Goal: Task Accomplishment & Management: Manage account settings

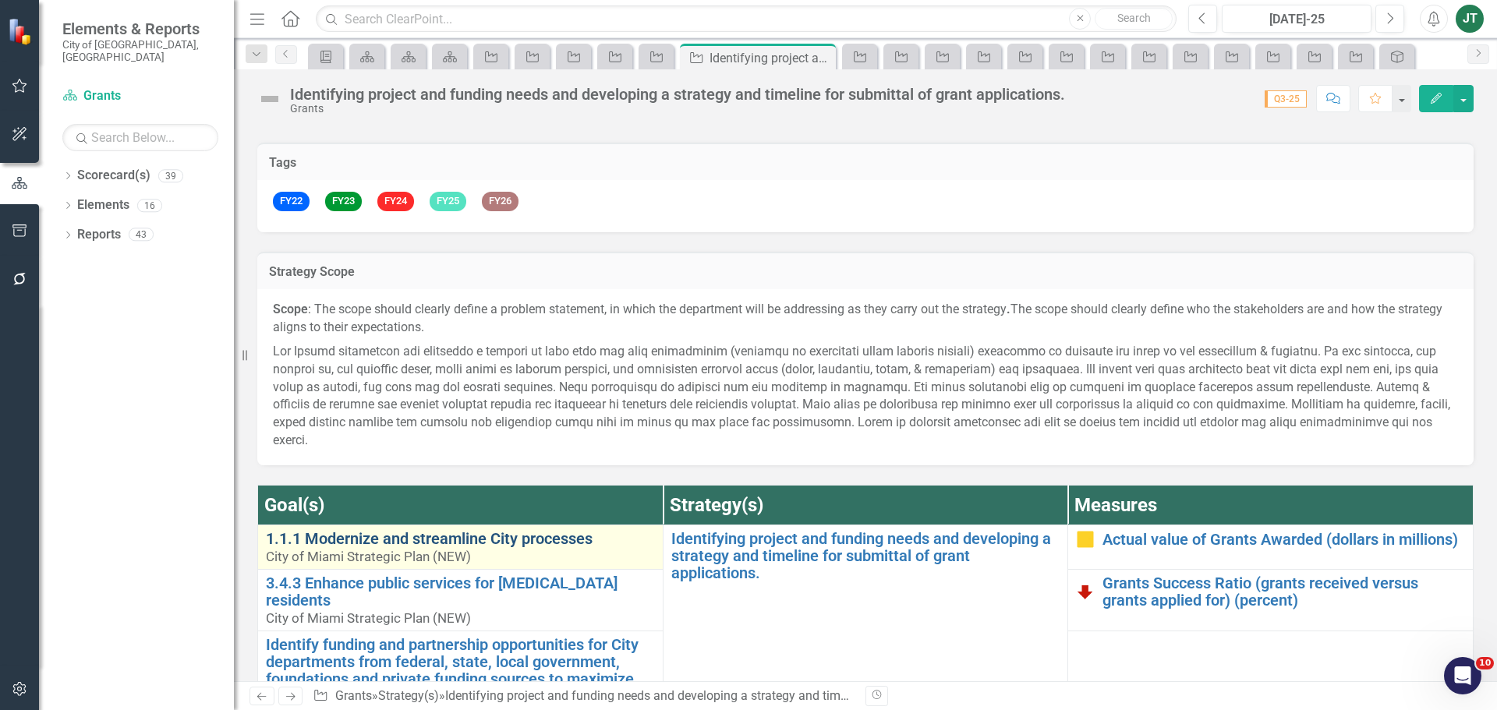
scroll to position [76, 0]
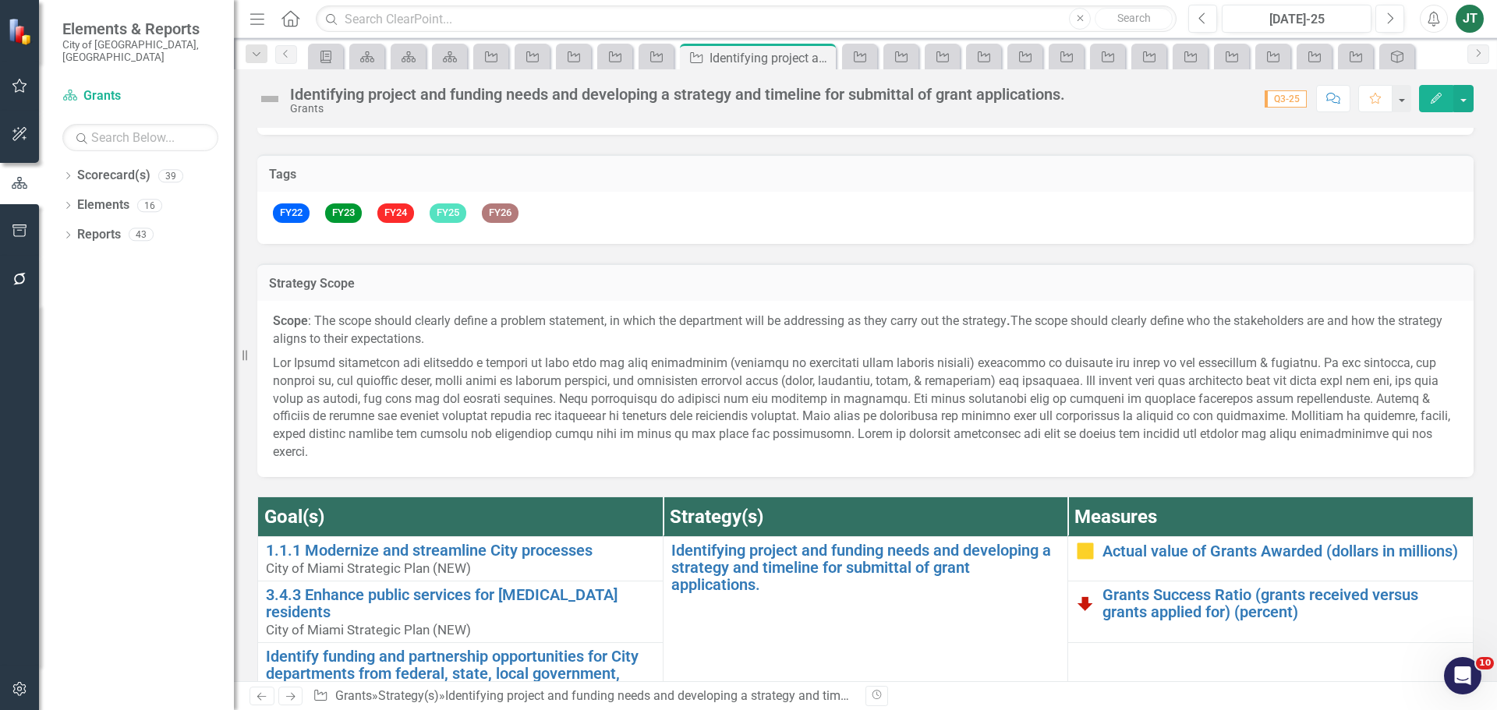
click at [294, 696] on icon at bounding box center [290, 697] width 9 height 8
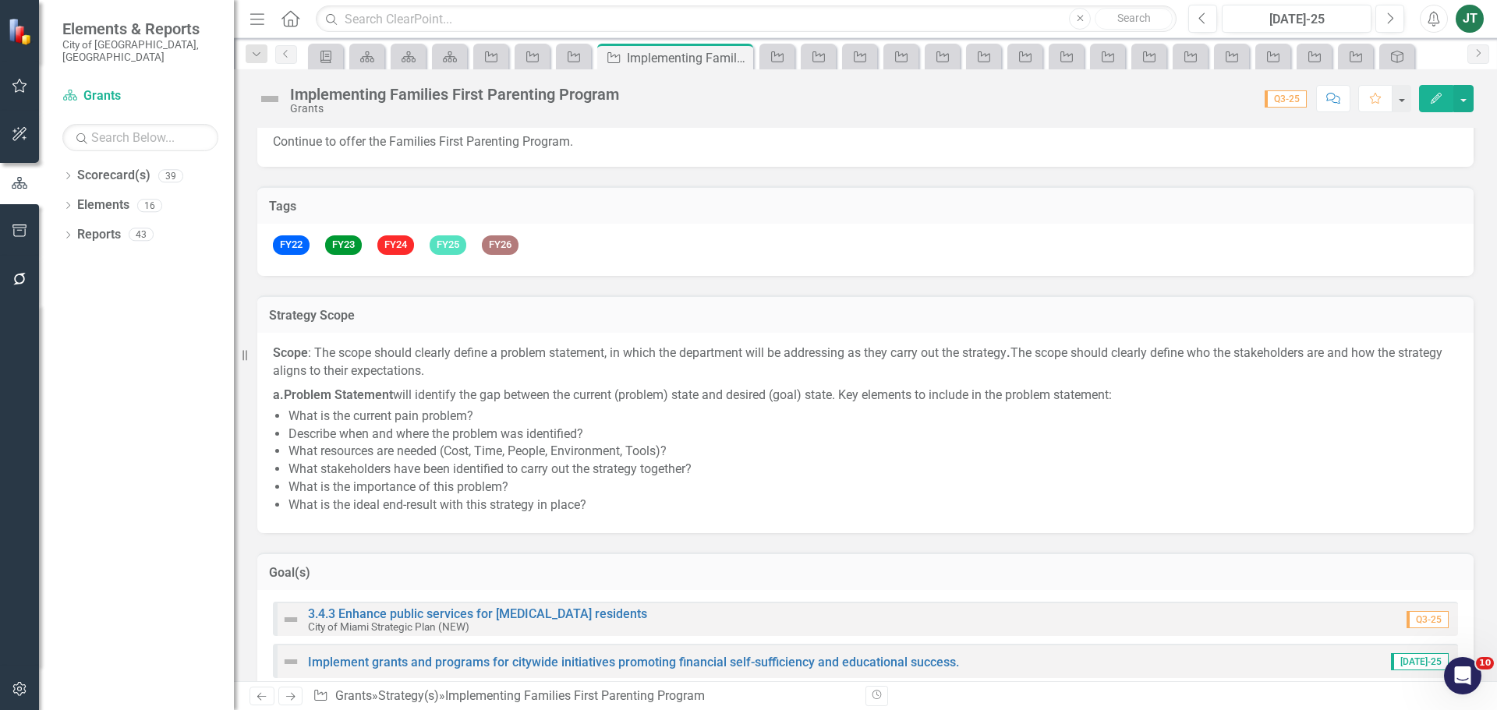
scroll to position [234, 0]
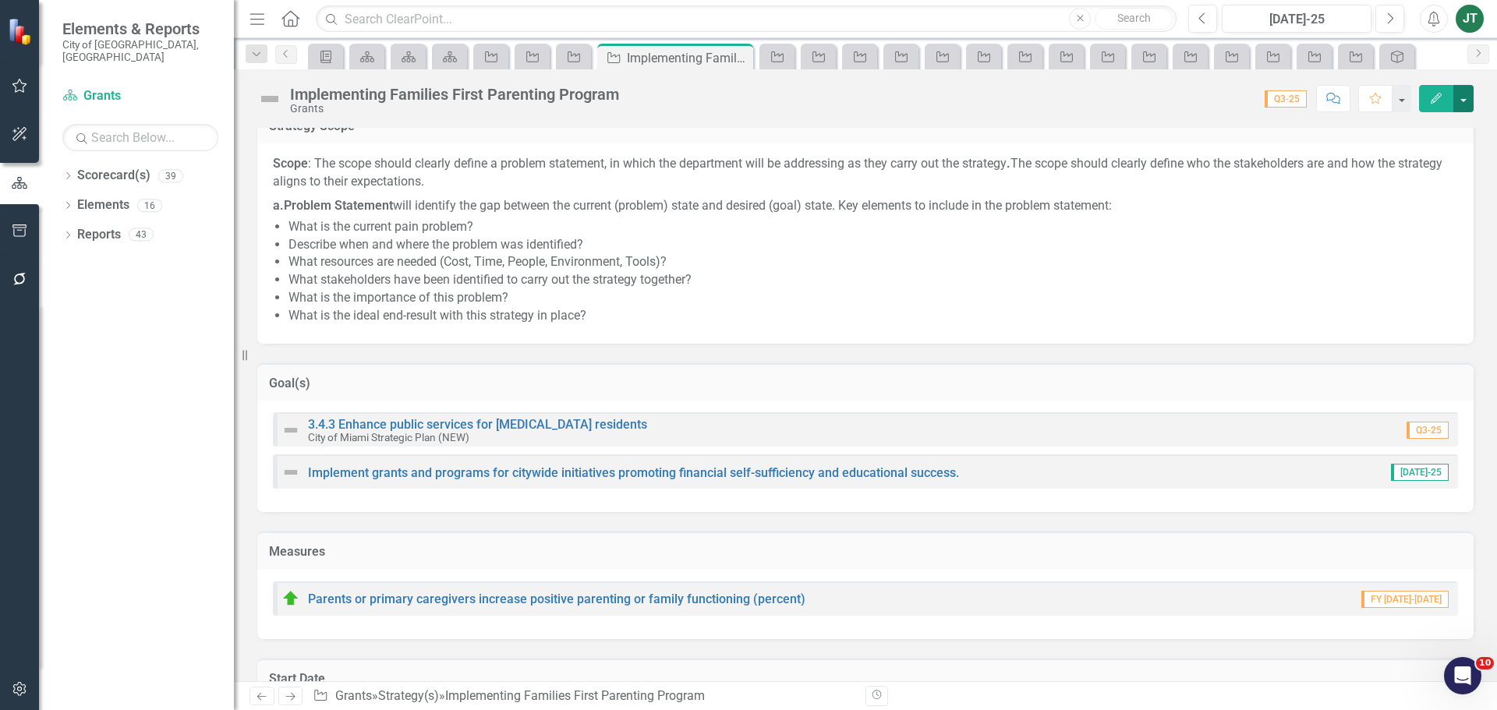
click at [1468, 98] on button "button" at bounding box center [1463, 98] width 20 height 27
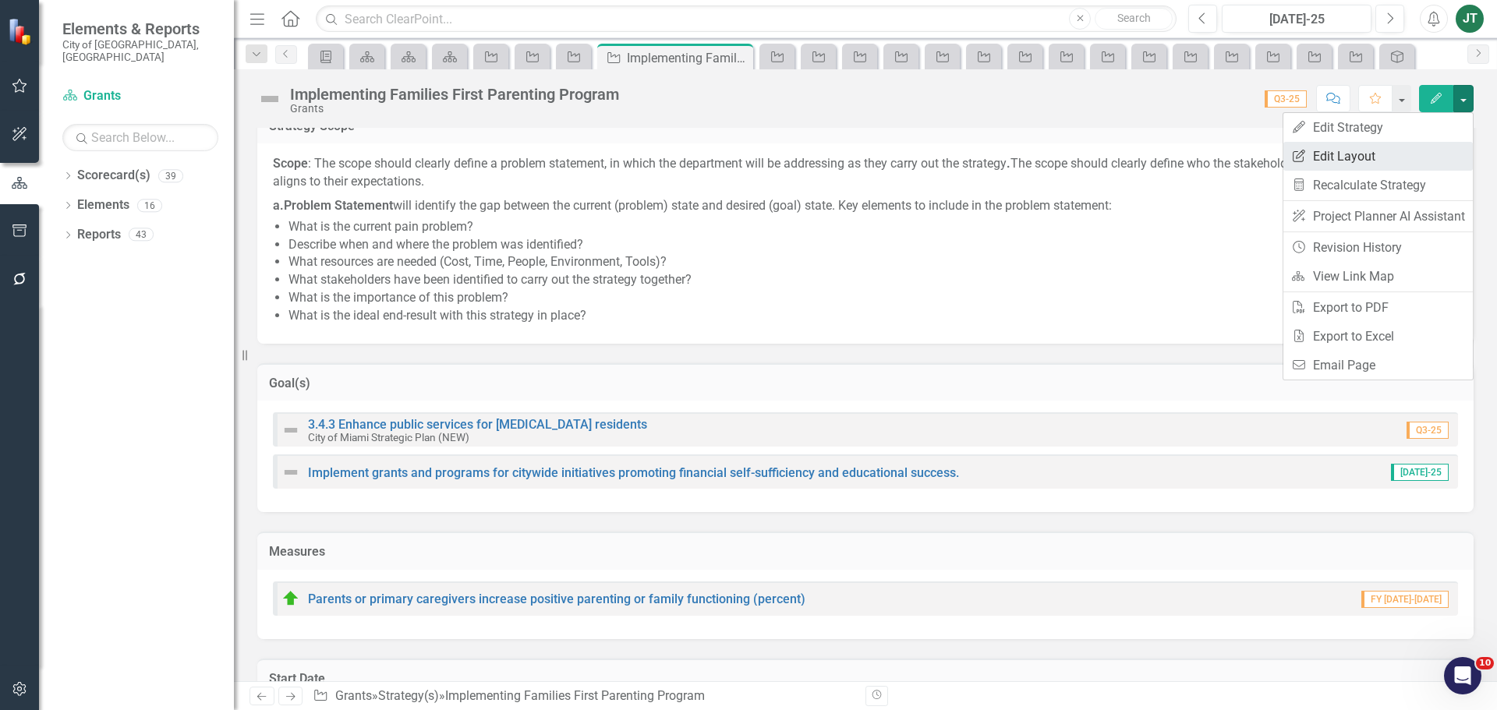
click at [1352, 160] on link "Edit Report Edit Layout" at bounding box center [1377, 156] width 189 height 29
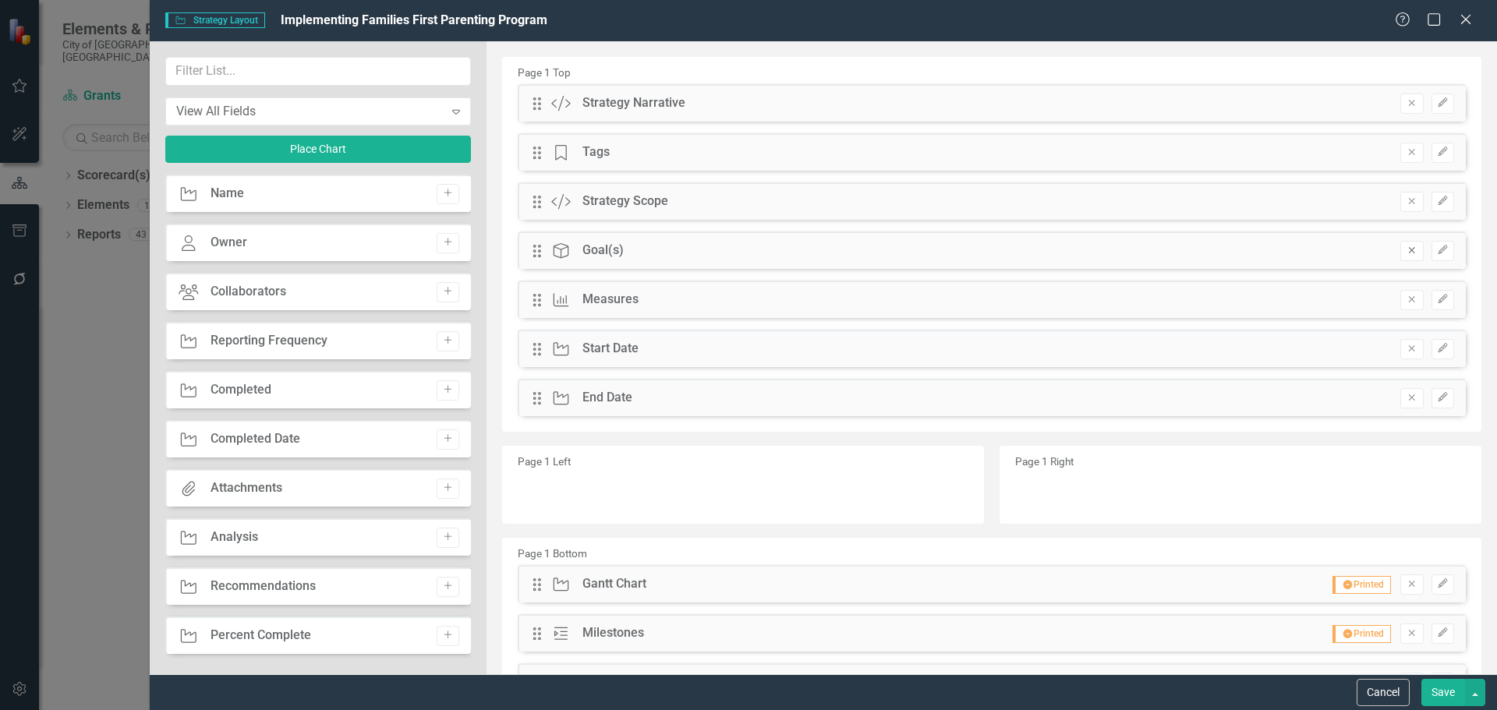
click at [1400, 245] on button "Remove" at bounding box center [1411, 251] width 23 height 20
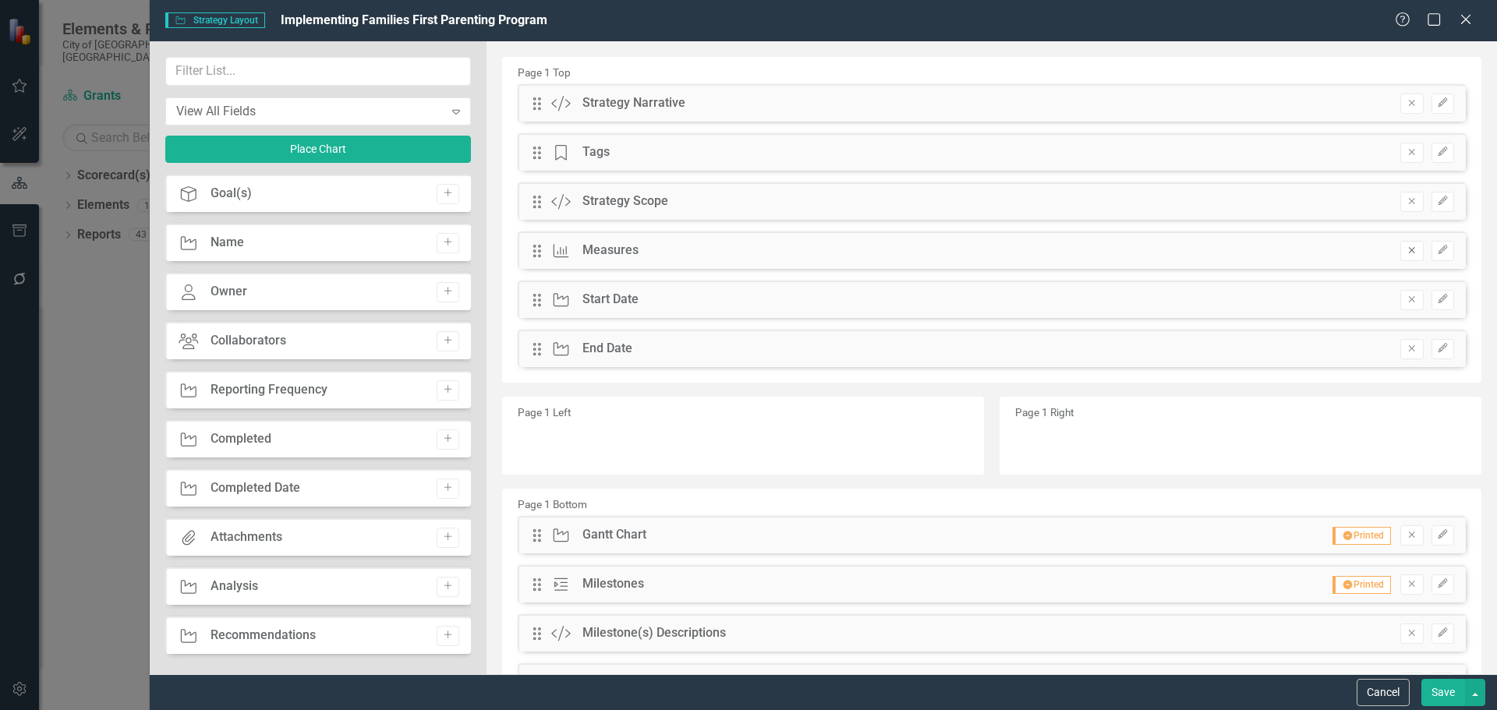
click at [1406, 249] on icon "Remove" at bounding box center [1412, 250] width 12 height 9
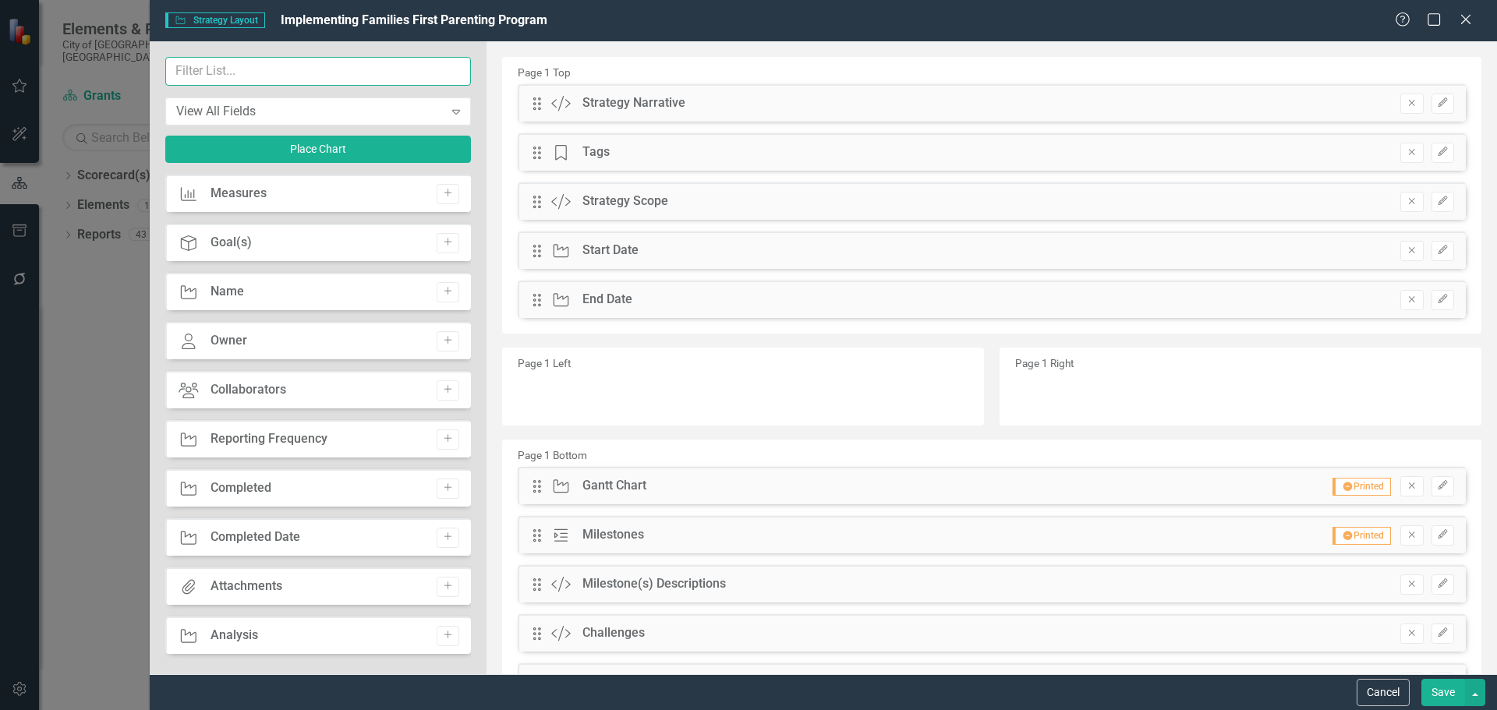
click at [318, 84] on input "text" at bounding box center [318, 71] width 306 height 29
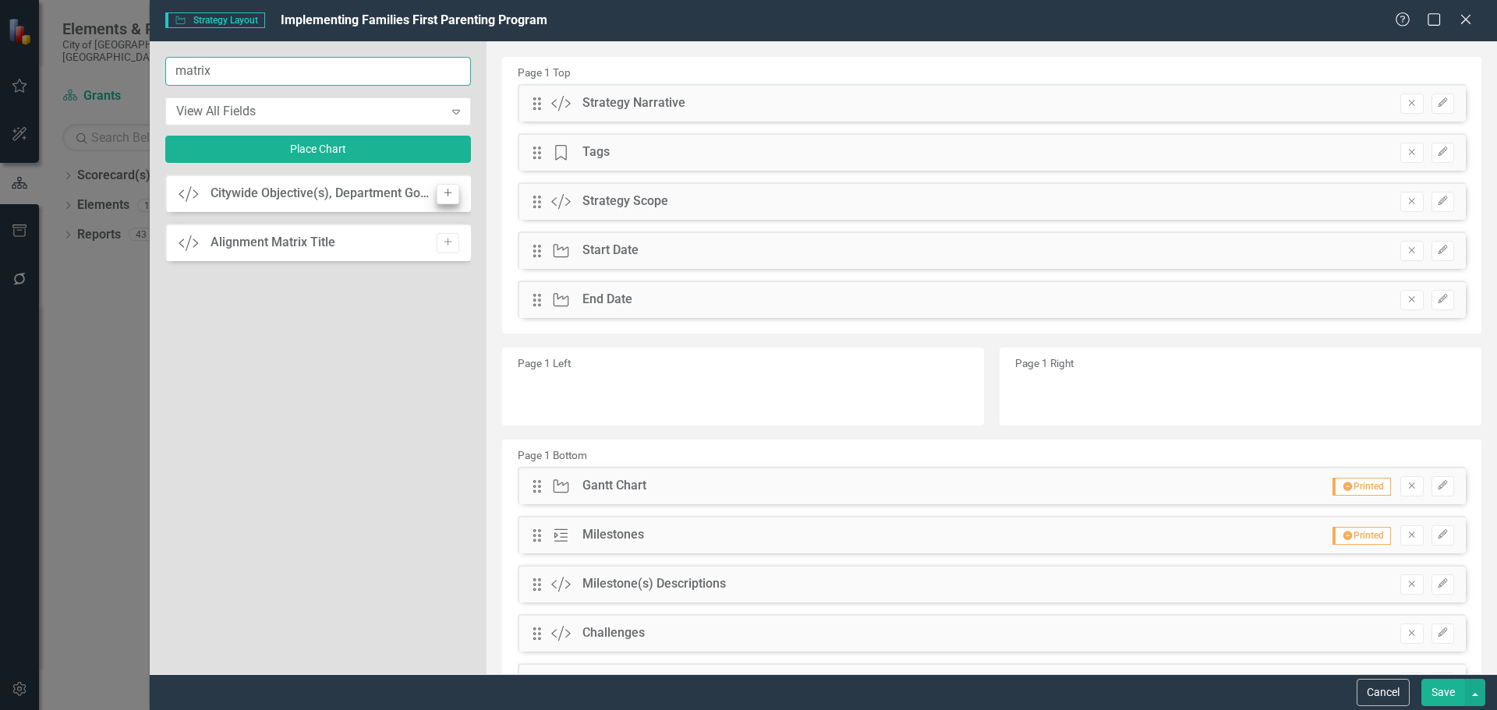
type input "matrix"
click at [445, 189] on icon "Add" at bounding box center [448, 193] width 12 height 9
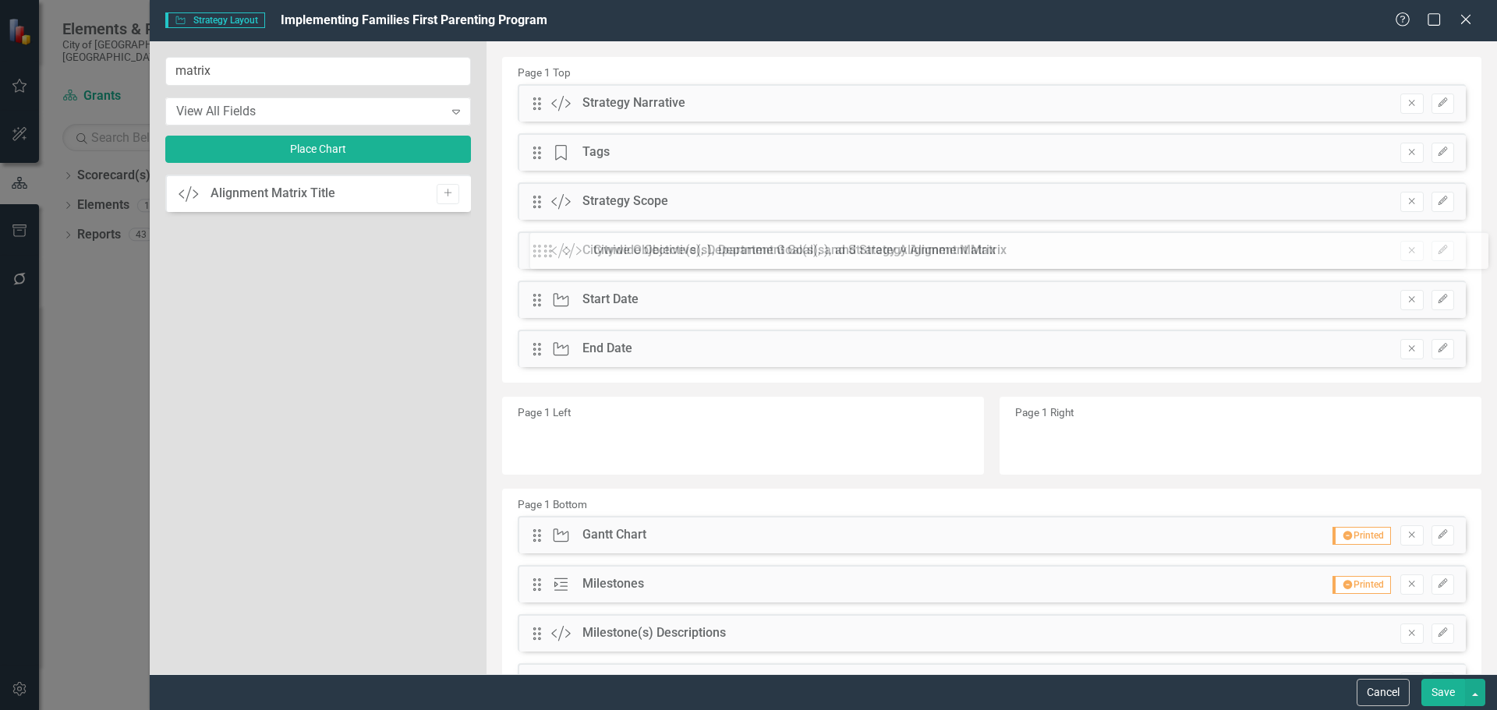
drag, startPoint x: 536, startPoint y: 102, endPoint x: 559, endPoint y: 250, distance: 149.1
click at [1446, 693] on button "Save" at bounding box center [1443, 692] width 44 height 27
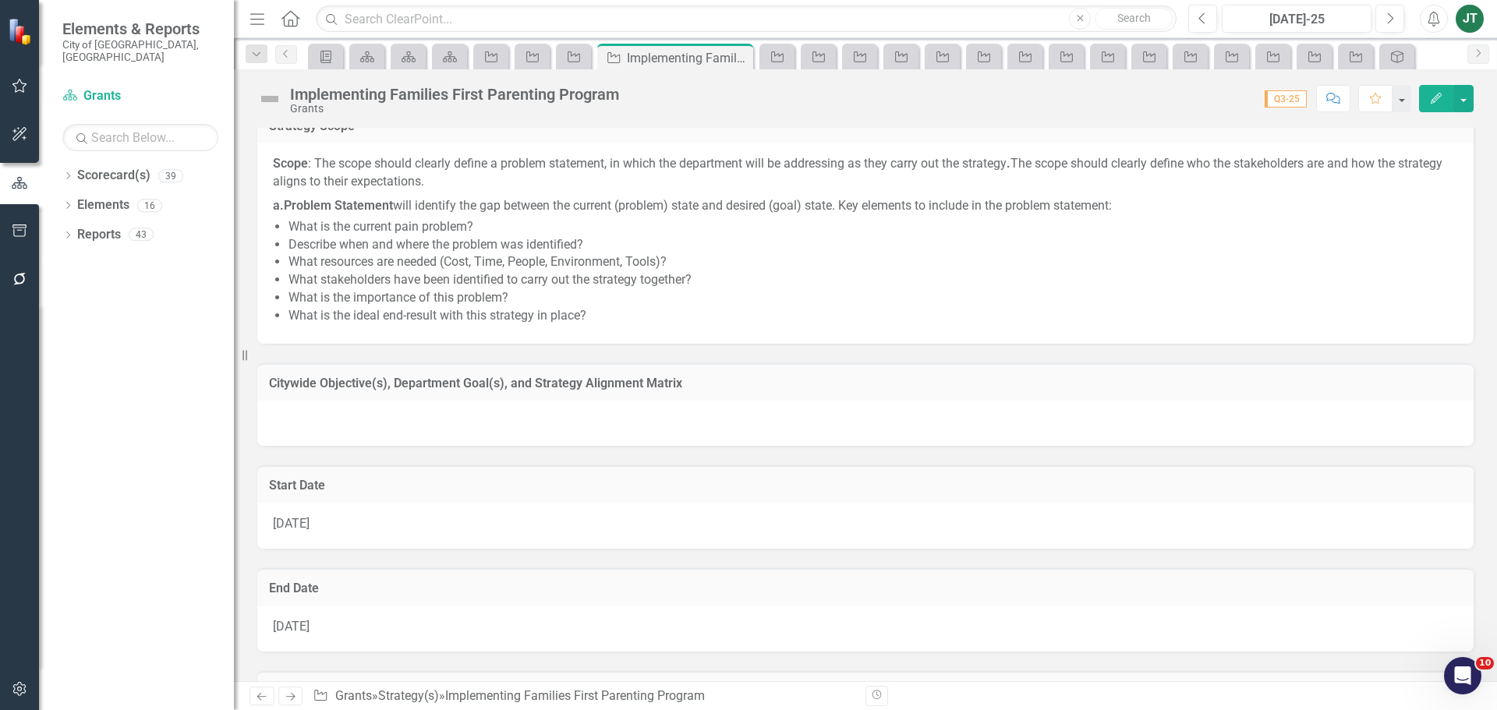
click at [583, 415] on div at bounding box center [865, 423] width 1216 height 45
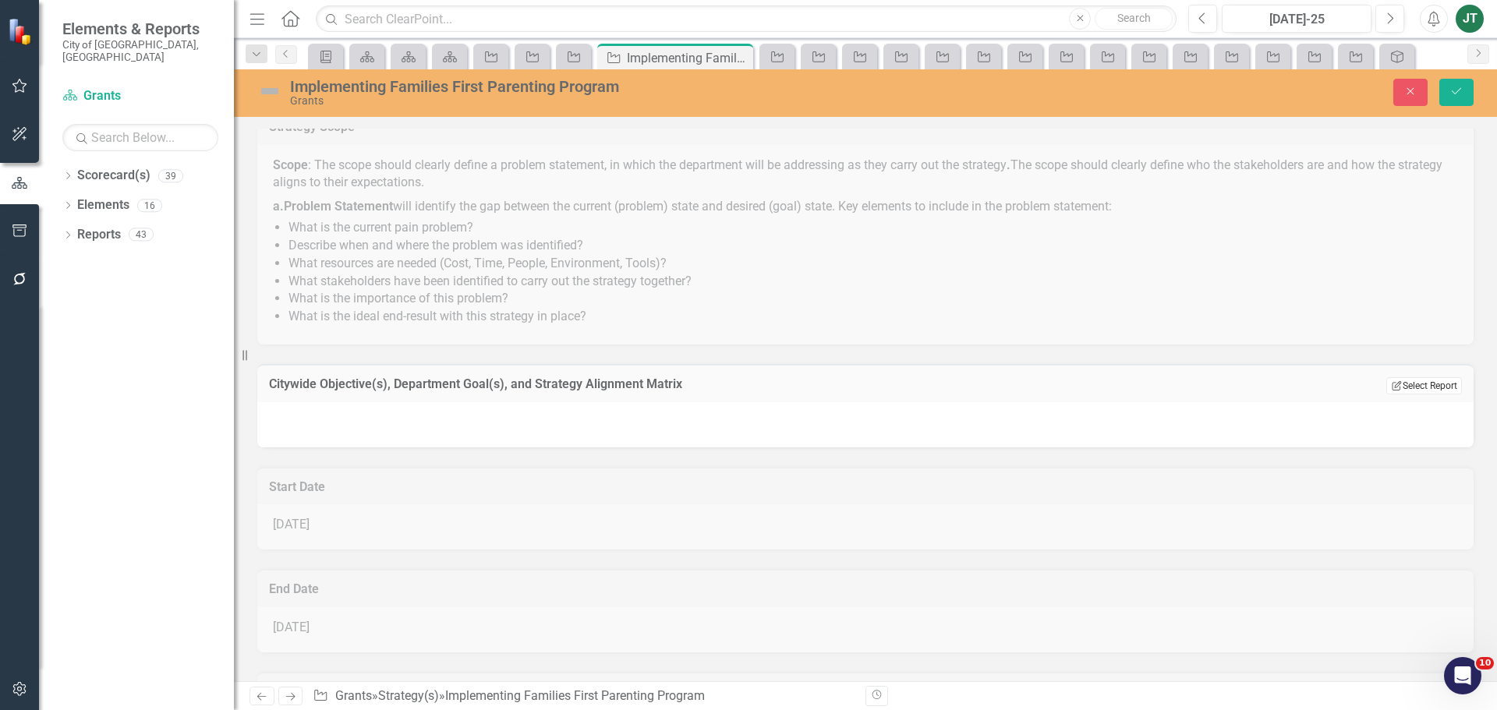
click at [1393, 382] on button "Edit Report Select Report" at bounding box center [1424, 385] width 76 height 17
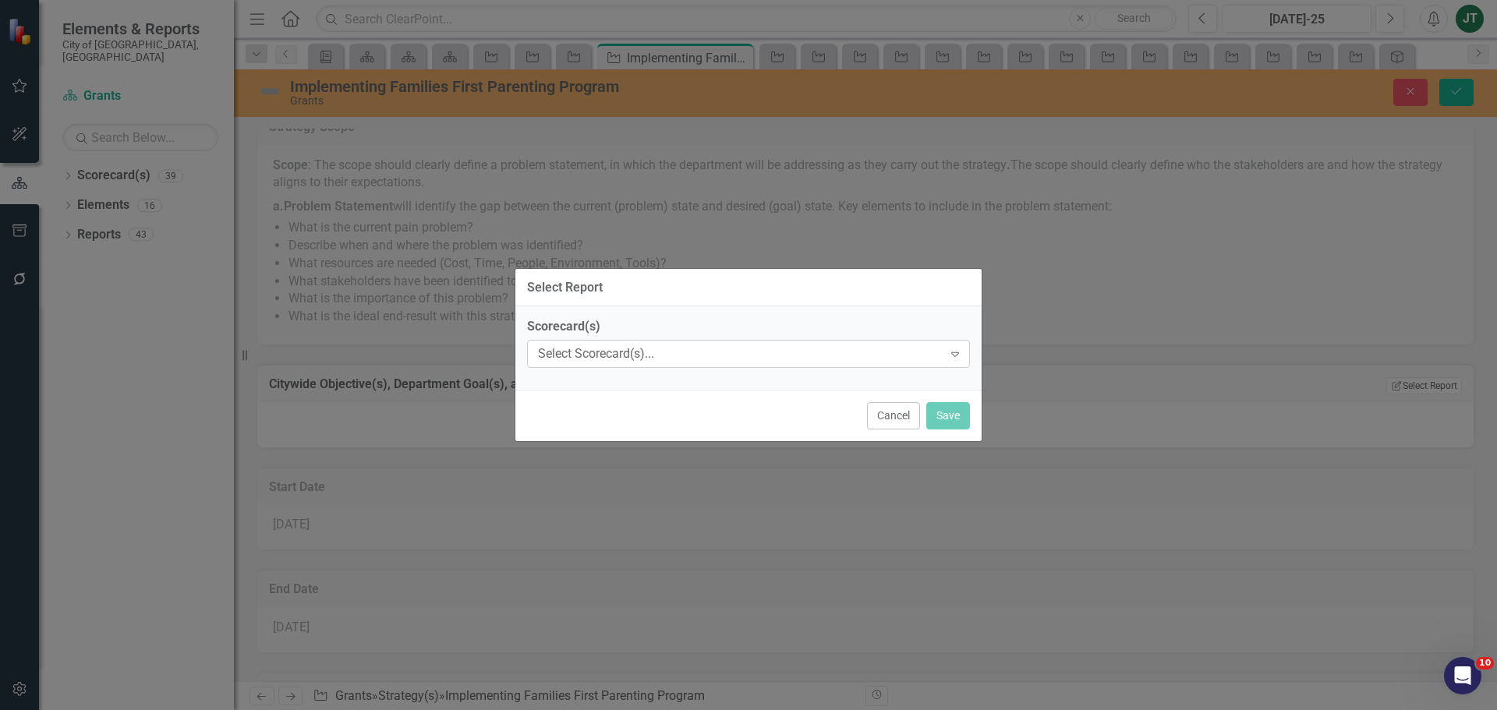
click at [706, 363] on div "Select Scorecard(s)... Expand" at bounding box center [748, 354] width 443 height 28
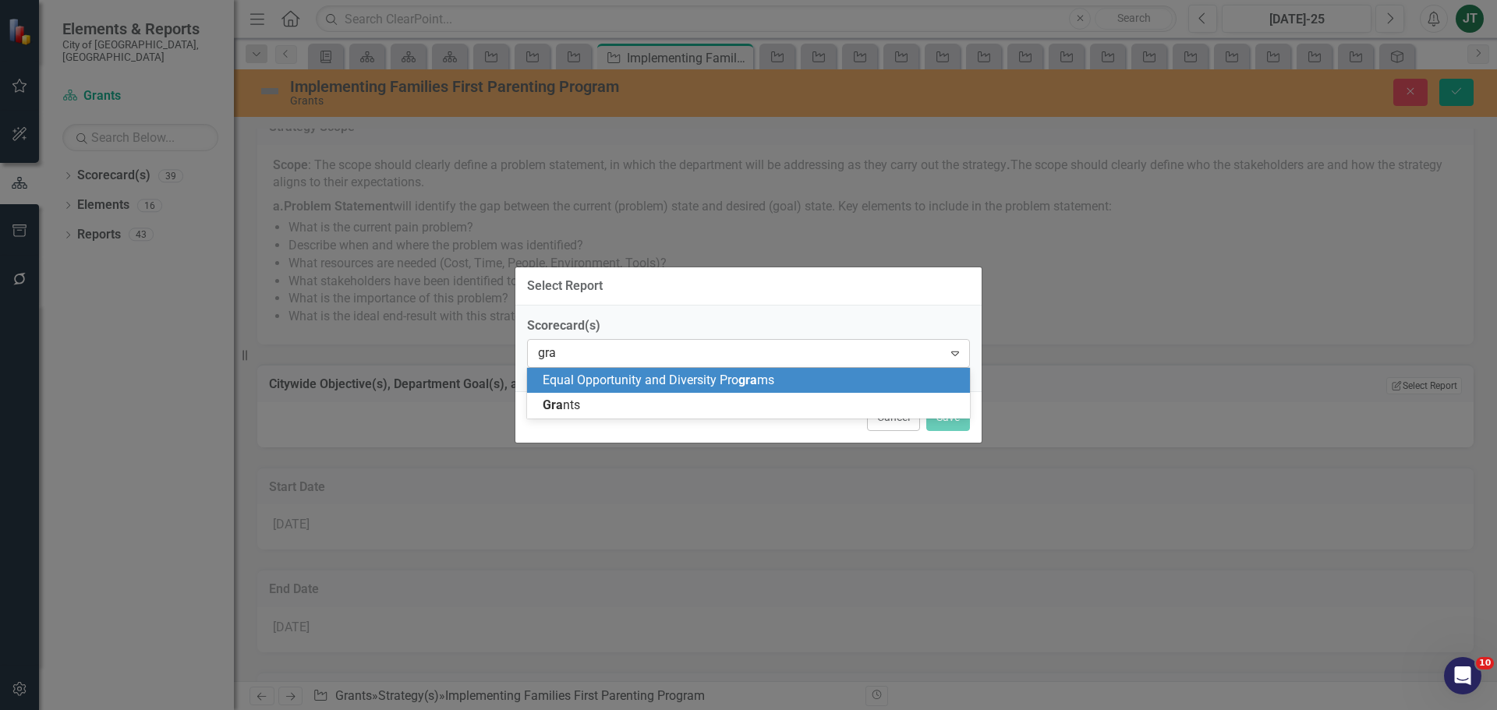
type input "gran"
click at [610, 381] on div "Gran ts" at bounding box center [752, 381] width 418 height 18
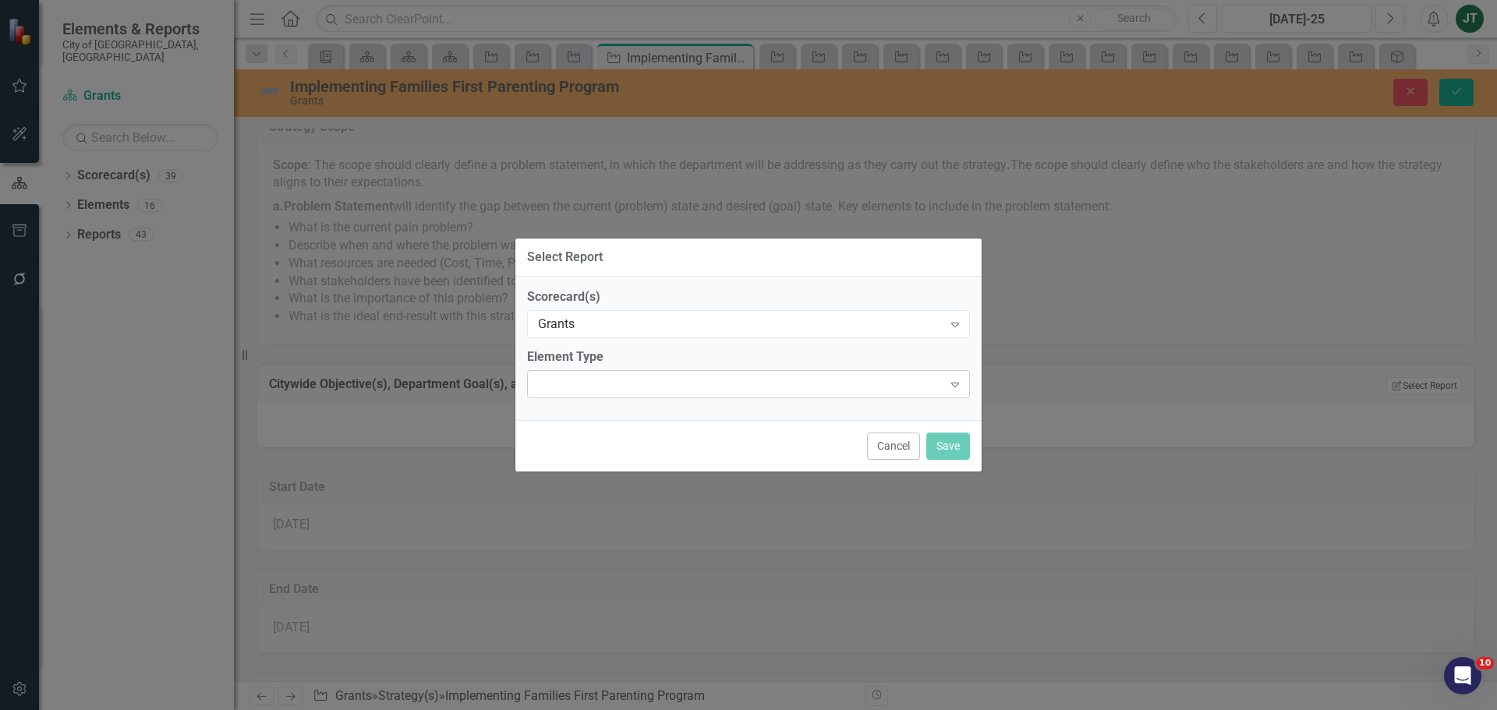
click at [771, 378] on div "Expand" at bounding box center [748, 384] width 443 height 28
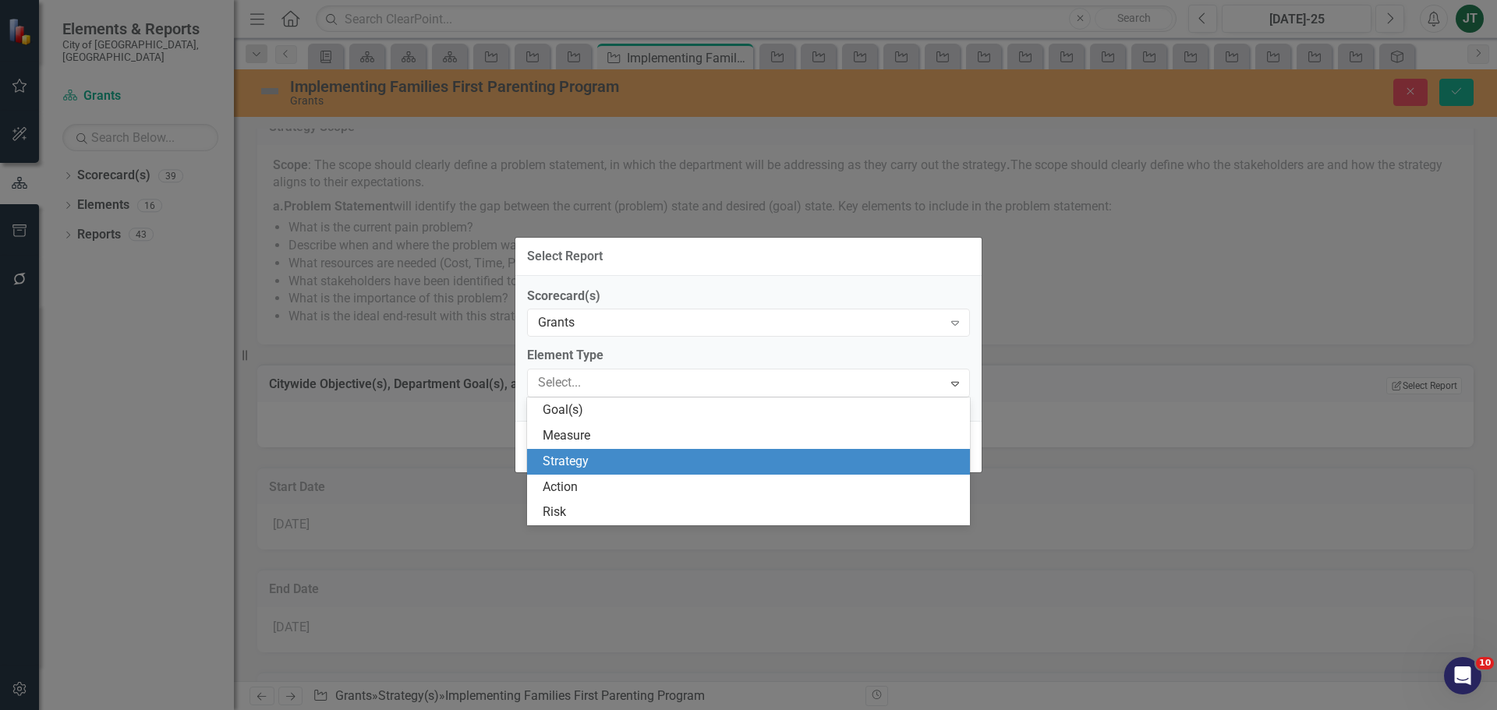
click at [608, 453] on div "Strategy" at bounding box center [752, 462] width 418 height 18
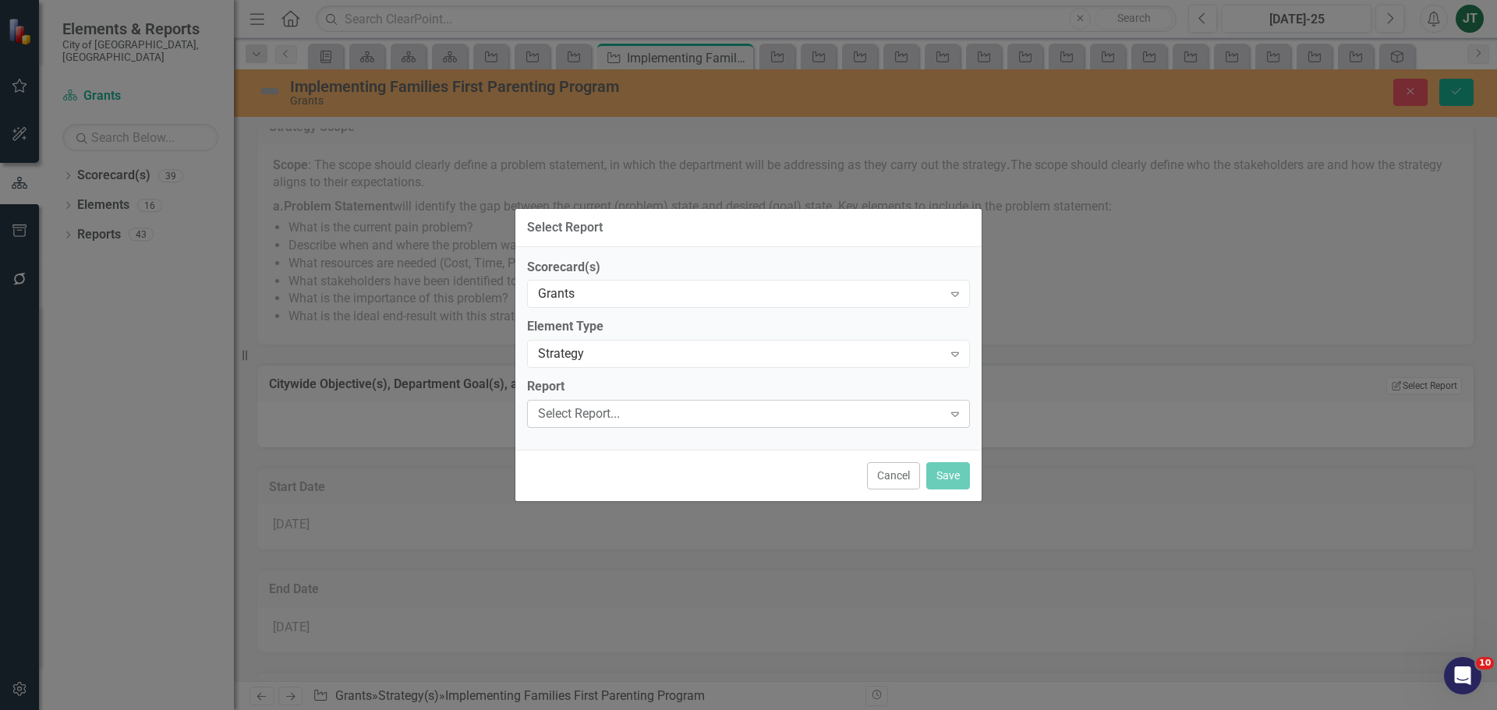
click at [602, 416] on div "Select Report..." at bounding box center [740, 414] width 405 height 18
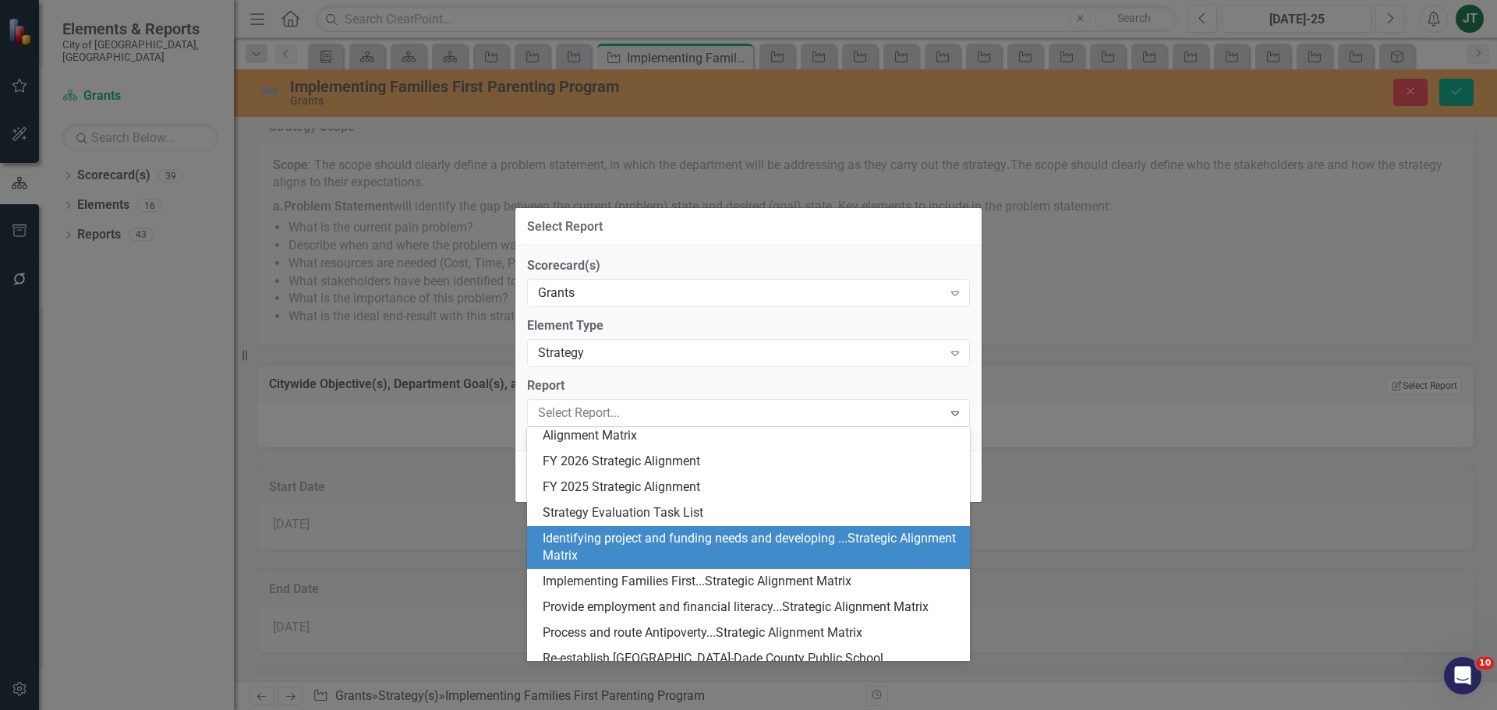
scroll to position [156, 0]
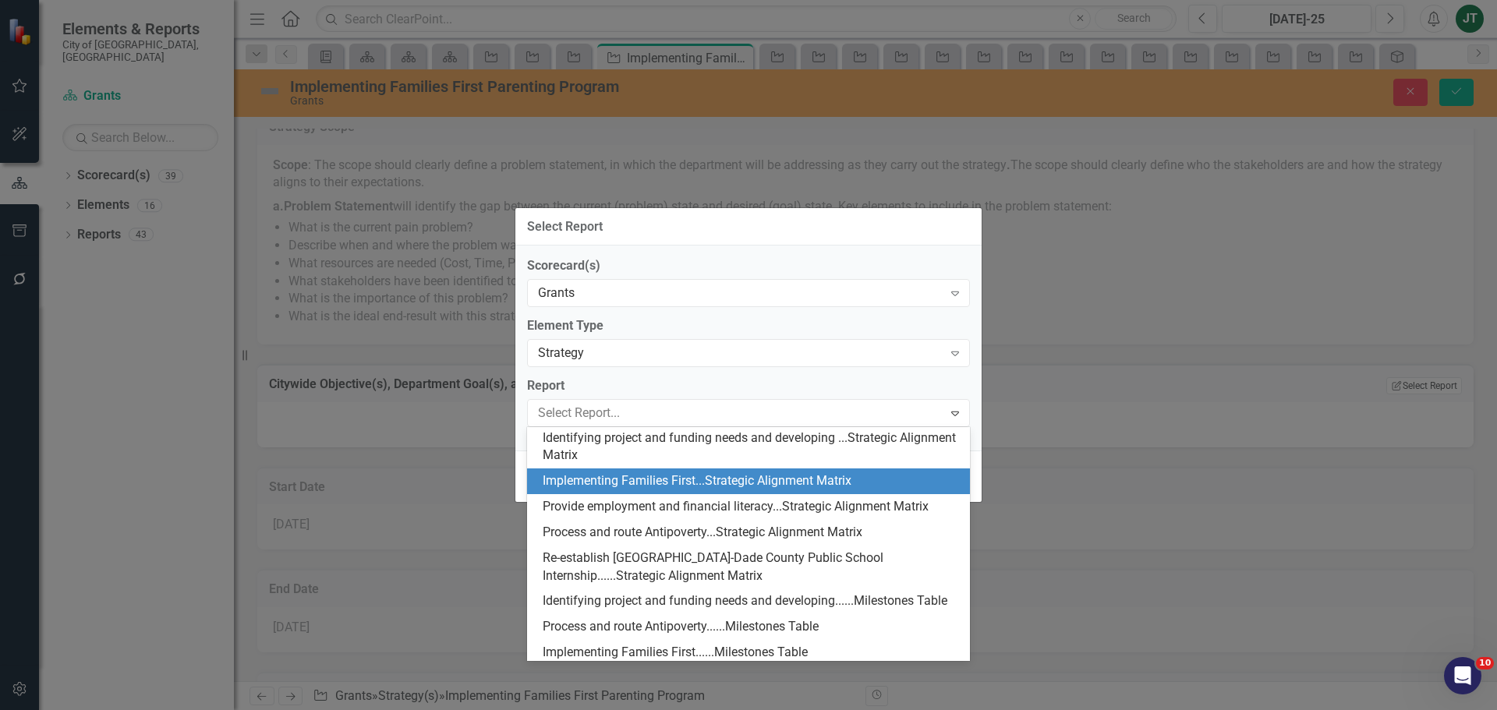
click at [603, 490] on div "Implementing Families First...Strategic Alignment Matrix" at bounding box center [752, 482] width 418 height 18
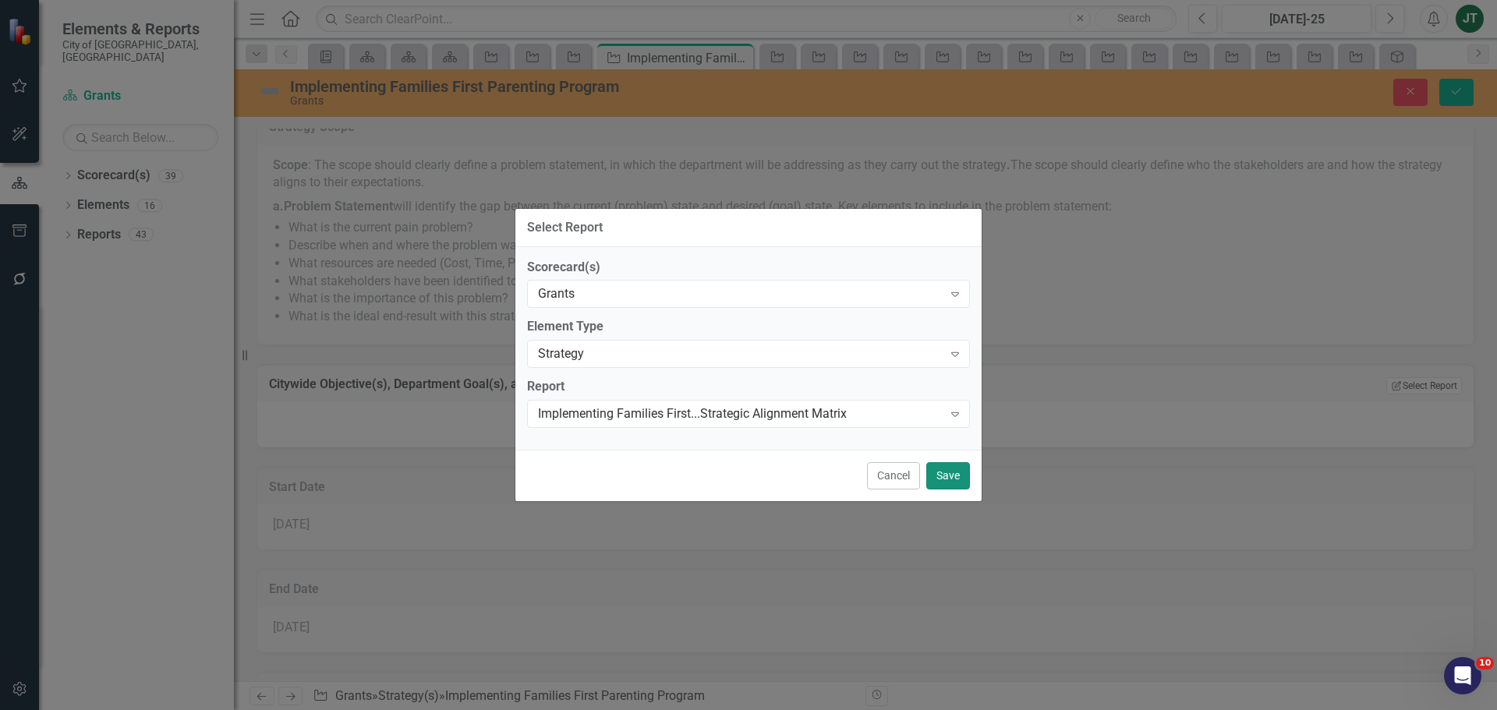
click at [958, 479] on button "Save" at bounding box center [948, 475] width 44 height 27
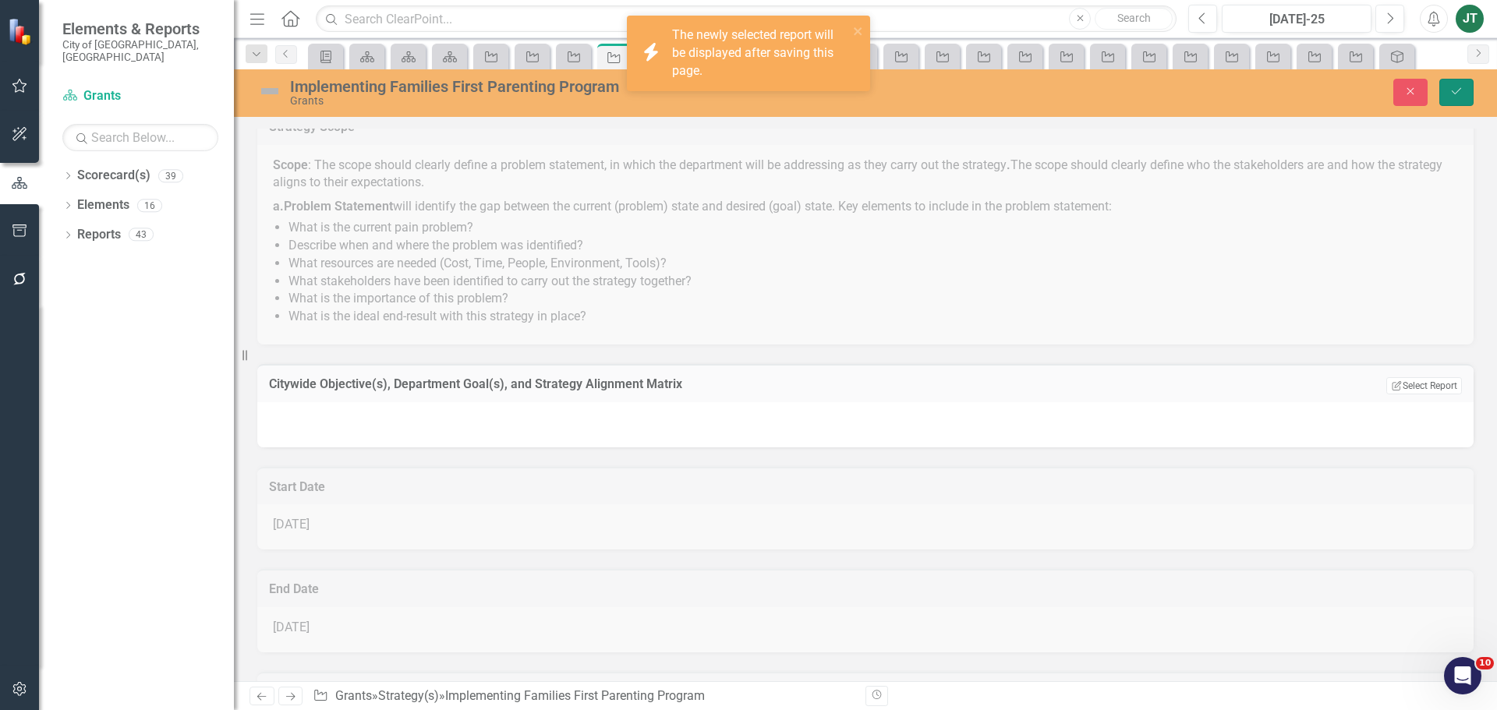
click at [1457, 92] on icon "submit" at bounding box center [1456, 91] width 9 height 6
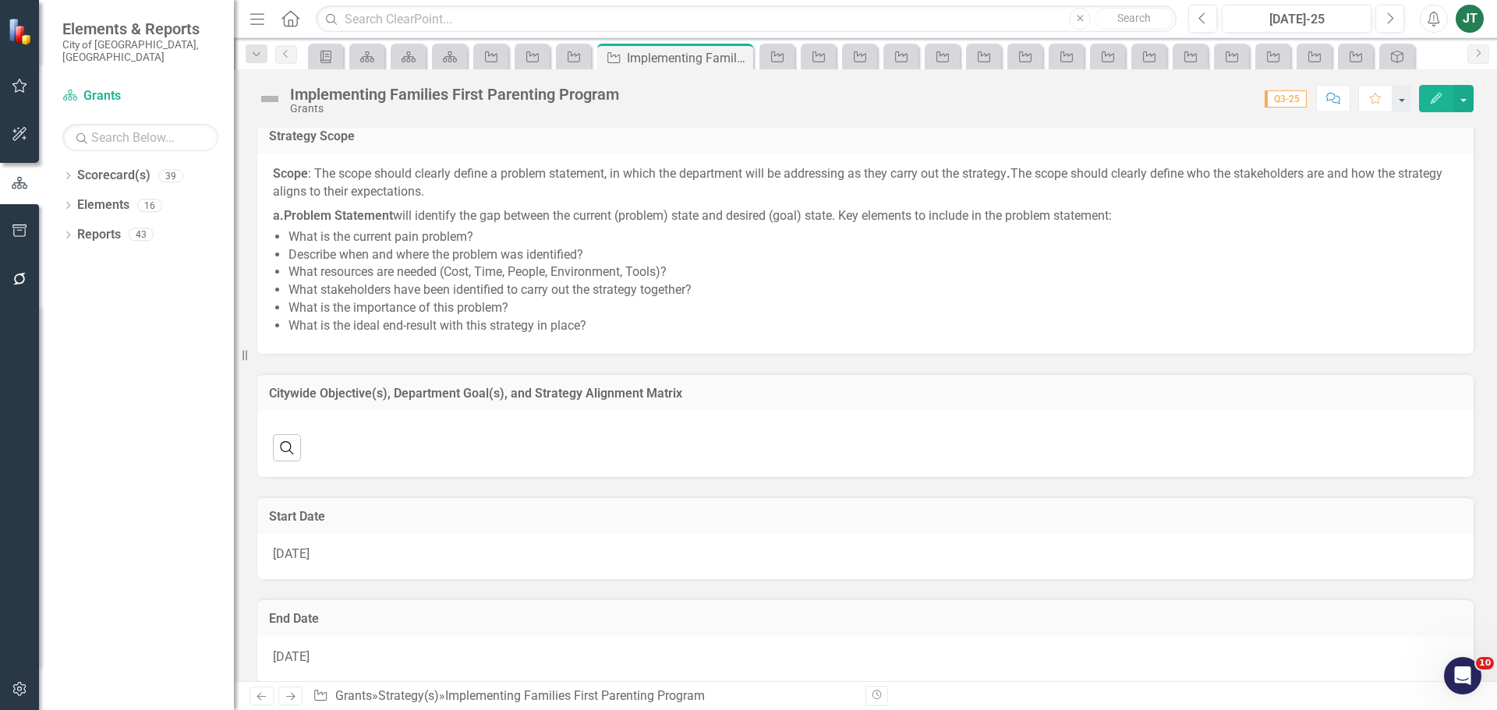
scroll to position [312, 0]
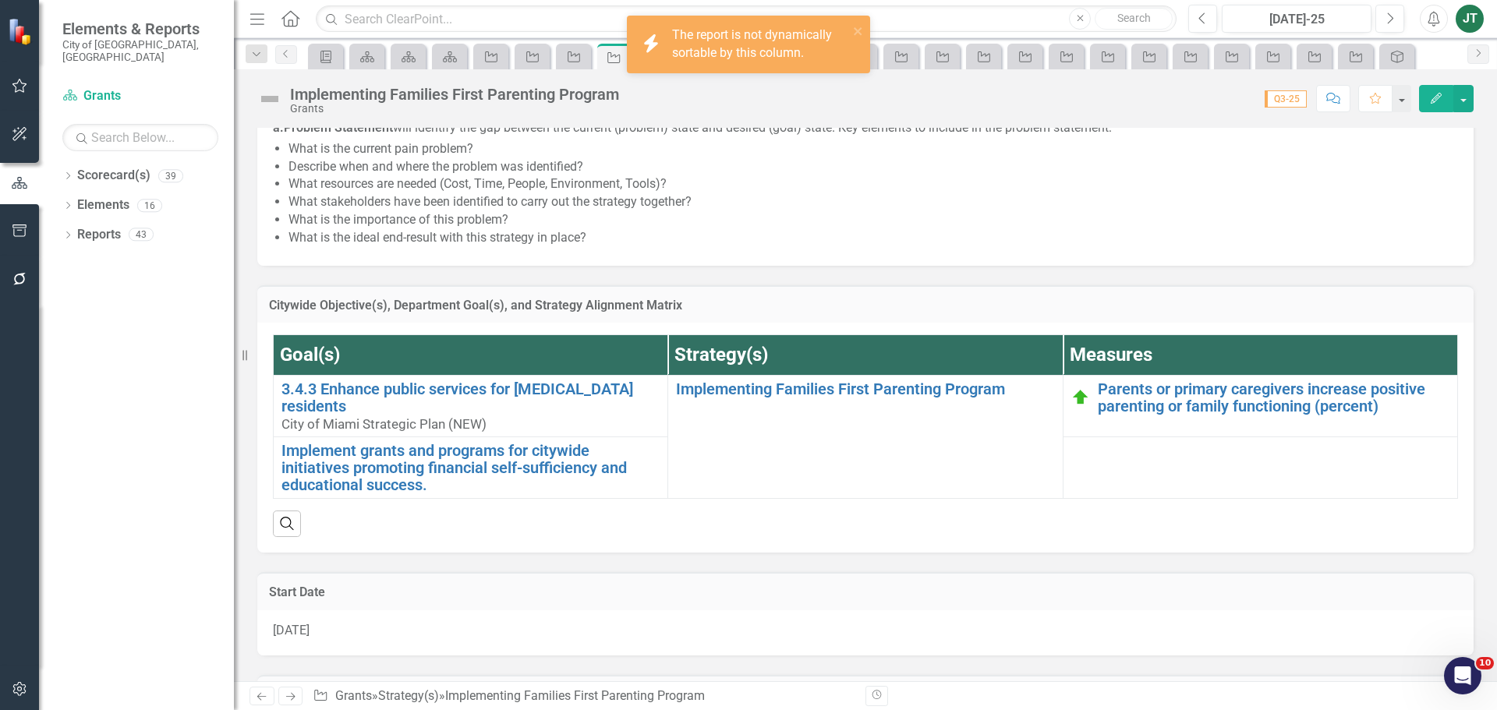
click at [642, 347] on th "Goal(s)" at bounding box center [471, 355] width 395 height 40
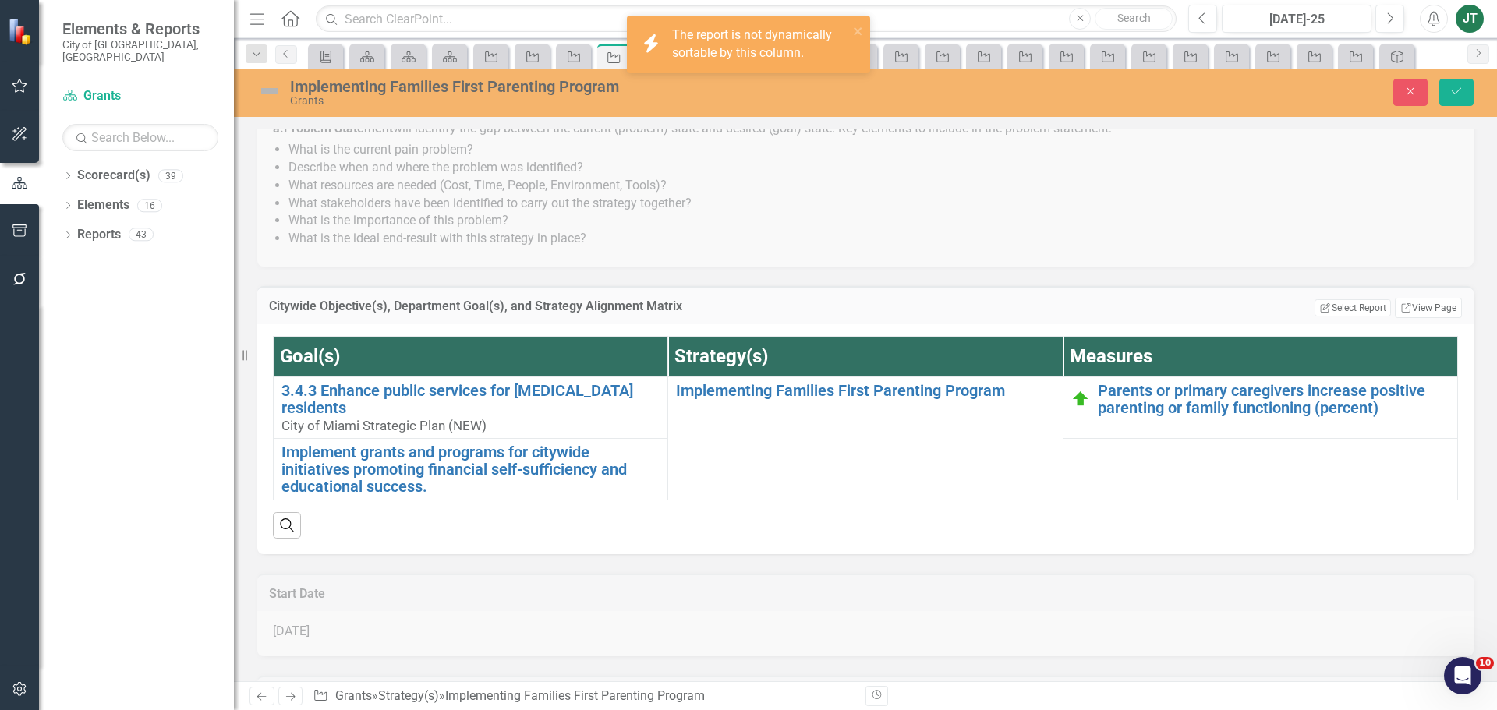
click at [1020, 308] on h3 "Citywide Objective(s), Department Goal(s), and Strategy Alignment Matrix" at bounding box center [709, 306] width 880 height 14
click at [1414, 90] on icon "Close" at bounding box center [1411, 91] width 14 height 11
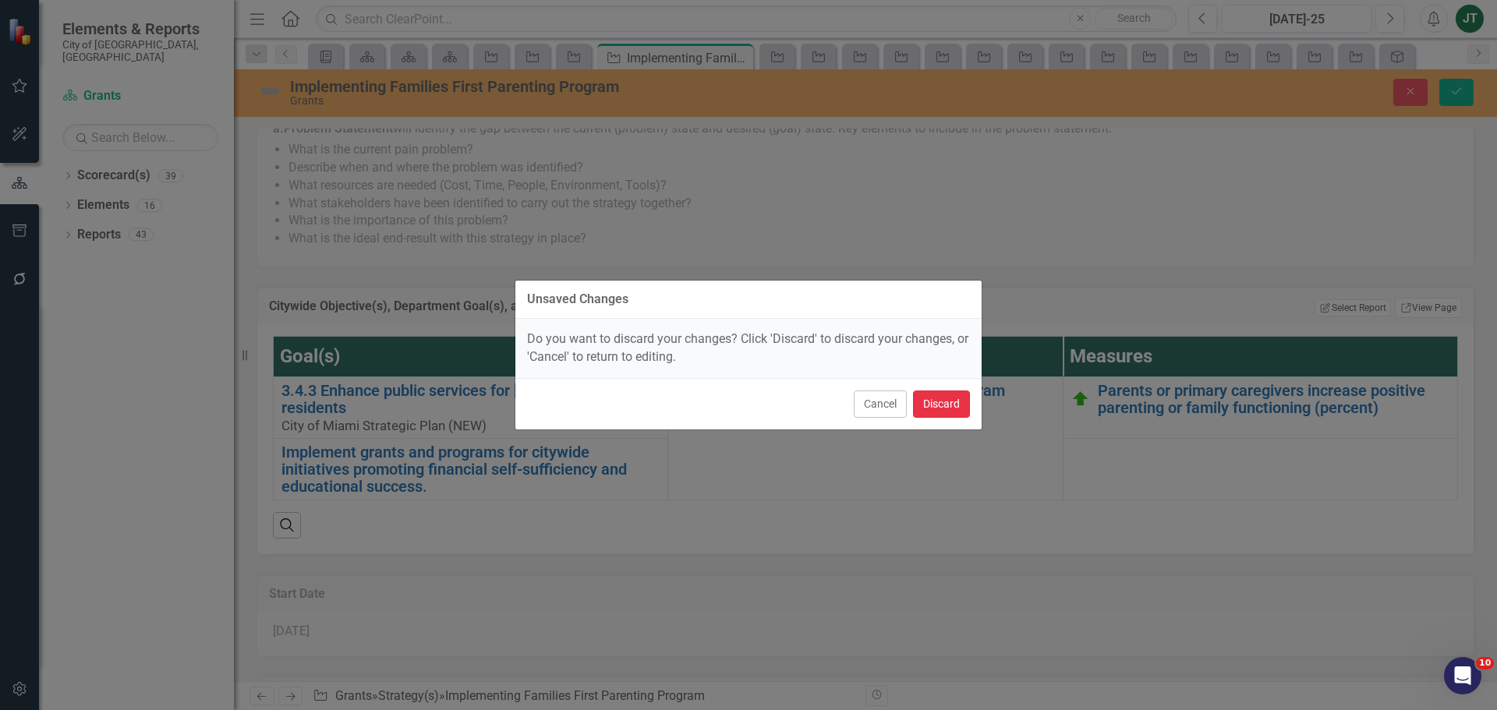
click at [940, 402] on button "Discard" at bounding box center [941, 404] width 57 height 27
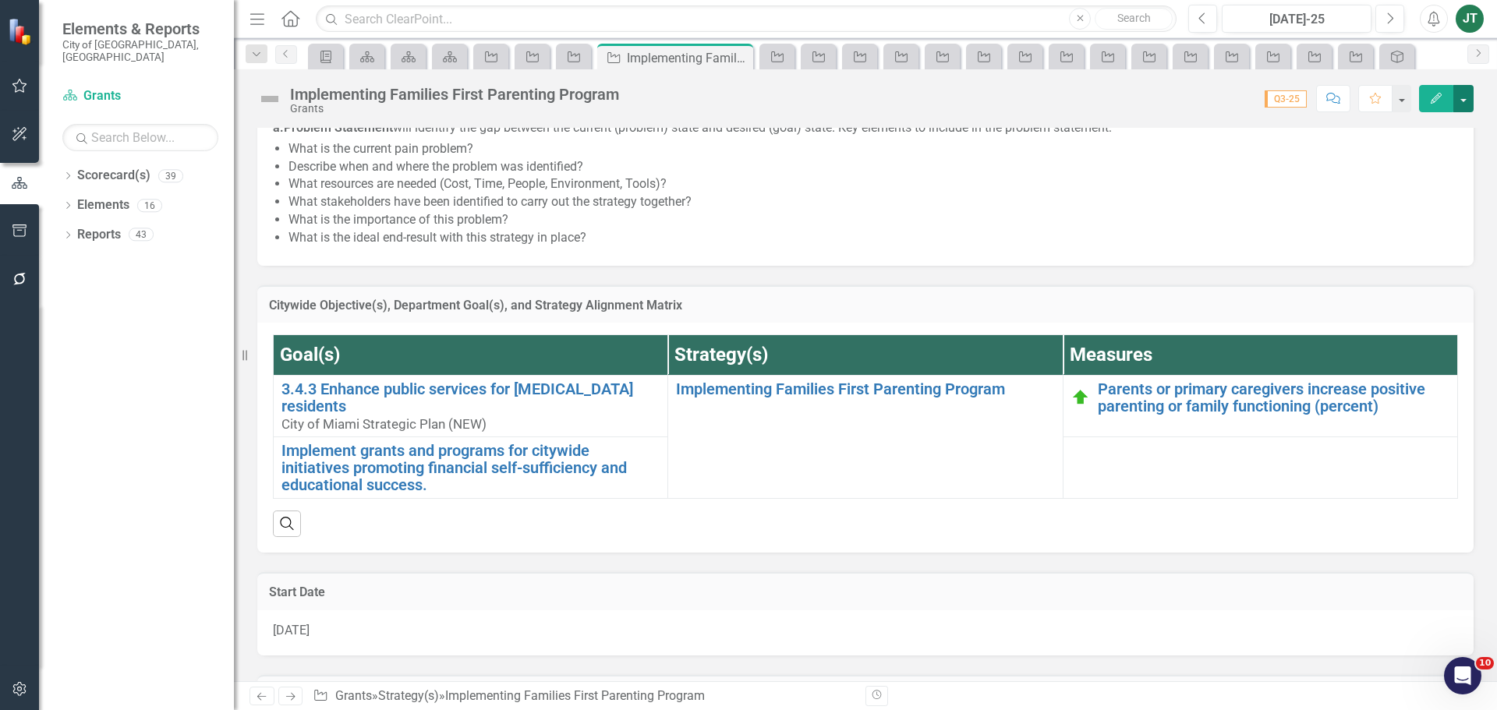
click at [1457, 98] on button "button" at bounding box center [1463, 98] width 20 height 27
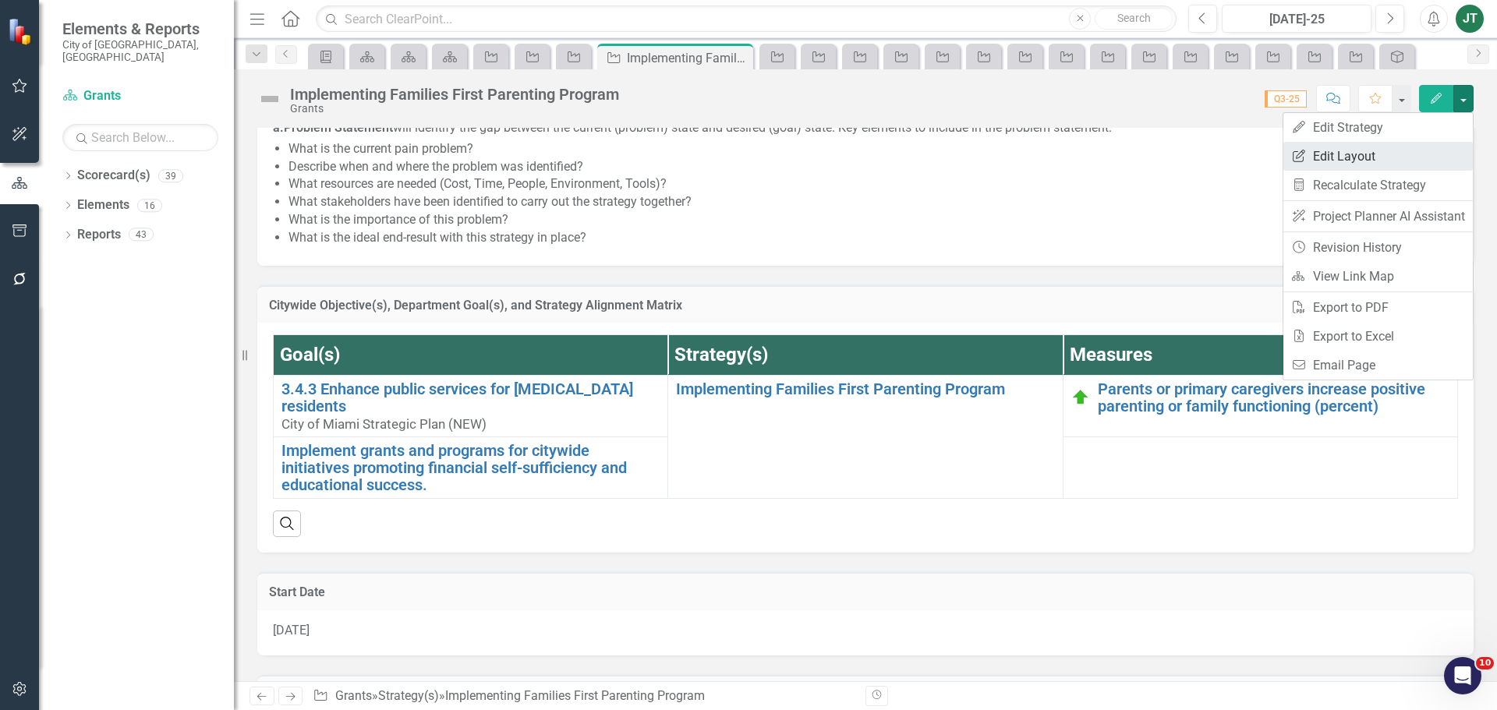
click at [1385, 159] on link "Edit Report Edit Layout" at bounding box center [1377, 156] width 189 height 29
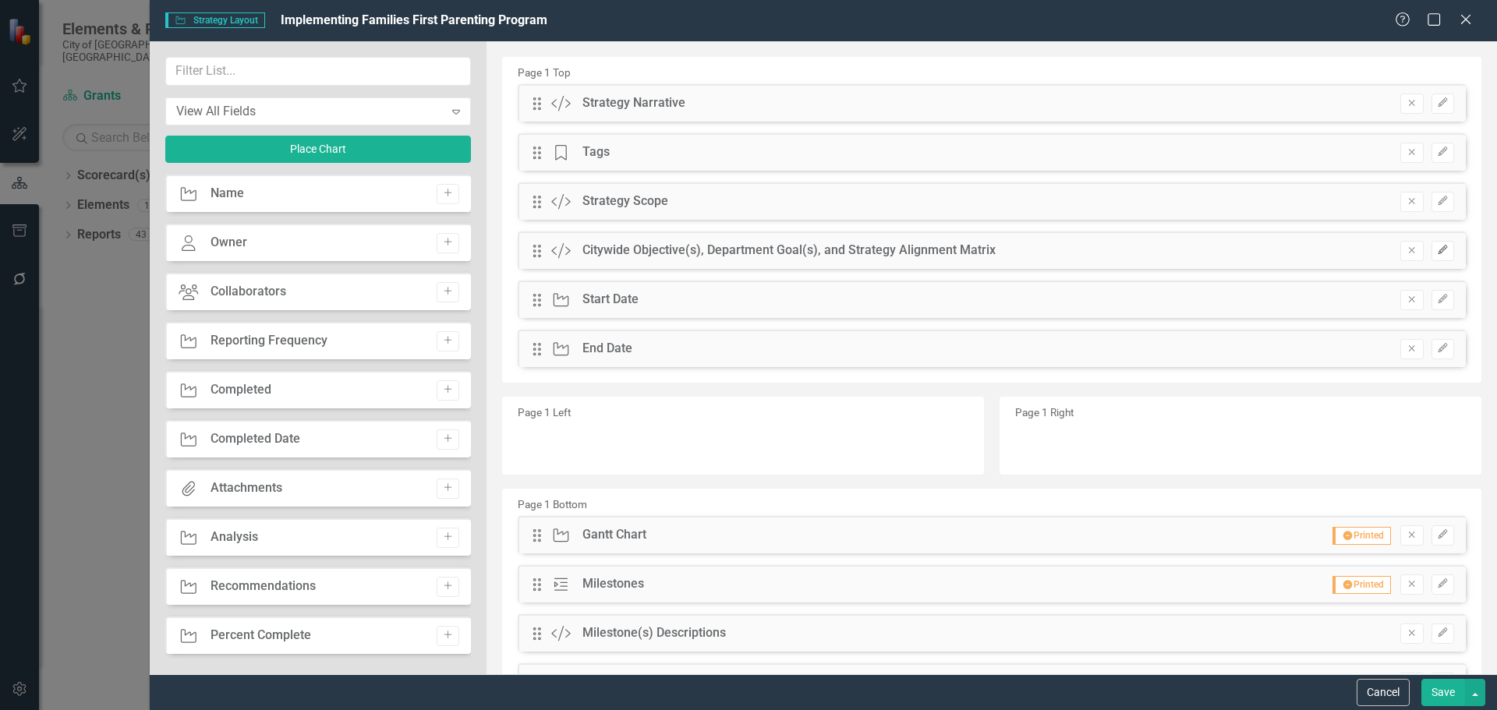
click at [1437, 250] on icon "Edit" at bounding box center [1443, 250] width 12 height 9
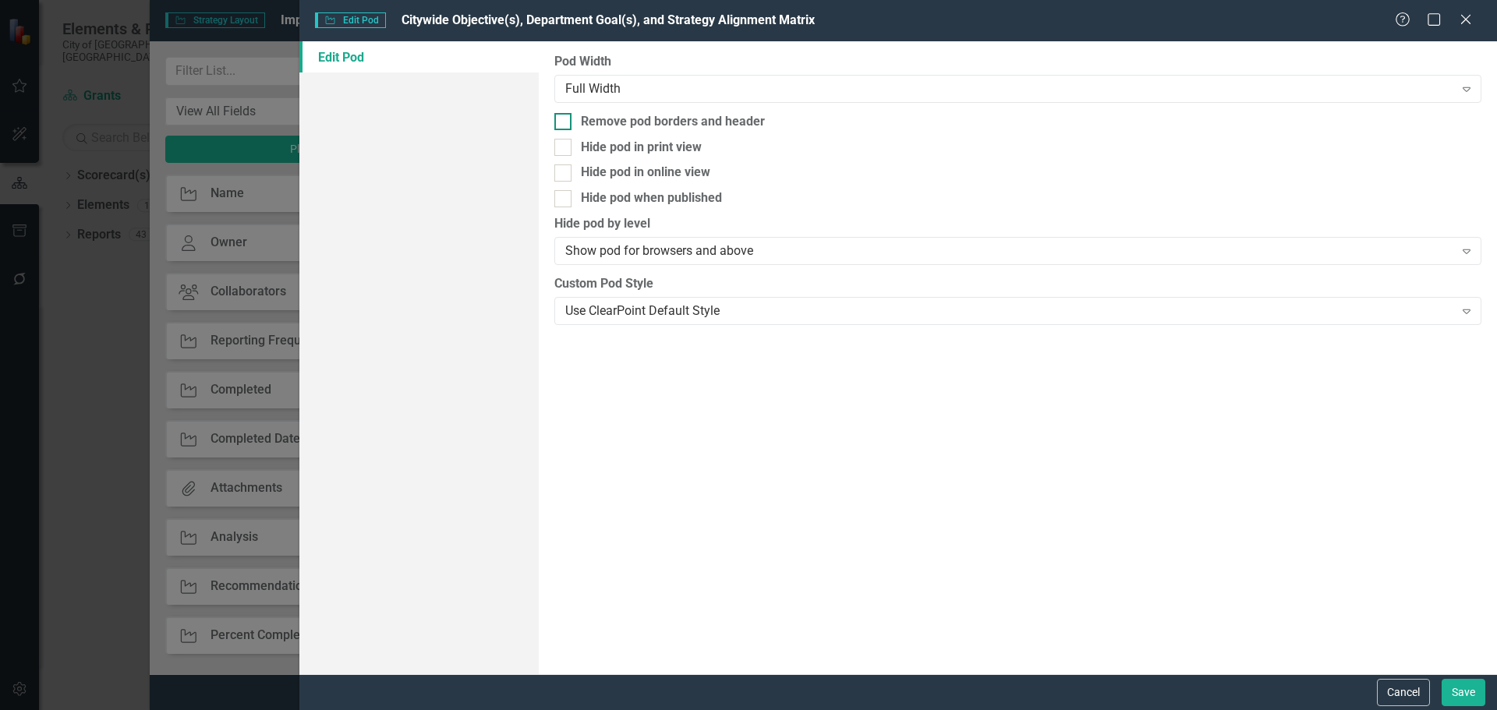
click at [567, 115] on div at bounding box center [562, 121] width 17 height 17
click at [565, 115] on input "Remove pod borders and header" at bounding box center [559, 118] width 10 height 10
checkbox input "true"
click at [1448, 683] on button "Save" at bounding box center [1464, 692] width 44 height 27
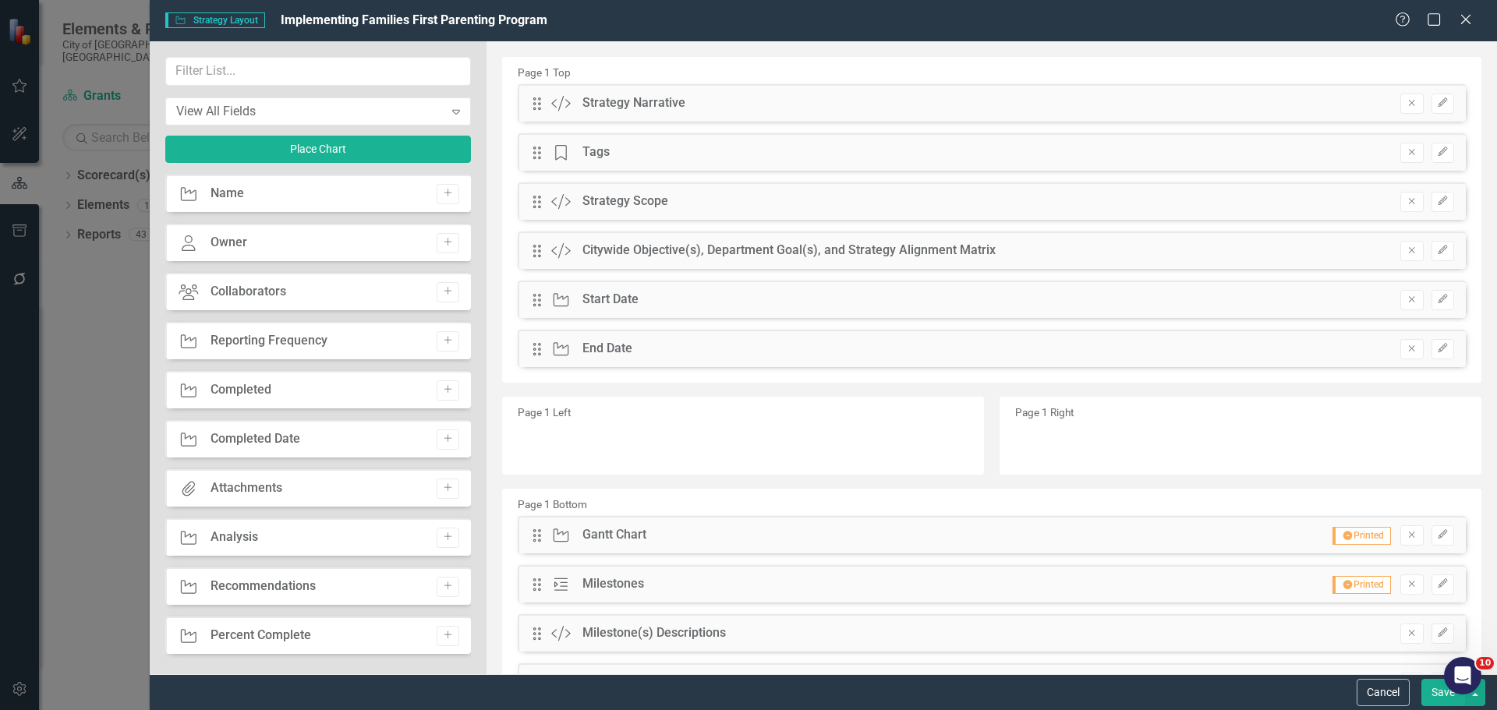
click at [1428, 692] on button "Save" at bounding box center [1443, 692] width 44 height 27
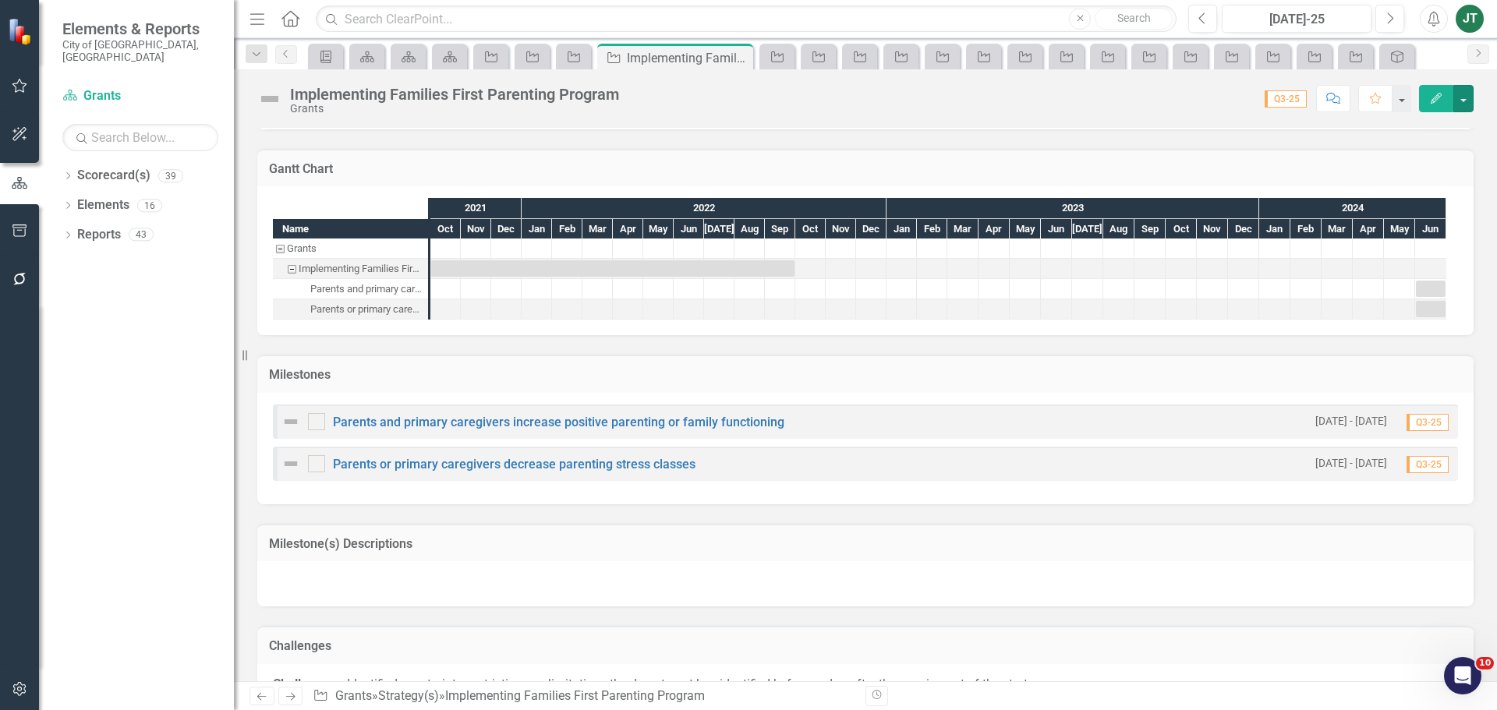
scroll to position [1125, 0]
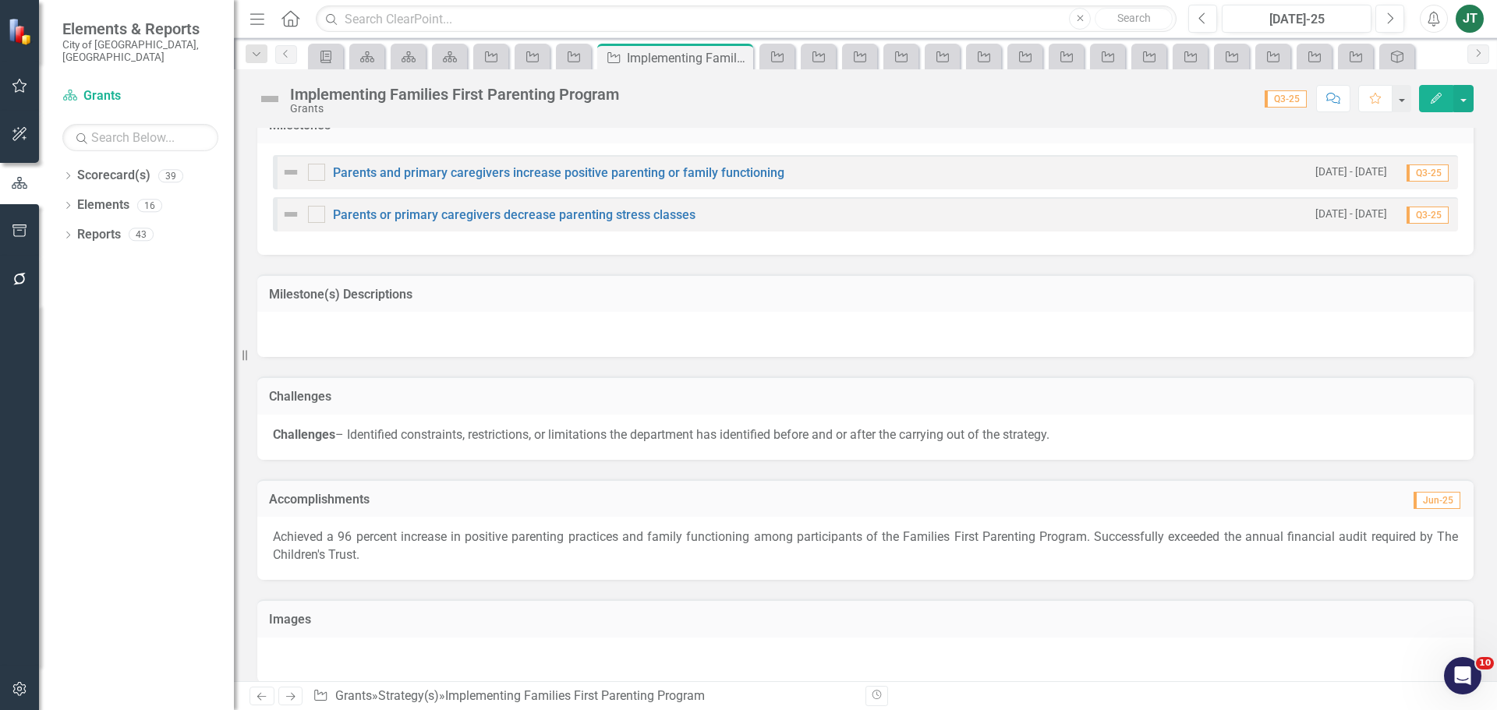
click at [1177, 288] on h3 "Milestone(s) Descriptions" at bounding box center [865, 295] width 1193 height 14
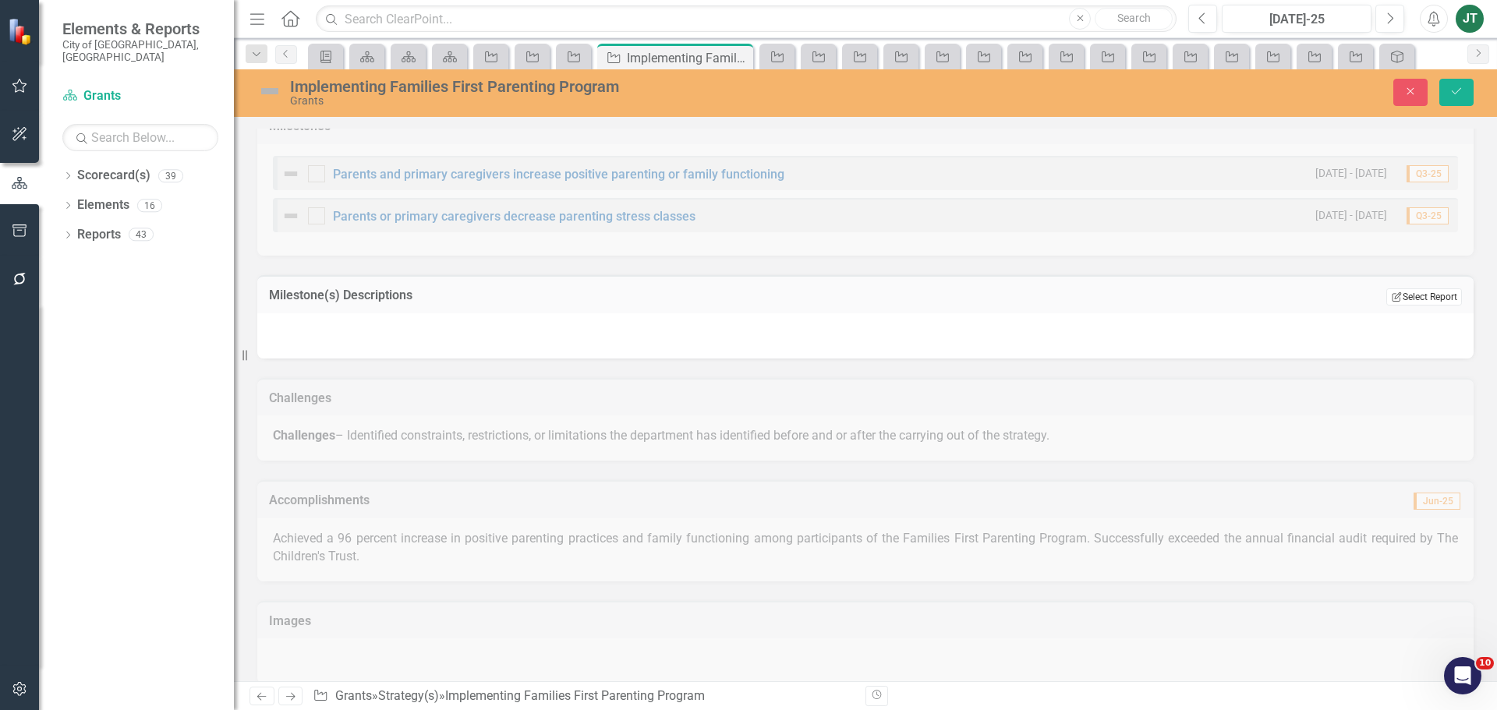
click at [1432, 288] on button "Edit Report Select Report" at bounding box center [1424, 296] width 76 height 17
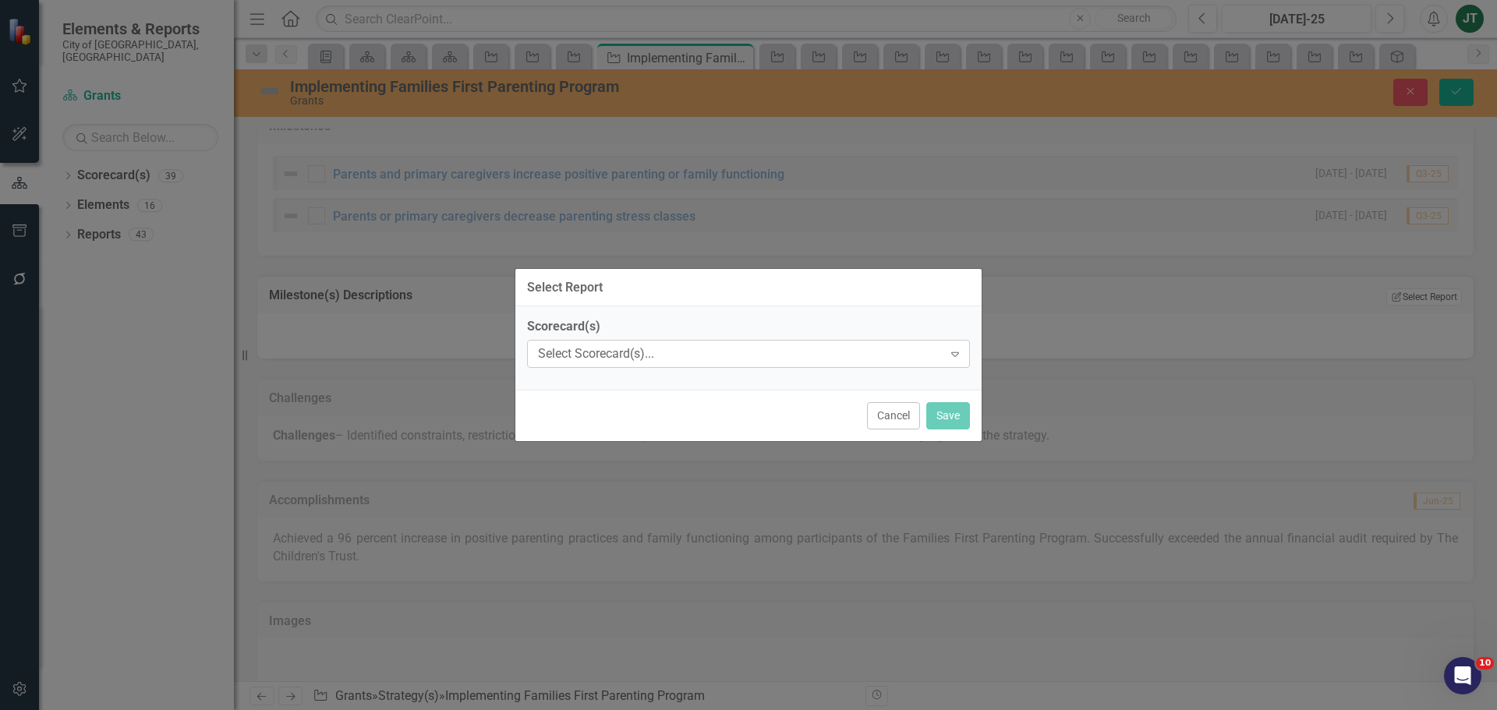
click at [734, 348] on div "Select Scorecard(s)..." at bounding box center [740, 354] width 405 height 18
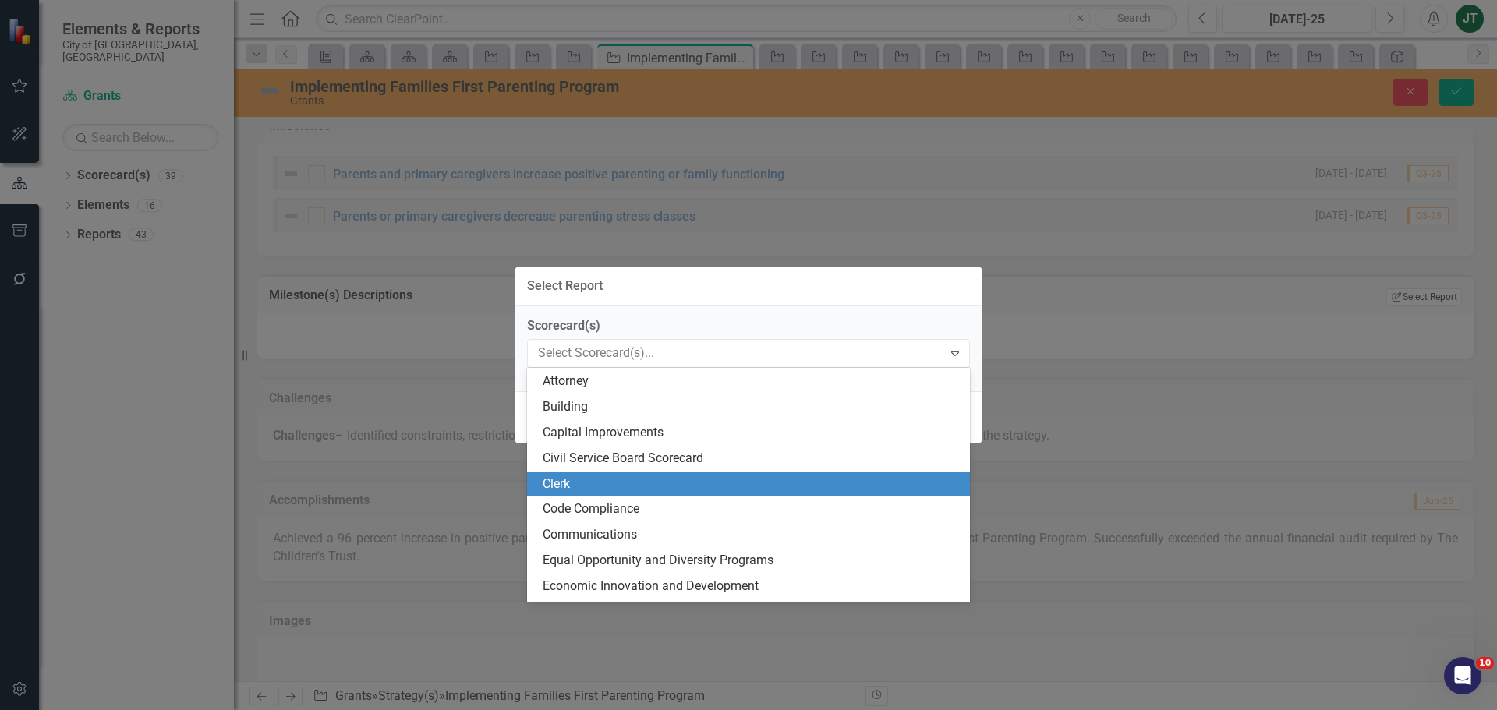
scroll to position [234, 0]
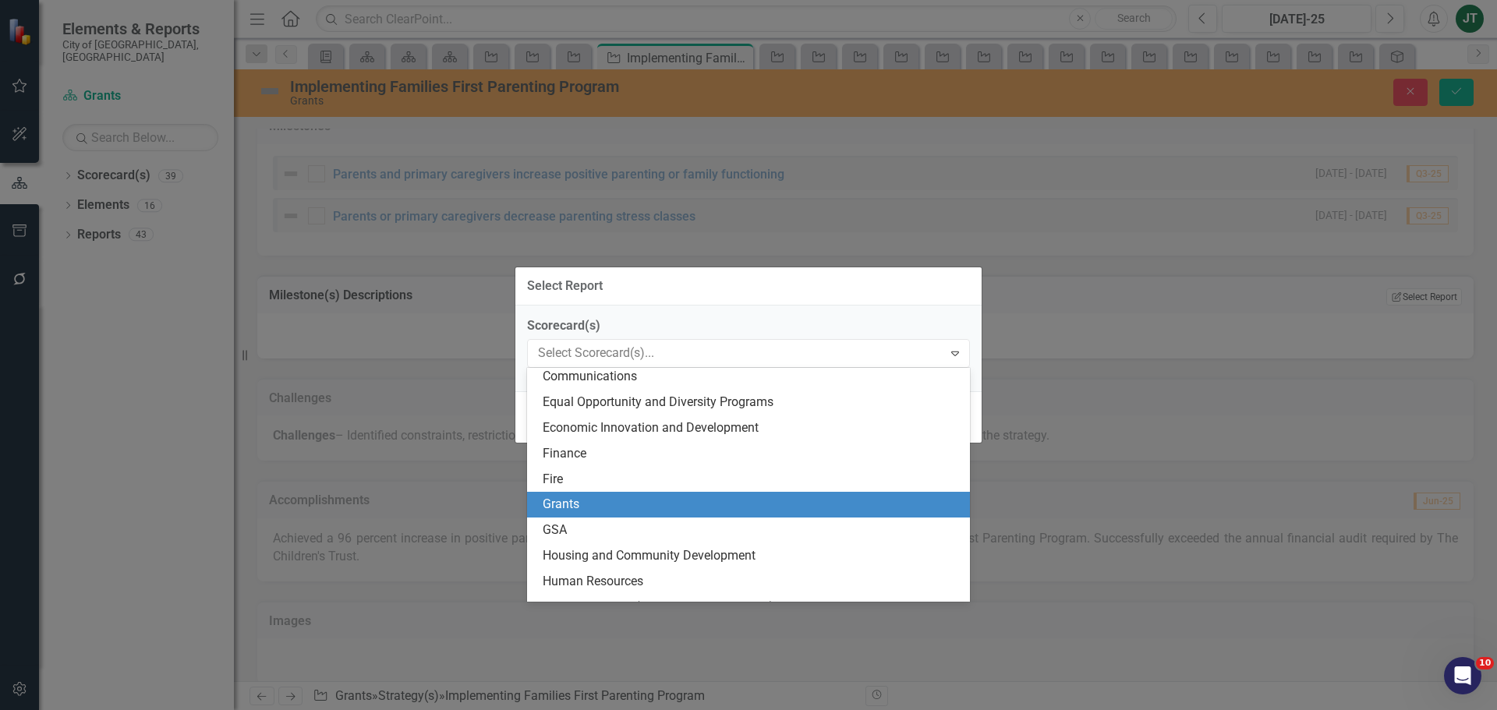
click at [568, 501] on div "Grants" at bounding box center [752, 505] width 418 height 18
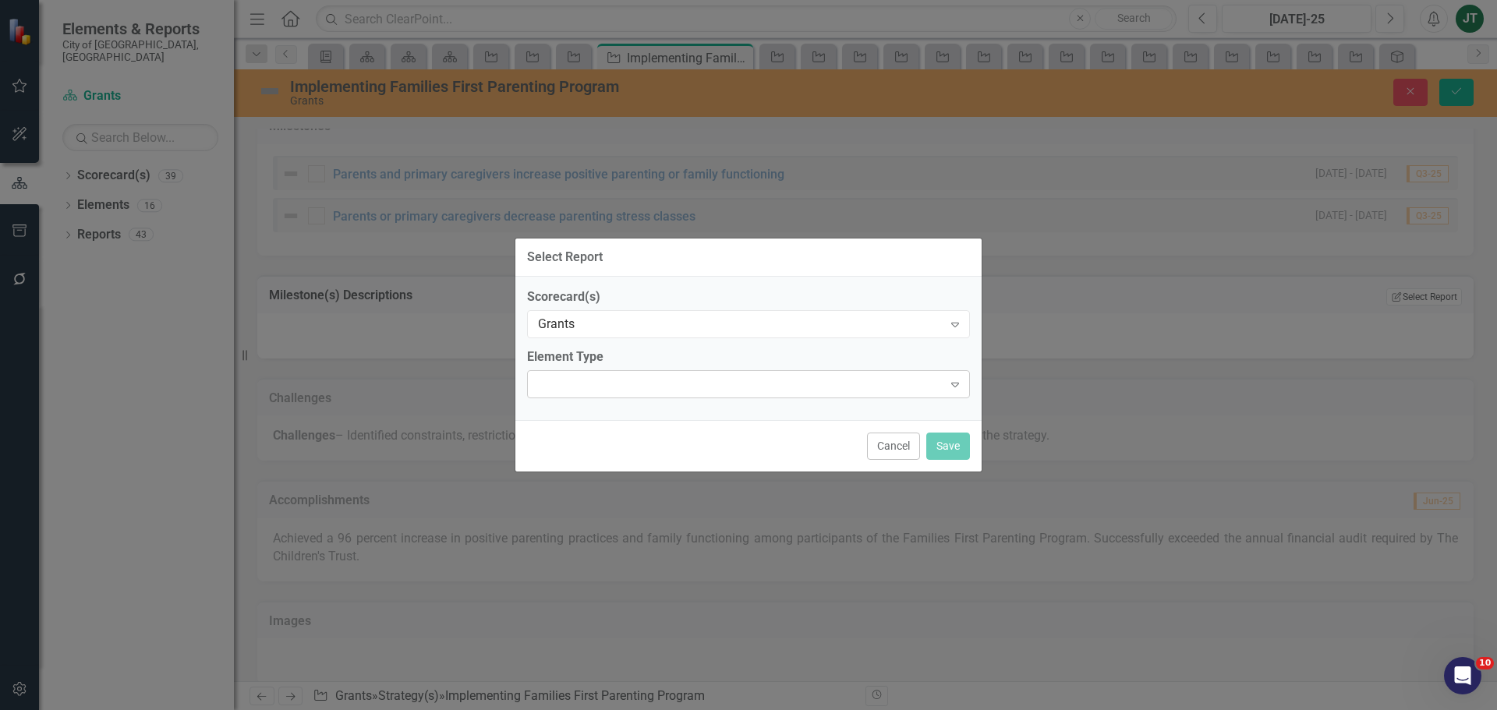
click at [585, 372] on div "Expand" at bounding box center [748, 384] width 443 height 28
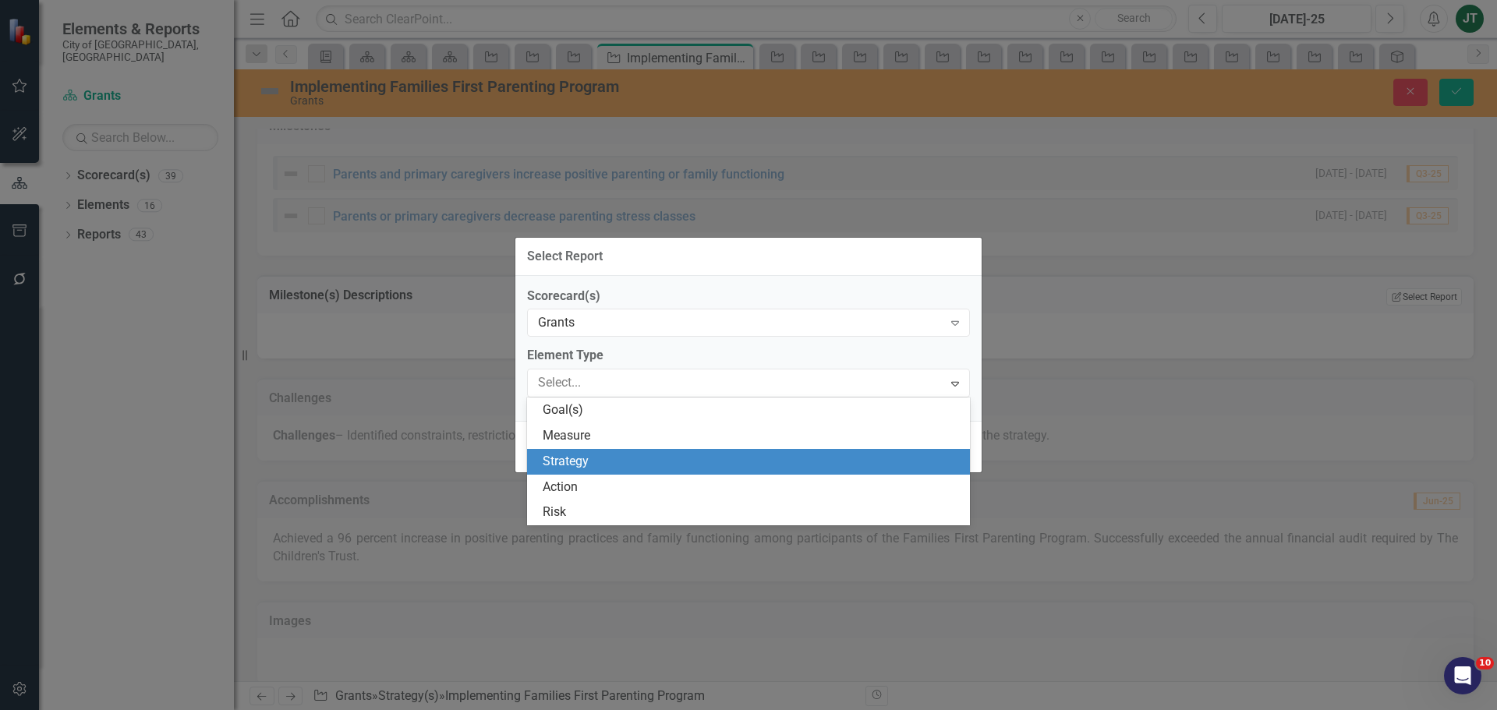
click at [567, 469] on div "Strategy" at bounding box center [752, 462] width 418 height 18
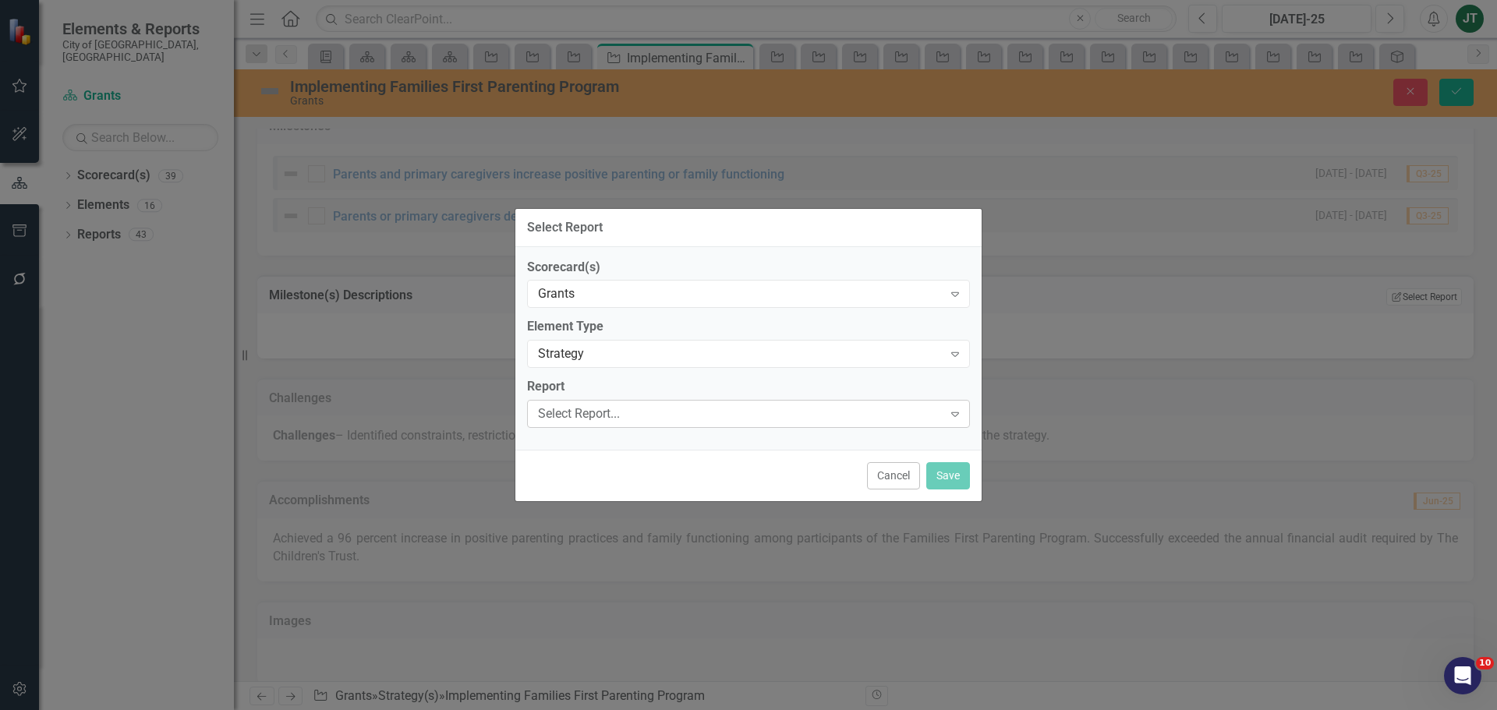
click at [637, 417] on div "Select Report..." at bounding box center [740, 414] width 405 height 18
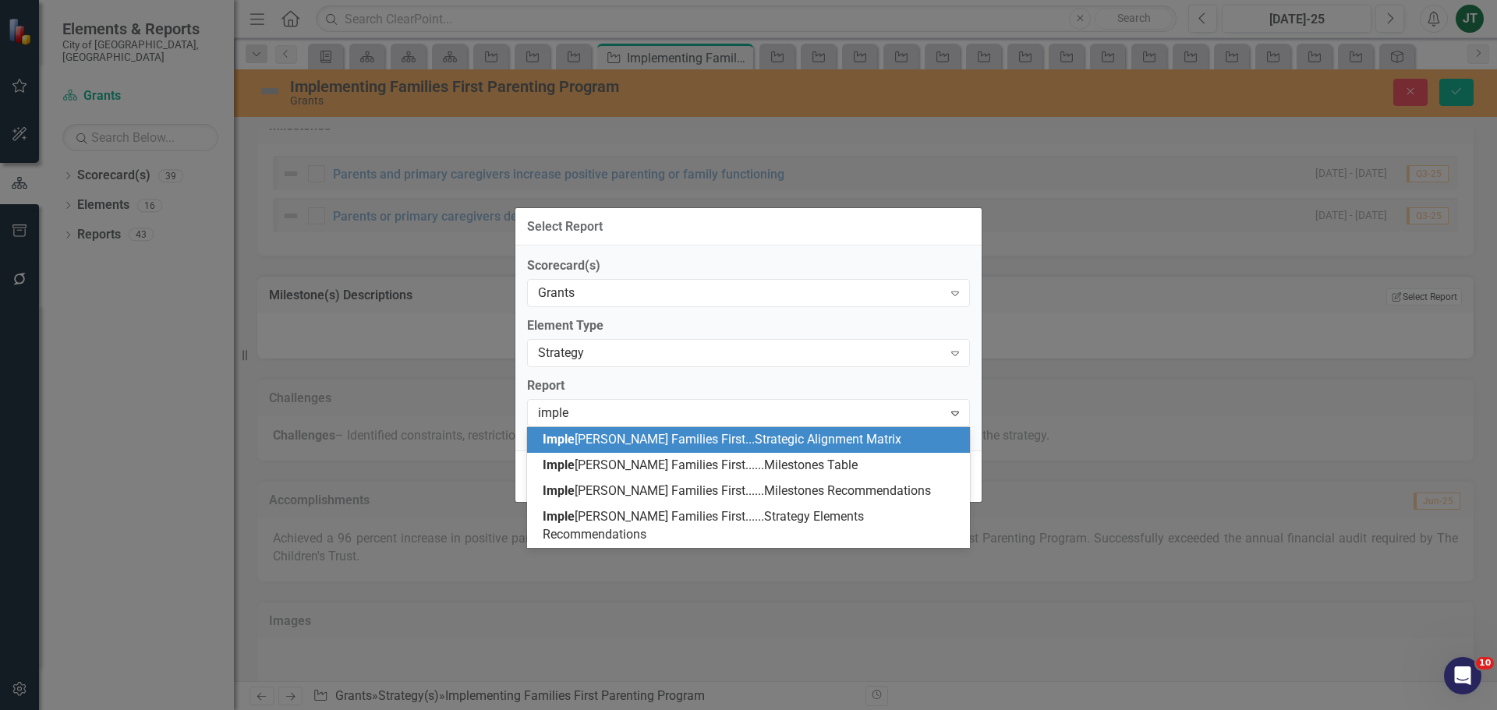
type input "implem"
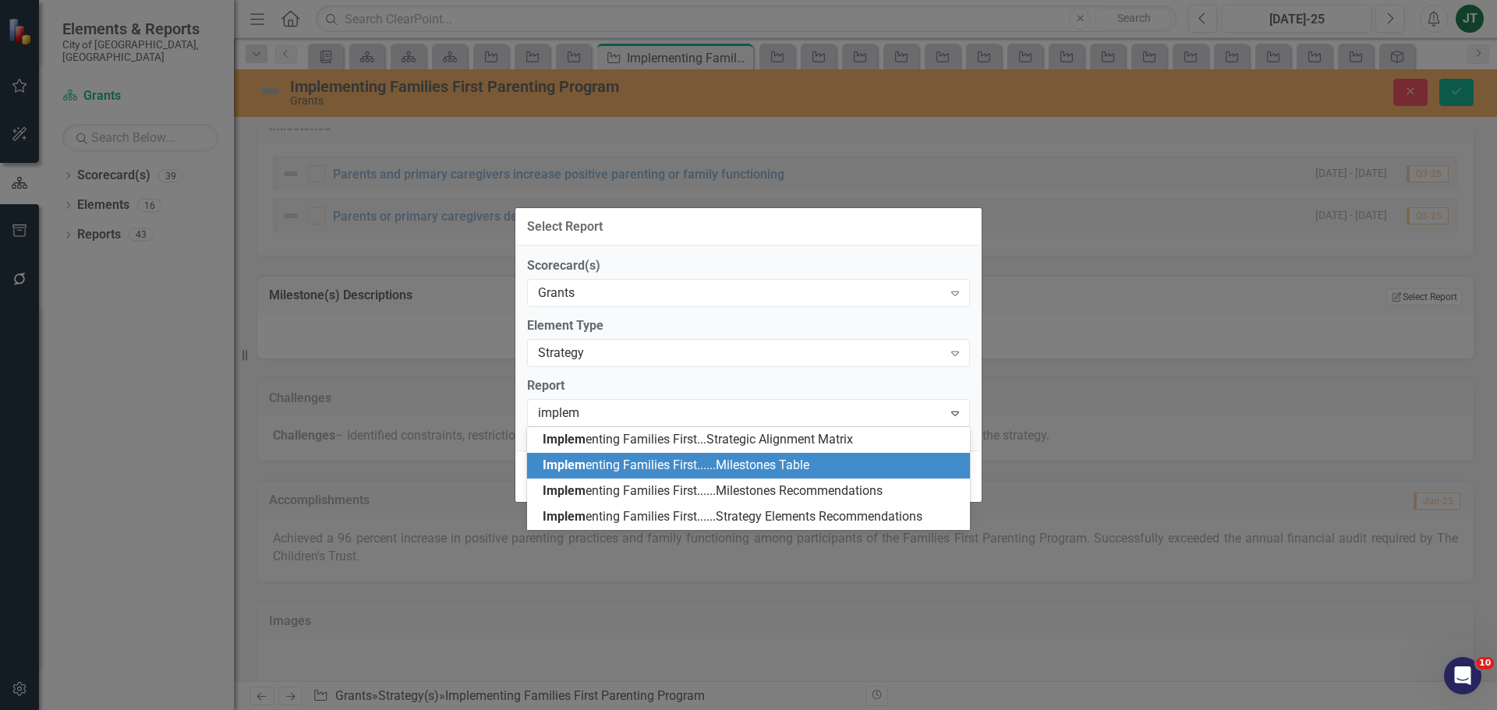
click at [791, 458] on span "Implem enting Families First......Milestones Table" at bounding box center [676, 465] width 267 height 15
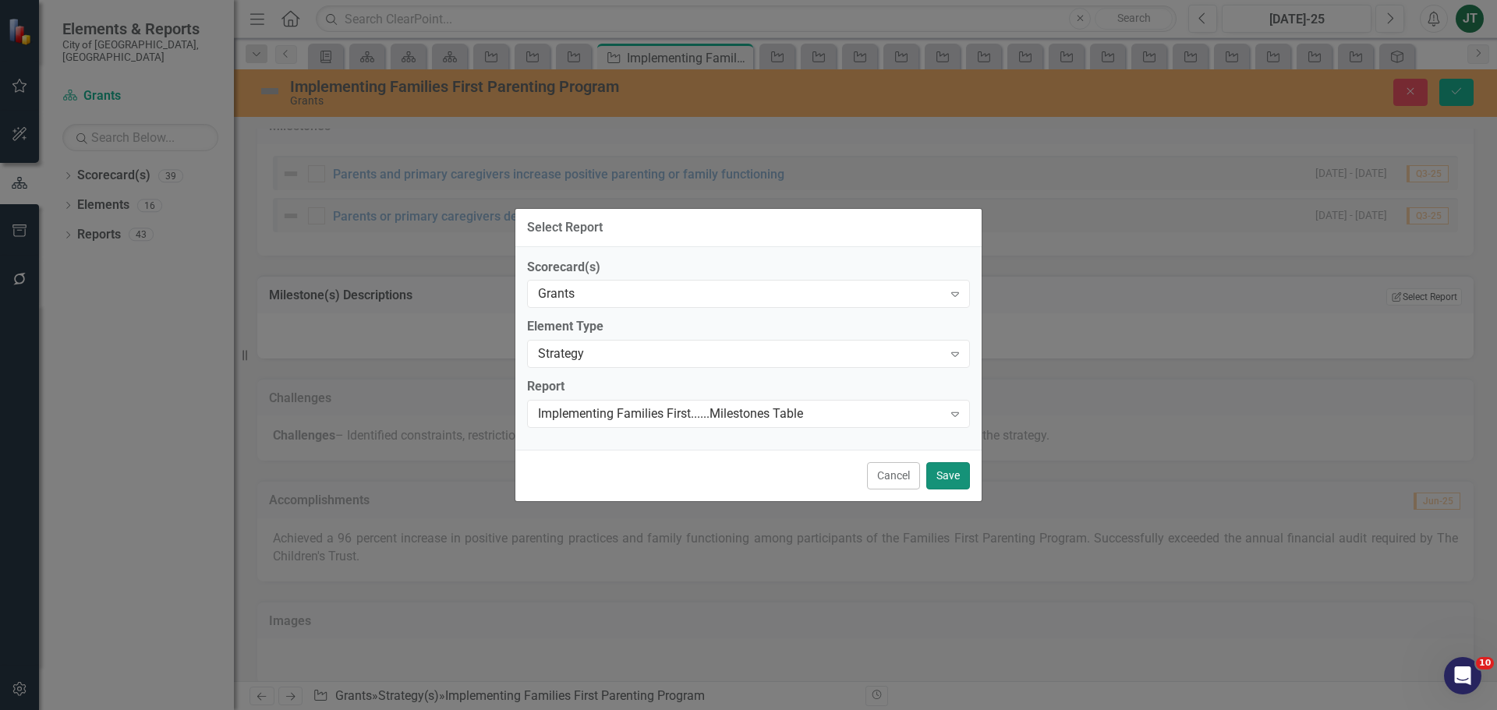
click at [948, 476] on button "Save" at bounding box center [948, 475] width 44 height 27
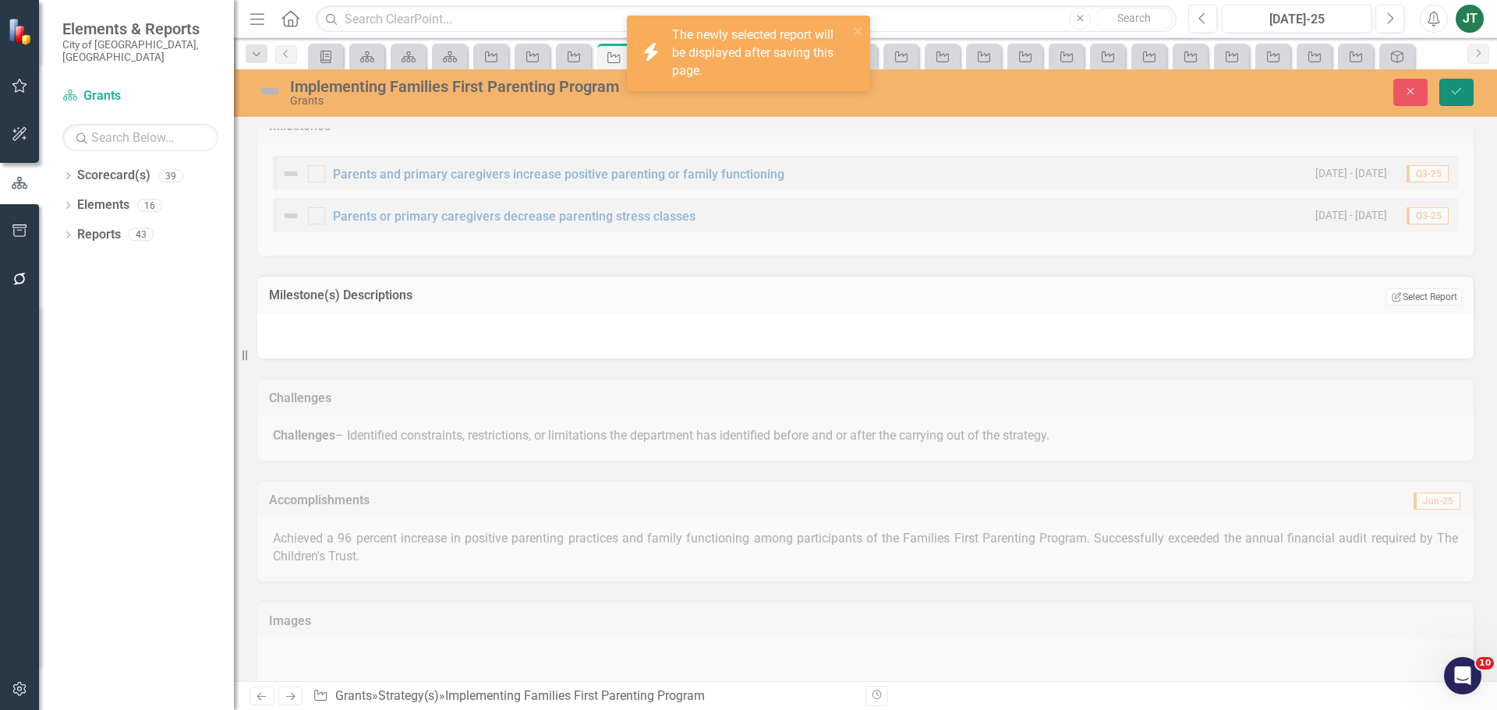
click at [1464, 96] on button "Save" at bounding box center [1456, 92] width 34 height 27
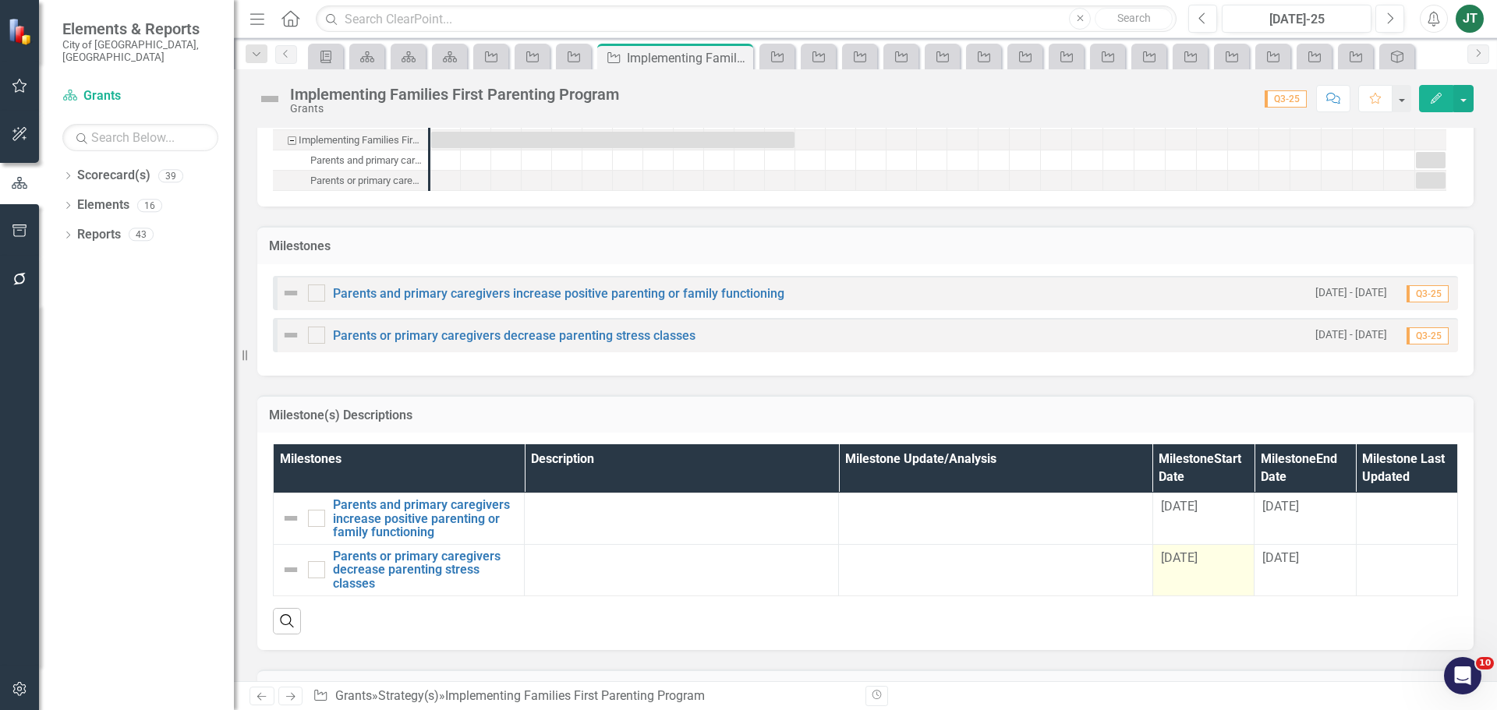
scroll to position [985, 0]
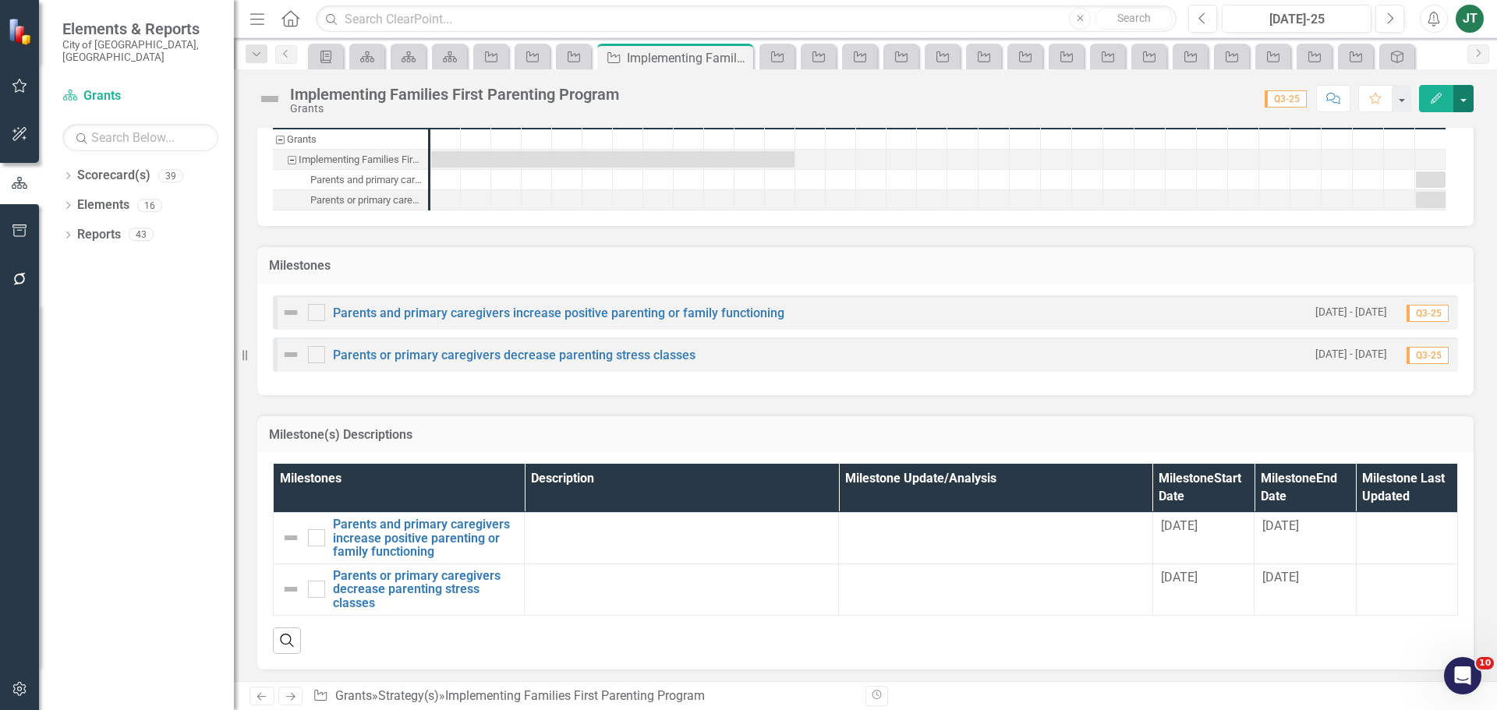
click at [1469, 101] on button "button" at bounding box center [1463, 98] width 20 height 27
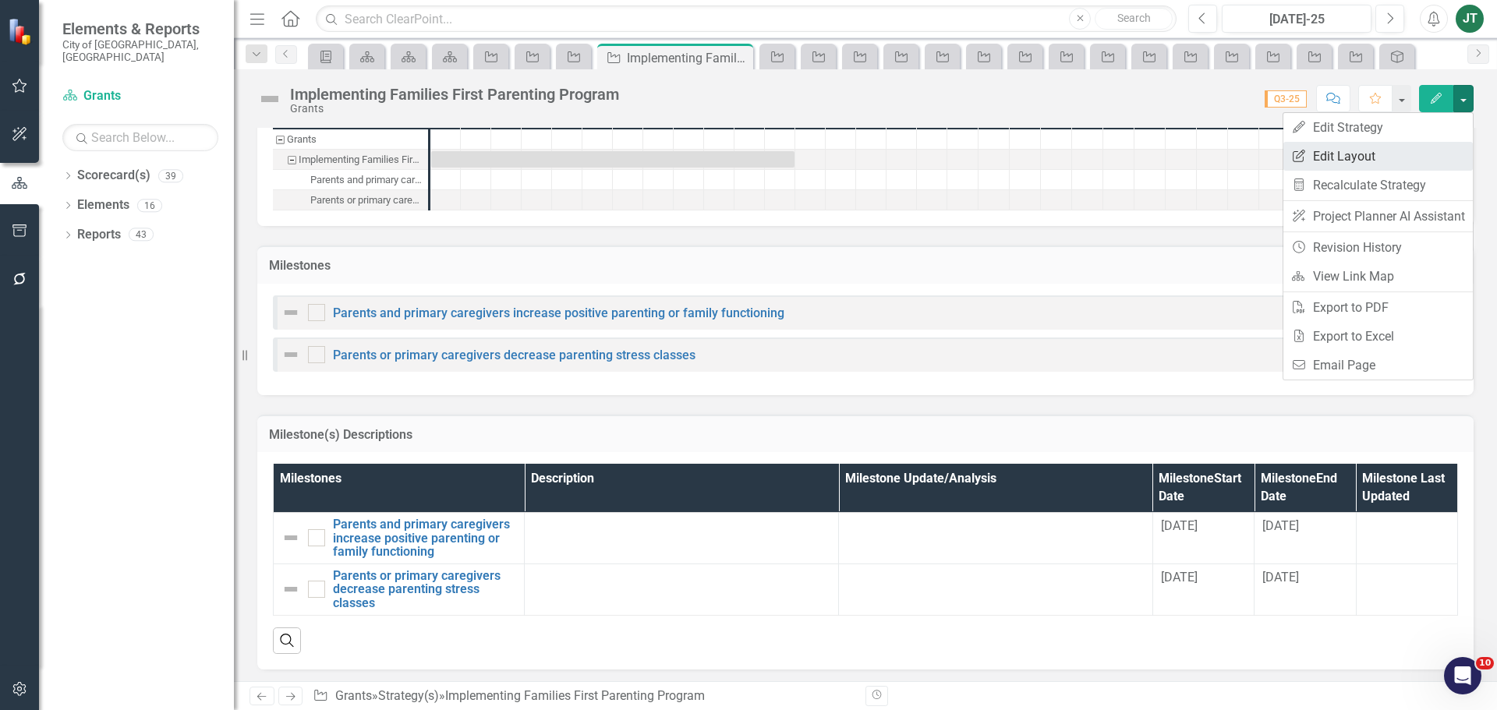
click at [1365, 150] on link "Edit Report Edit Layout" at bounding box center [1377, 156] width 189 height 29
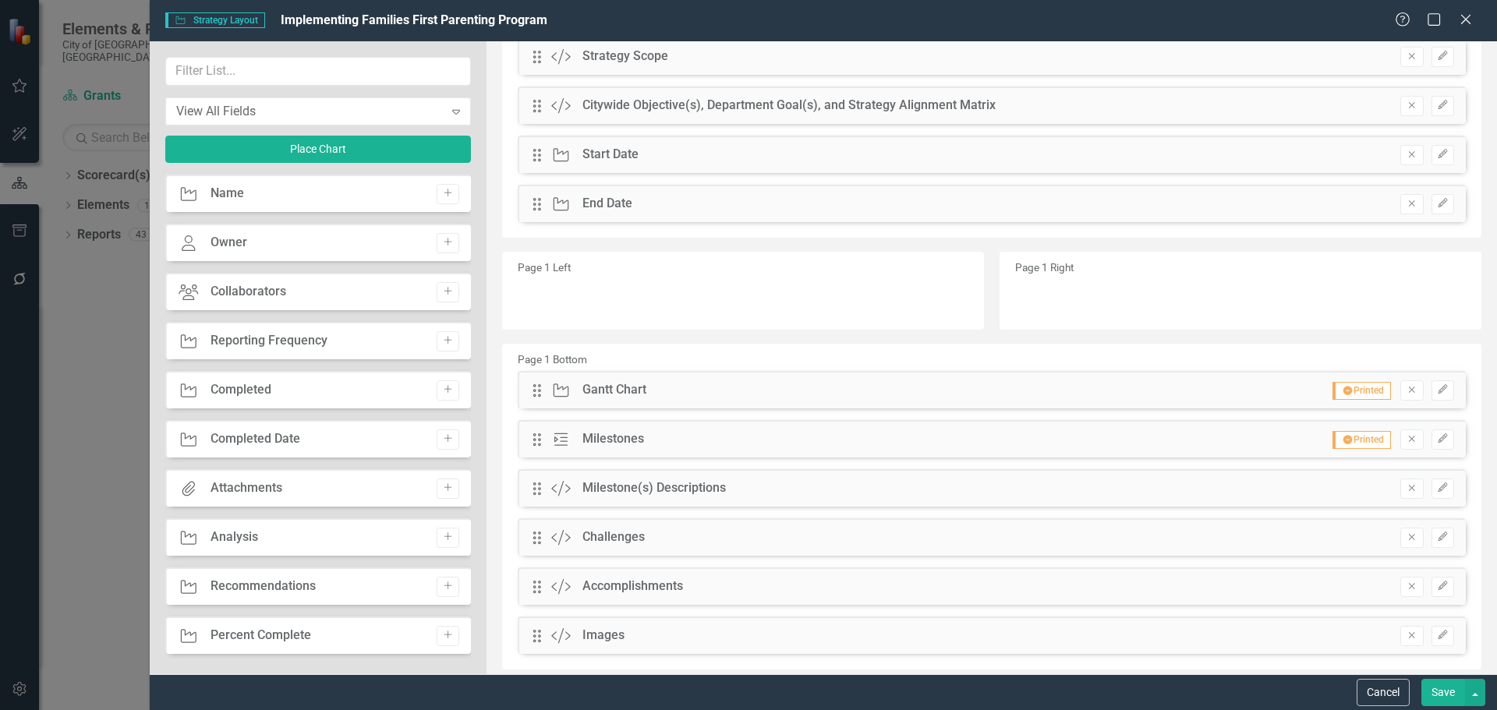
scroll to position [156, 0]
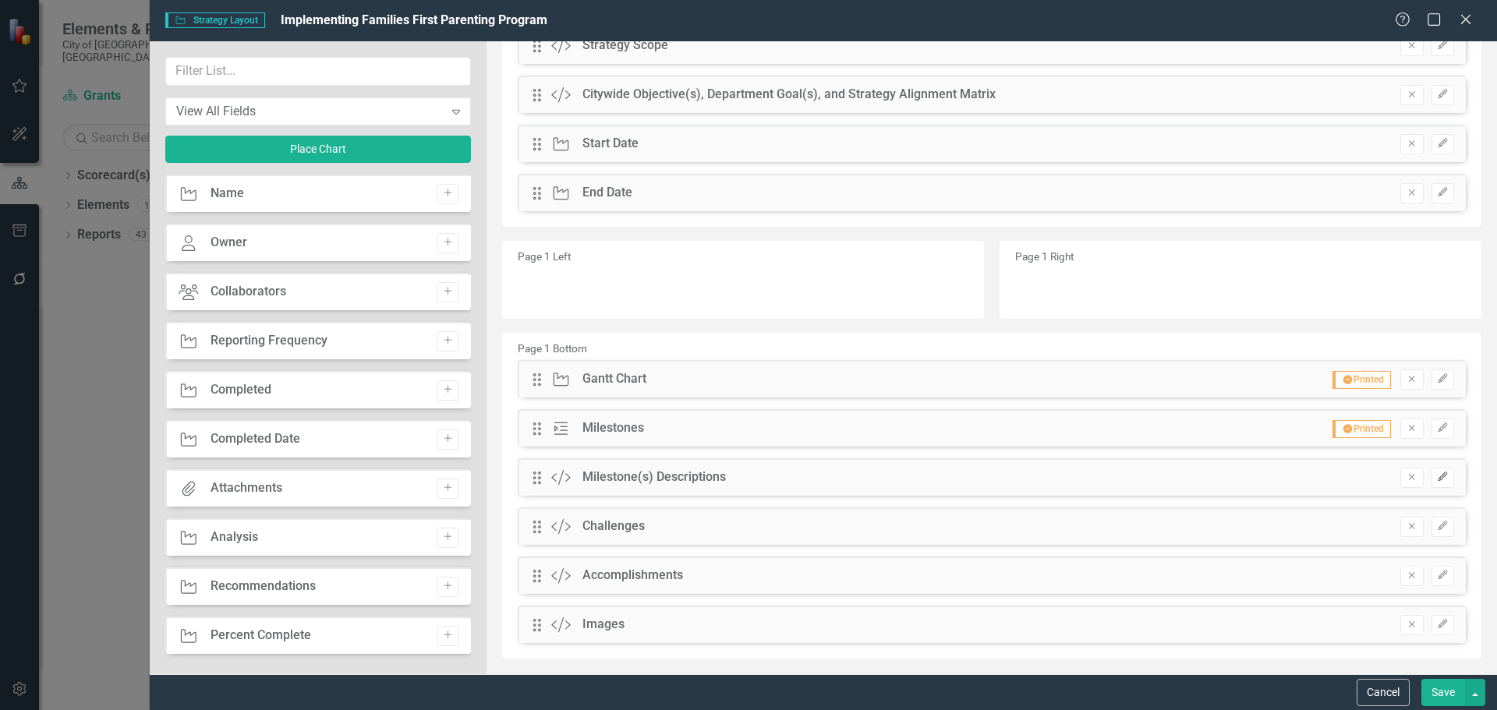
click at [1439, 475] on button "Edit" at bounding box center [1443, 478] width 23 height 20
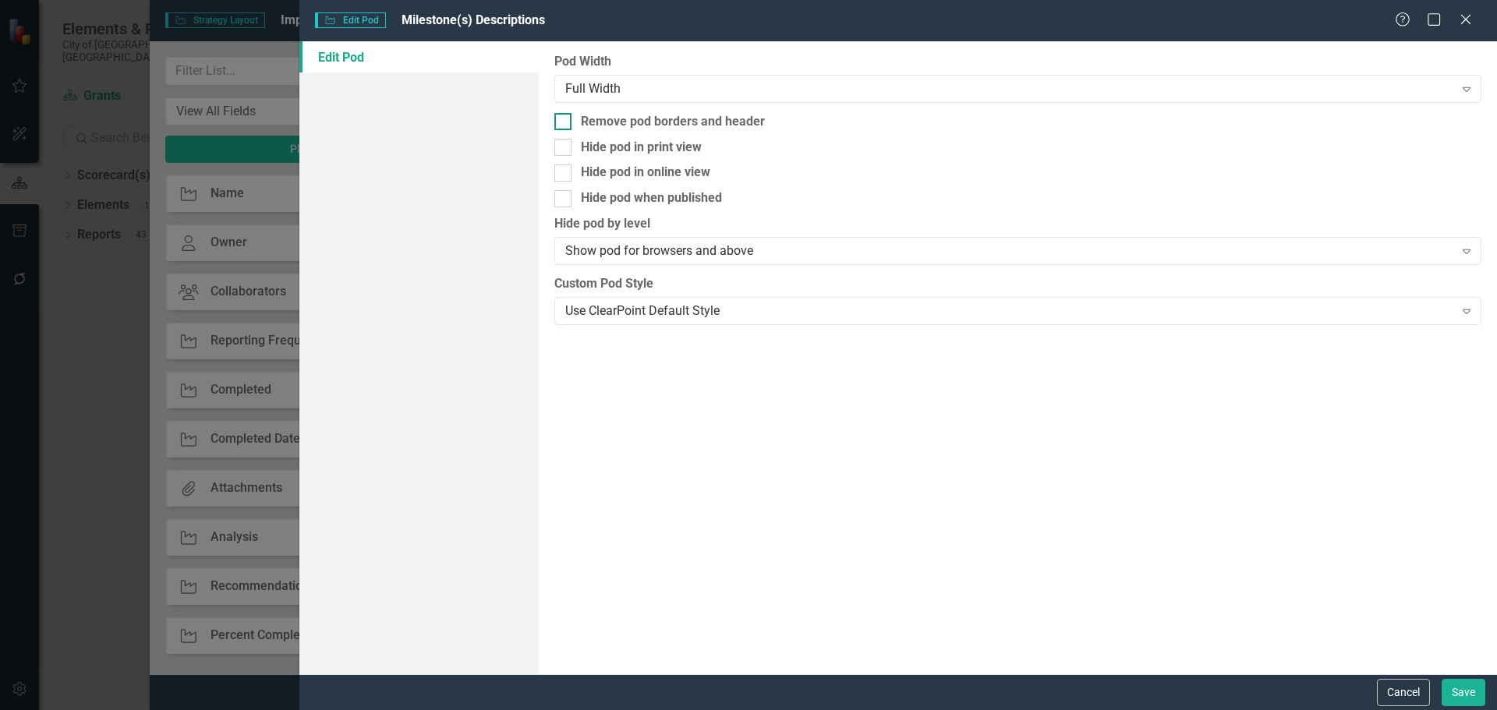
click at [684, 119] on div "Remove pod borders and header" at bounding box center [673, 122] width 184 height 18
click at [565, 119] on input "Remove pod borders and header" at bounding box center [559, 118] width 10 height 10
checkbox input "true"
click at [1453, 685] on button "Save" at bounding box center [1464, 692] width 44 height 27
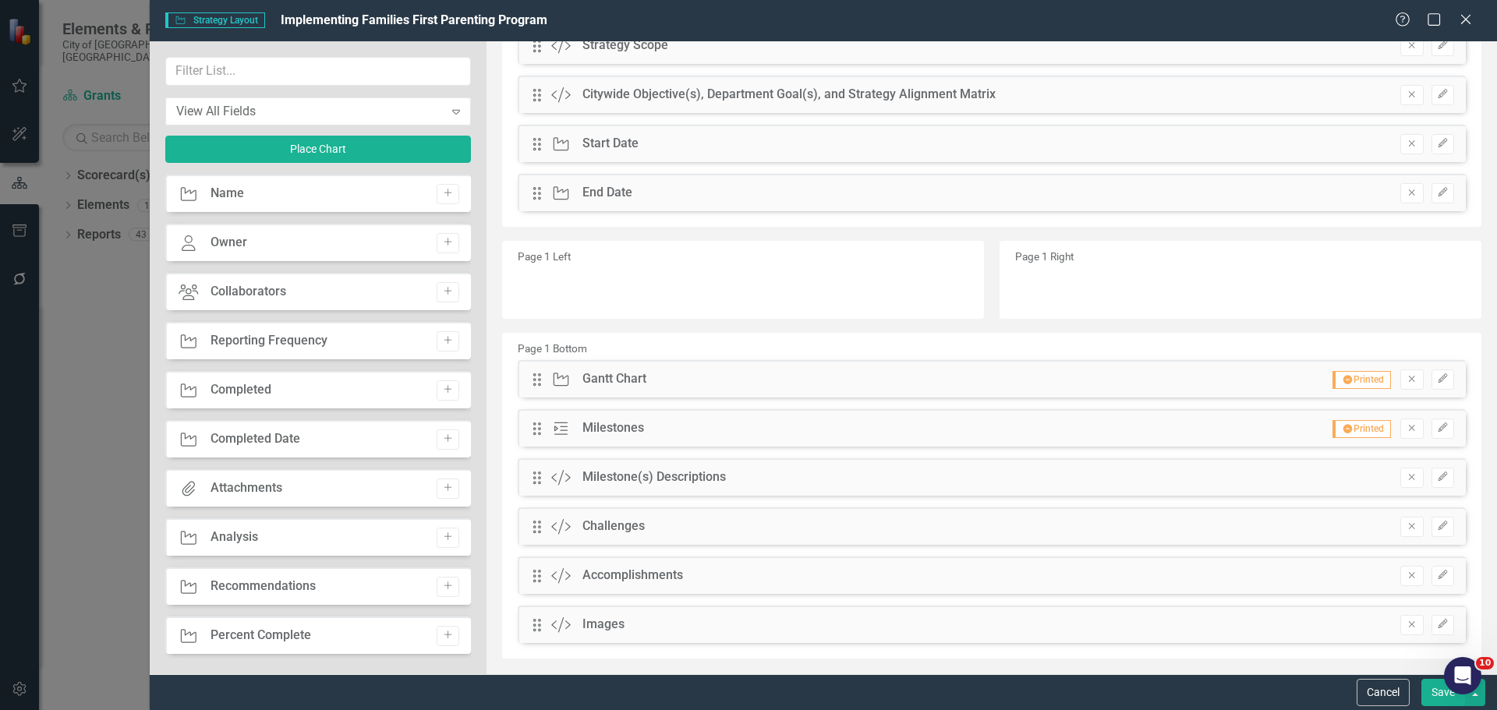
click at [1435, 696] on button "Save" at bounding box center [1443, 692] width 44 height 27
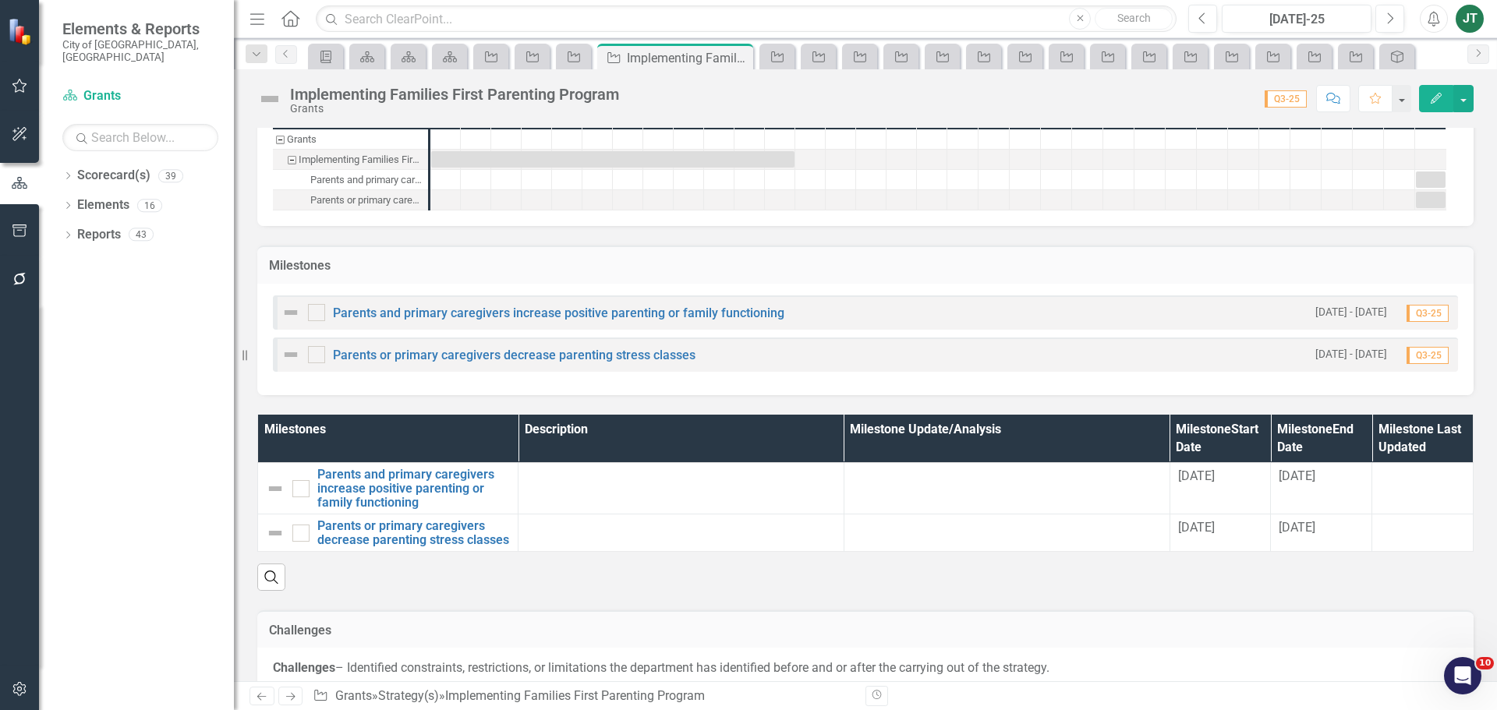
click at [288, 687] on link "Next" at bounding box center [290, 696] width 25 height 19
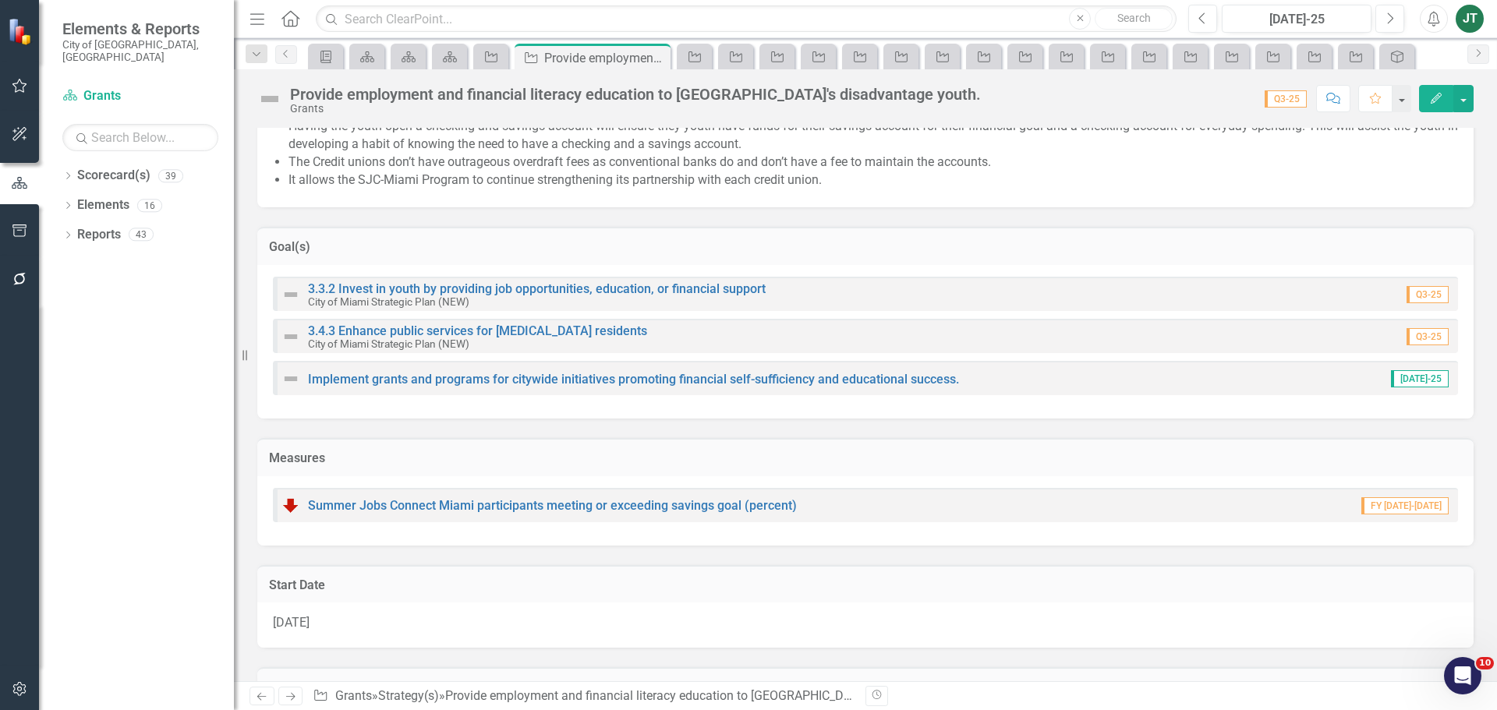
scroll to position [702, 0]
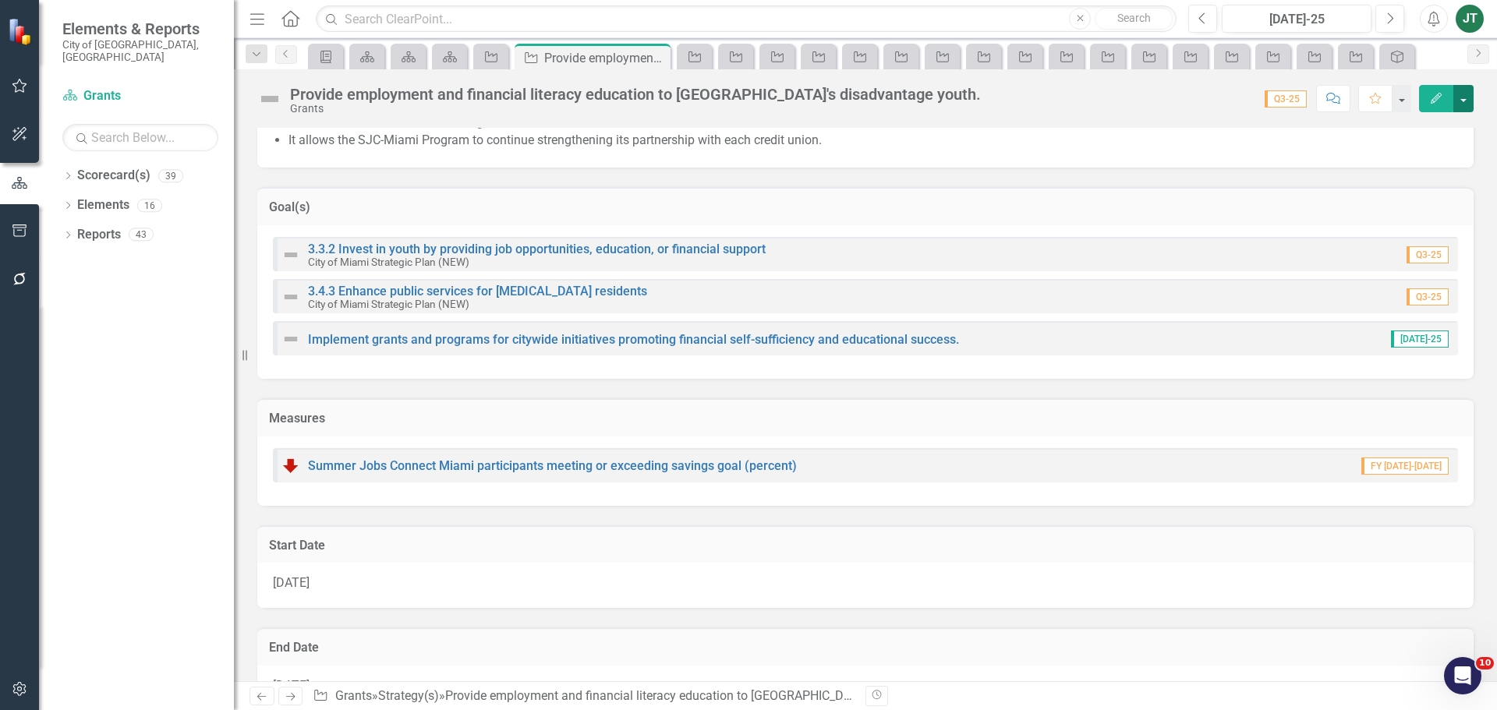
drag, startPoint x: 1460, startPoint y: 94, endPoint x: 1459, endPoint y: 111, distance: 16.4
click at [1460, 95] on button "button" at bounding box center [1463, 98] width 20 height 27
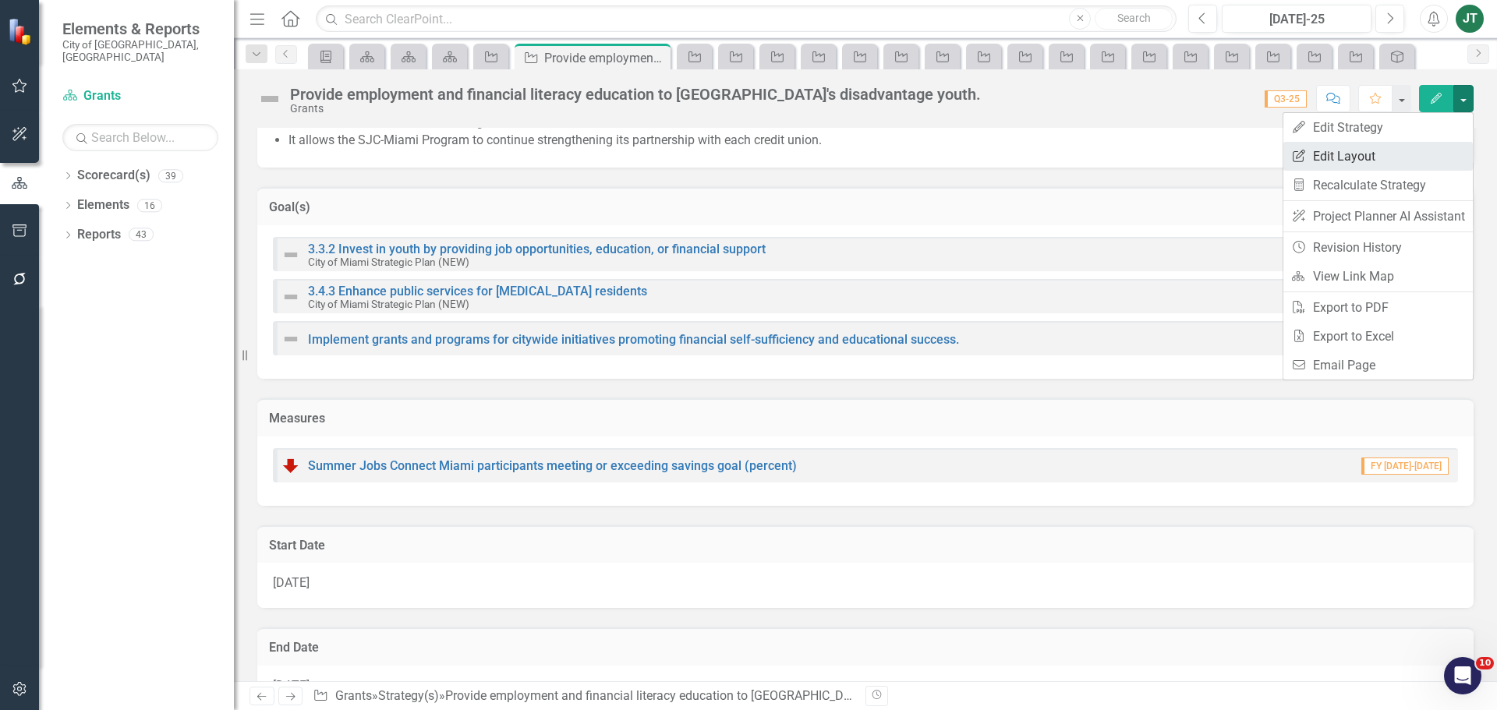
click at [1386, 158] on link "Edit Report Edit Layout" at bounding box center [1377, 156] width 189 height 29
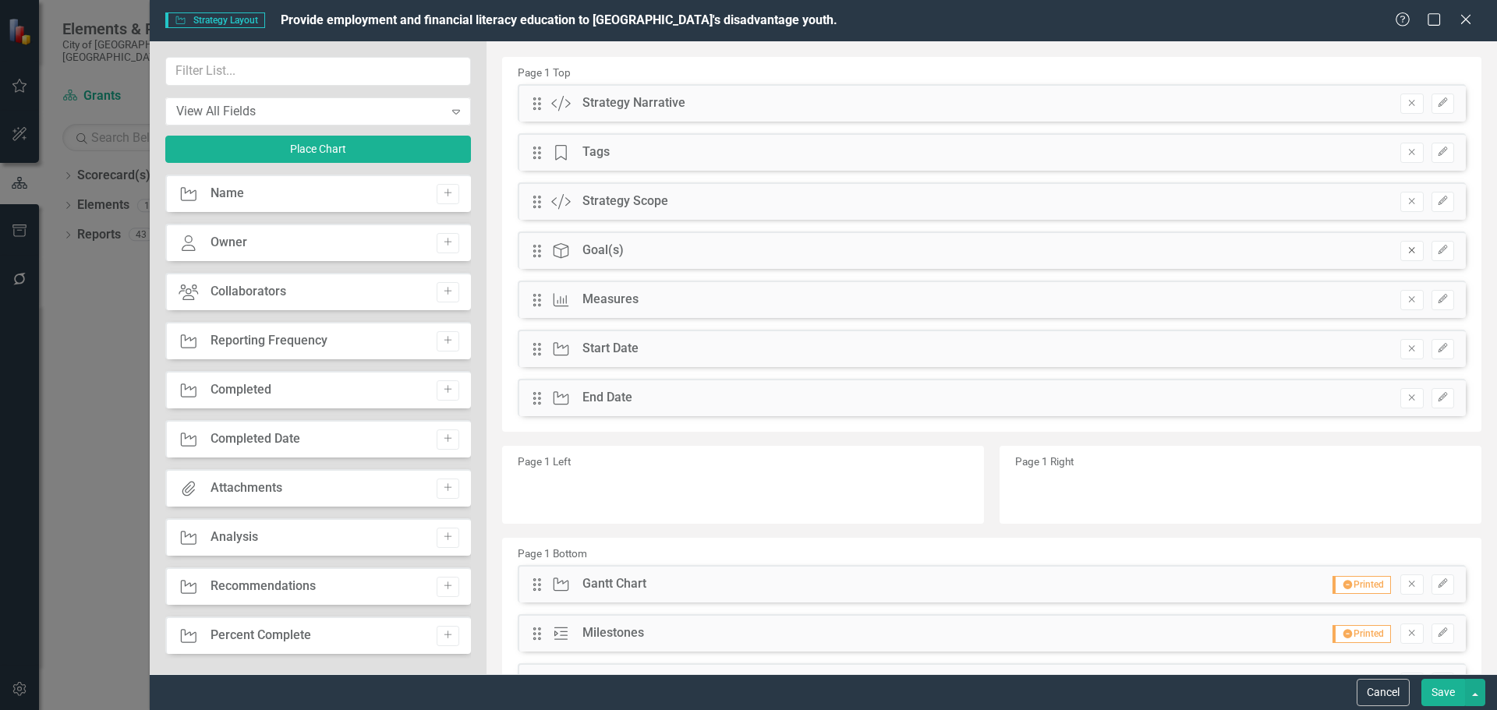
click at [1400, 245] on button "Remove" at bounding box center [1411, 251] width 23 height 20
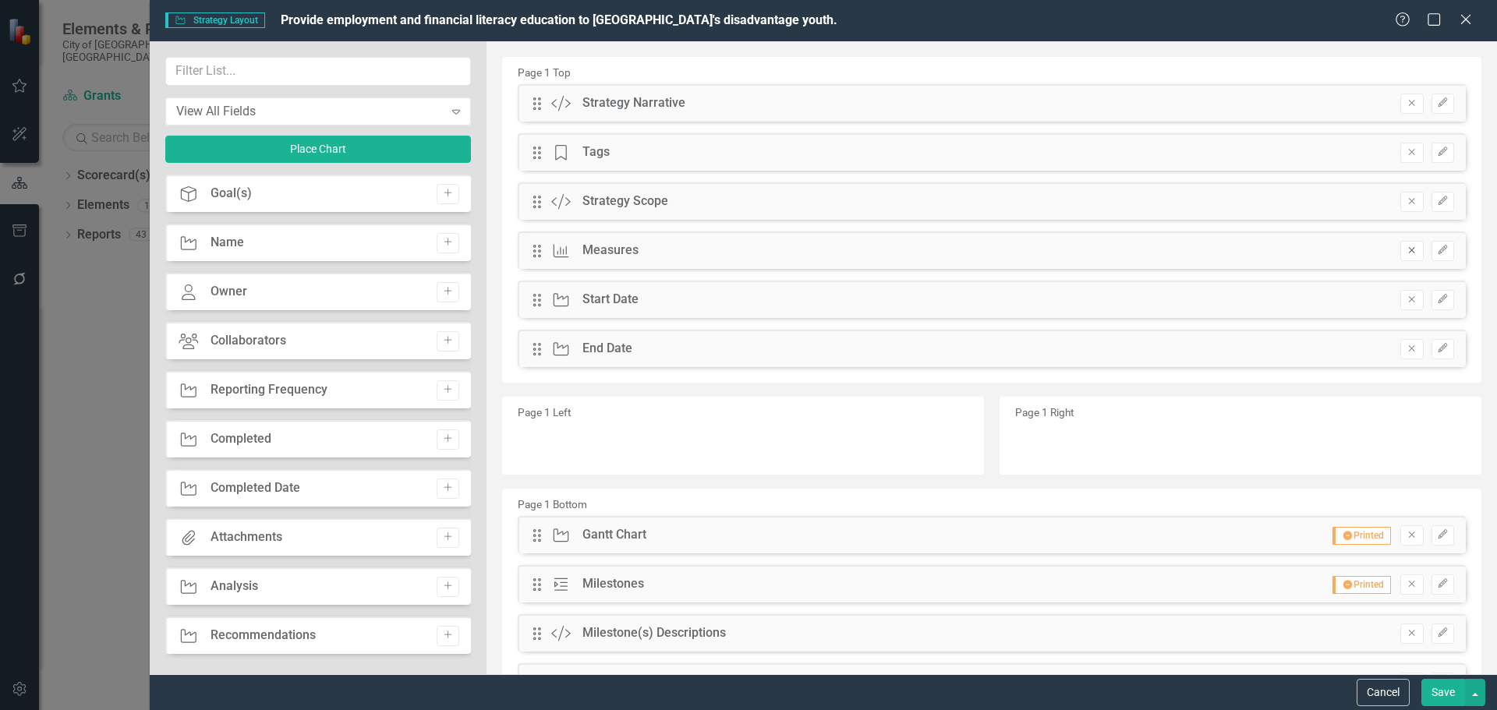
click at [1400, 249] on button "Remove" at bounding box center [1411, 251] width 23 height 20
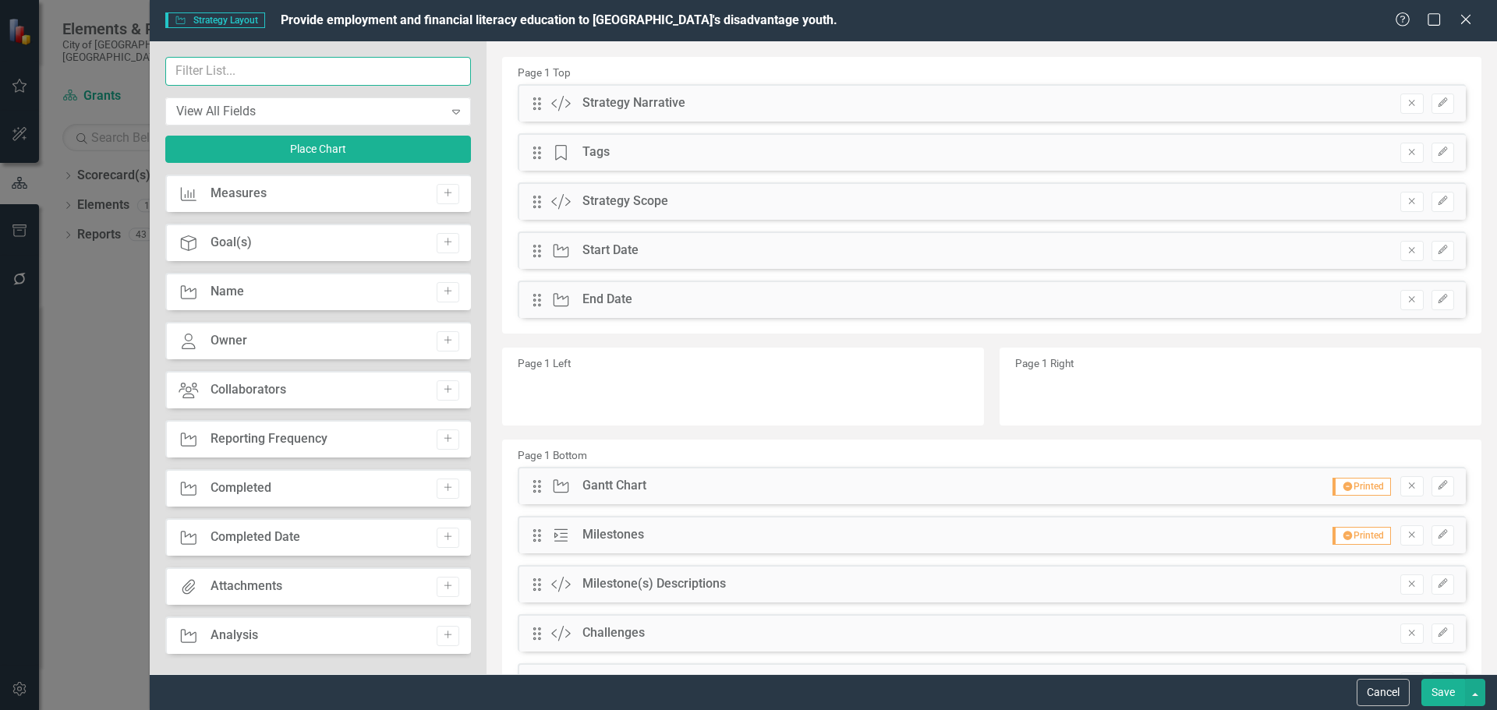
click at [267, 69] on input "text" at bounding box center [318, 71] width 306 height 29
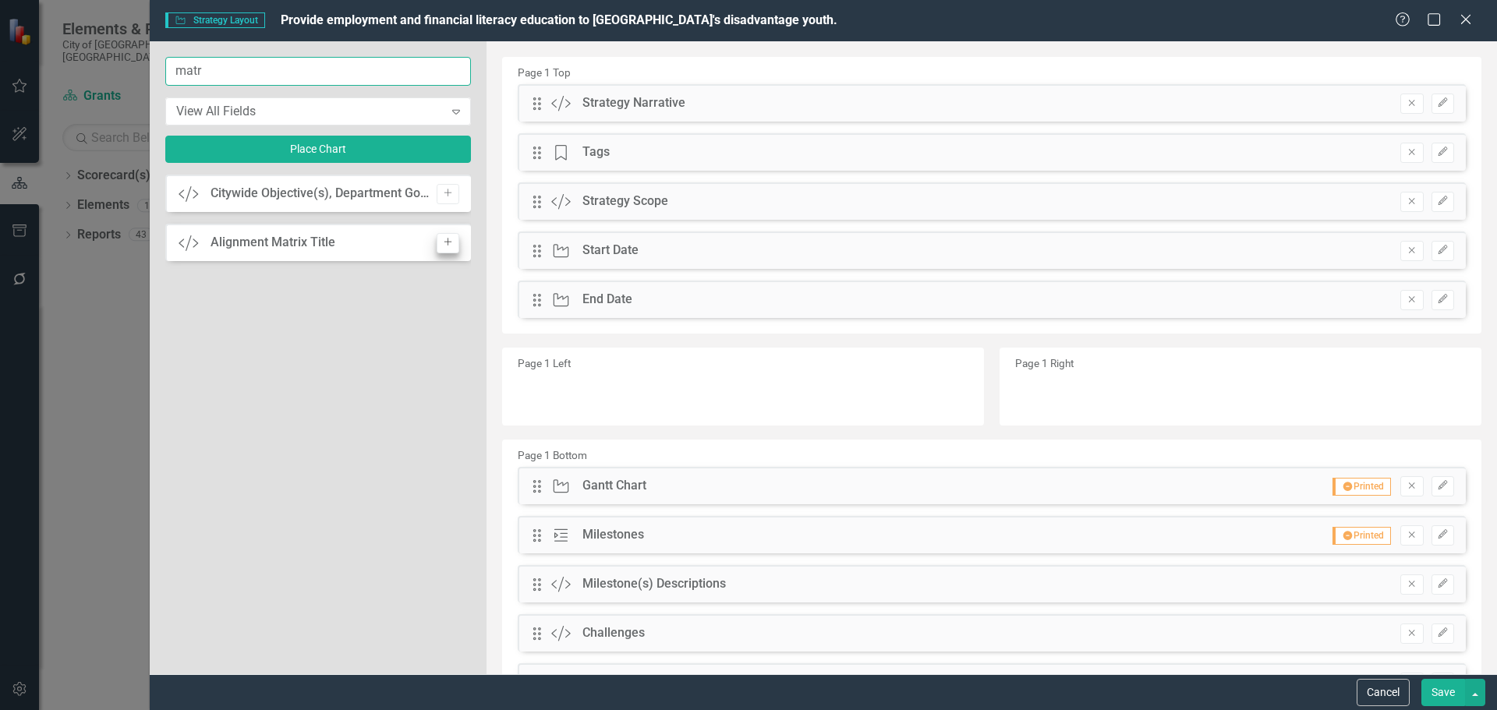
type input "matr"
click at [450, 194] on icon "Add" at bounding box center [448, 193] width 12 height 9
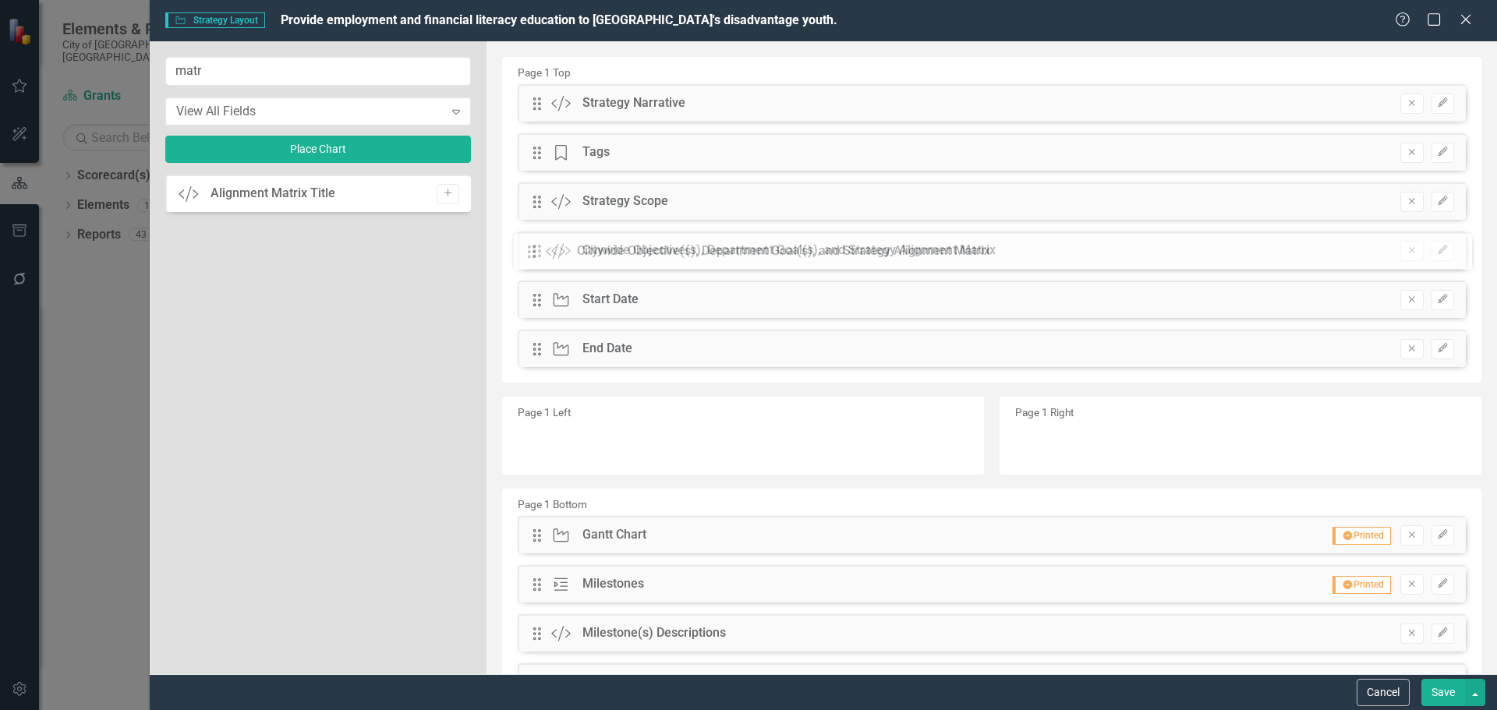
drag, startPoint x: 536, startPoint y: 97, endPoint x: 543, endPoint y: 250, distance: 152.2
click at [1447, 701] on button "Save" at bounding box center [1443, 692] width 44 height 27
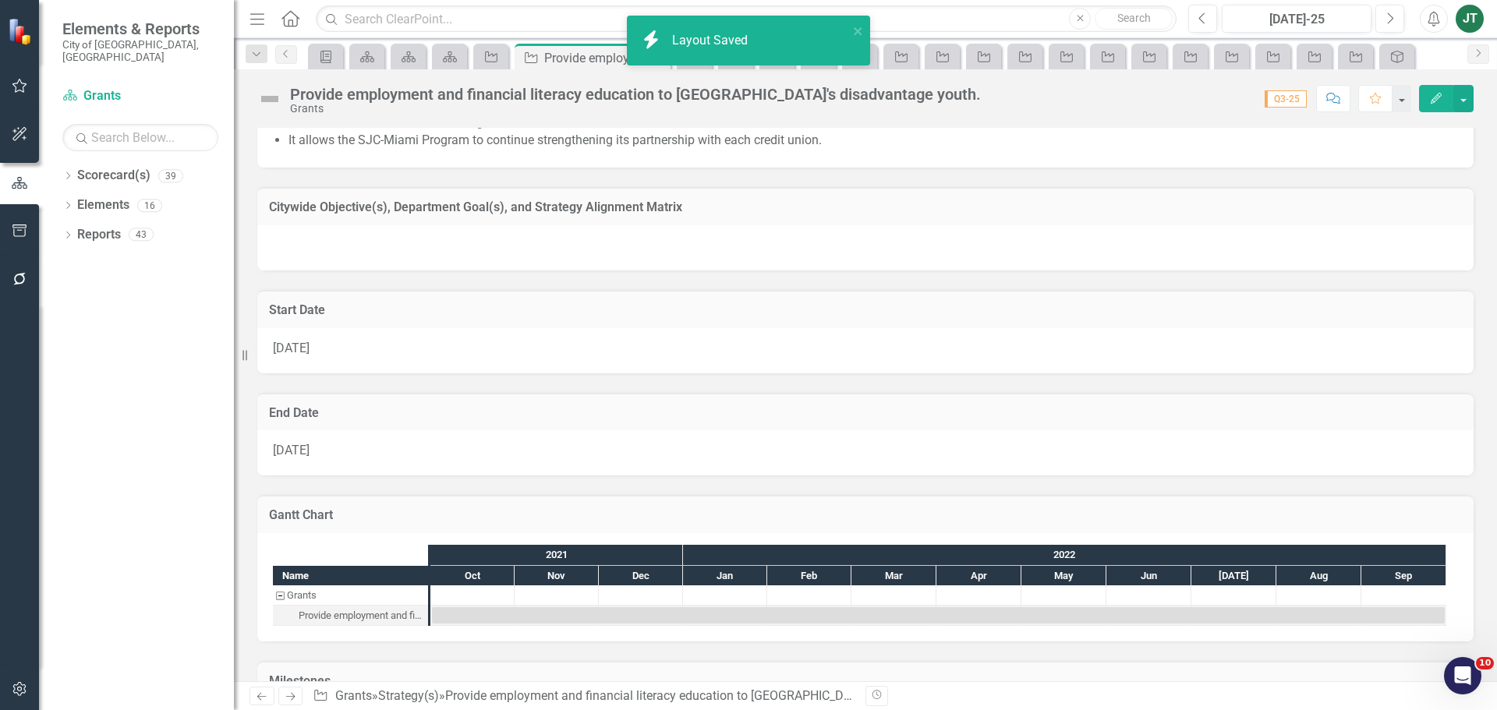
click at [805, 210] on h3 "Citywide Objective(s), Department Goal(s), and Strategy Alignment Matrix" at bounding box center [865, 207] width 1193 height 14
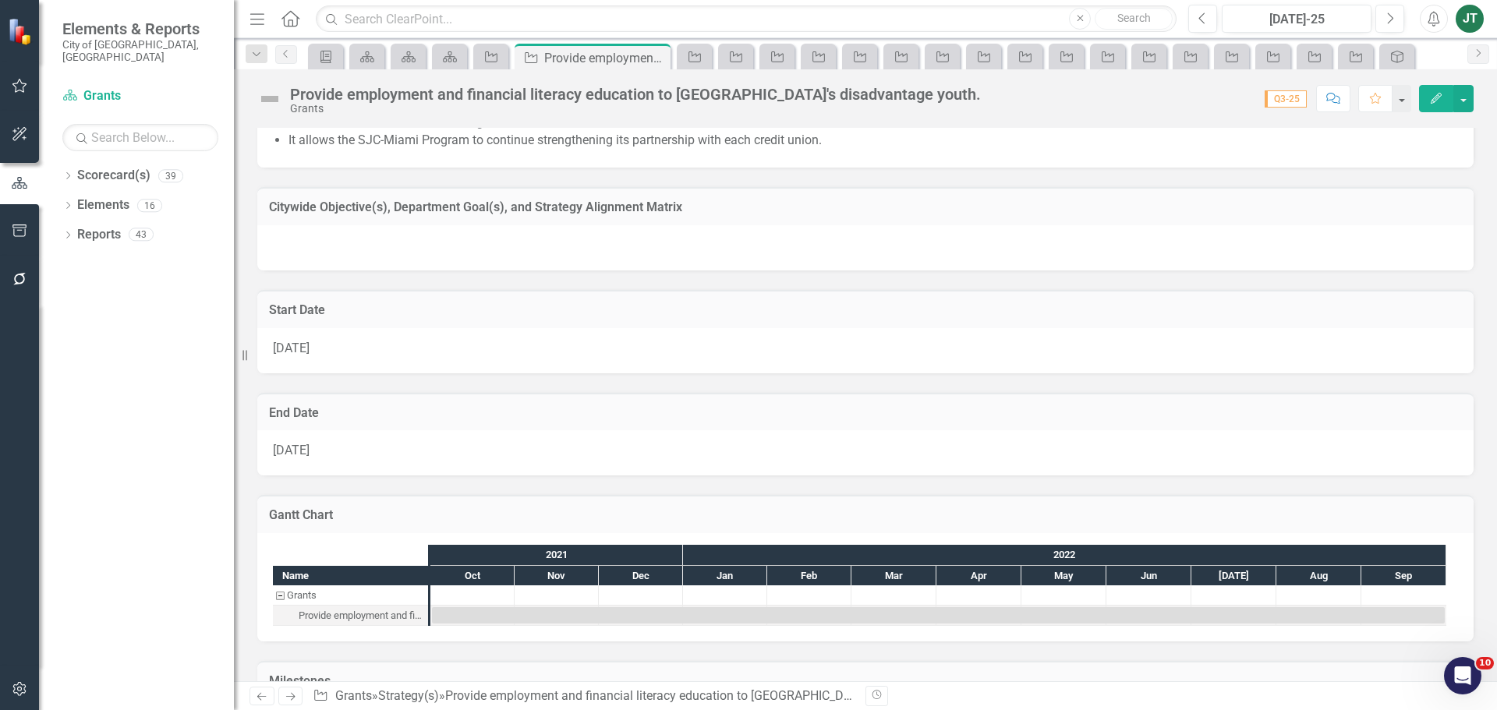
click at [805, 210] on h3 "Citywide Objective(s), Department Goal(s), and Strategy Alignment Matrix" at bounding box center [865, 207] width 1193 height 14
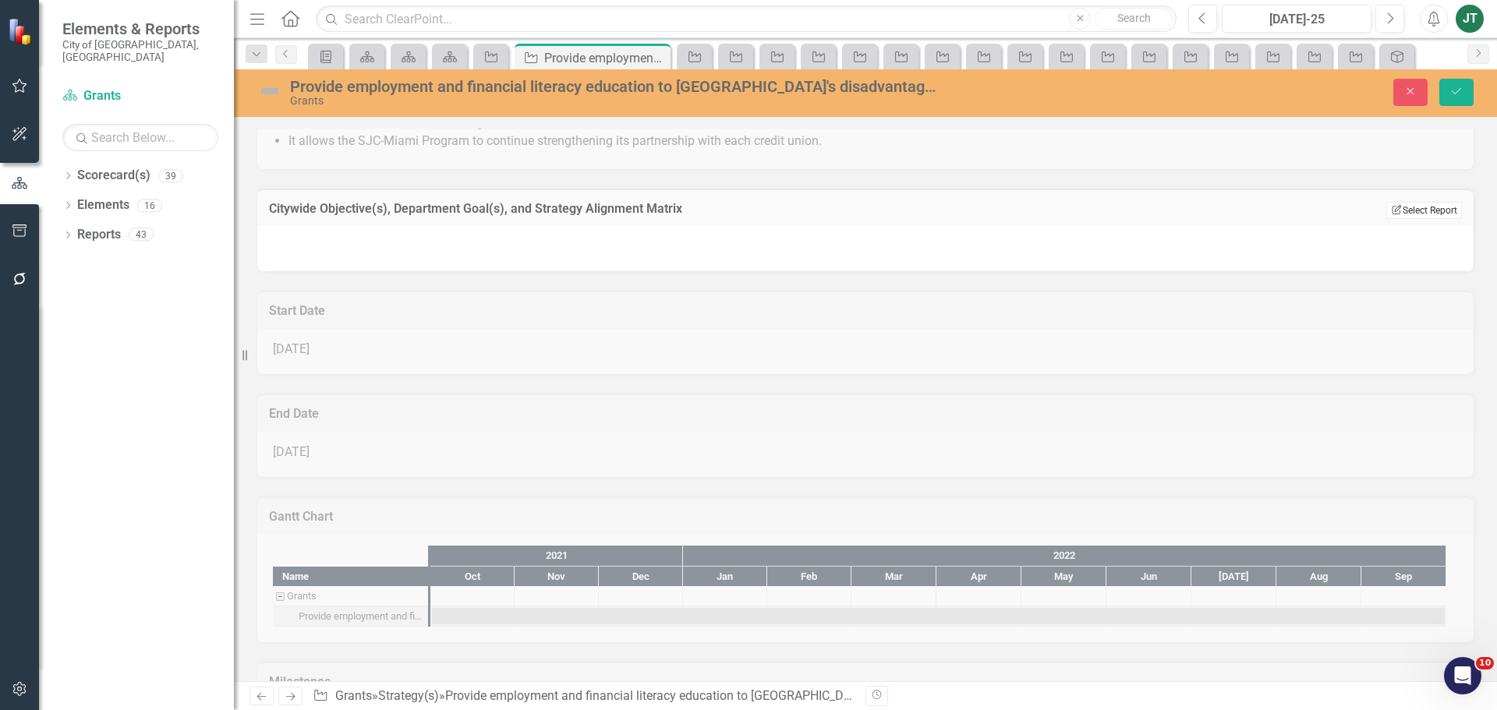
click at [1412, 208] on button "Edit Report Select Report" at bounding box center [1424, 210] width 76 height 17
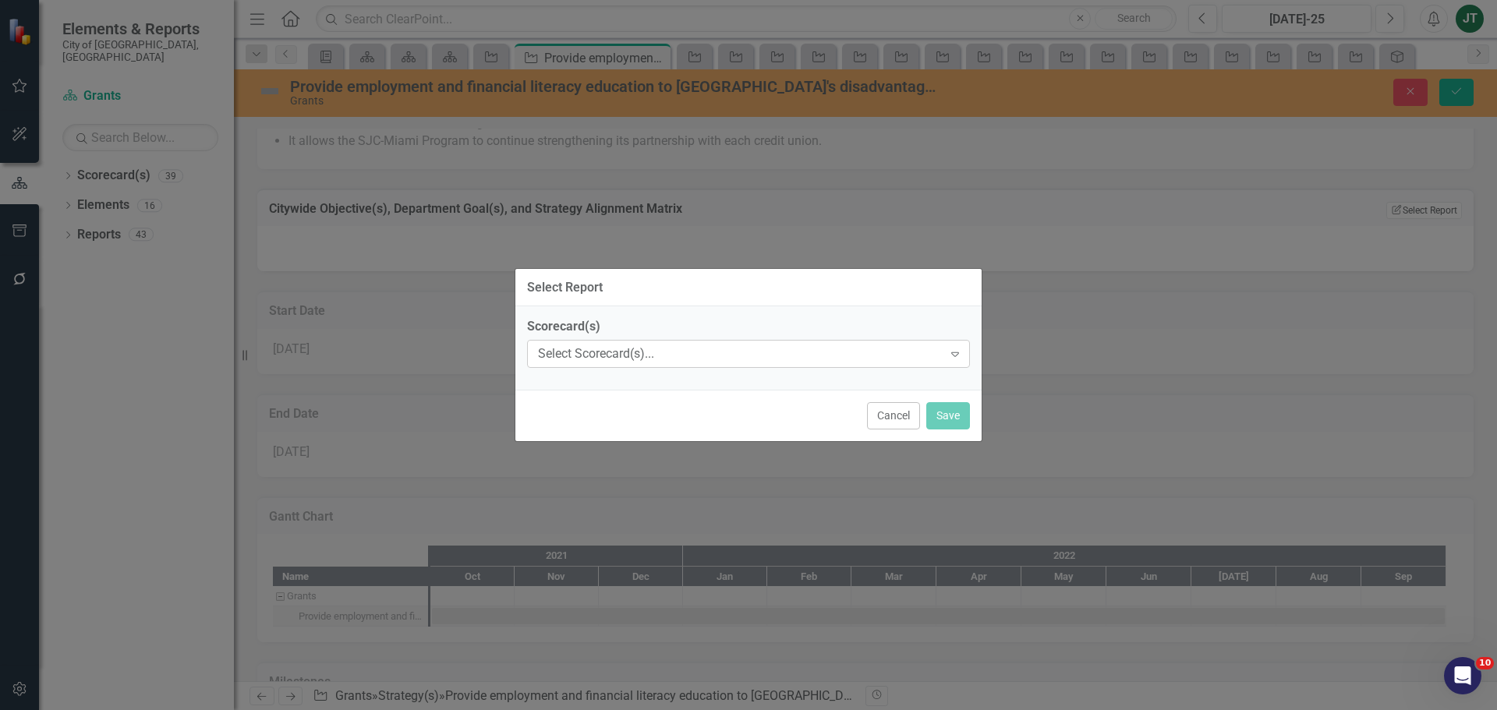
click at [666, 354] on div "Select Scorecard(s)..." at bounding box center [740, 354] width 405 height 18
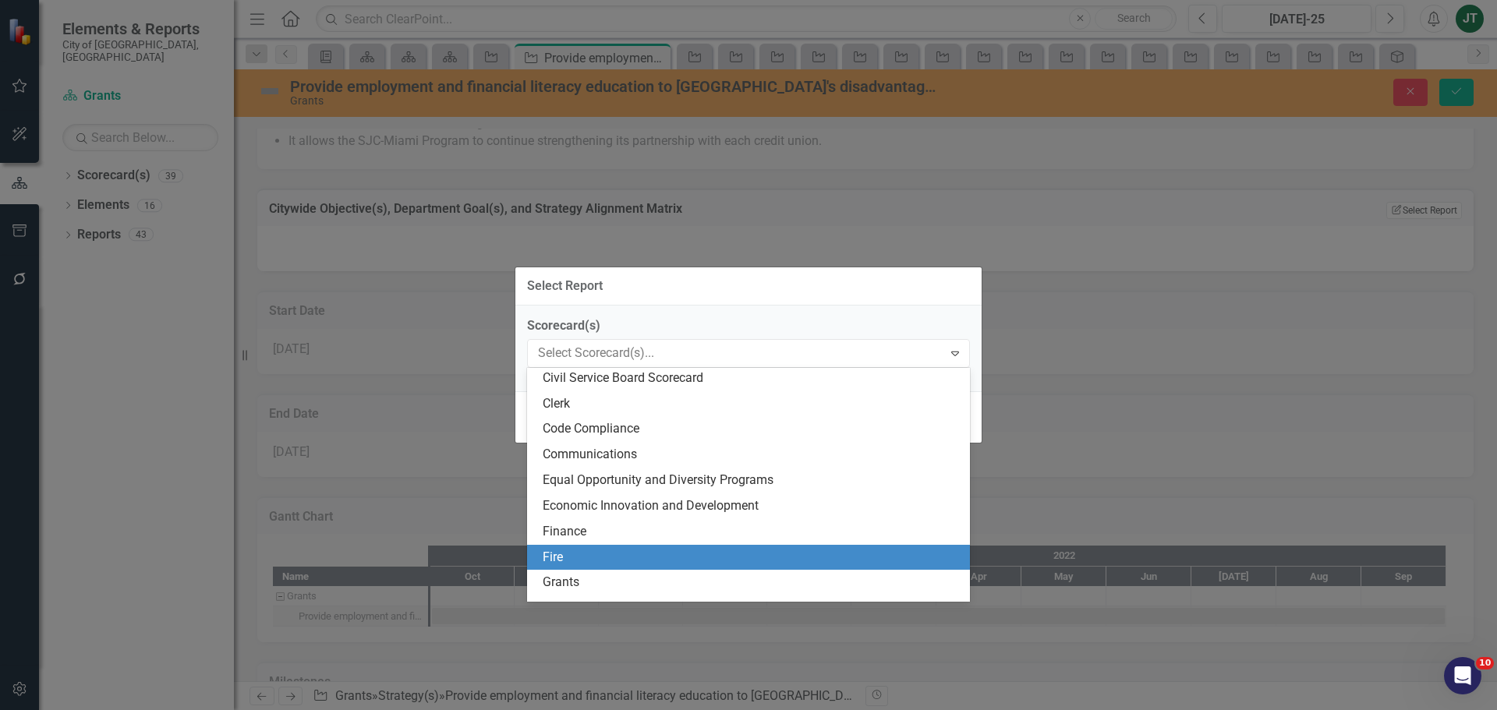
scroll to position [234, 0]
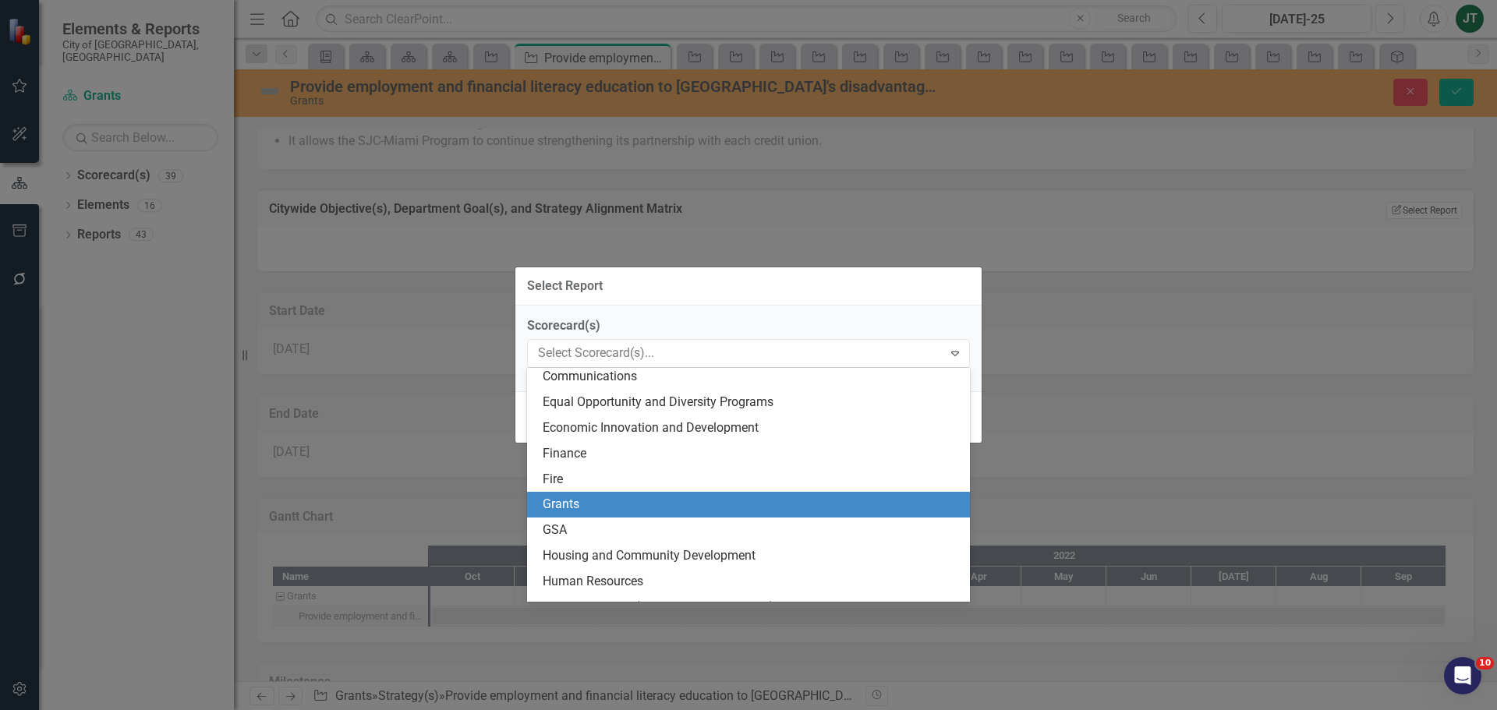
click at [575, 508] on div "Grants" at bounding box center [752, 505] width 418 height 18
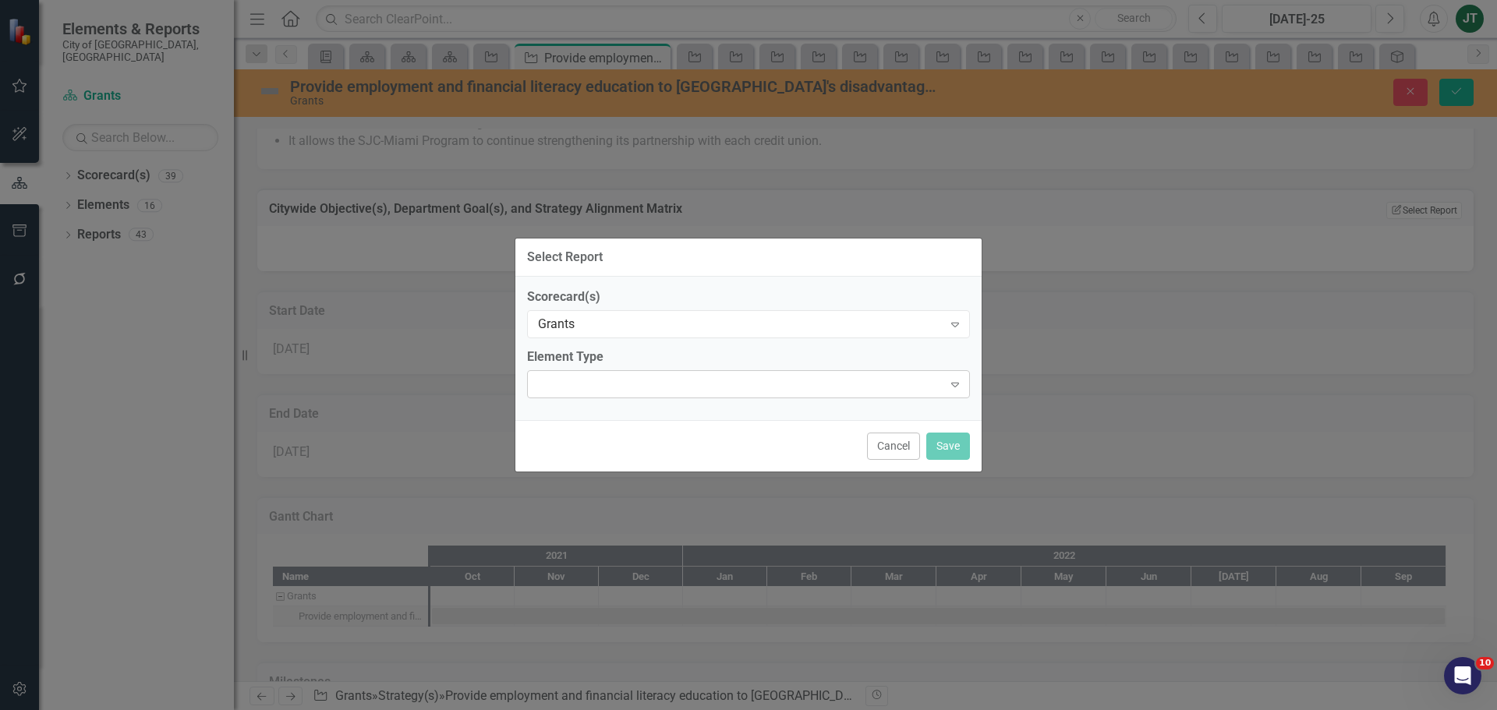
click at [651, 388] on div "Expand" at bounding box center [748, 384] width 443 height 28
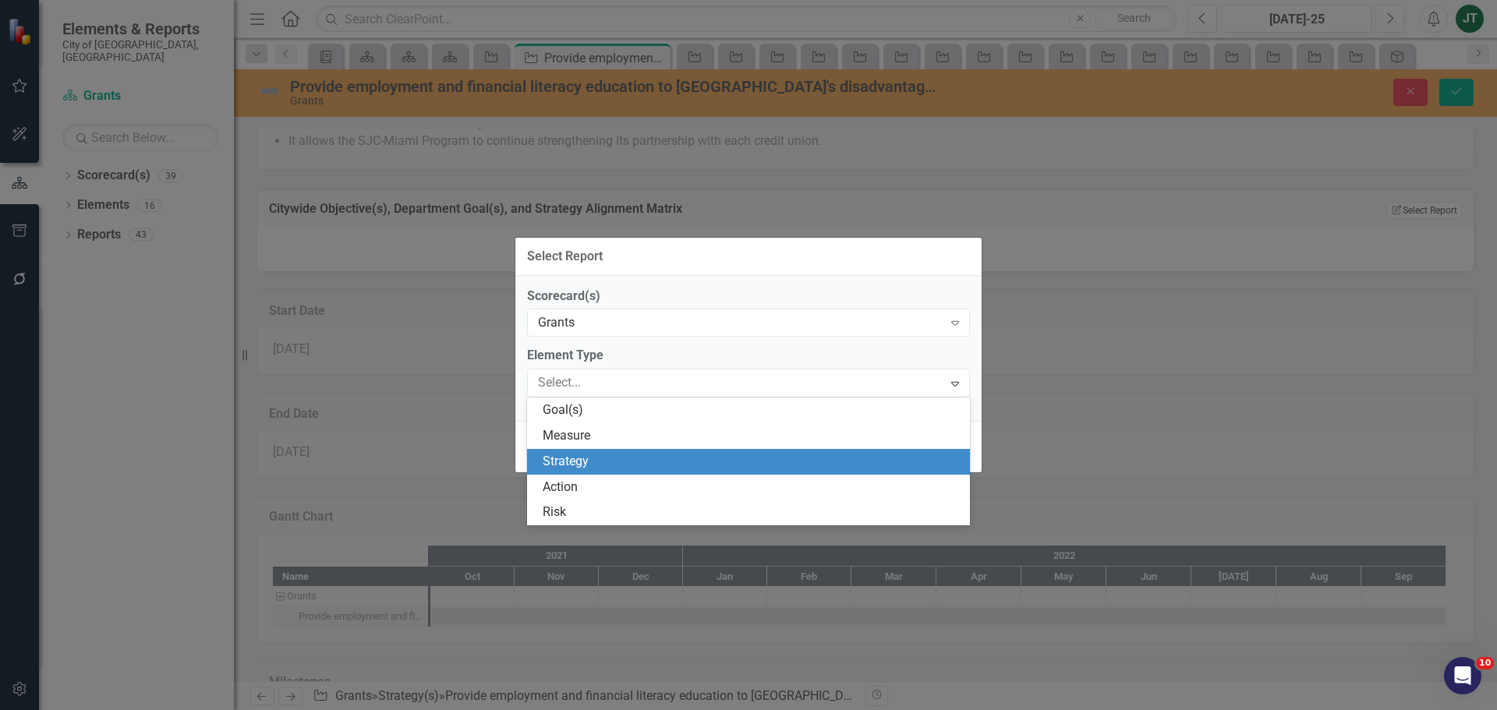
click at [618, 464] on div "Strategy" at bounding box center [752, 462] width 418 height 18
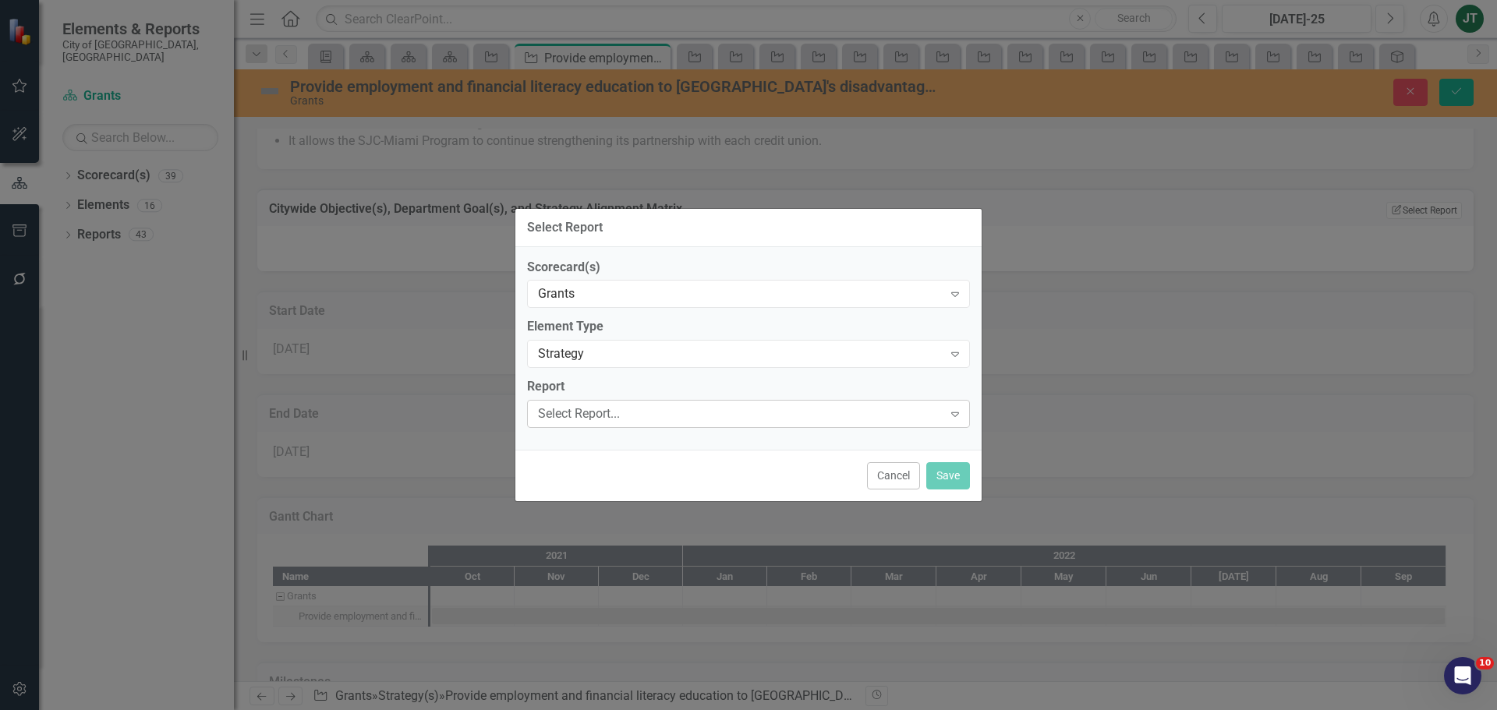
click at [618, 402] on div "Select Report... Expand" at bounding box center [748, 414] width 443 height 28
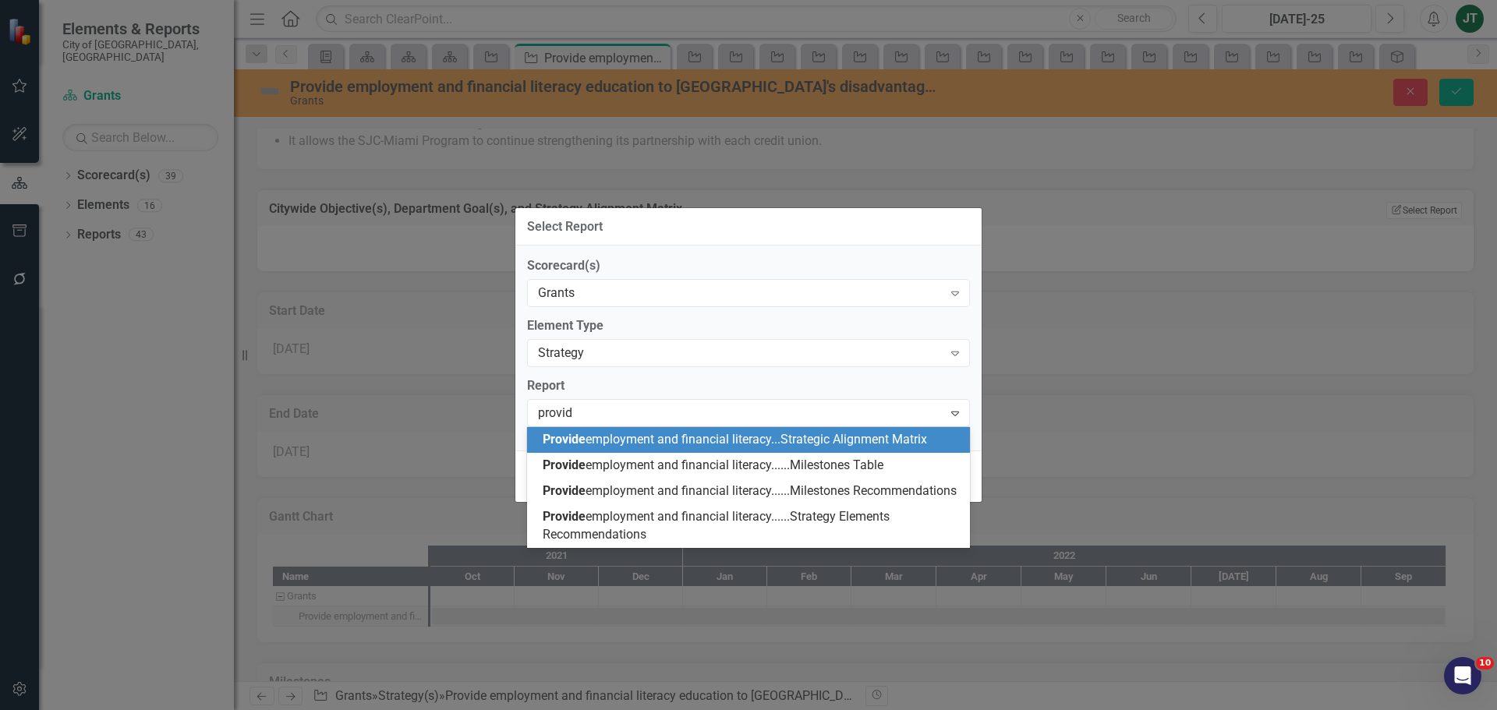
type input "provide"
click at [812, 436] on span "Provide employment and financial literacy...Strategic Alignment Matrix" at bounding box center [735, 439] width 384 height 15
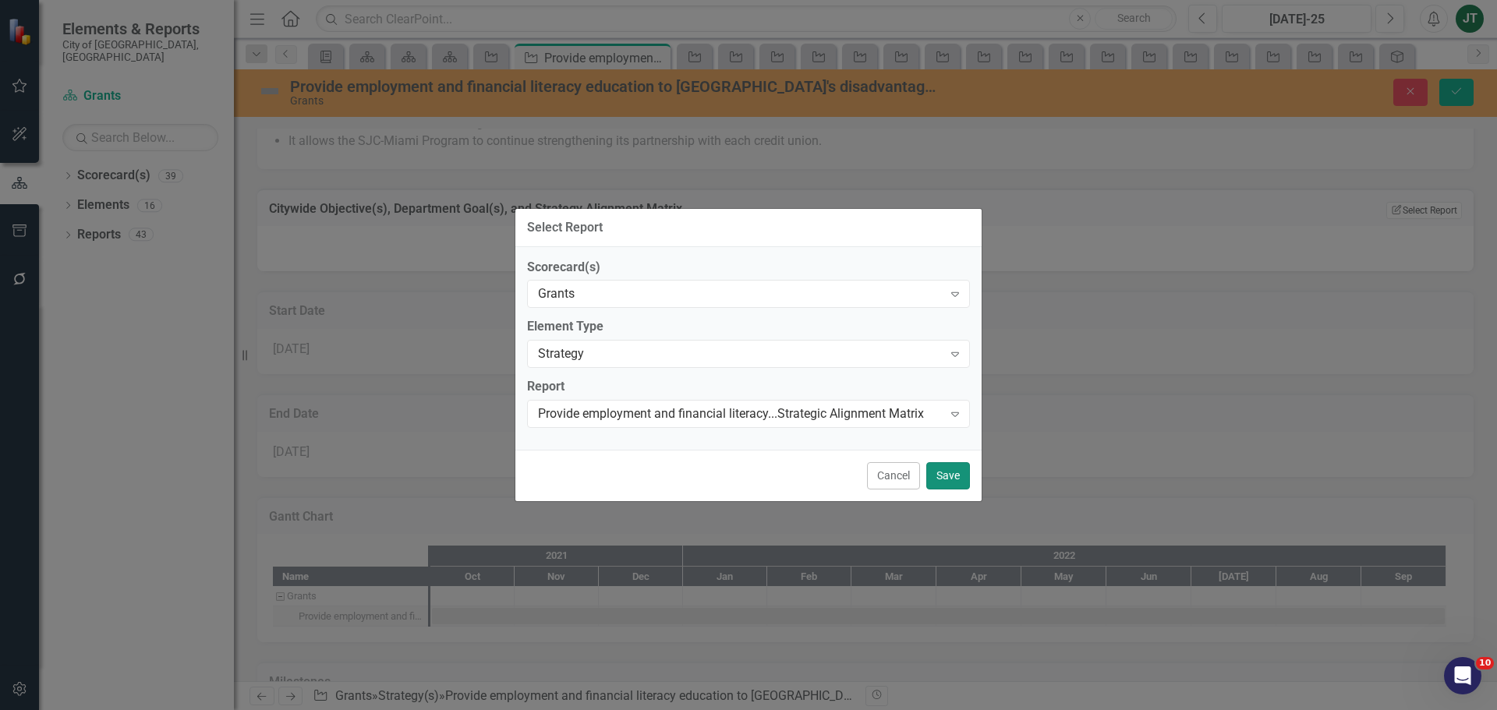
click at [941, 477] on button "Save" at bounding box center [948, 475] width 44 height 27
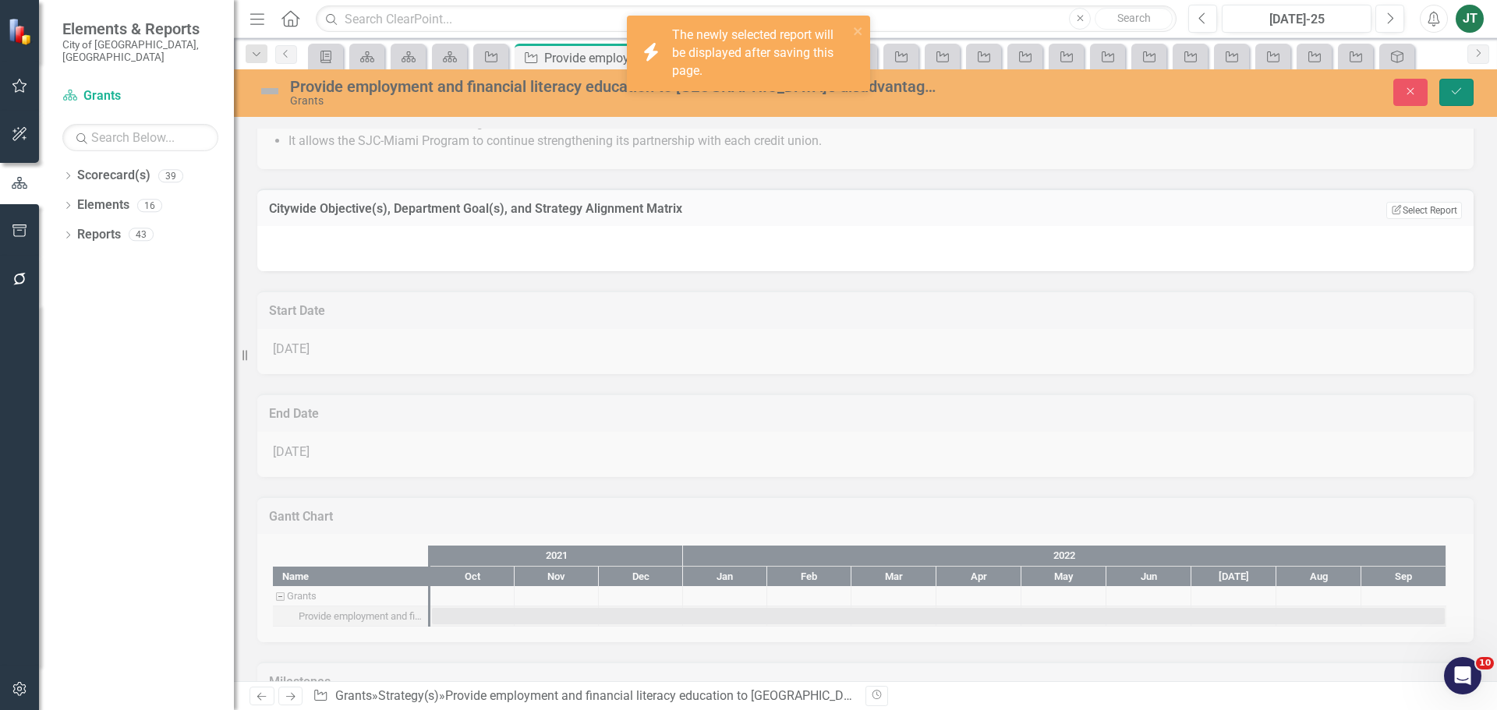
click at [1460, 90] on icon "Save" at bounding box center [1457, 91] width 14 height 11
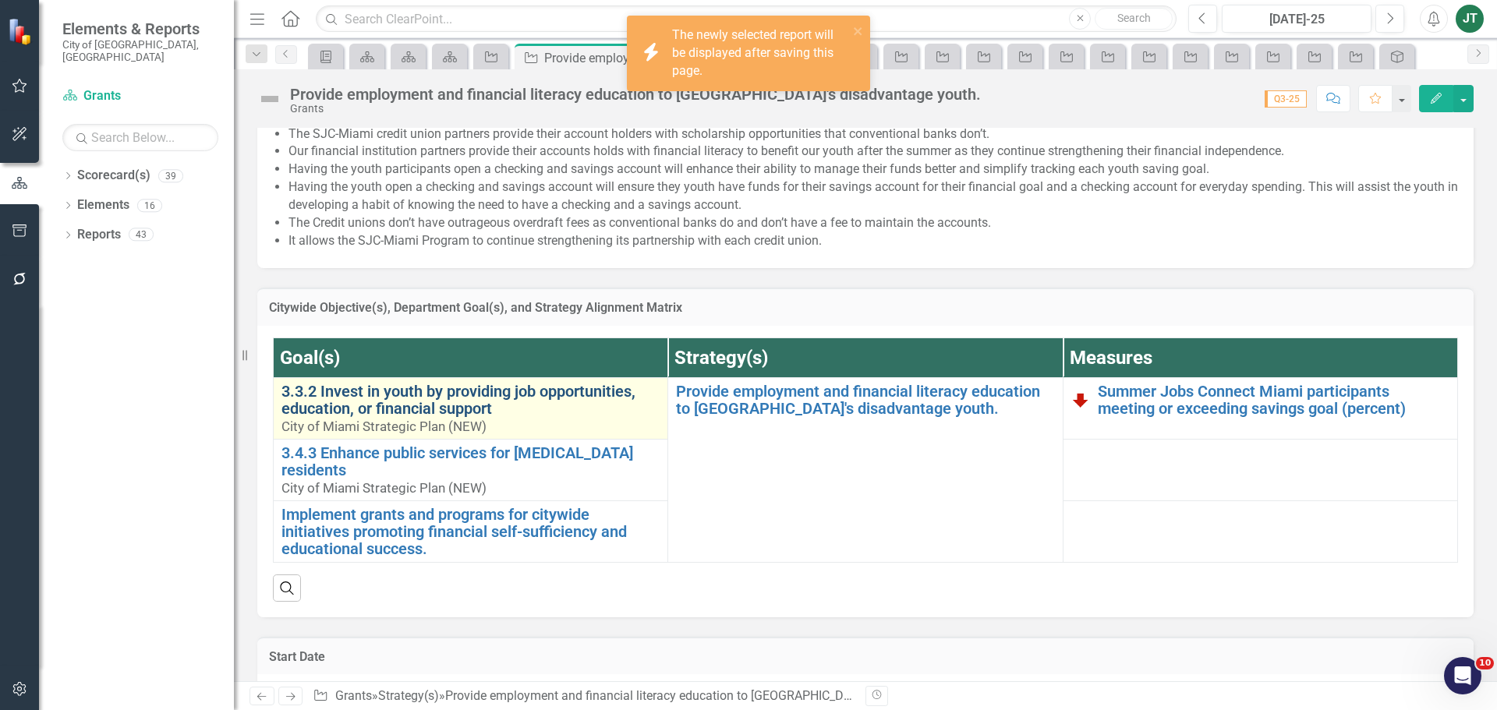
scroll to position [624, 0]
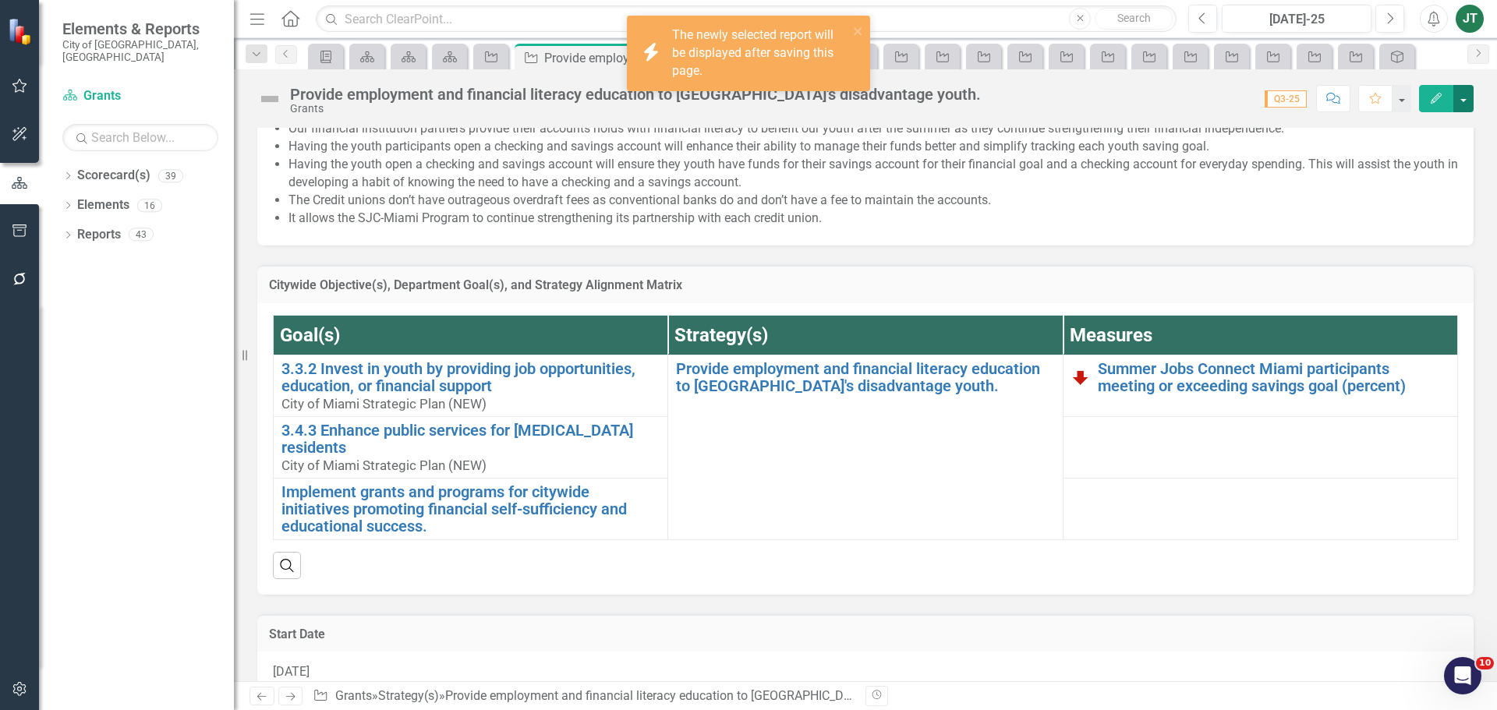
click at [1467, 92] on button "button" at bounding box center [1463, 98] width 20 height 27
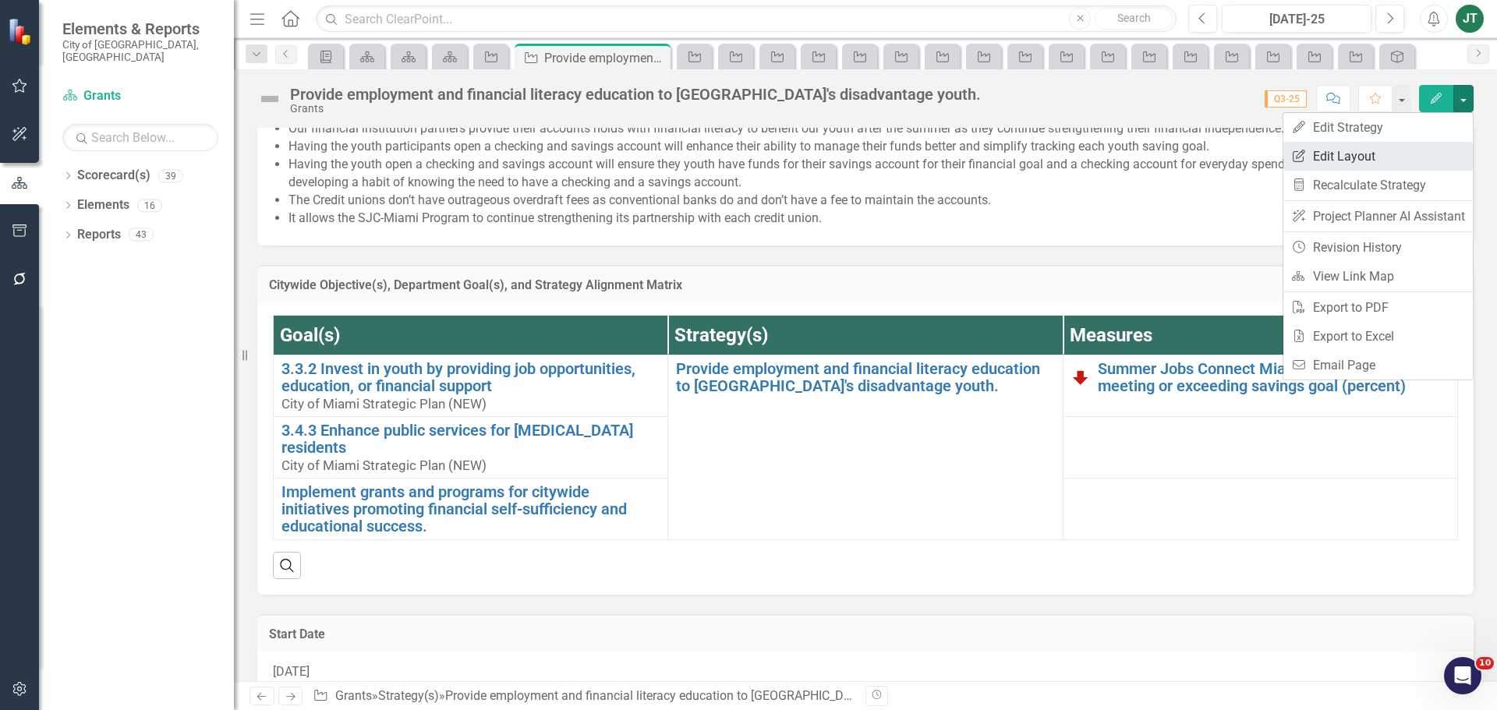
click at [1387, 156] on link "Edit Report Edit Layout" at bounding box center [1377, 156] width 189 height 29
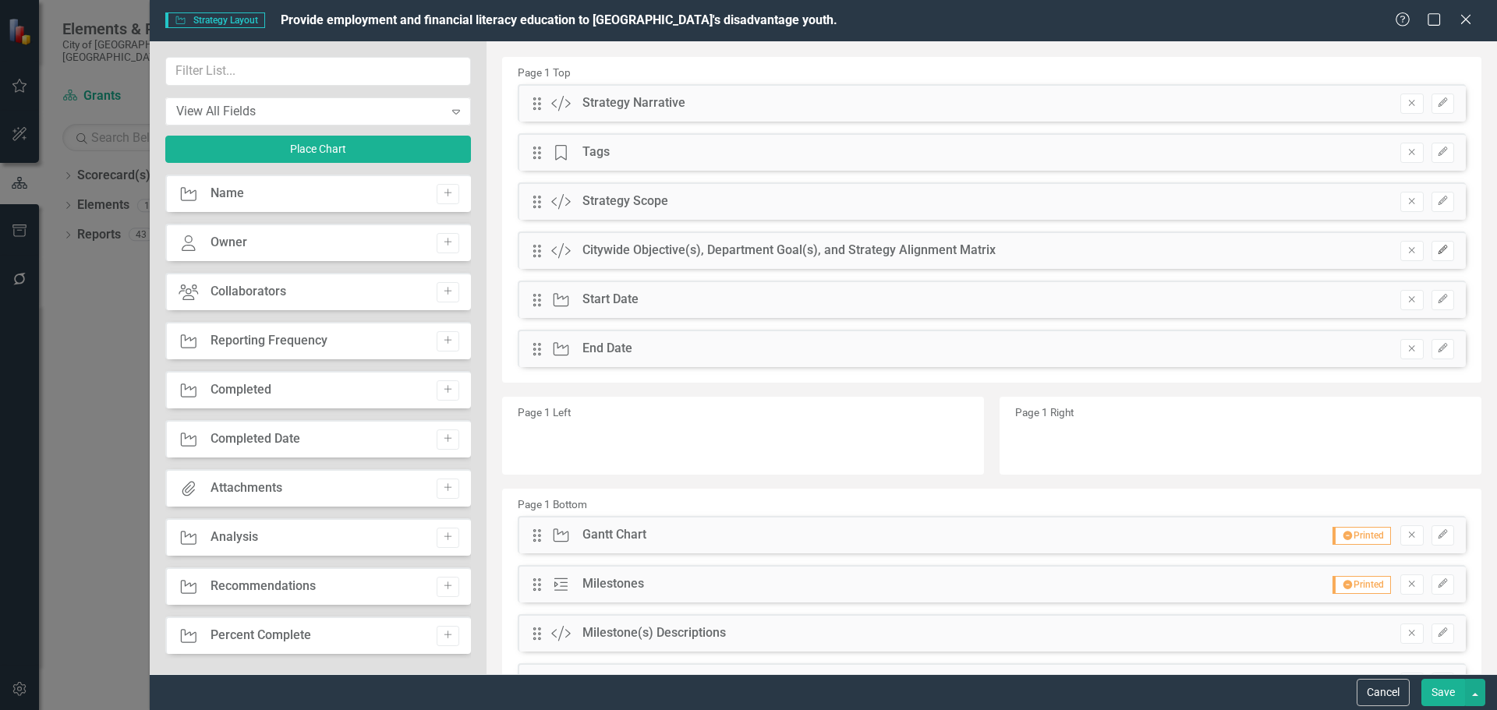
click at [1432, 248] on button "Edit" at bounding box center [1443, 251] width 23 height 20
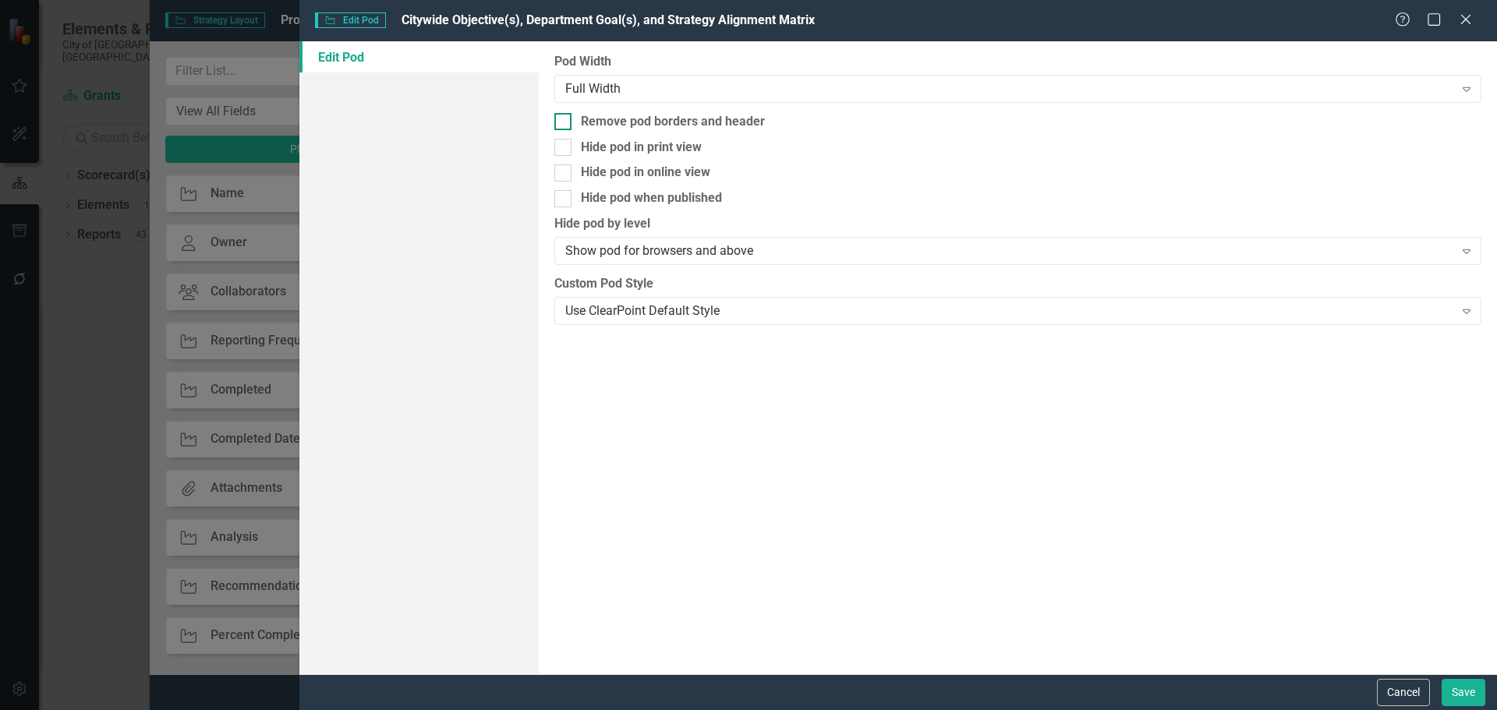
click at [633, 120] on div "Remove pod borders and header" at bounding box center [673, 122] width 184 height 18
click at [565, 120] on input "Remove pod borders and header" at bounding box center [559, 118] width 10 height 10
checkbox input "true"
click at [1467, 689] on button "Save" at bounding box center [1464, 692] width 44 height 27
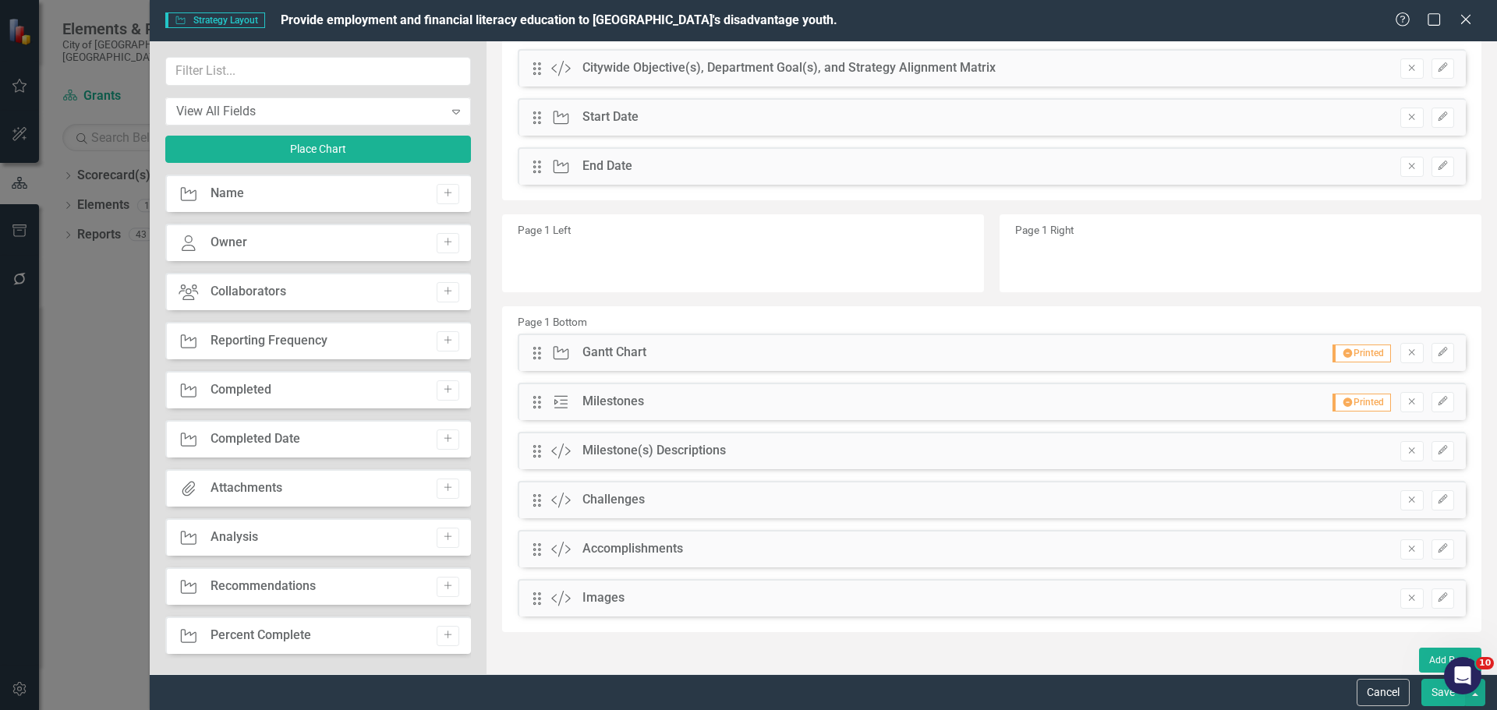
scroll to position [185, 0]
click at [1437, 449] on icon "Edit" at bounding box center [1443, 448] width 12 height 9
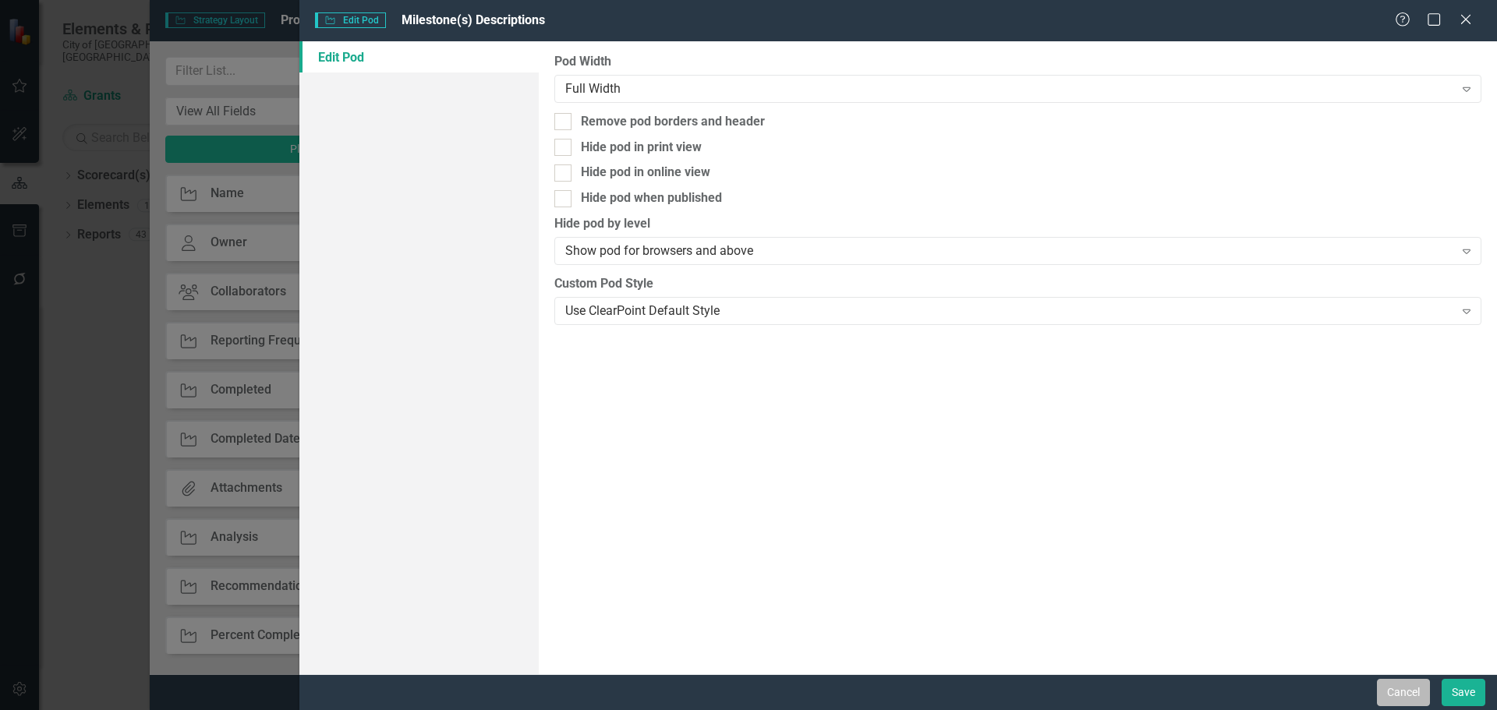
click at [1393, 697] on button "Cancel" at bounding box center [1403, 692] width 53 height 27
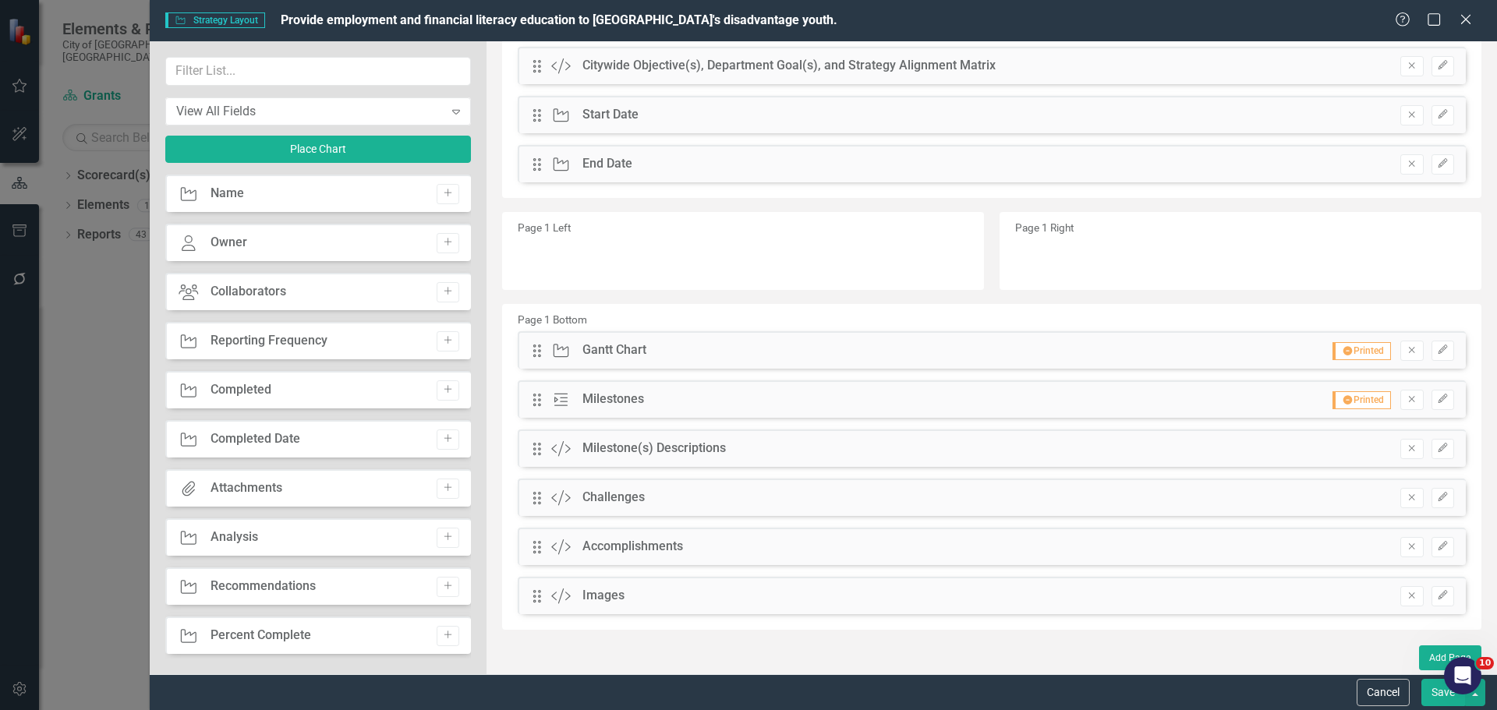
click at [1436, 696] on button "Save" at bounding box center [1443, 692] width 44 height 27
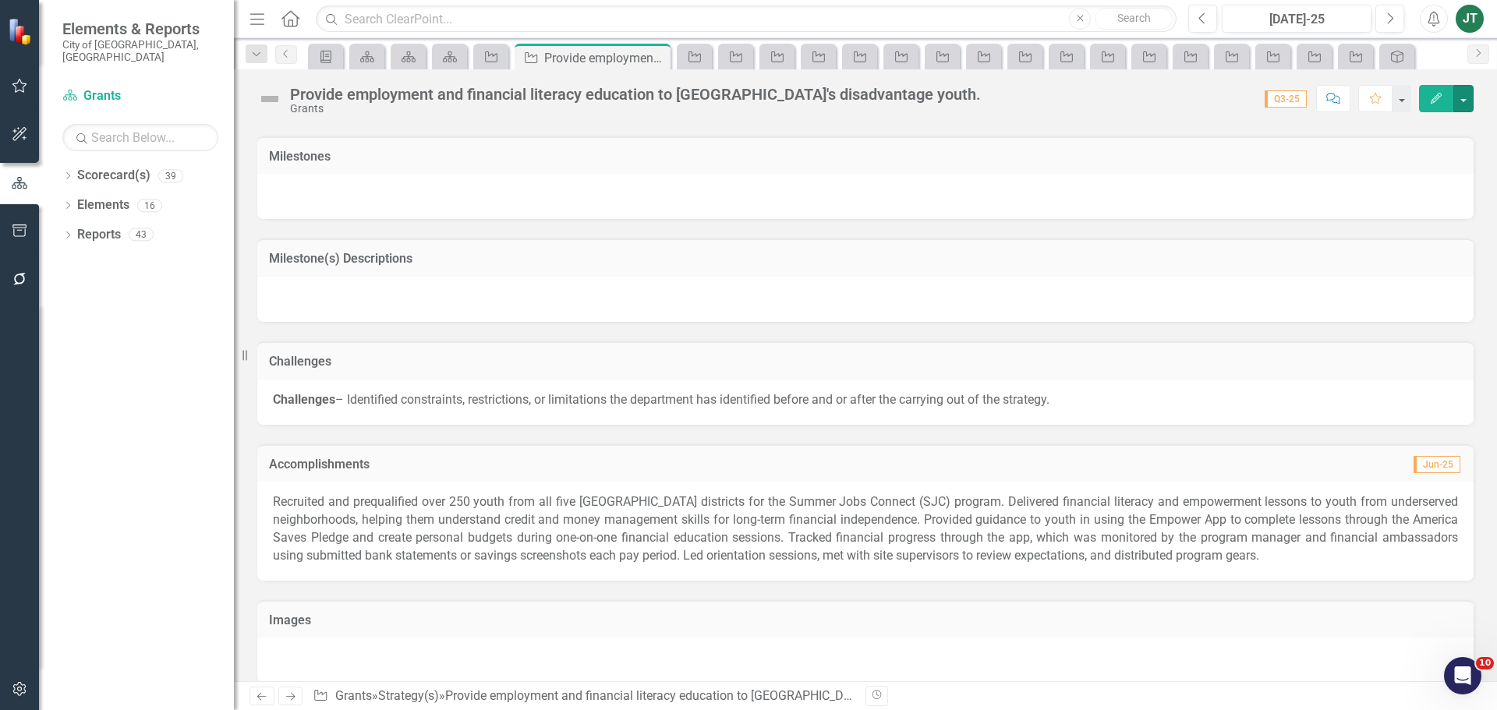
scroll to position [1329, 0]
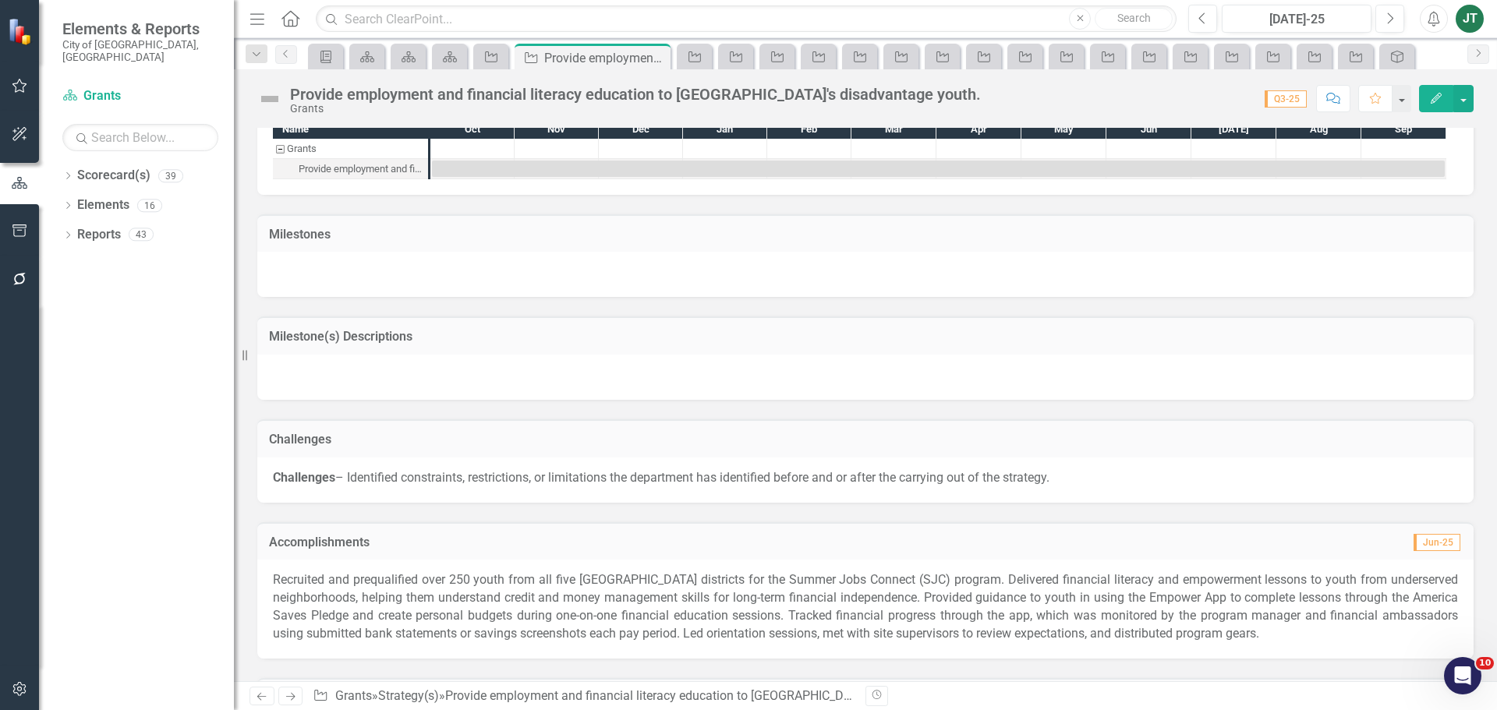
click at [767, 330] on h3 "Milestone(s) Descriptions" at bounding box center [865, 337] width 1193 height 14
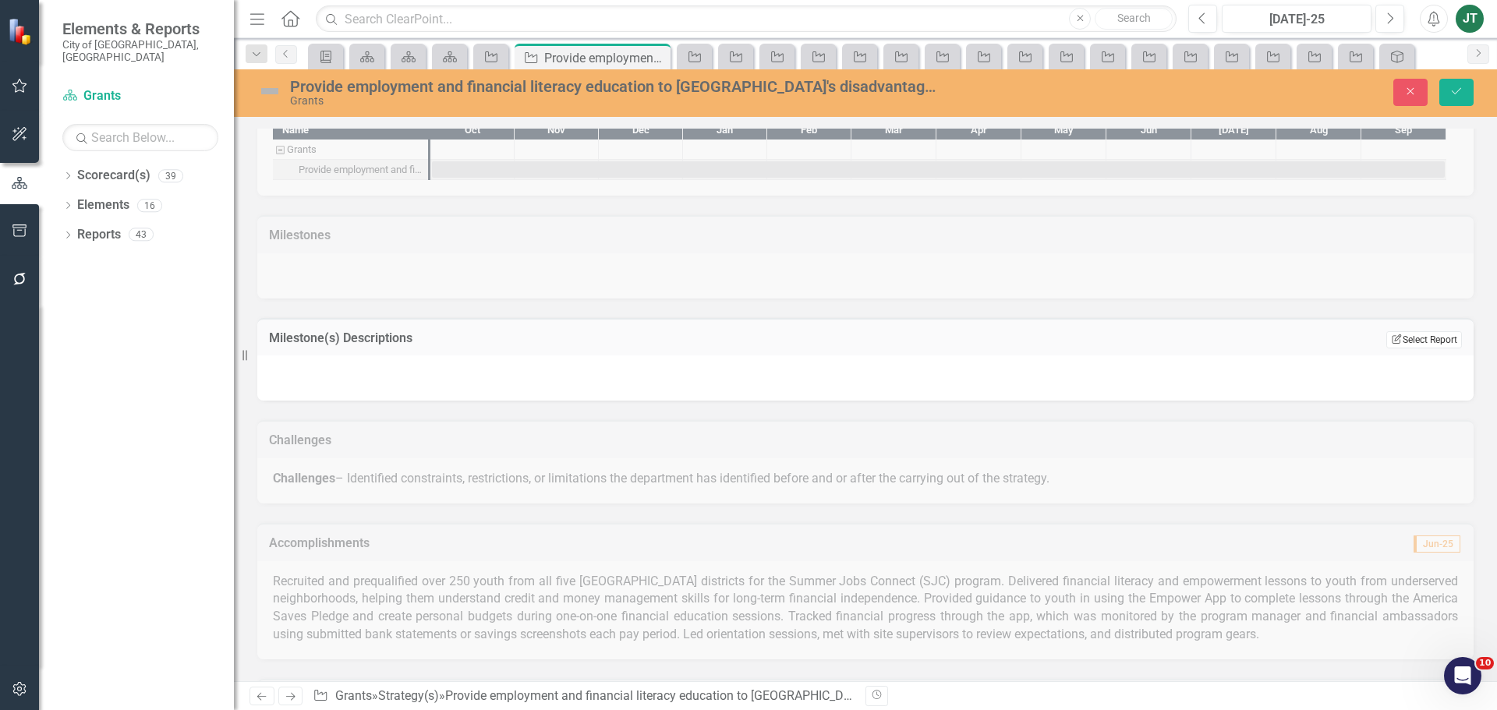
click at [1437, 331] on button "Edit Report Select Report" at bounding box center [1424, 339] width 76 height 17
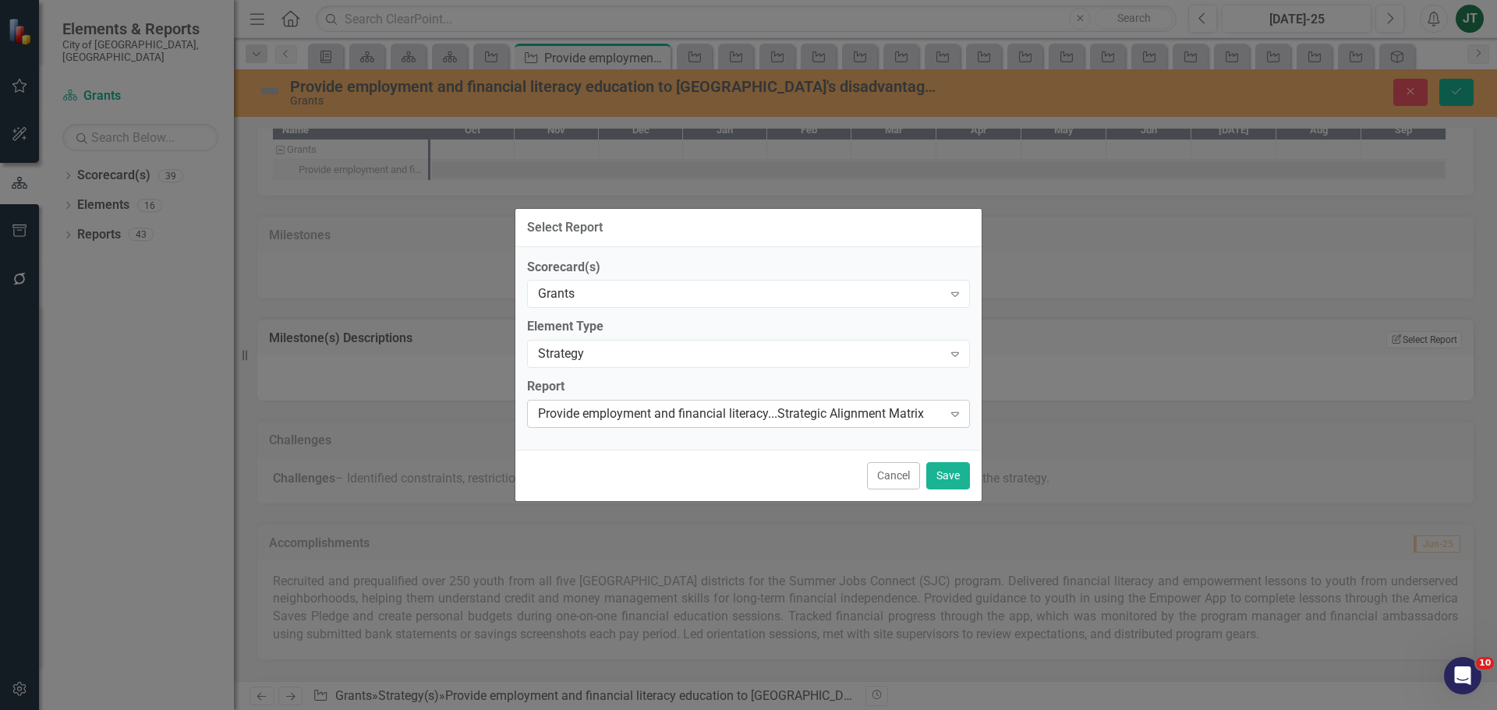
click at [609, 419] on div "Provide employment and financial literacy...Strategic Alignment Matrix" at bounding box center [740, 414] width 405 height 18
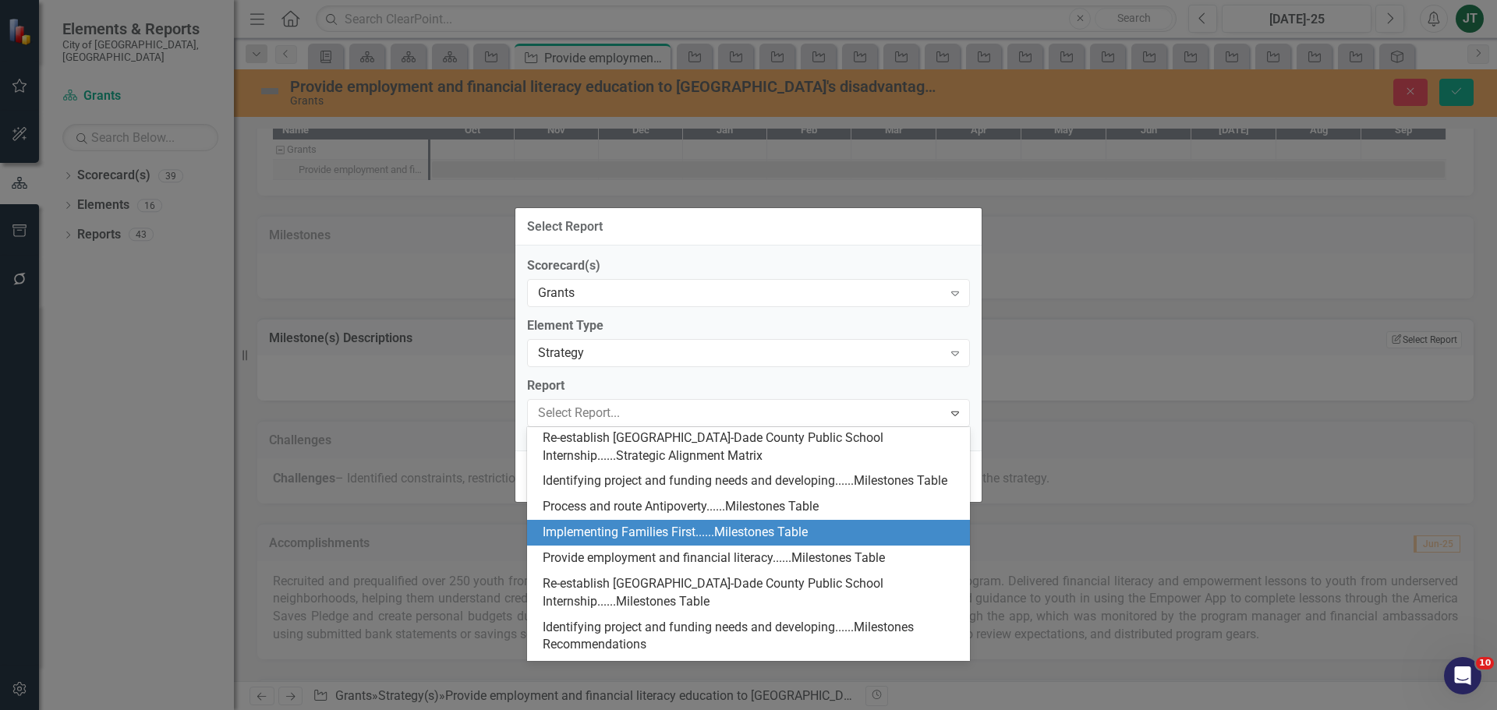
scroll to position [301, 0]
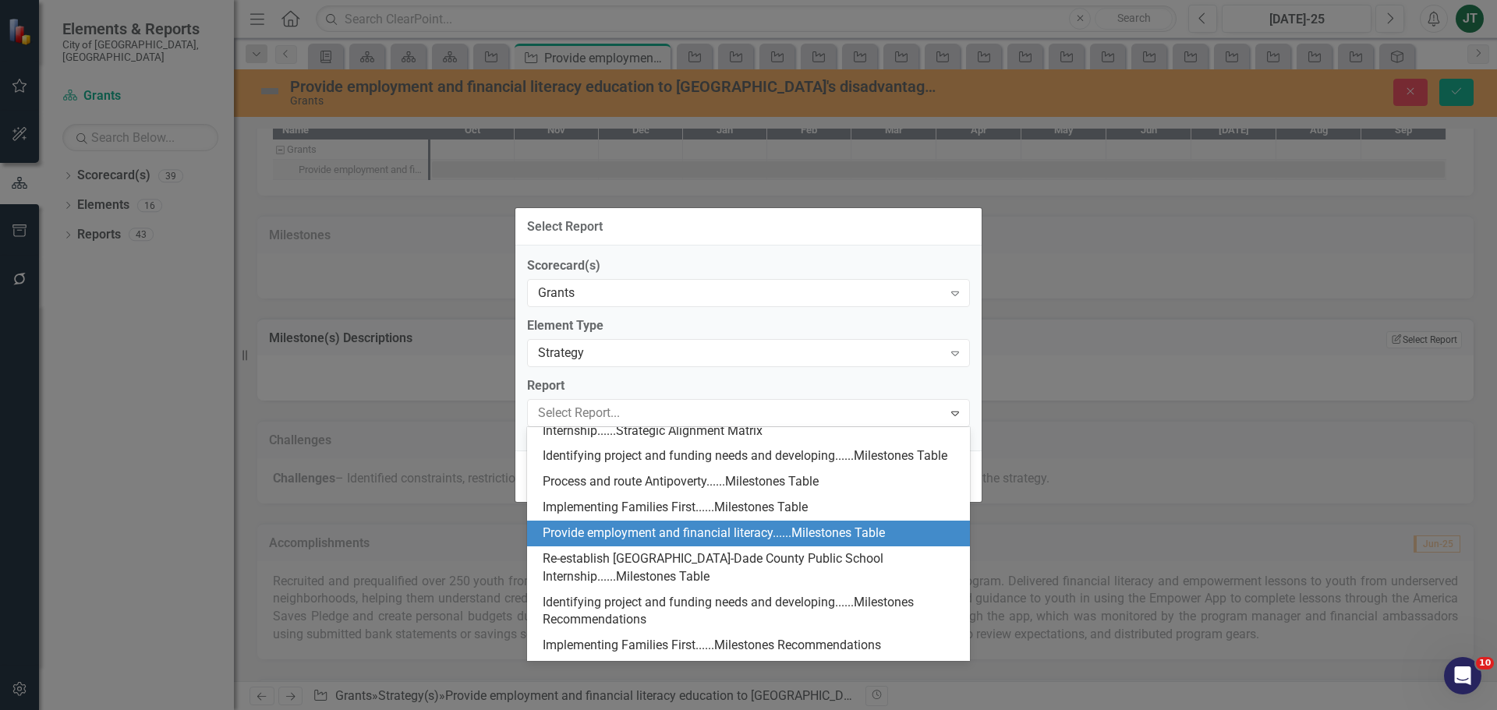
click at [627, 543] on div "Provide employment and financial literacy......Milestones Table" at bounding box center [752, 534] width 418 height 18
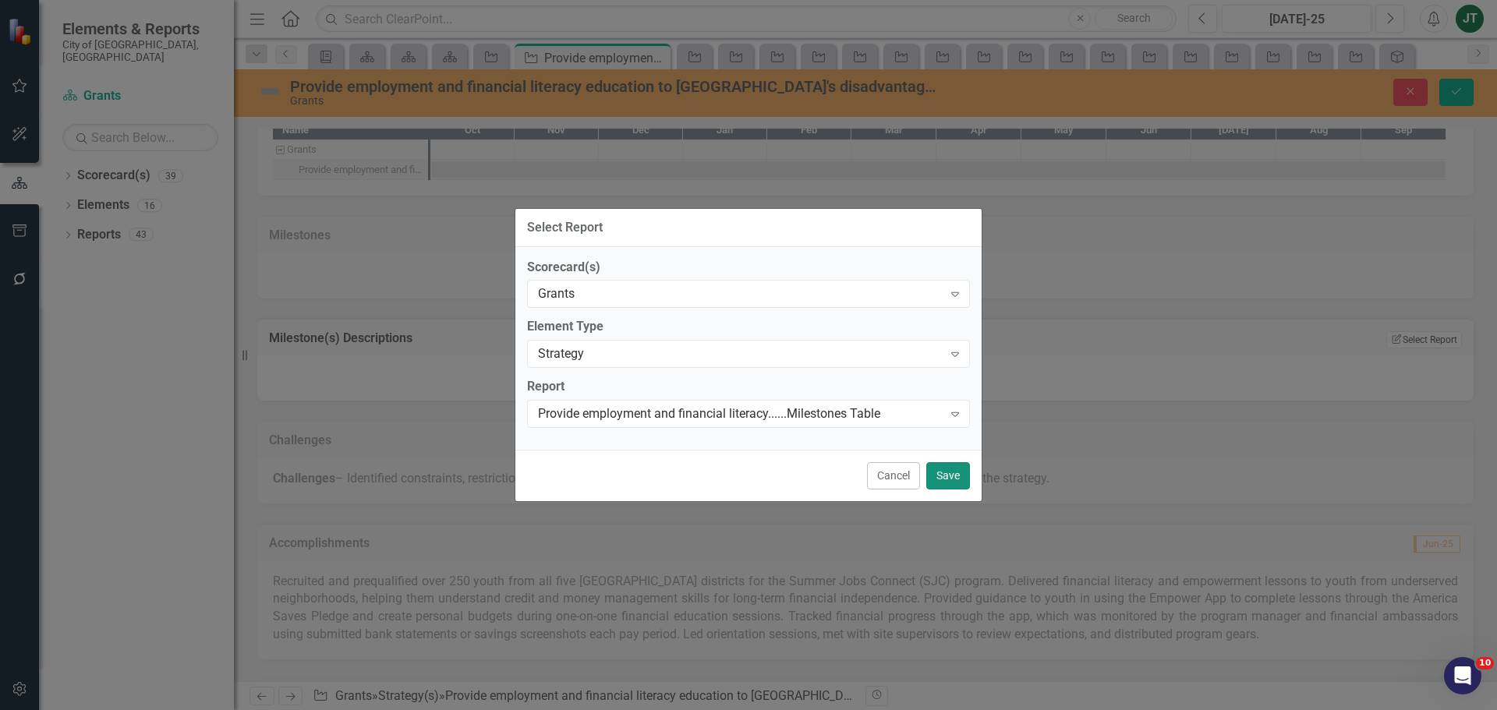
click at [943, 470] on button "Save" at bounding box center [948, 475] width 44 height 27
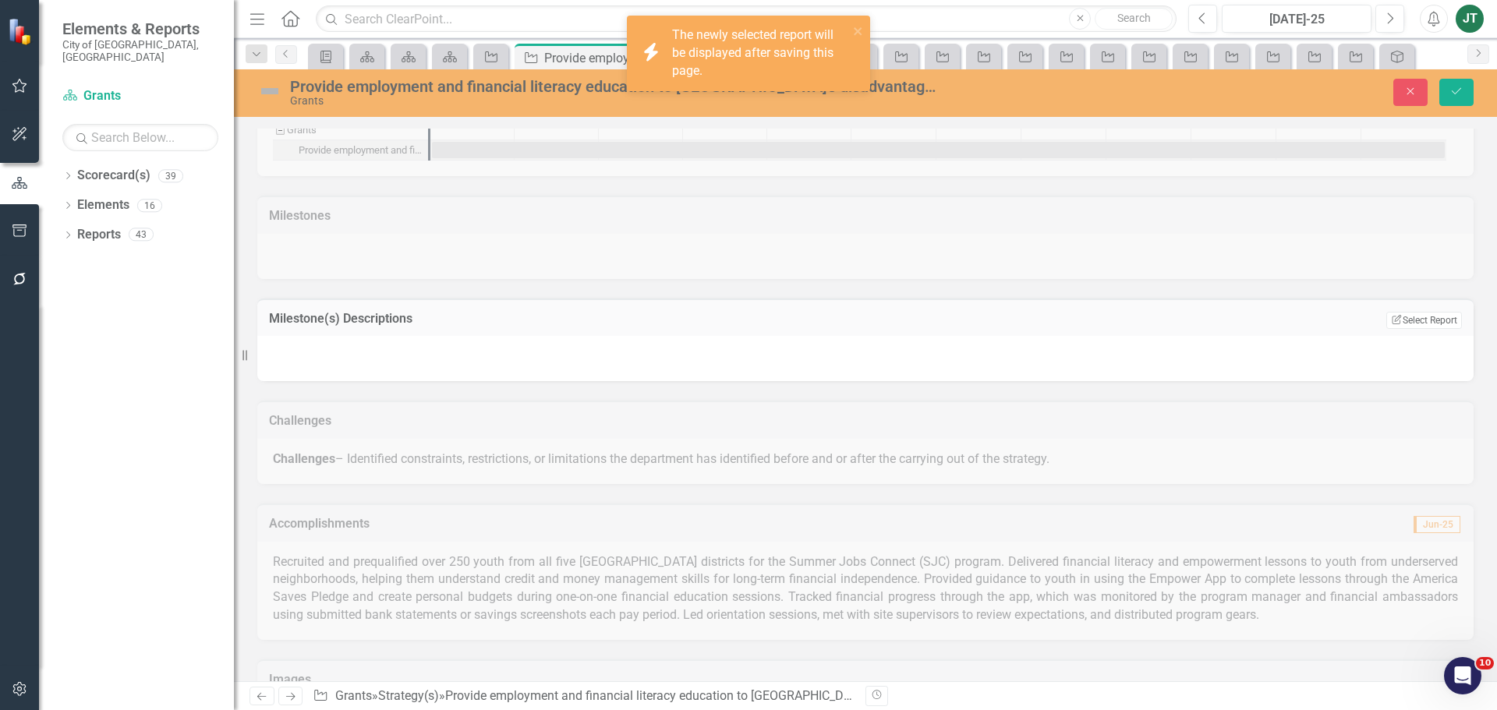
scroll to position [1408, 0]
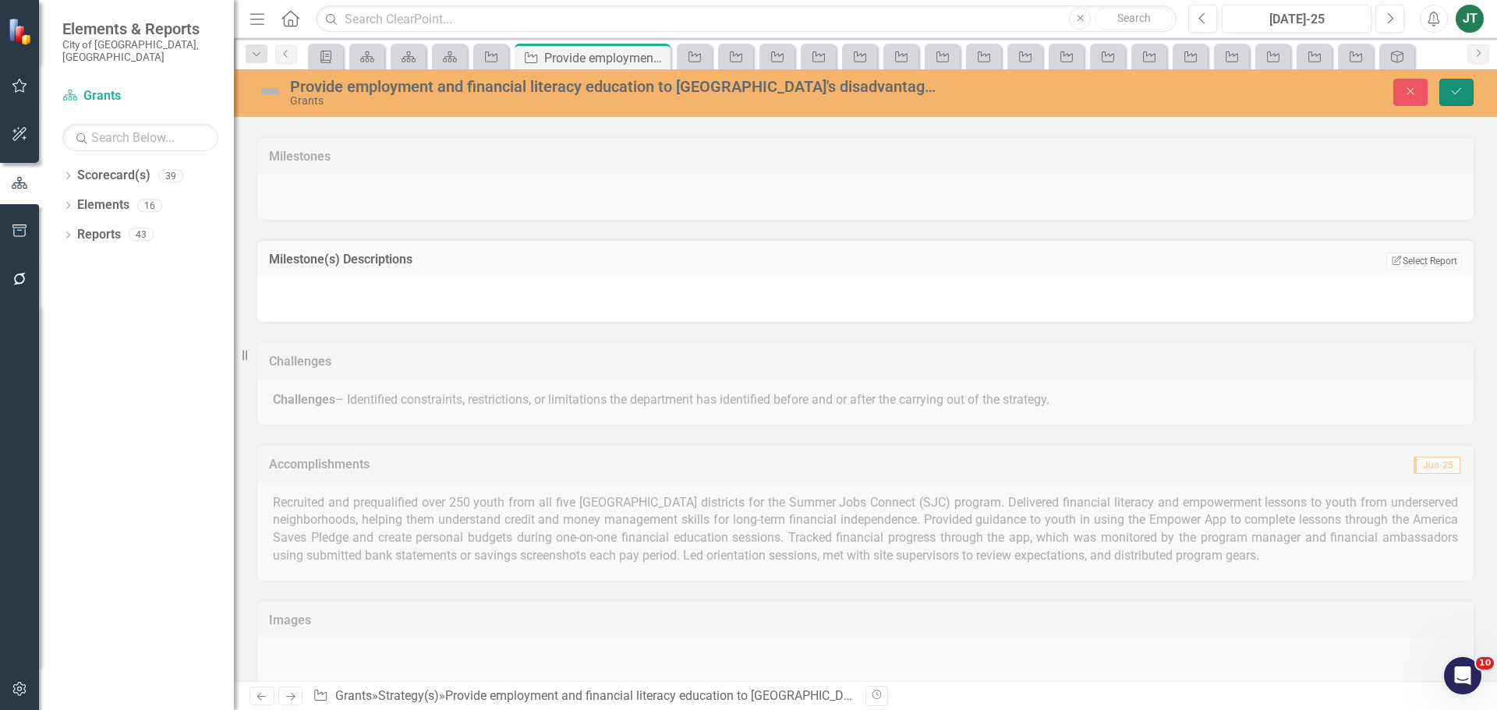
click at [1450, 90] on icon "Save" at bounding box center [1457, 91] width 14 height 11
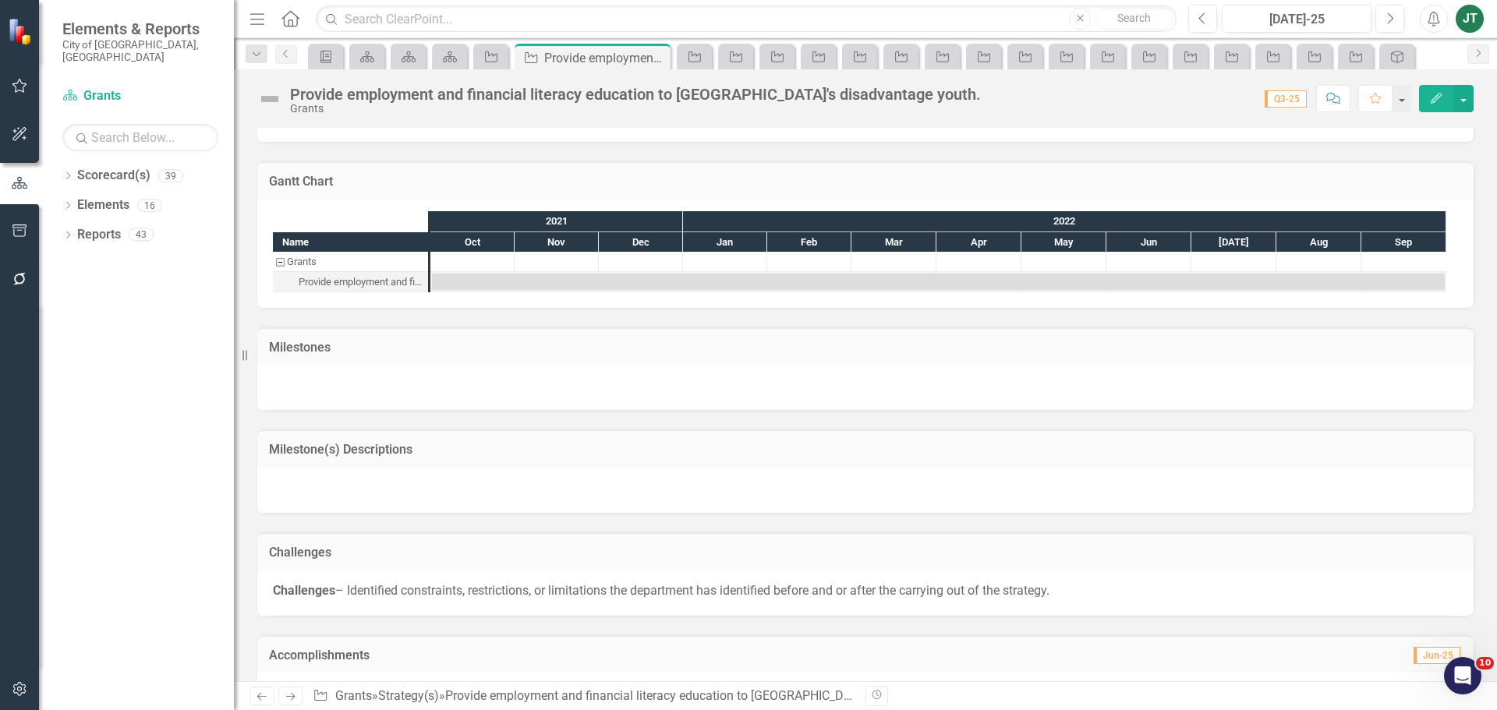
scroll to position [1173, 0]
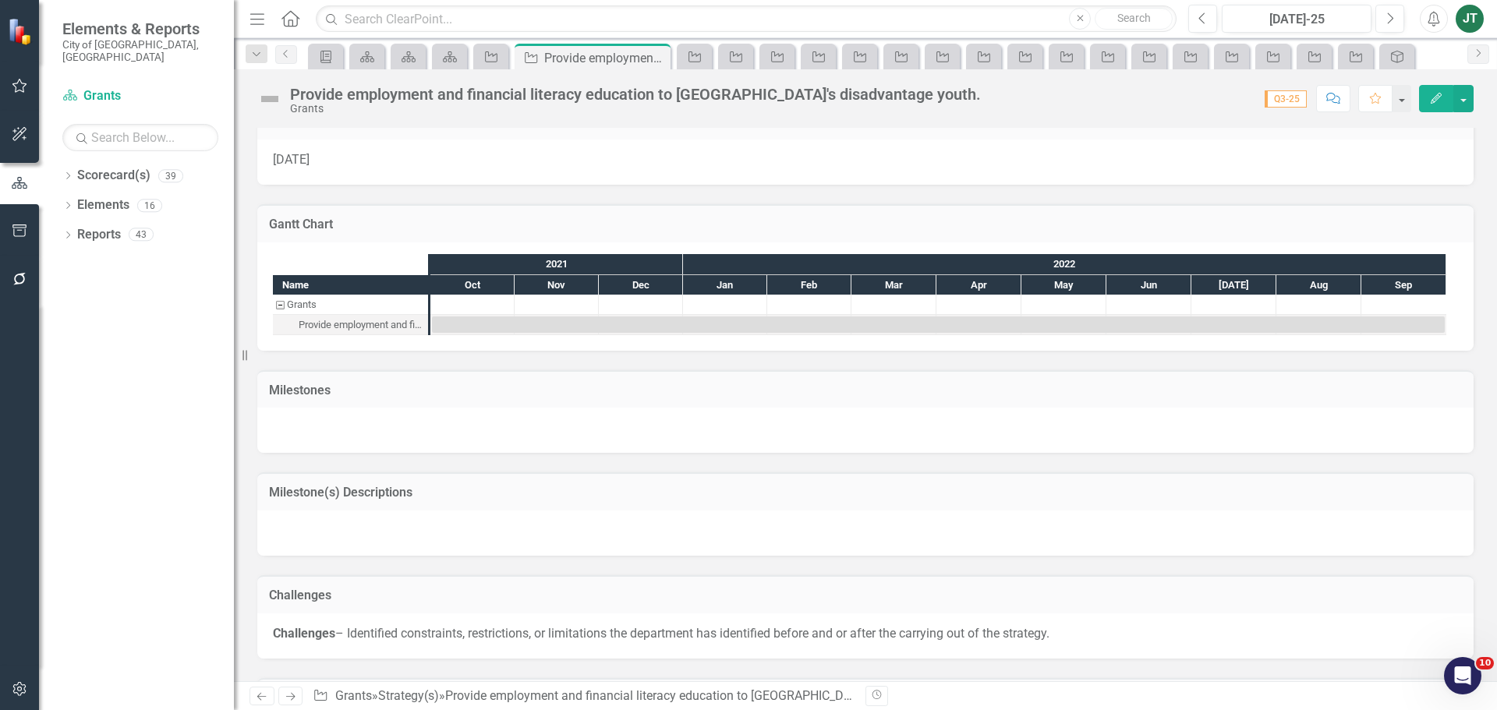
click at [1297, 486] on h3 "Milestone(s) Descriptions" at bounding box center [865, 493] width 1193 height 14
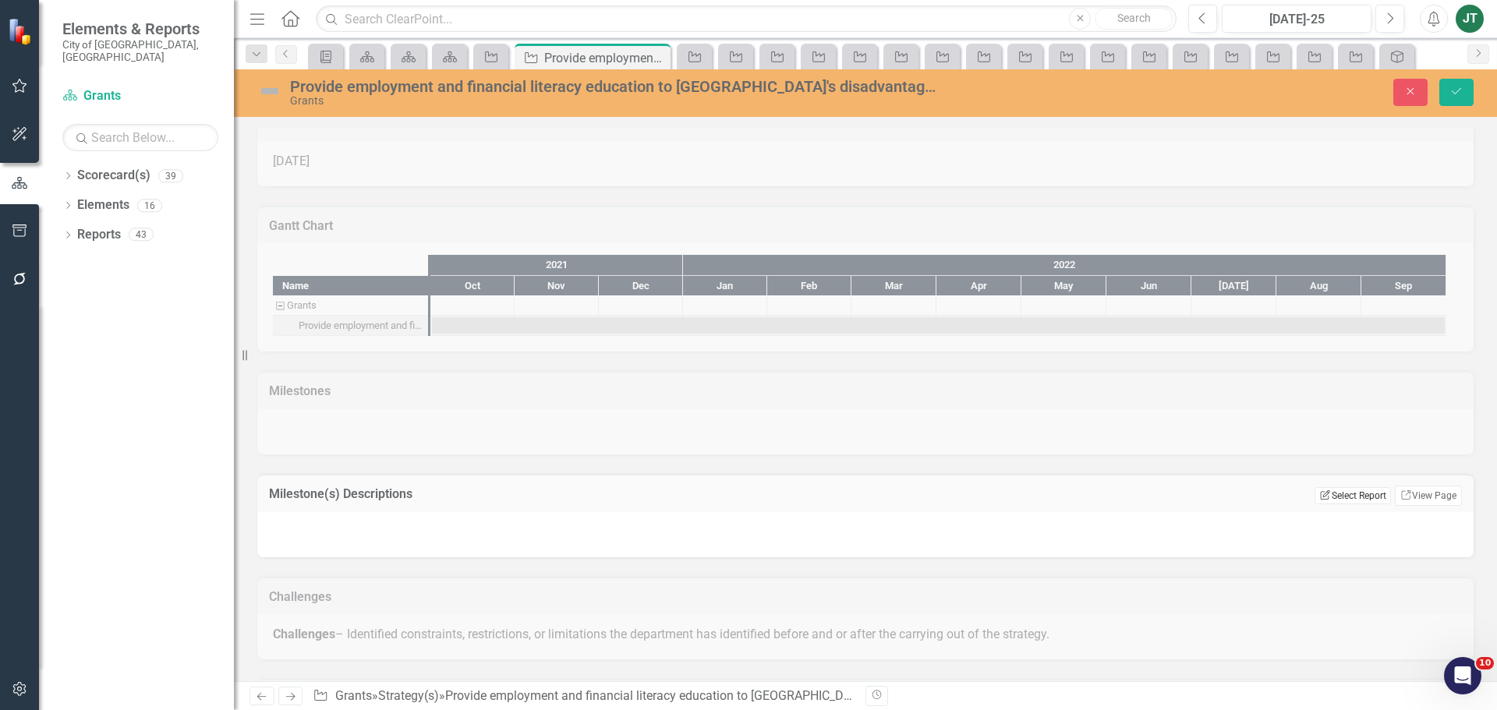
click at [1356, 487] on button "Edit Report Select Report" at bounding box center [1353, 495] width 76 height 17
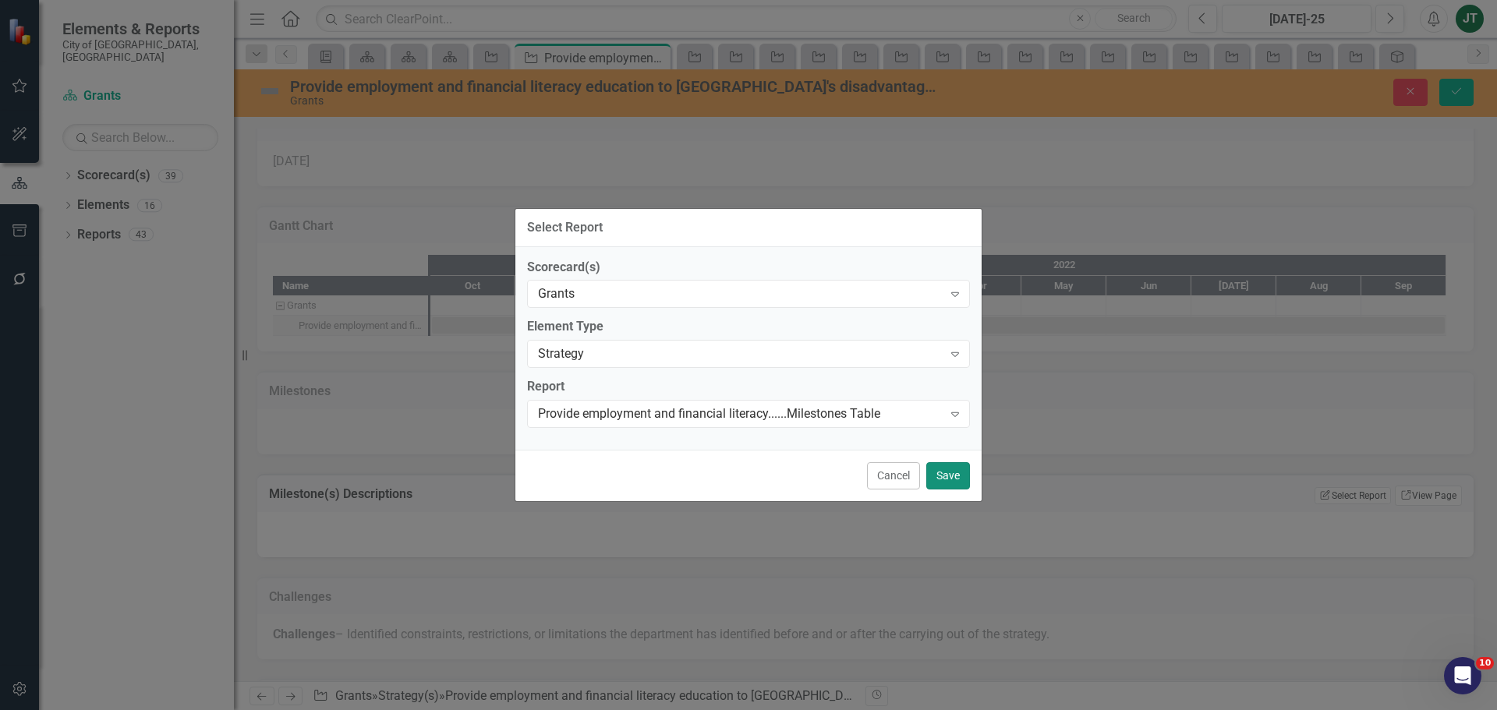
click at [935, 476] on button "Save" at bounding box center [948, 475] width 44 height 27
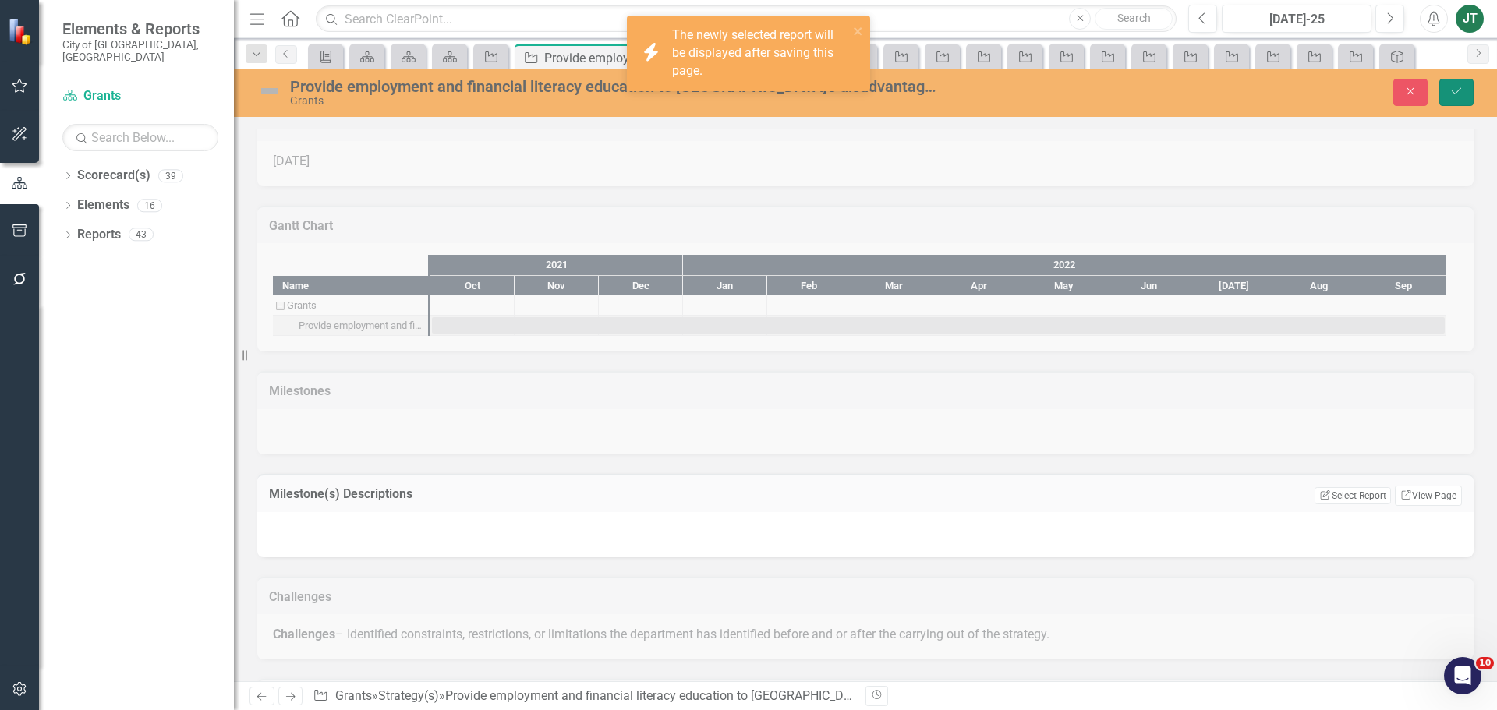
click at [1460, 94] on icon "Save" at bounding box center [1457, 91] width 14 height 11
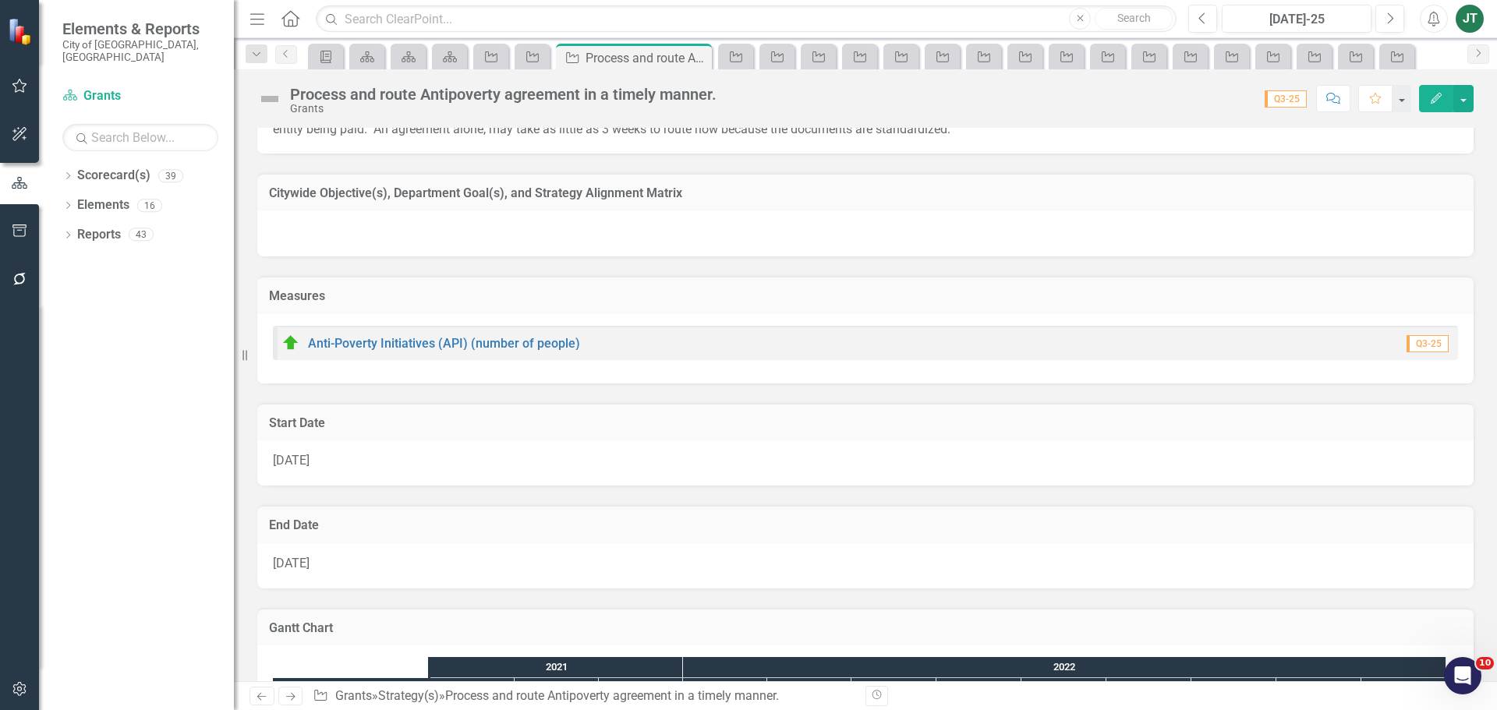
scroll to position [546, 0]
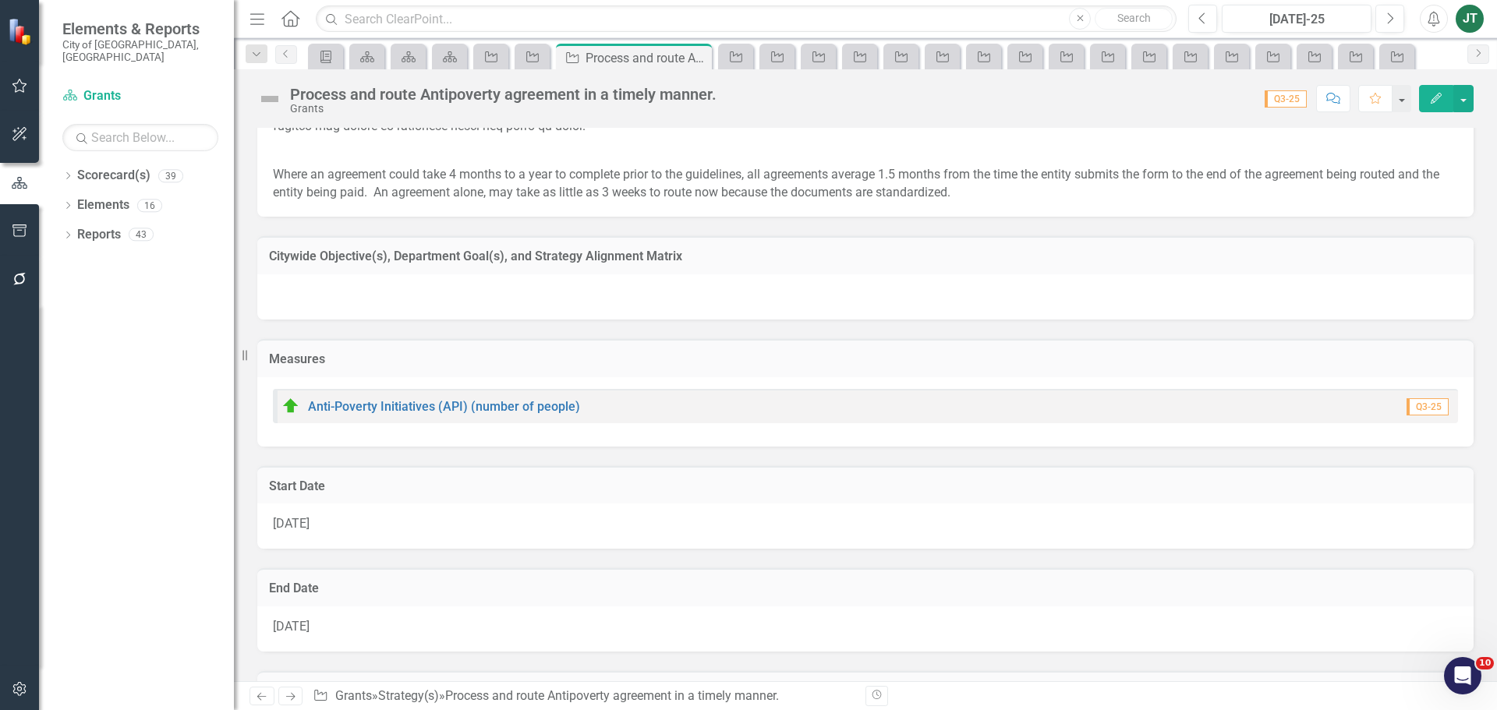
click at [689, 248] on td "Citywide Objective(s), Department Goal(s), and Strategy Alignment Matrix" at bounding box center [865, 258] width 1193 height 20
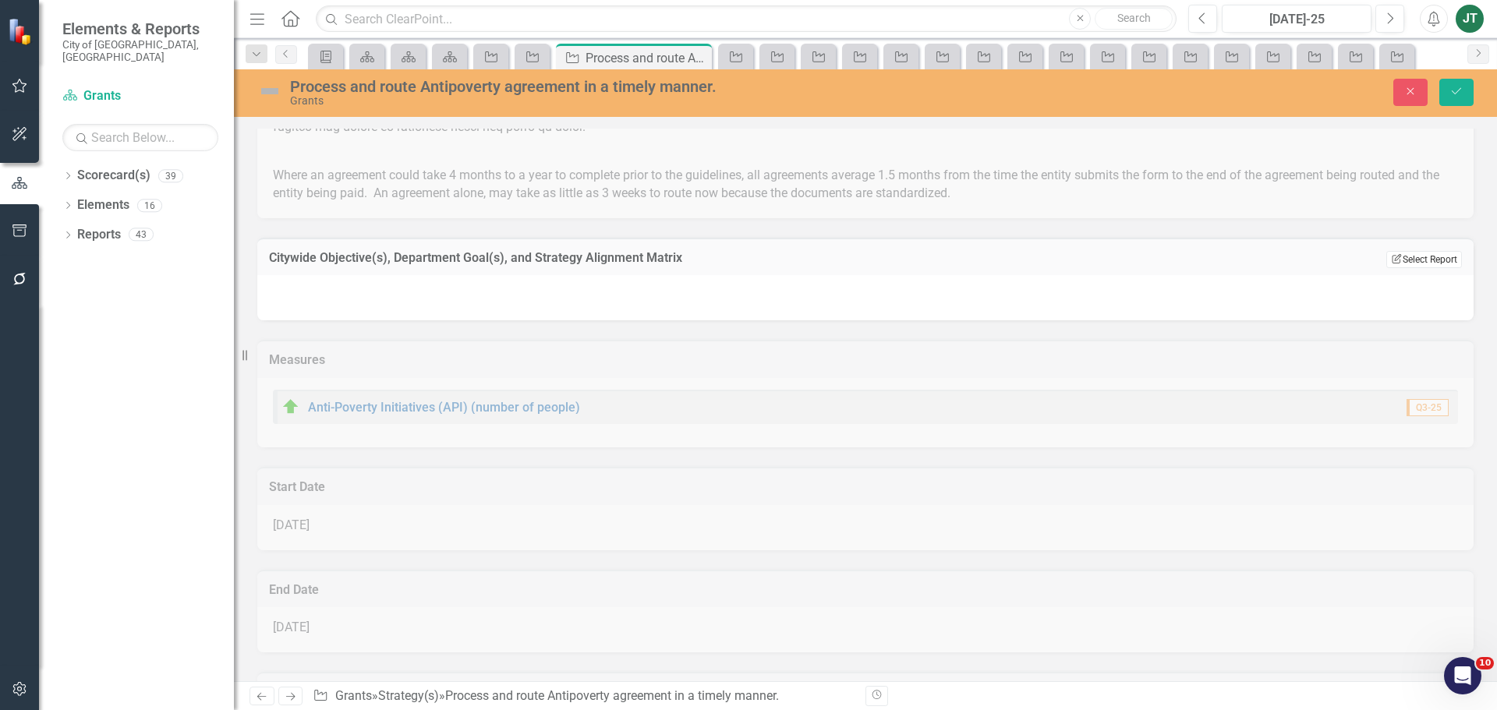
click at [1420, 261] on button "Edit Report Select Report" at bounding box center [1424, 259] width 76 height 17
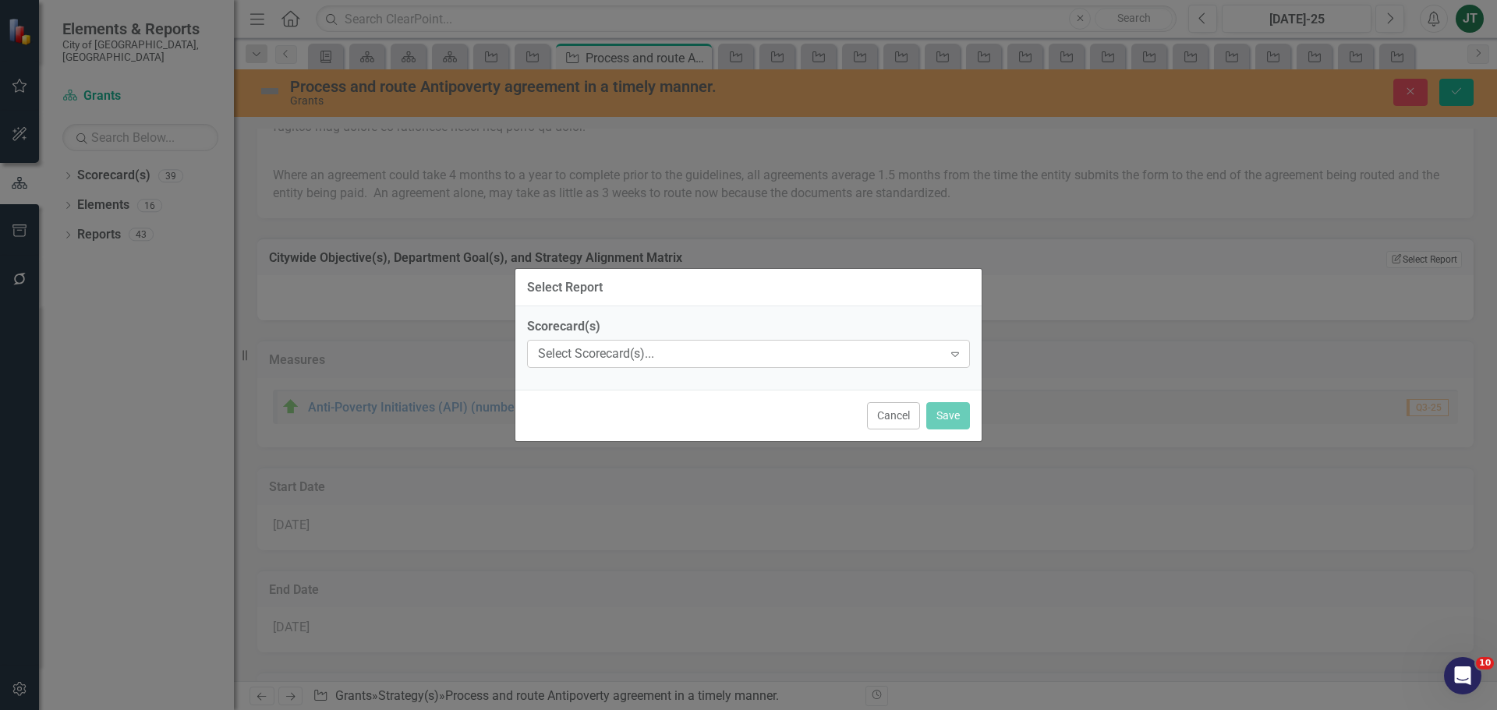
click at [696, 359] on div "Select Scorecard(s)..." at bounding box center [740, 354] width 405 height 18
click at [608, 359] on div "Select Scorecard(s)..." at bounding box center [740, 354] width 405 height 18
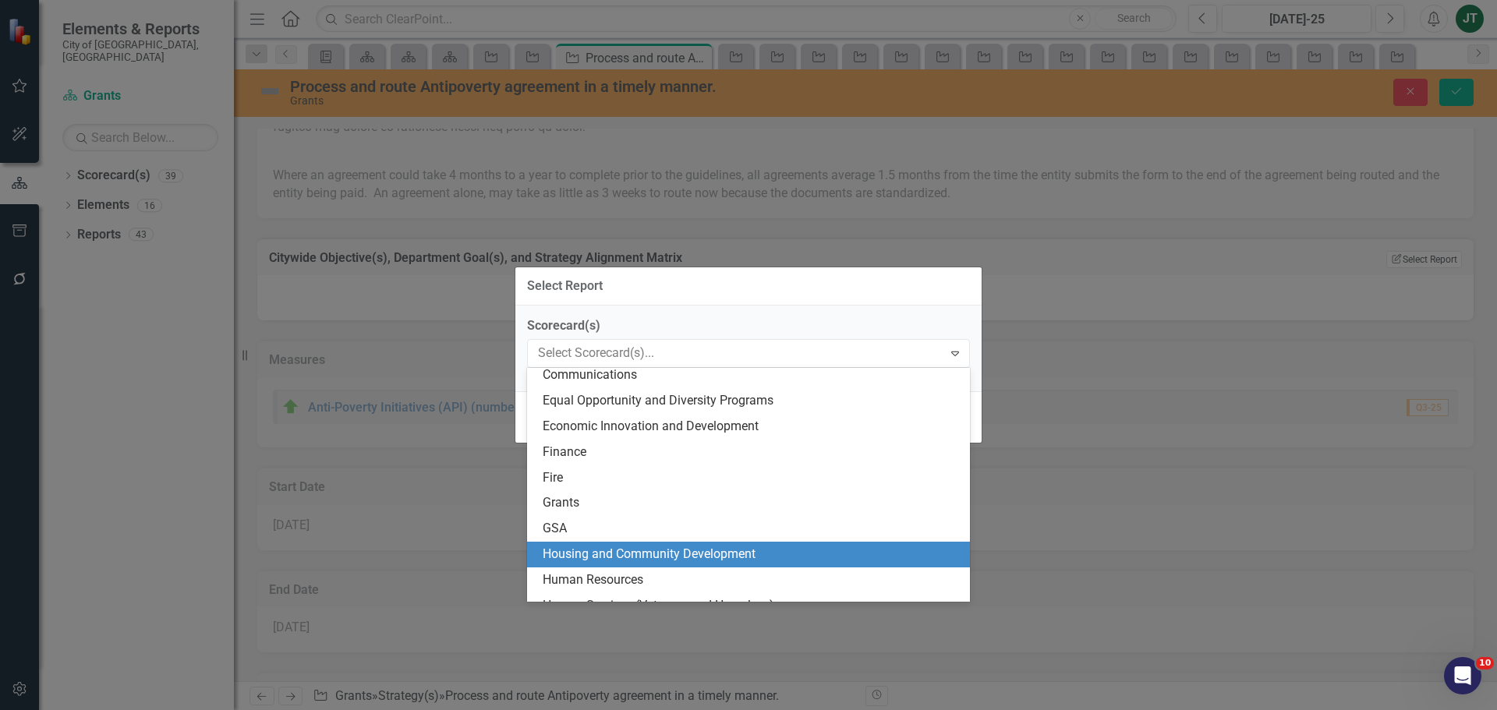
scroll to position [234, 0]
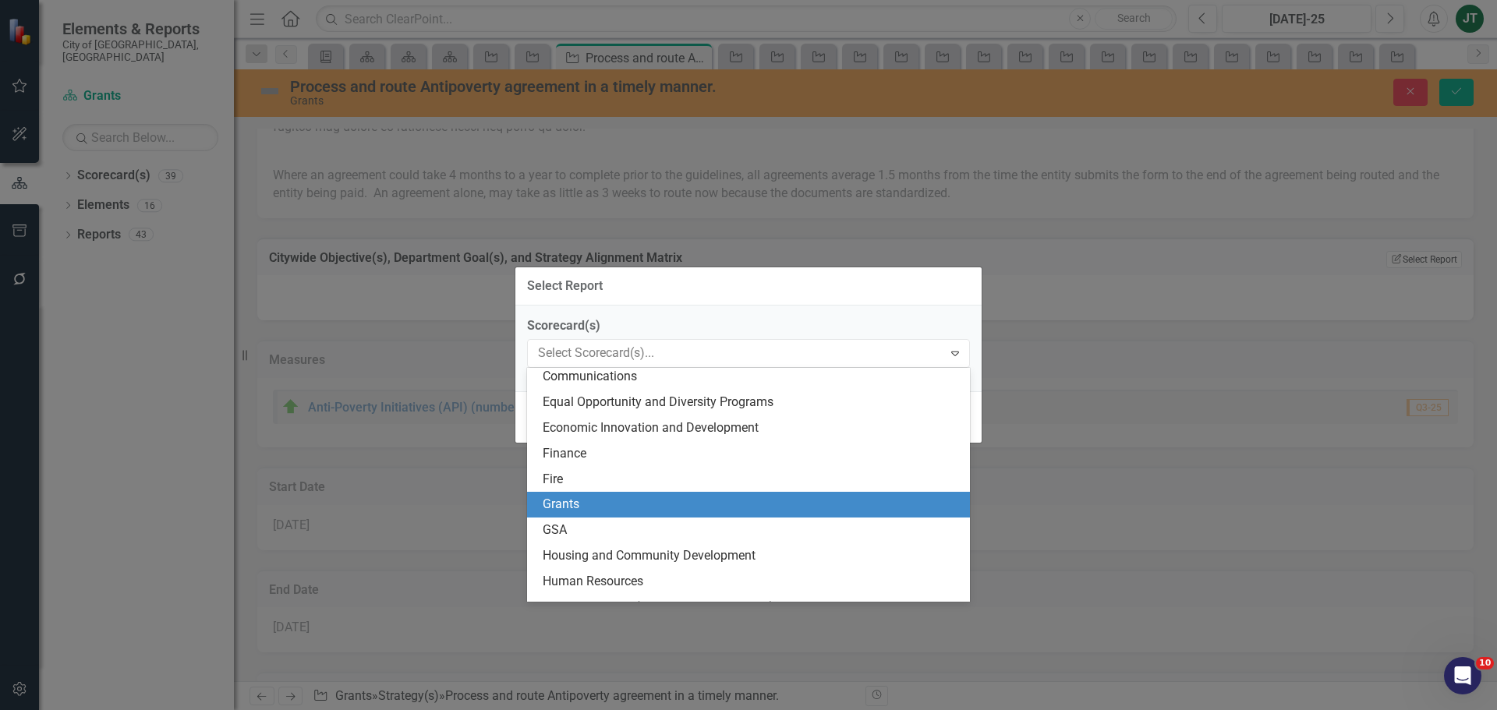
drag, startPoint x: 568, startPoint y: 498, endPoint x: 568, endPoint y: 489, distance: 9.4
click at [568, 497] on div "Grants" at bounding box center [752, 505] width 418 height 18
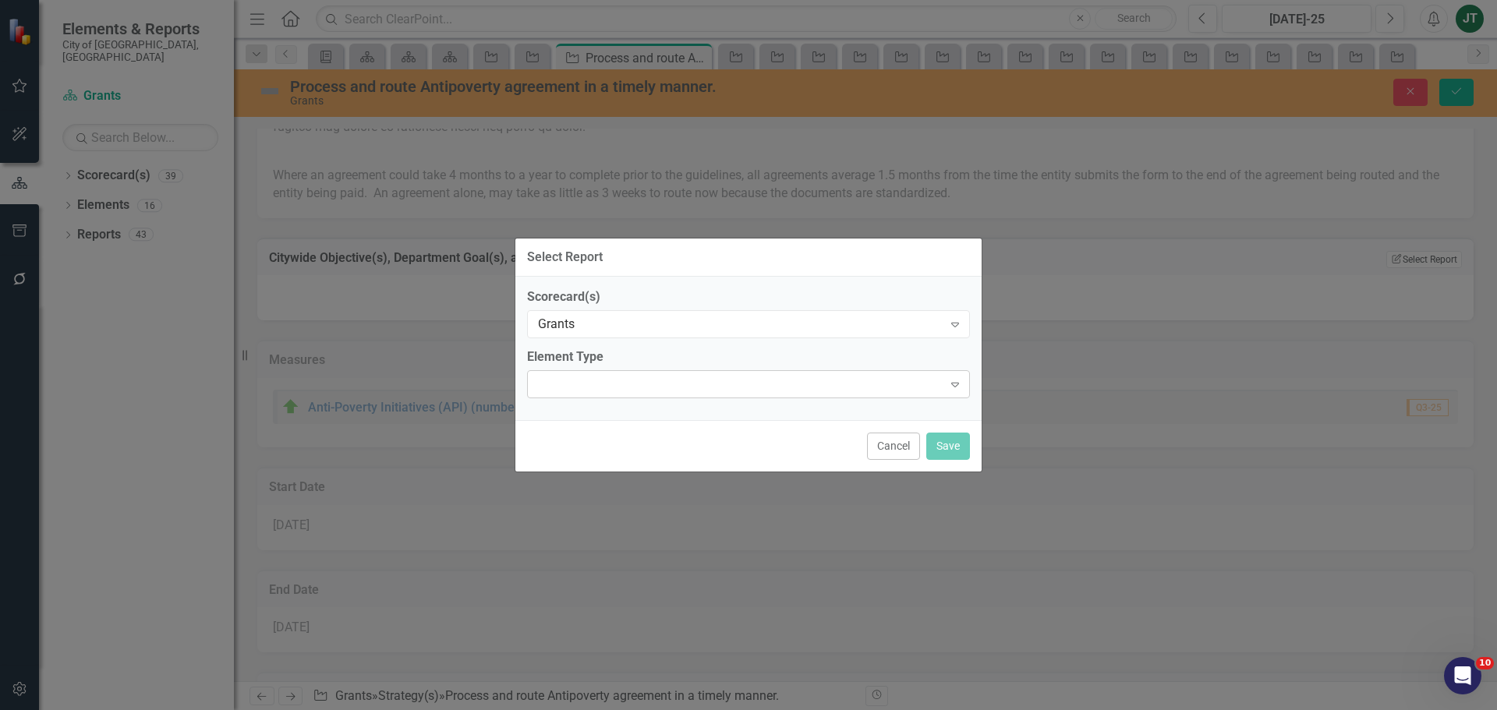
click at [598, 393] on div "Expand" at bounding box center [748, 384] width 443 height 28
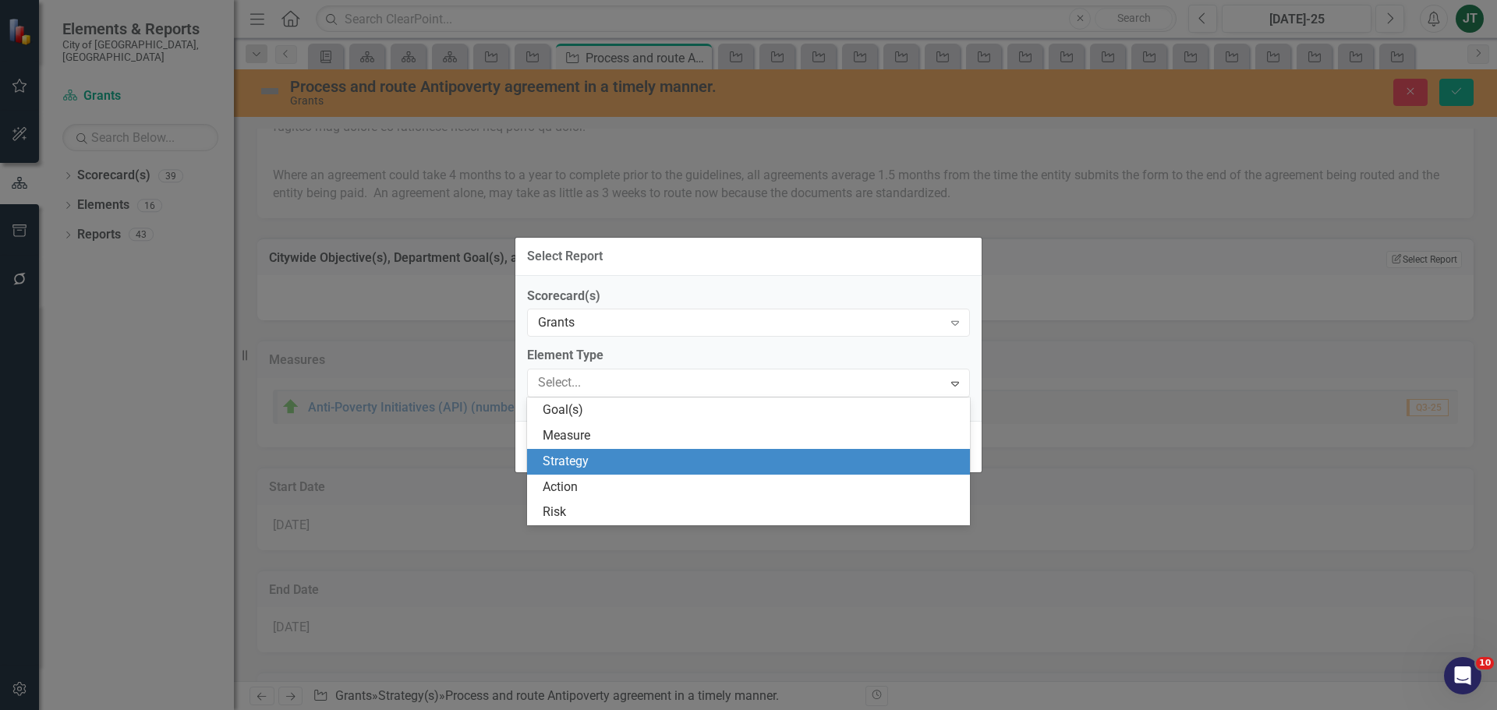
click at [558, 459] on div "Strategy" at bounding box center [752, 462] width 418 height 18
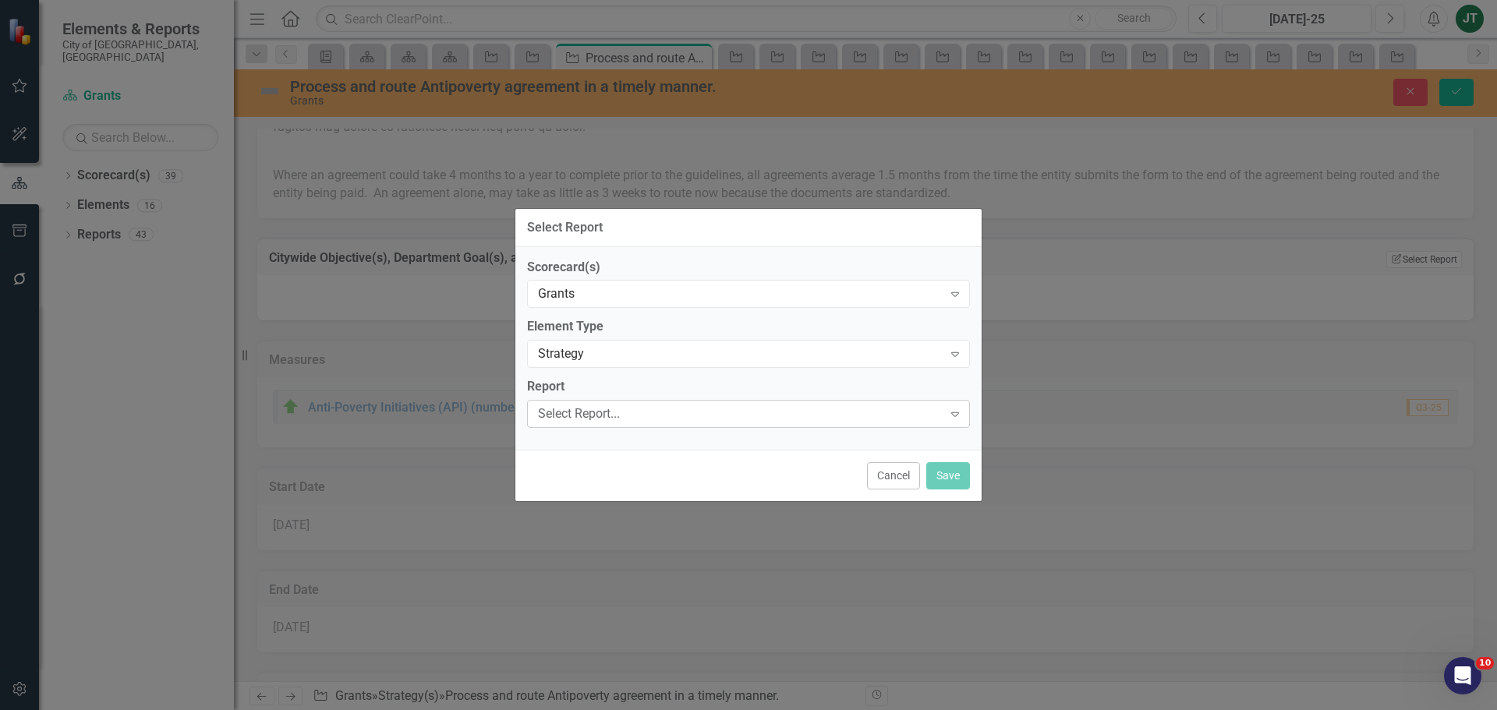
click at [586, 413] on div "Select Report..." at bounding box center [740, 414] width 405 height 18
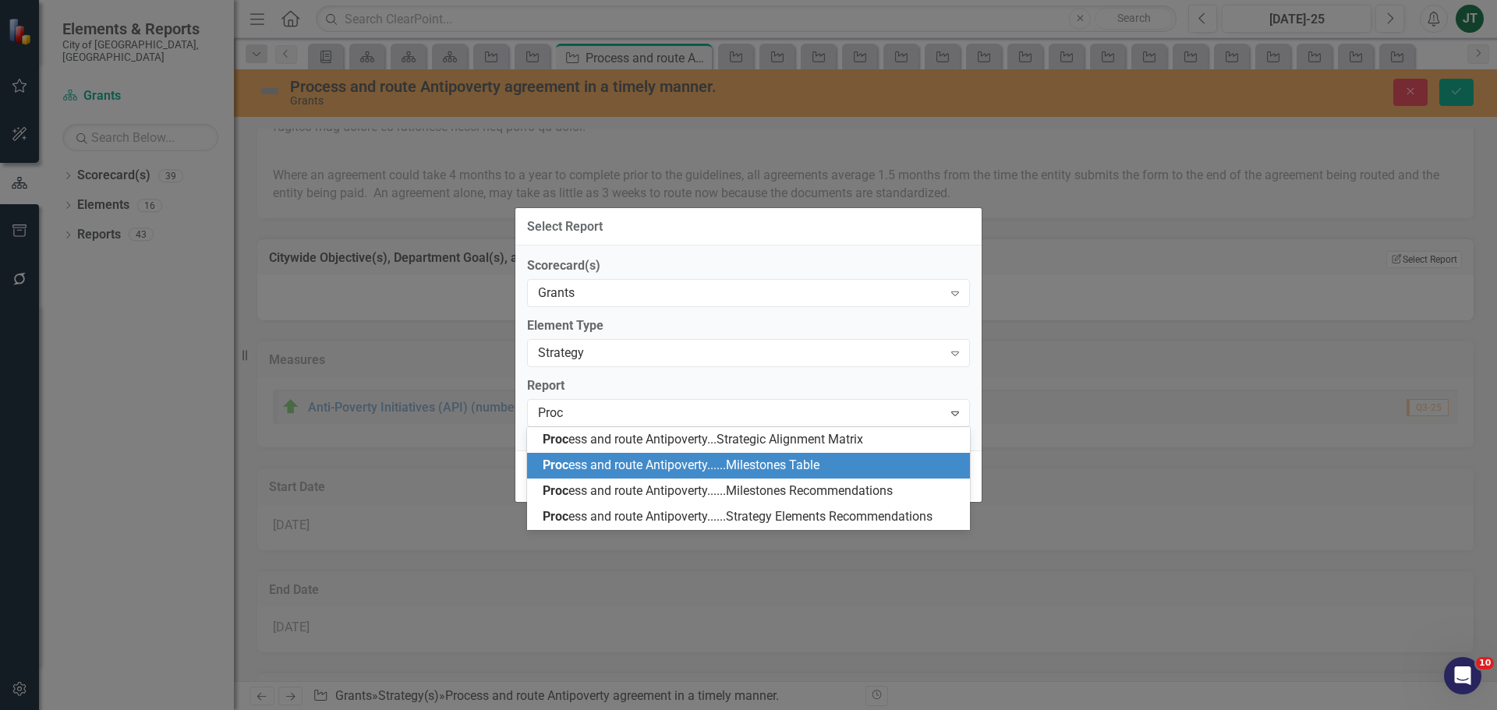
scroll to position [0, 0]
type input "Process"
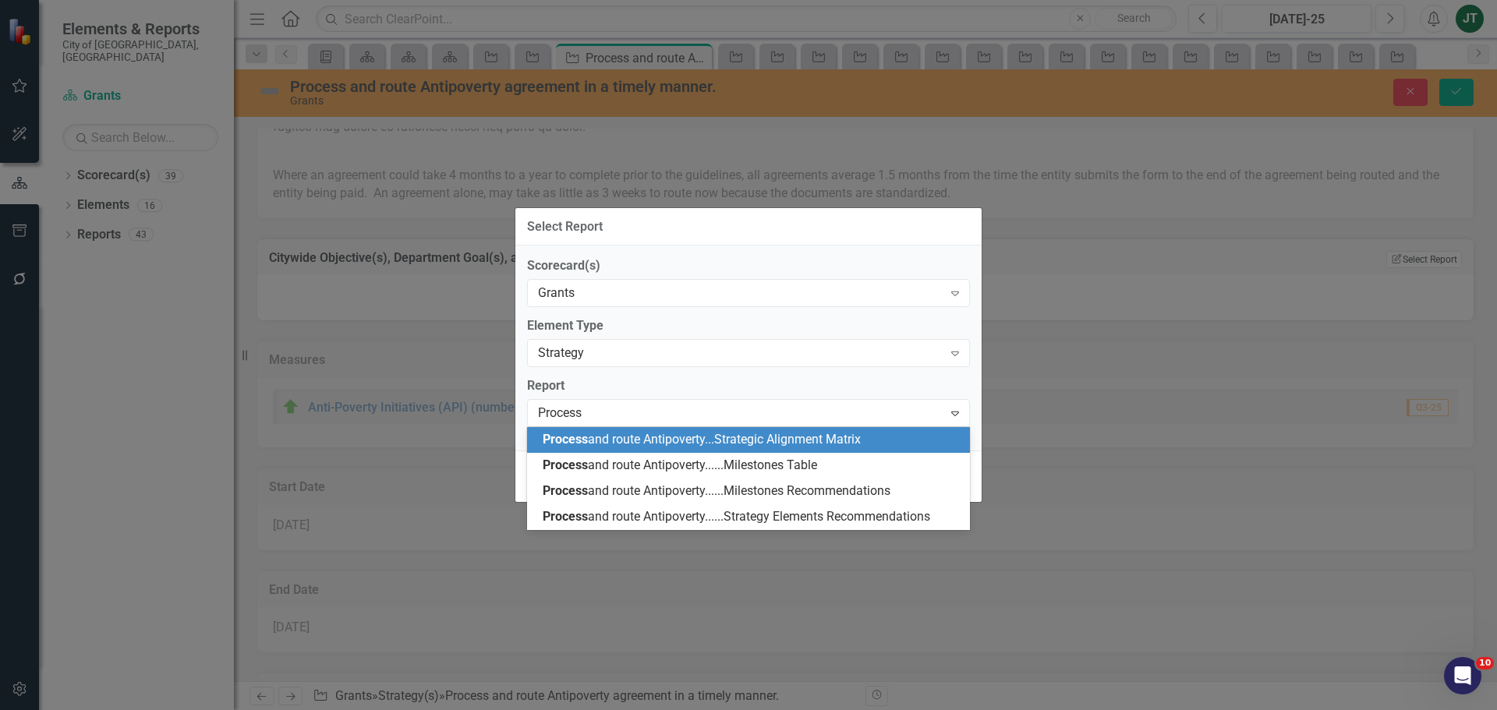
click at [762, 436] on span "Process and route Antipoverty...Strategic Alignment Matrix" at bounding box center [702, 439] width 318 height 15
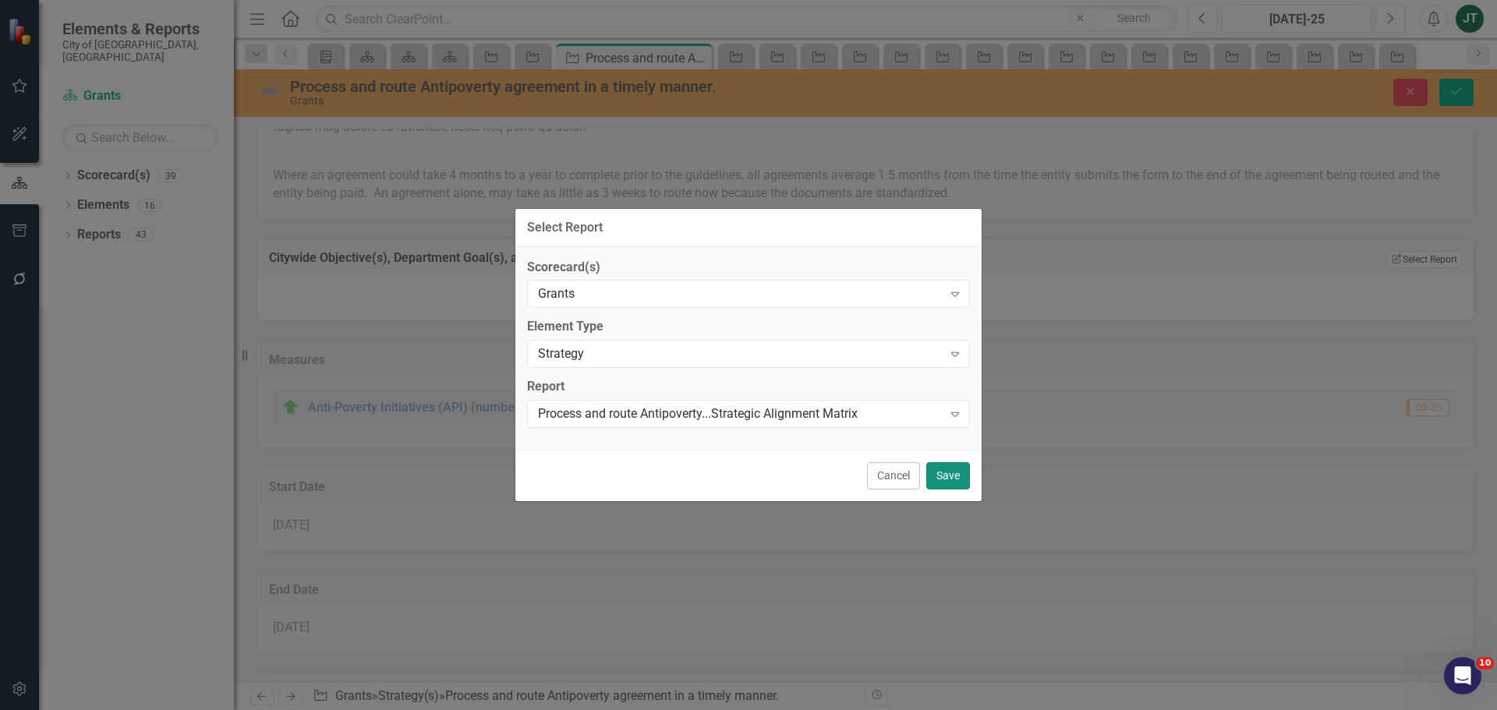
click at [960, 475] on button "Save" at bounding box center [948, 475] width 44 height 27
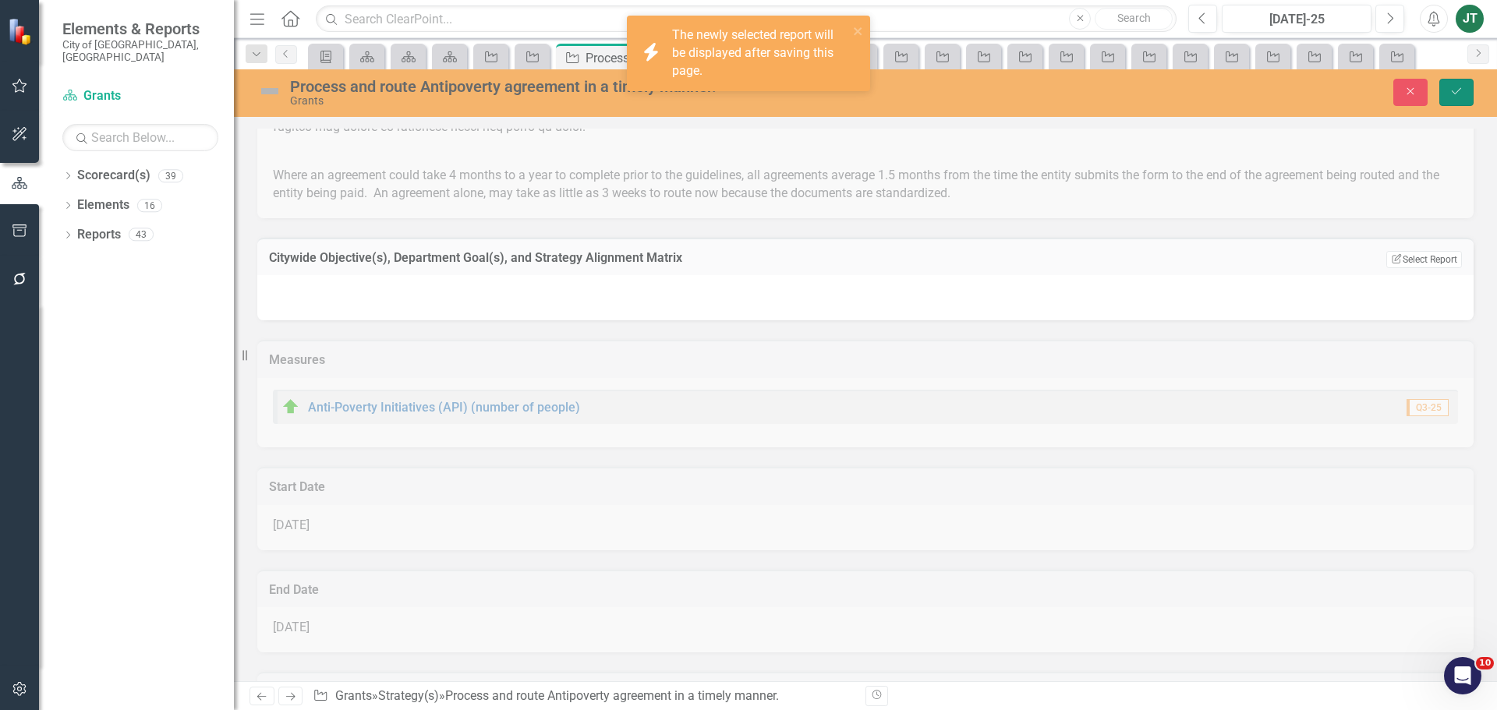
click at [1456, 87] on icon "Save" at bounding box center [1457, 91] width 14 height 11
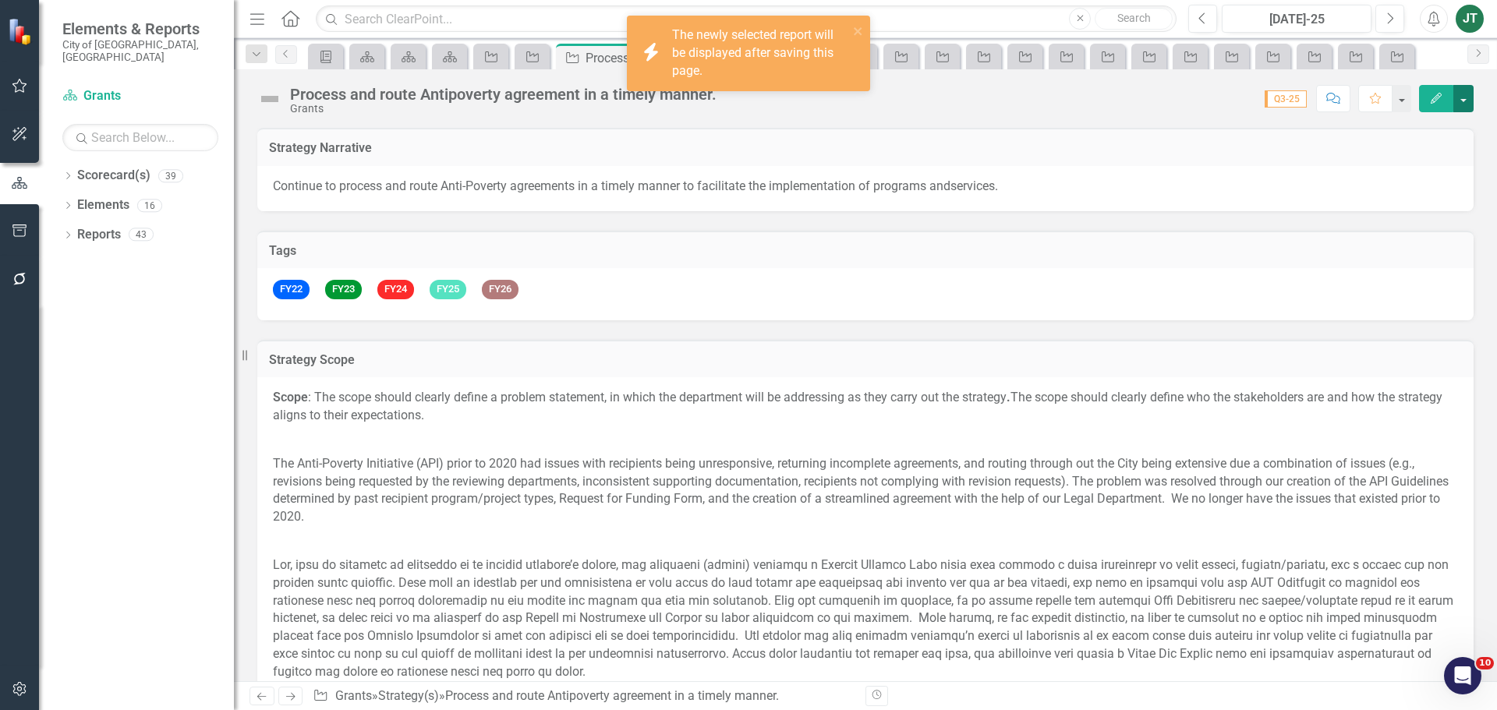
click at [1466, 94] on button "button" at bounding box center [1463, 98] width 20 height 27
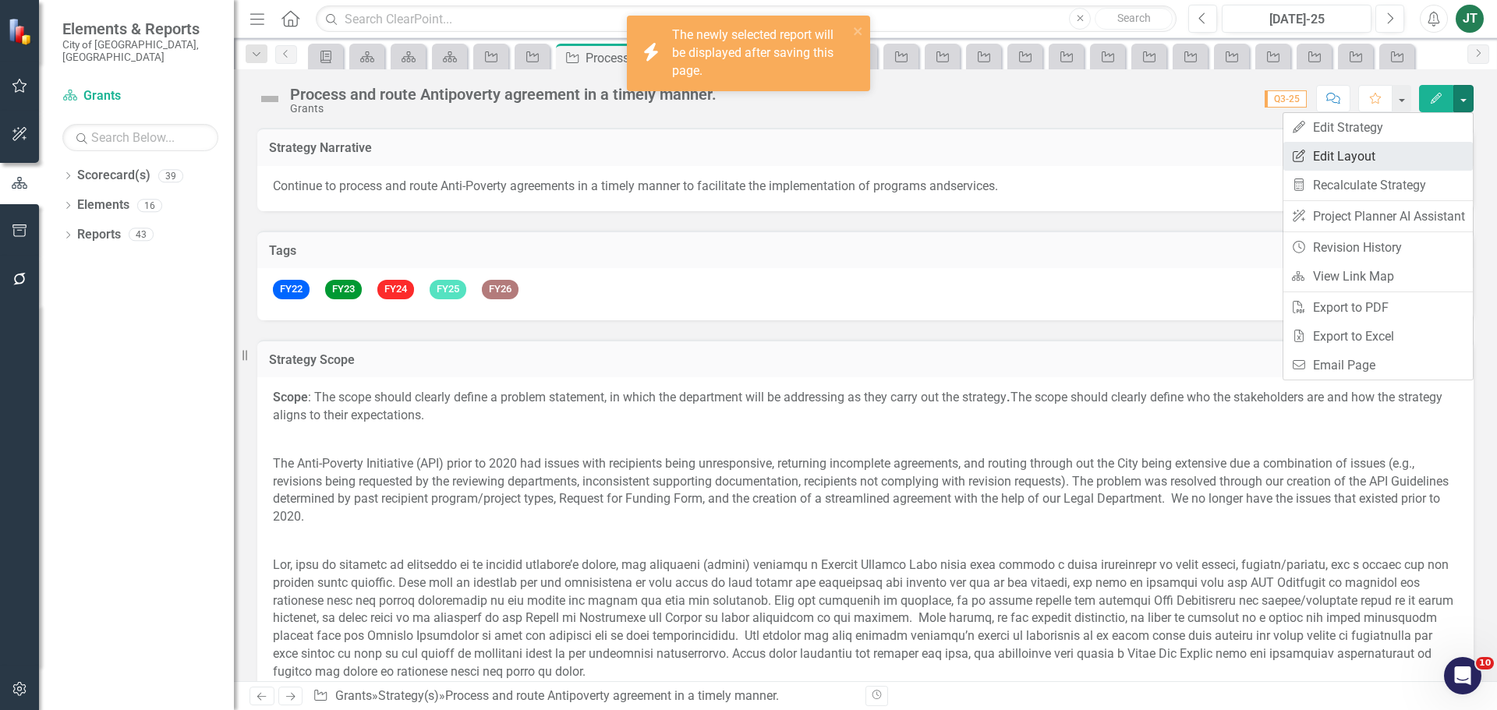
click at [1387, 150] on link "Edit Report Edit Layout" at bounding box center [1377, 156] width 189 height 29
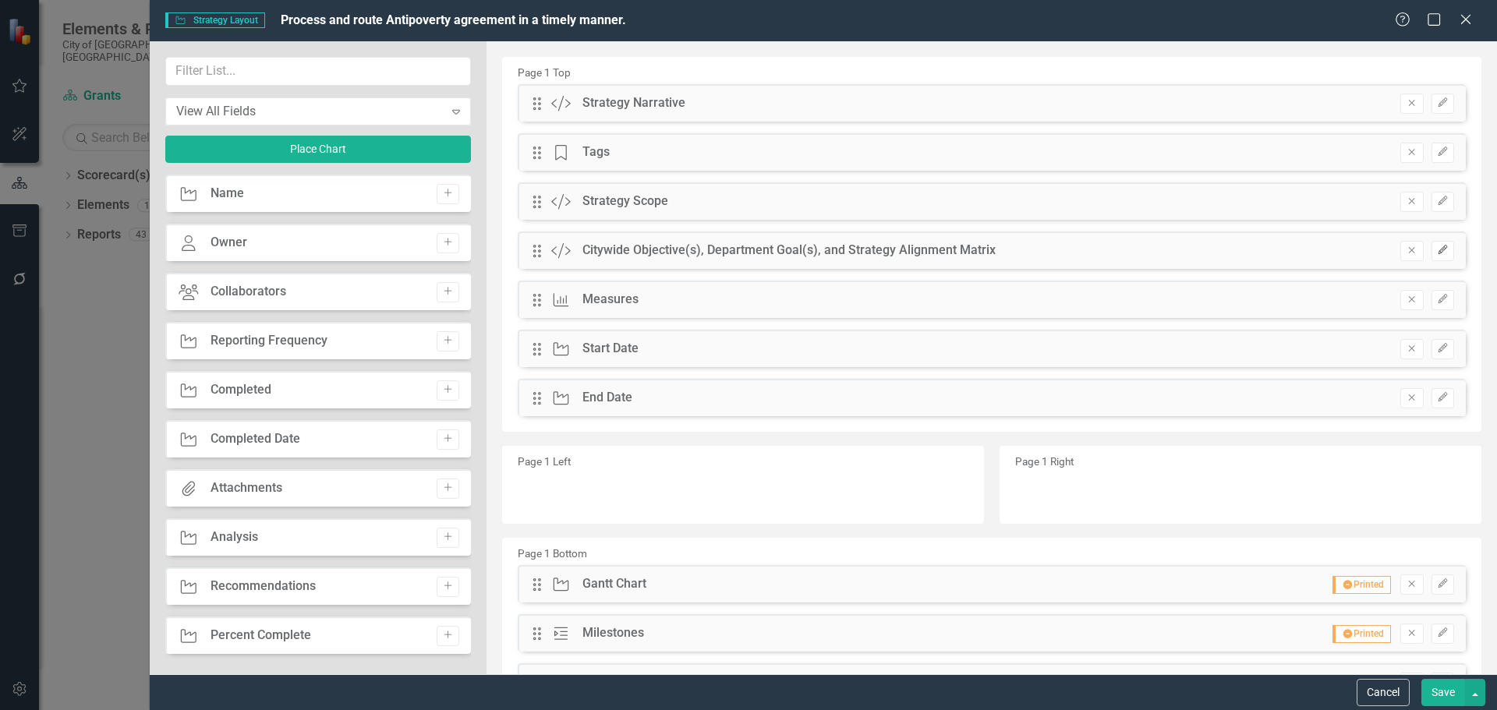
click at [1438, 250] on icon "button" at bounding box center [1442, 250] width 9 height 9
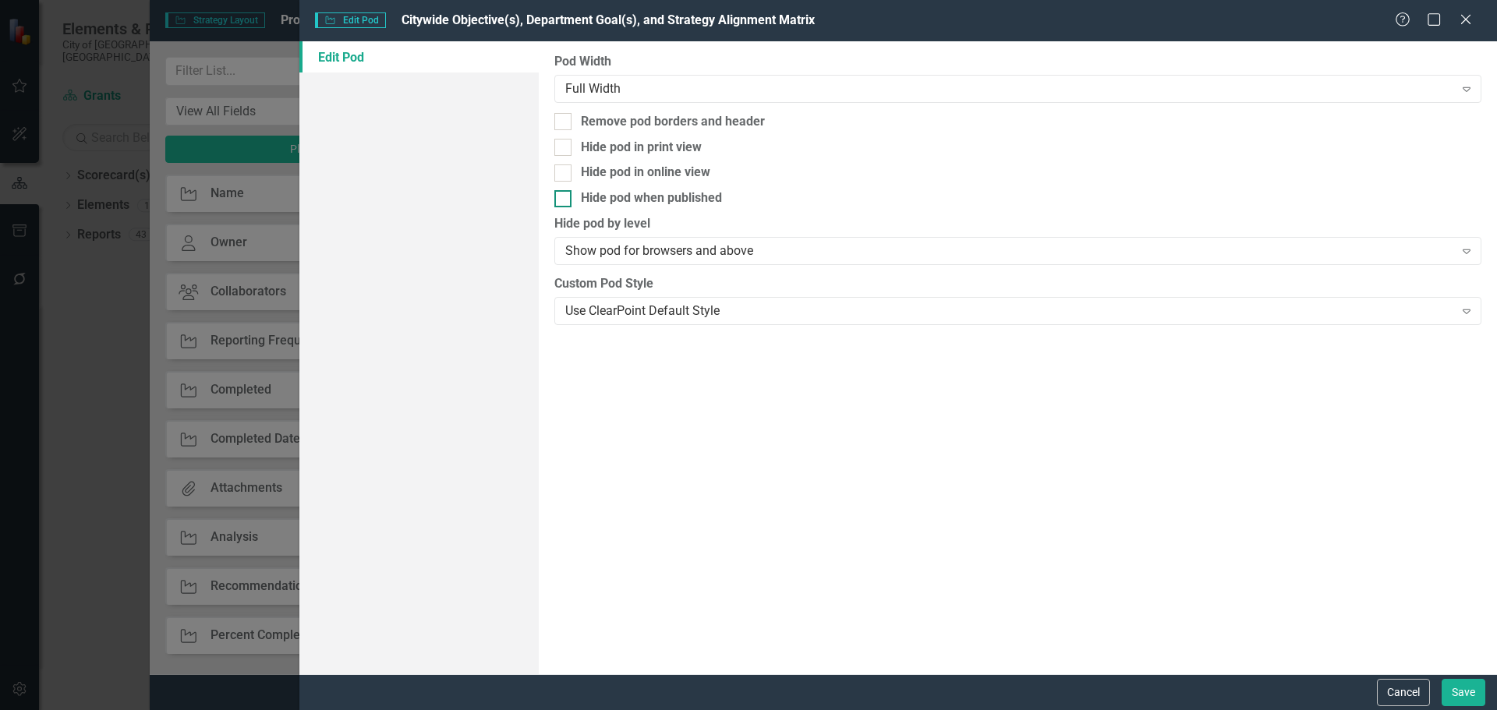
click at [657, 122] on div "Remove pod borders and header" at bounding box center [673, 122] width 184 height 18
click at [565, 122] on input "Remove pod borders and header" at bounding box center [559, 118] width 10 height 10
checkbox input "true"
click at [1458, 692] on button "Save" at bounding box center [1464, 692] width 44 height 27
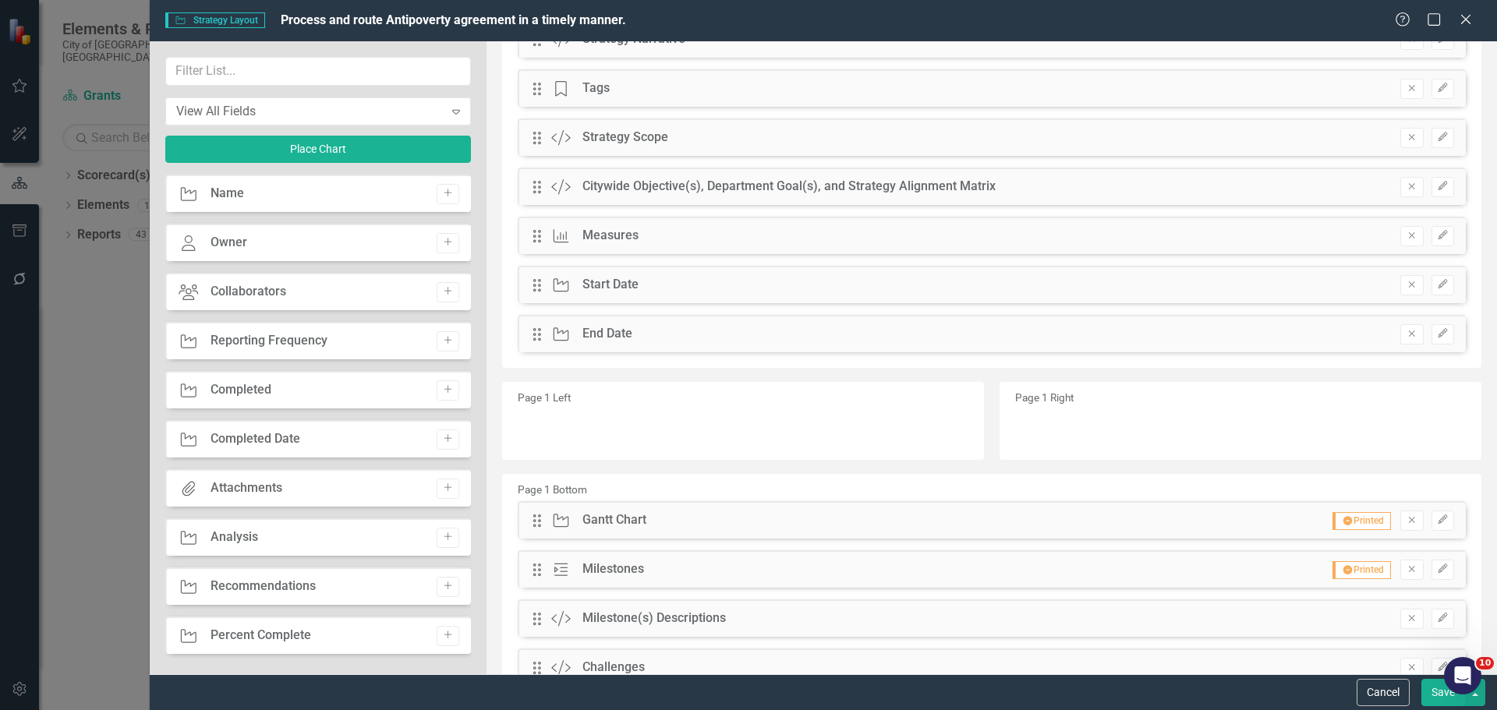
scroll to position [234, 0]
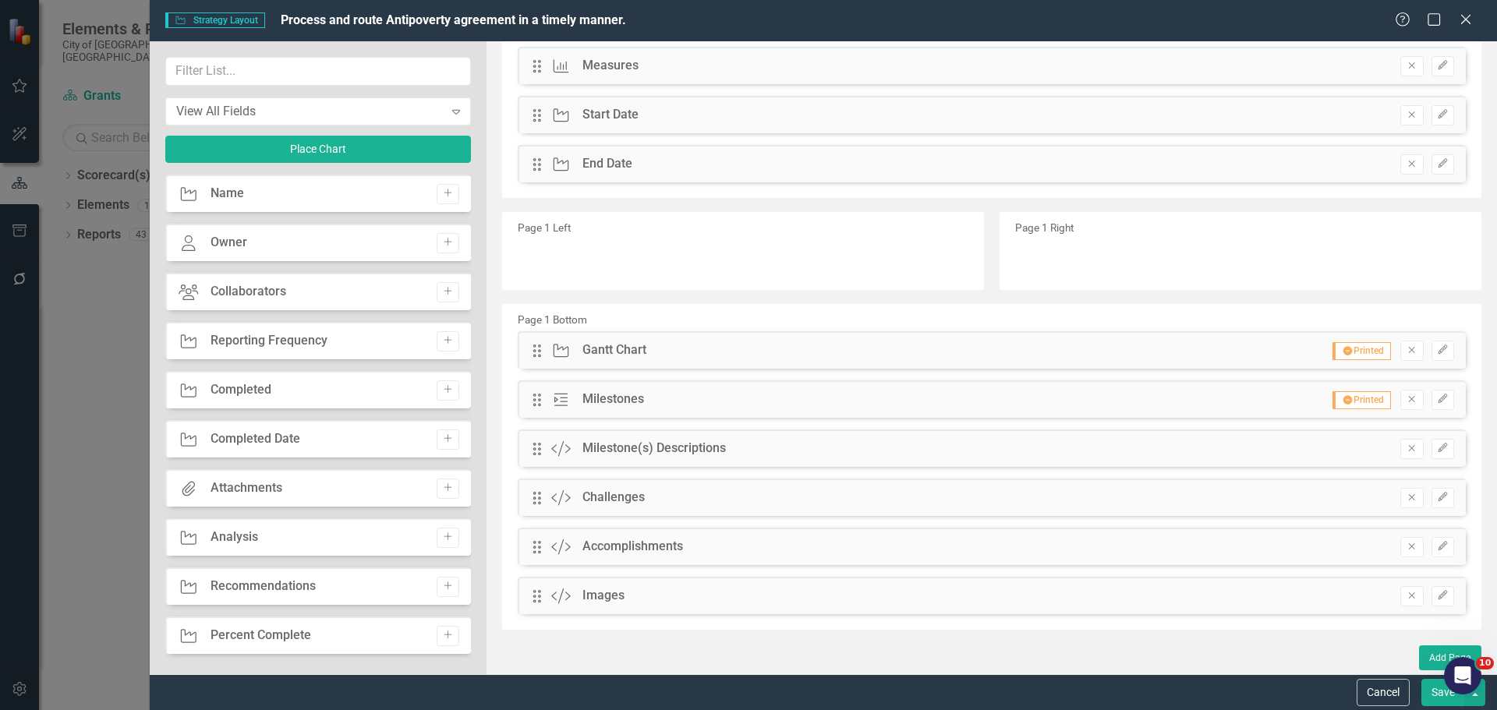
click at [1432, 691] on button "Save" at bounding box center [1443, 692] width 44 height 27
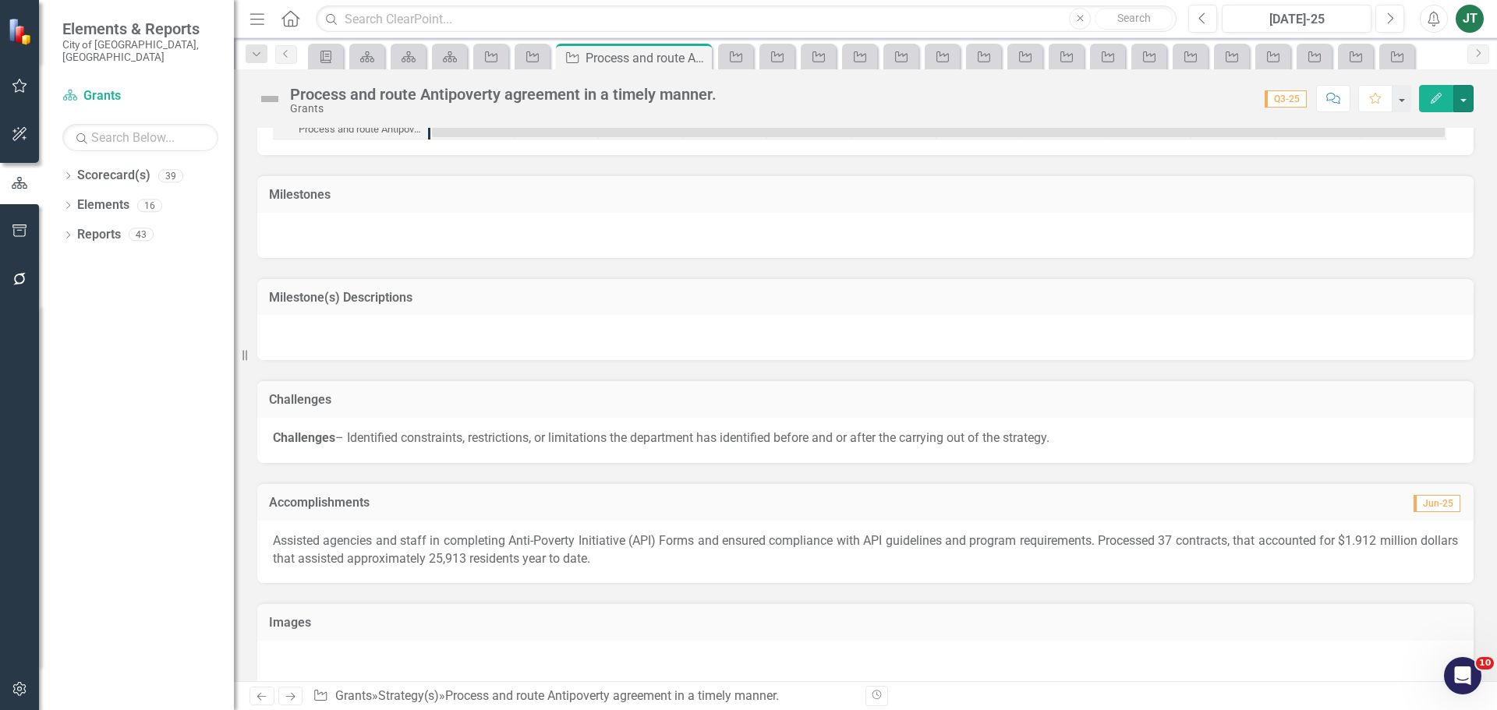
scroll to position [1382, 0]
click at [660, 287] on td "Milestone(s) Descriptions" at bounding box center [865, 296] width 1193 height 20
drag, startPoint x: 660, startPoint y: 287, endPoint x: 816, endPoint y: 284, distance: 156.0
click at [663, 287] on td "Milestone(s) Descriptions" at bounding box center [865, 296] width 1193 height 20
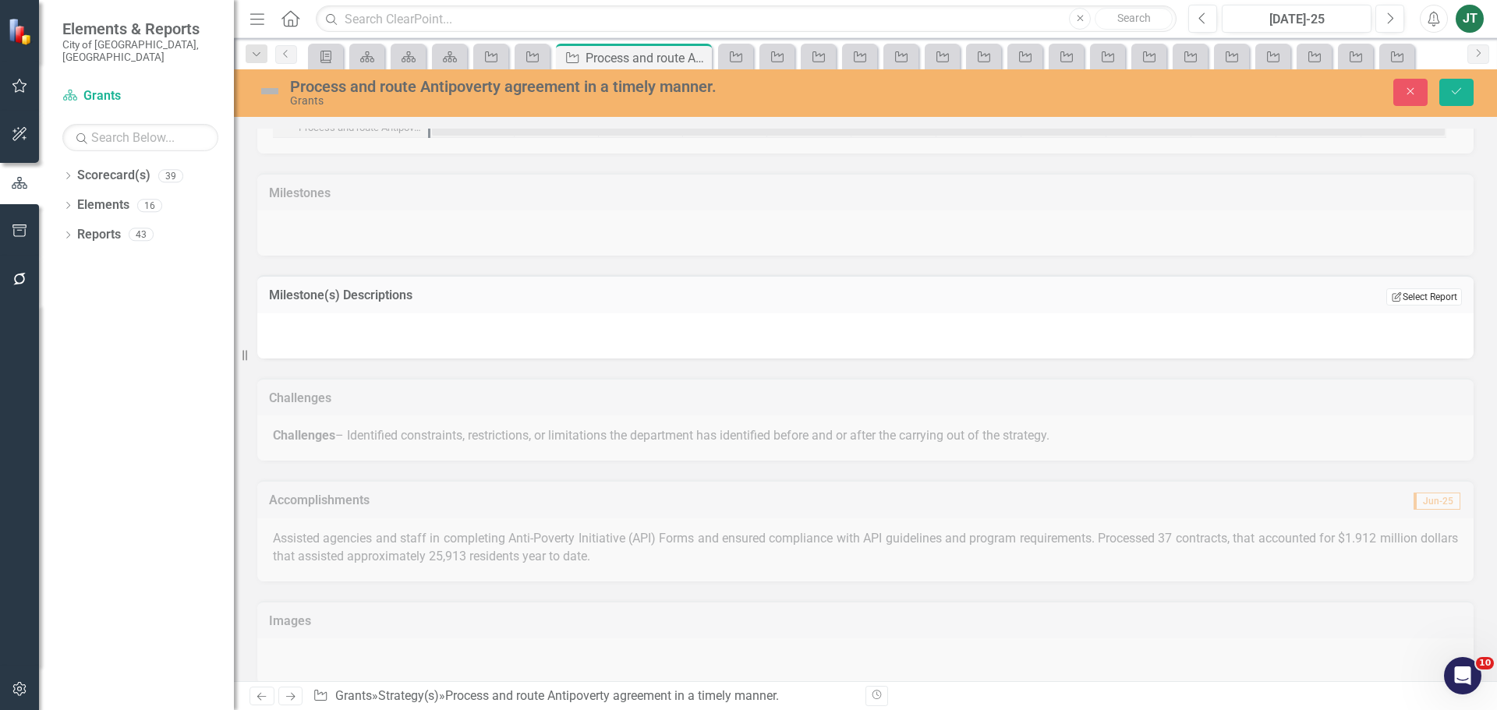
click at [1429, 288] on button "Edit Report Select Report" at bounding box center [1424, 296] width 76 height 17
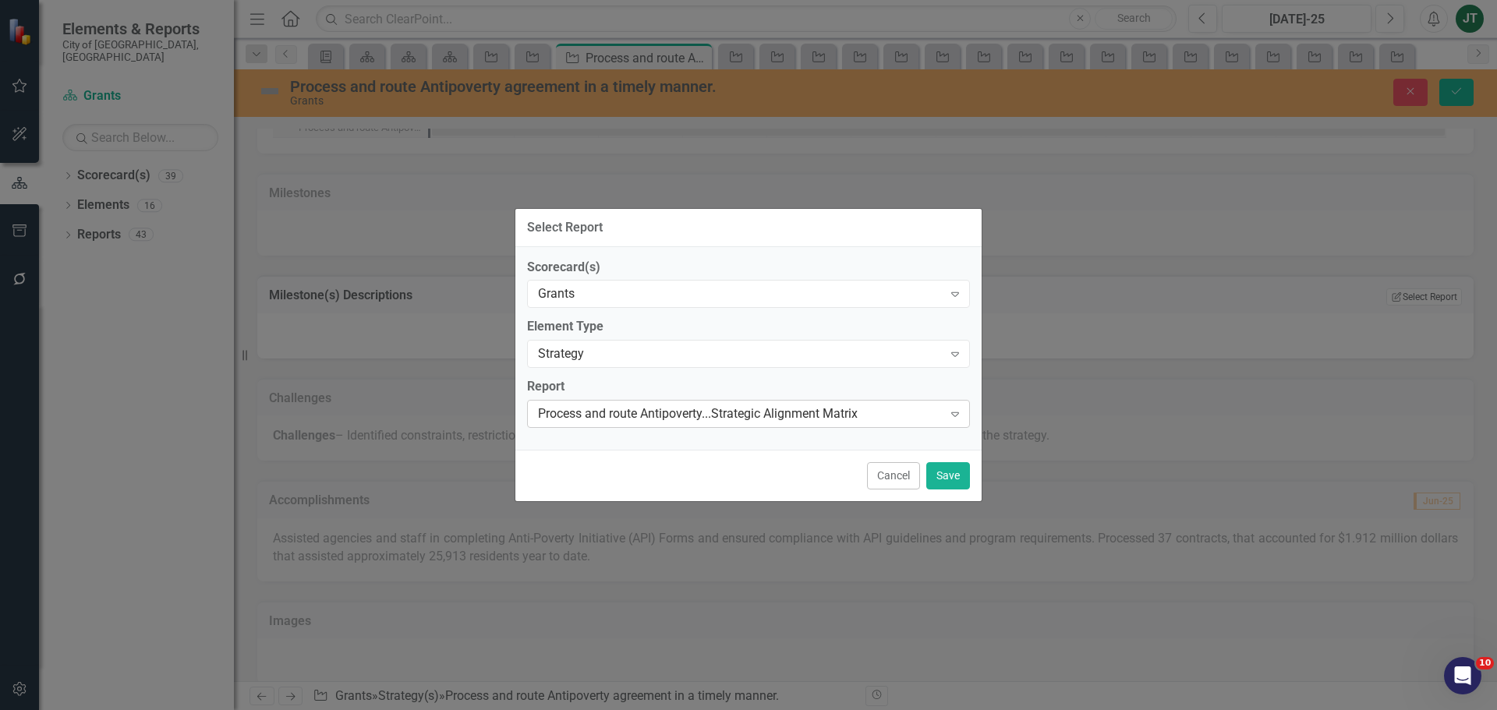
click at [692, 413] on div "Process and route Antipoverty...Strategic Alignment Matrix" at bounding box center [740, 414] width 405 height 18
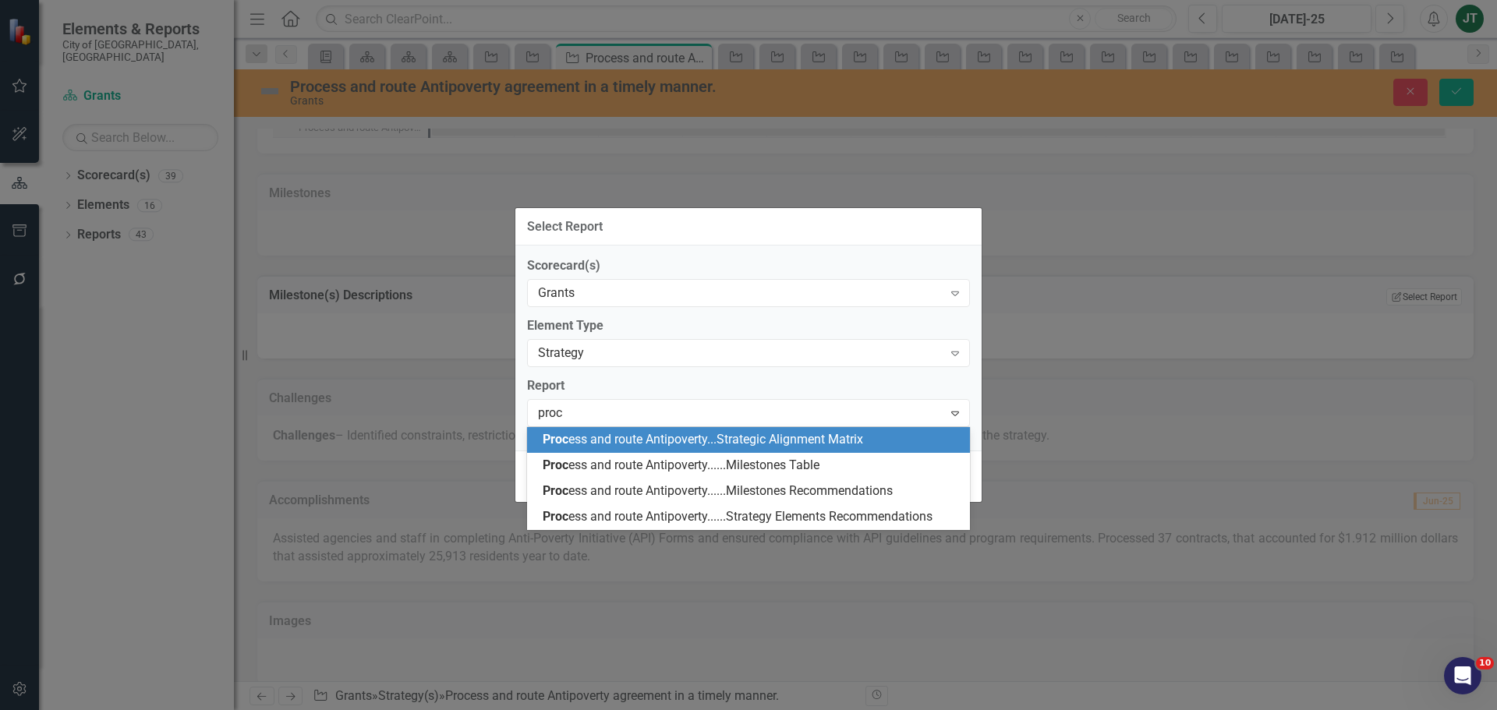
scroll to position [0, 0]
type input "process"
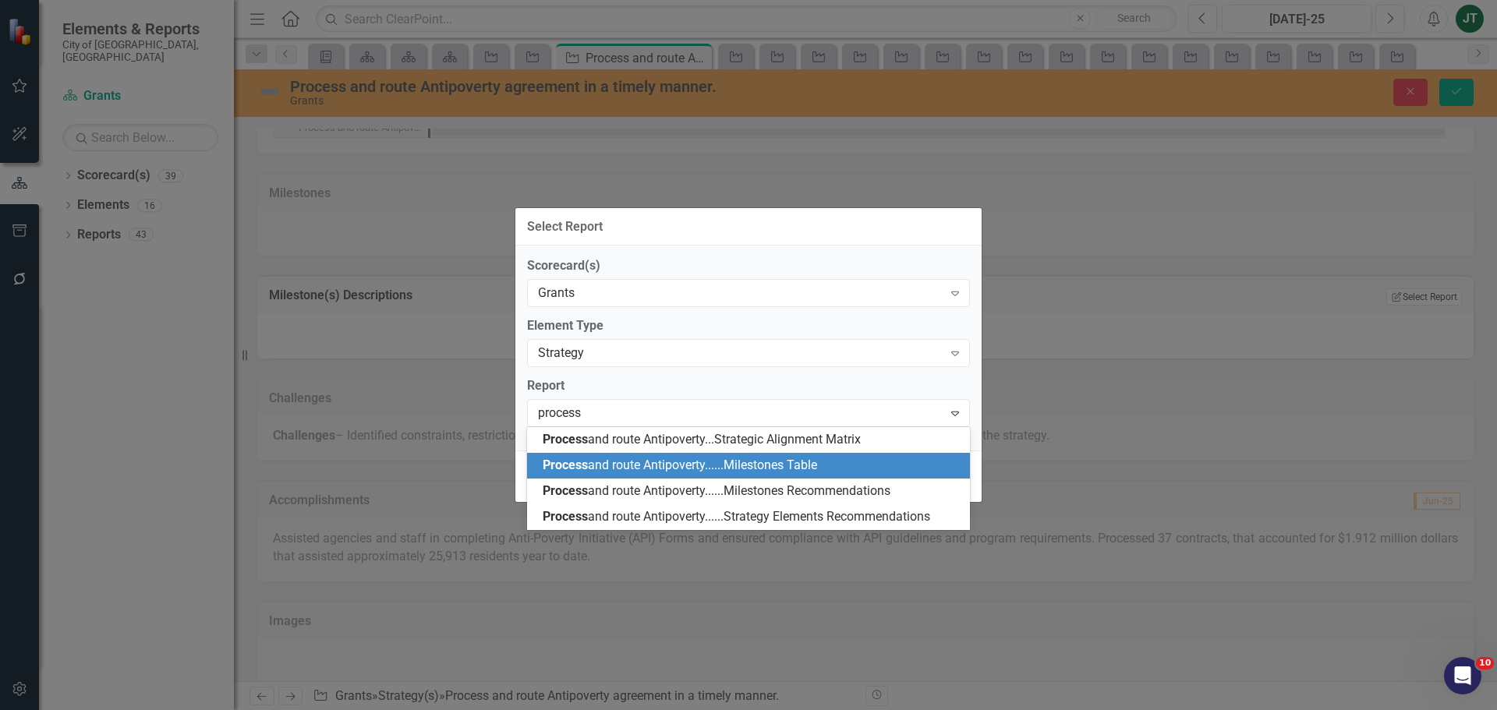
click at [789, 455] on div "Process and route Antipoverty......Milestones Table" at bounding box center [748, 466] width 443 height 26
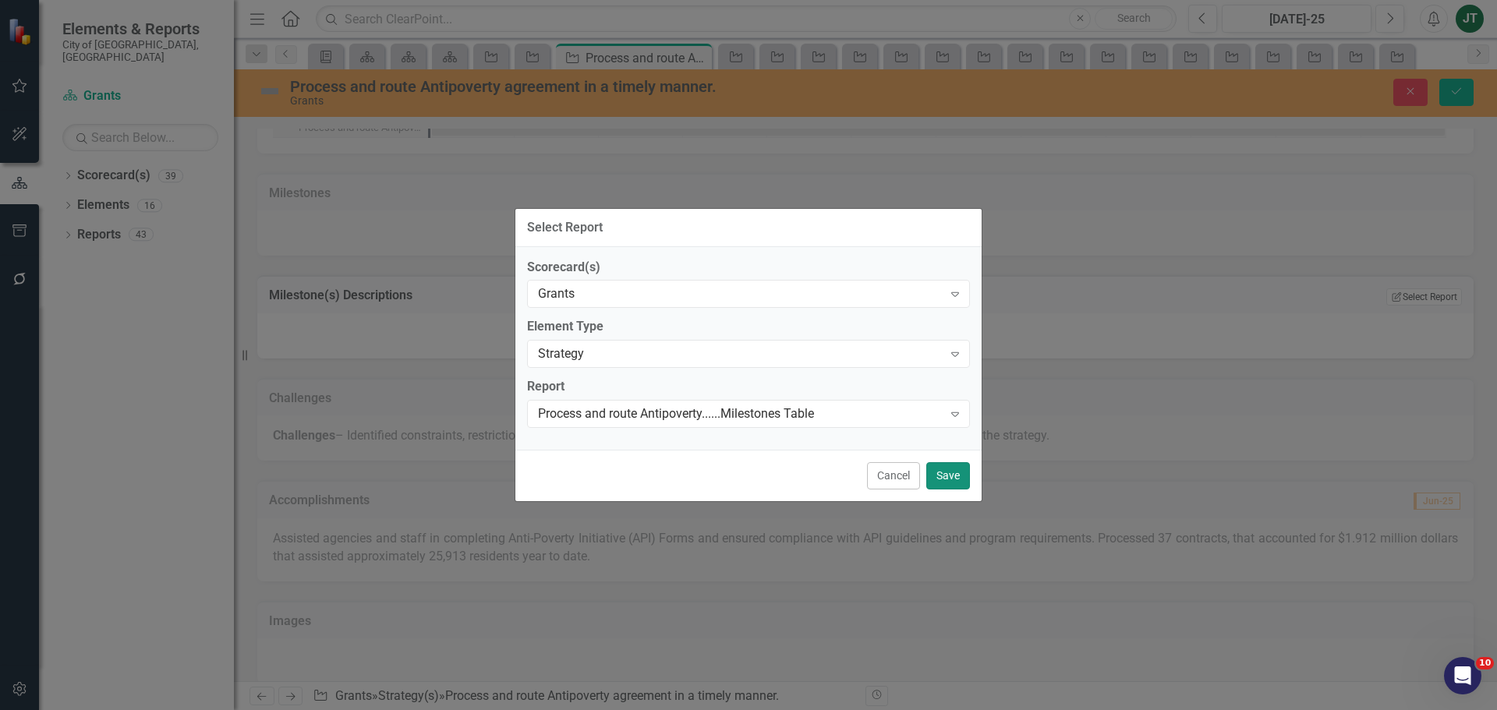
click at [955, 472] on button "Save" at bounding box center [948, 475] width 44 height 27
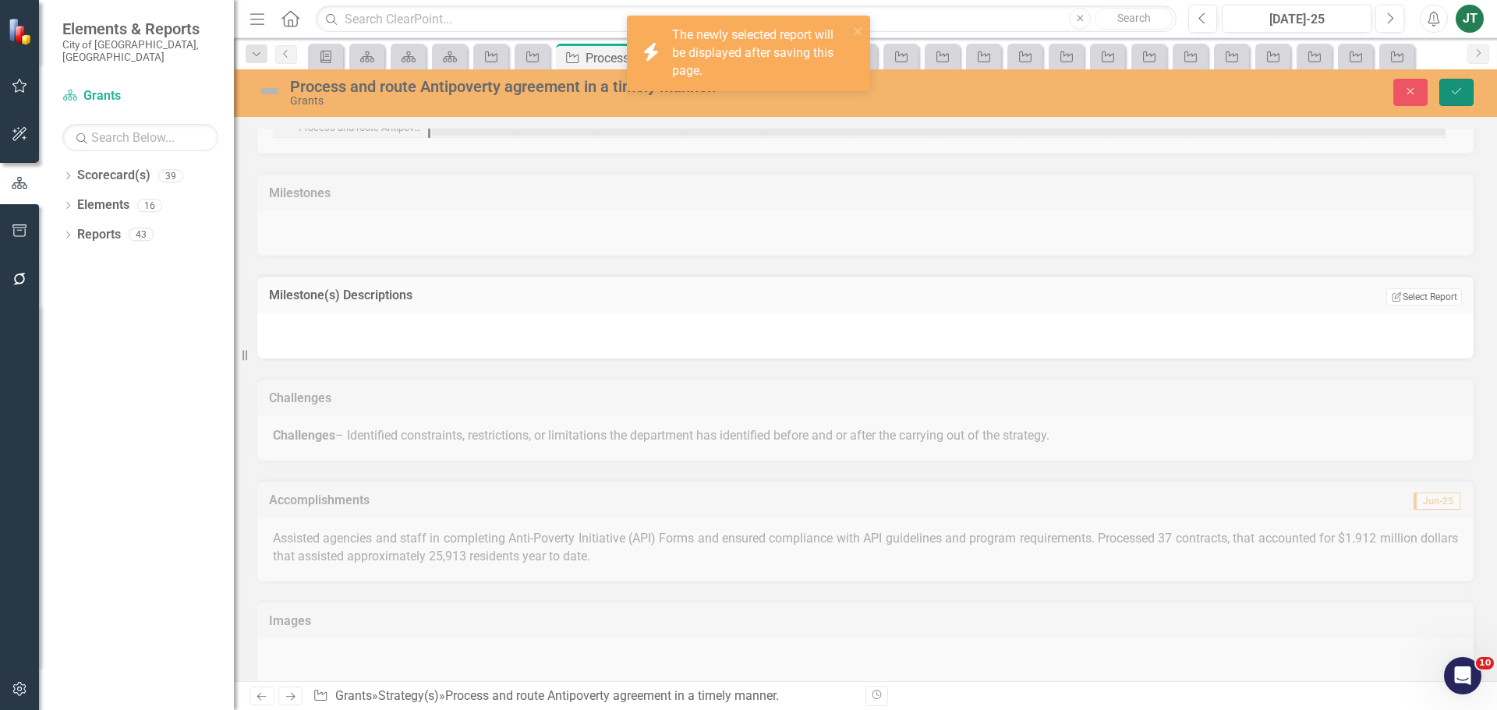
click at [1453, 86] on icon "Save" at bounding box center [1457, 91] width 14 height 11
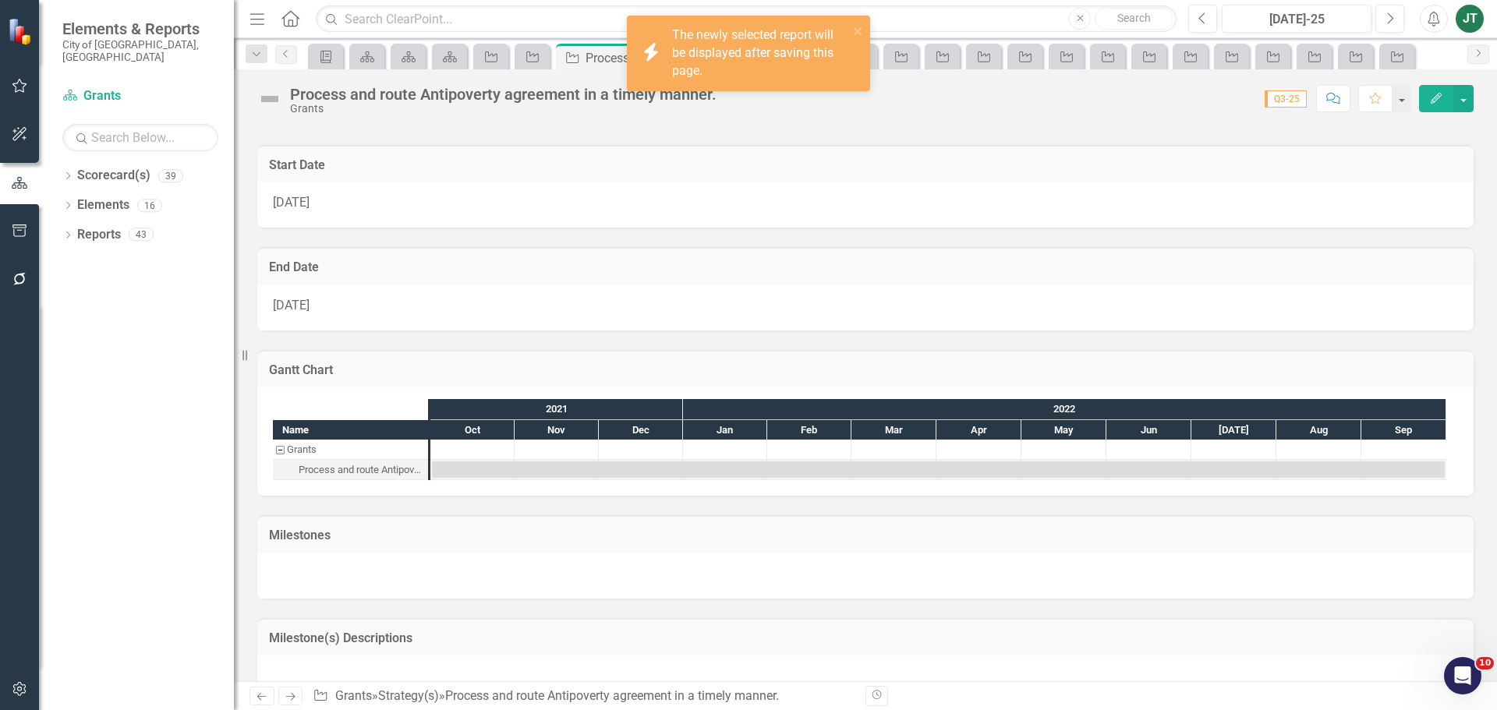
scroll to position [1382, 0]
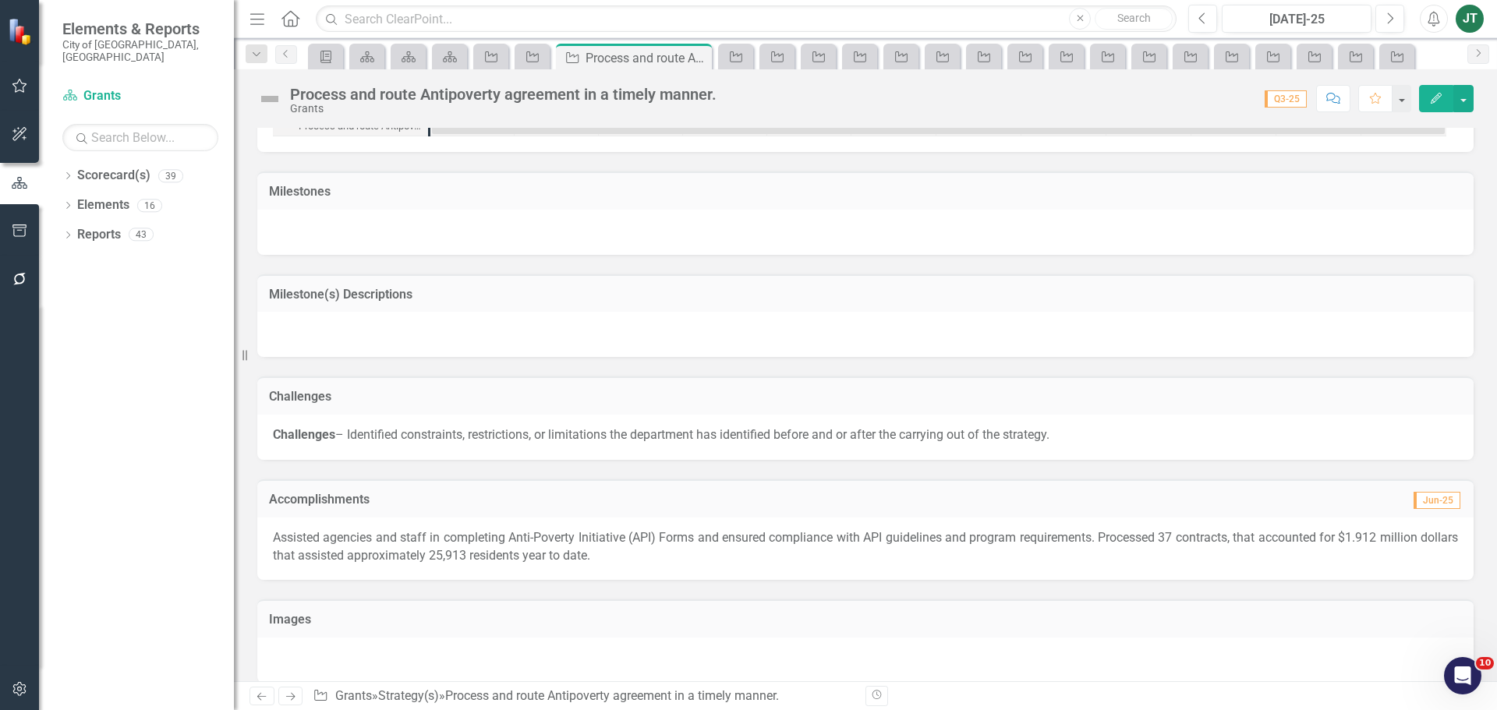
click at [288, 694] on icon "Next" at bounding box center [290, 697] width 13 height 10
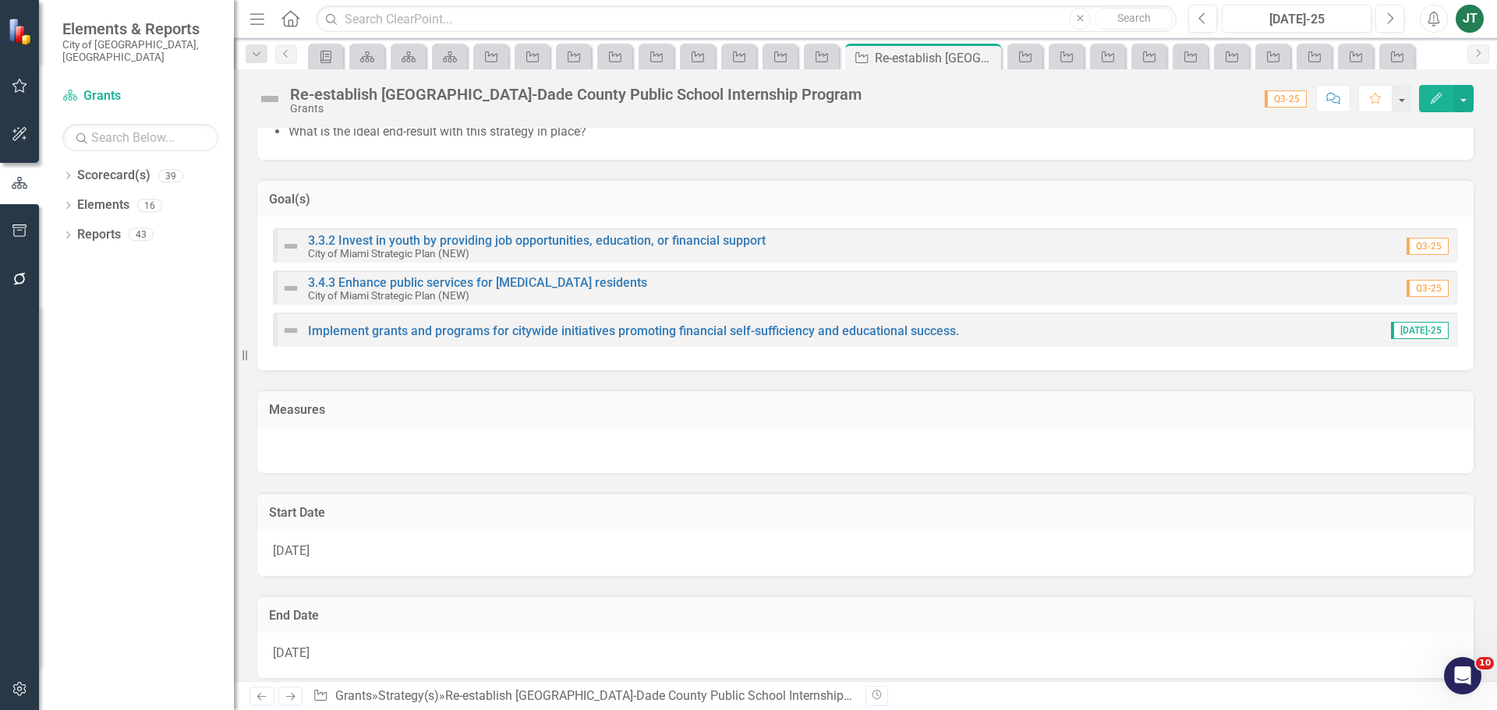
scroll to position [408, 0]
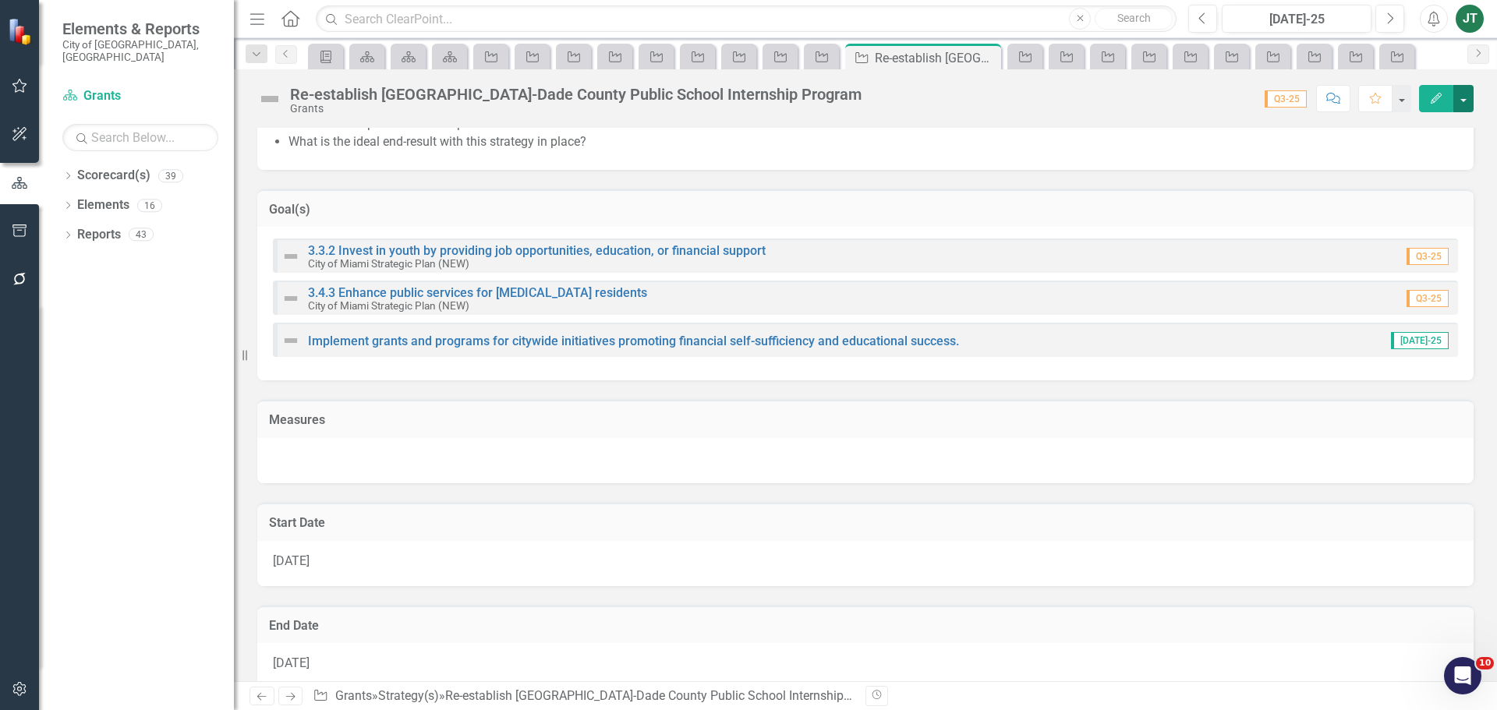
click at [1464, 94] on button "button" at bounding box center [1463, 98] width 20 height 27
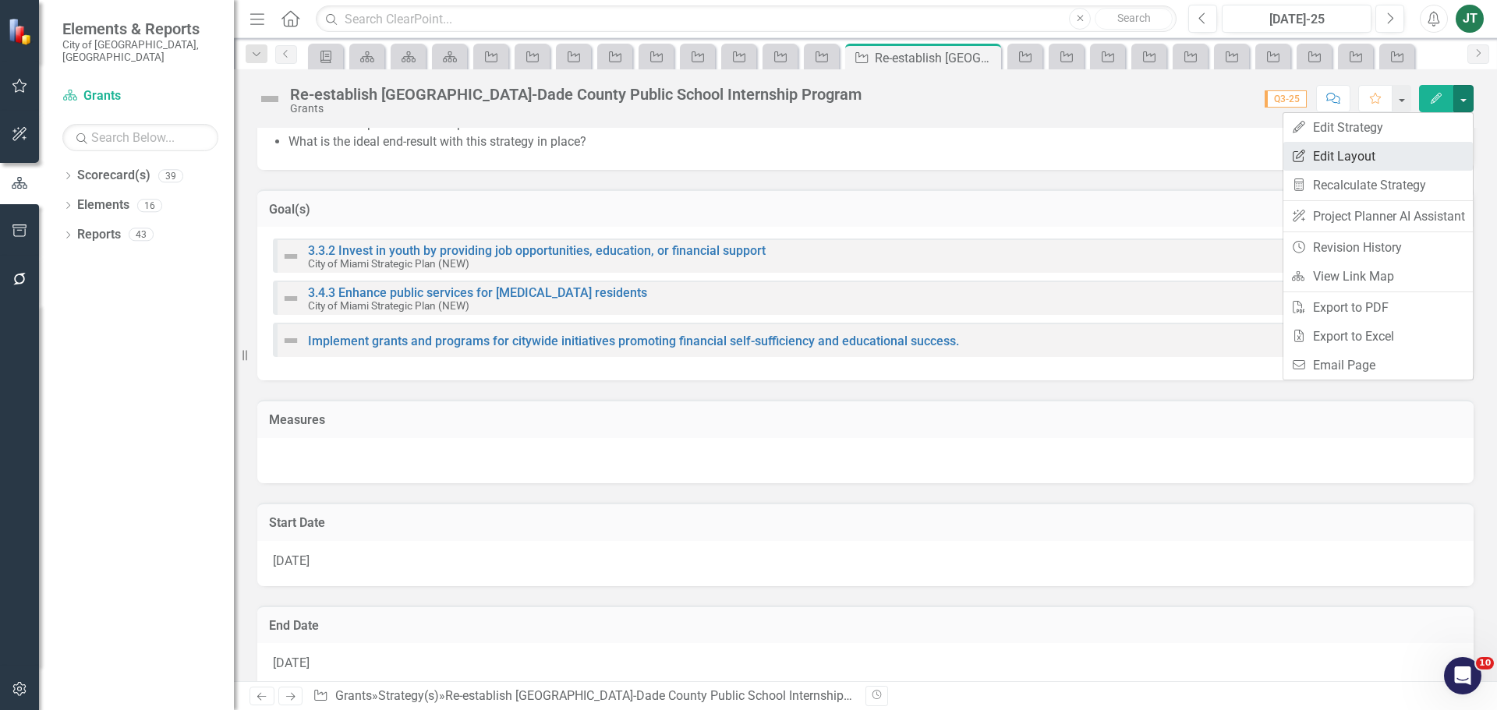
click at [1365, 151] on link "Edit Report Edit Layout" at bounding box center [1377, 156] width 189 height 29
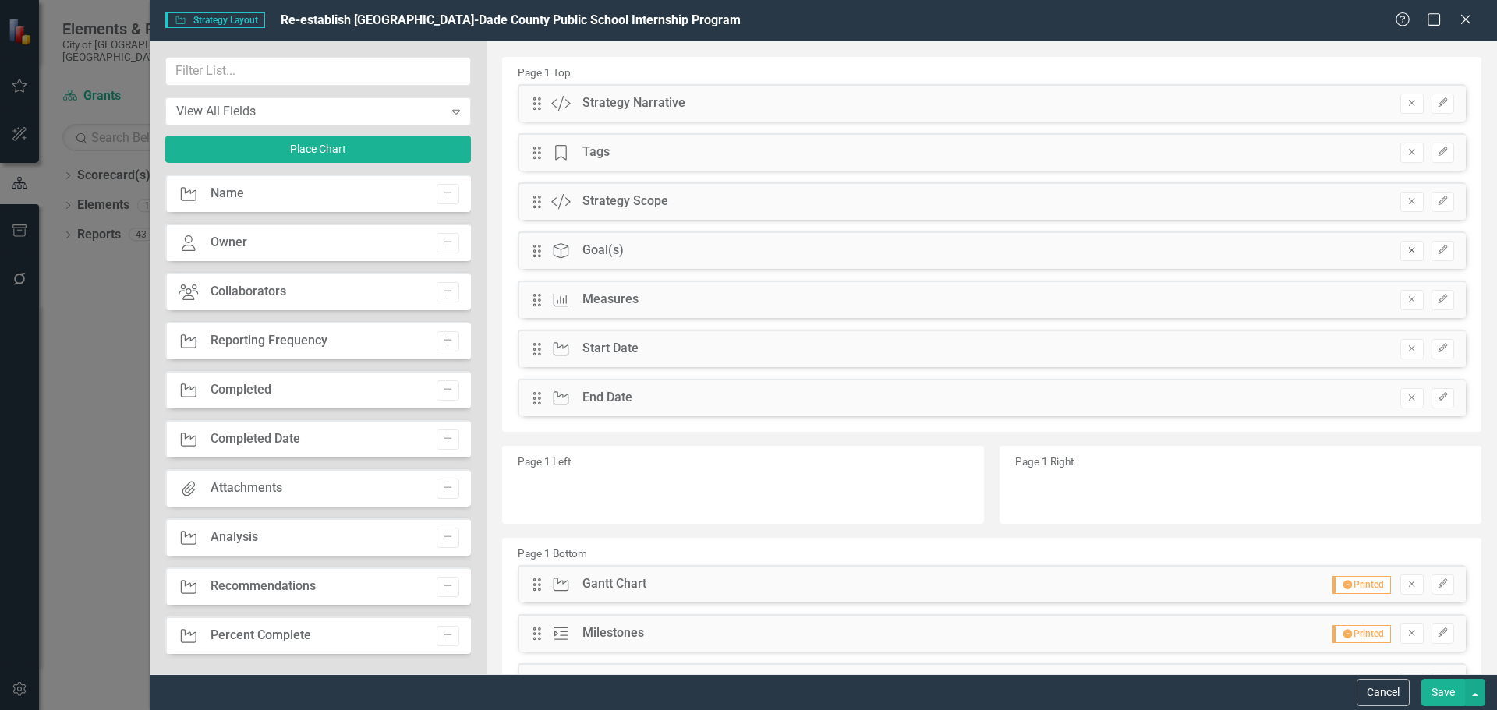
click at [1406, 252] on icon "Remove" at bounding box center [1412, 250] width 12 height 9
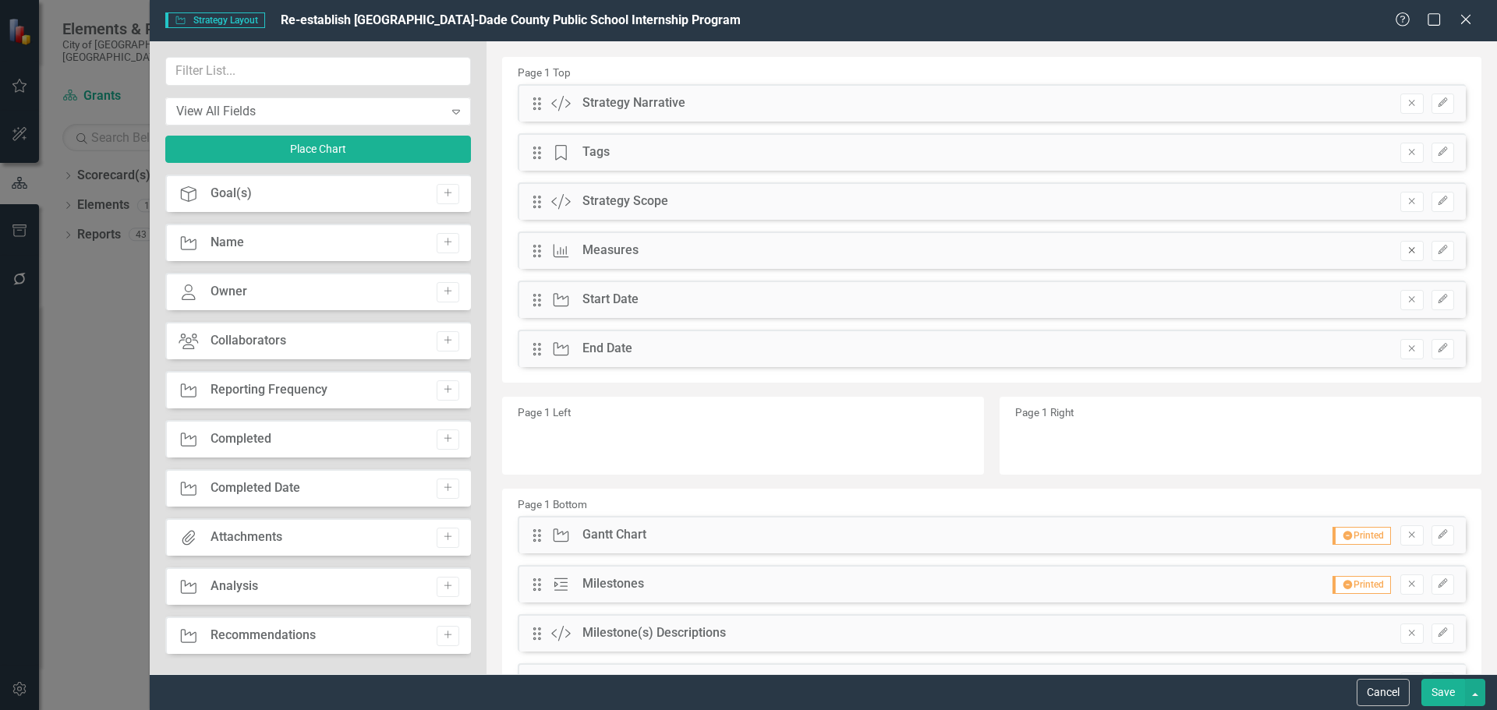
click at [1406, 249] on icon "Remove" at bounding box center [1412, 250] width 12 height 9
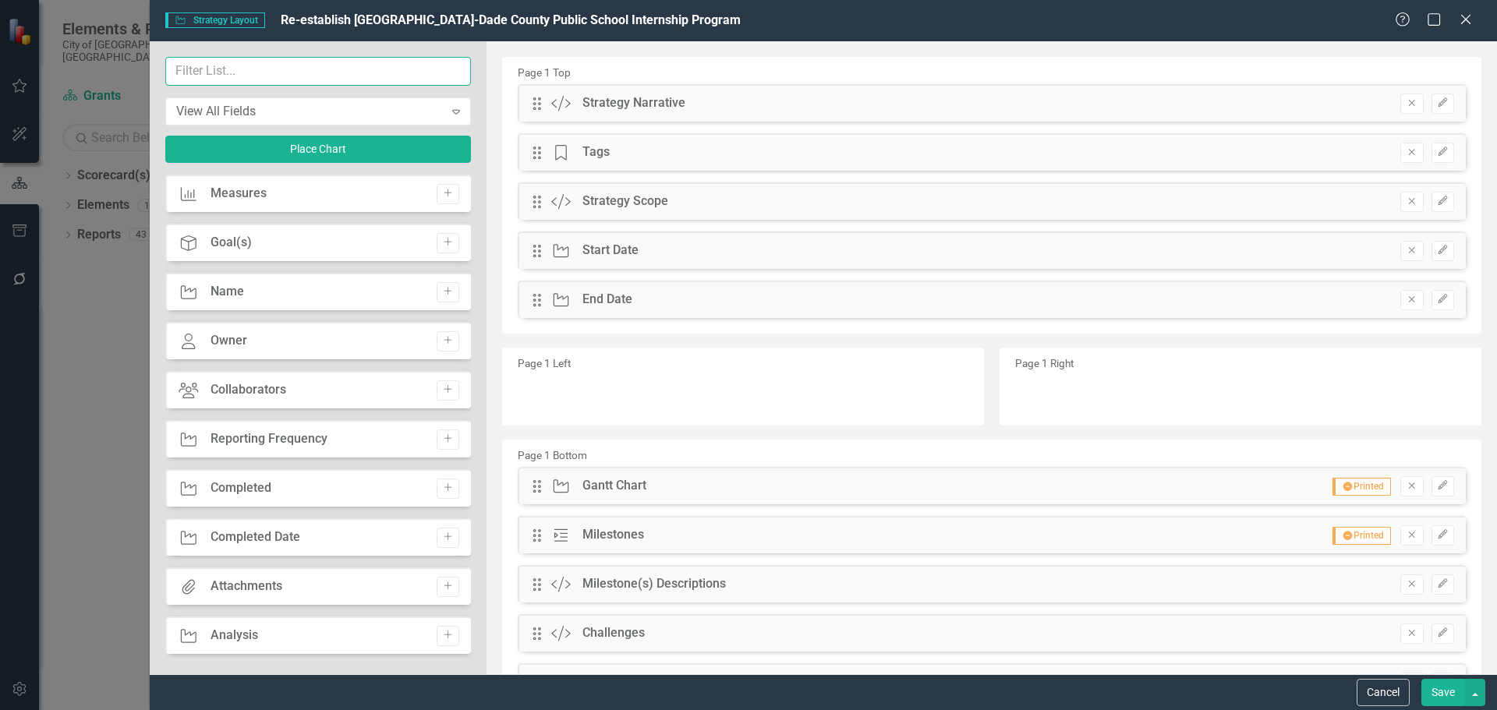
click at [303, 77] on input "text" at bounding box center [318, 71] width 306 height 29
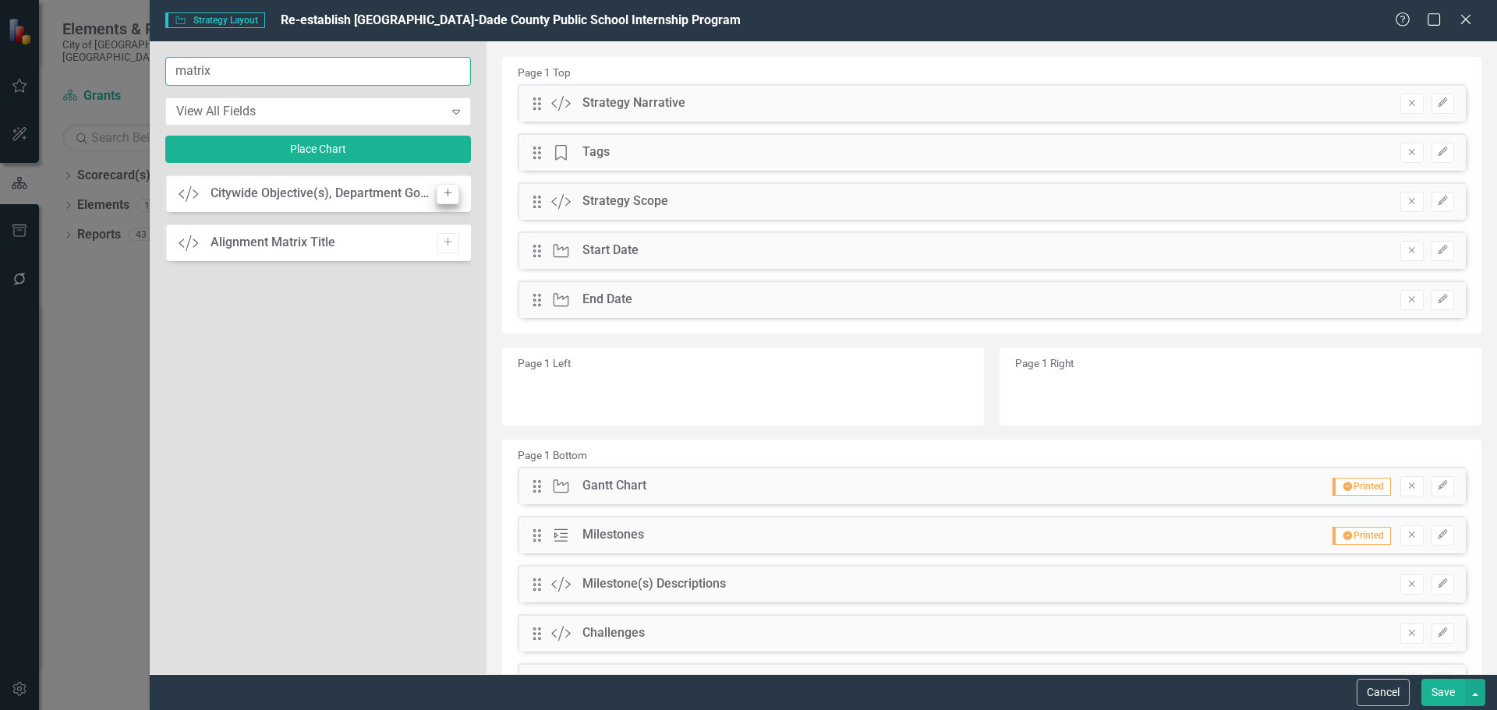
type input "matrix"
drag, startPoint x: 442, startPoint y: 191, endPoint x: 462, endPoint y: 179, distance: 23.8
click at [444, 190] on icon "Add" at bounding box center [448, 193] width 12 height 9
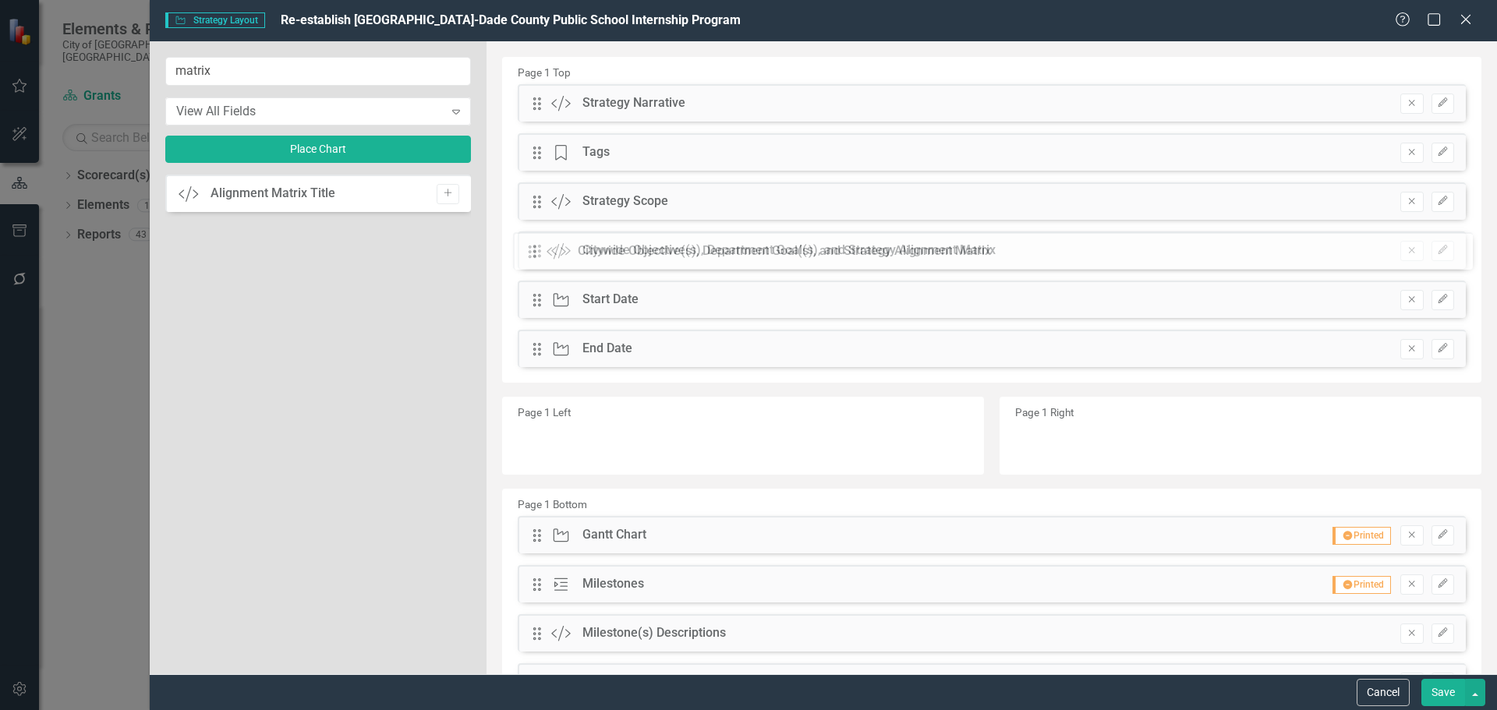
drag, startPoint x: 533, startPoint y: 101, endPoint x: 540, endPoint y: 249, distance: 148.3
click at [1439, 681] on button "Save" at bounding box center [1443, 692] width 44 height 27
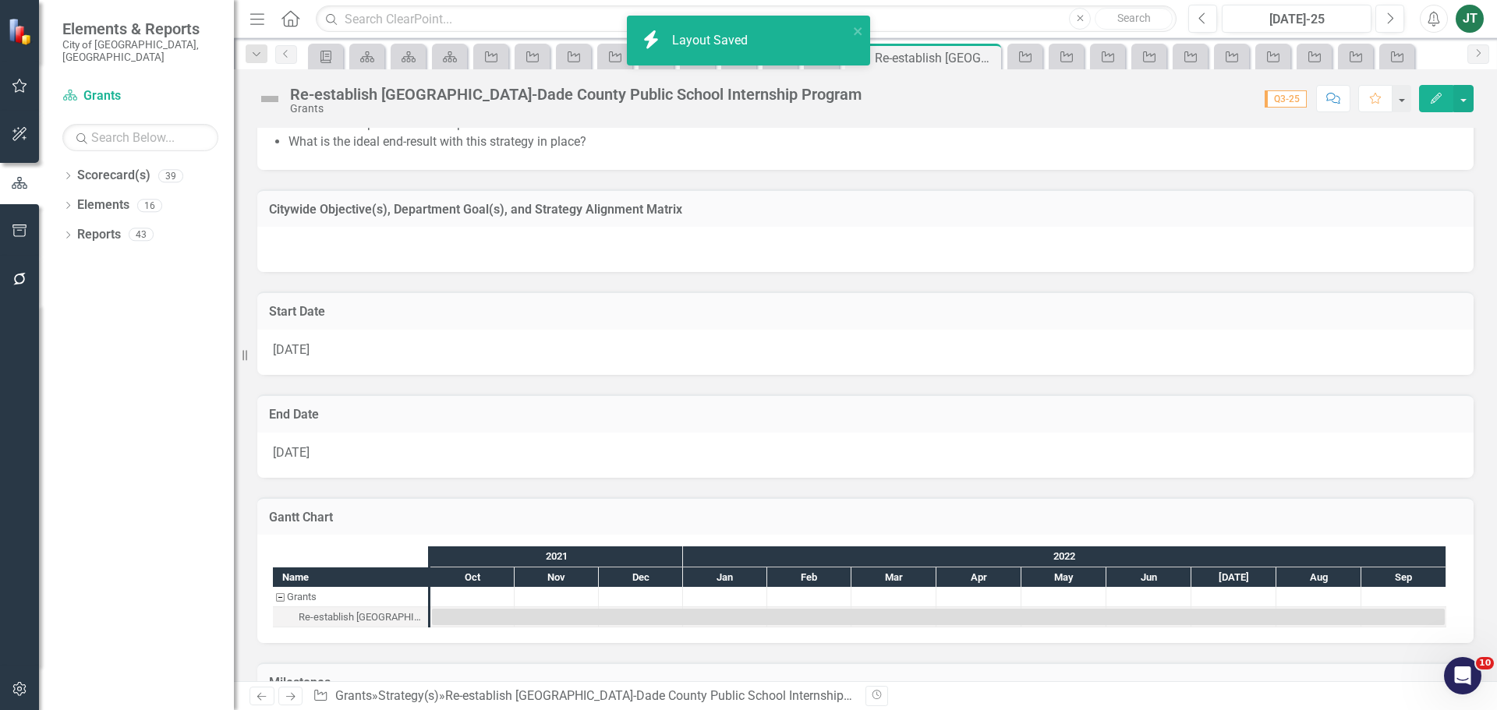
click at [1338, 220] on td "Citywide Objective(s), Department Goal(s), and Strategy Alignment Matrix" at bounding box center [865, 211] width 1193 height 20
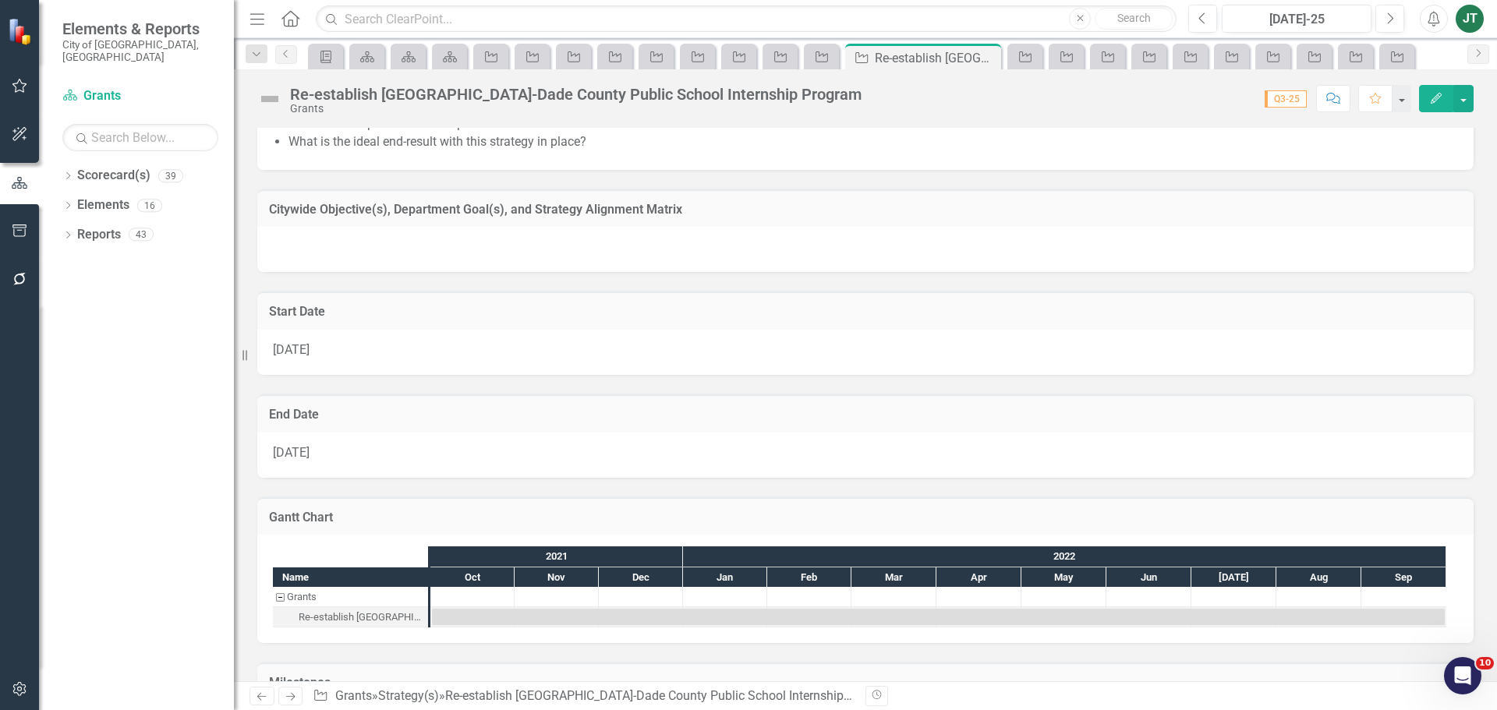
click at [1337, 220] on td "Citywide Objective(s), Department Goal(s), and Strategy Alignment Matrix" at bounding box center [865, 211] width 1193 height 20
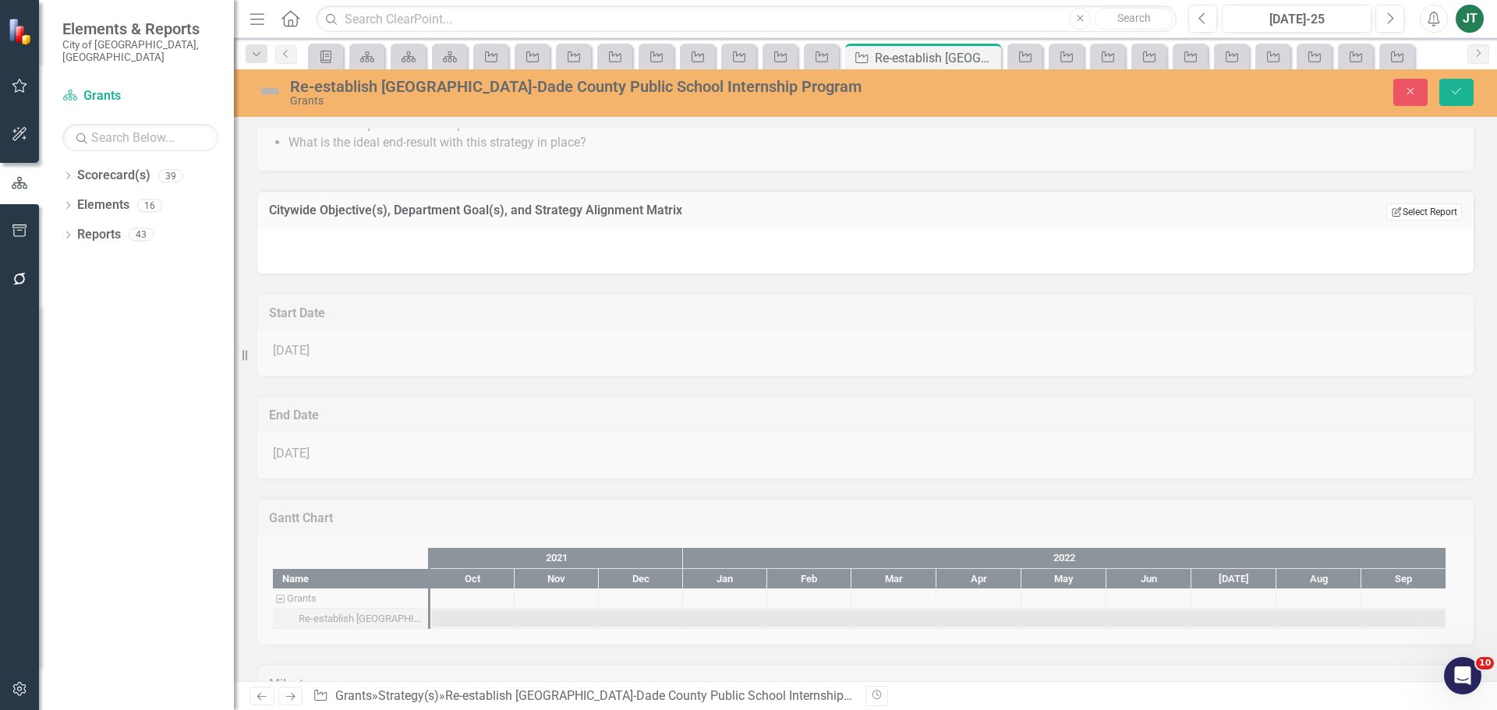
click at [1418, 214] on button "Edit Report Select Report" at bounding box center [1424, 212] width 76 height 17
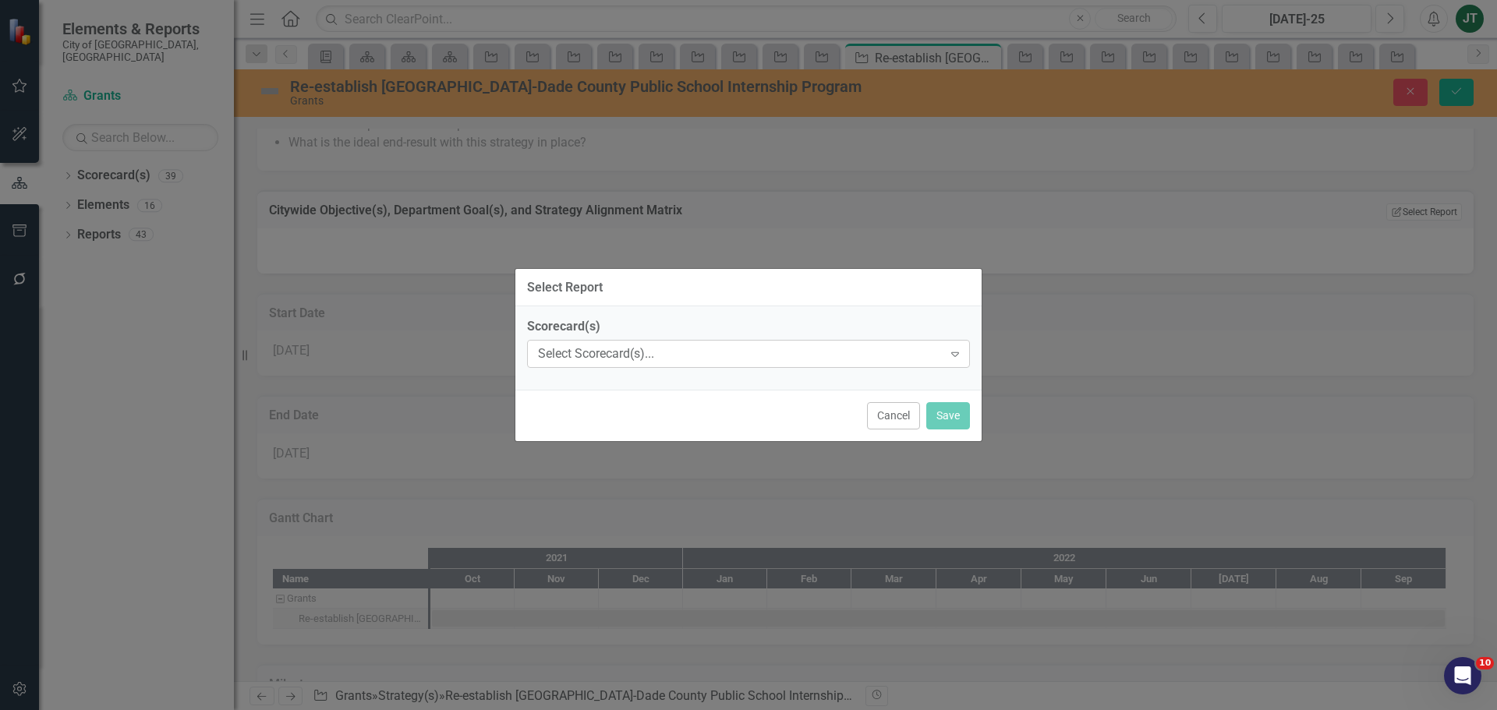
click at [864, 349] on div "Select Scorecard(s)..." at bounding box center [740, 354] width 405 height 18
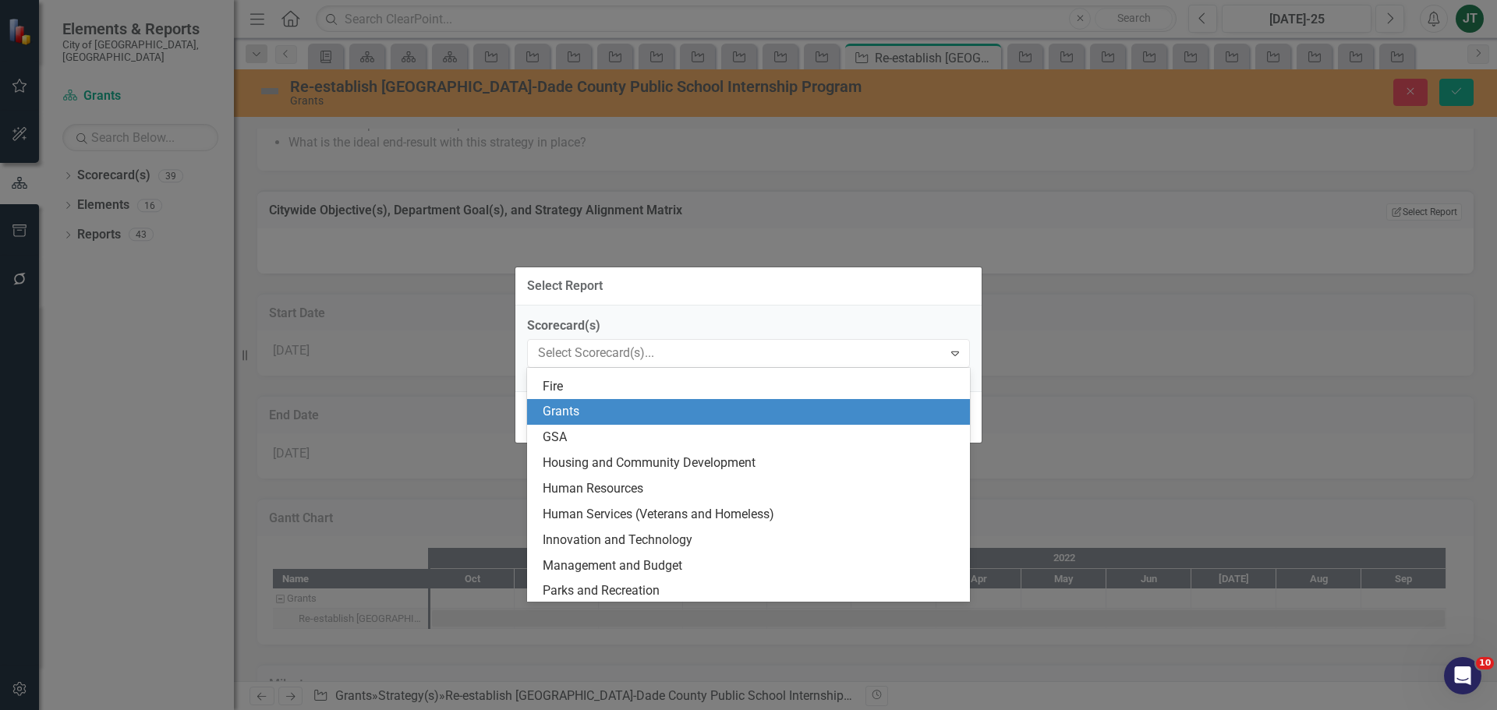
scroll to position [234, 0]
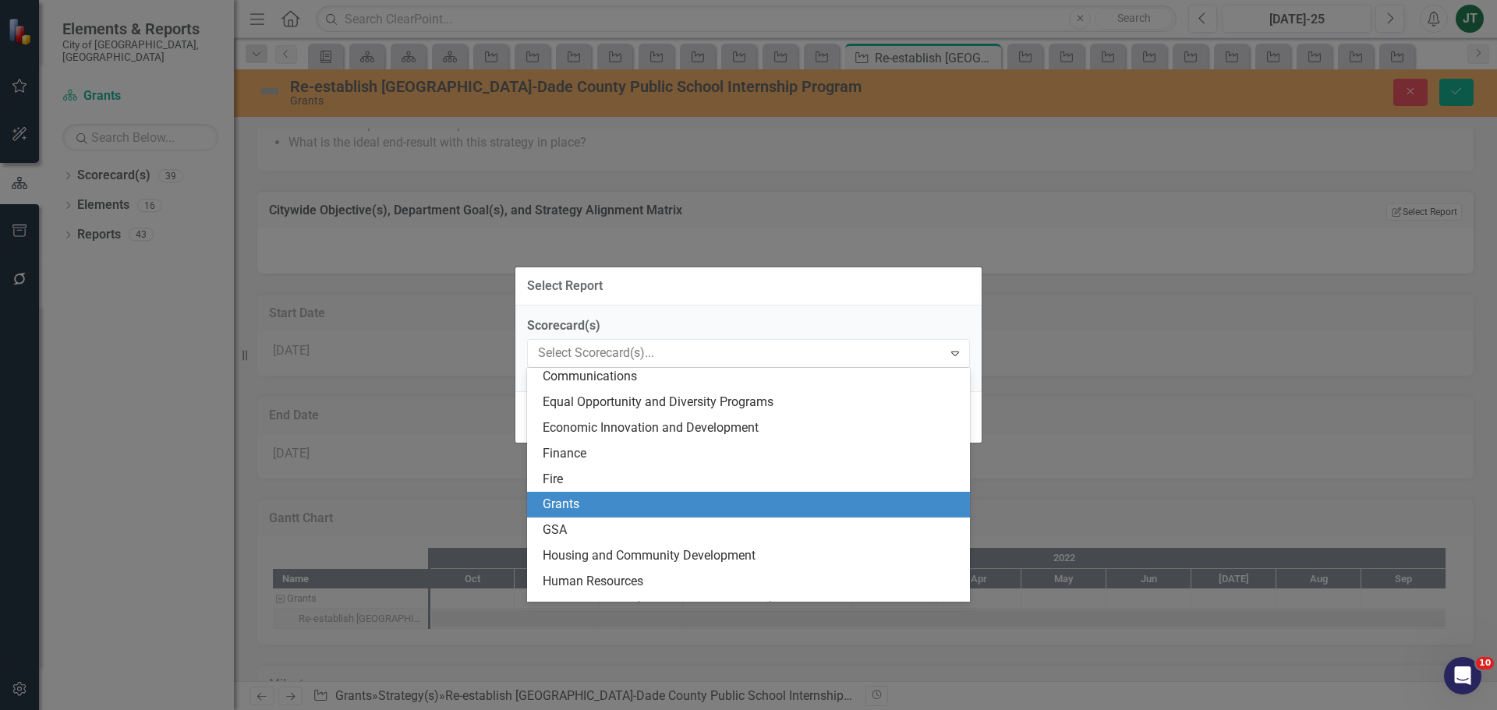
click at [570, 513] on div "Grants" at bounding box center [752, 505] width 418 height 18
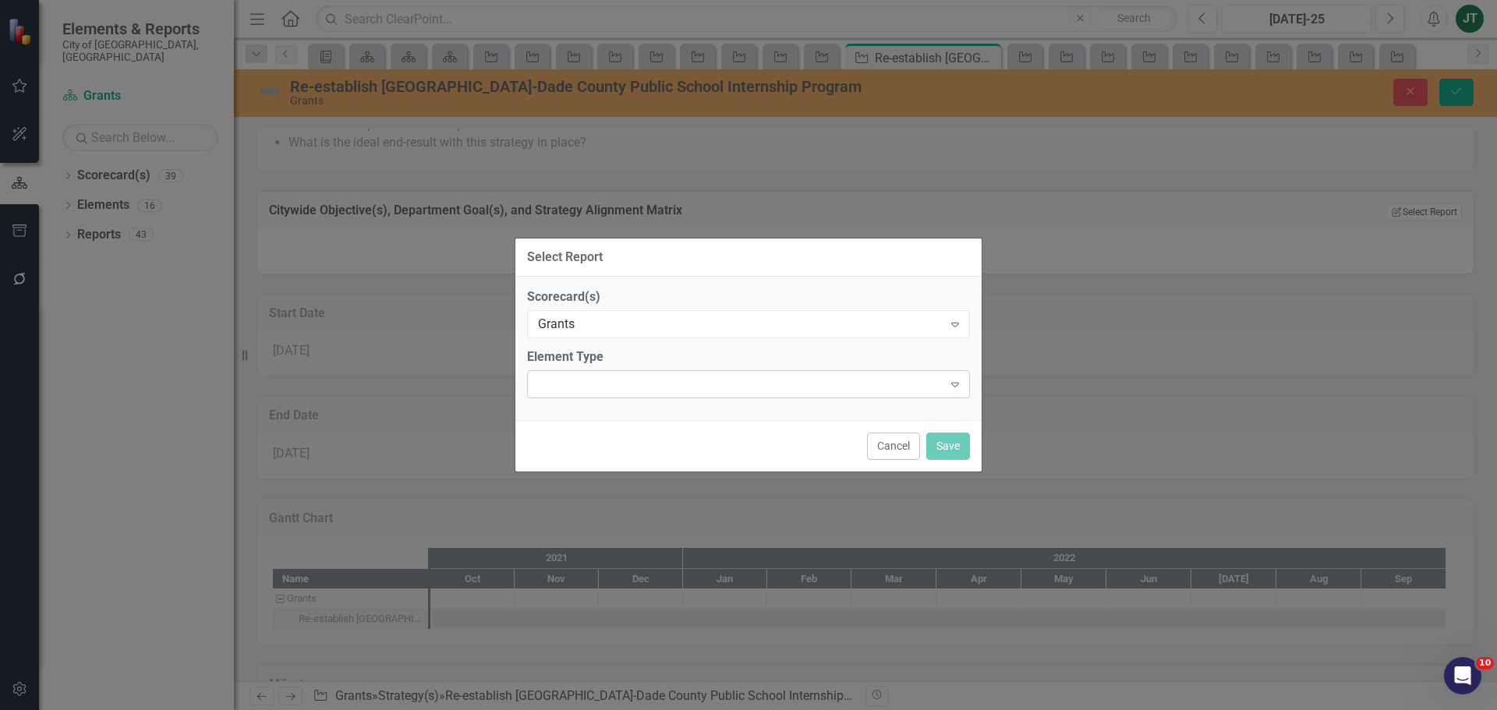
click at [621, 386] on div "Expand" at bounding box center [748, 384] width 443 height 28
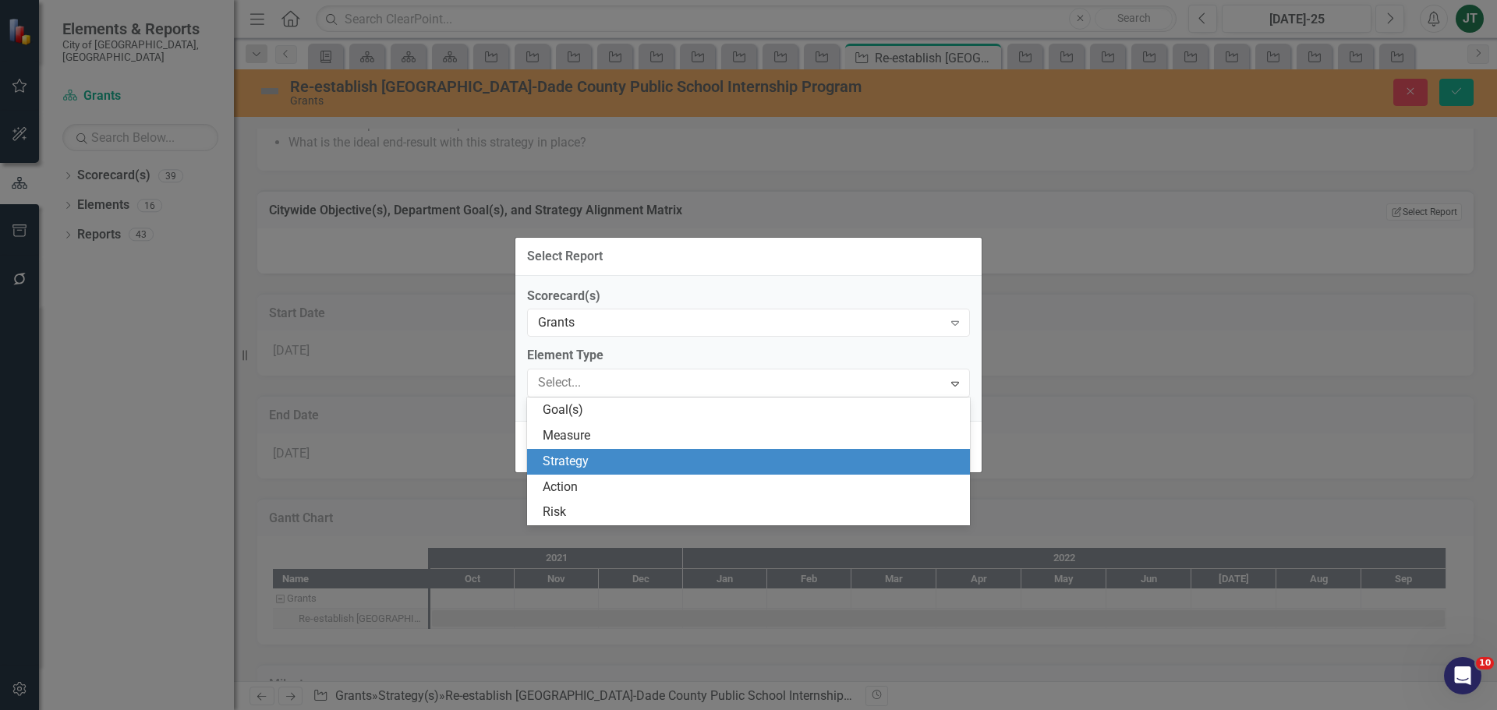
click at [582, 462] on div "Strategy" at bounding box center [752, 462] width 418 height 18
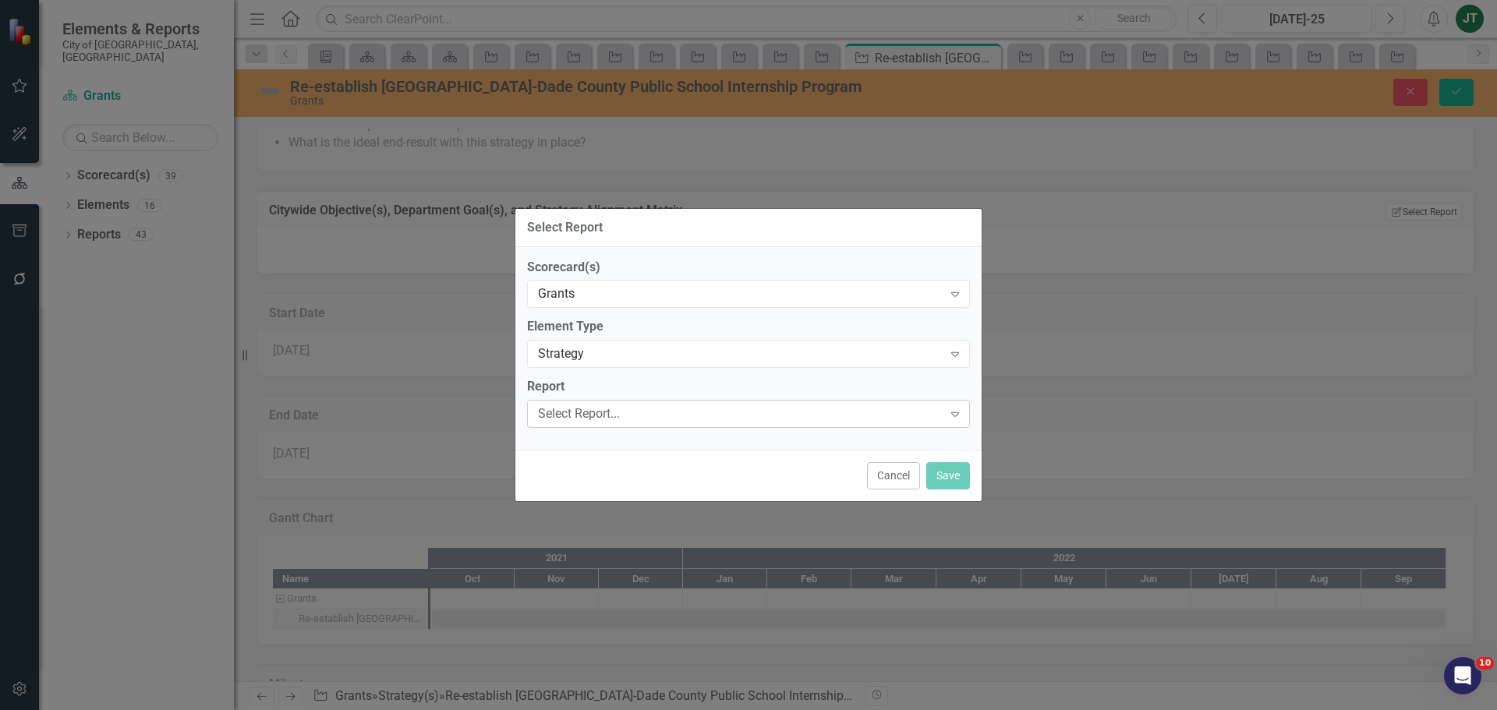
click at [565, 419] on div "Select Report..." at bounding box center [740, 414] width 405 height 18
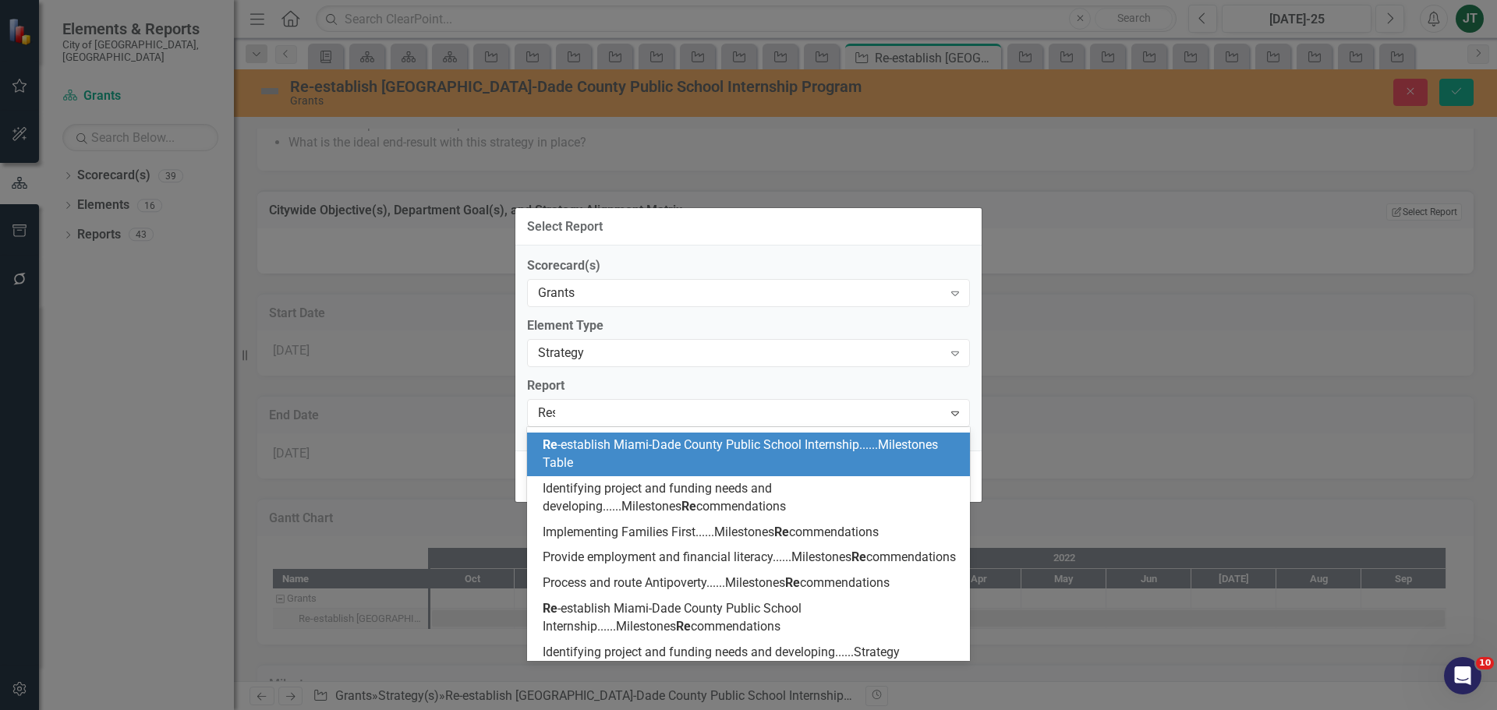
scroll to position [0, 0]
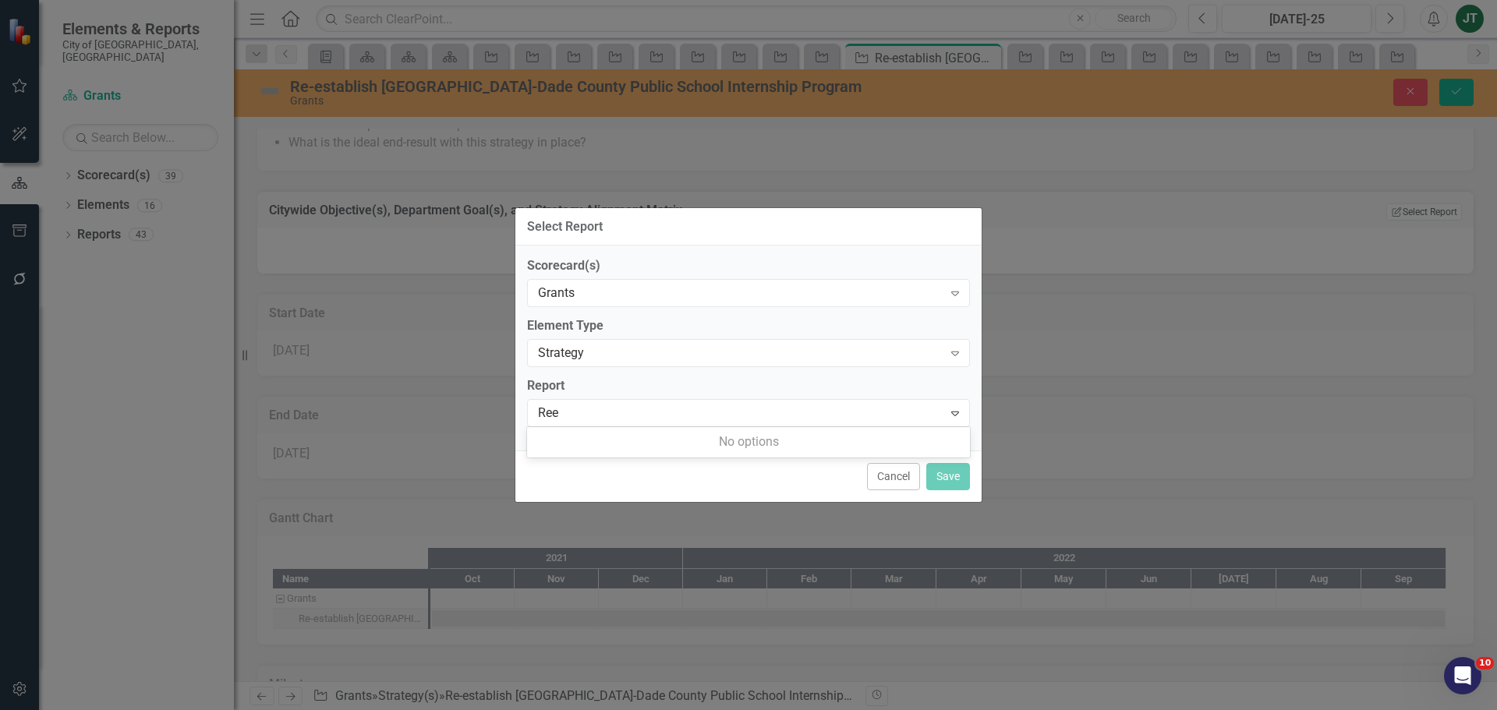
type input "Re"
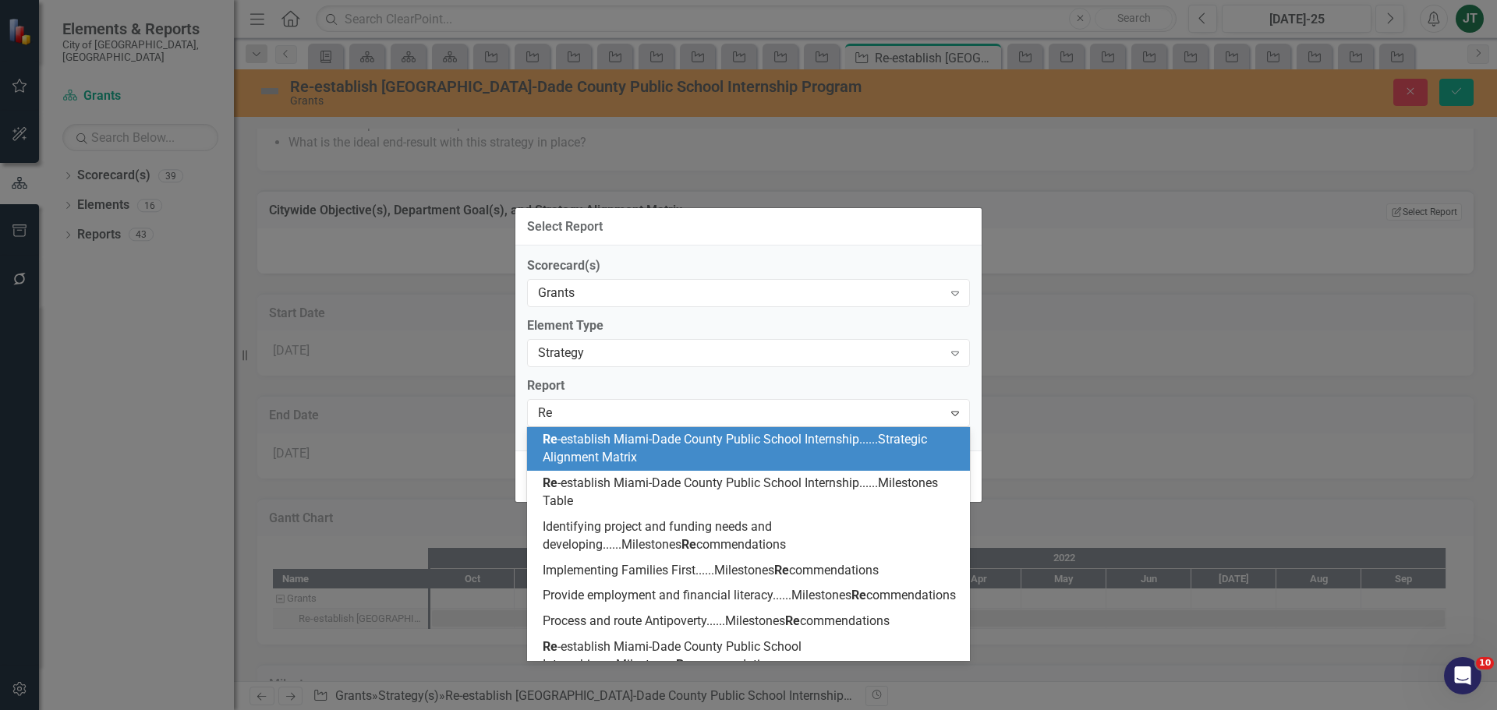
click at [613, 443] on span "Re -establish Miami-Dade County Public School Internship......Strategic Alignme…" at bounding box center [735, 448] width 384 height 33
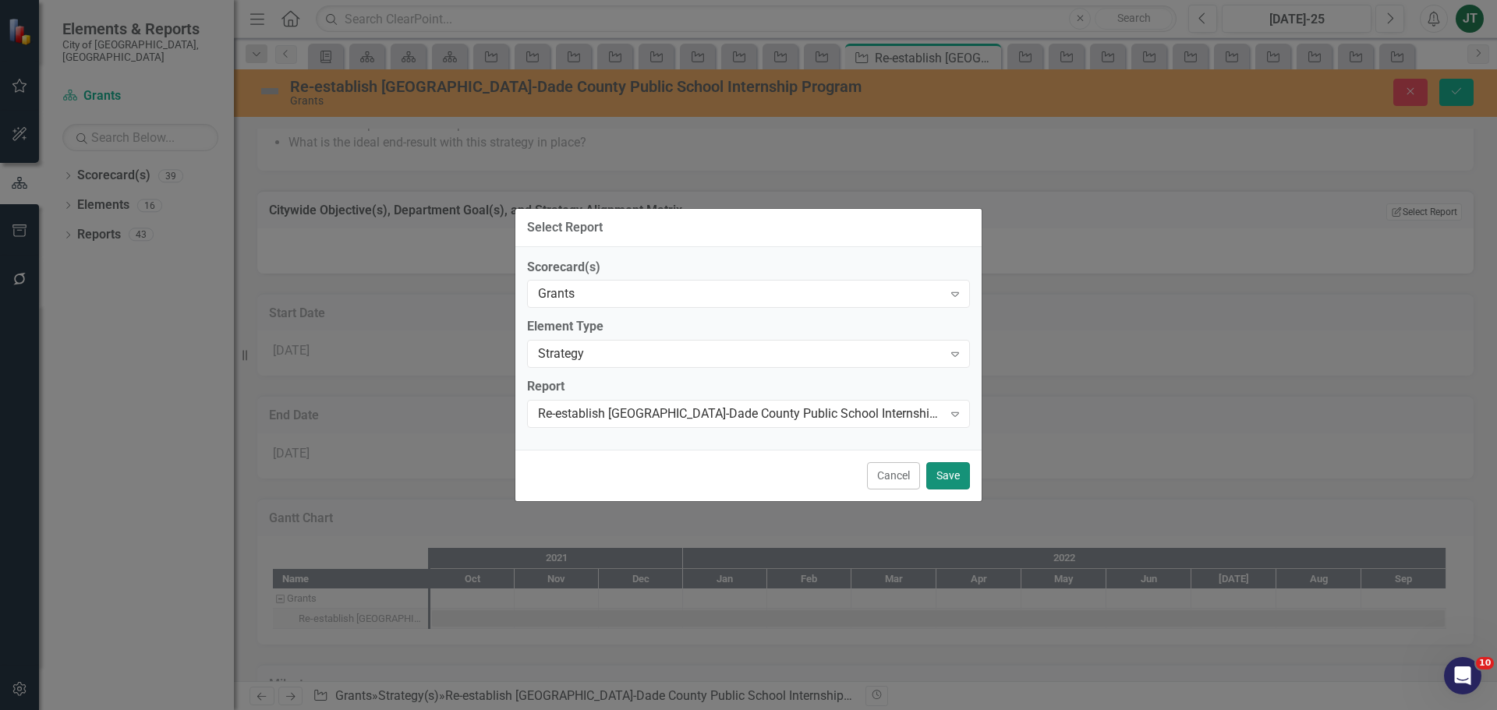
click at [954, 474] on button "Save" at bounding box center [948, 475] width 44 height 27
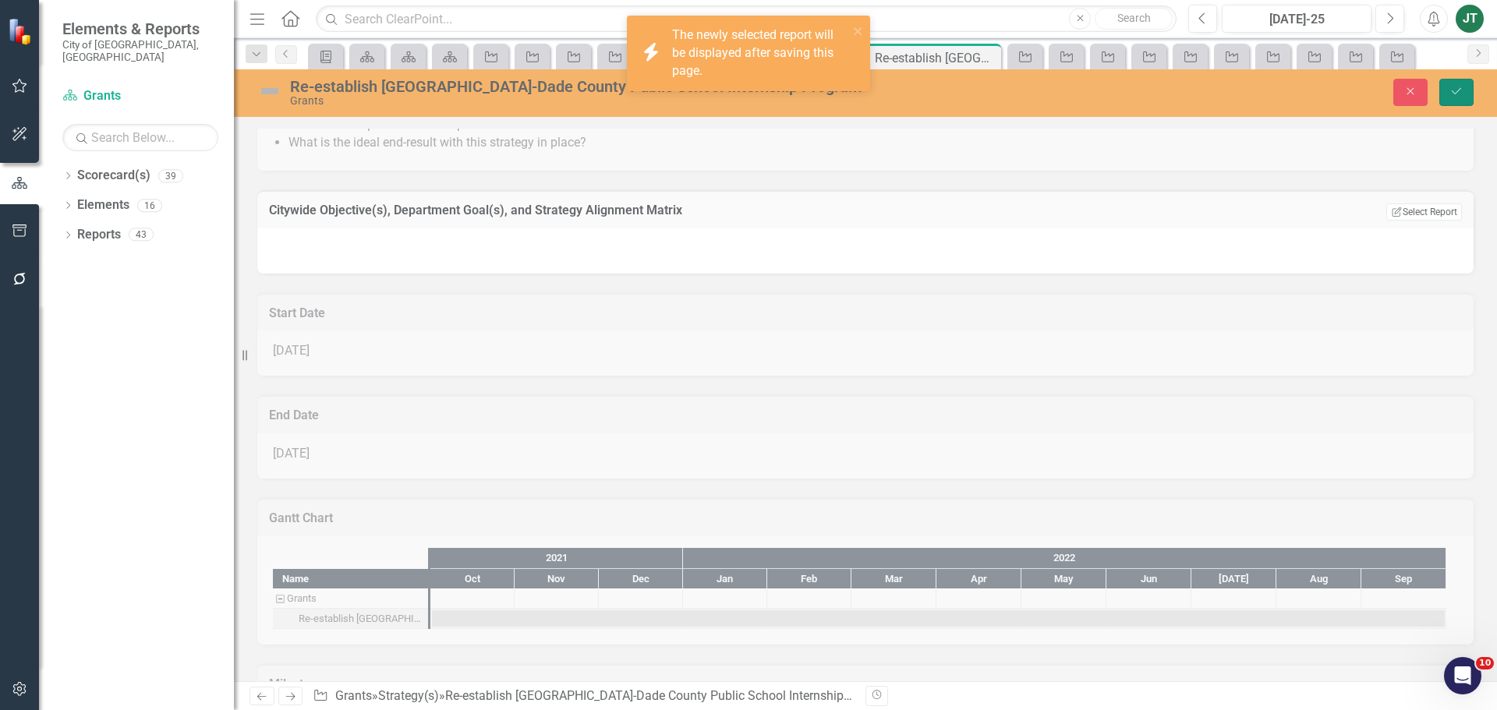
click at [1459, 91] on icon "Save" at bounding box center [1457, 91] width 14 height 11
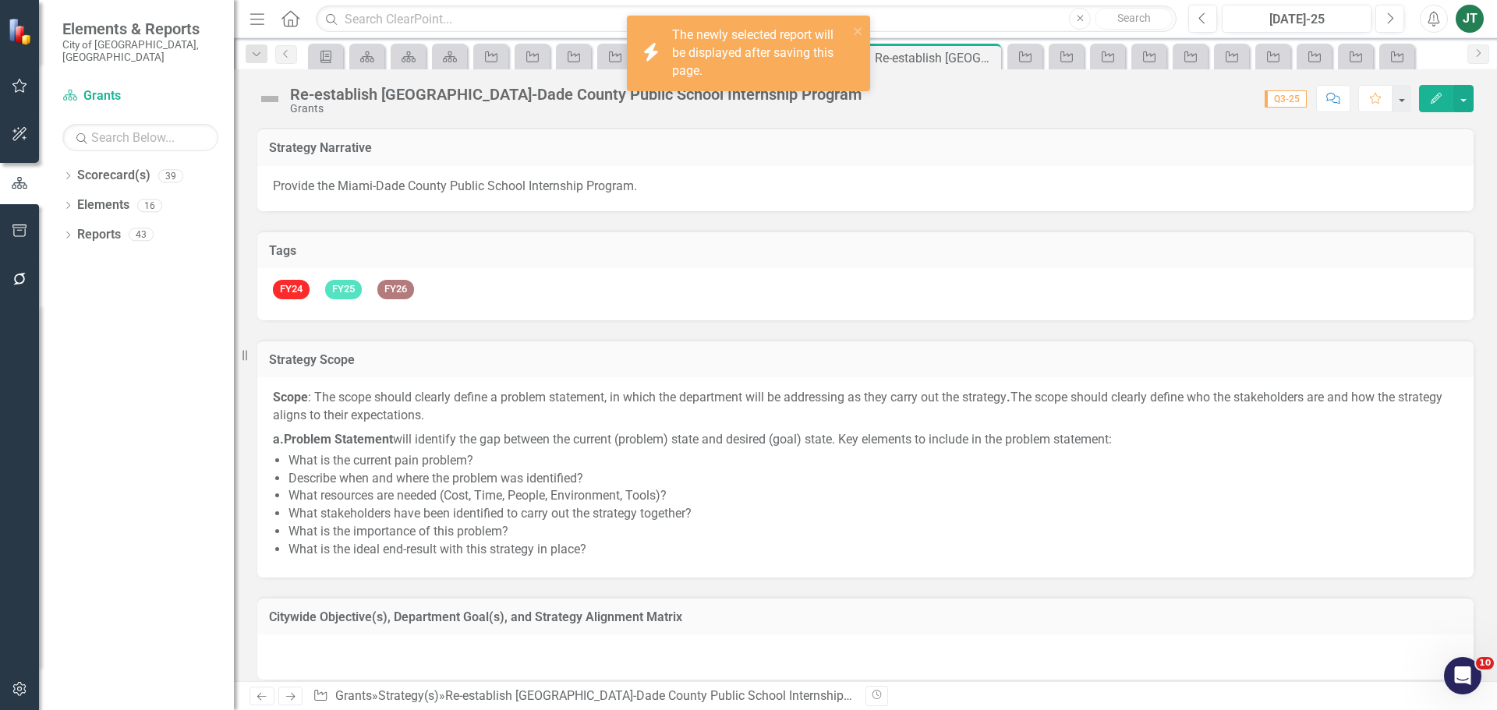
scroll to position [312, 0]
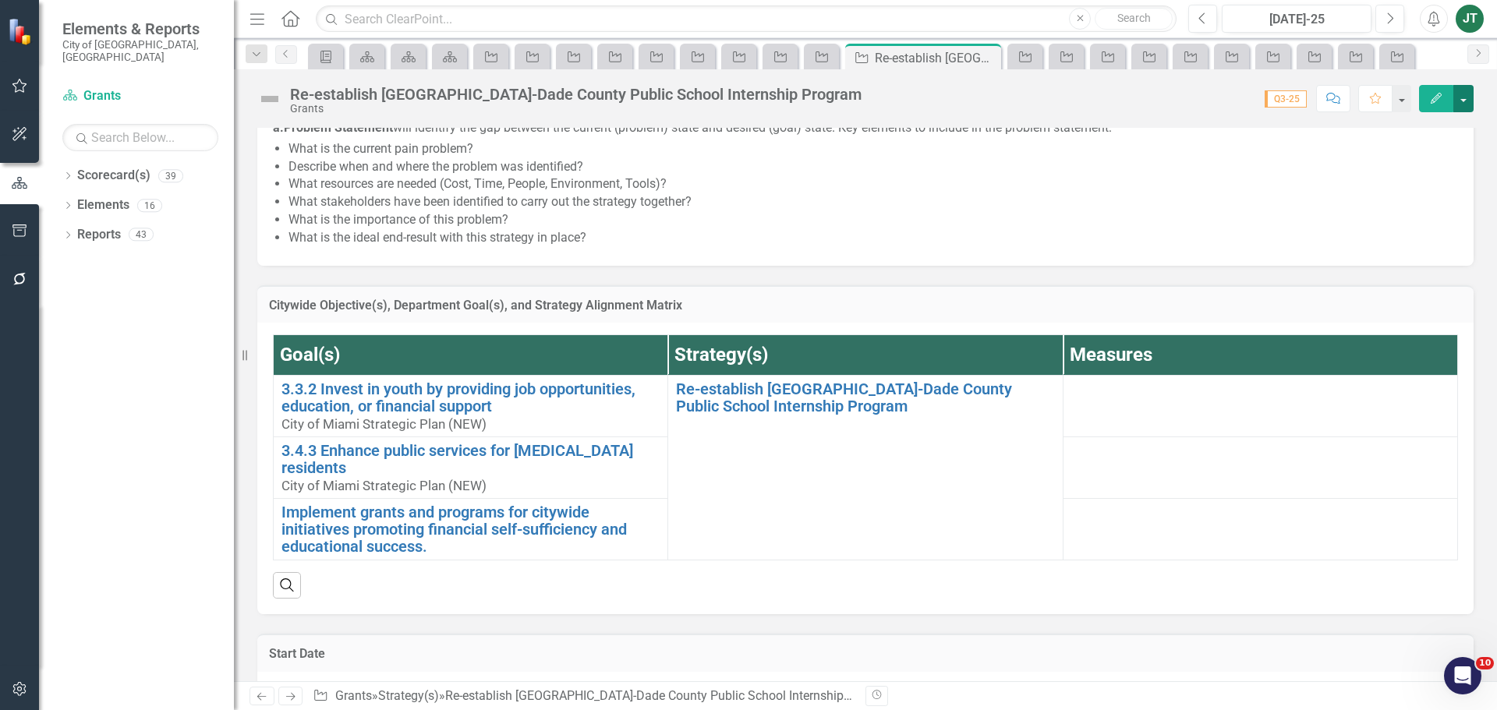
click at [1464, 98] on button "button" at bounding box center [1463, 98] width 20 height 27
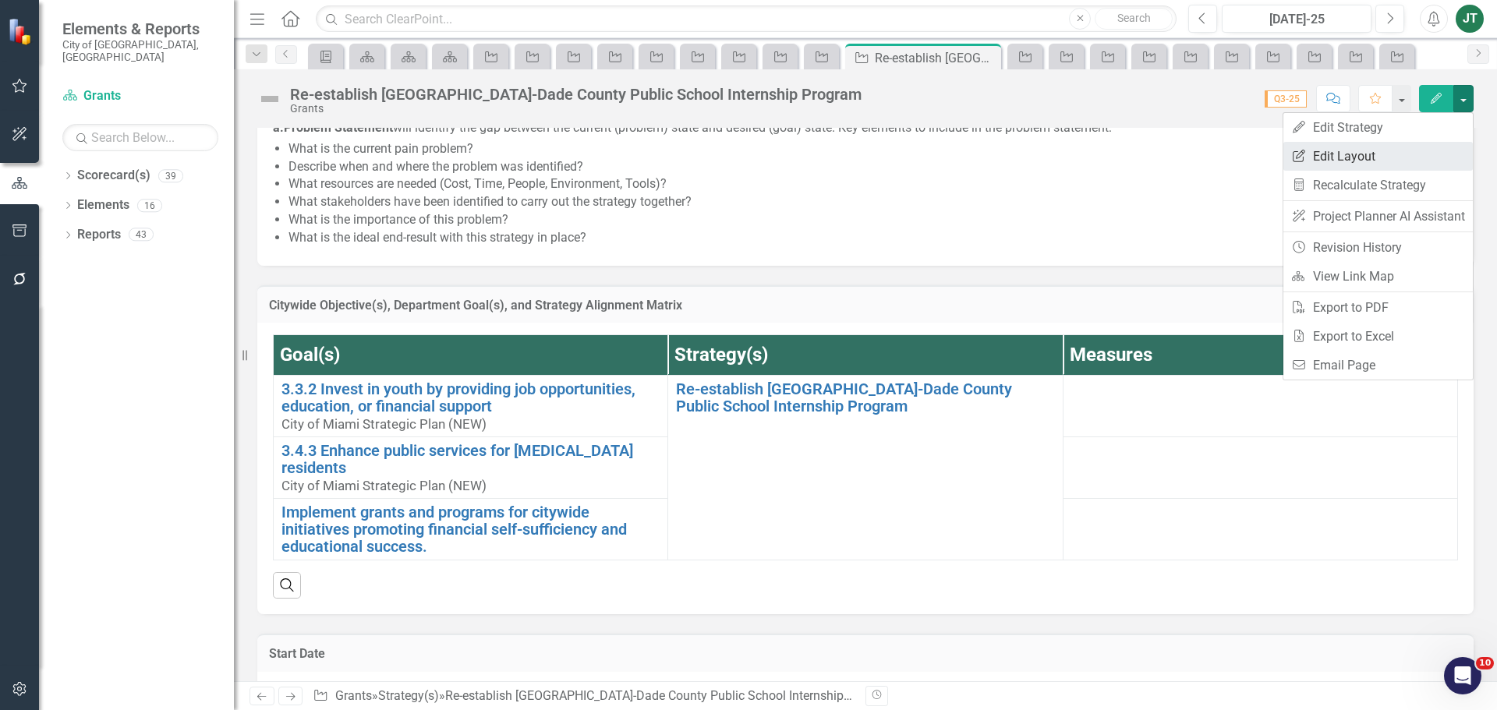
click at [1360, 158] on link "Edit Report Edit Layout" at bounding box center [1377, 156] width 189 height 29
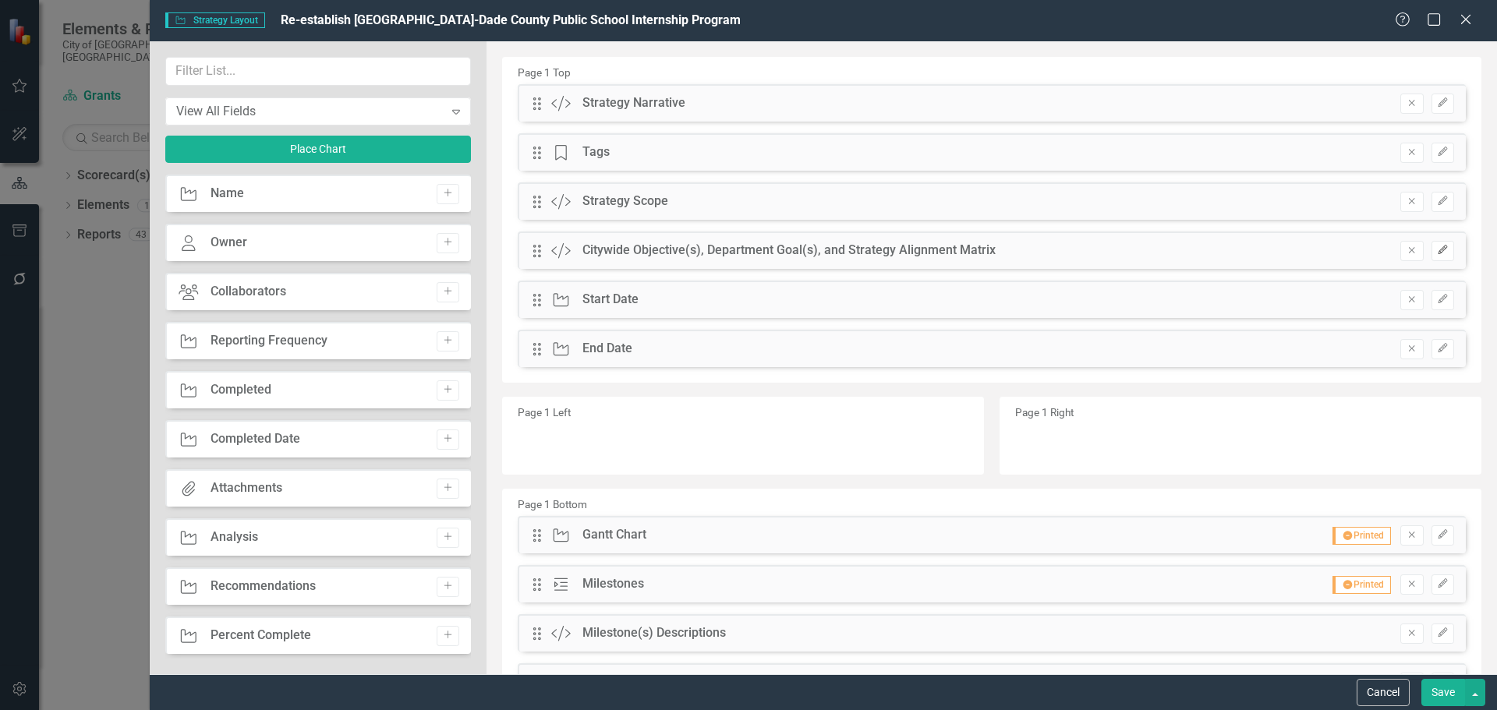
click at [1438, 250] on icon "button" at bounding box center [1442, 250] width 9 height 9
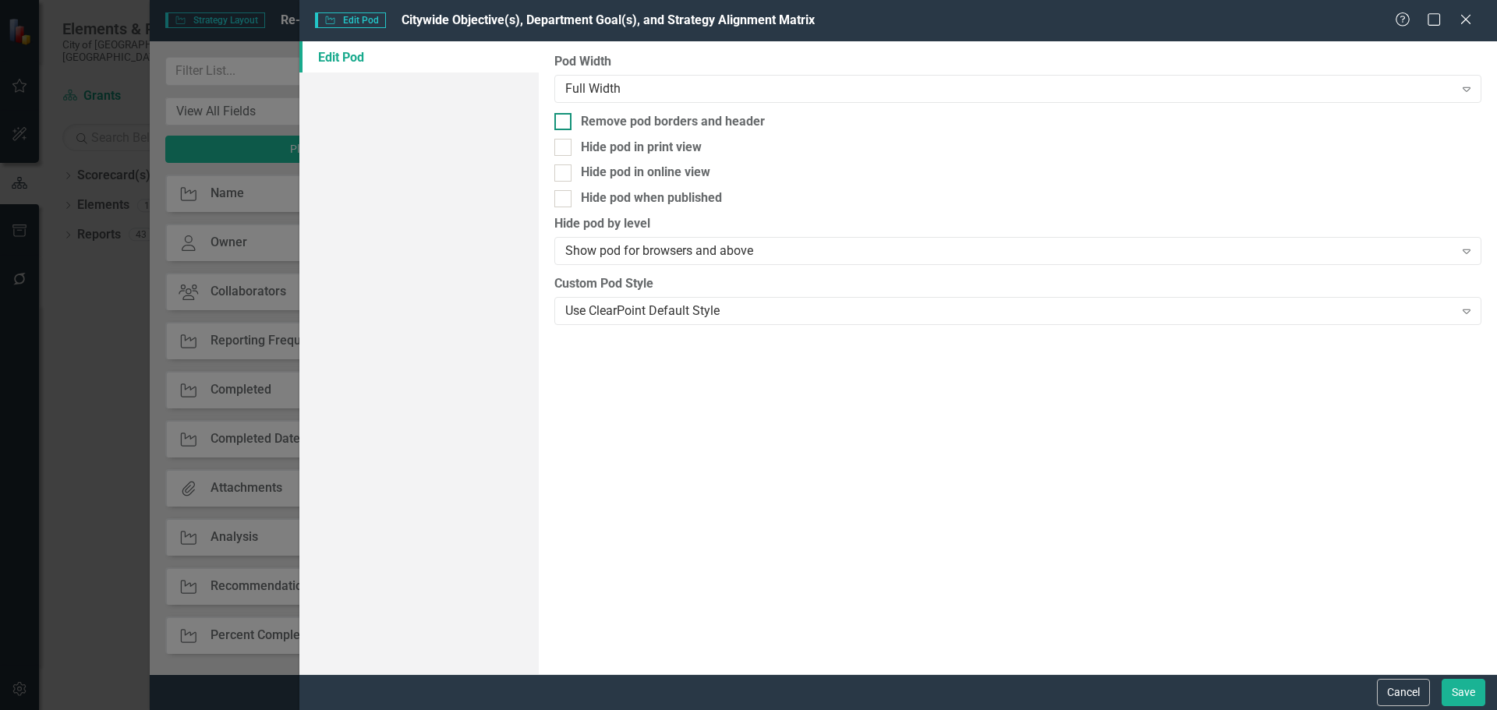
click at [719, 116] on div "Remove pod borders and header" at bounding box center [673, 122] width 184 height 18
click at [565, 116] on input "Remove pod borders and header" at bounding box center [559, 118] width 10 height 10
checkbox input "true"
click at [1455, 693] on button "Save" at bounding box center [1464, 692] width 44 height 27
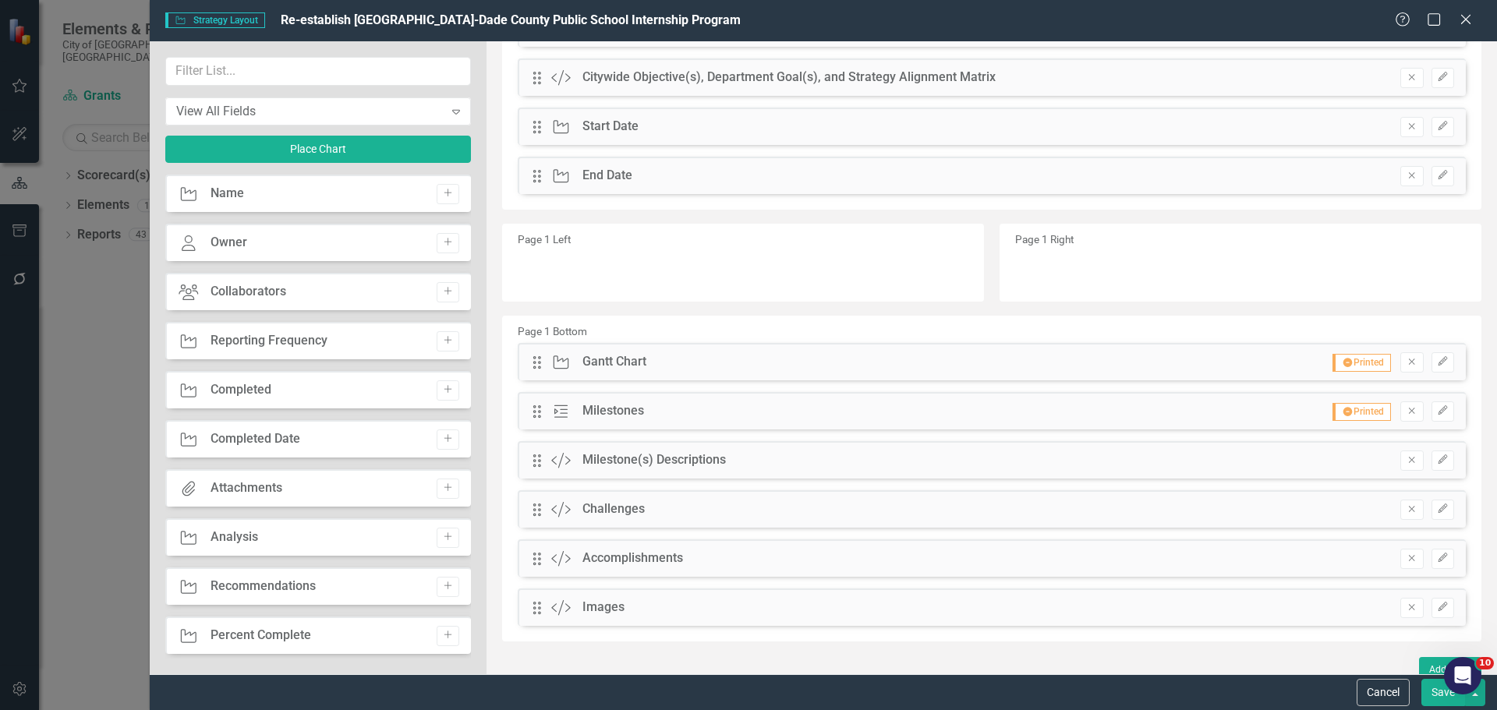
scroll to position [185, 0]
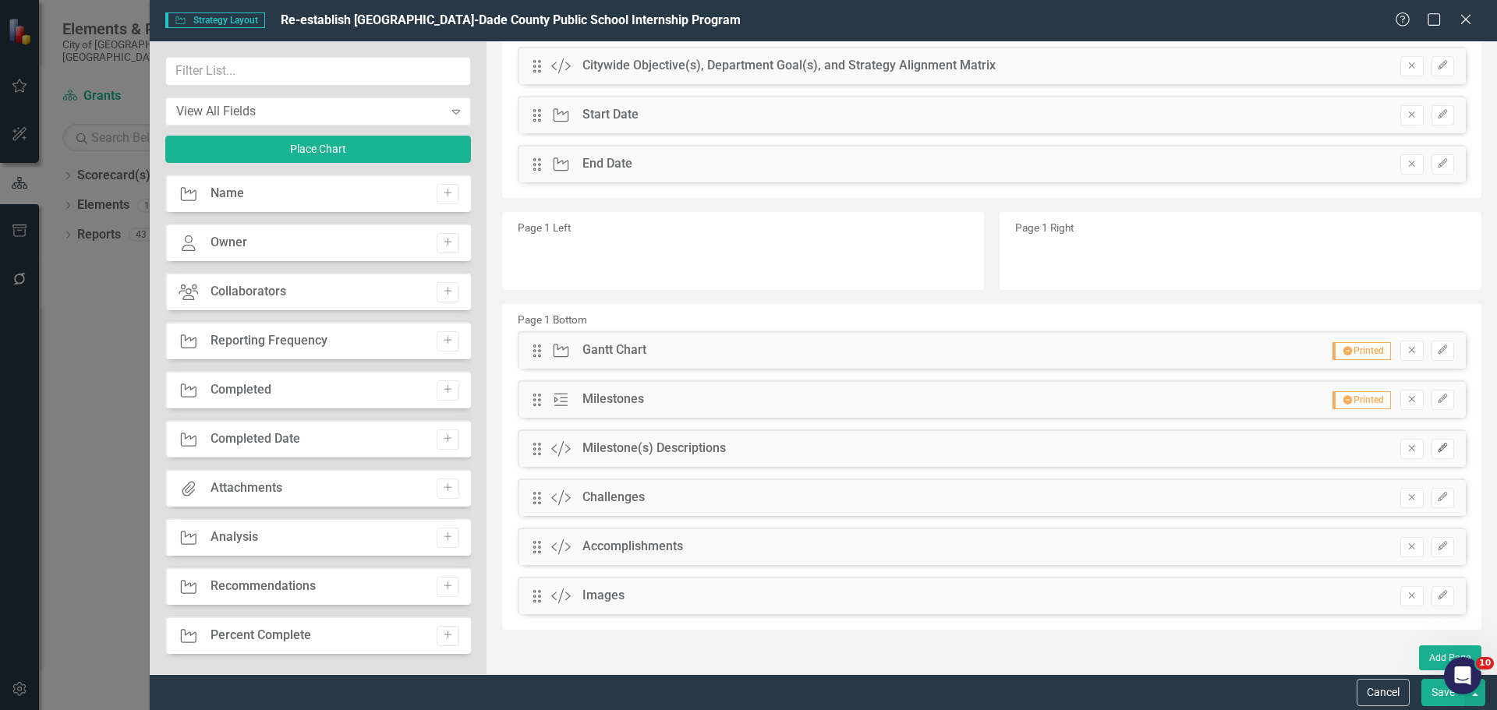
click at [1437, 447] on button "Edit" at bounding box center [1443, 449] width 23 height 20
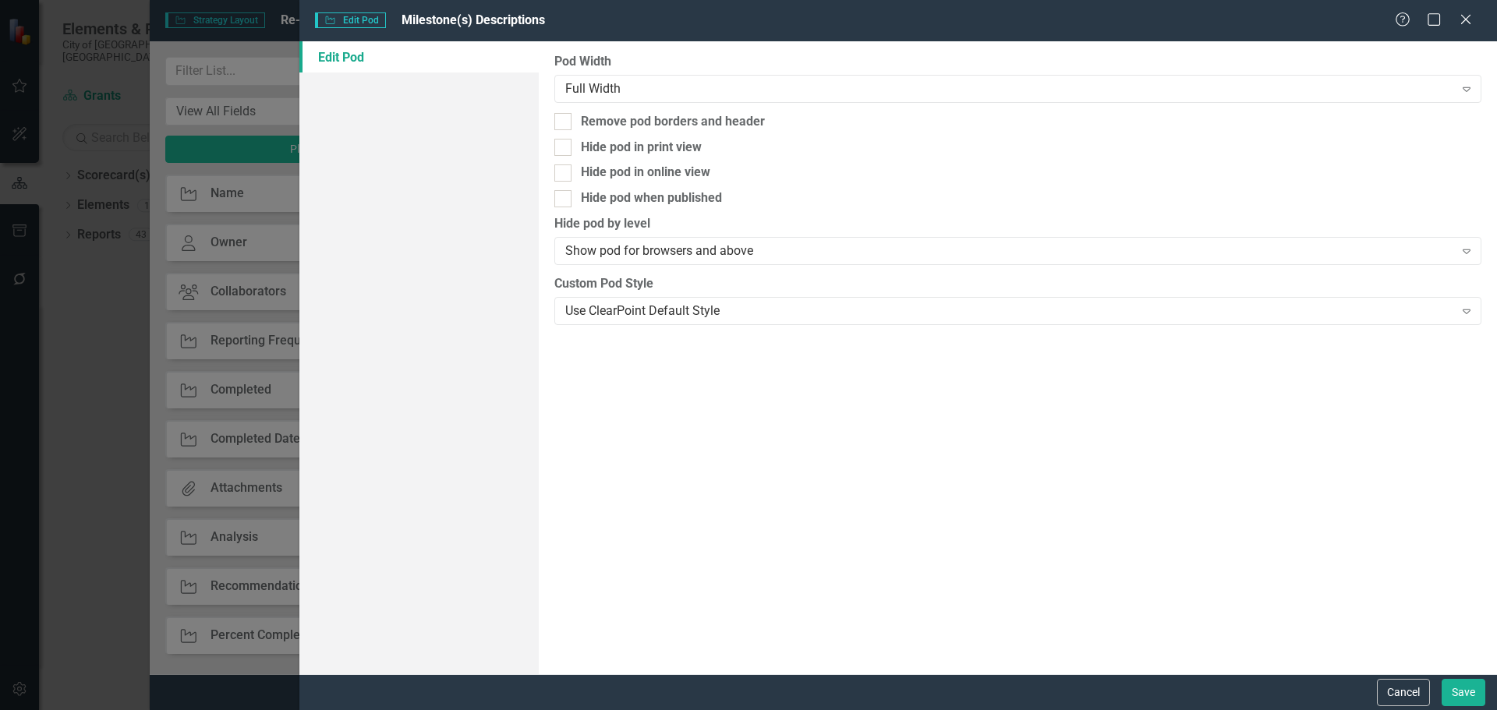
click at [462, 175] on div "Edit Pod" at bounding box center [418, 357] width 239 height 633
click at [660, 310] on div "Use ClearPoint Default Style" at bounding box center [1009, 311] width 888 height 18
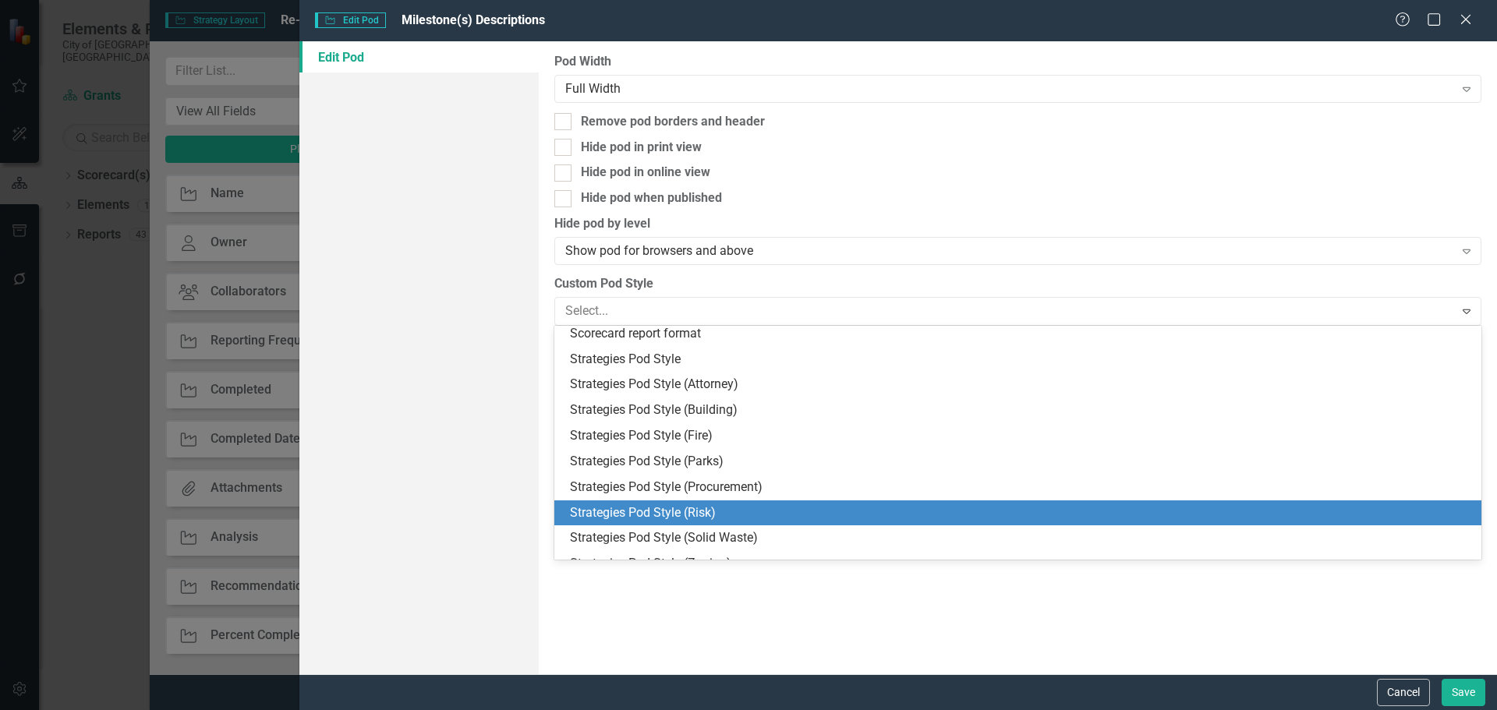
scroll to position [0, 0]
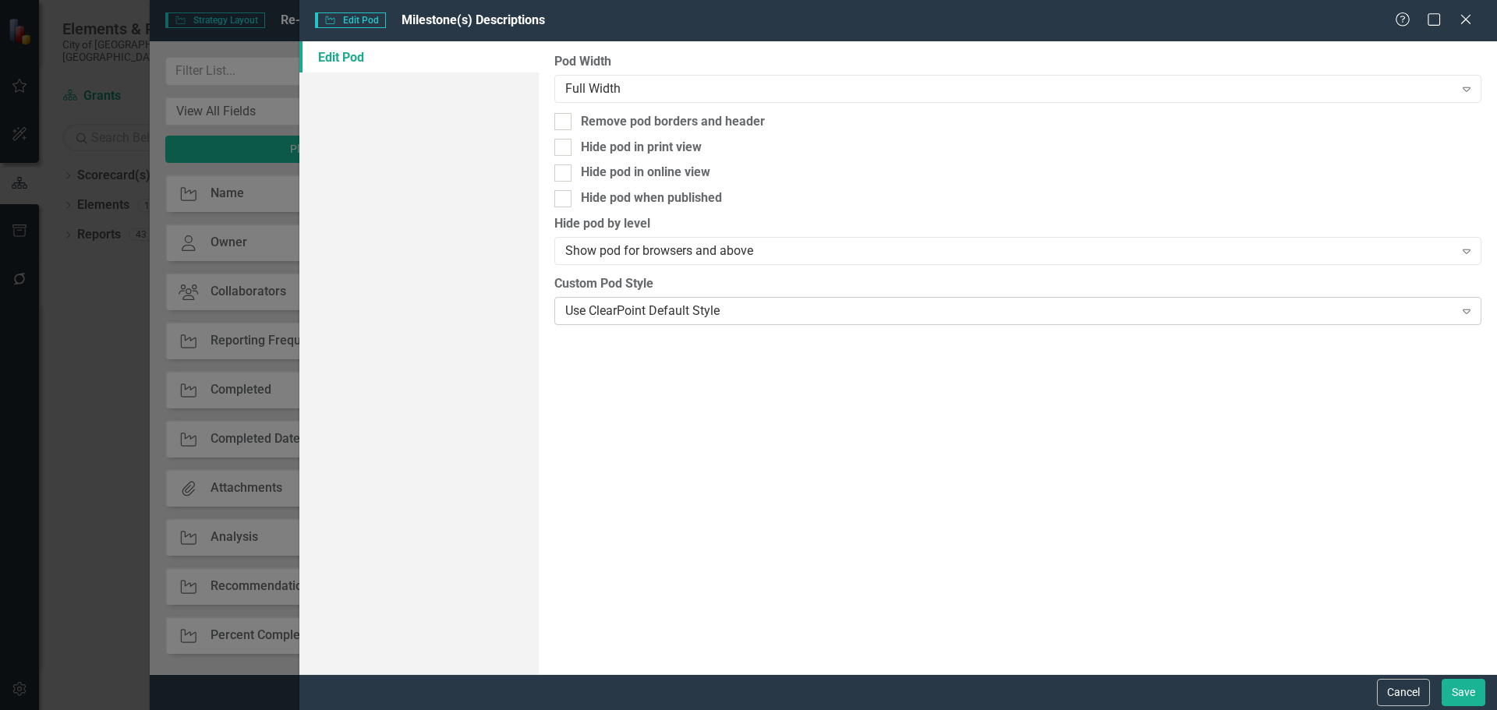
click at [674, 312] on div "Use ClearPoint Default Style" at bounding box center [1009, 311] width 888 height 18
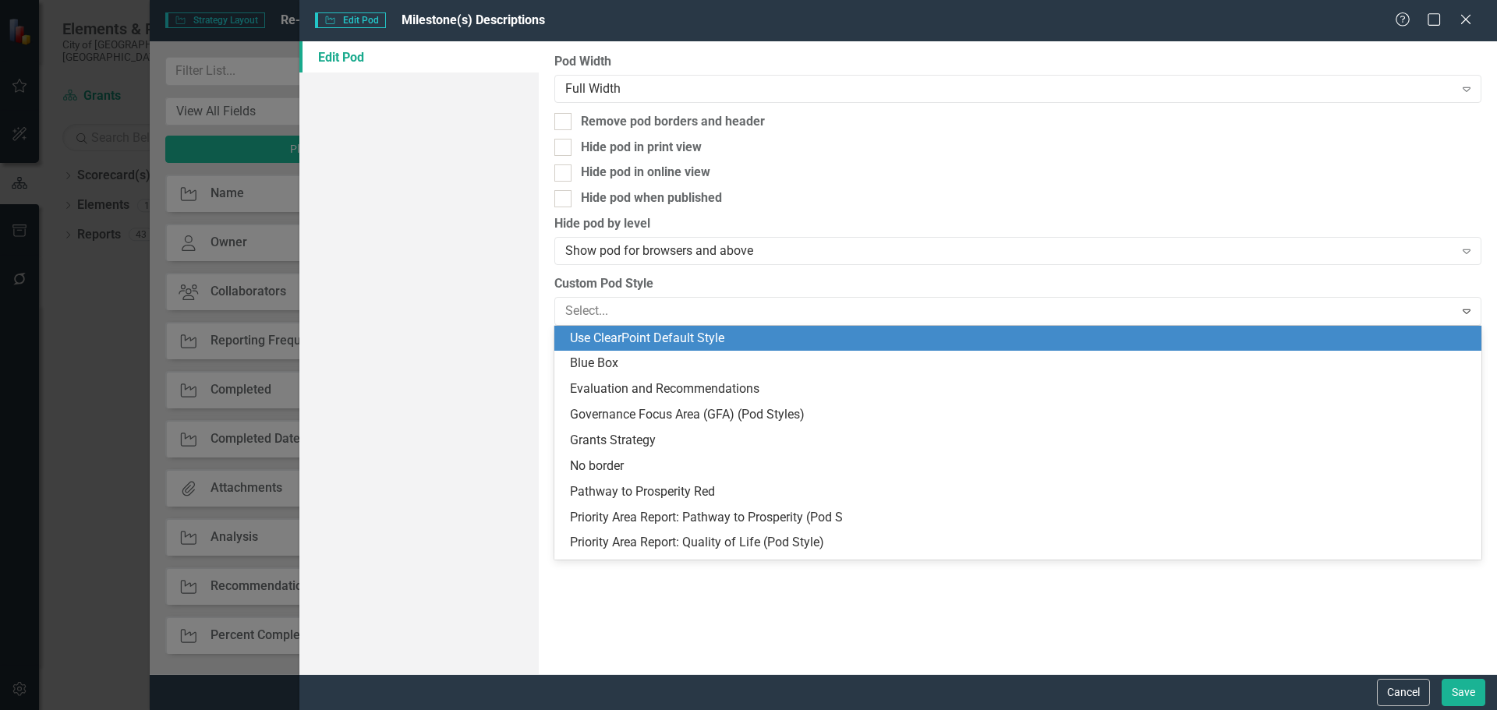
click at [791, 287] on label "Custom Pod Style" at bounding box center [1017, 284] width 927 height 18
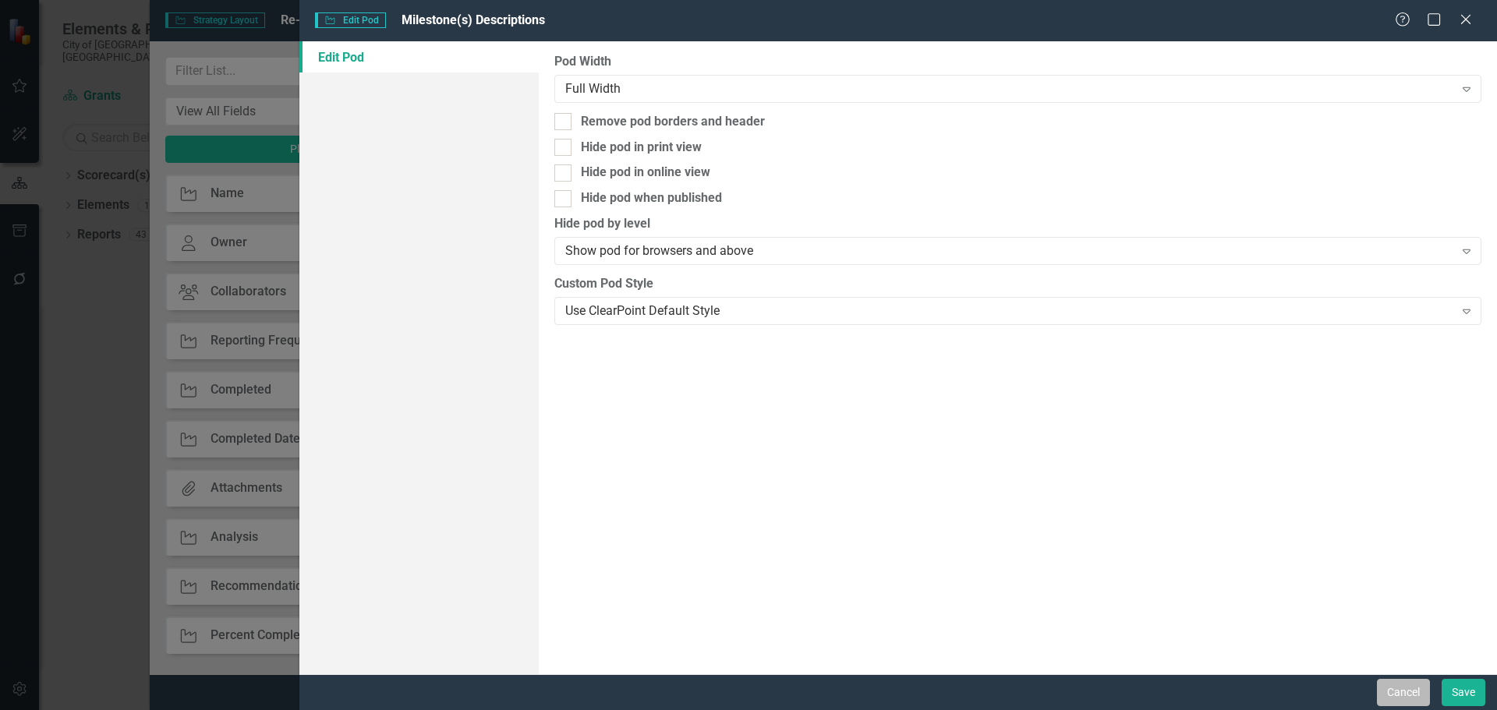
click at [1407, 683] on button "Cancel" at bounding box center [1403, 692] width 53 height 27
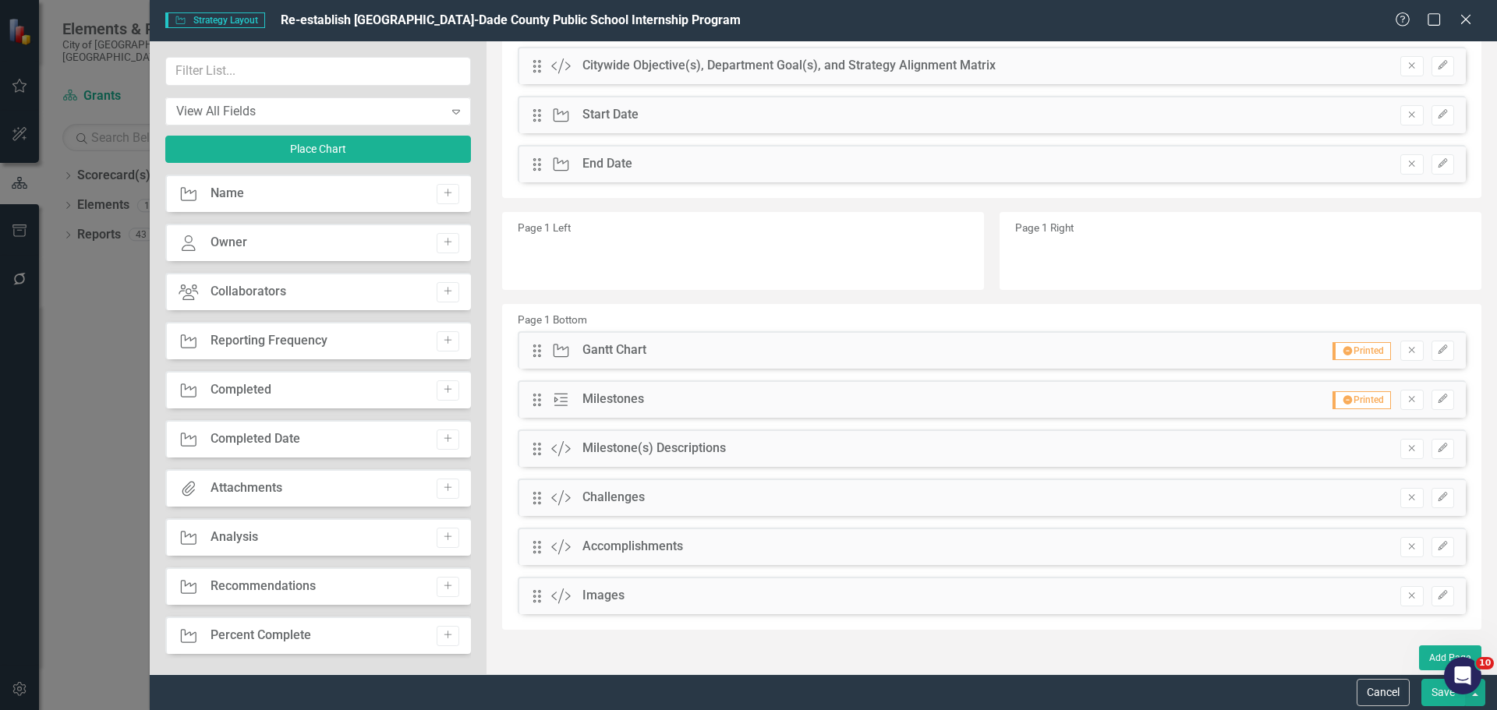
click at [1427, 695] on button "Save" at bounding box center [1443, 692] width 44 height 27
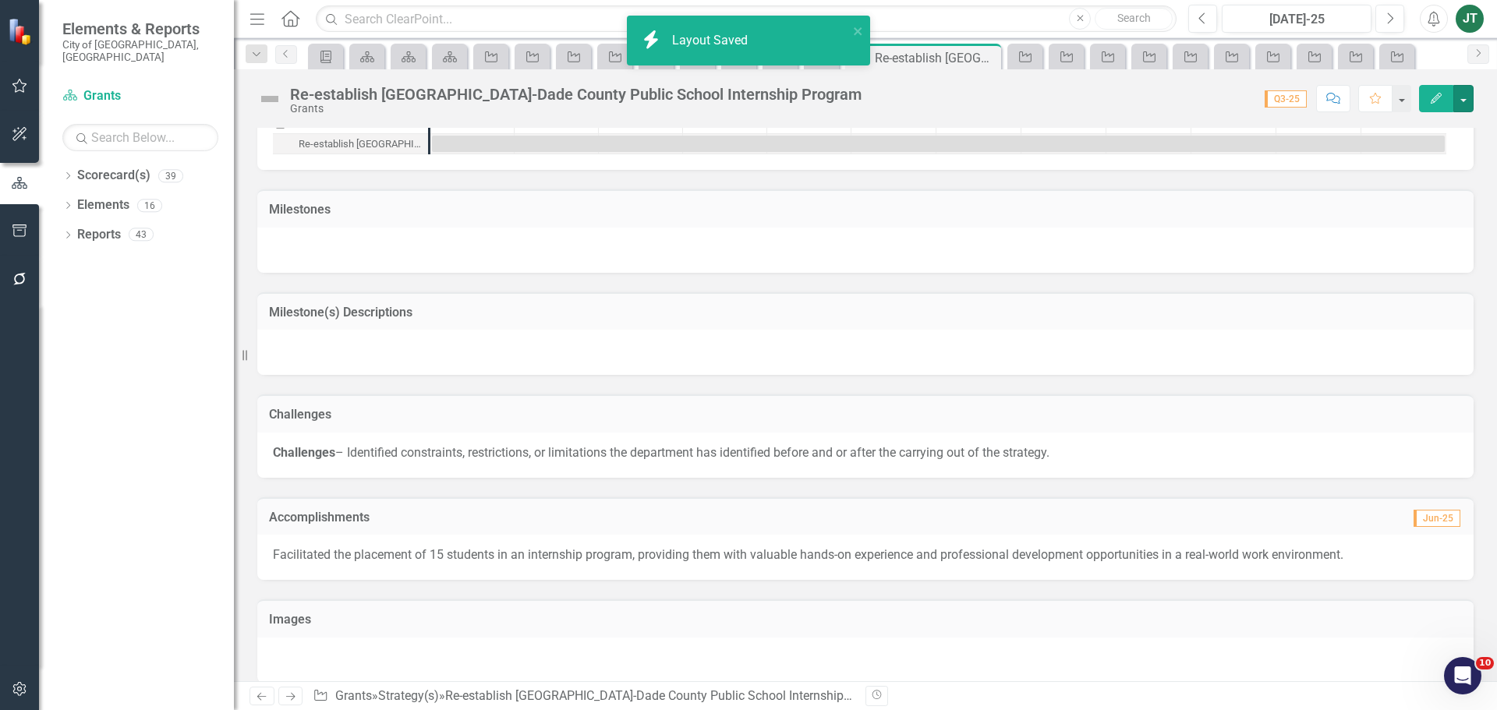
scroll to position [984, 0]
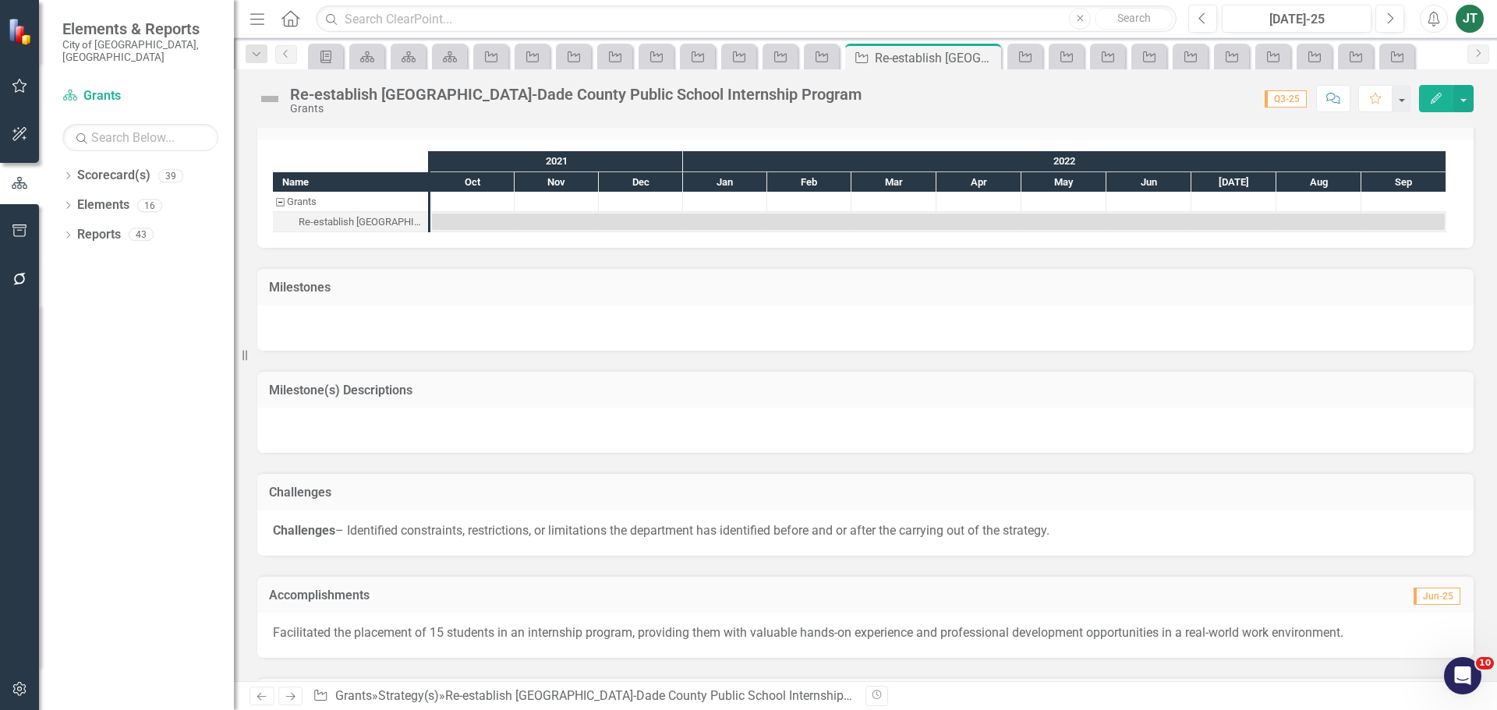
click at [644, 384] on h3 "Milestone(s) Descriptions" at bounding box center [865, 391] width 1193 height 14
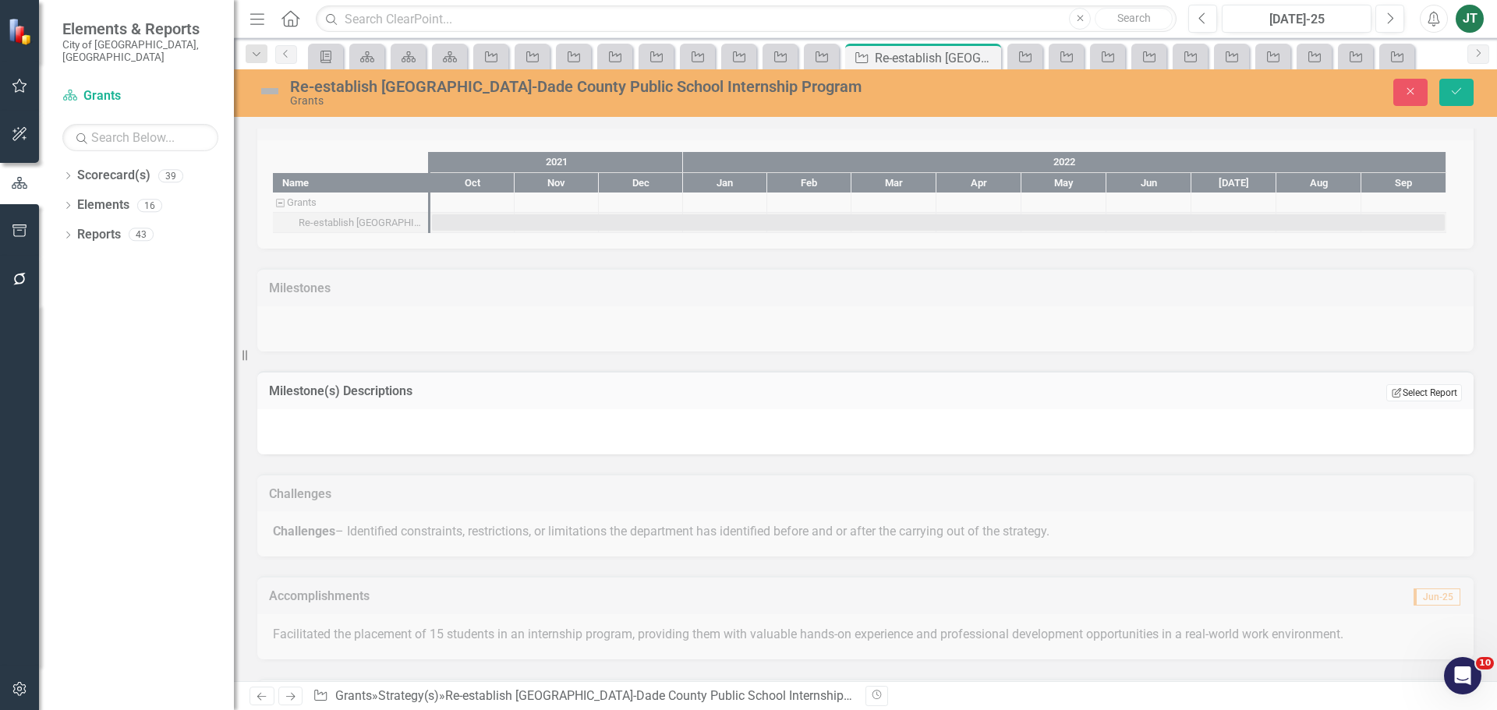
click at [1398, 384] on button "Edit Report Select Report" at bounding box center [1424, 392] width 76 height 17
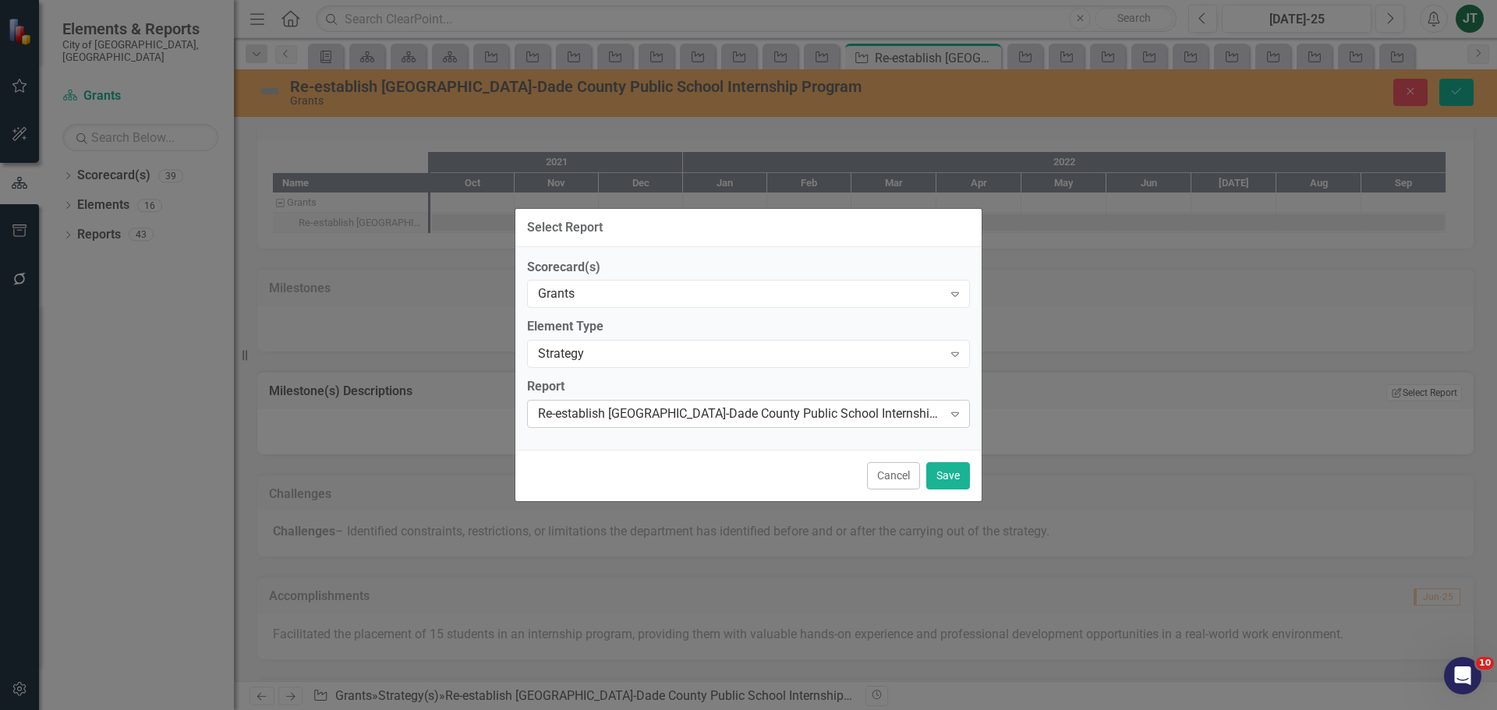
click at [741, 416] on div "Re-establish [GEOGRAPHIC_DATA]-Dade County Public School Internship......Strate…" at bounding box center [740, 414] width 405 height 18
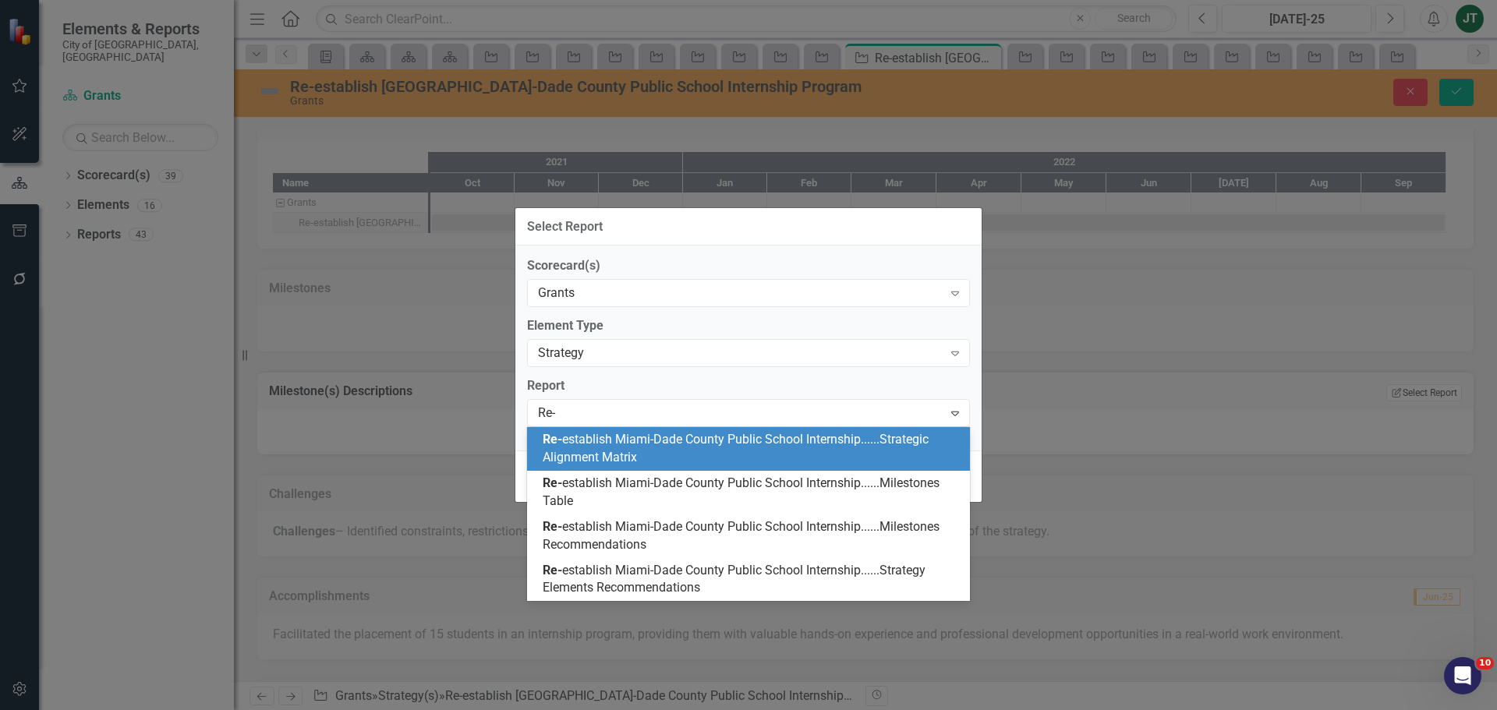
scroll to position [0, 0]
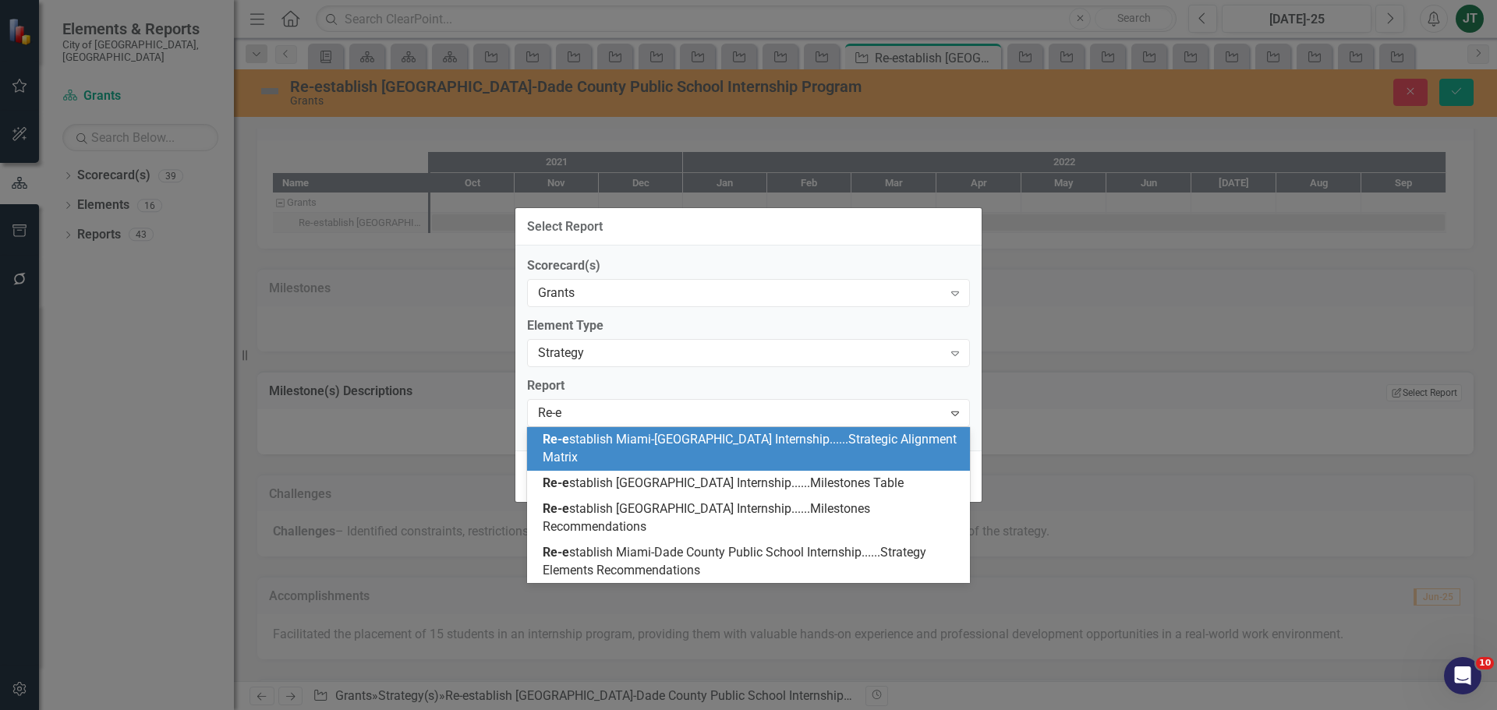
type input "Re-es"
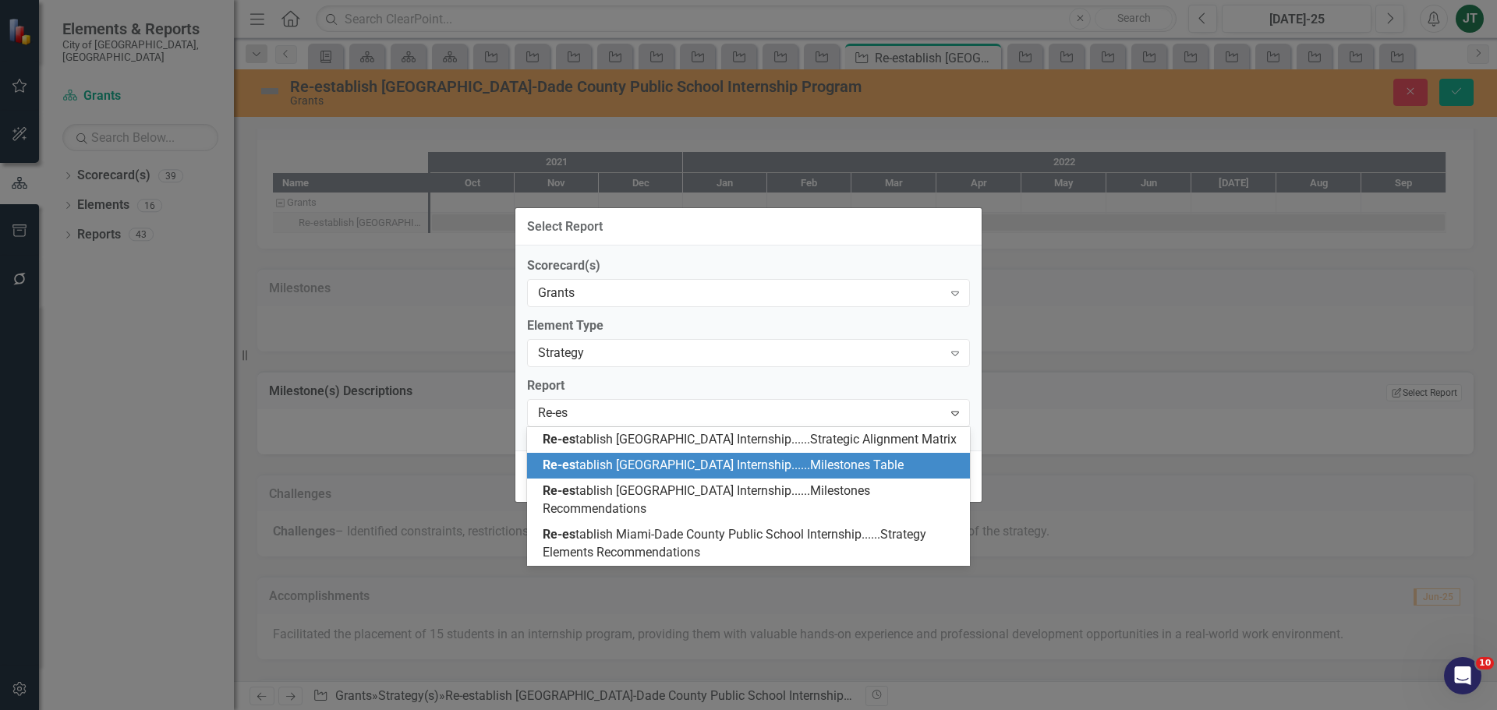
click at [786, 475] on div "Re-es tablish Miami-Dade County Public School Internship......Milestones Table" at bounding box center [752, 466] width 418 height 18
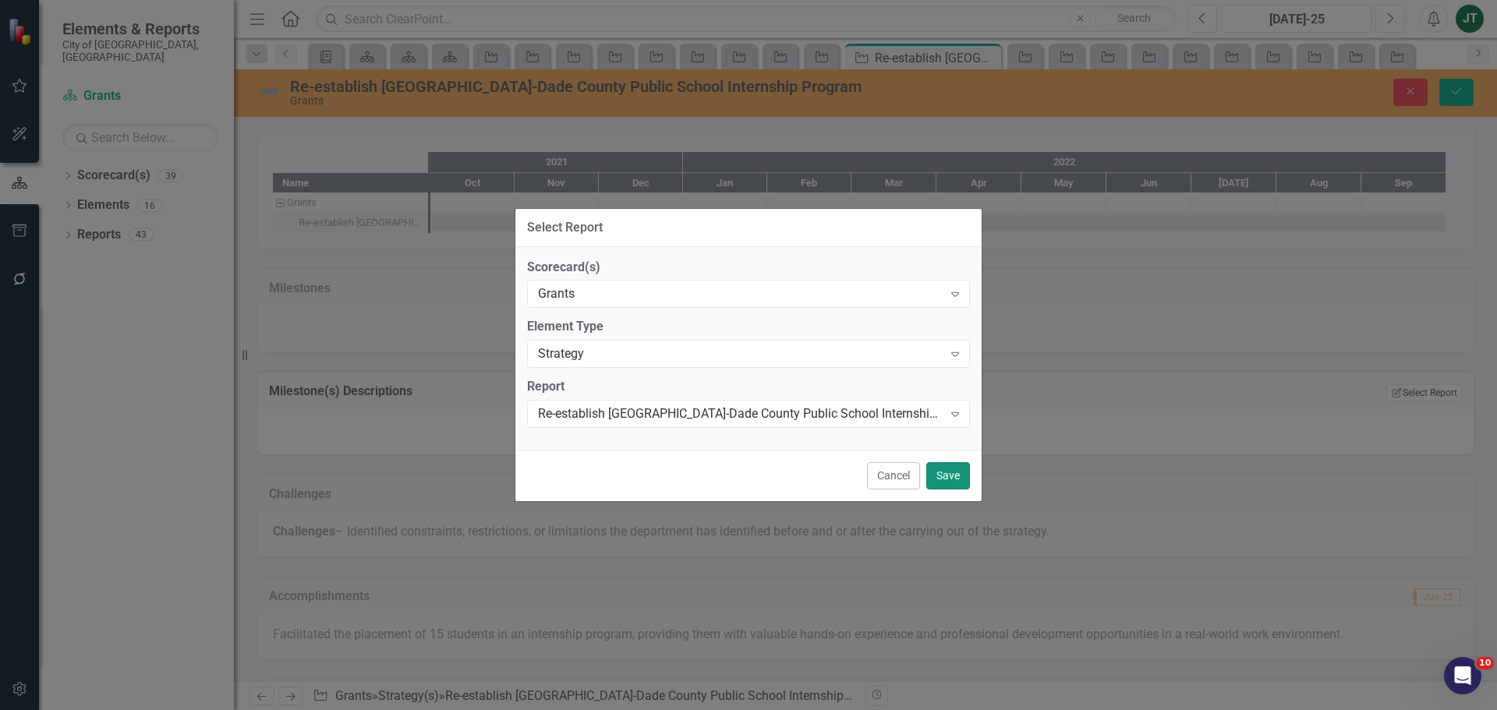
click at [954, 476] on button "Save" at bounding box center [948, 475] width 44 height 27
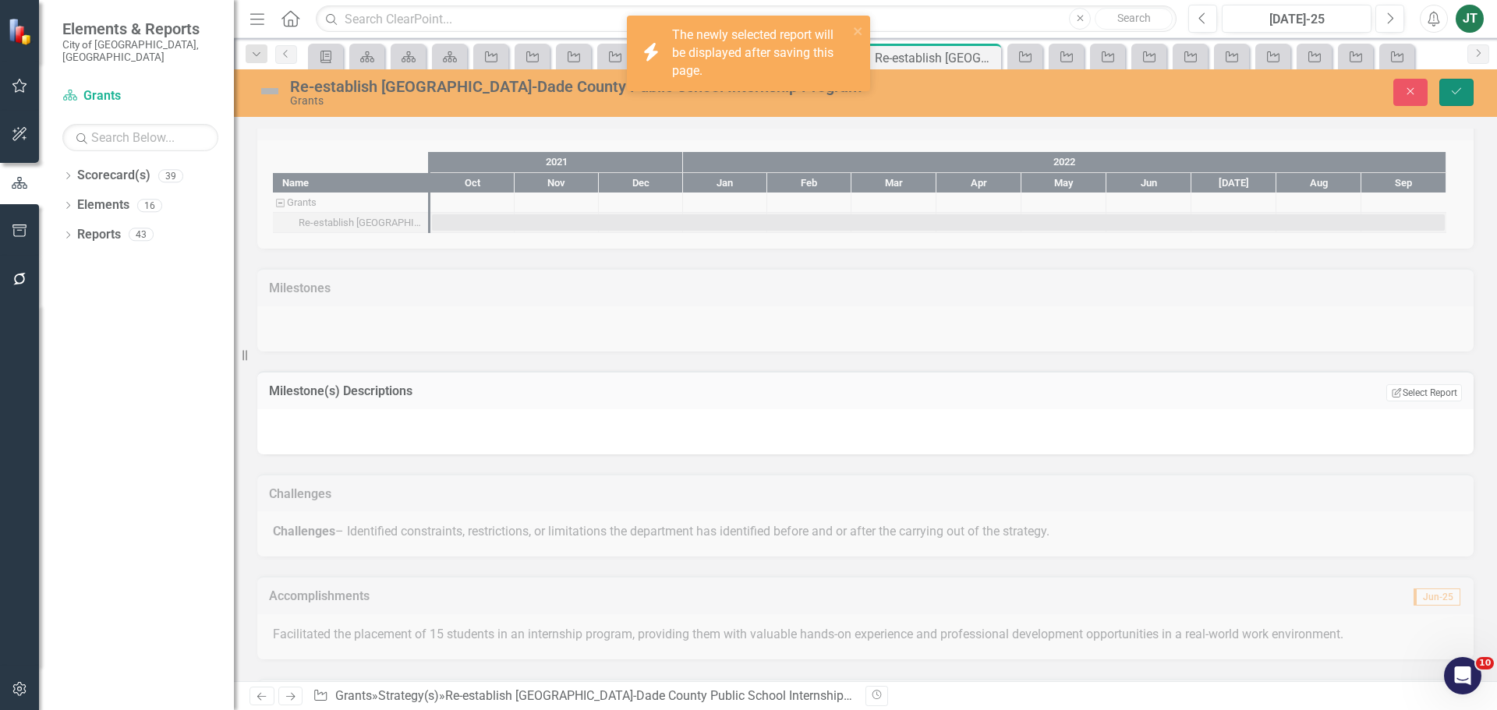
click at [1467, 85] on button "Save" at bounding box center [1456, 92] width 34 height 27
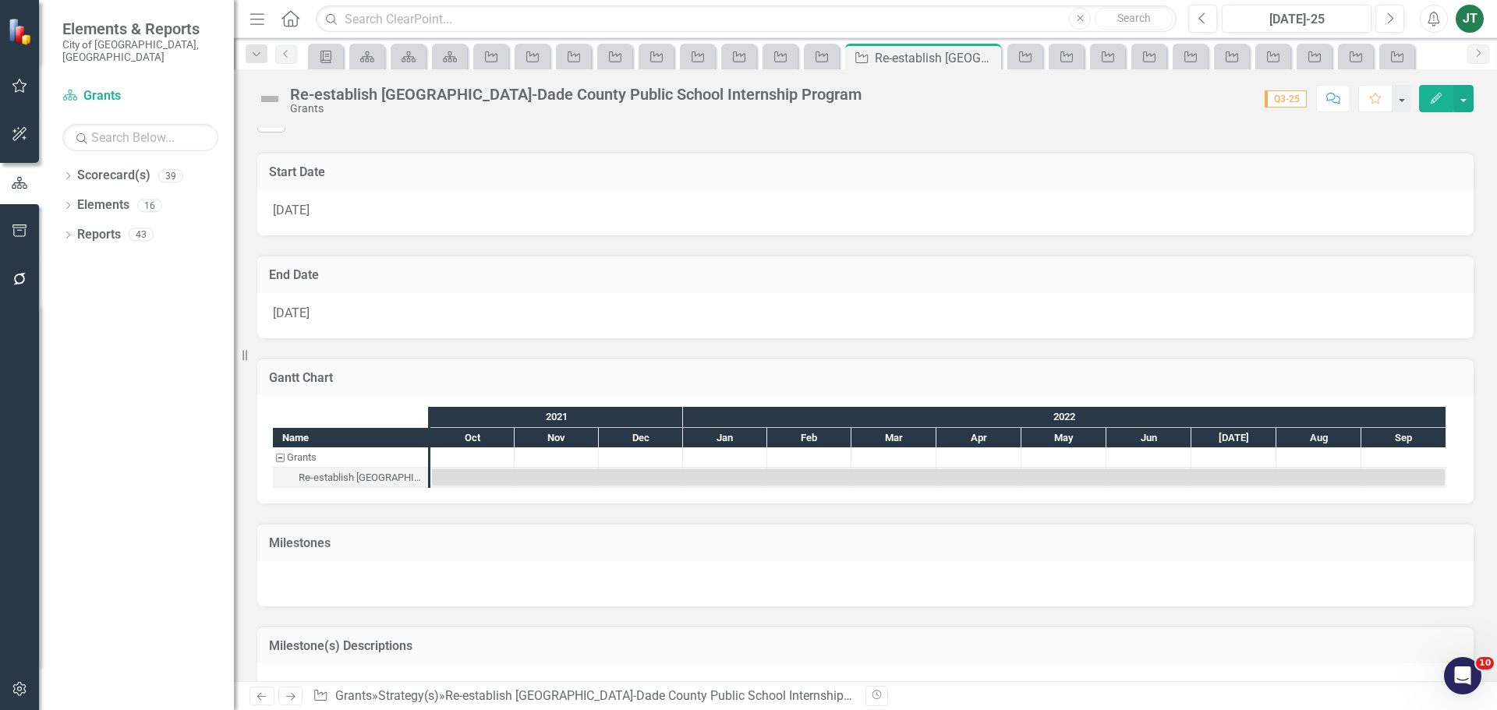
scroll to position [1062, 0]
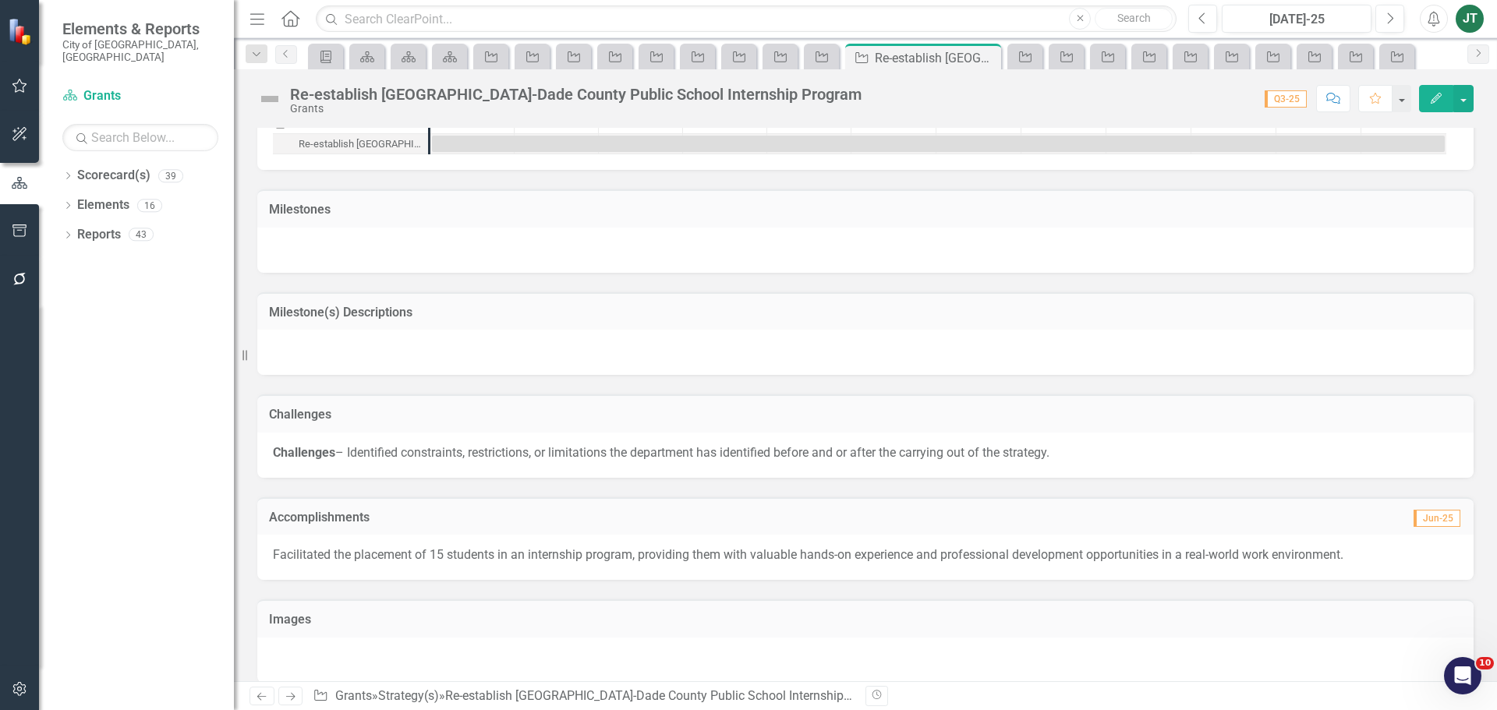
click at [297, 692] on icon "Next" at bounding box center [290, 697] width 13 height 10
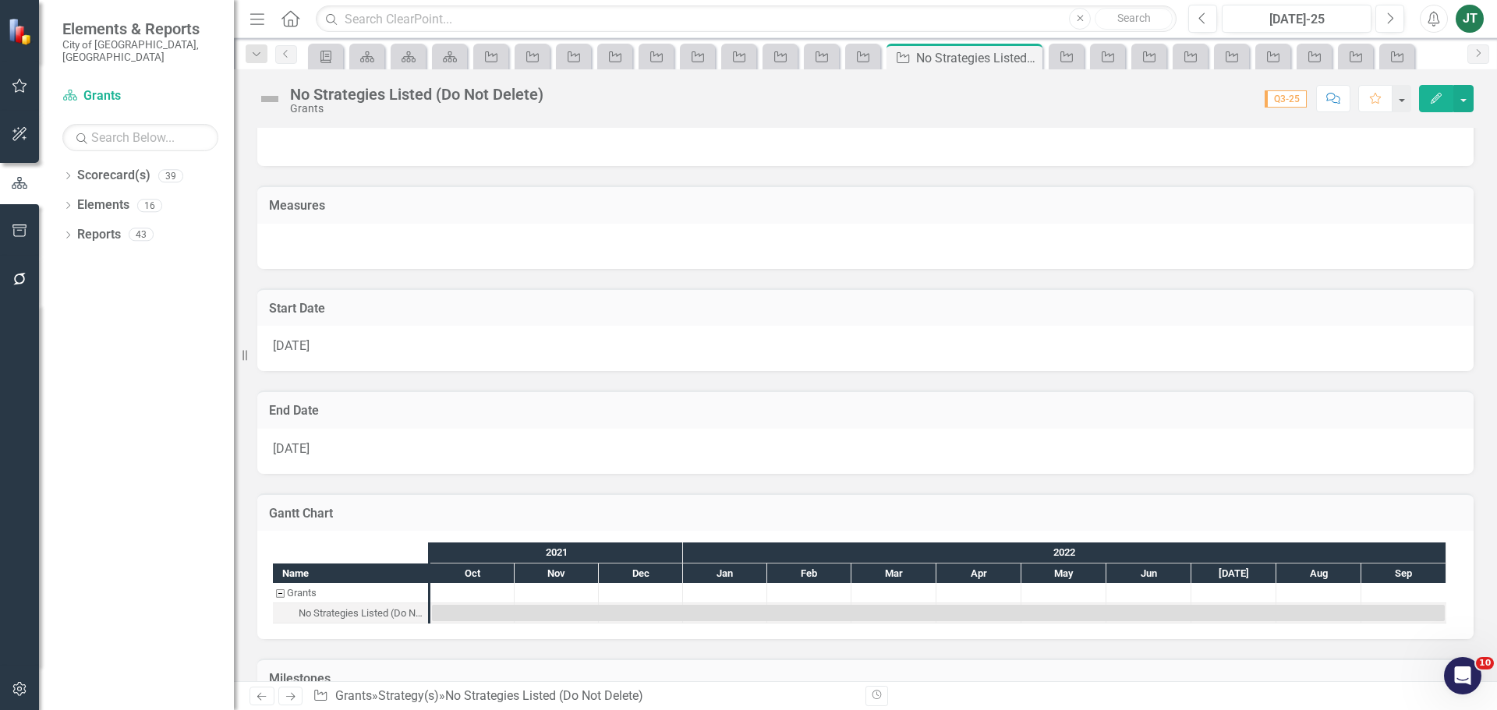
scroll to position [858, 0]
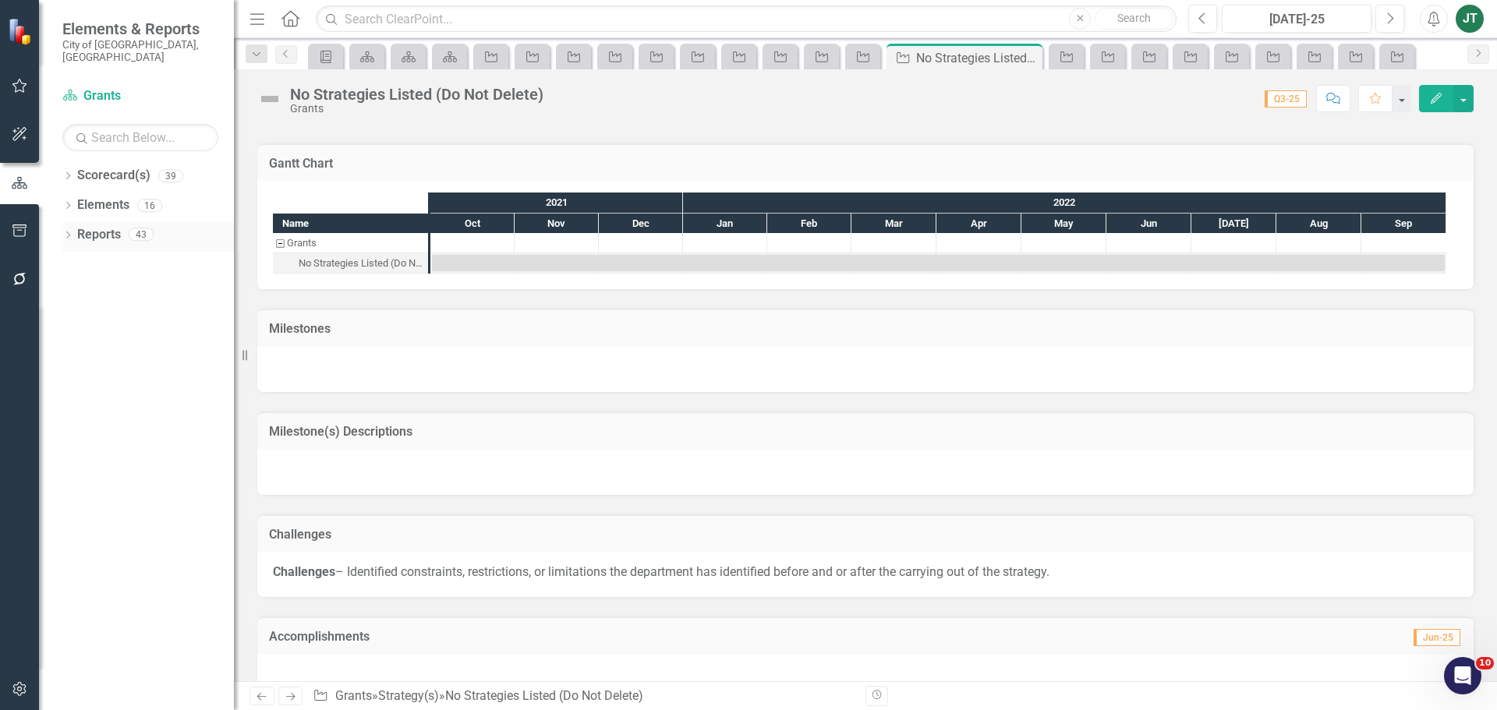
click at [90, 226] on link "Reports" at bounding box center [99, 235] width 44 height 18
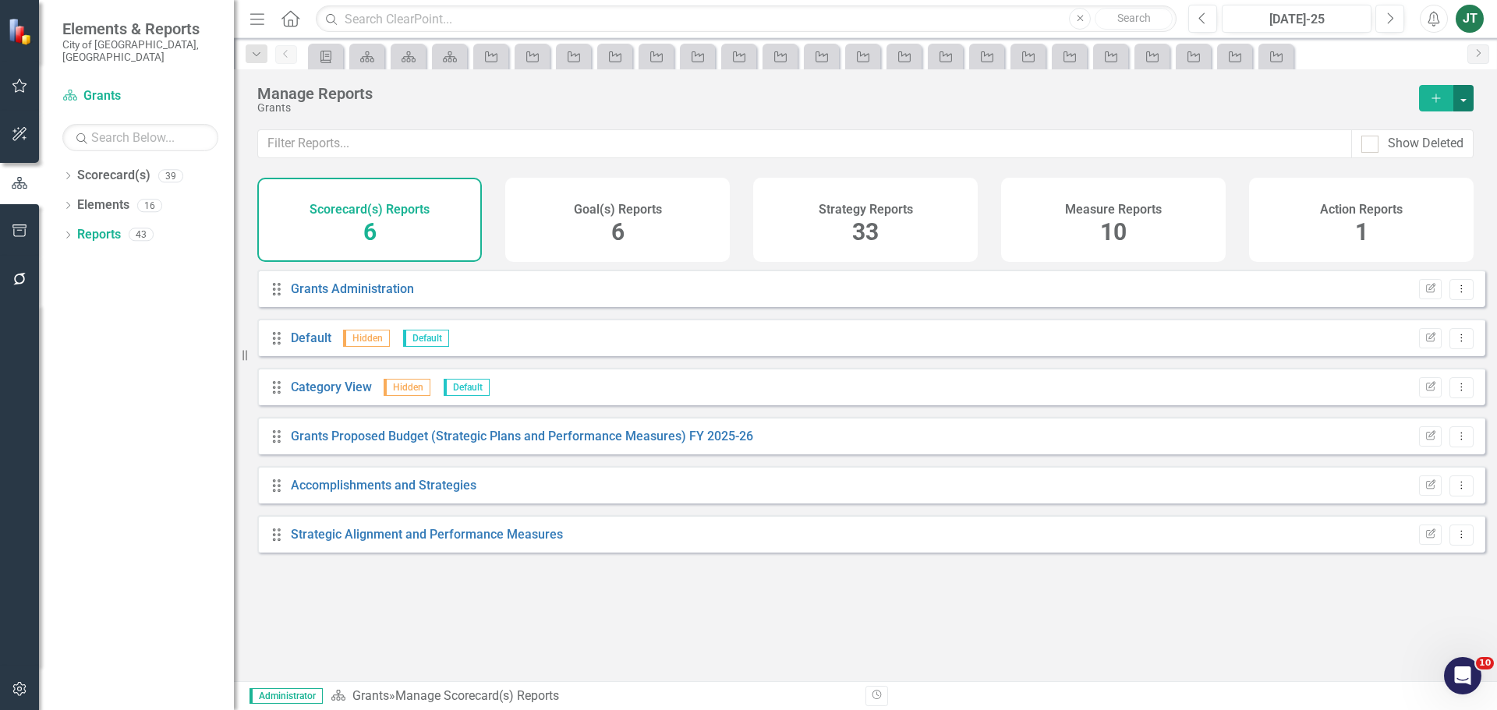
click at [1466, 101] on button "button" at bounding box center [1463, 98] width 20 height 27
click at [1397, 154] on link "Copy Add From Template" at bounding box center [1395, 155] width 156 height 29
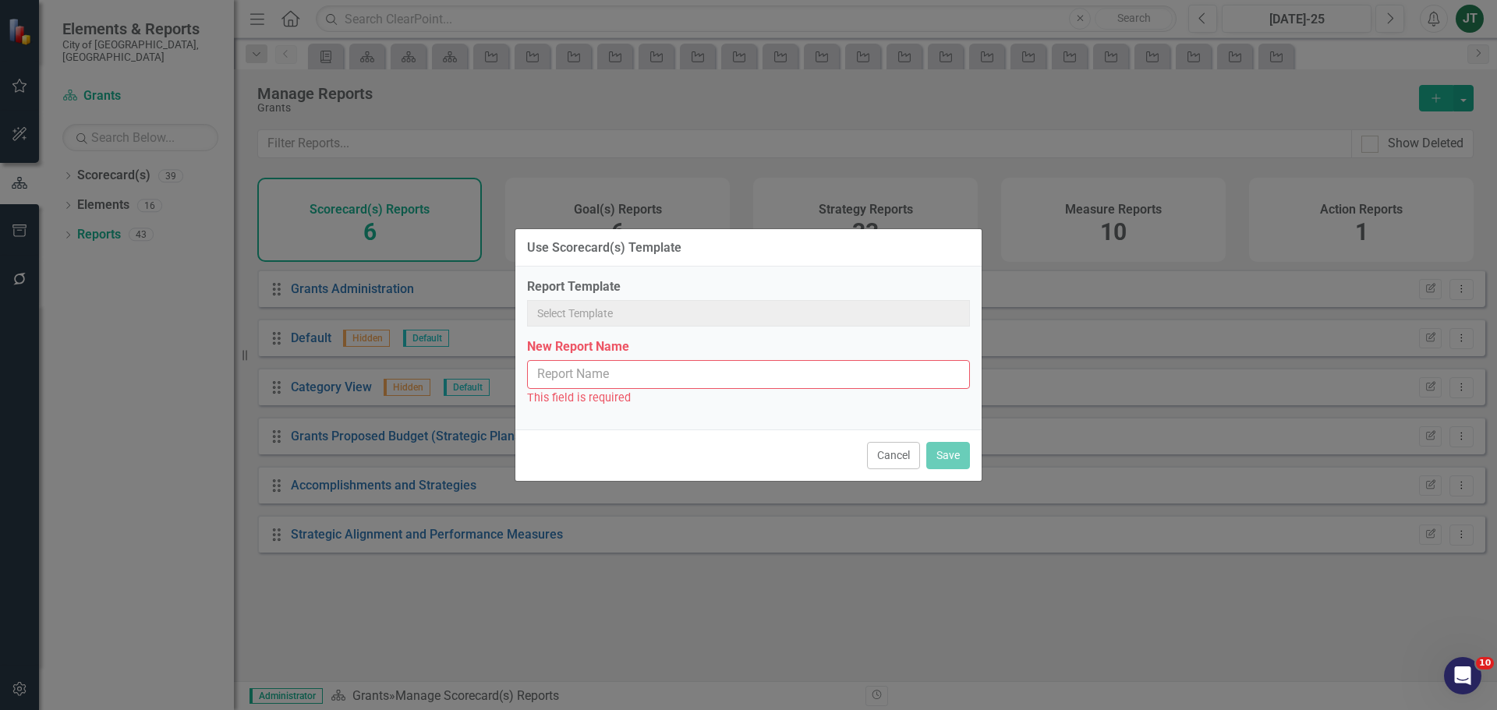
click at [589, 373] on input "New Report Name" at bounding box center [748, 374] width 443 height 29
click at [579, 320] on div "Economic Innovation and Development" at bounding box center [740, 315] width 405 height 18
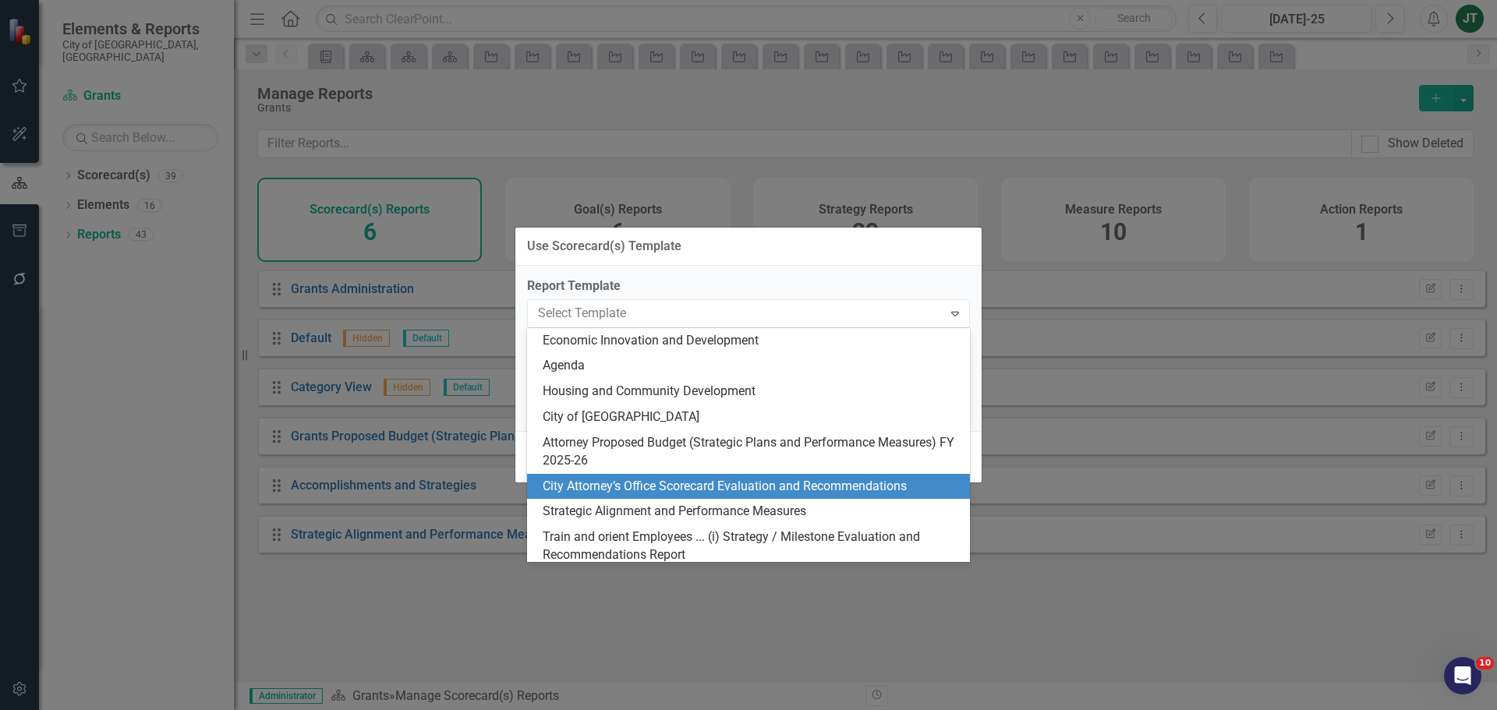
click at [662, 480] on div "City Attorney’s Office Scorecard Evaluation and Recommendations" at bounding box center [752, 487] width 418 height 18
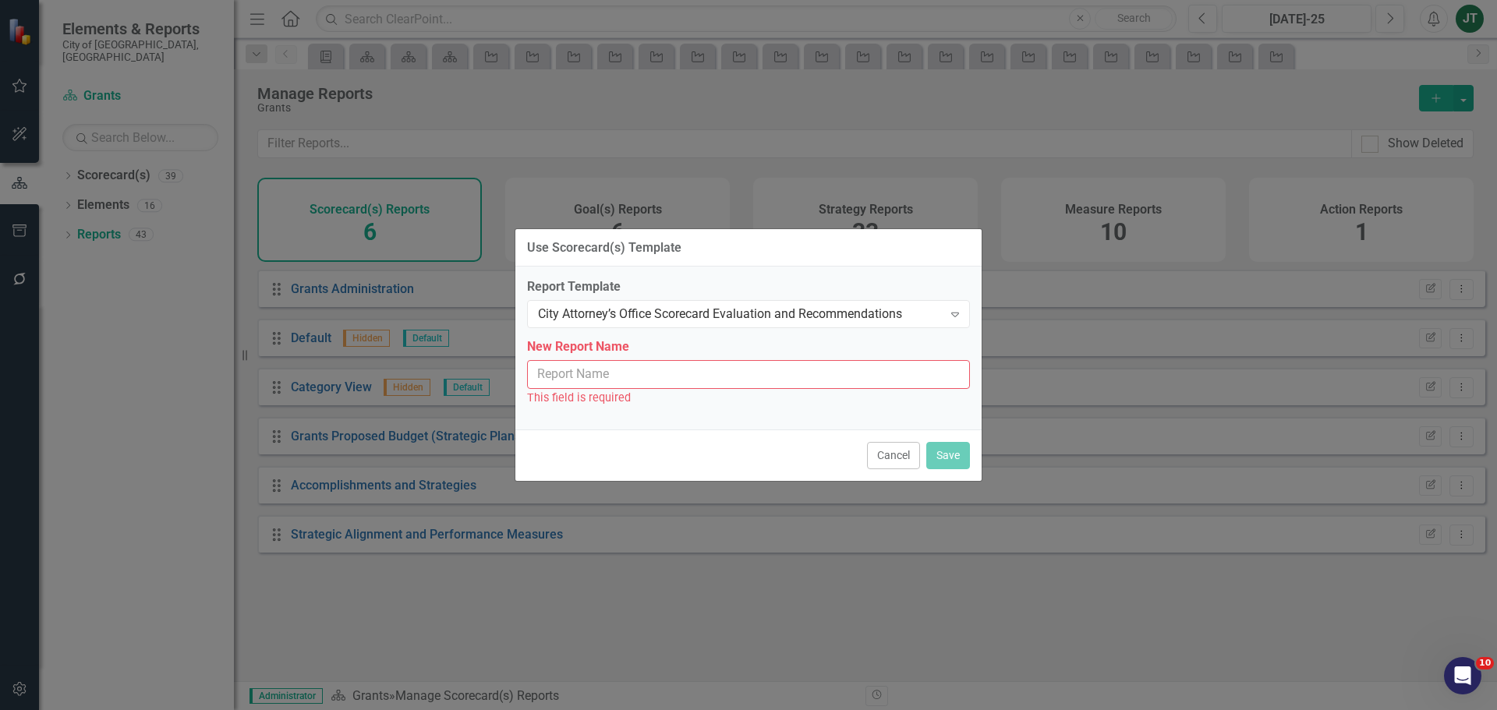
click at [598, 366] on input "New Report Name" at bounding box center [748, 374] width 443 height 29
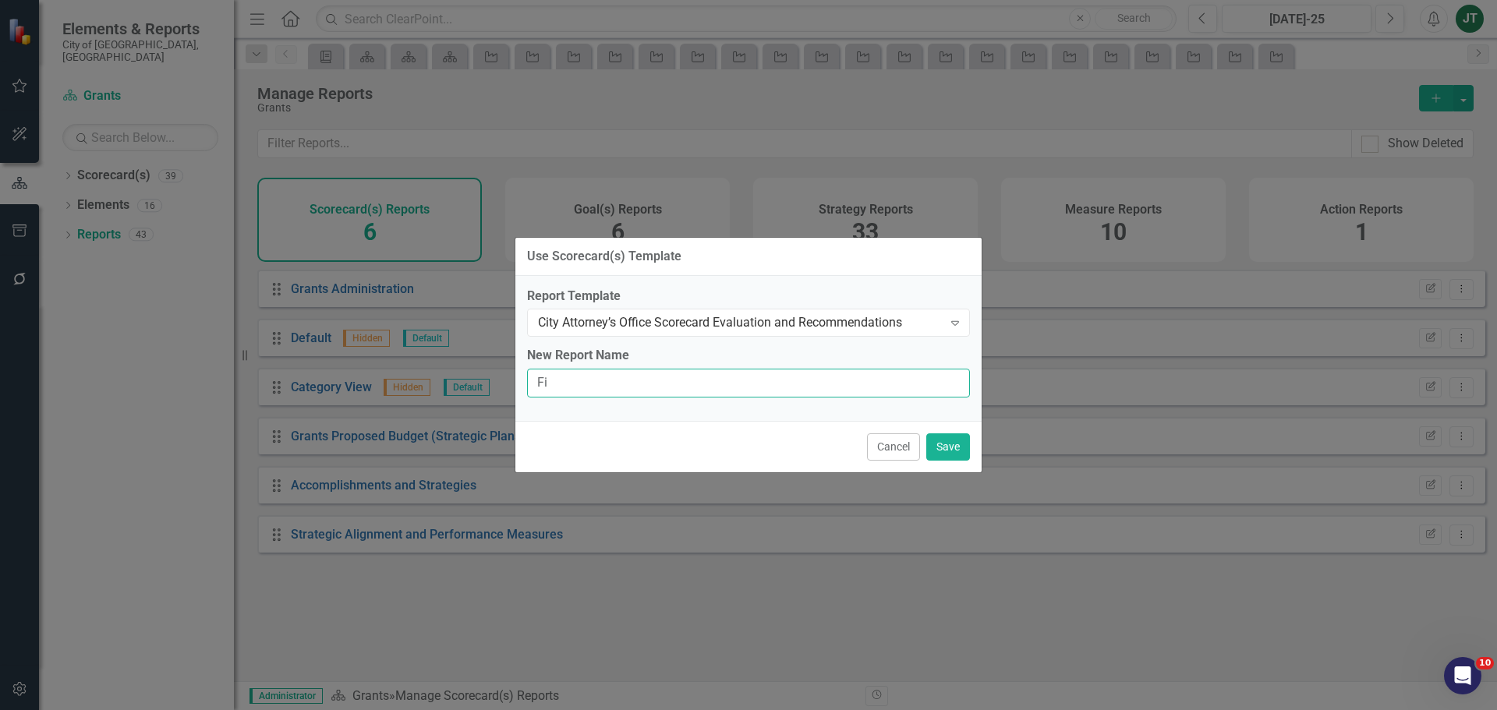
type input "F"
type input "Grants Scorecard Evaluation and Recomemndations"
click at [954, 449] on button "Save" at bounding box center [948, 447] width 44 height 27
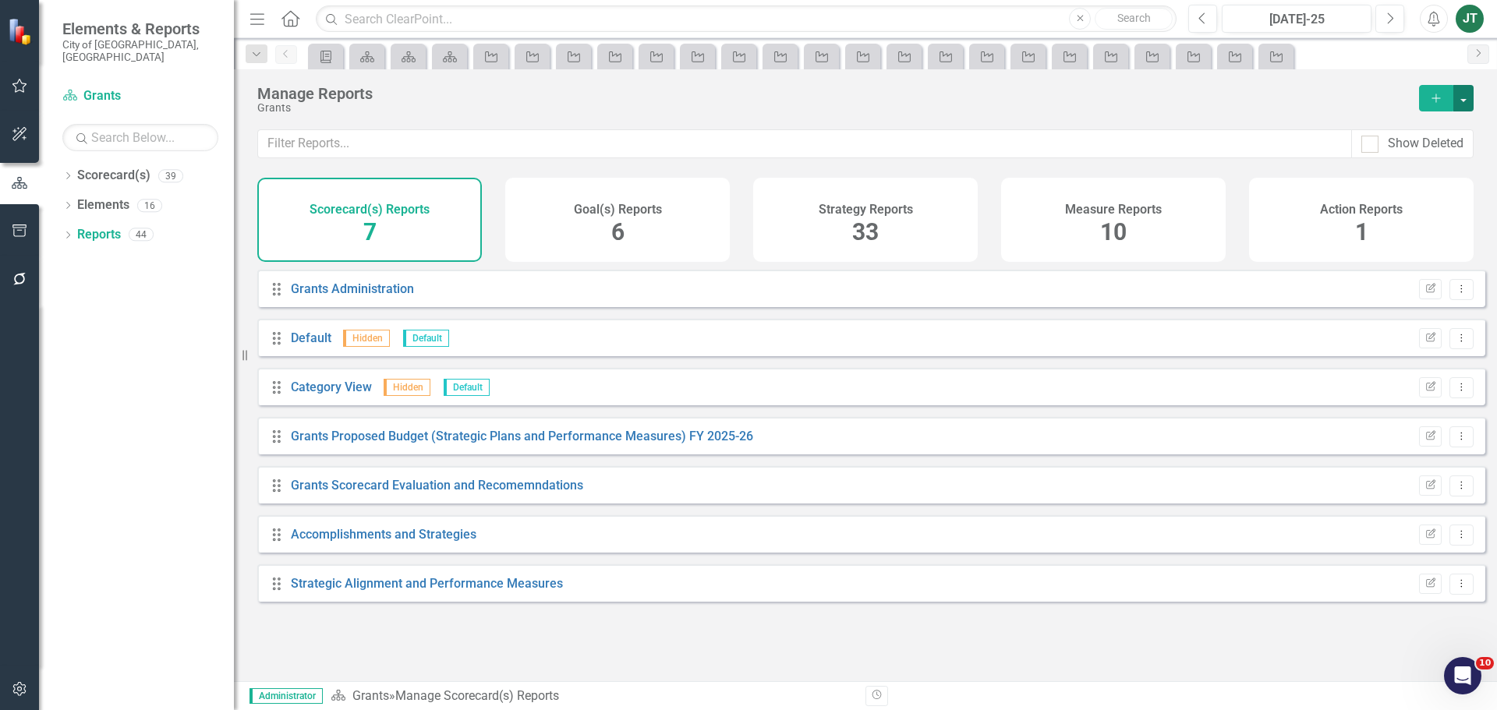
click at [1464, 91] on button "button" at bounding box center [1463, 98] width 20 height 27
click at [1382, 150] on link "Copy Add From Template" at bounding box center [1395, 155] width 156 height 29
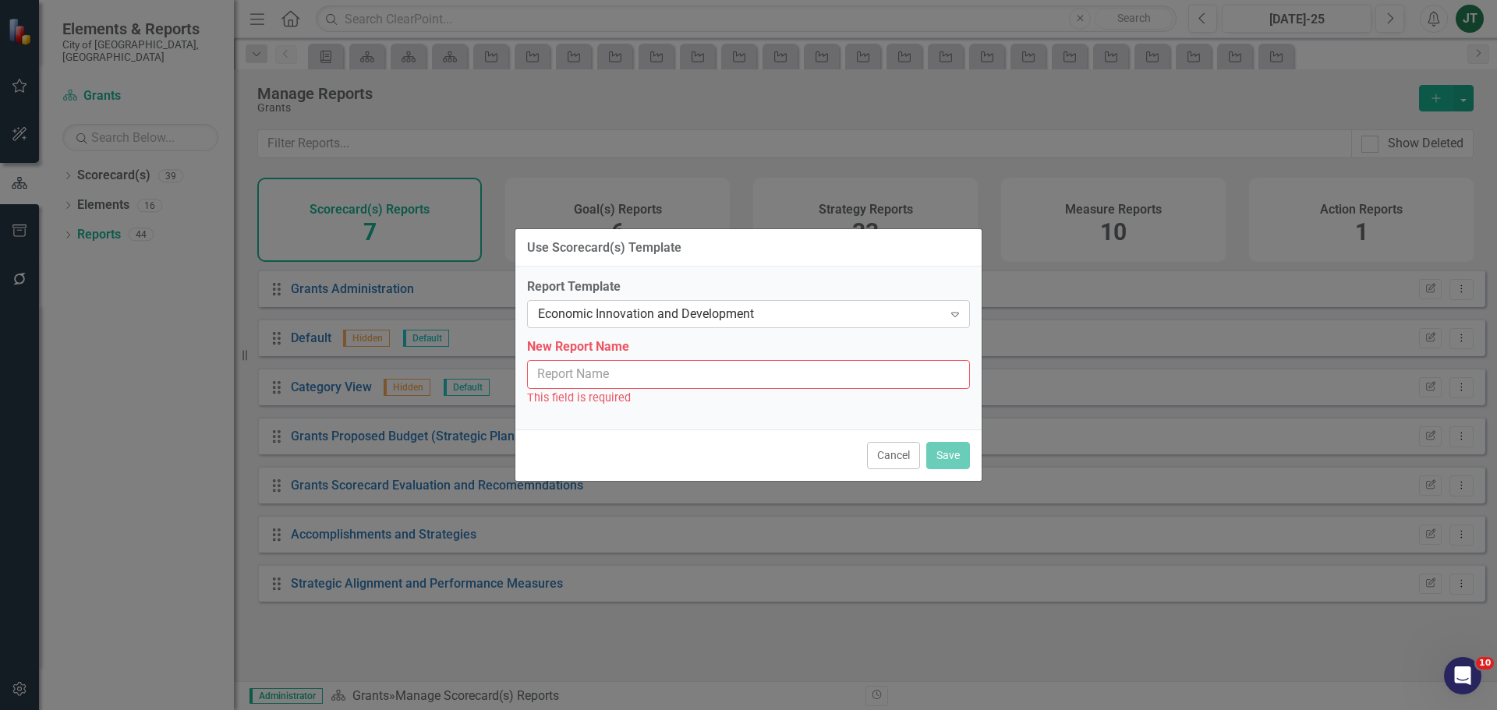
click at [652, 308] on div "Economic Innovation and Development" at bounding box center [740, 315] width 405 height 18
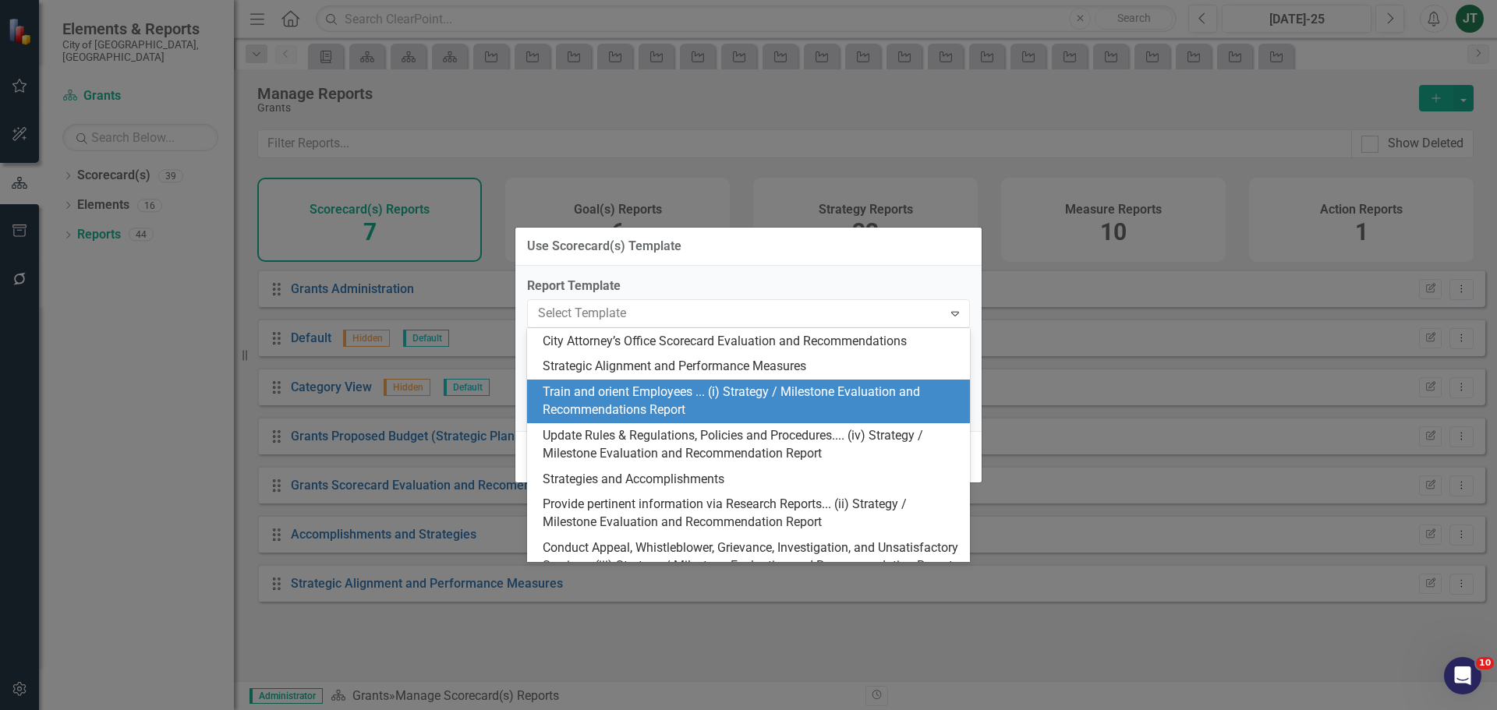
scroll to position [156, 0]
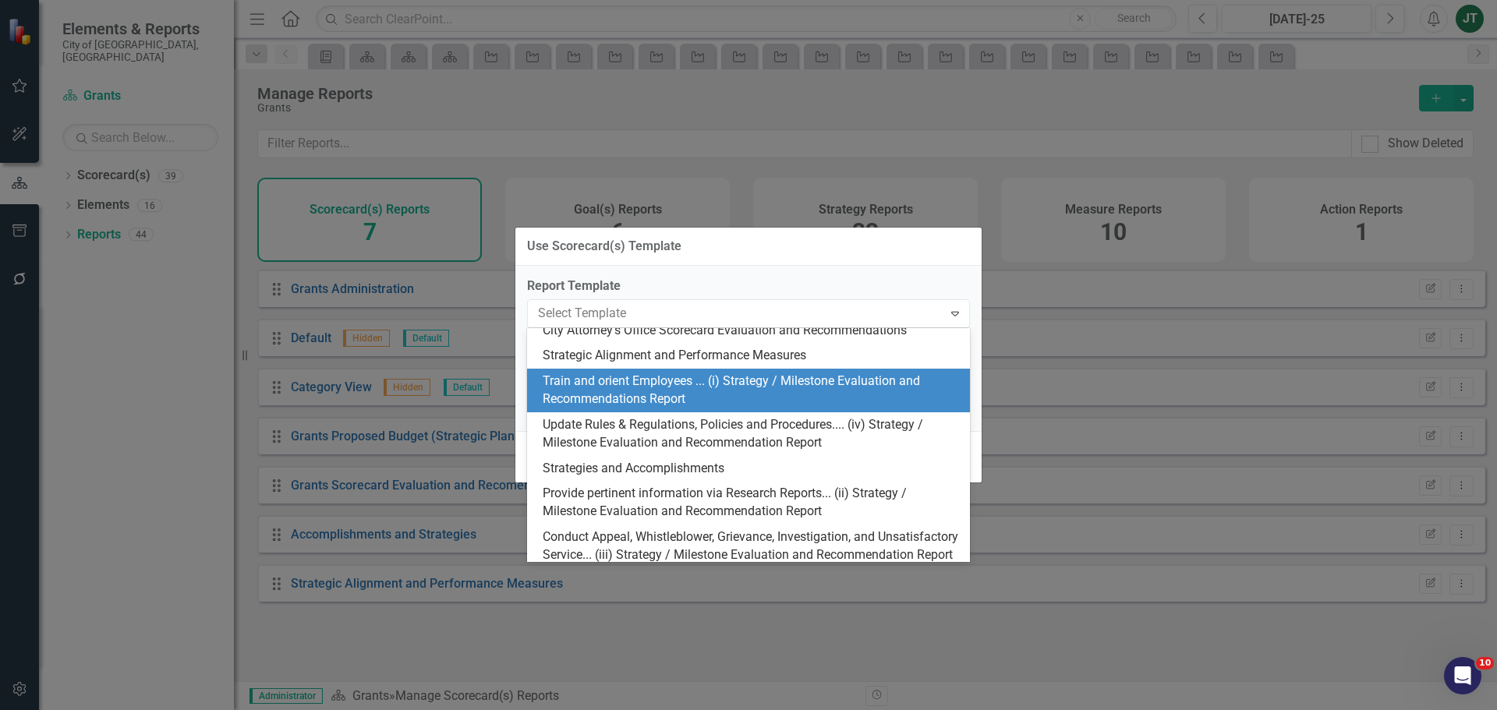
click at [709, 392] on div "Train and orient Employees ... (i) Strategy / Milestone Evaluation and Recommen…" at bounding box center [752, 391] width 418 height 36
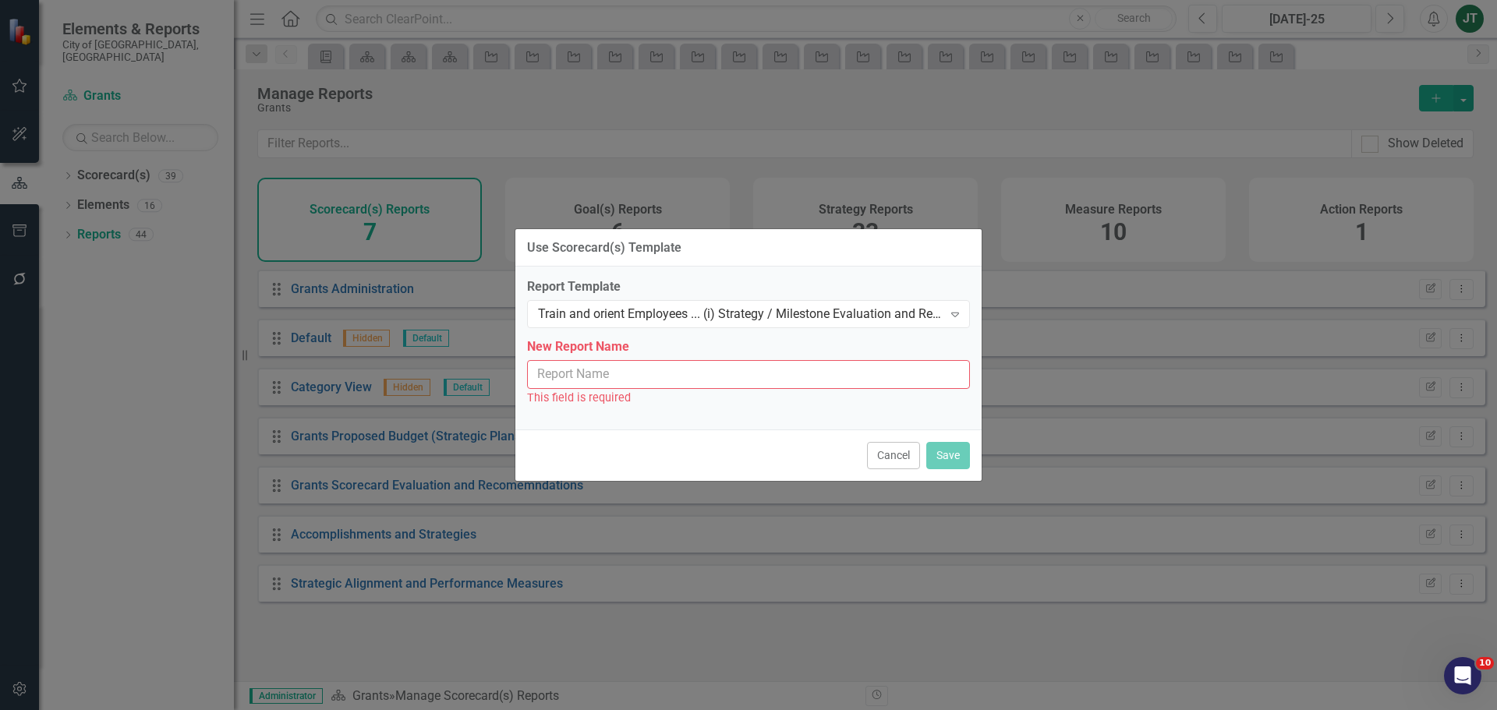
click at [690, 370] on input "New Report Name" at bounding box center [748, 374] width 443 height 29
type input "i"
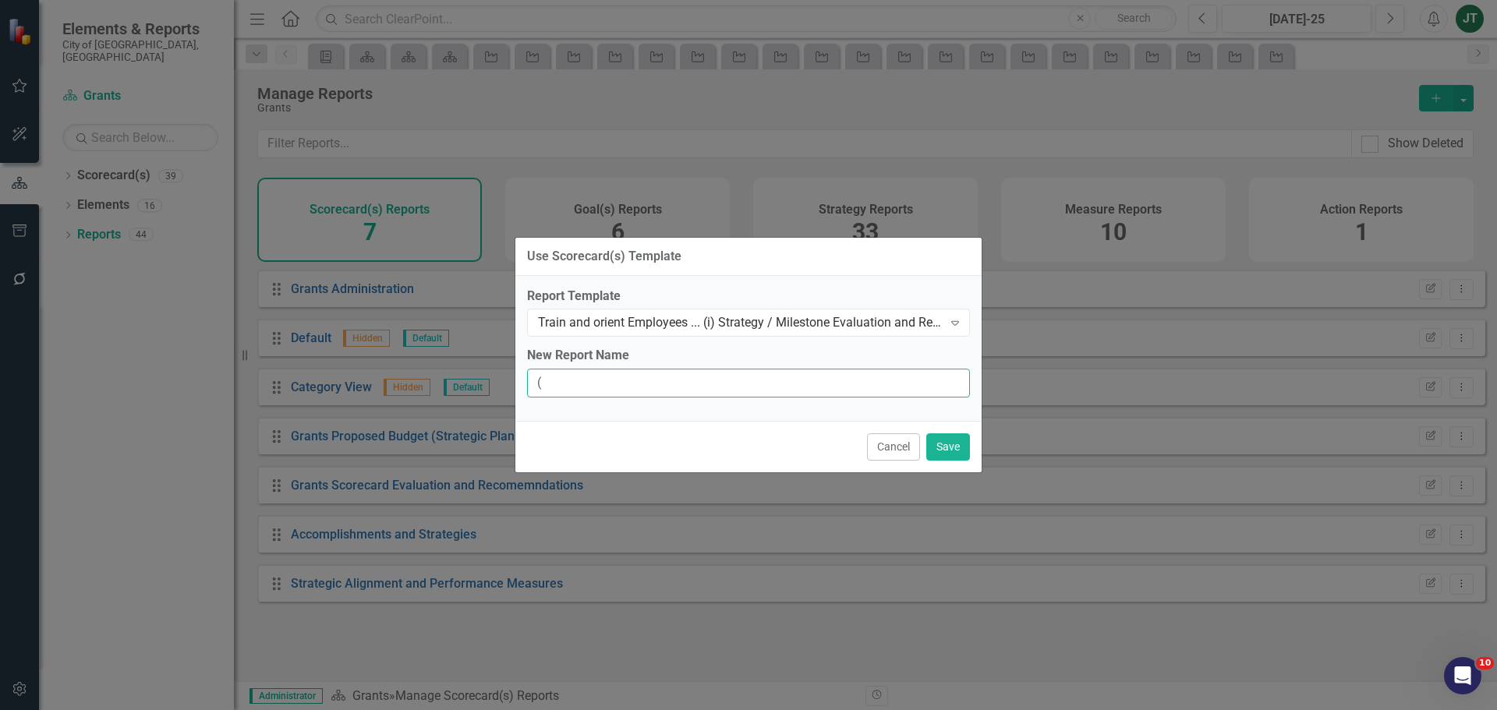
type input "(i) Strategy / Milestone Evaluation and Recommendations Report"
click at [868, 381] on input "(i) Strategy / Milestone Evaluation and Recommendations Report" at bounding box center [748, 383] width 443 height 29
click at [899, 382] on input "(i) Strategy / Milestone Evaluation and Recommendations Report" at bounding box center [748, 383] width 443 height 29
click at [894, 388] on input "(i) Strategy / Milestone Evaluation and Recommendations Report" at bounding box center [748, 383] width 443 height 29
drag, startPoint x: 936, startPoint y: 381, endPoint x: 674, endPoint y: 375, distance: 262.1
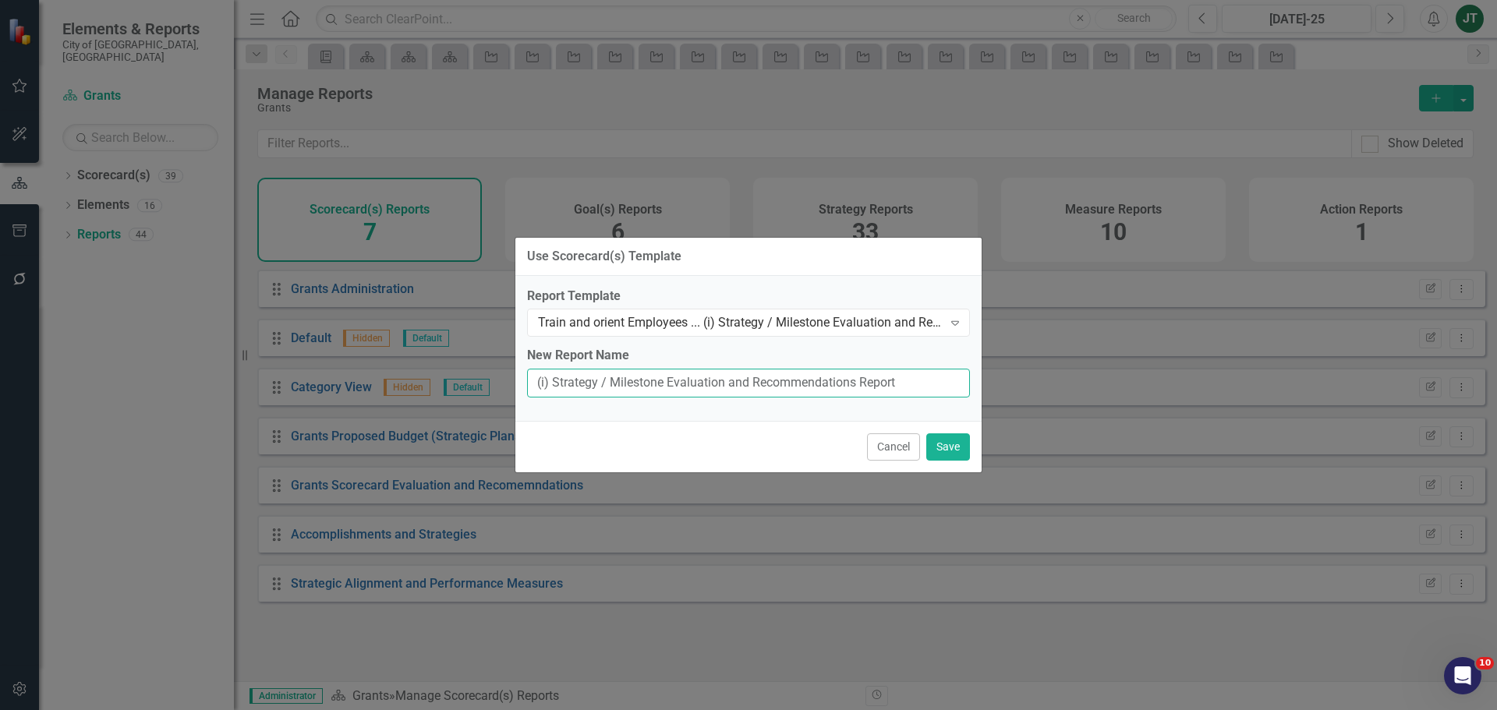
click at [493, 367] on div "Use Scorecard(s) Template Report Template Train and orient Employees ... (i) St…" at bounding box center [748, 355] width 1497 height 710
click at [890, 327] on div "Train and orient Employees ... (i) Strategy / Milestone Evaluation and Recommen…" at bounding box center [740, 323] width 405 height 18
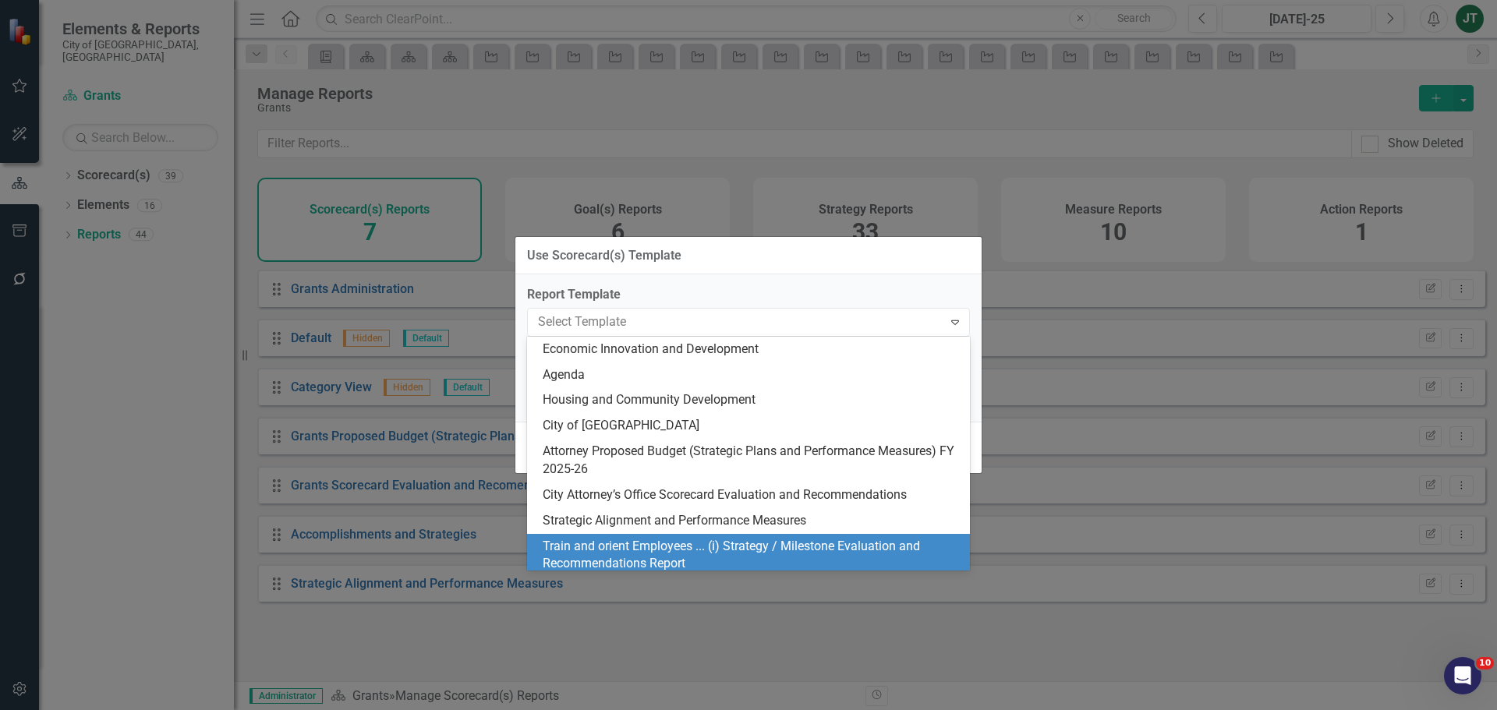
scroll to position [197, 0]
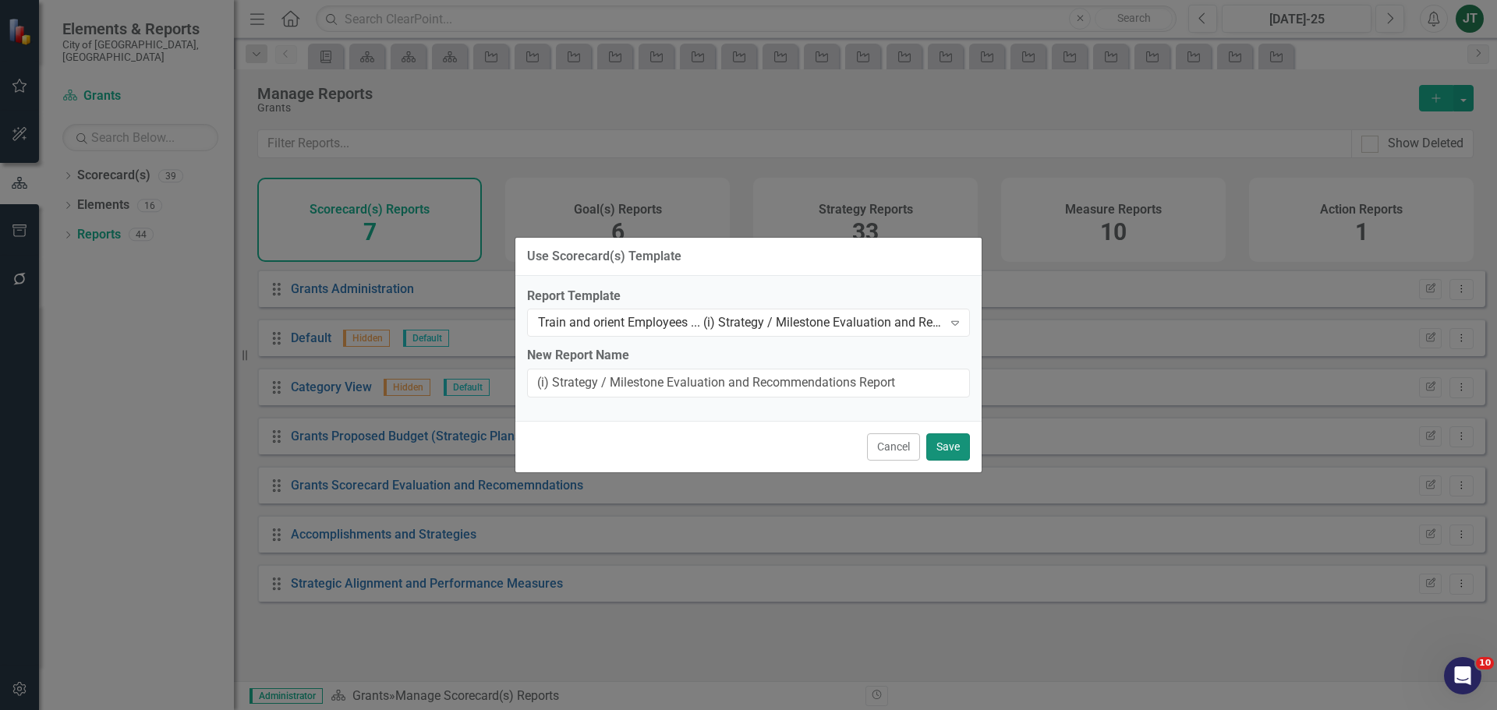
click at [950, 445] on button "Save" at bounding box center [948, 447] width 44 height 27
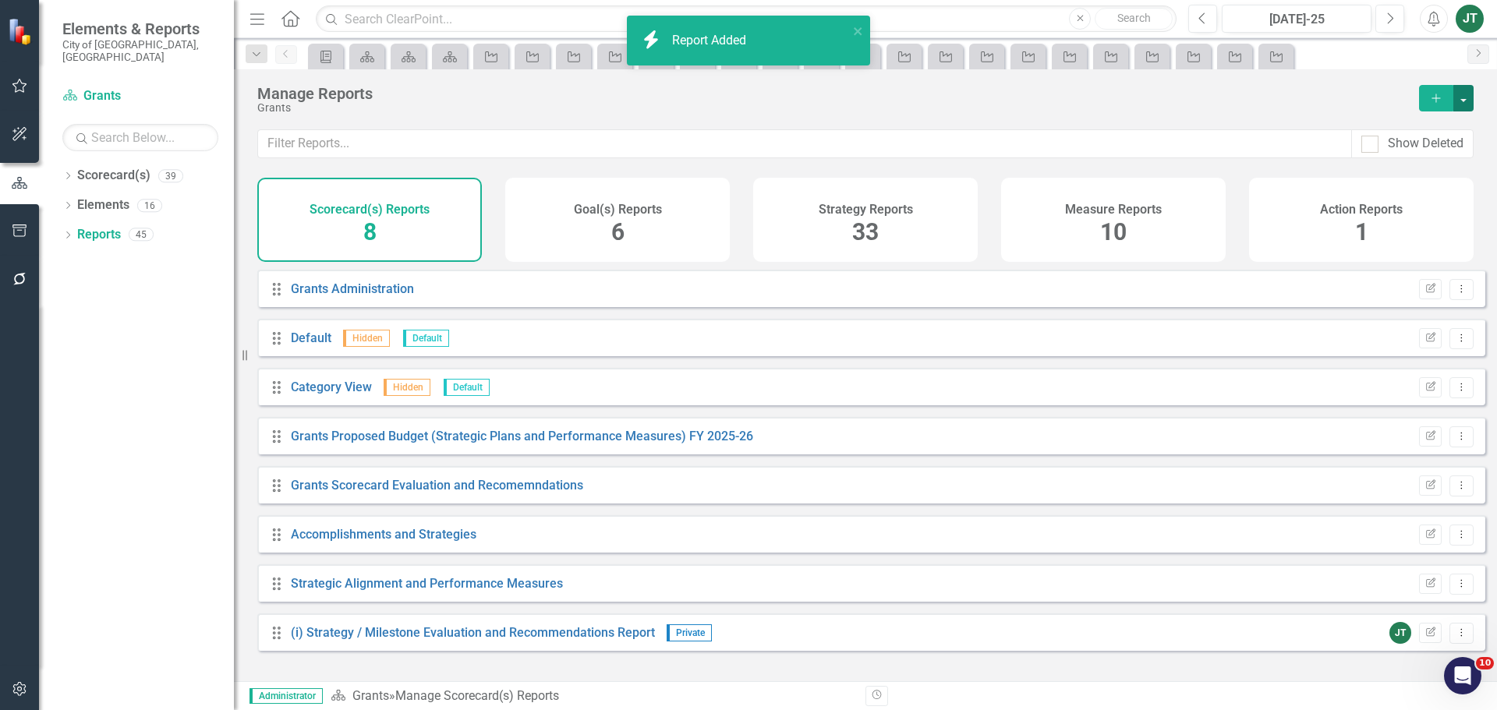
click at [1460, 94] on button "button" at bounding box center [1463, 98] width 20 height 27
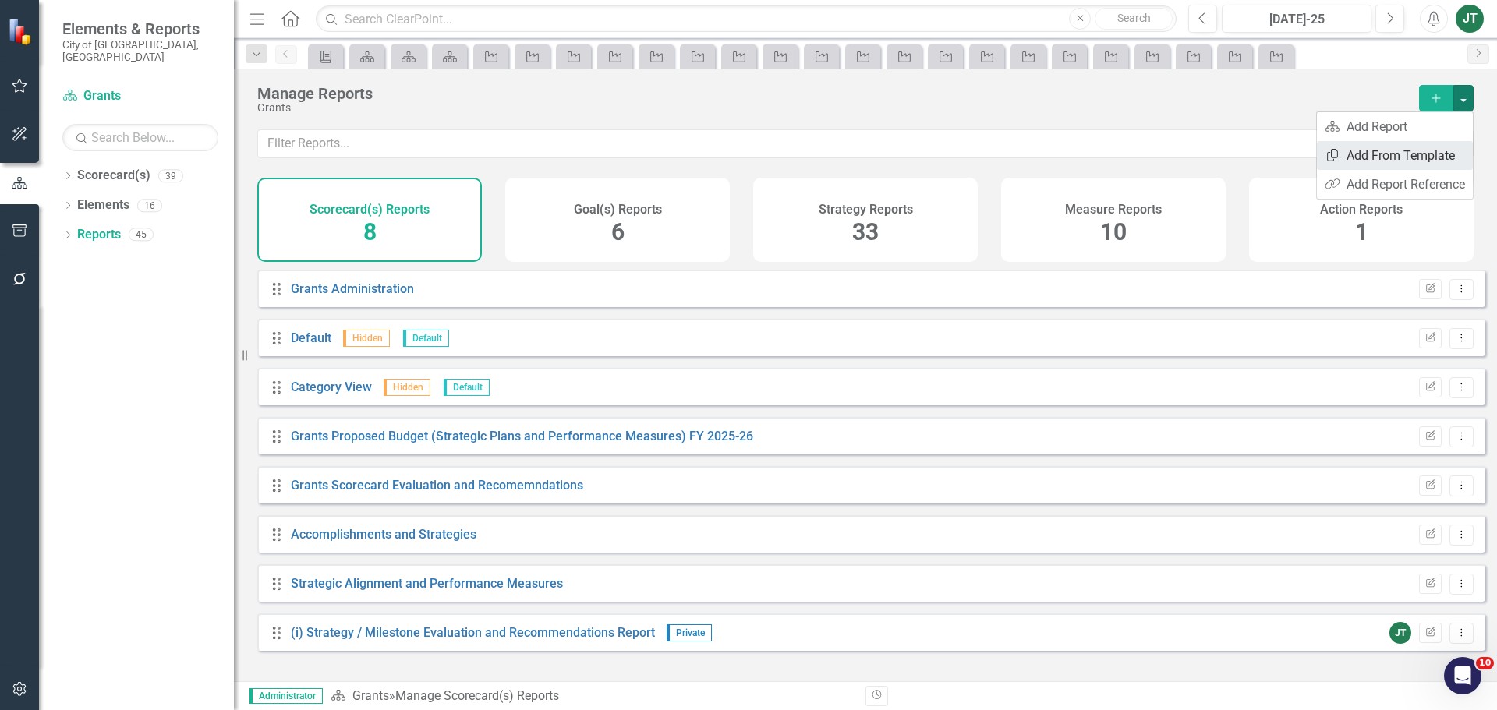
click at [1407, 160] on link "Copy Add From Template" at bounding box center [1395, 155] width 156 height 29
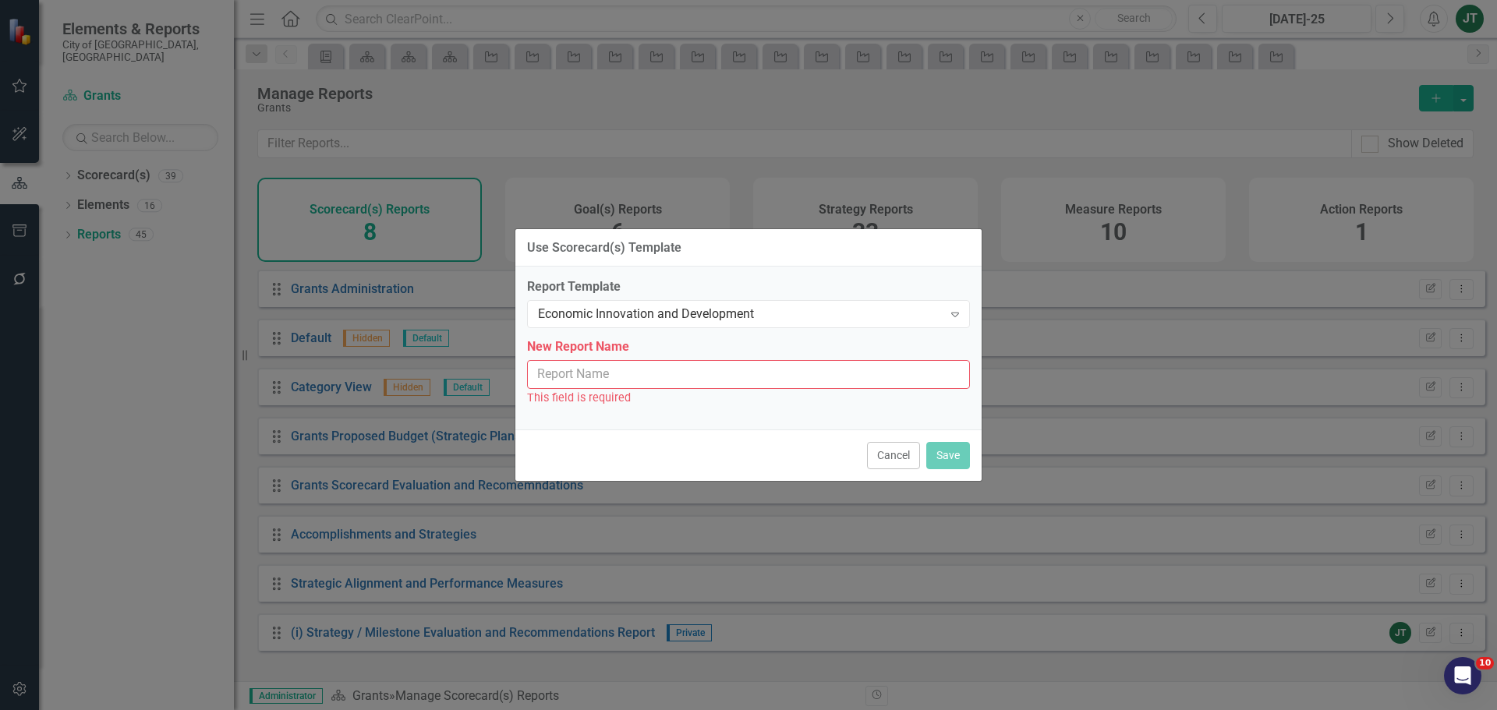
click at [558, 372] on input "New Report Name" at bounding box center [748, 374] width 443 height 29
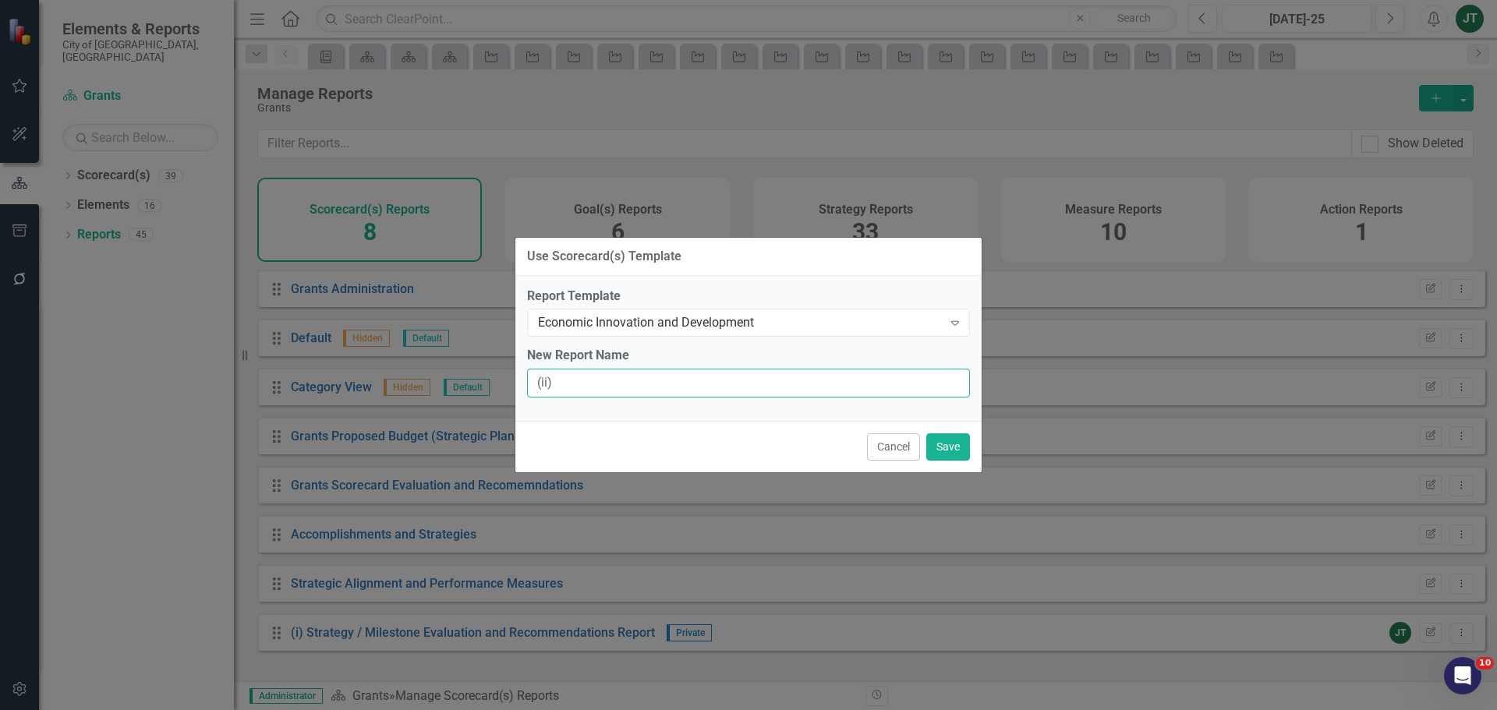
type input "(ii) Strategy / Milestone Evaluation and Recommendation Report"
click at [952, 442] on button "Save" at bounding box center [948, 447] width 44 height 27
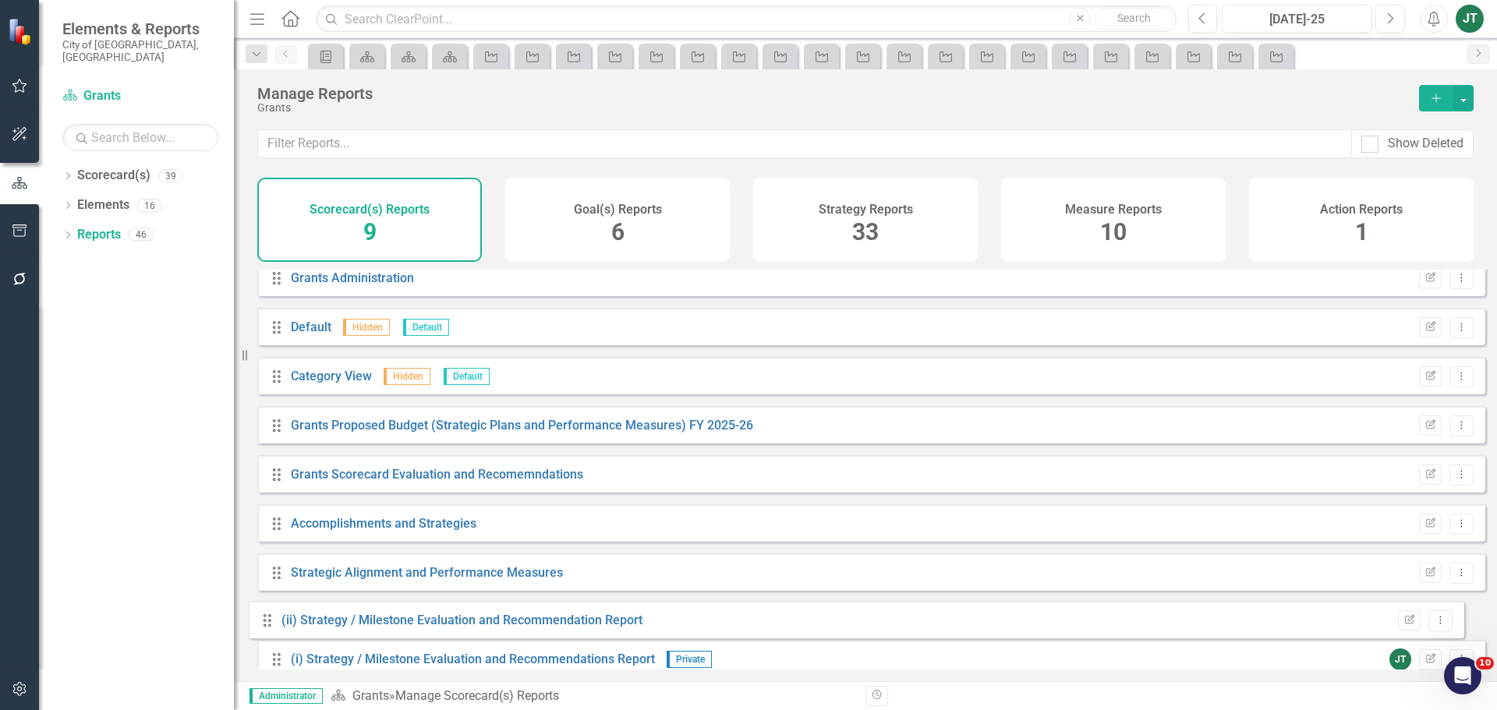
scroll to position [42, 0]
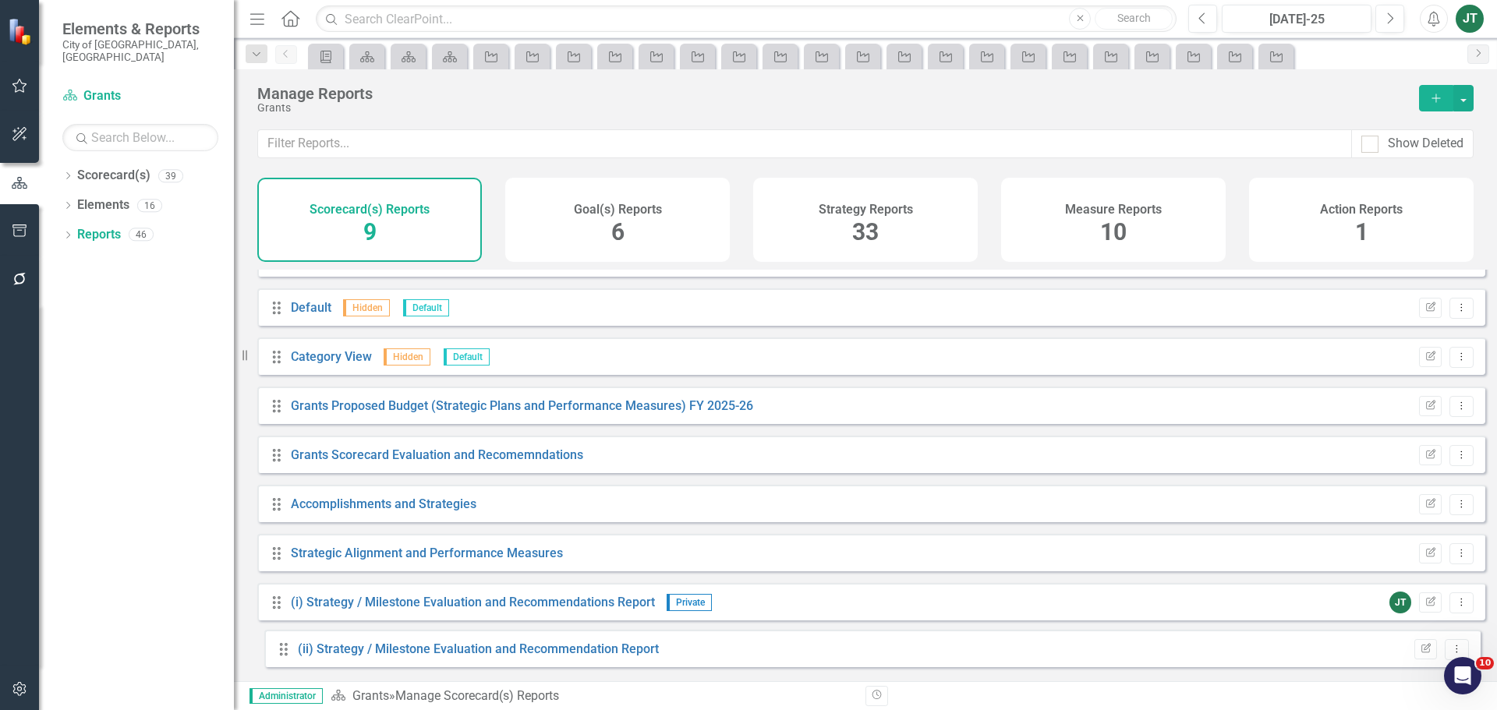
drag, startPoint x: 285, startPoint y: 297, endPoint x: 292, endPoint y: 646, distance: 348.6
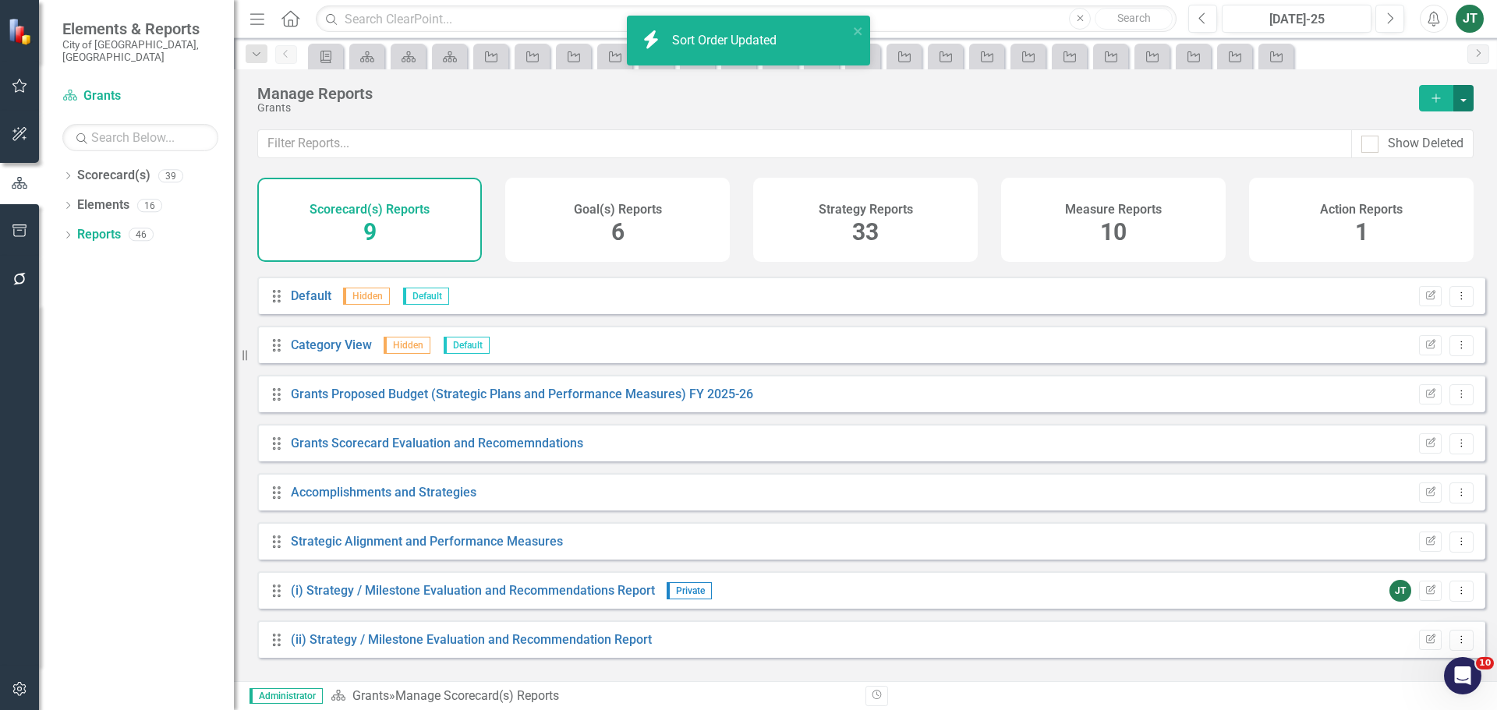
click at [1467, 94] on button "button" at bounding box center [1463, 98] width 20 height 27
click at [1389, 151] on link "Copy Add From Template" at bounding box center [1395, 155] width 156 height 29
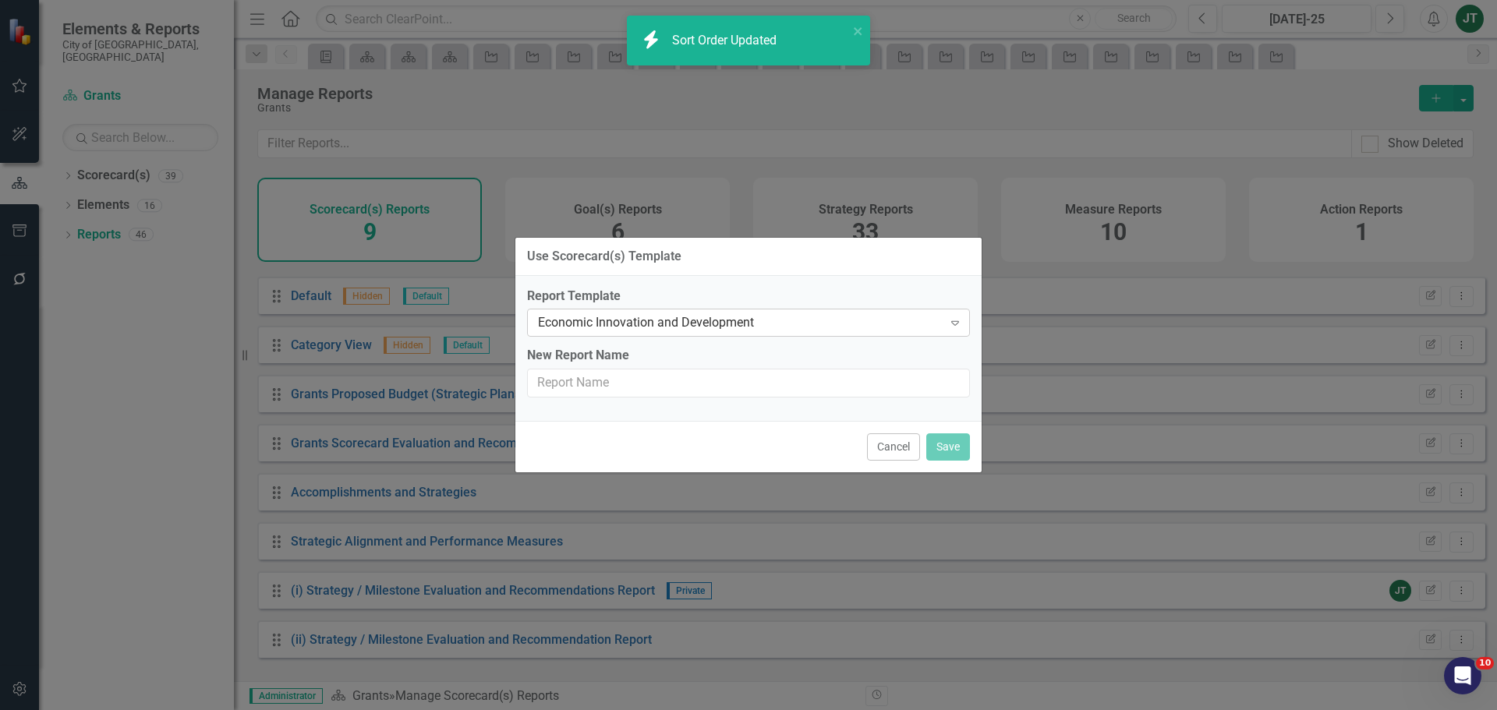
click at [590, 318] on div "Economic Innovation and Development" at bounding box center [740, 323] width 405 height 18
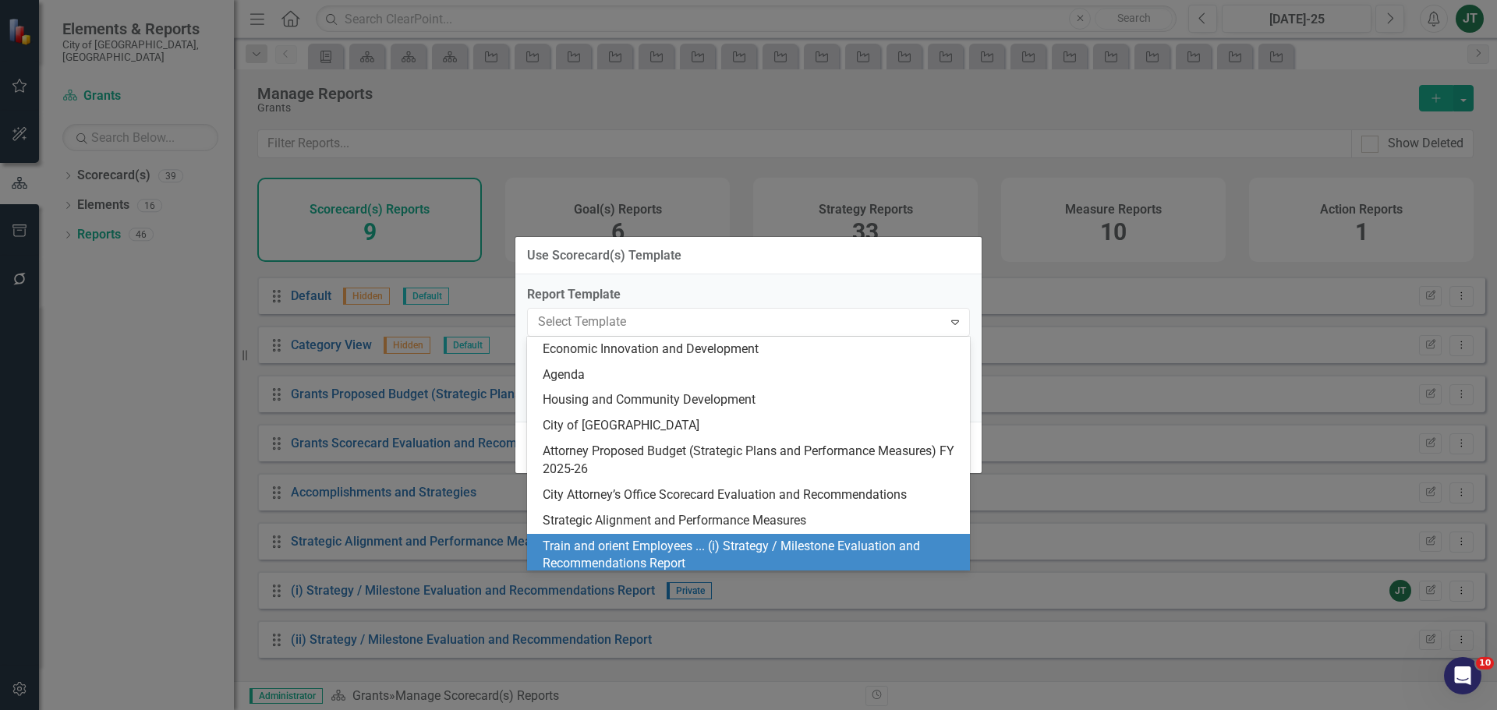
scroll to position [156, 0]
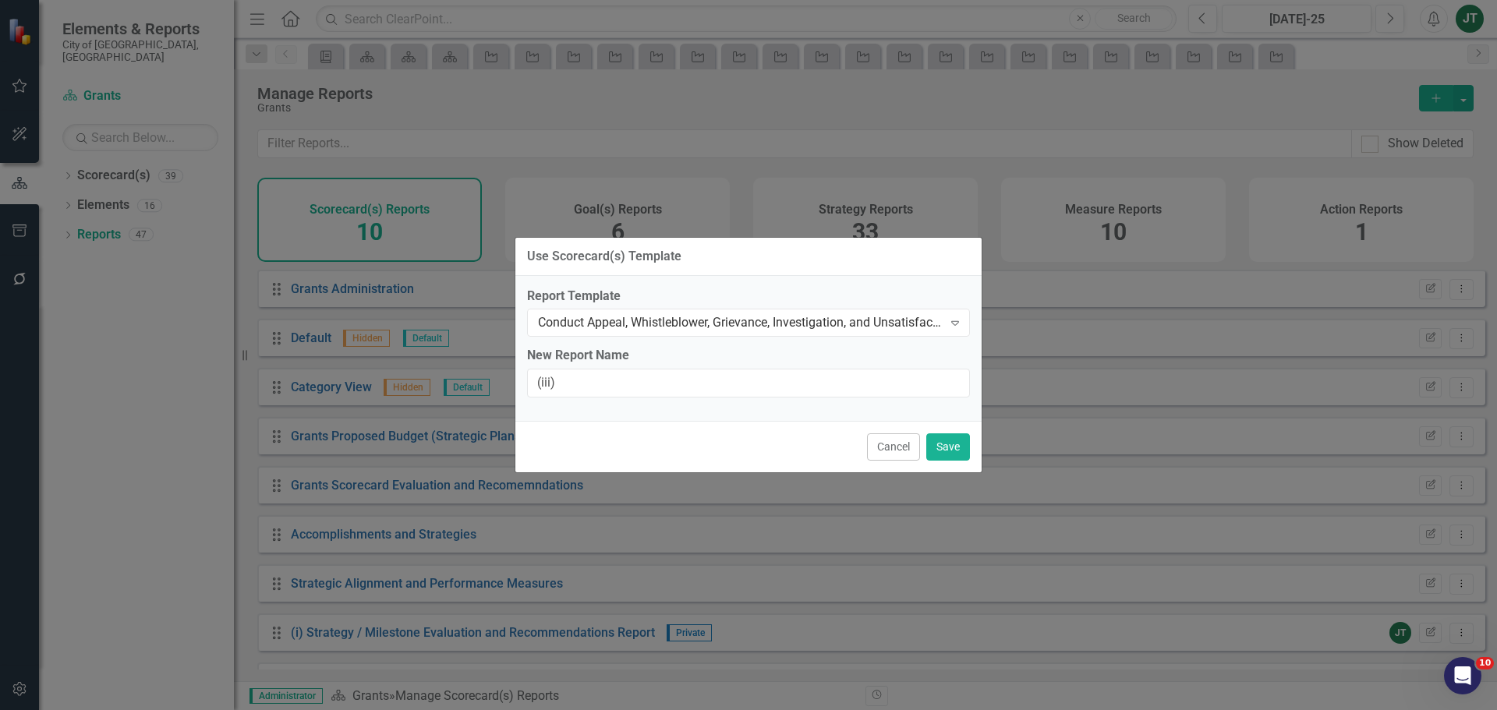
scroll to position [91, 0]
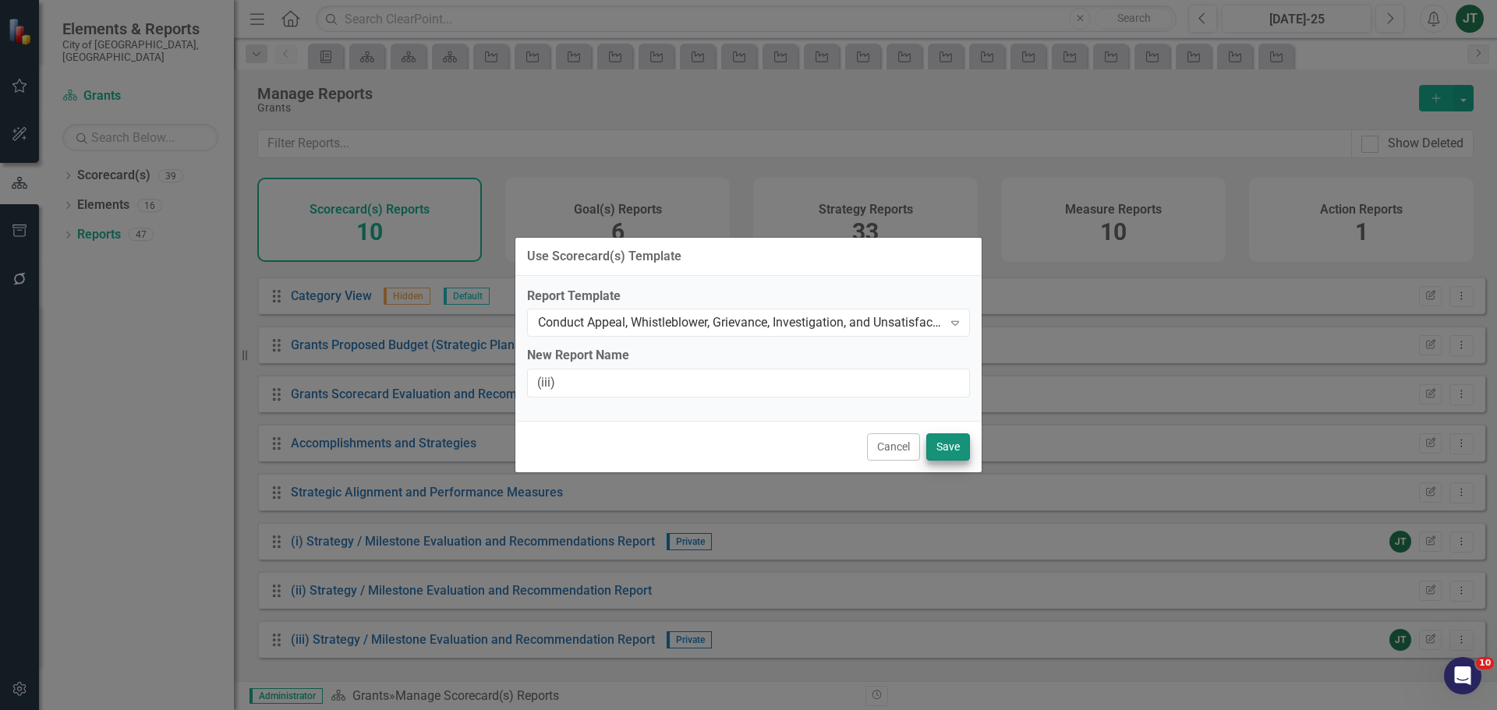
type input "(iii)"
click at [934, 442] on button "Save" at bounding box center [948, 447] width 44 height 27
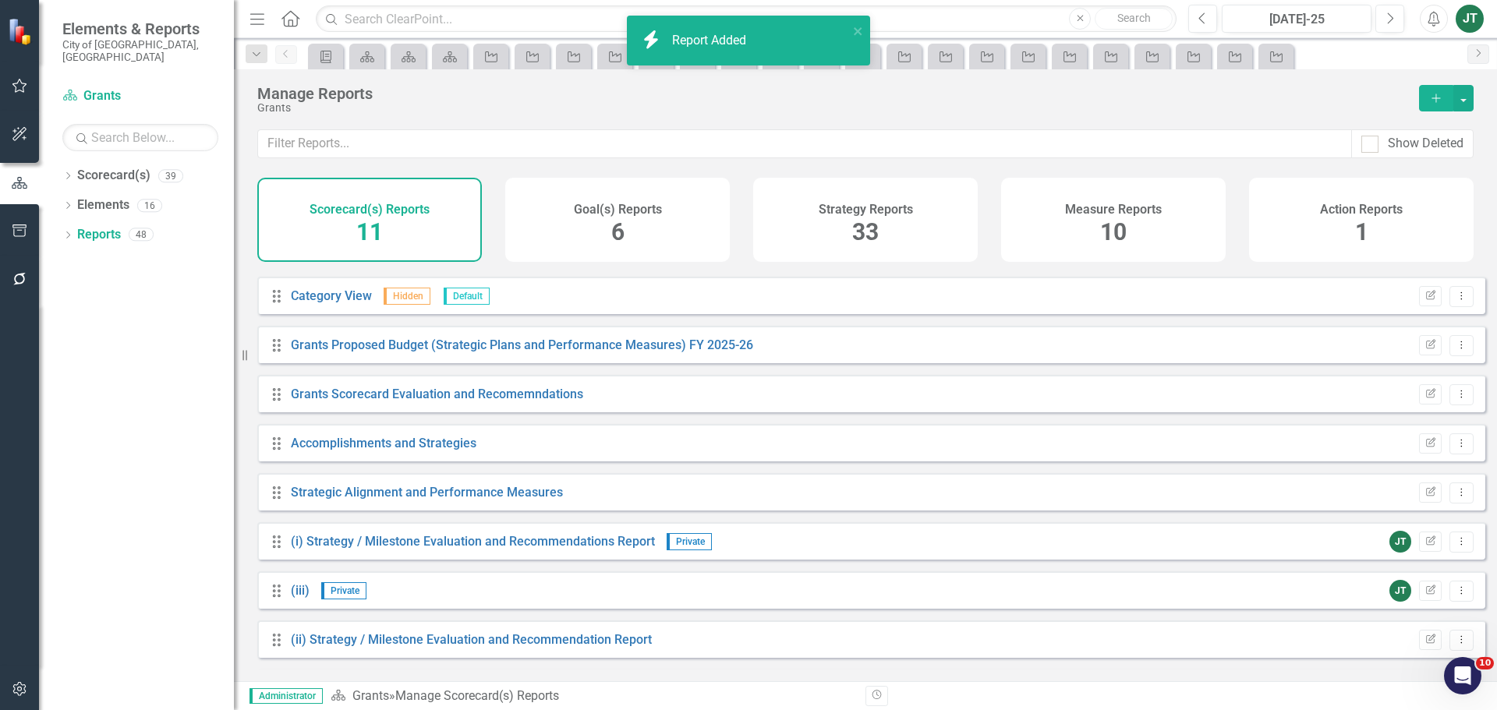
scroll to position [140, 0]
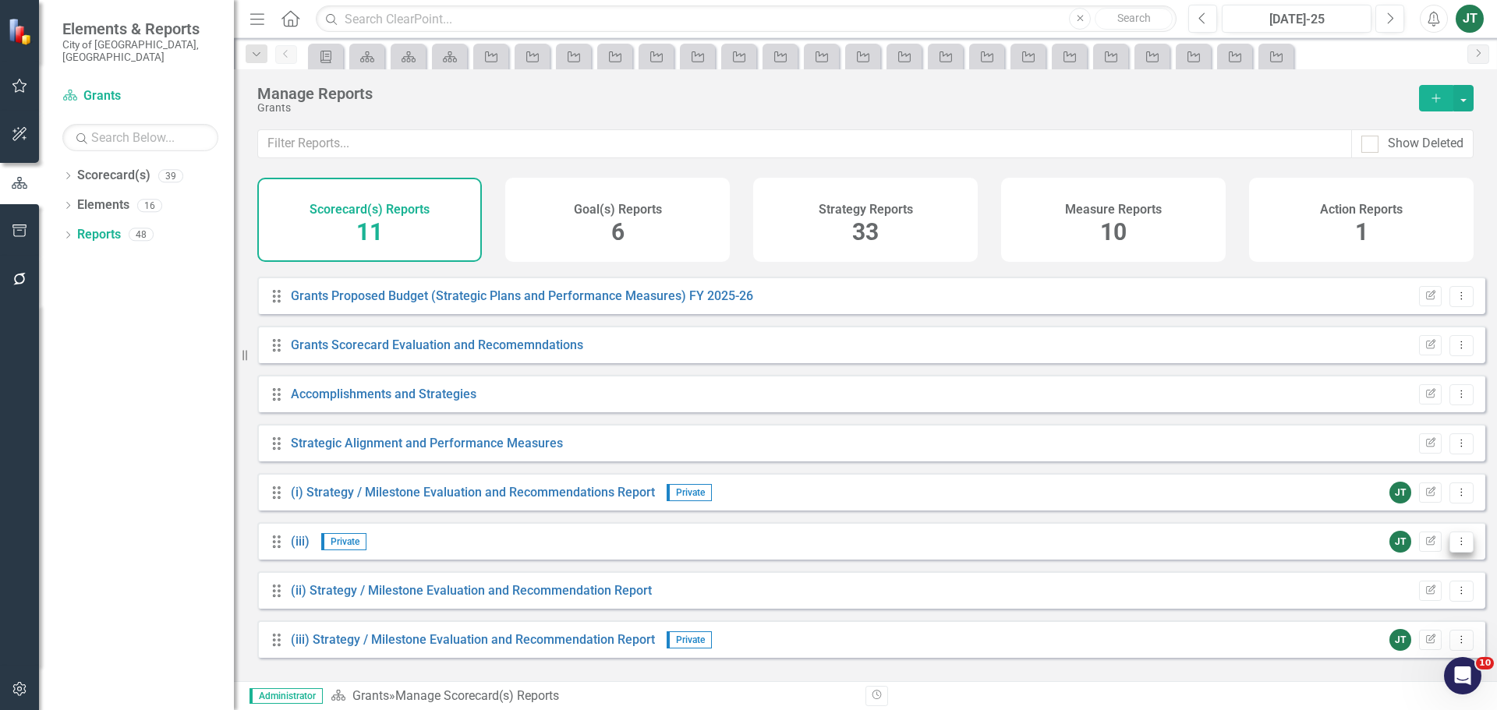
click at [1456, 547] on icon "Dropdown Menu" at bounding box center [1461, 541] width 13 height 10
click at [1383, 660] on link "Trash Delete Report" at bounding box center [1397, 666] width 129 height 29
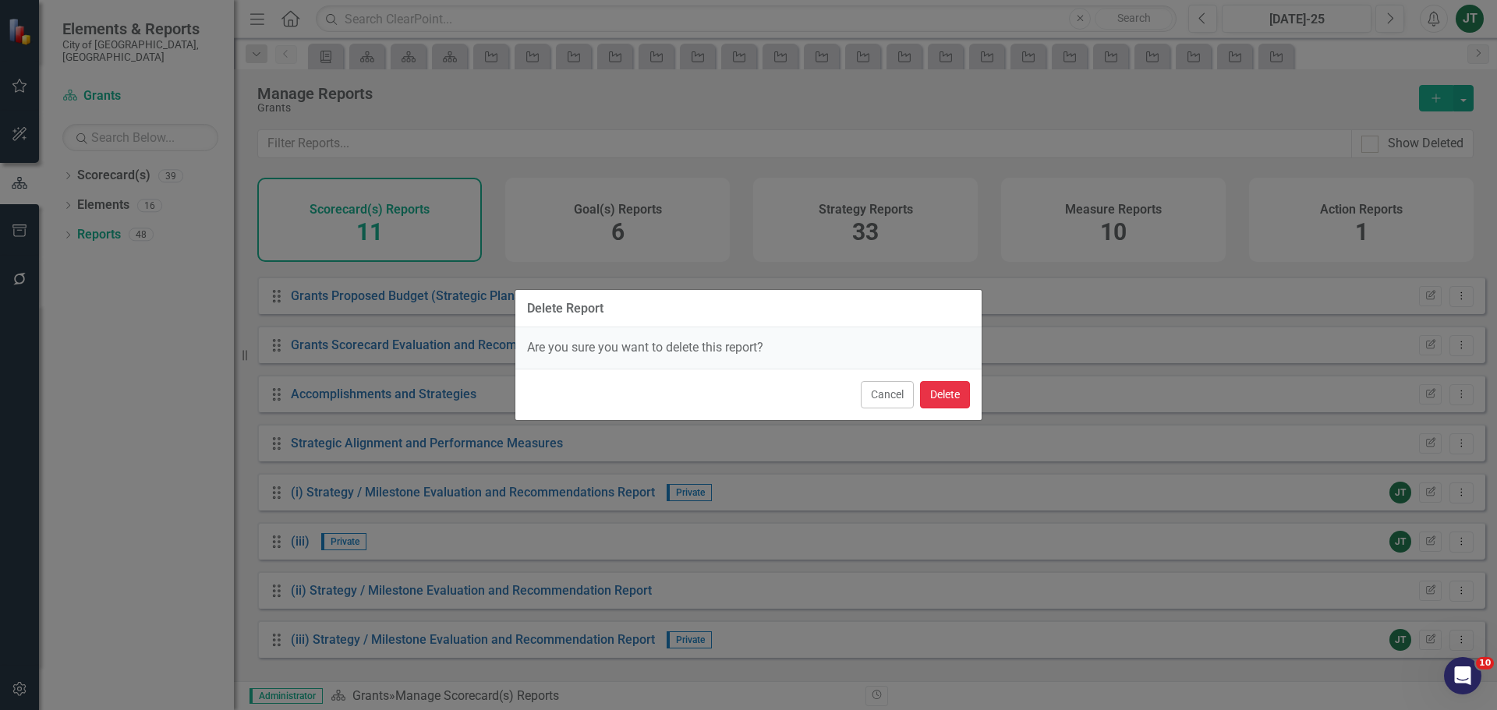
click at [933, 396] on button "Delete" at bounding box center [945, 394] width 50 height 27
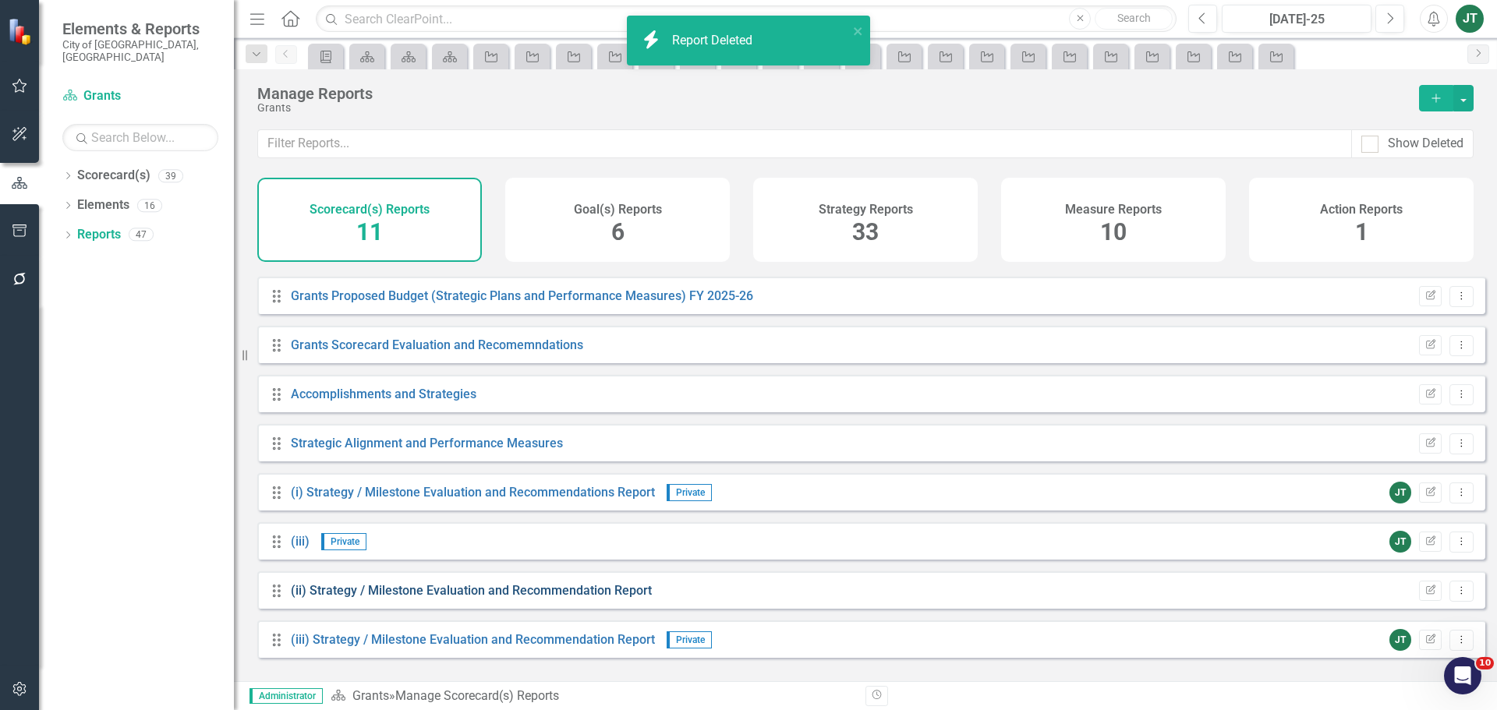
click at [353, 598] on link "(ii) Strategy / Milestone Evaluation and Recommendation Report" at bounding box center [471, 590] width 361 height 15
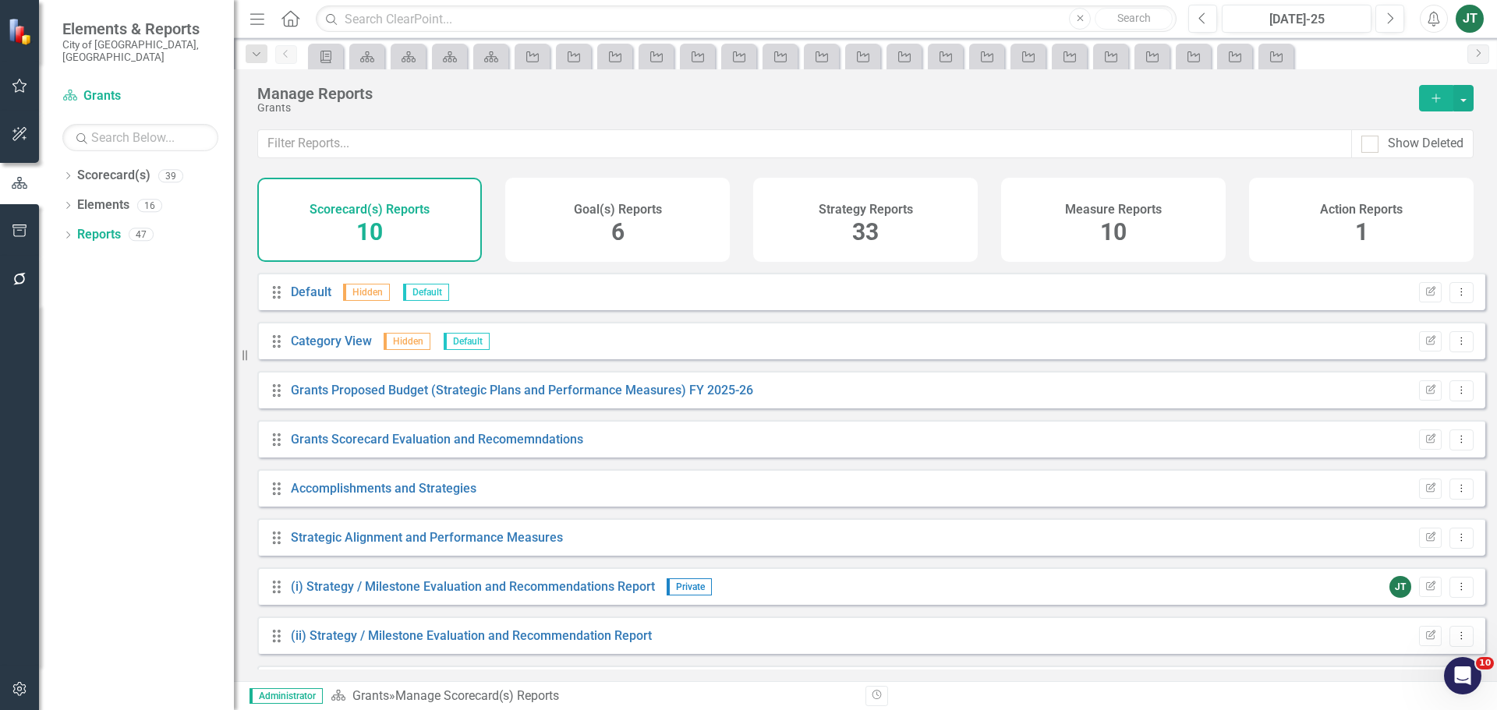
scroll to position [91, 0]
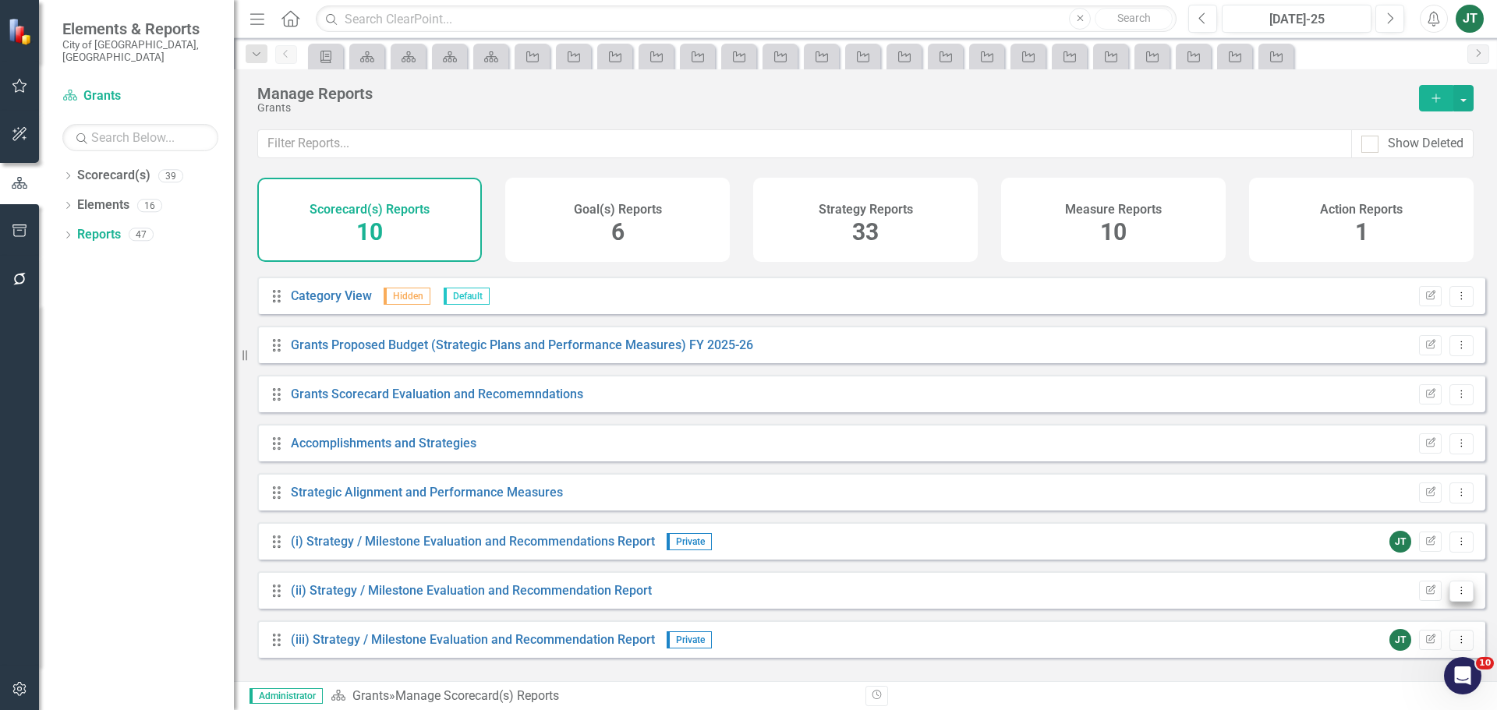
drag, startPoint x: 1432, startPoint y: 607, endPoint x: 1440, endPoint y: 607, distance: 8.6
click at [1439, 602] on div "Edit Report Dropdown Menu" at bounding box center [1442, 591] width 62 height 21
click at [1455, 596] on icon "Dropdown Menu" at bounding box center [1461, 591] width 13 height 10
click at [1409, 581] on link "Trash Delete Report" at bounding box center [1397, 577] width 129 height 29
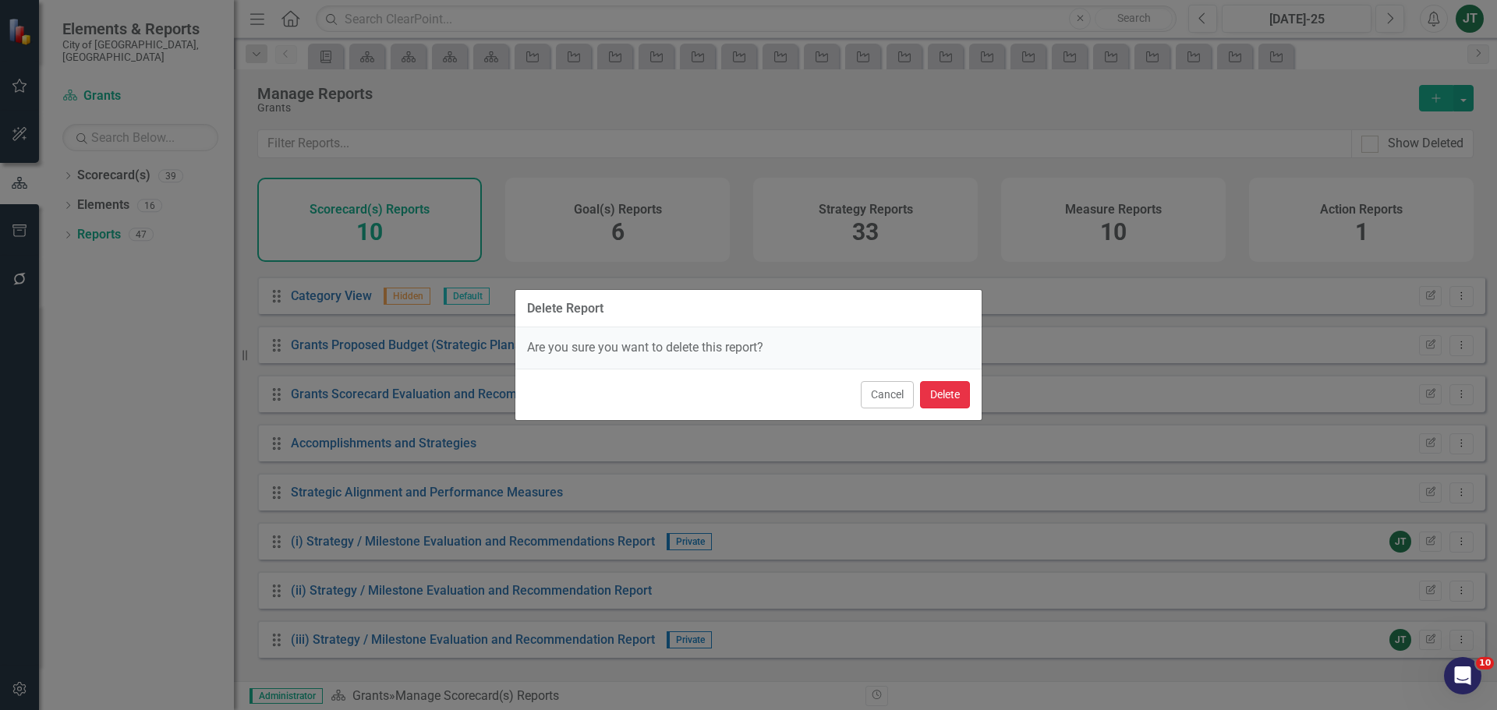
click at [951, 396] on button "Delete" at bounding box center [945, 394] width 50 height 27
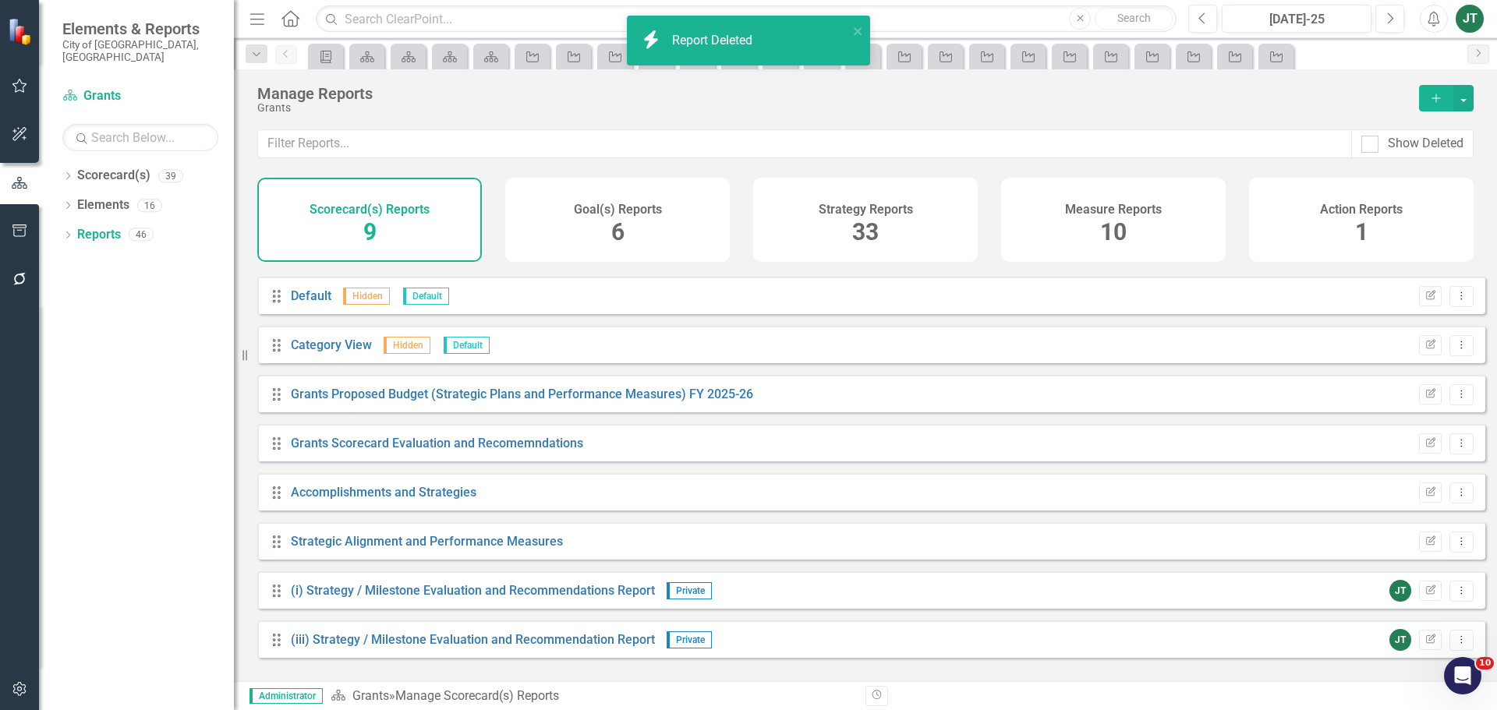
scroll to position [42, 0]
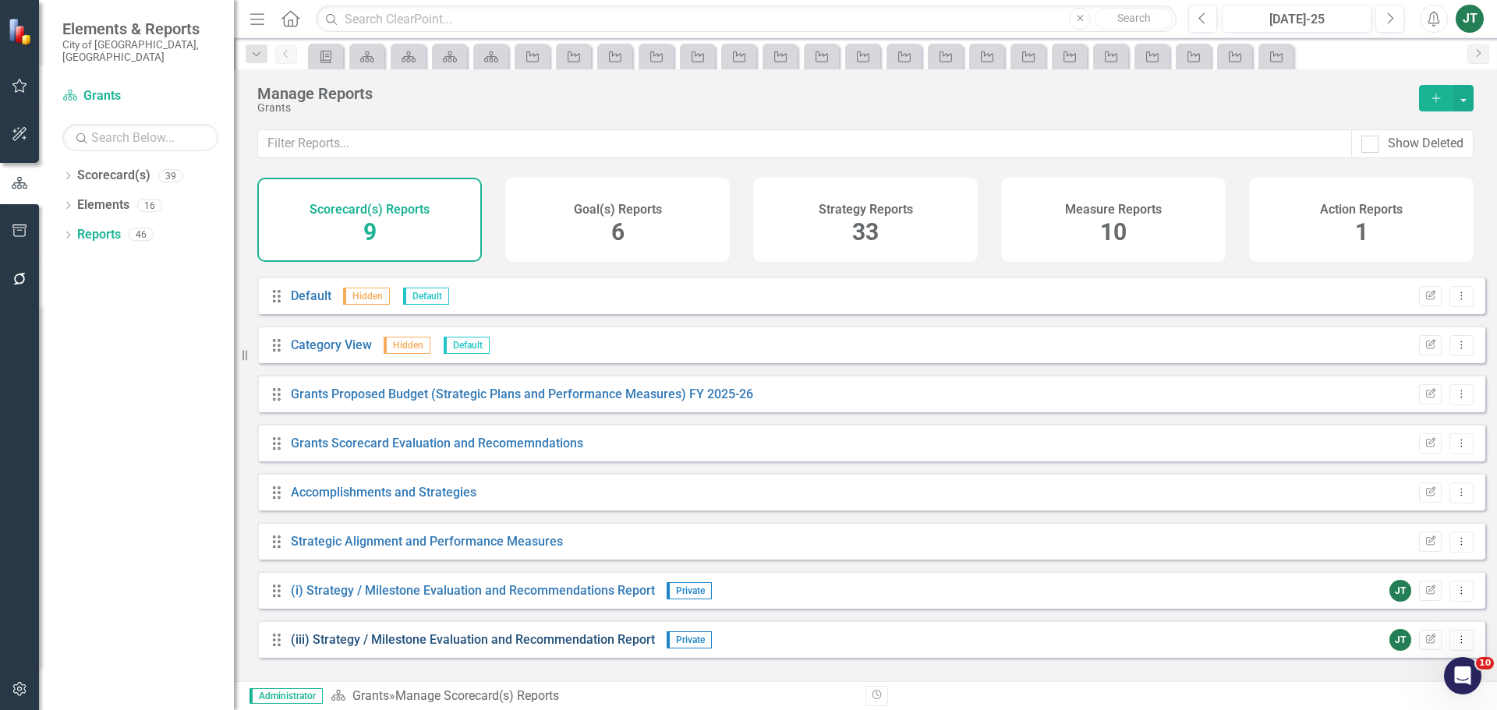
click at [511, 647] on link "(iii) Strategy / Milestone Evaluation and Recommendation Report" at bounding box center [473, 639] width 364 height 15
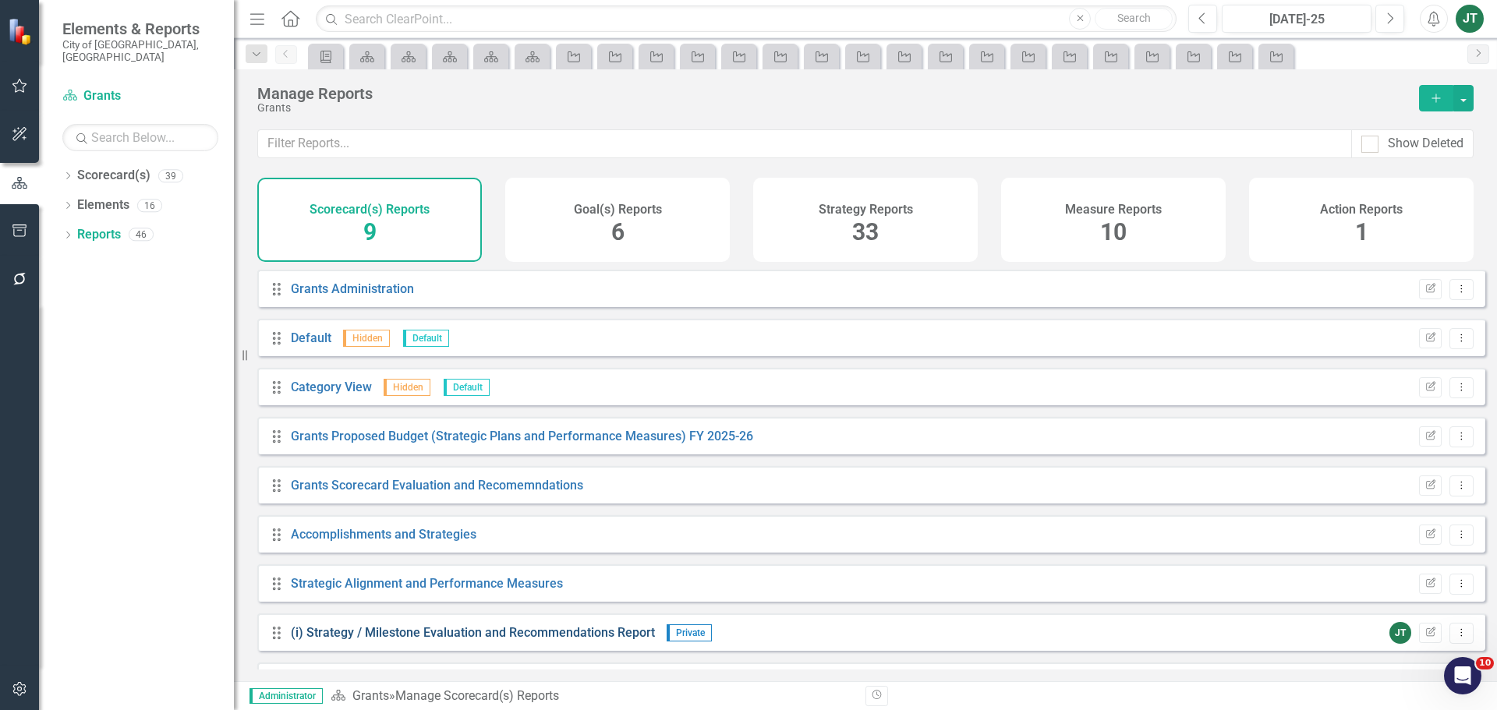
click at [364, 640] on link "(i) Strategy / Milestone Evaluation and Recommendations Report" at bounding box center [473, 632] width 364 height 15
click at [1461, 96] on button "button" at bounding box center [1463, 98] width 20 height 27
click at [1414, 150] on link "Copy Add From Template" at bounding box center [1395, 155] width 156 height 29
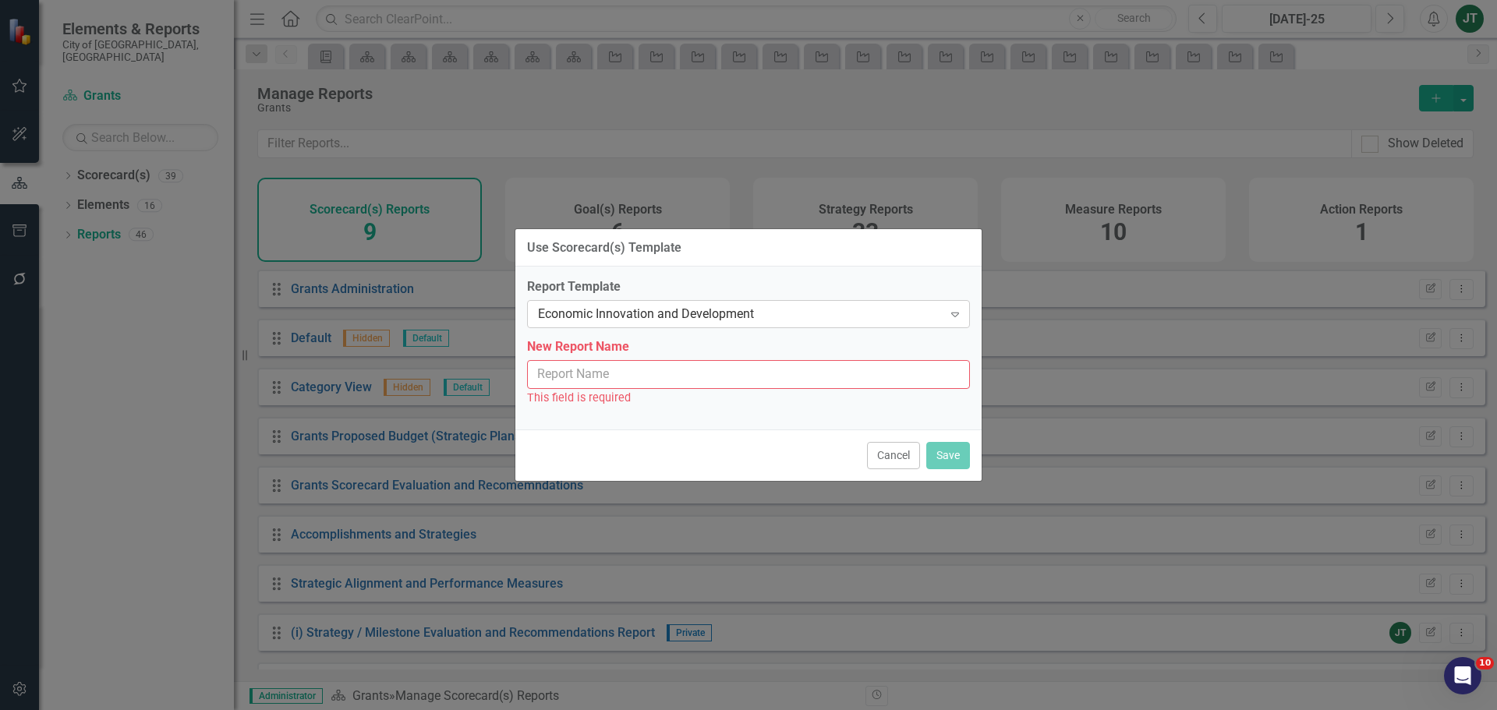
click at [699, 314] on div "Economic Innovation and Development" at bounding box center [740, 315] width 405 height 18
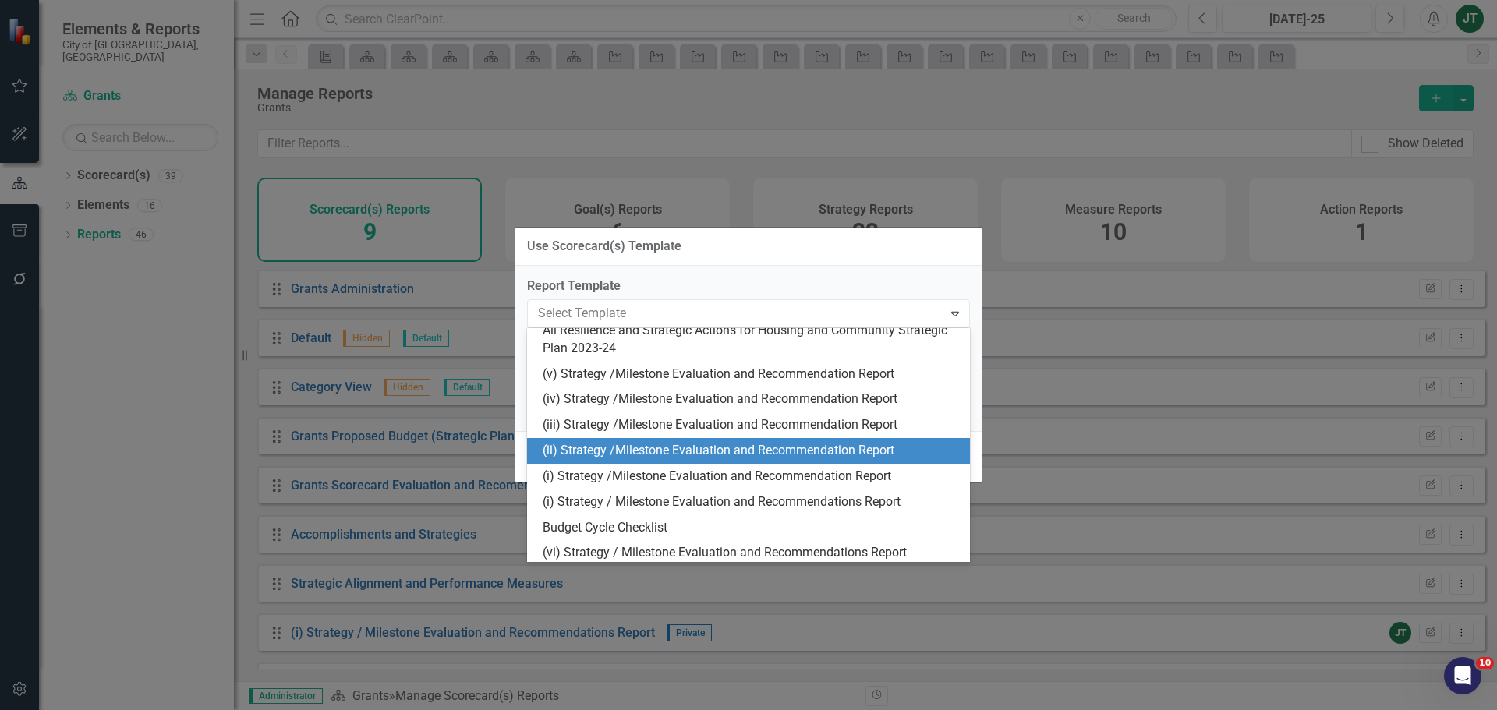
scroll to position [428, 0]
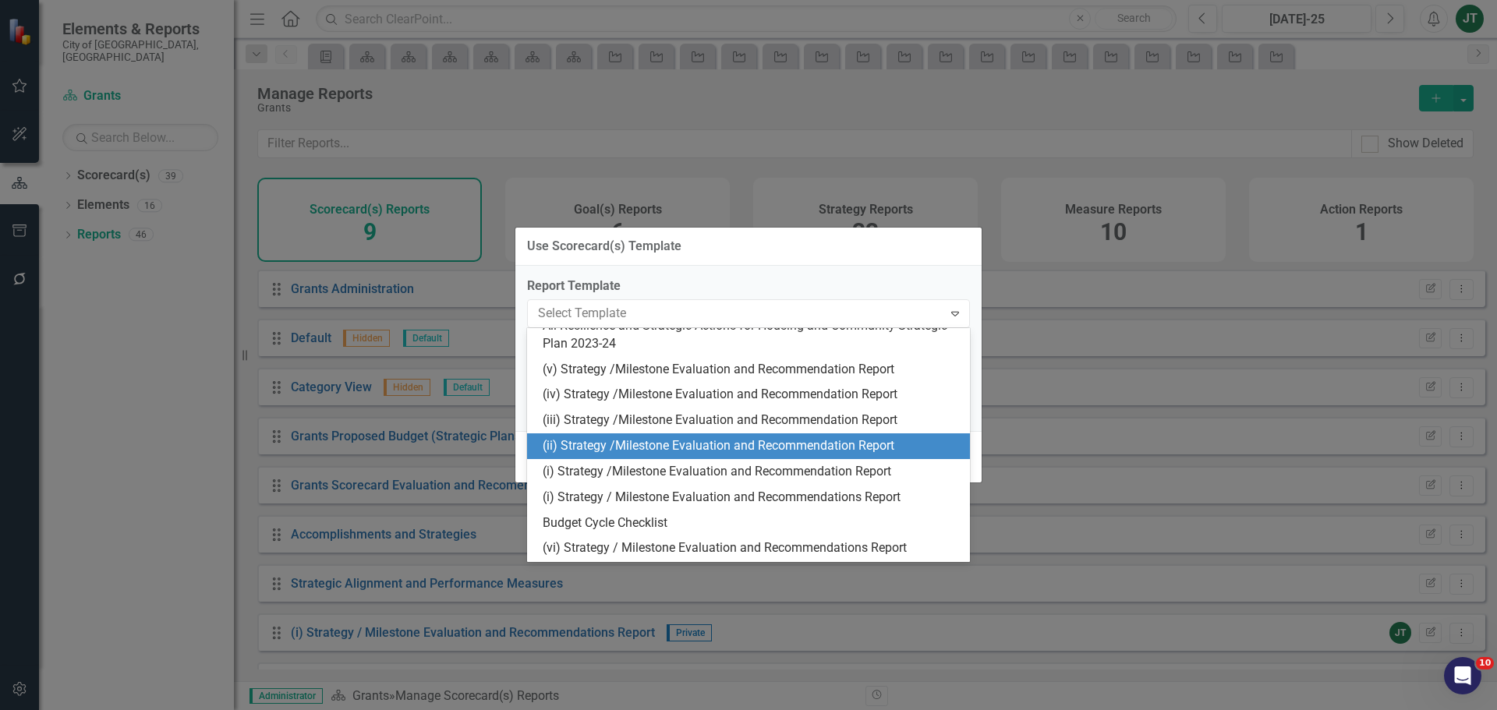
click at [646, 441] on div "(ii) Strategy /Milestone Evaluation and Recommendation Report" at bounding box center [752, 446] width 418 height 18
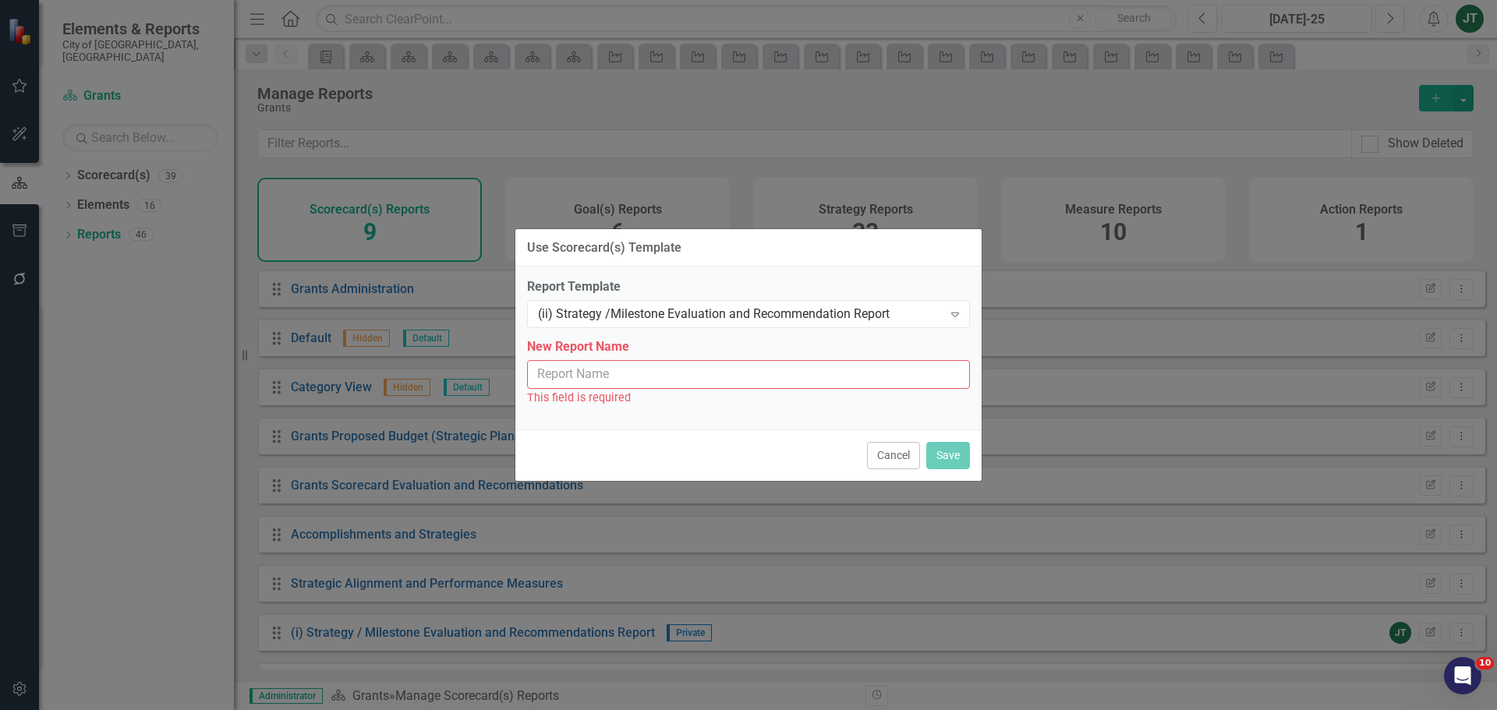
click at [616, 375] on input "New Report Name" at bounding box center [748, 374] width 443 height 29
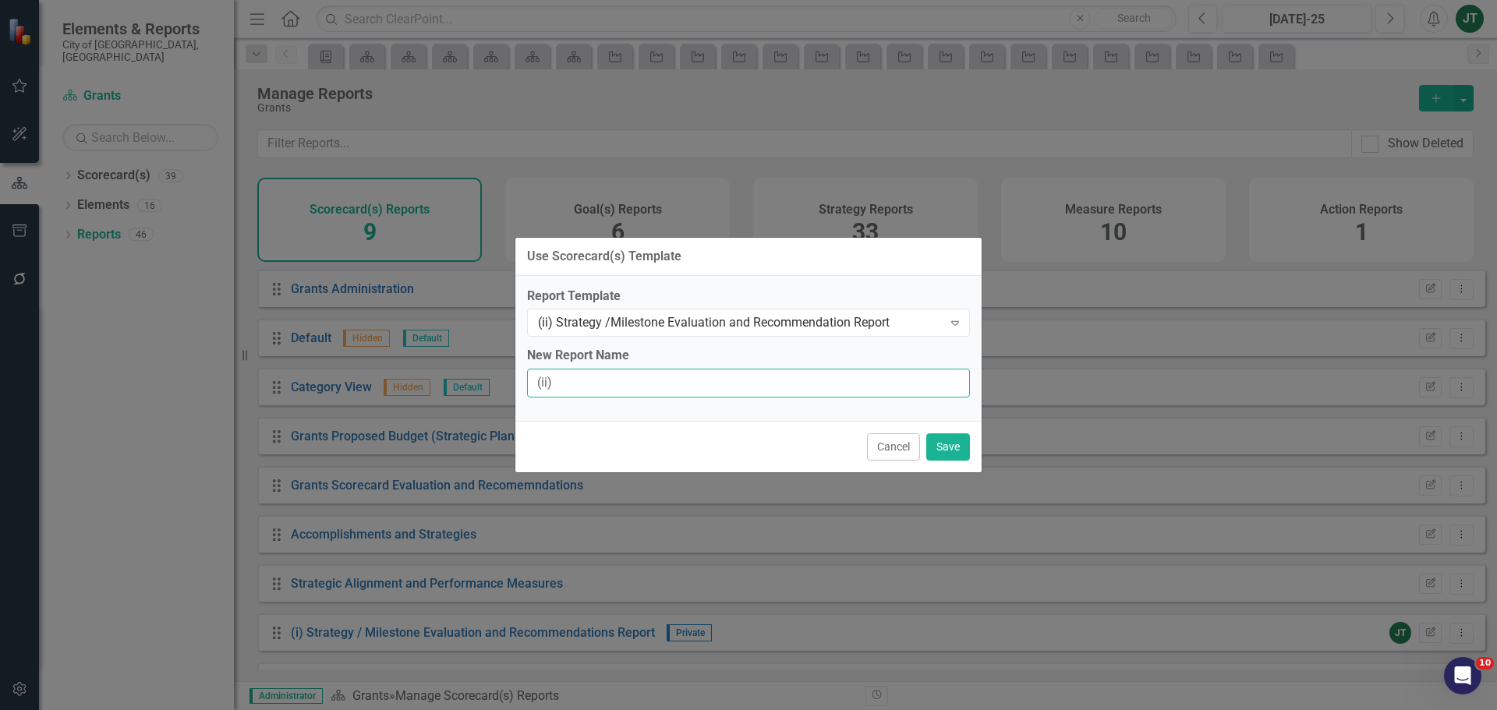
type input "(ii) Strategy / Milestone Evaluation and Recommendation Report"
click at [954, 446] on button "Save" at bounding box center [948, 447] width 44 height 27
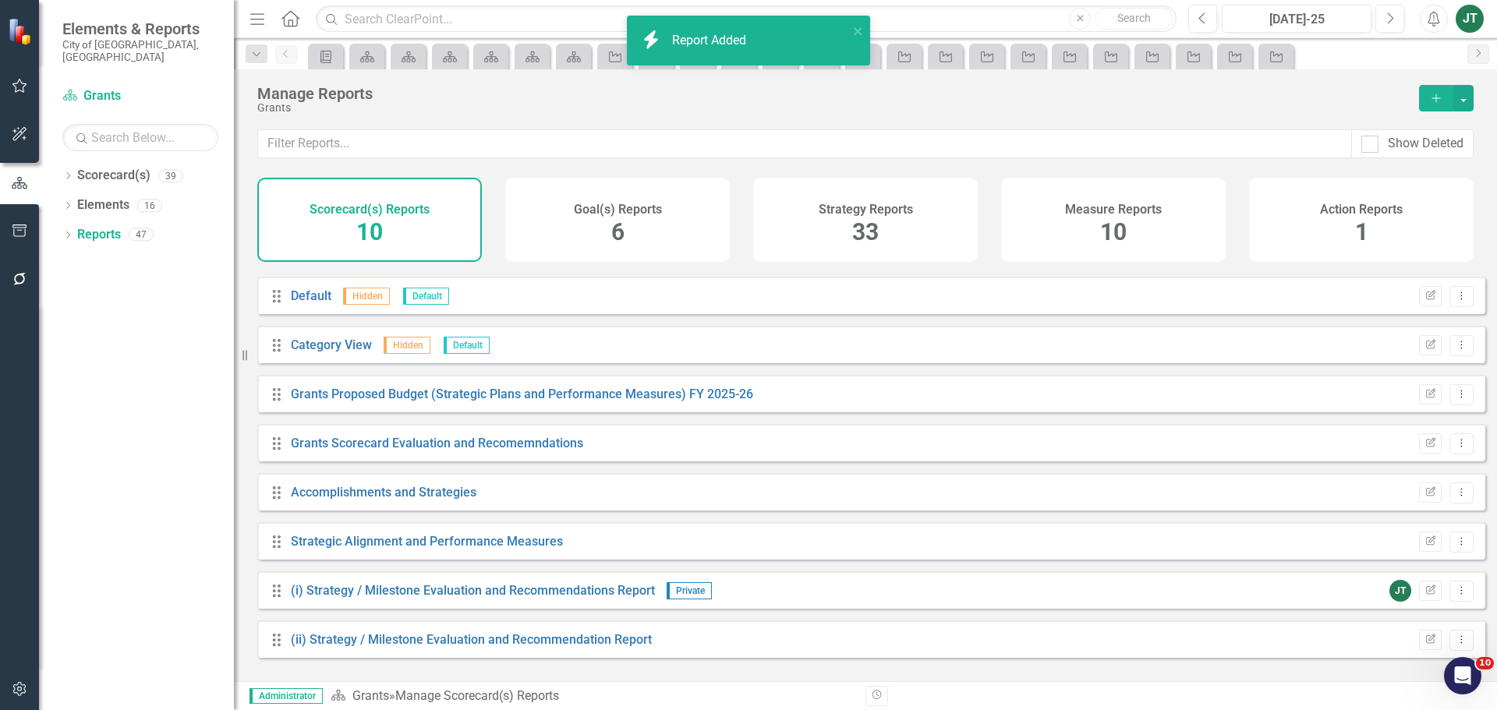
scroll to position [91, 0]
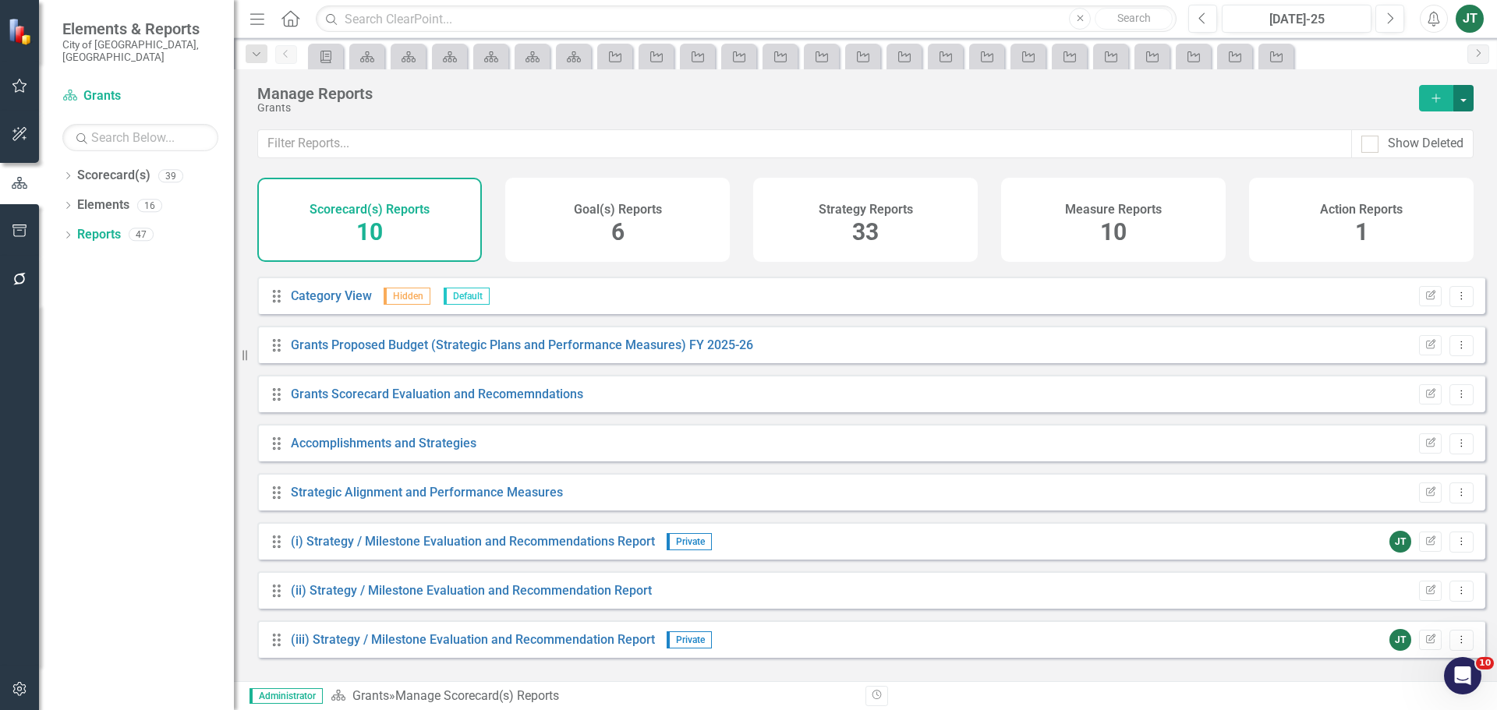
click at [1458, 94] on button "button" at bounding box center [1463, 98] width 20 height 27
click at [1377, 159] on link "Copy Add From Template" at bounding box center [1395, 155] width 156 height 29
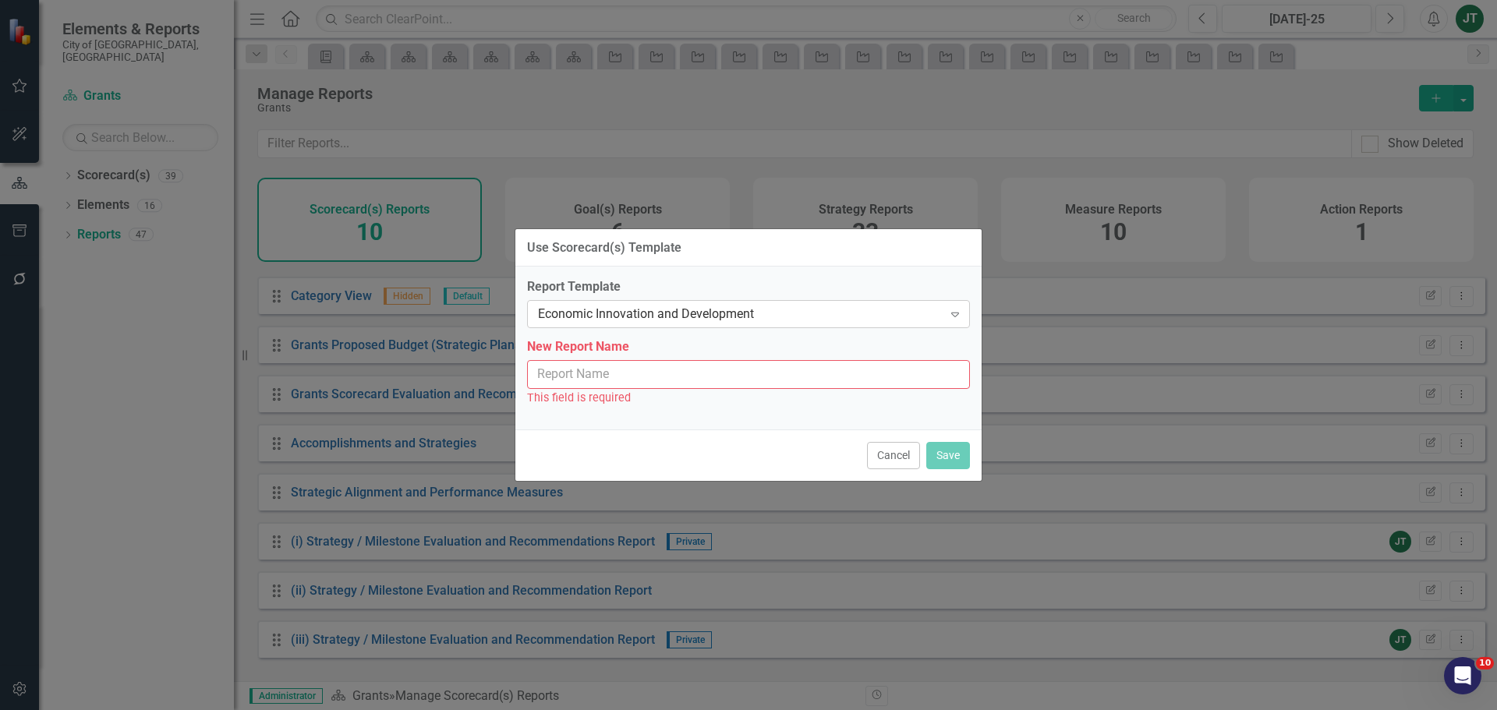
click at [696, 310] on div "Economic Innovation and Development" at bounding box center [740, 315] width 405 height 18
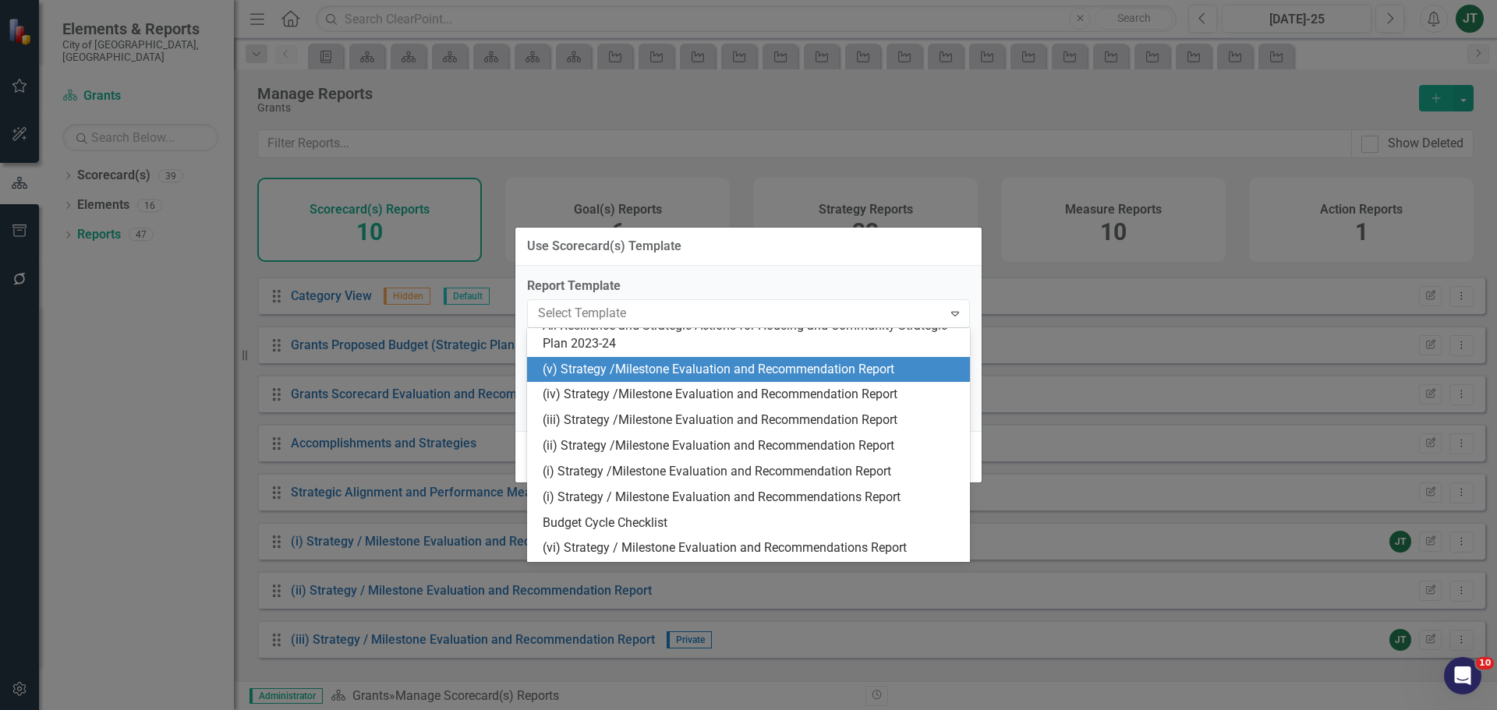
scroll to position [428, 0]
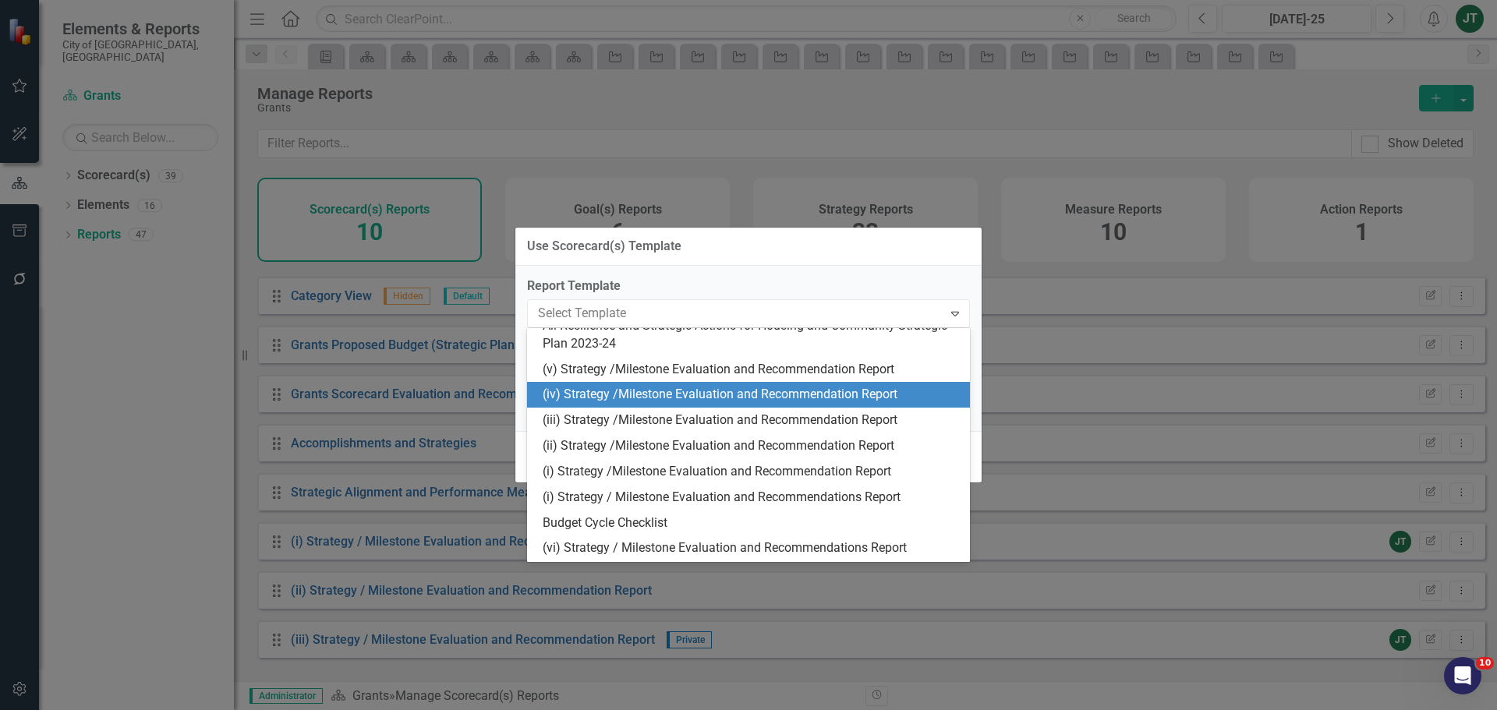
click at [561, 395] on div "(iv) Strategy /Milestone Evaluation and Recommendation Report" at bounding box center [752, 395] width 418 height 18
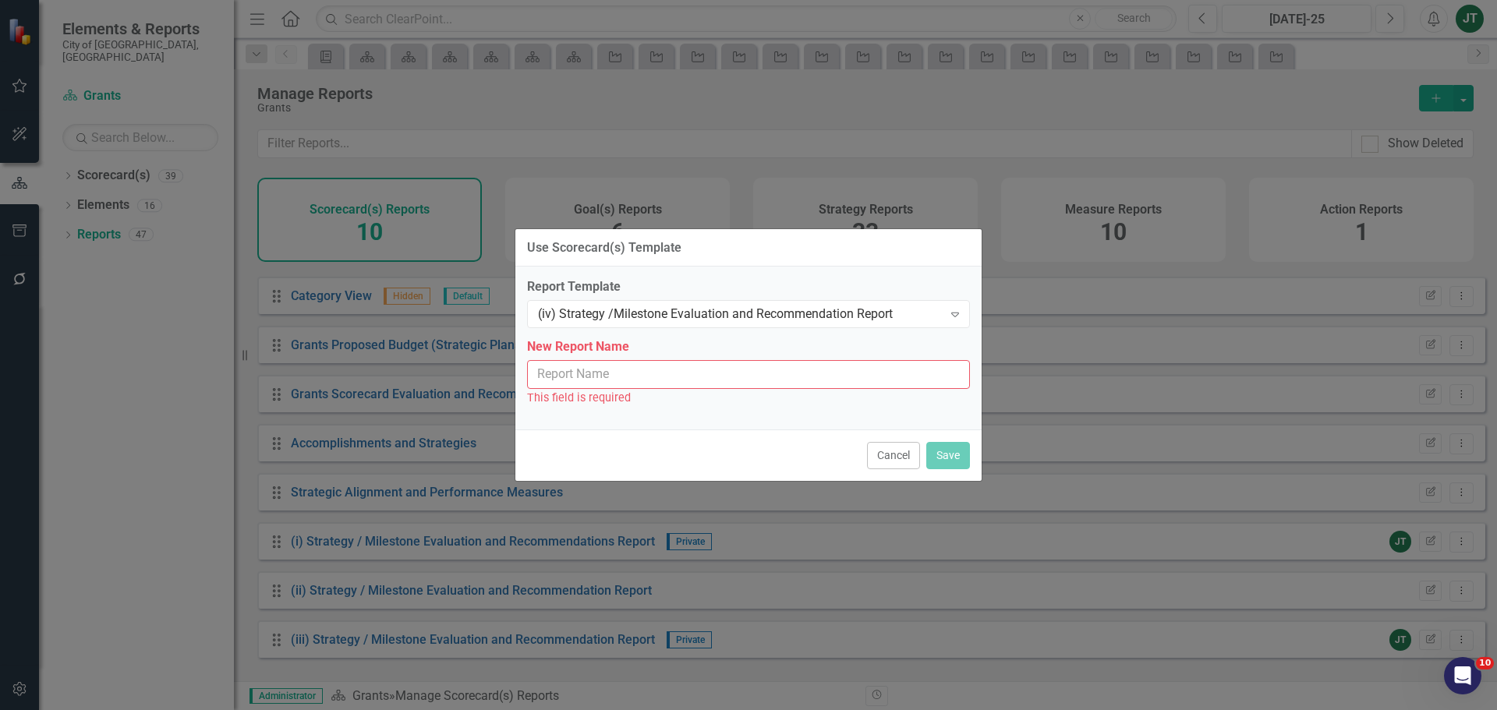
click at [620, 376] on input "New Report Name" at bounding box center [748, 374] width 443 height 29
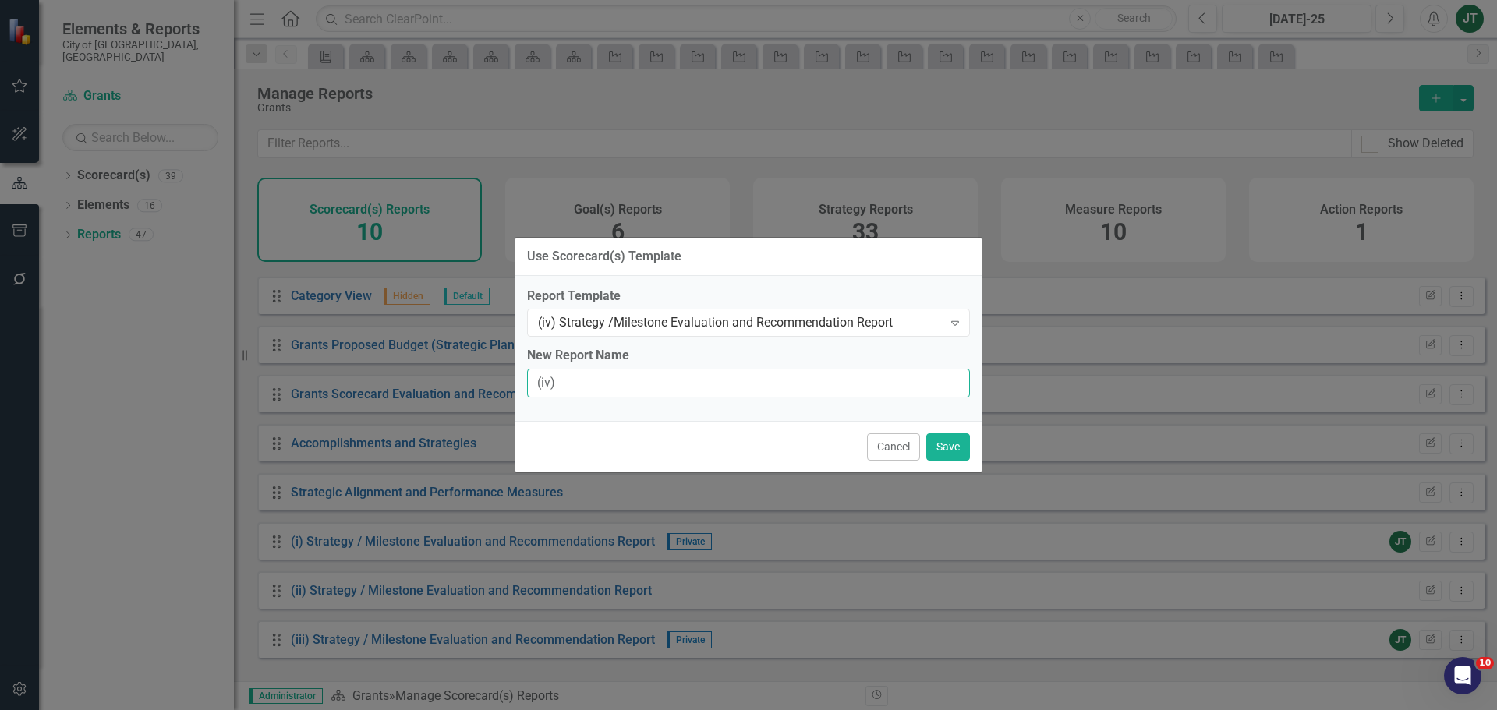
type input "(iv) Strategy / Milestone Evaluation and Recommendation Report"
click at [953, 449] on button "Save" at bounding box center [948, 447] width 44 height 27
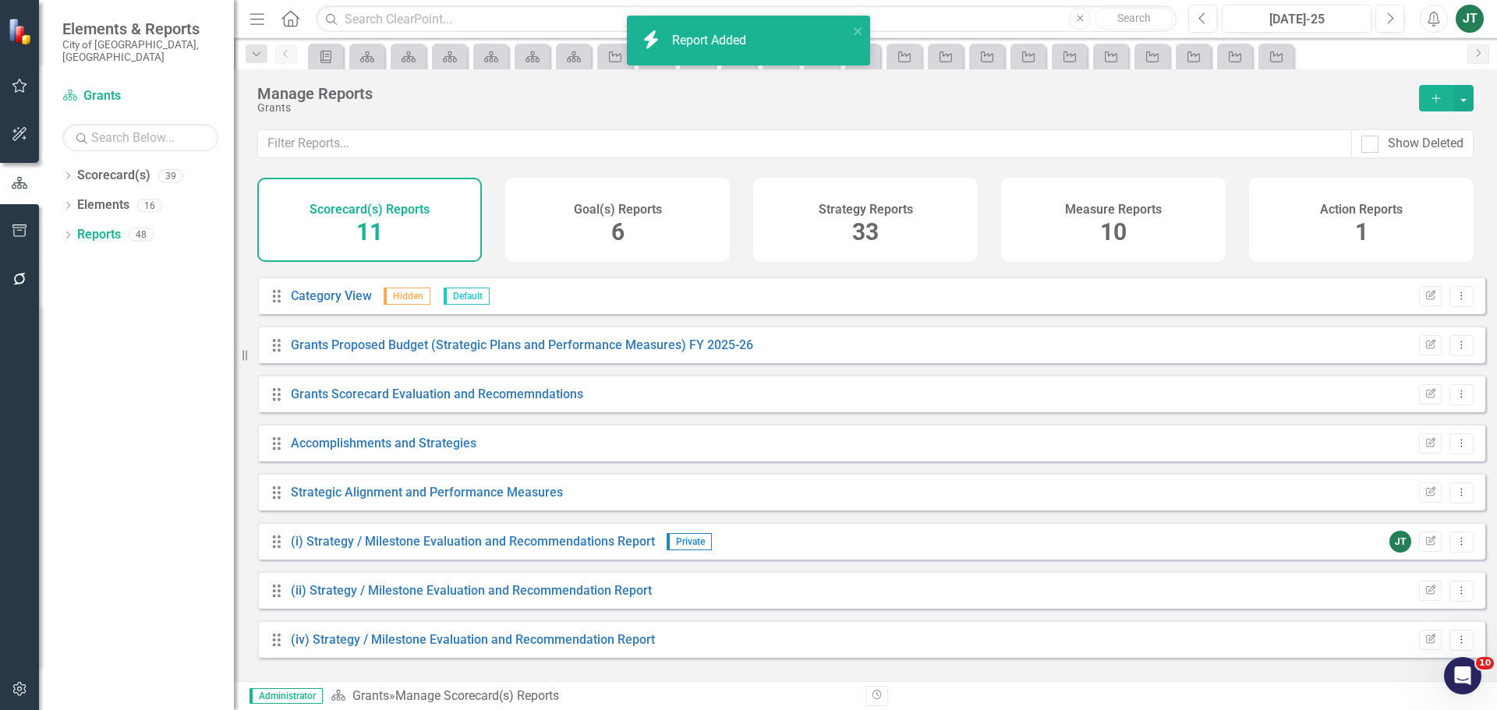
scroll to position [140, 0]
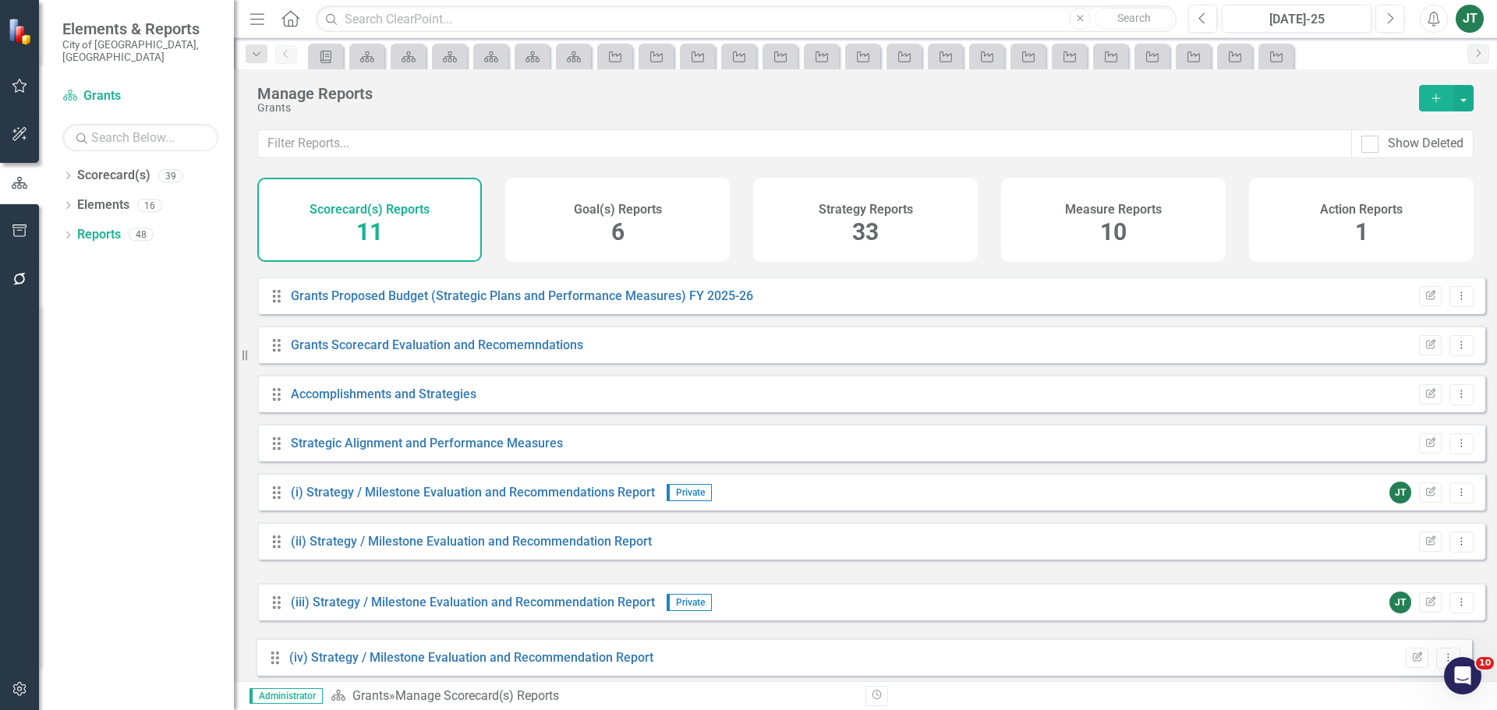
drag, startPoint x: 274, startPoint y: 613, endPoint x: 295, endPoint y: 653, distance: 45.7
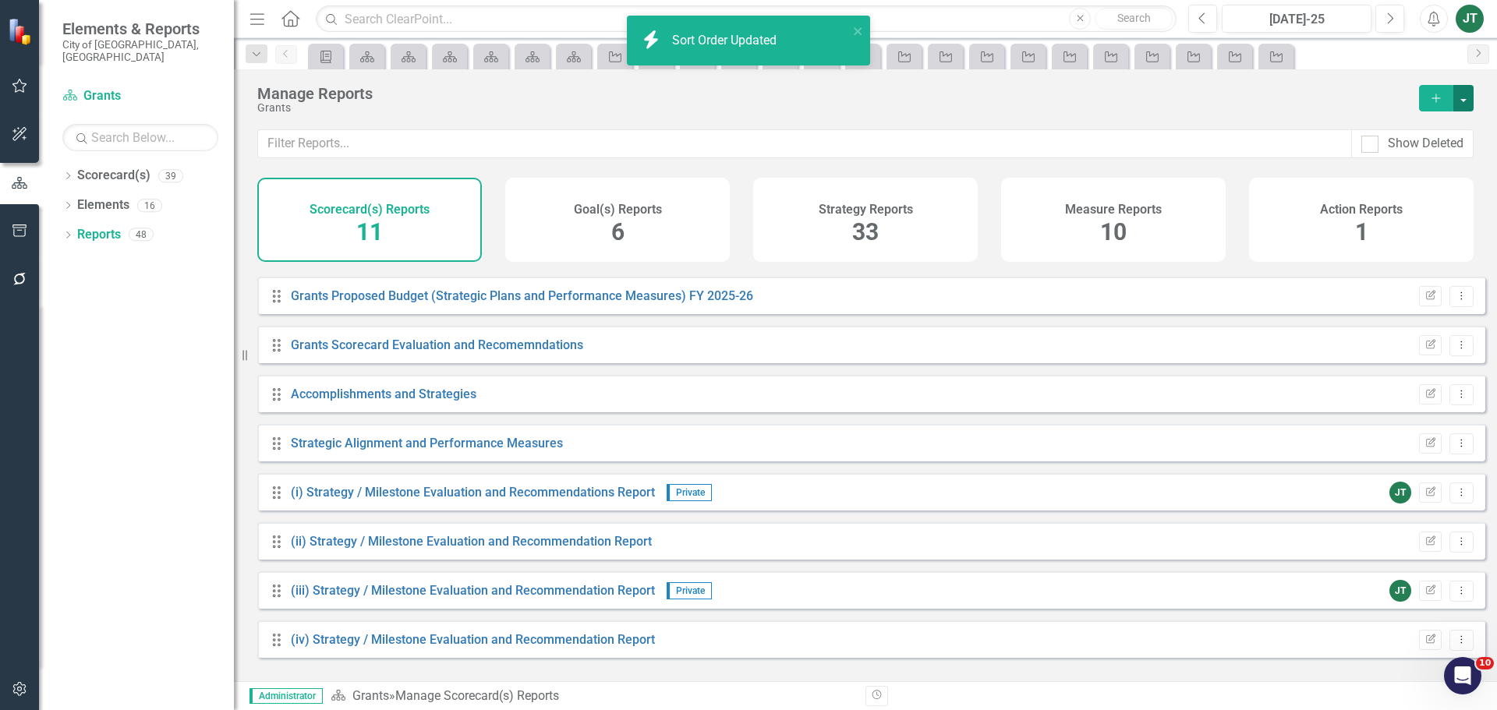
click at [1460, 94] on button "button" at bounding box center [1463, 98] width 20 height 27
click at [1389, 154] on link "Copy Add From Template" at bounding box center [1395, 155] width 156 height 29
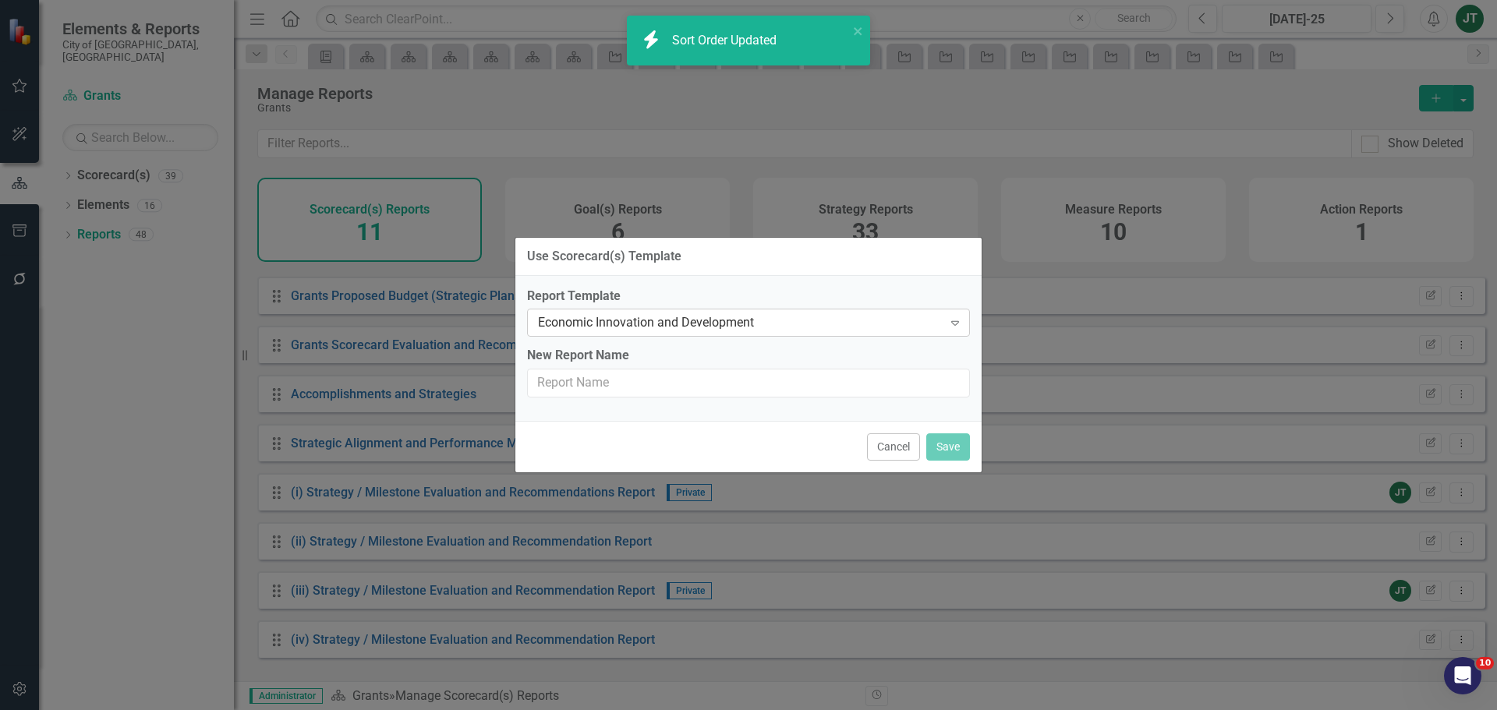
click at [642, 329] on div "Economic Innovation and Development" at bounding box center [740, 323] width 405 height 18
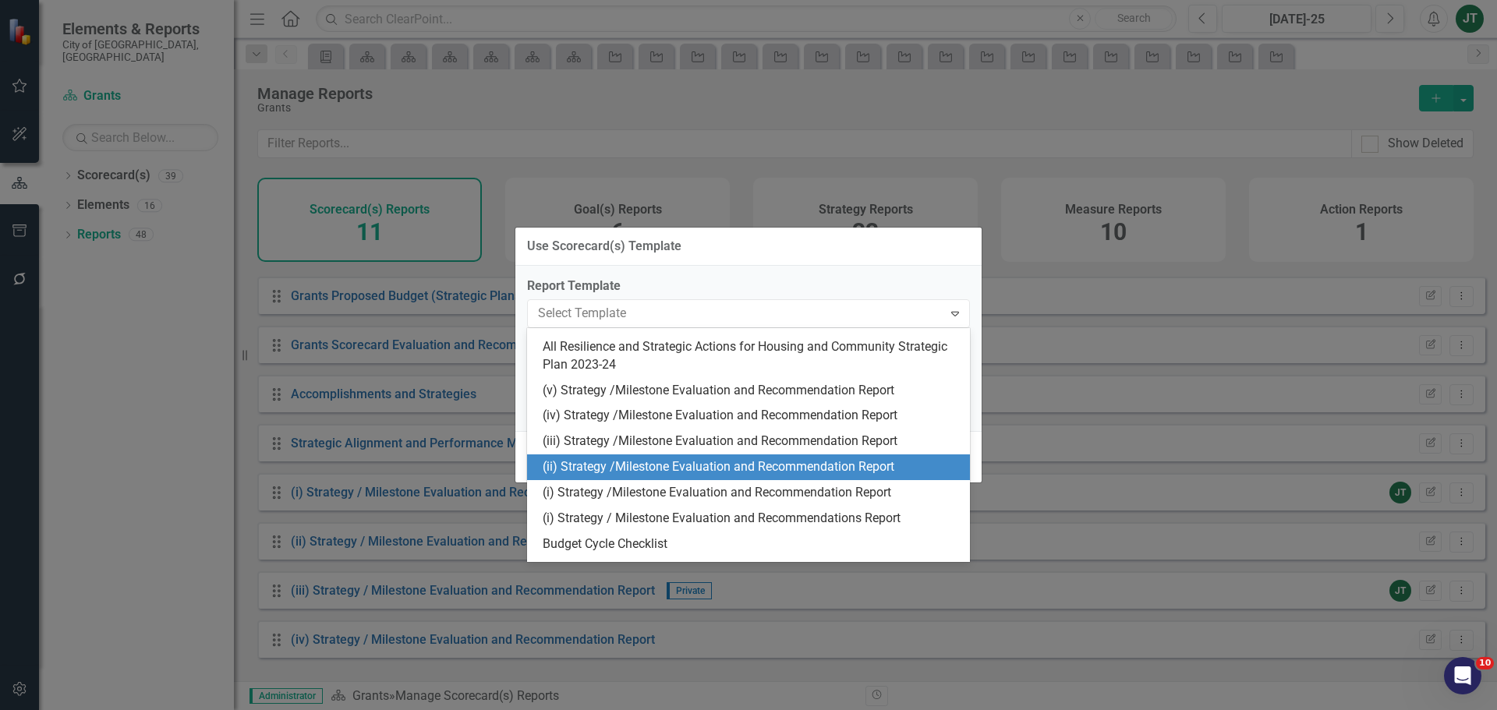
scroll to position [429, 0]
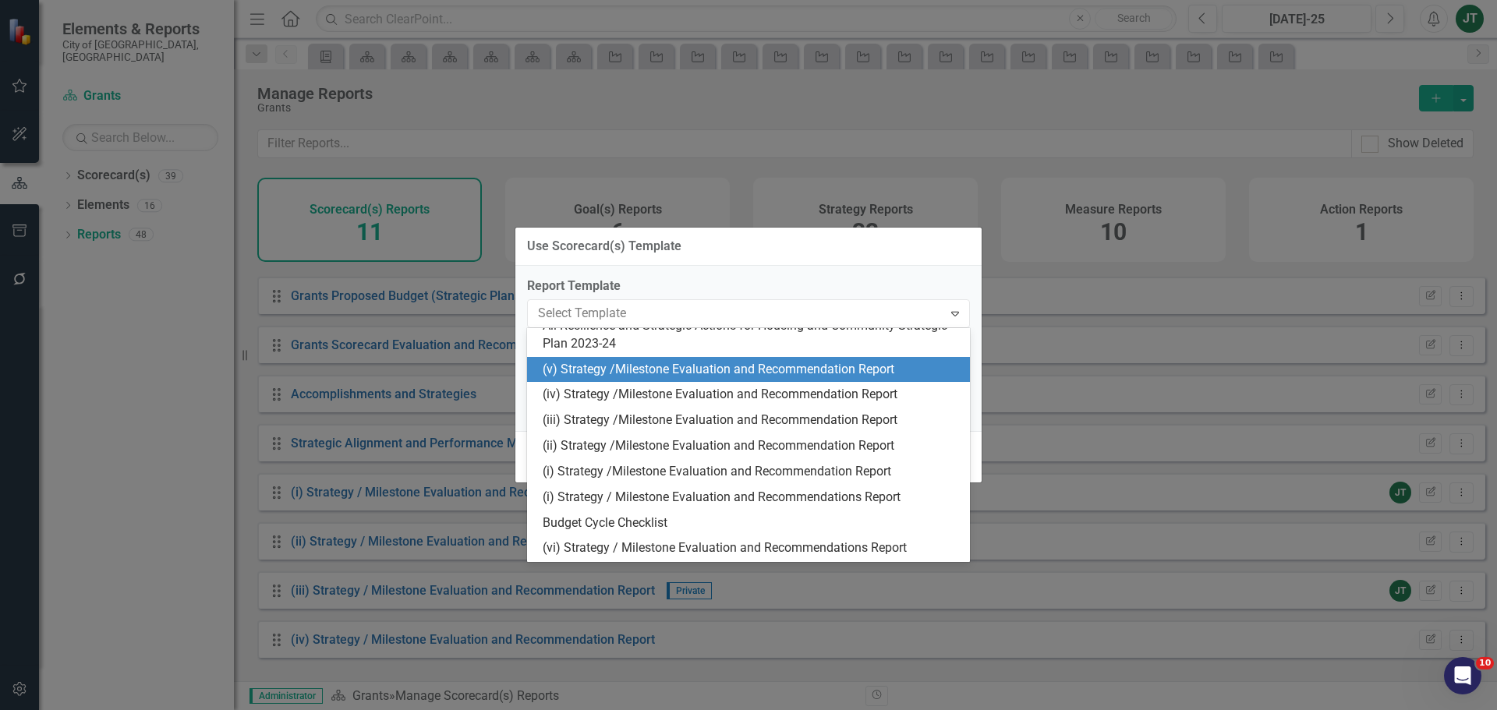
click at [596, 366] on div "(v) Strategy /Milestone Evaluation and Recommendation Report" at bounding box center [752, 370] width 418 height 18
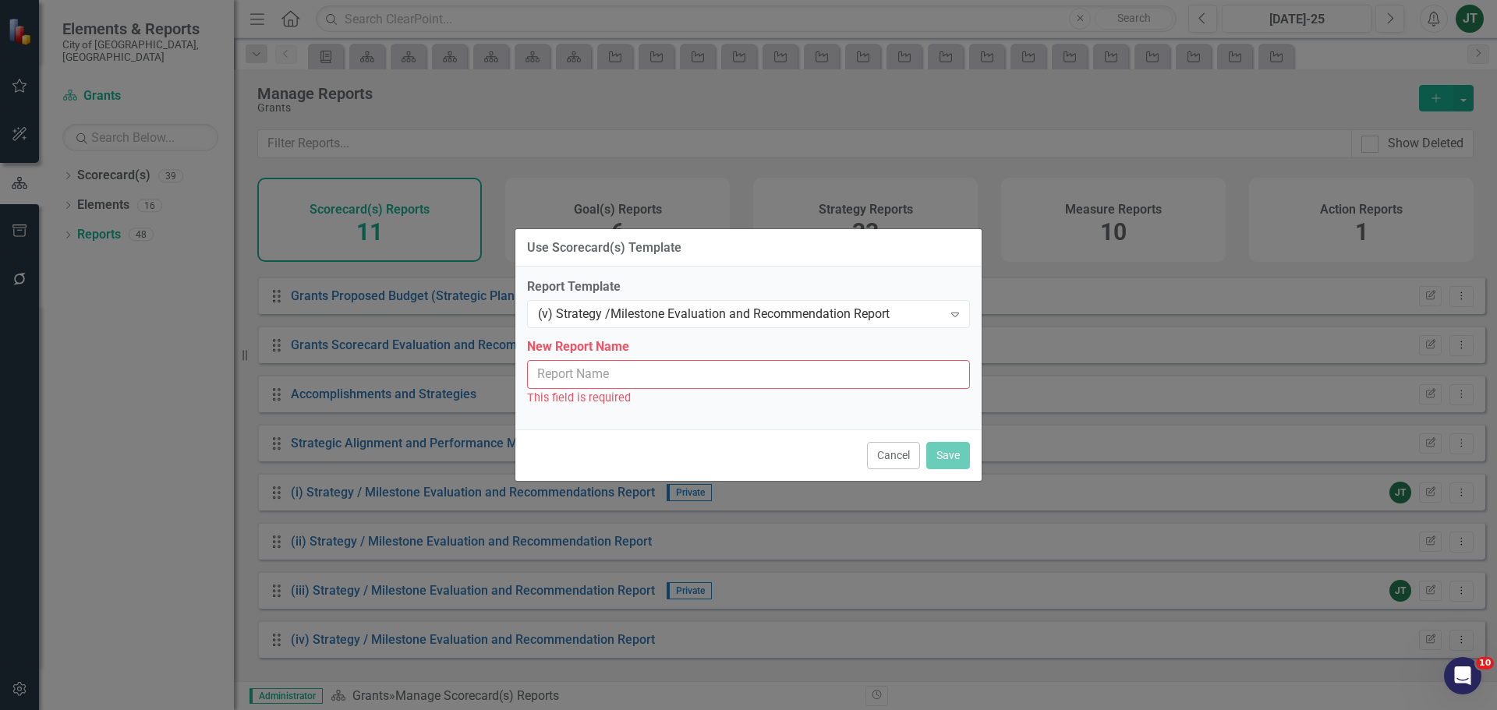
click at [639, 378] on input "New Report Name" at bounding box center [748, 374] width 443 height 29
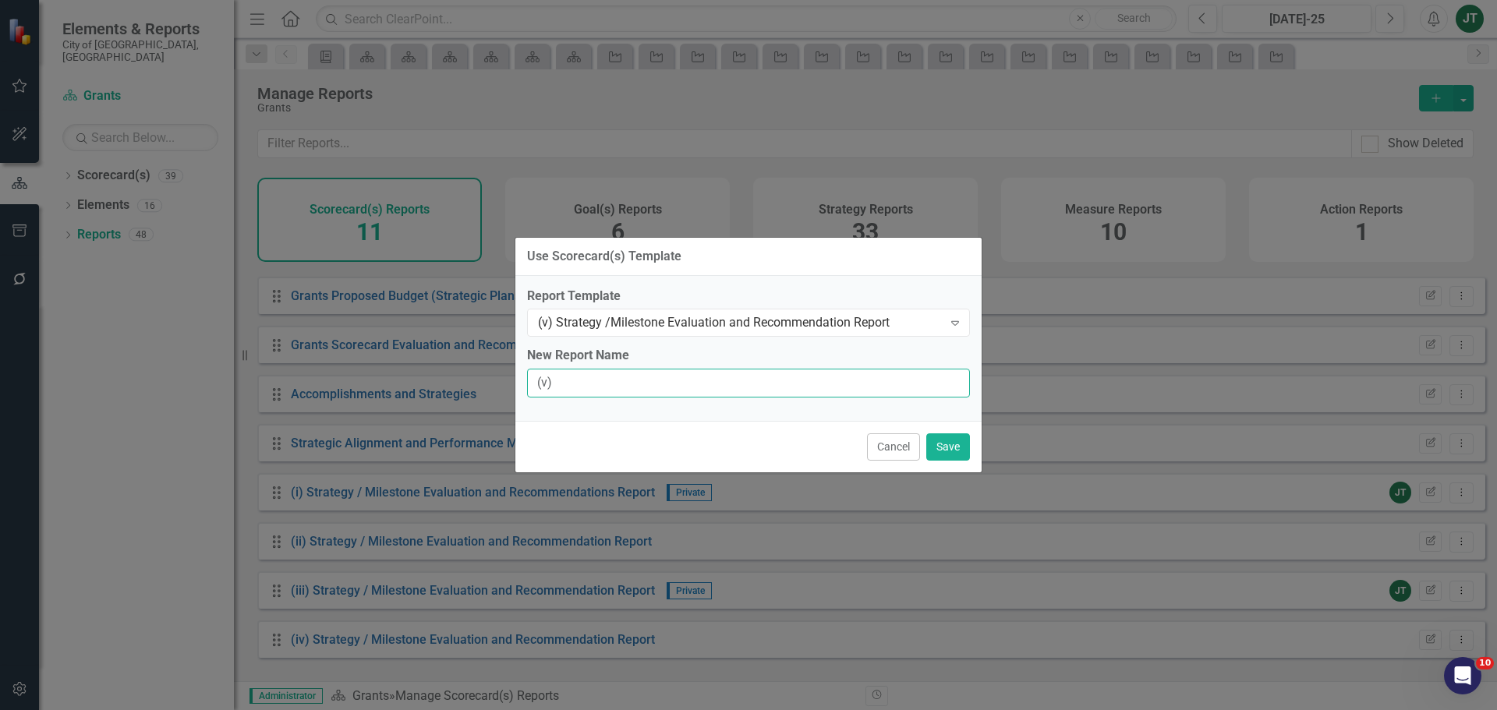
type input "(v) Strategy / Milestone Evaluation and Recommendation Report"
click at [948, 447] on button "Save" at bounding box center [948, 447] width 44 height 27
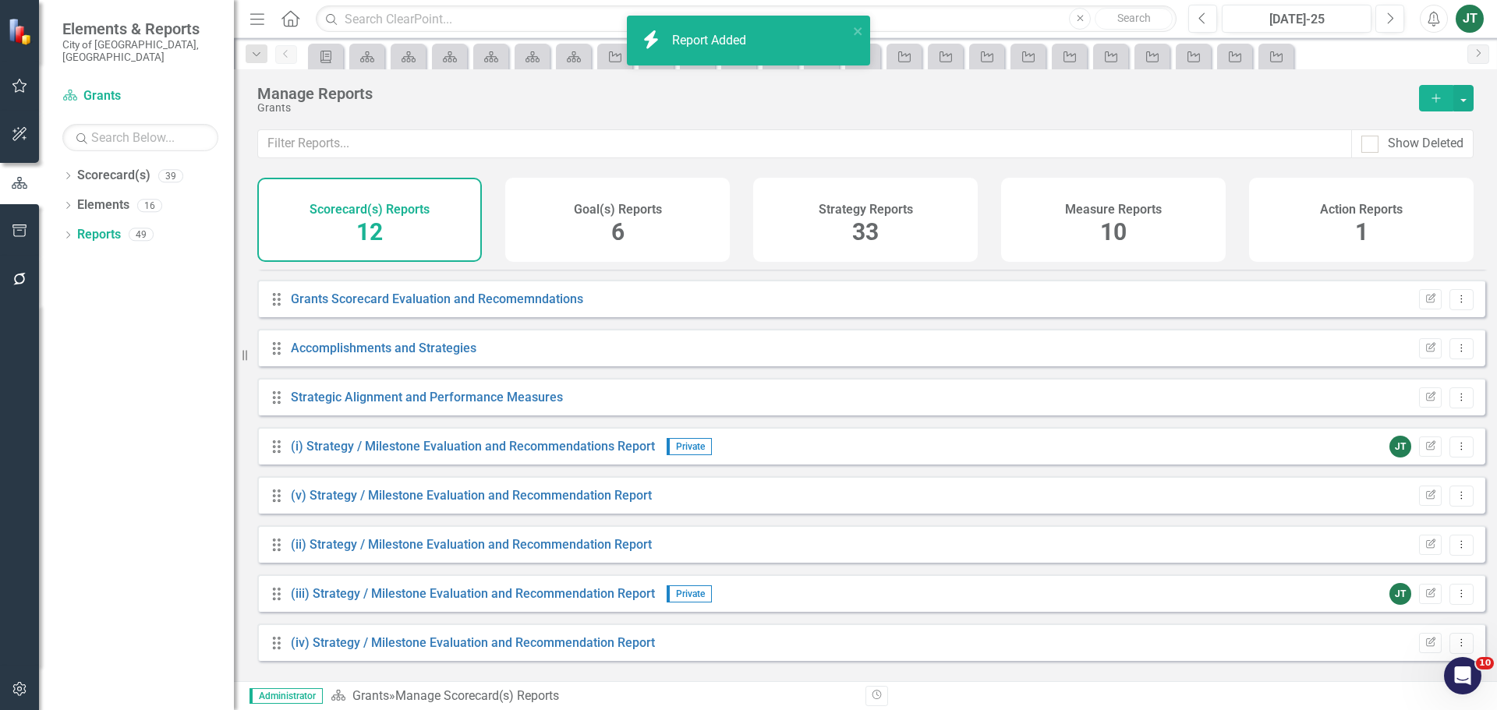
scroll to position [189, 0]
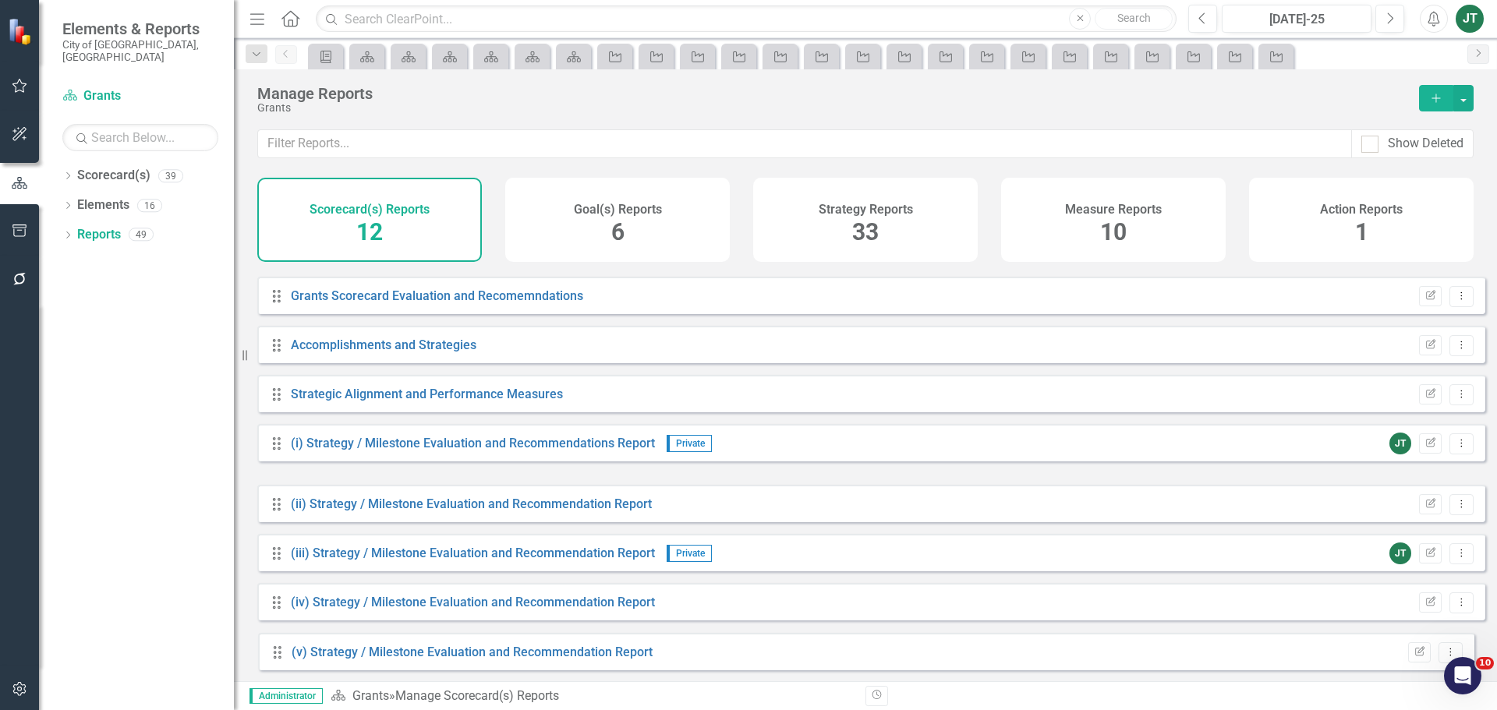
drag, startPoint x: 280, startPoint y: 505, endPoint x: 311, endPoint y: 651, distance: 149.1
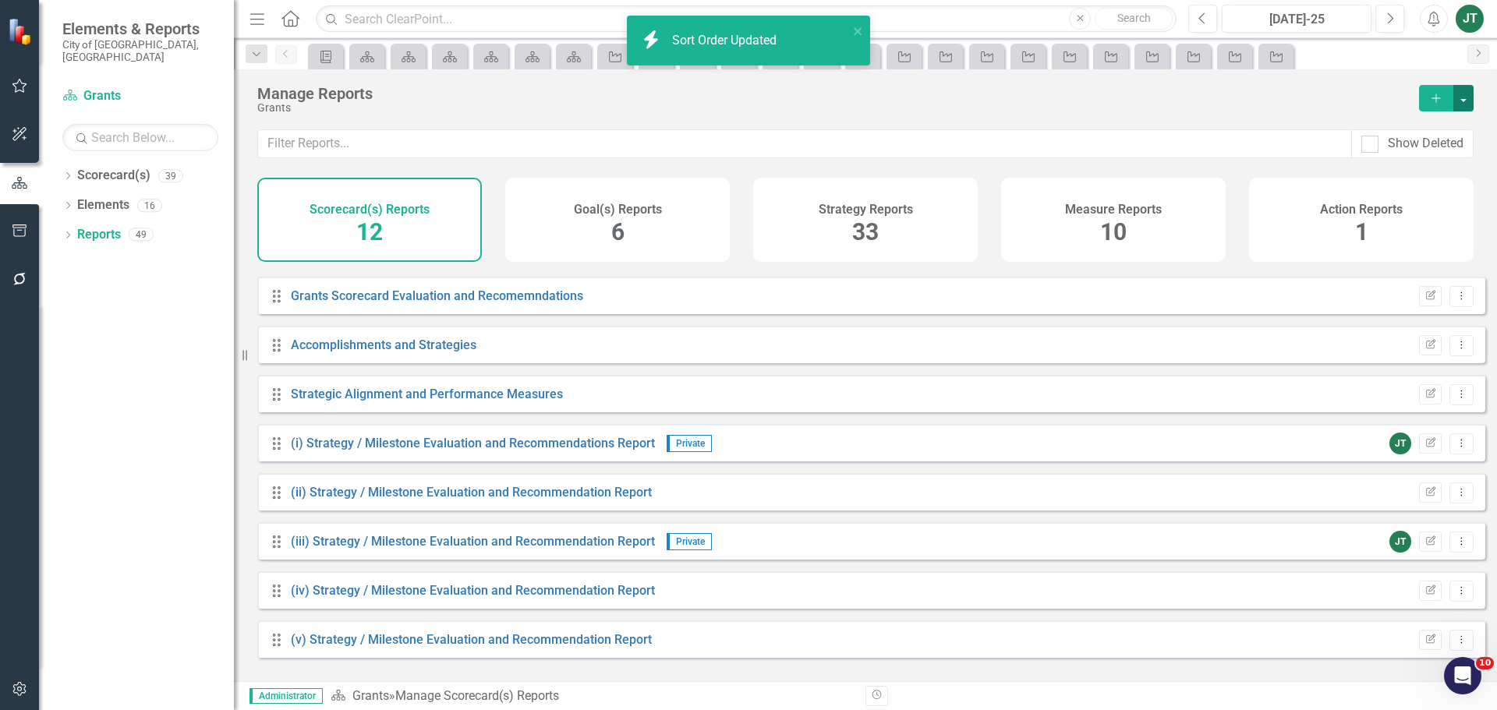
click at [1463, 87] on button "button" at bounding box center [1463, 98] width 20 height 27
click at [1406, 152] on link "Copy Add From Template" at bounding box center [1395, 155] width 156 height 29
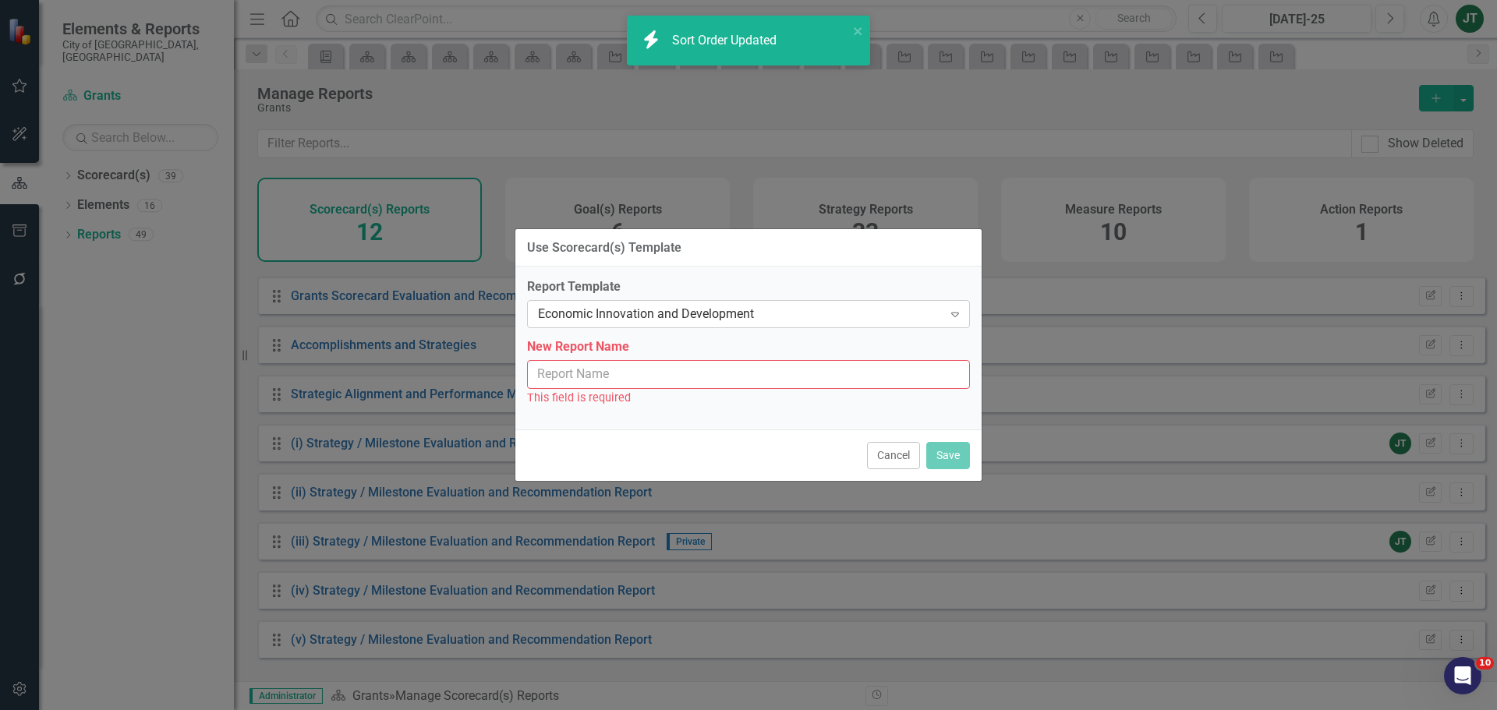
click at [670, 323] on div "Economic Innovation and Development" at bounding box center [740, 315] width 405 height 18
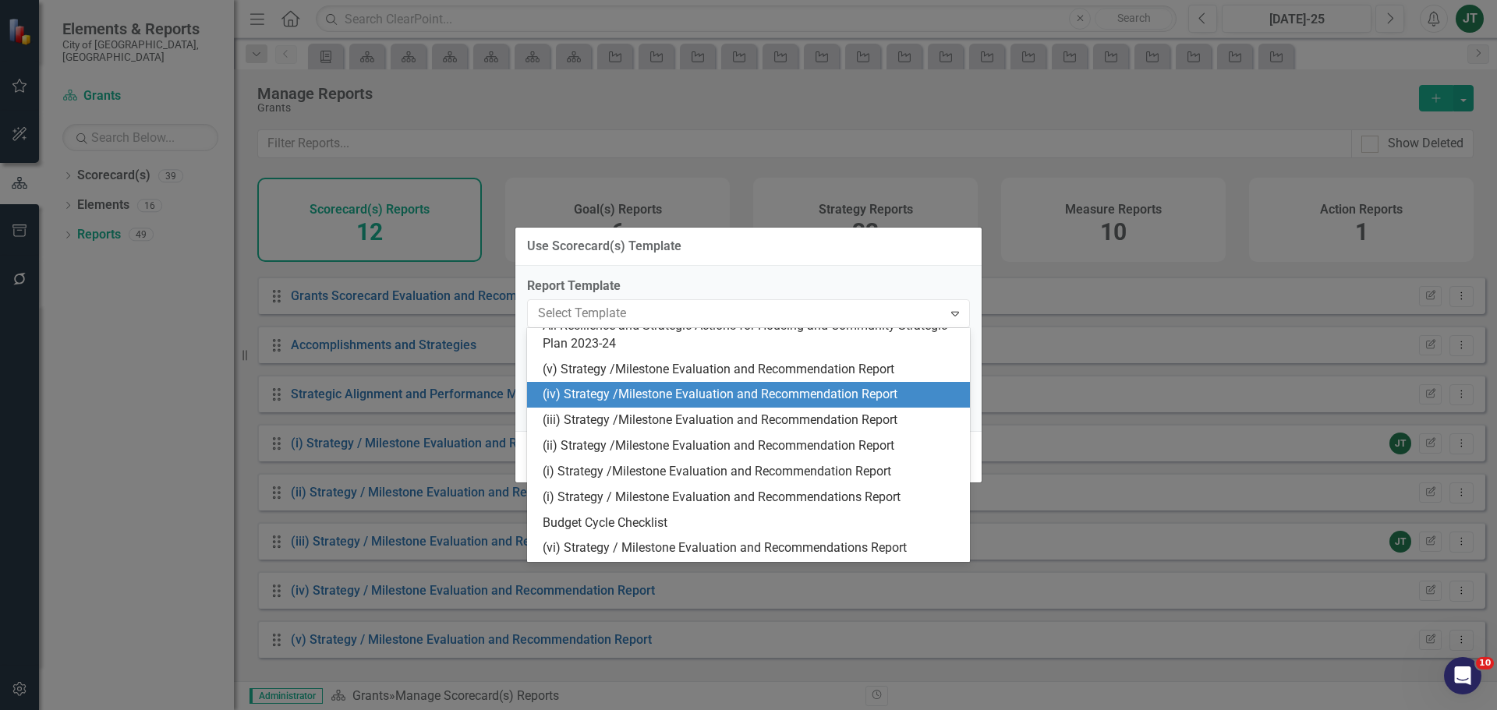
scroll to position [428, 0]
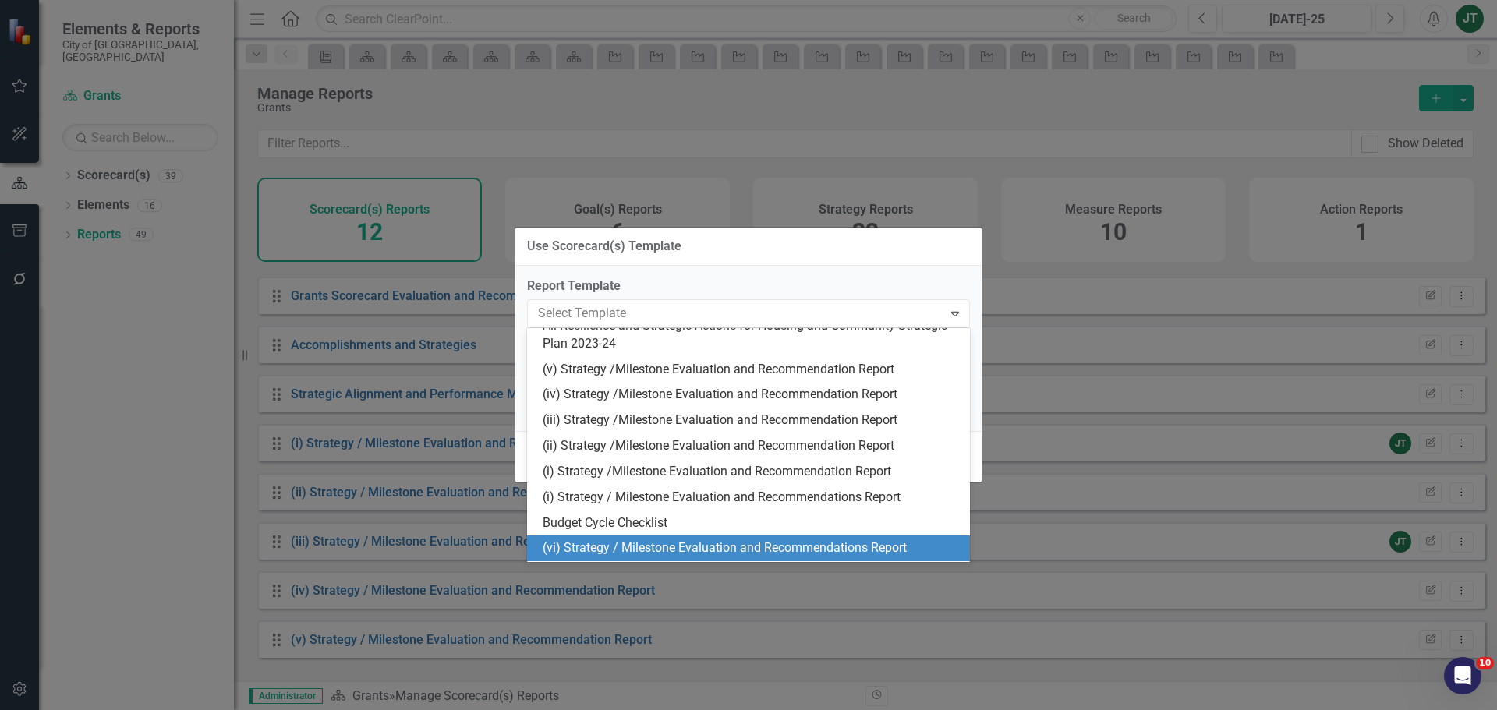
click at [565, 543] on div "(vi) Strategy / Milestone Evaluation and Recommendations Report" at bounding box center [752, 549] width 418 height 18
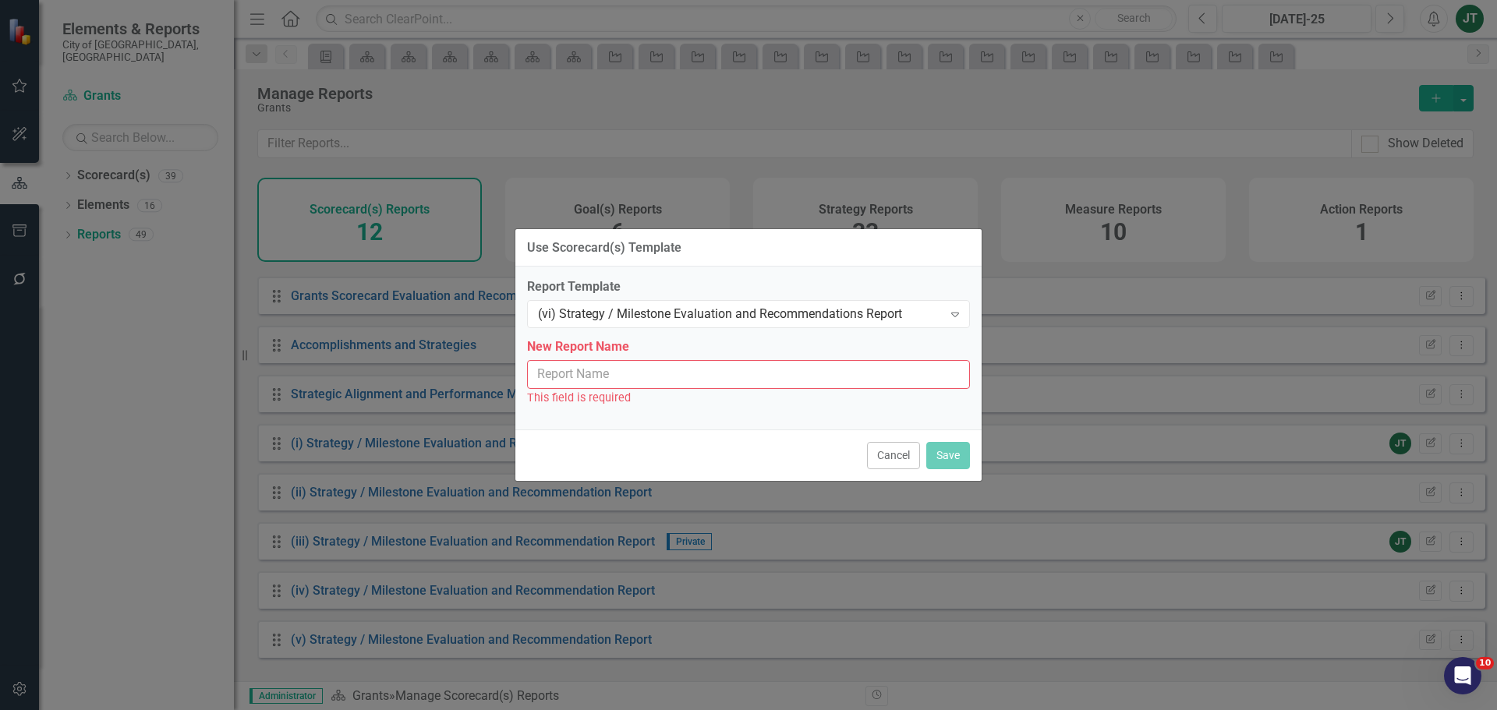
click at [612, 373] on input "New Report Name" at bounding box center [748, 374] width 443 height 29
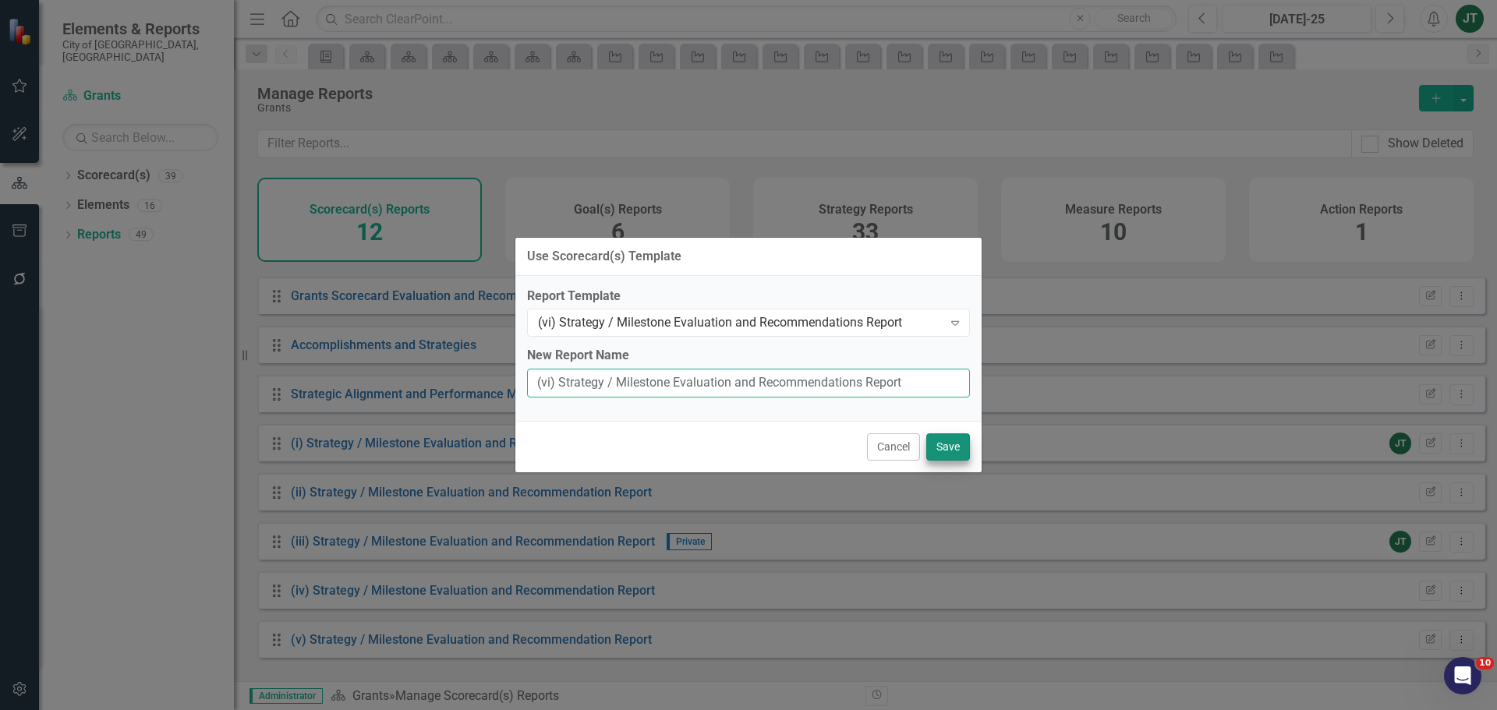
type input "(vi) Strategy / Milestone Evaluation and Recommendations Report"
click at [944, 448] on button "Save" at bounding box center [948, 447] width 44 height 27
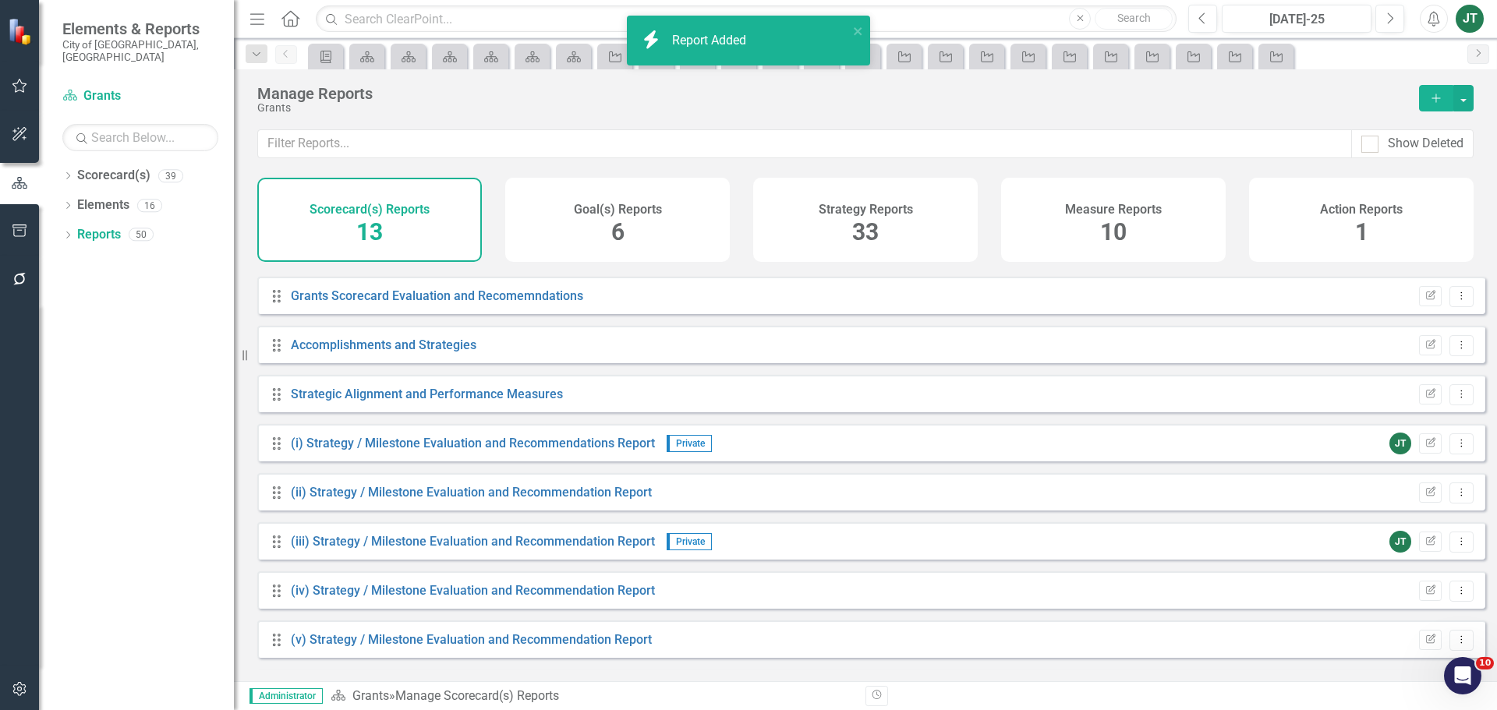
scroll to position [239, 0]
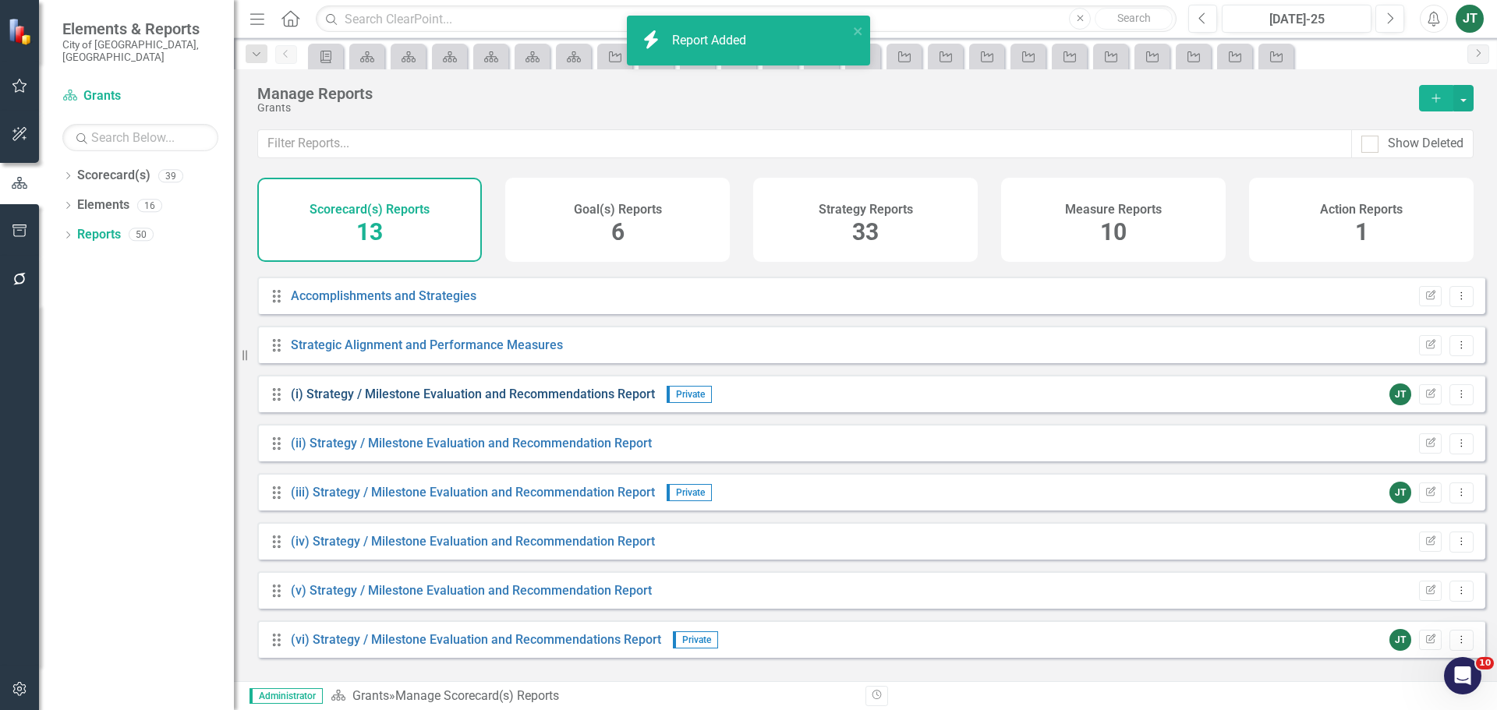
click at [465, 402] on link "(i) Strategy / Milestone Evaluation and Recommendations Report" at bounding box center [473, 394] width 364 height 15
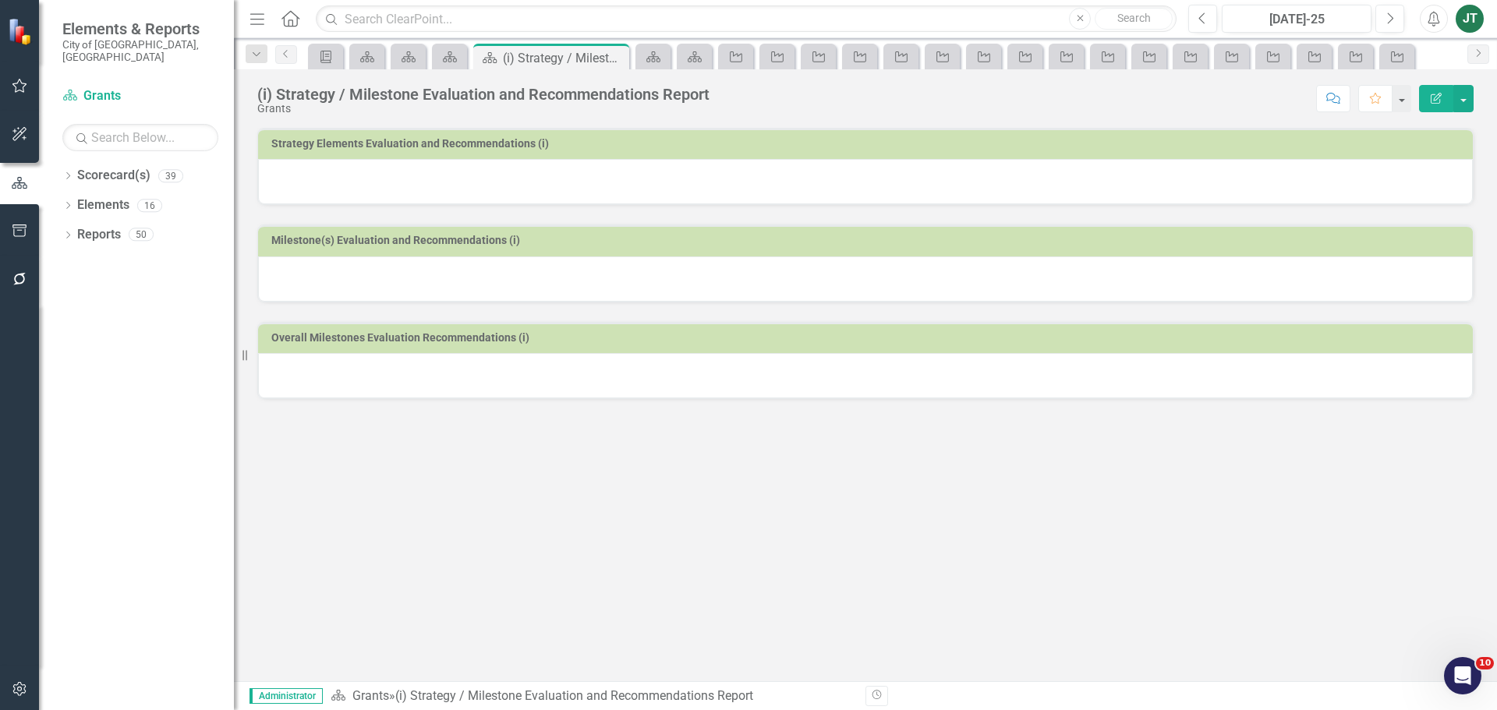
click at [648, 186] on div at bounding box center [865, 181] width 1215 height 45
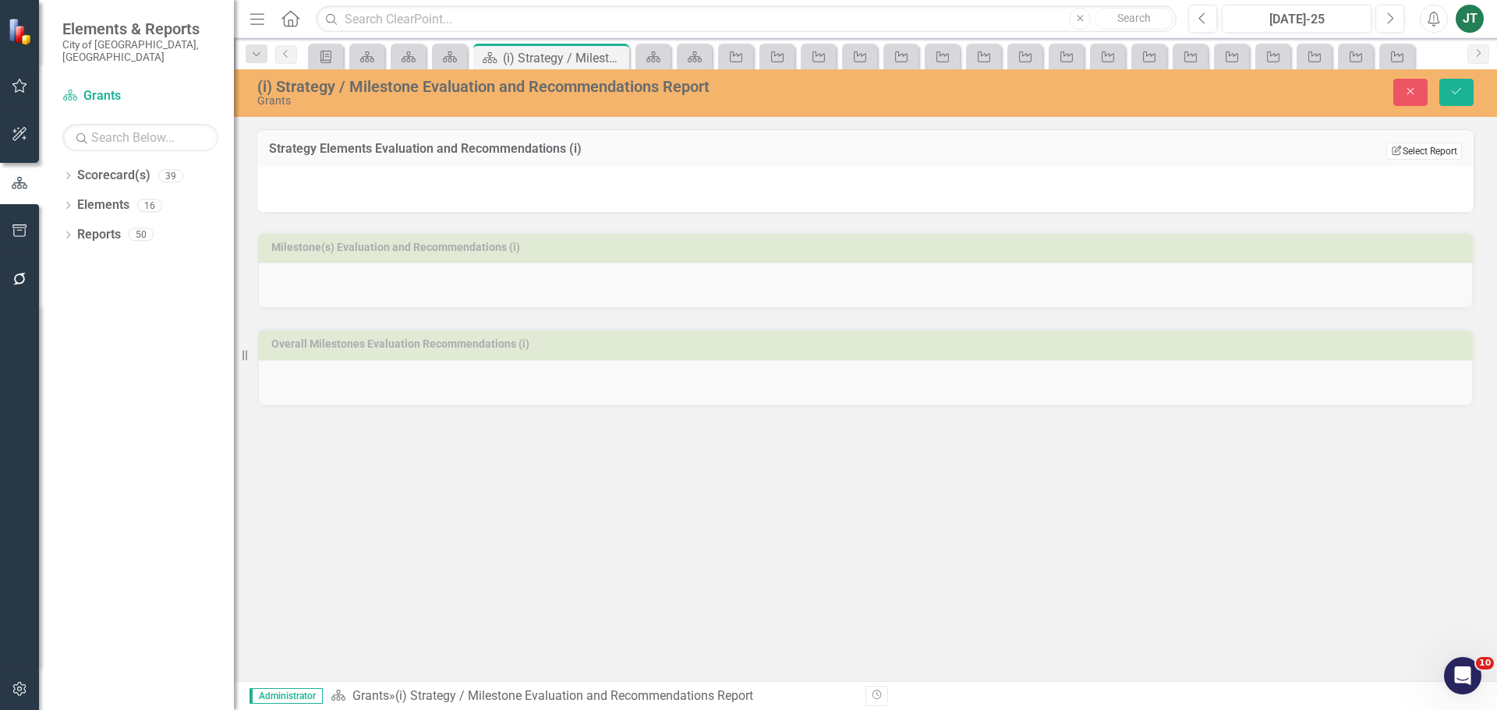
click at [1412, 146] on button "Edit Report Select Report" at bounding box center [1424, 151] width 76 height 17
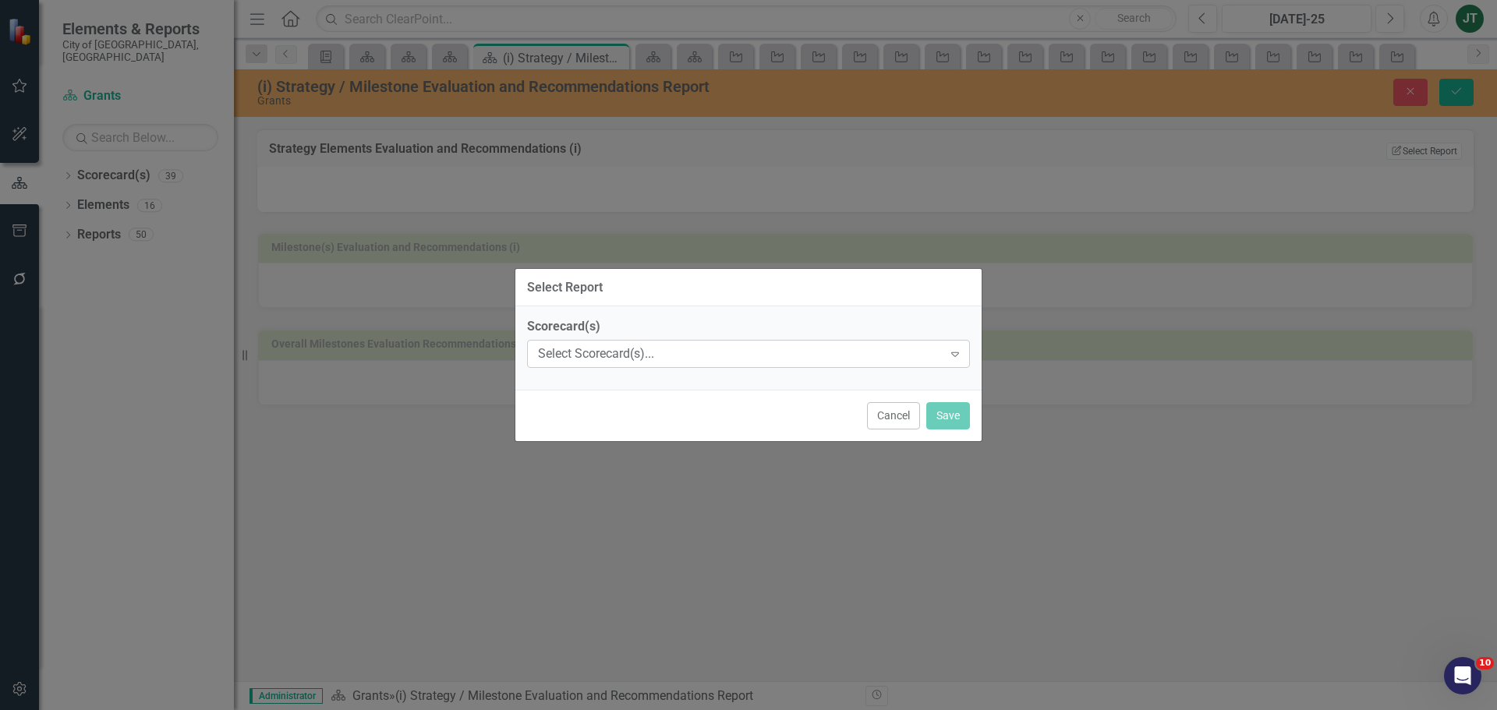
click at [674, 355] on div "Select Scorecard(s)..." at bounding box center [740, 354] width 405 height 18
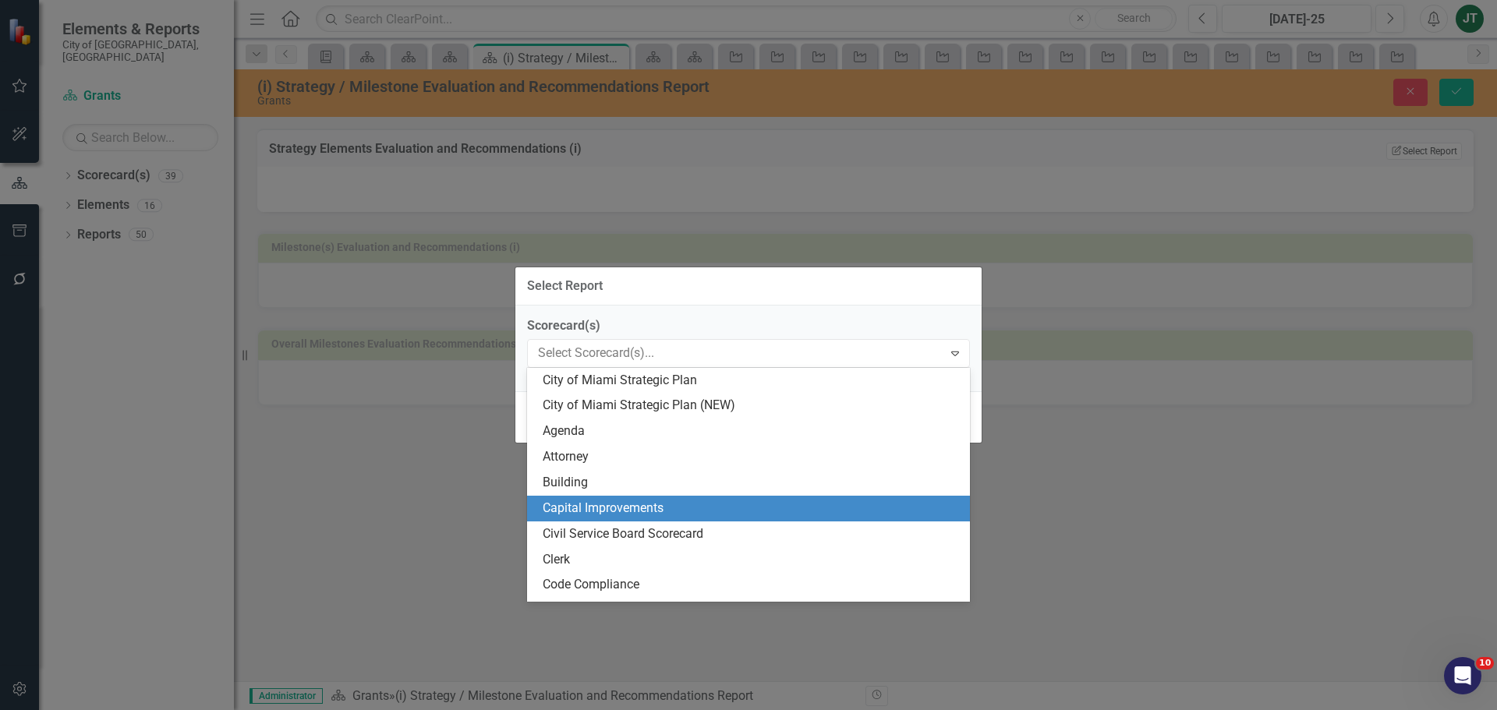
scroll to position [234, 0]
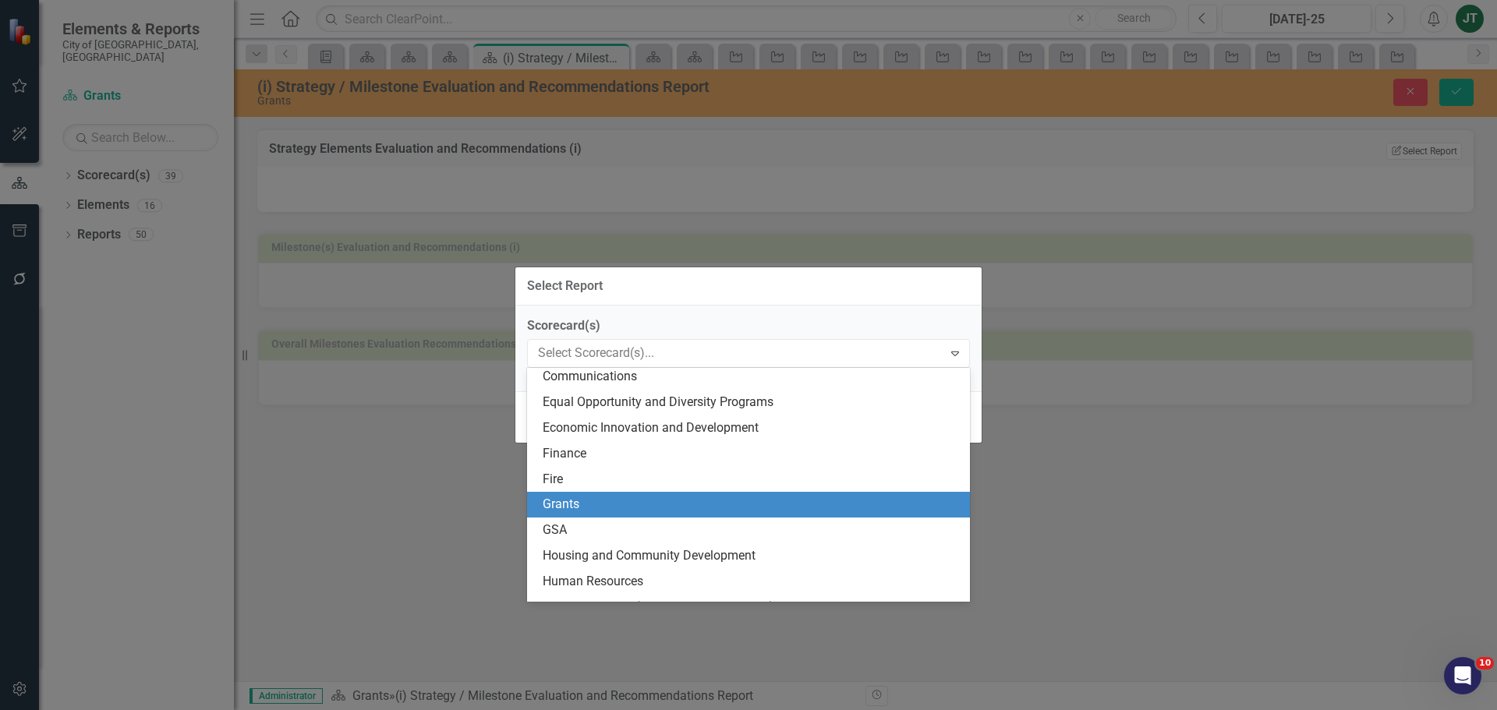
click at [572, 505] on div "Grants" at bounding box center [752, 505] width 418 height 18
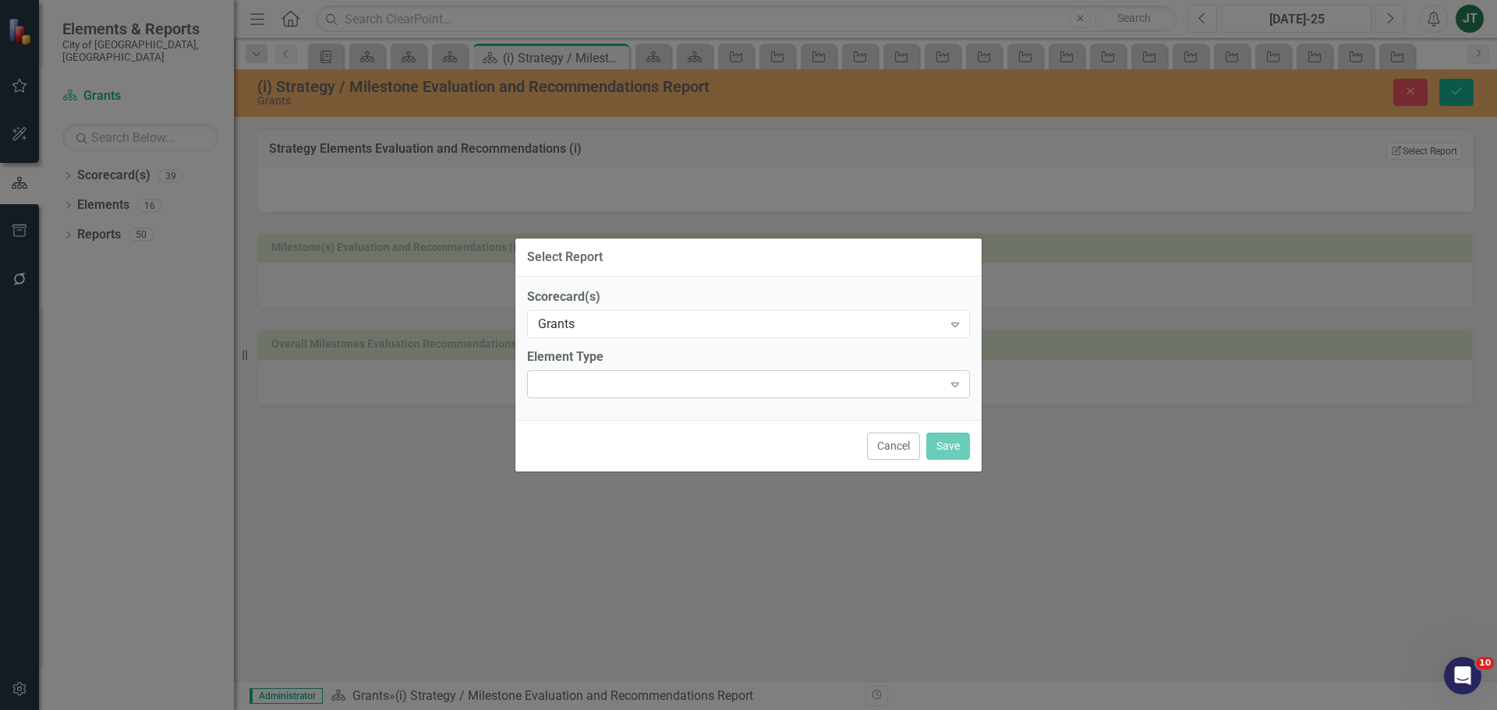
click at [653, 390] on div "Expand" at bounding box center [748, 384] width 443 height 28
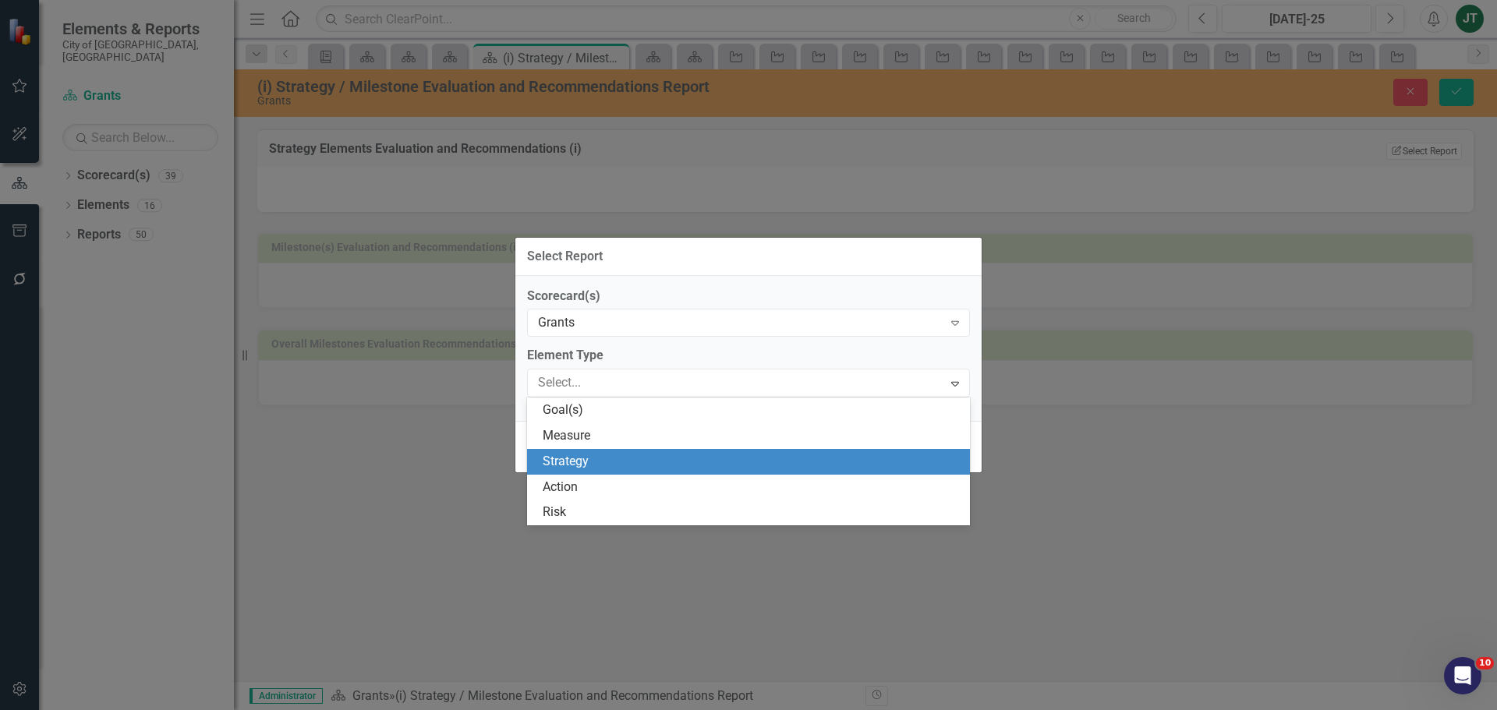
click at [583, 467] on div "Strategy" at bounding box center [752, 462] width 418 height 18
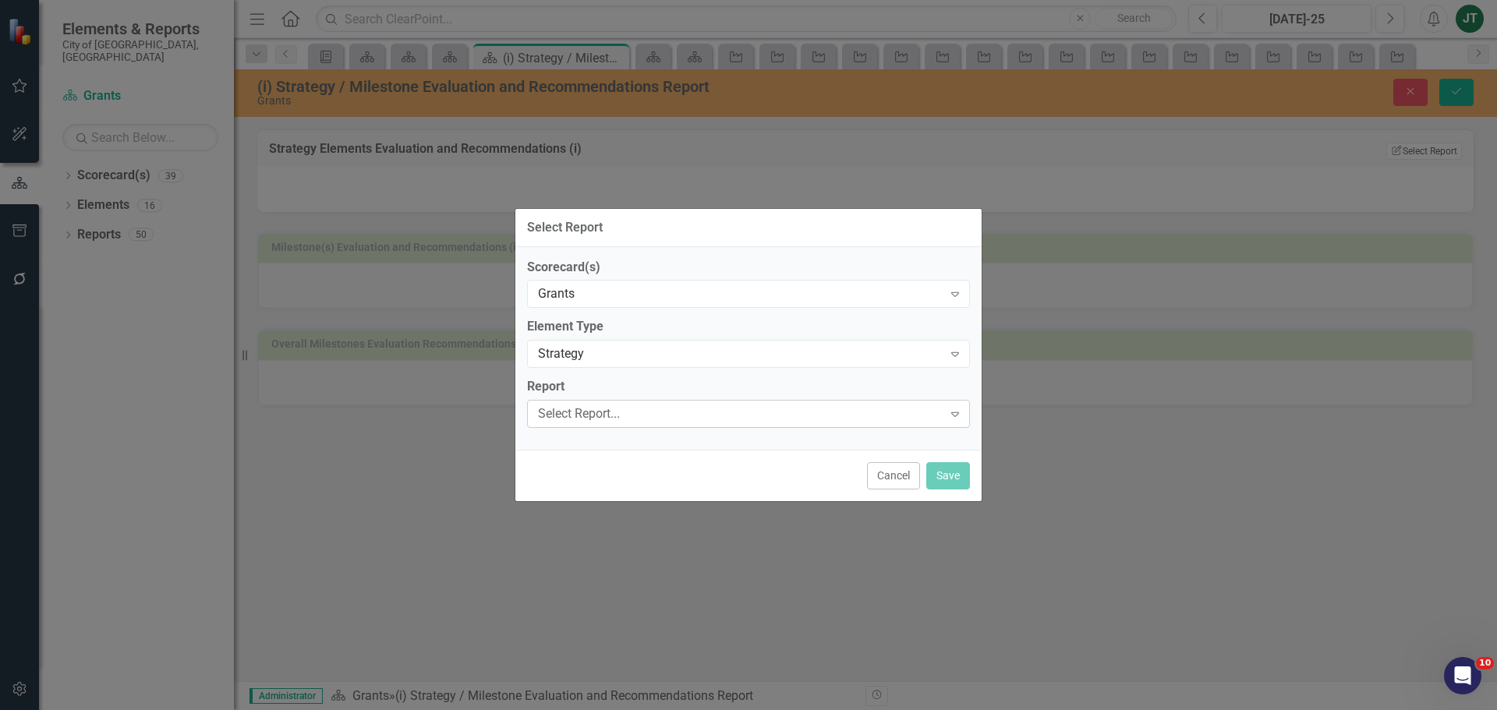
click at [642, 415] on div "Select Report..." at bounding box center [740, 414] width 405 height 18
click at [606, 413] on div "Select Report..." at bounding box center [740, 414] width 405 height 18
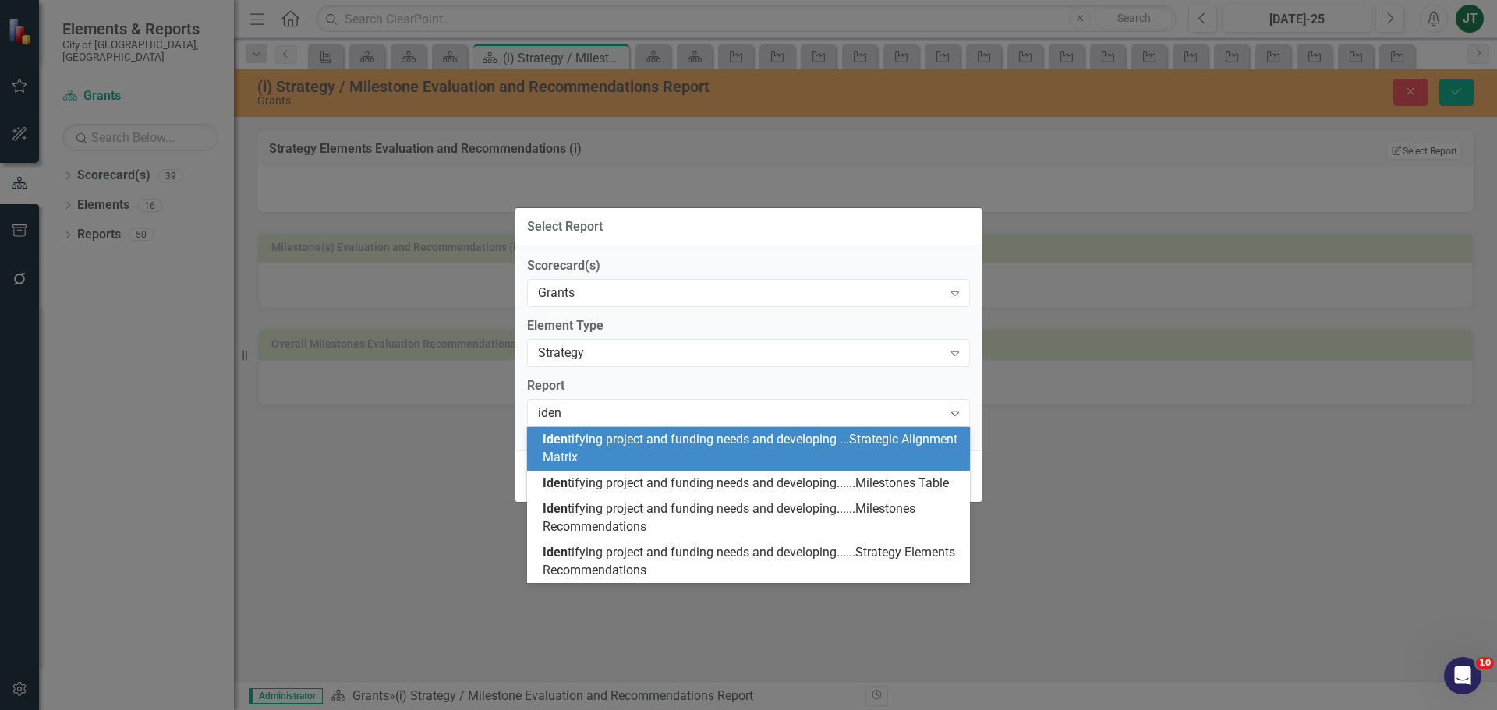
scroll to position [0, 0]
type input "identify"
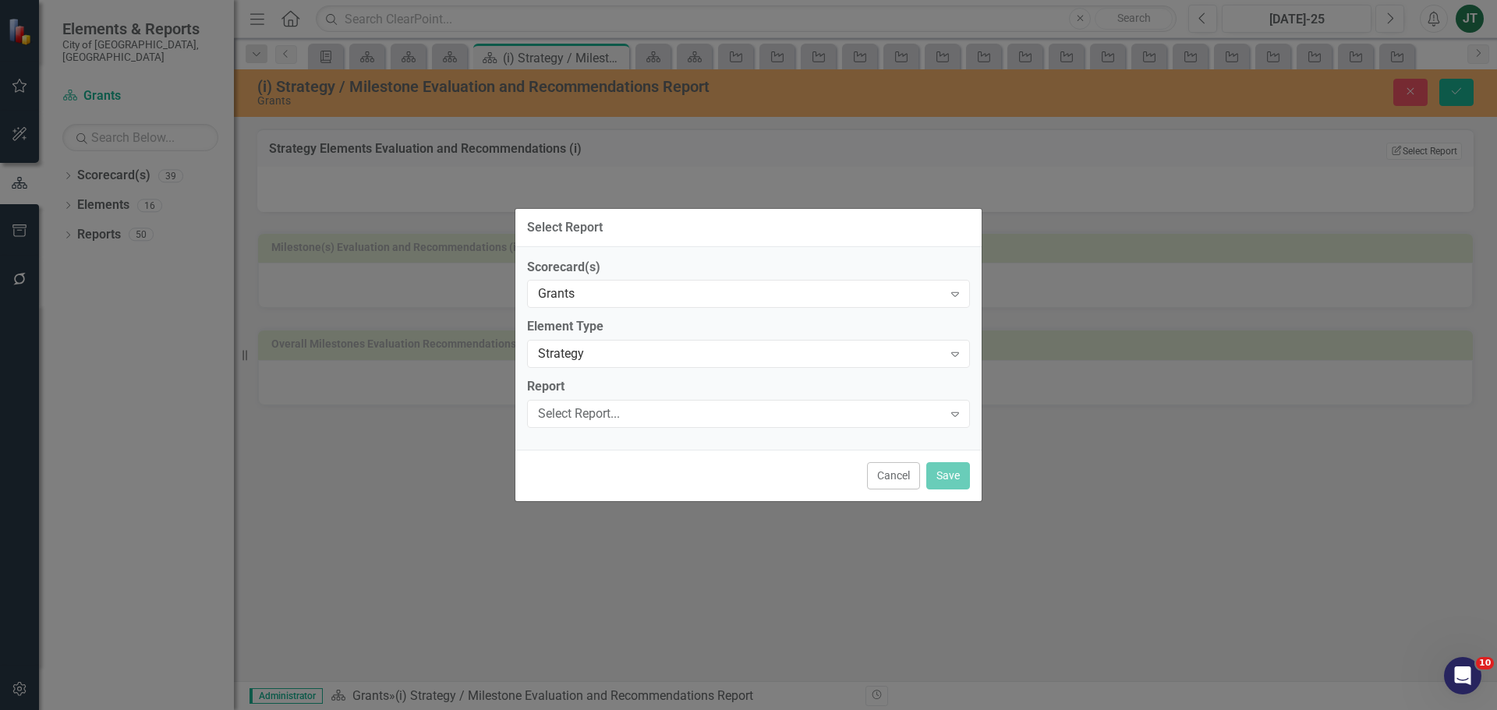
drag, startPoint x: 710, startPoint y: 555, endPoint x: 595, endPoint y: 448, distance: 157.8
click at [595, 448] on div "Scorecard(s) Grants Expand Element Type Strategy Expand Report Select Report...…" at bounding box center [748, 349] width 466 height 204
click at [598, 405] on div "Select Report..." at bounding box center [740, 414] width 405 height 18
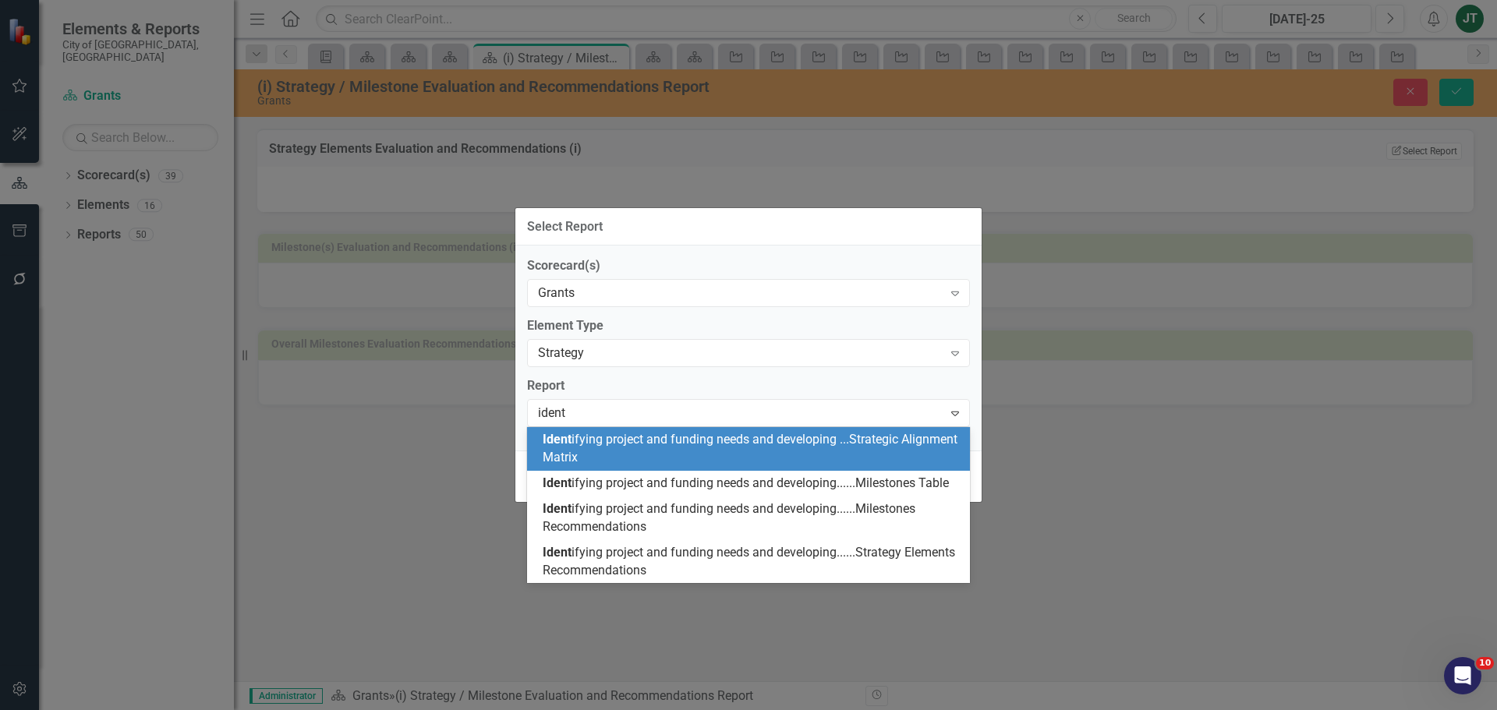
type input "identi"
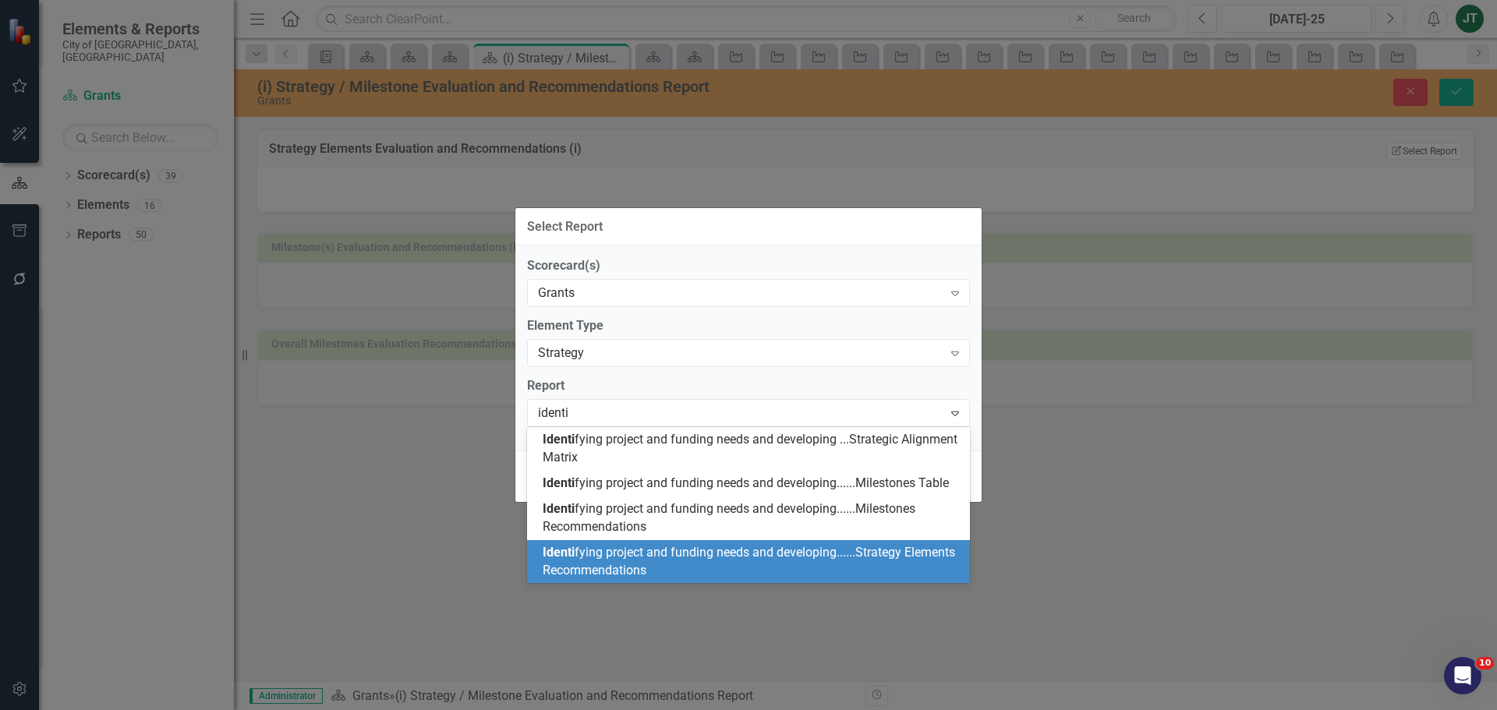
click at [696, 555] on span "Identi fying project and funding needs and developing......Strategy Elements Re…" at bounding box center [749, 561] width 412 height 33
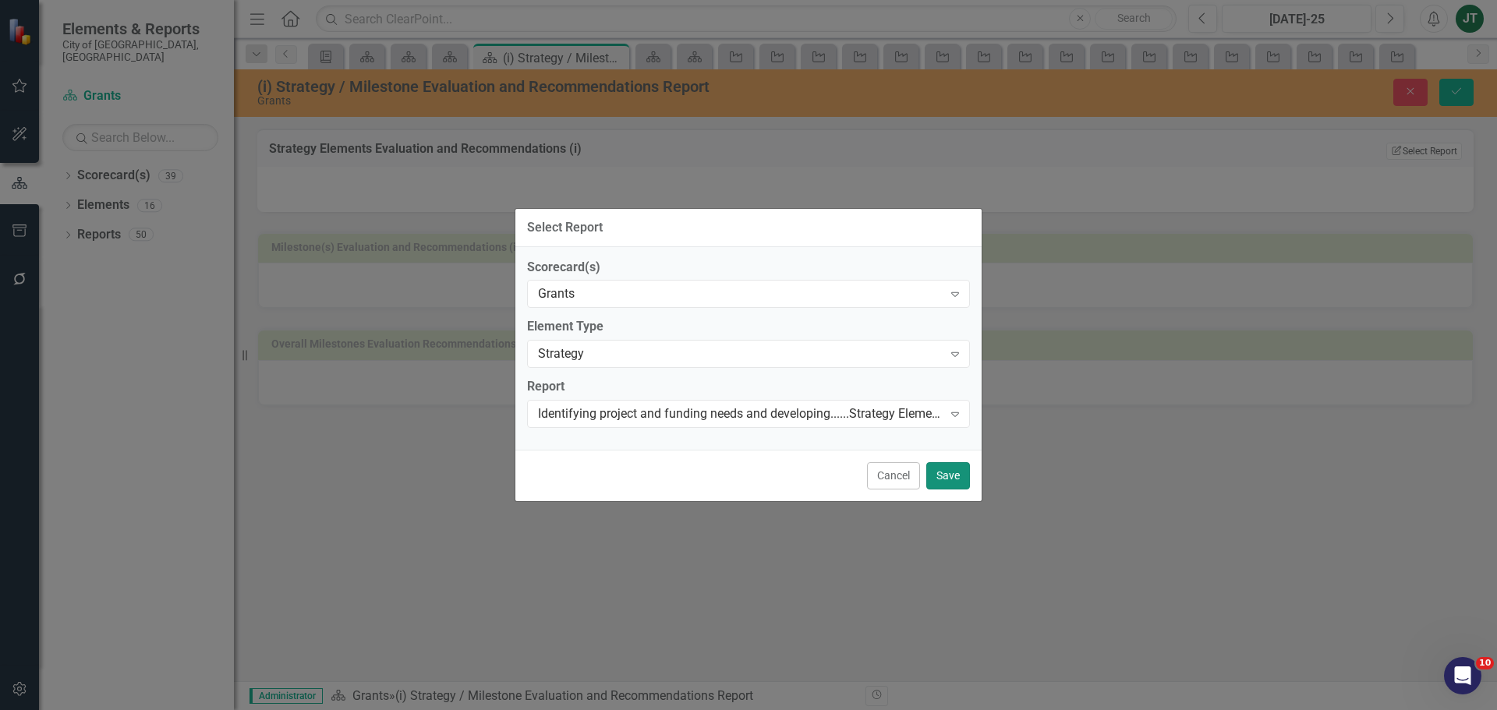
click at [962, 465] on button "Save" at bounding box center [948, 475] width 44 height 27
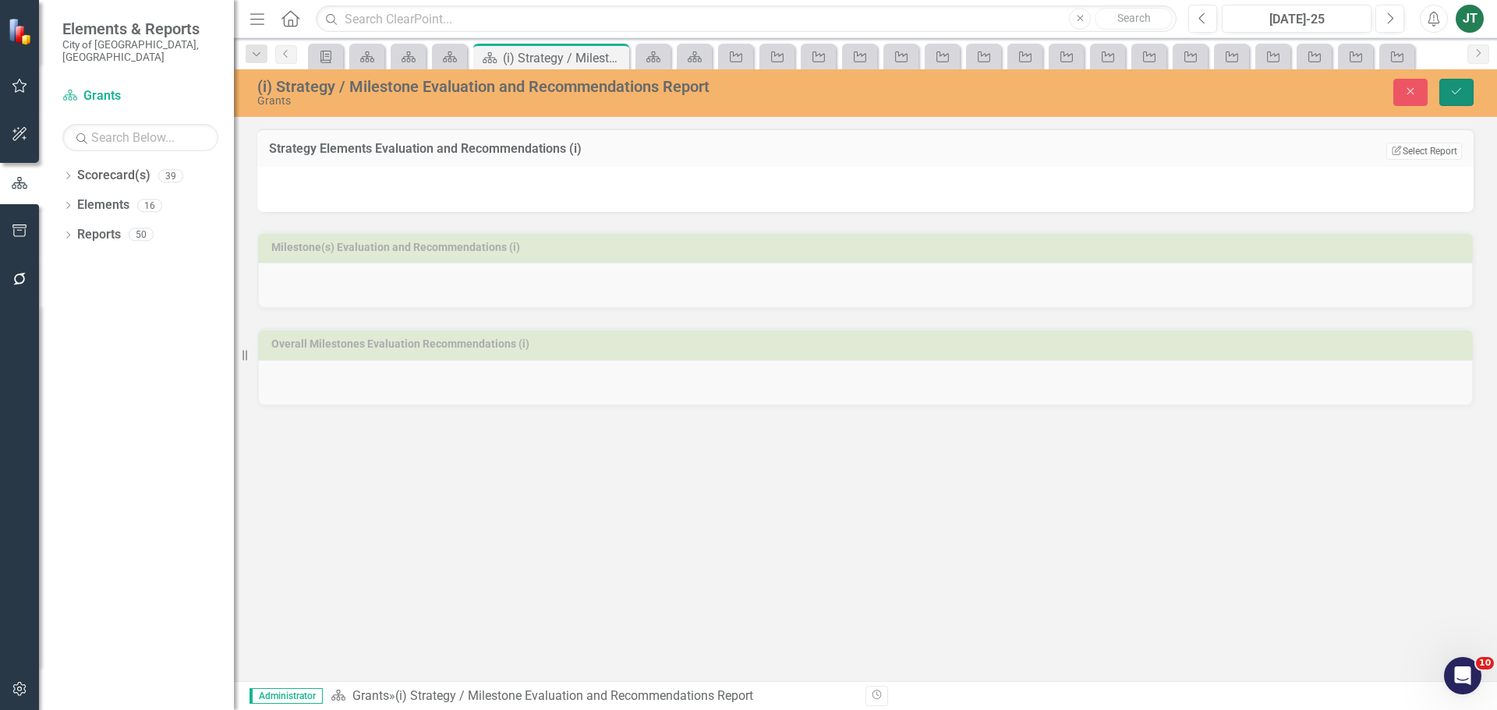
click at [1457, 92] on icon "submit" at bounding box center [1456, 91] width 9 height 6
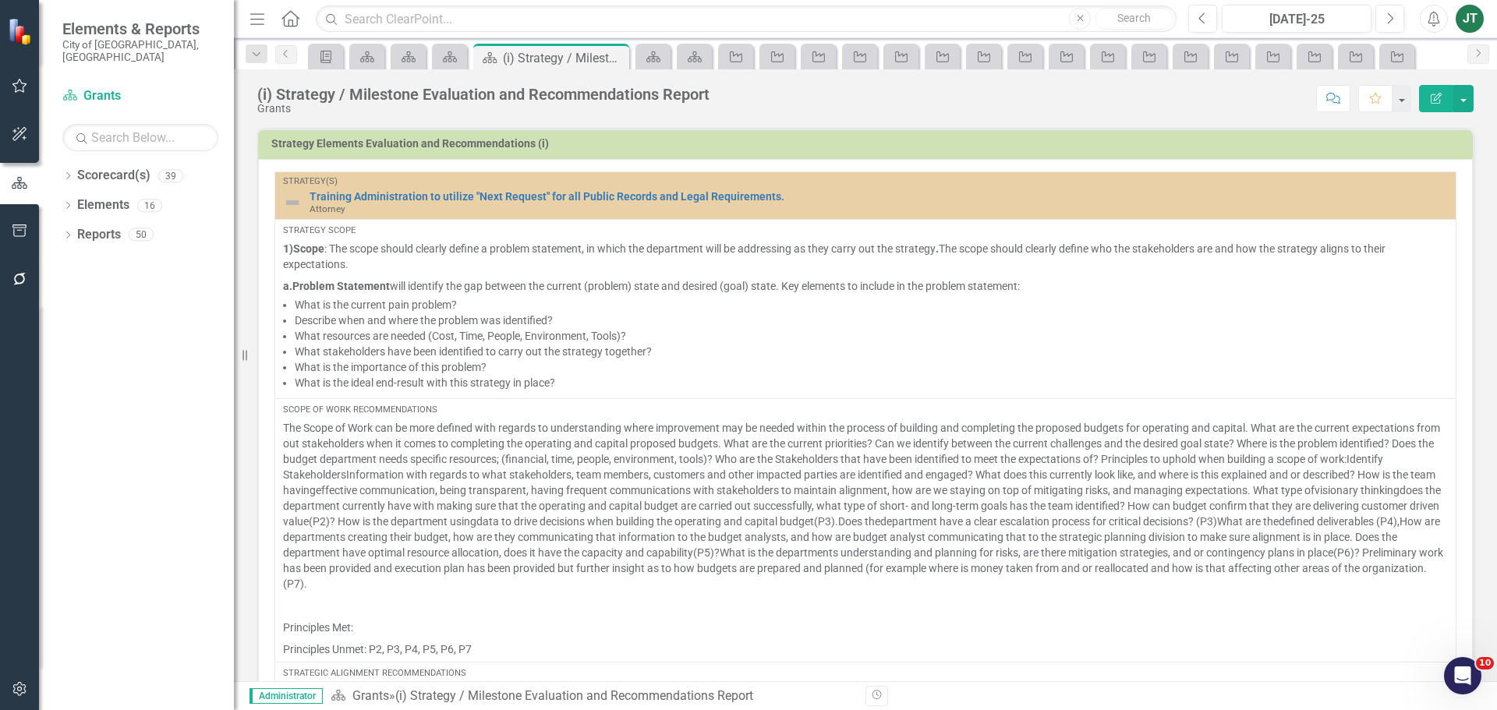
click at [1302, 147] on h3 "Strategy Elements Evaluation and Recommendations (i)" at bounding box center [868, 144] width 1194 height 12
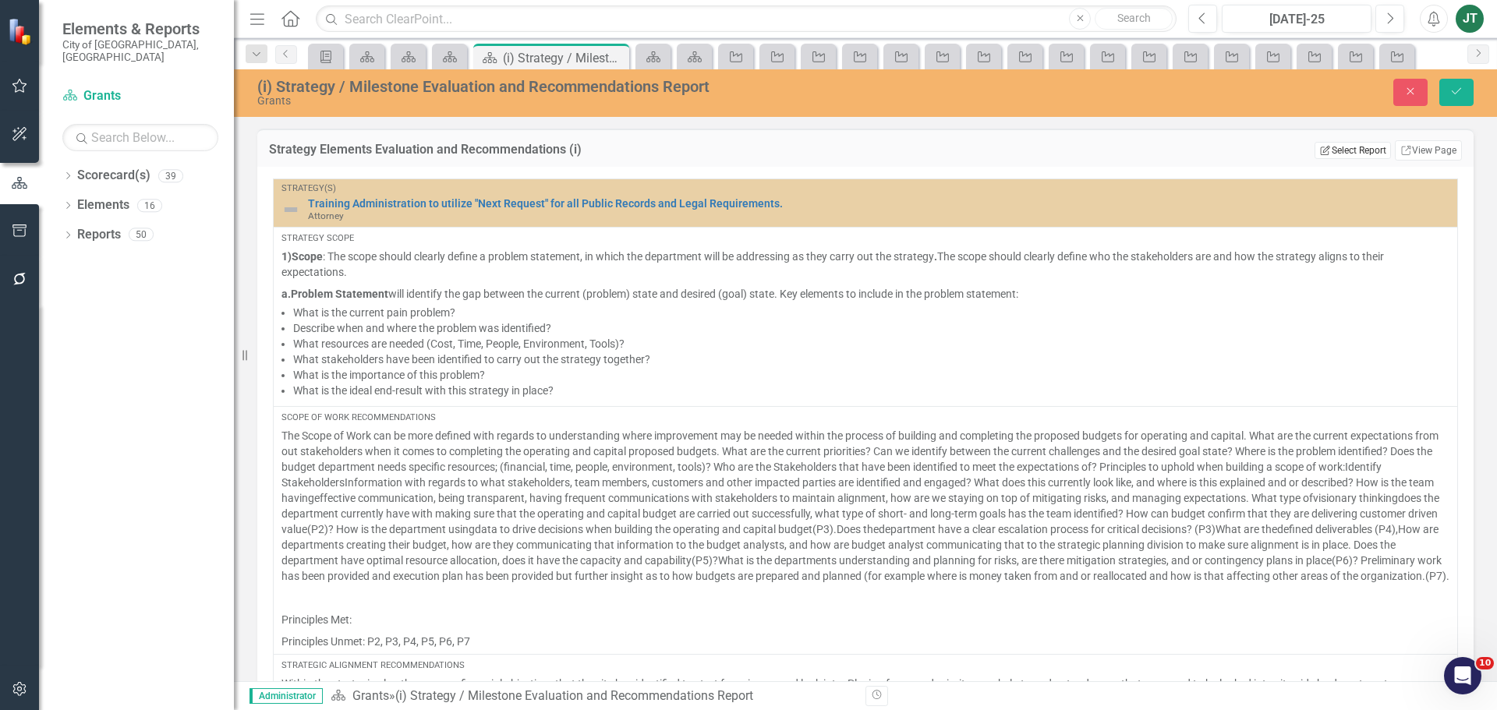
click at [1347, 150] on button "Edit Report Select Report" at bounding box center [1353, 150] width 76 height 17
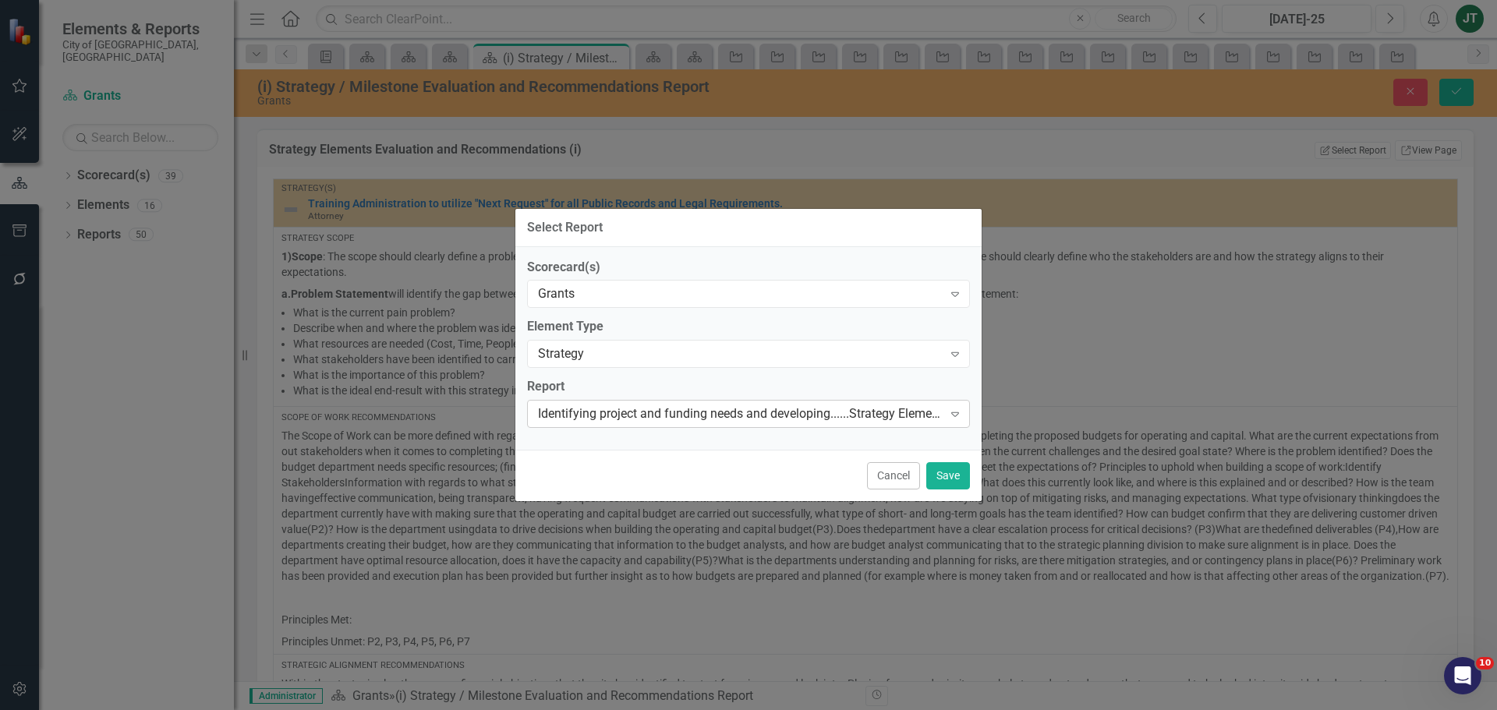
click at [622, 410] on div "Identifying project and funding needs and developing......Strategy Elements Rec…" at bounding box center [740, 414] width 405 height 18
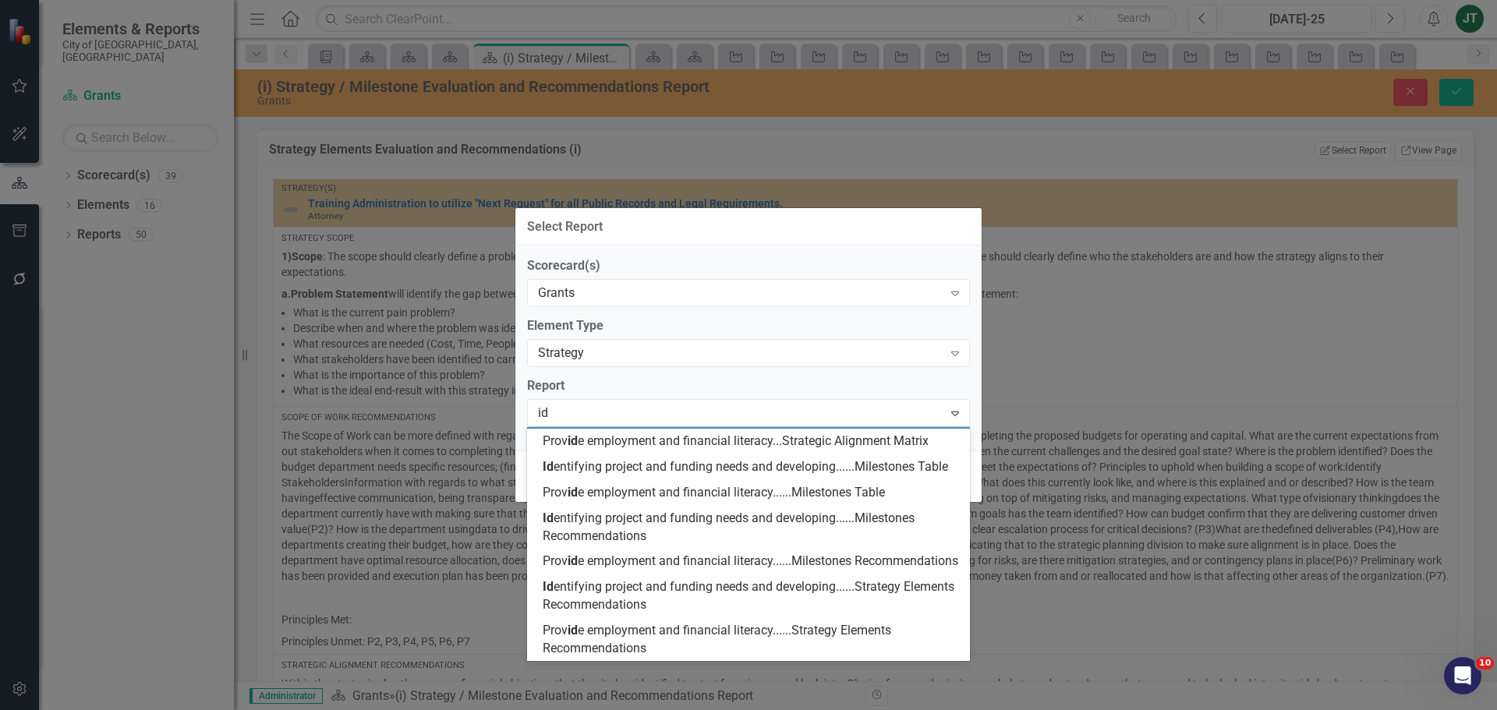
scroll to position [78, 0]
type input "ide"
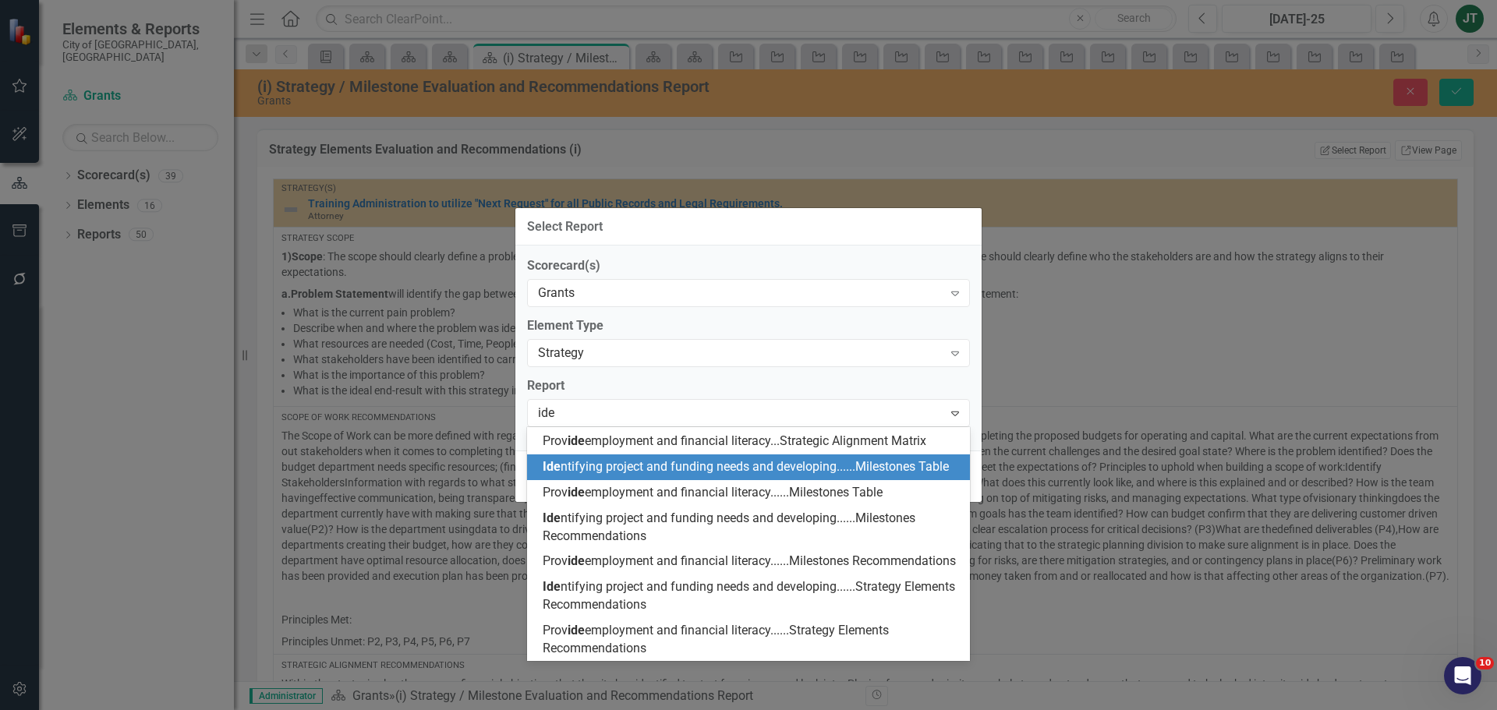
click at [1050, 222] on div "Select Report Scorecard(s) Grants Expand Element Type Strategy Expand Report 8 …" at bounding box center [748, 355] width 1497 height 710
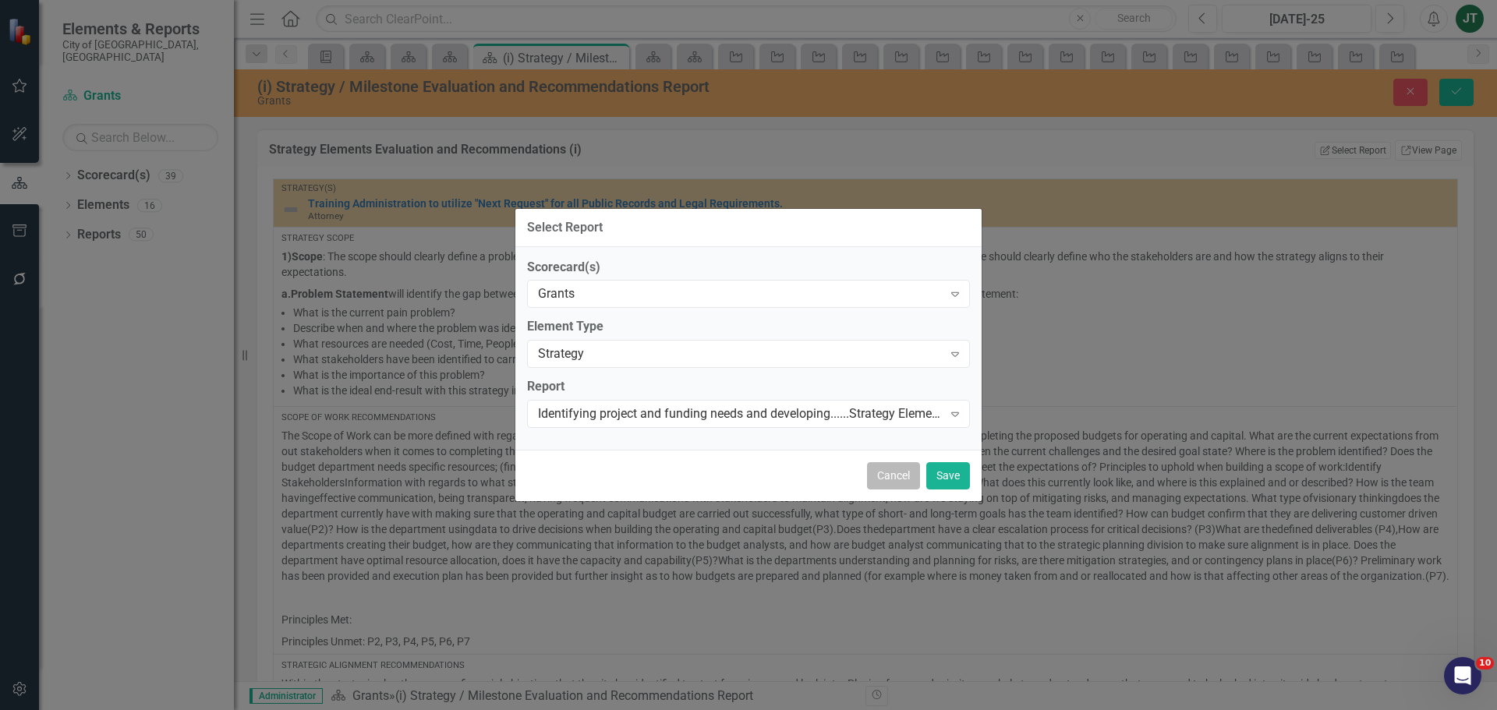
click at [889, 475] on button "Cancel" at bounding box center [893, 475] width 53 height 27
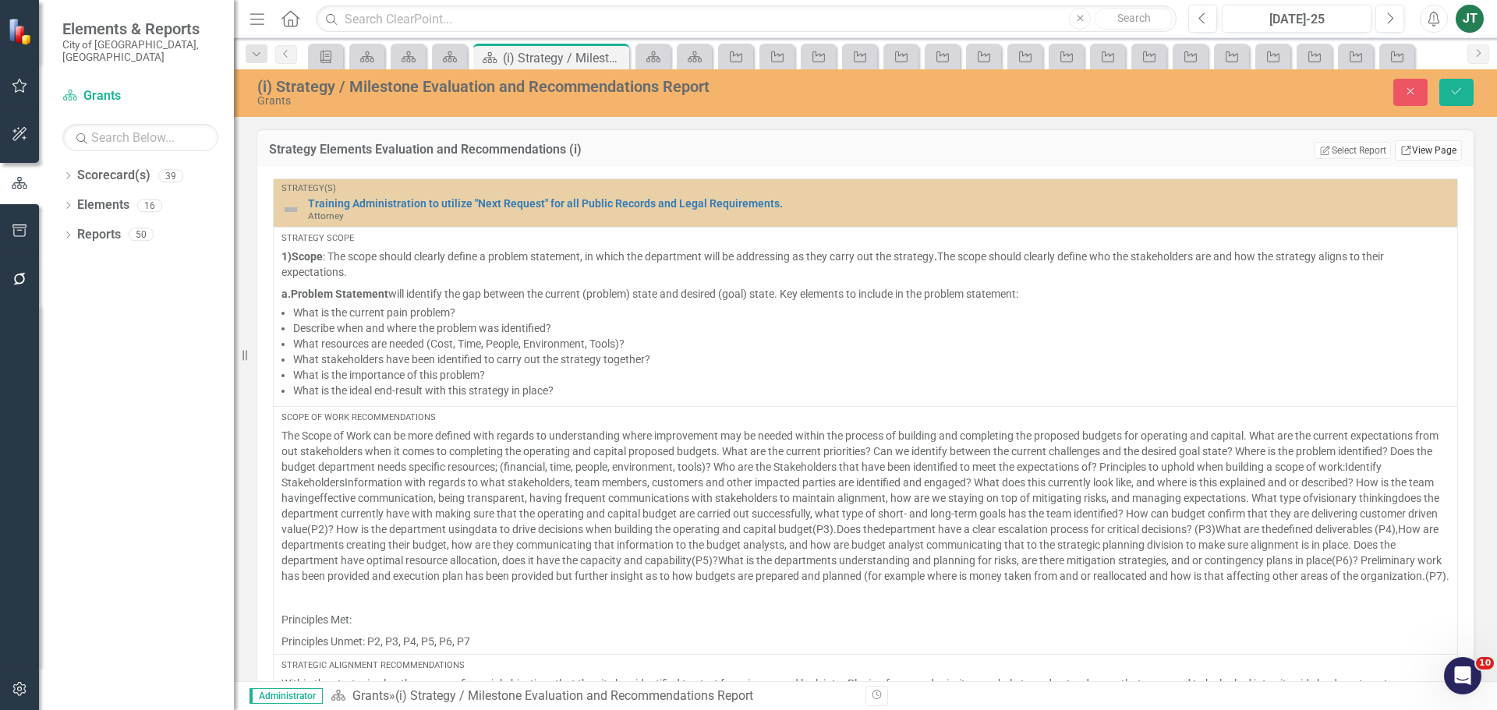
click at [1411, 148] on link "Link View Page" at bounding box center [1428, 150] width 67 height 20
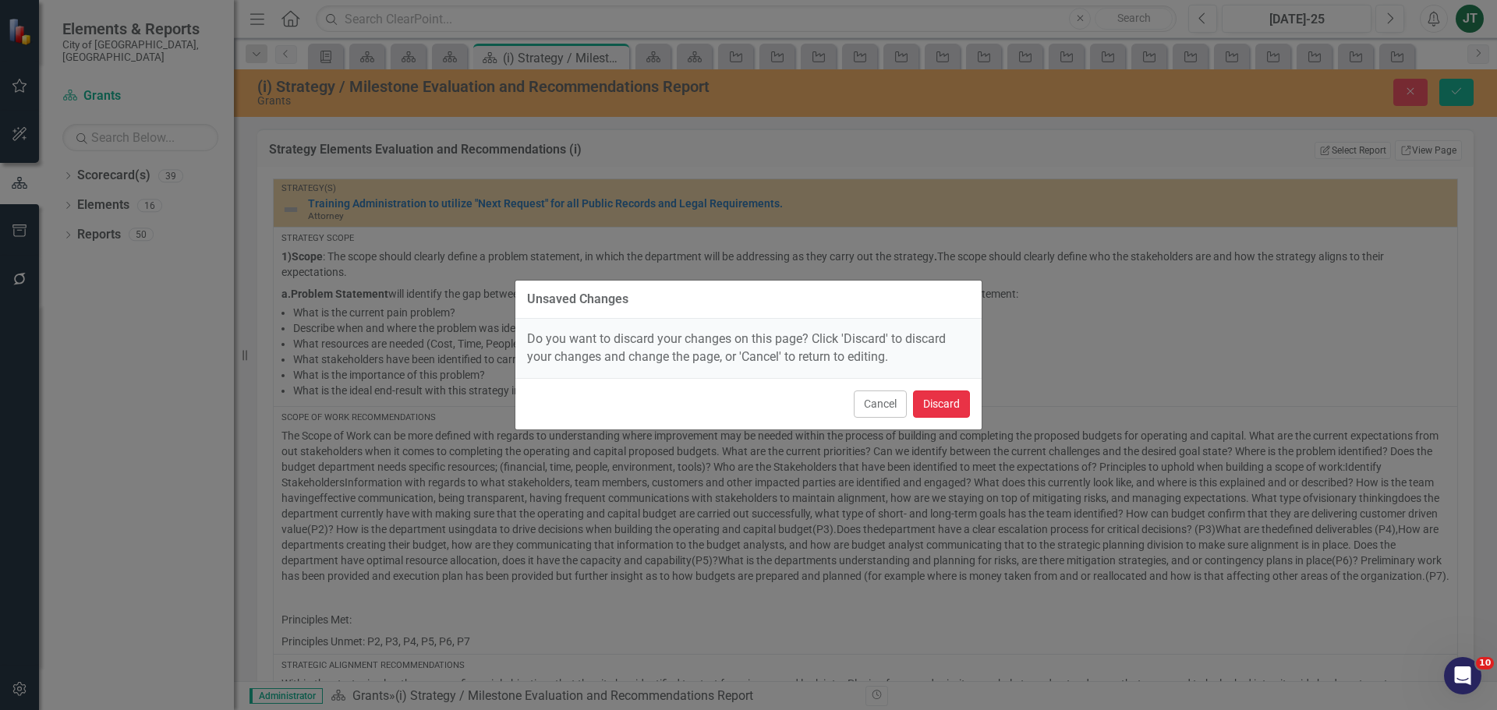
click at [955, 401] on button "Discard" at bounding box center [941, 404] width 57 height 27
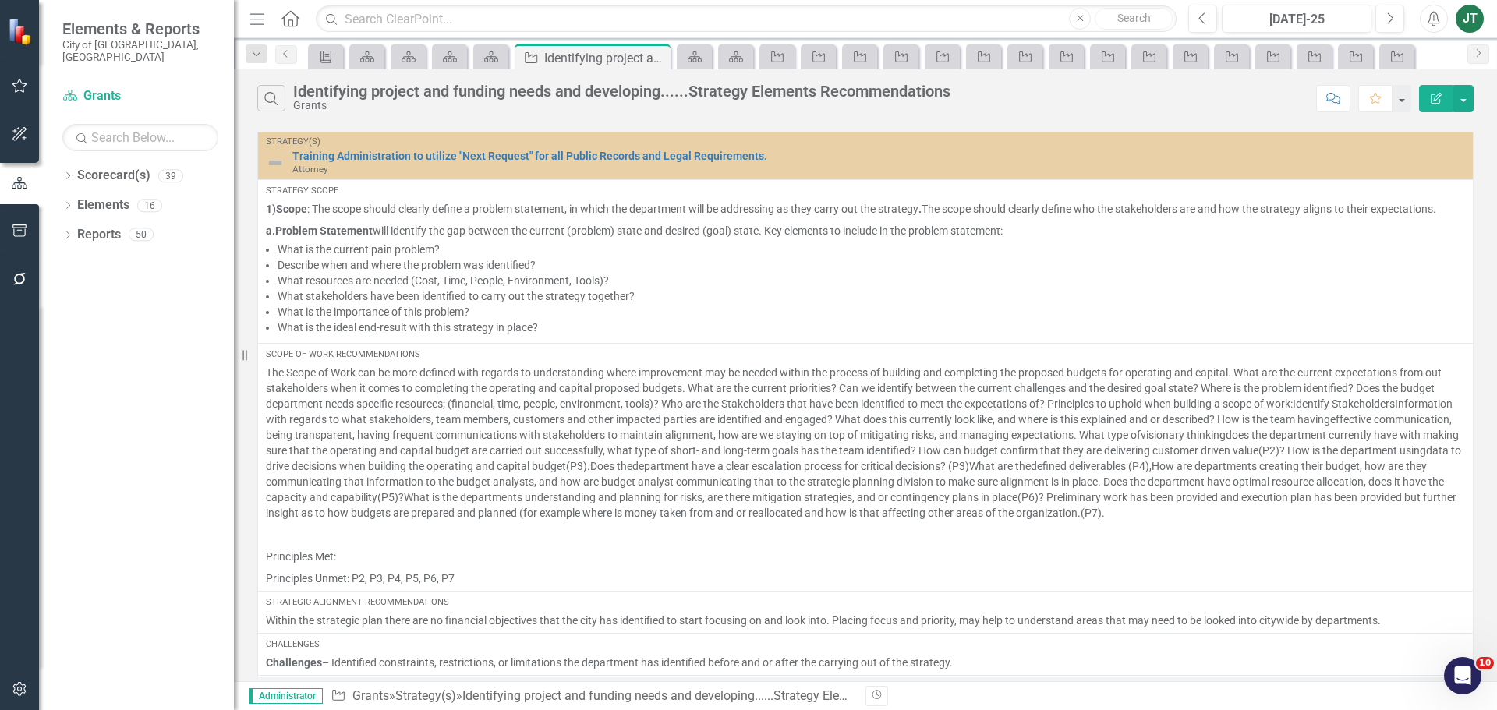
click at [1439, 93] on icon "Edit Report" at bounding box center [1436, 98] width 14 height 11
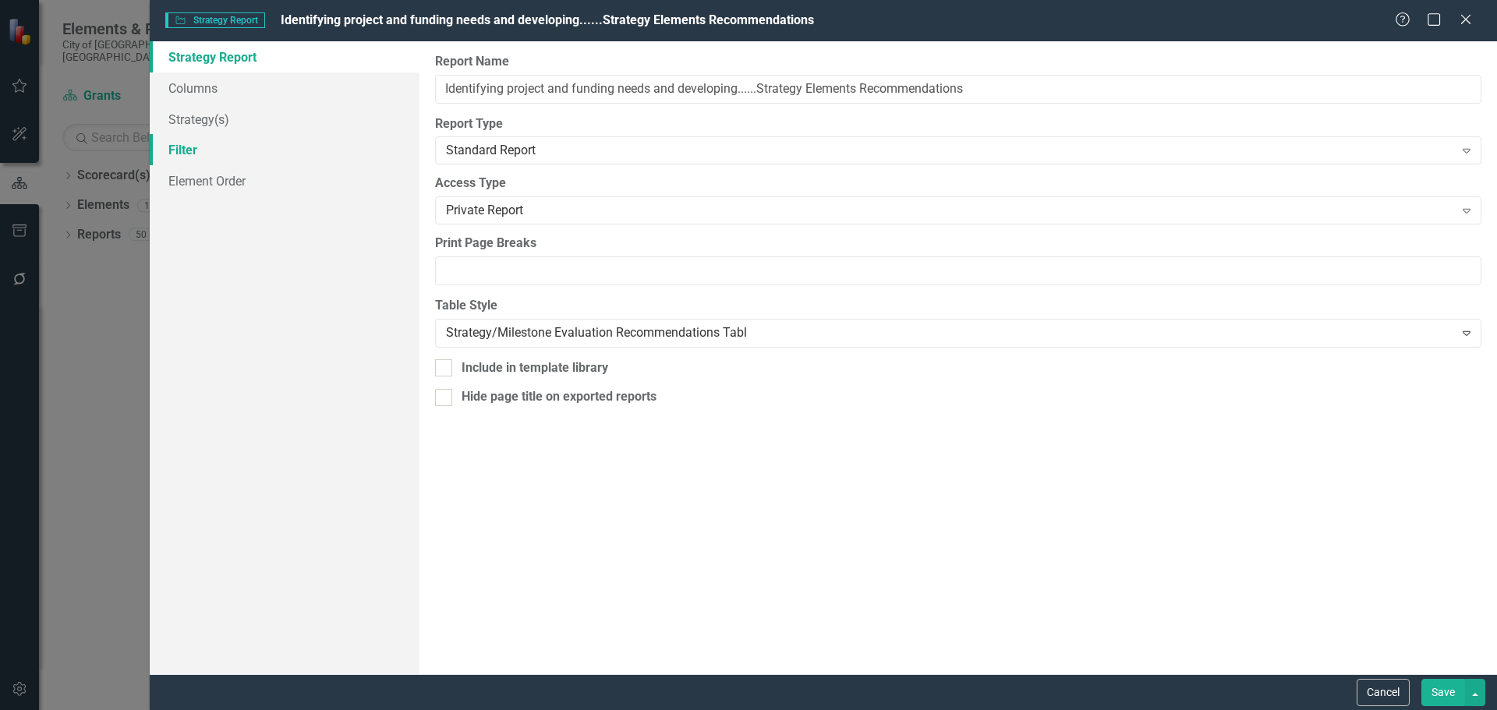
click at [202, 152] on link "Filter" at bounding box center [285, 149] width 270 height 31
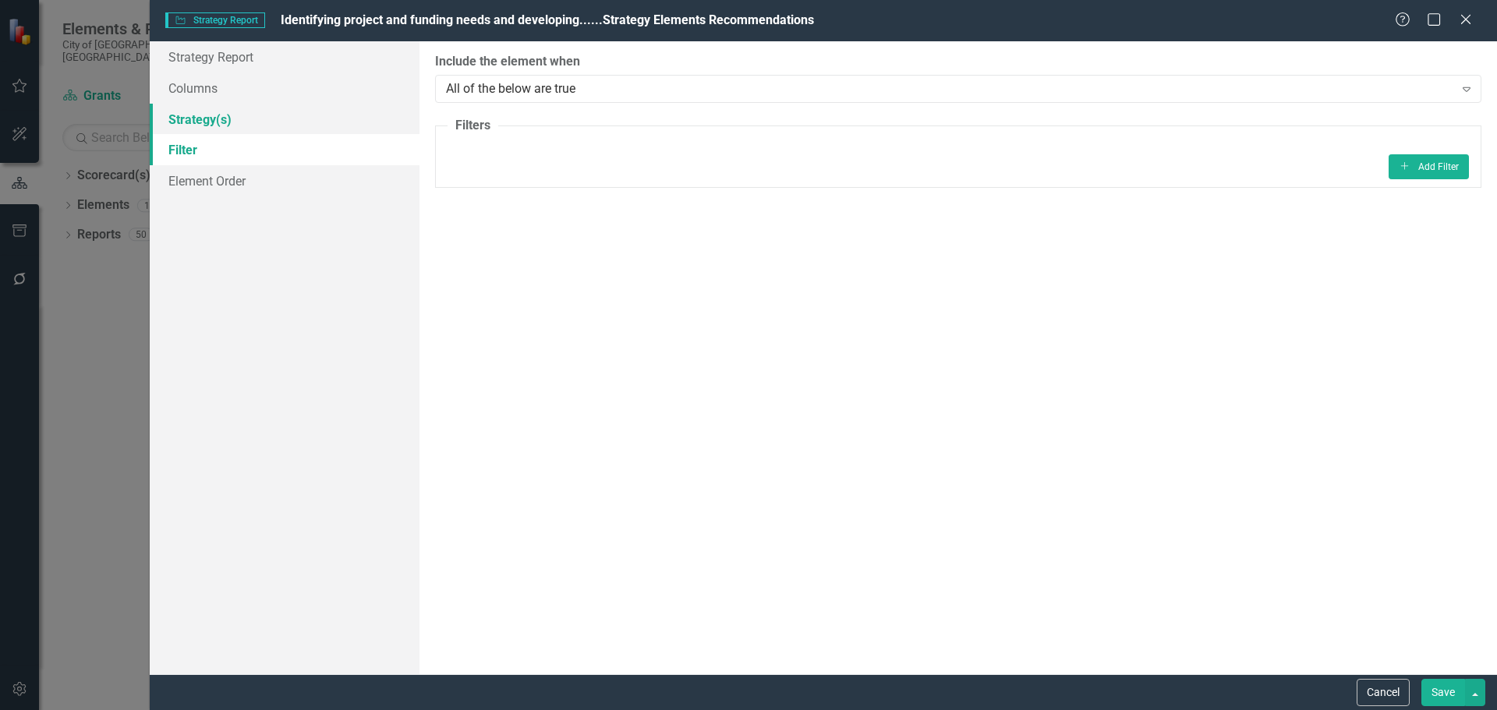
click at [194, 128] on link "Strategy(s)" at bounding box center [285, 119] width 270 height 31
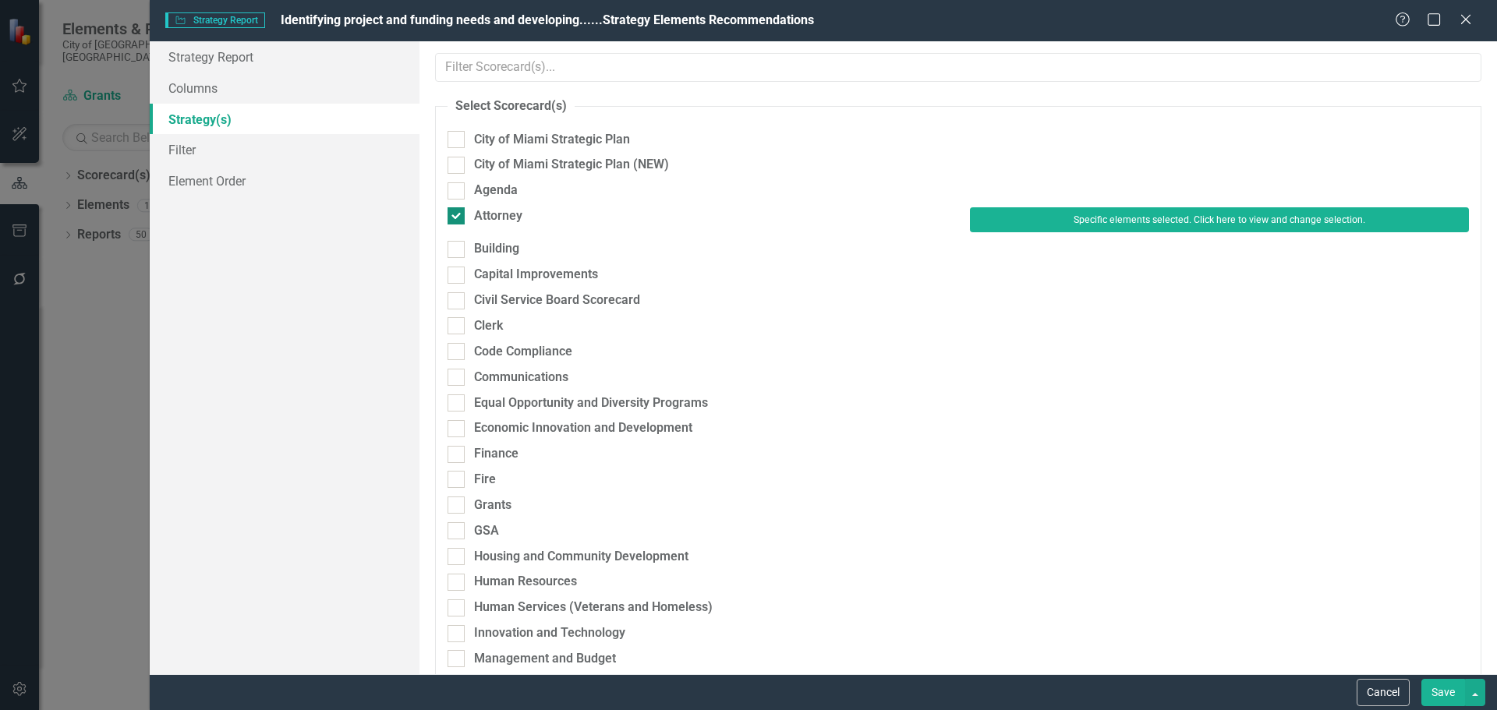
drag, startPoint x: 489, startPoint y: 214, endPoint x: 488, endPoint y: 240, distance: 26.5
click at [489, 214] on div "Attorney" at bounding box center [498, 216] width 48 height 18
click at [458, 214] on input "Attorney" at bounding box center [453, 212] width 10 height 10
checkbox input "false"
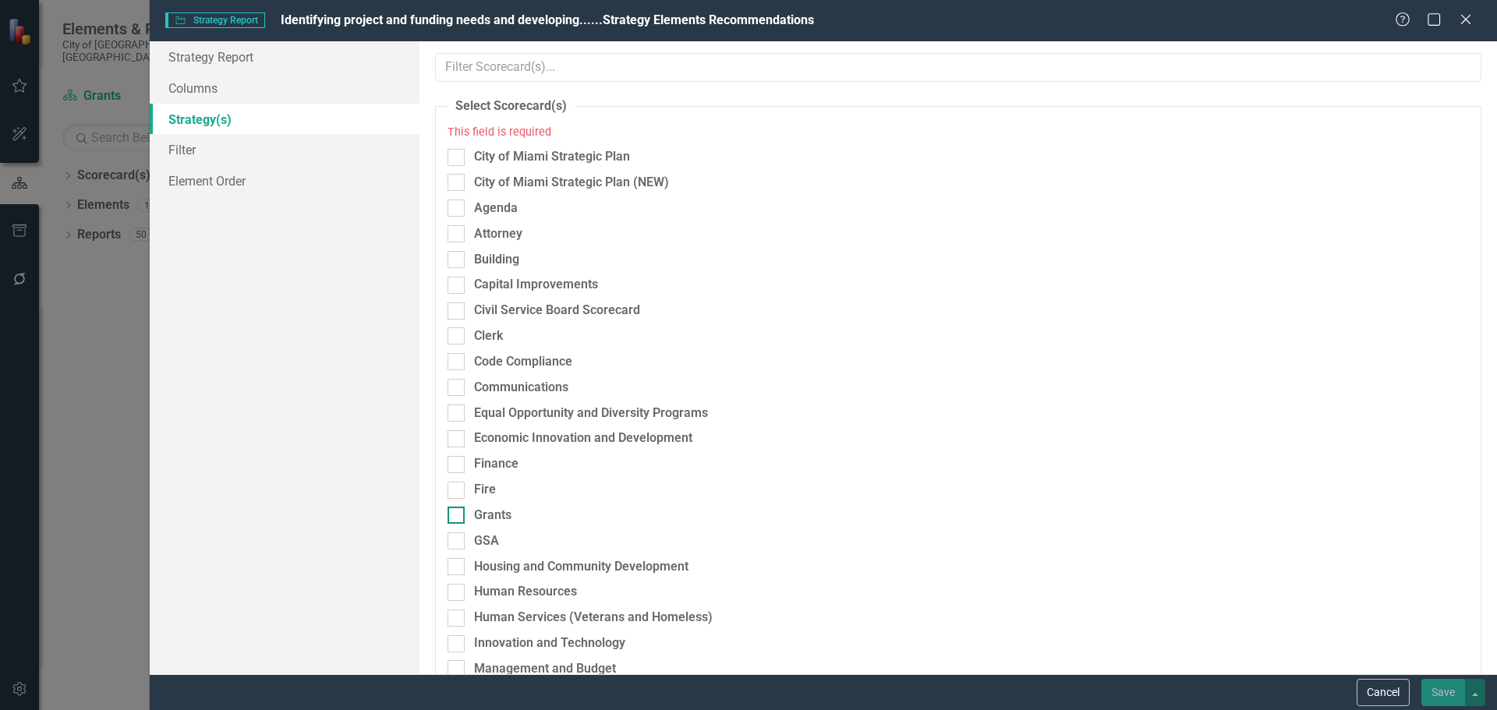
click at [485, 508] on div "Grants" at bounding box center [492, 516] width 37 height 18
click at [458, 508] on input "Grants" at bounding box center [453, 512] width 10 height 10
checkbox input "true"
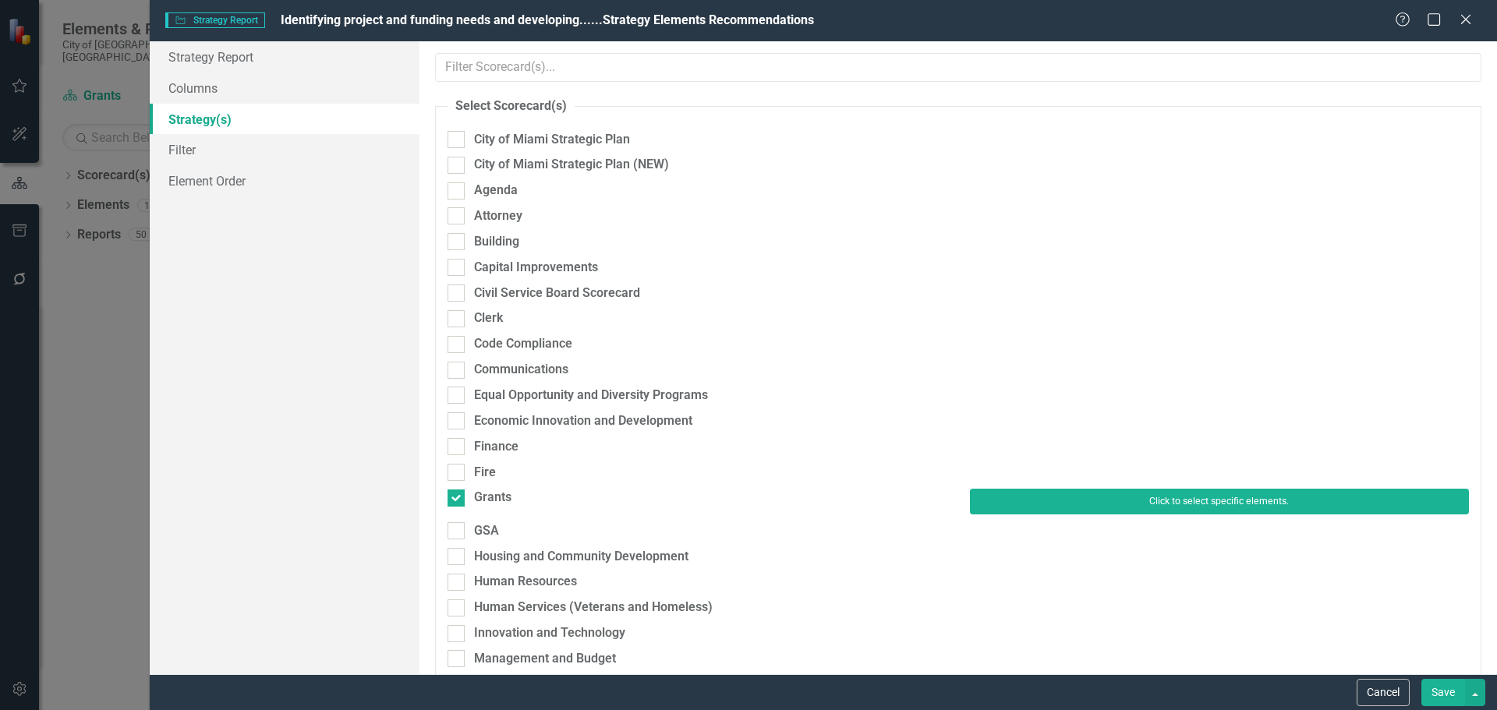
click at [1019, 495] on button "Click to select specific elements." at bounding box center [1219, 501] width 499 height 25
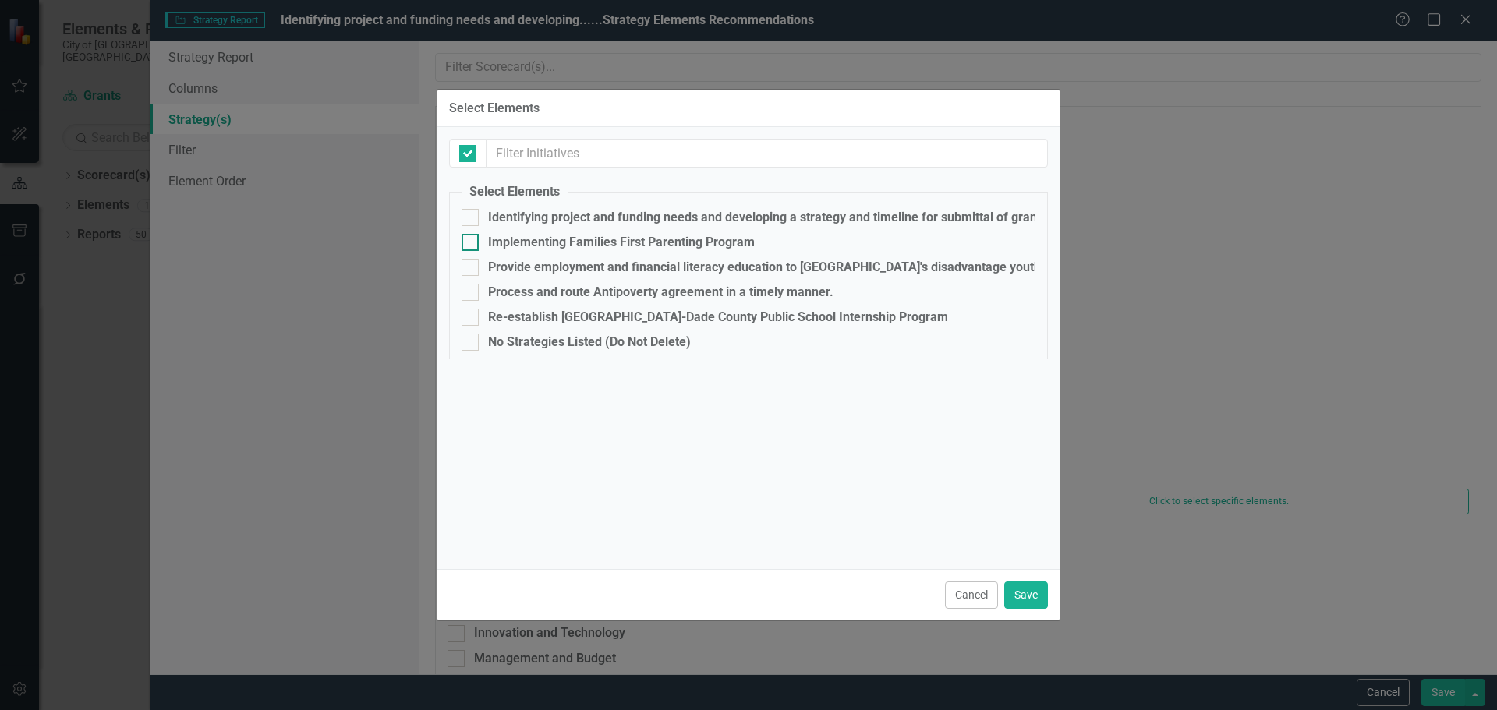
checkbox input "false"
click at [504, 214] on div "Identifying project and funding needs and developing a strategy and timeline fo…" at bounding box center [802, 218] width 628 height 14
click at [472, 214] on input "Identifying project and funding needs and developing a strategy and timeline fo…" at bounding box center [467, 214] width 10 height 10
checkbox input "true"
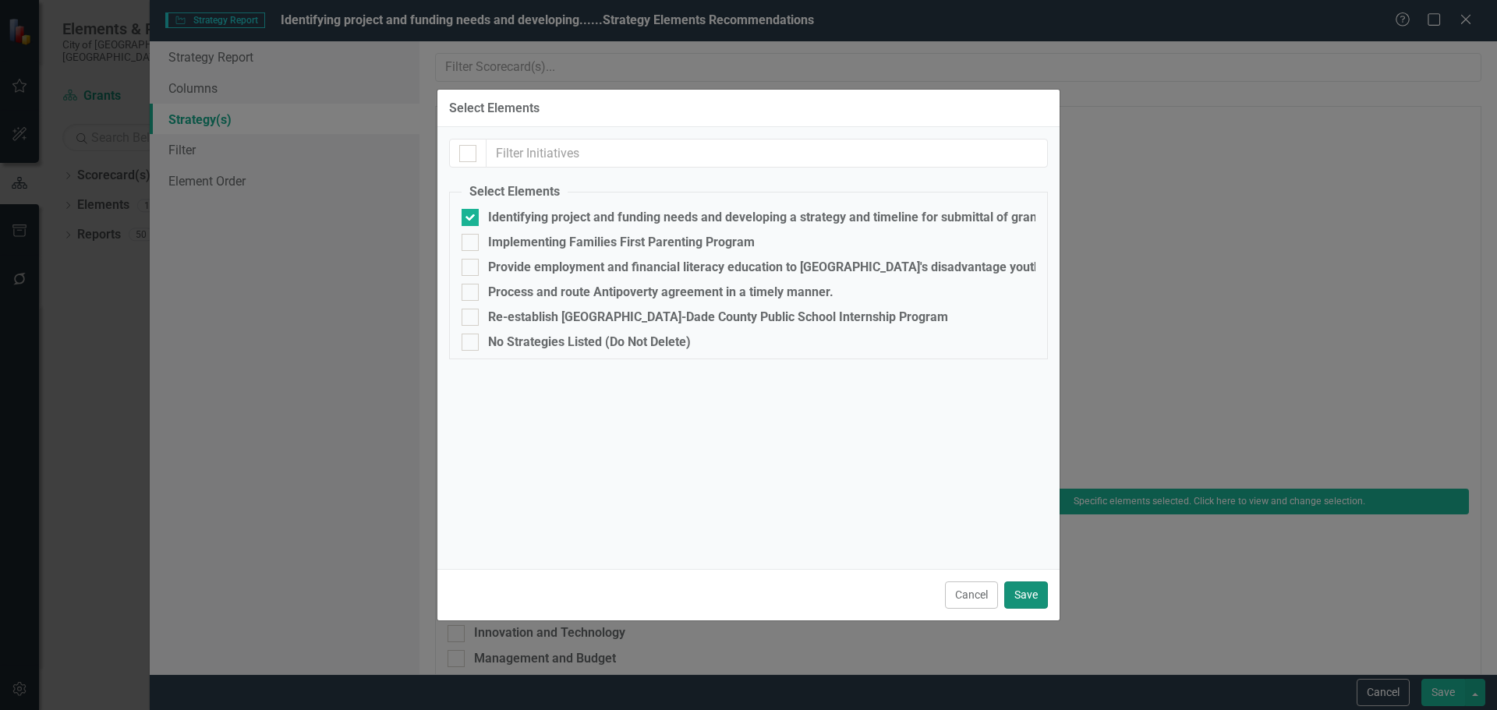
click at [1025, 597] on button "Save" at bounding box center [1026, 595] width 44 height 27
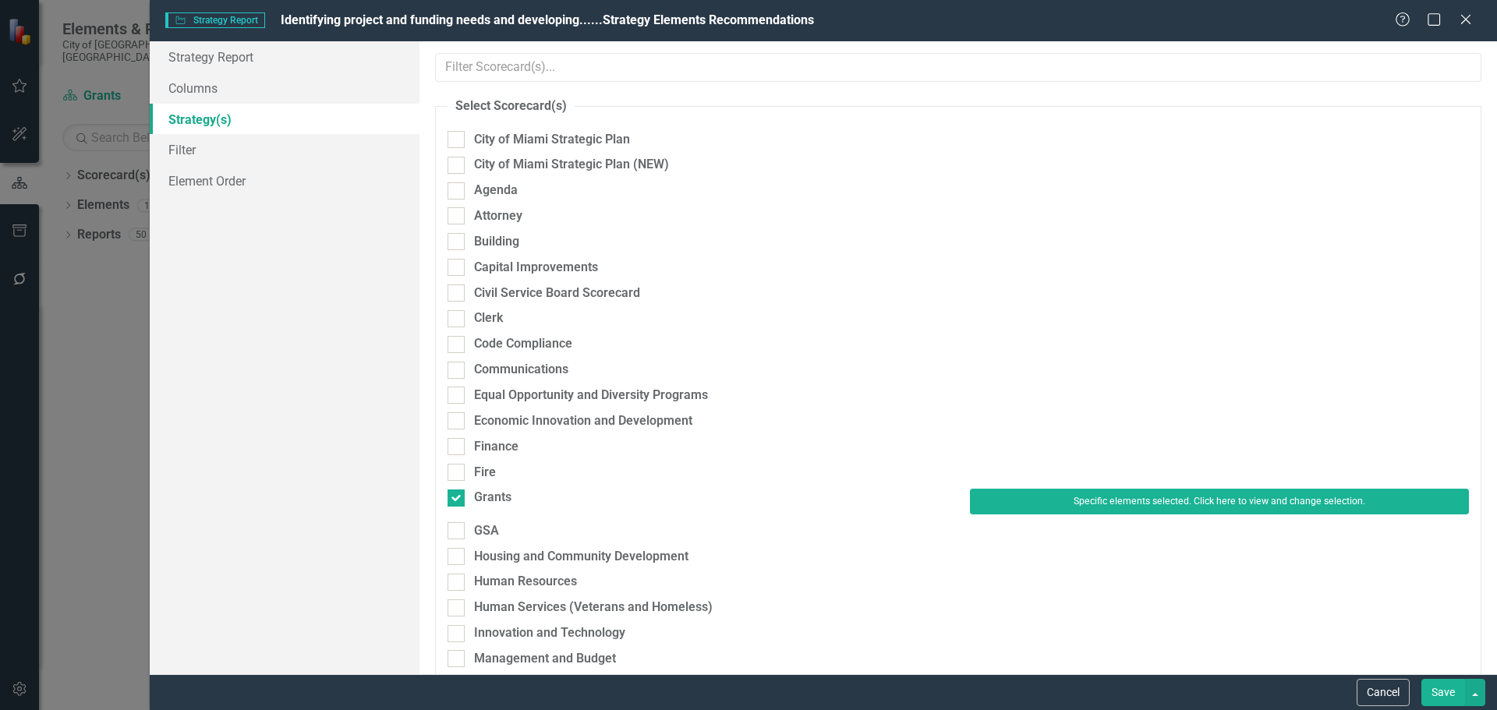
click at [1460, 689] on button "Save" at bounding box center [1443, 692] width 44 height 27
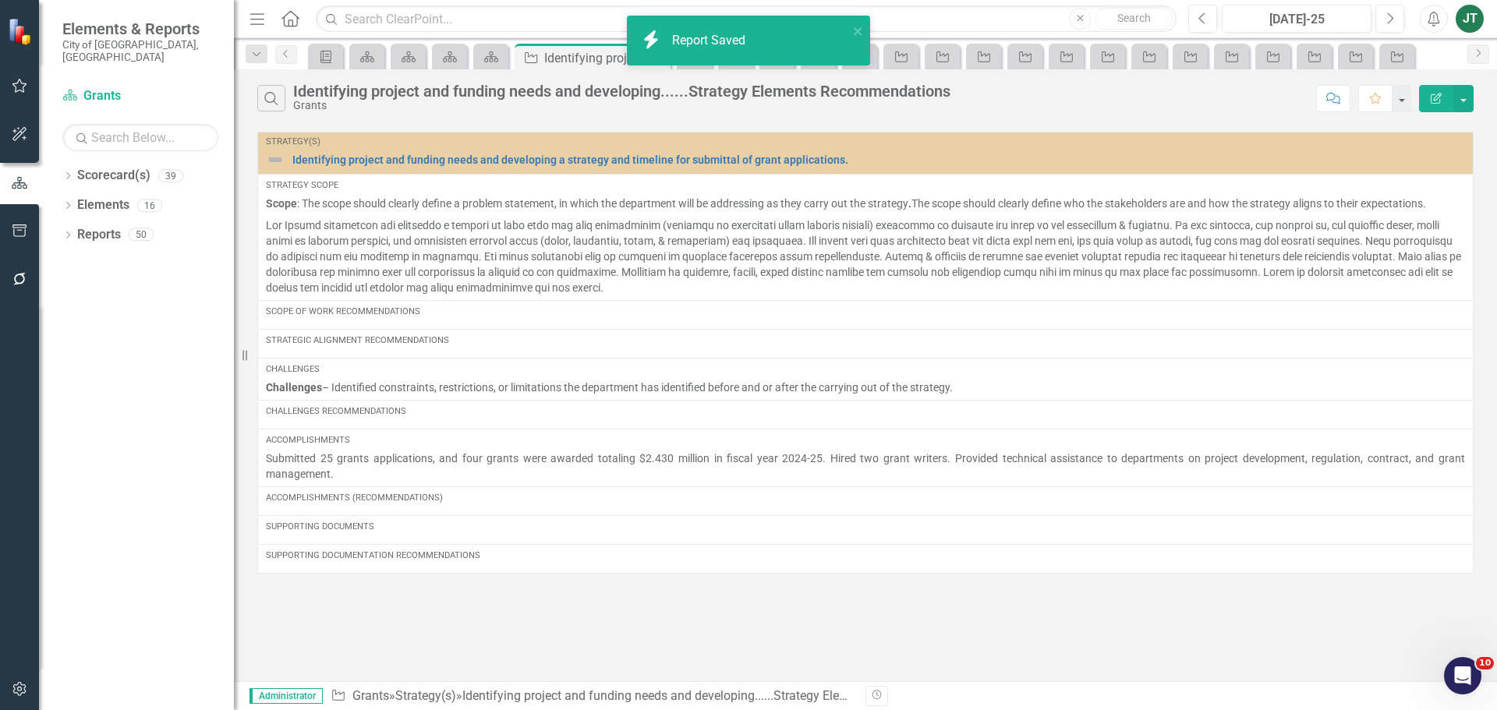
click at [1432, 90] on button "Edit Report" at bounding box center [1436, 98] width 34 height 27
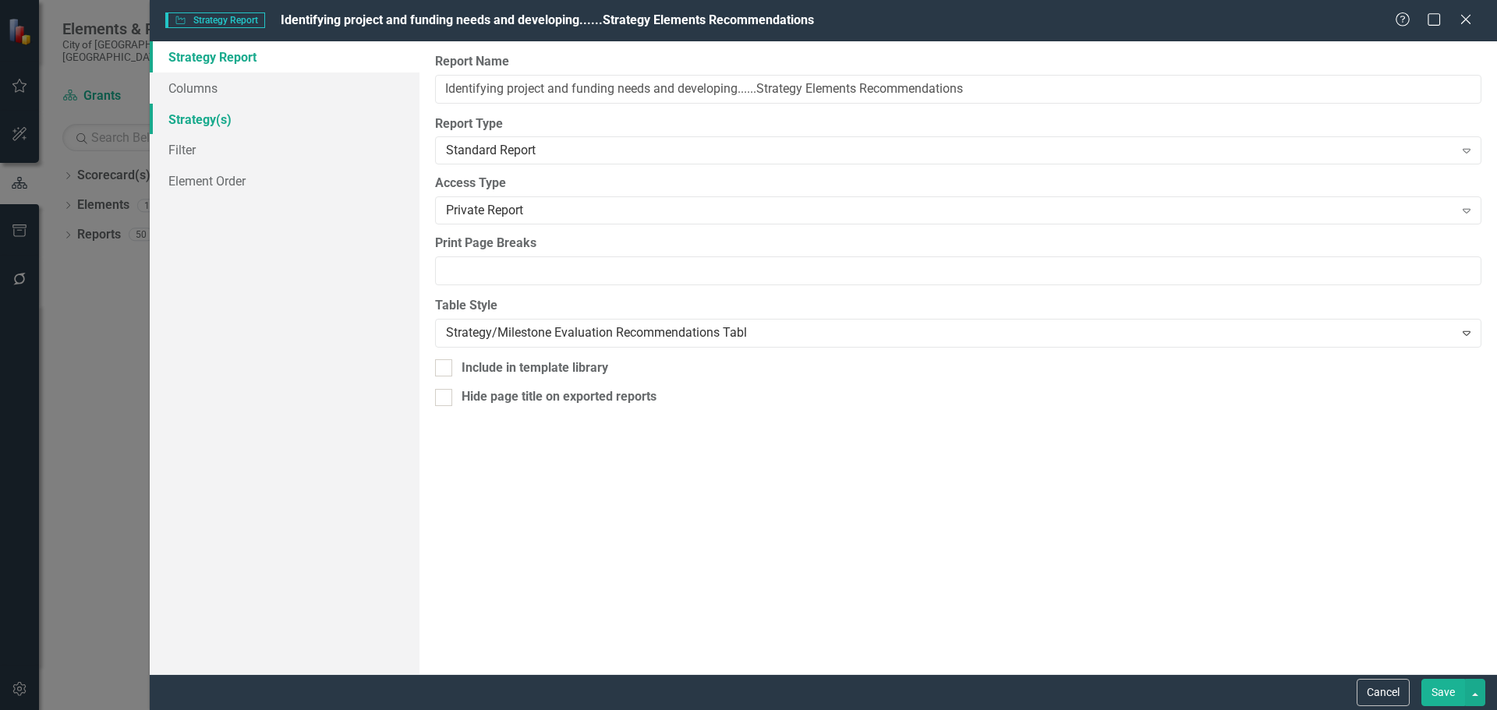
click at [180, 125] on link "Strategy(s)" at bounding box center [285, 119] width 270 height 31
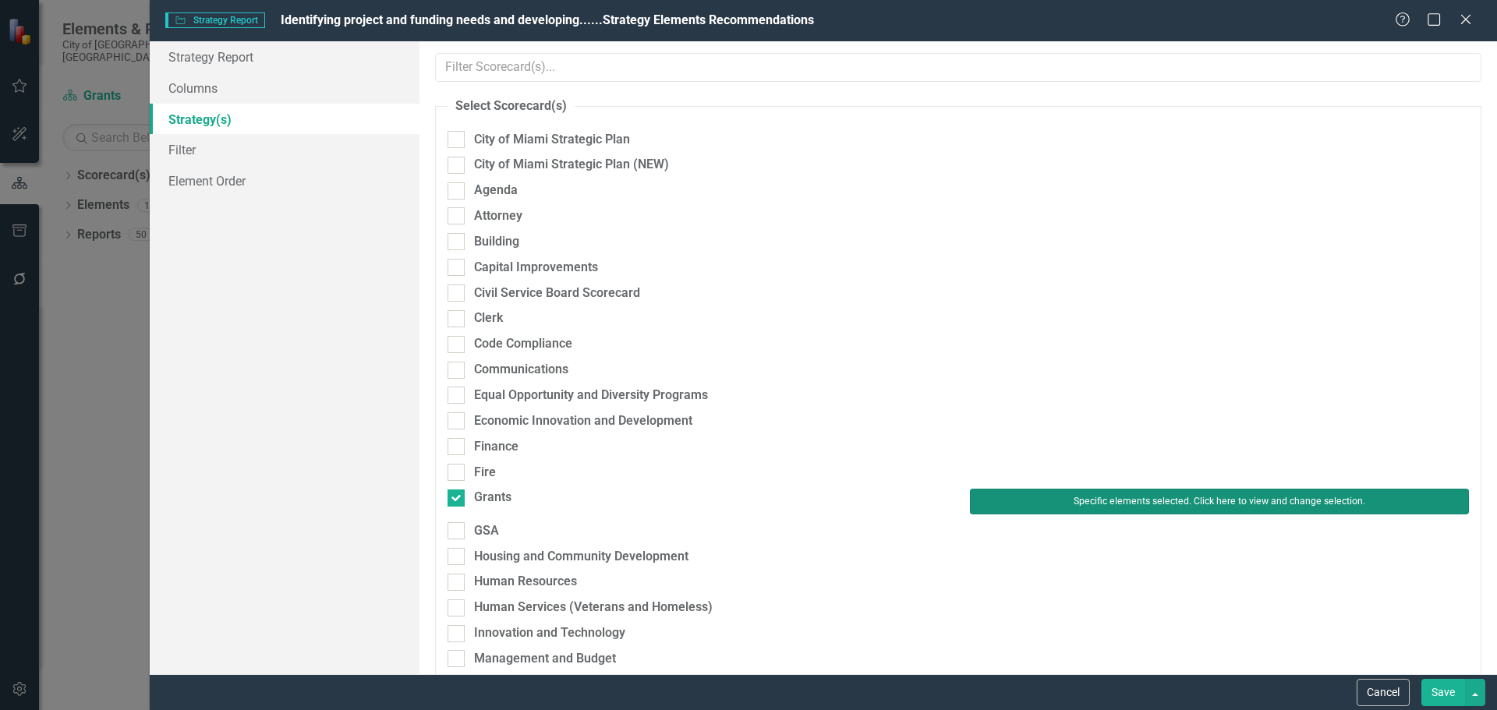
click at [1042, 495] on button "Specific elements selected. Click here to view and change selection." at bounding box center [1219, 501] width 499 height 25
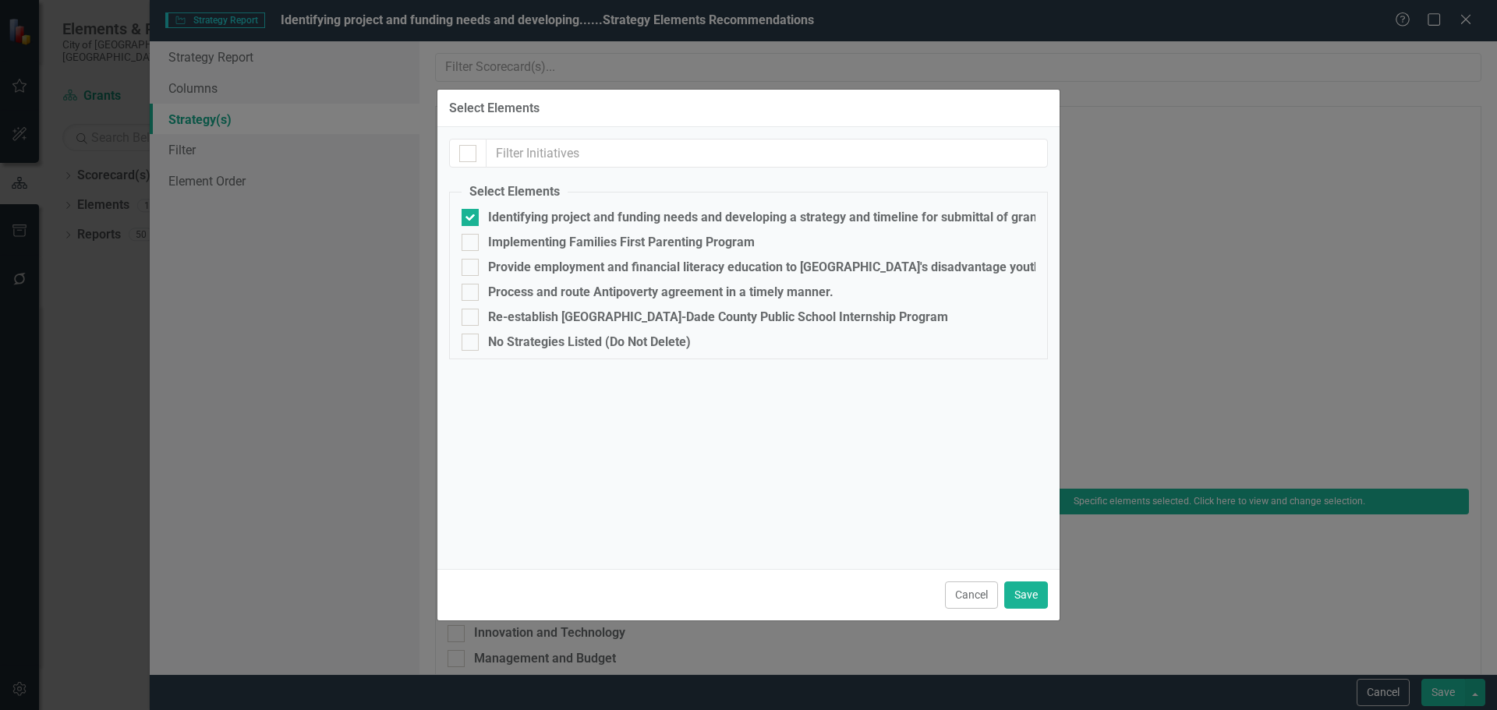
click at [958, 586] on button "Cancel" at bounding box center [971, 595] width 53 height 27
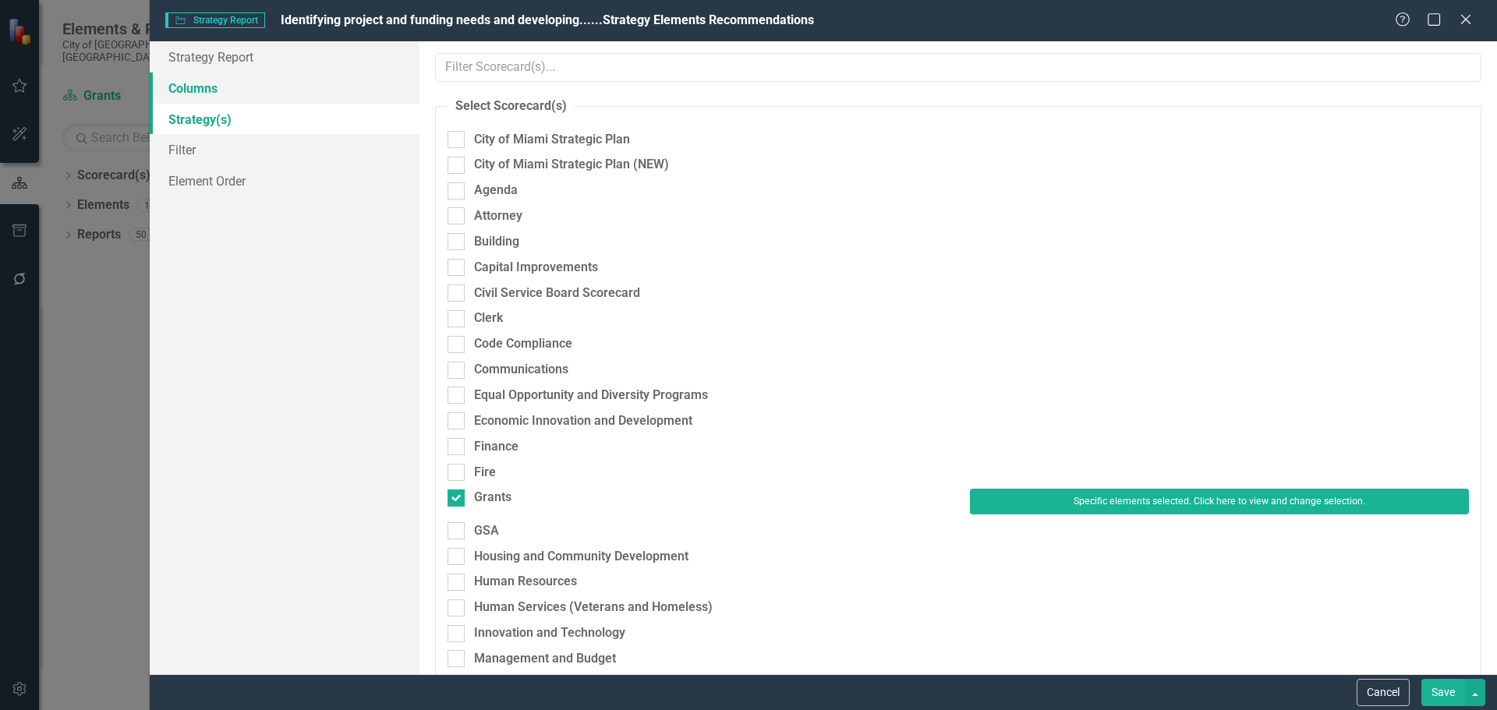
click at [214, 92] on link "Columns" at bounding box center [285, 88] width 270 height 31
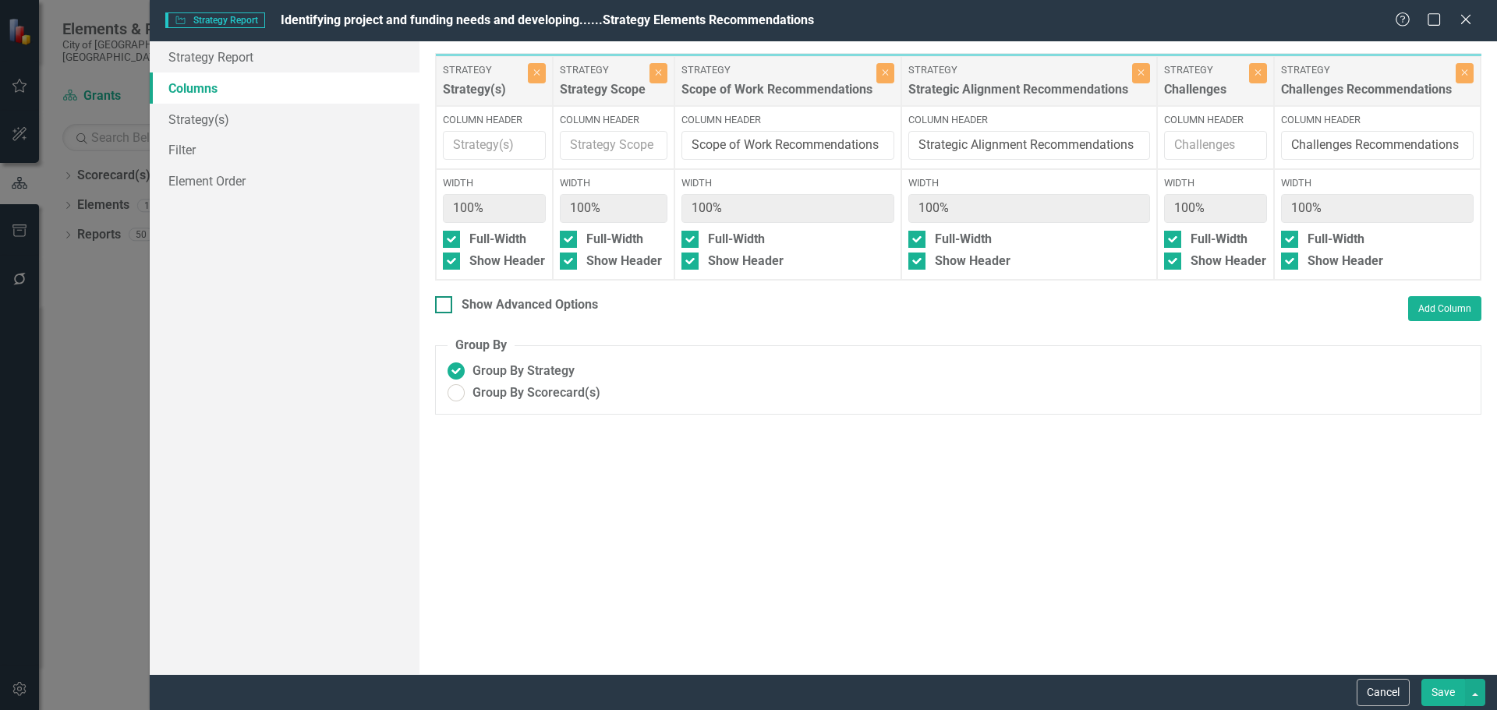
click at [504, 314] on div "Show Advanced Options" at bounding box center [530, 305] width 136 height 18
click at [445, 306] on input "Show Advanced Options" at bounding box center [440, 301] width 10 height 10
checkbox input "true"
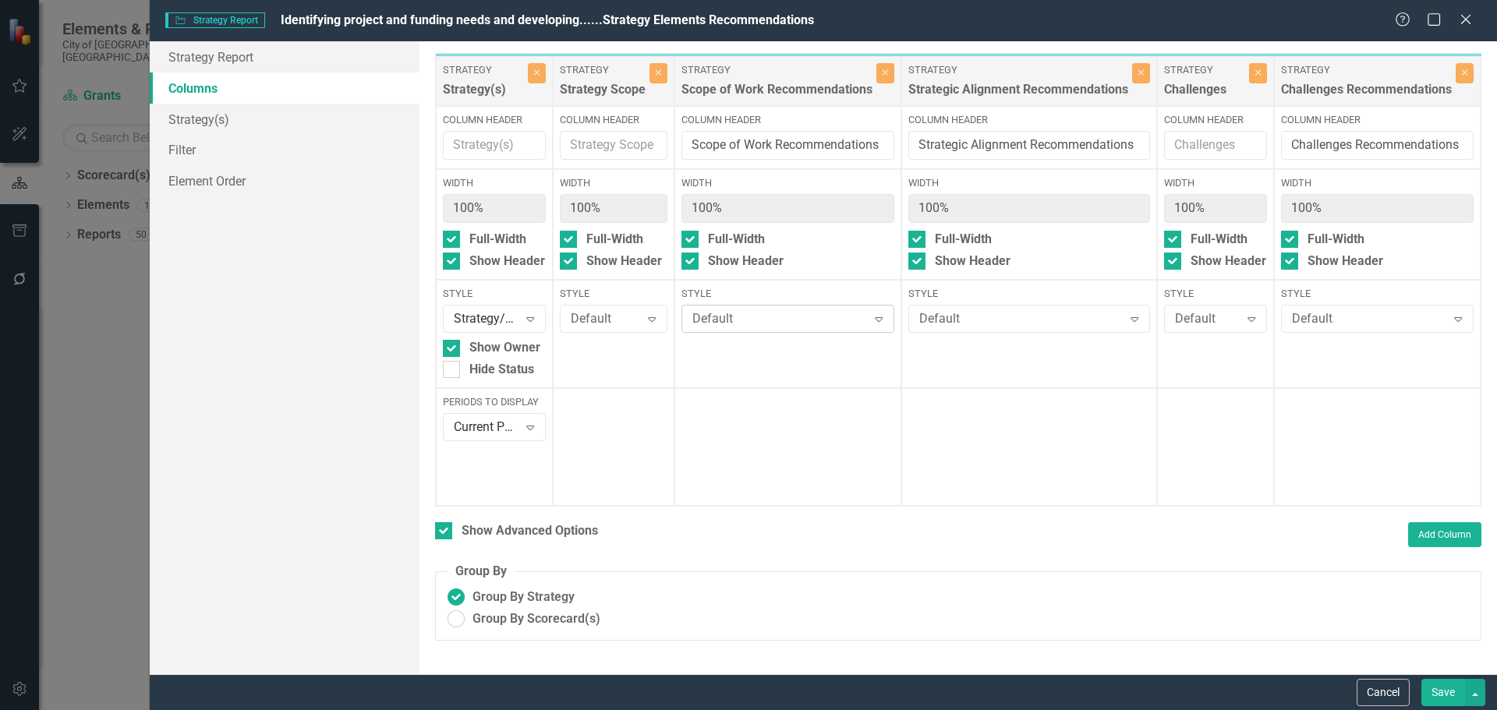
click at [757, 324] on div "Default" at bounding box center [779, 319] width 175 height 18
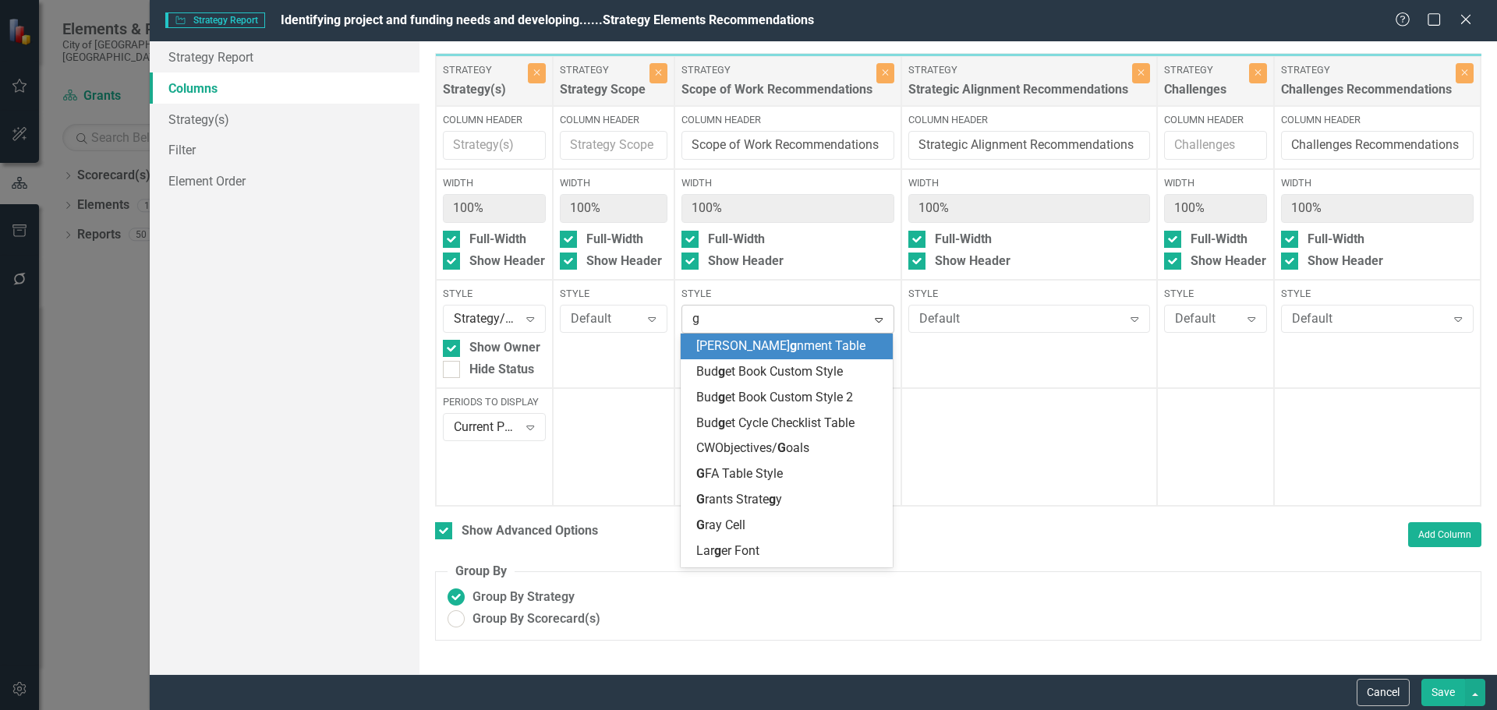
type input "gr"
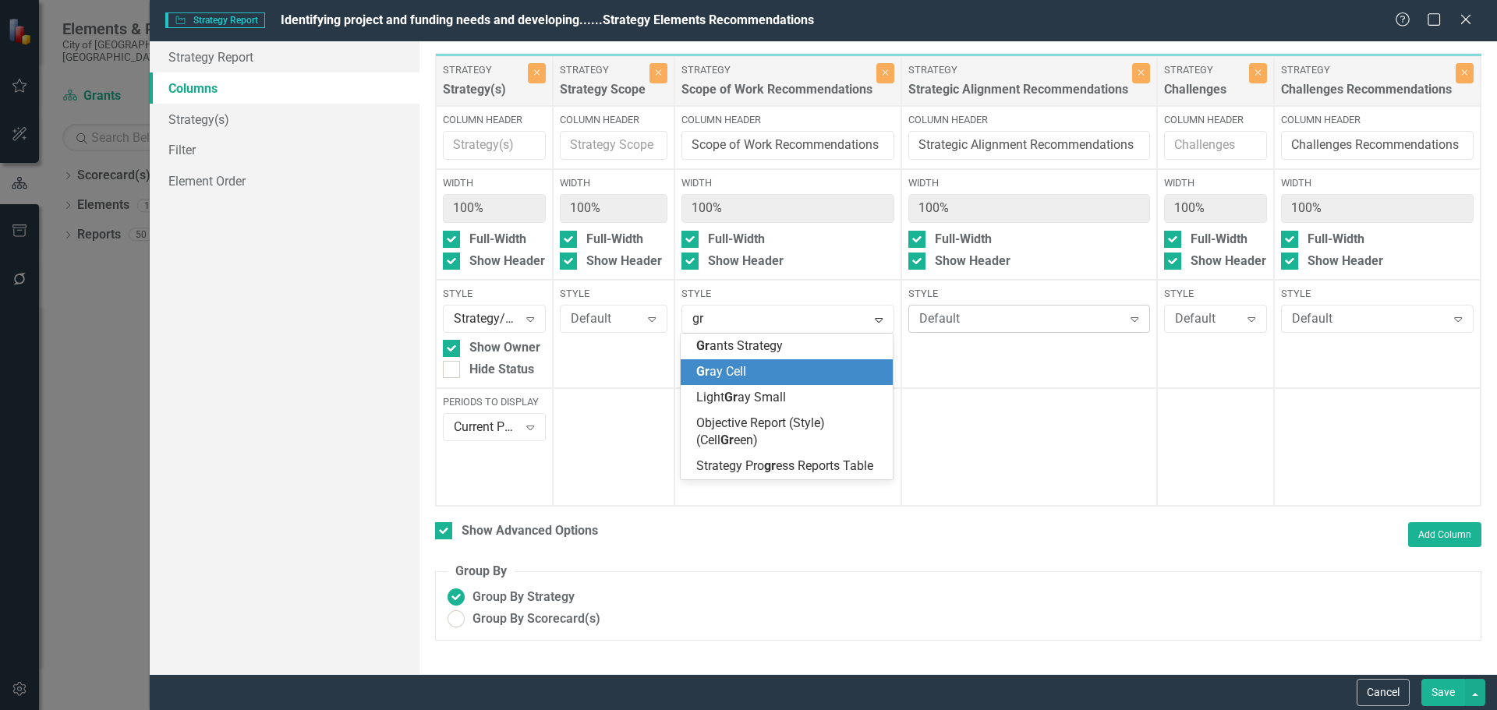
drag, startPoint x: 763, startPoint y: 371, endPoint x: 954, endPoint y: 320, distance: 198.6
click at [763, 371] on div "Gr ay Cell" at bounding box center [789, 372] width 187 height 18
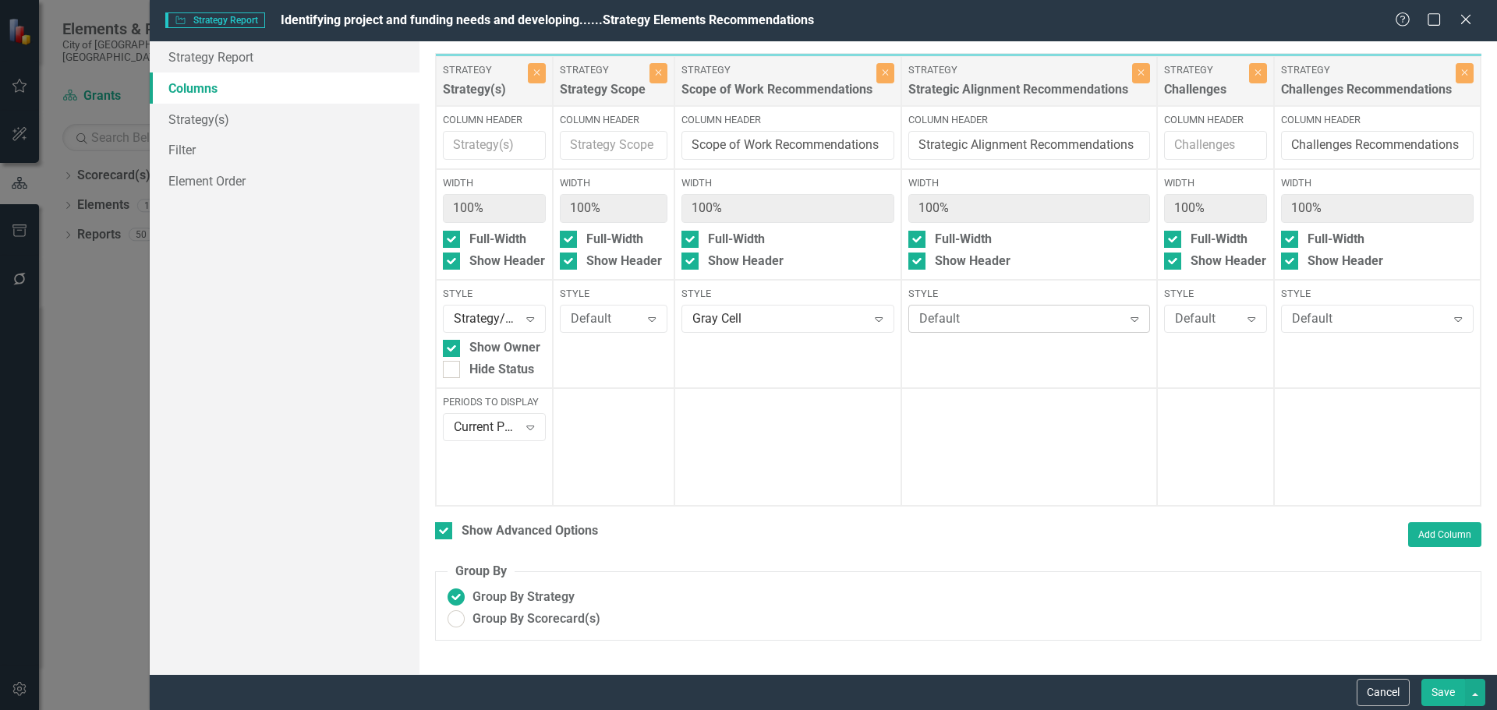
click at [1010, 309] on div "Default Expand" at bounding box center [1029, 319] width 242 height 28
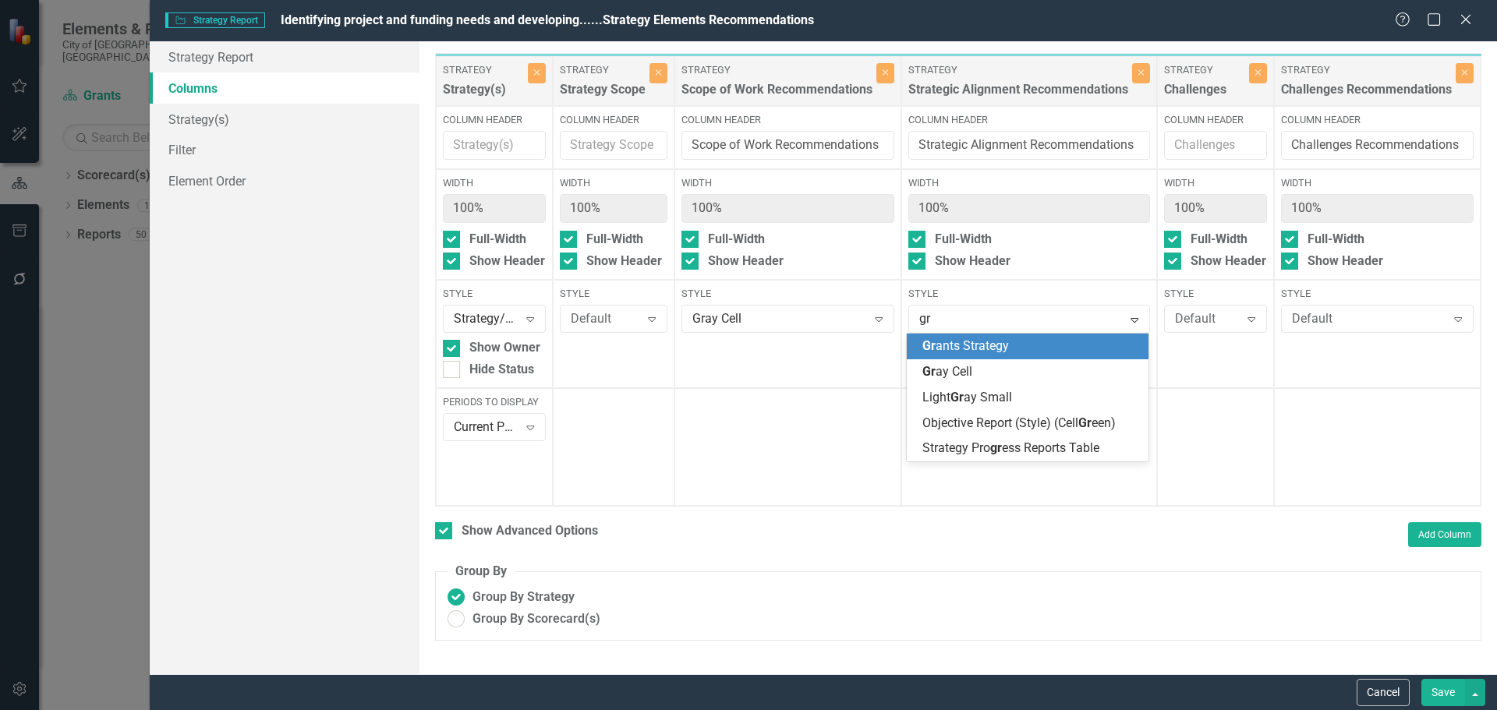
type input "gra"
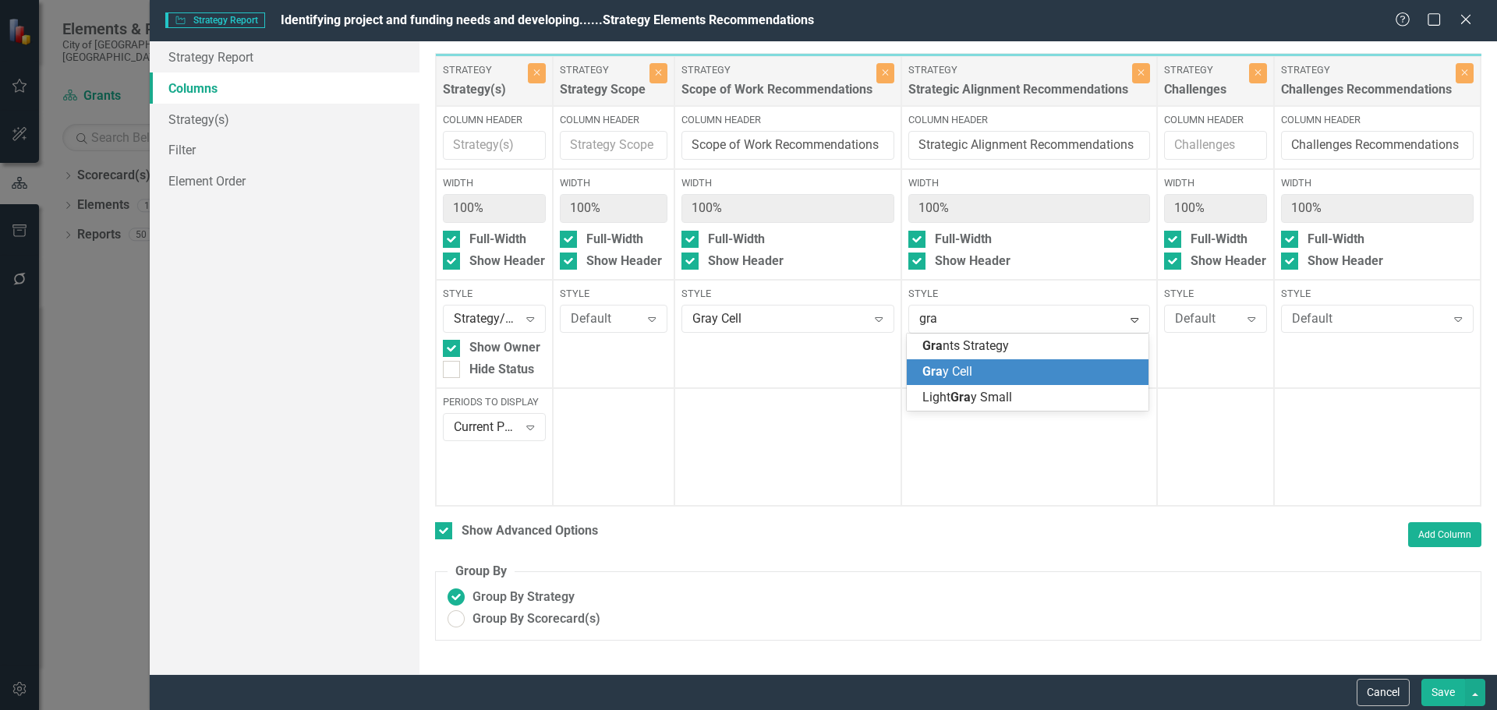
click at [970, 366] on span "Gra y Cell" at bounding box center [947, 371] width 50 height 15
click at [1319, 315] on div "Default" at bounding box center [1369, 319] width 154 height 18
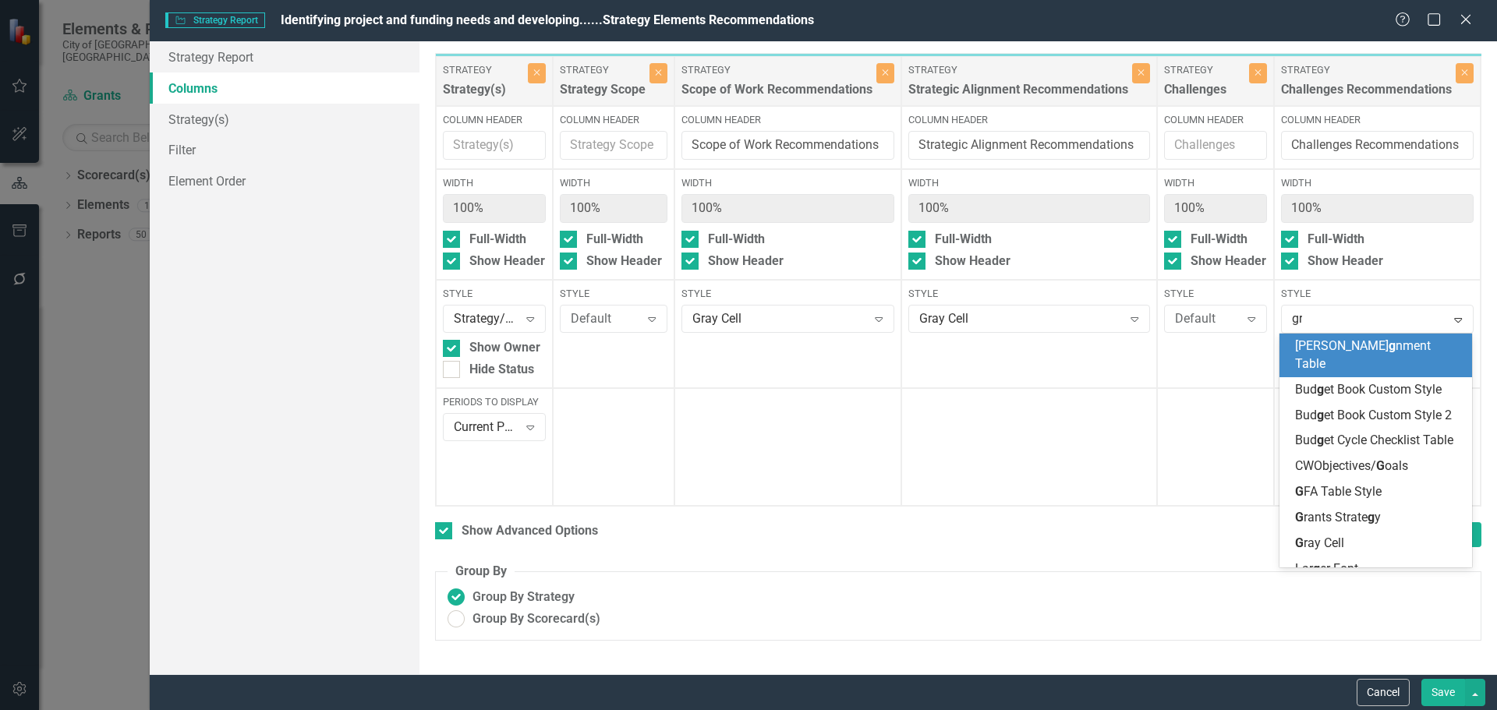
type input "gra"
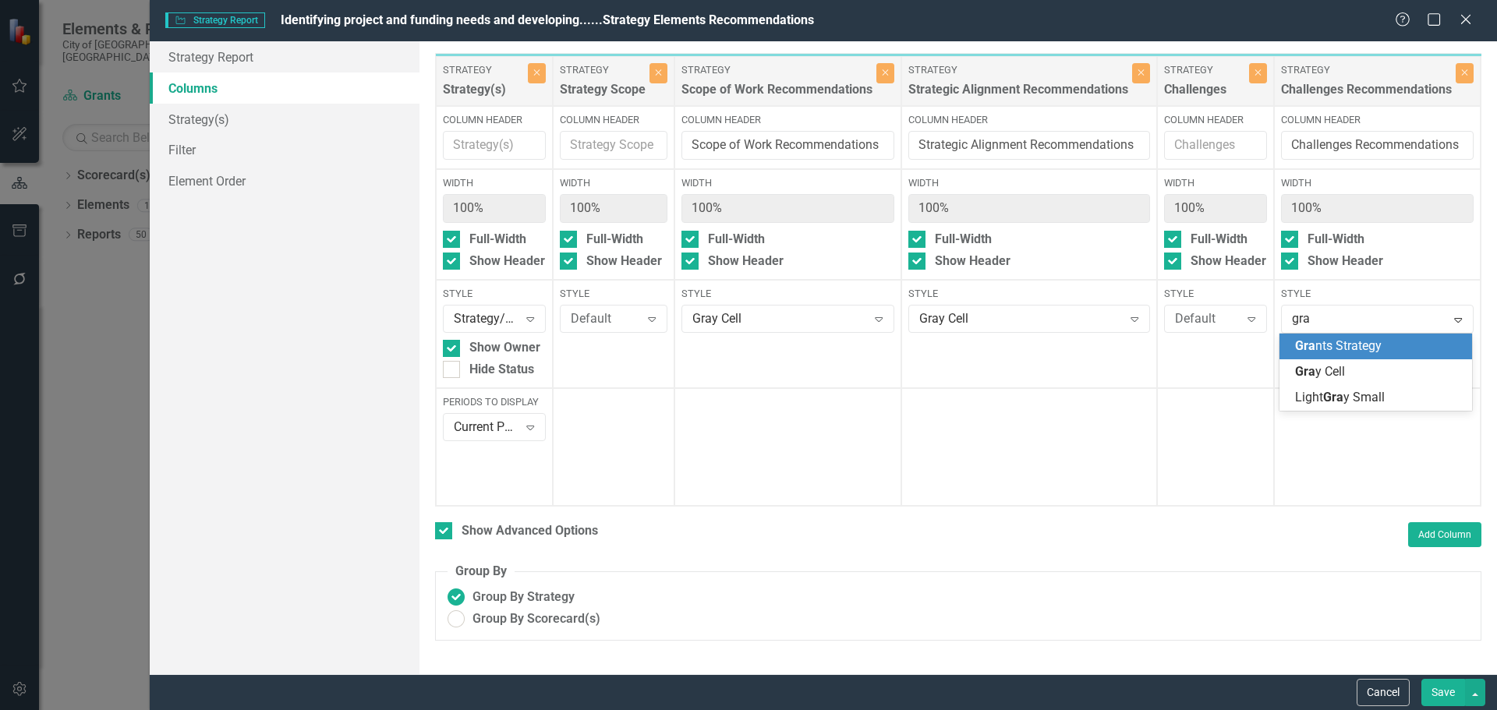
click at [1354, 357] on div "Gra nts Strategy" at bounding box center [1376, 347] width 193 height 26
click at [1351, 313] on div "Grants Strategy" at bounding box center [1369, 319] width 154 height 18
type input "gra"
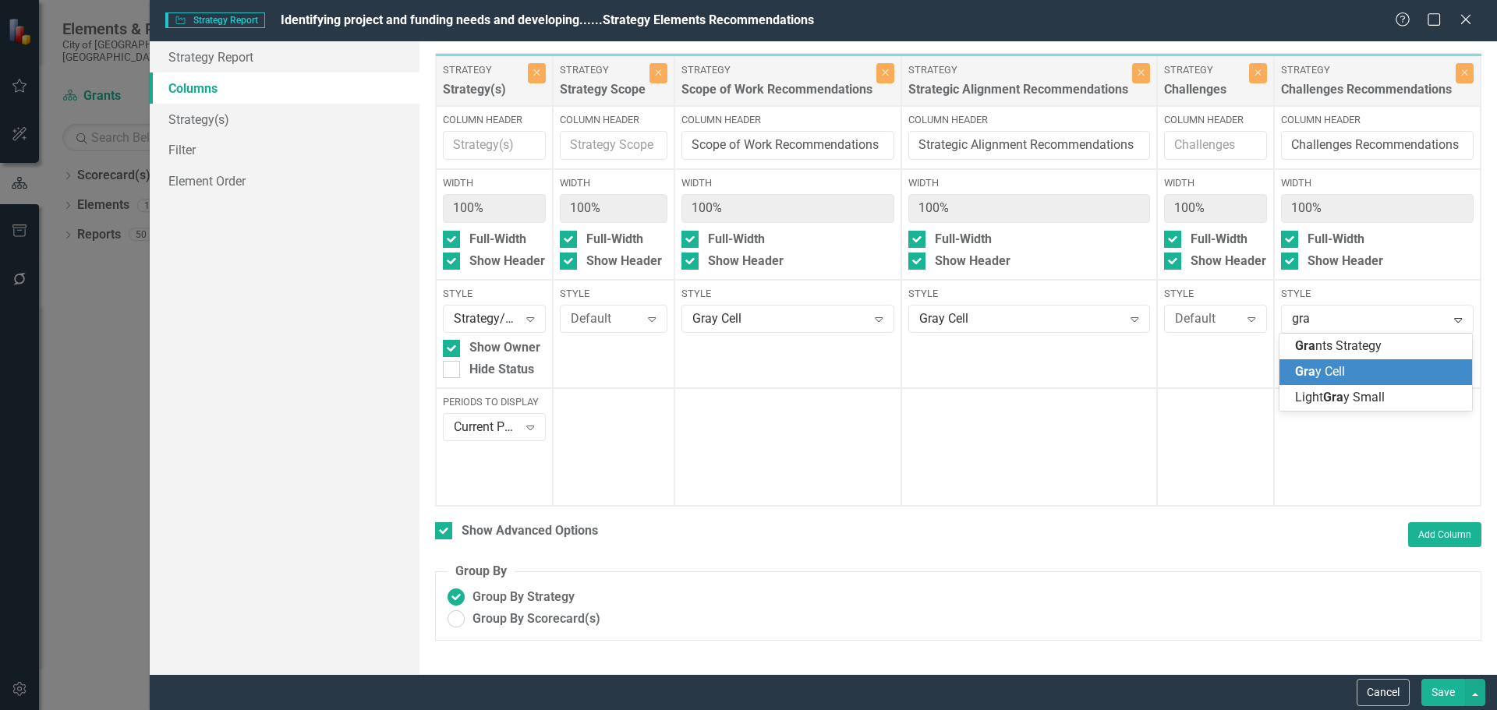
click at [1325, 368] on span "Gra y Cell" at bounding box center [1320, 371] width 50 height 15
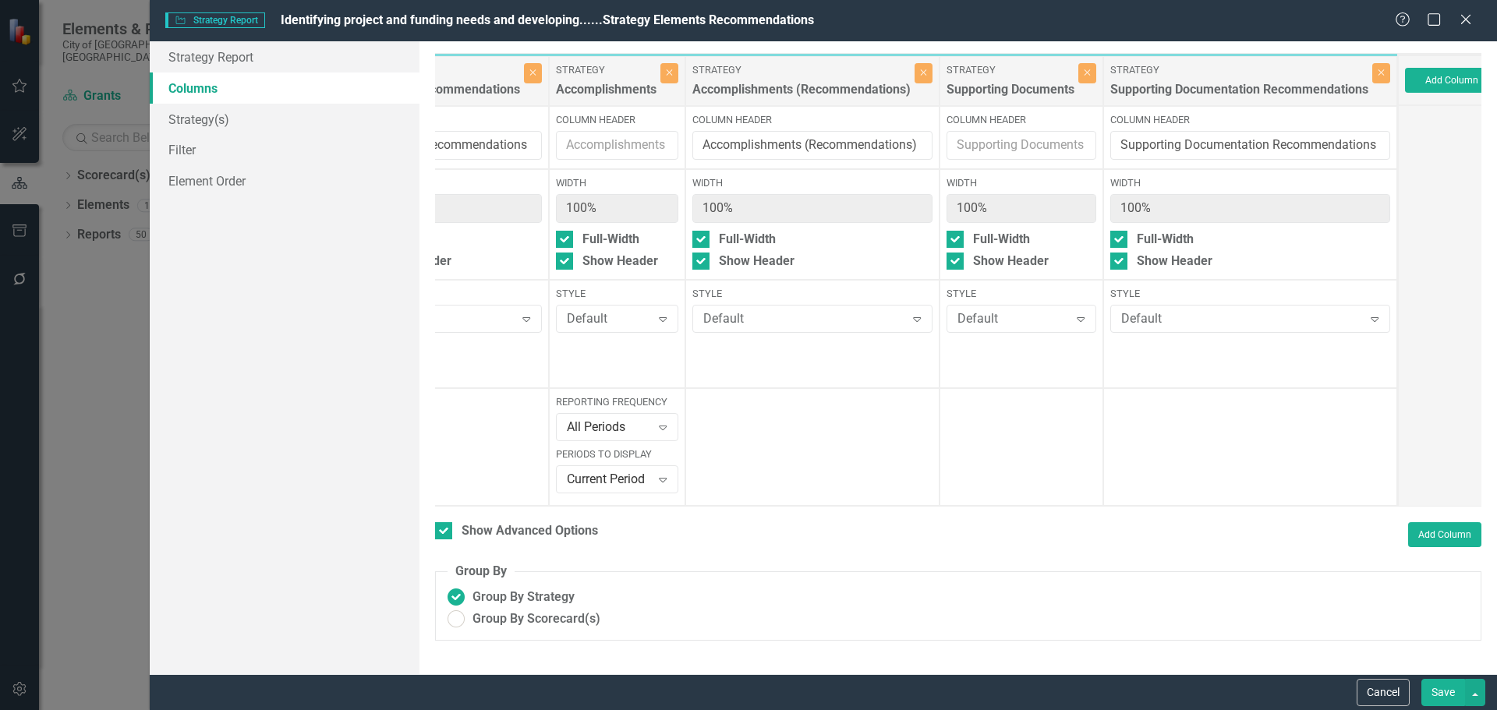
scroll to position [0, 958]
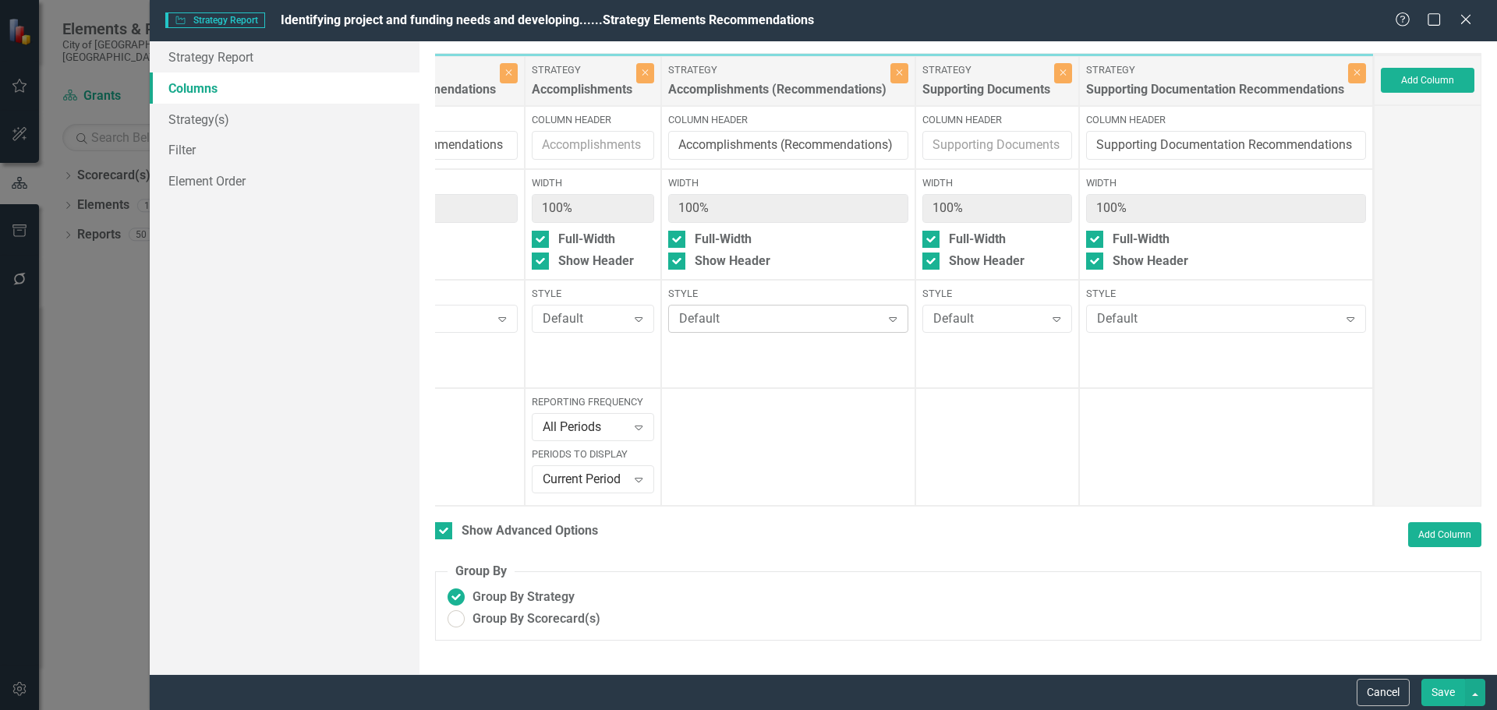
click at [706, 316] on div "Default" at bounding box center [780, 319] width 202 height 18
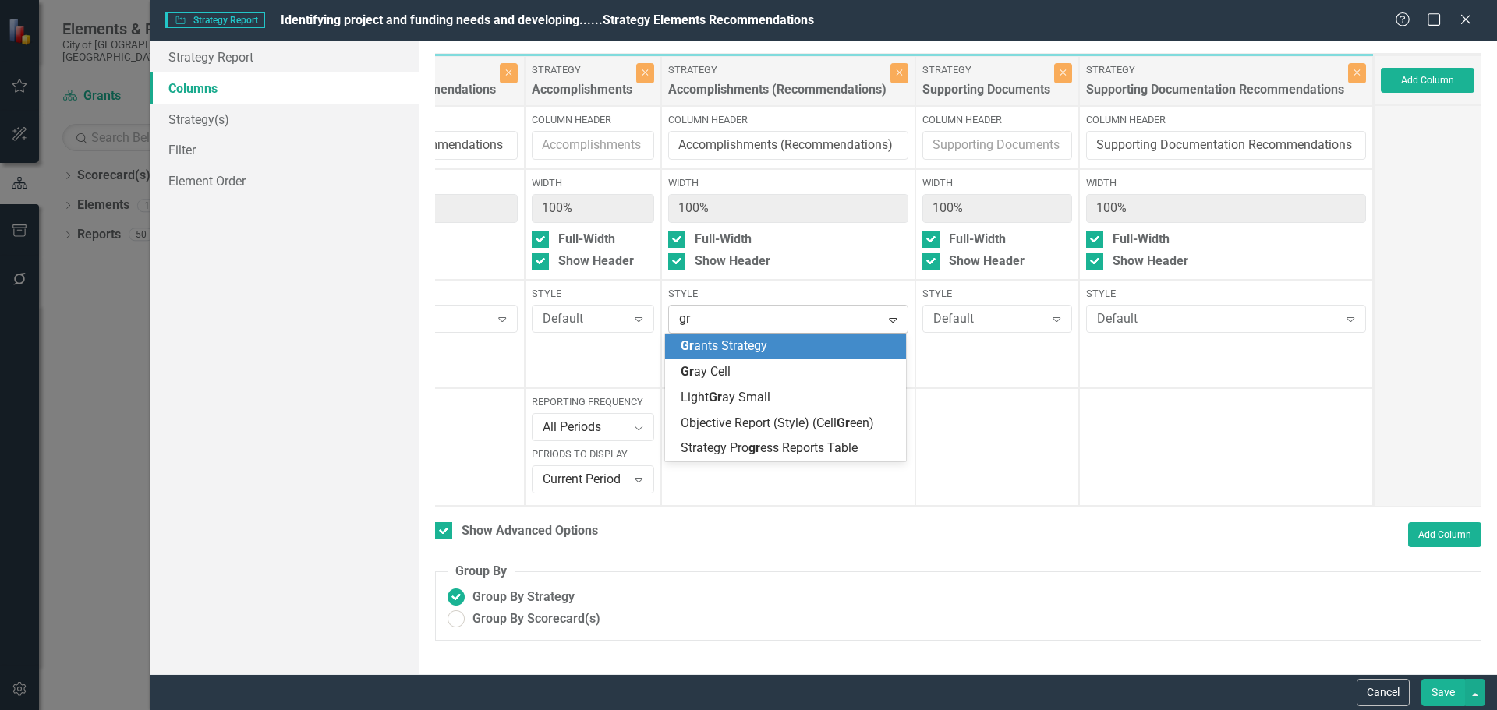
type input "gra"
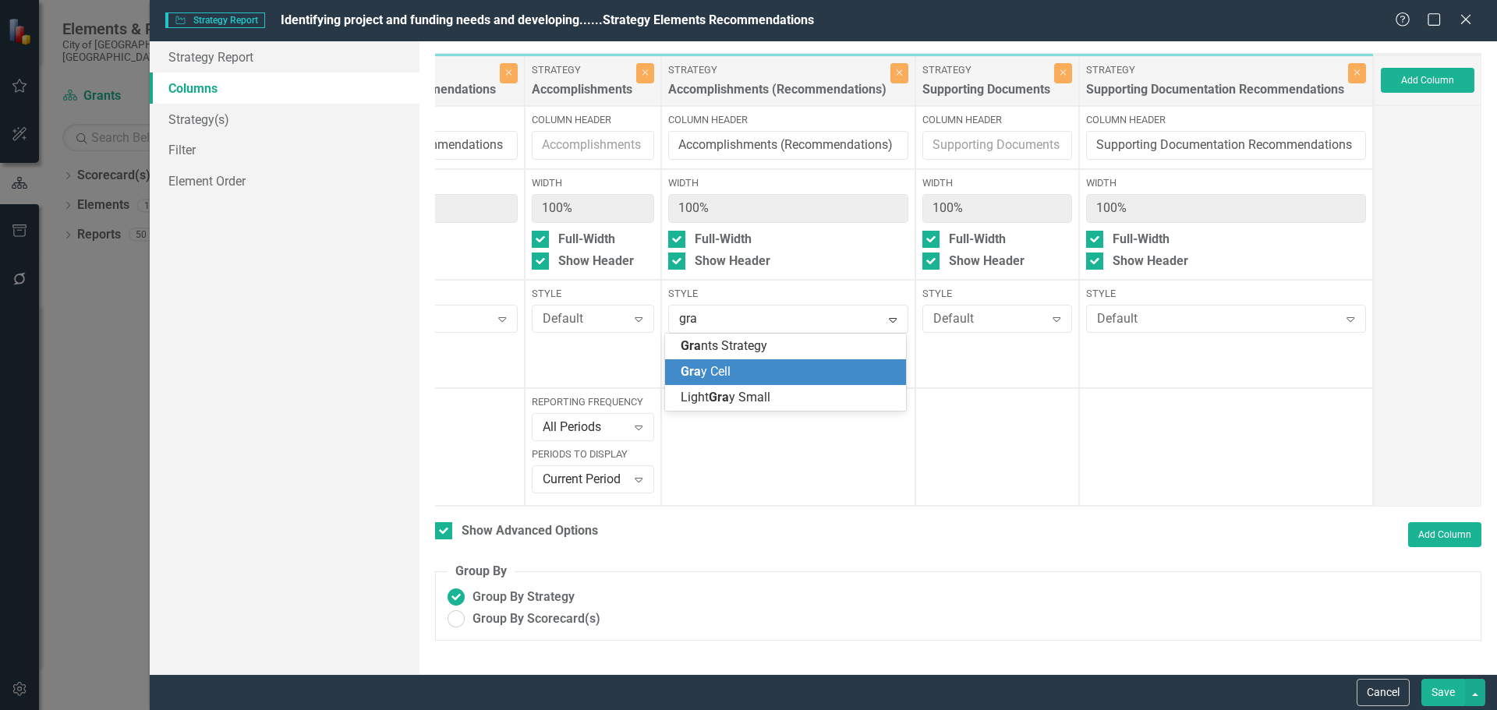
drag, startPoint x: 717, startPoint y: 376, endPoint x: 784, endPoint y: 360, distance: 68.1
click at [719, 375] on span "Gra y Cell" at bounding box center [706, 371] width 50 height 15
drag, startPoint x: 1212, startPoint y: 300, endPoint x: 1203, endPoint y: 306, distance: 10.6
click at [1212, 300] on label "Style" at bounding box center [1226, 294] width 280 height 14
click at [1162, 319] on div "Default" at bounding box center [1218, 319] width 242 height 18
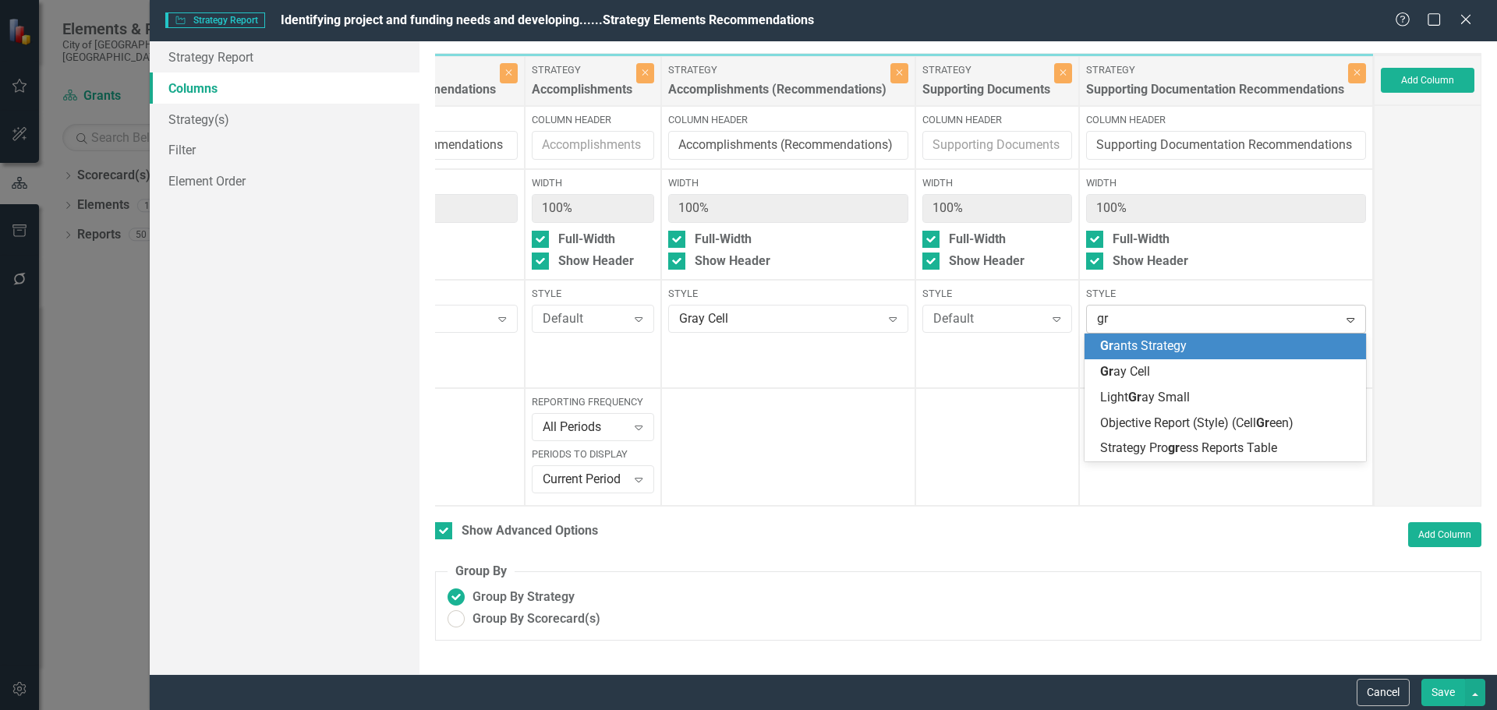
type input "gra"
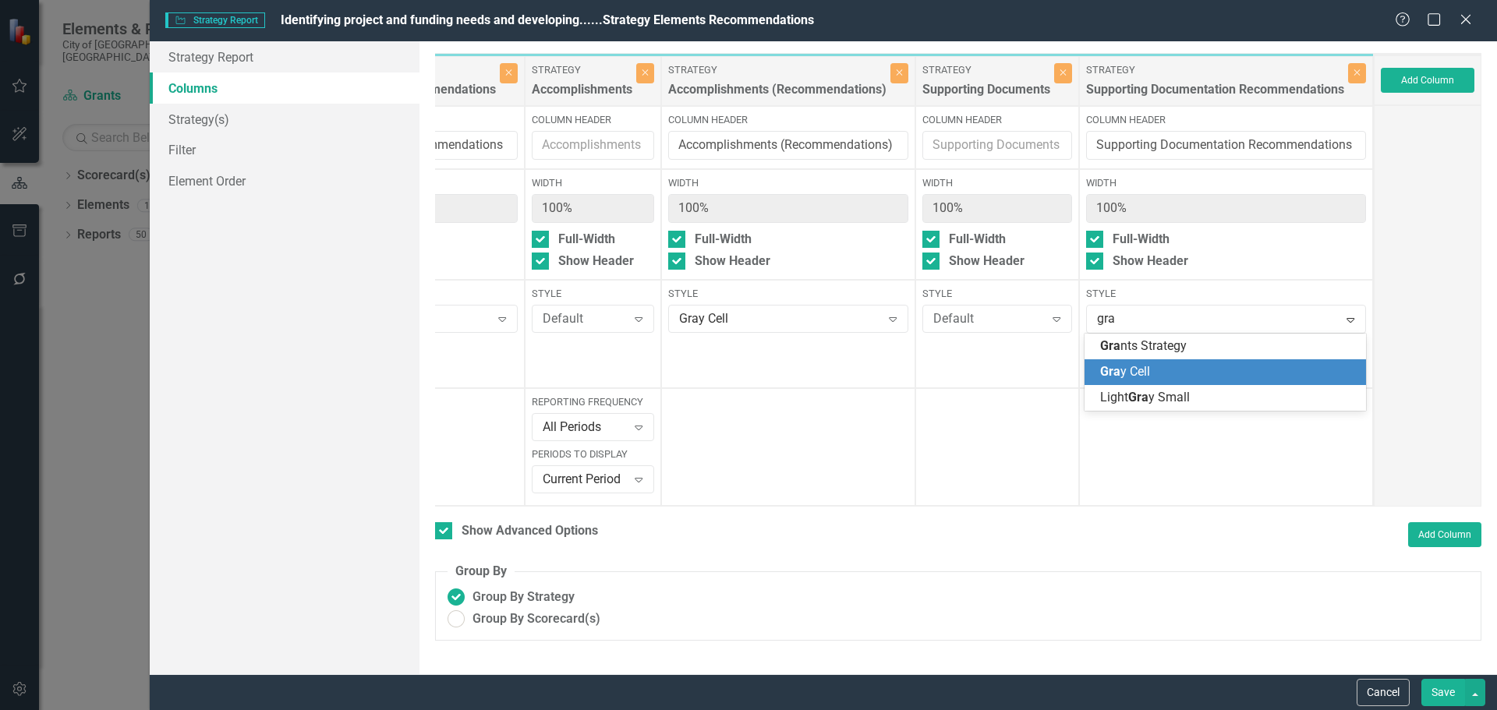
click at [1127, 362] on div "Gra y Cell" at bounding box center [1225, 372] width 281 height 26
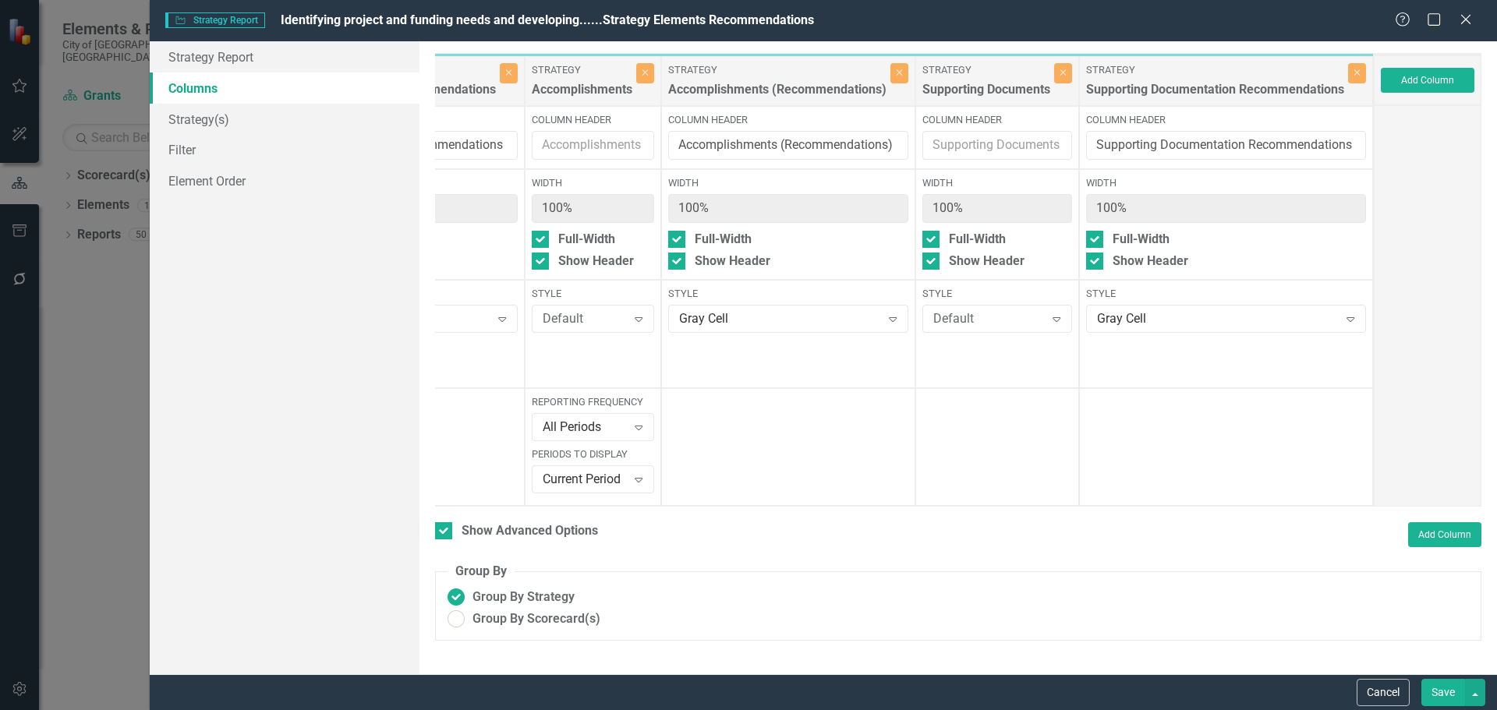
click at [1436, 692] on button "Save" at bounding box center [1443, 692] width 44 height 27
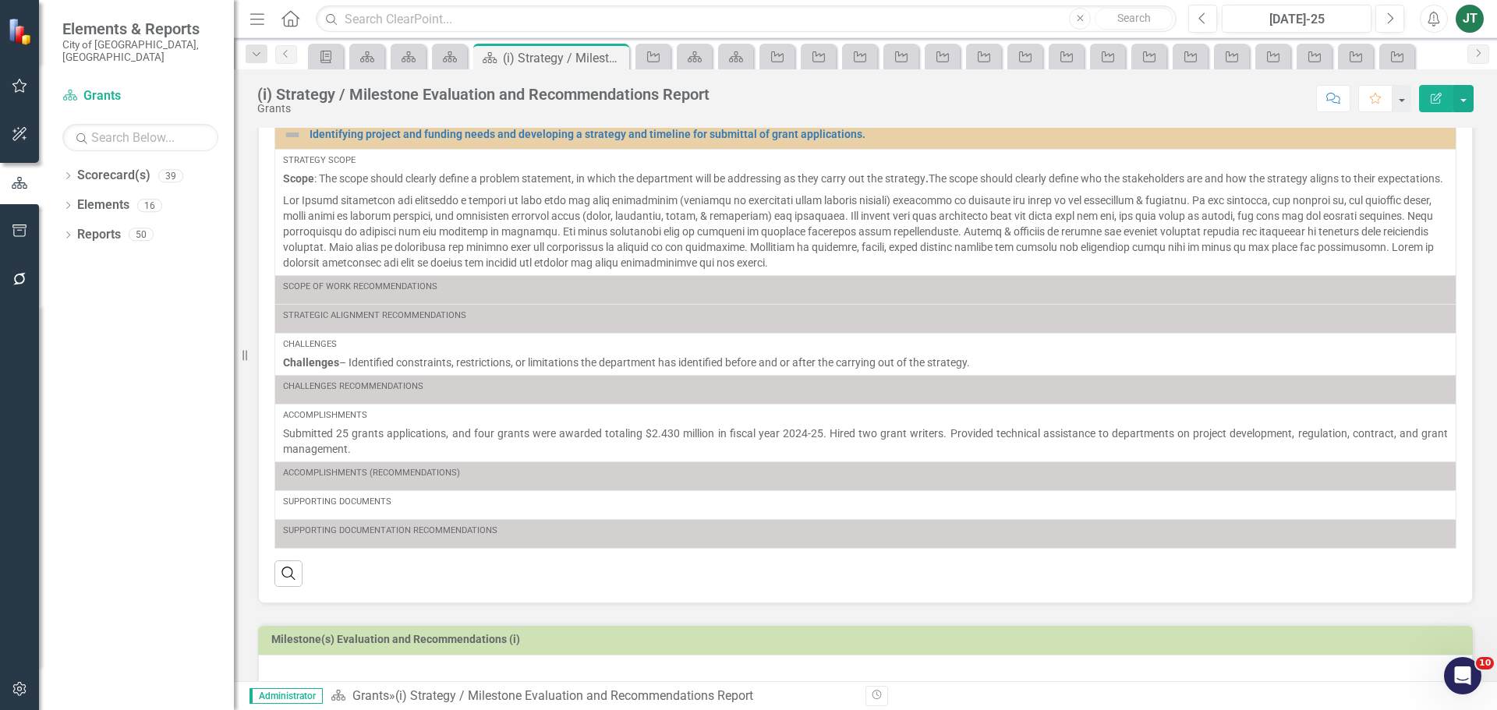
scroll to position [214, 0]
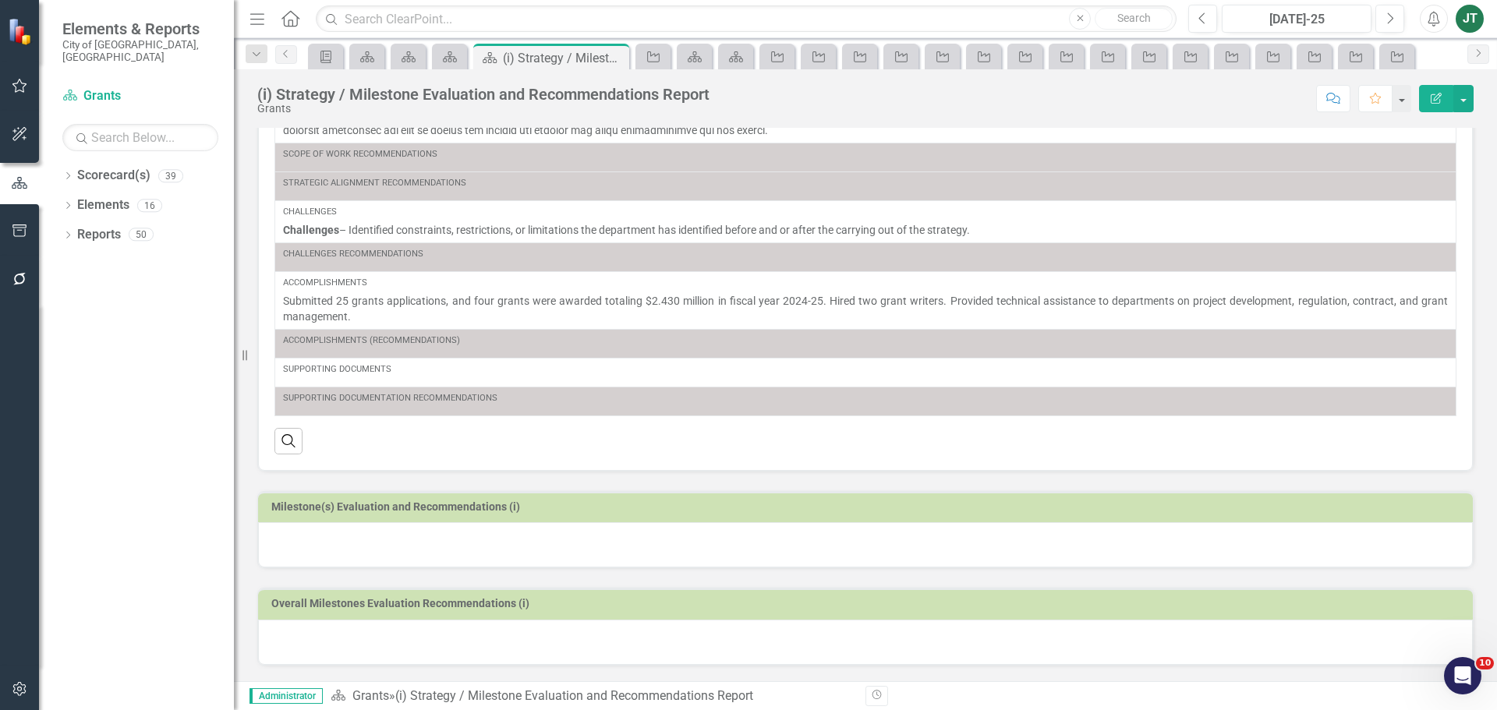
click at [505, 509] on h3 "Milestone(s) Evaluation and Recommendations (i)" at bounding box center [868, 507] width 1194 height 12
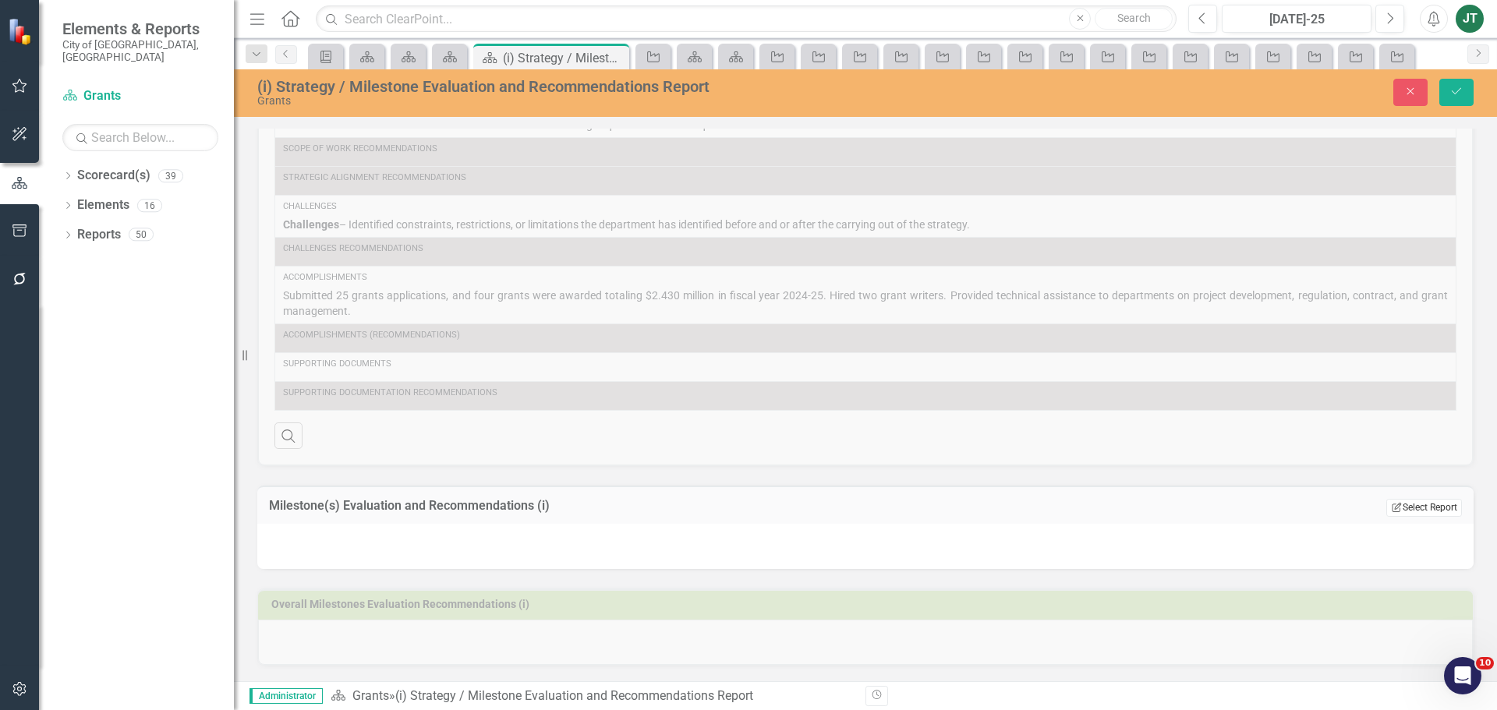
click at [1434, 511] on button "Edit Report Select Report" at bounding box center [1424, 507] width 76 height 17
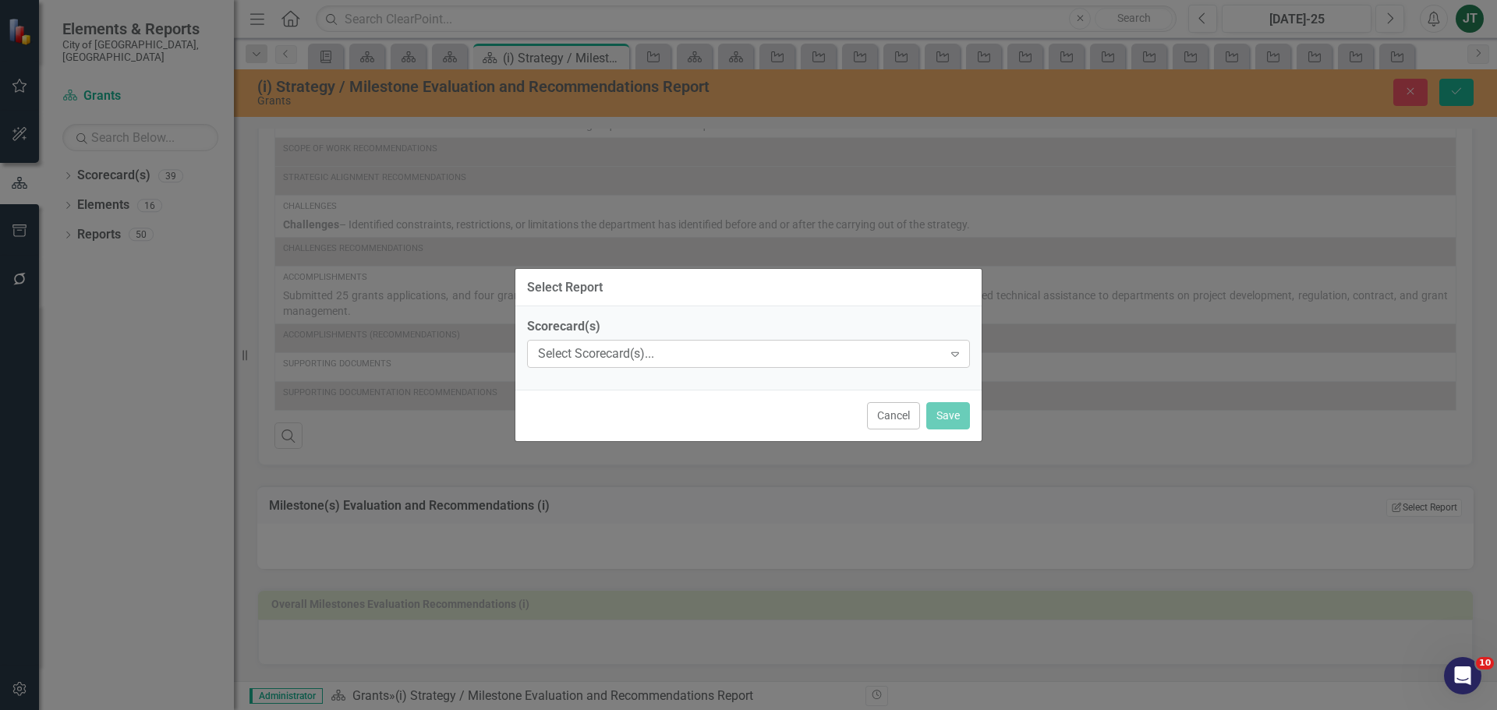
click at [609, 354] on div "Select Scorecard(s)..." at bounding box center [740, 354] width 405 height 18
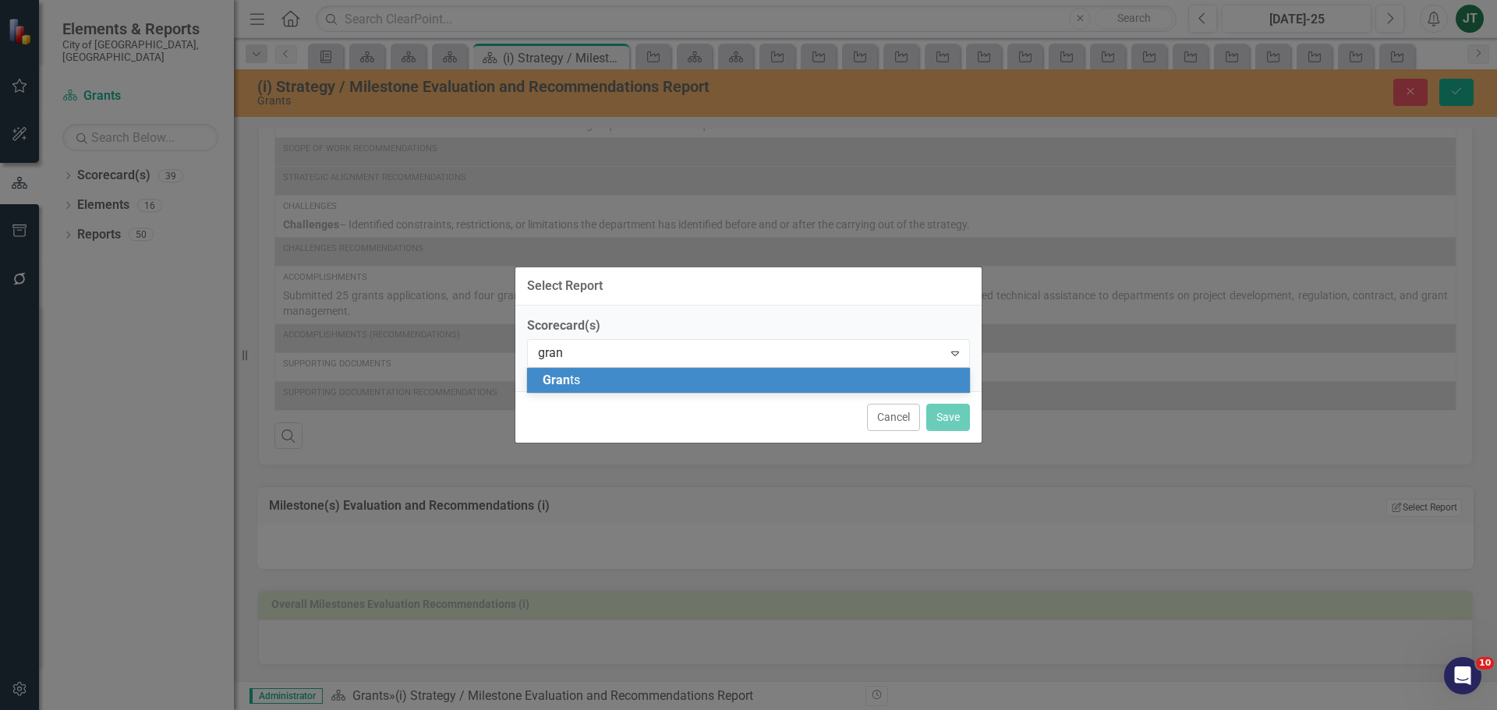
type input "grant"
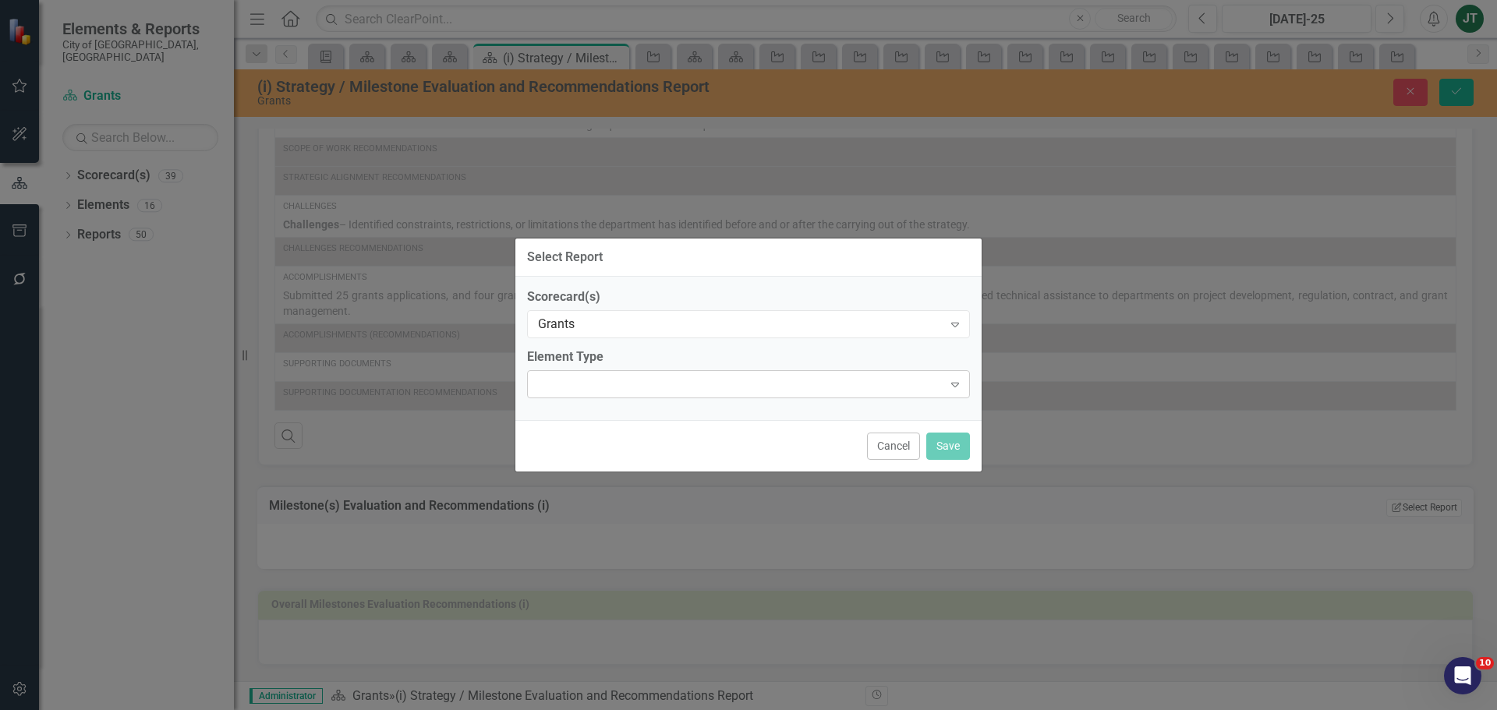
click at [645, 384] on div at bounding box center [735, 384] width 411 height 3
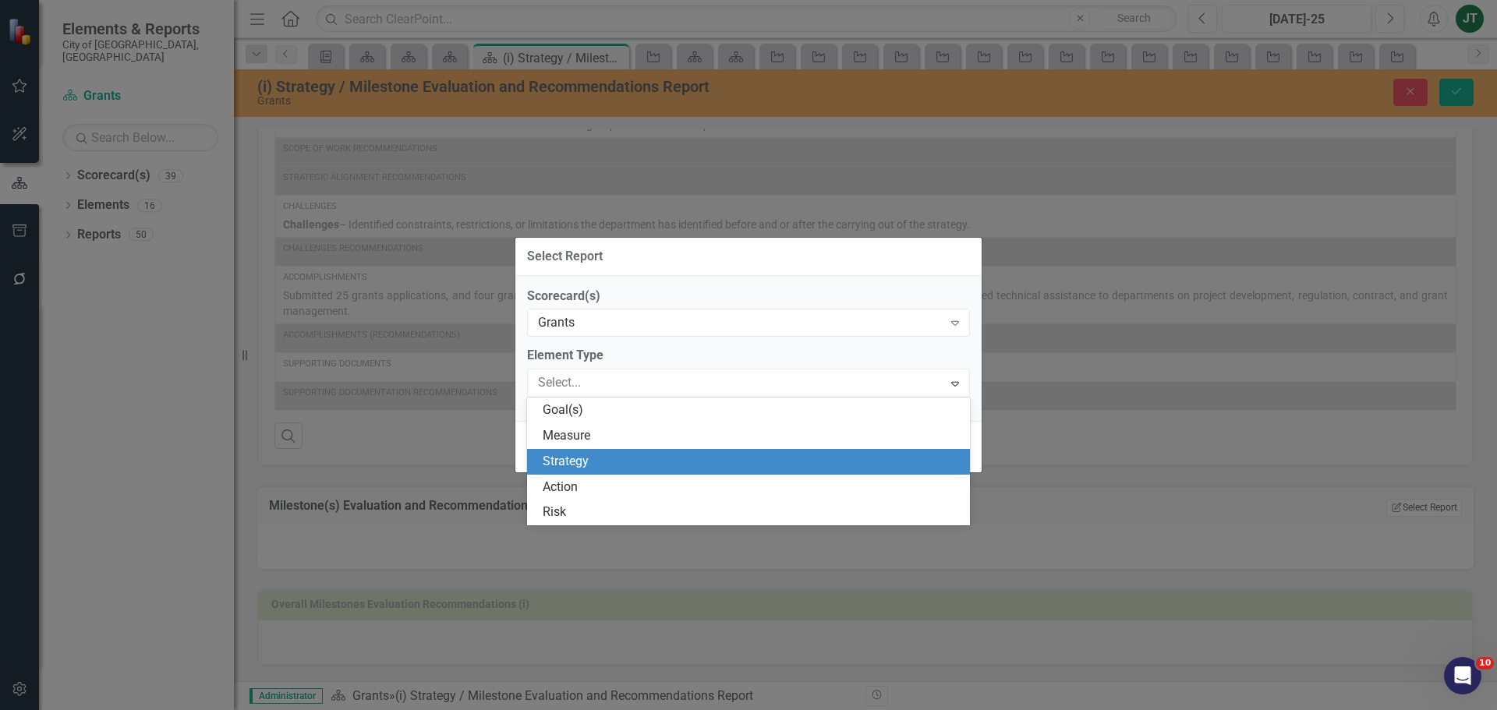
click at [633, 453] on div "Strategy" at bounding box center [752, 462] width 418 height 18
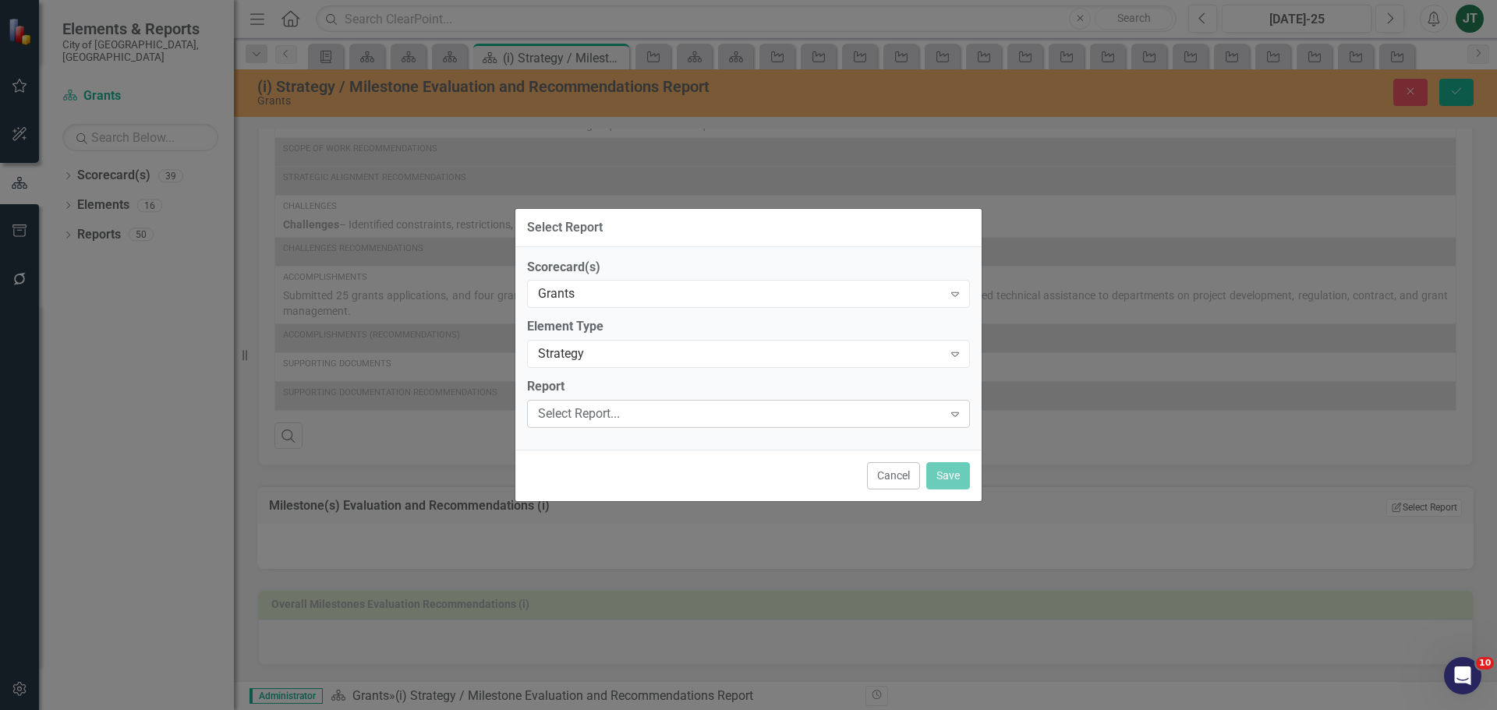
click at [597, 418] on div "Select Report..." at bounding box center [740, 414] width 405 height 18
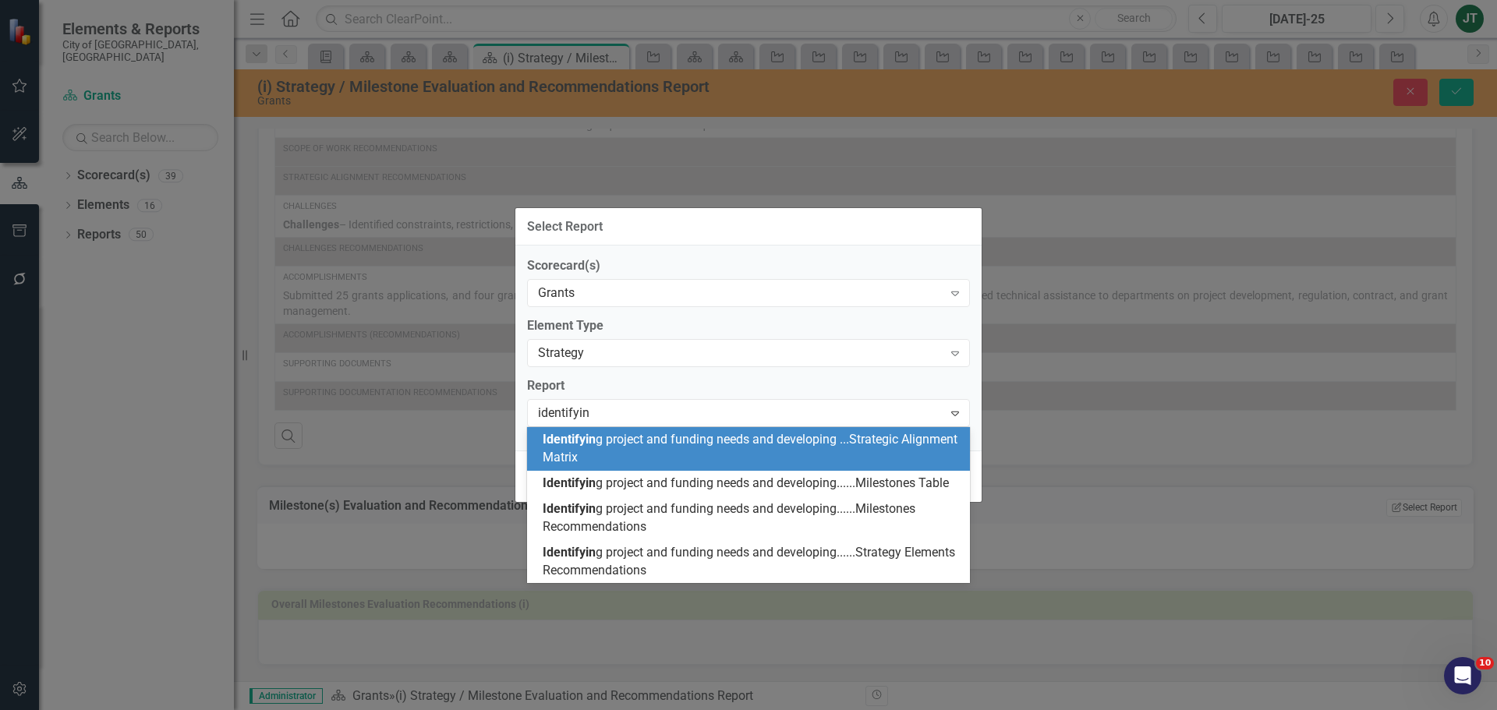
type input "identifying"
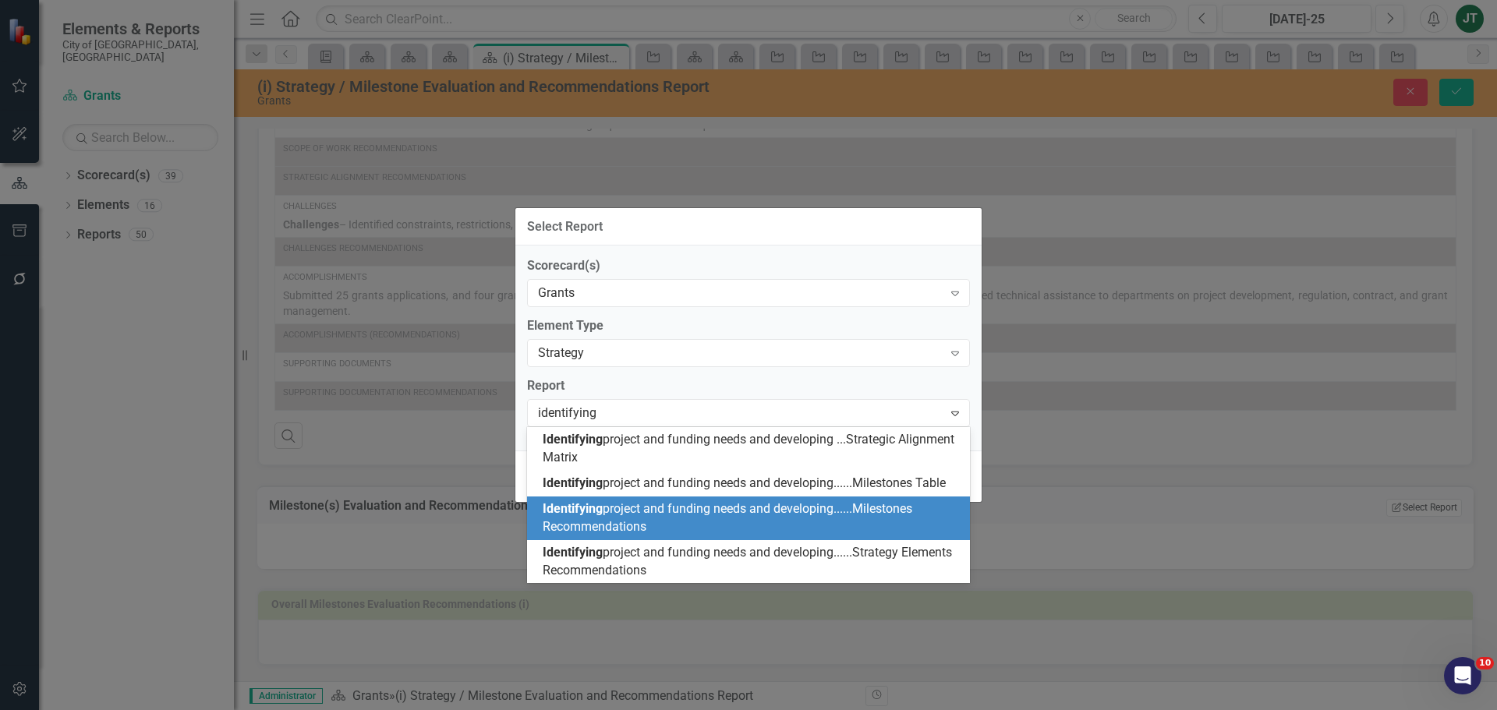
click at [760, 505] on span "Identifying project and funding needs and developing......Milestones Recommenda…" at bounding box center [728, 517] width 370 height 33
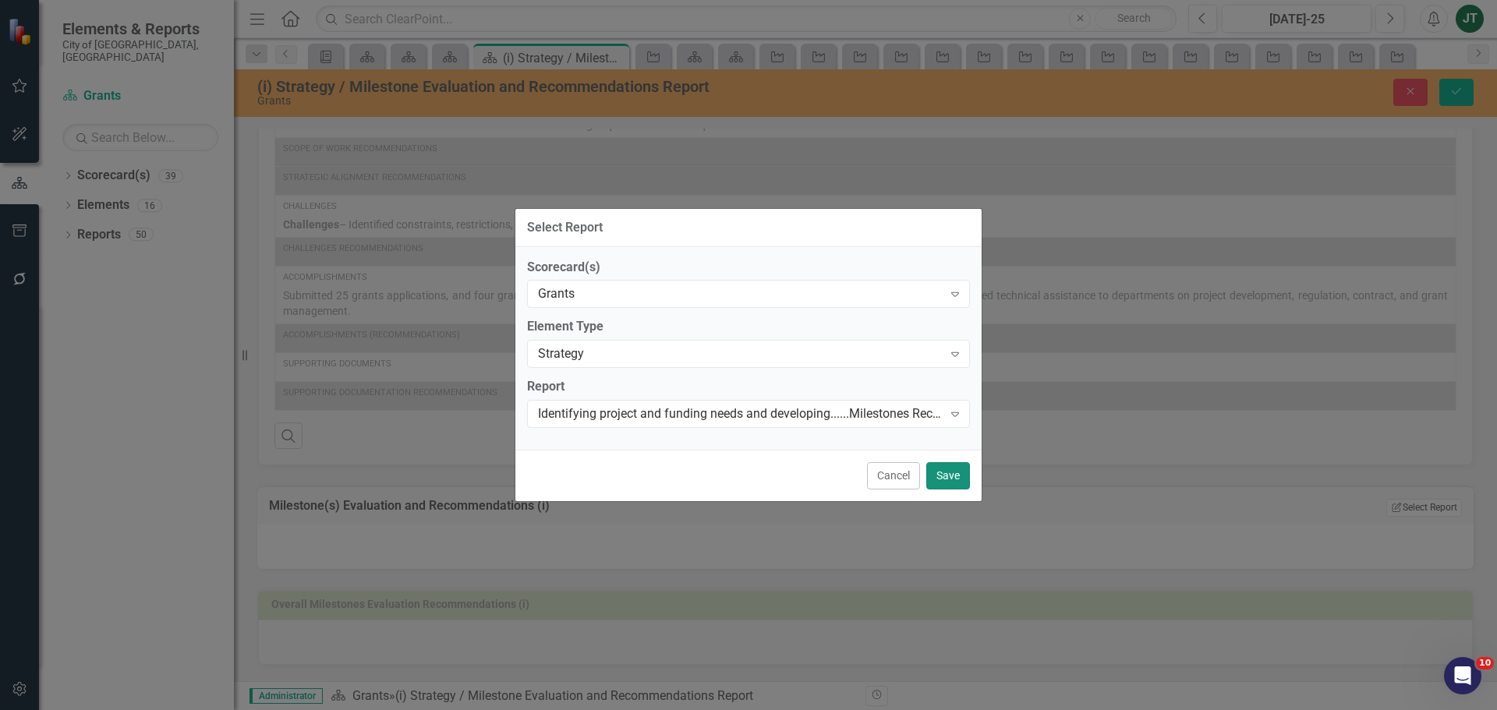
click at [963, 479] on button "Save" at bounding box center [948, 475] width 44 height 27
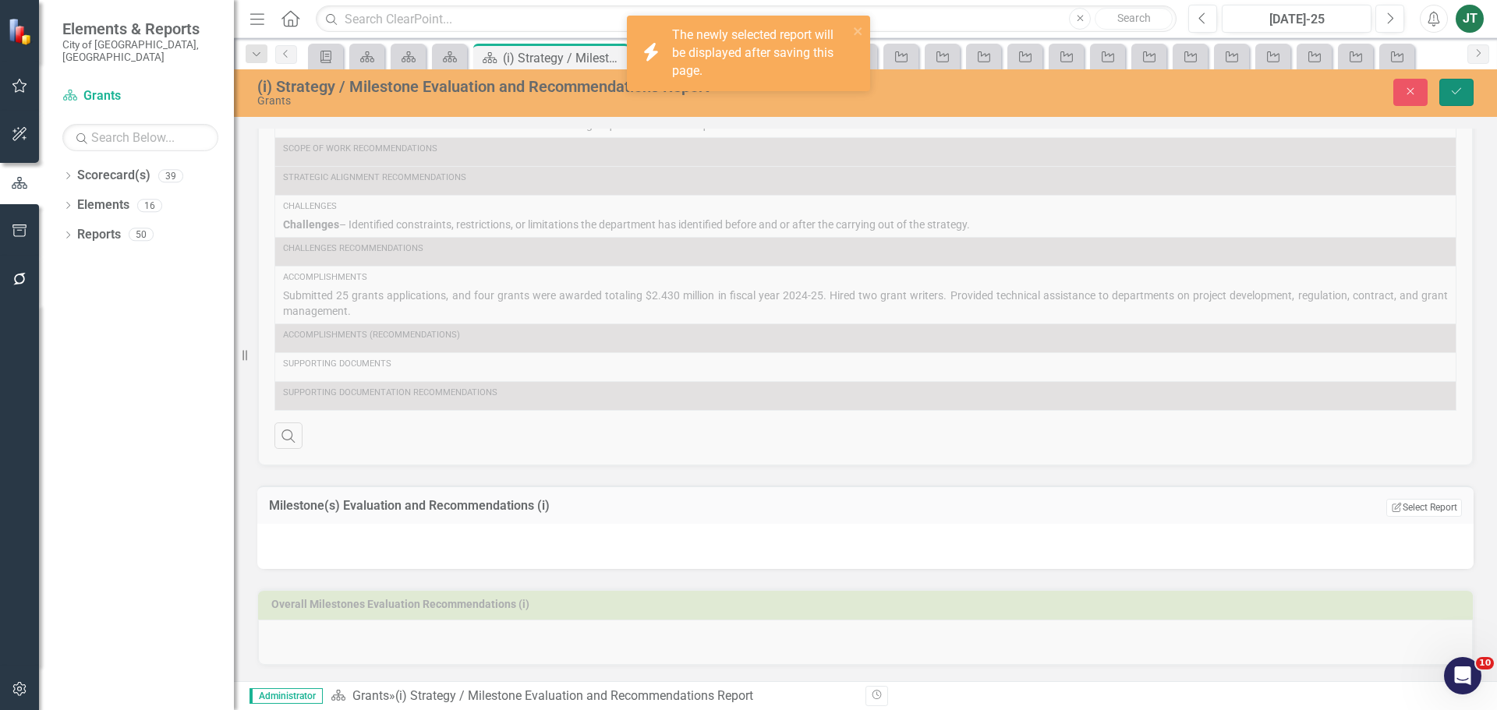
click at [1459, 95] on icon "Save" at bounding box center [1457, 91] width 14 height 11
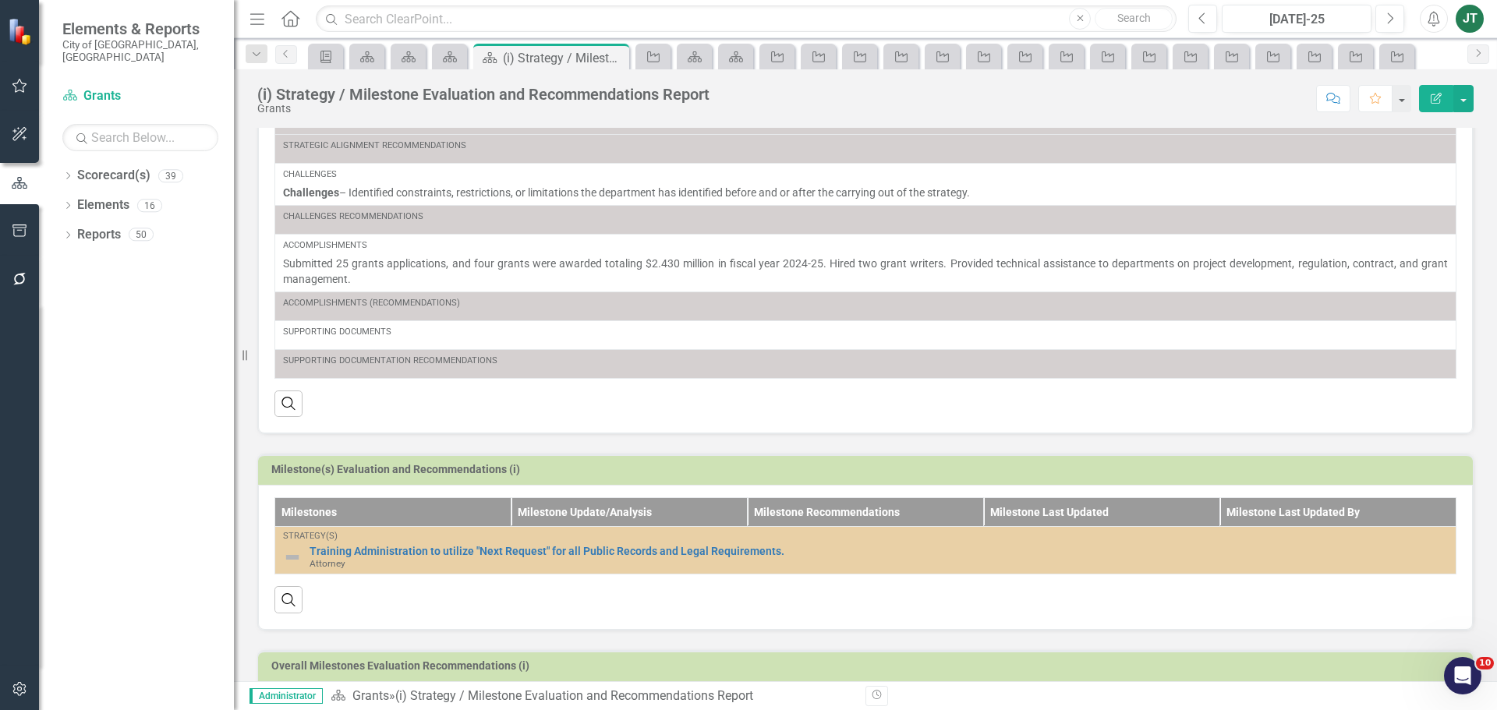
scroll to position [313, 0]
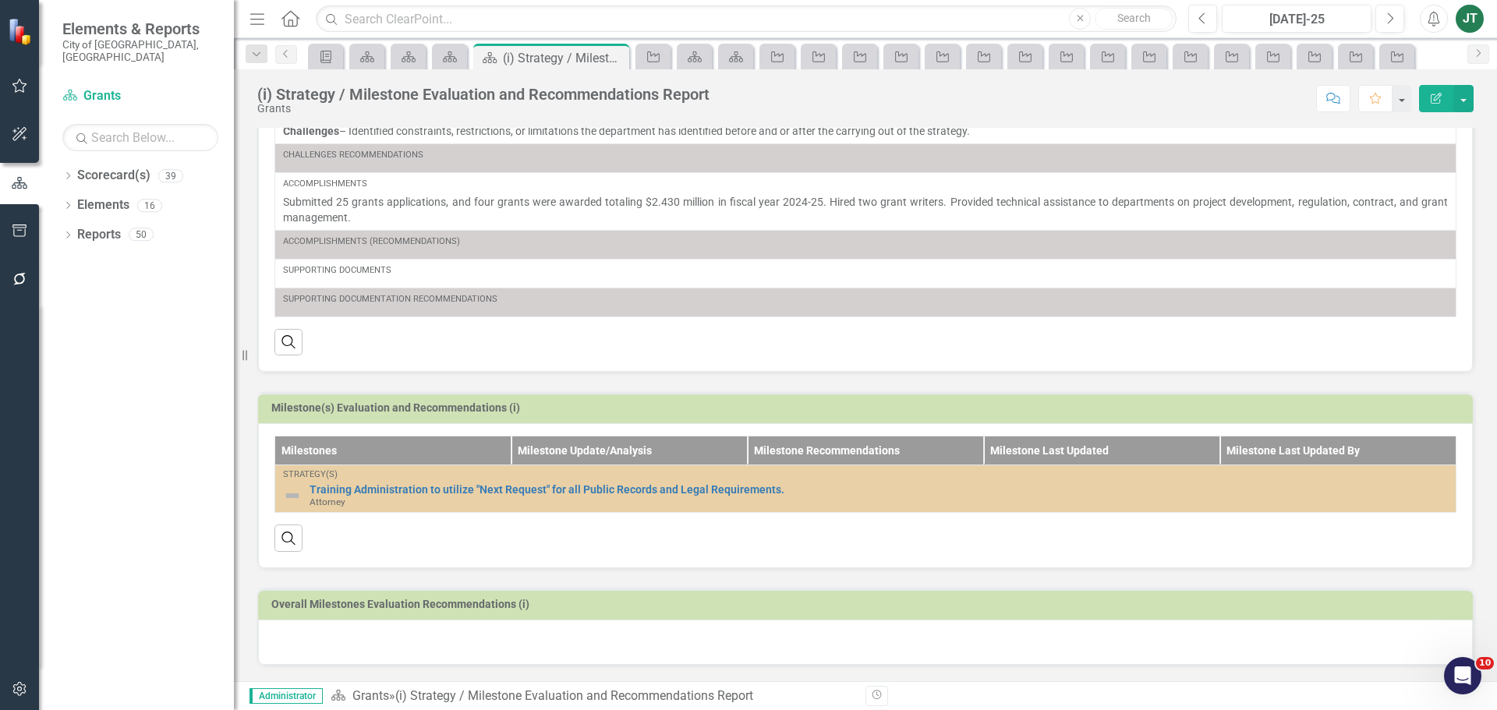
click at [1320, 408] on h3 "Milestone(s) Evaluation and Recommendations (i)" at bounding box center [868, 408] width 1194 height 12
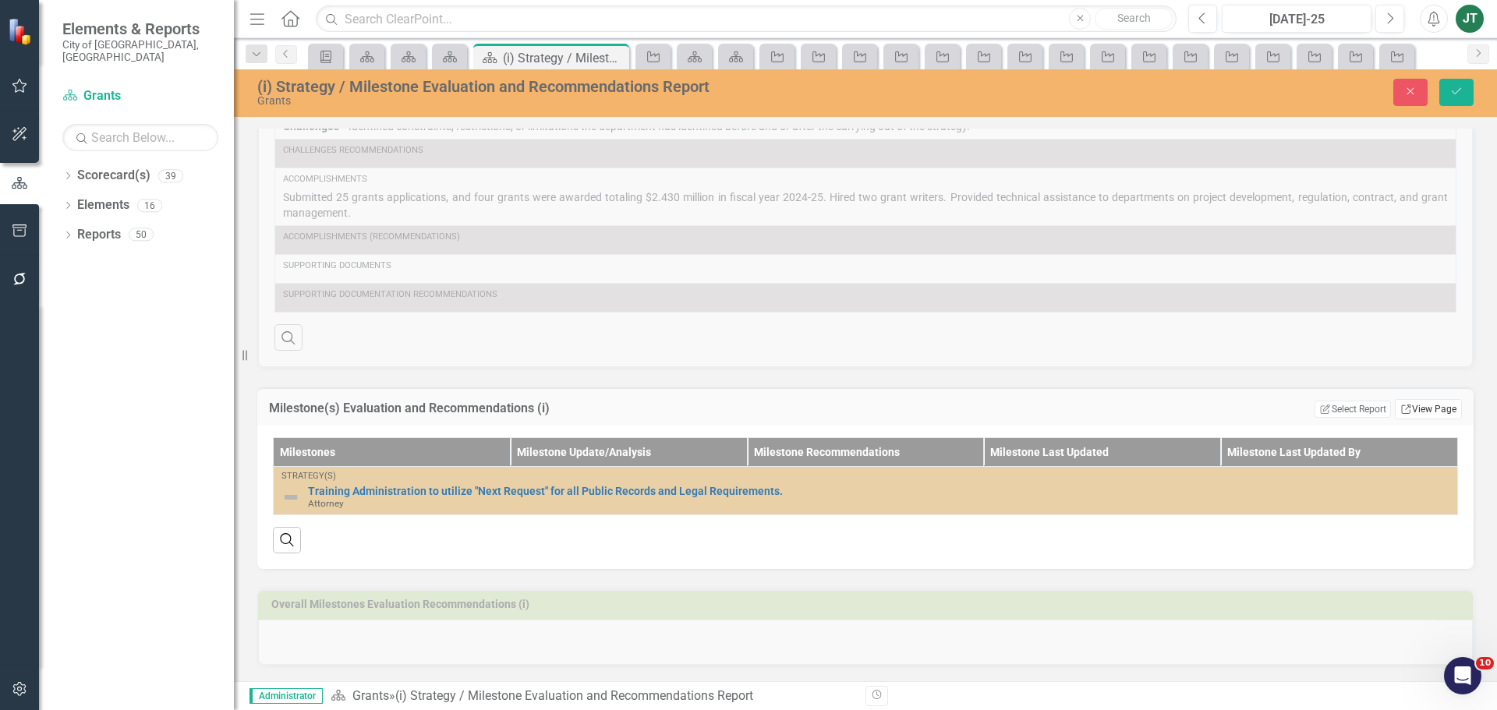
click at [1430, 414] on link "Link View Page" at bounding box center [1428, 409] width 67 height 20
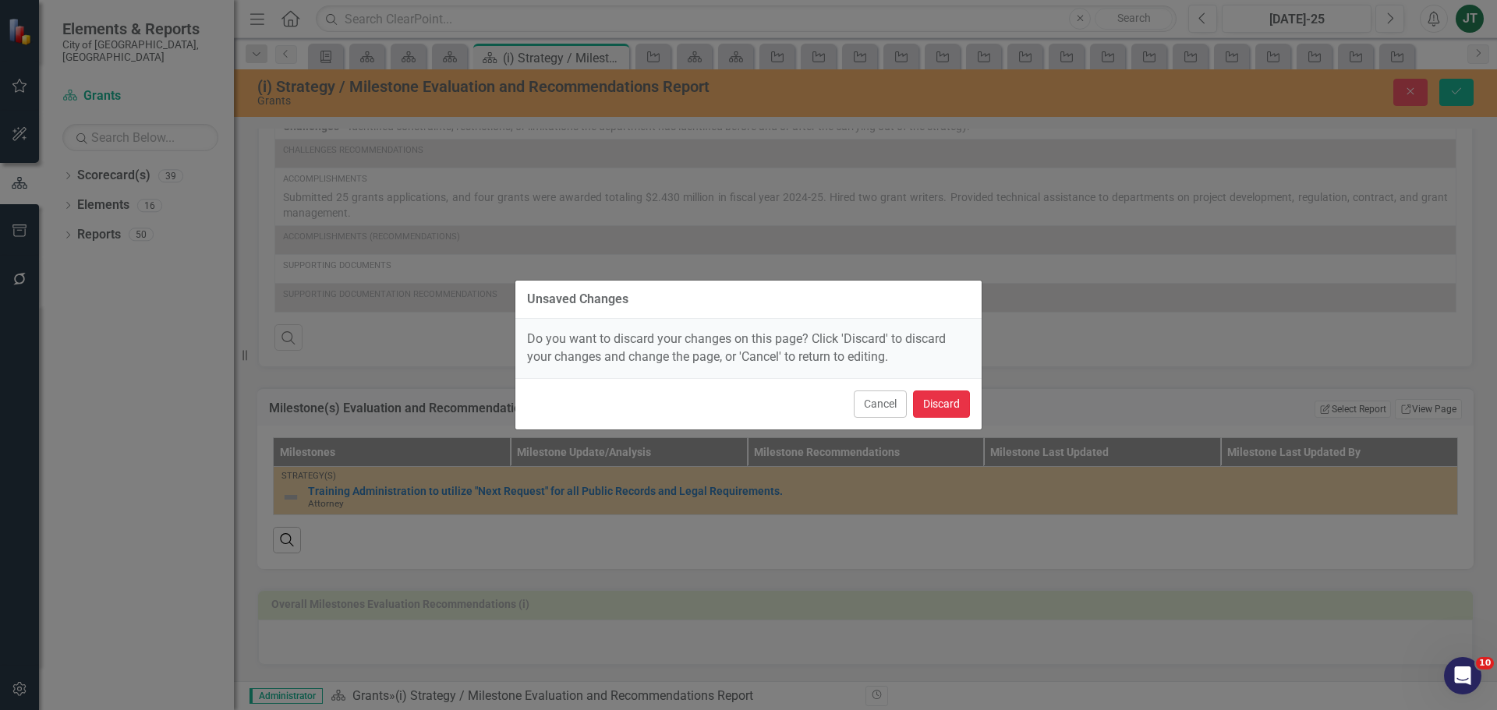
click at [940, 405] on button "Discard" at bounding box center [941, 404] width 57 height 27
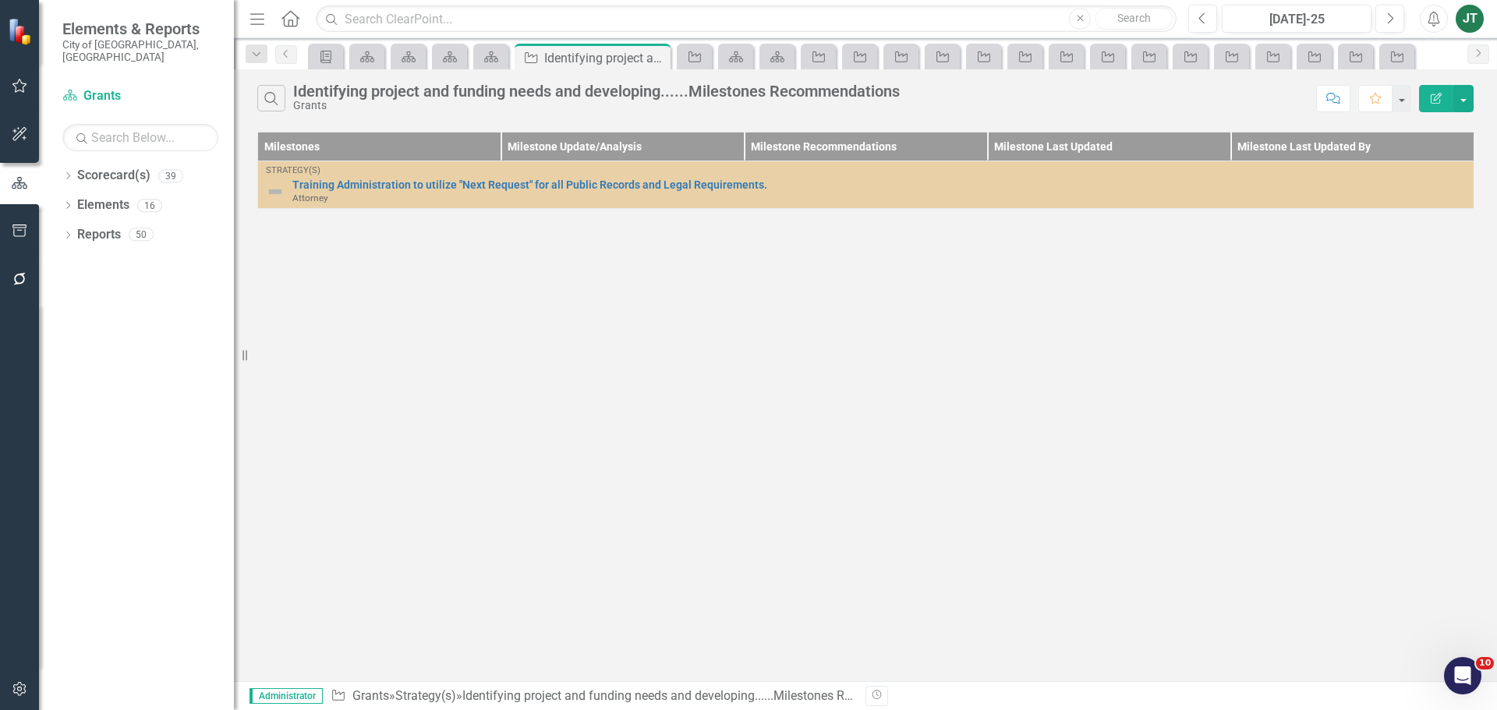
click at [1424, 101] on button "Edit Report" at bounding box center [1436, 98] width 34 height 27
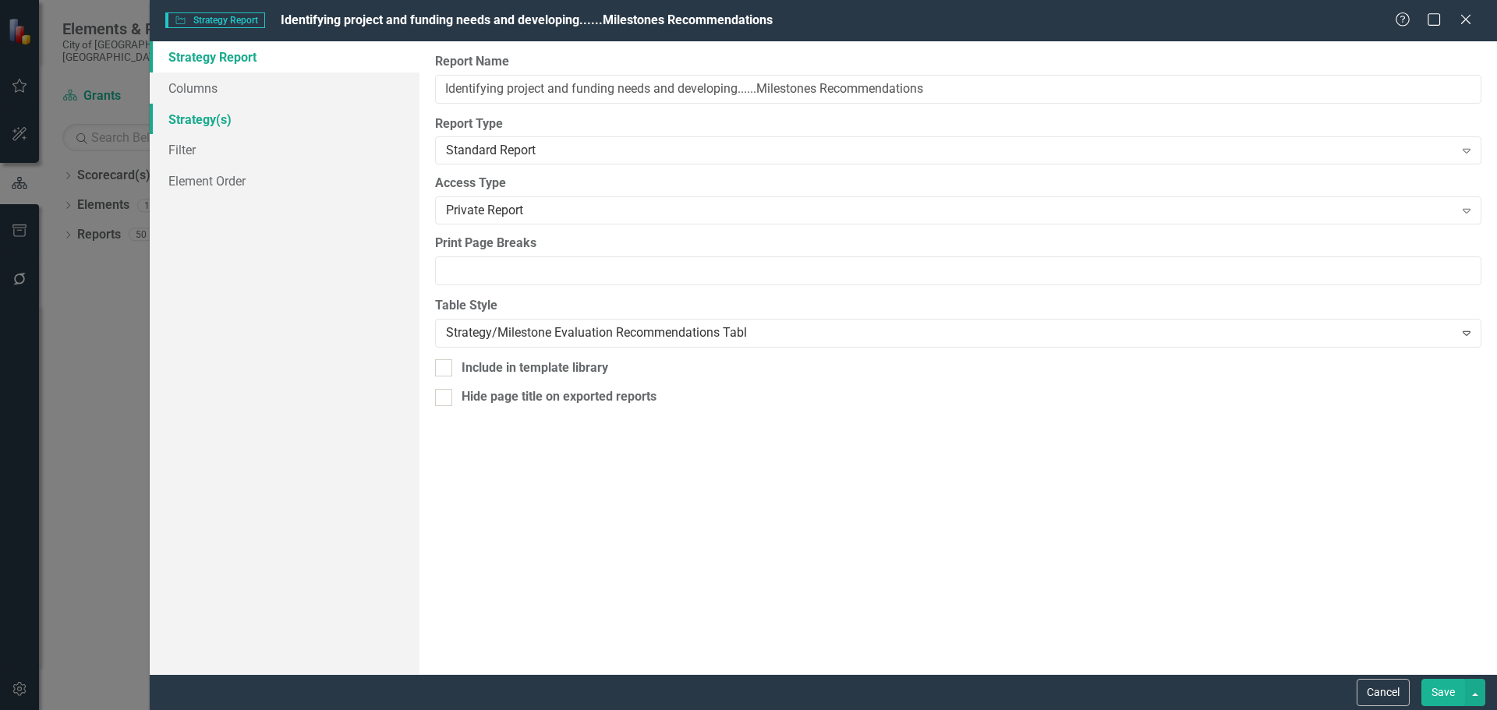
click at [226, 121] on link "Strategy(s)" at bounding box center [285, 119] width 270 height 31
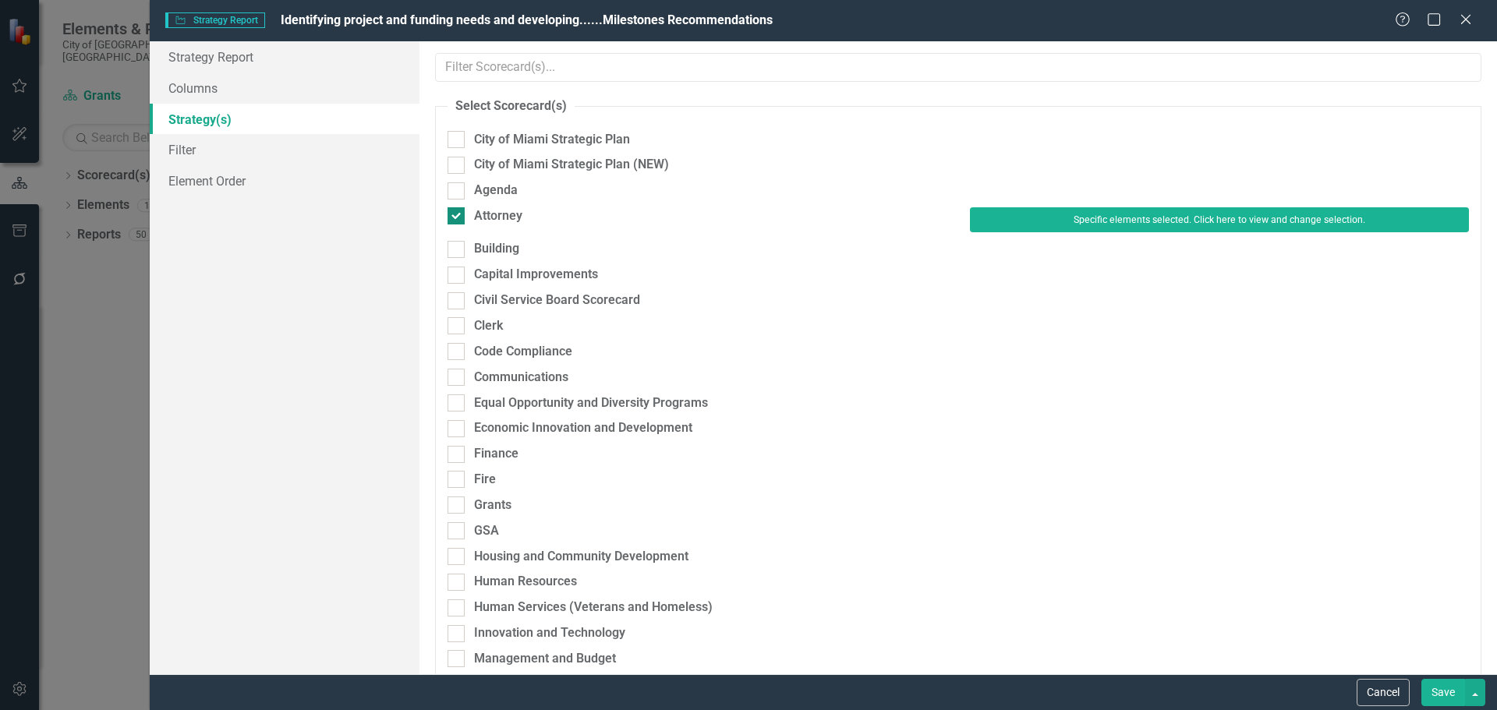
click at [504, 212] on div "Attorney" at bounding box center [498, 216] width 48 height 18
click at [458, 212] on input "Attorney" at bounding box center [453, 212] width 10 height 10
checkbox input "false"
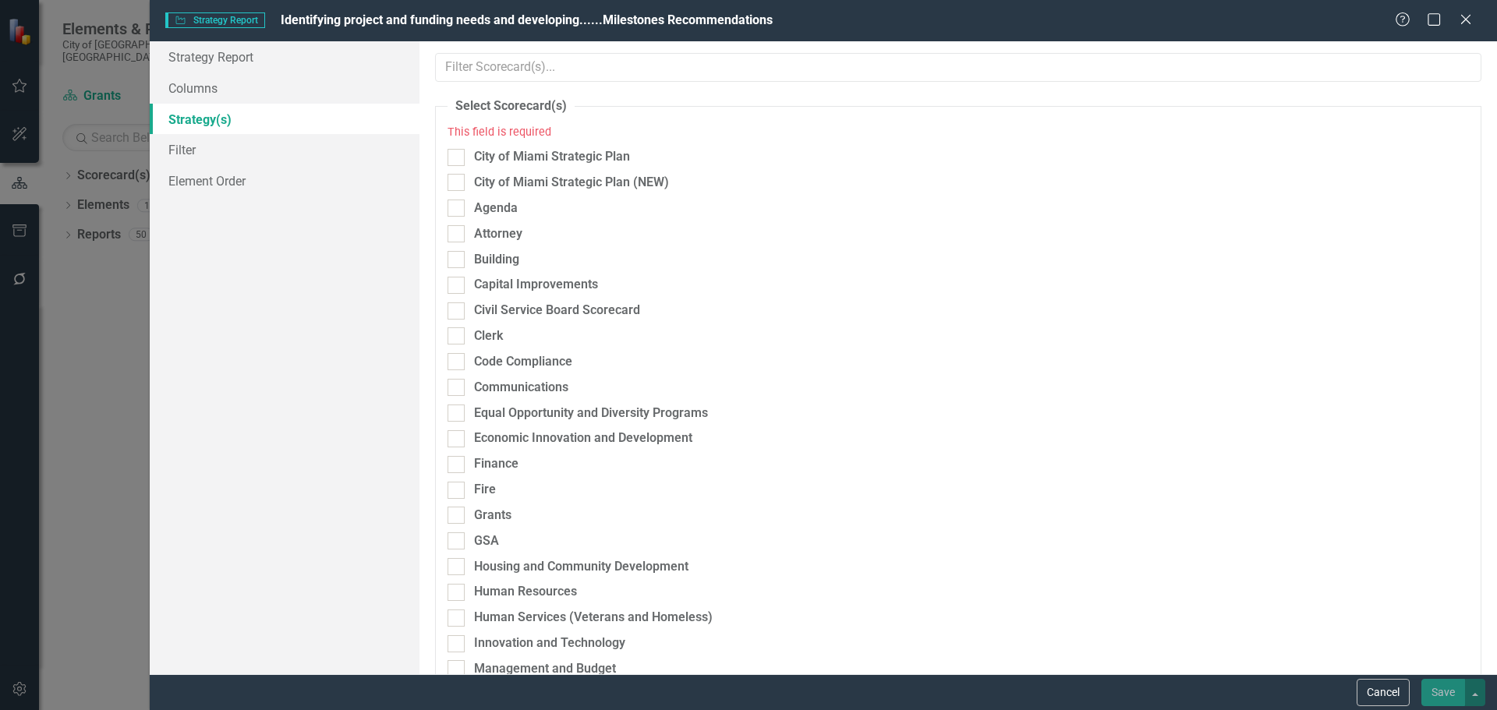
drag, startPoint x: 509, startPoint y: 515, endPoint x: 519, endPoint y: 511, distance: 10.9
click at [509, 515] on div "Grants" at bounding box center [492, 516] width 37 height 18
click at [458, 515] on input "Grants" at bounding box center [453, 512] width 10 height 10
checkbox input "true"
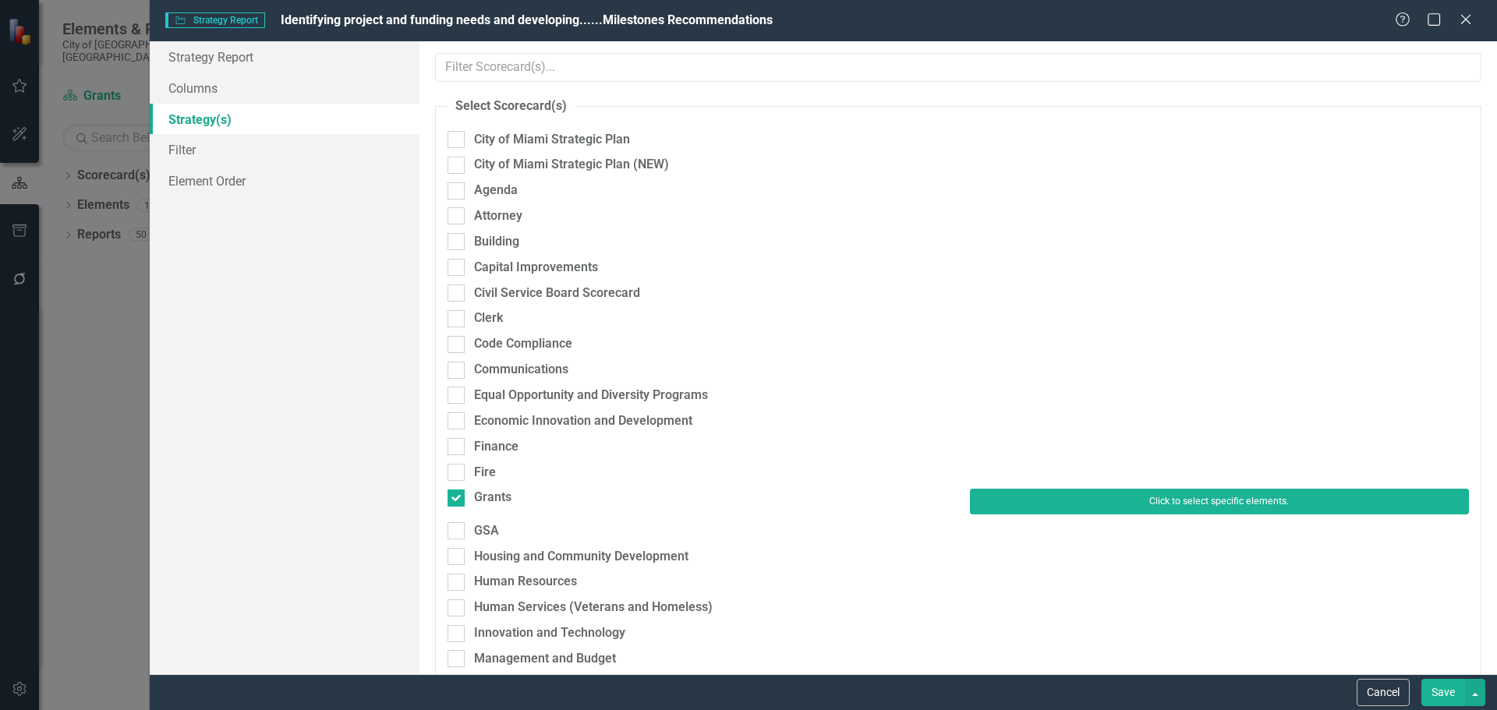
click at [1117, 512] on button "Click to select specific elements." at bounding box center [1219, 501] width 499 height 25
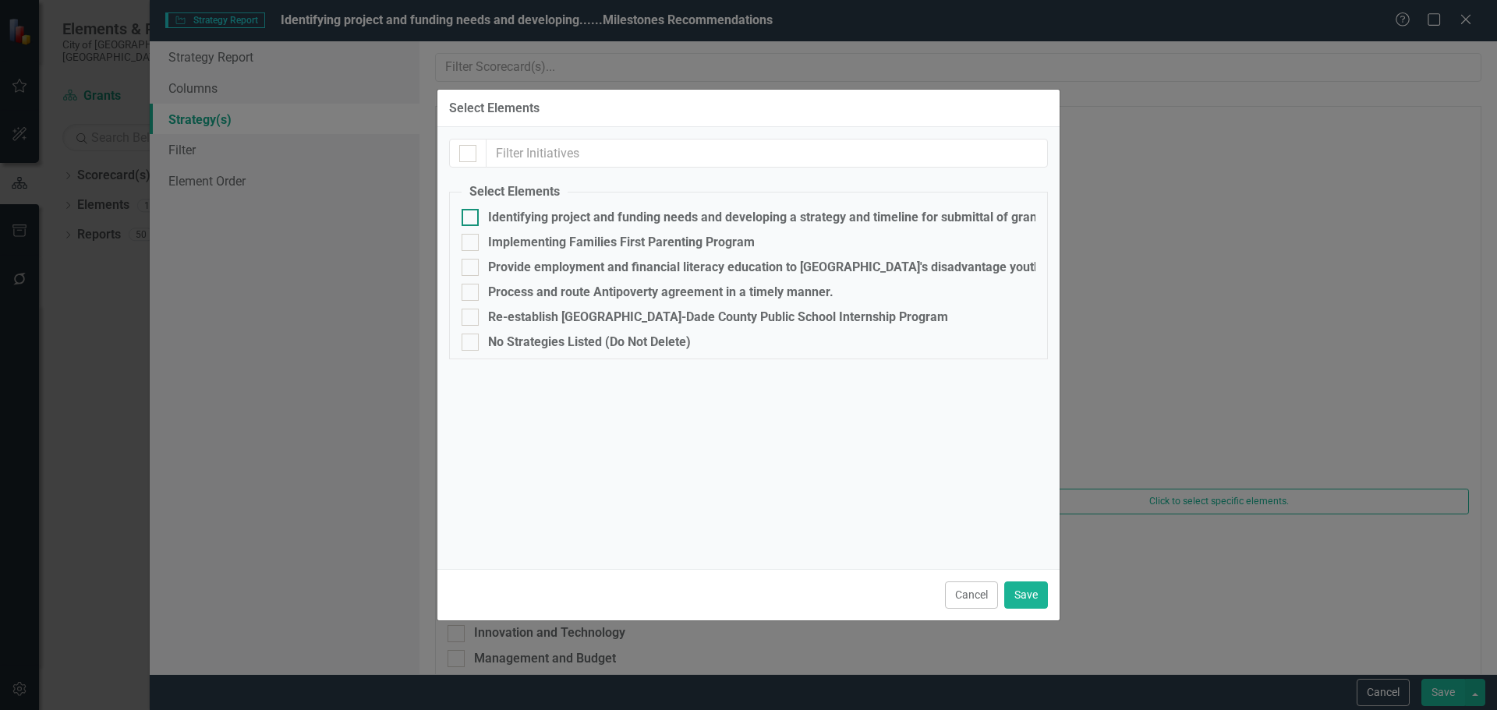
click at [497, 215] on div "Identifying project and funding needs and developing a strategy and timeline fo…" at bounding box center [802, 218] width 628 height 14
click at [472, 215] on input "Identifying project and funding needs and developing a strategy and timeline fo…" at bounding box center [467, 214] width 10 height 10
checkbox input "true"
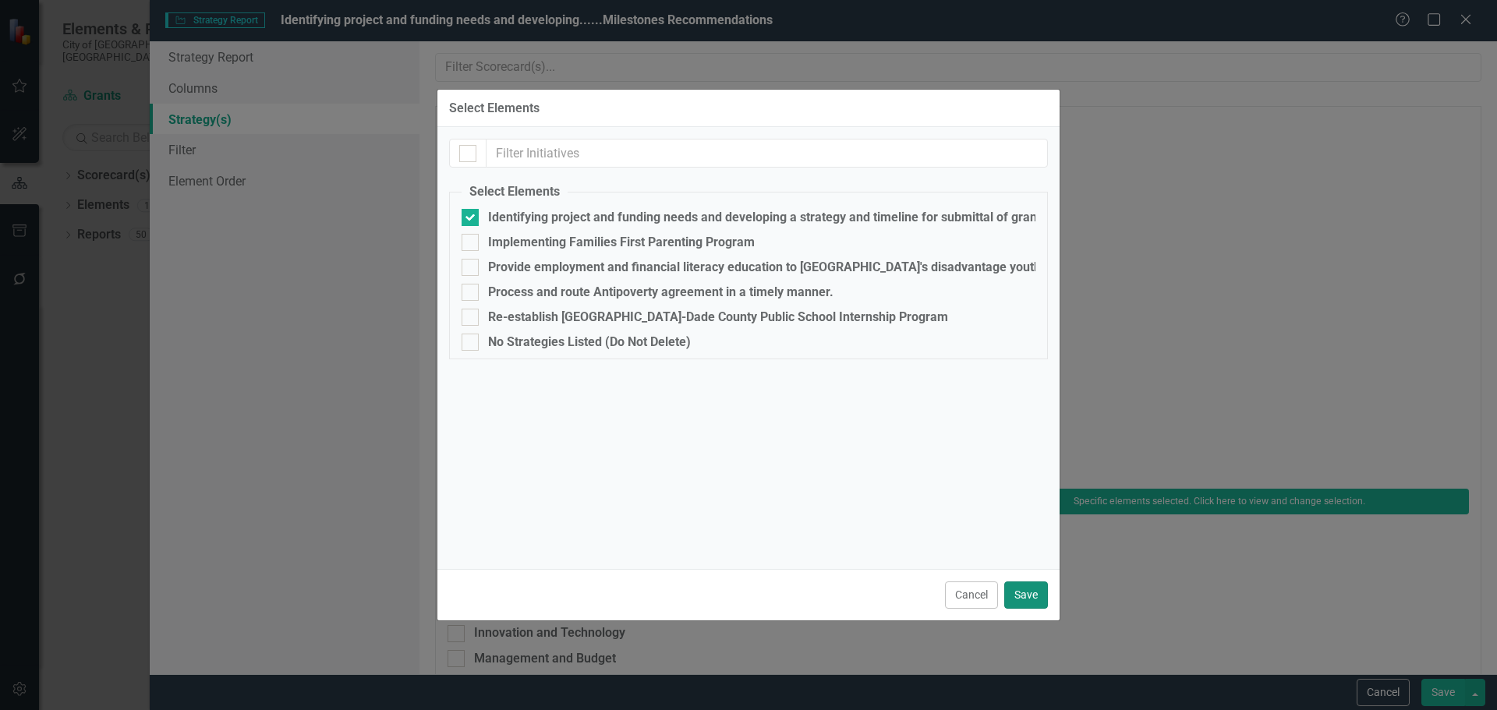
click at [1020, 599] on button "Save" at bounding box center [1026, 595] width 44 height 27
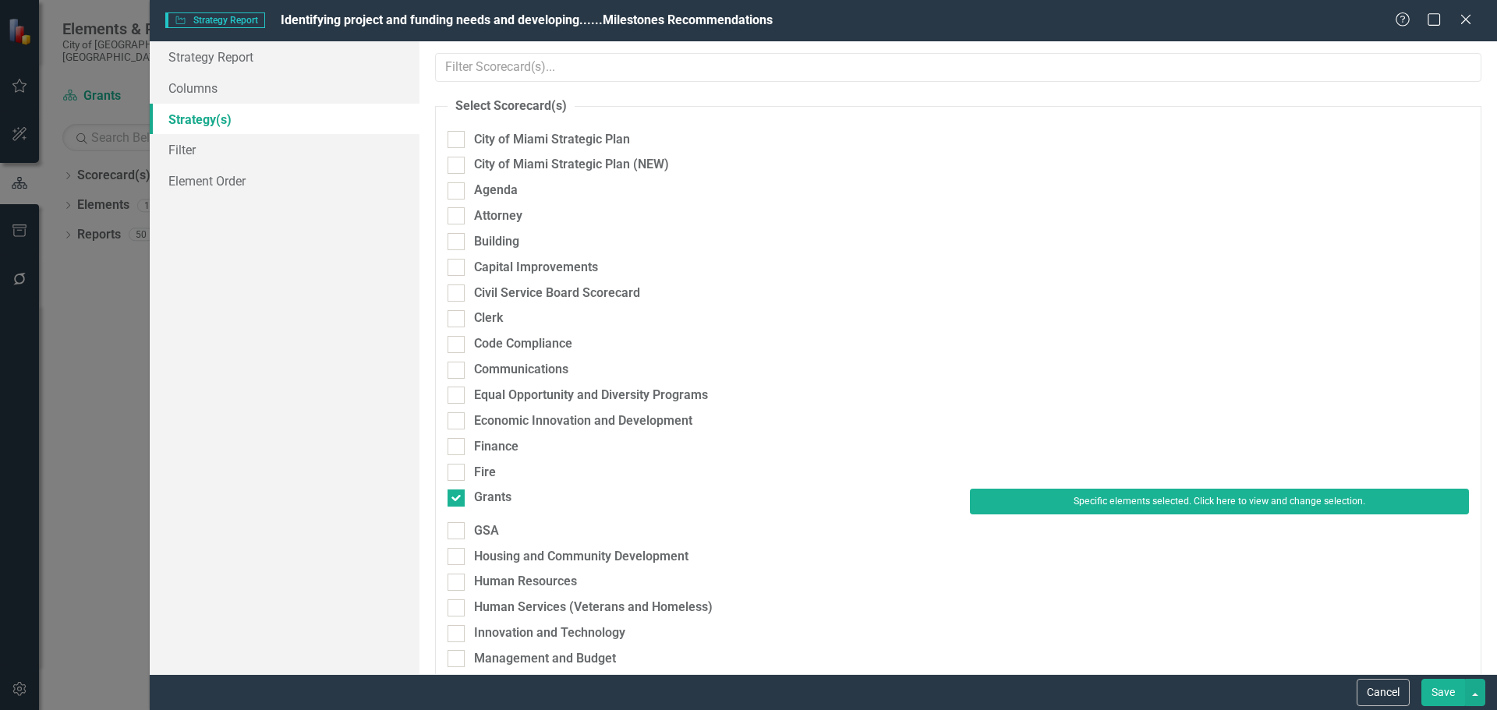
click at [1443, 698] on button "Save" at bounding box center [1443, 692] width 44 height 27
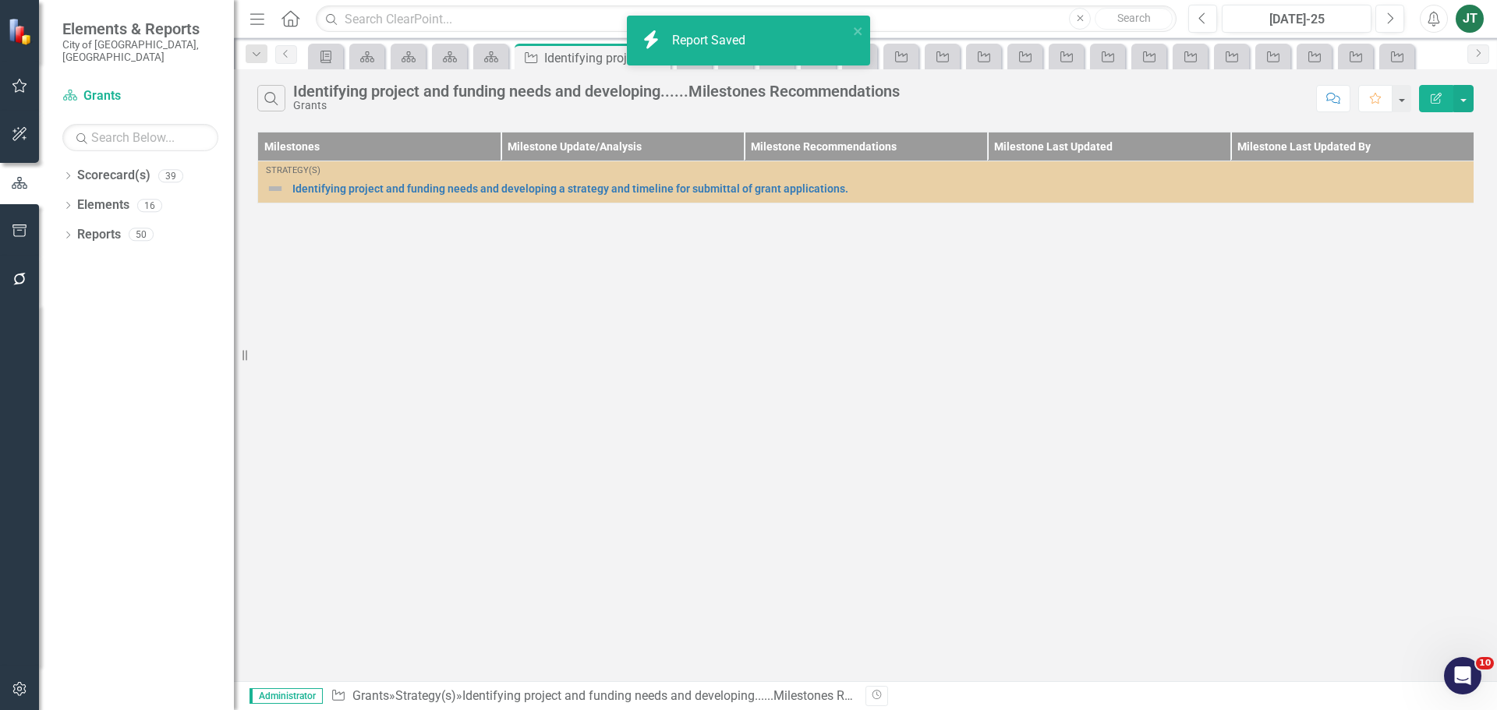
click at [809, 359] on div "Search Identifying project and funding needs and developing......Milestones Rec…" at bounding box center [865, 375] width 1263 height 612
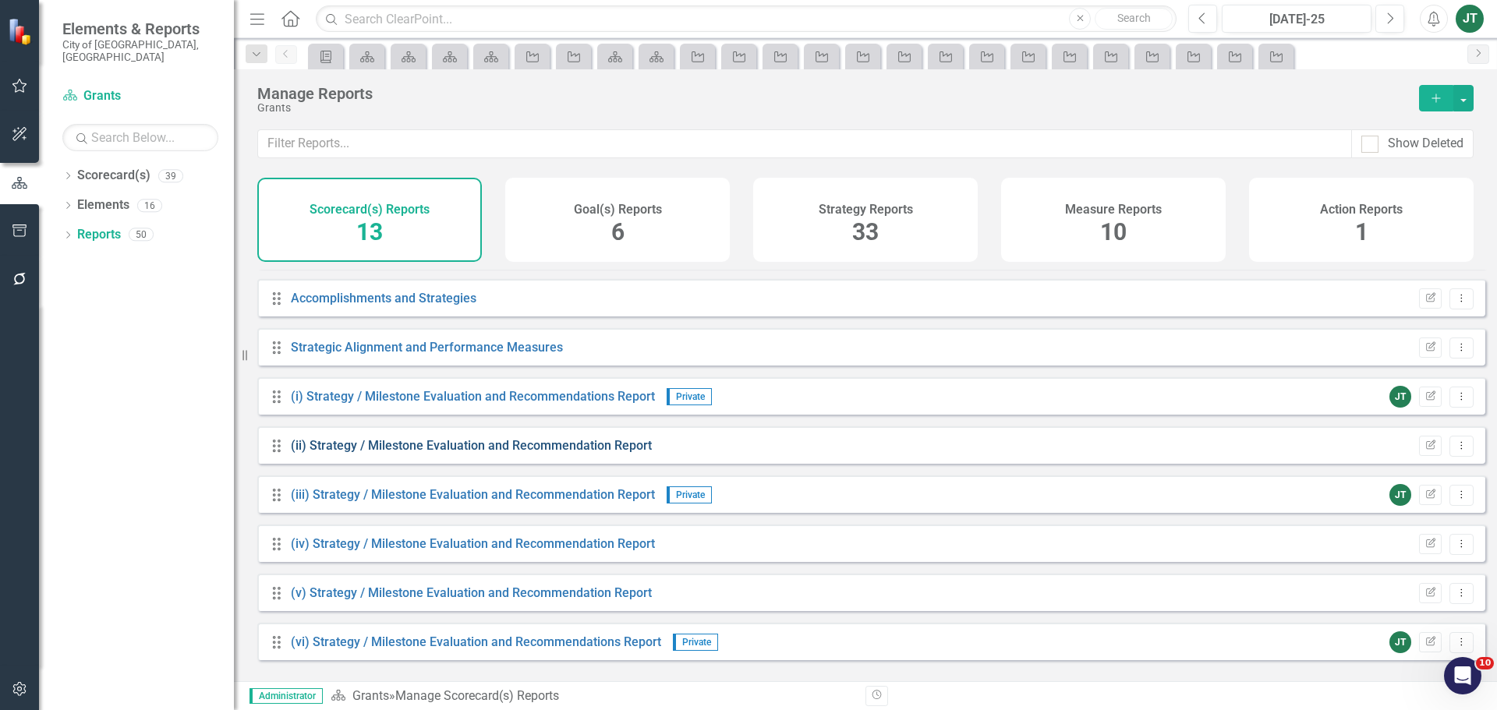
scroll to position [239, 0]
click at [553, 402] on link "(i) Strategy / Milestone Evaluation and Recommendations Report" at bounding box center [473, 394] width 364 height 15
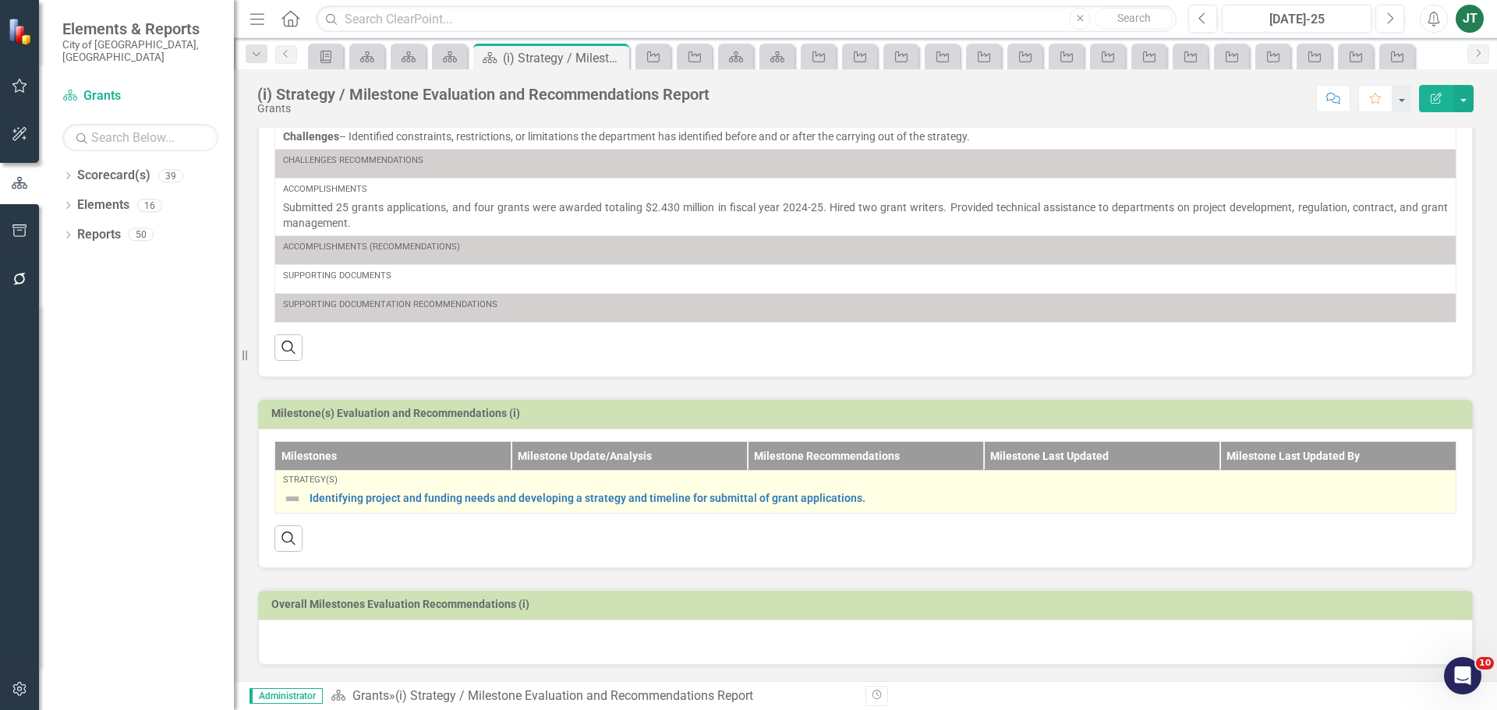
scroll to position [307, 0]
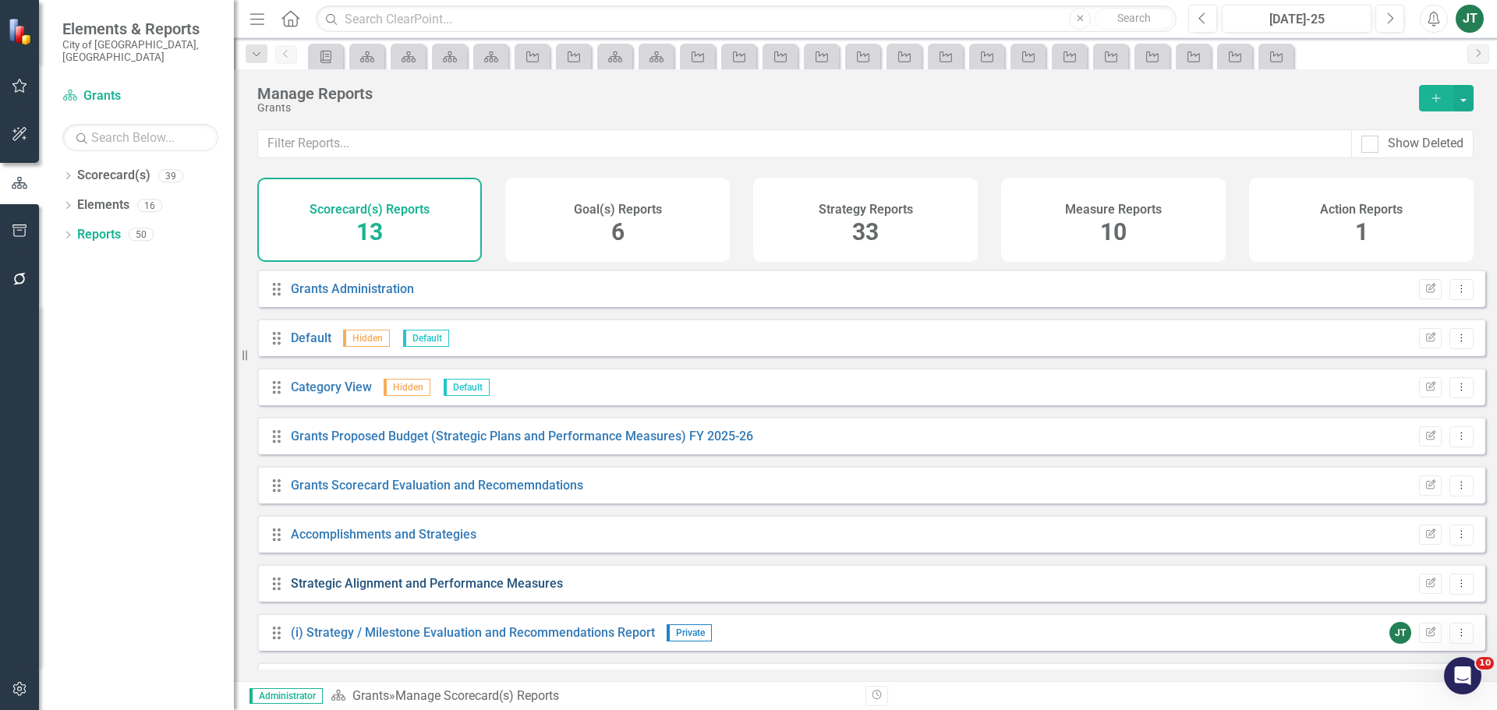
scroll to position [234, 0]
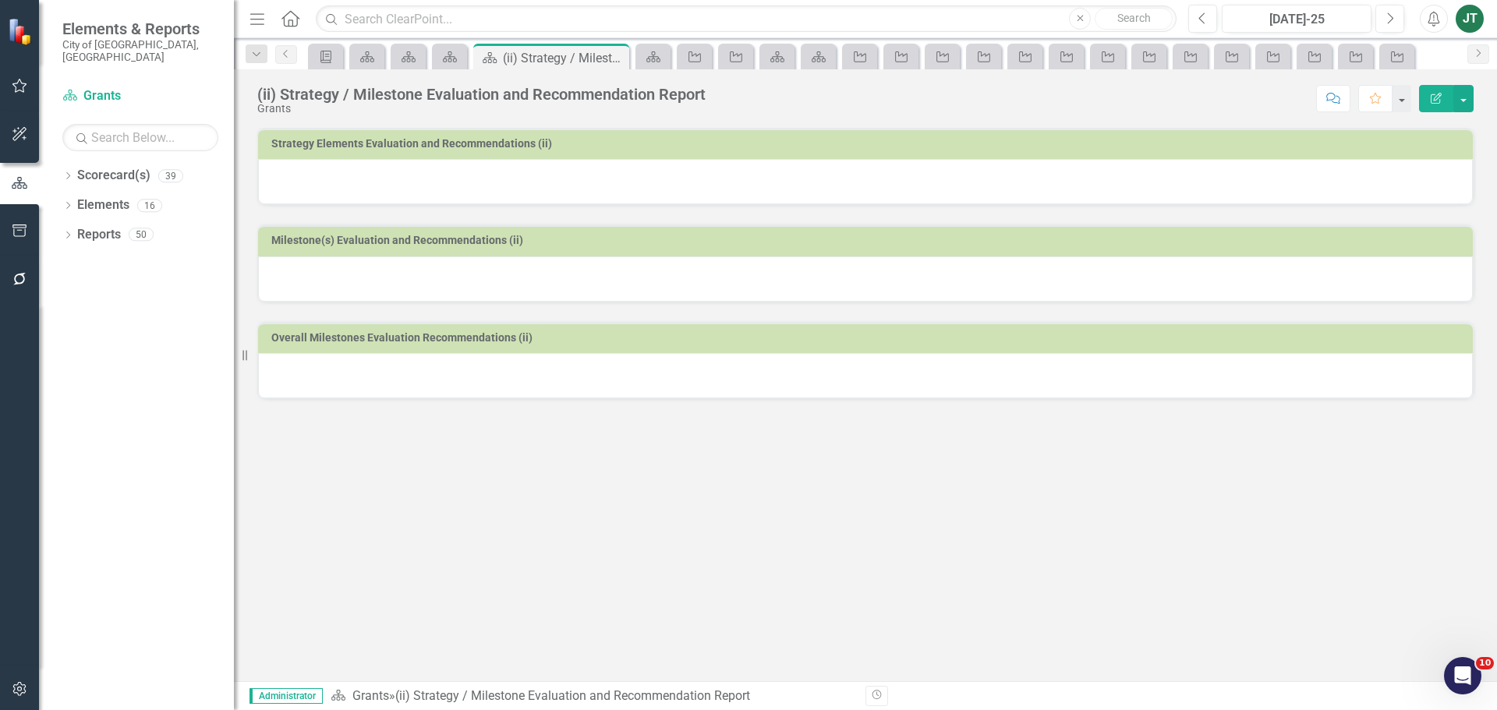
click at [646, 157] on td "Strategy Elements Evaluation and Recommendations (ii)" at bounding box center [868, 145] width 1194 height 23
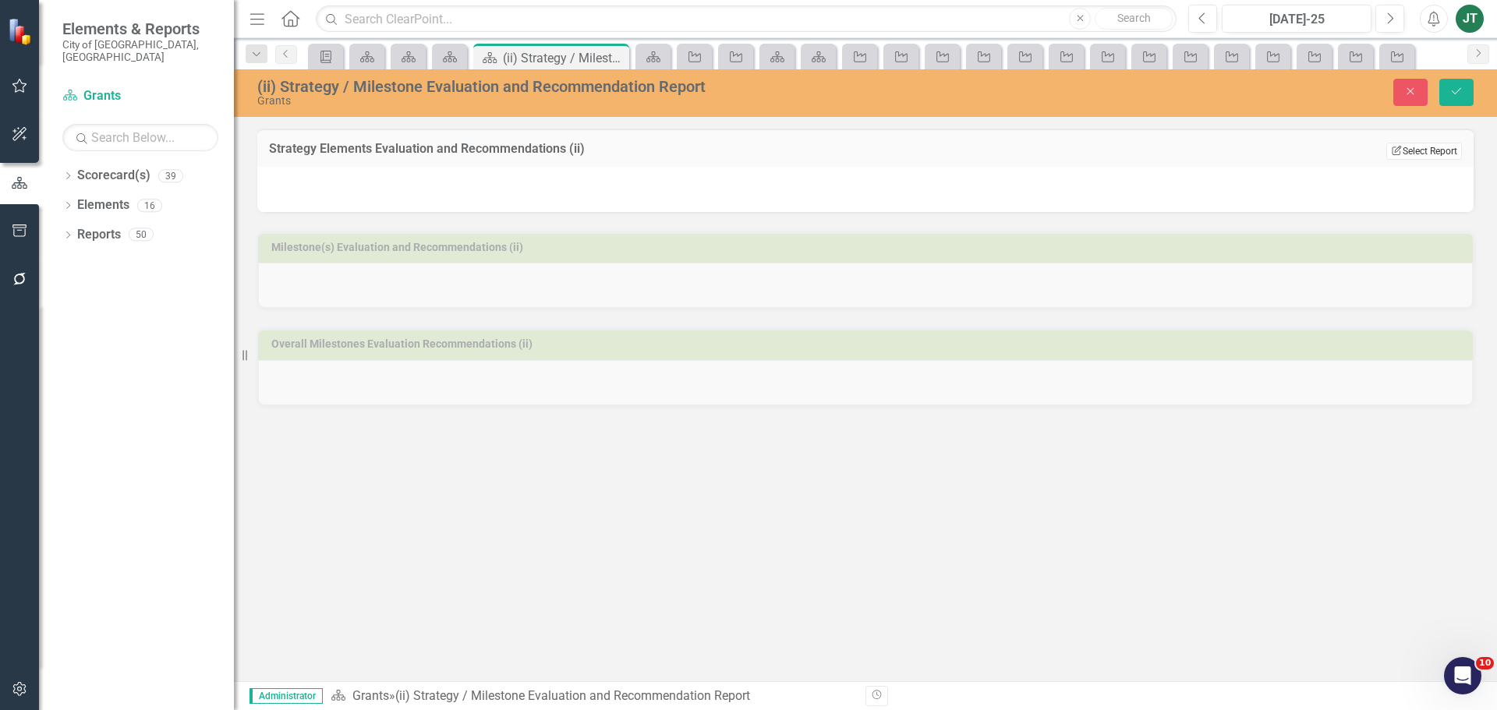
click at [1430, 154] on button "Edit Report Select Report" at bounding box center [1424, 151] width 76 height 17
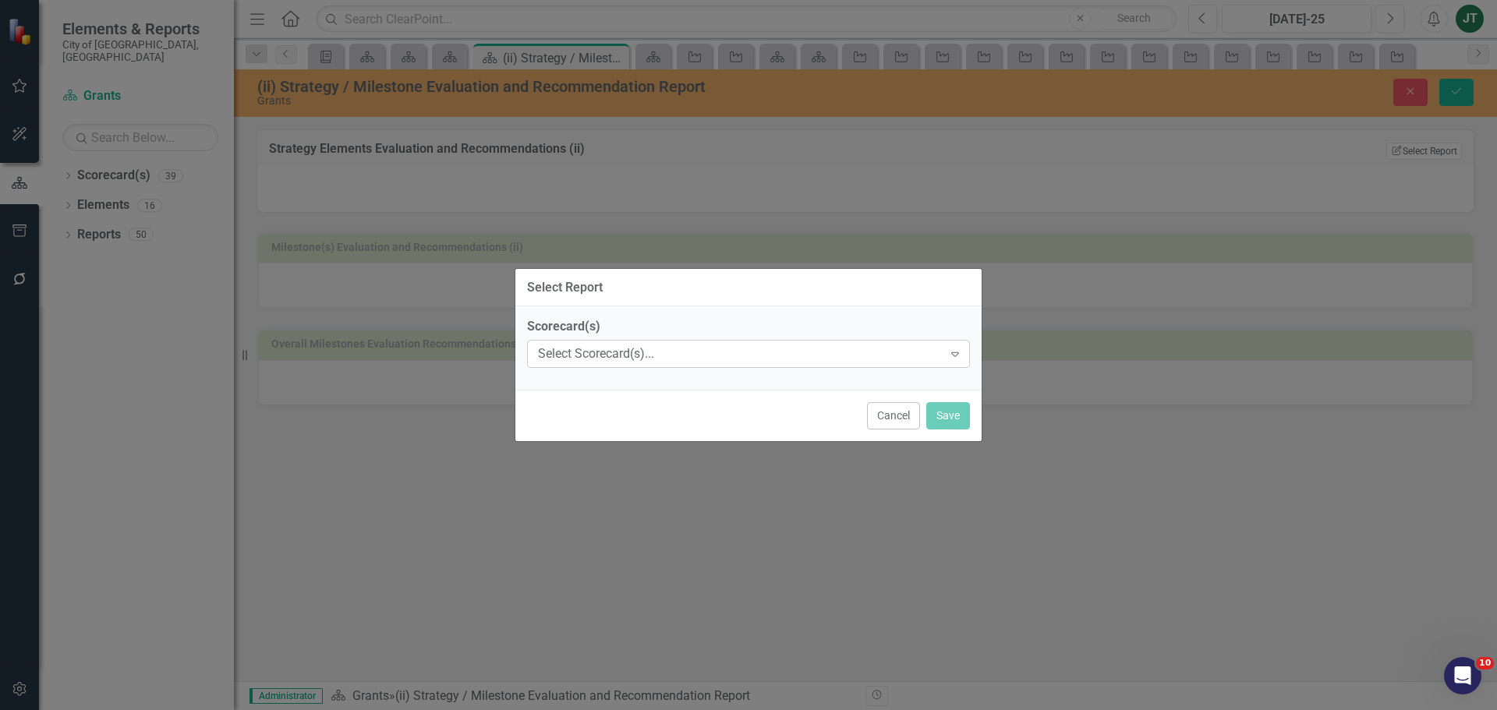
click at [607, 354] on div "Select Scorecard(s)..." at bounding box center [740, 354] width 405 height 18
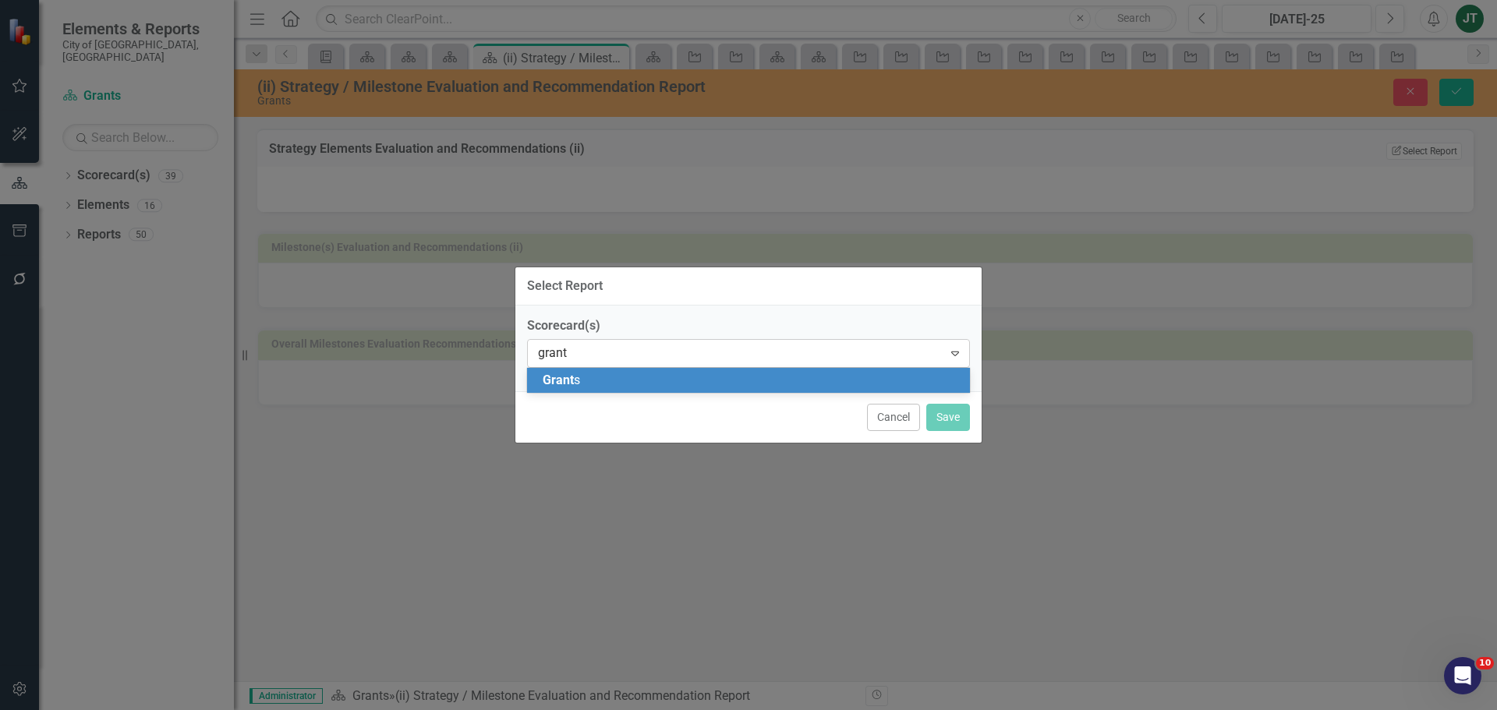
type input "grants"
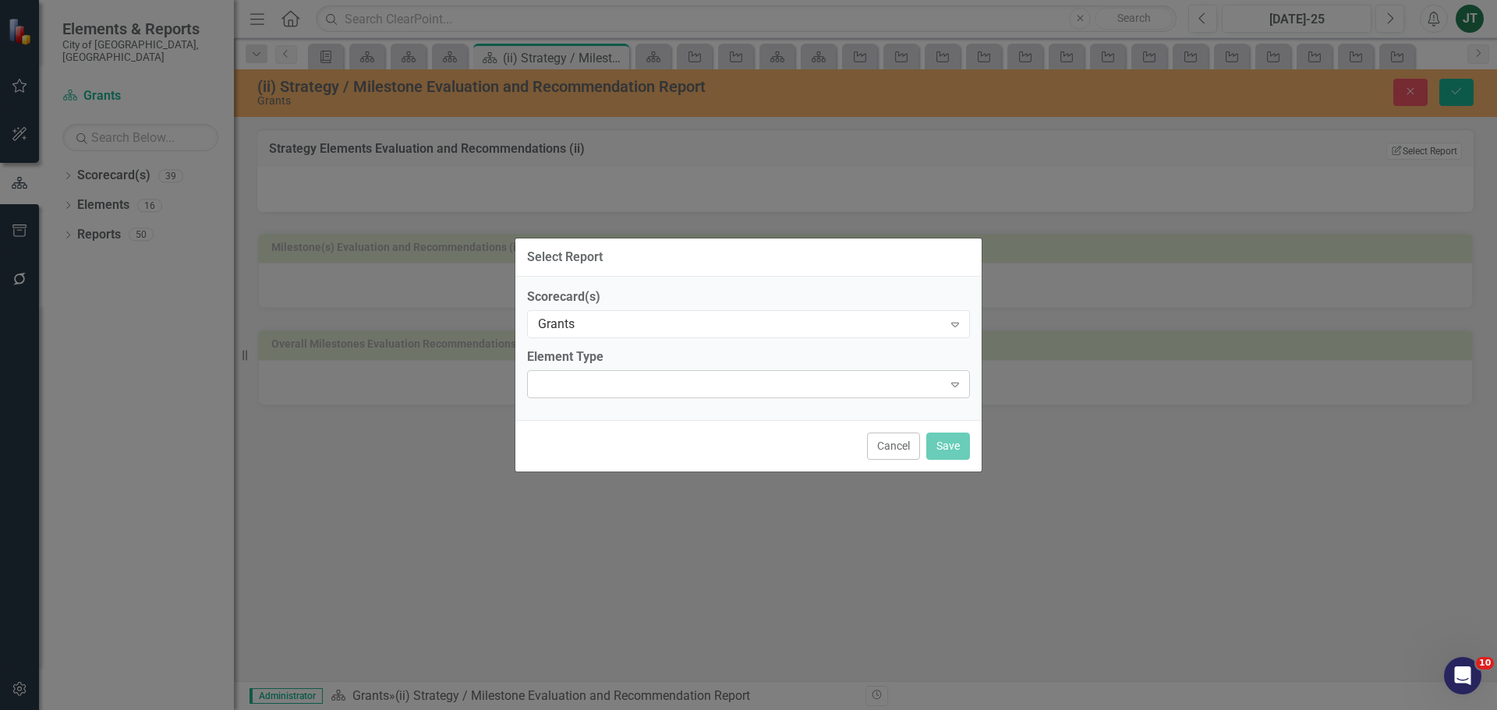
click at [607, 386] on div "Expand" at bounding box center [748, 384] width 443 height 28
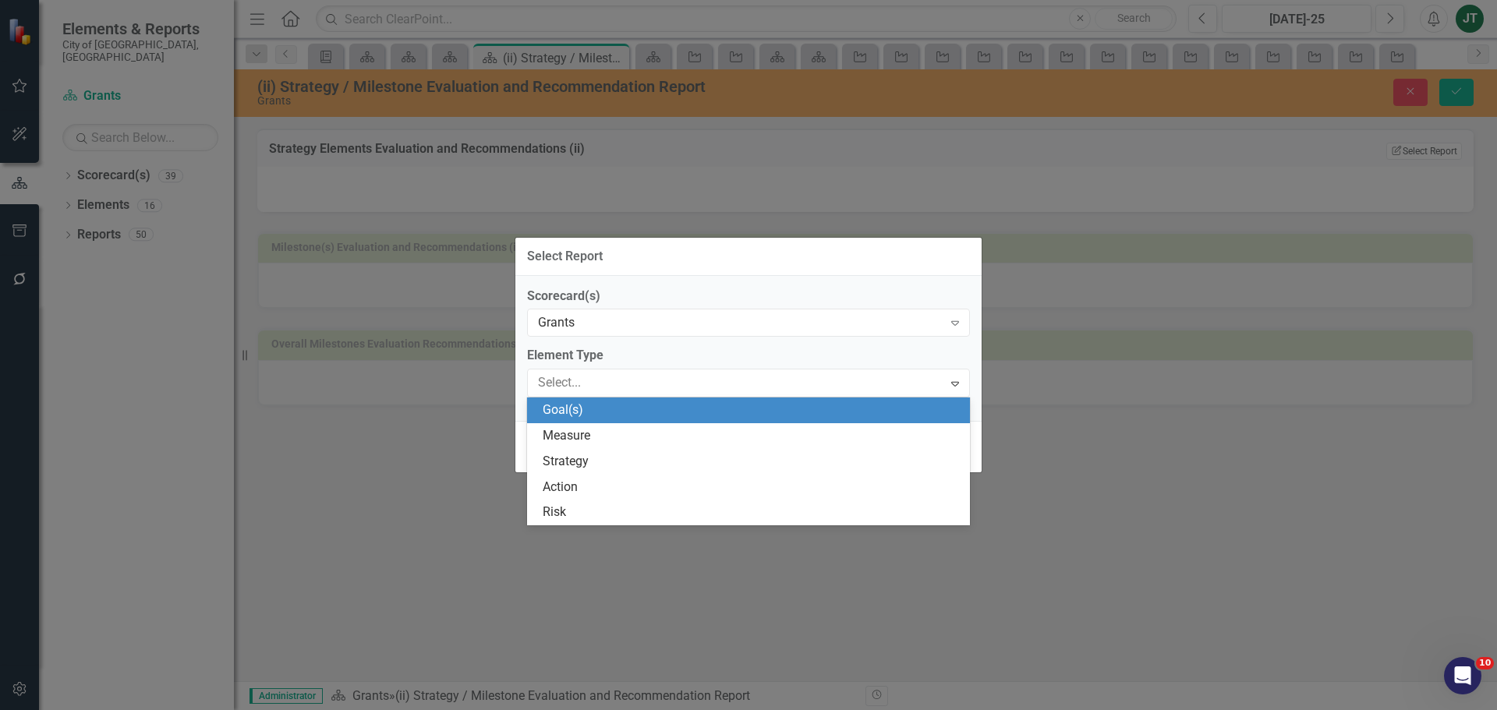
type input "s"
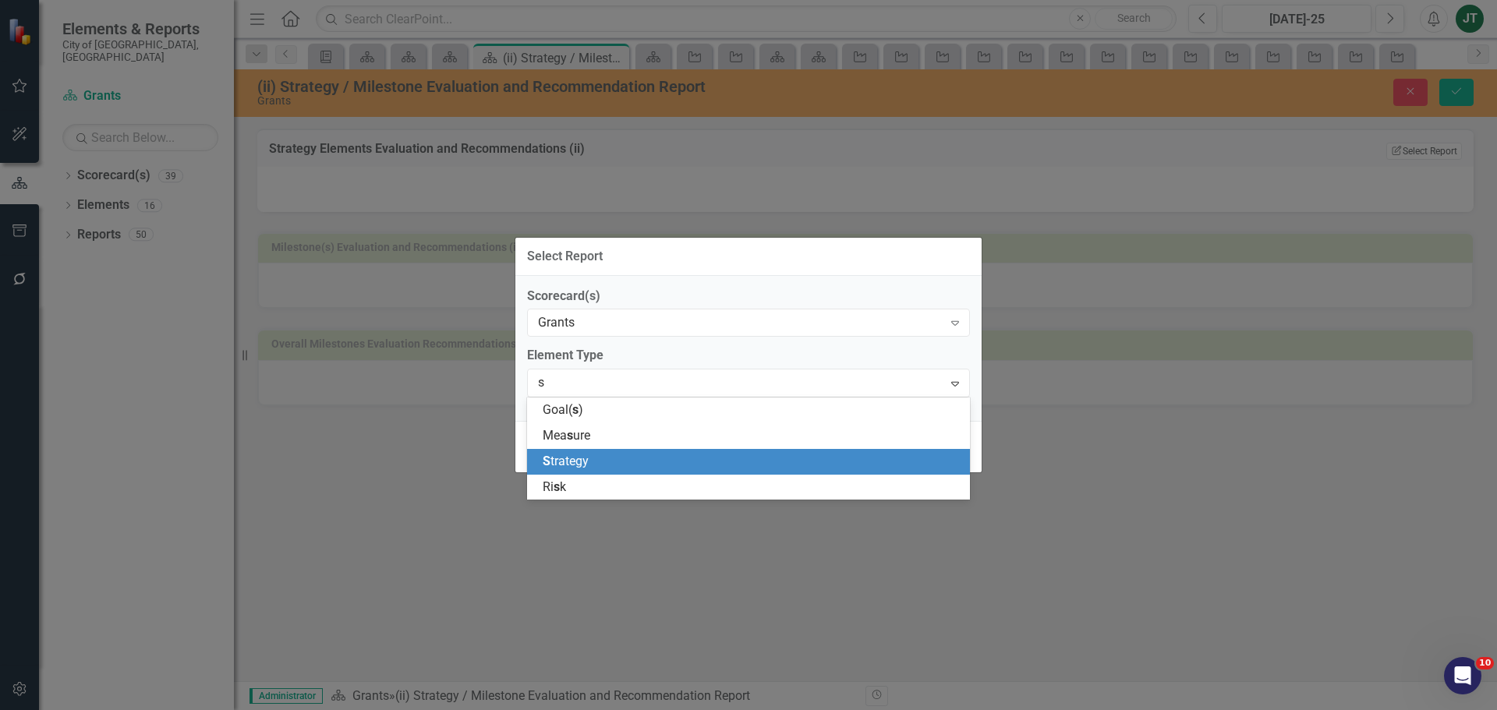
click at [579, 453] on div "S trategy" at bounding box center [752, 462] width 418 height 18
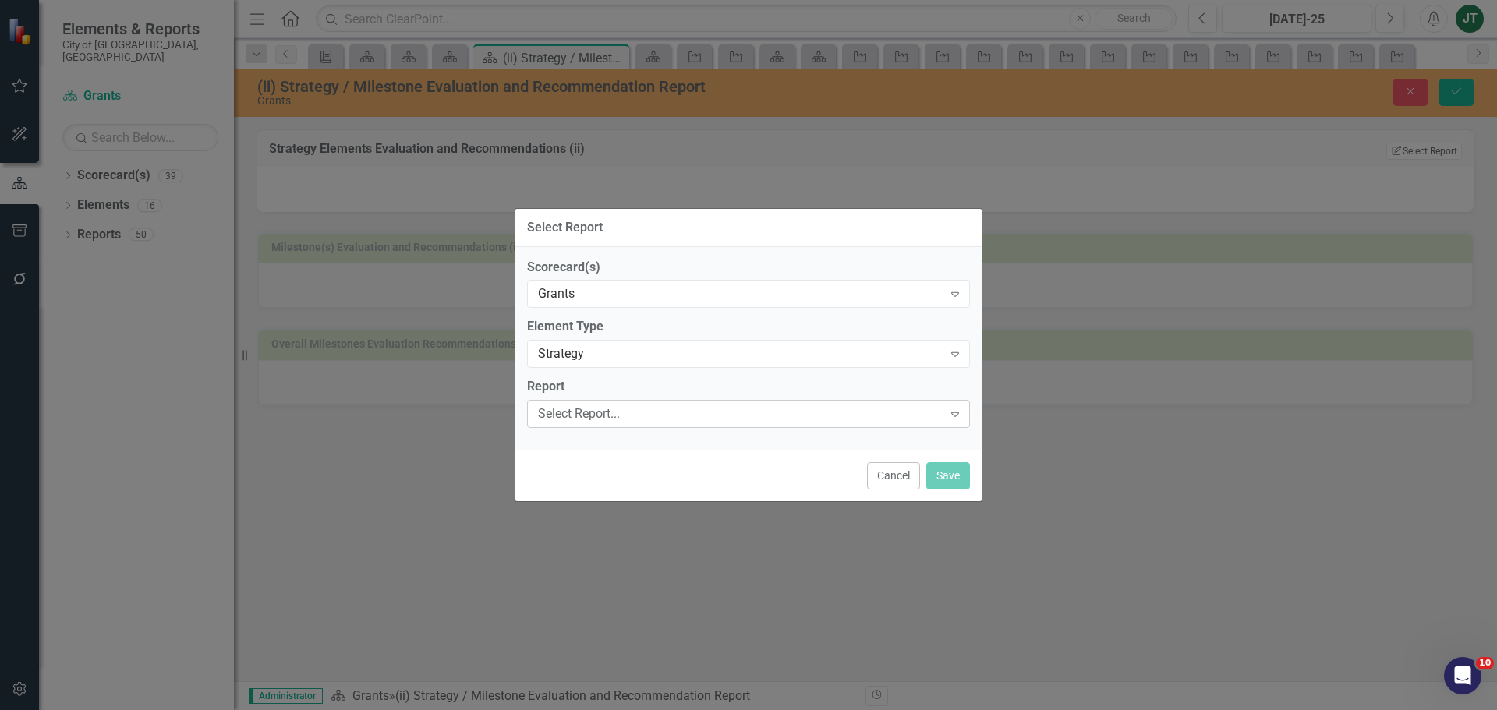
click at [571, 409] on div "Select Report..." at bounding box center [740, 414] width 405 height 18
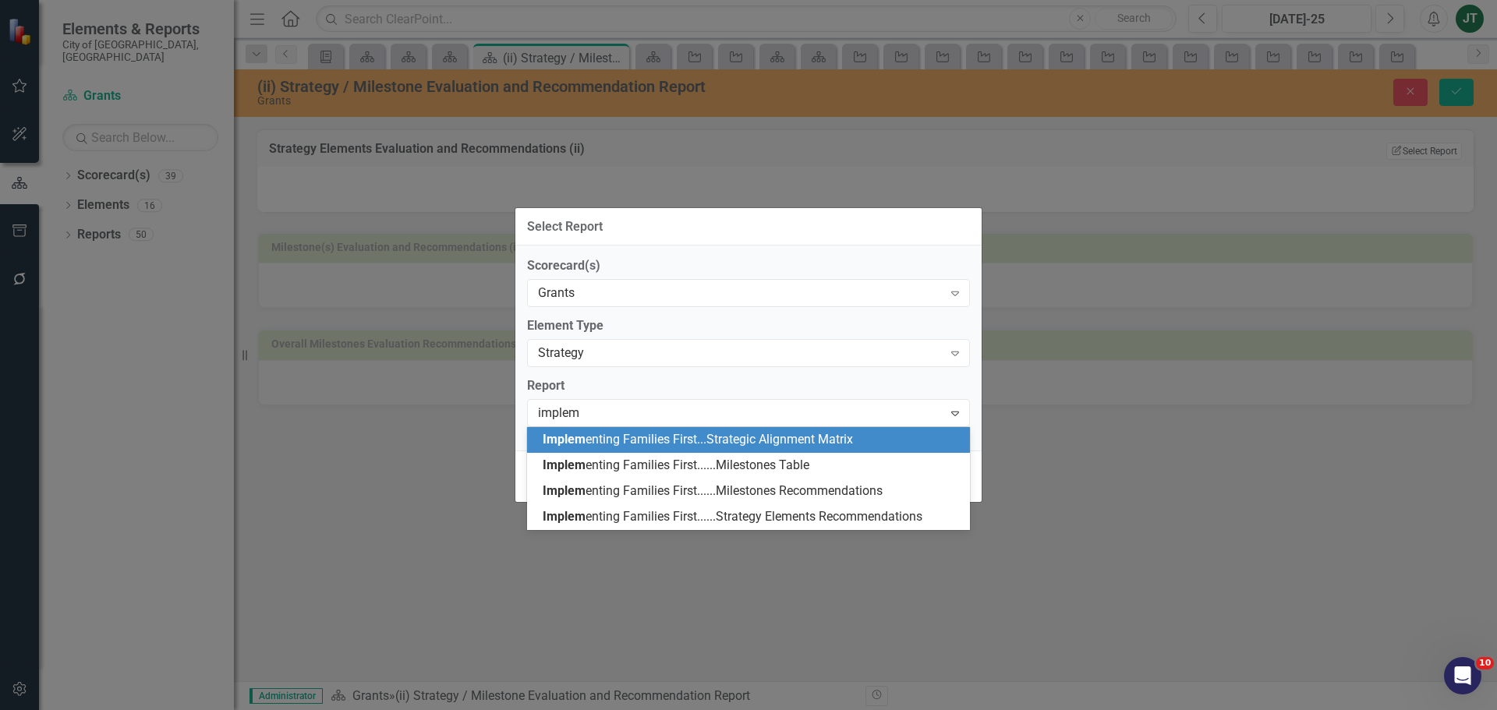
type input "impleme"
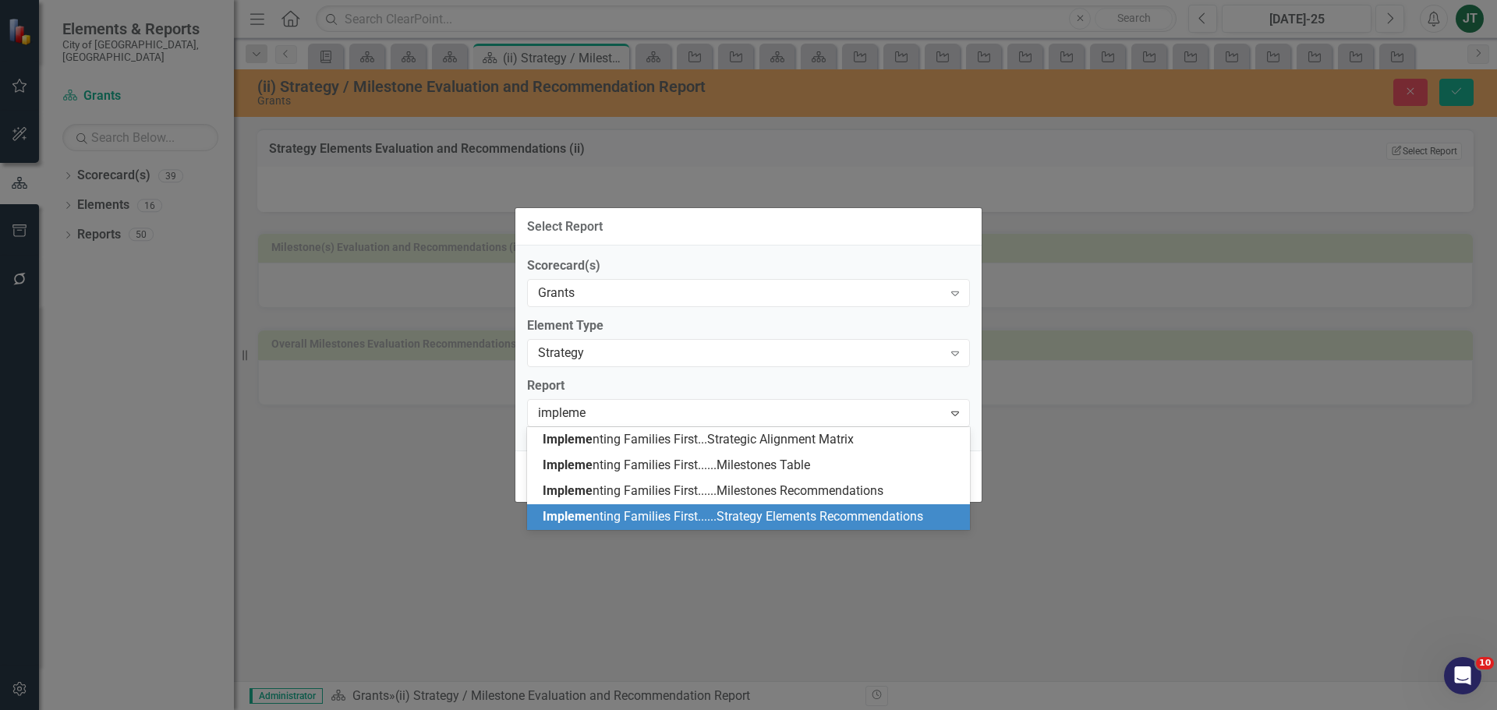
drag, startPoint x: 733, startPoint y: 487, endPoint x: 734, endPoint y: 515, distance: 28.9
click at [734, 515] on div "Impleme nting Families First...Strategic Alignment Matrix Impleme nting Familie…" at bounding box center [748, 478] width 443 height 102
click at [734, 515] on span "Impleme nting Families First......Strategy Elements Recommendations" at bounding box center [733, 516] width 381 height 15
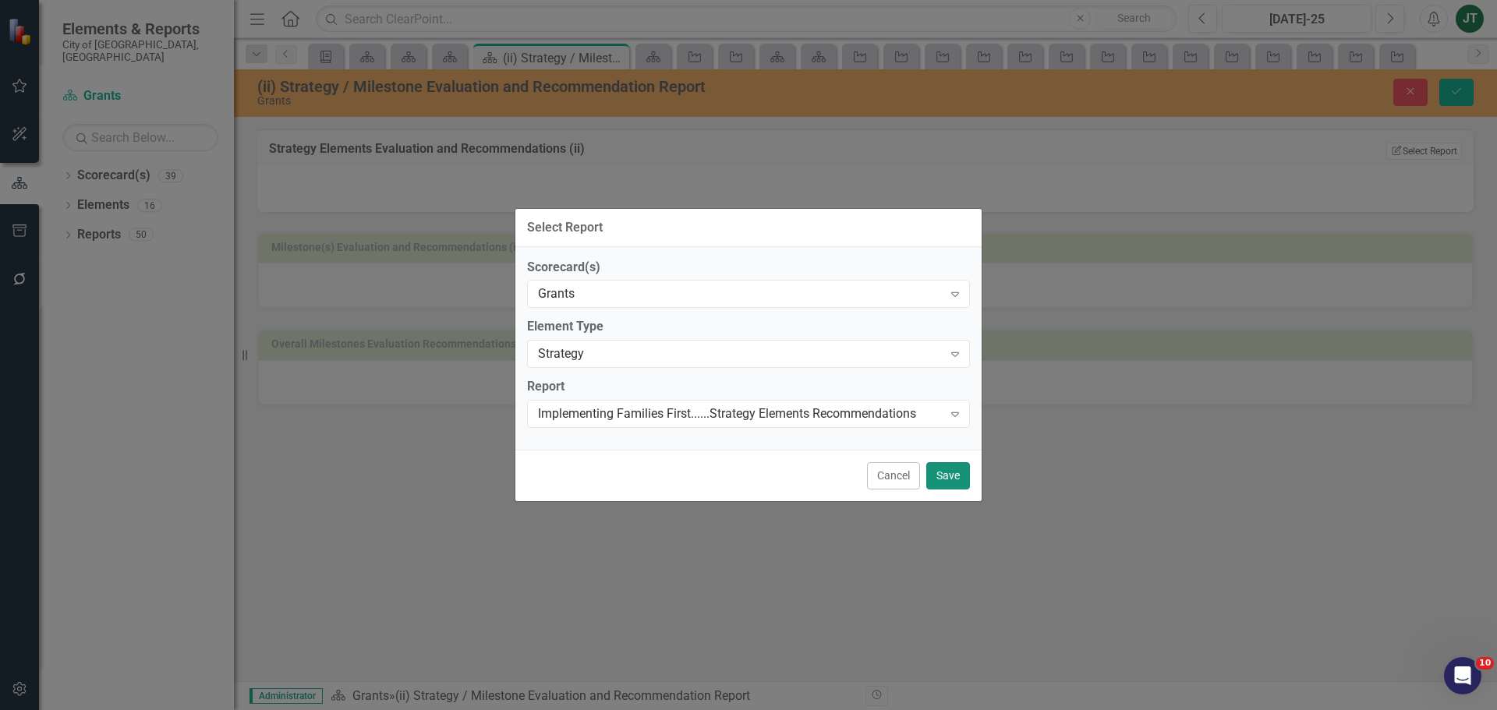
click at [958, 480] on button "Save" at bounding box center [948, 475] width 44 height 27
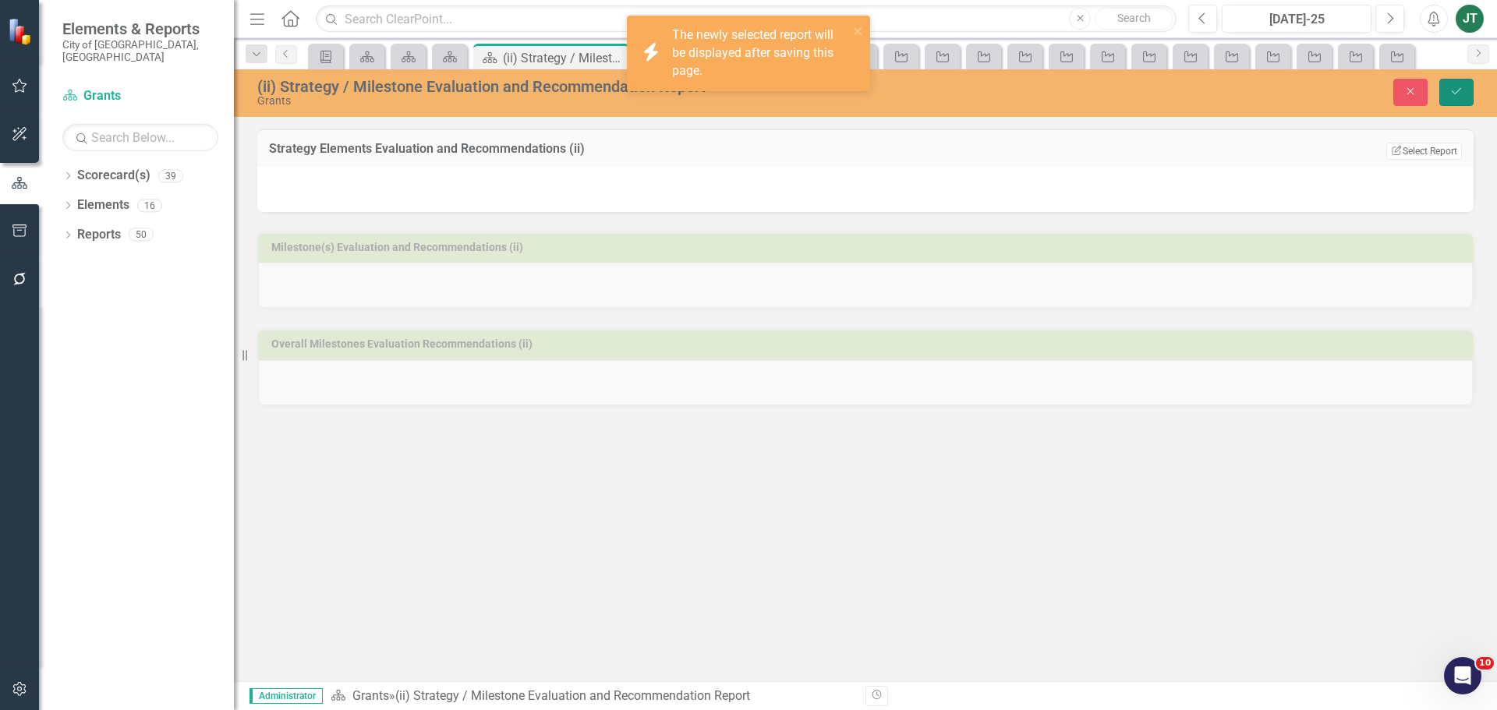
click at [1464, 94] on button "Save" at bounding box center [1456, 92] width 34 height 27
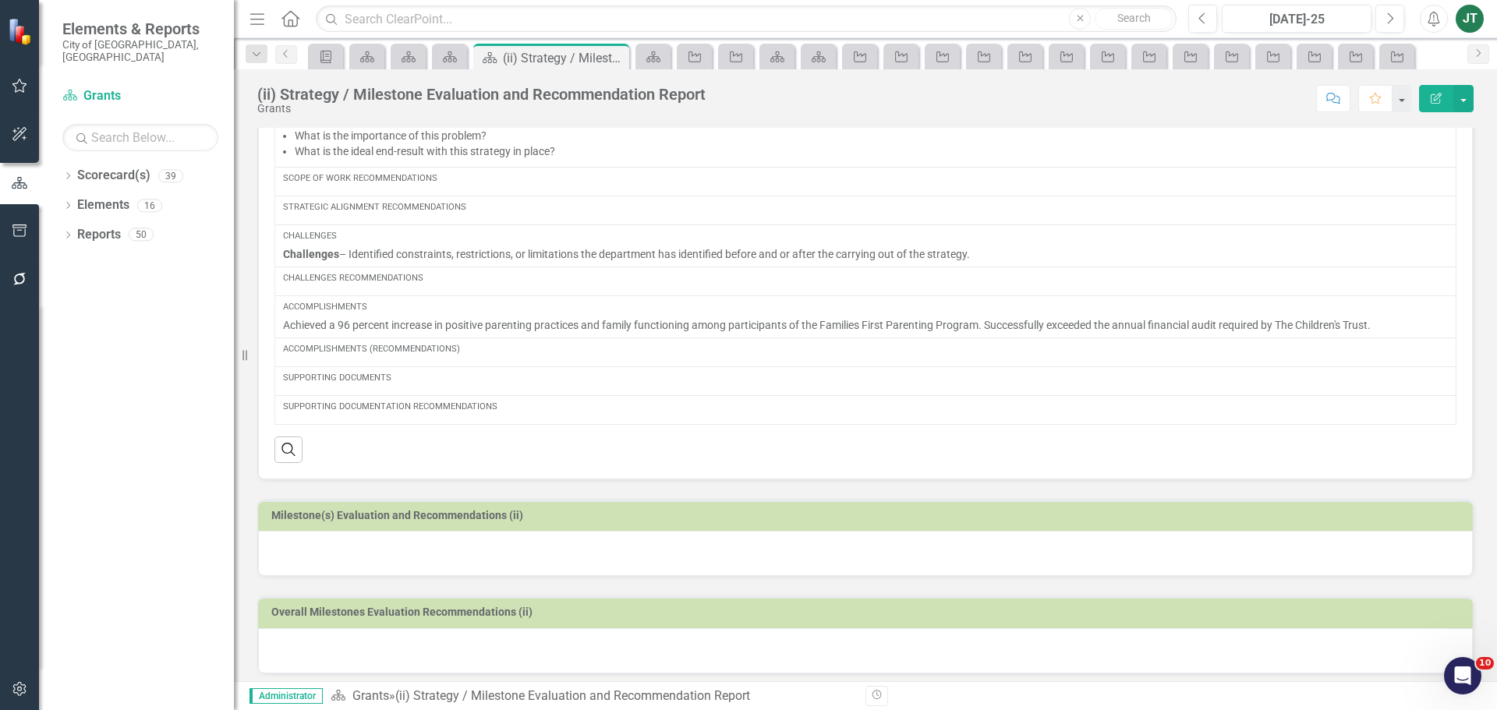
scroll to position [235, 0]
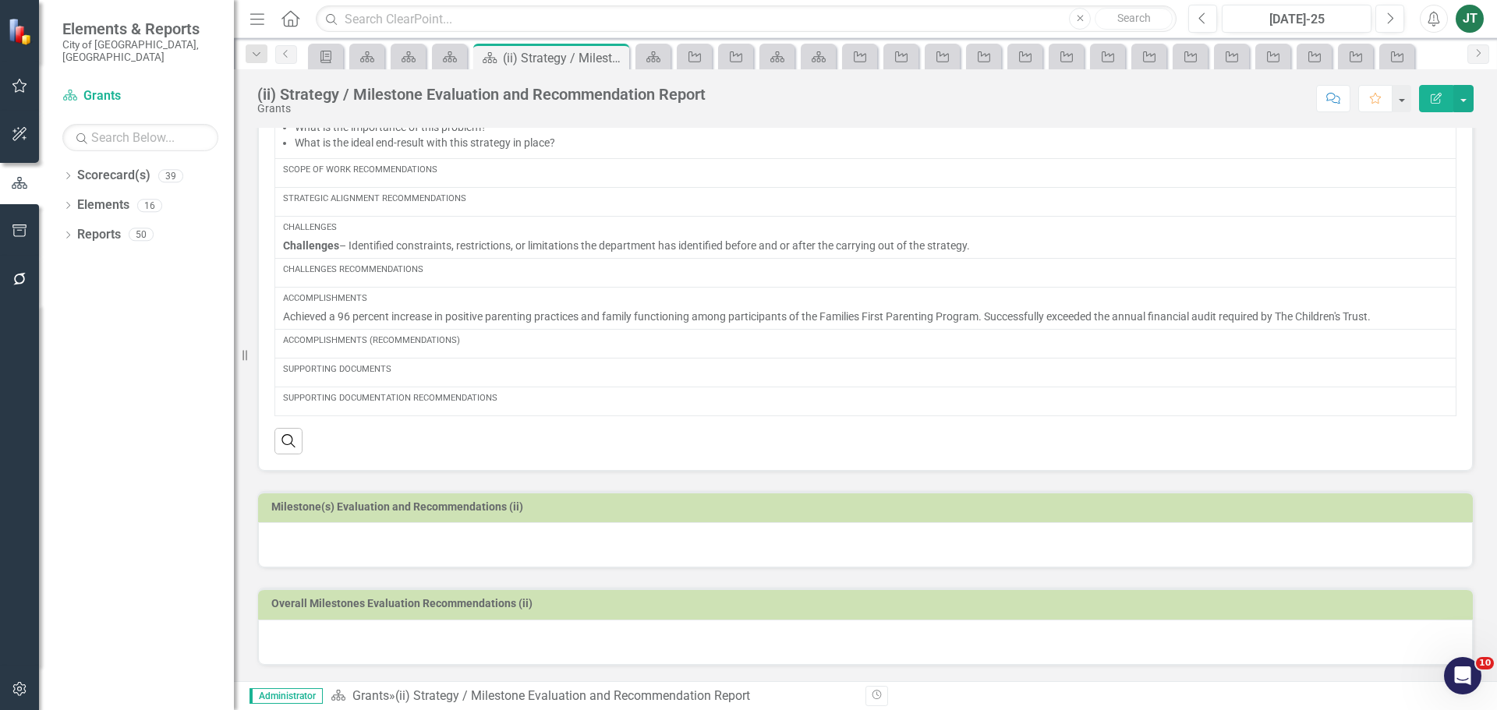
click at [612, 508] on h3 "Milestone(s) Evaluation and Recommendations (ii)" at bounding box center [868, 507] width 1194 height 12
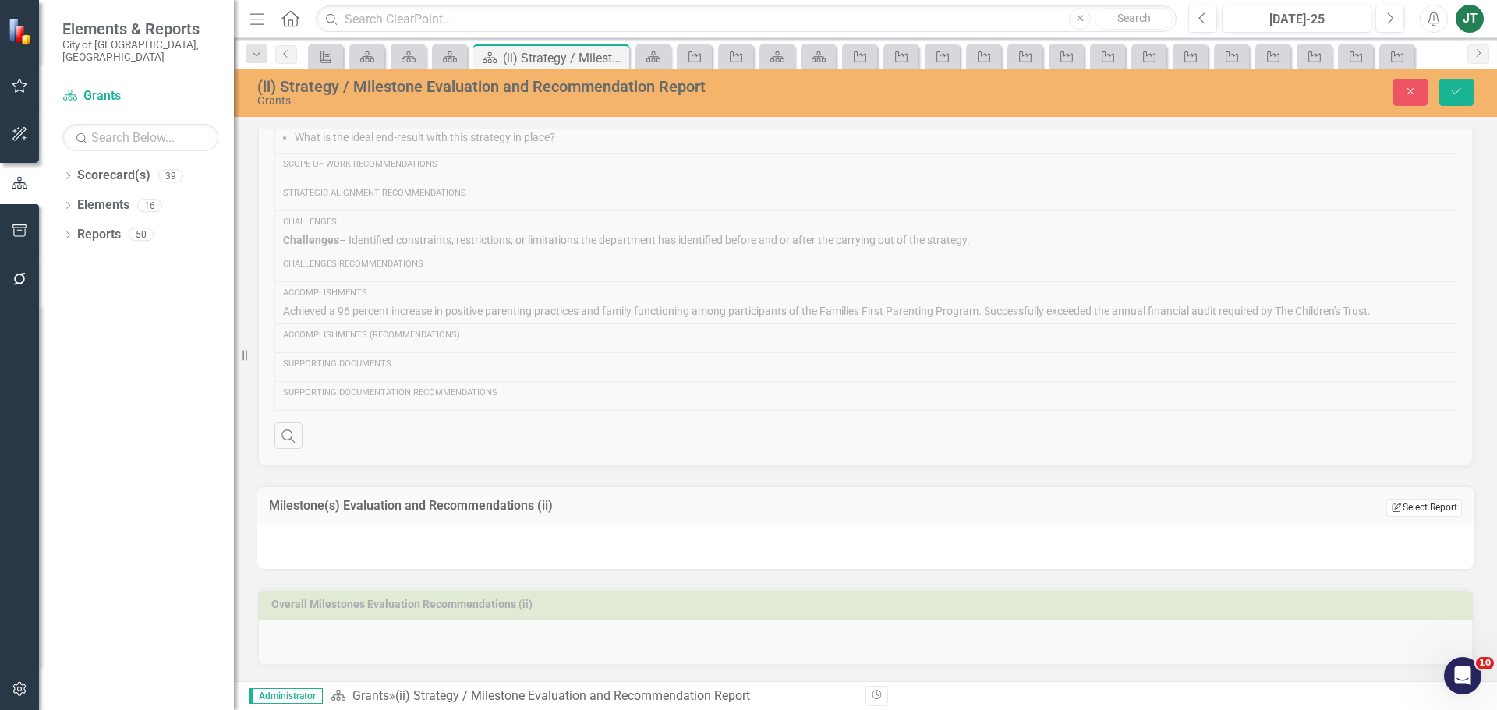
click at [1396, 510] on button "Edit Report Select Report" at bounding box center [1424, 507] width 76 height 17
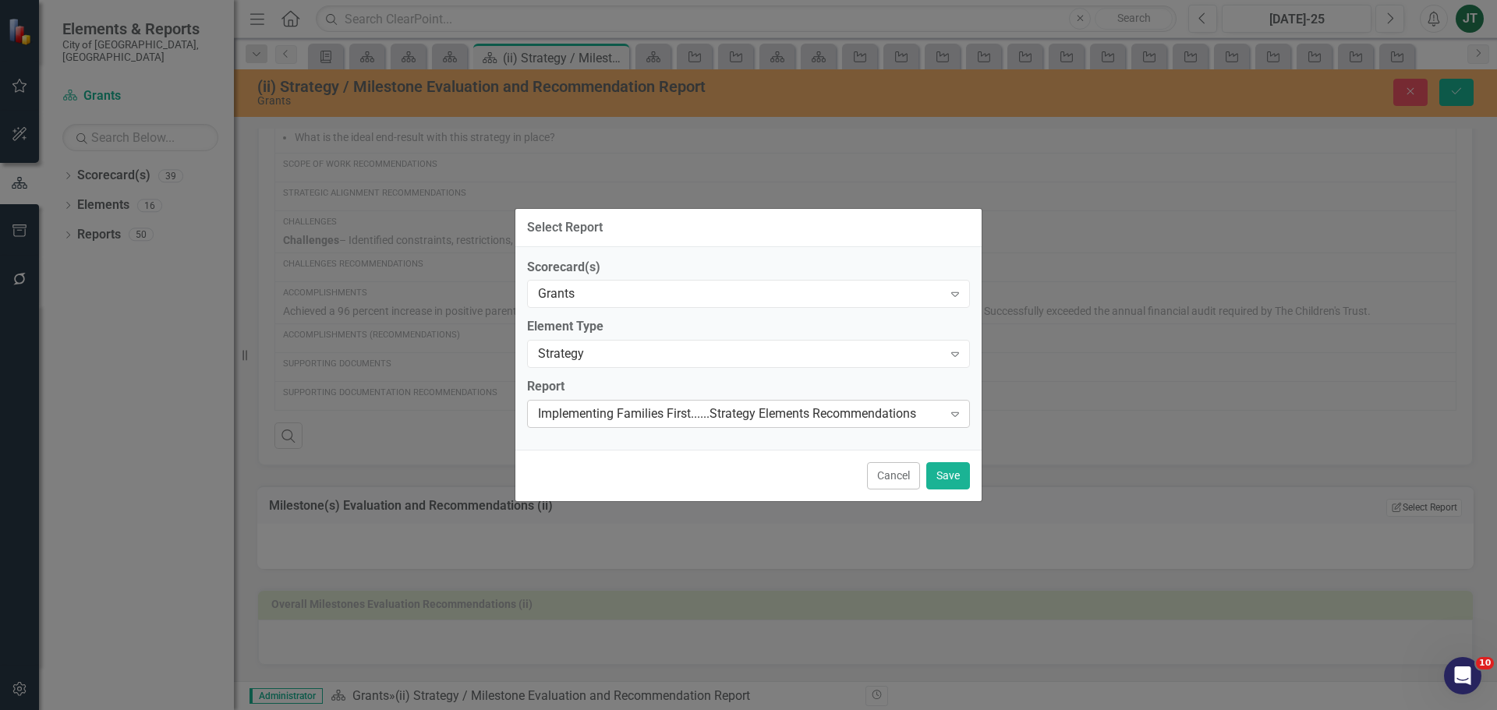
click at [632, 412] on div "Implementing Families First......Strategy Elements Recommendations" at bounding box center [740, 414] width 405 height 18
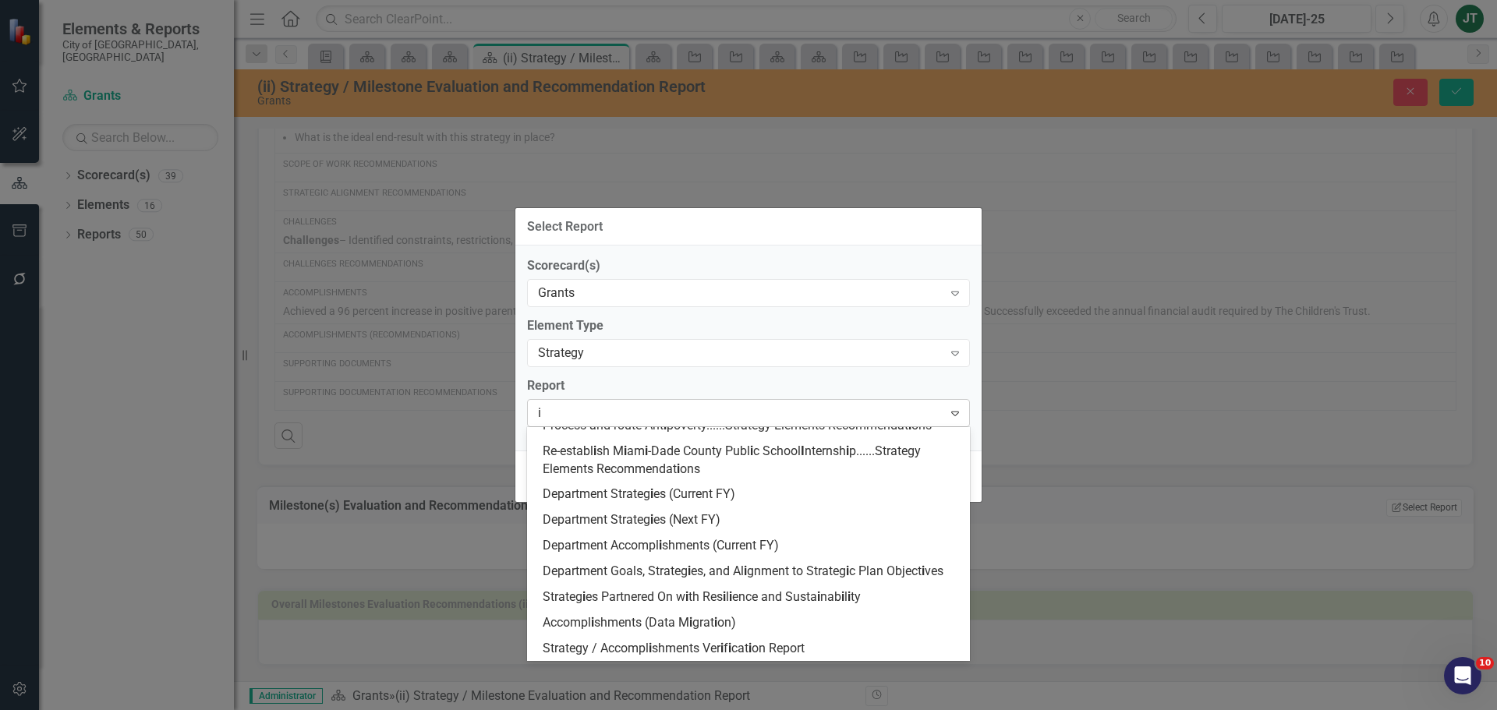
scroll to position [0, 0]
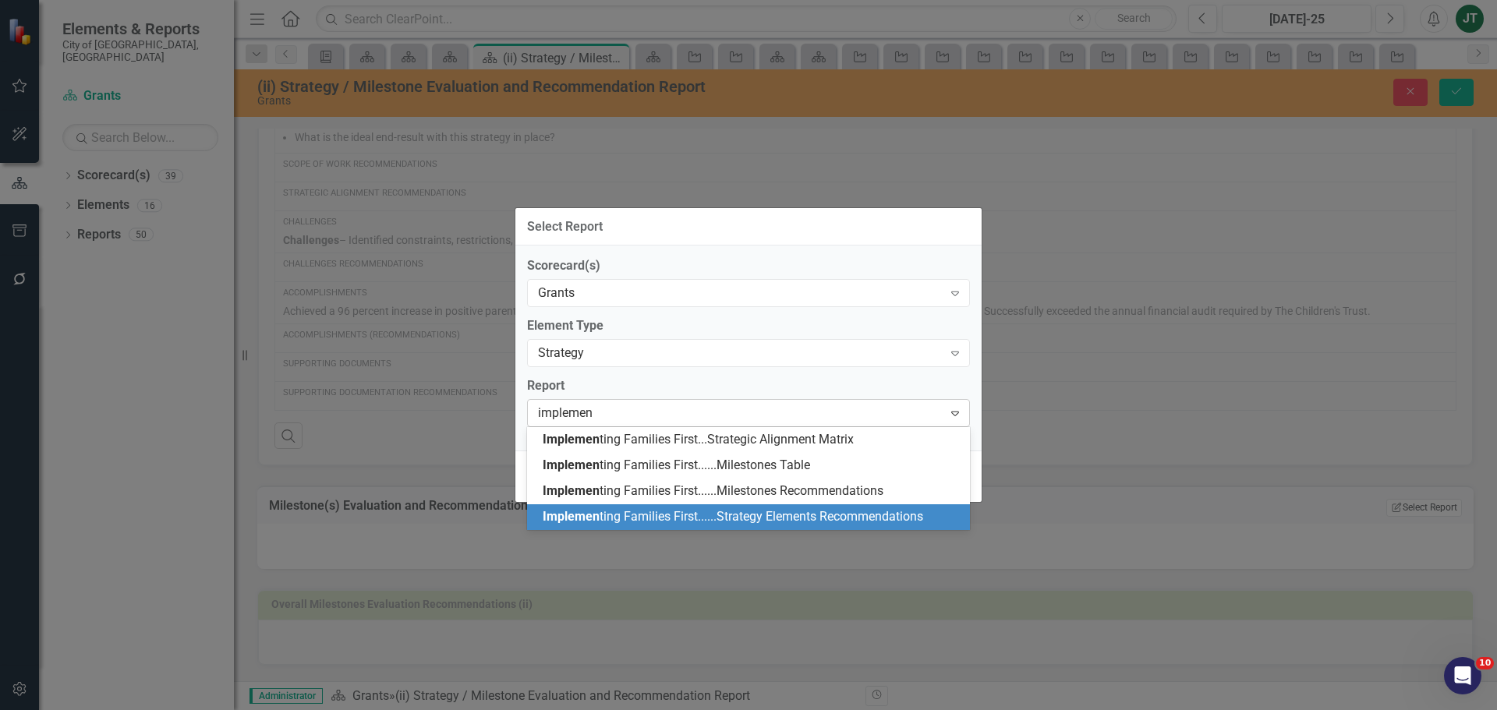
type input "implement"
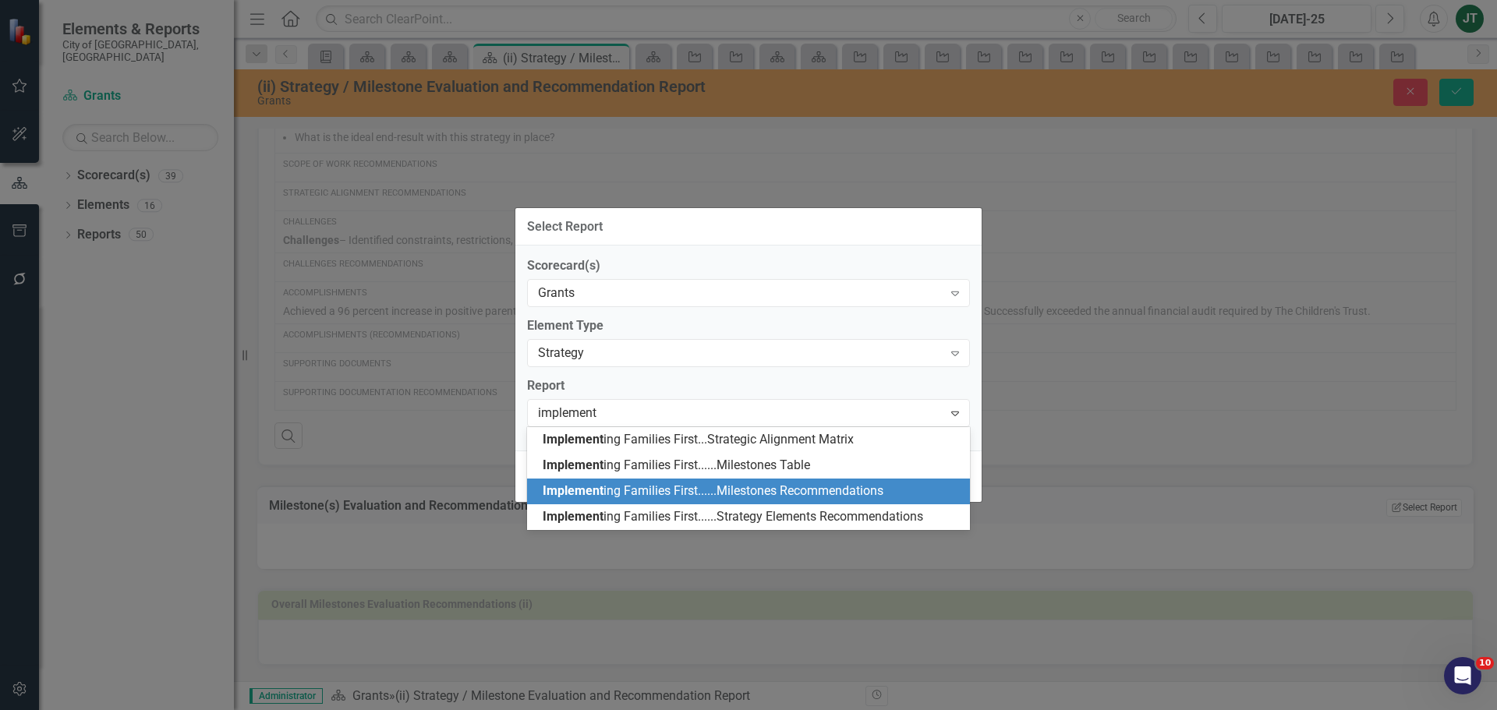
click at [851, 494] on span "Implement ing Families First......Milestones Recommendations" at bounding box center [713, 490] width 341 height 15
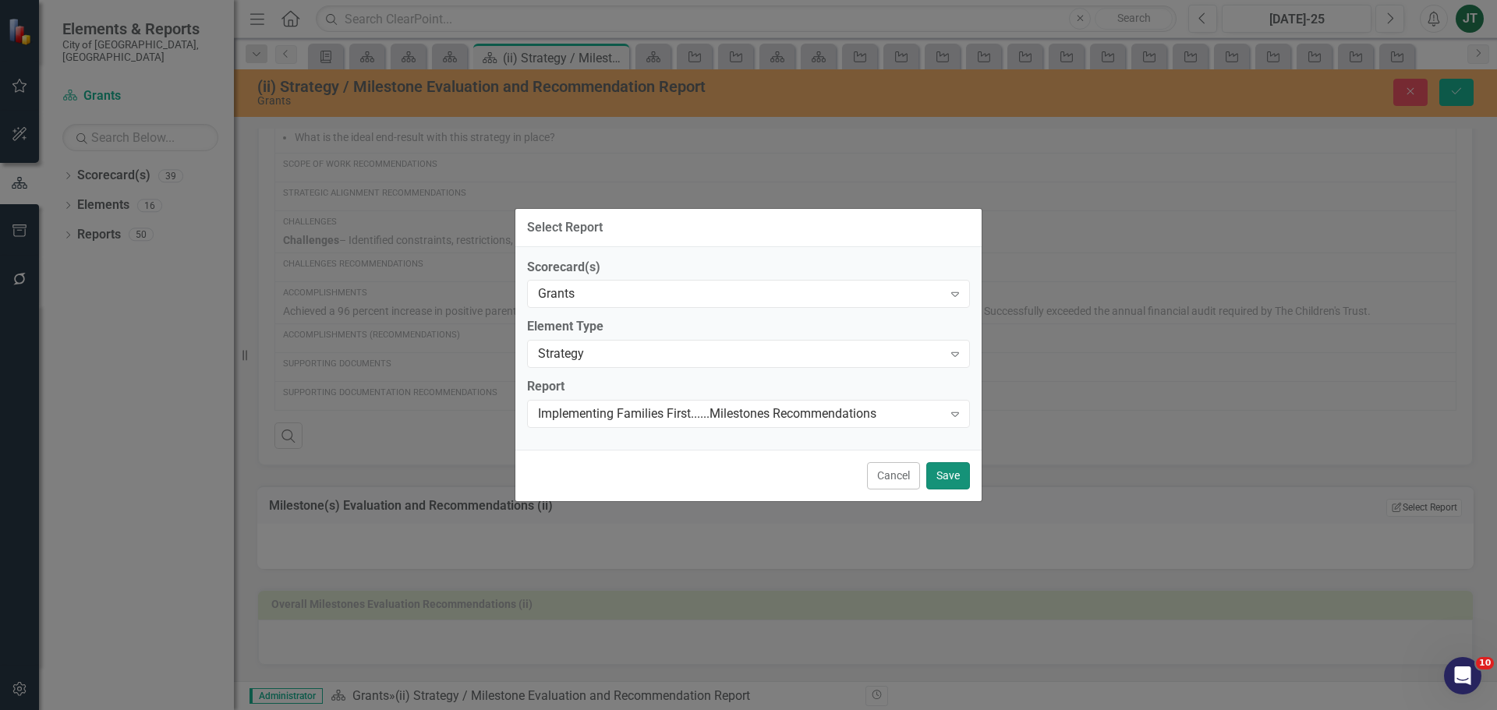
click at [947, 483] on button "Save" at bounding box center [948, 475] width 44 height 27
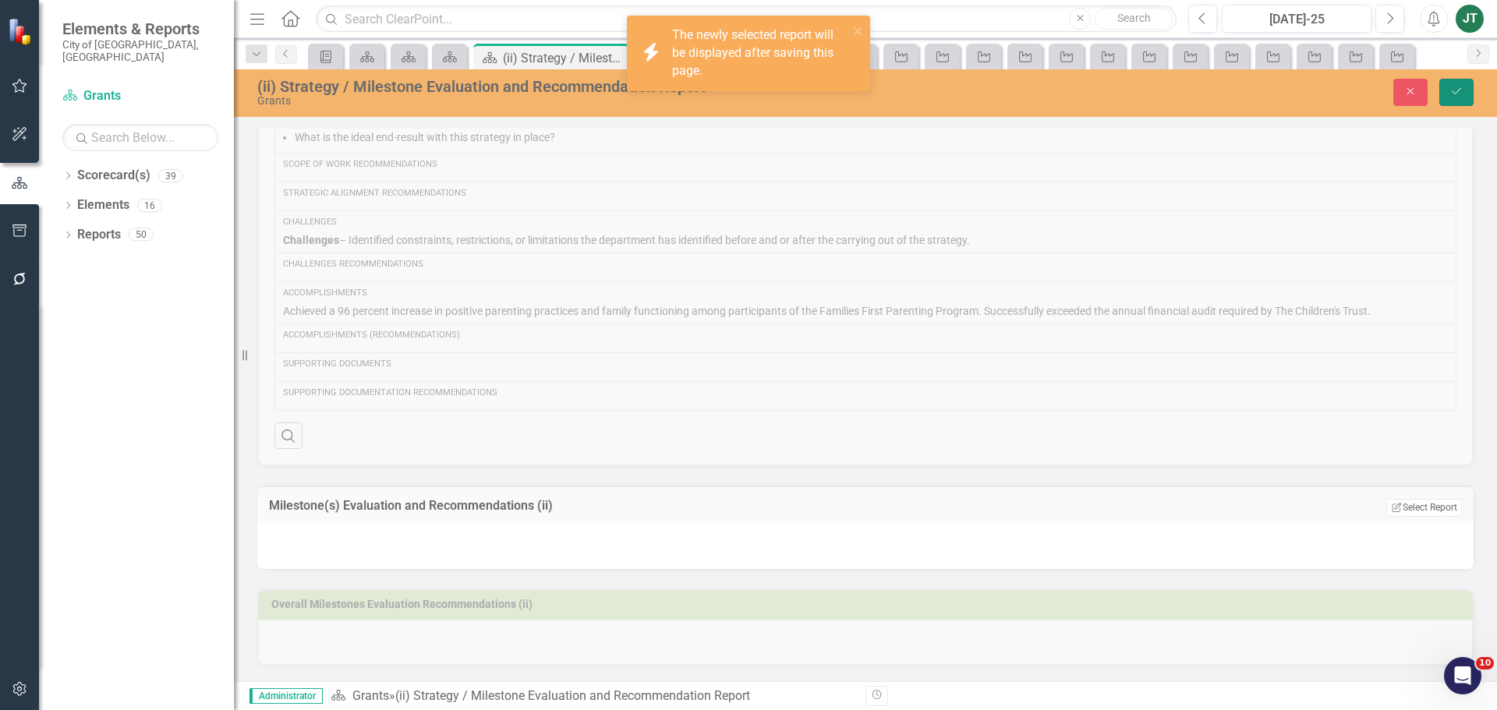
click at [1462, 95] on icon "Save" at bounding box center [1457, 91] width 14 height 11
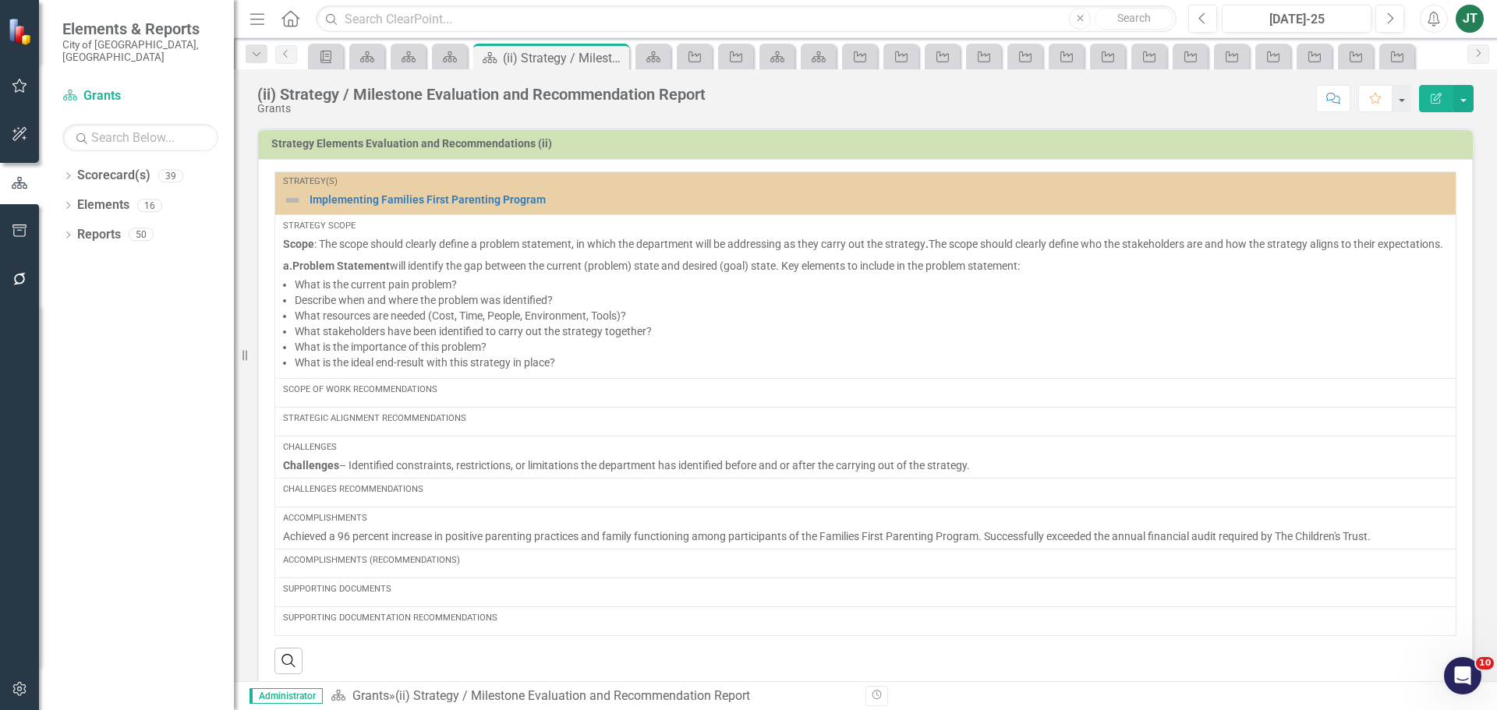
click at [1431, 150] on h3 "Strategy Elements Evaluation and Recommendations (ii)" at bounding box center [868, 144] width 1194 height 12
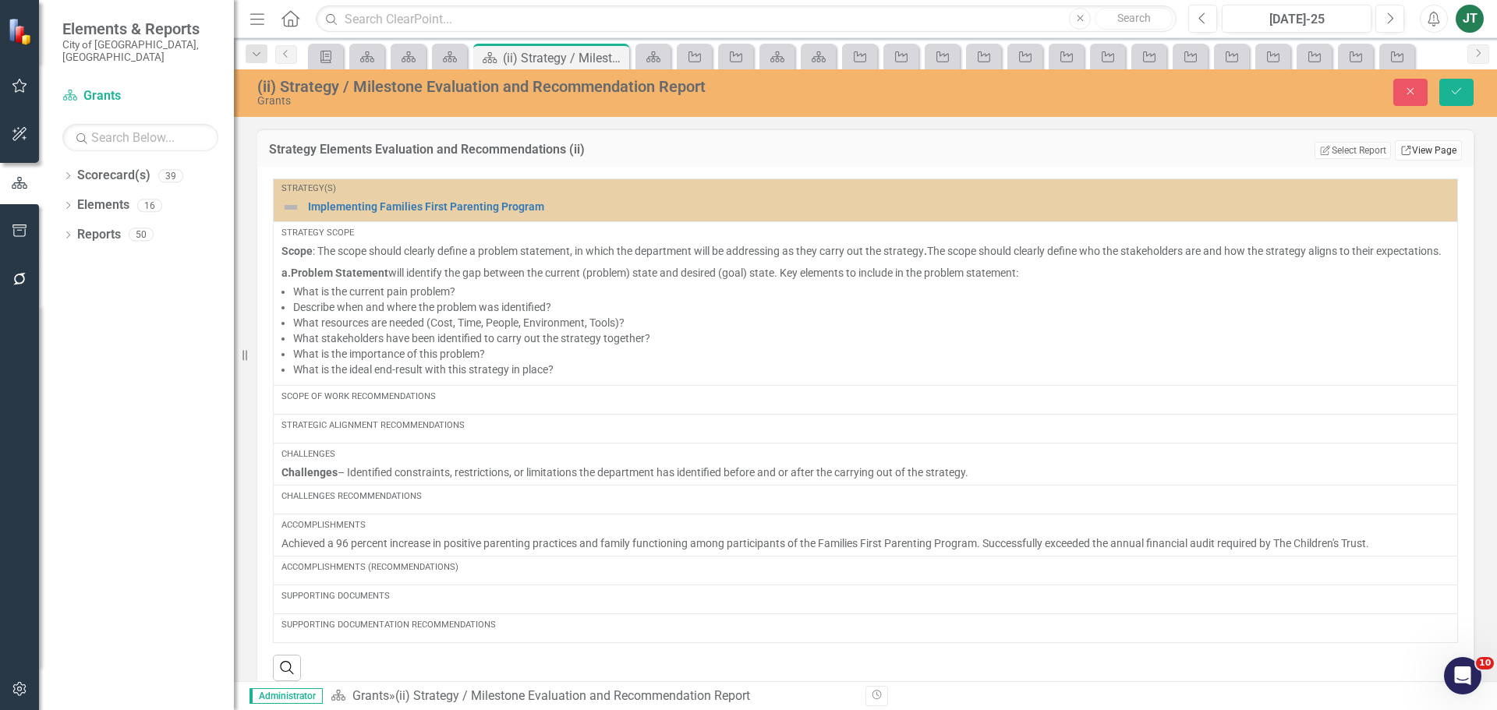
click at [1418, 154] on link "Link View Page" at bounding box center [1428, 150] width 67 height 20
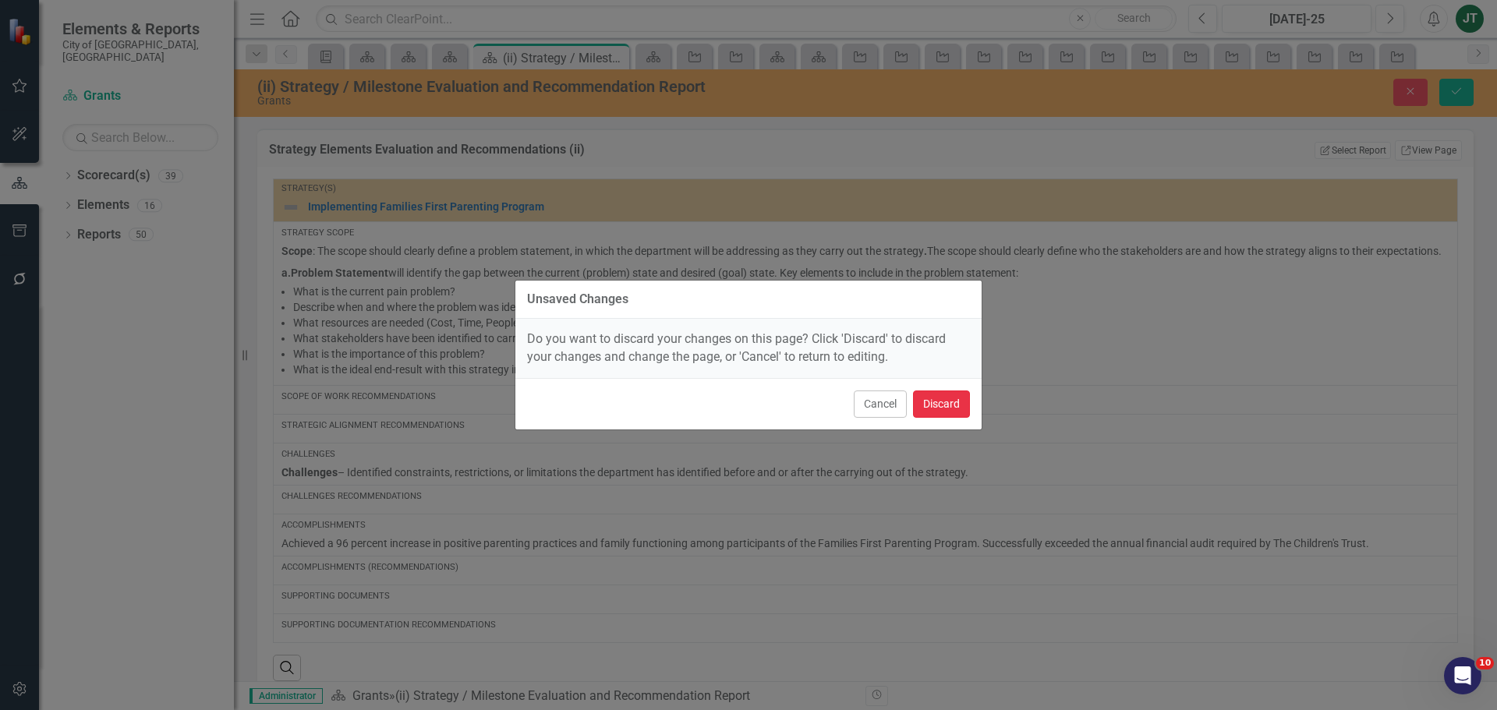
click at [943, 405] on button "Discard" at bounding box center [941, 404] width 57 height 27
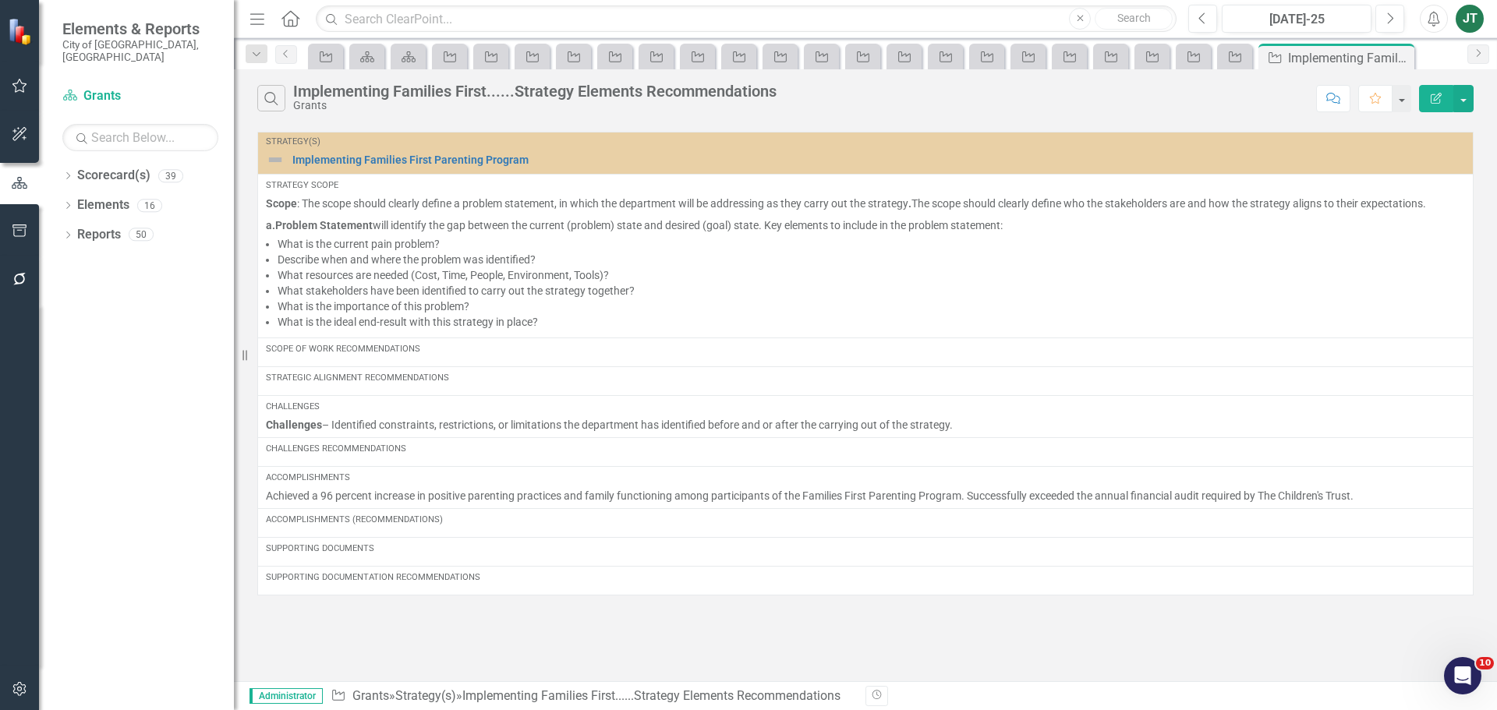
click at [1440, 97] on icon "Edit Report" at bounding box center [1436, 98] width 14 height 11
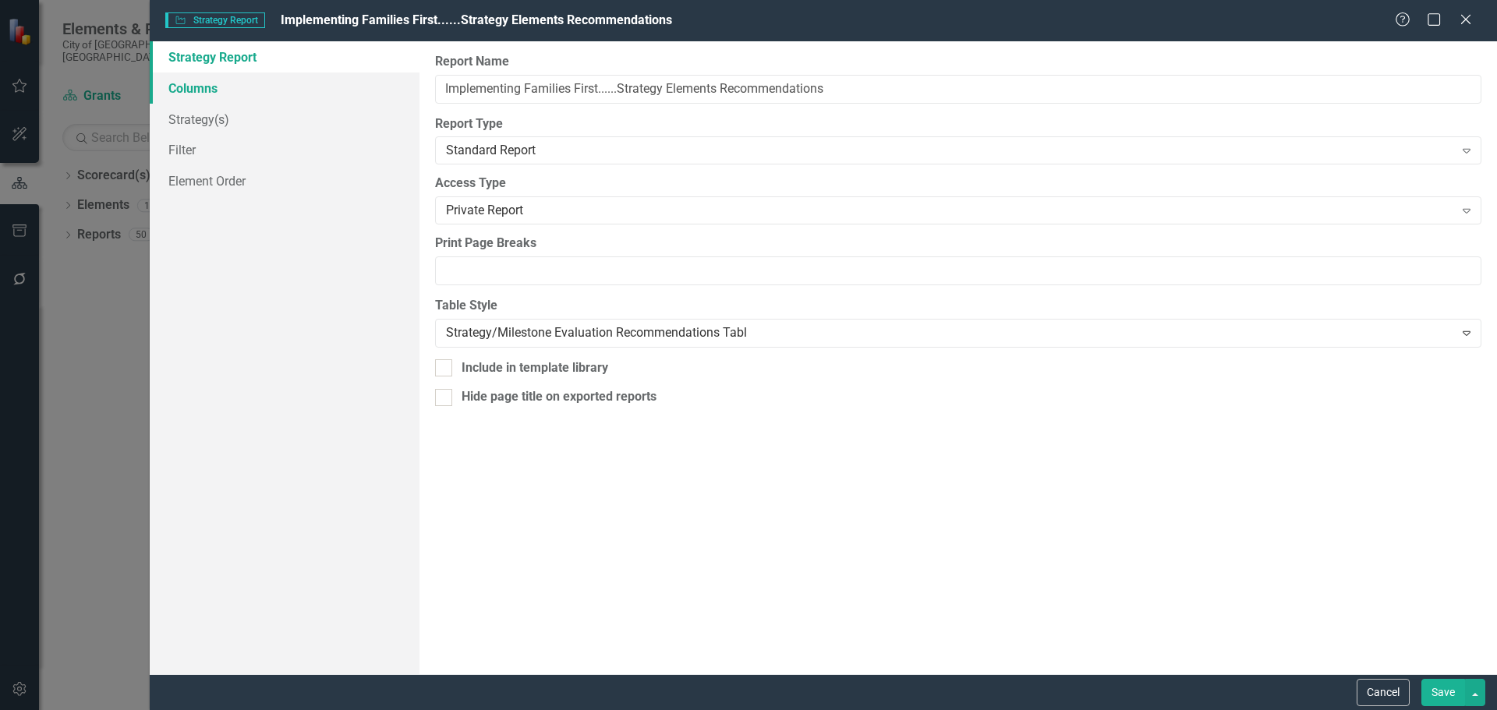
click at [214, 81] on link "Columns" at bounding box center [285, 88] width 270 height 31
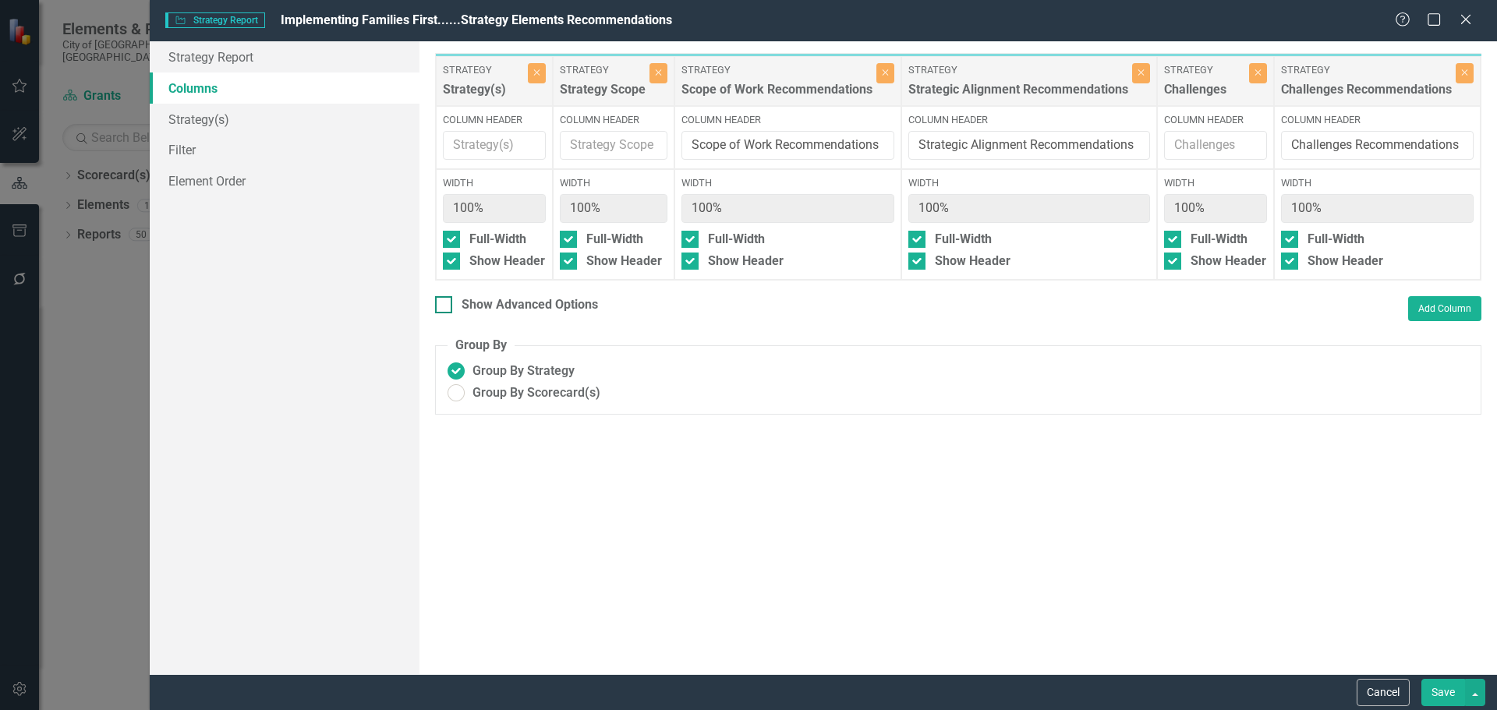
click at [528, 310] on div "Show Advanced Options" at bounding box center [530, 305] width 136 height 18
click at [445, 306] on input "Show Advanced Options" at bounding box center [440, 301] width 10 height 10
checkbox input "true"
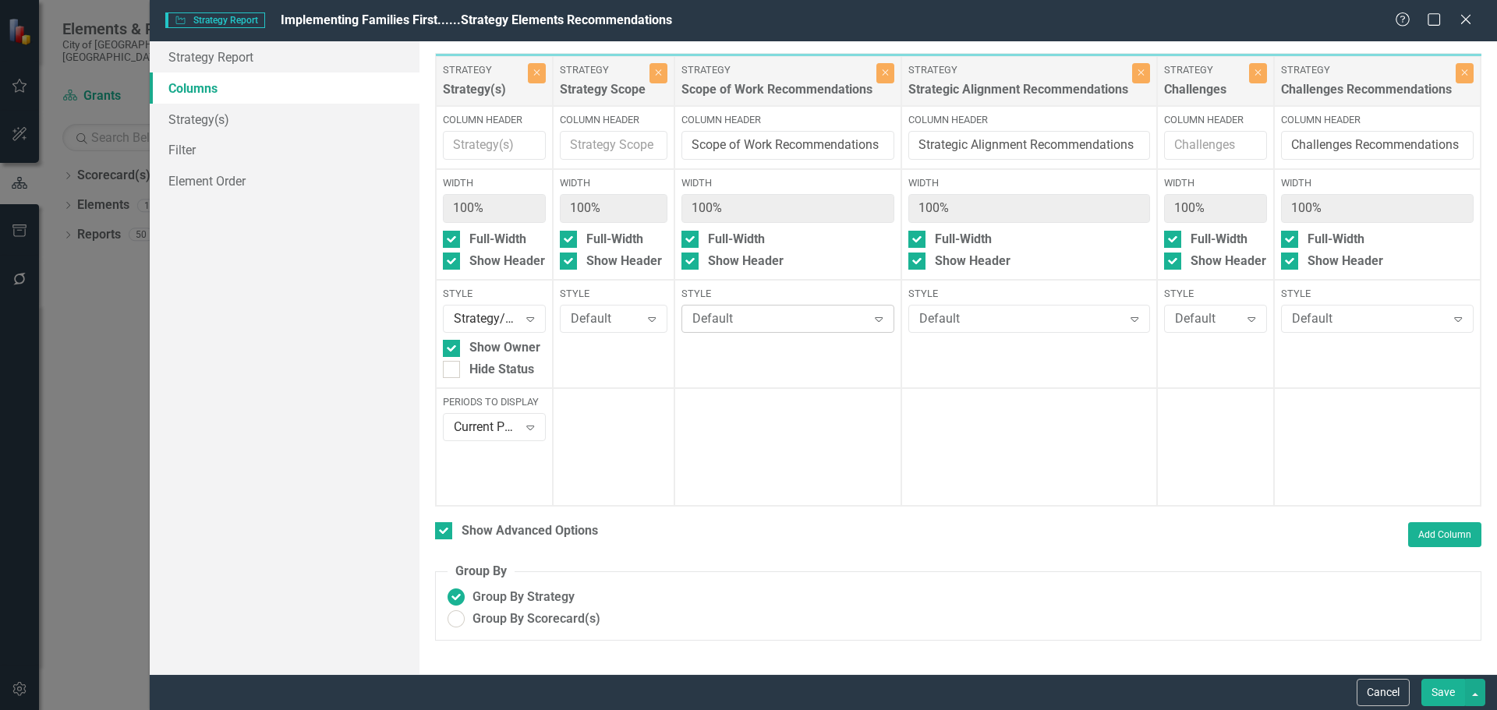
click at [734, 316] on div "Default" at bounding box center [779, 319] width 175 height 18
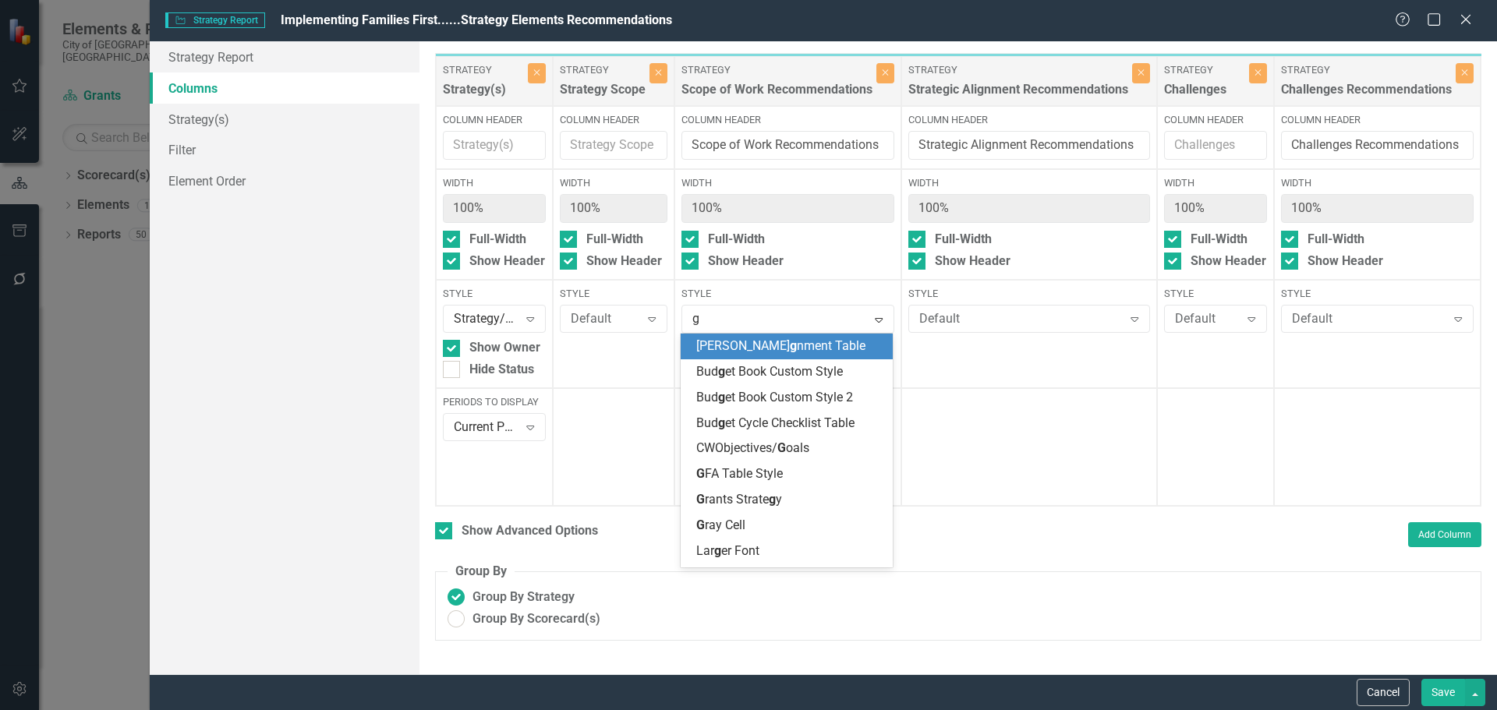
type input "gr"
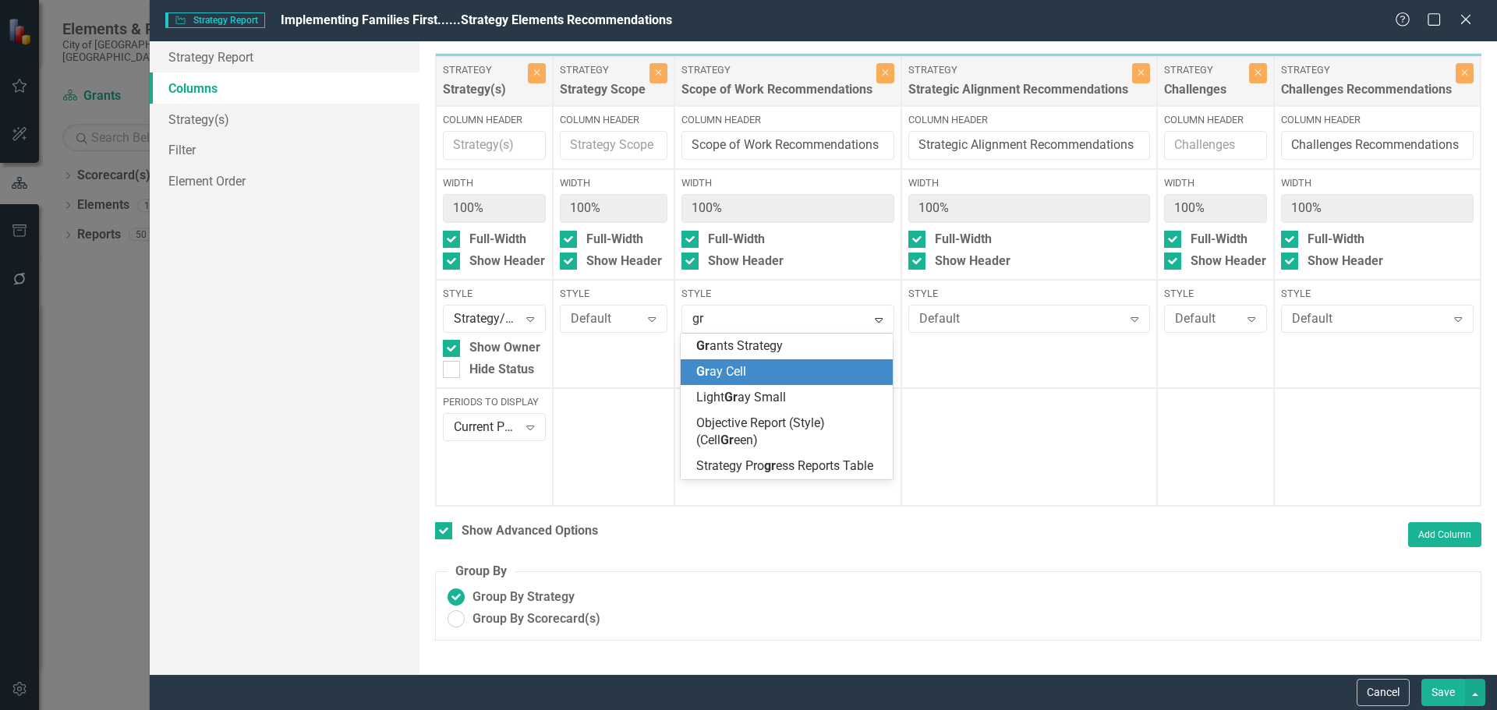
click at [752, 377] on div "Gr ay Cell" at bounding box center [789, 372] width 187 height 18
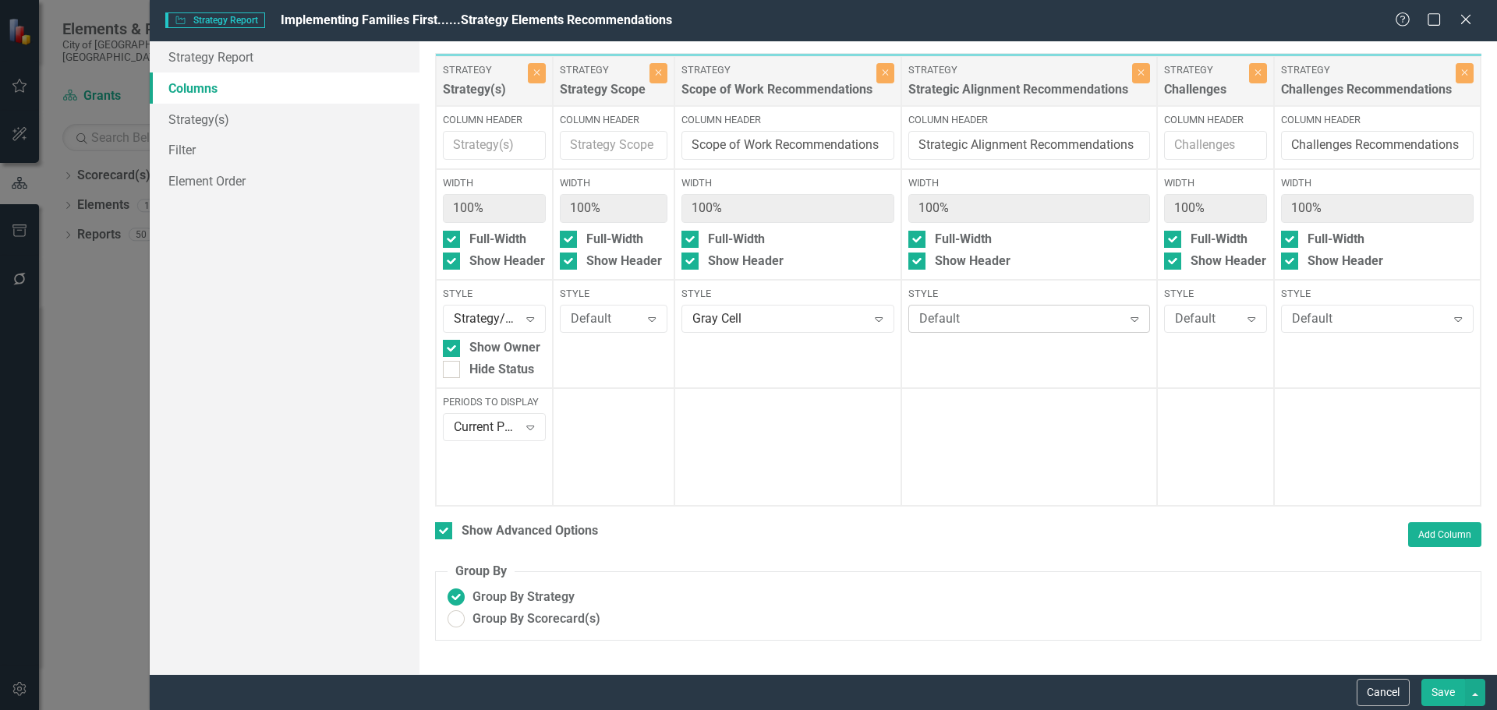
click at [1035, 318] on div "Default" at bounding box center [1021, 319] width 204 height 18
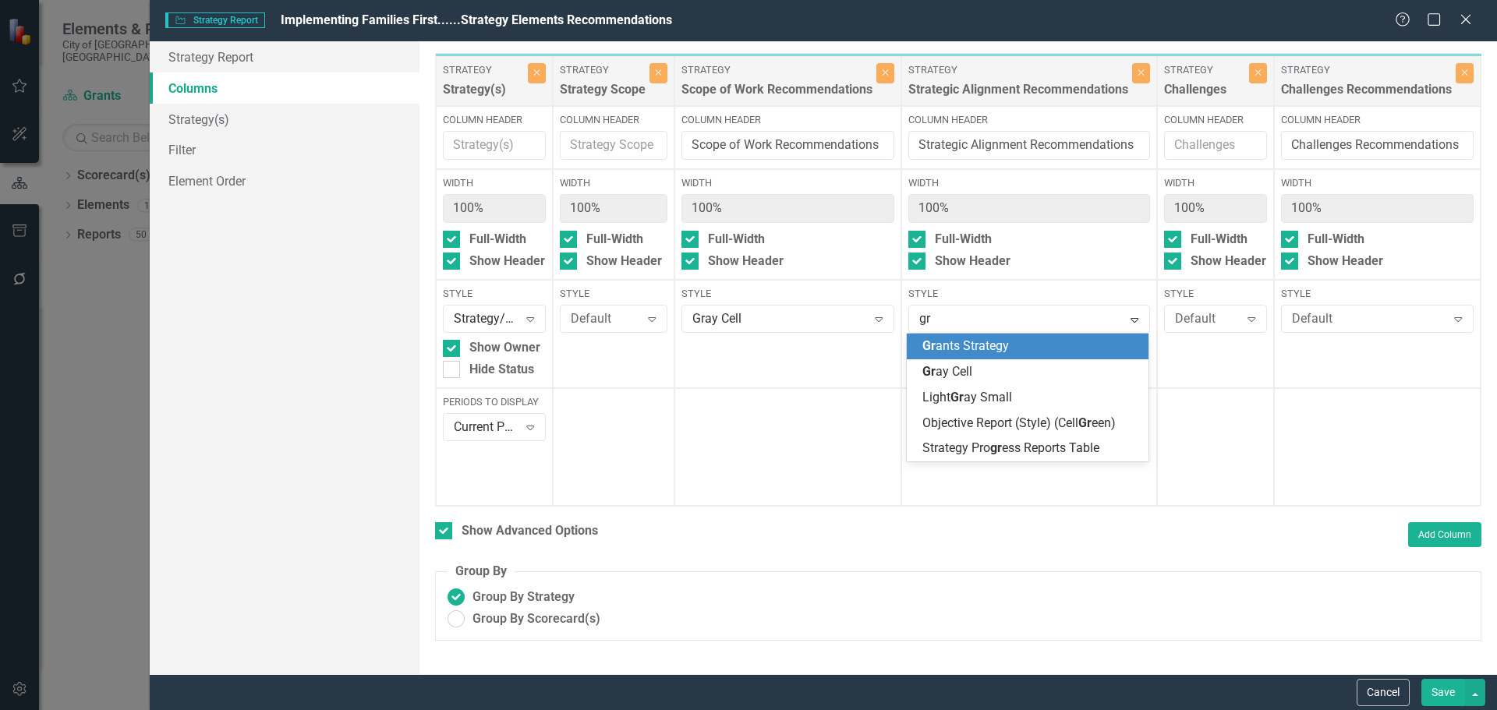
type input "gra"
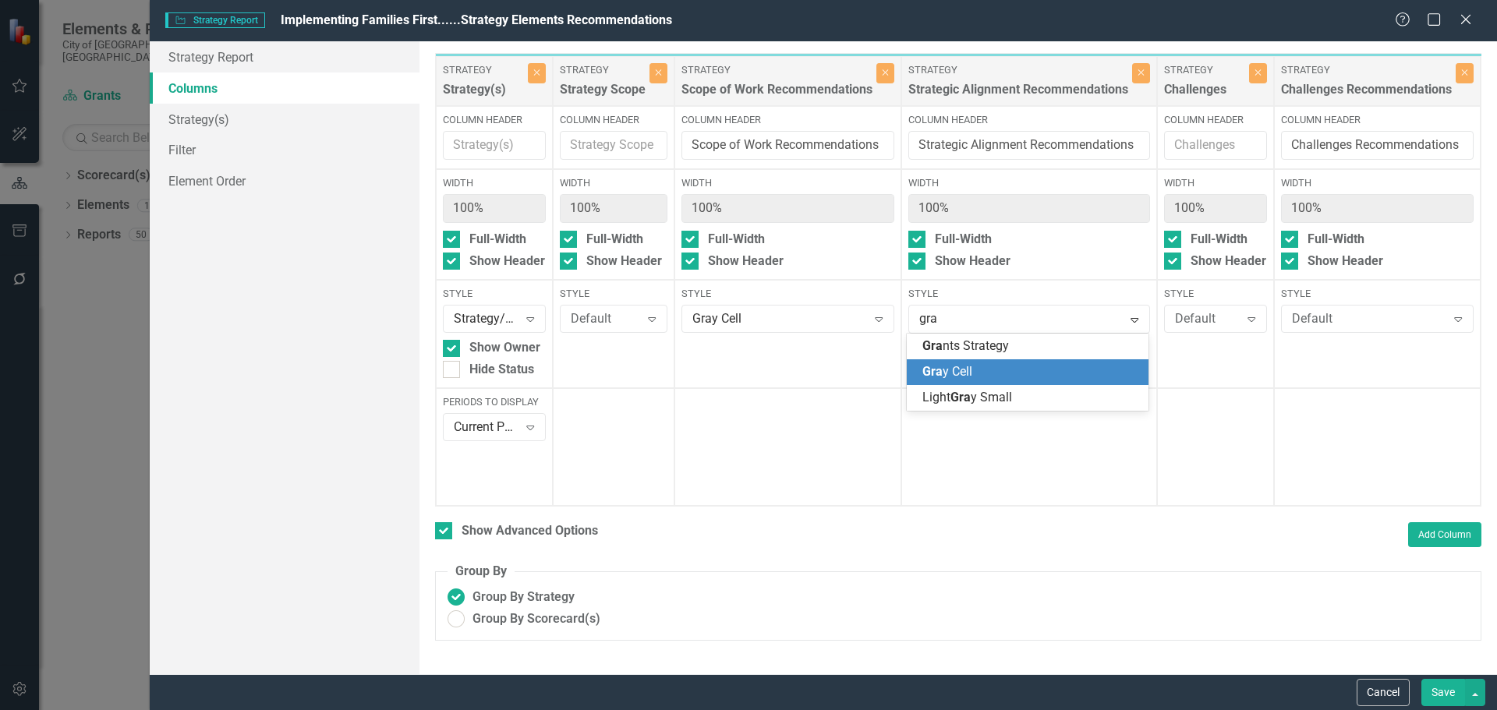
click at [975, 370] on div "Gra y Cell" at bounding box center [1030, 372] width 217 height 18
click at [1345, 320] on div "Default" at bounding box center [1369, 319] width 154 height 18
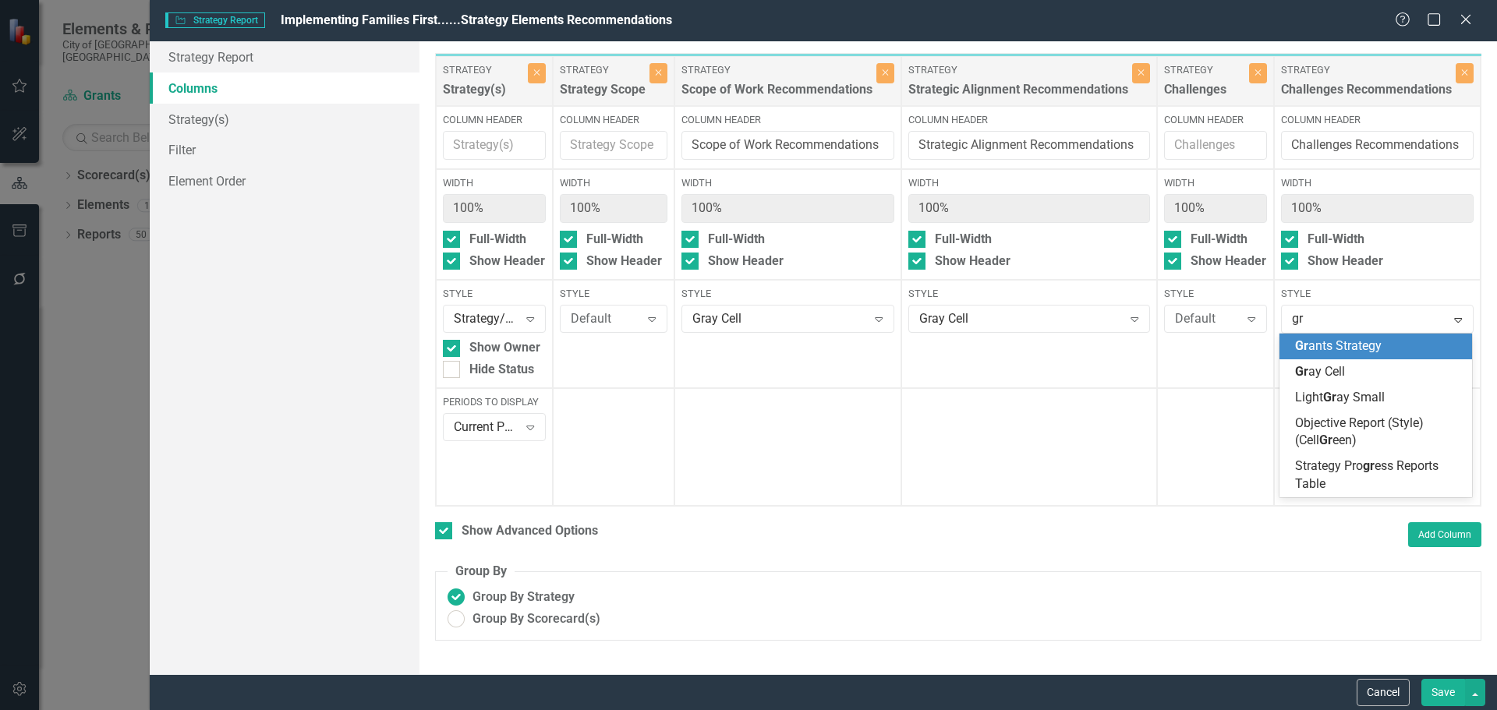
type input "gra"
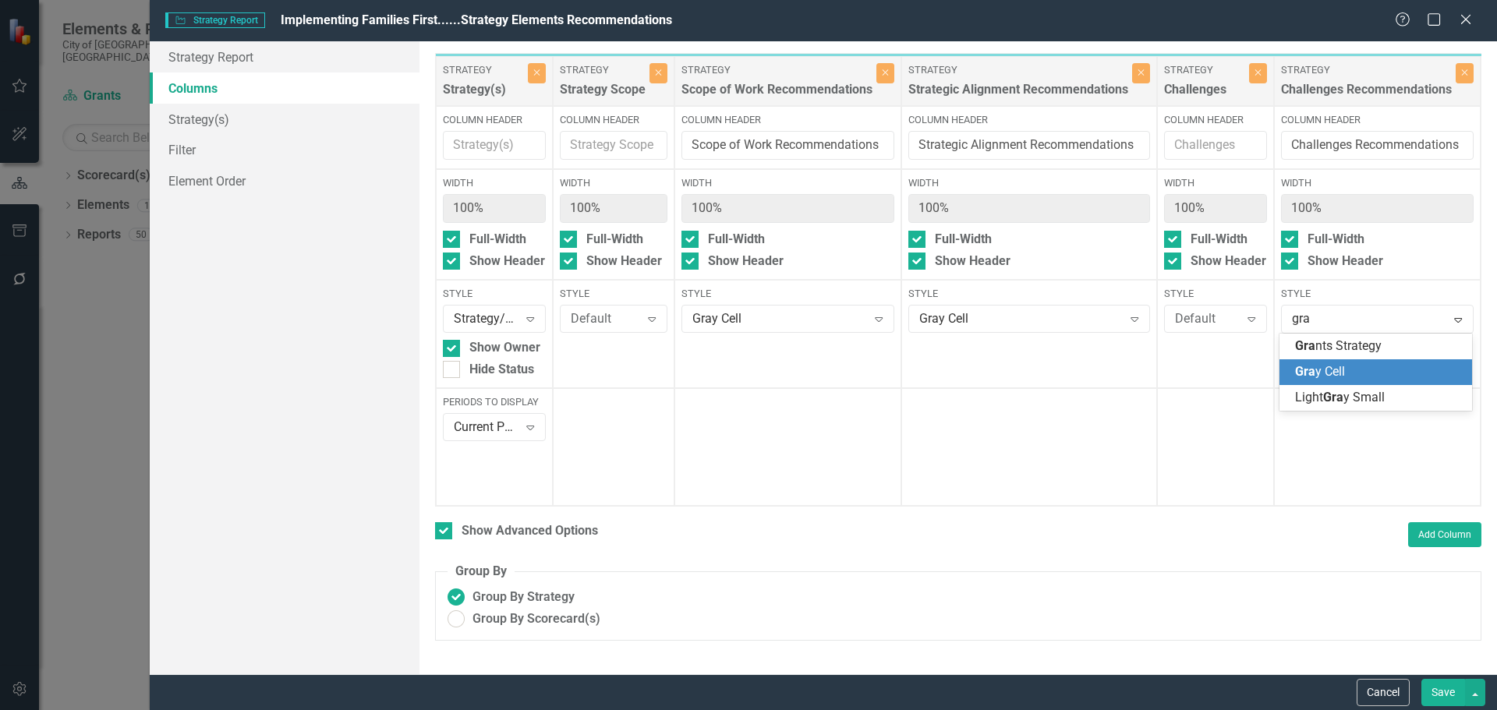
click at [1319, 371] on span "Gra y Cell" at bounding box center [1320, 371] width 50 height 15
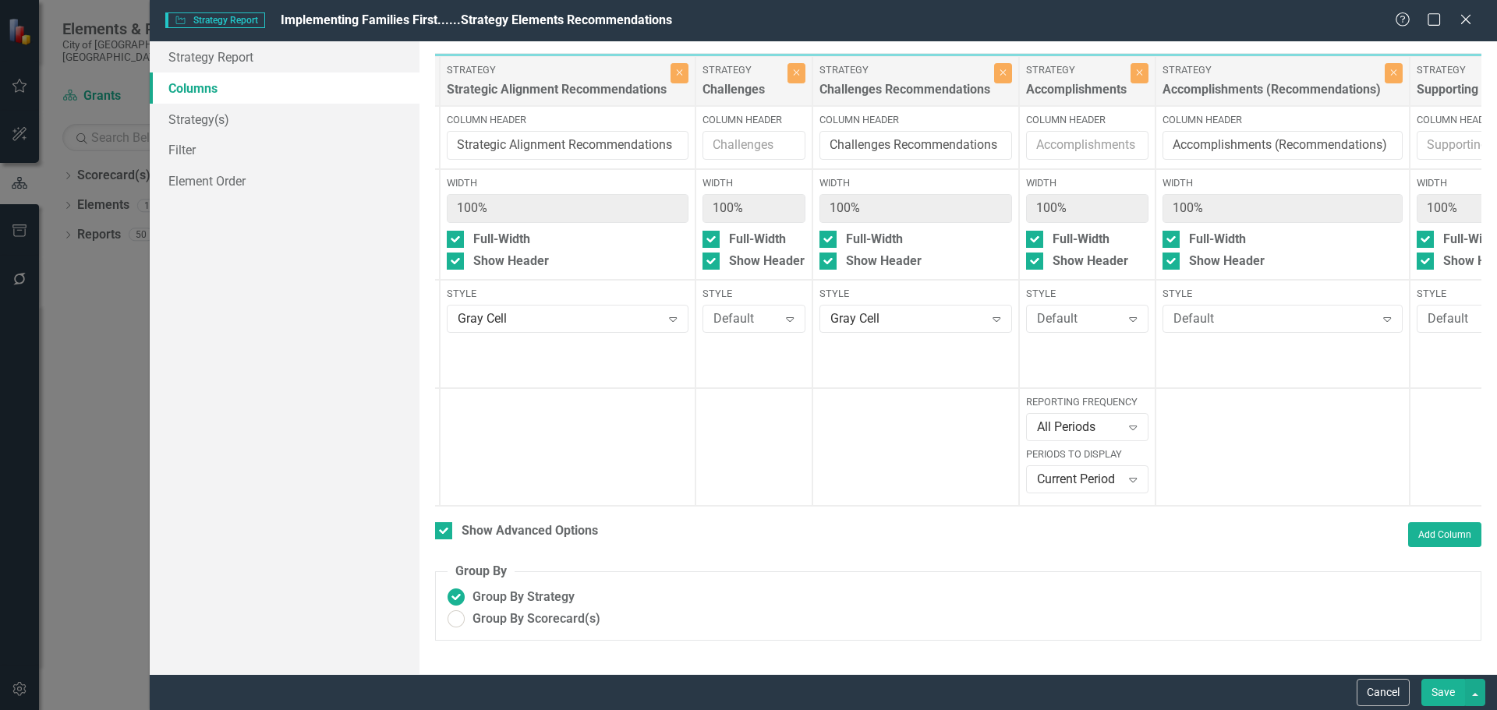
scroll to position [0, 701]
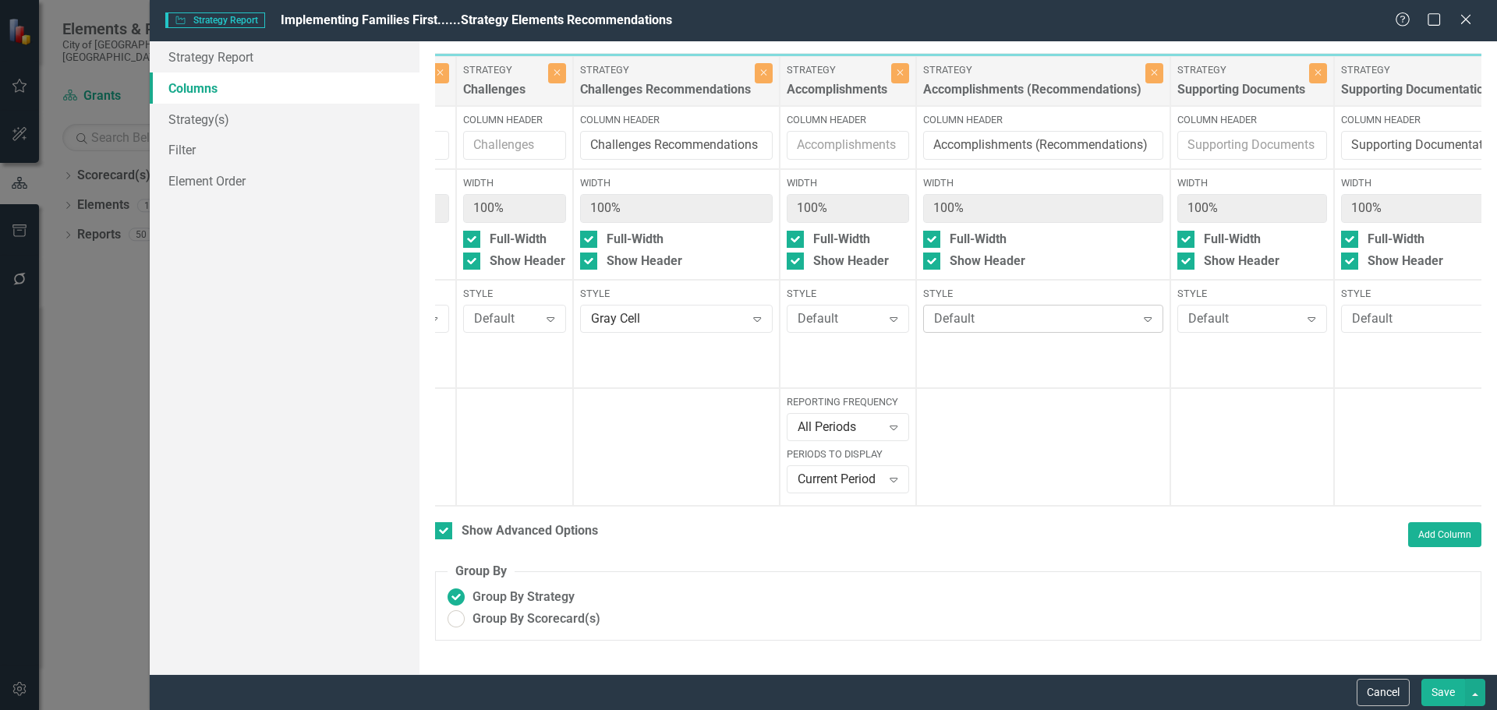
click at [947, 315] on div "Default" at bounding box center [1035, 319] width 202 height 18
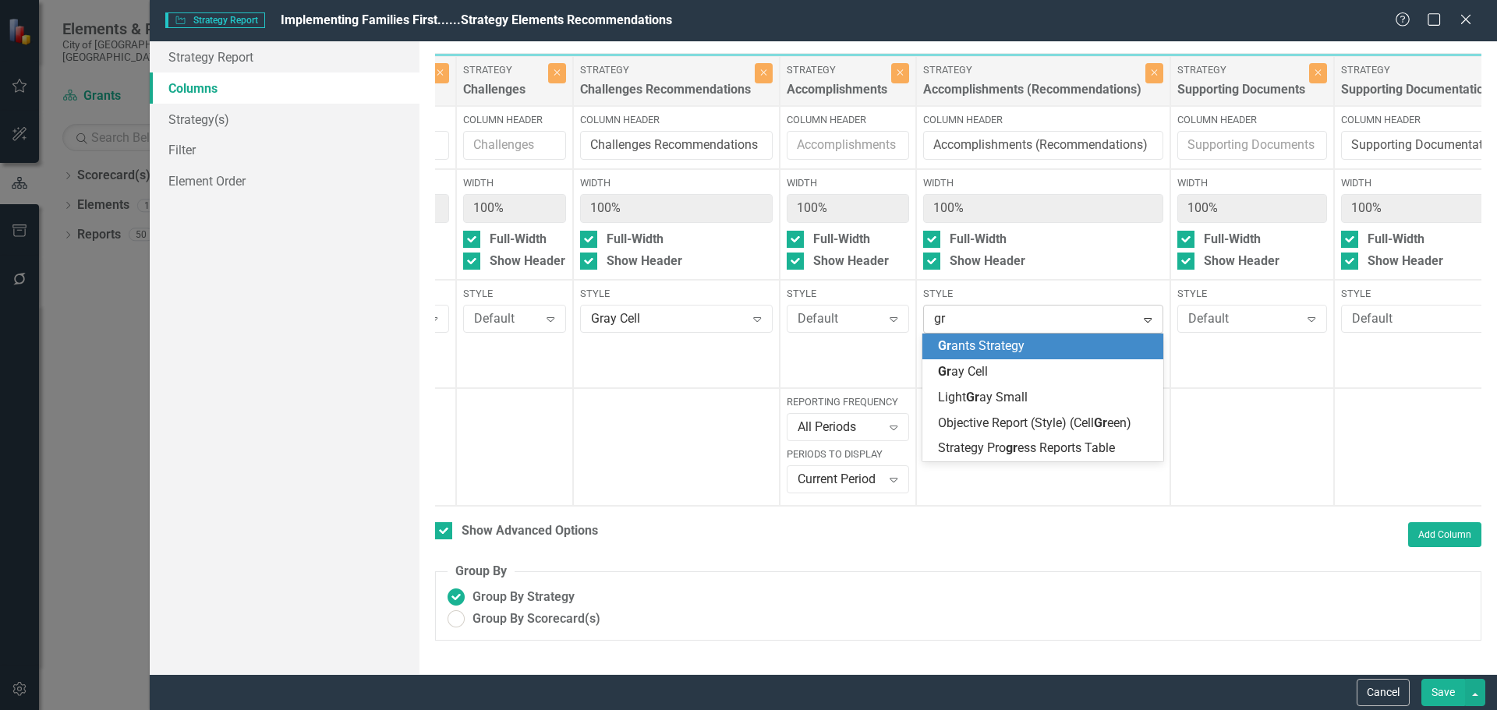
type input "gra"
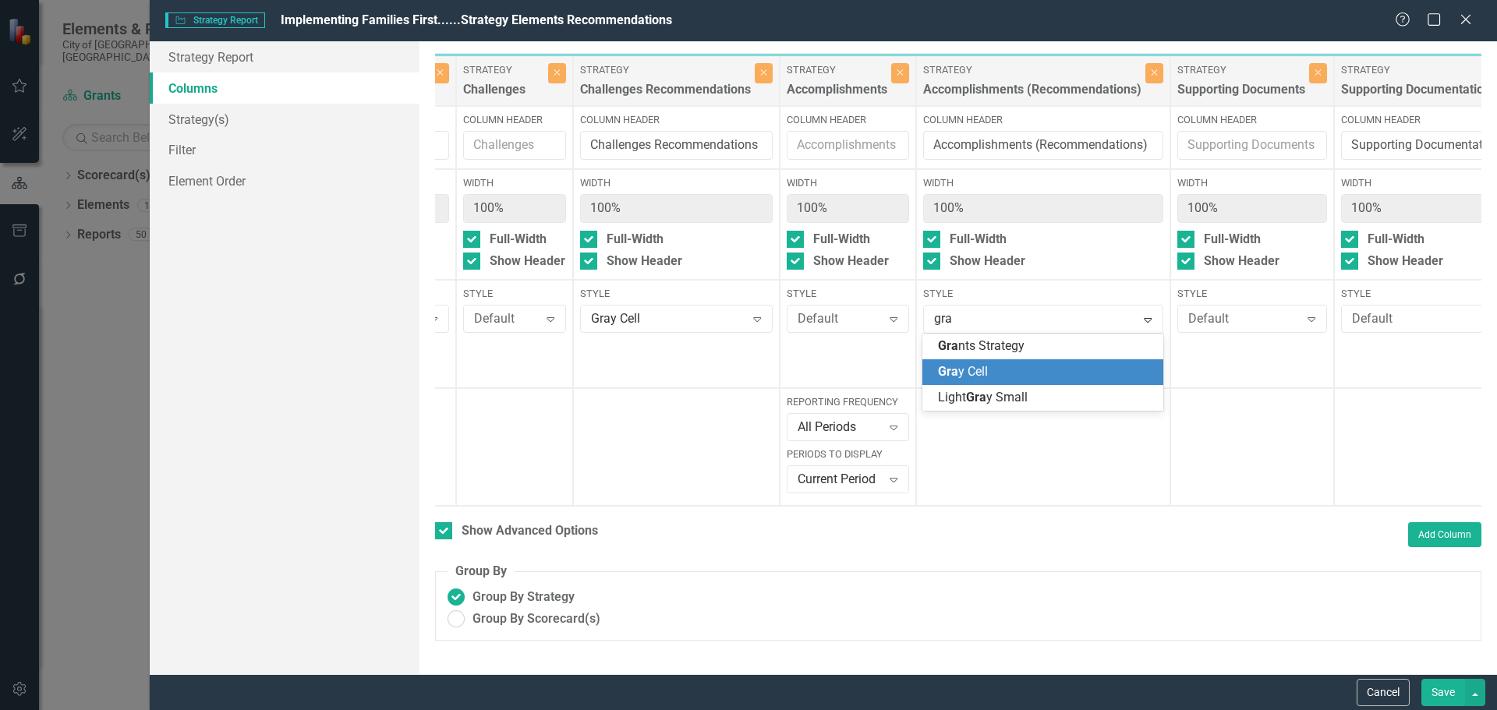
click at [963, 370] on span "Gra y Cell" at bounding box center [963, 371] width 50 height 15
click at [1395, 303] on div "Style Default Expand" at bounding box center [1481, 309] width 280 height 44
click at [1386, 328] on div "Default Expand" at bounding box center [1481, 319] width 280 height 28
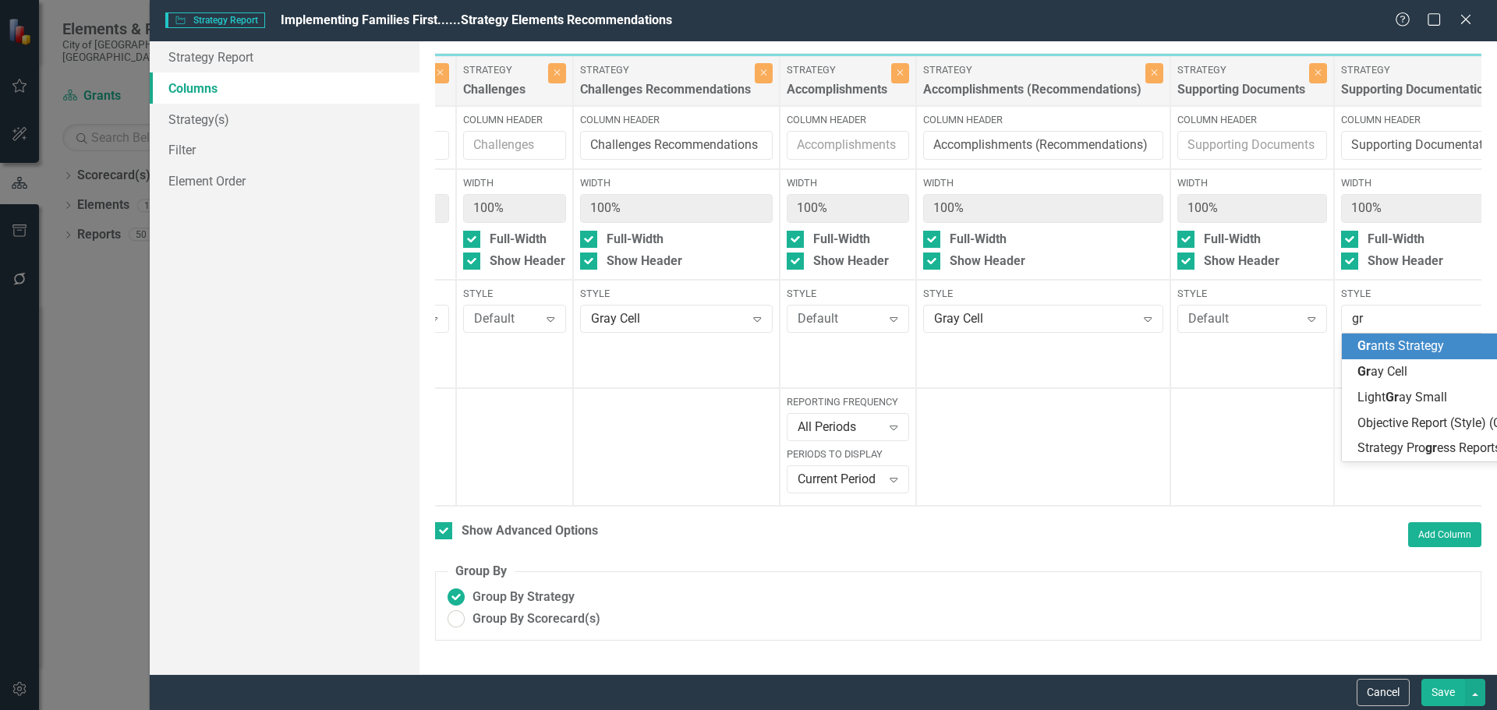
type input "gra"
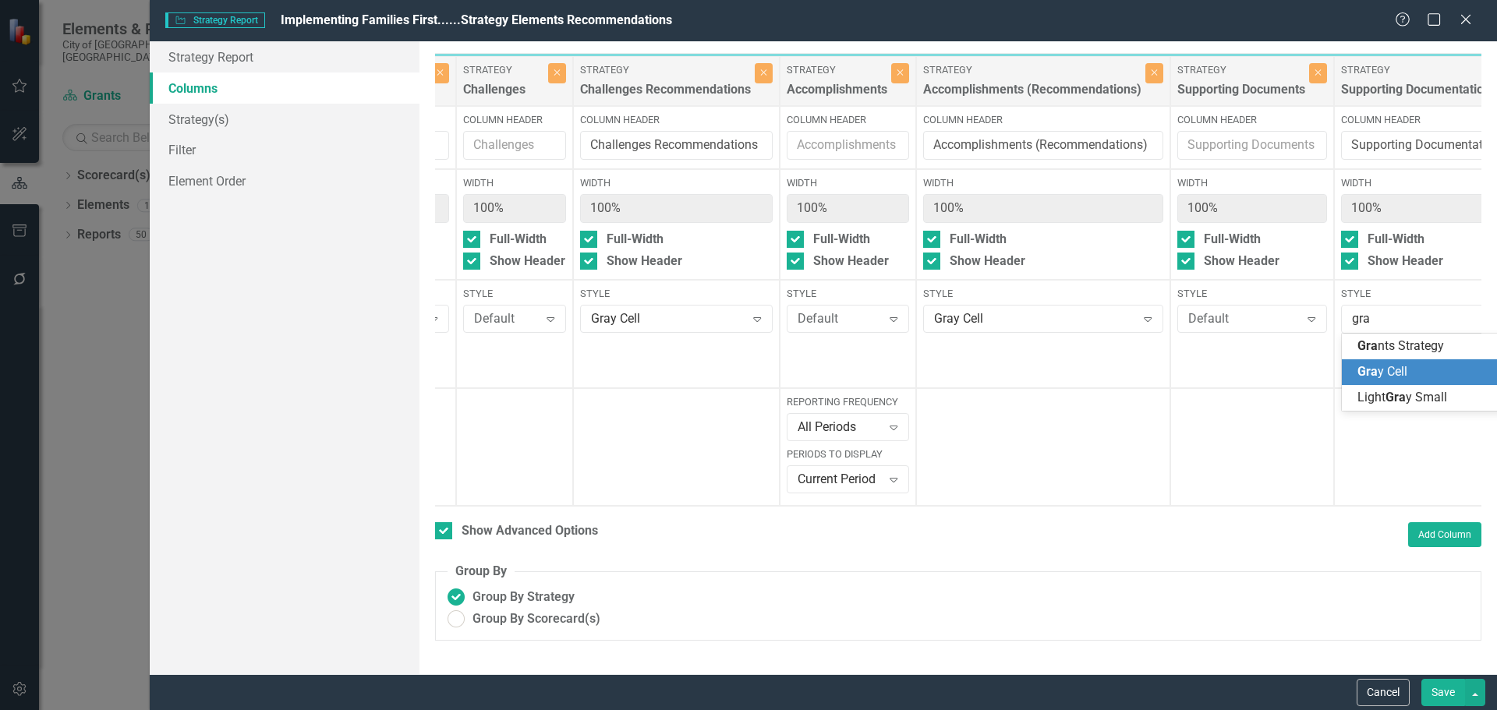
click at [1400, 370] on span "Gra y Cell" at bounding box center [1382, 371] width 50 height 15
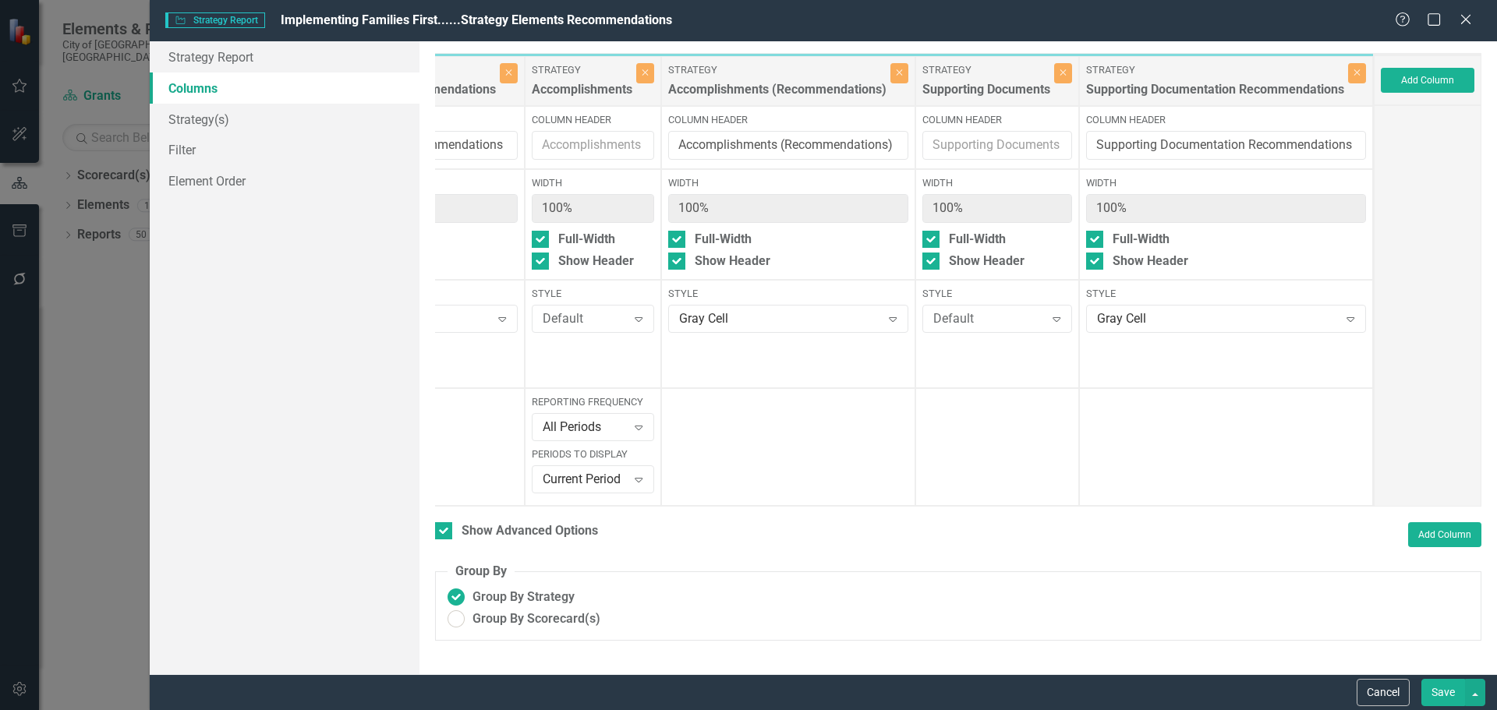
click at [1442, 692] on button "Save" at bounding box center [1443, 692] width 44 height 27
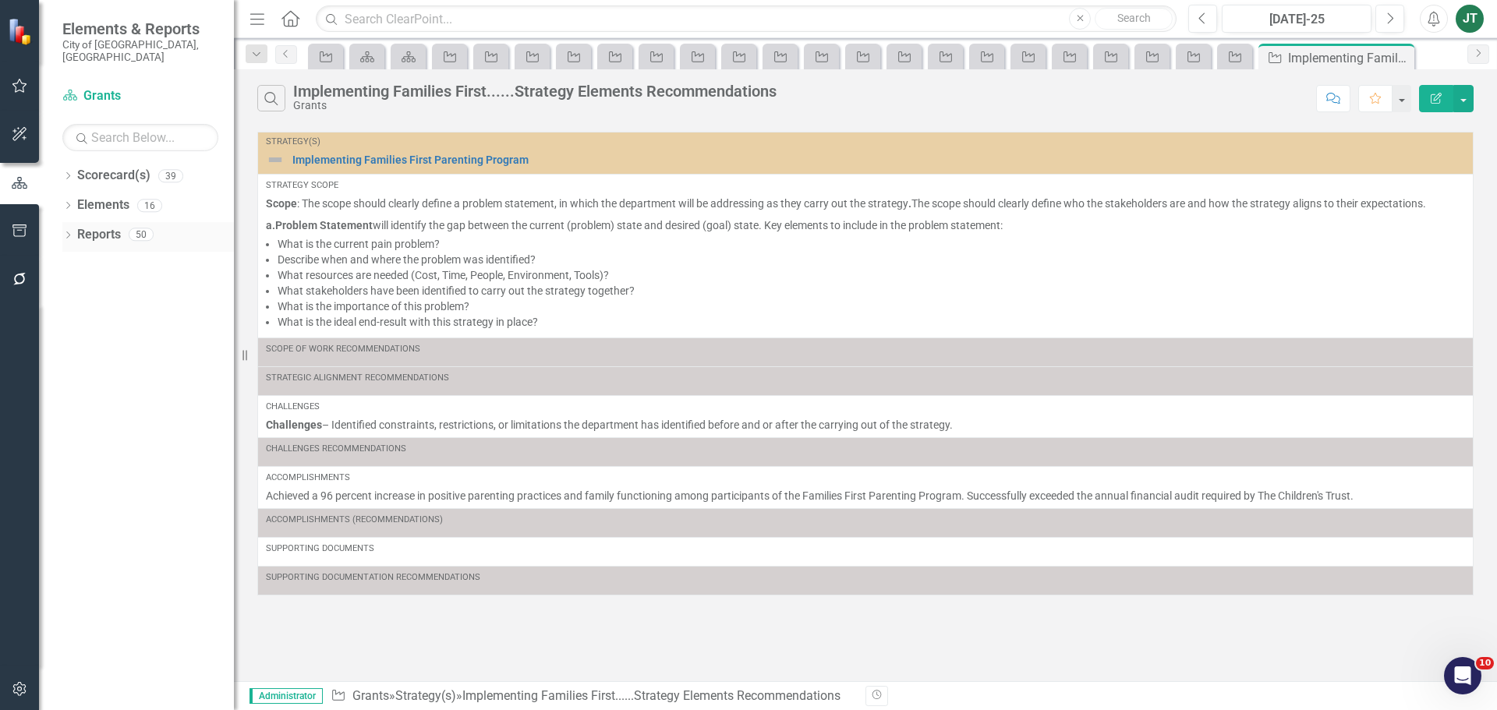
click at [101, 226] on link "Reports" at bounding box center [99, 235] width 44 height 18
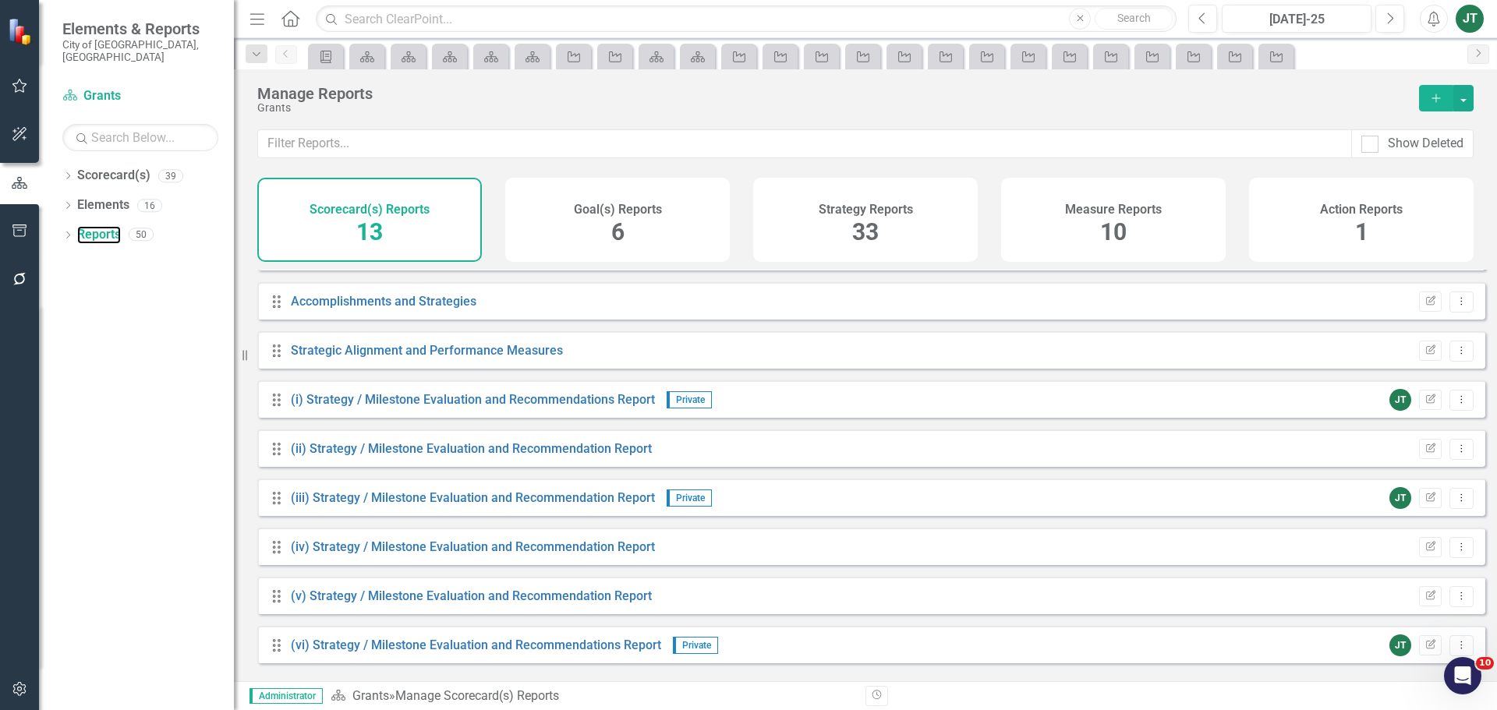
scroll to position [239, 0]
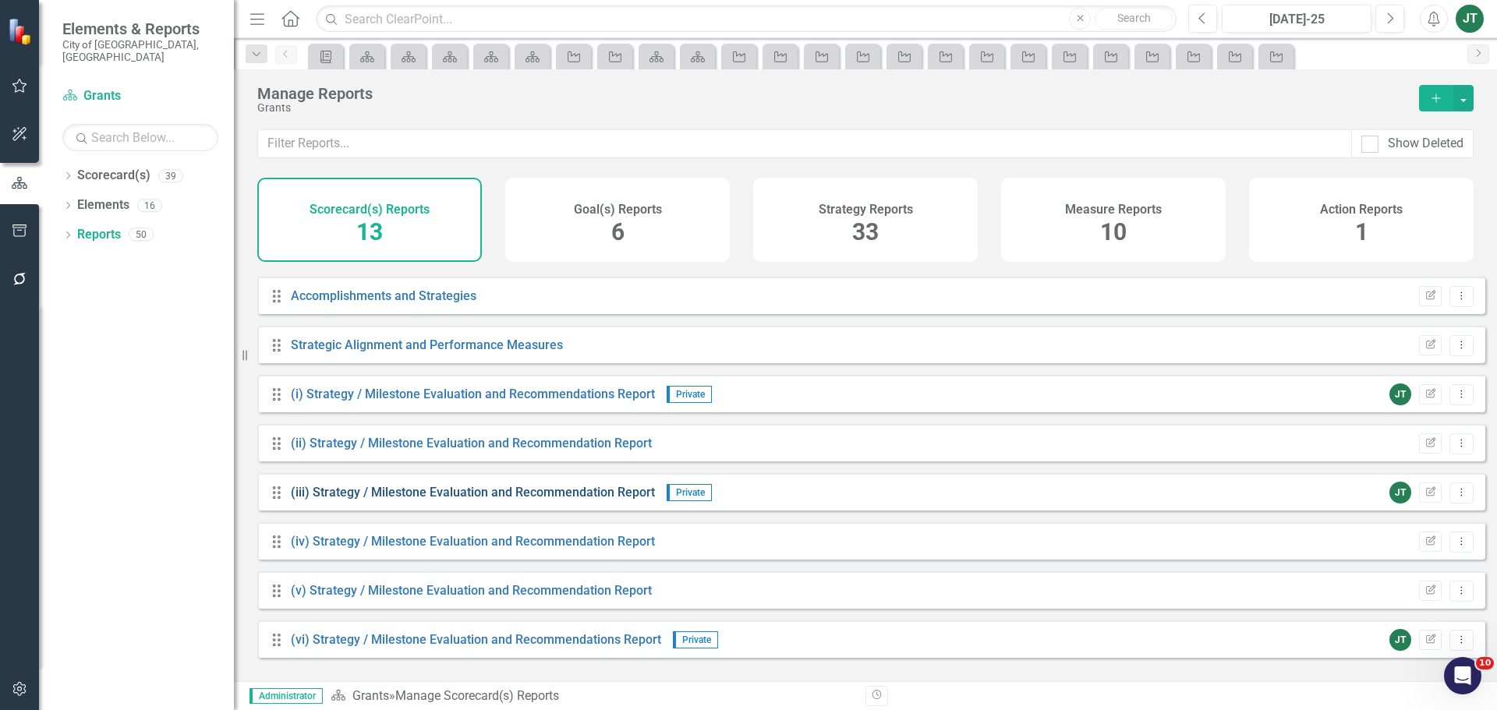
click at [362, 500] on link "(iii) Strategy / Milestone Evaluation and Recommendation Report" at bounding box center [473, 492] width 364 height 15
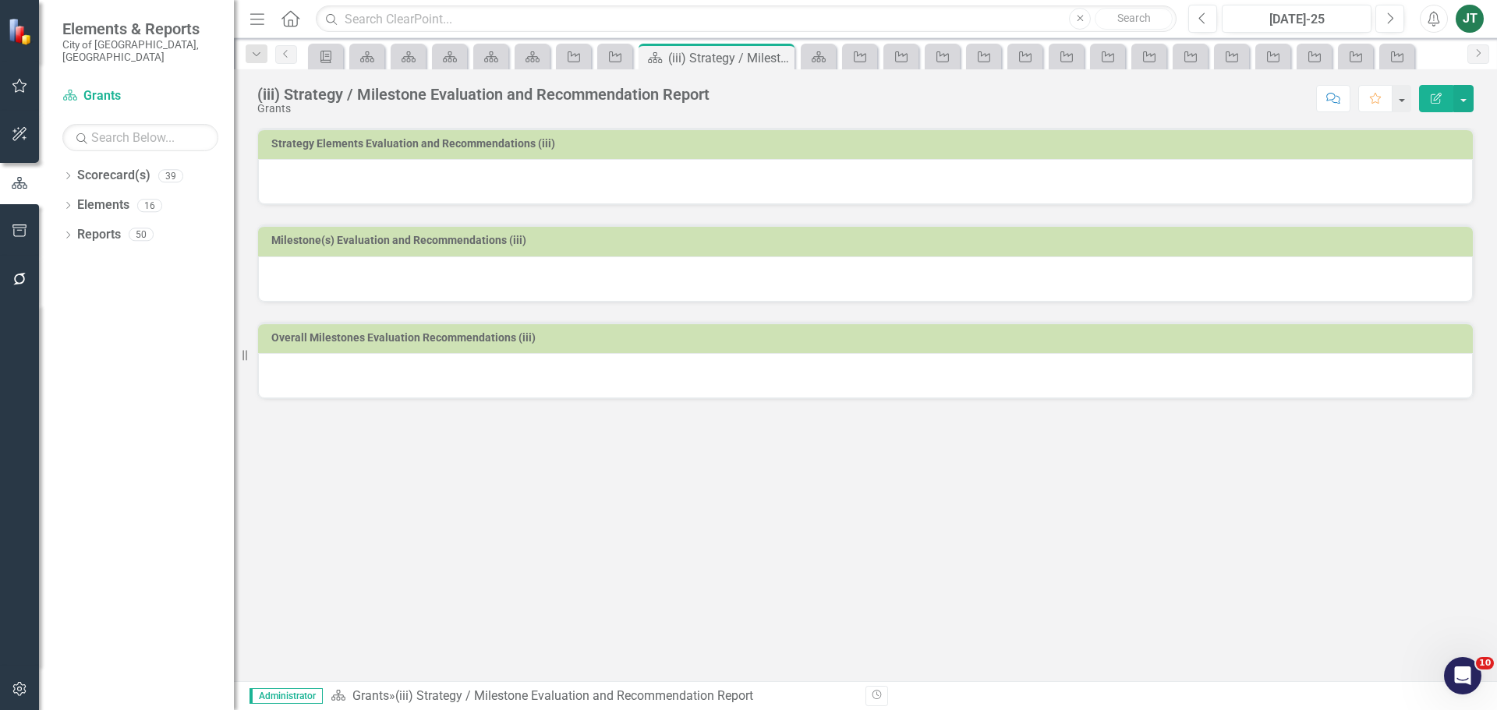
click at [642, 163] on div at bounding box center [865, 181] width 1215 height 45
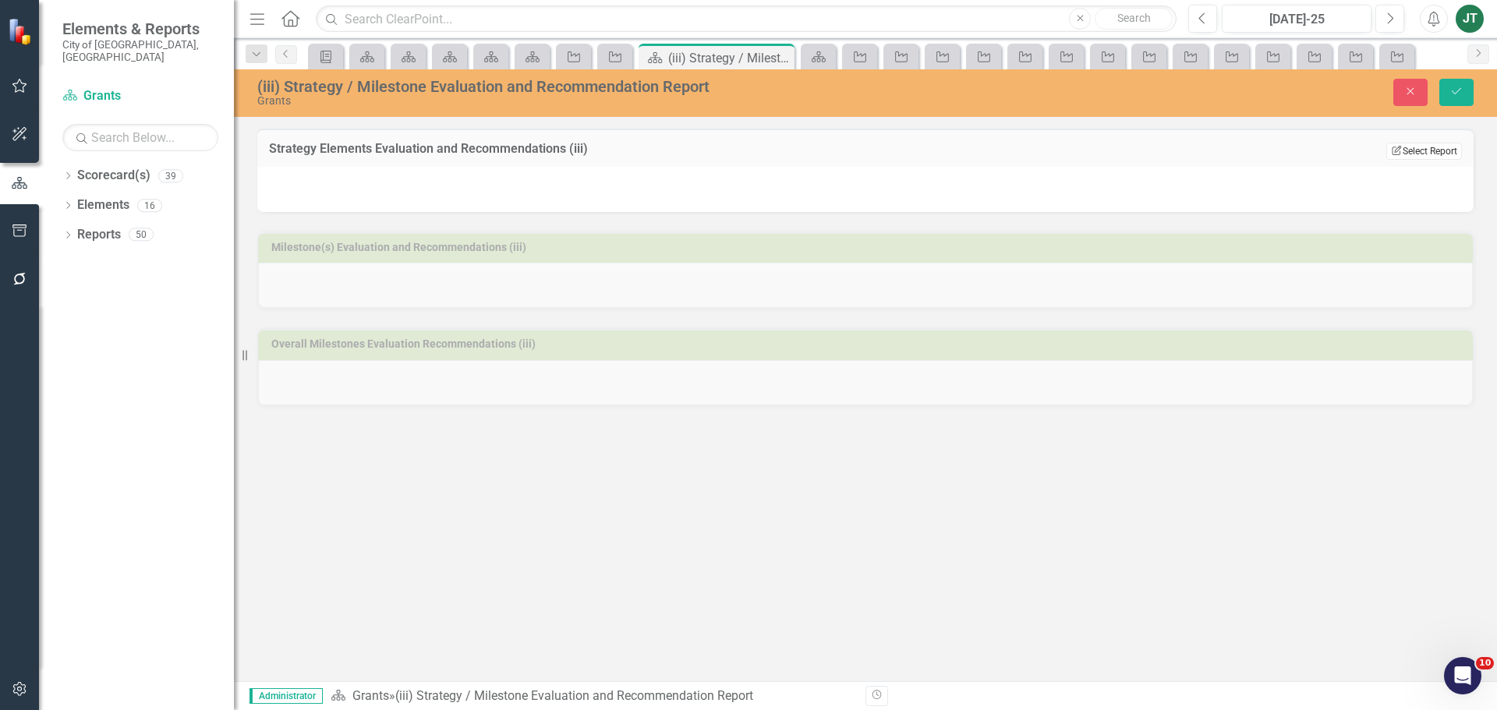
click at [1440, 148] on button "Edit Report Select Report" at bounding box center [1424, 151] width 76 height 17
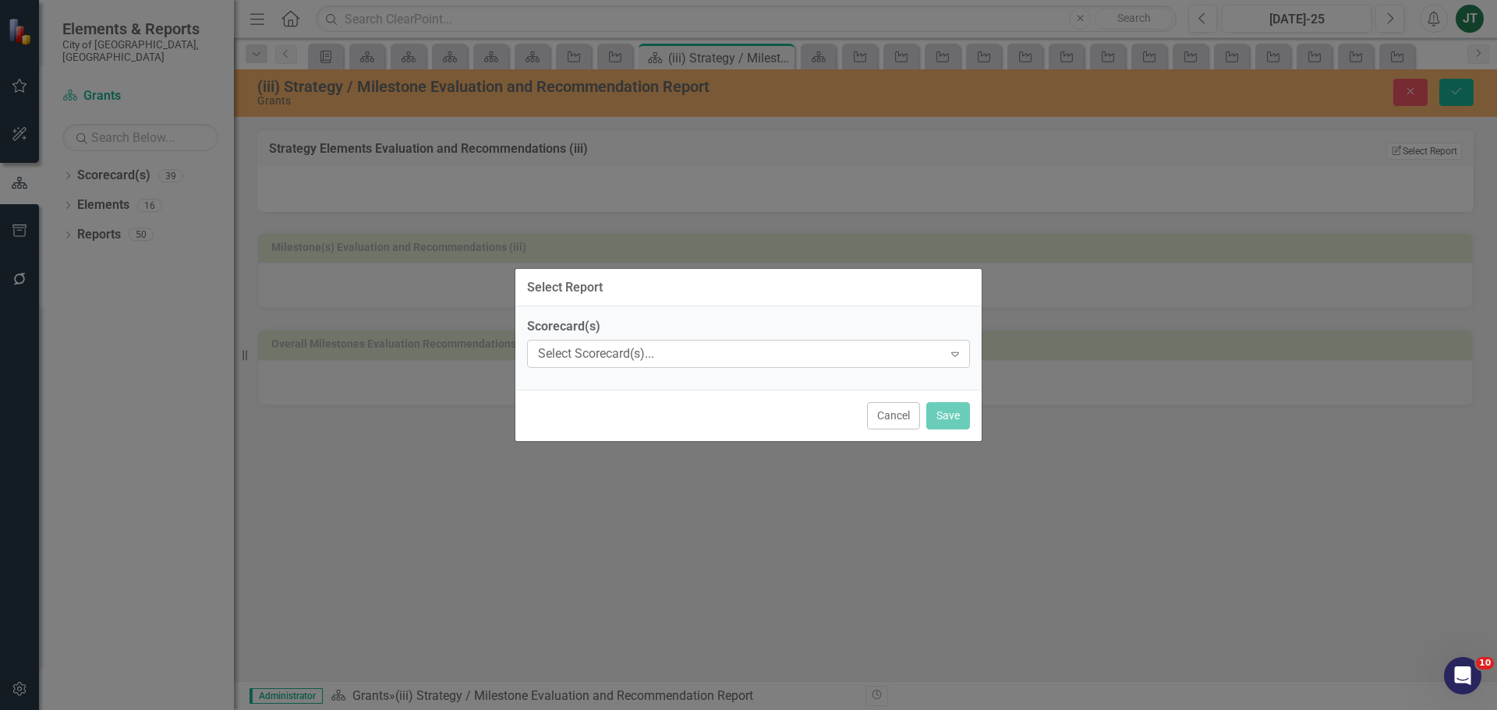
click at [589, 367] on div "Select Scorecard(s)... Expand" at bounding box center [748, 354] width 443 height 28
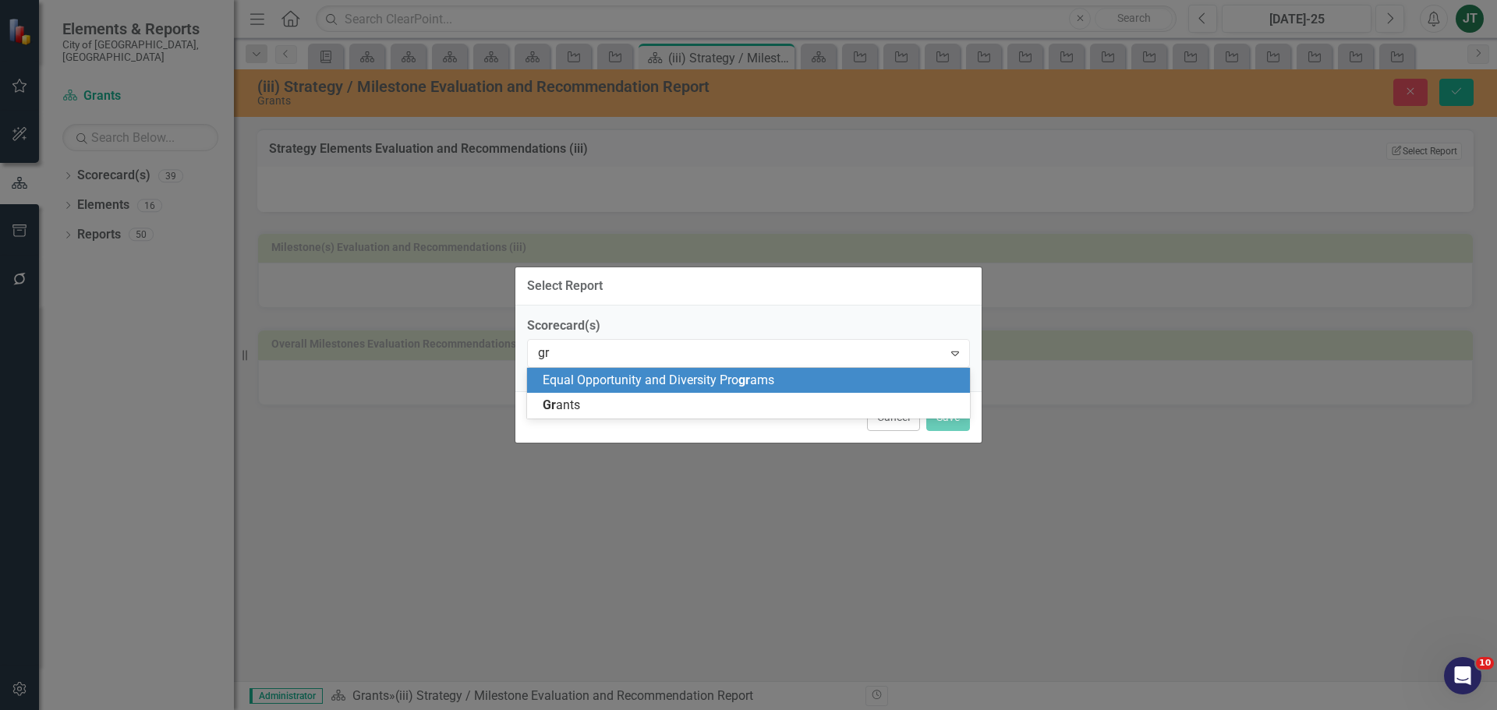
type input "gra"
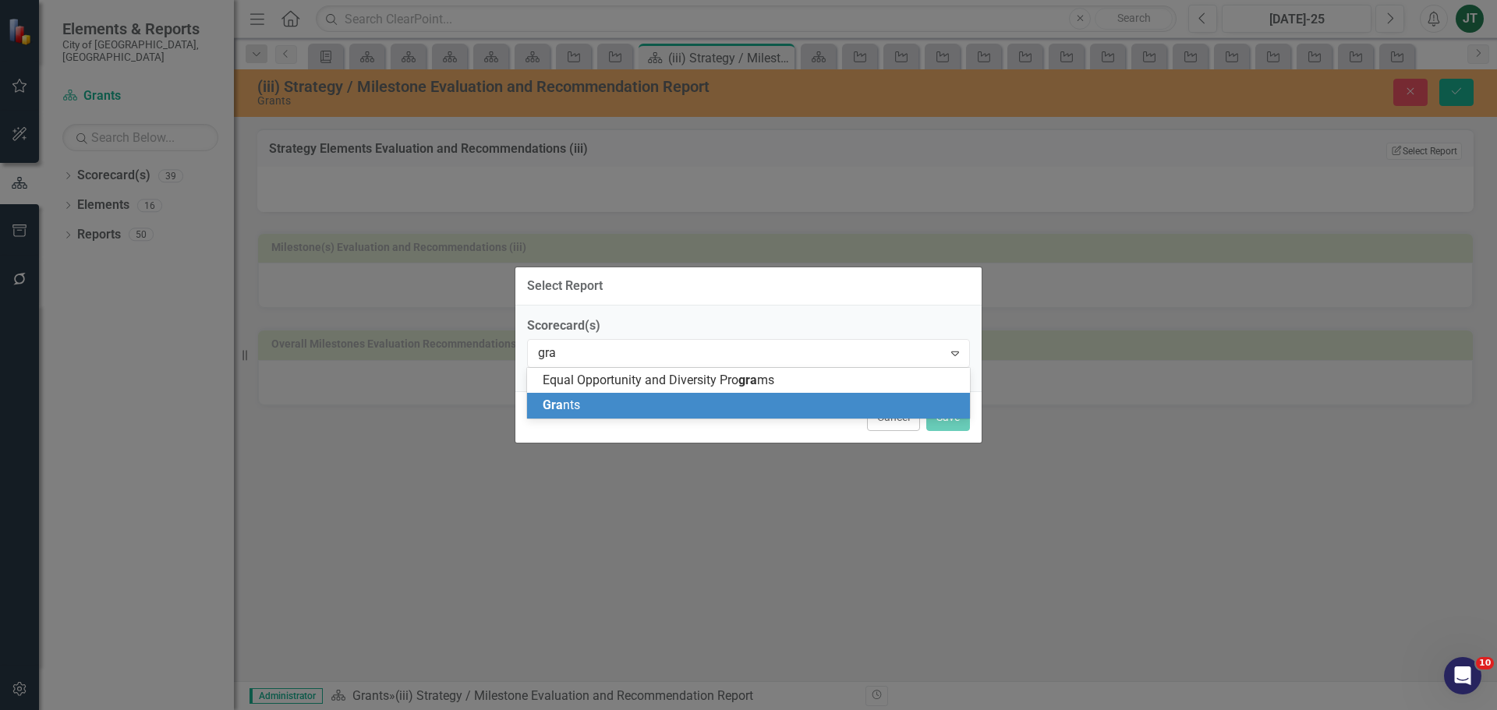
click at [592, 402] on div "Gra nts" at bounding box center [752, 406] width 418 height 18
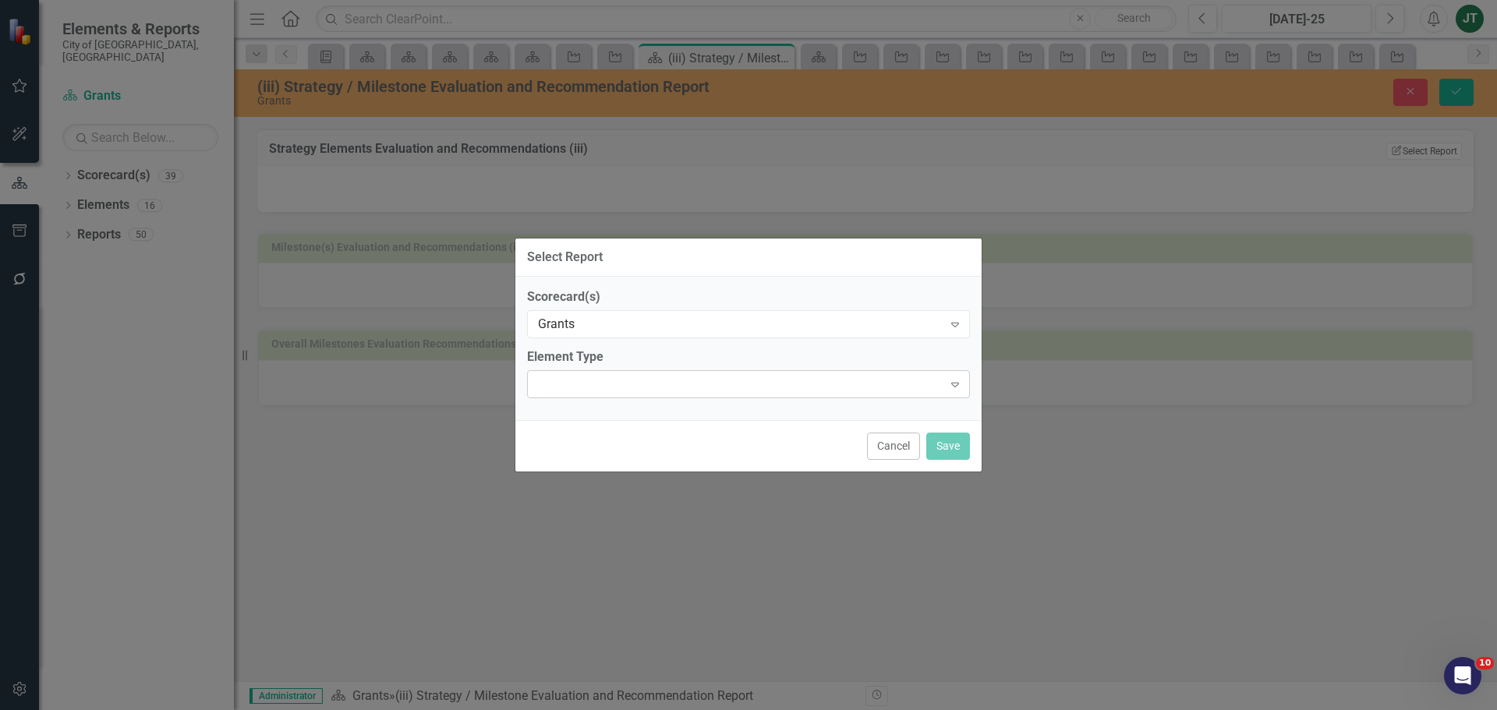
click at [738, 379] on div "Expand" at bounding box center [748, 384] width 443 height 28
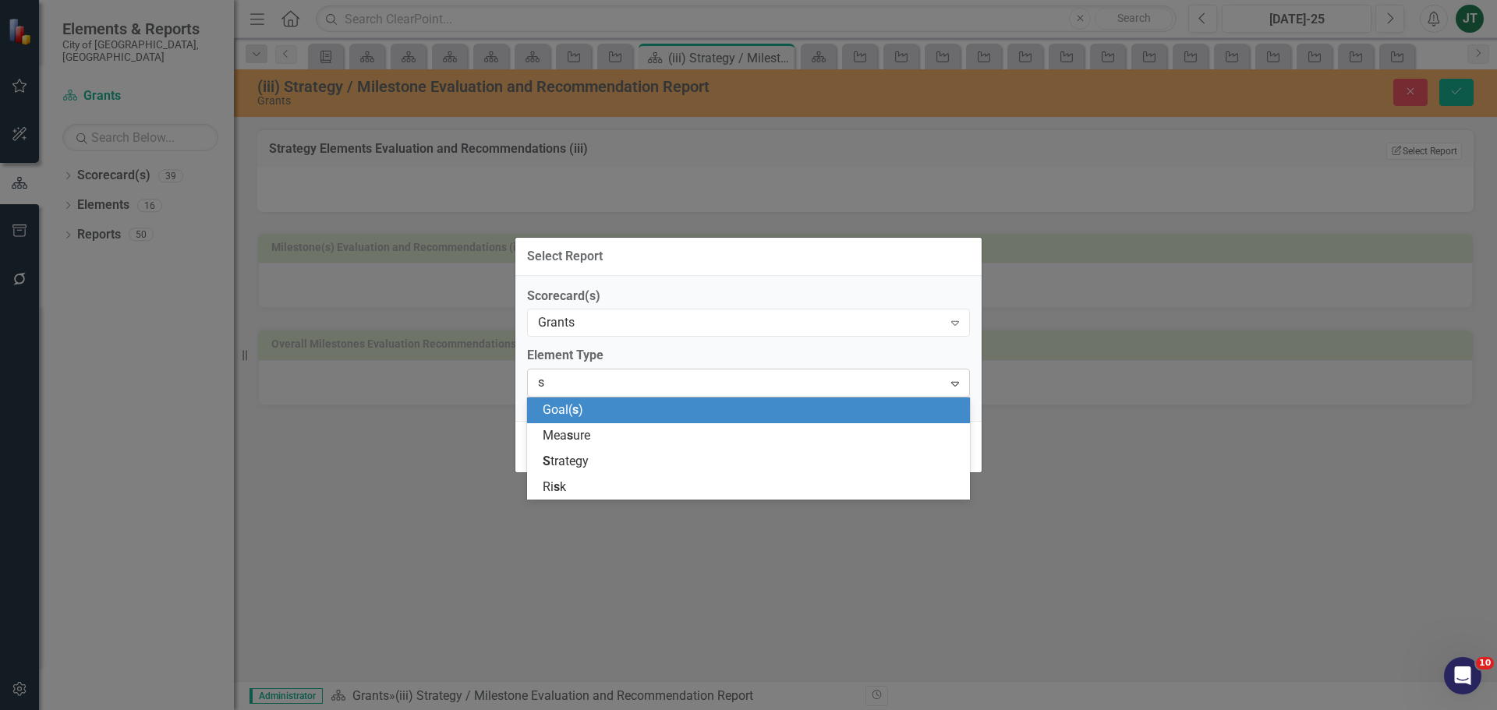
type input "st"
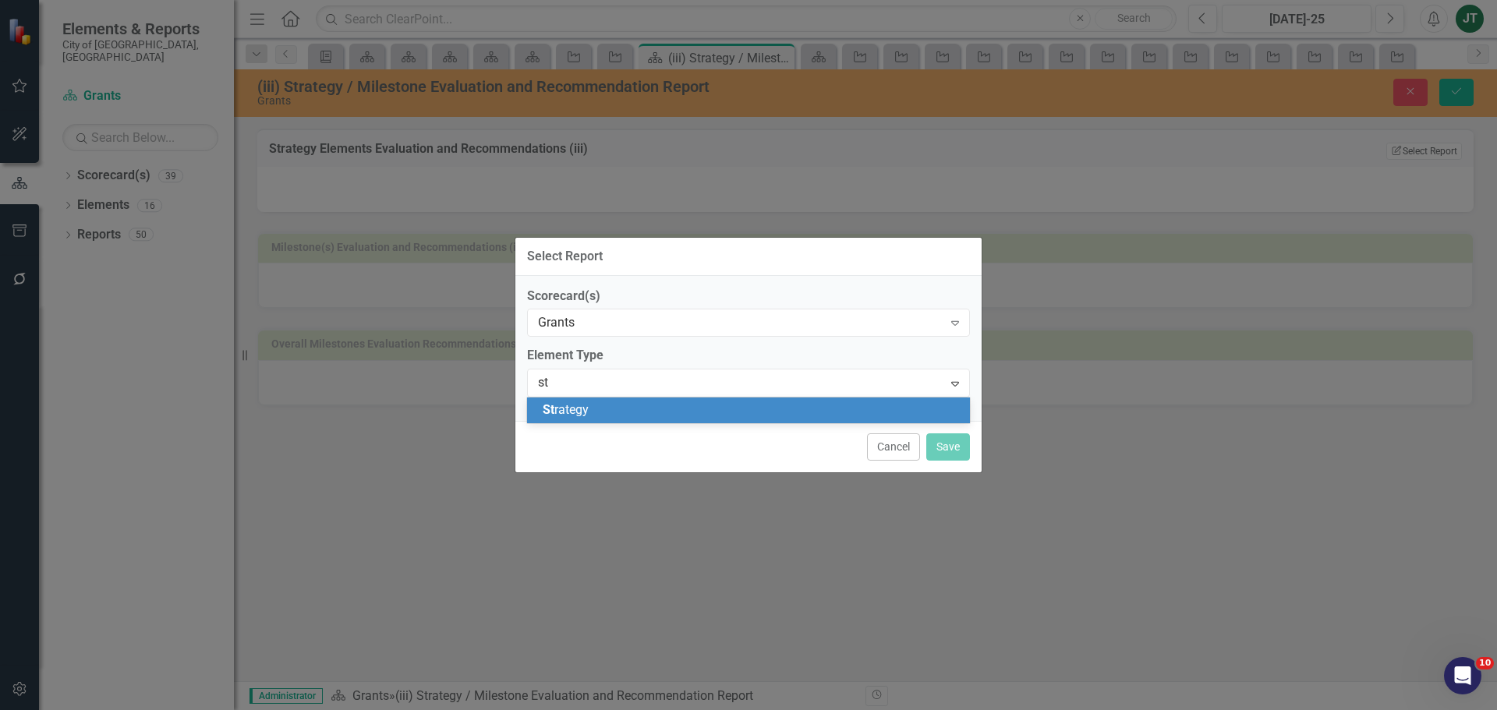
click at [657, 415] on div "St rategy" at bounding box center [752, 411] width 418 height 18
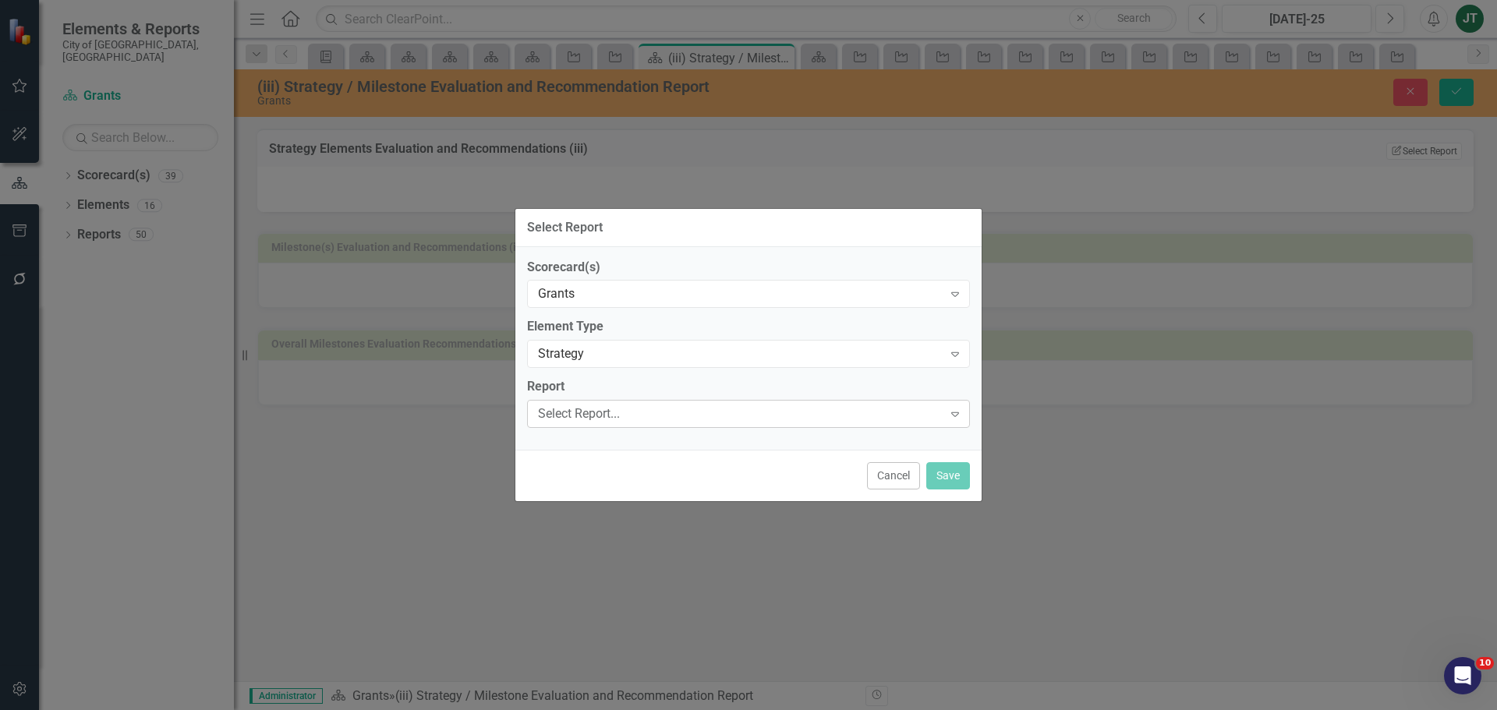
click at [657, 410] on div "Select Report..." at bounding box center [740, 414] width 405 height 18
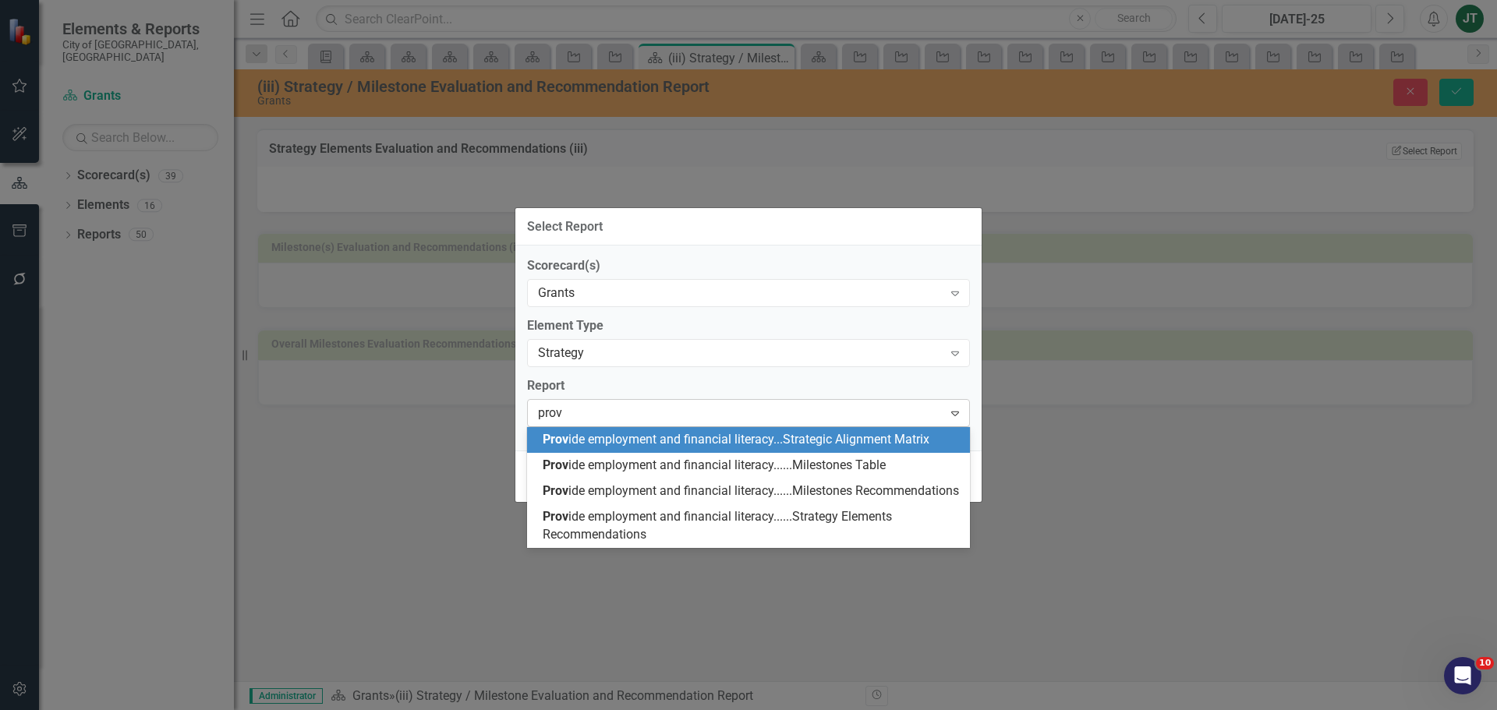
type input "provi"
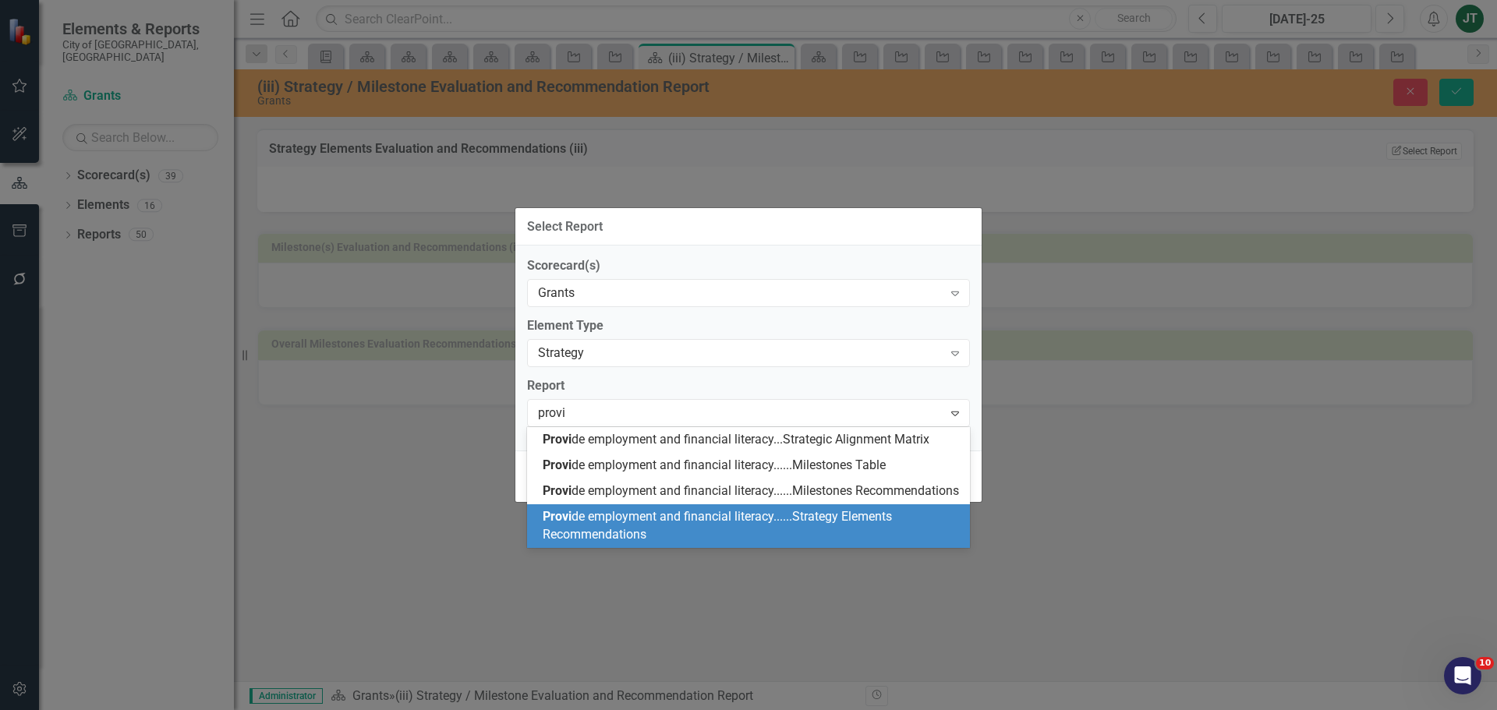
click at [778, 534] on span "Provi de employment and financial literacy......Strategy Elements Recommendatio…" at bounding box center [717, 525] width 349 height 33
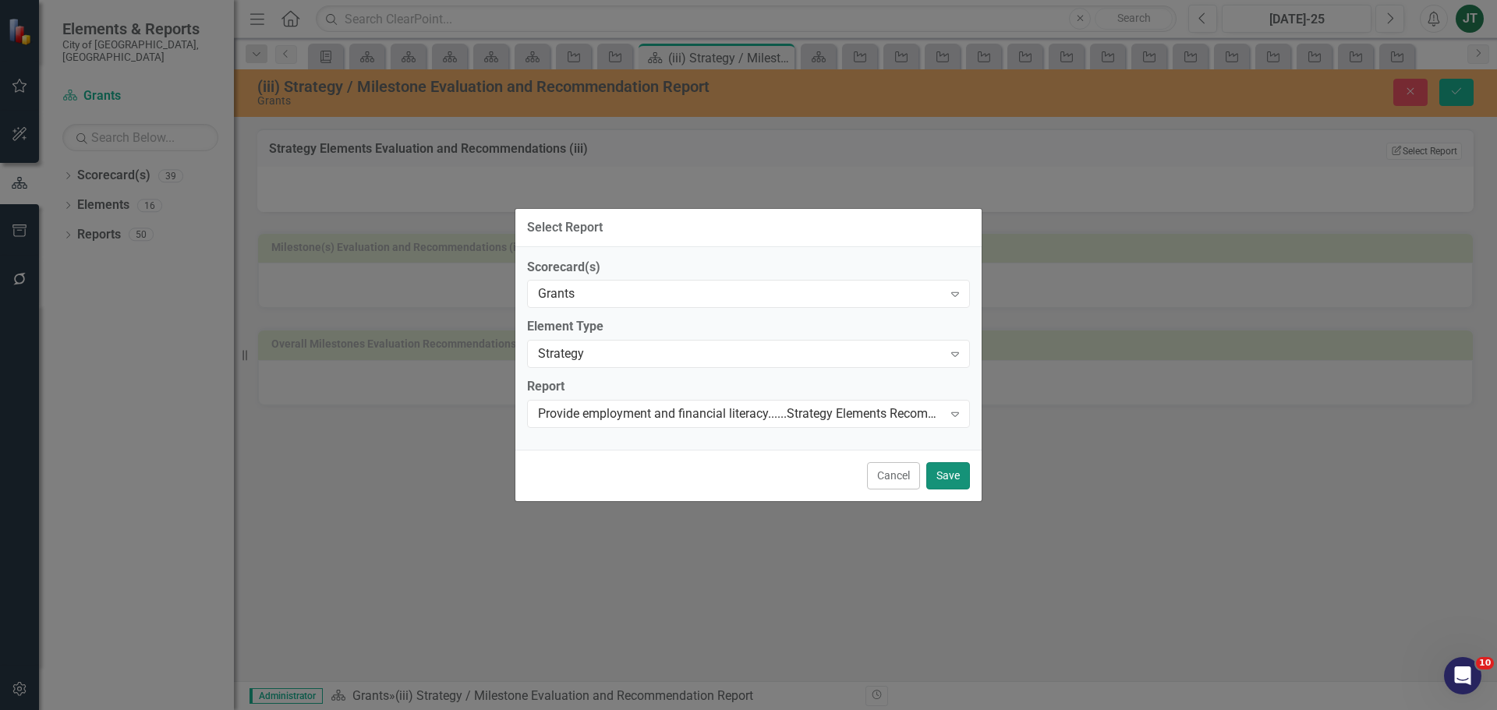
click at [950, 479] on button "Save" at bounding box center [948, 475] width 44 height 27
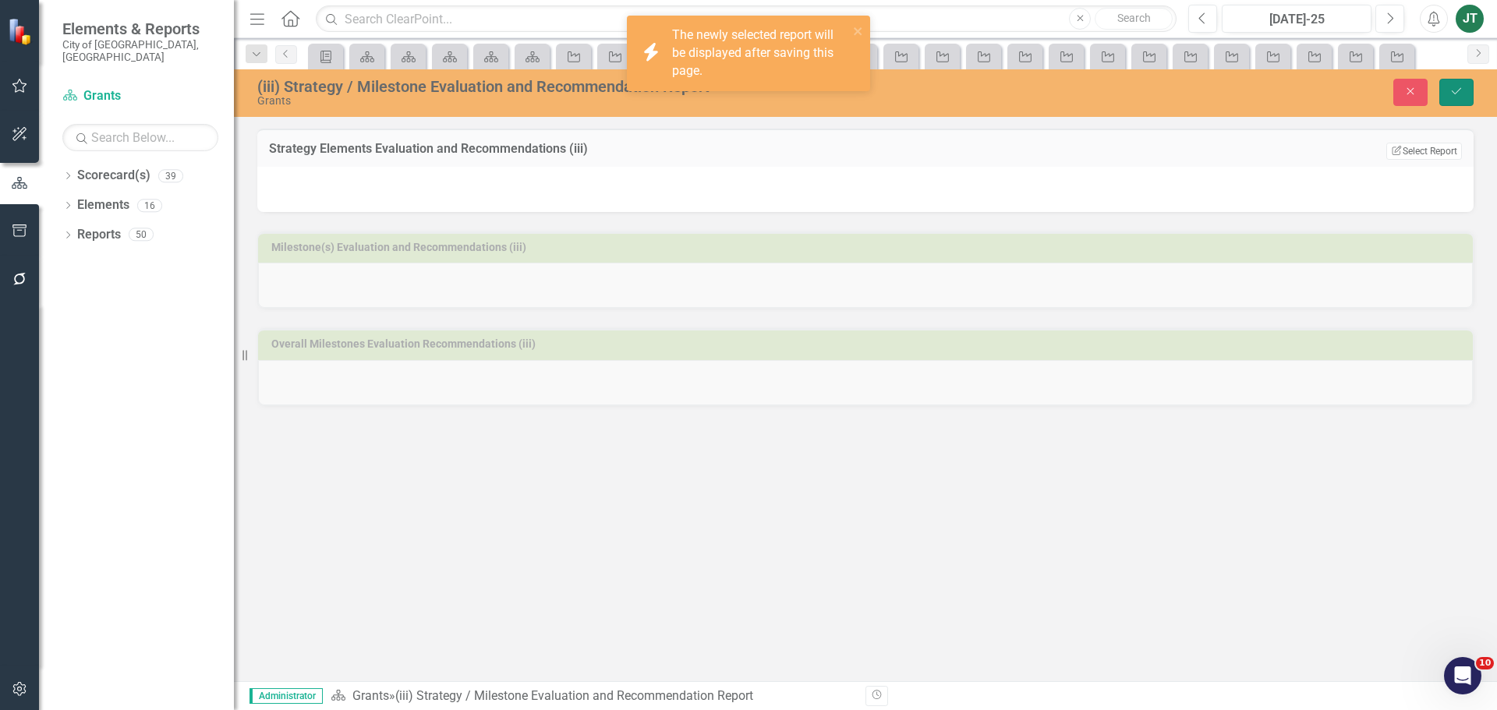
click at [1461, 90] on icon "Save" at bounding box center [1457, 91] width 14 height 11
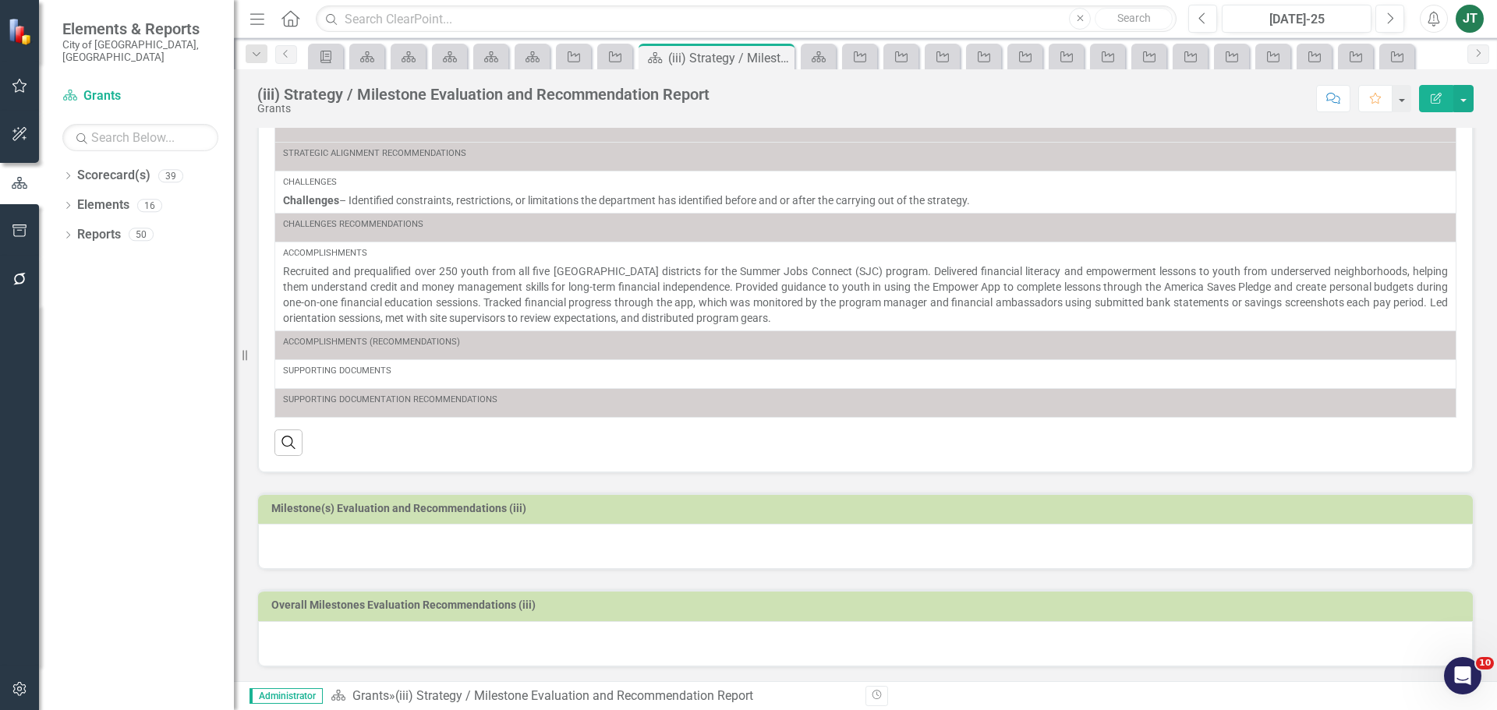
scroll to position [288, 0]
click at [610, 507] on h3 "Milestone(s) Evaluation and Recommendations (iii)" at bounding box center [868, 507] width 1194 height 12
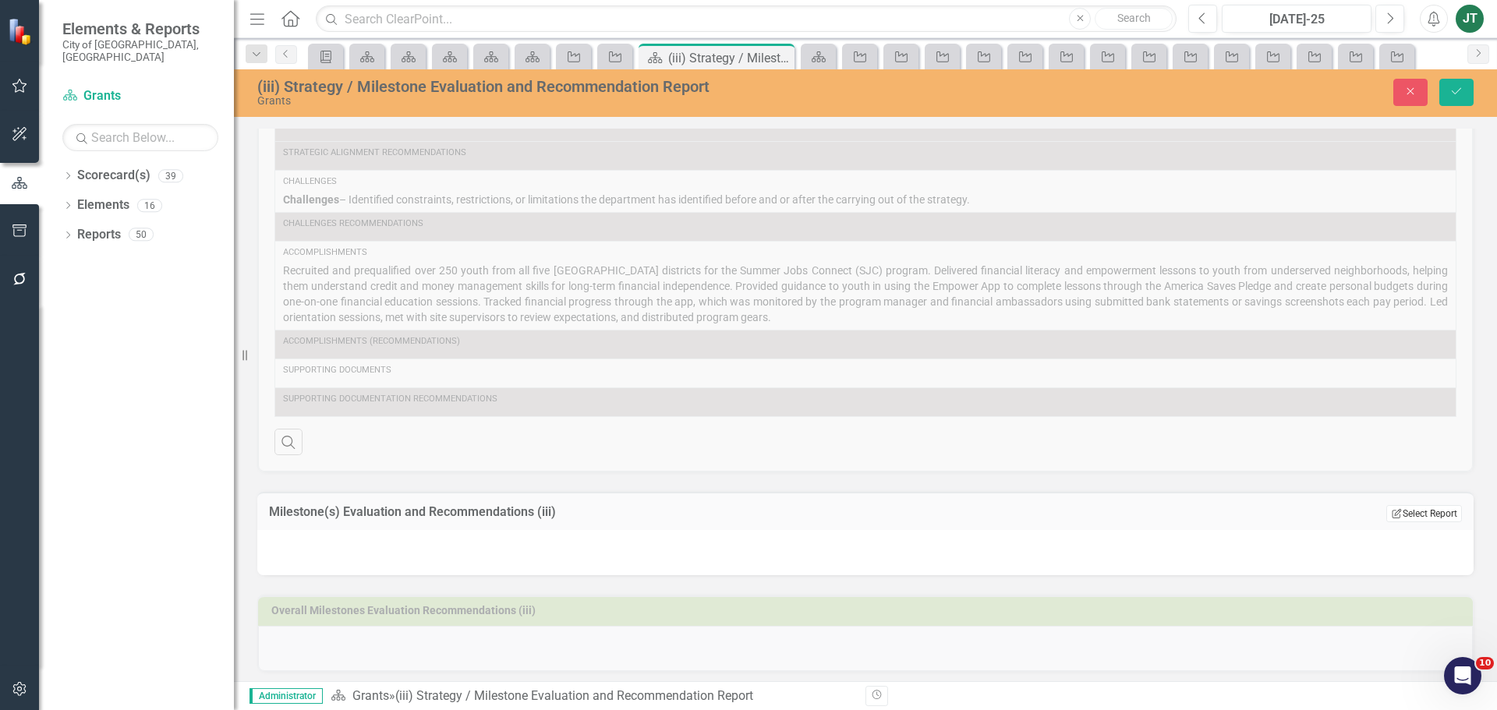
click at [1419, 518] on button "Edit Report Select Report" at bounding box center [1424, 513] width 76 height 17
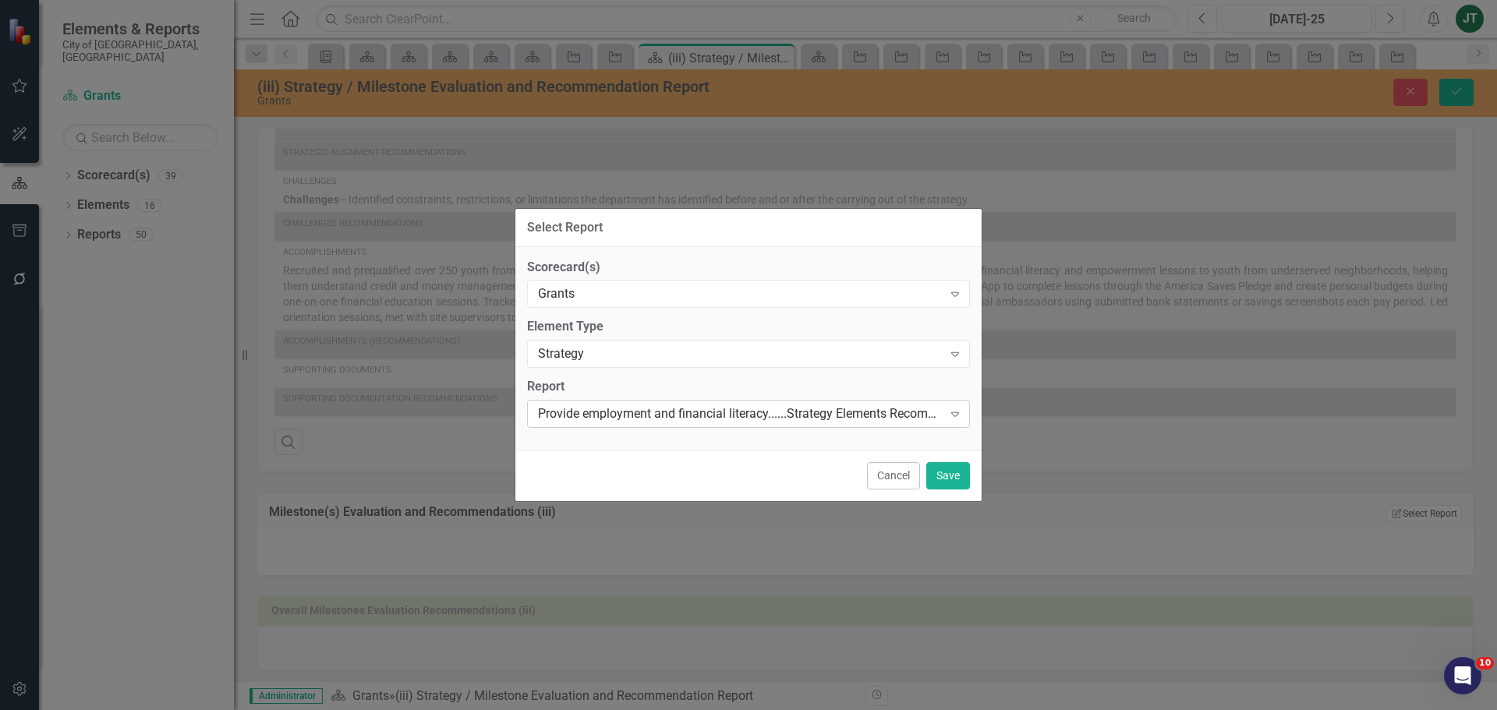
click at [706, 408] on div "Provide employment and financial literacy......Strategy Elements Recommendations" at bounding box center [740, 414] width 405 height 18
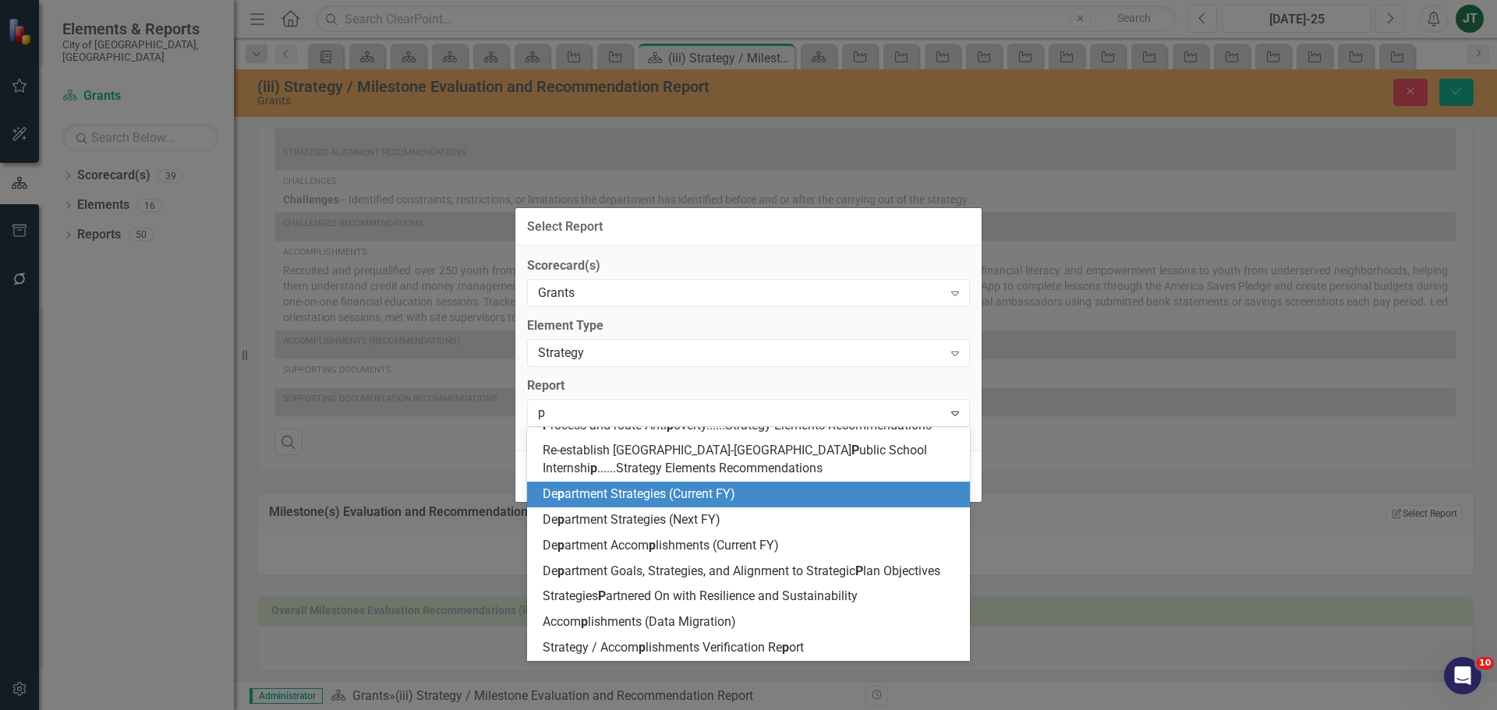
scroll to position [180, 0]
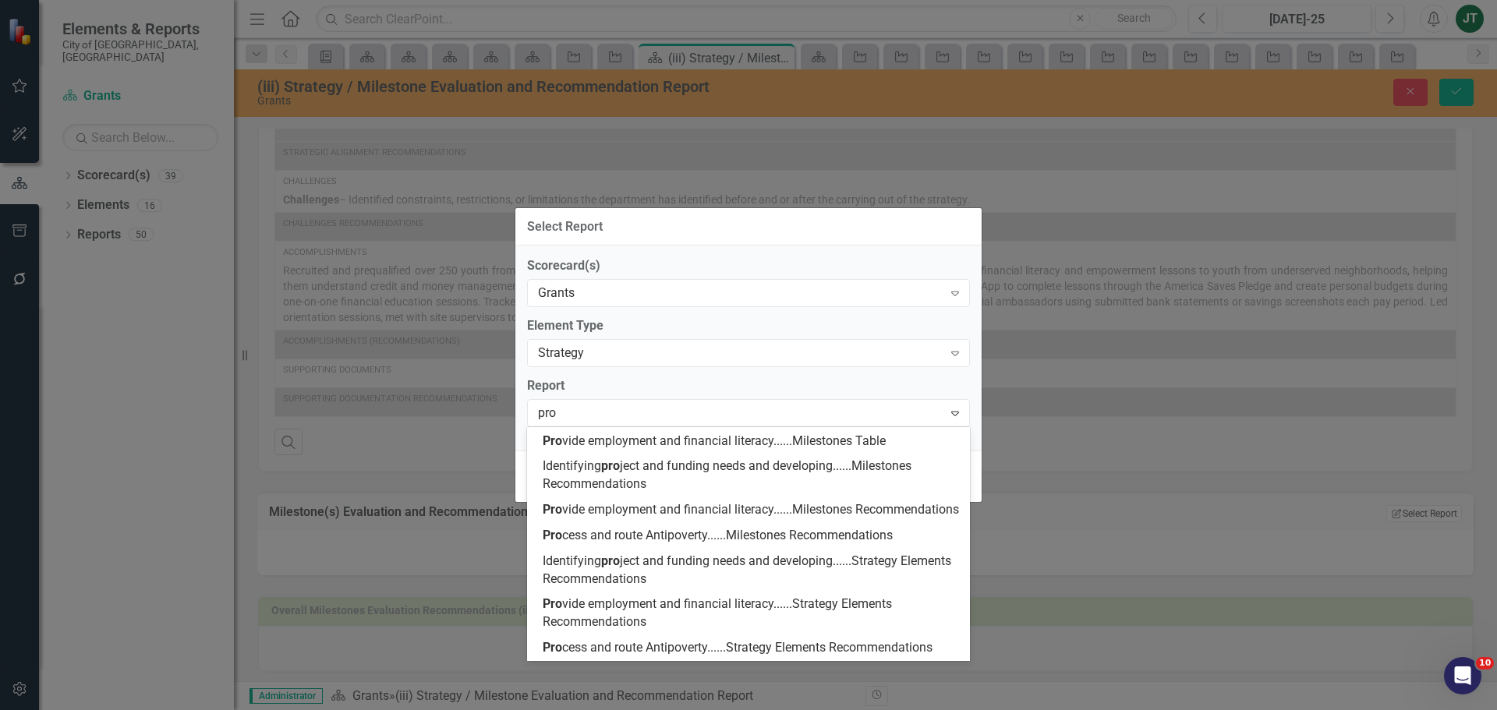
type input "prov"
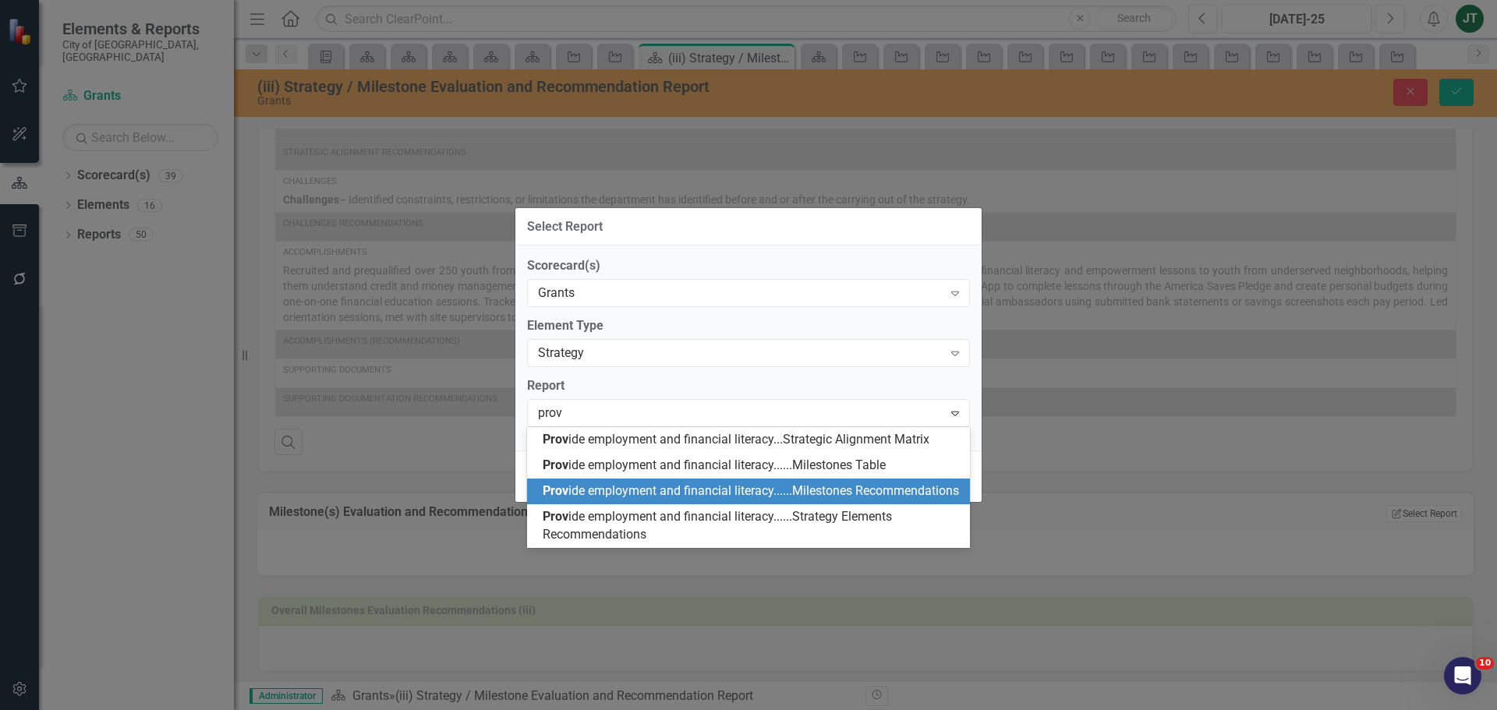
click at [816, 501] on div "Prov ide employment and financial literacy......Milestones Recommendations" at bounding box center [752, 492] width 418 height 18
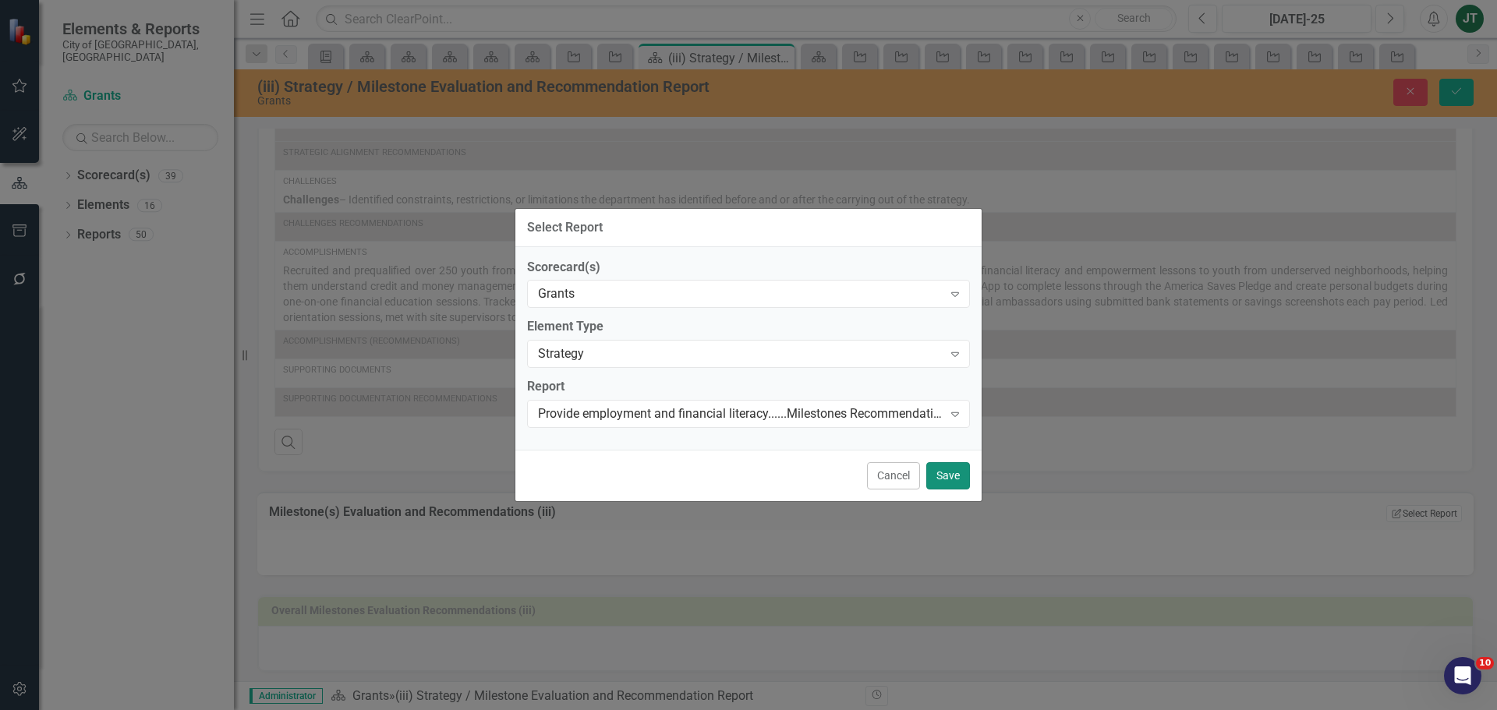
click at [946, 480] on button "Save" at bounding box center [948, 475] width 44 height 27
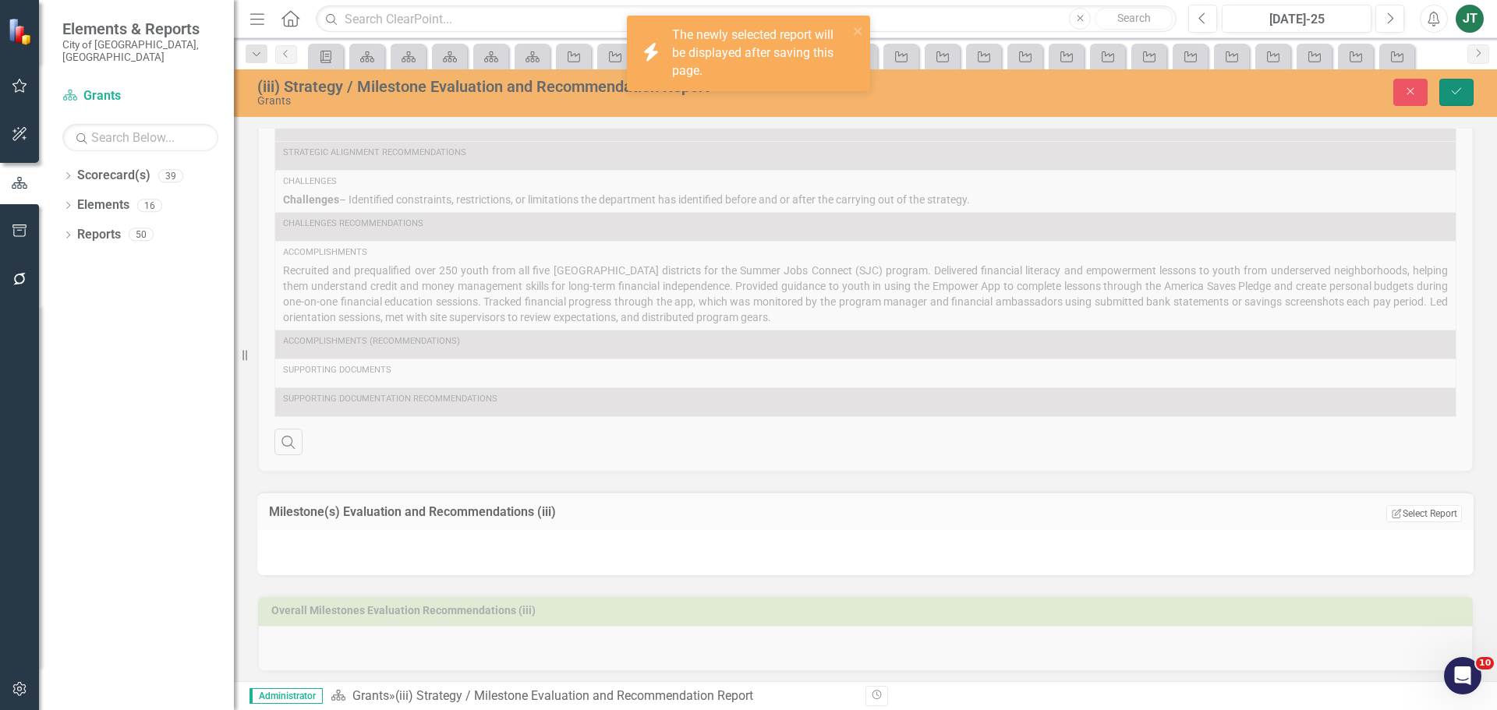
click at [1458, 93] on icon "Save" at bounding box center [1457, 91] width 14 height 11
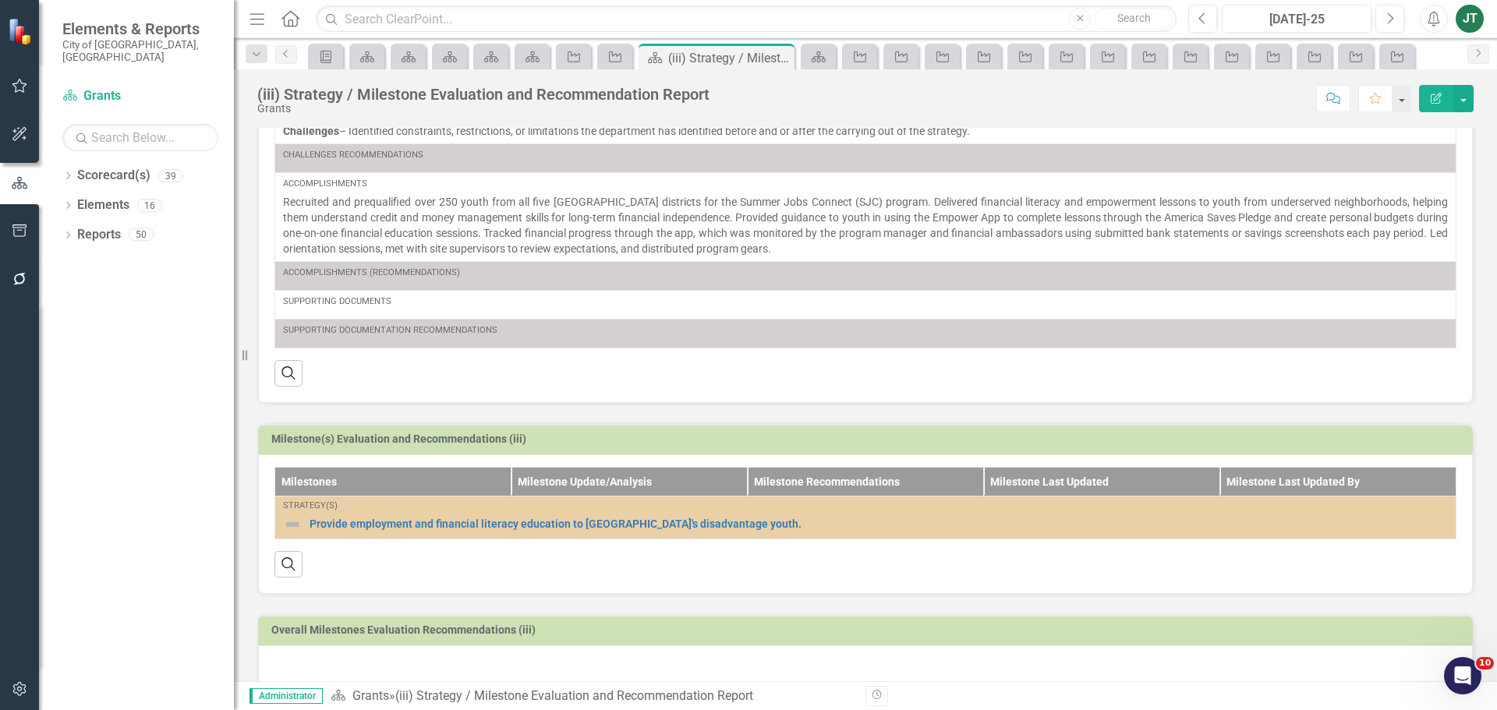
scroll to position [382, 0]
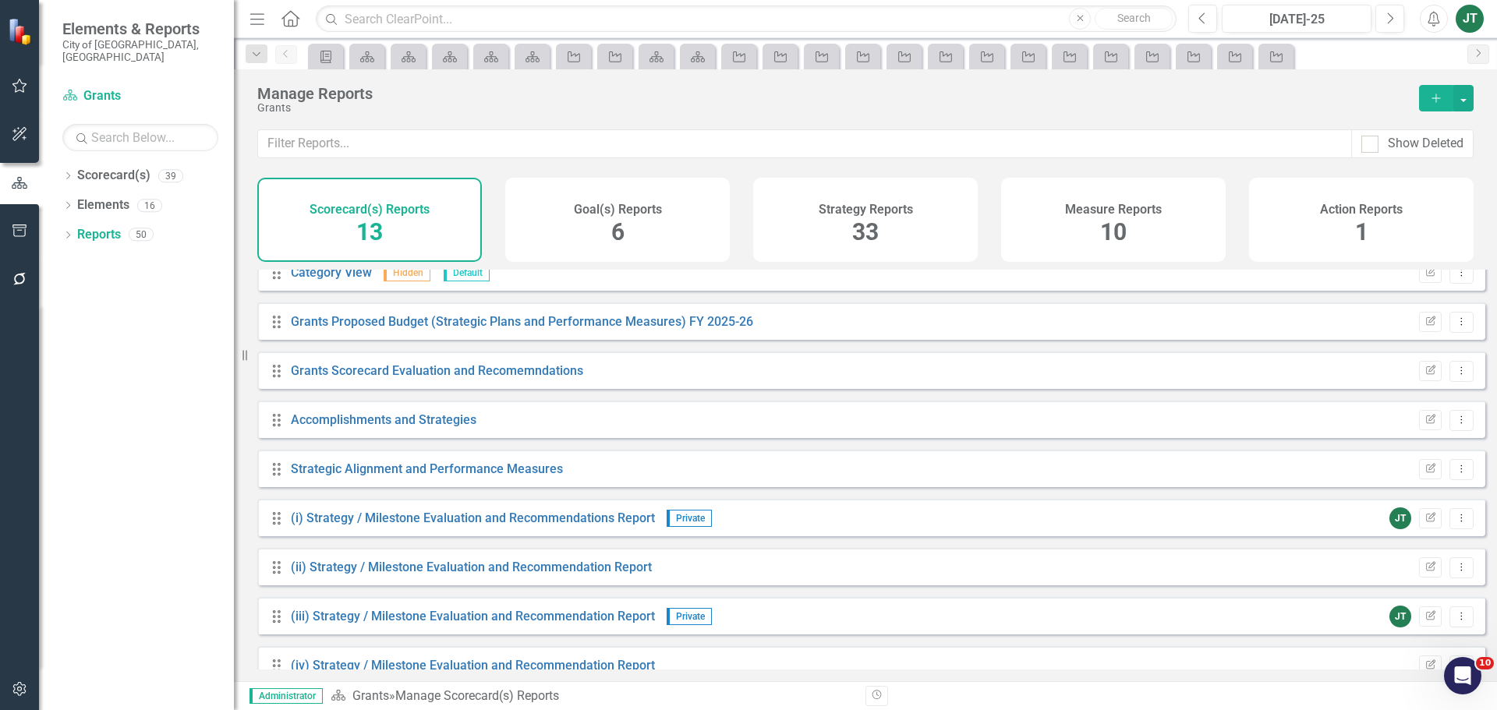
scroll to position [239, 0]
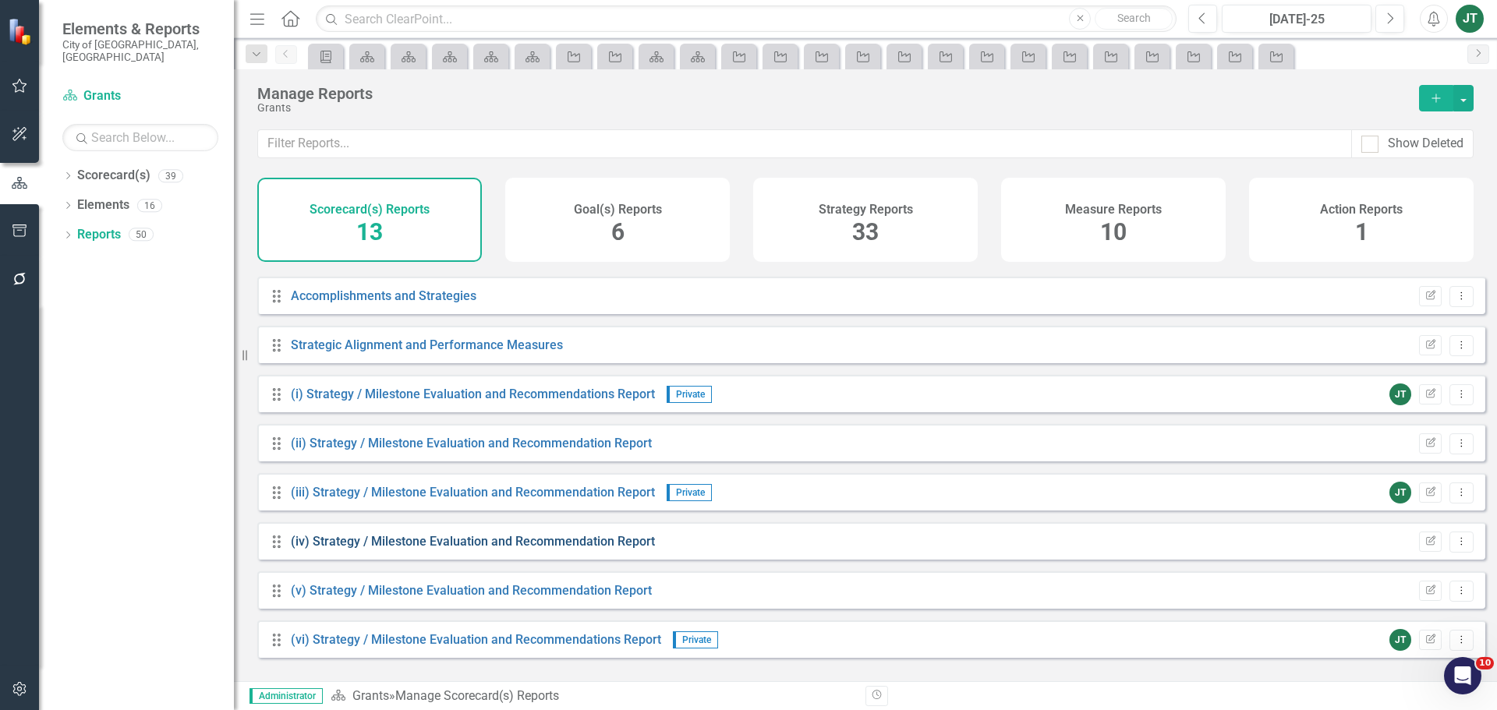
click at [318, 549] on link "(iv) Strategy / Milestone Evaluation and Recommendation Report" at bounding box center [473, 541] width 364 height 15
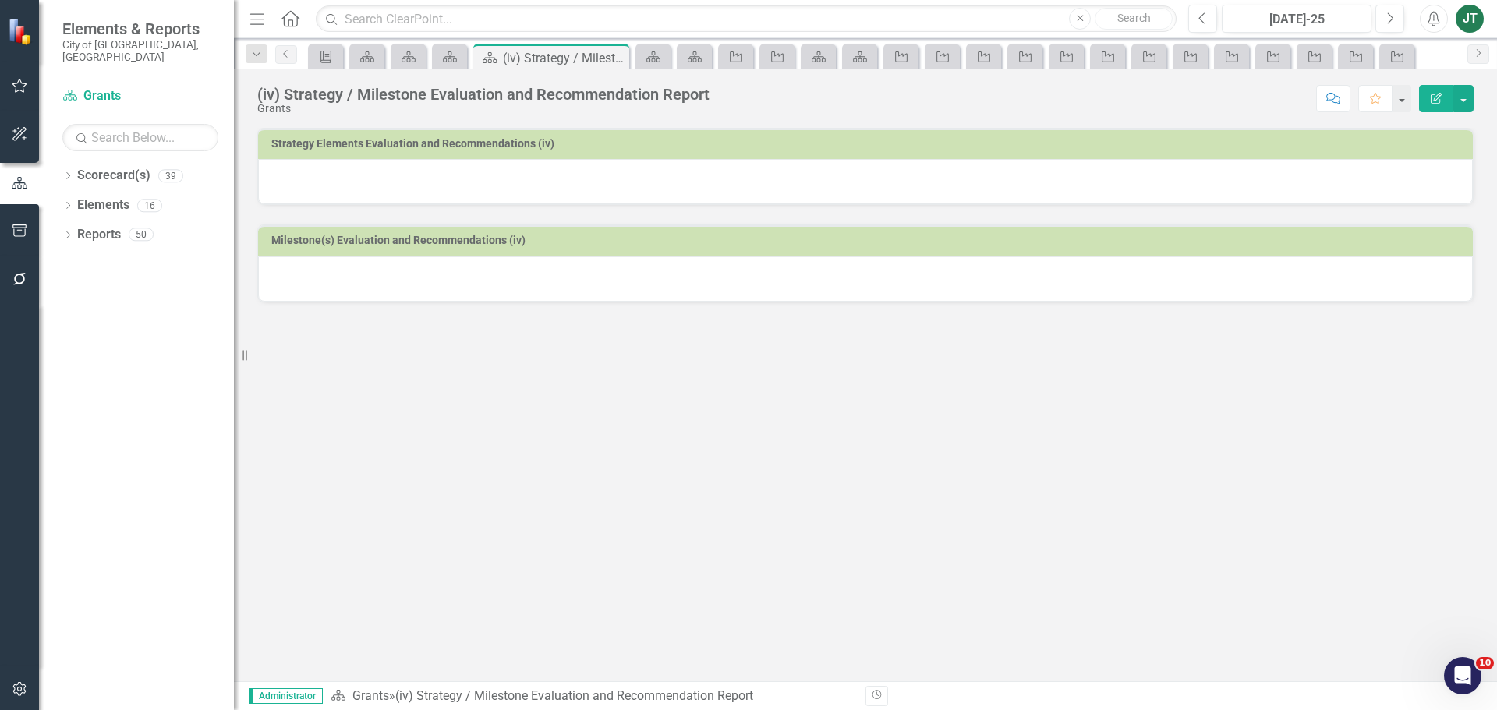
click at [777, 167] on div at bounding box center [865, 181] width 1215 height 45
click at [1467, 97] on button "button" at bounding box center [1463, 98] width 20 height 27
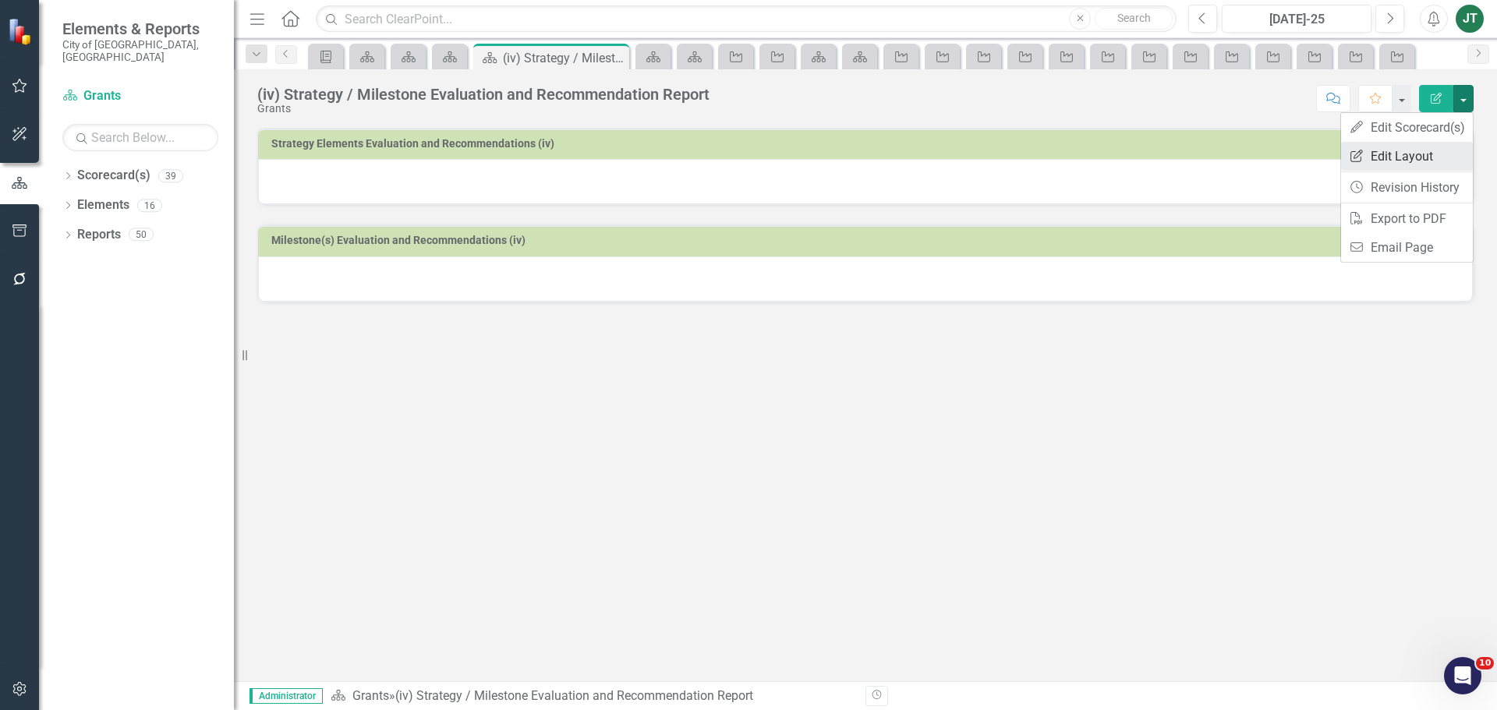
click at [1383, 156] on link "Edit Report Edit Layout" at bounding box center [1407, 156] width 132 height 29
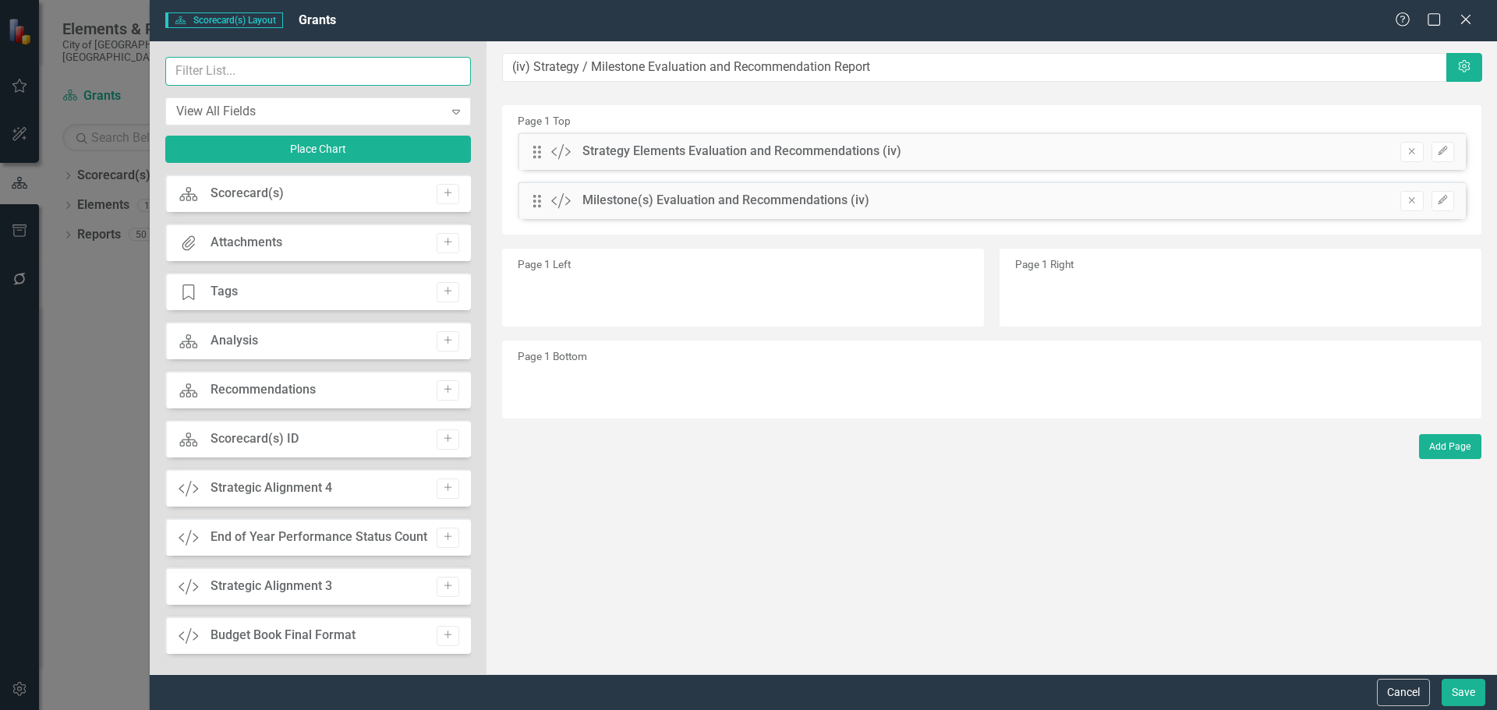
click at [310, 72] on input "text" at bounding box center [318, 71] width 306 height 29
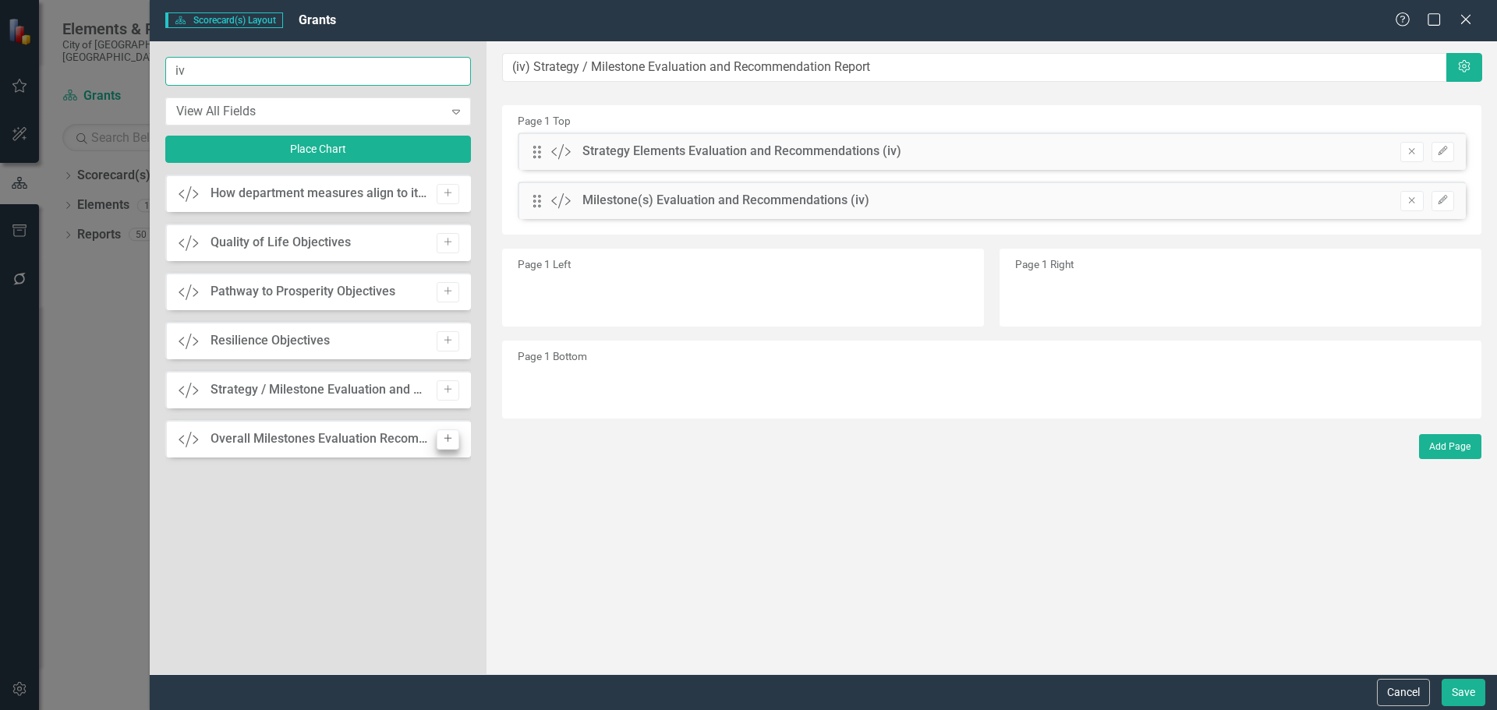
type input "iv"
click at [444, 435] on icon "Add" at bounding box center [448, 438] width 12 height 9
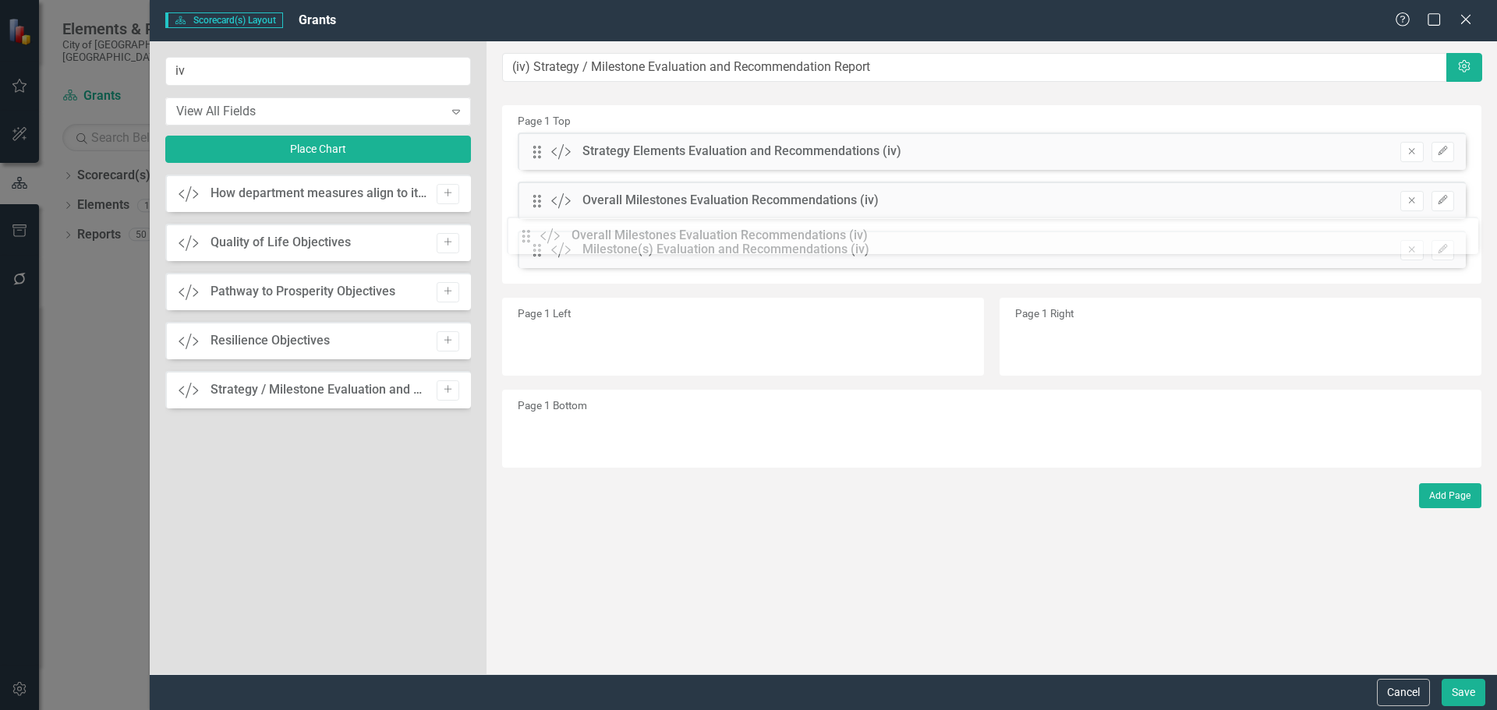
drag, startPoint x: 532, startPoint y: 143, endPoint x: 533, endPoint y: 228, distance: 84.2
click at [533, 230] on div "Drag Custom Overall Milestones Evaluation Recommendations (iv)" at bounding box center [992, 206] width 972 height 49
drag, startPoint x: 544, startPoint y: 202, endPoint x: 540, endPoint y: 248, distance: 46.2
click at [1457, 689] on button "Save" at bounding box center [1464, 692] width 44 height 27
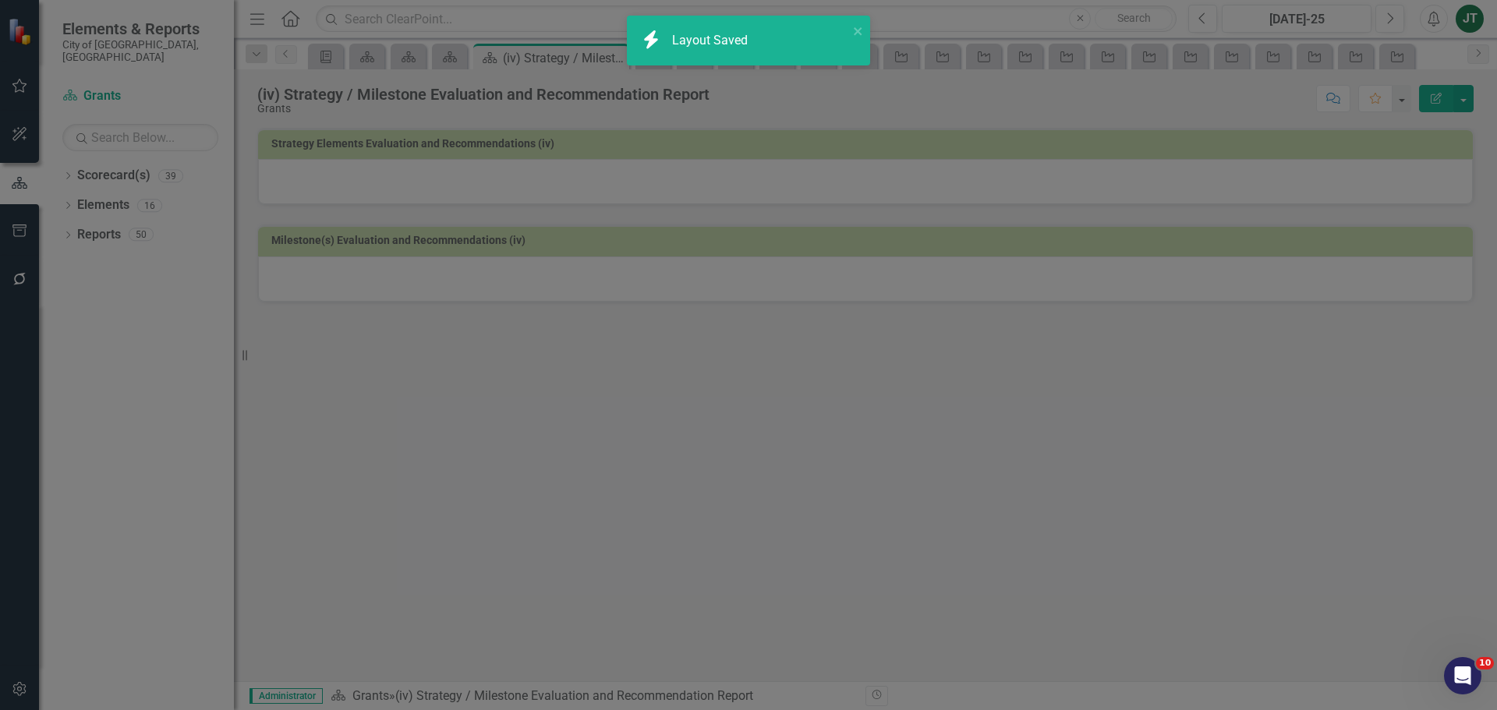
click at [792, 174] on div at bounding box center [865, 181] width 1215 height 45
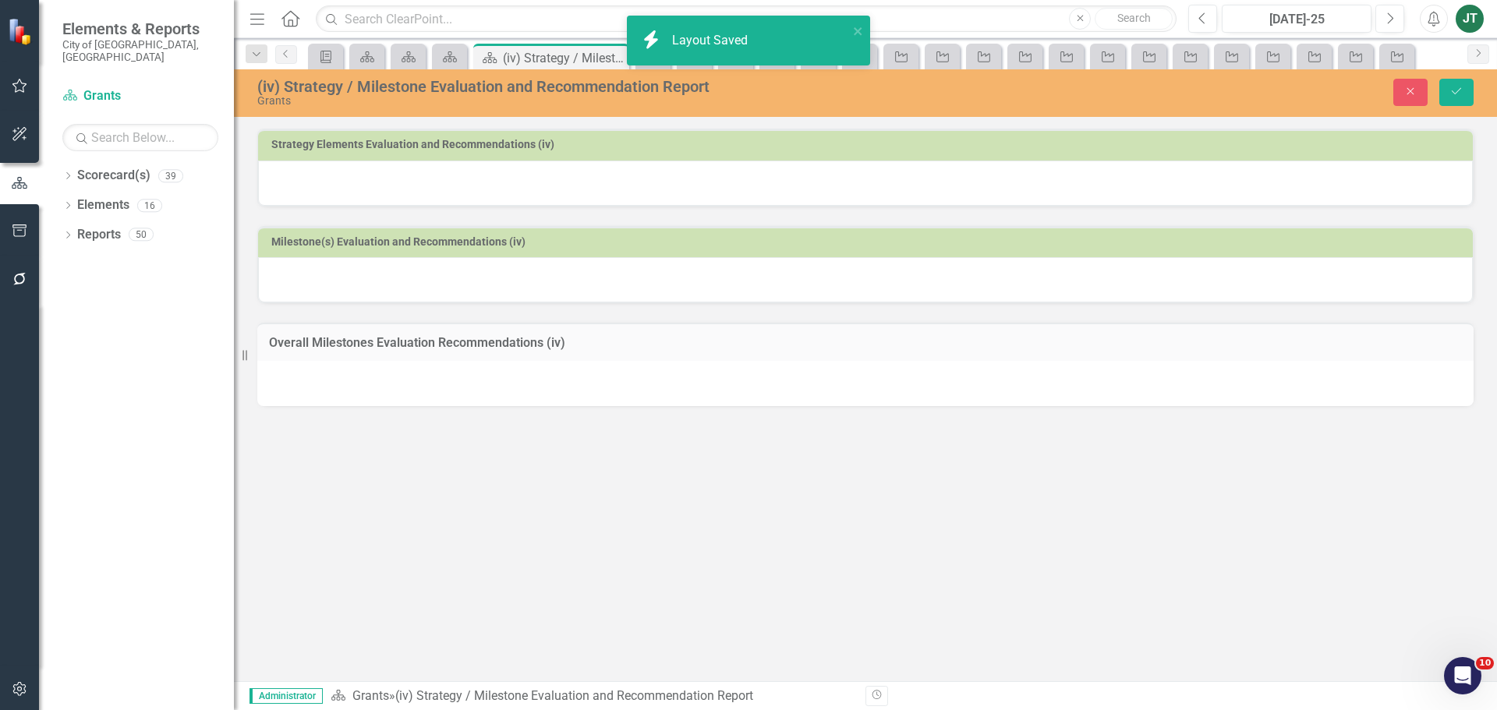
click at [1362, 174] on div at bounding box center [865, 183] width 1215 height 45
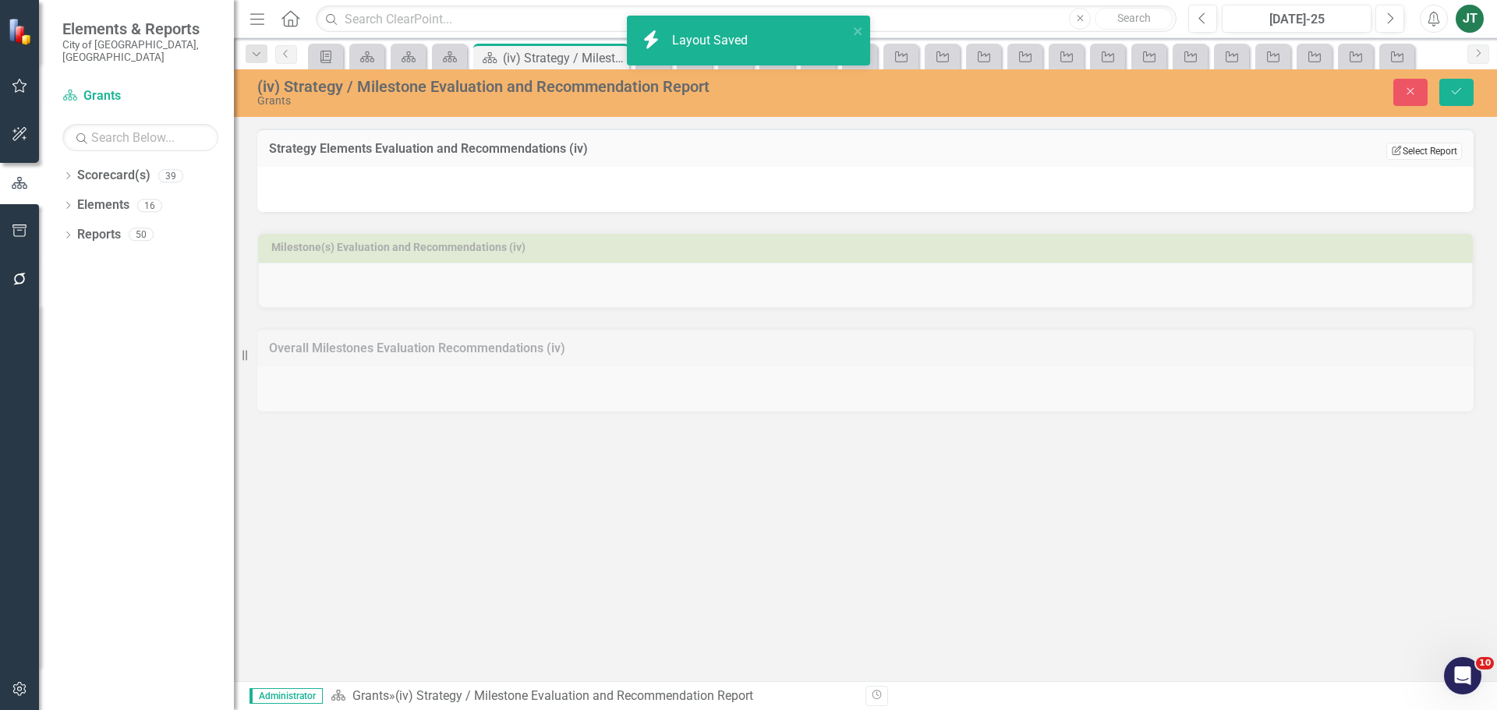
click at [1439, 151] on button "Edit Report Select Report" at bounding box center [1424, 151] width 76 height 17
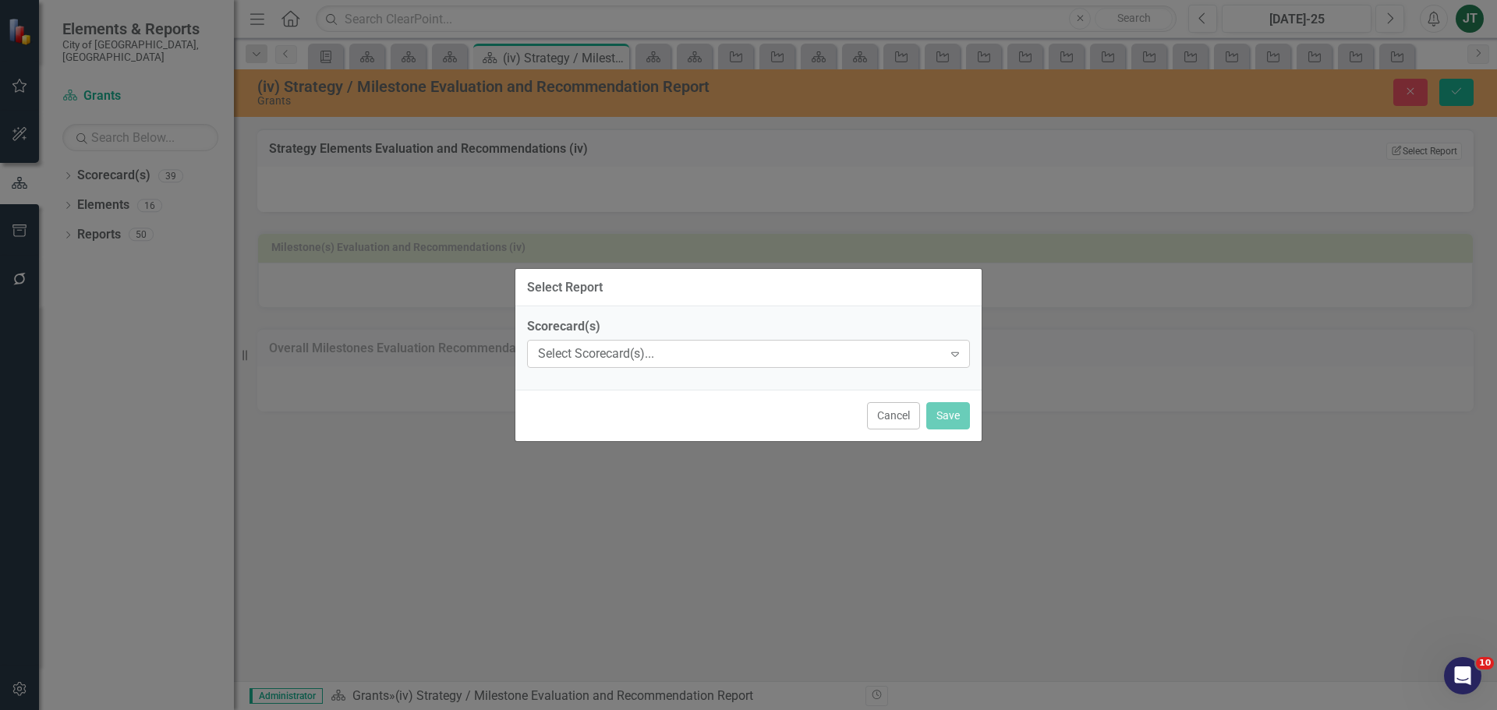
click at [812, 343] on div "Select Scorecard(s)... Expand" at bounding box center [748, 354] width 443 height 28
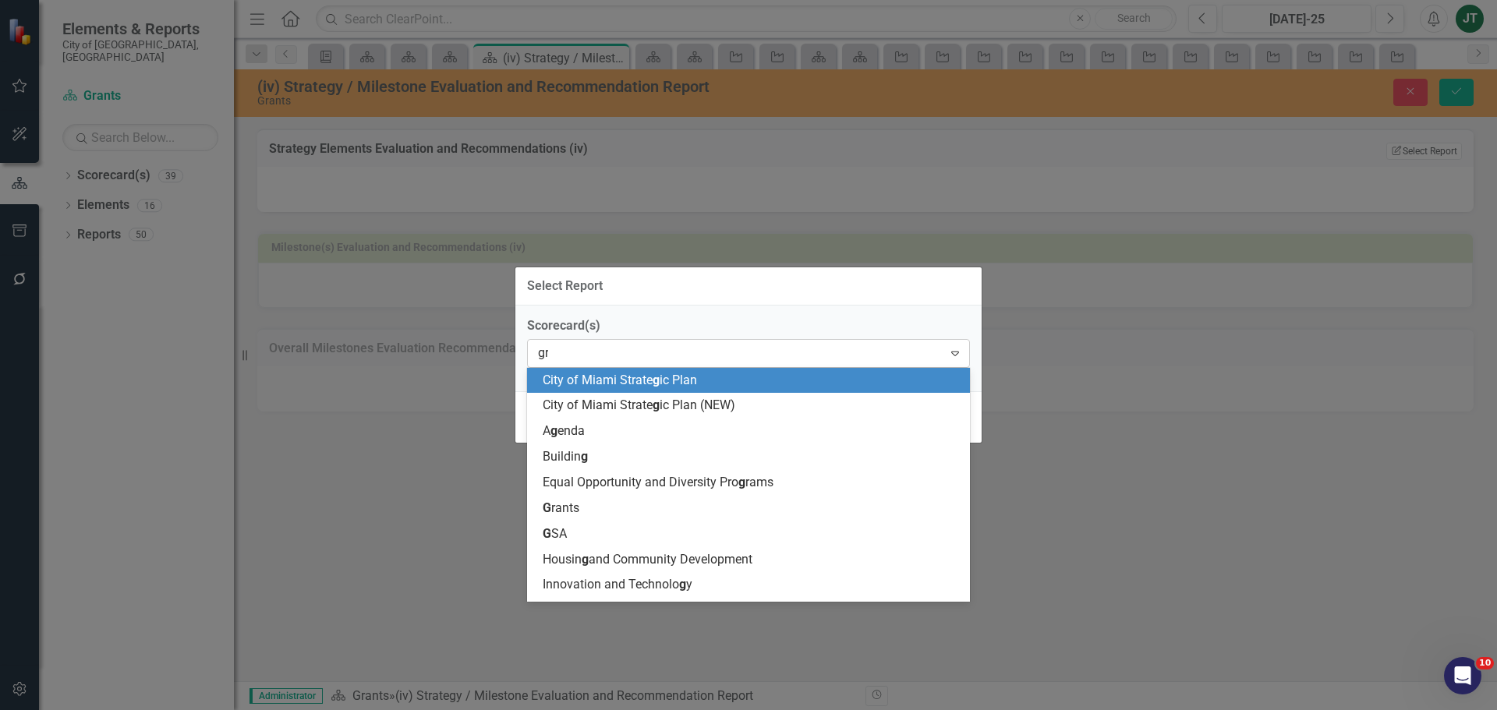
type input "gra"
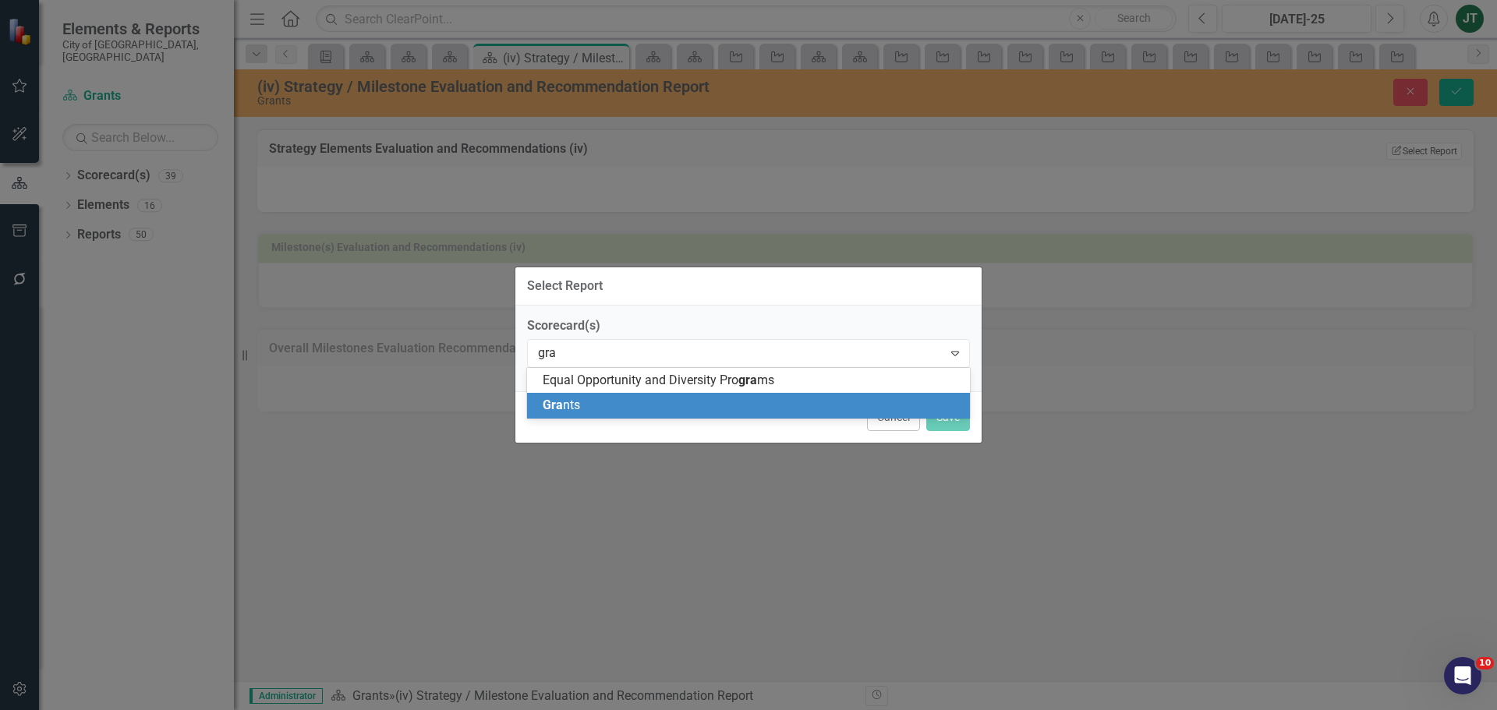
click at [653, 401] on div "Gra nts" at bounding box center [752, 406] width 418 height 18
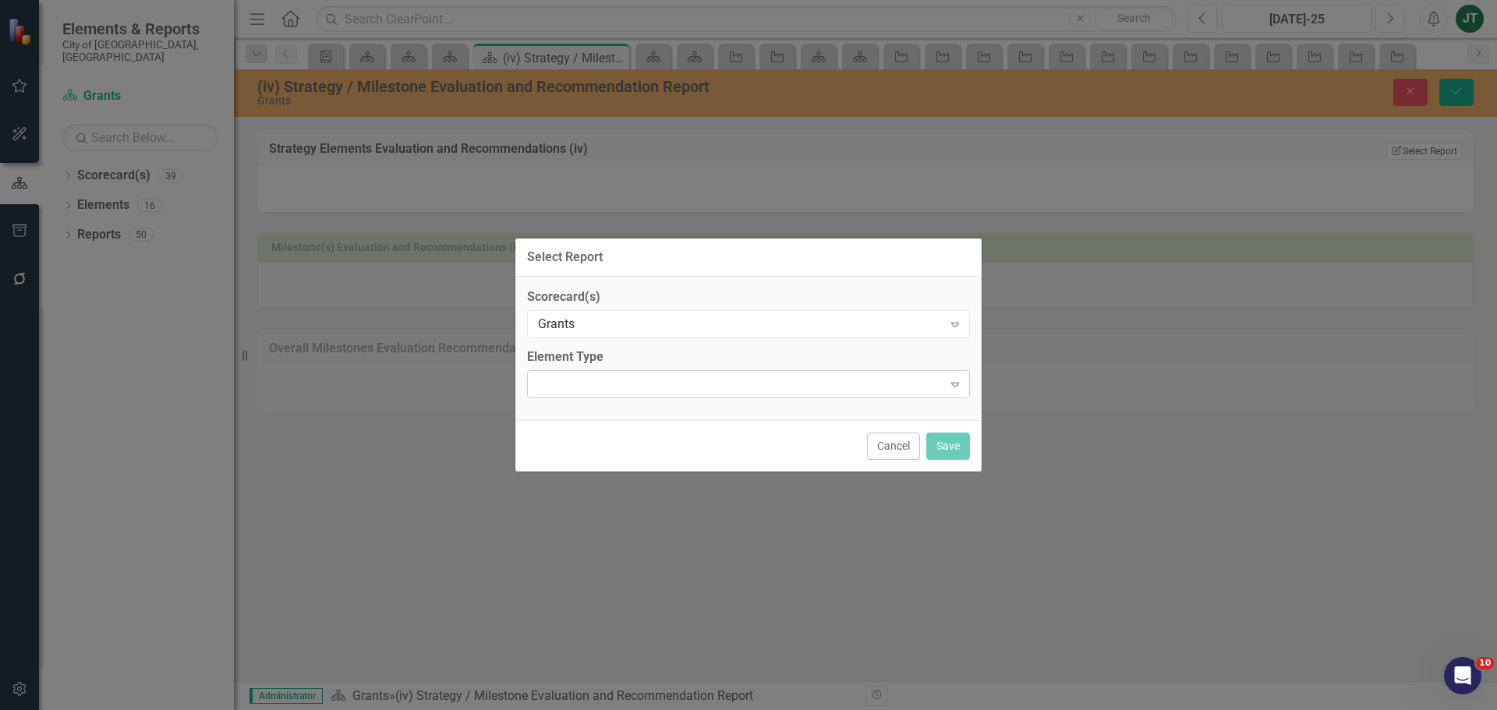
click at [632, 389] on div "Expand" at bounding box center [748, 384] width 443 height 28
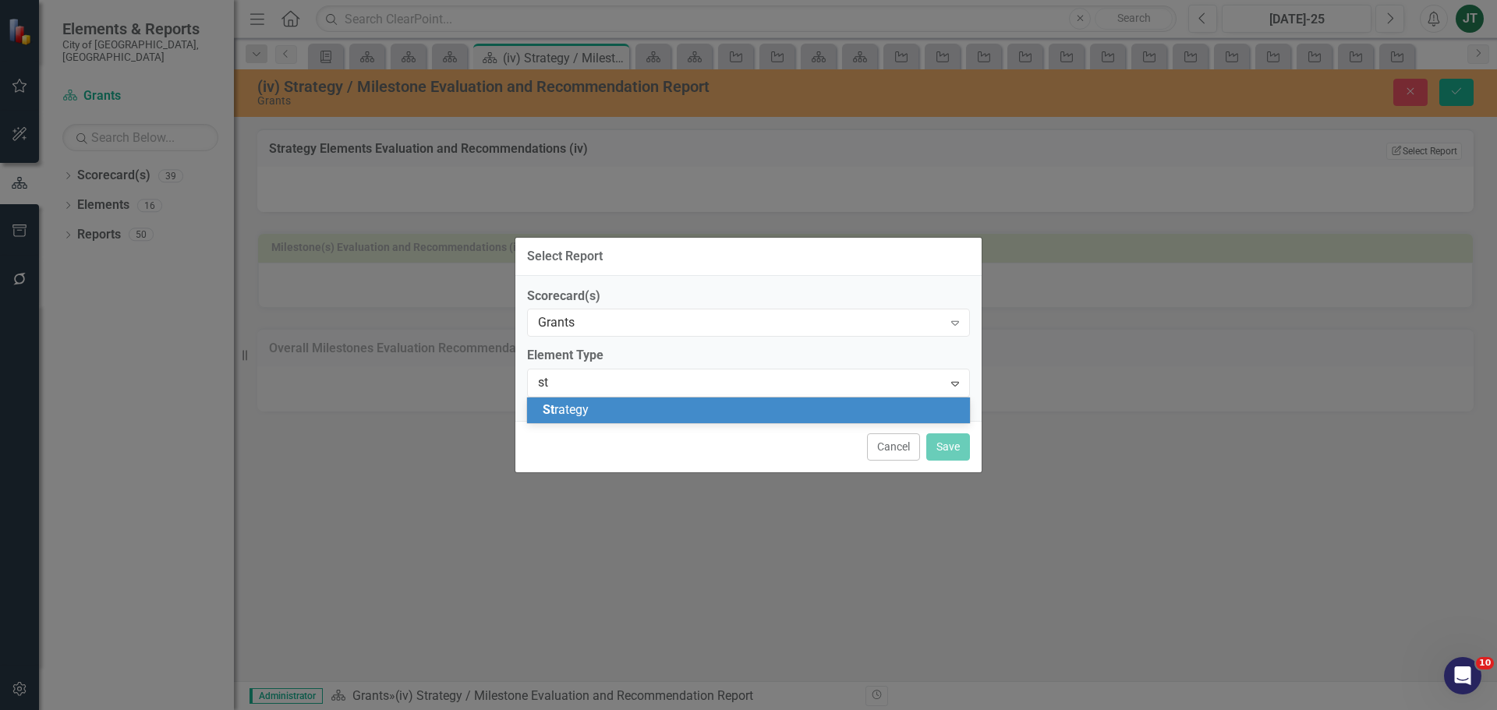
type input "str"
click at [603, 408] on div "Str ategy" at bounding box center [752, 411] width 418 height 18
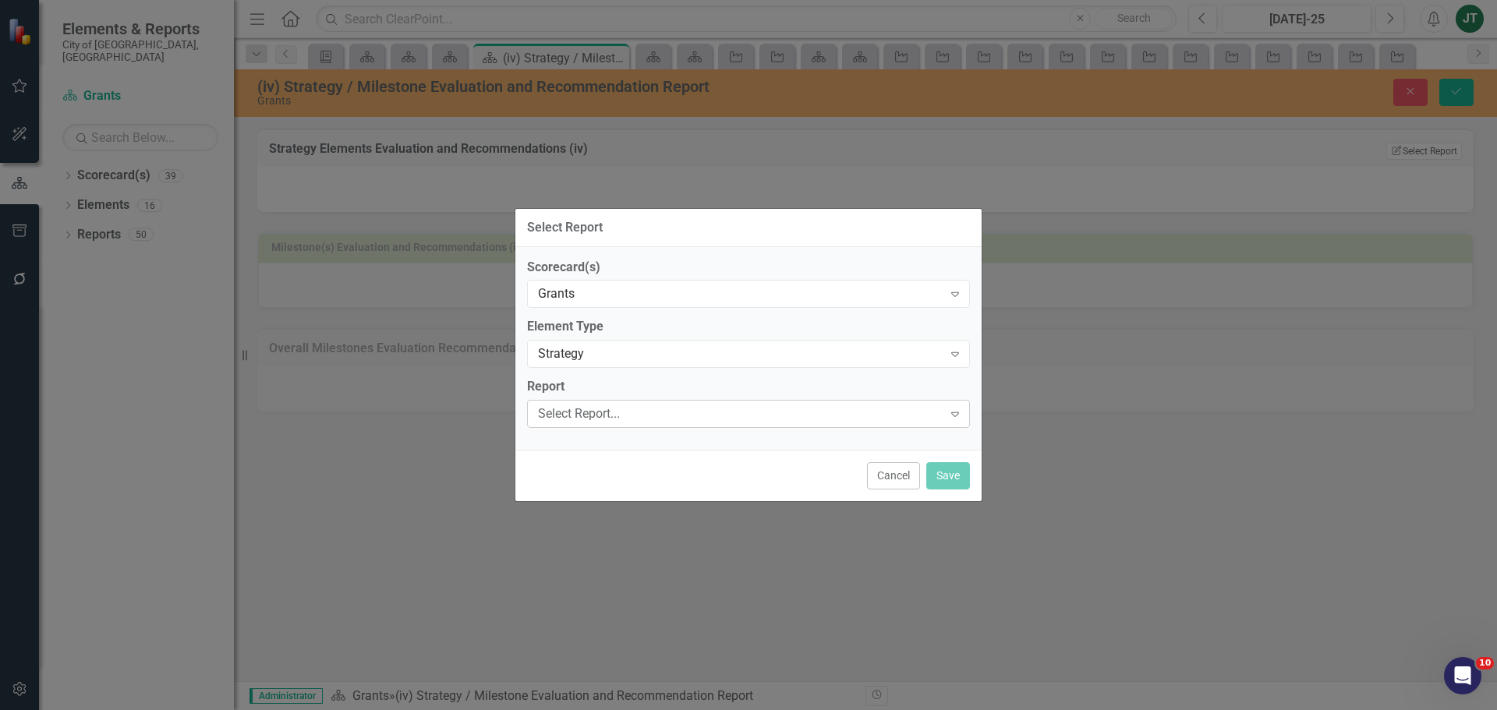
click at [608, 412] on div "Select Report..." at bounding box center [740, 414] width 405 height 18
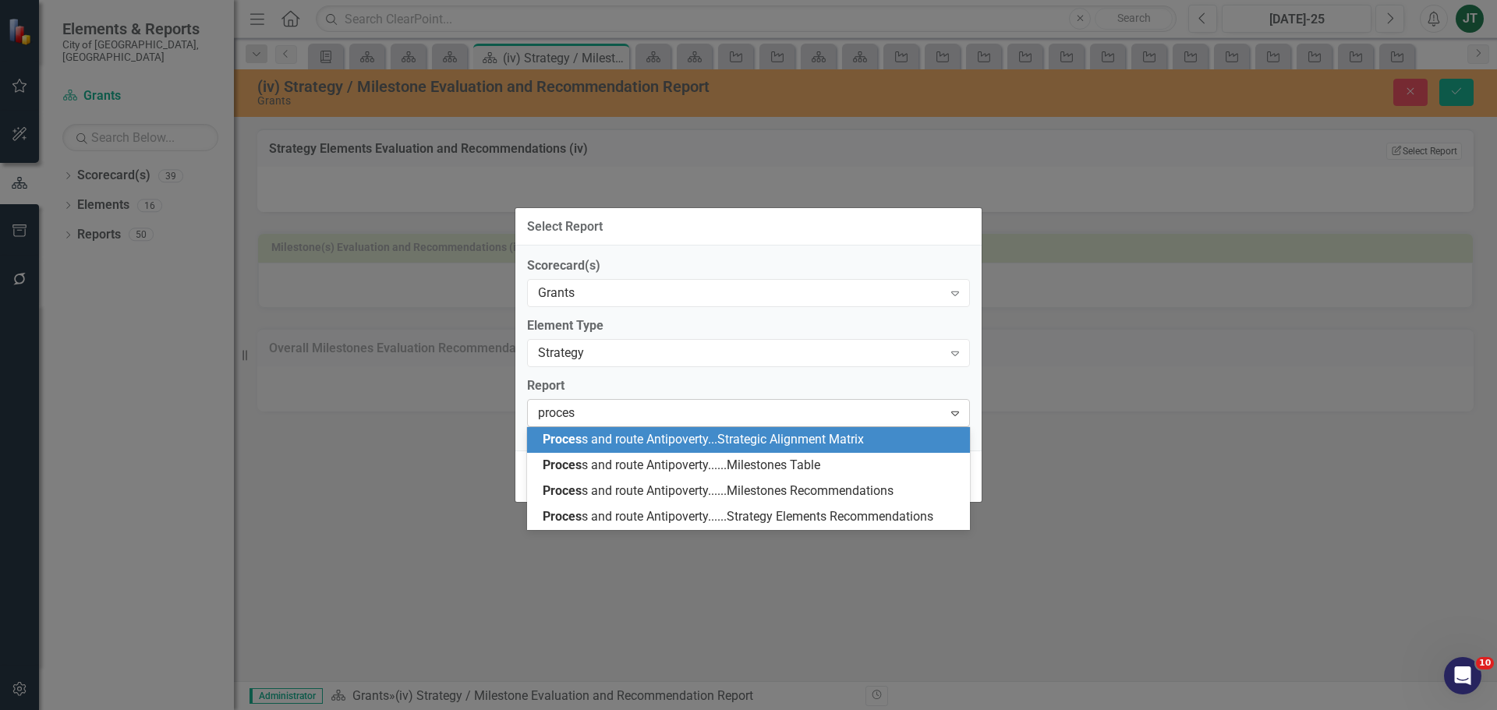
type input "process"
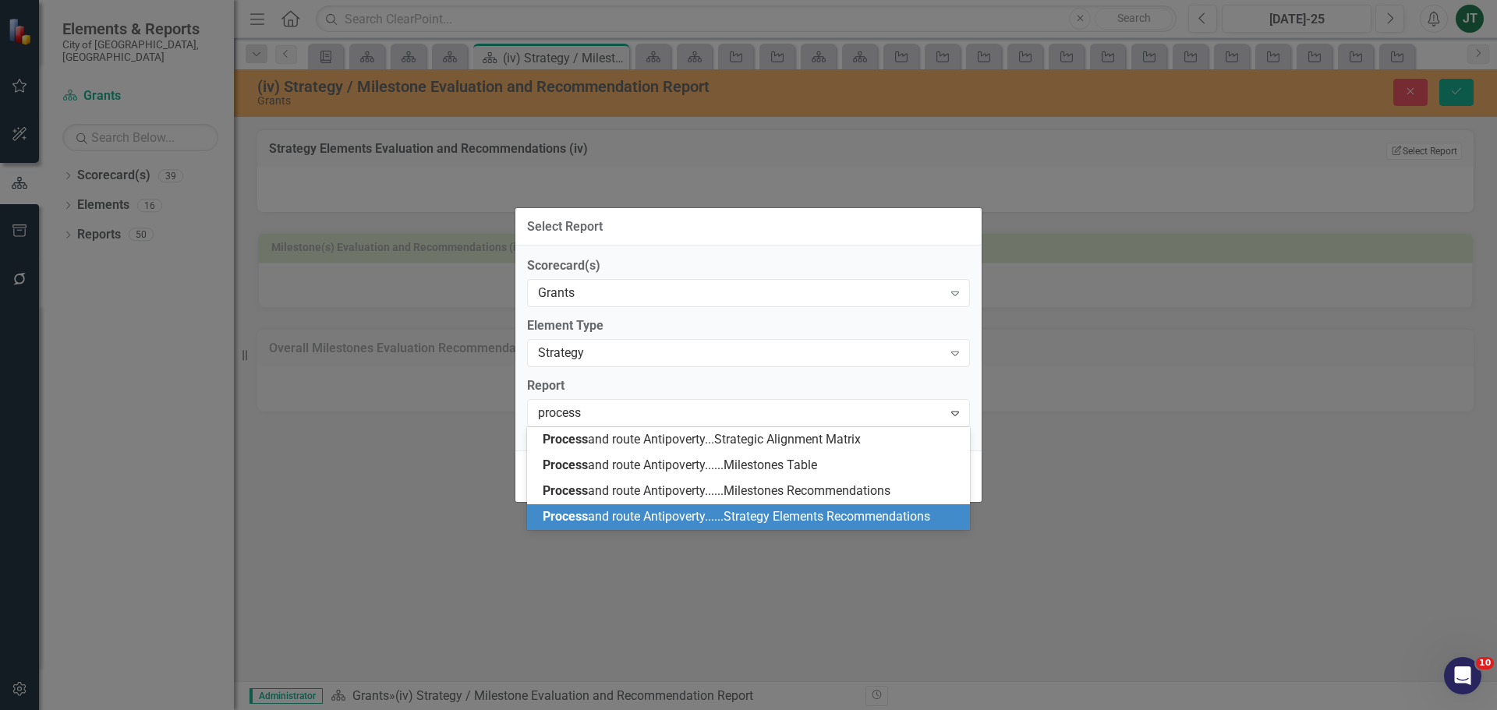
click at [770, 511] on span "Process and route Antipoverty......Strategy Elements Recommendations" at bounding box center [737, 516] width 388 height 15
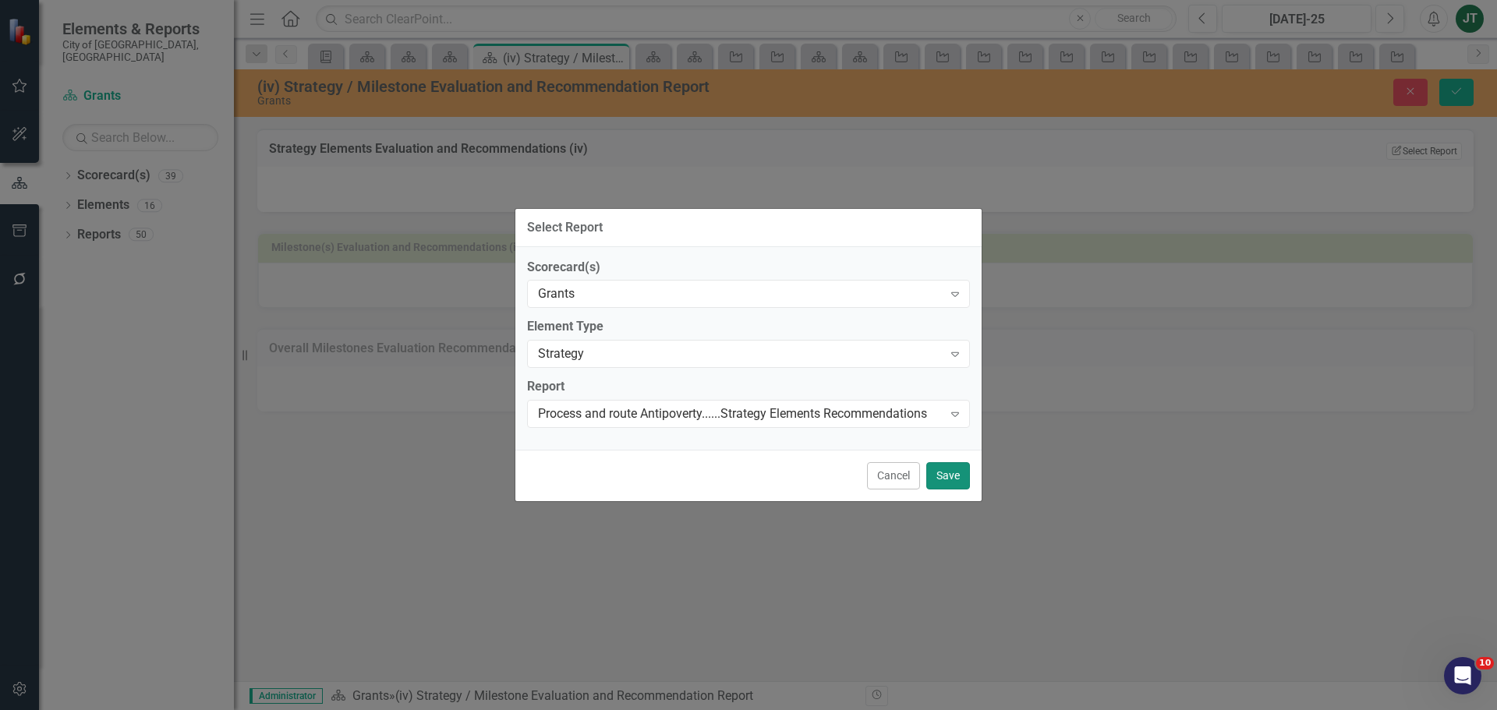
click at [937, 472] on button "Save" at bounding box center [948, 475] width 44 height 27
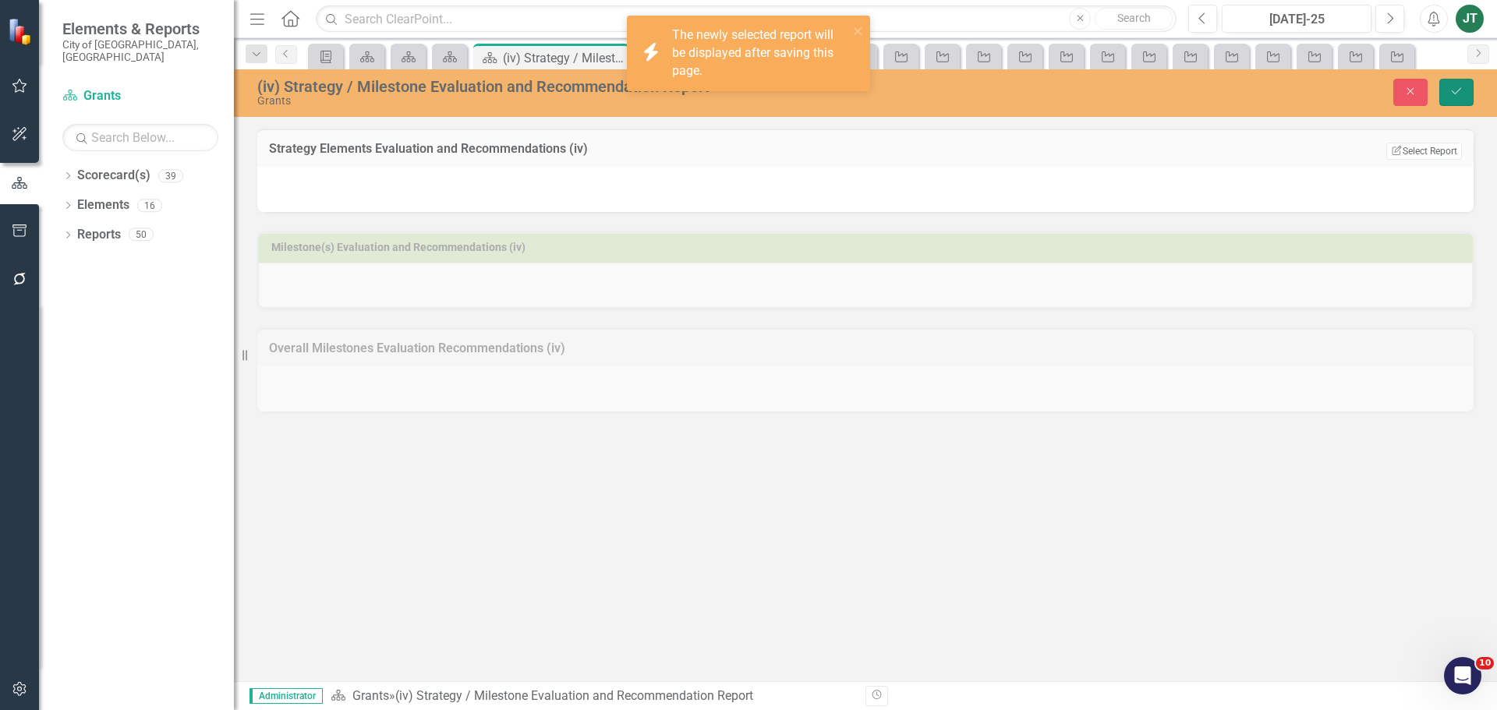
click at [1462, 96] on icon "Save" at bounding box center [1457, 91] width 14 height 11
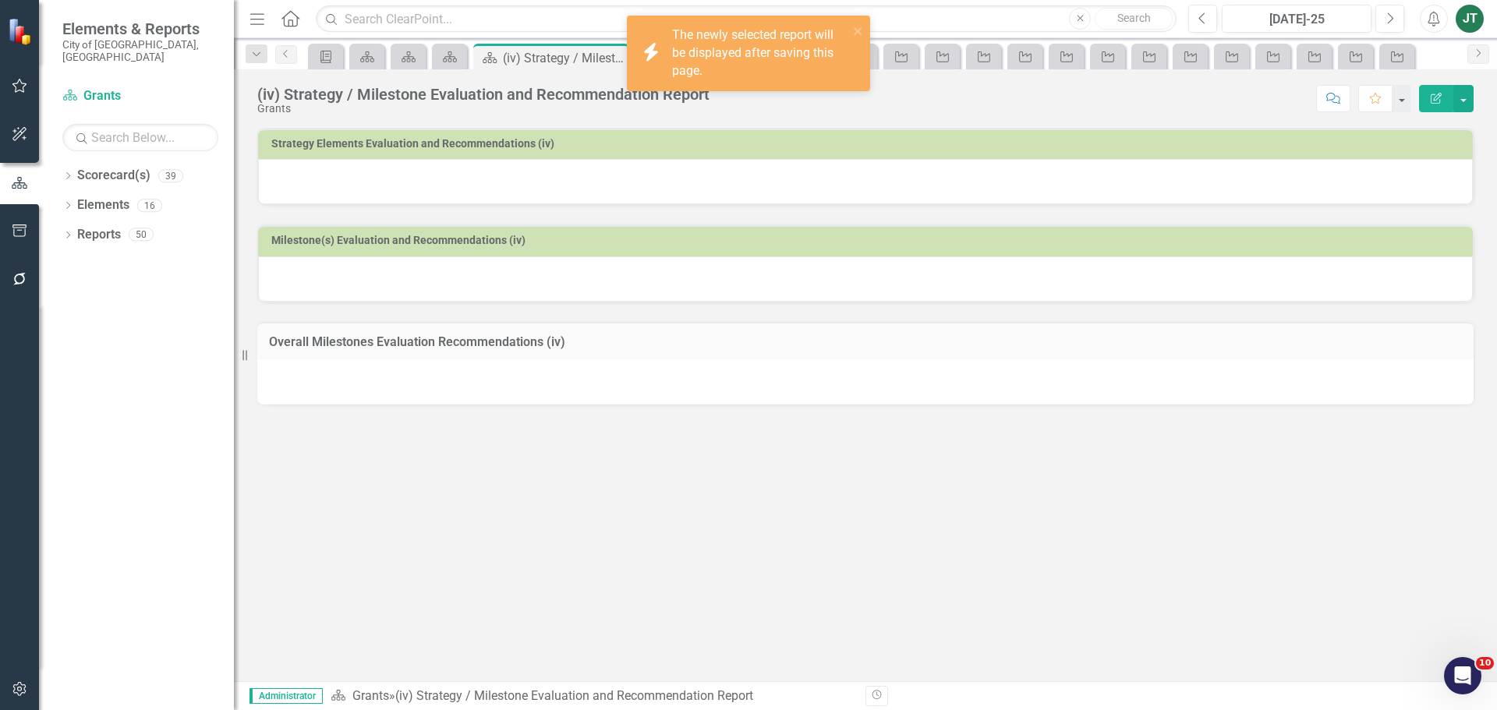
click at [1004, 245] on h3 "Milestone(s) Evaluation and Recommendations (iv)" at bounding box center [868, 241] width 1194 height 12
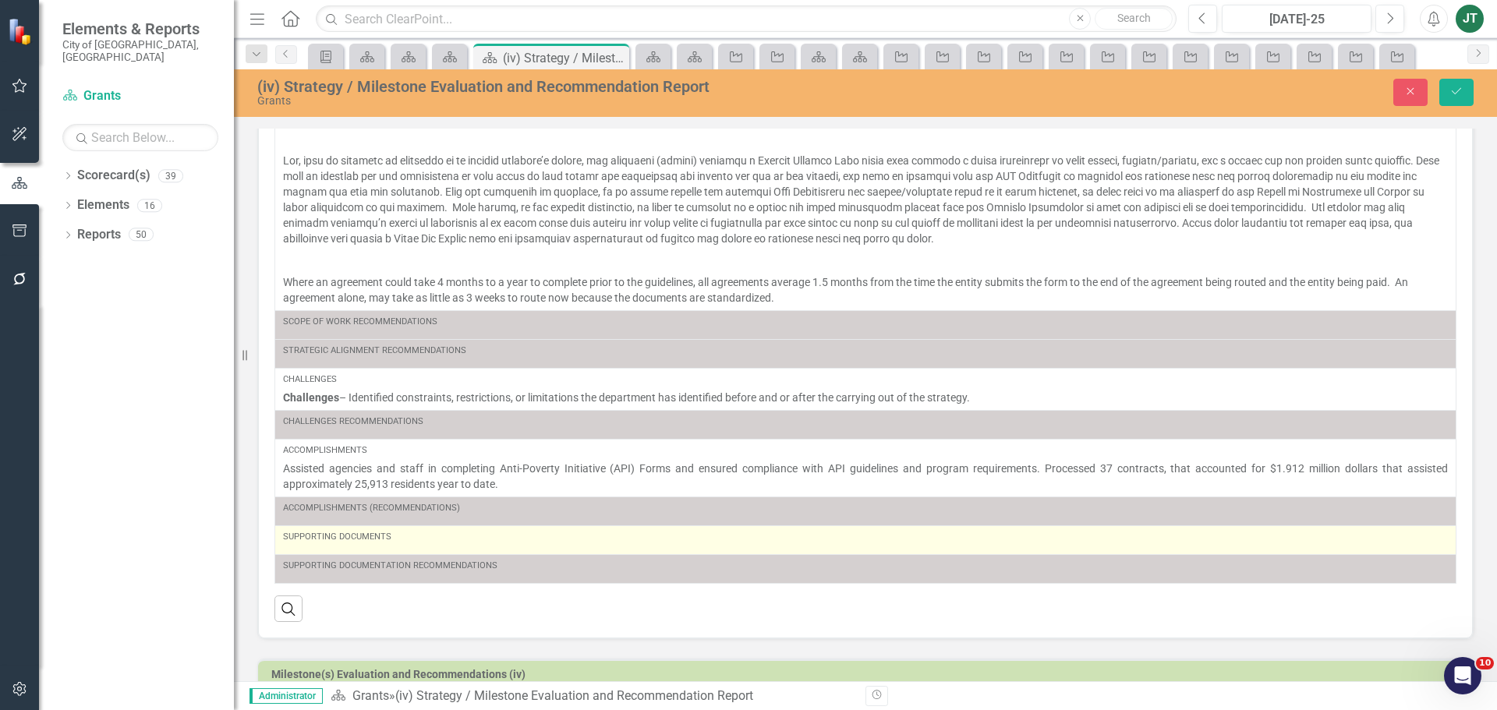
scroll to position [295, 0]
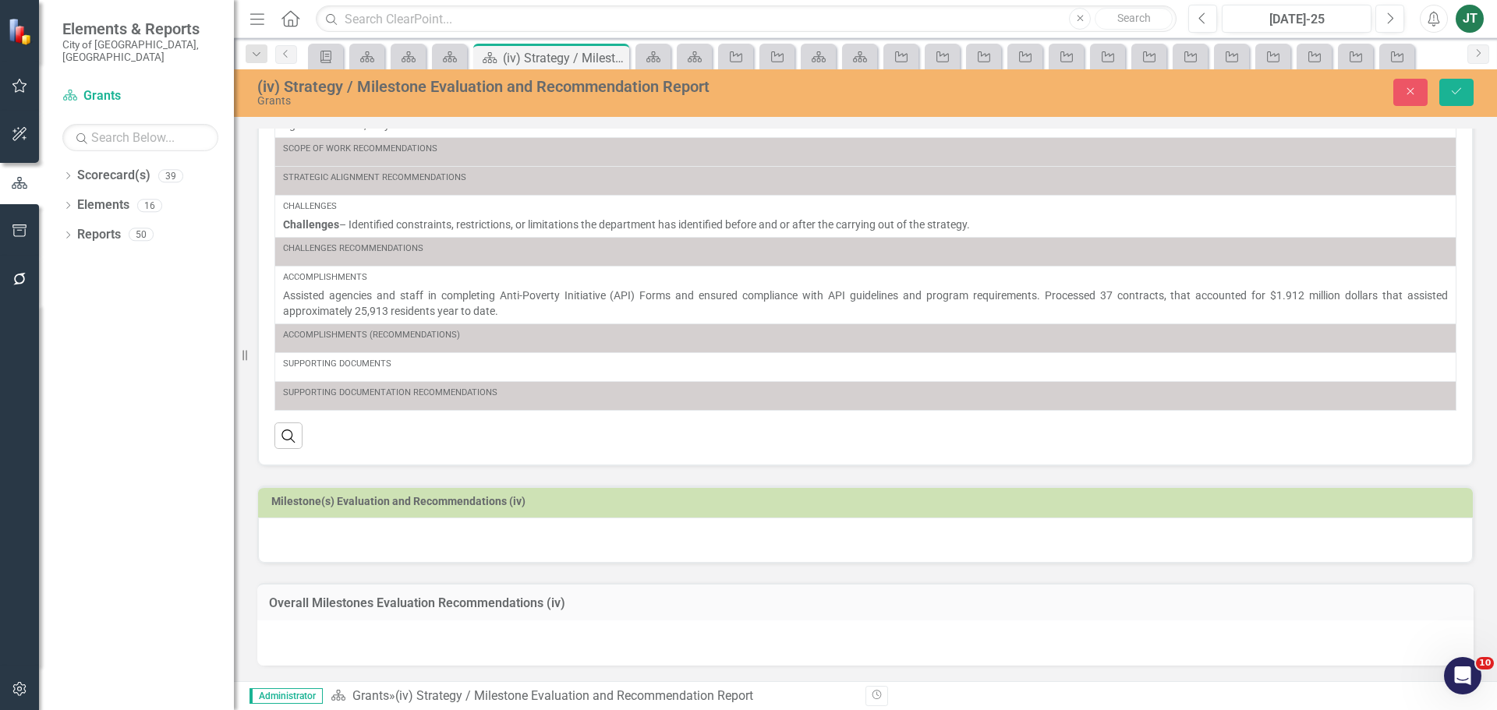
click at [1280, 506] on h3 "Milestone(s) Evaluation and Recommendations (iv)" at bounding box center [868, 502] width 1194 height 12
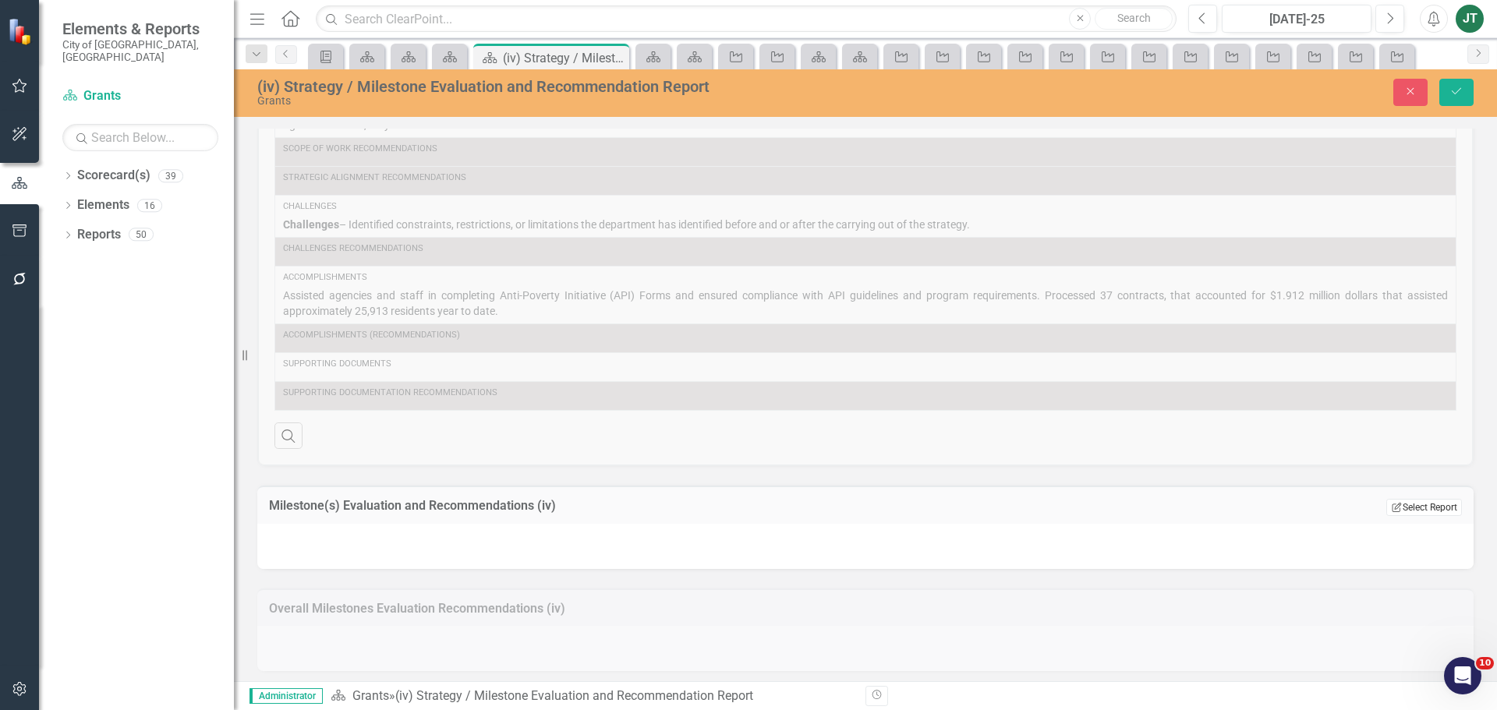
click at [1419, 503] on button "Edit Report Select Report" at bounding box center [1424, 507] width 76 height 17
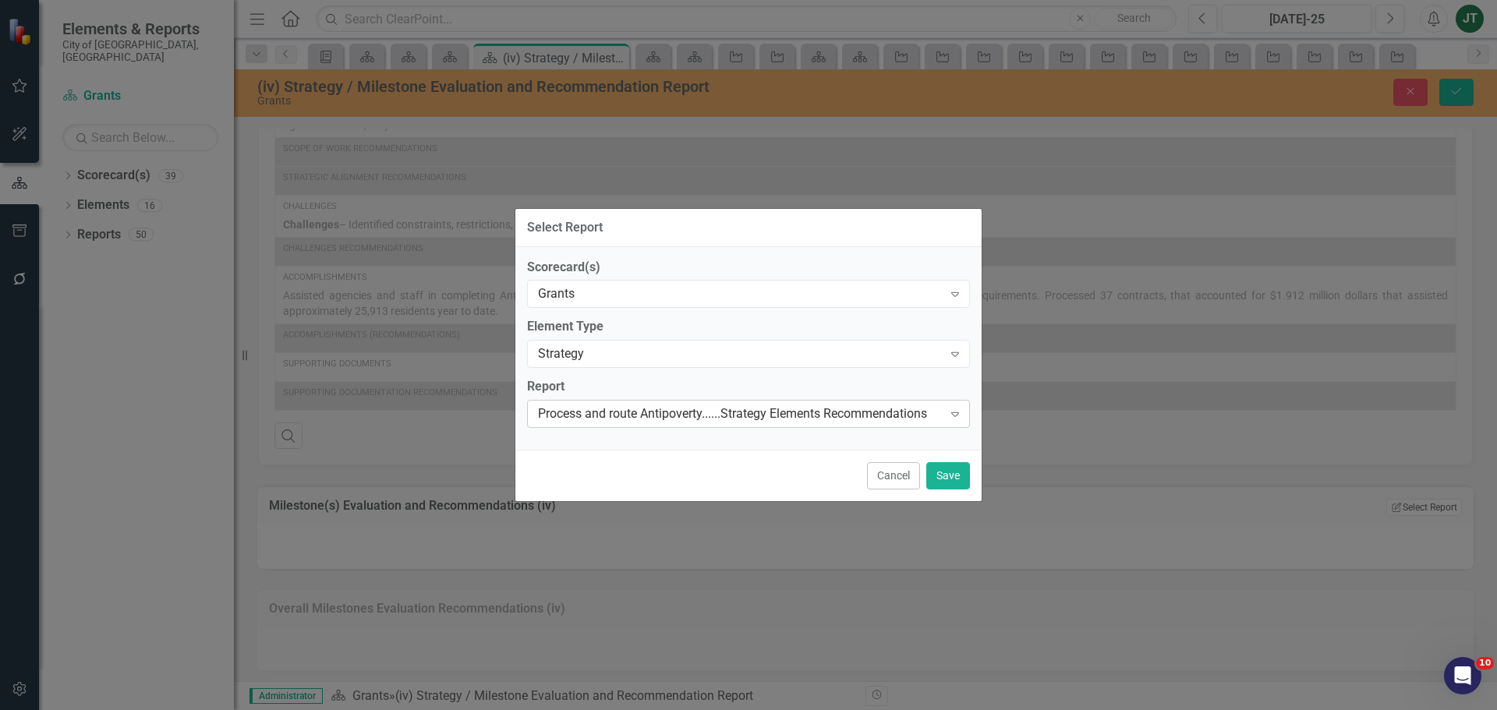
click at [746, 413] on div "Process and route Antipoverty......Strategy Elements Recommendations" at bounding box center [740, 414] width 405 height 18
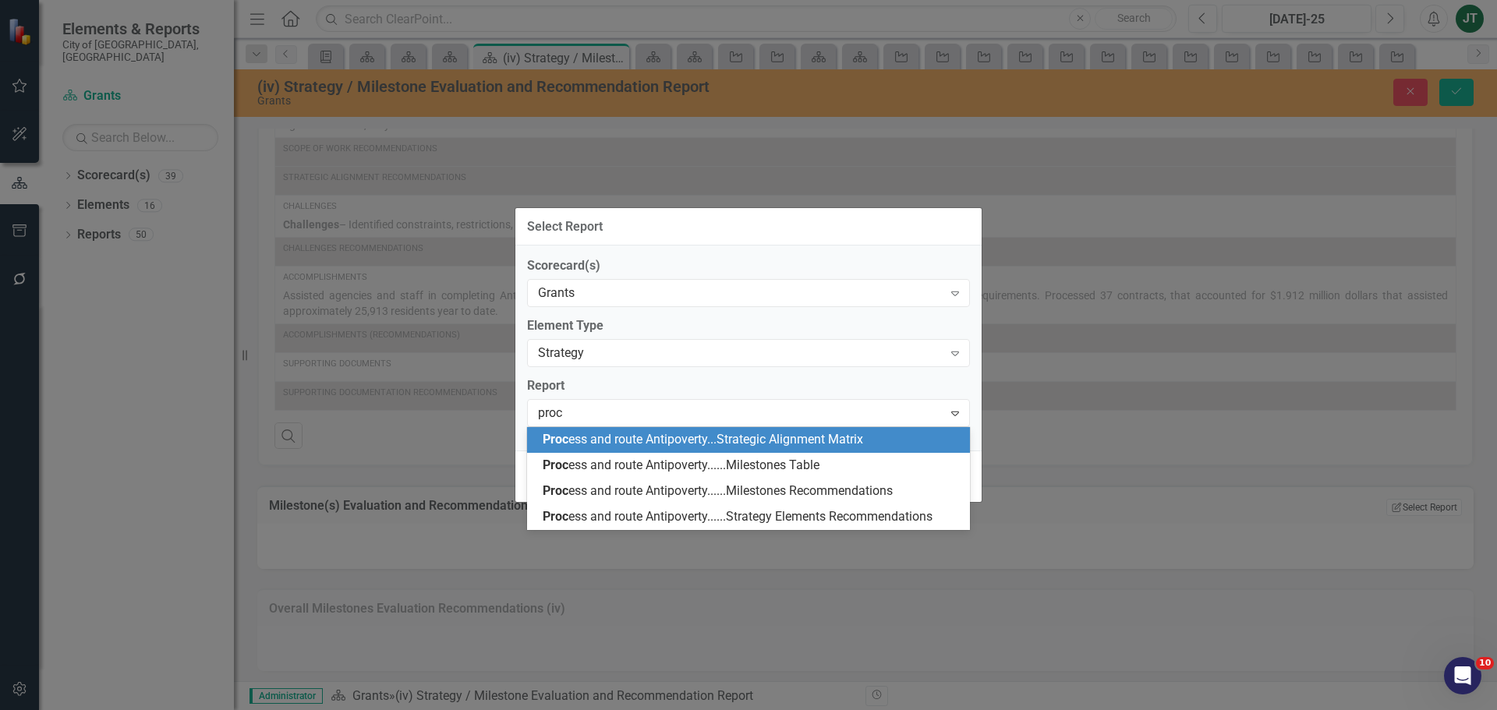
scroll to position [0, 0]
type input "process"
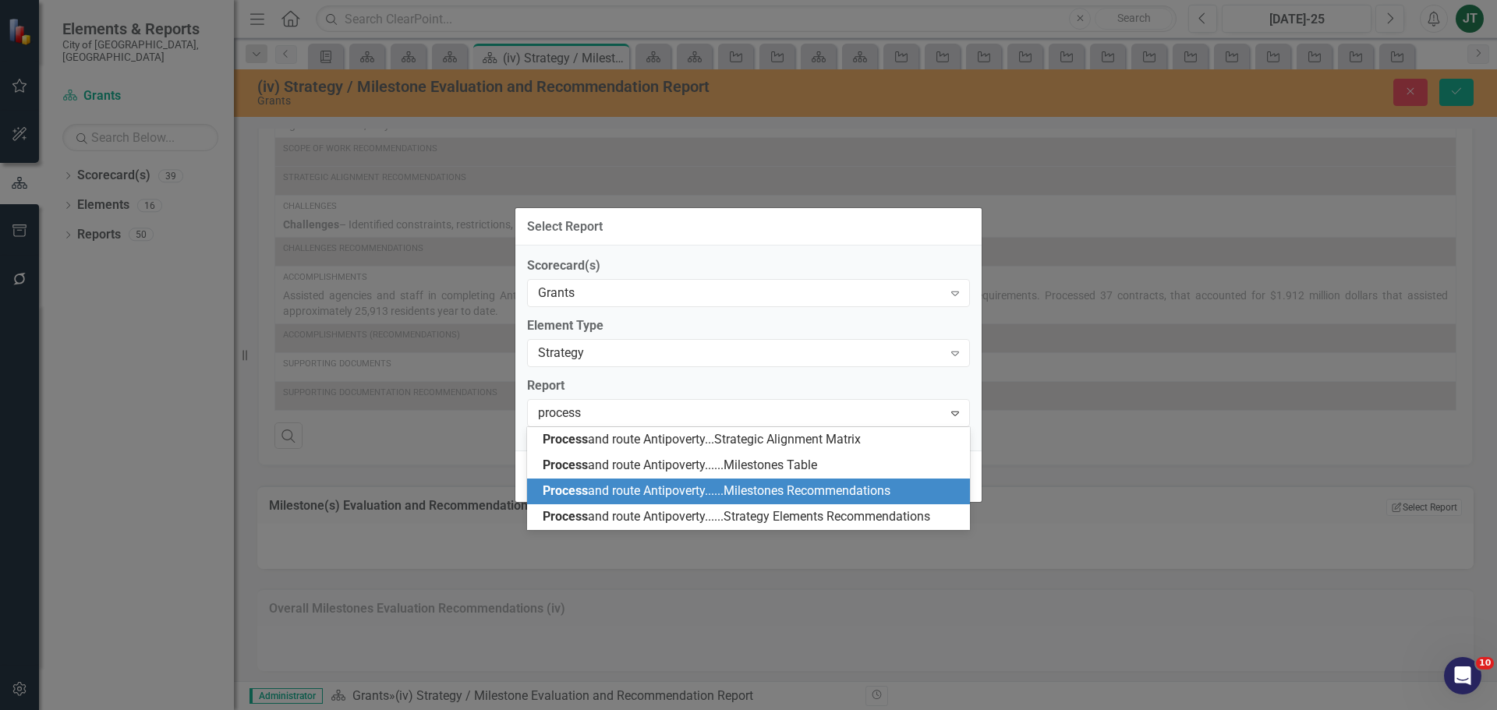
click at [800, 483] on div "Process and route Antipoverty......Milestones Recommendations" at bounding box center [752, 492] width 418 height 18
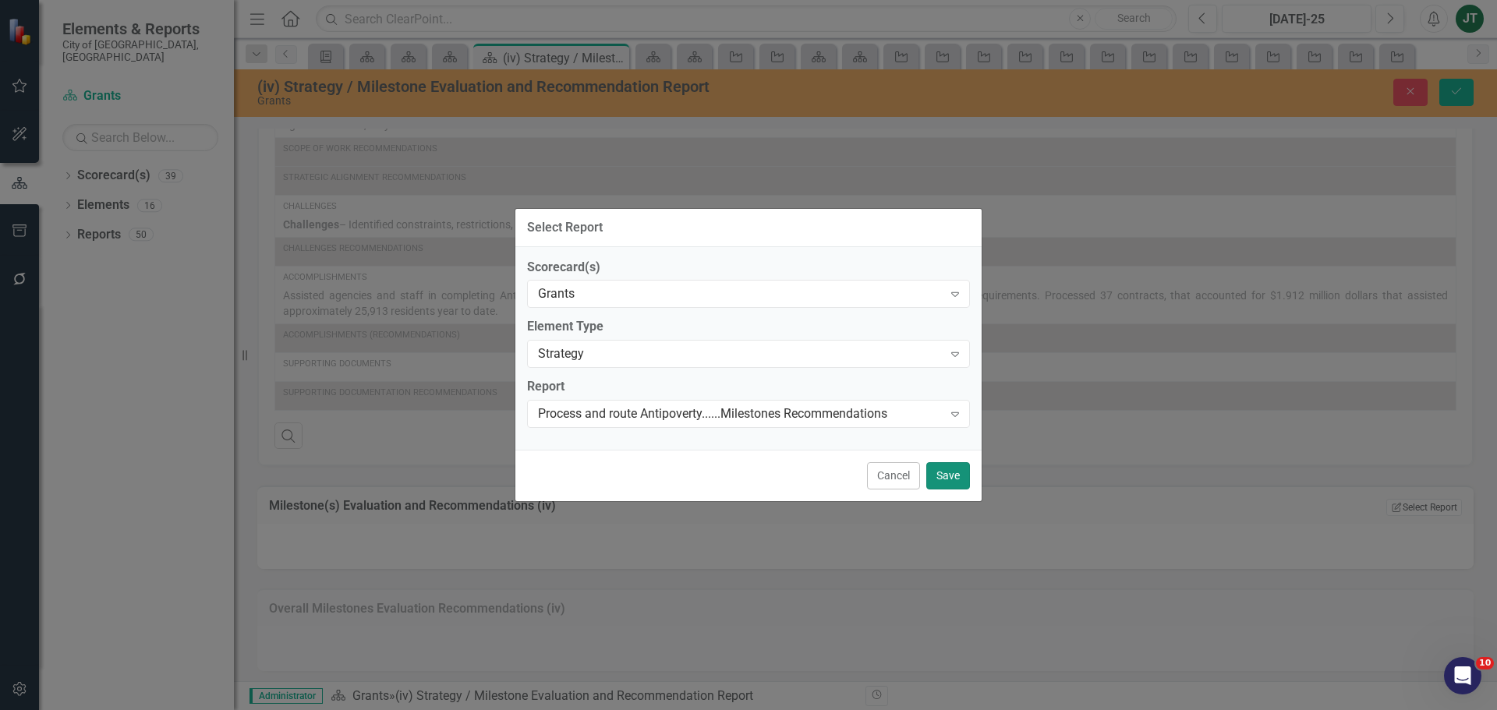
click at [943, 472] on button "Save" at bounding box center [948, 475] width 44 height 27
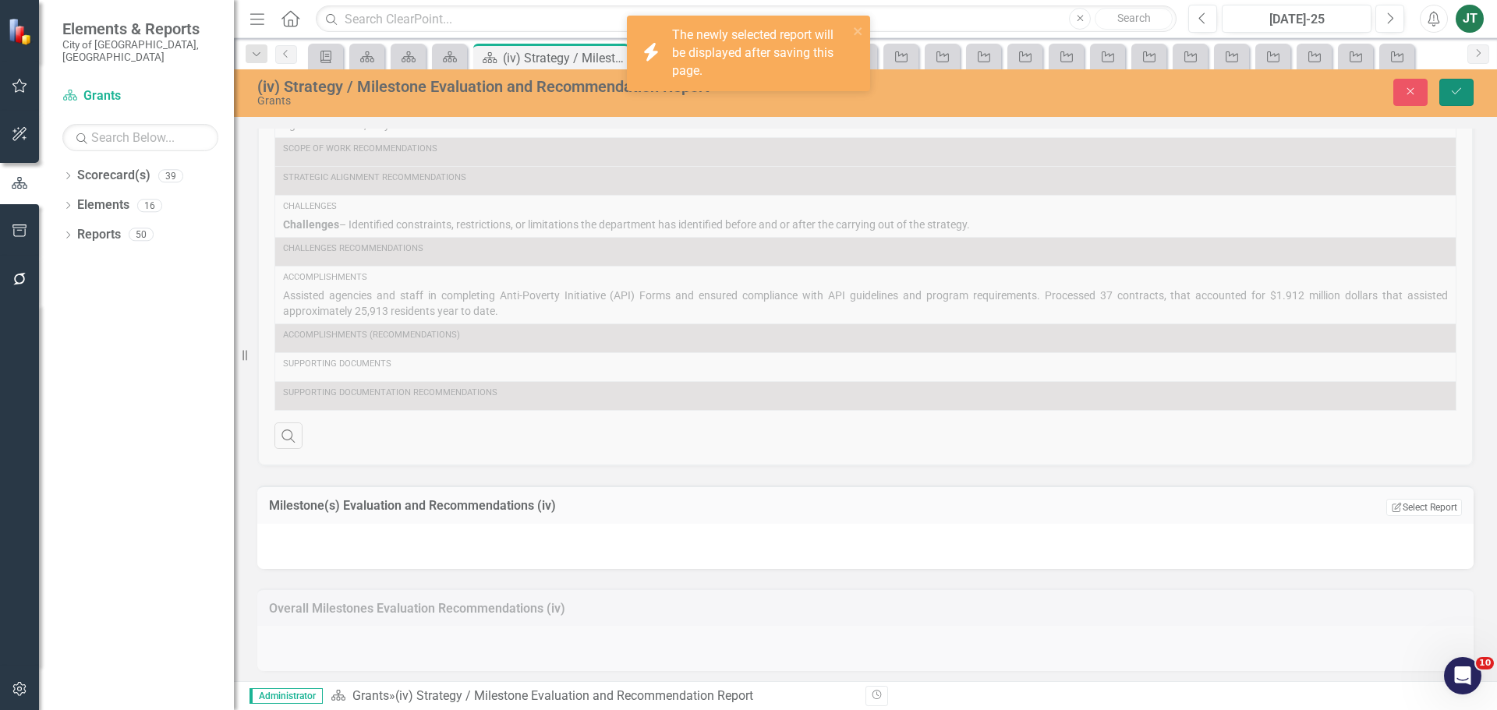
click at [1460, 91] on icon "Save" at bounding box center [1457, 91] width 14 height 11
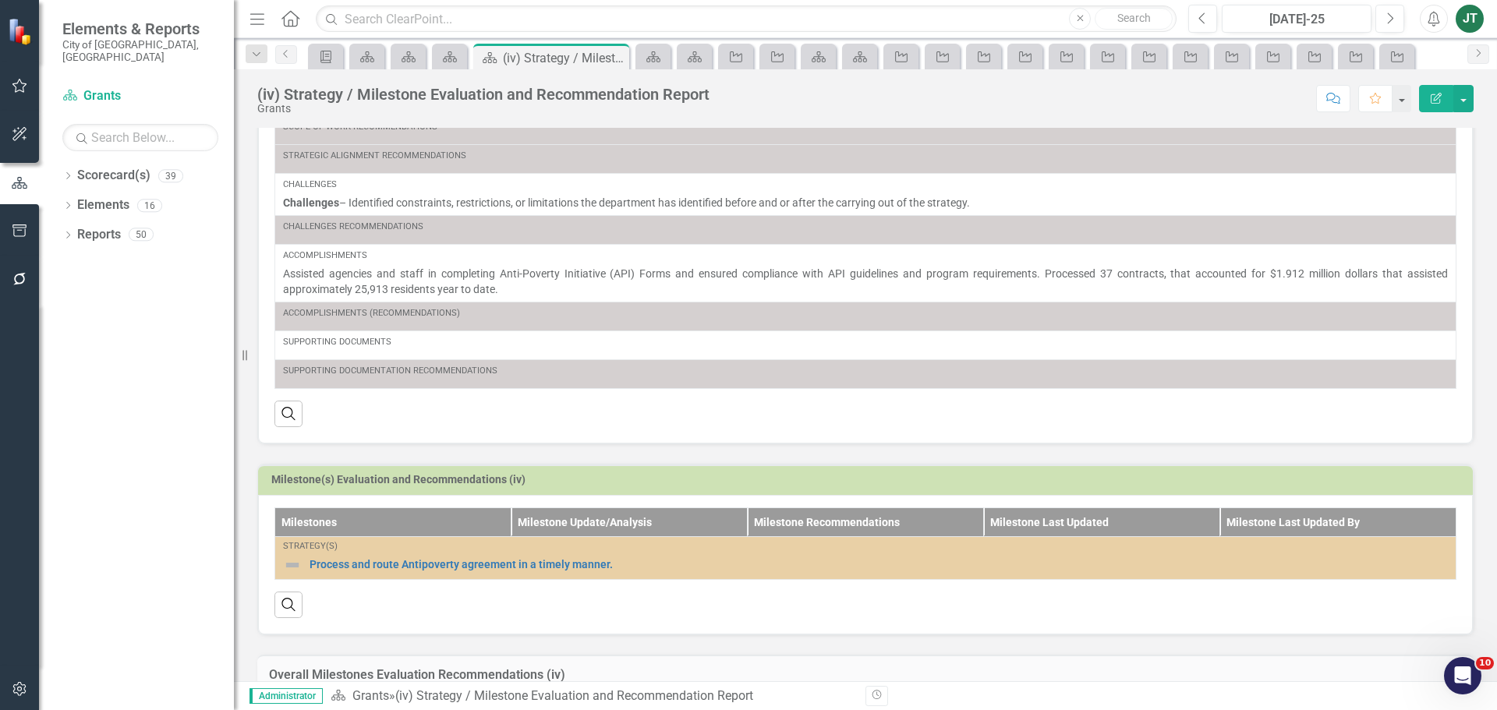
scroll to position [388, 0]
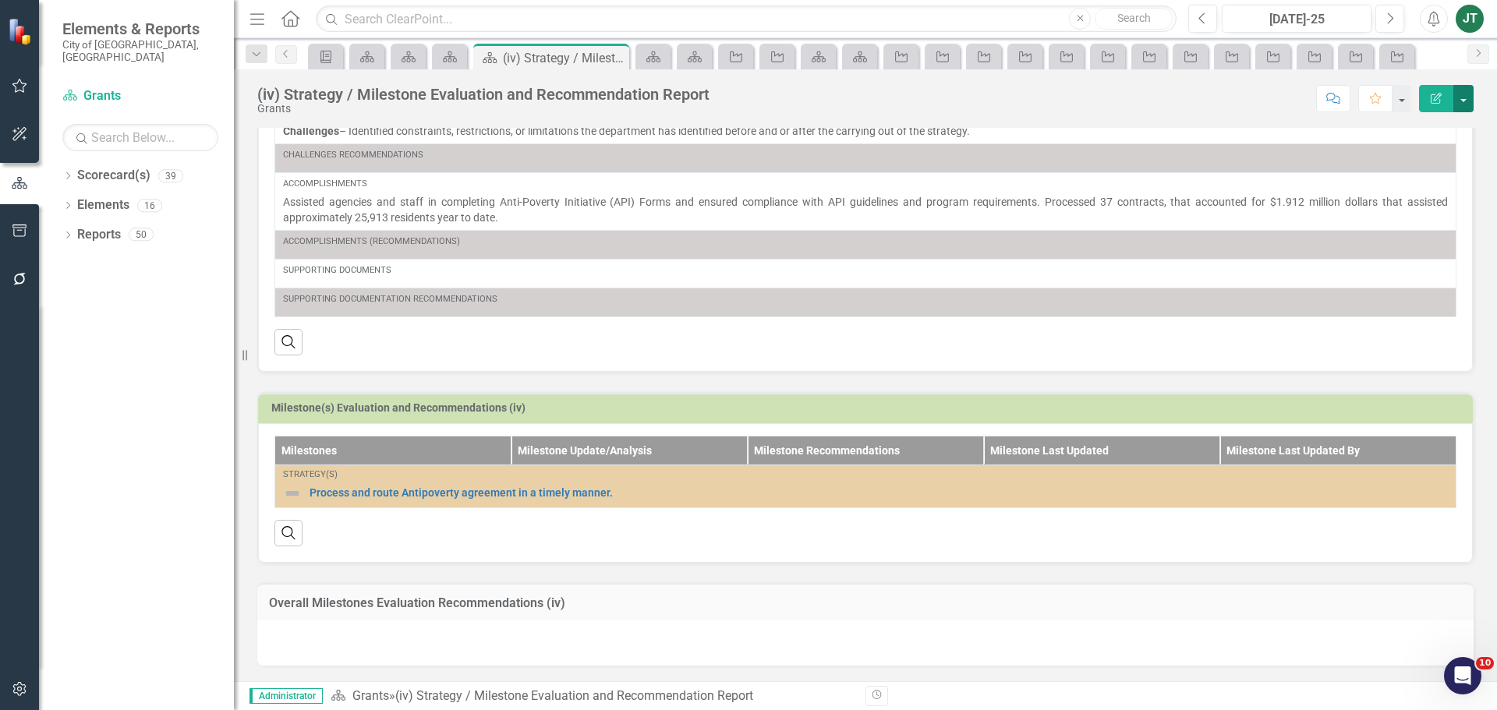
click at [1457, 97] on button "button" at bounding box center [1463, 98] width 20 height 27
click at [1421, 151] on link "Edit Report Edit Layout" at bounding box center [1407, 156] width 132 height 29
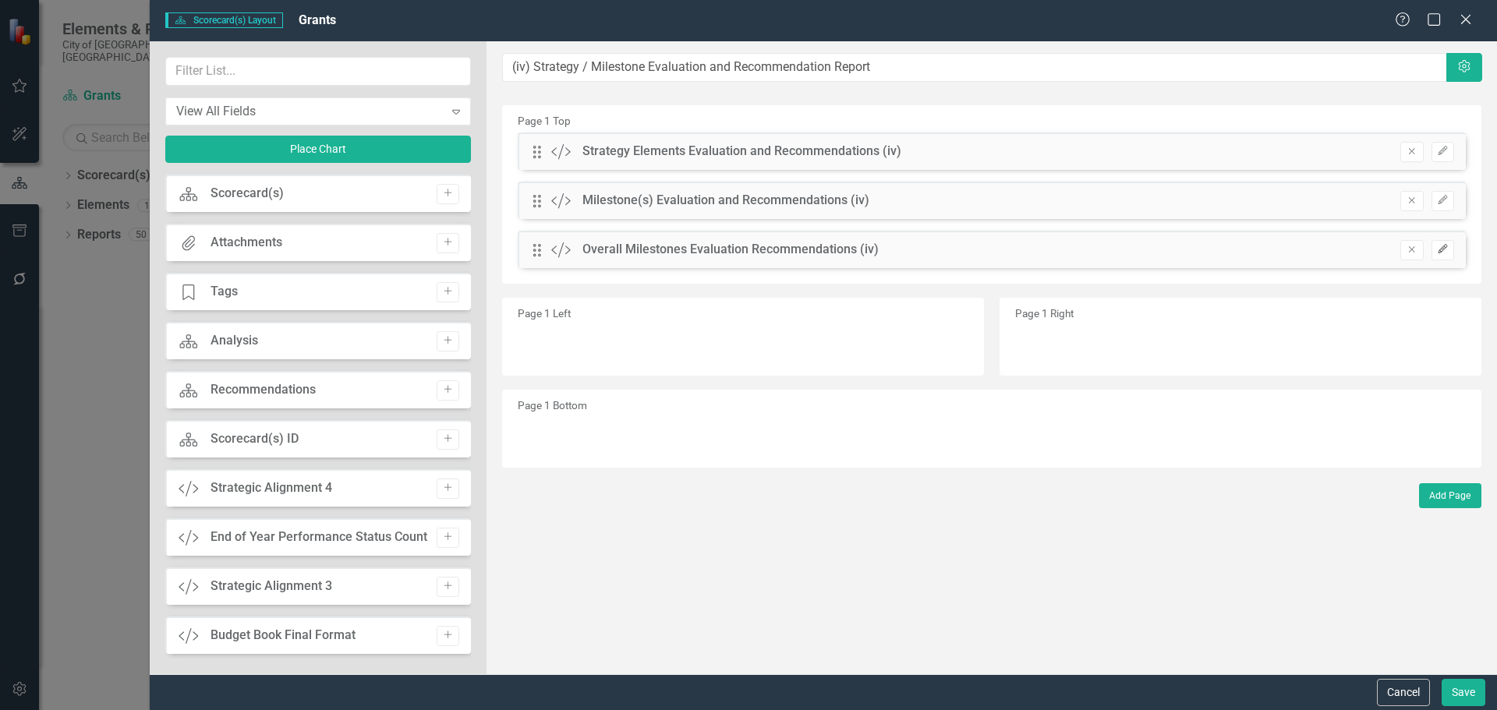
click at [1446, 247] on icon "button" at bounding box center [1442, 248] width 9 height 9
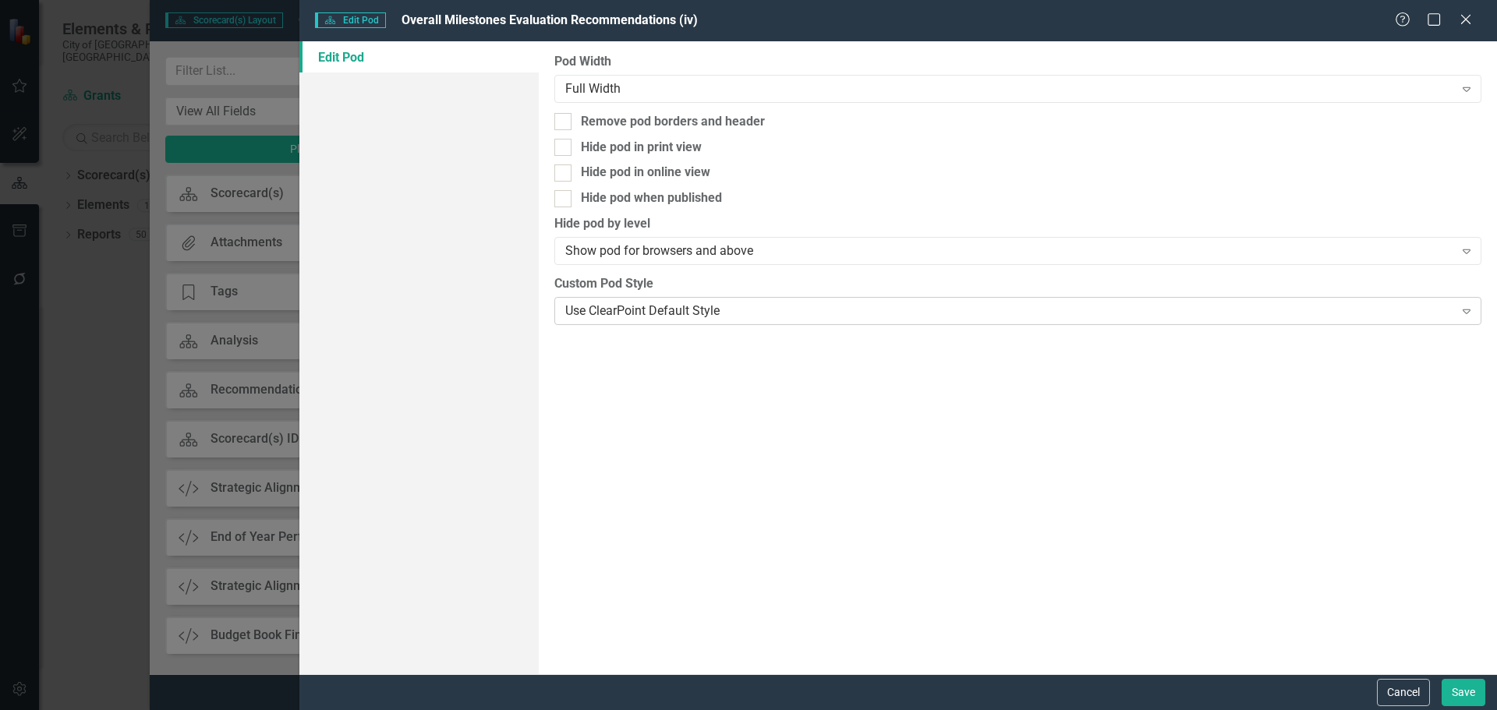
click at [626, 313] on div "Use ClearPoint Default Style" at bounding box center [1009, 311] width 888 height 18
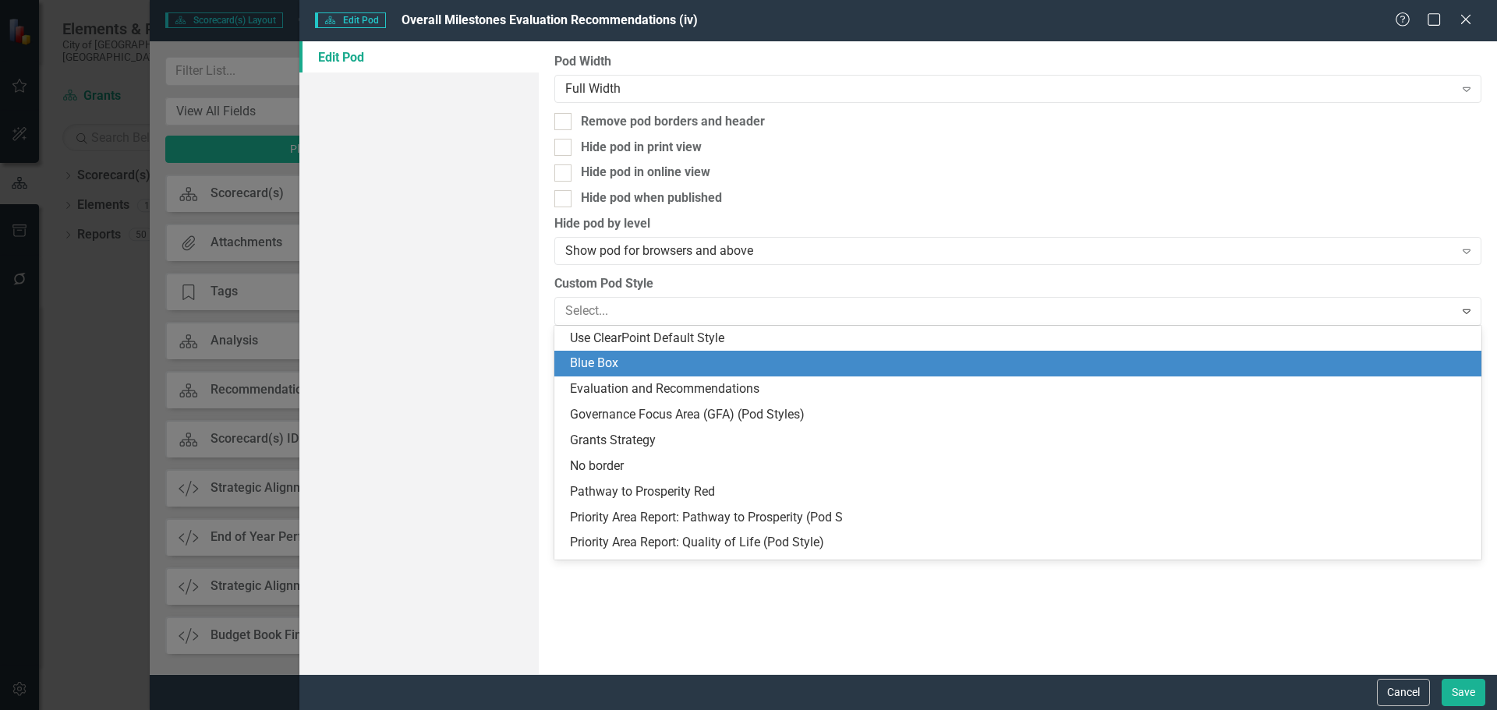
click at [628, 384] on div "Evaluation and Recommendations" at bounding box center [1021, 390] width 902 height 18
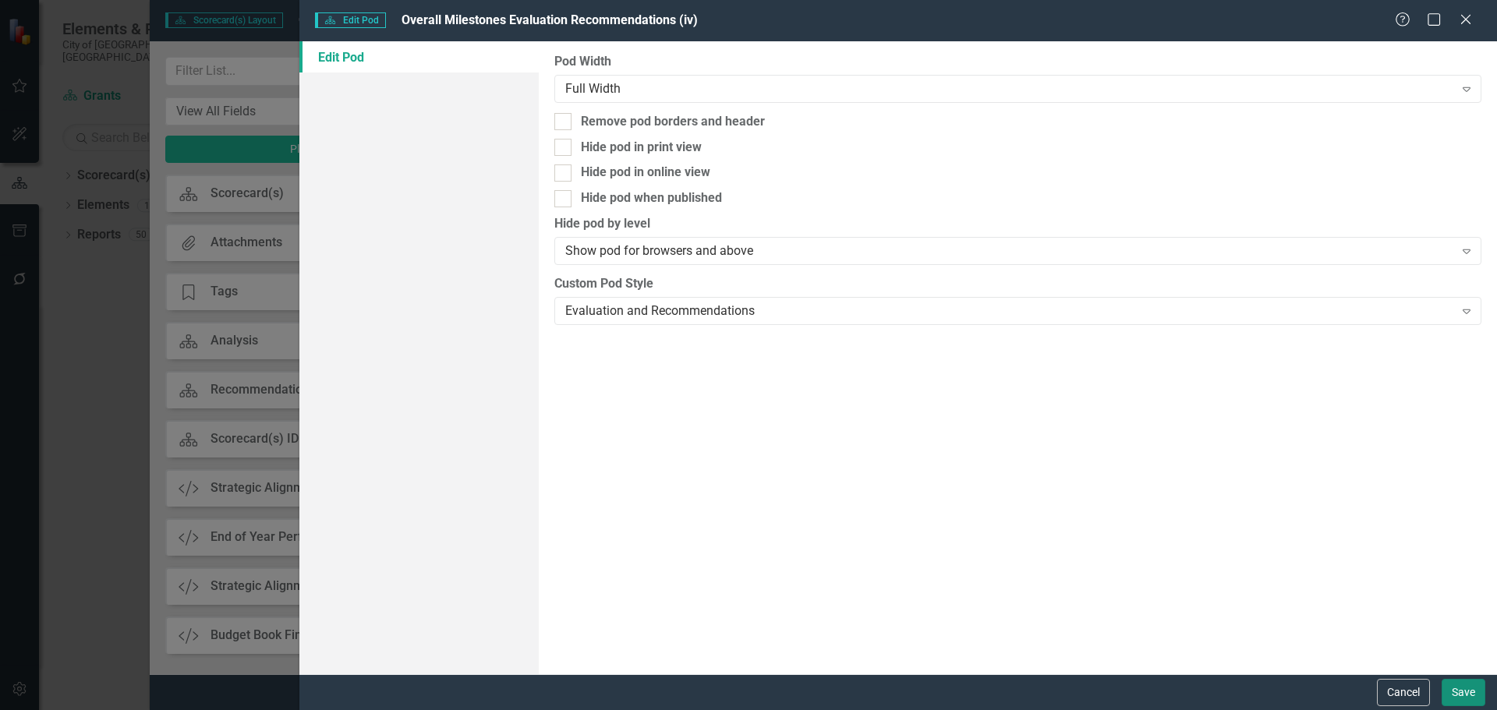
click at [1466, 692] on button "Save" at bounding box center [1464, 692] width 44 height 27
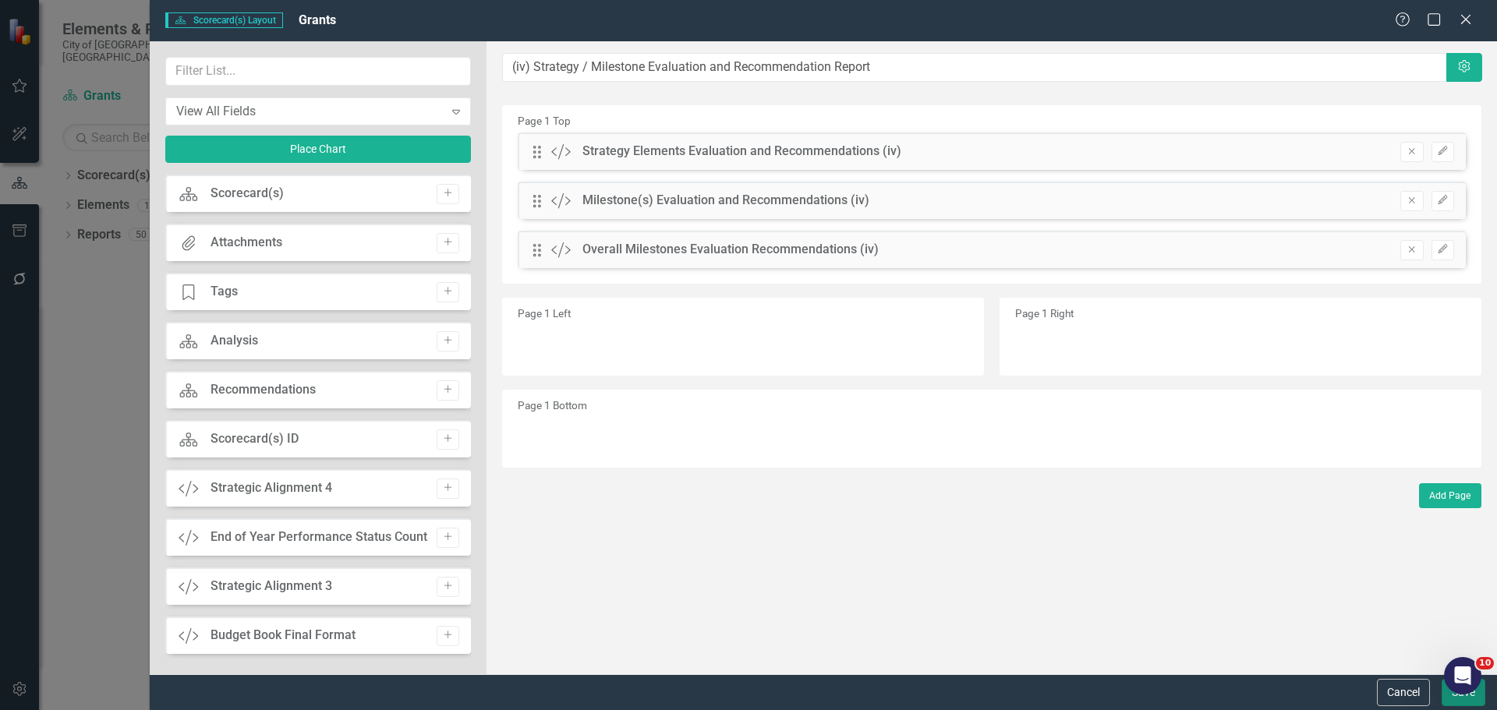
click at [1454, 697] on button "Save" at bounding box center [1464, 692] width 44 height 27
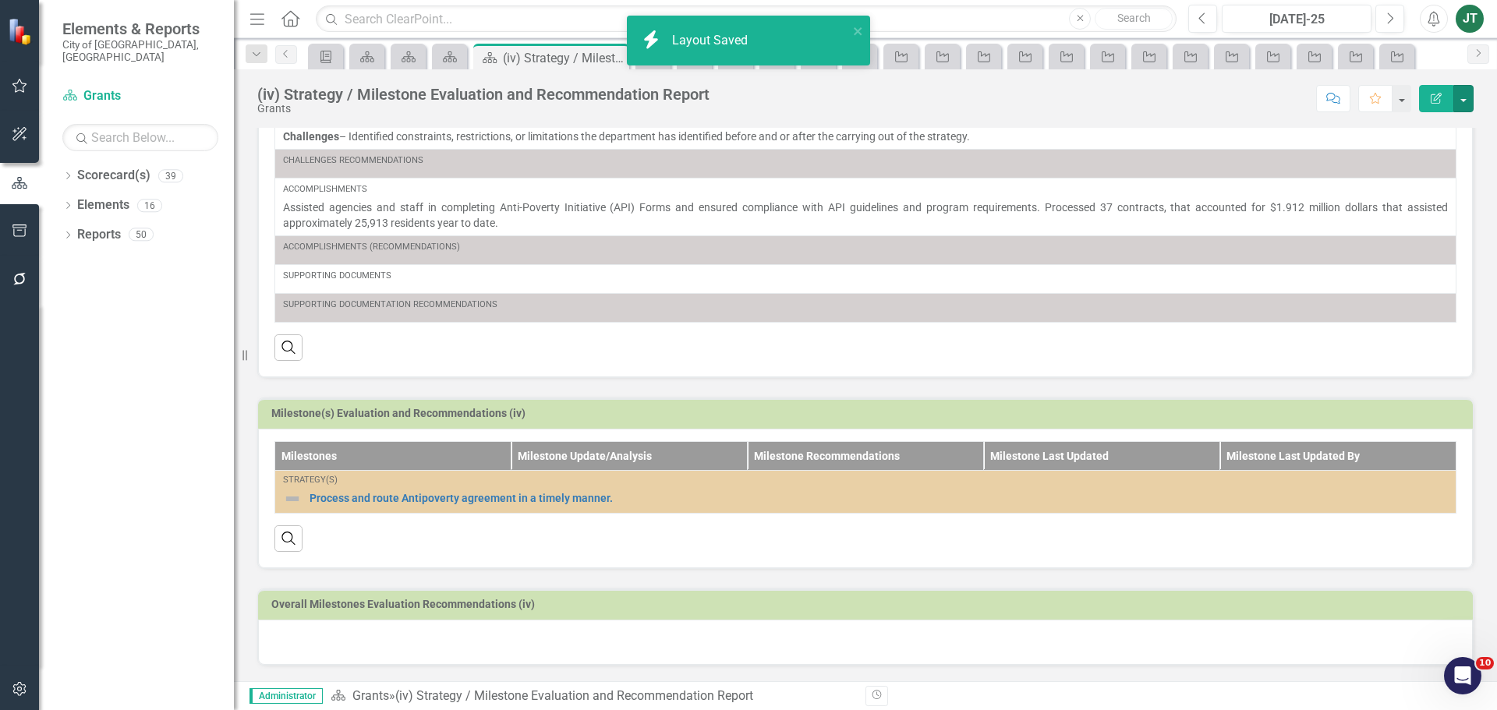
scroll to position [382, 0]
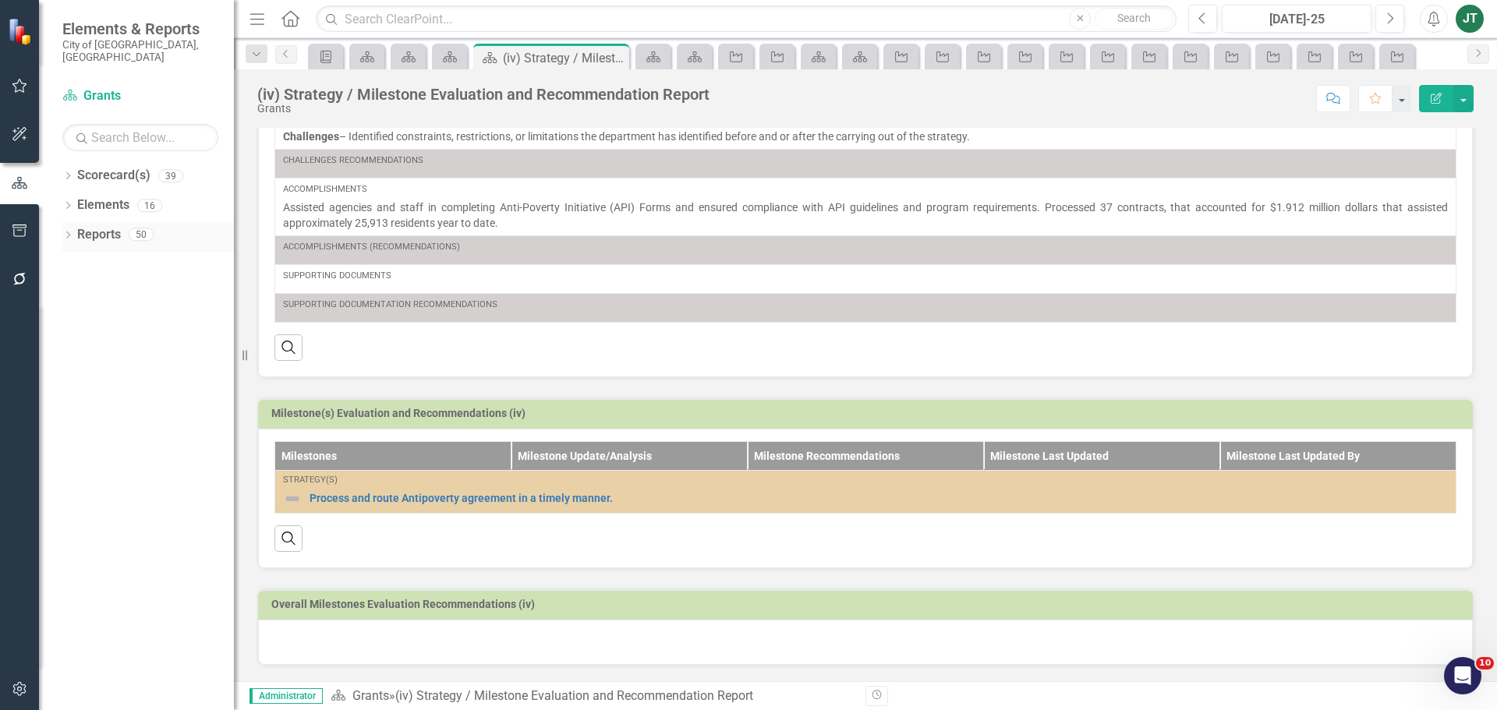
click at [105, 226] on link "Reports" at bounding box center [99, 235] width 44 height 18
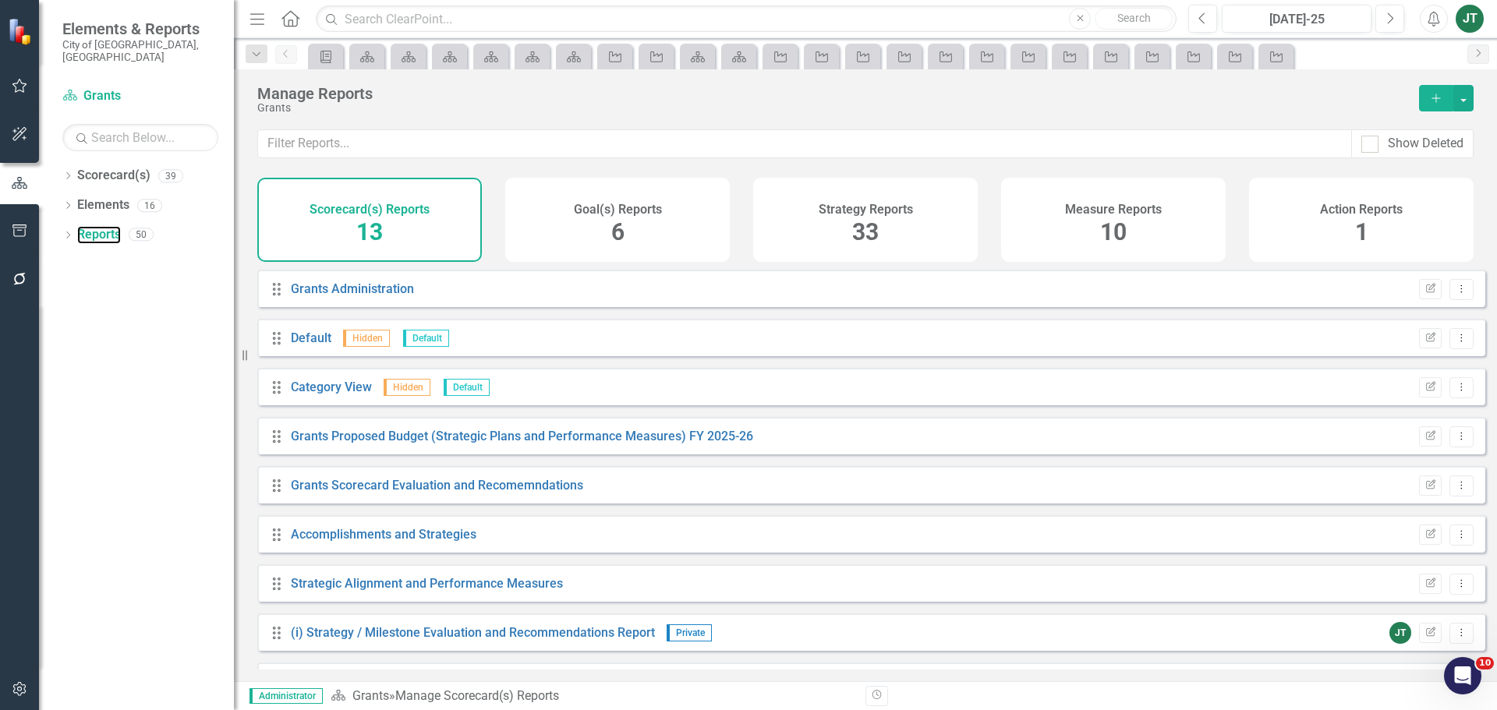
scroll to position [239, 0]
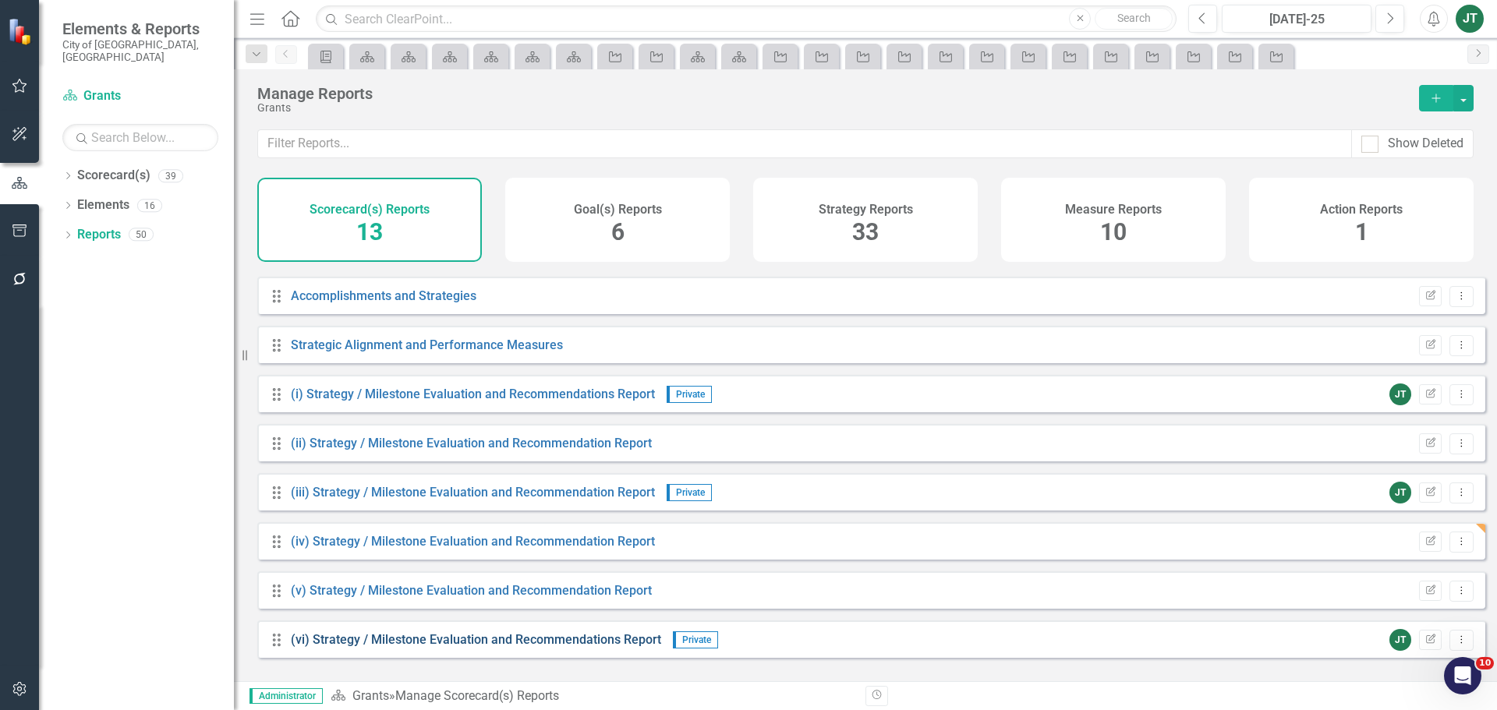
click at [407, 647] on link "(vi) Strategy / Milestone Evaluation and Recommendations Report" at bounding box center [476, 639] width 370 height 15
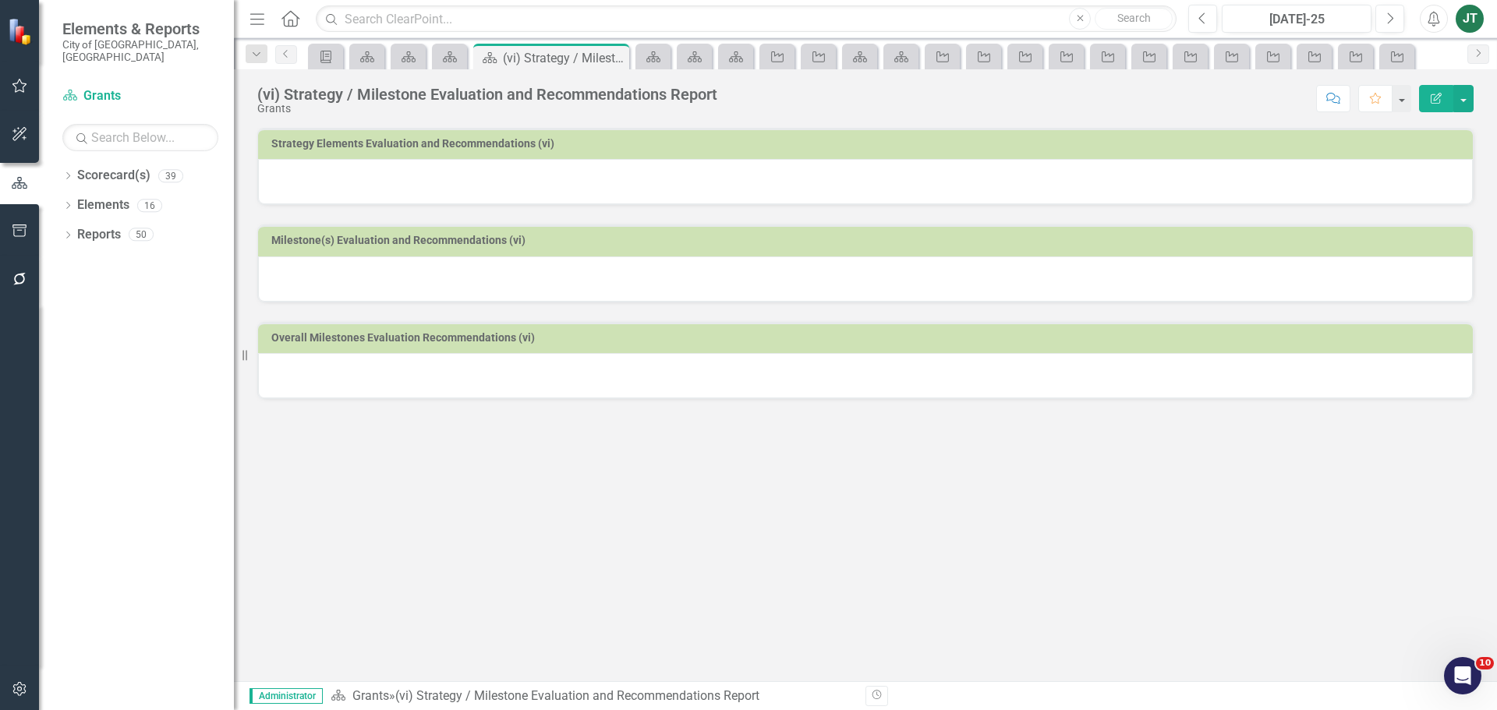
click at [1040, 167] on div at bounding box center [865, 181] width 1215 height 45
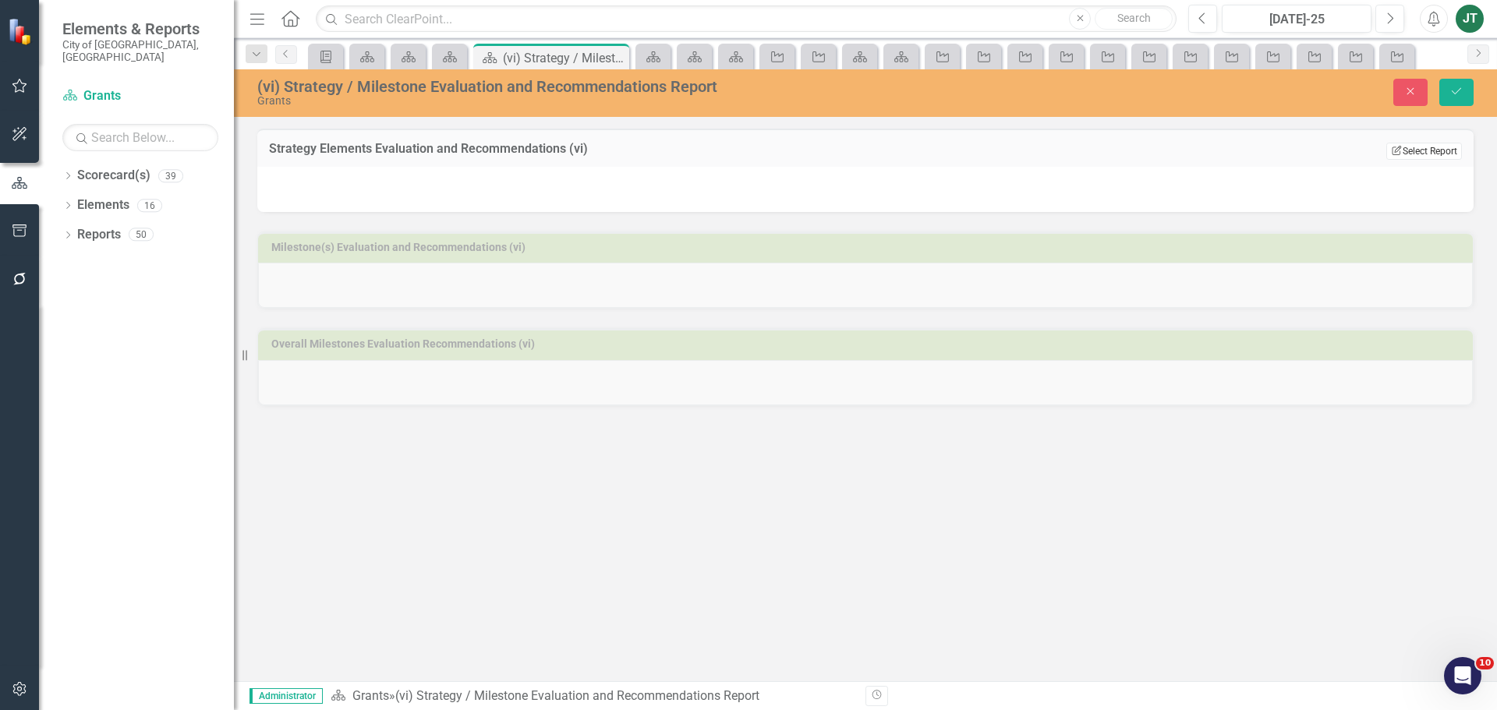
click at [1436, 157] on button "Edit Report Select Report" at bounding box center [1424, 151] width 76 height 17
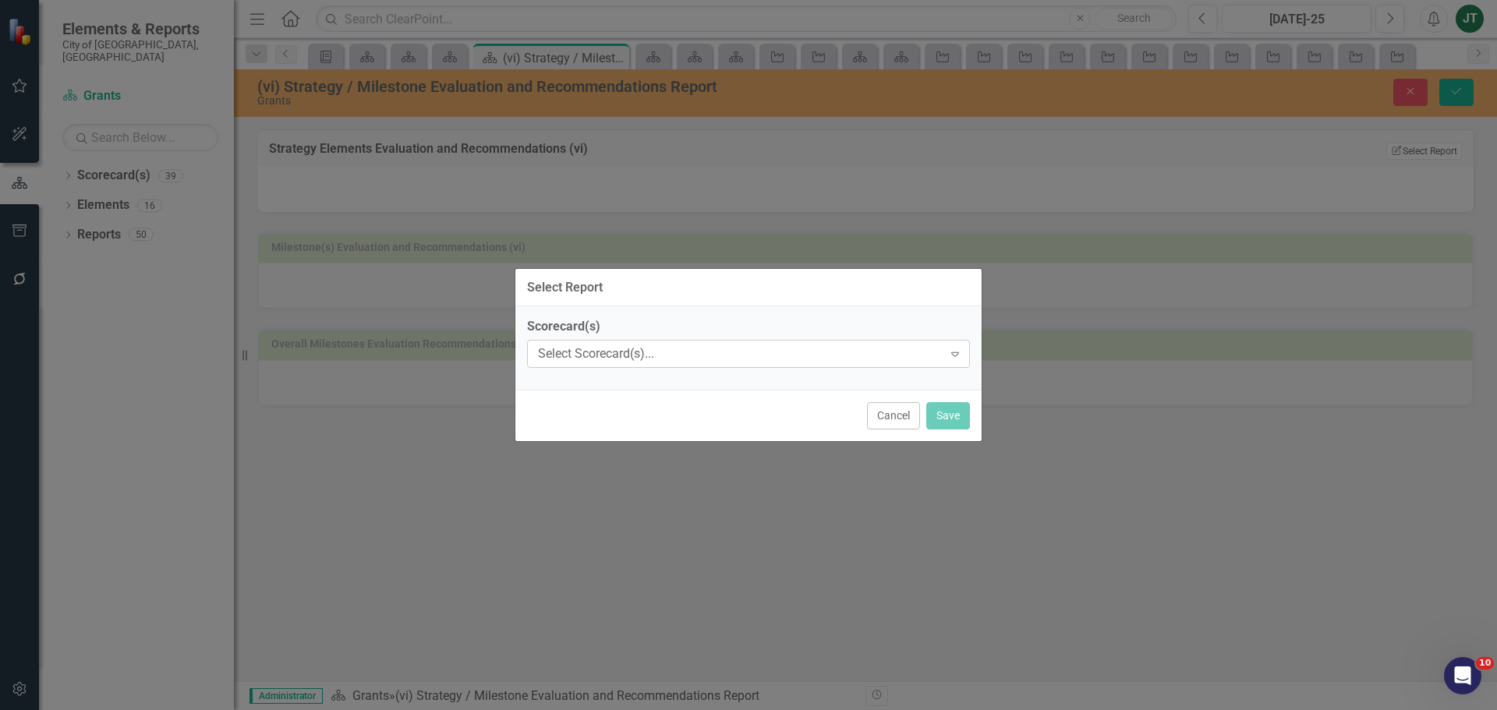
click at [682, 353] on div "Select Scorecard(s)..." at bounding box center [740, 354] width 405 height 18
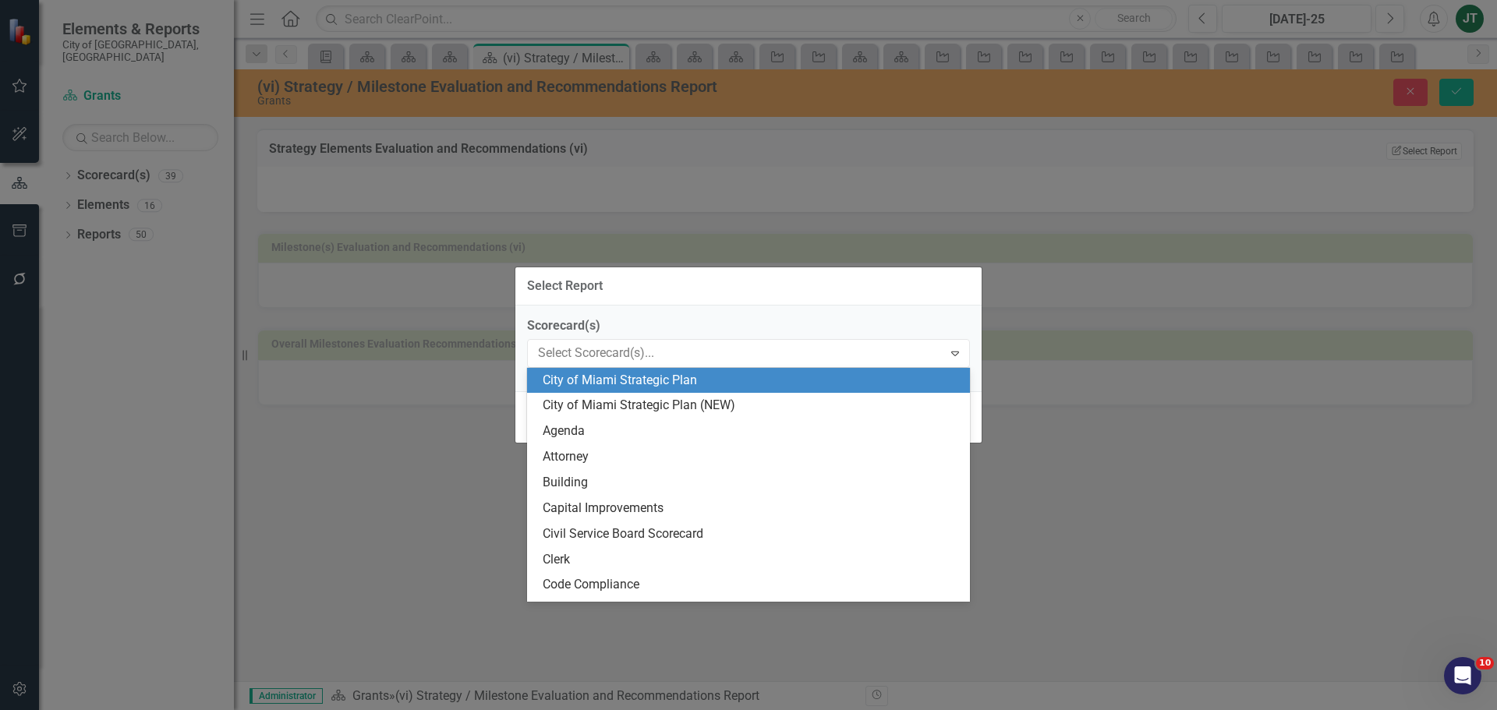
type input "R"
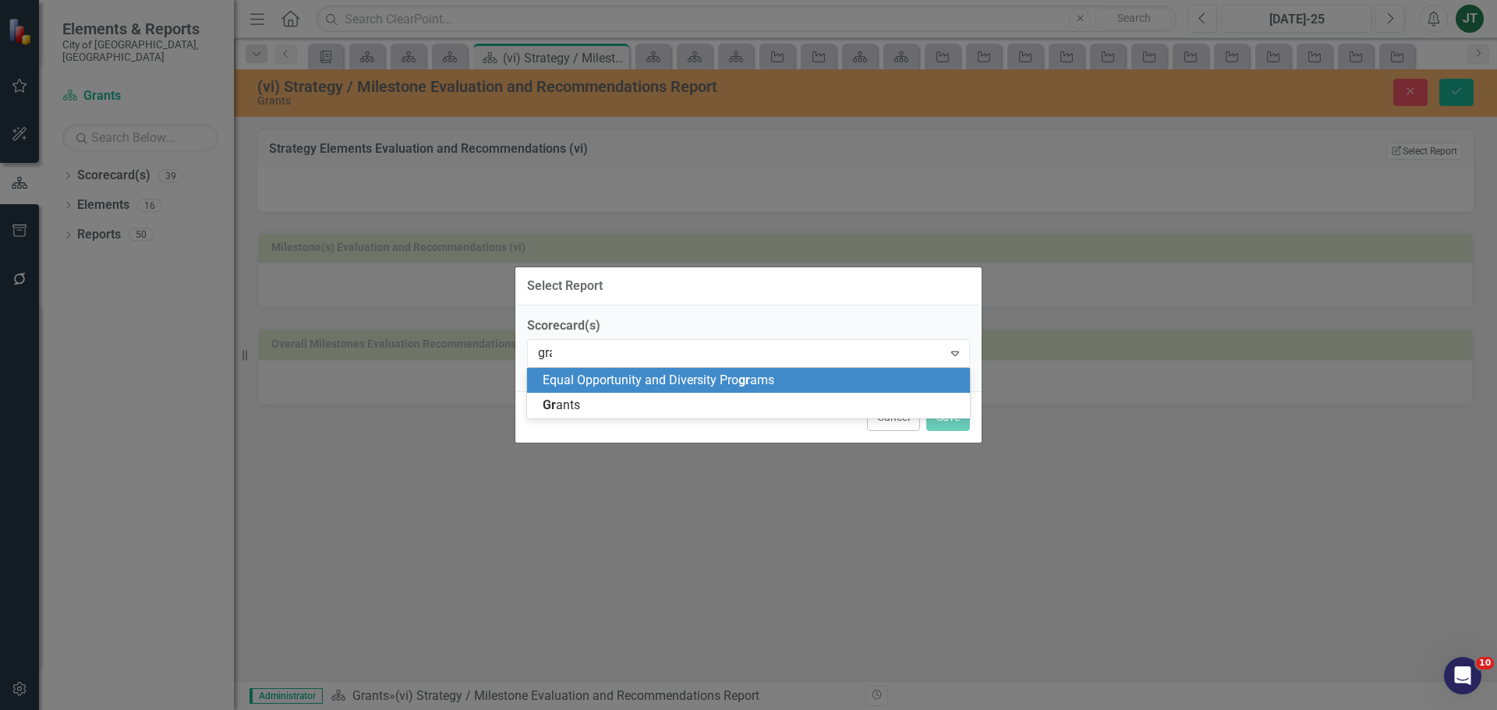
type input "gran"
click at [667, 380] on div "Gran ts" at bounding box center [752, 381] width 418 height 18
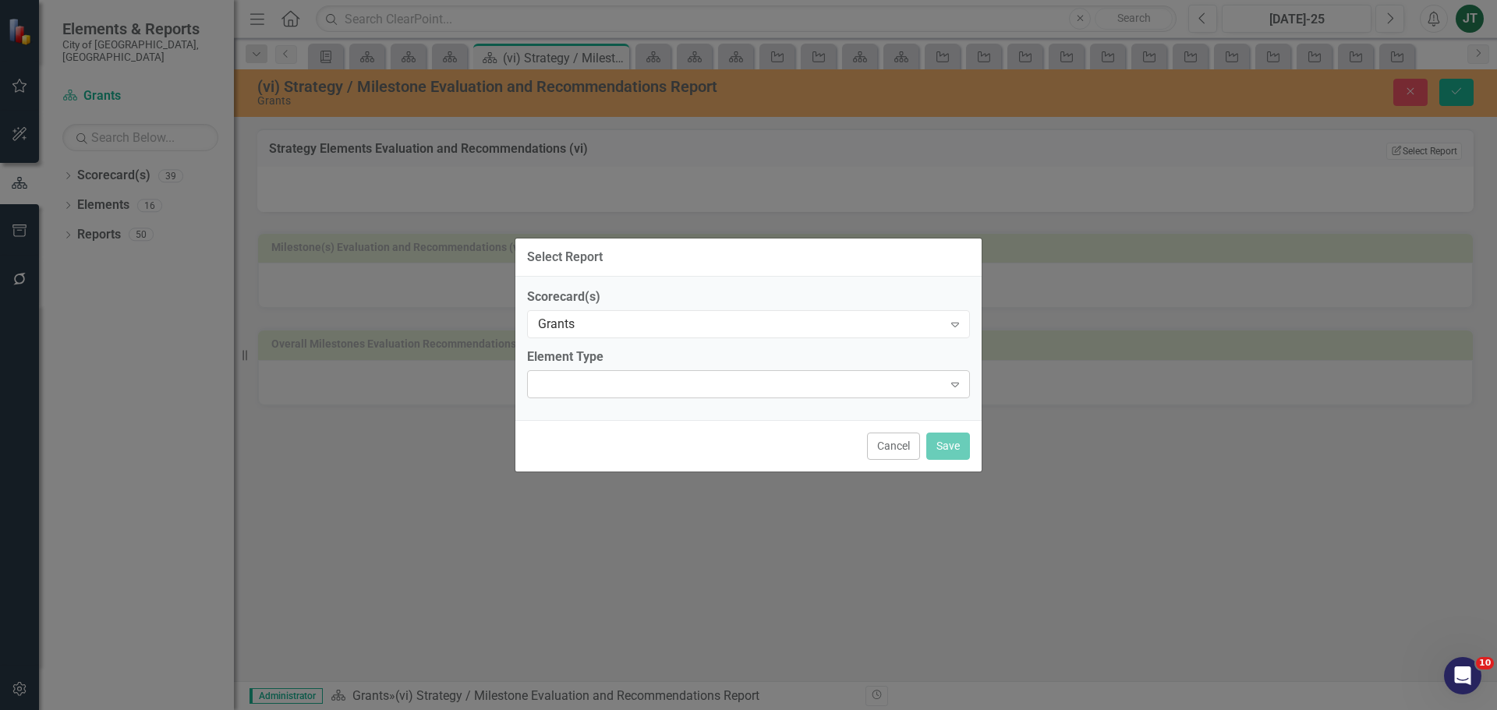
click at [600, 393] on div "Expand" at bounding box center [748, 384] width 443 height 28
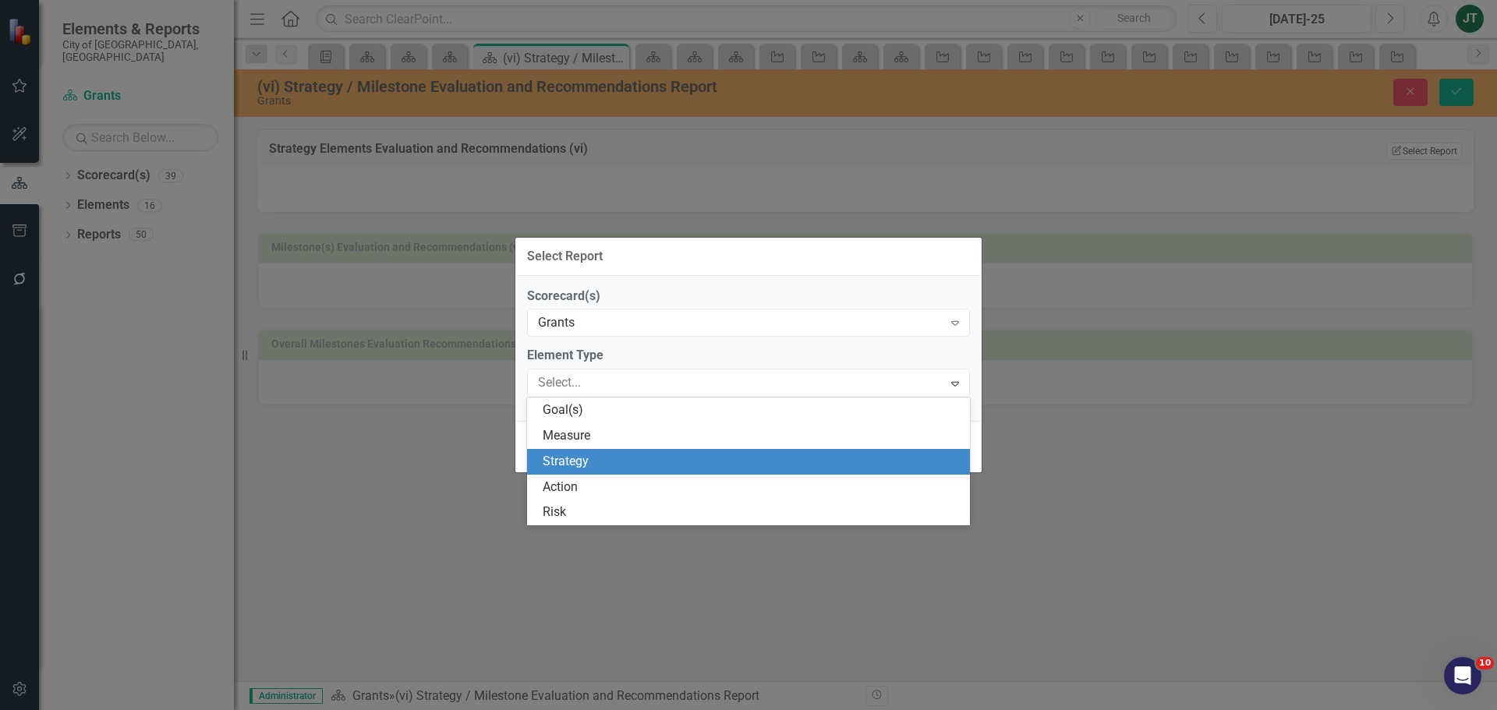
click at [568, 458] on div "Strategy" at bounding box center [752, 462] width 418 height 18
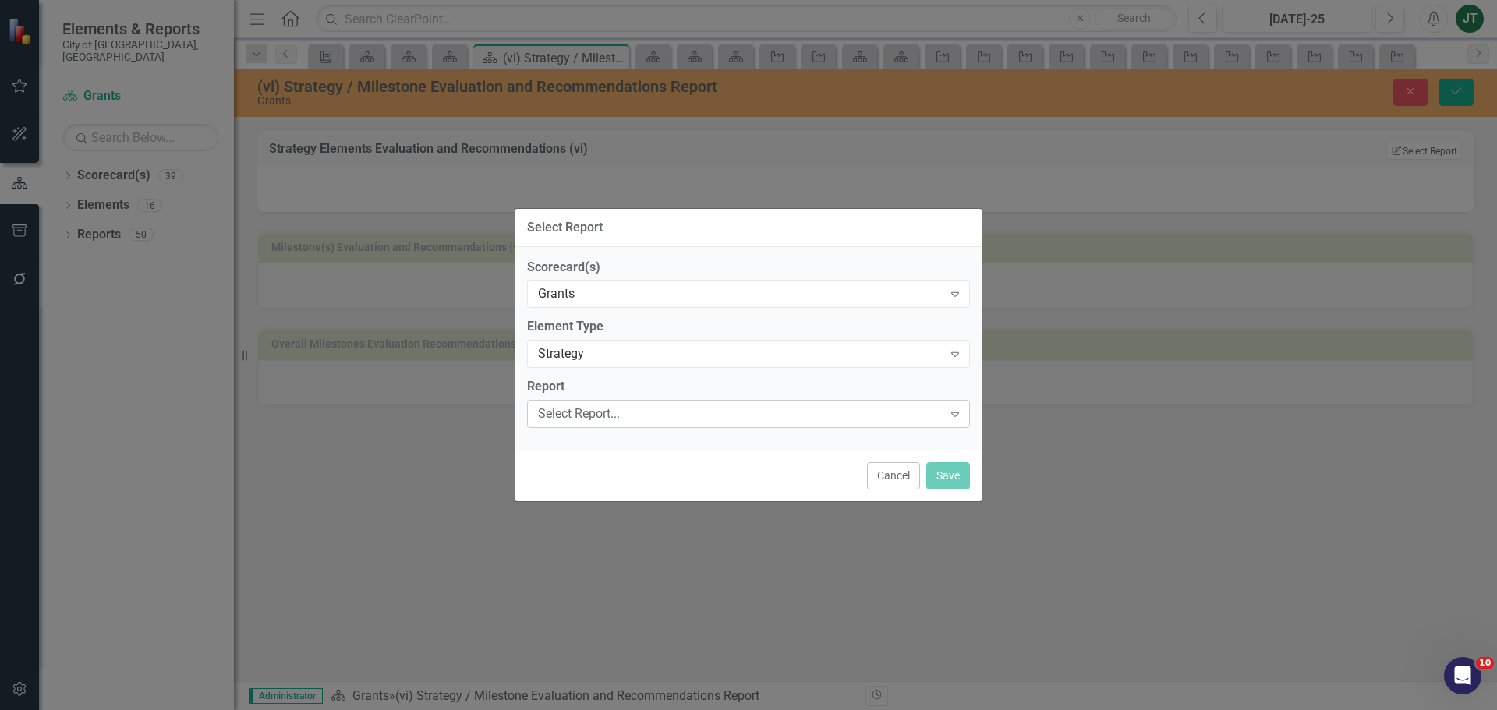
click at [596, 411] on div "Select Report..." at bounding box center [740, 414] width 405 height 18
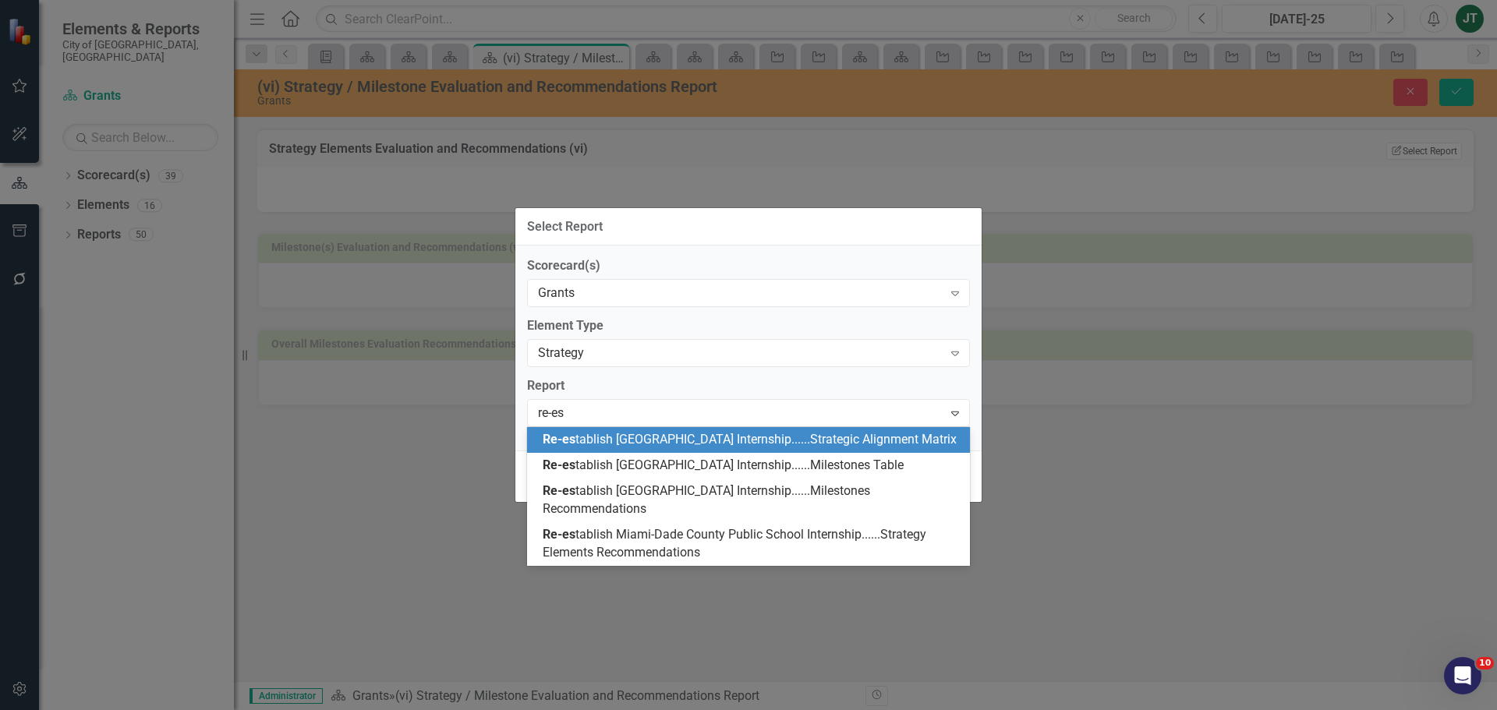
type input "re-est"
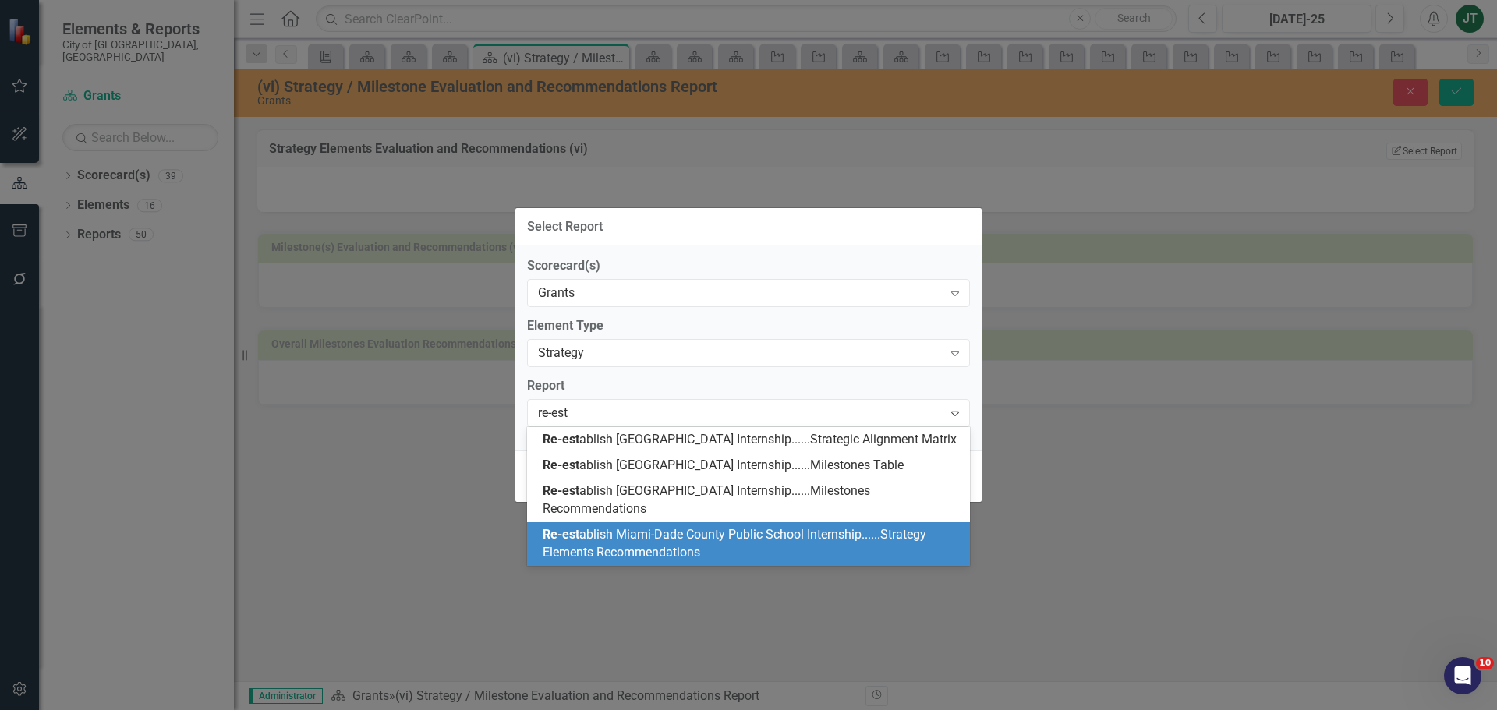
click at [865, 560] on span "Re-est ablish Miami-Dade County Public School Internship......Strategy Elements…" at bounding box center [735, 543] width 384 height 33
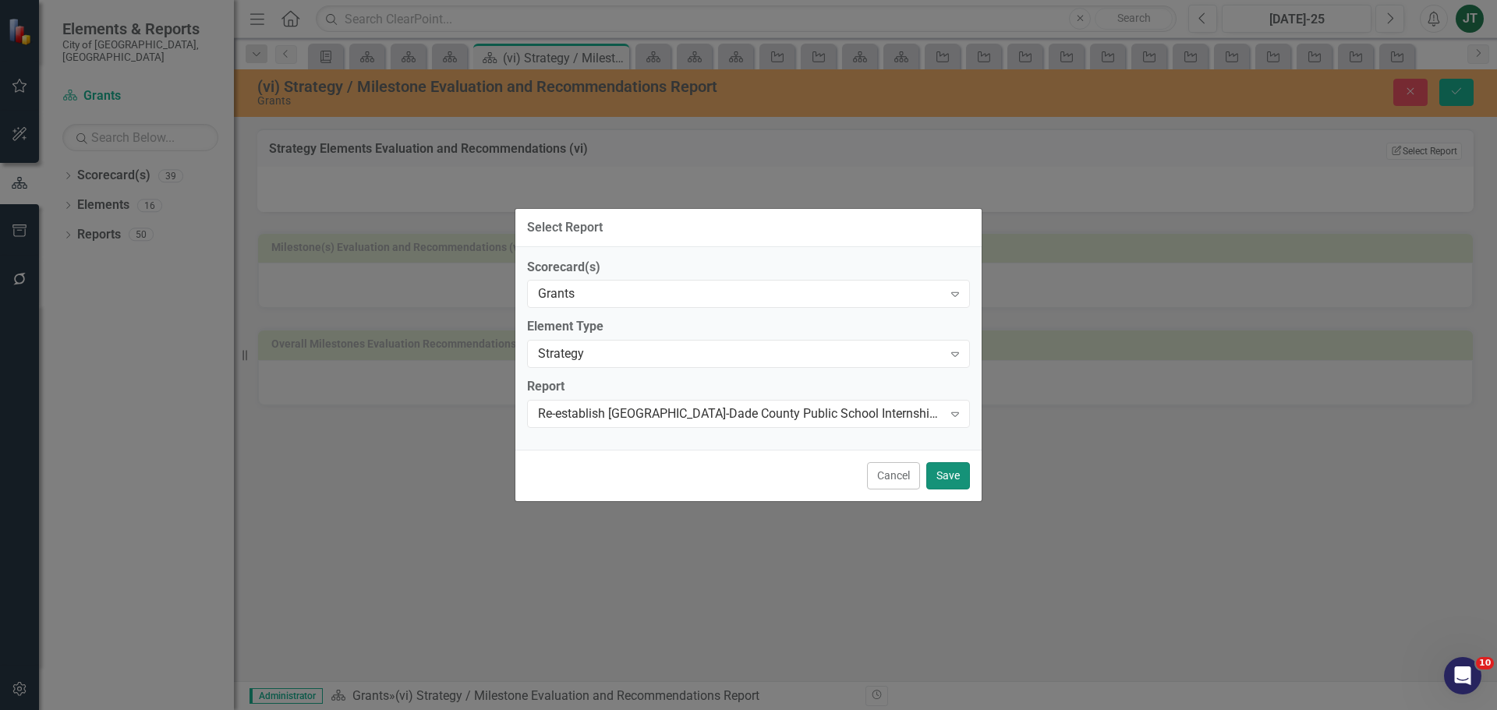
click at [960, 478] on button "Save" at bounding box center [948, 475] width 44 height 27
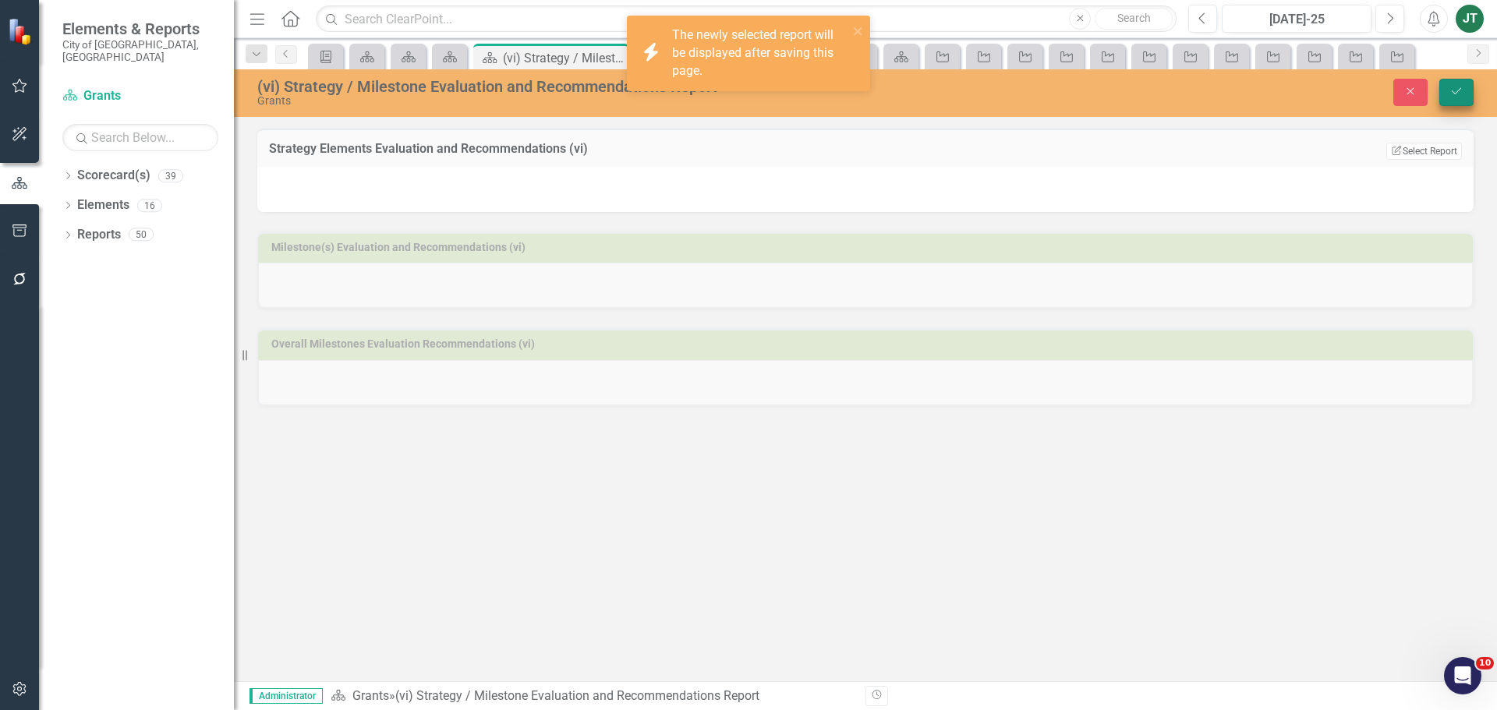
drag, startPoint x: 1452, startPoint y: 76, endPoint x: 1450, endPoint y: 89, distance: 12.7
click at [1453, 81] on div "(vi) Strategy / Milestone Evaluation and Recommendations Report Grants Close Sa…" at bounding box center [865, 93] width 1263 height 48
click at [1452, 88] on icon "Save" at bounding box center [1457, 91] width 14 height 11
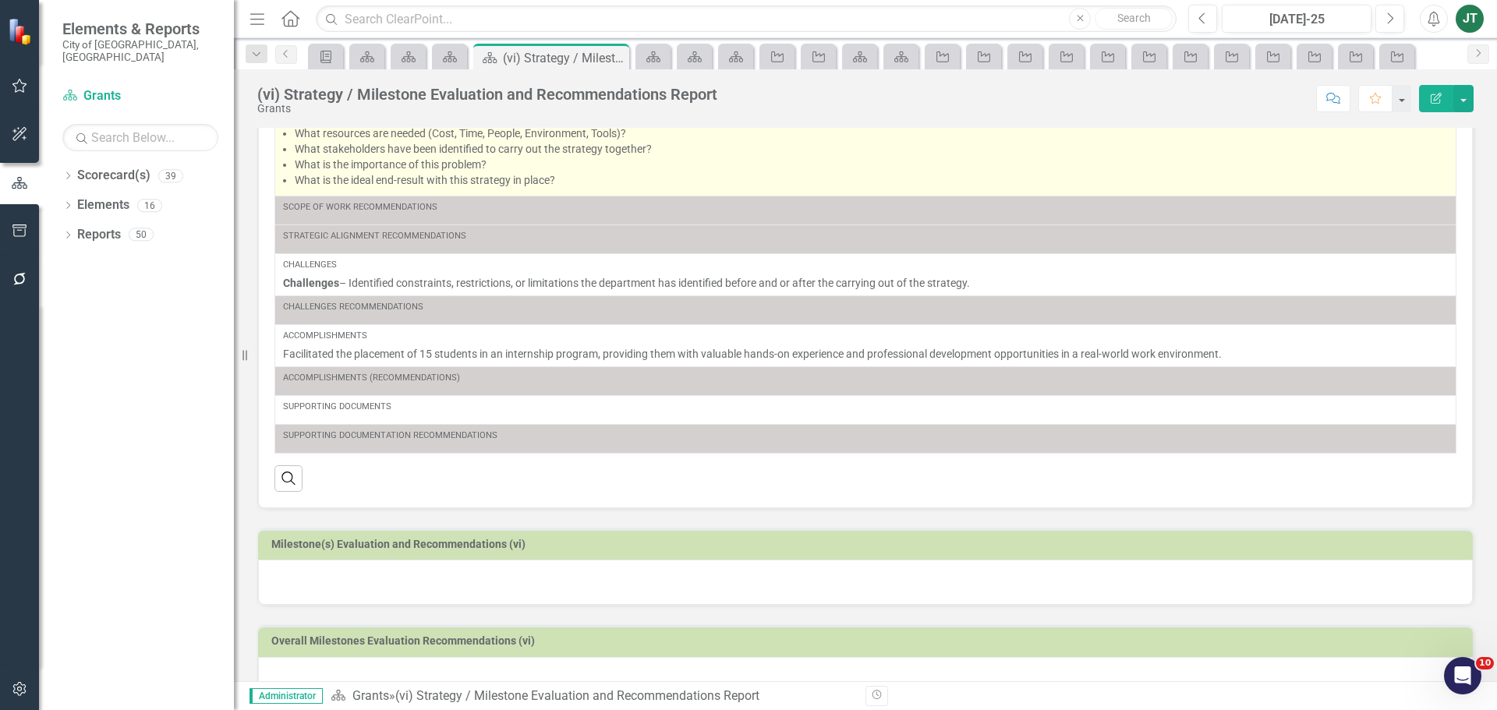
scroll to position [235, 0]
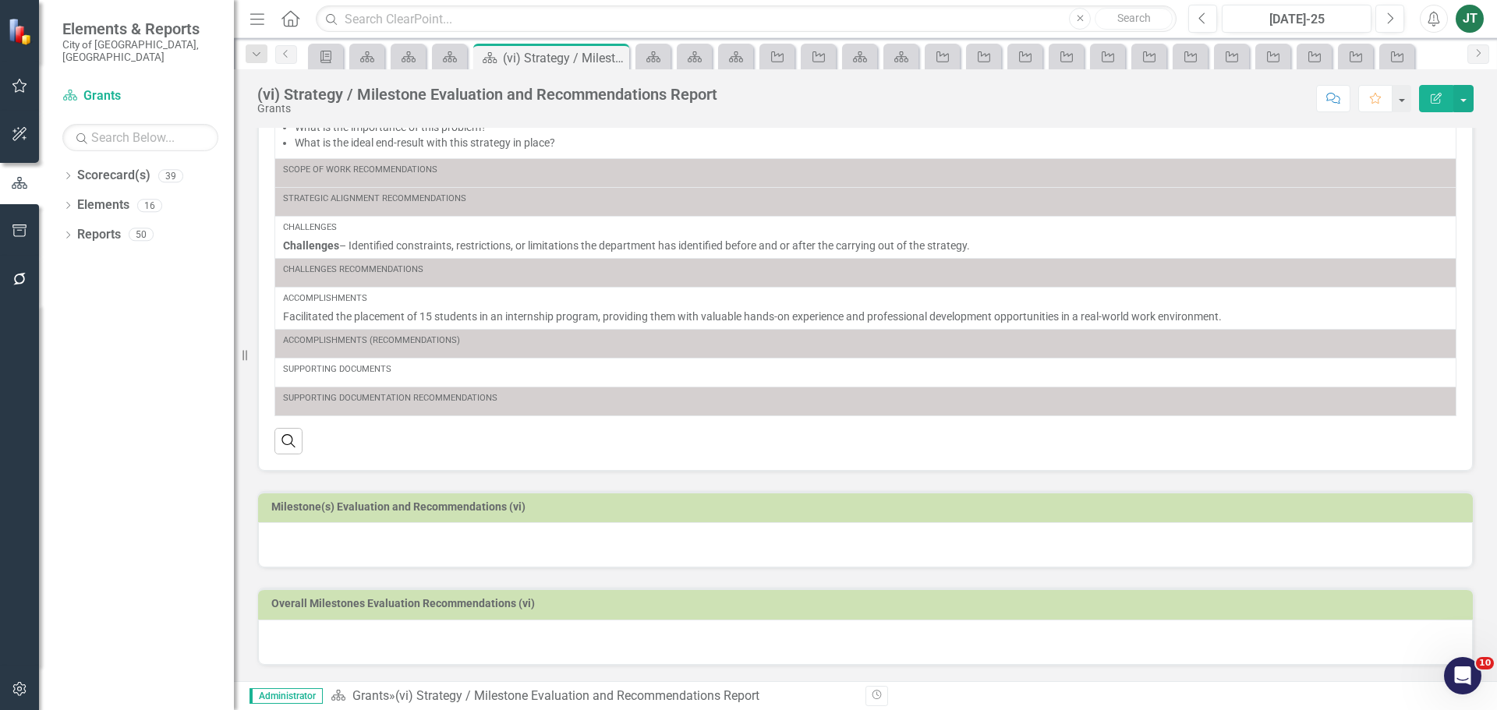
click at [543, 516] on td "Milestone(s) Evaluation and Recommendations (vi)" at bounding box center [868, 508] width 1194 height 23
click at [549, 505] on h3 "Milestone(s) Evaluation and Recommendations (vi)" at bounding box center [868, 507] width 1194 height 12
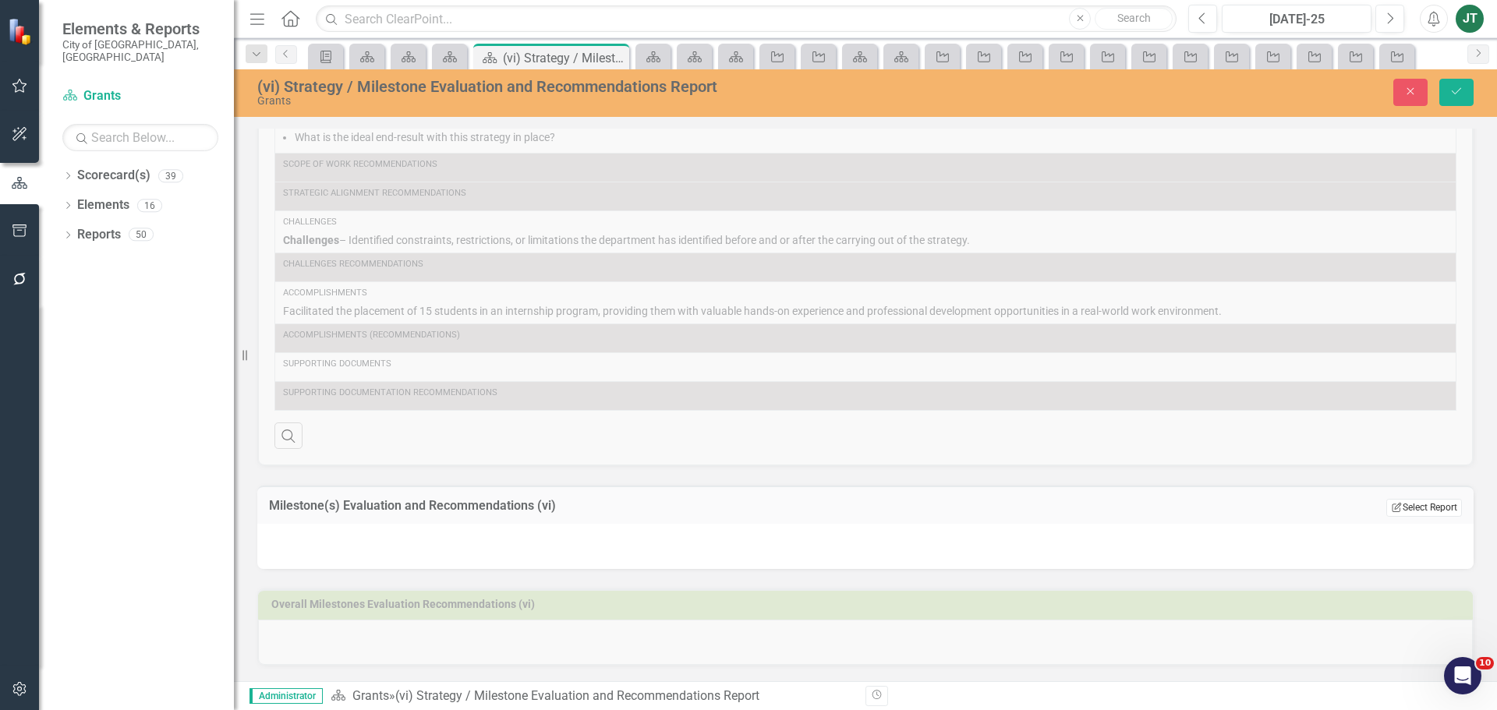
click at [1418, 516] on button "Edit Report Select Report" at bounding box center [1424, 507] width 76 height 17
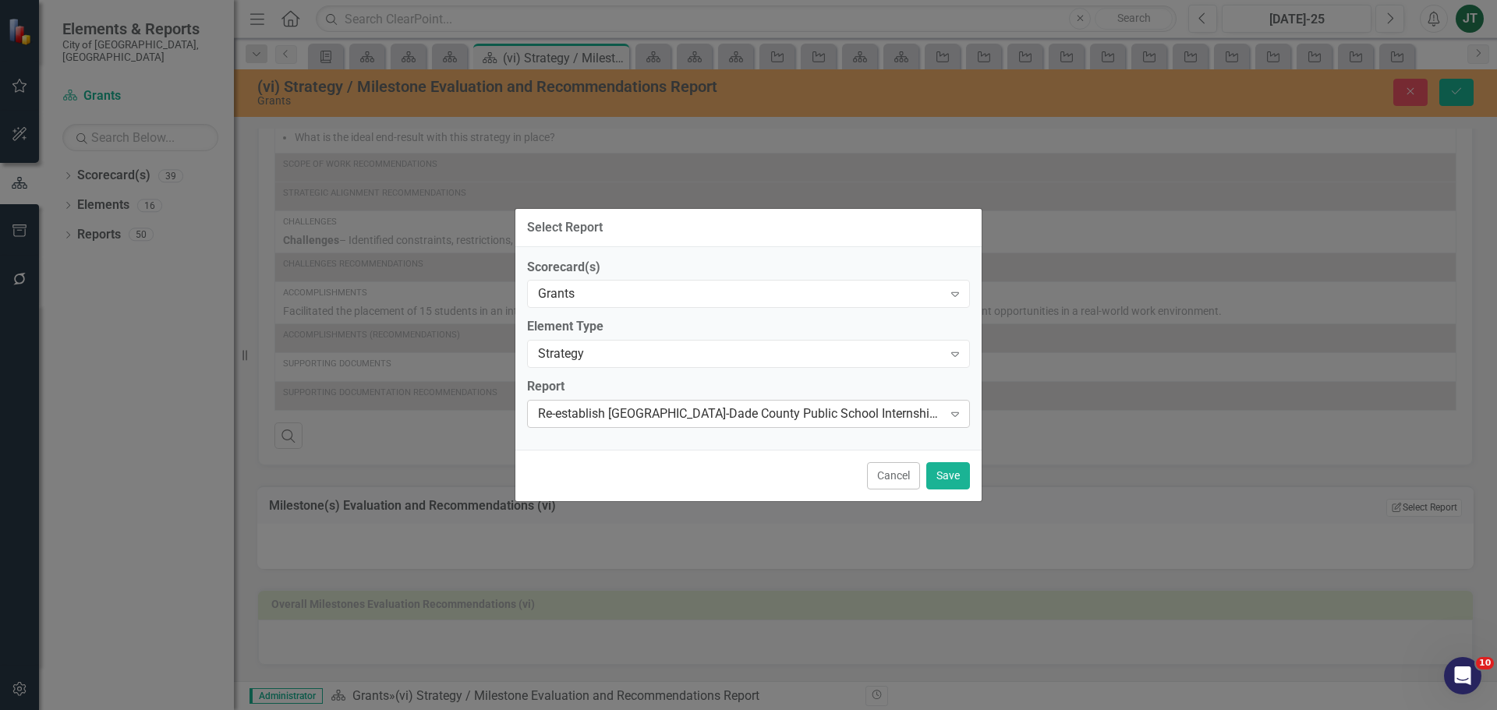
click at [679, 420] on div "Re-establish [GEOGRAPHIC_DATA]-Dade County Public School Internship......Strate…" at bounding box center [740, 414] width 405 height 18
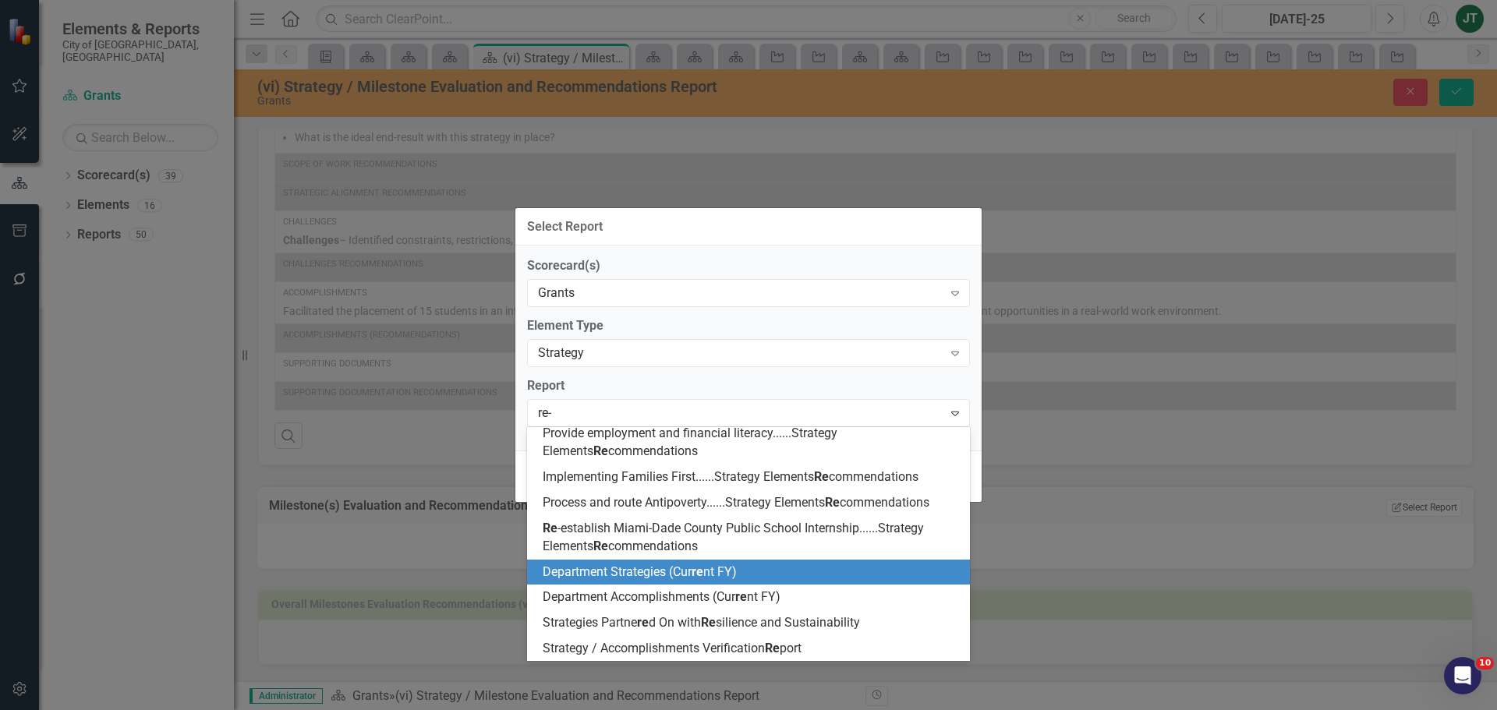
scroll to position [0, 0]
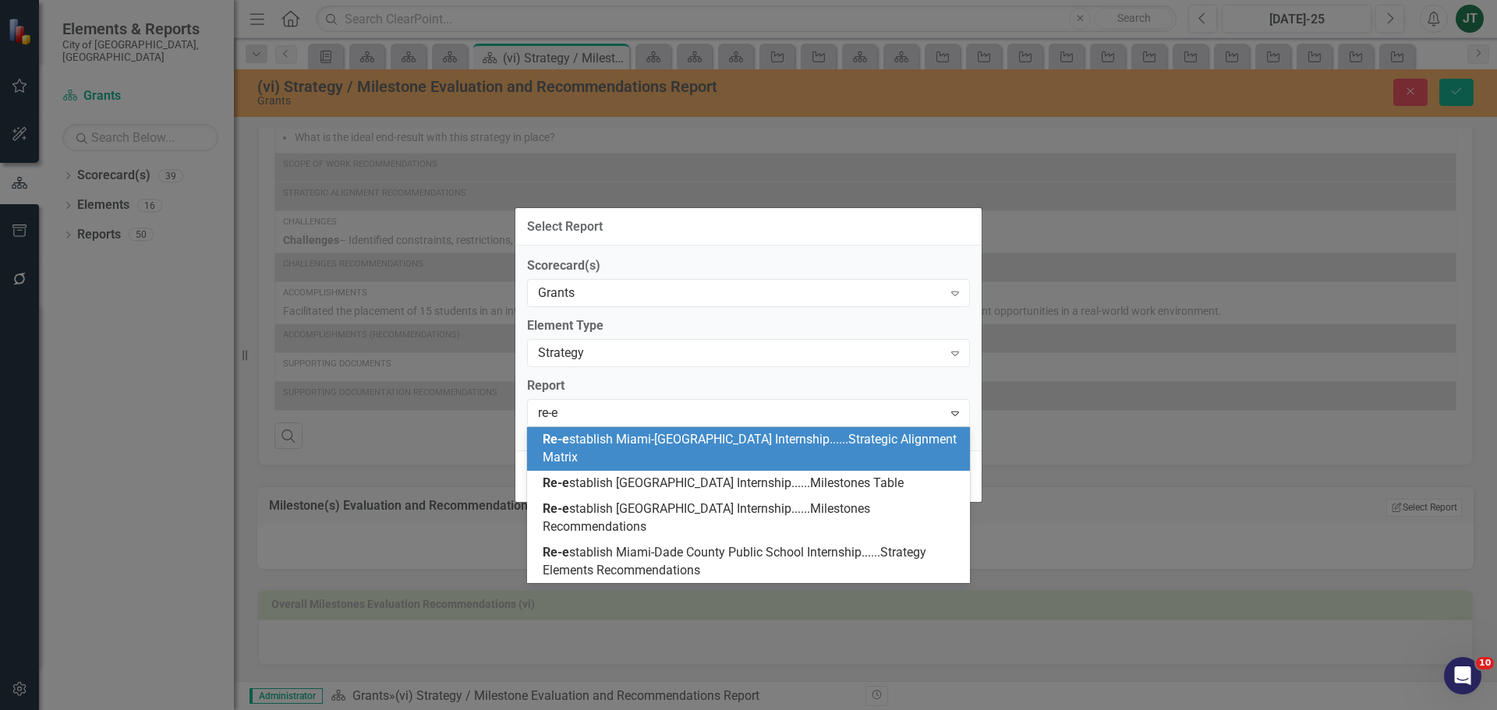
type input "re-es"
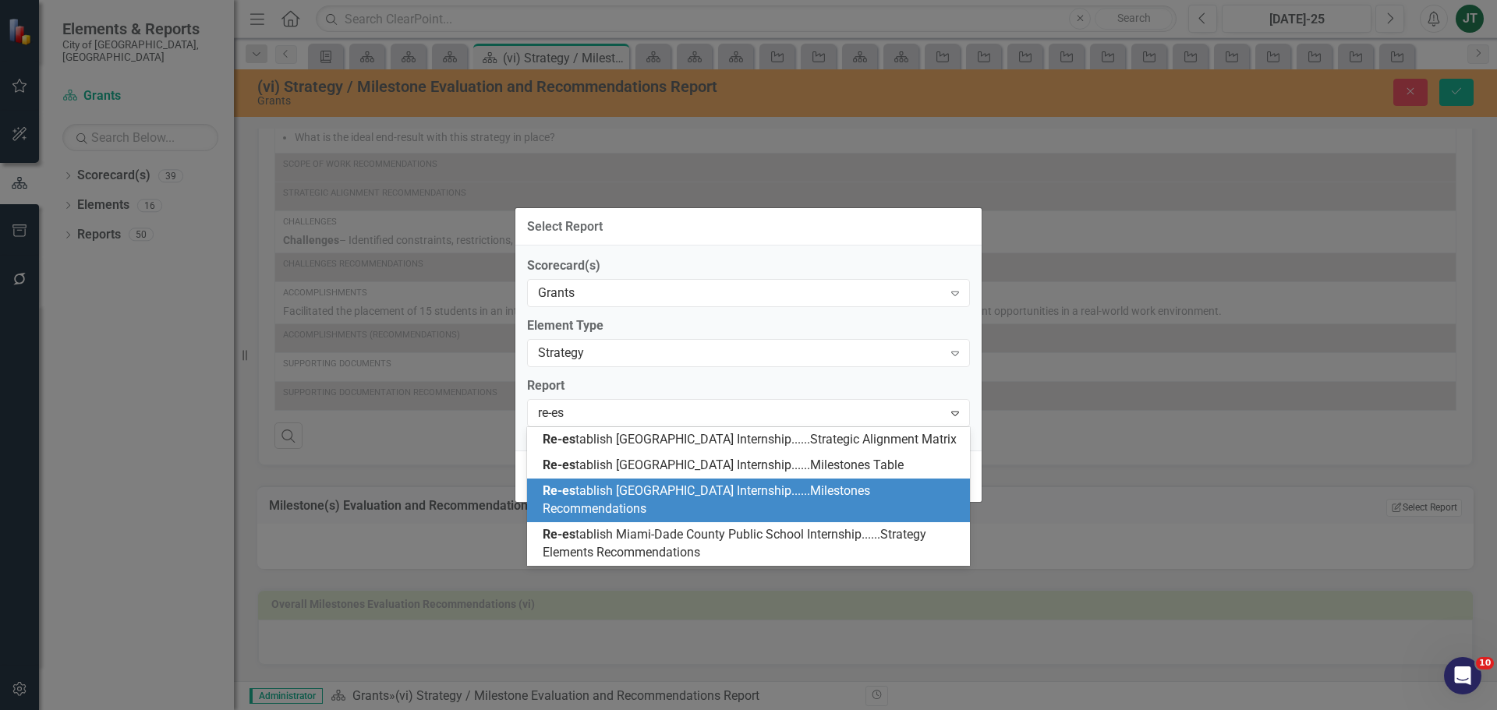
click at [861, 519] on div "Re-es tablish Miami-Dade County Public School Internship......Milestones Recomm…" at bounding box center [752, 501] width 418 height 36
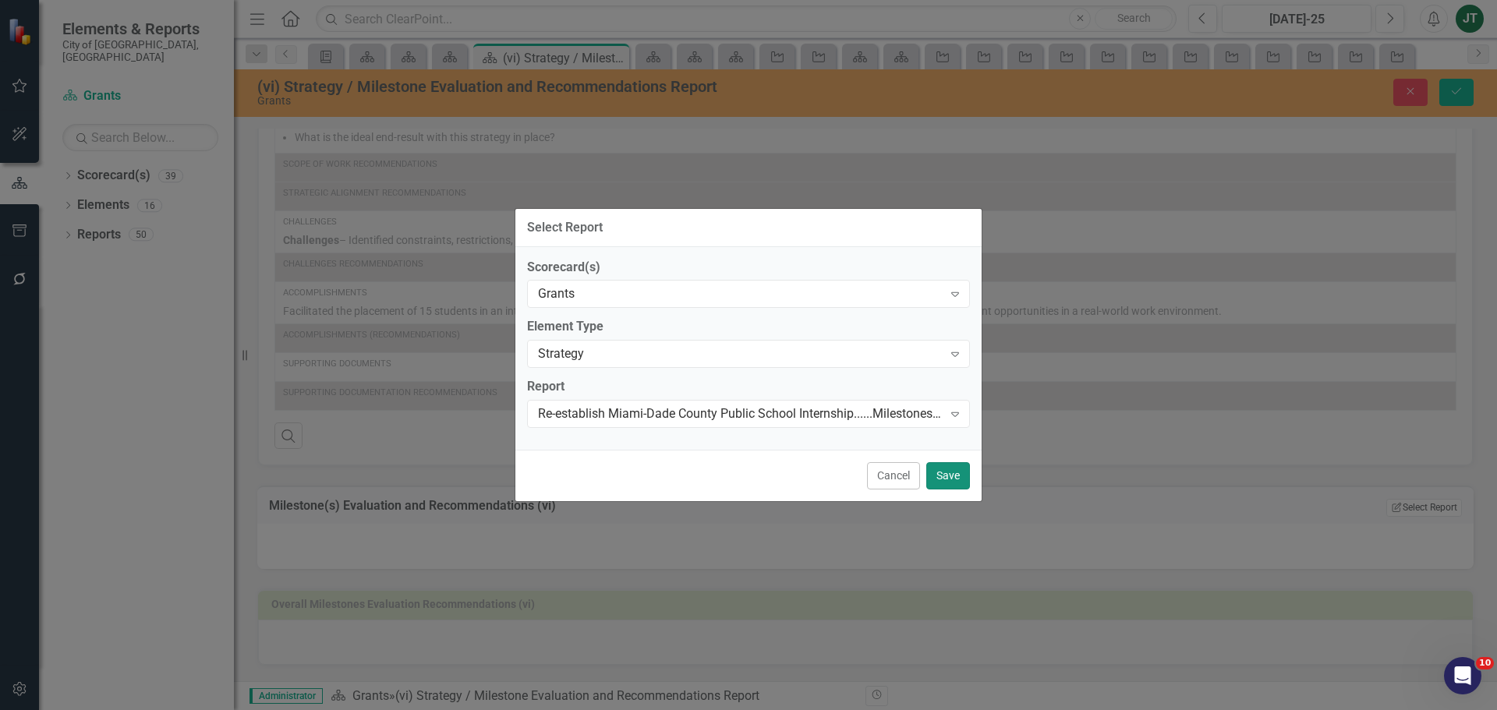
click at [961, 474] on button "Save" at bounding box center [948, 475] width 44 height 27
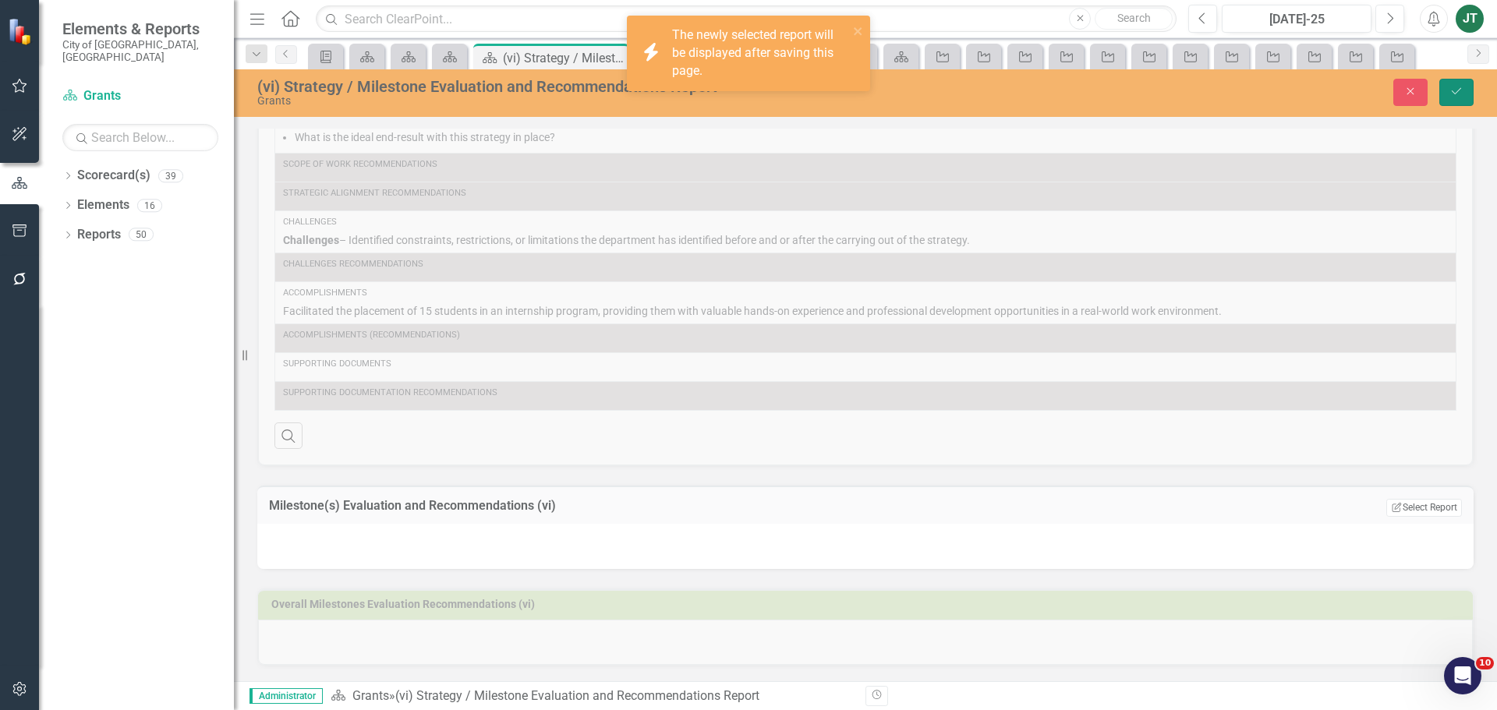
click at [1464, 91] on button "Save" at bounding box center [1456, 92] width 34 height 27
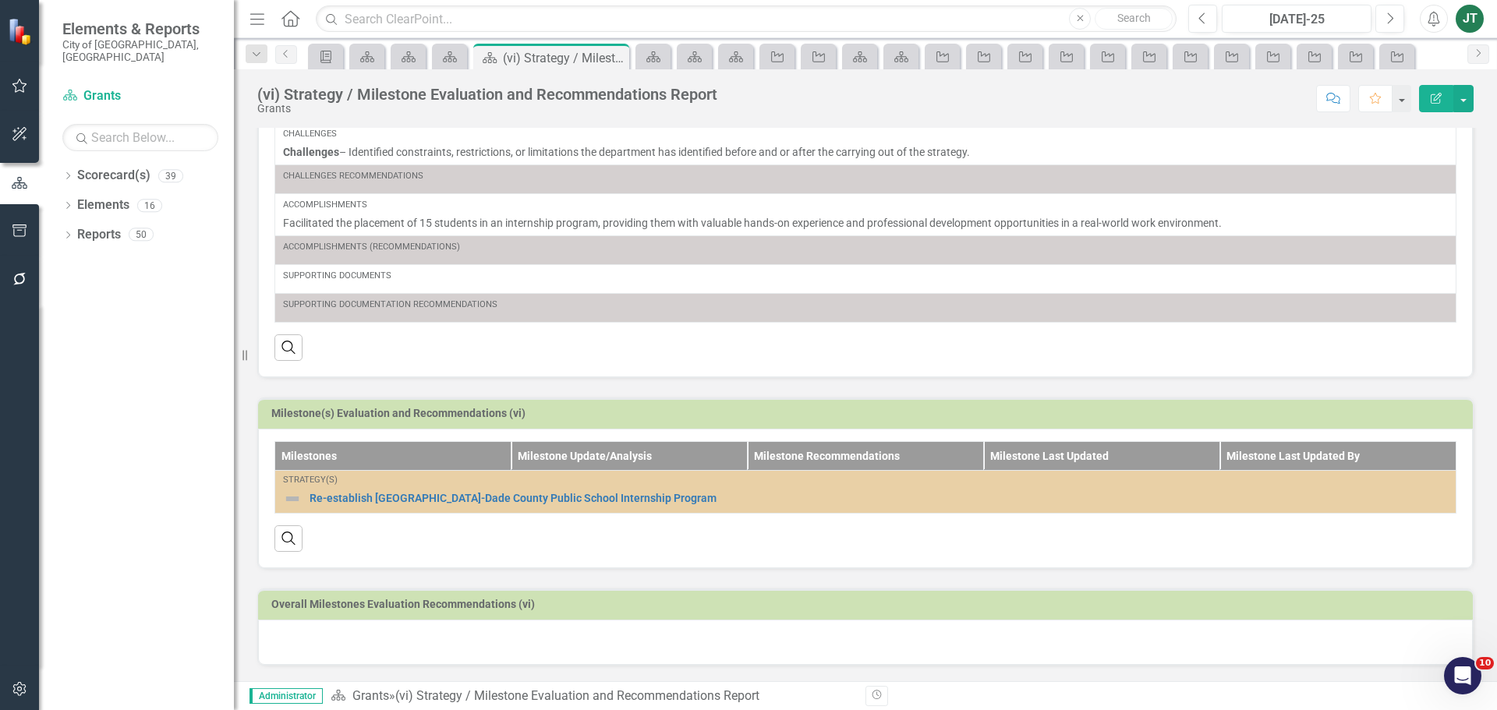
scroll to position [329, 0]
click at [72, 230] on div "Dropdown" at bounding box center [67, 236] width 11 height 13
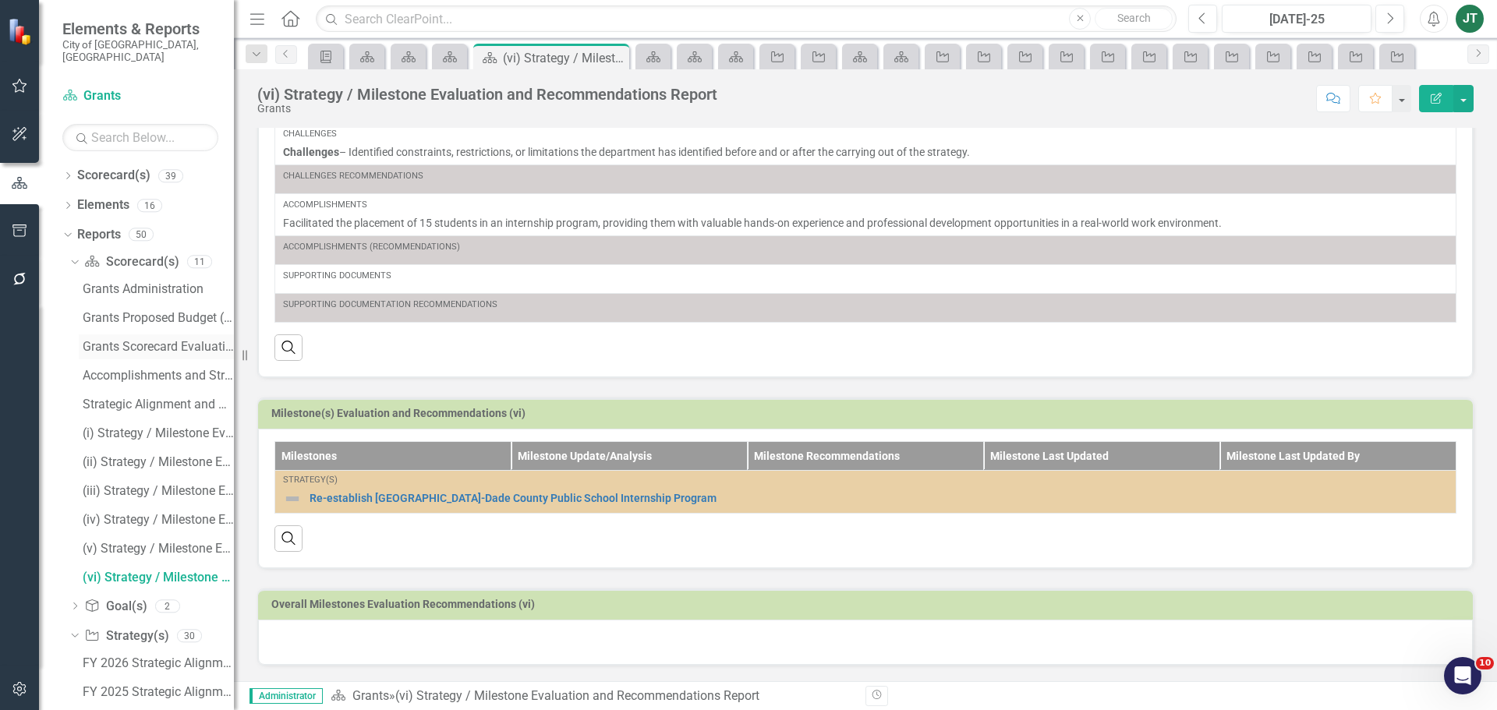
click at [161, 340] on div "Grants Scorecard Evaluation and Recomemndations" at bounding box center [158, 347] width 151 height 14
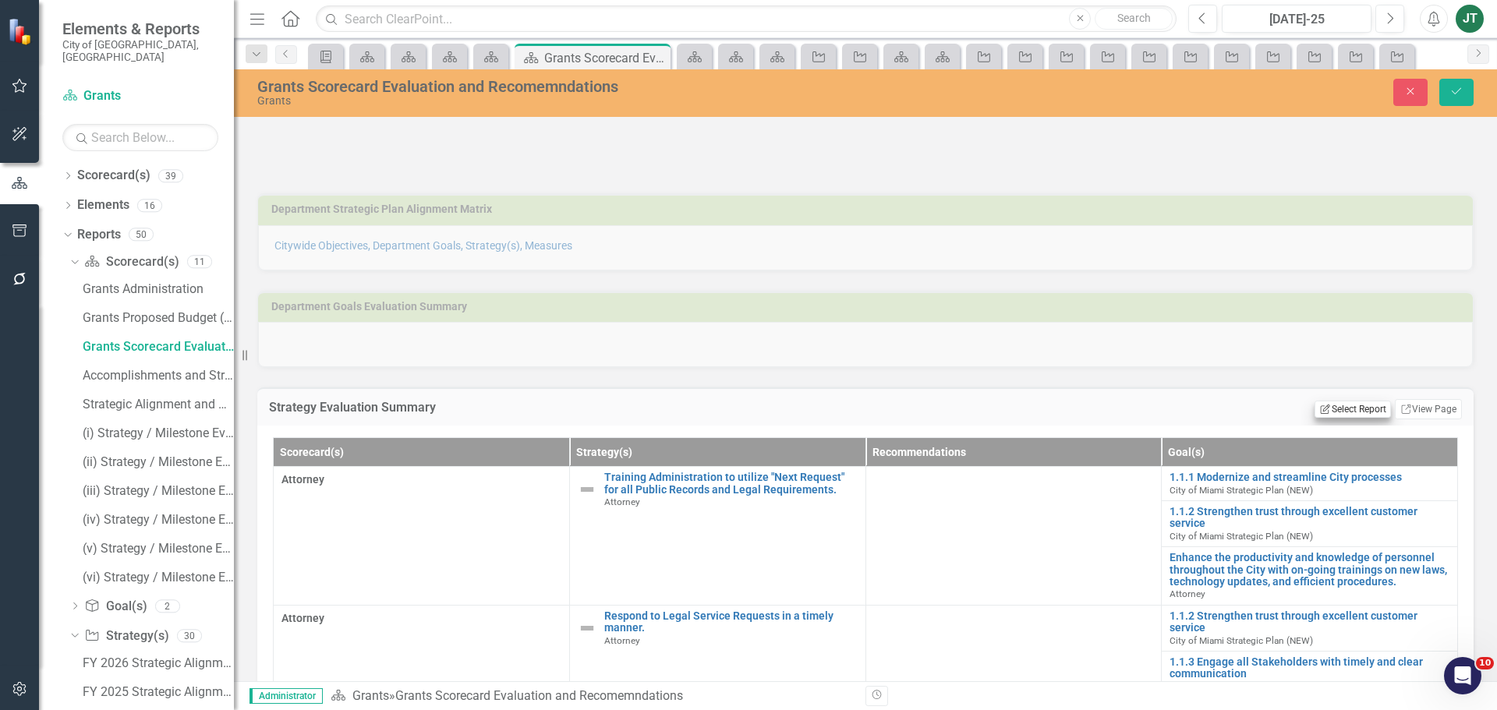
scroll to position [78, 0]
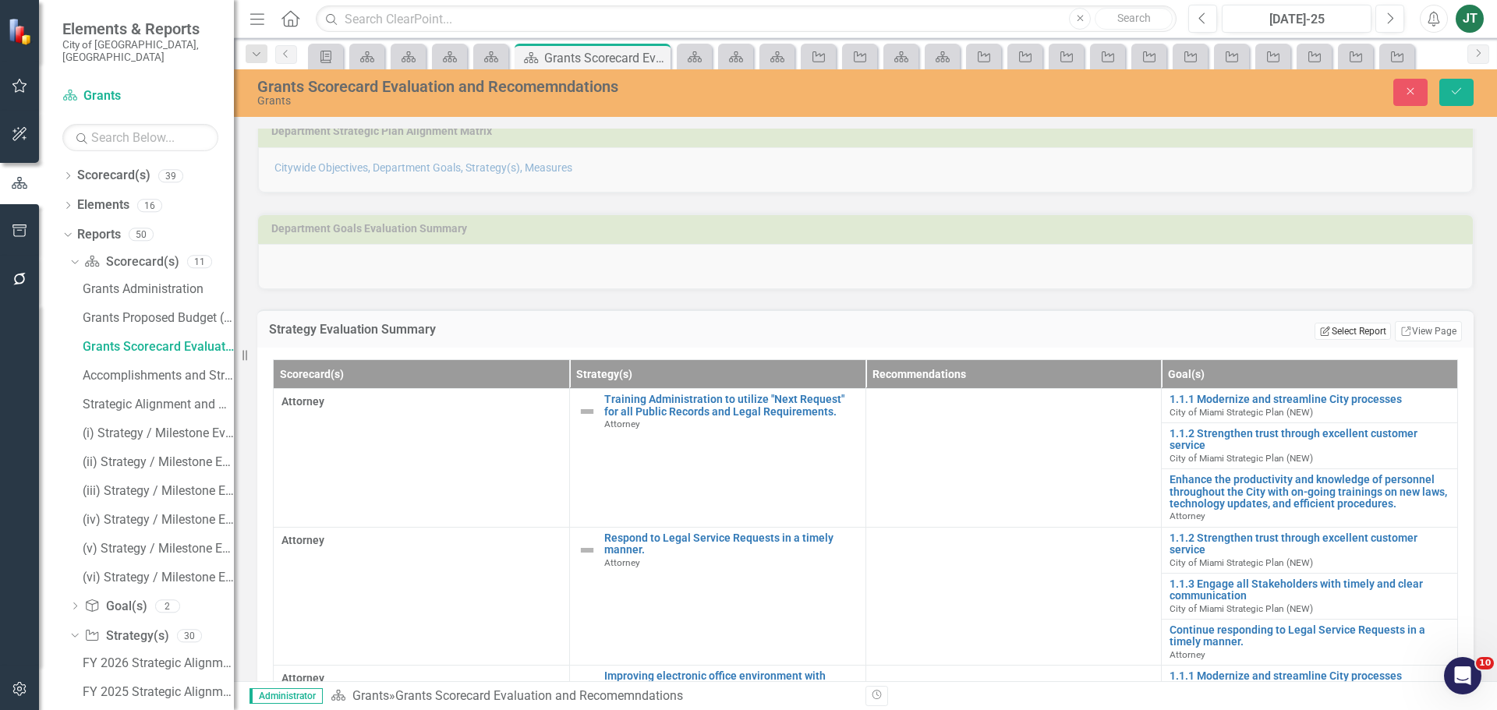
click at [1351, 331] on button "Edit Report Select Report" at bounding box center [1353, 331] width 76 height 17
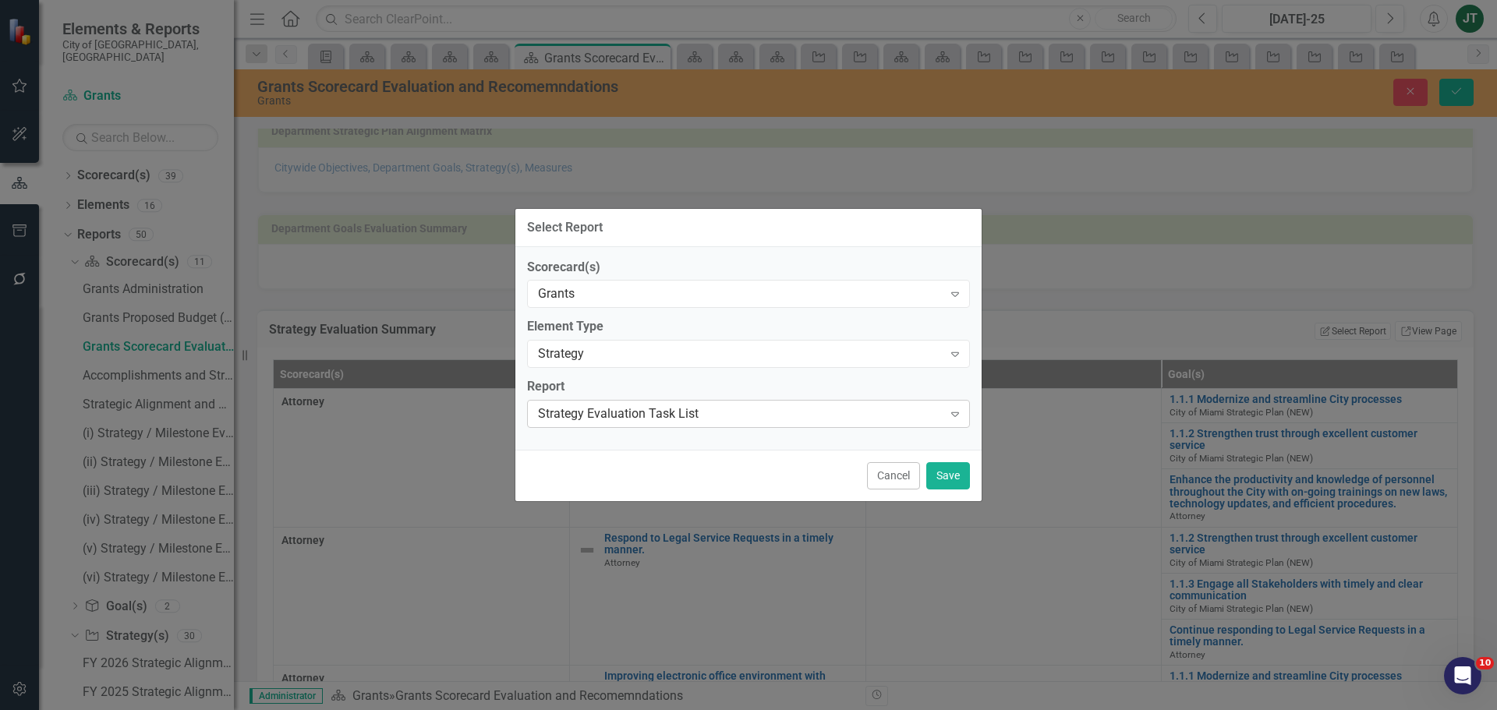
click at [639, 412] on div "Strategy Evaluation Task List" at bounding box center [740, 414] width 405 height 18
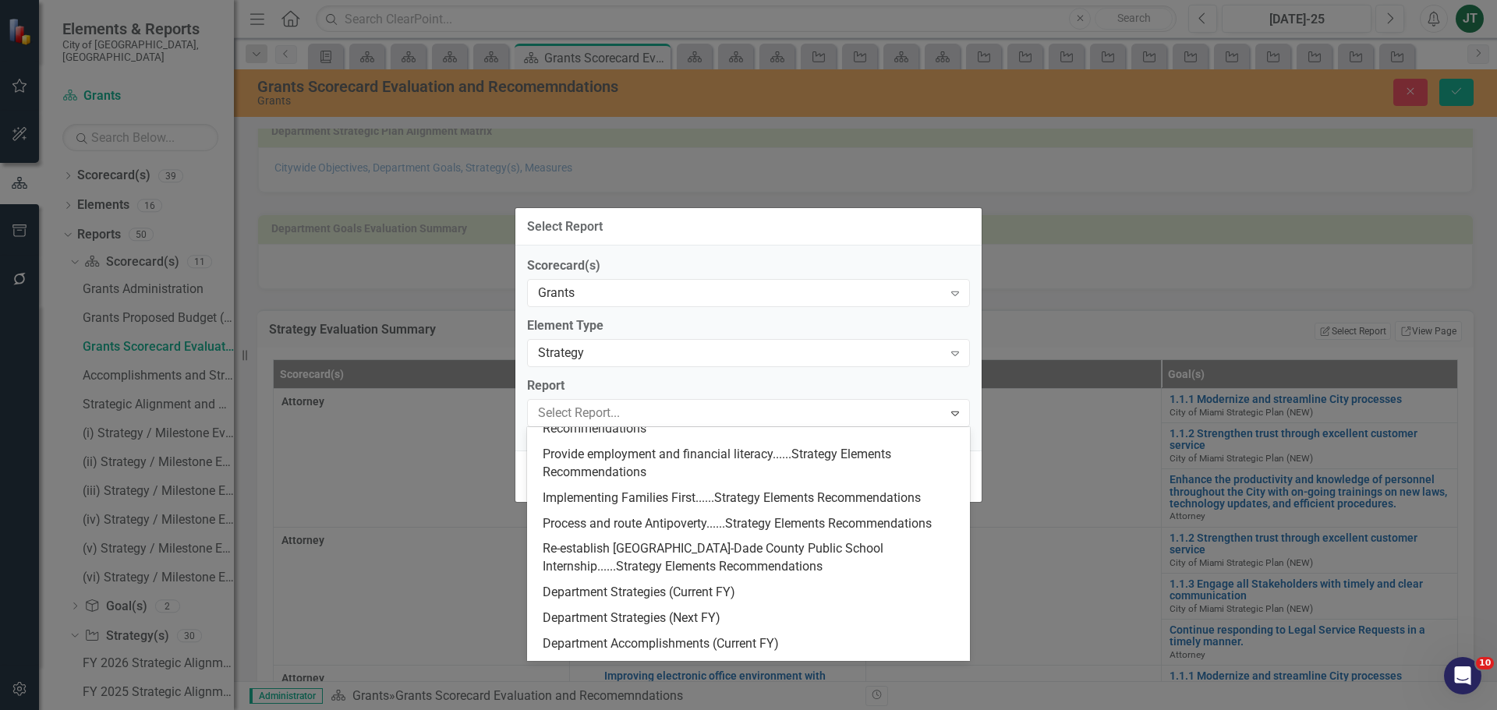
scroll to position [789, 0]
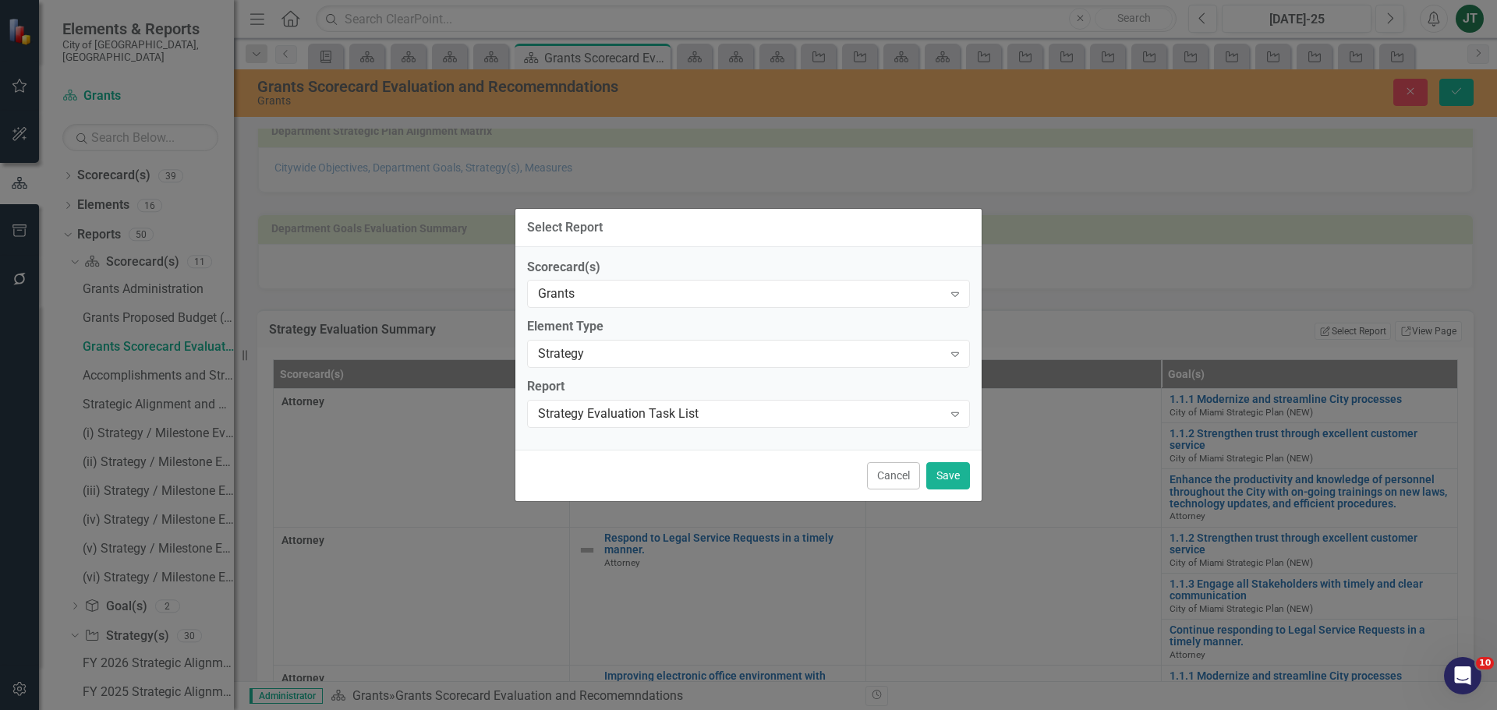
click at [834, 199] on div "Select Report Scorecard(s) Grants Expand Element Type Strategy Expand Report St…" at bounding box center [749, 355] width 468 height 710
click at [899, 480] on button "Cancel" at bounding box center [893, 475] width 53 height 27
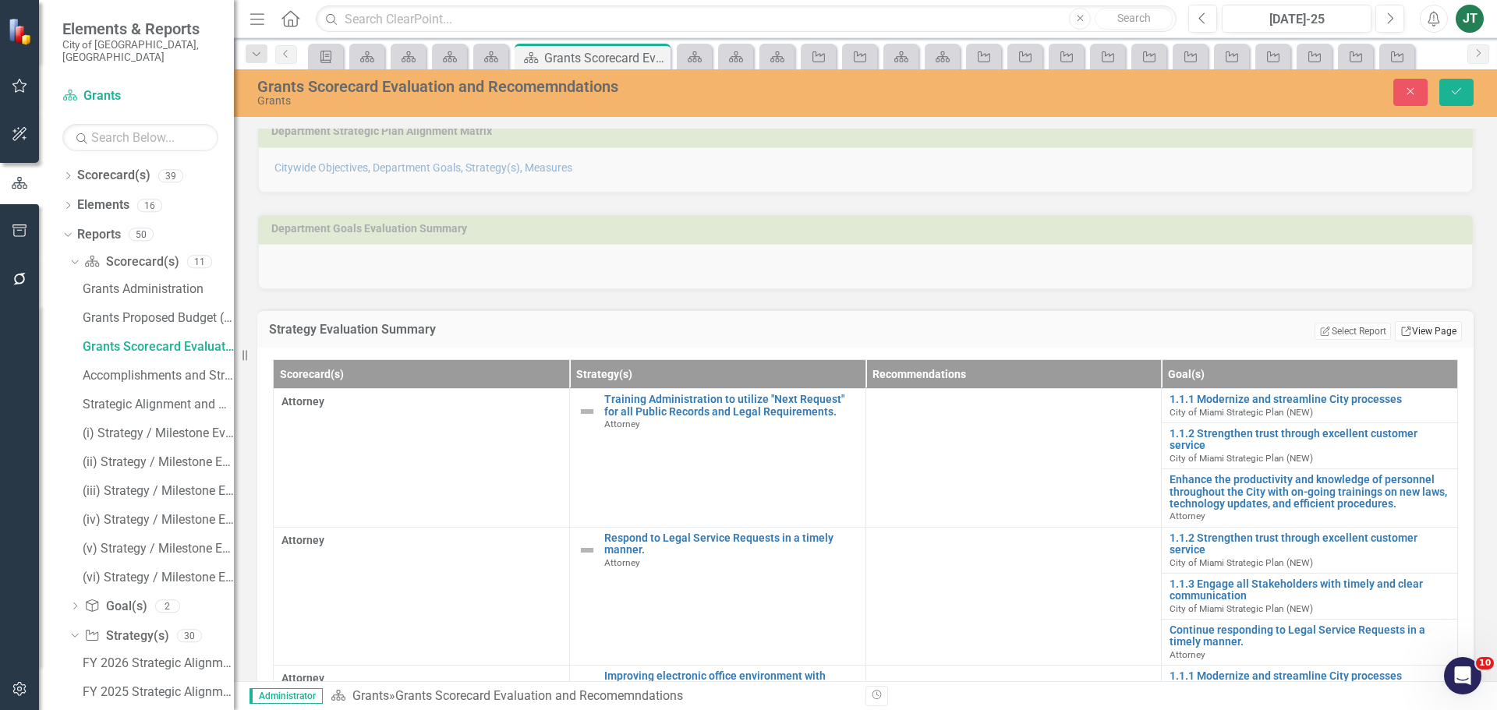
click at [1411, 327] on link "Link View Page" at bounding box center [1428, 331] width 67 height 20
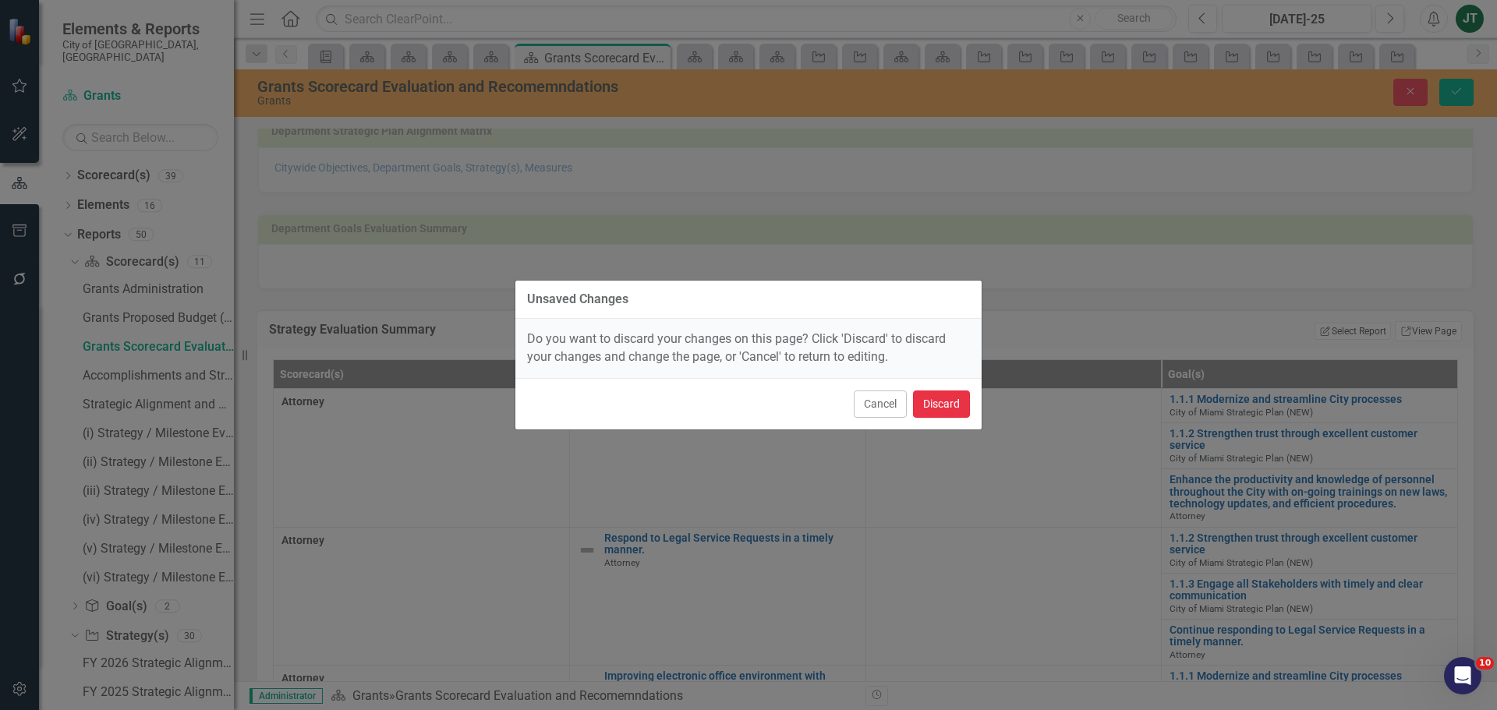
click at [934, 413] on button "Discard" at bounding box center [941, 404] width 57 height 27
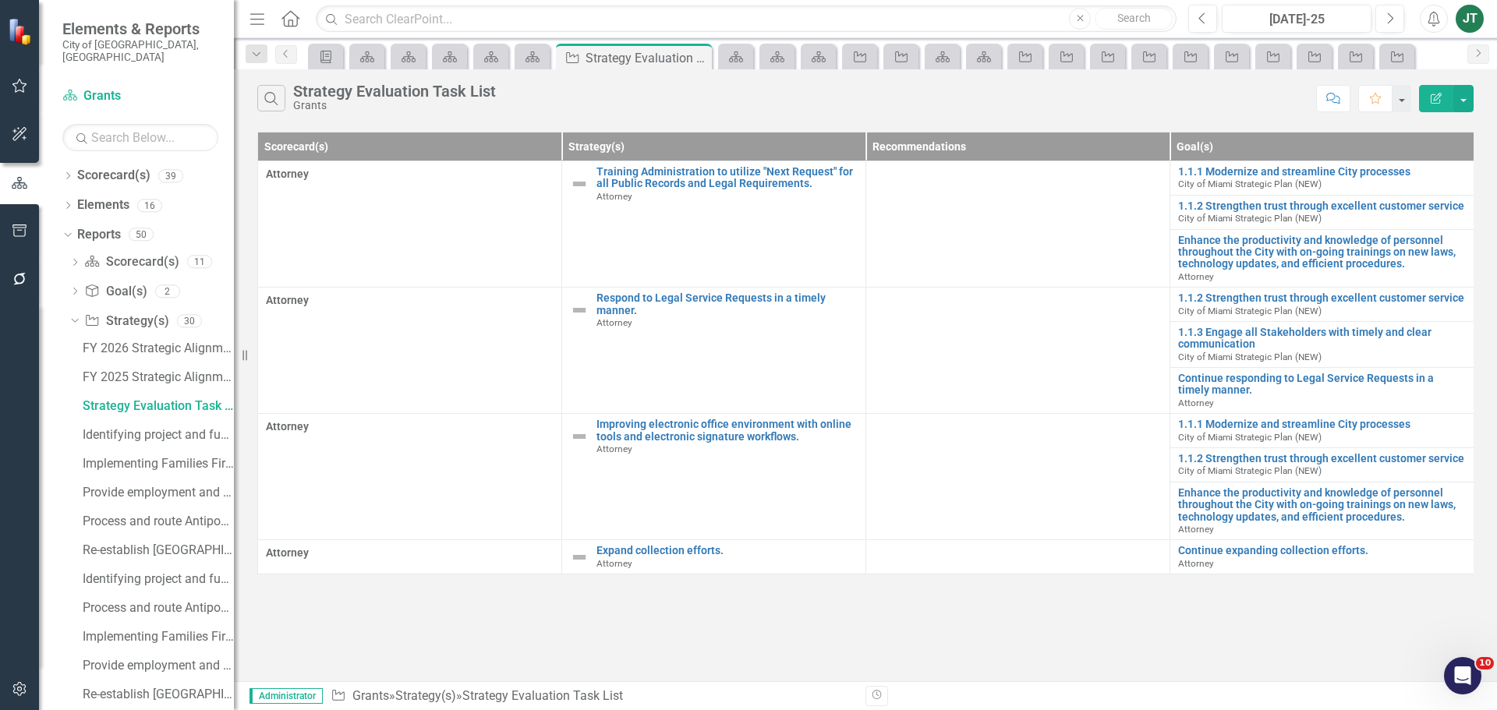
click at [1443, 95] on button "Edit Report" at bounding box center [1436, 98] width 34 height 27
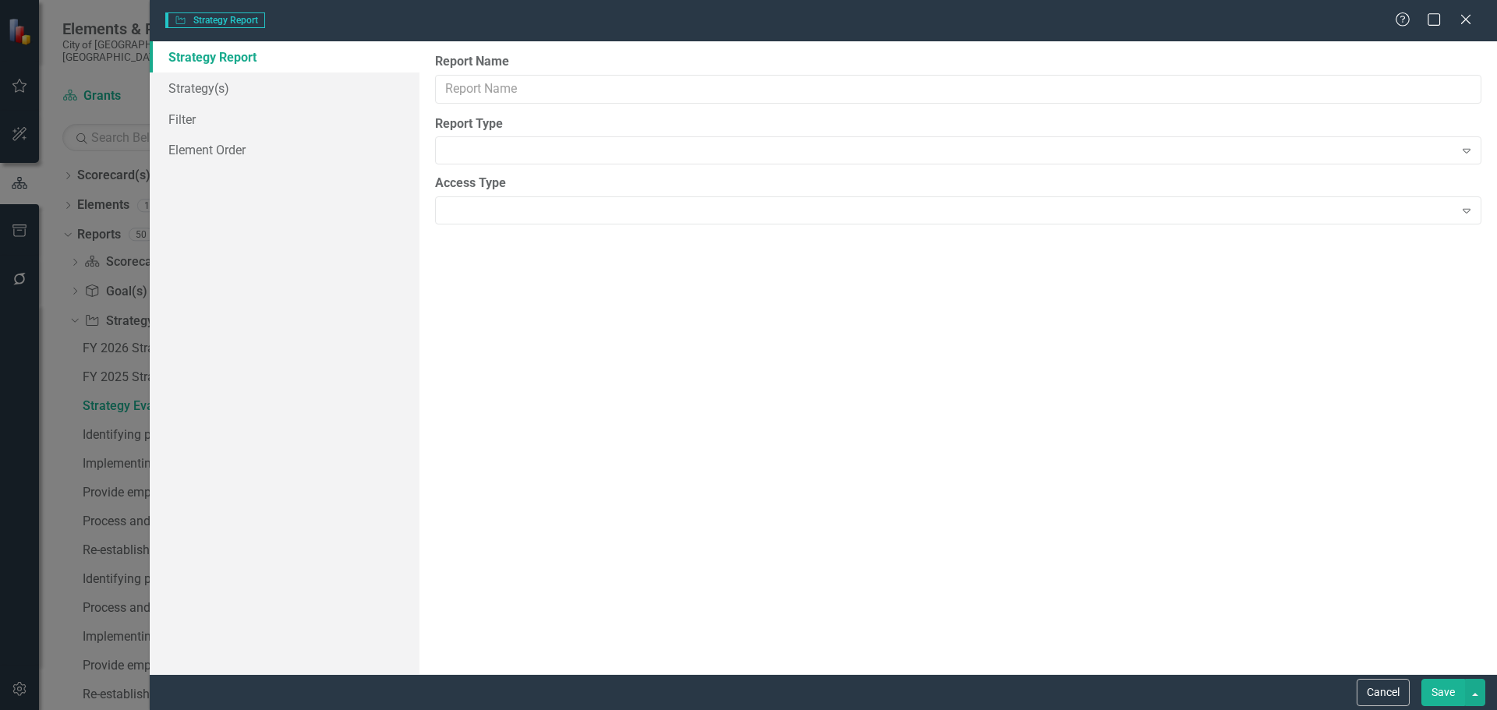
type input "Strategy Evaluation Task List"
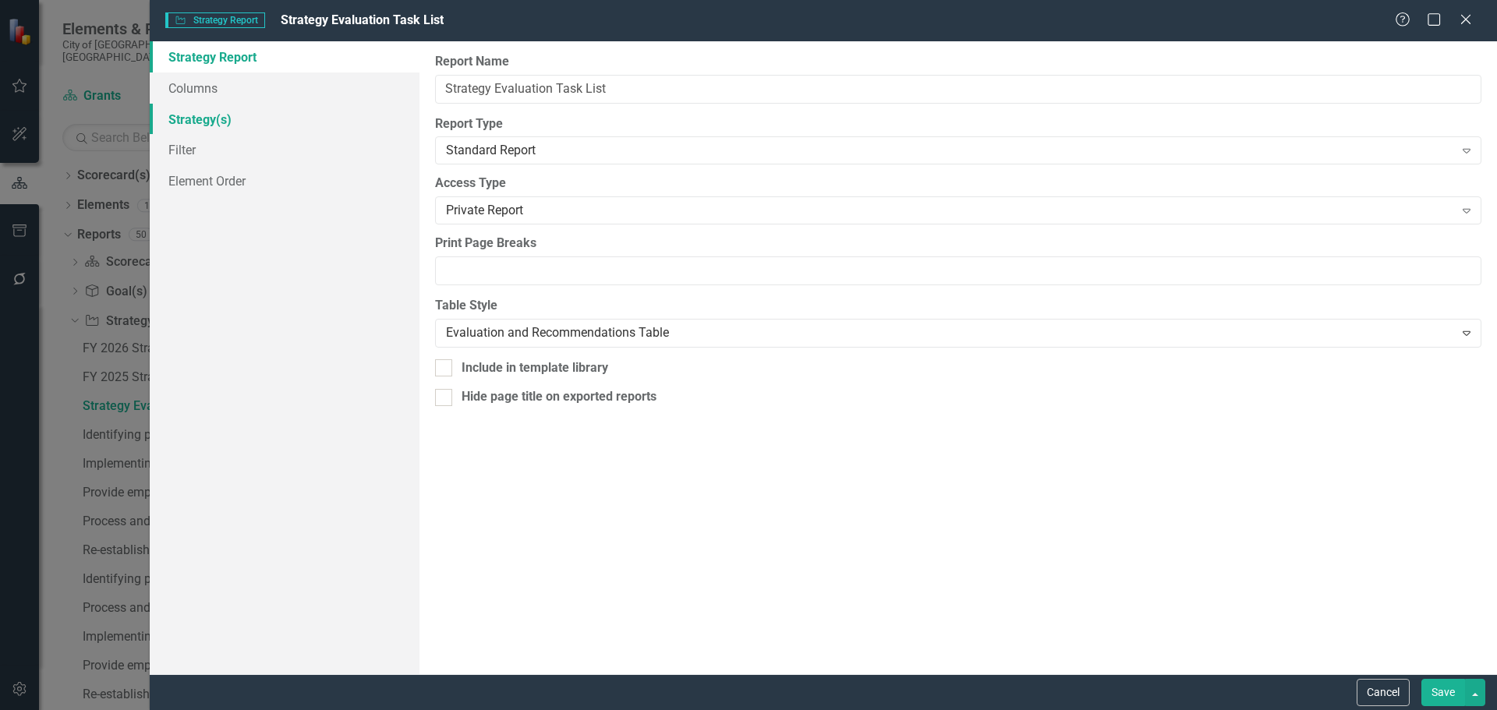
click at [204, 118] on link "Strategy(s)" at bounding box center [285, 119] width 270 height 31
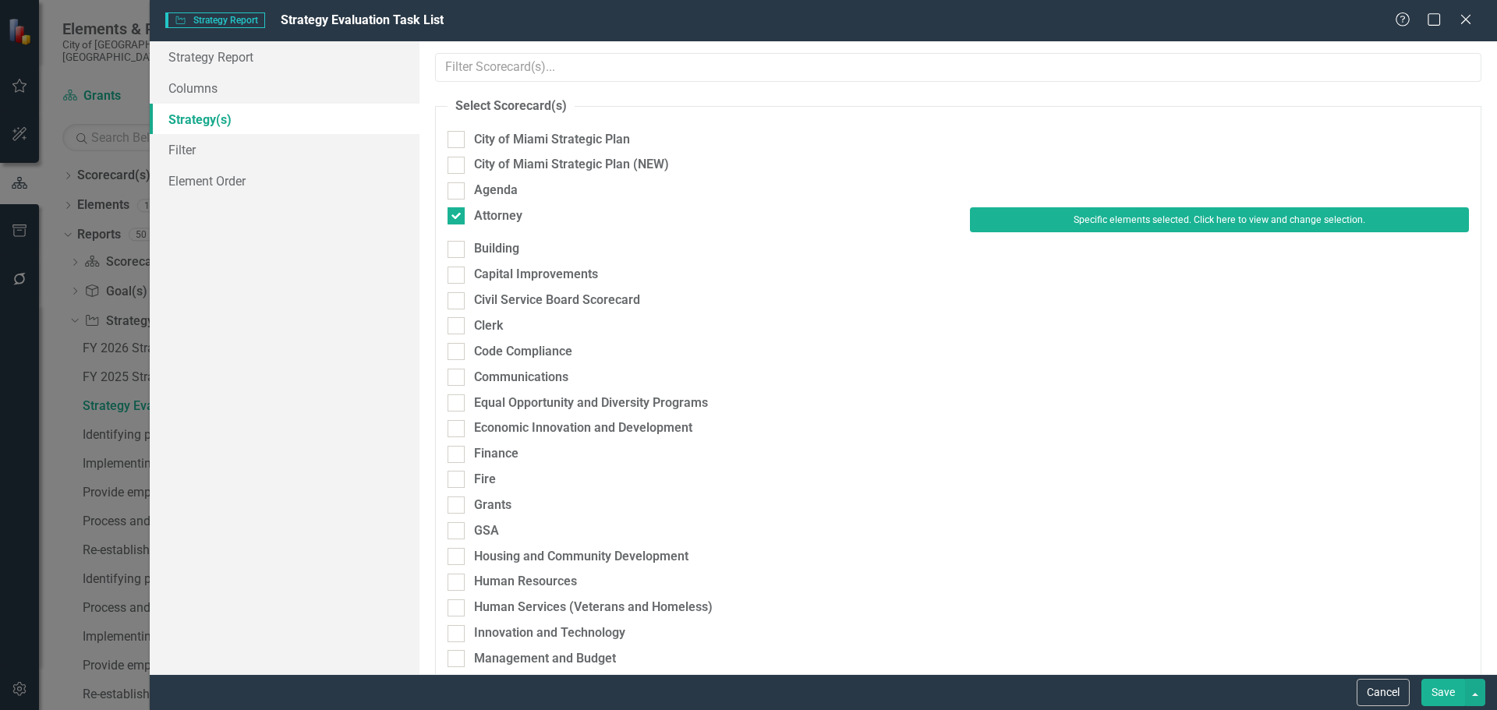
drag, startPoint x: 473, startPoint y: 207, endPoint x: 480, endPoint y: 220, distance: 14.3
click at [473, 209] on div "Attorney" at bounding box center [697, 216] width 499 height 18
click at [458, 209] on input "Attorney" at bounding box center [453, 212] width 10 height 10
checkbox input "false"
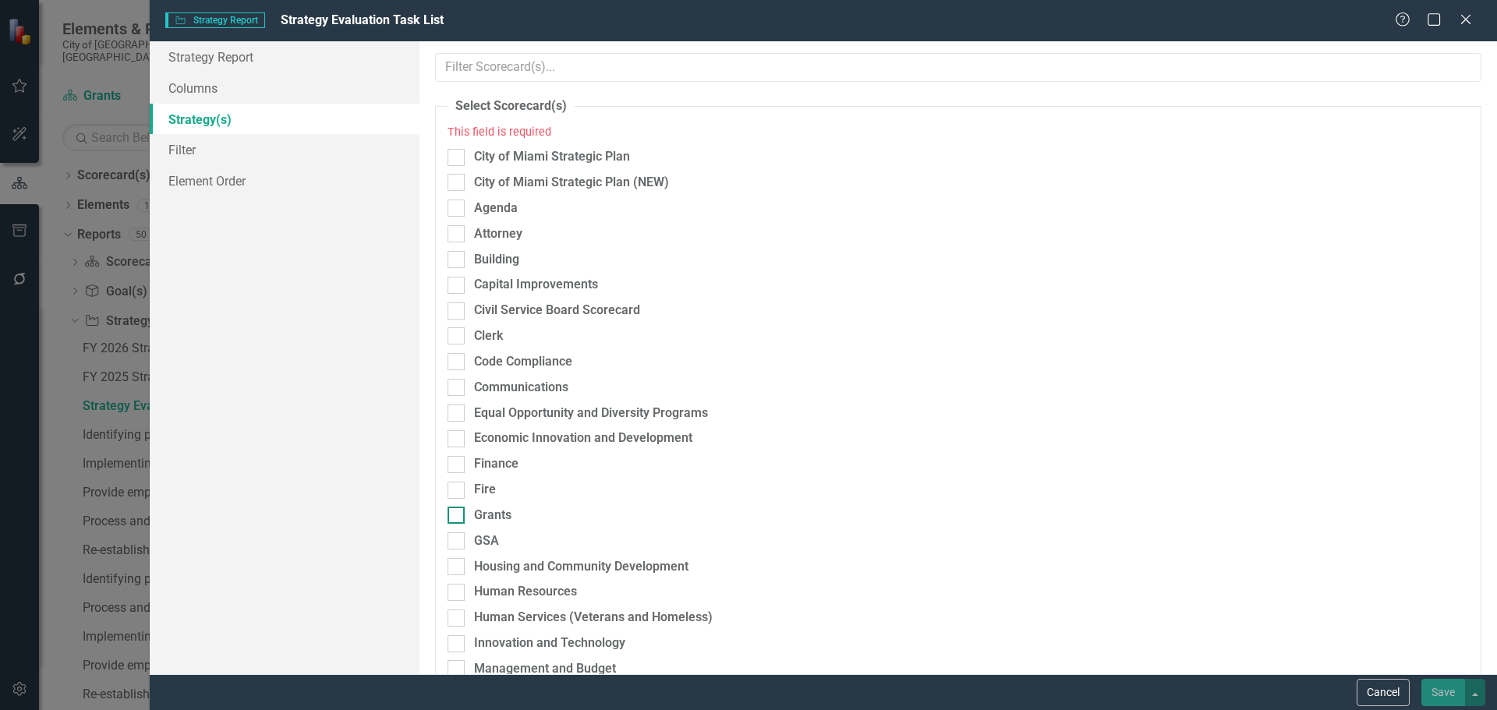
click at [501, 511] on div "Grants" at bounding box center [492, 516] width 37 height 18
click at [458, 511] on input "Grants" at bounding box center [453, 512] width 10 height 10
checkbox input "true"
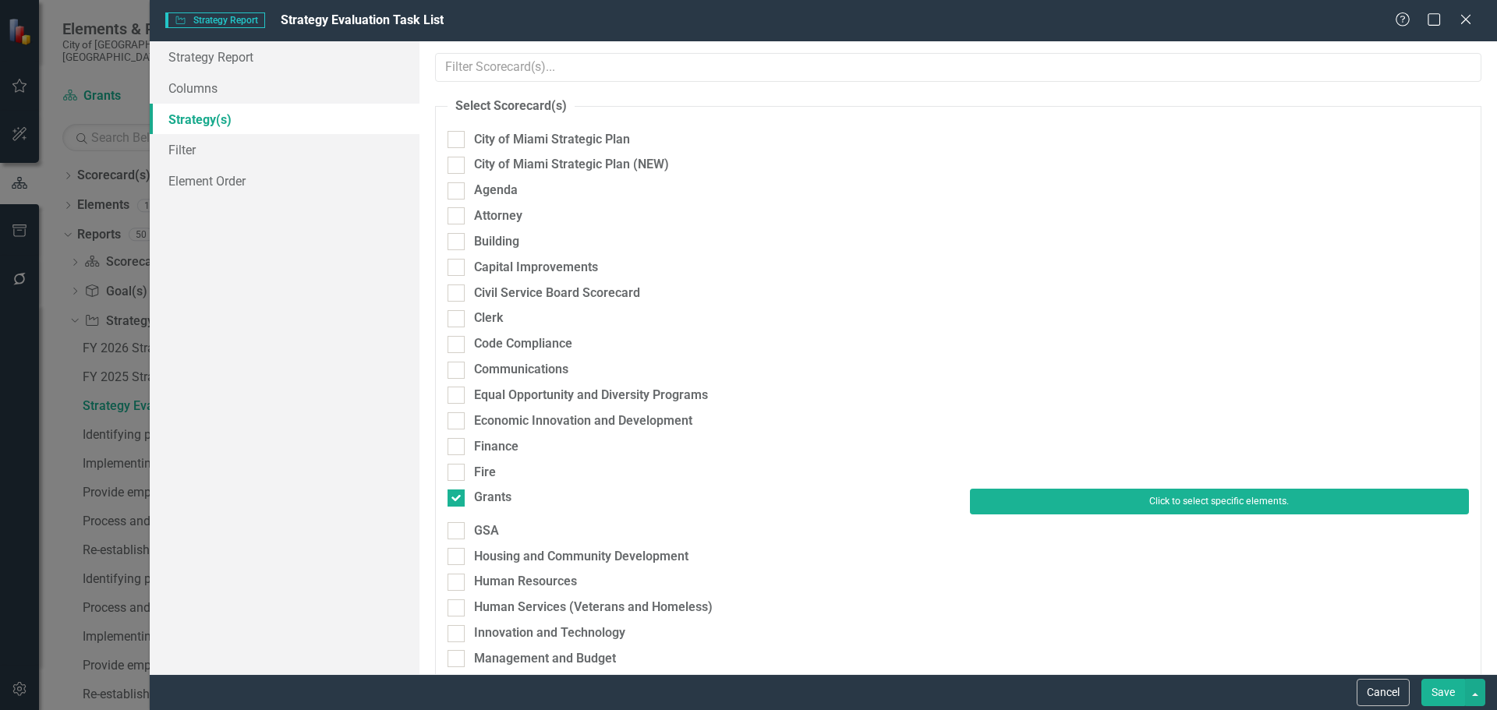
click at [1113, 496] on button "Click to select specific elements." at bounding box center [1219, 501] width 499 height 25
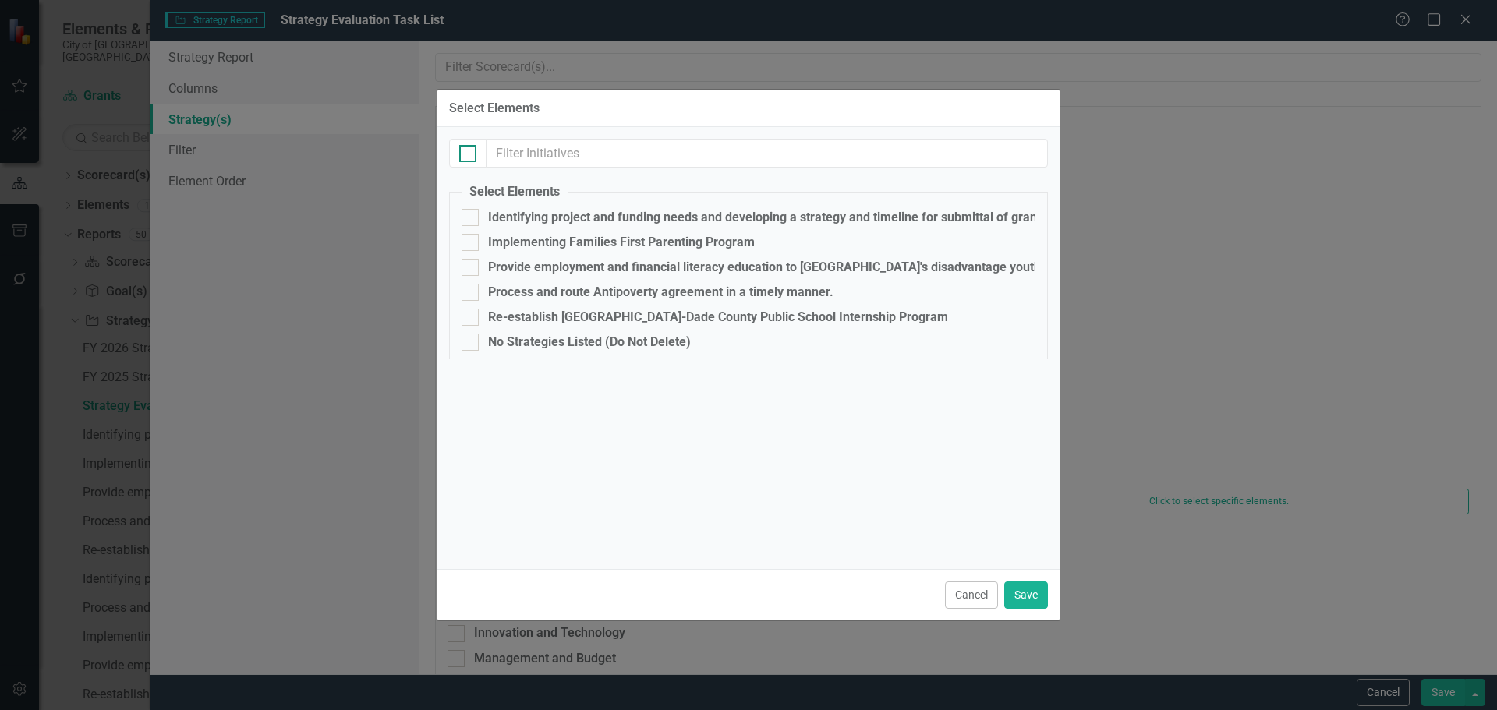
click at [468, 150] on input "checkbox" at bounding box center [464, 150] width 10 height 10
checkbox input "true"
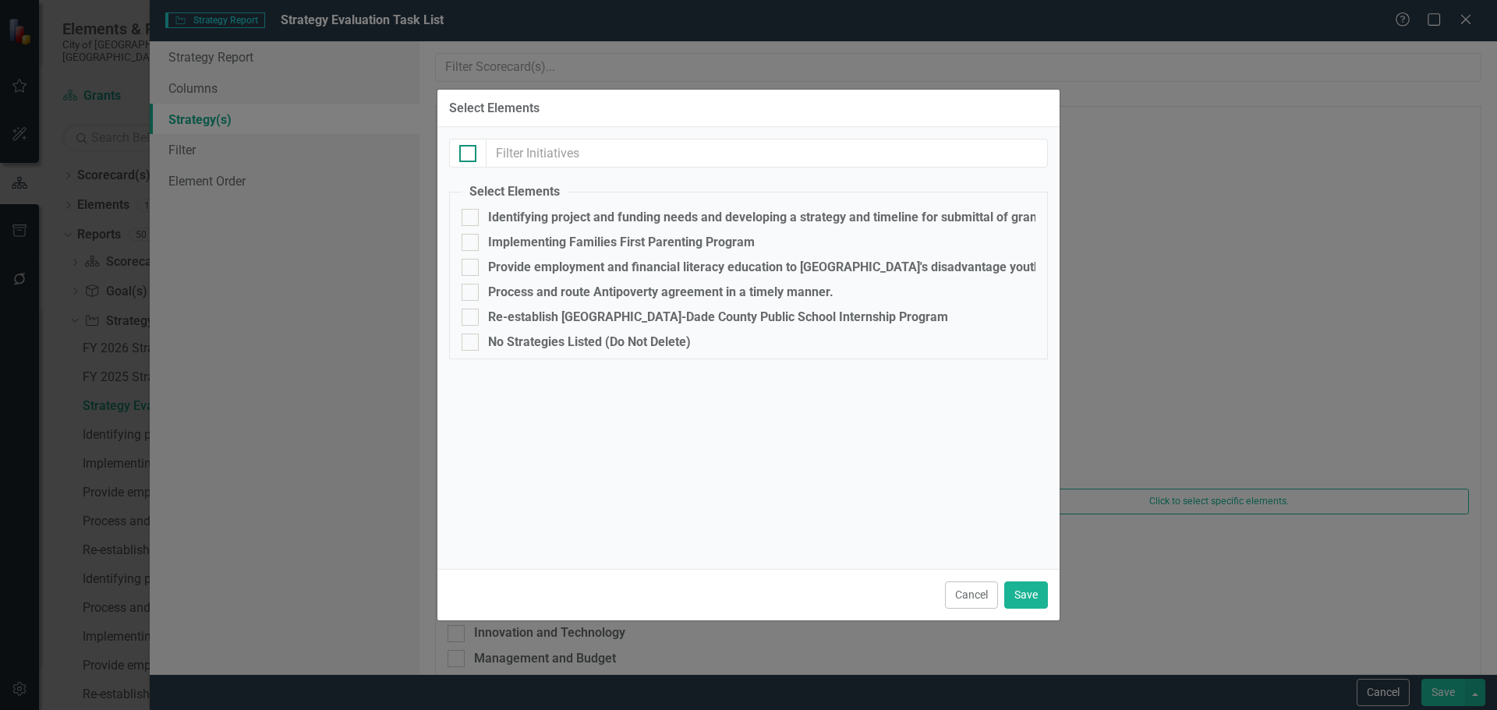
checkbox input "true"
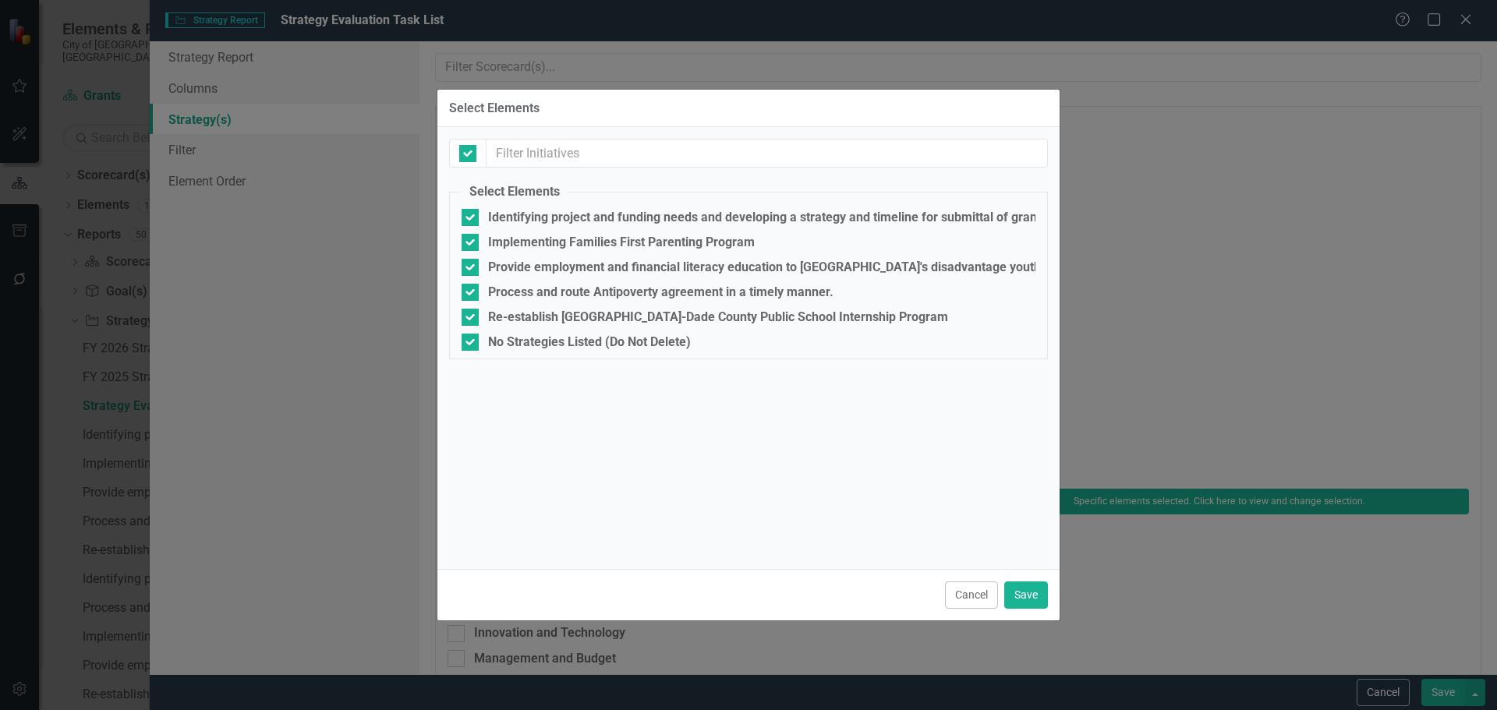
drag, startPoint x: 472, startPoint y: 344, endPoint x: 727, endPoint y: 429, distance: 269.5
click at [473, 344] on div at bounding box center [470, 342] width 17 height 17
click at [472, 344] on input "No Strategies Listed (Do Not Delete)" at bounding box center [467, 339] width 10 height 10
checkbox input "false"
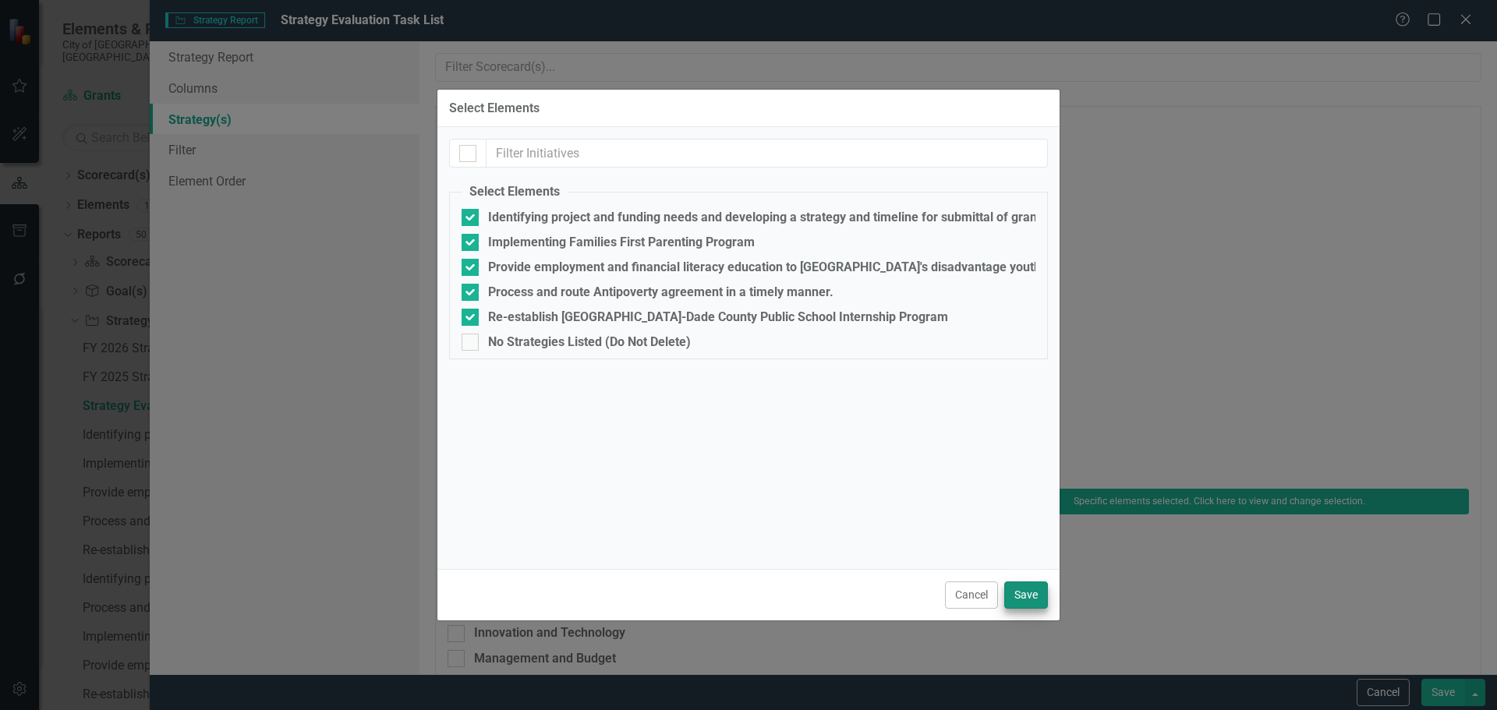
drag, startPoint x: 1032, startPoint y: 609, endPoint x: 1035, endPoint y: 596, distance: 13.6
click at [1032, 608] on div "Cancel Save" at bounding box center [748, 594] width 622 height 51
click at [1034, 593] on button "Save" at bounding box center [1026, 595] width 44 height 27
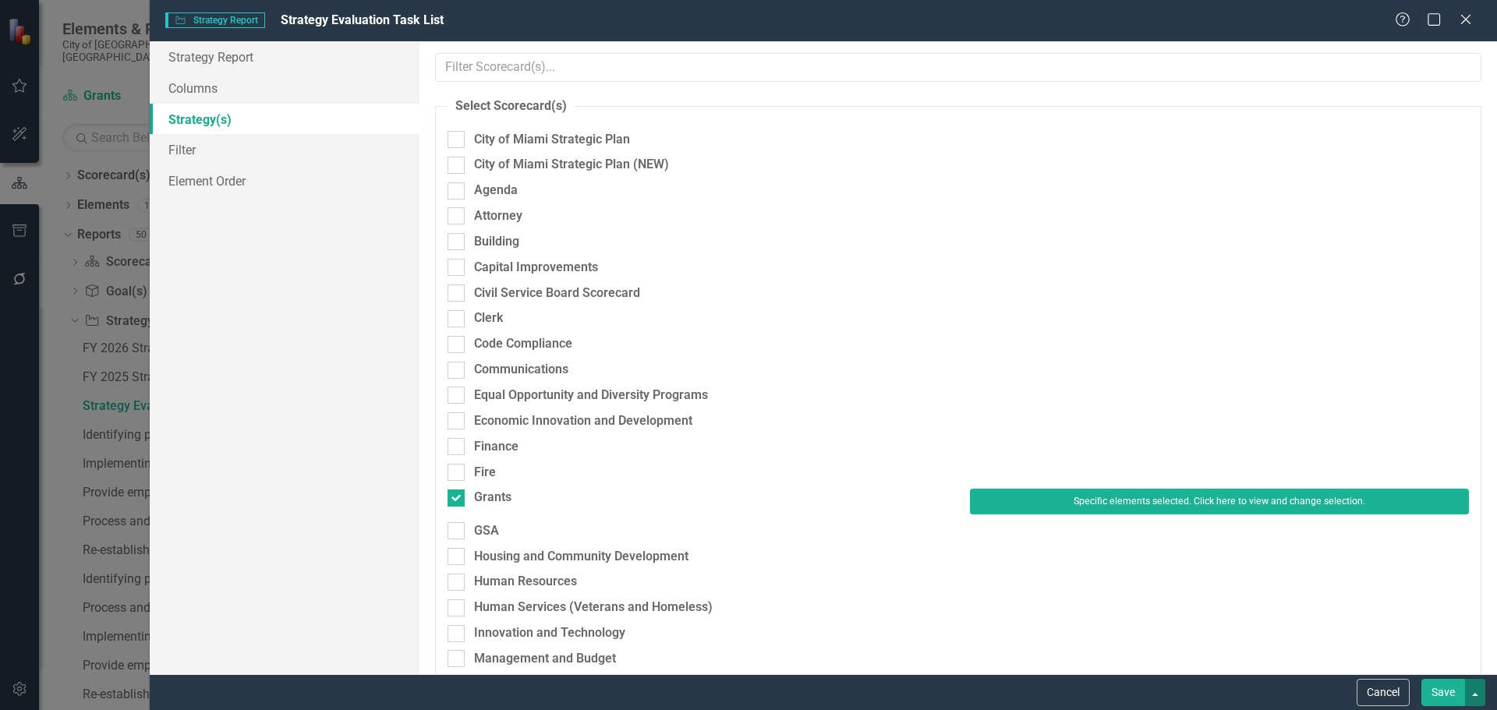
click at [1471, 693] on button "button" at bounding box center [1475, 692] width 20 height 27
click at [1446, 693] on button "Save" at bounding box center [1443, 692] width 44 height 27
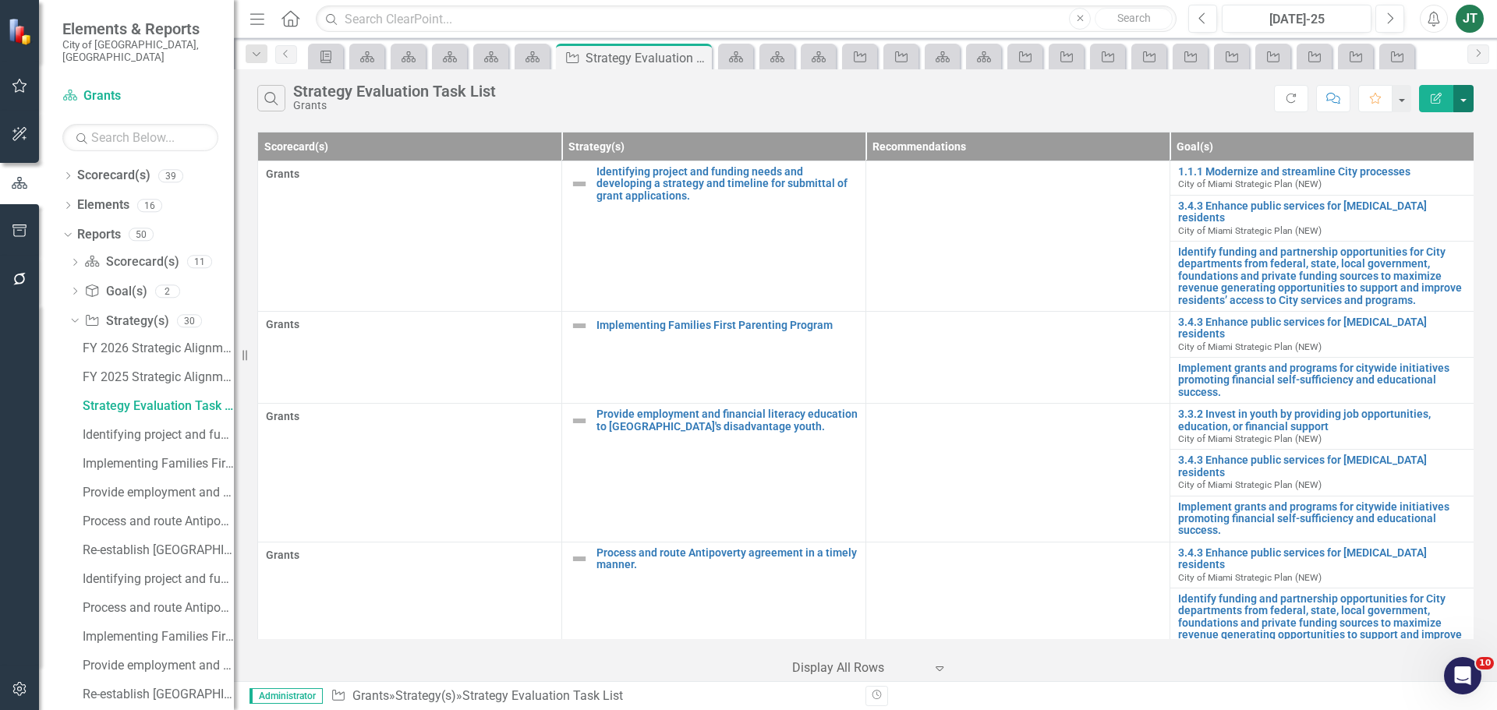
click at [1467, 94] on button "button" at bounding box center [1463, 98] width 20 height 27
click at [1400, 129] on link "Edit Report Edit Report" at bounding box center [1411, 127] width 123 height 29
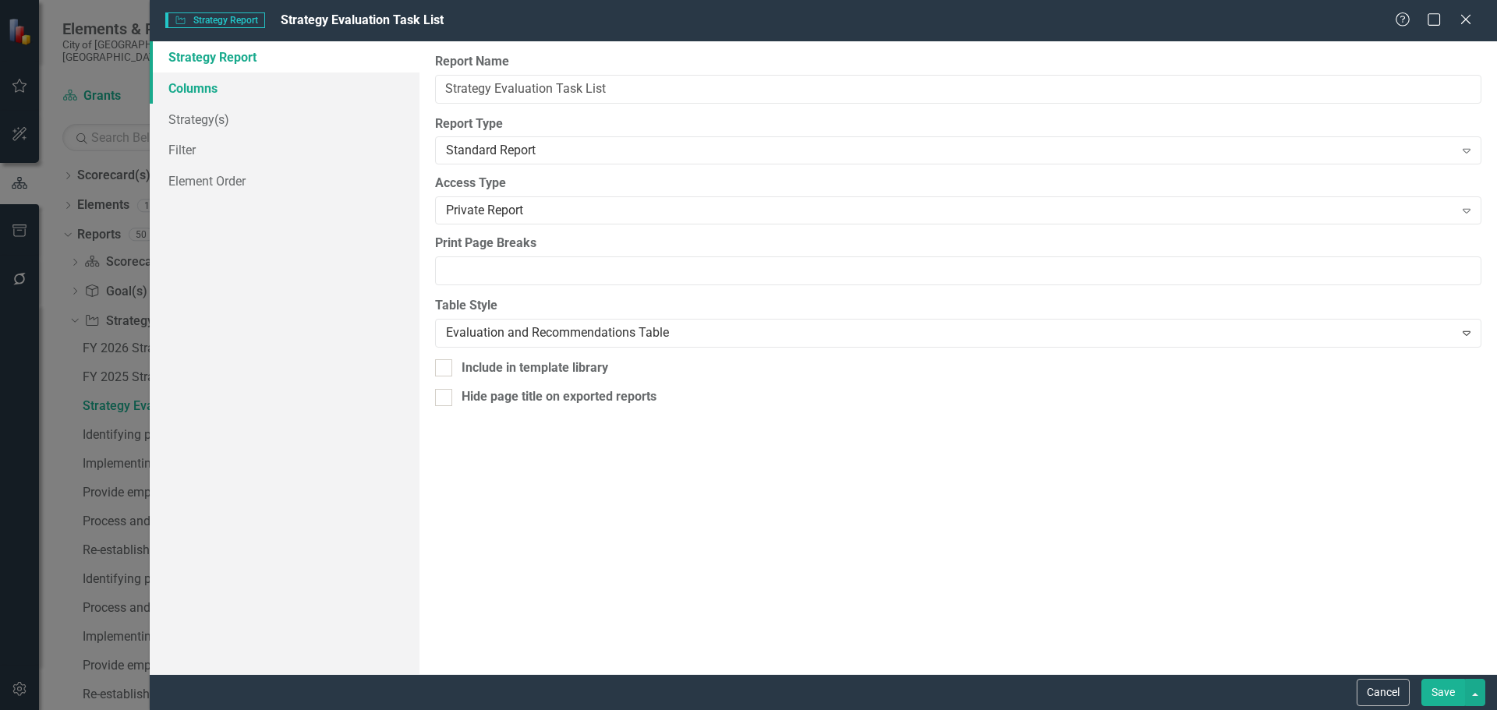
click at [242, 94] on link "Columns" at bounding box center [285, 88] width 270 height 31
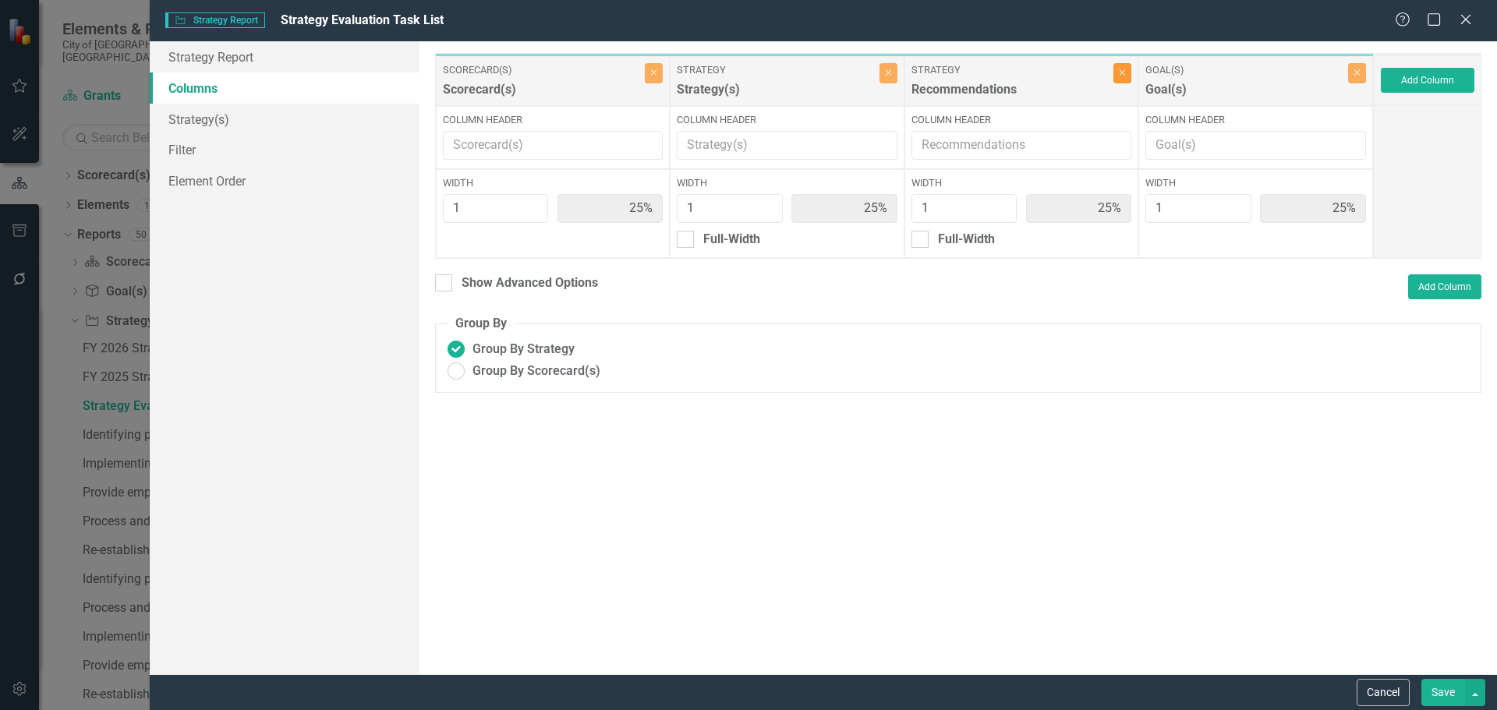
drag, startPoint x: 1115, startPoint y: 77, endPoint x: 1217, endPoint y: 77, distance: 102.1
click at [1119, 77] on button "Close" at bounding box center [1122, 73] width 18 height 20
type input "33%"
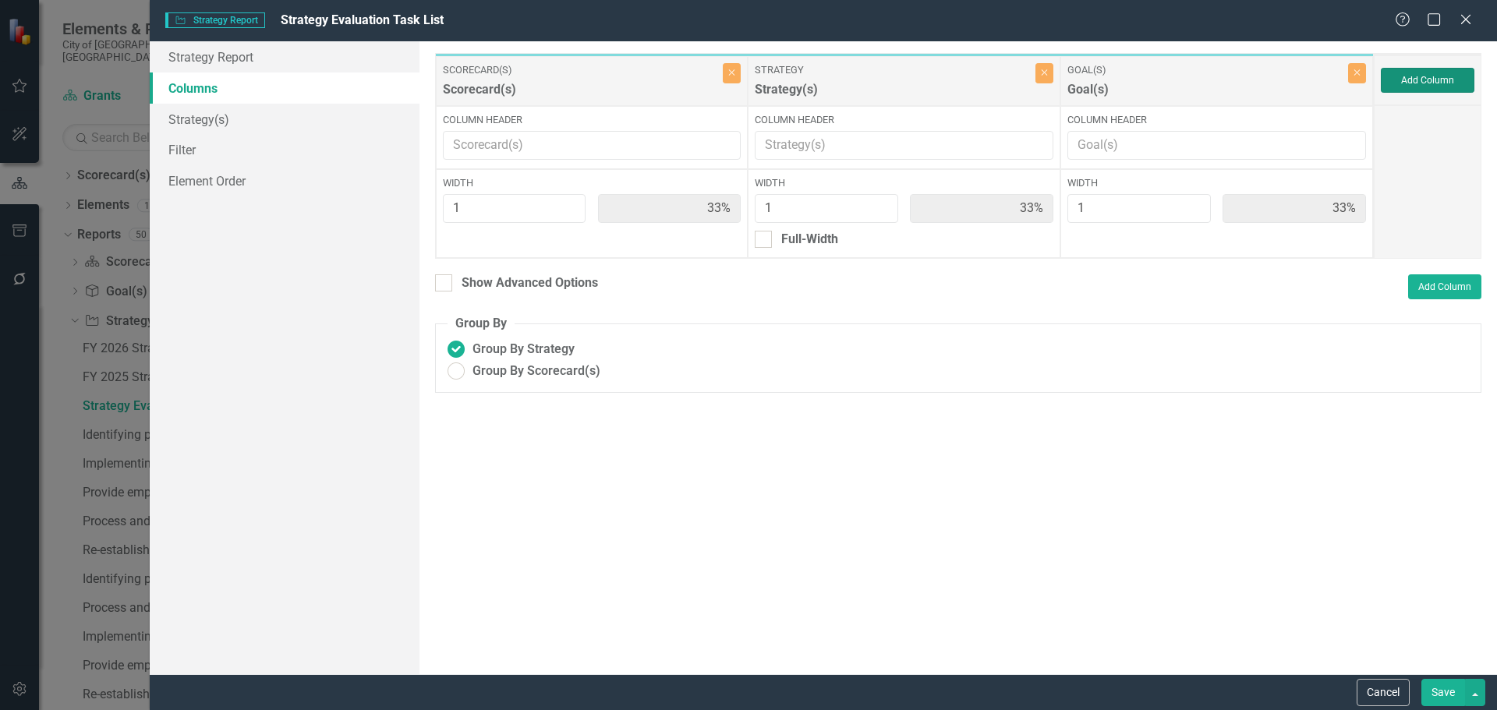
click at [1383, 89] on button "Add Column" at bounding box center [1428, 80] width 94 height 25
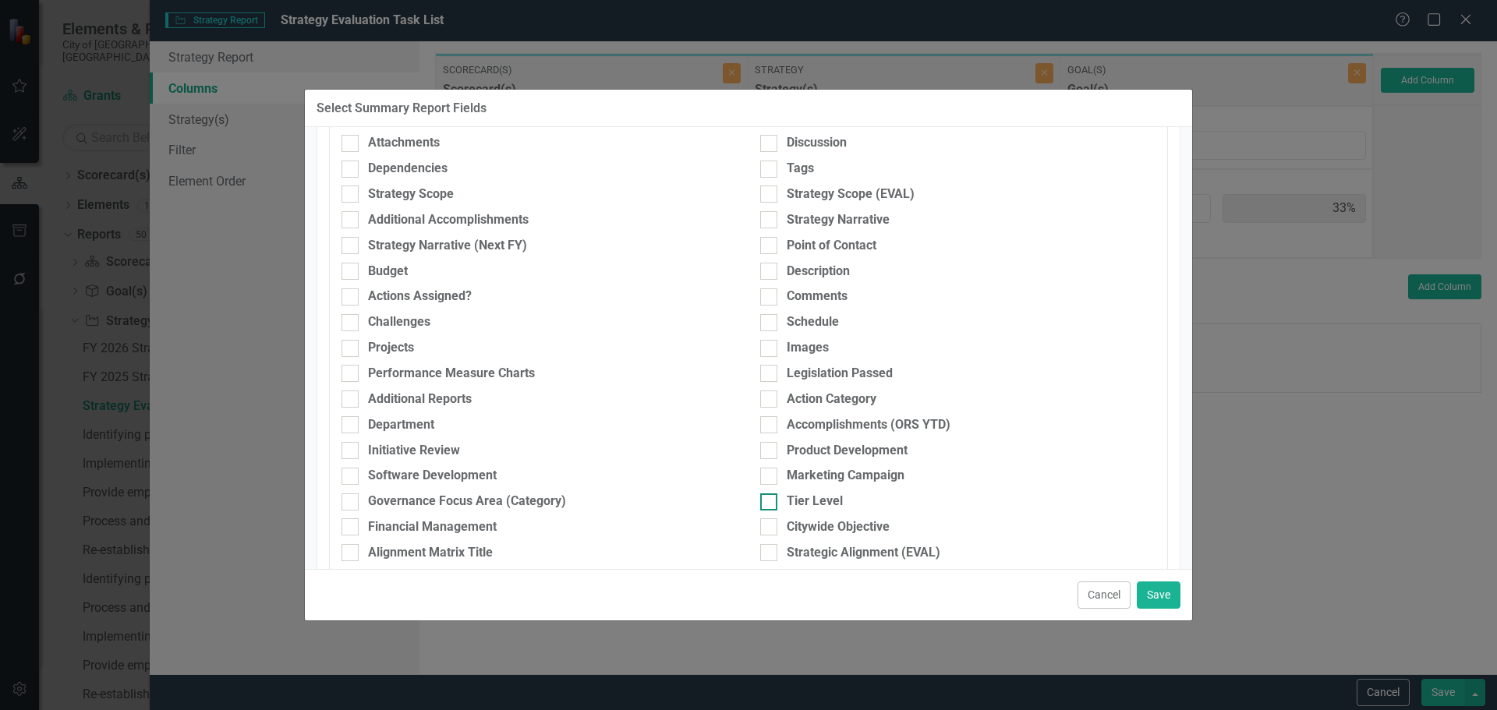
scroll to position [312, 0]
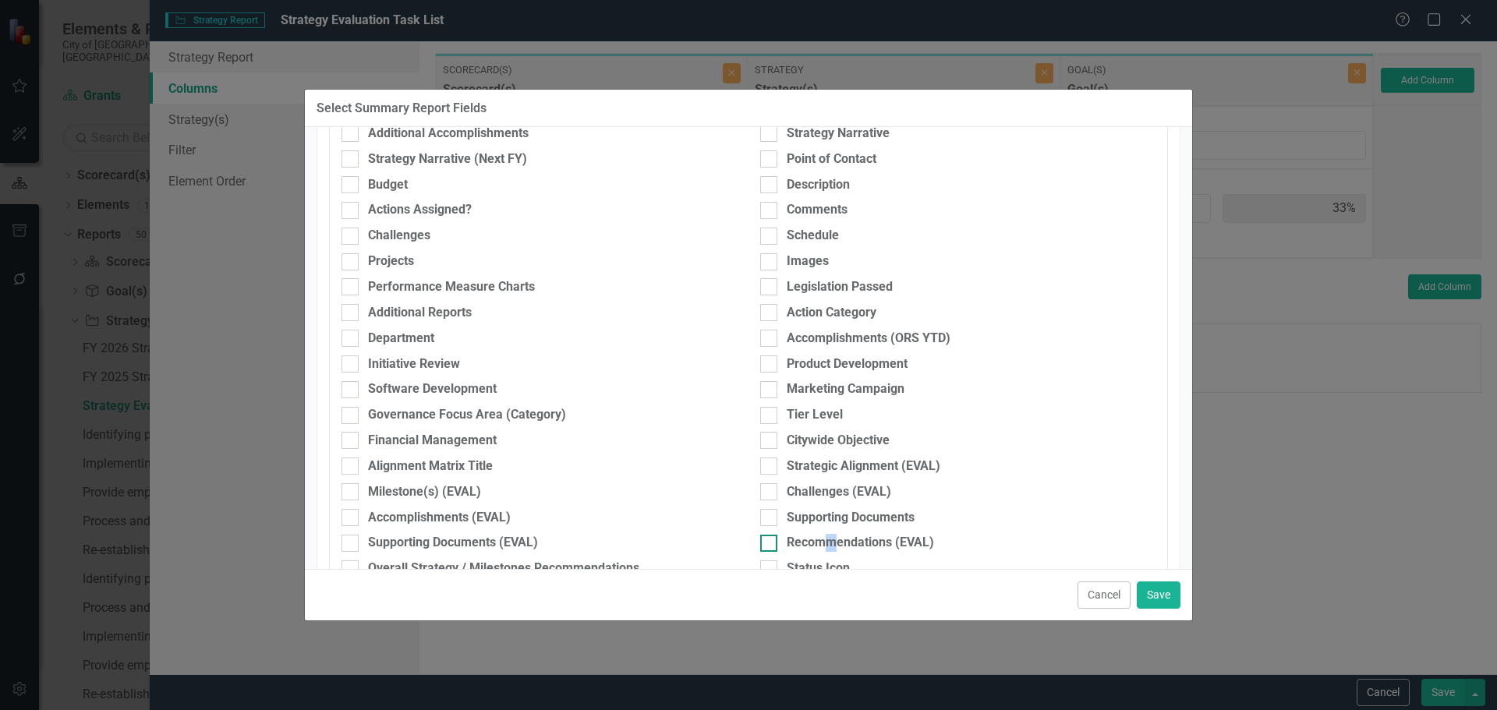
click at [826, 535] on div "Recommendations (EVAL)" at bounding box center [860, 543] width 147 height 18
click at [777, 540] on div "Recommendations (EVAL)" at bounding box center [957, 543] width 395 height 18
click at [770, 540] on input "Recommendations (EVAL)" at bounding box center [765, 540] width 10 height 10
checkbox input "true"
click at [1160, 579] on div "Cancel Save" at bounding box center [748, 594] width 887 height 51
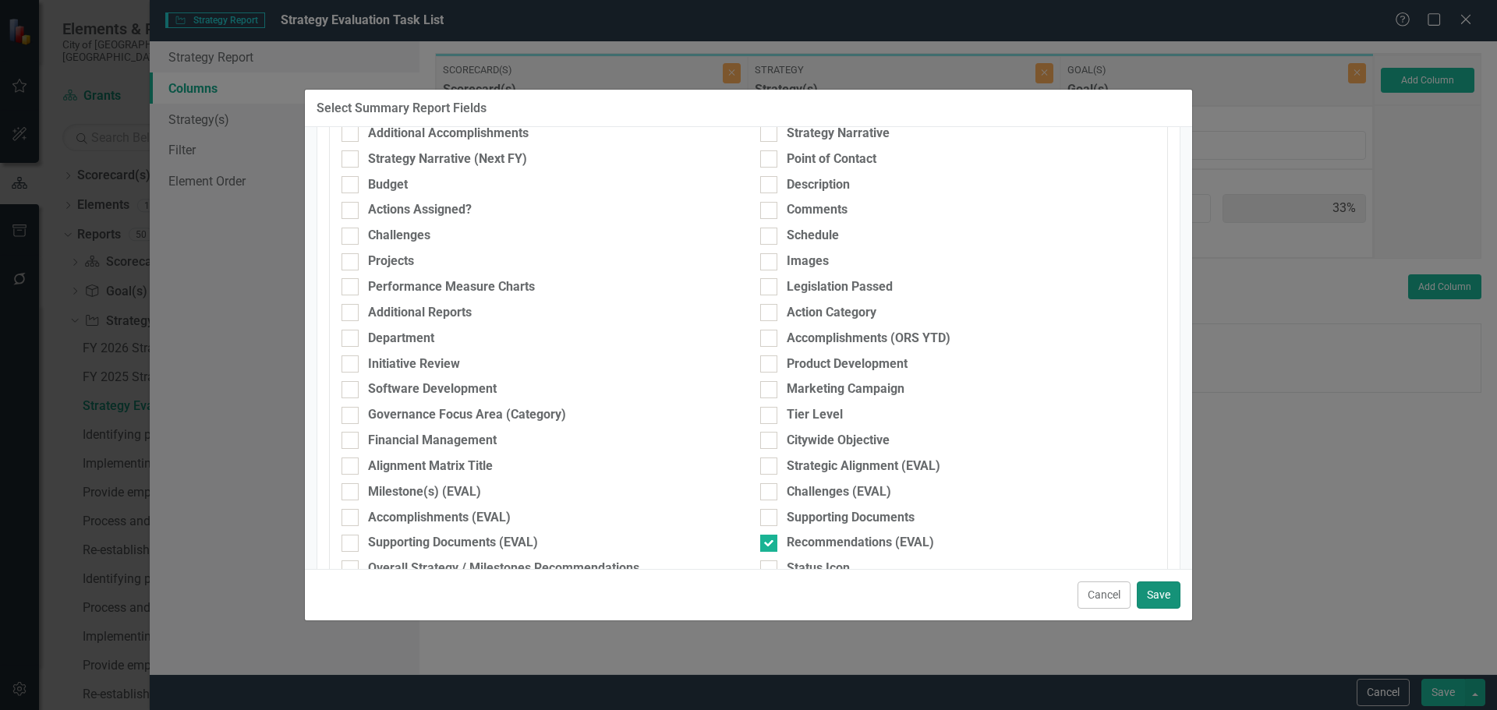
click at [1162, 581] on div "Cancel Save" at bounding box center [748, 594] width 887 height 51
click at [1159, 598] on button "Save" at bounding box center [1159, 595] width 44 height 27
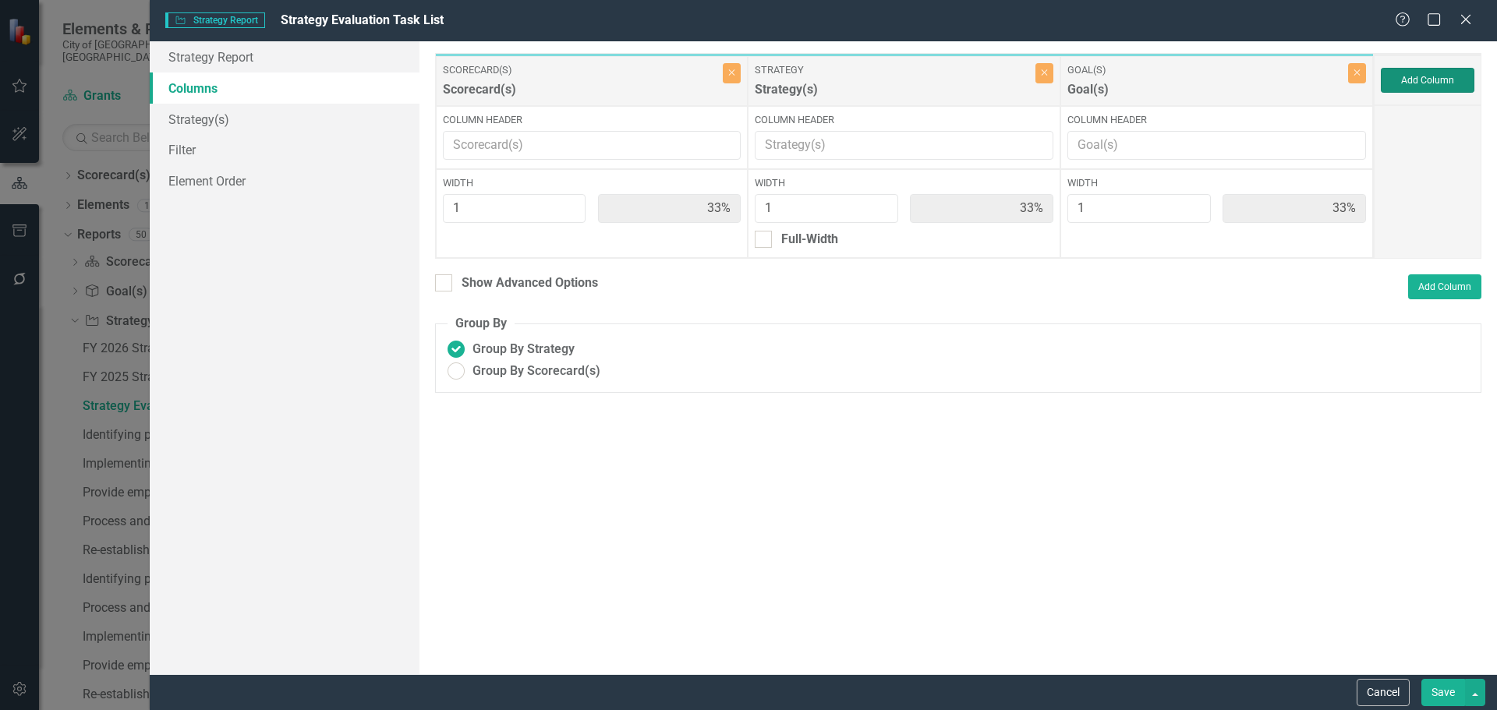
type input "25%"
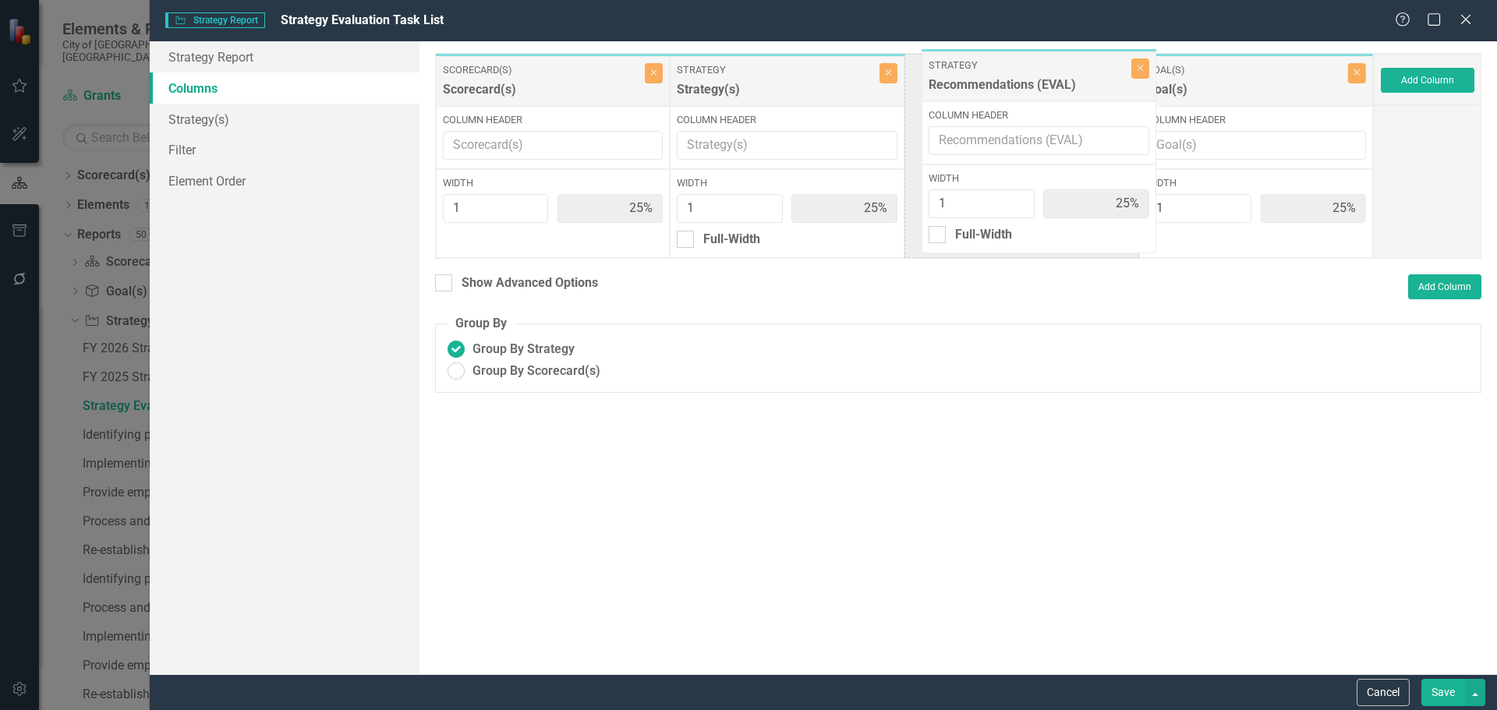
drag, startPoint x: 1257, startPoint y: 96, endPoint x: 1025, endPoint y: 87, distance: 232.5
click at [1021, 87] on div "Scorecard(s) Scorecard(s) Close Column Header Width 1 25% Strategy Strategy(s) …" at bounding box center [904, 156] width 939 height 206
drag, startPoint x: 1014, startPoint y: 149, endPoint x: 1010, endPoint y: 159, distance: 11.2
click at [1014, 149] on input "Column Header" at bounding box center [1021, 145] width 221 height 29
type input "Recommendations"
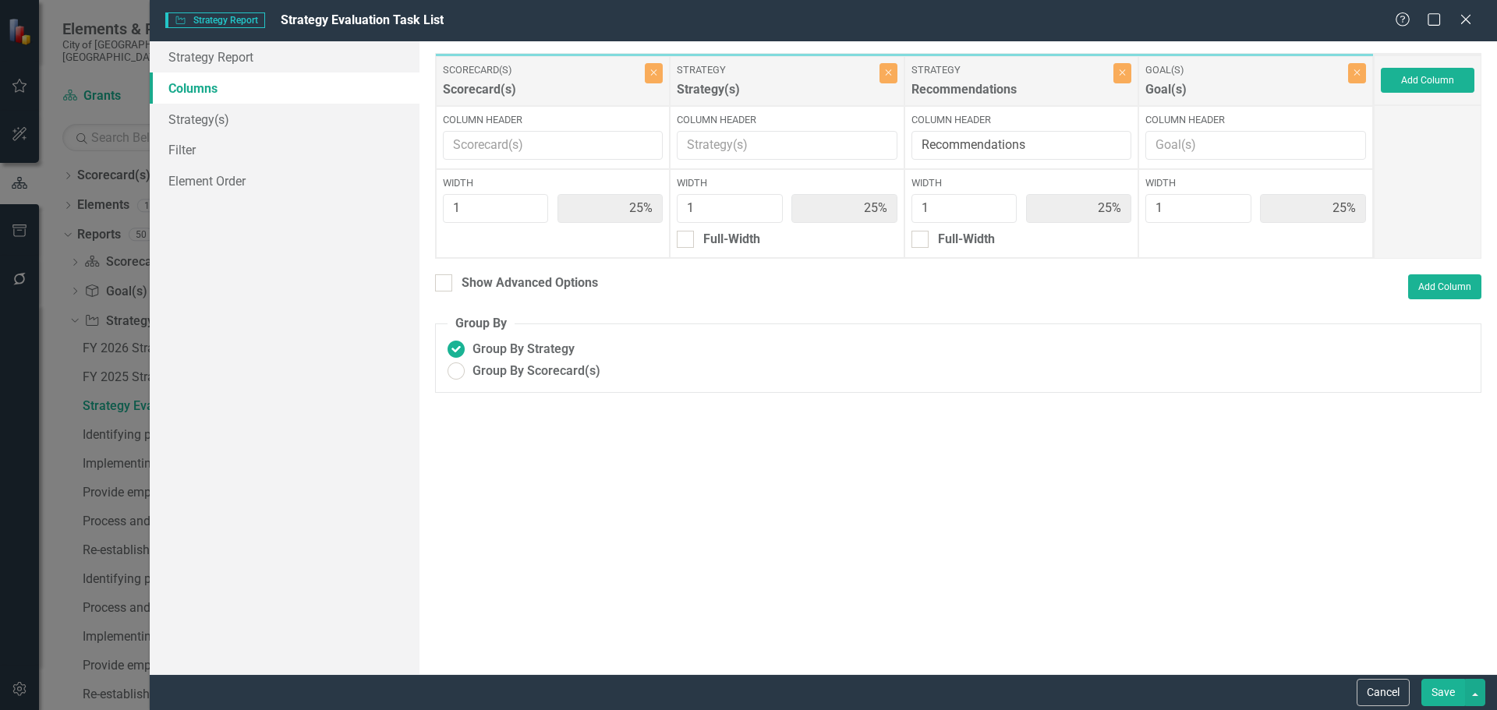
click at [1461, 689] on button "Save" at bounding box center [1443, 692] width 44 height 27
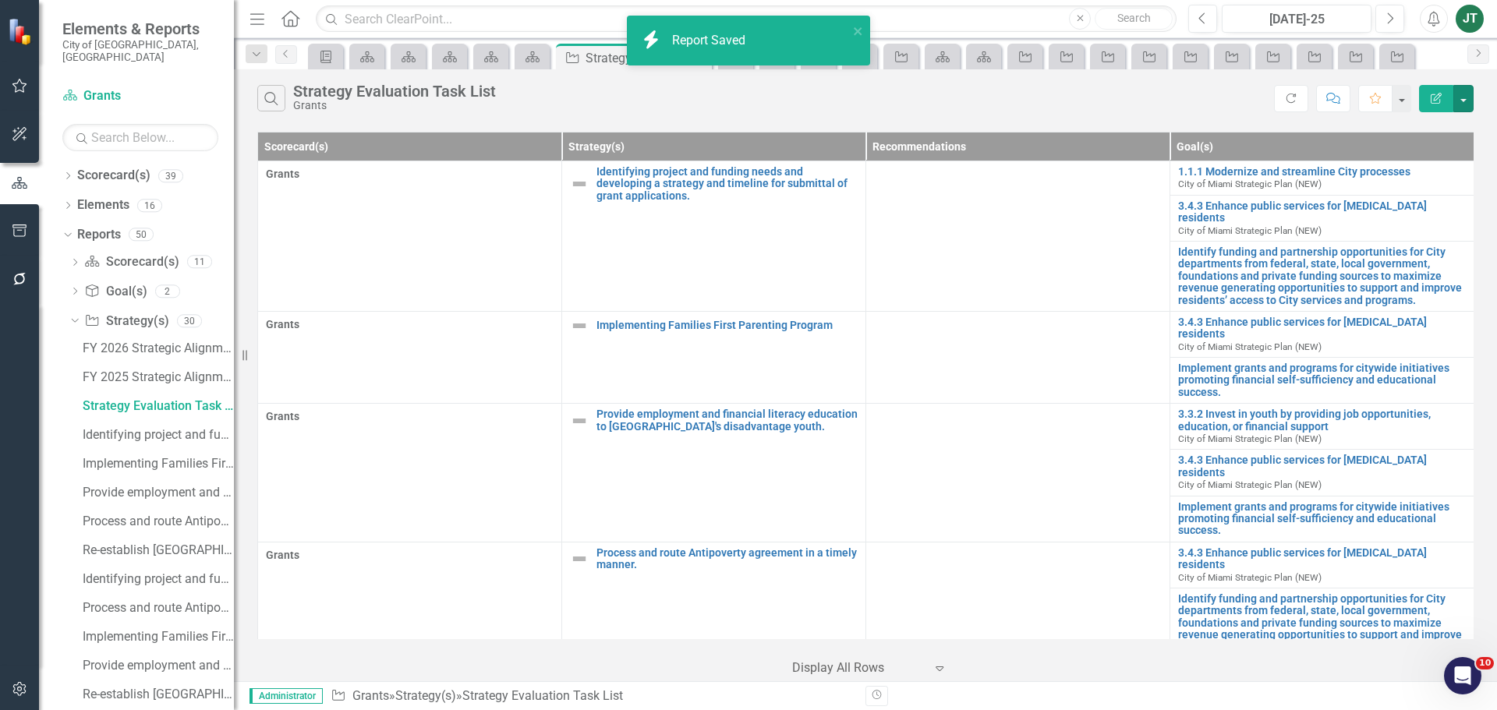
scroll to position [109, 0]
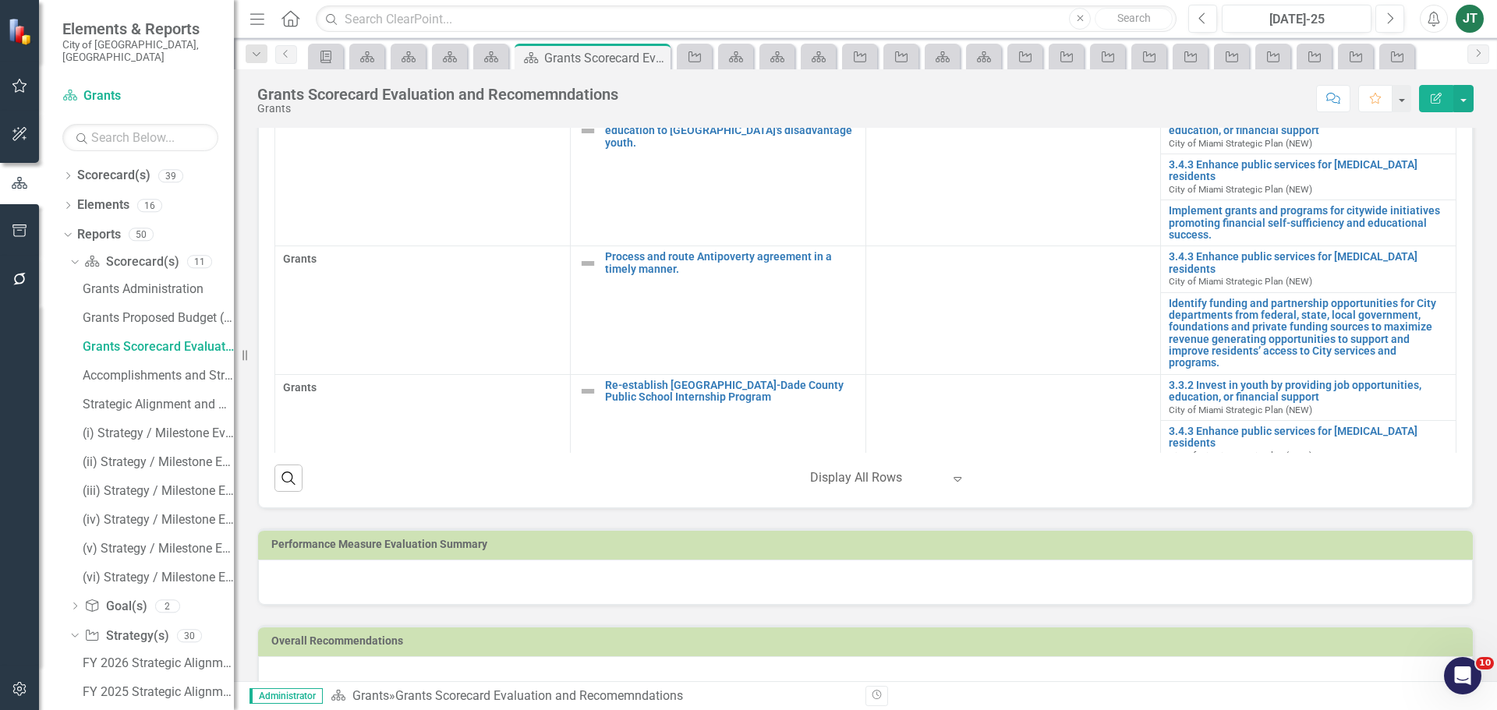
scroll to position [547, 0]
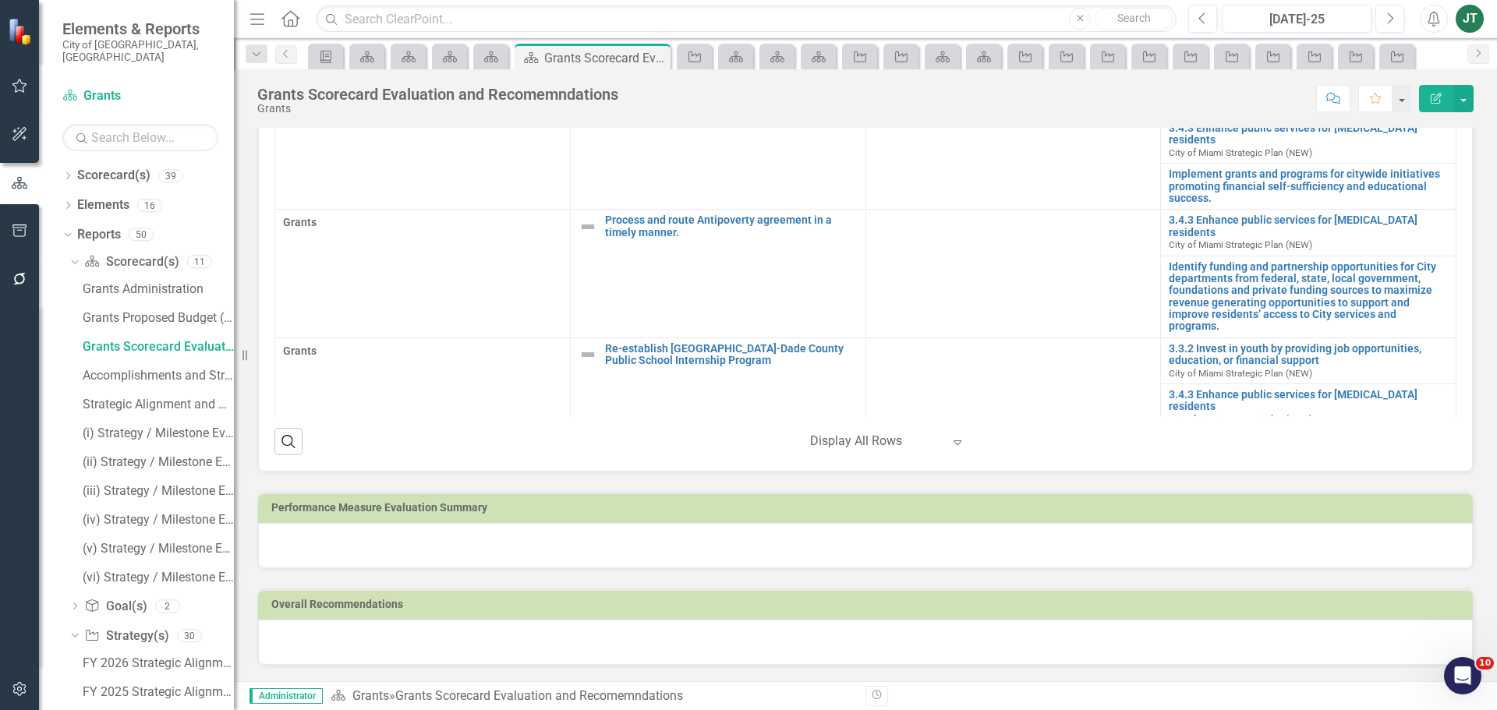
click at [655, 508] on h3 "Performance Measure Evaluation Summary" at bounding box center [868, 508] width 1194 height 12
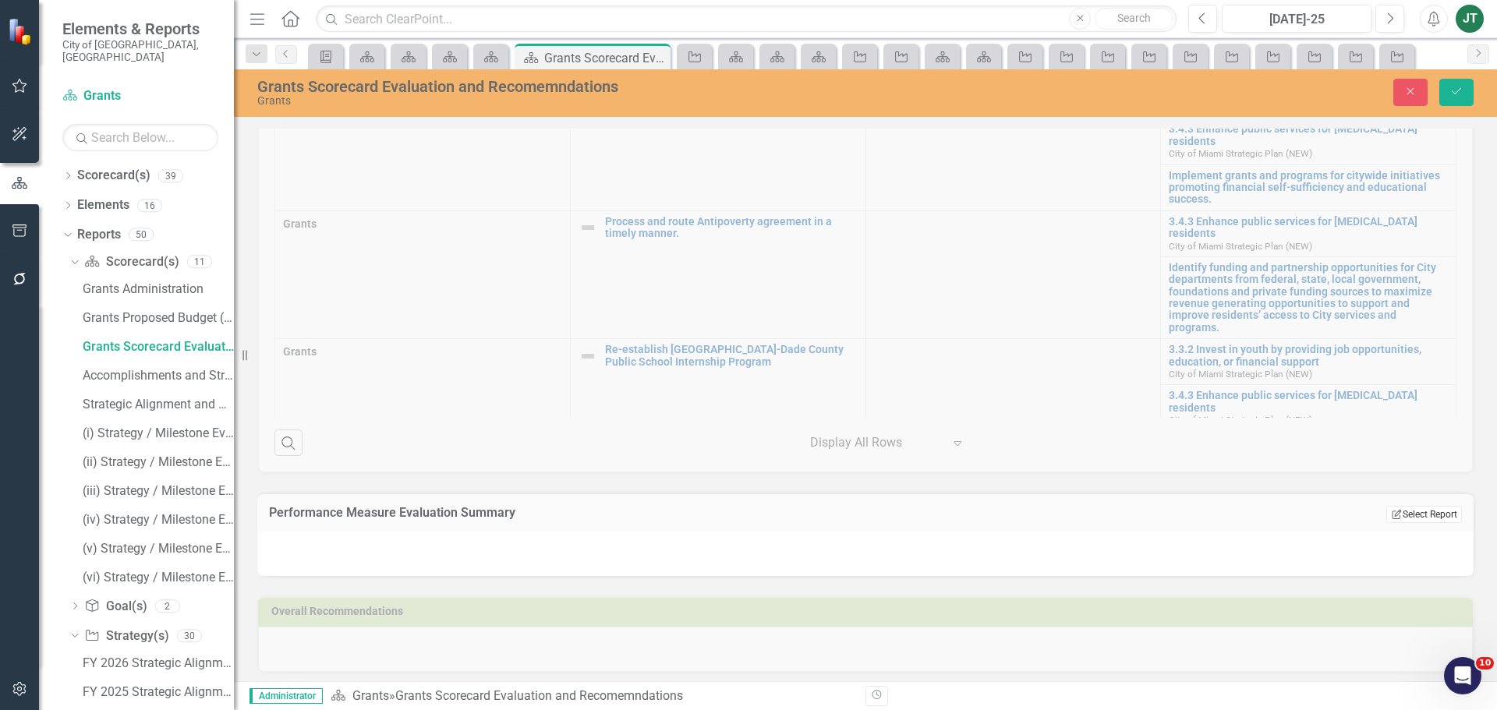
click at [1431, 517] on button "Edit Report Select Report" at bounding box center [1424, 514] width 76 height 17
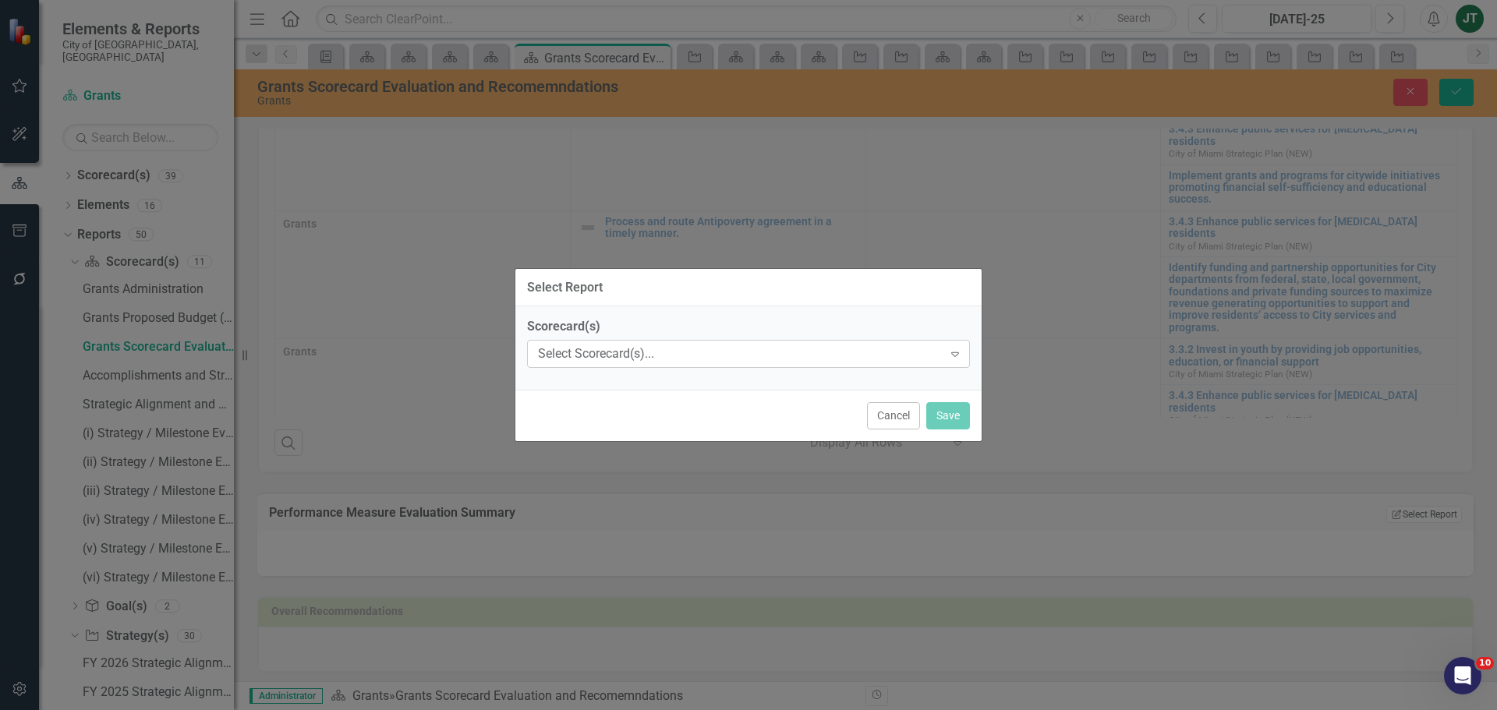
click at [664, 347] on div "Select Scorecard(s)..." at bounding box center [740, 354] width 405 height 18
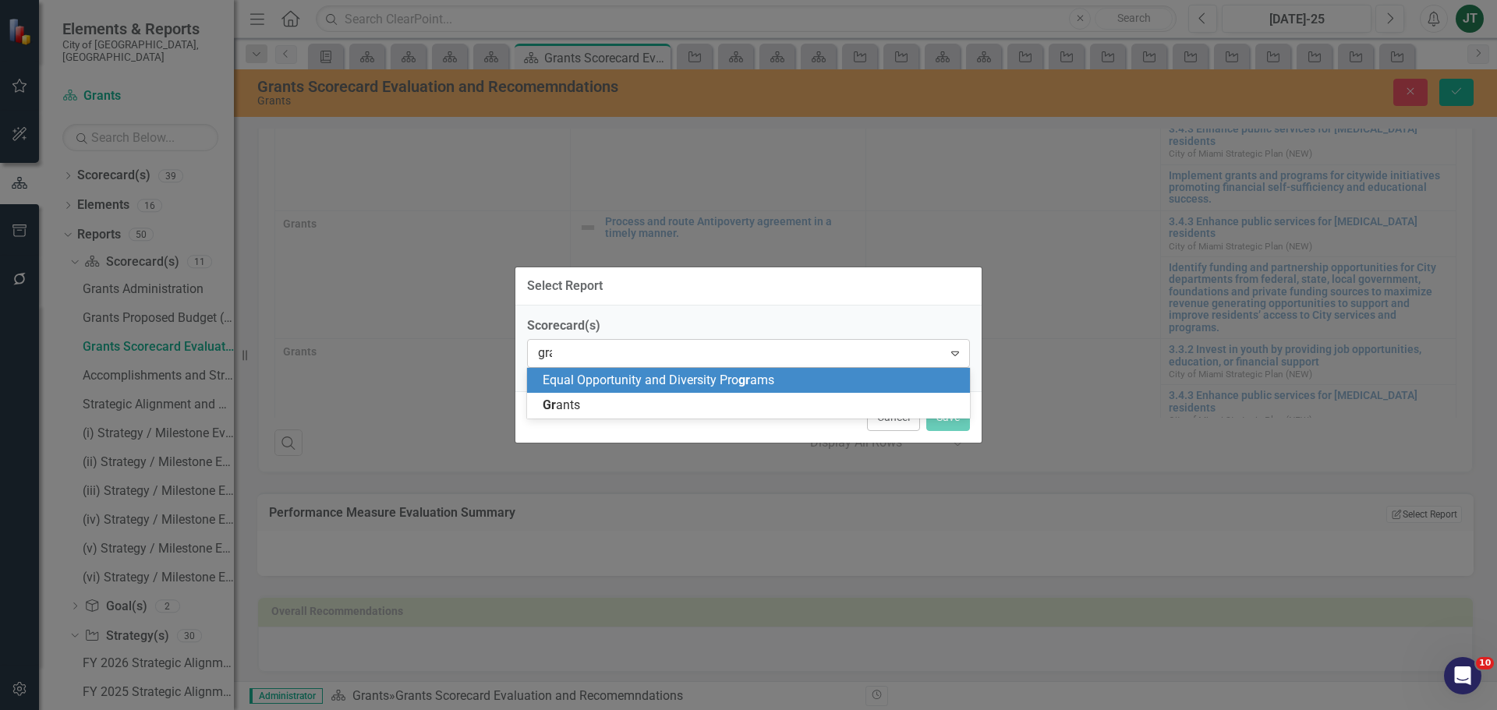
type input "gran"
click at [629, 380] on div "Gran ts" at bounding box center [752, 381] width 418 height 18
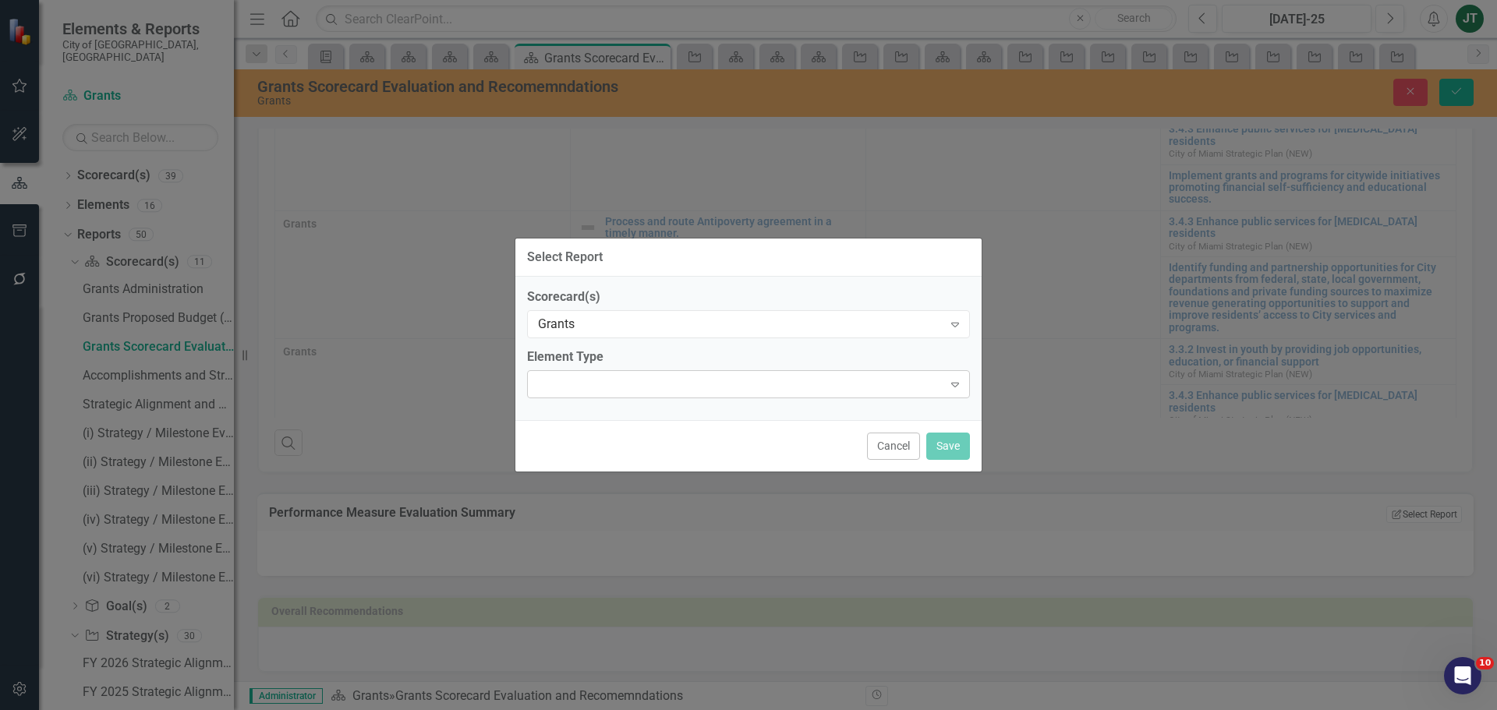
click at [666, 381] on div "Expand" at bounding box center [748, 384] width 443 height 28
type input "p"
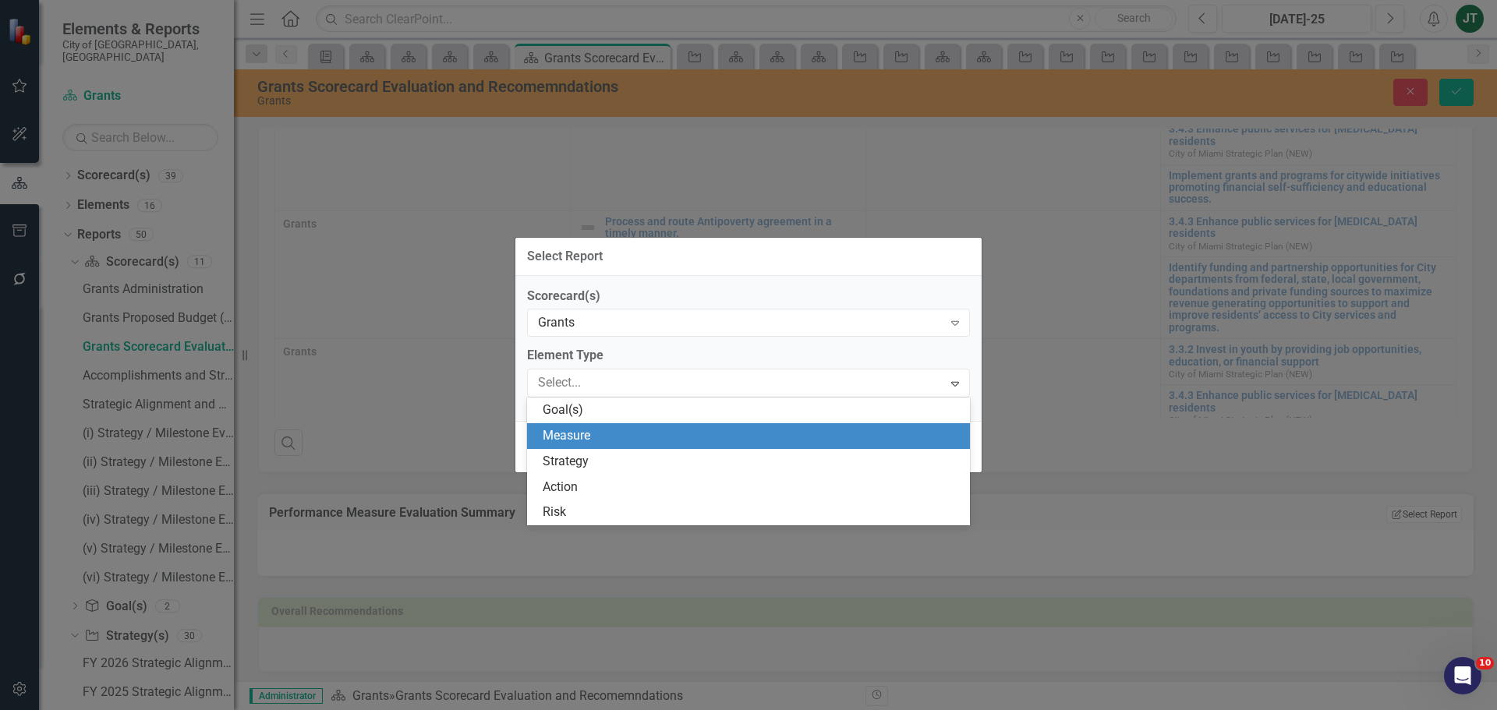
click at [612, 430] on div "Measure" at bounding box center [752, 436] width 418 height 18
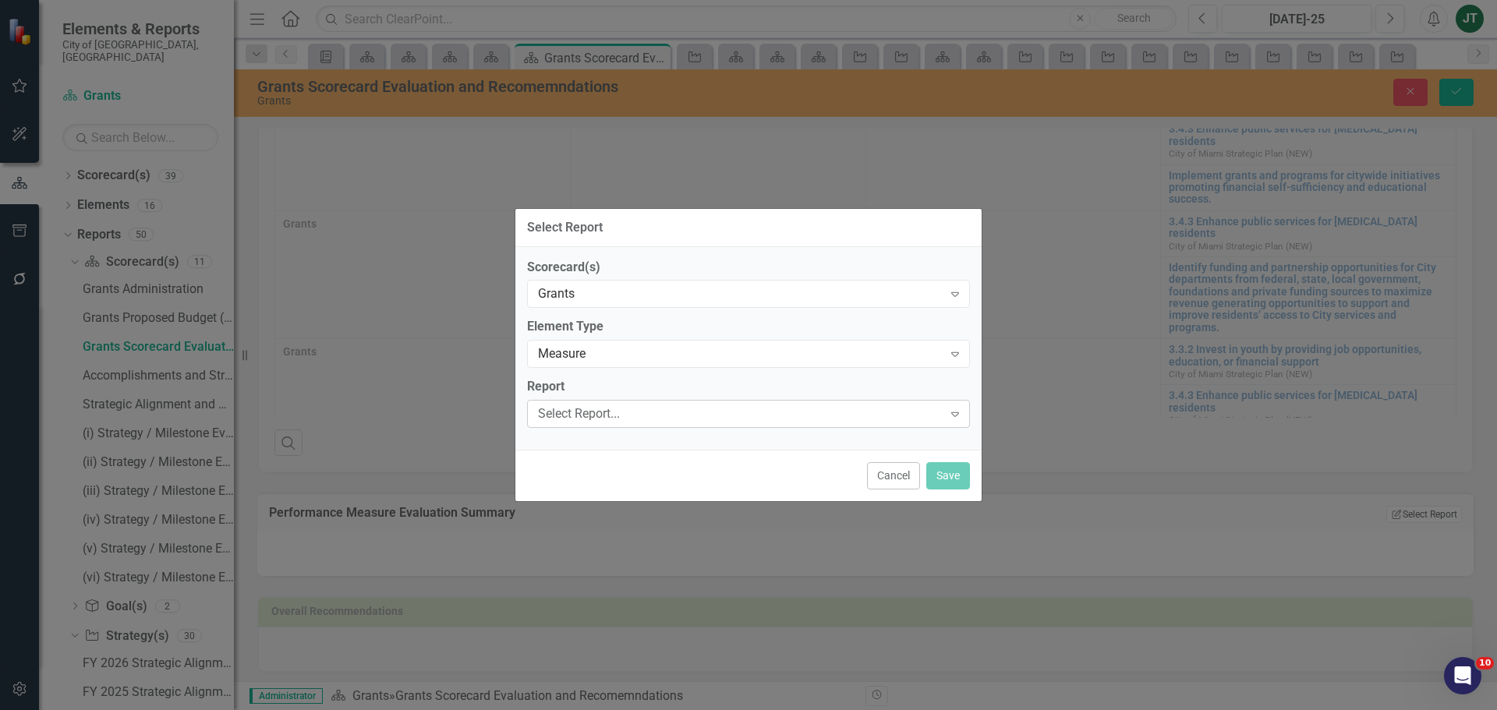
click at [592, 407] on div "Select Report..." at bounding box center [740, 414] width 405 height 18
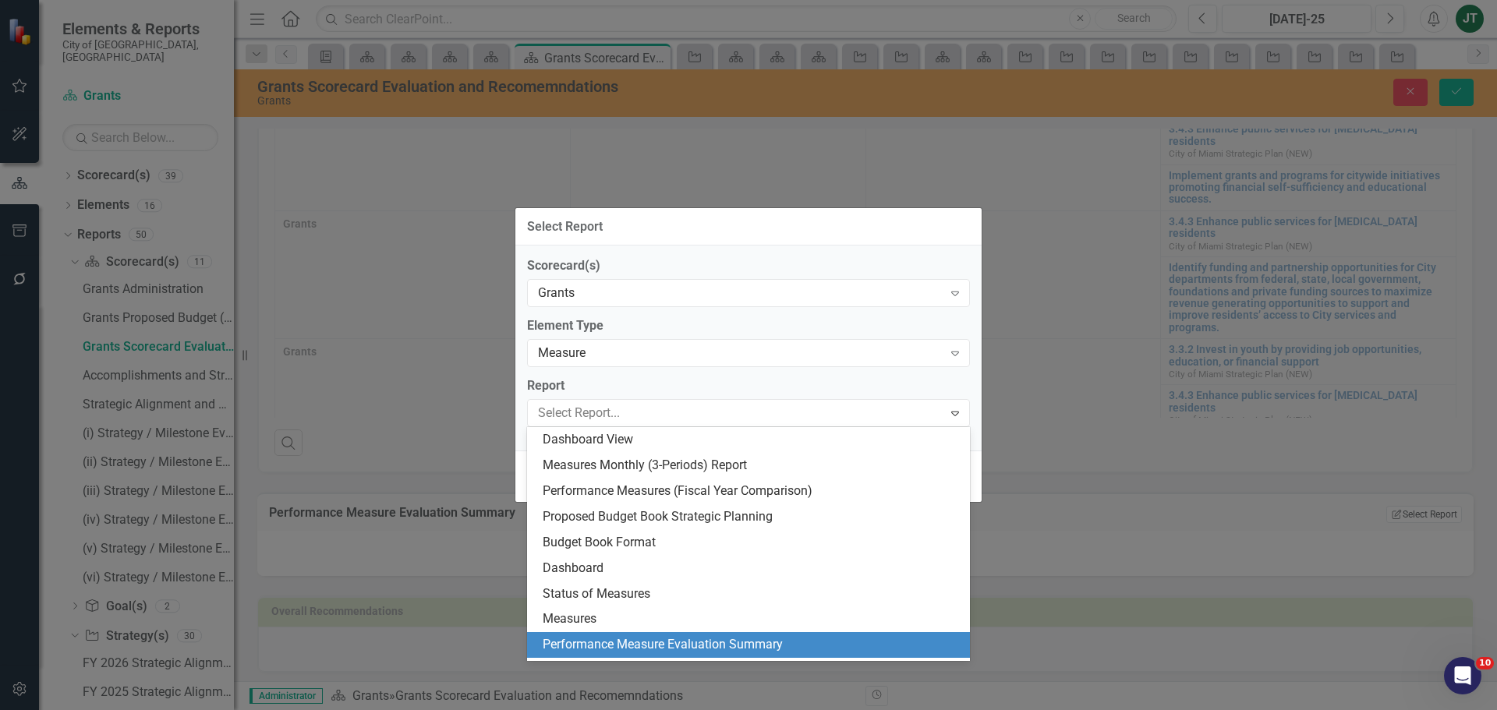
drag, startPoint x: 664, startPoint y: 646, endPoint x: 693, endPoint y: 639, distance: 29.7
click at [667, 644] on div "Performance Measure Evaluation Summary" at bounding box center [752, 645] width 418 height 18
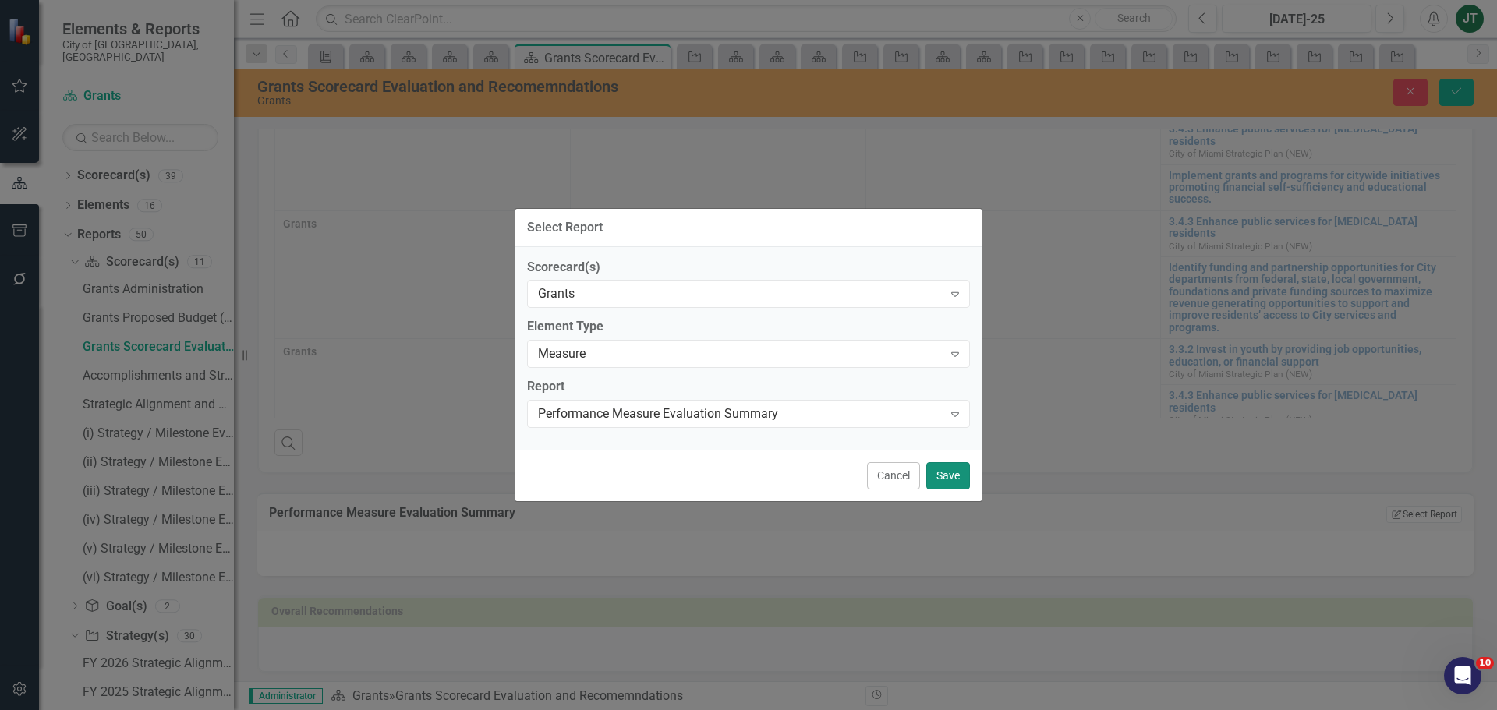
click at [936, 473] on button "Save" at bounding box center [948, 475] width 44 height 27
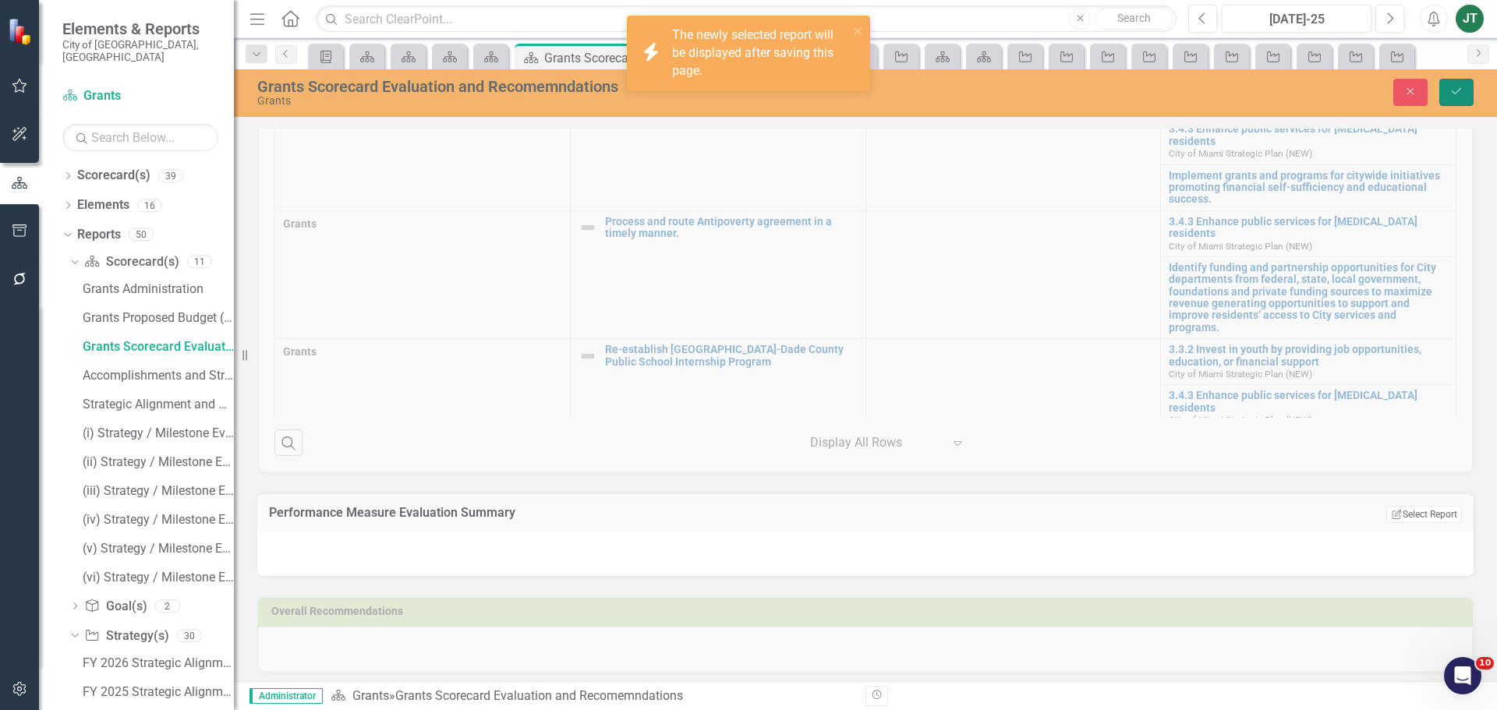
click at [1453, 89] on icon "Save" at bounding box center [1457, 91] width 14 height 11
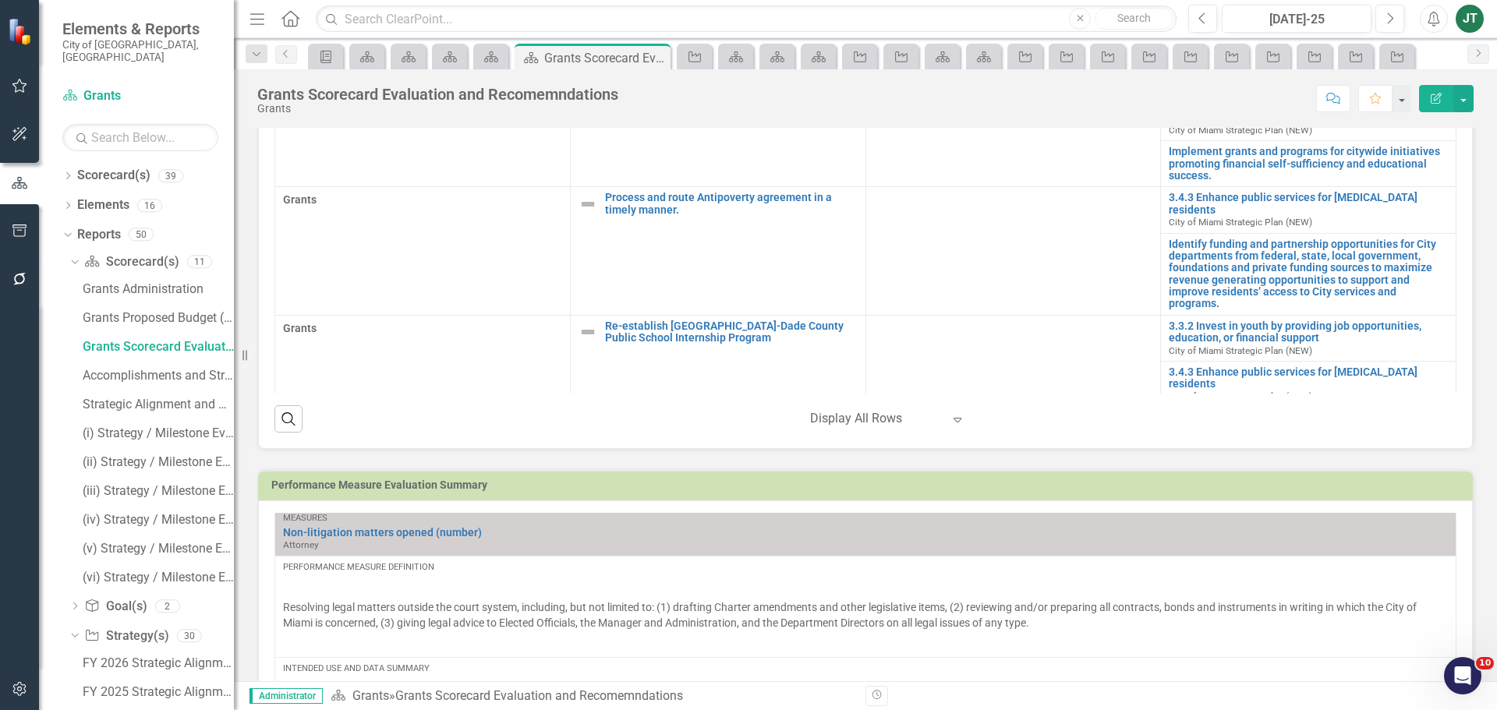
scroll to position [0, 0]
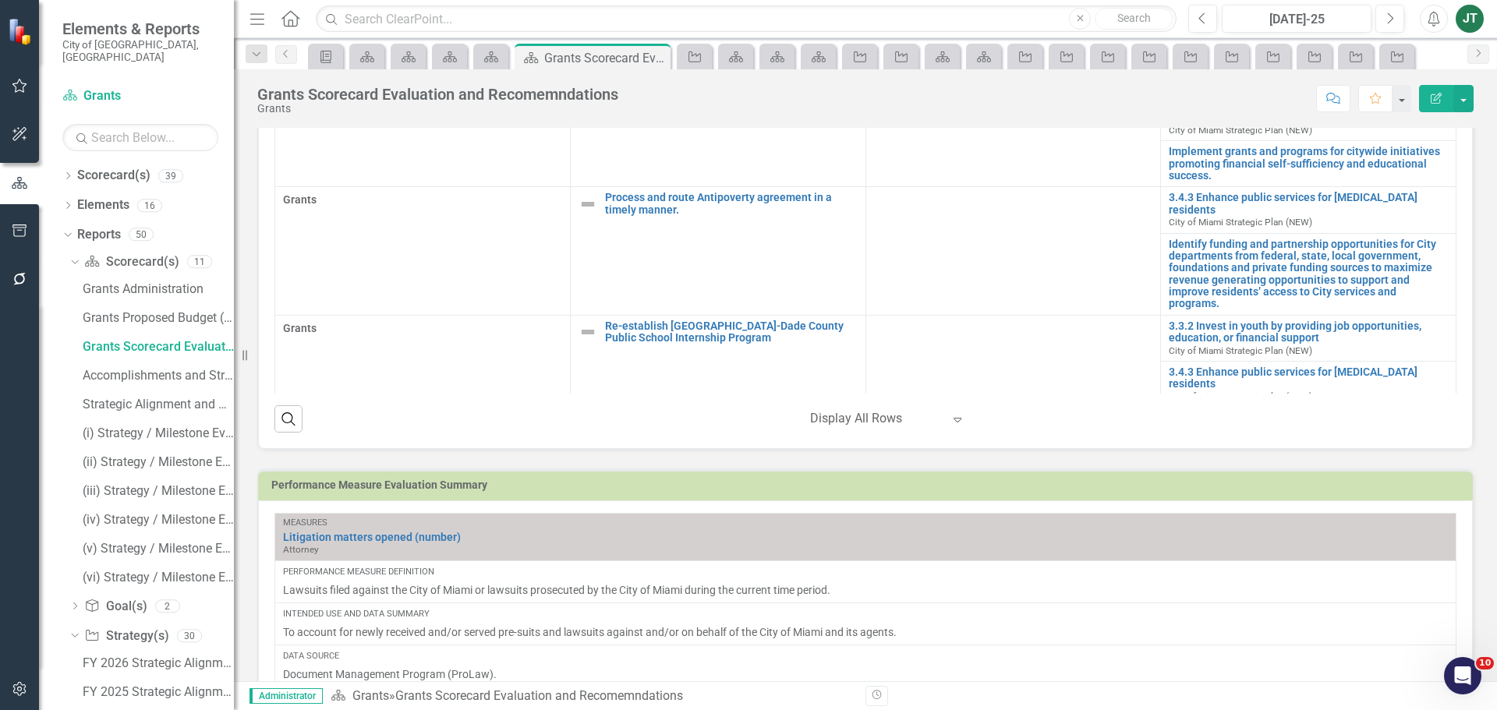
click at [693, 480] on h3 "Performance Measure Evaluation Summary" at bounding box center [868, 486] width 1194 height 12
click at [694, 480] on h3 "Performance Measure Evaluation Summary" at bounding box center [868, 486] width 1194 height 12
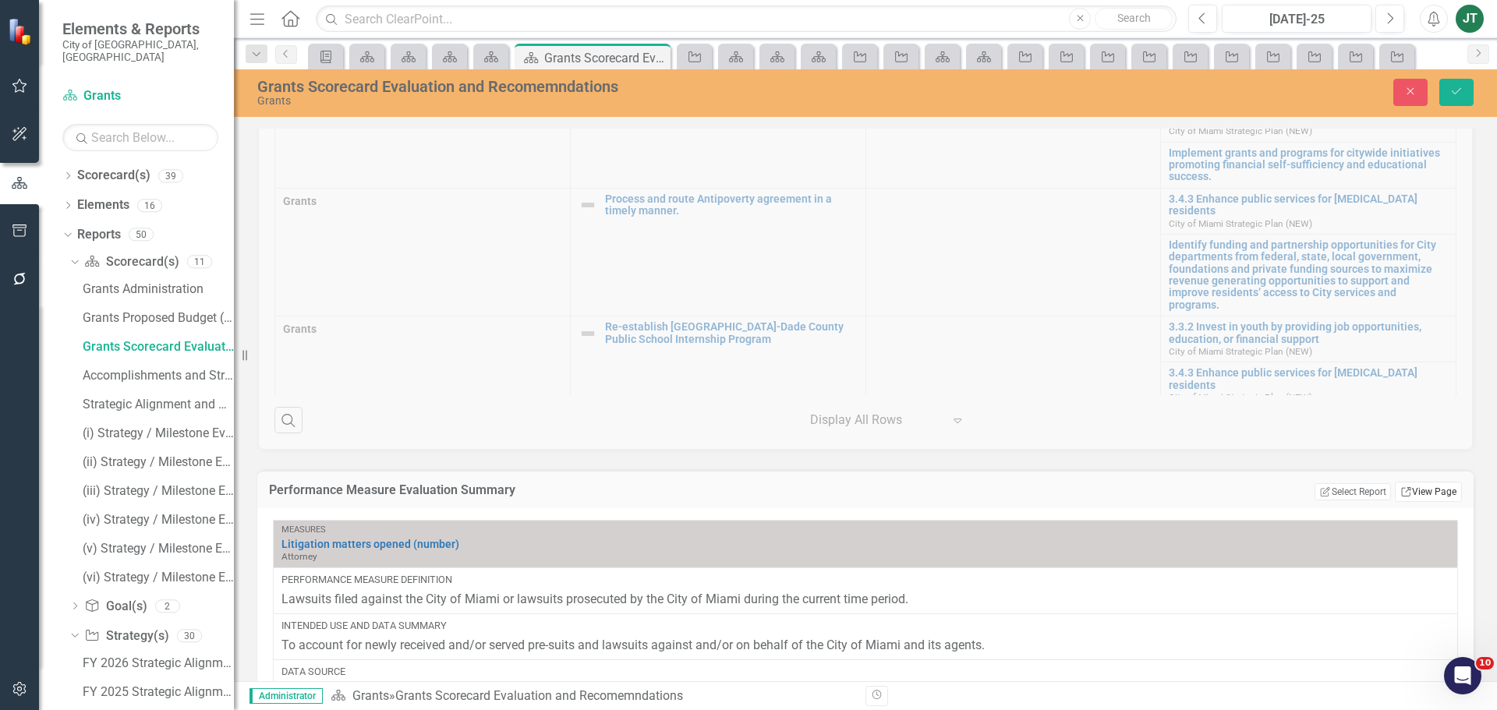
click at [1421, 502] on link "Link View Page" at bounding box center [1428, 492] width 67 height 20
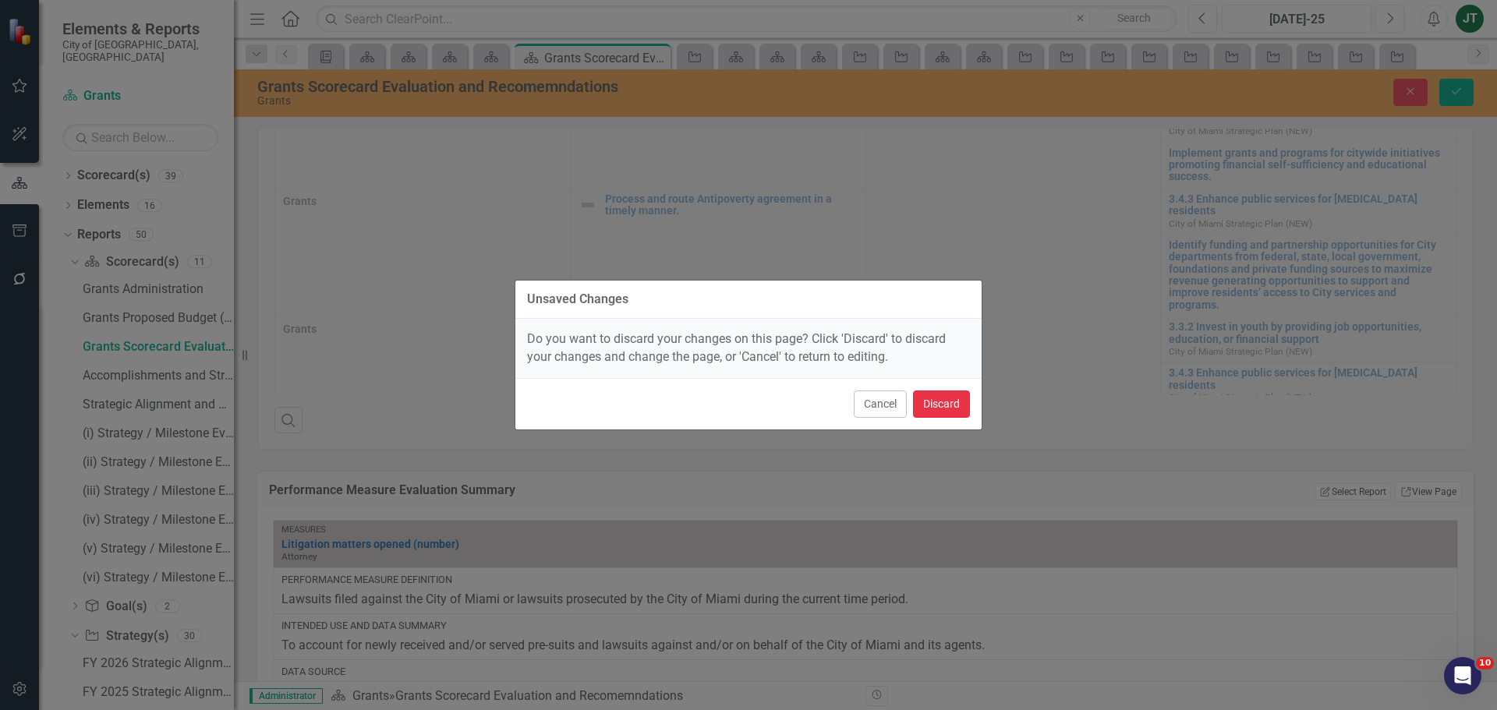
click at [940, 400] on button "Discard" at bounding box center [941, 404] width 57 height 27
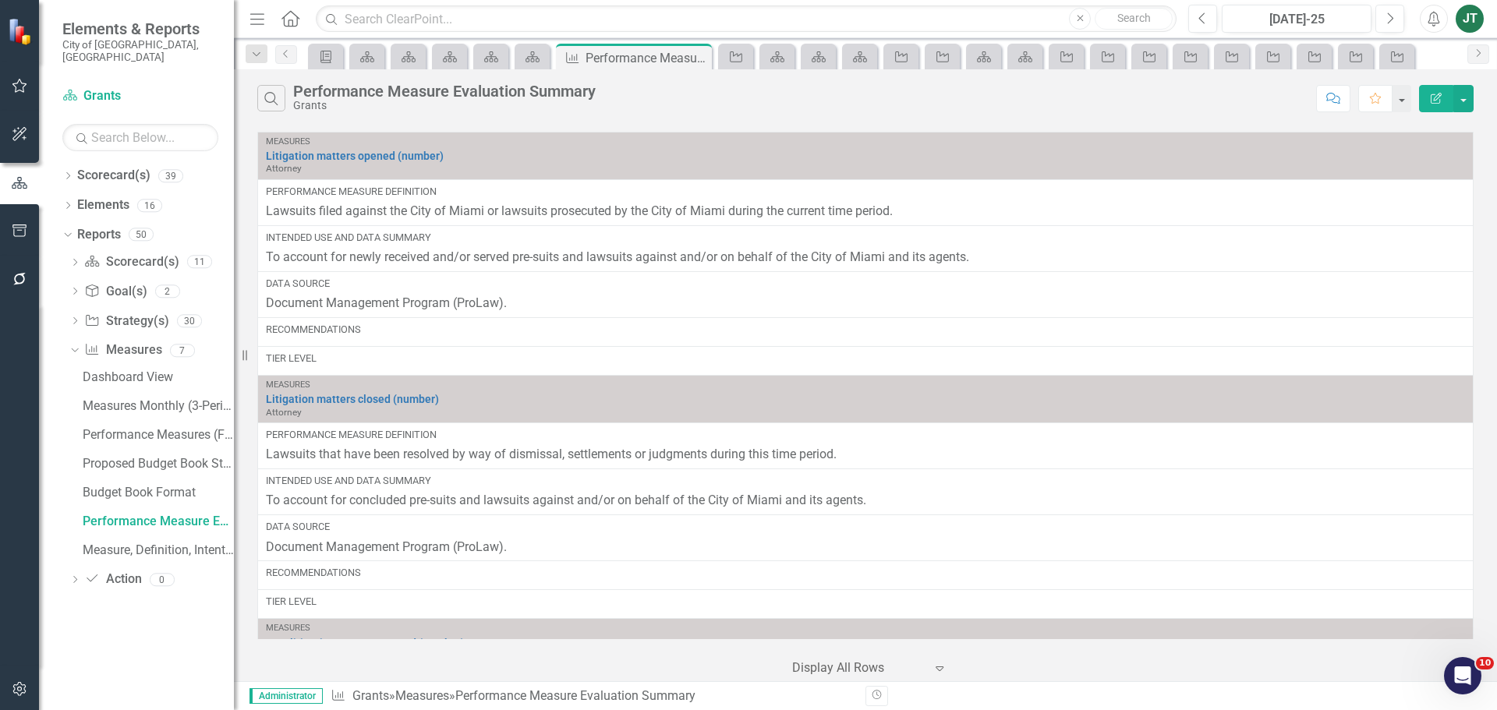
click at [1435, 93] on icon "Edit Report" at bounding box center [1436, 98] width 14 height 11
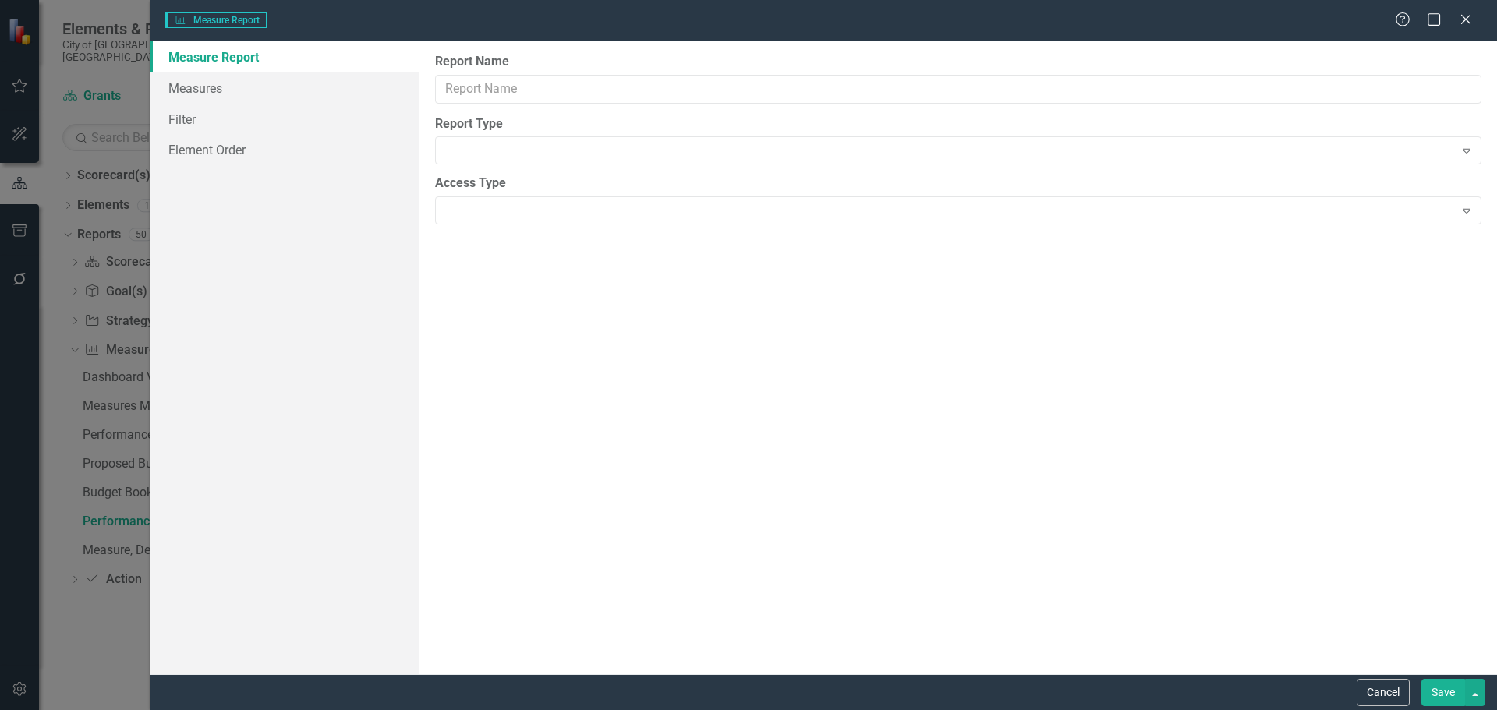
type input "Performance Measure Evaluation Summary"
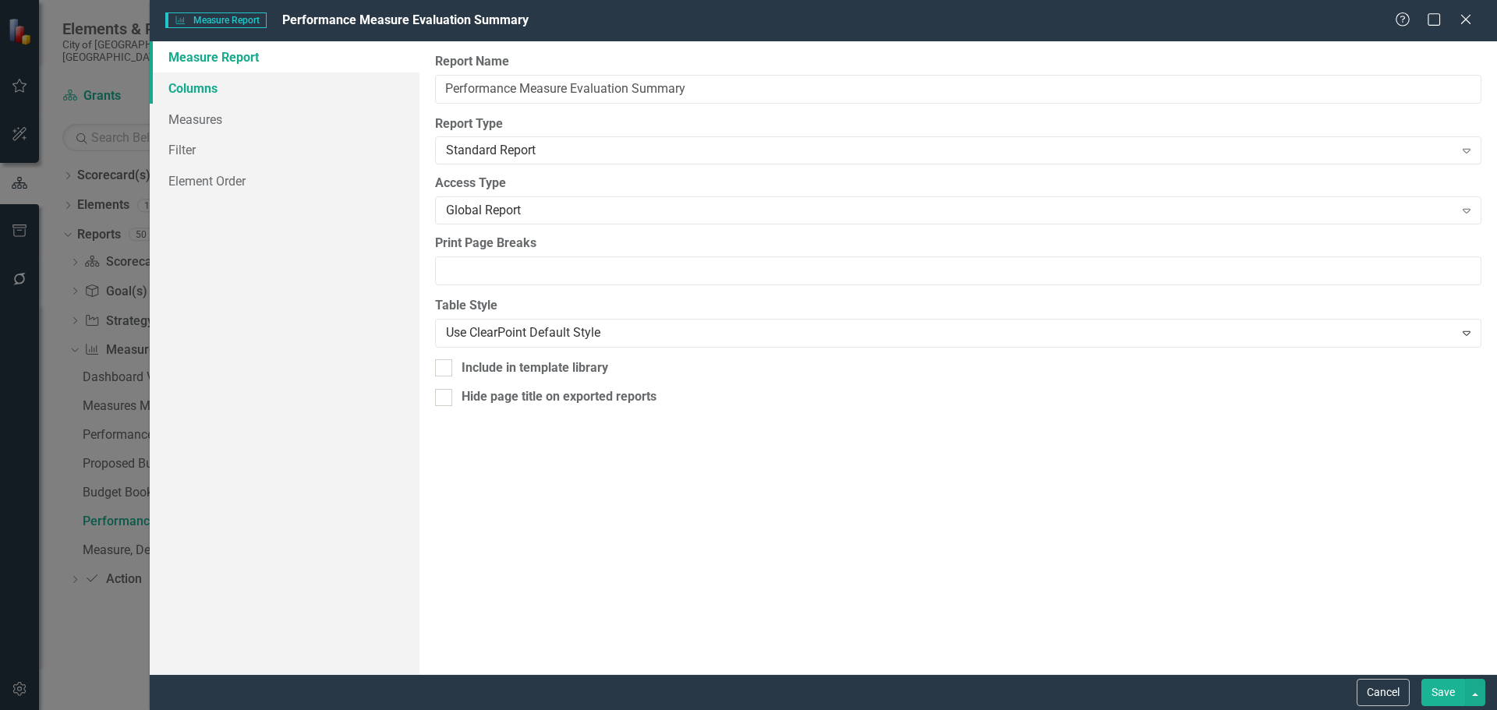
click at [221, 90] on link "Columns" at bounding box center [285, 88] width 270 height 31
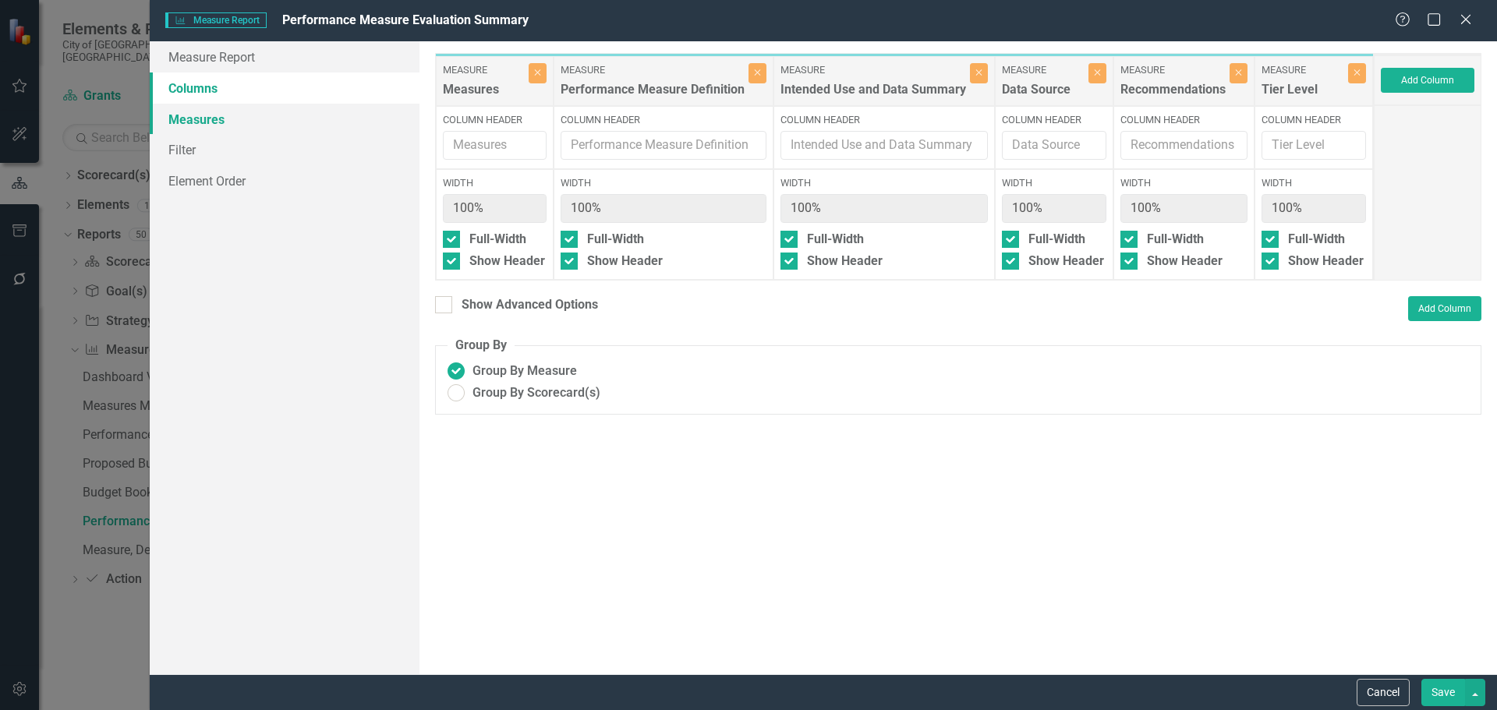
click at [204, 116] on link "Measures" at bounding box center [285, 119] width 270 height 31
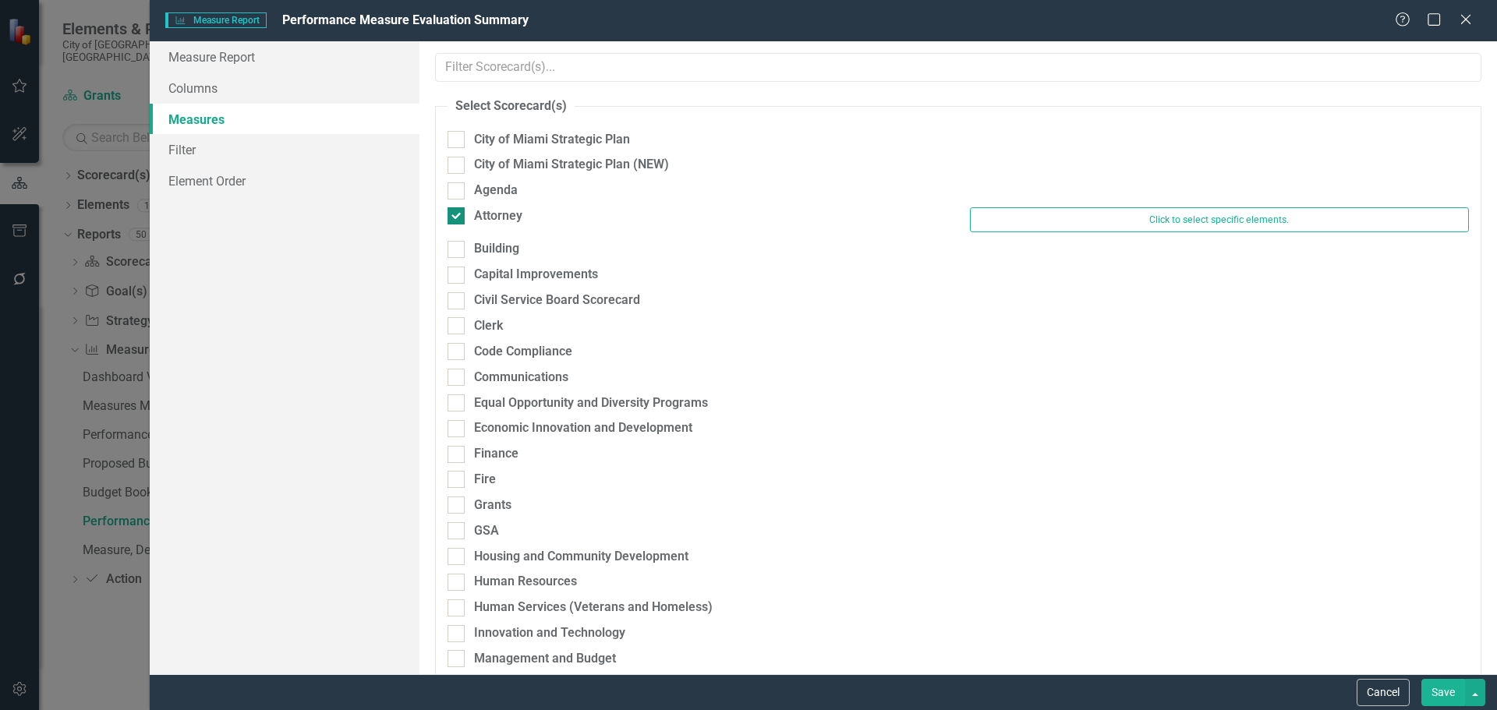
click at [494, 213] on div "Attorney" at bounding box center [498, 216] width 48 height 18
click at [458, 213] on input "Attorney" at bounding box center [453, 212] width 10 height 10
checkbox input "false"
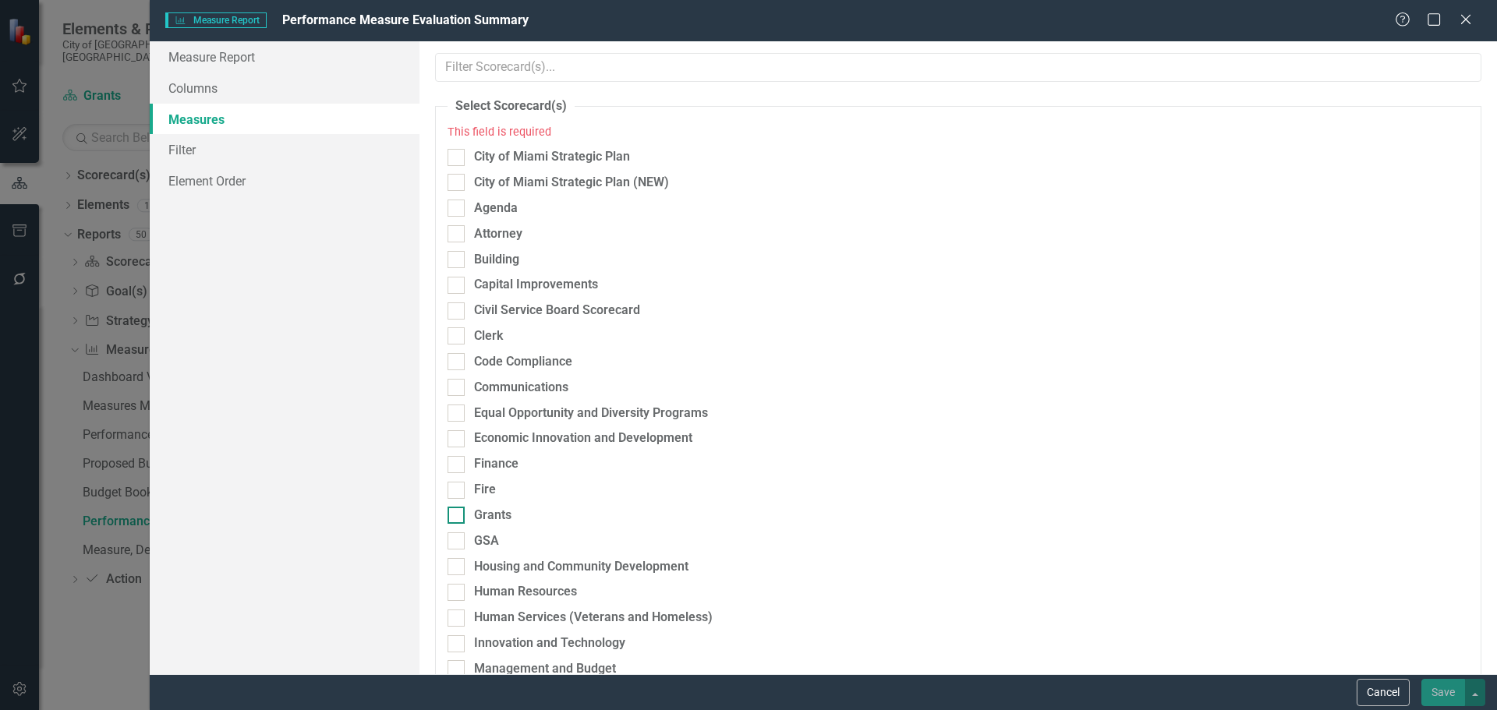
click at [492, 518] on div "Grants" at bounding box center [492, 516] width 37 height 18
click at [458, 517] on input "Grants" at bounding box center [453, 512] width 10 height 10
checkbox input "true"
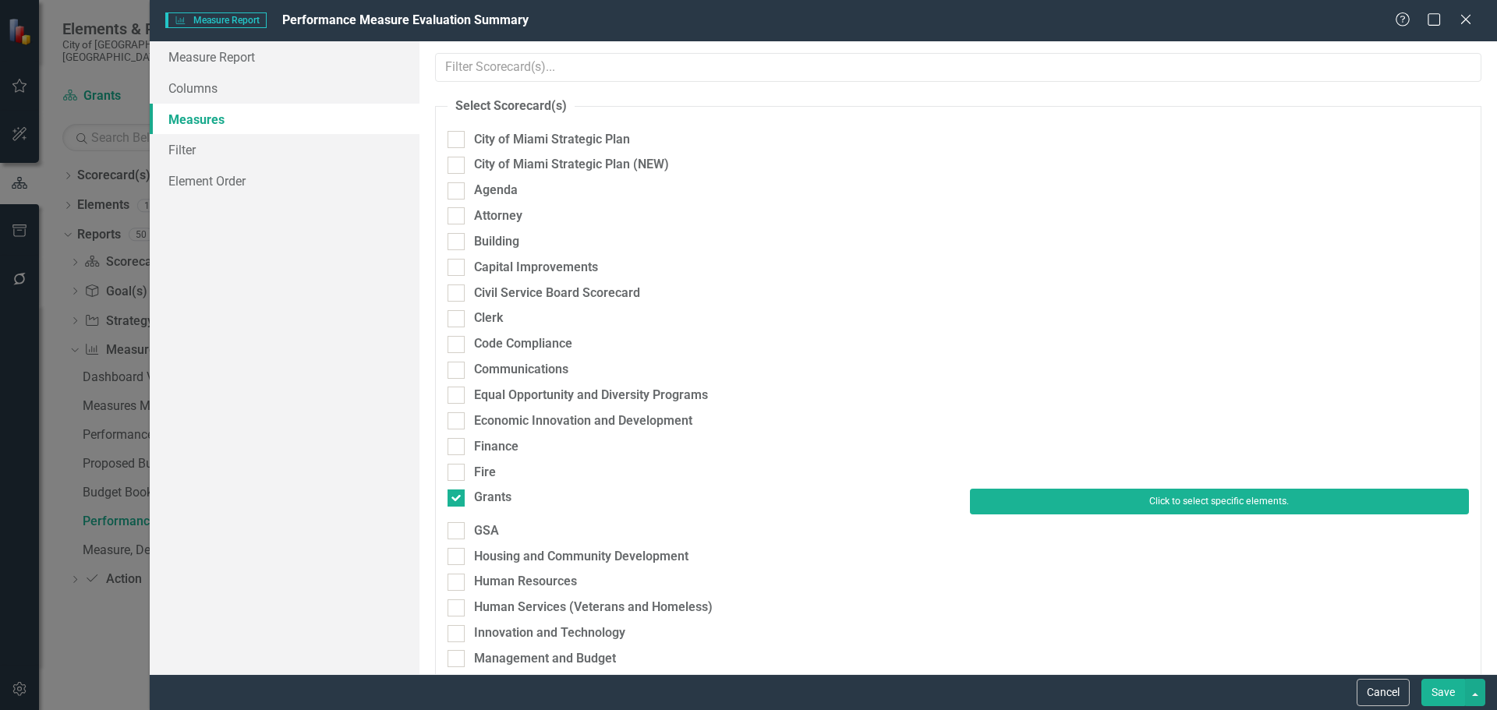
click at [990, 507] on button "Click to select specific elements." at bounding box center [1219, 501] width 499 height 25
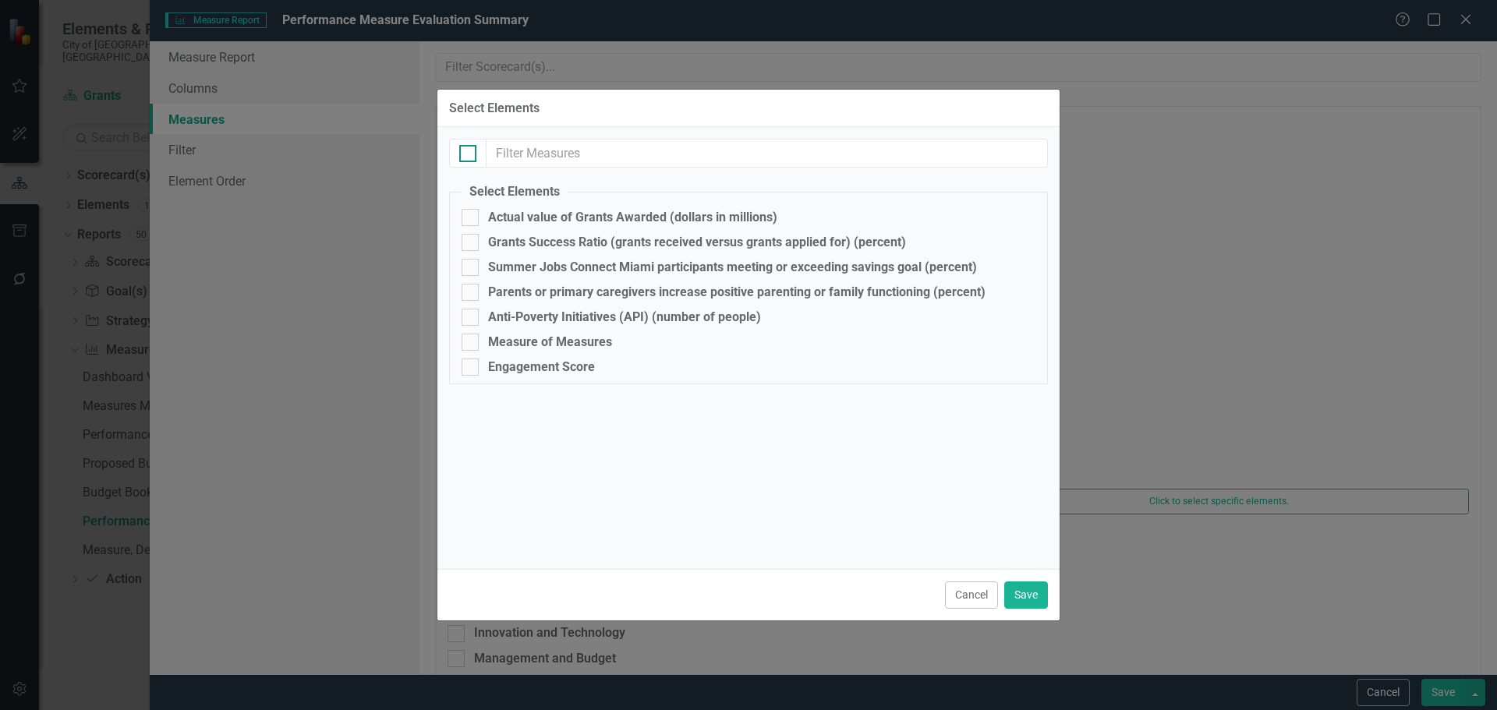
click at [474, 147] on div at bounding box center [467, 153] width 17 height 17
click at [469, 147] on input "checkbox" at bounding box center [464, 150] width 10 height 10
checkbox input "true"
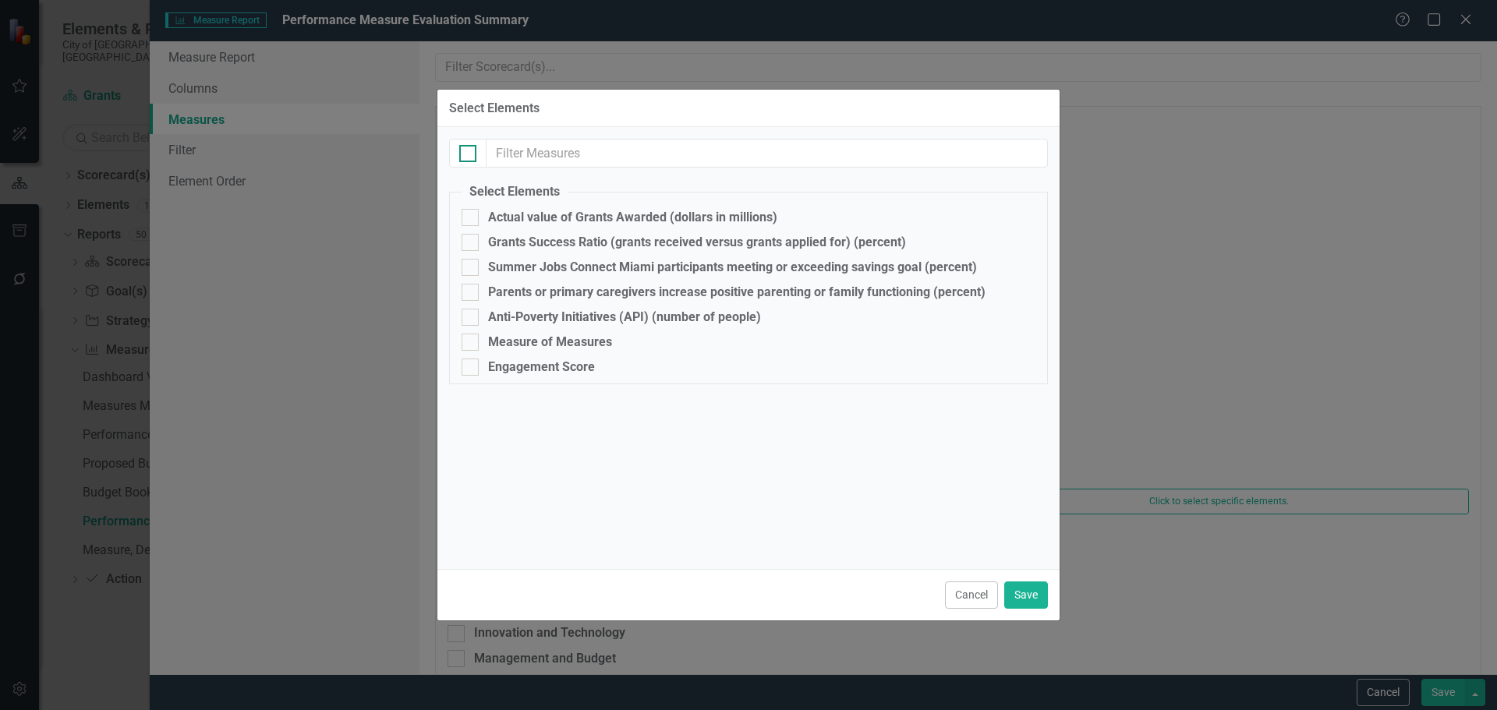
checkbox input "true"
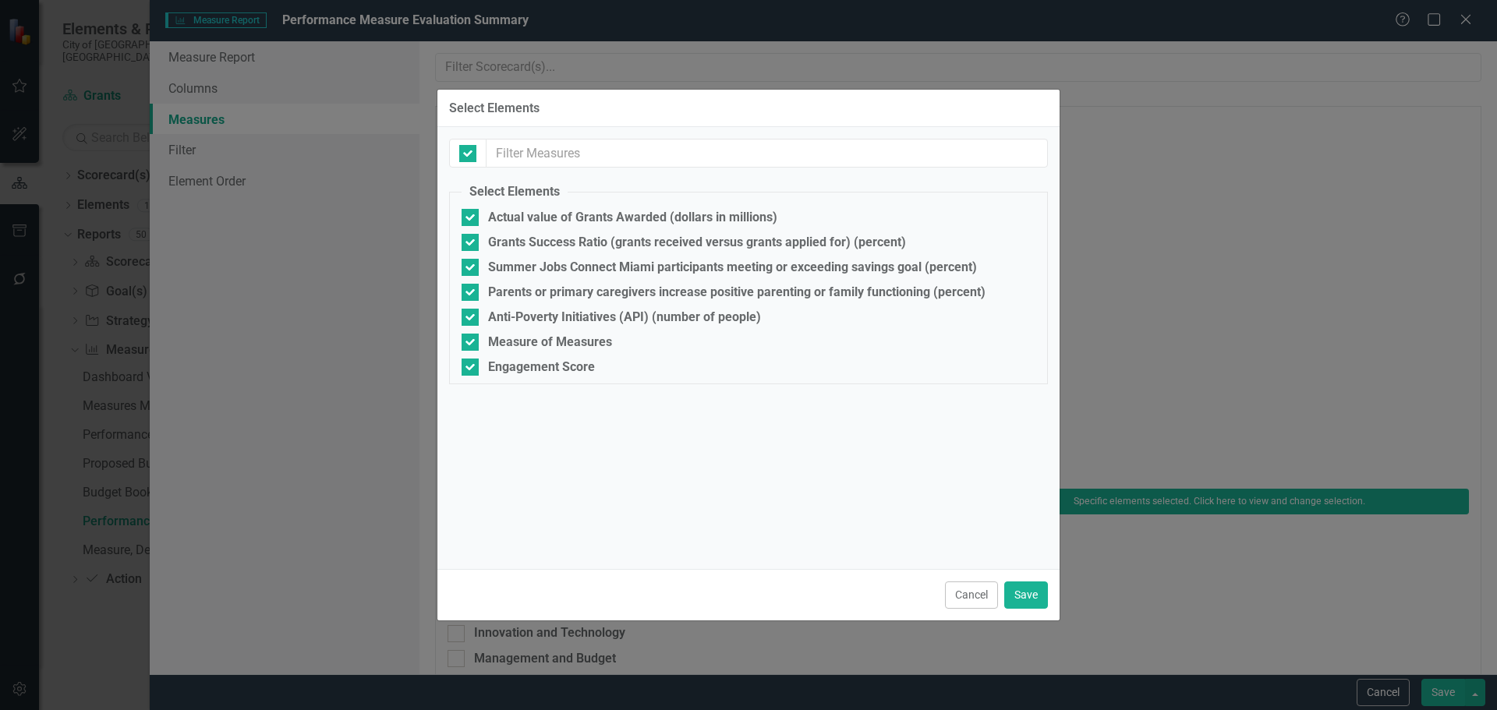
click at [468, 363] on input "Engagement Score" at bounding box center [467, 364] width 10 height 10
checkbox input "false"
click at [472, 344] on div at bounding box center [470, 342] width 17 height 17
click at [472, 344] on input "Measure of Measures" at bounding box center [467, 339] width 10 height 10
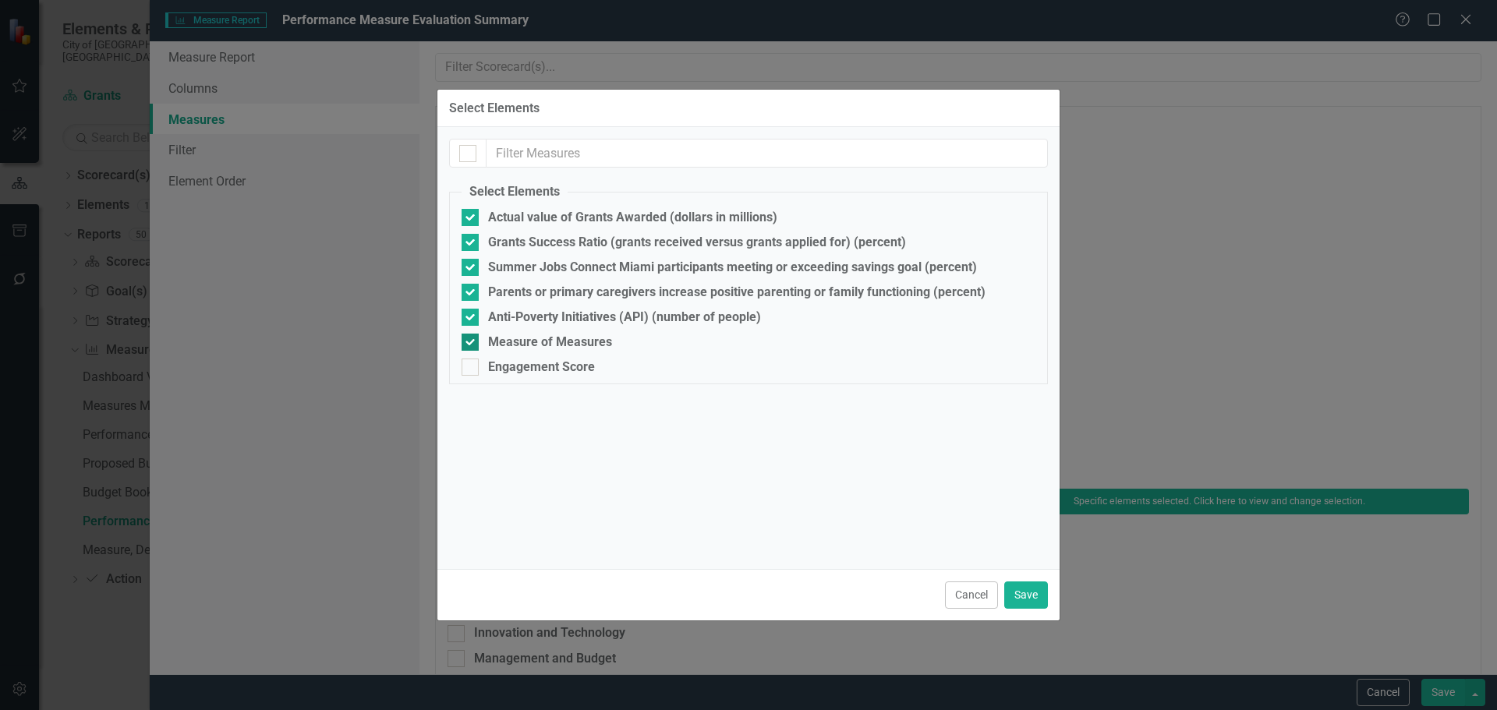
checkbox input "false"
click at [1027, 596] on button "Save" at bounding box center [1026, 595] width 44 height 27
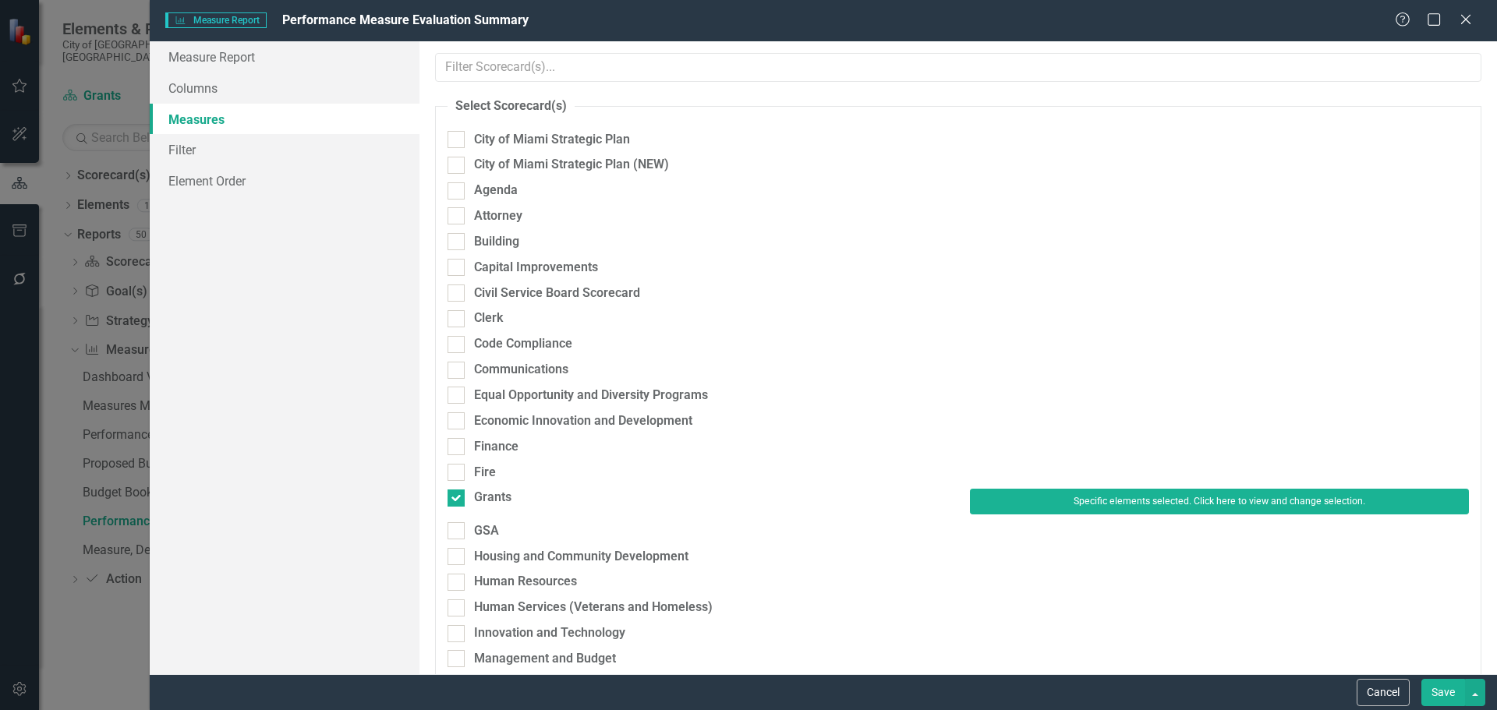
click at [1449, 690] on button "Save" at bounding box center [1443, 692] width 44 height 27
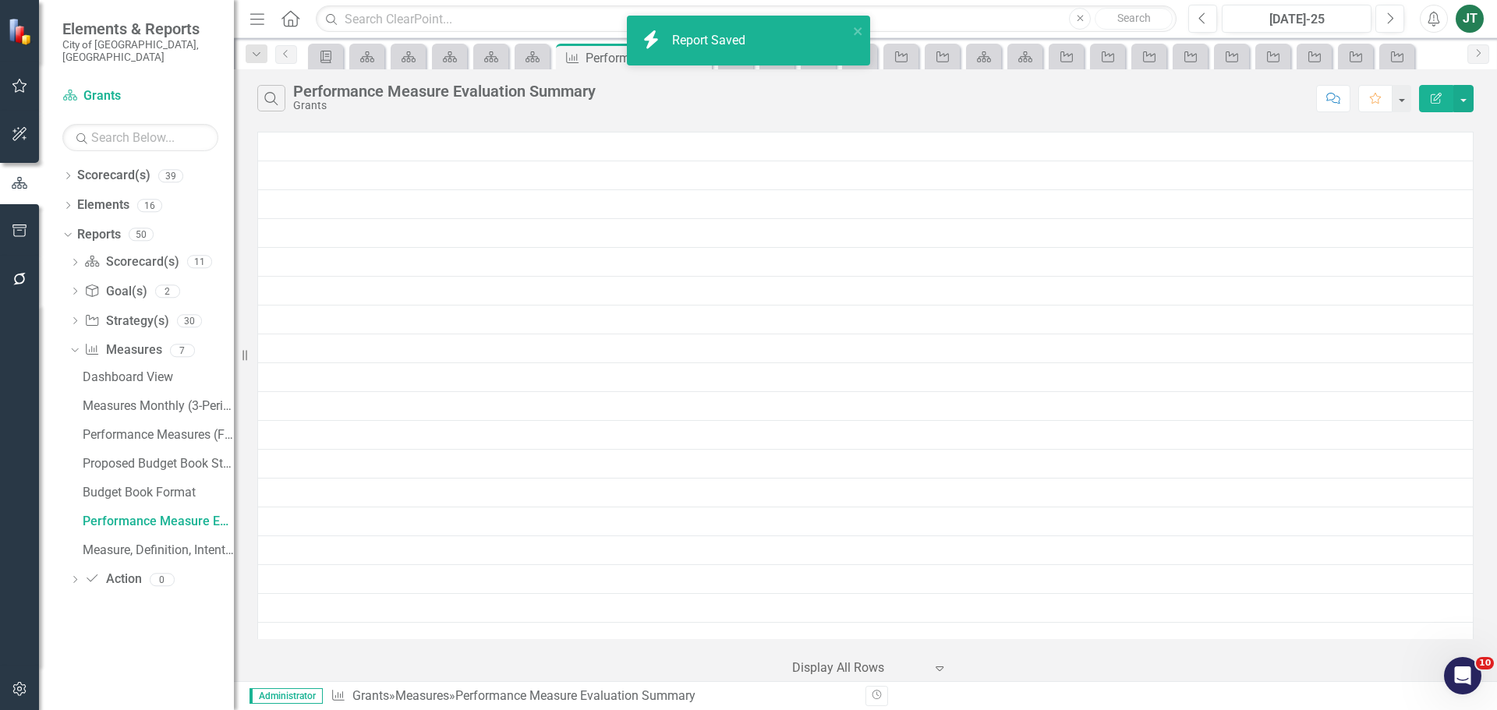
click at [1438, 93] on icon "Edit Report" at bounding box center [1436, 98] width 14 height 11
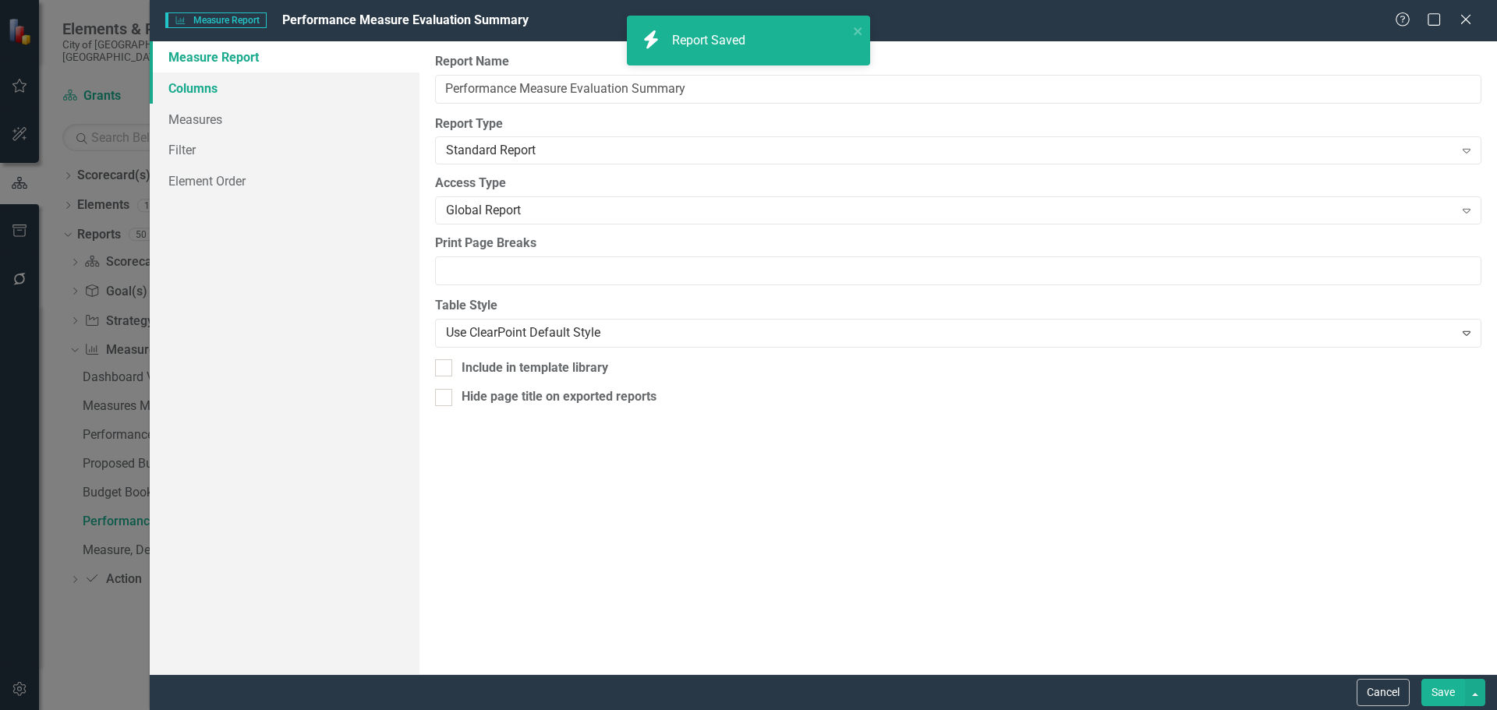
click at [226, 92] on link "Columns" at bounding box center [285, 88] width 270 height 31
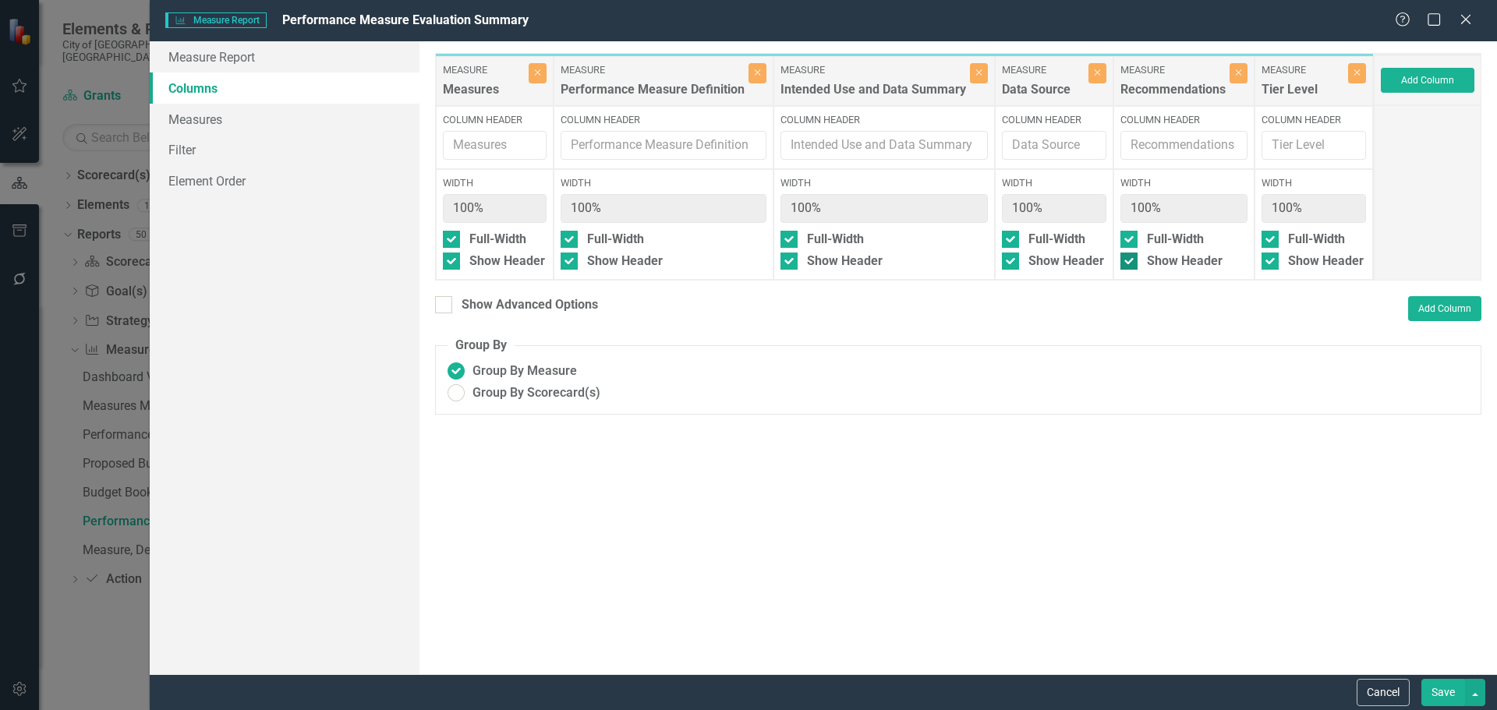
drag, startPoint x: 1156, startPoint y: 258, endPoint x: 1163, endPoint y: 266, distance: 10.5
drag, startPoint x: 1163, startPoint y: 266, endPoint x: 512, endPoint y: 306, distance: 651.6
click at [512, 306] on div "Show Advanced Options" at bounding box center [530, 305] width 136 height 18
click at [445, 306] on input "Show Advanced Options" at bounding box center [440, 301] width 10 height 10
checkbox input "true"
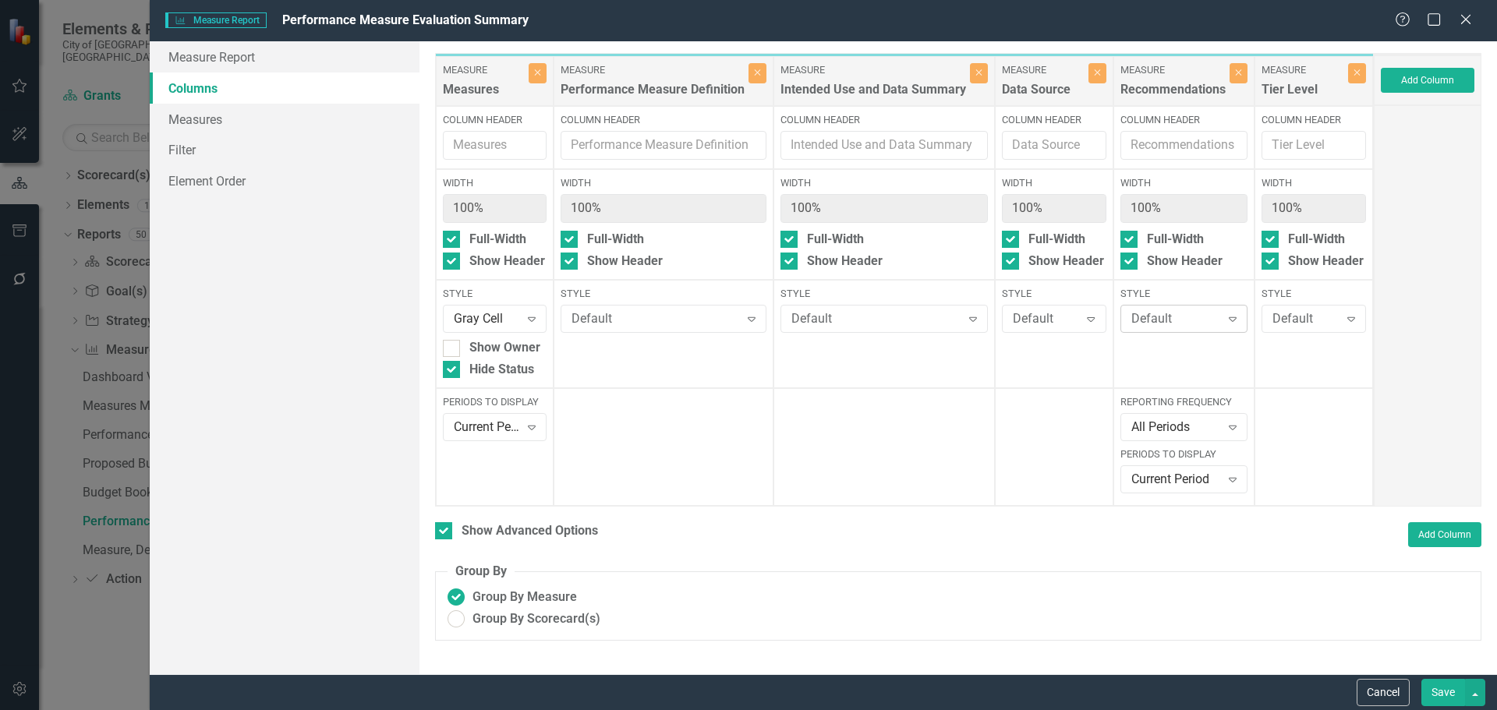
click at [1172, 322] on div "Default" at bounding box center [1175, 319] width 89 height 18
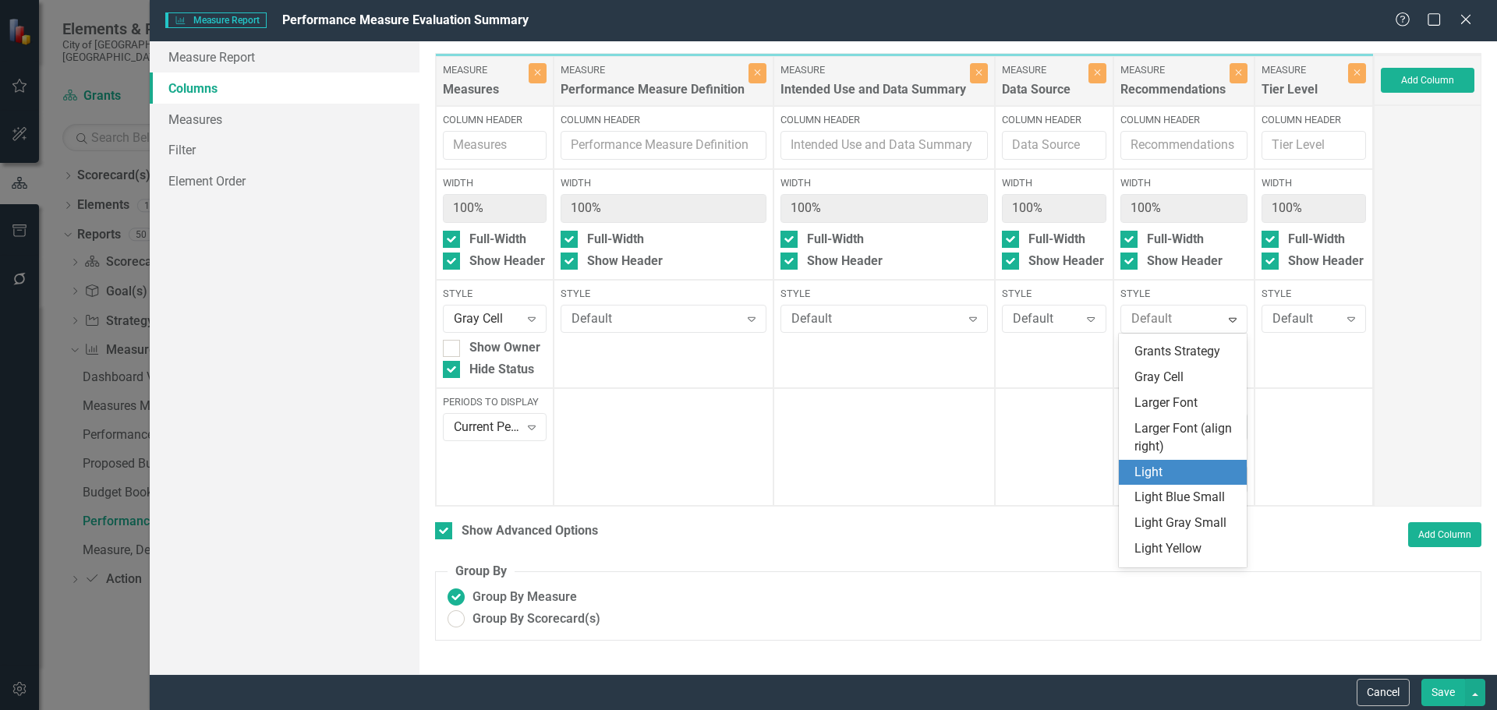
scroll to position [390, 0]
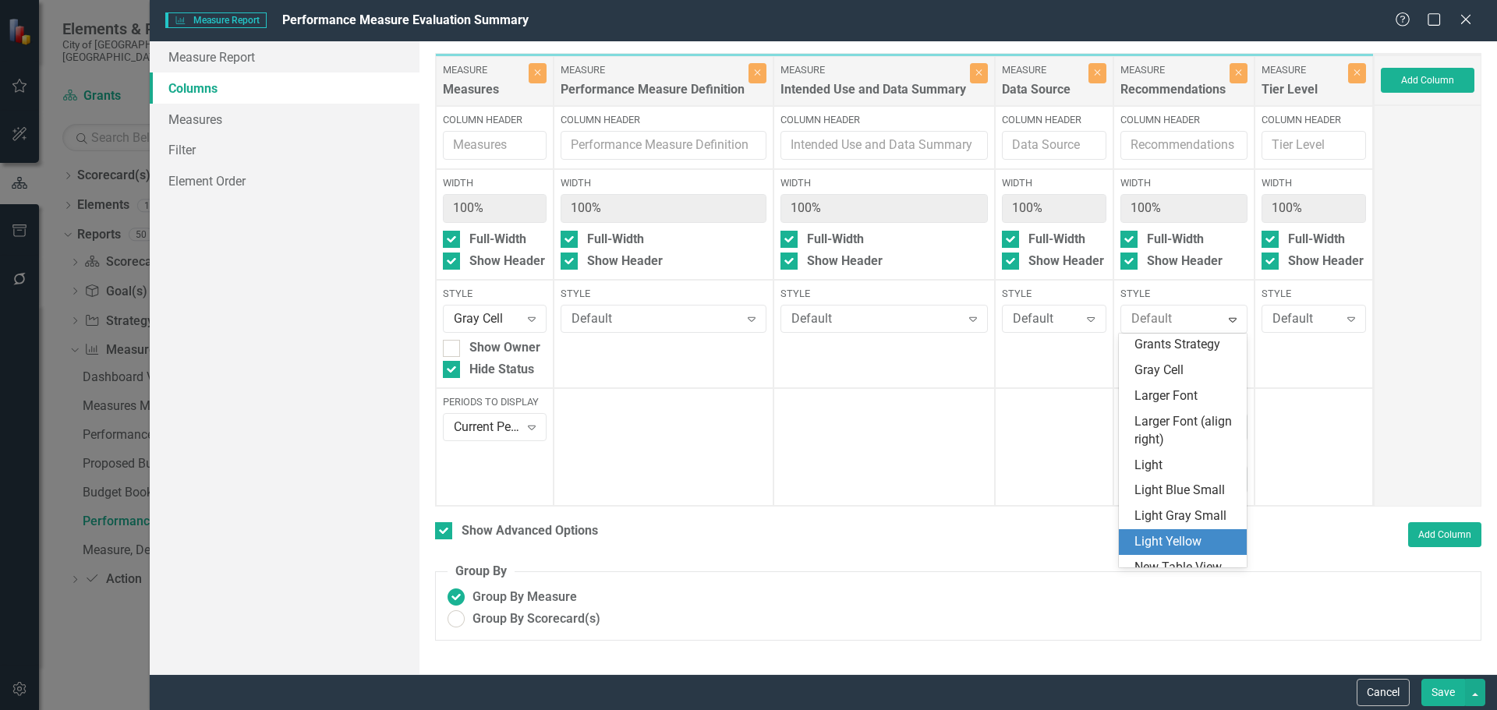
click at [1159, 543] on div "Light Yellow" at bounding box center [1185, 542] width 103 height 18
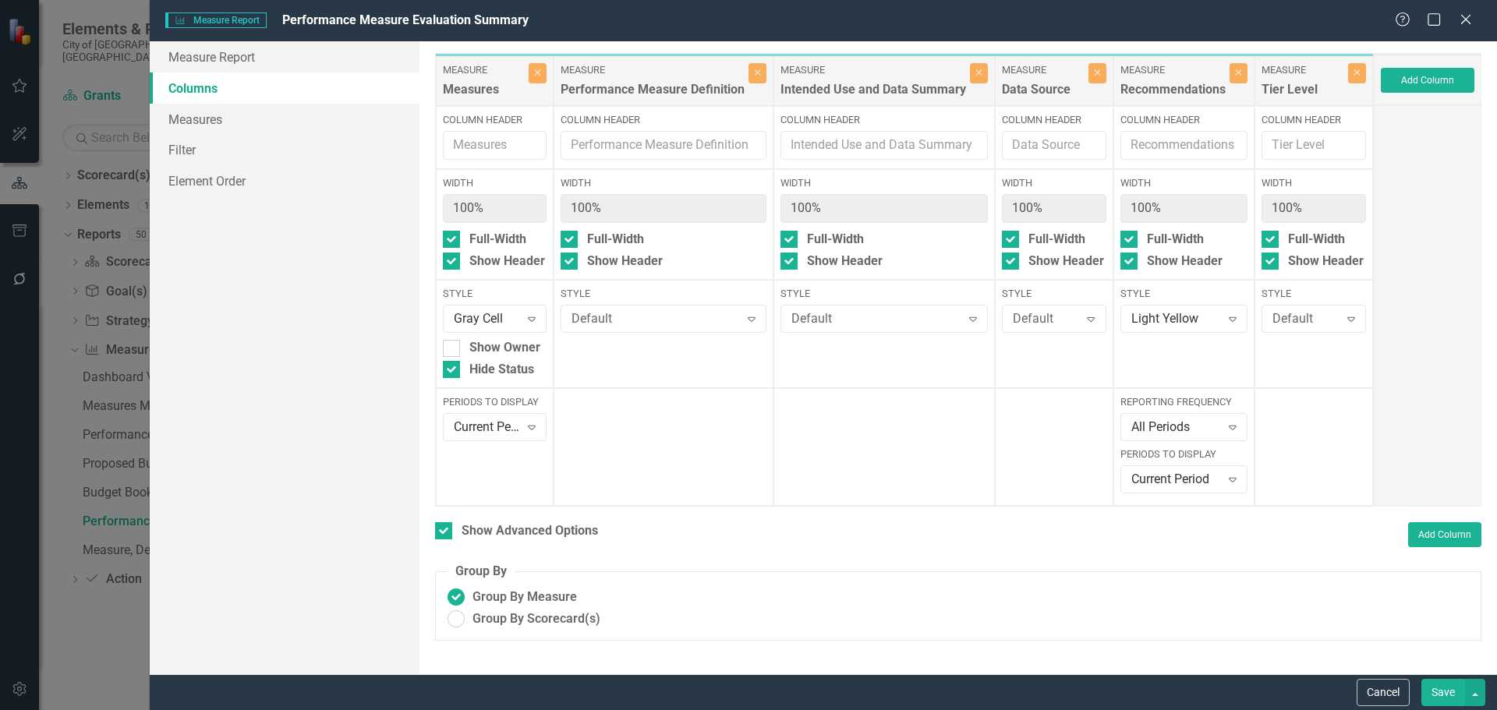
click at [1439, 701] on button "Save" at bounding box center [1443, 692] width 44 height 27
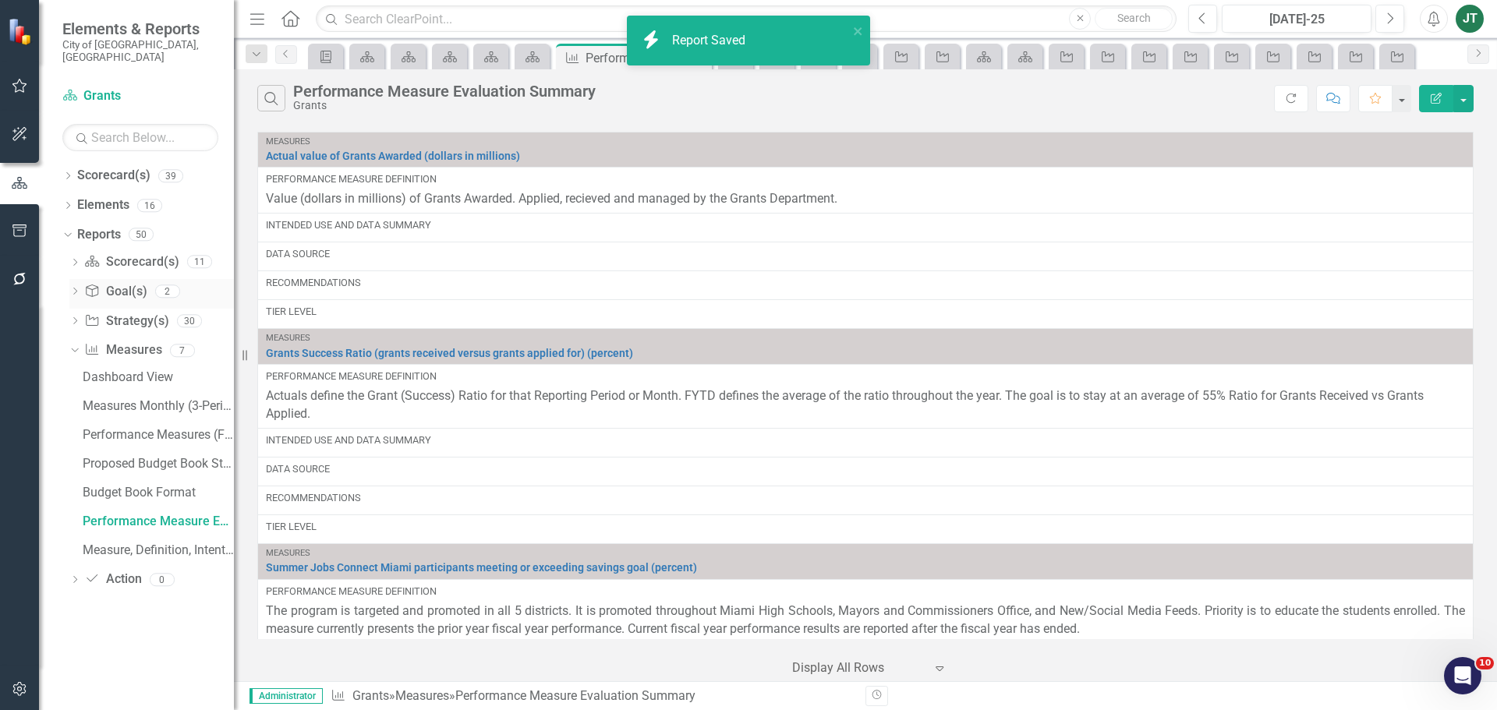
click at [122, 283] on link "Goal(s) Goal(s)" at bounding box center [115, 292] width 62 height 18
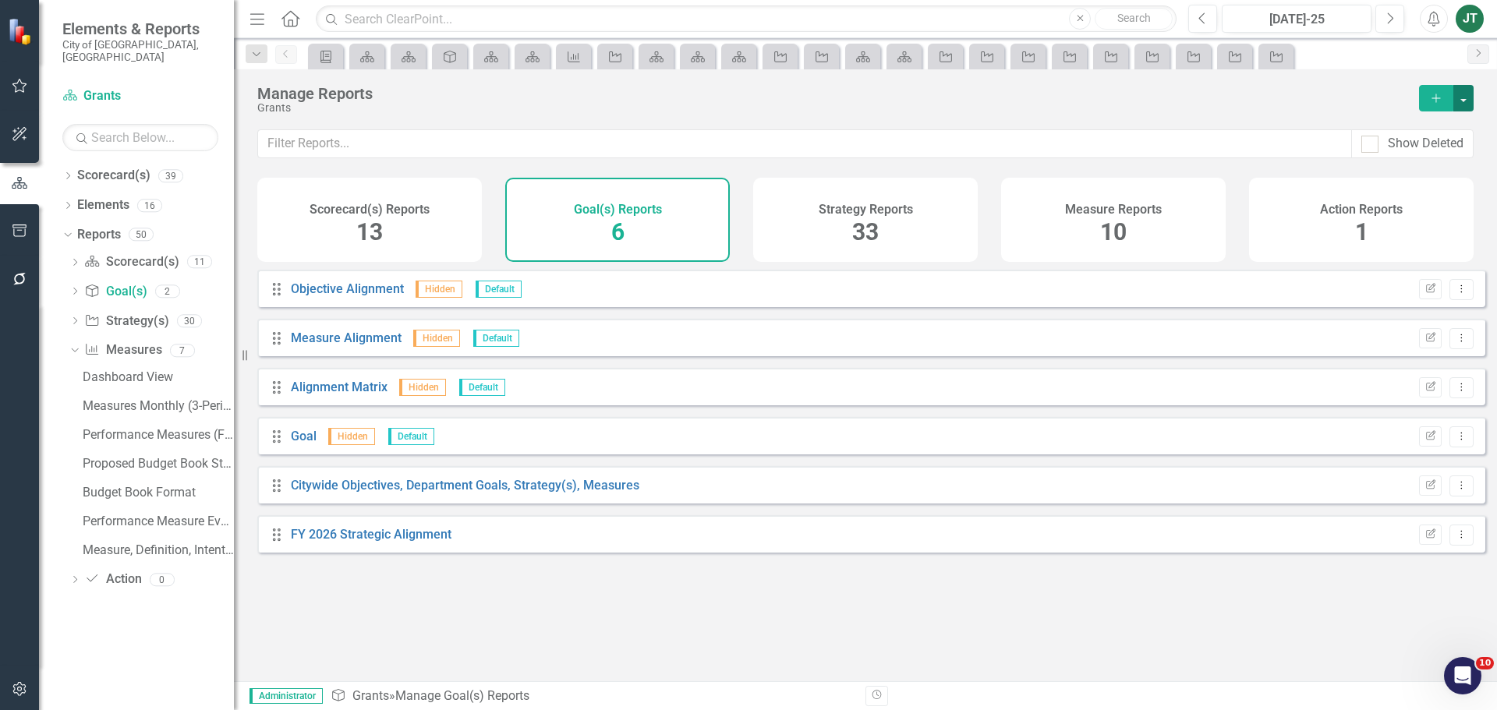
click at [1457, 92] on button "button" at bounding box center [1463, 98] width 20 height 27
click at [1421, 143] on link "Copy Add From Template" at bounding box center [1400, 155] width 146 height 29
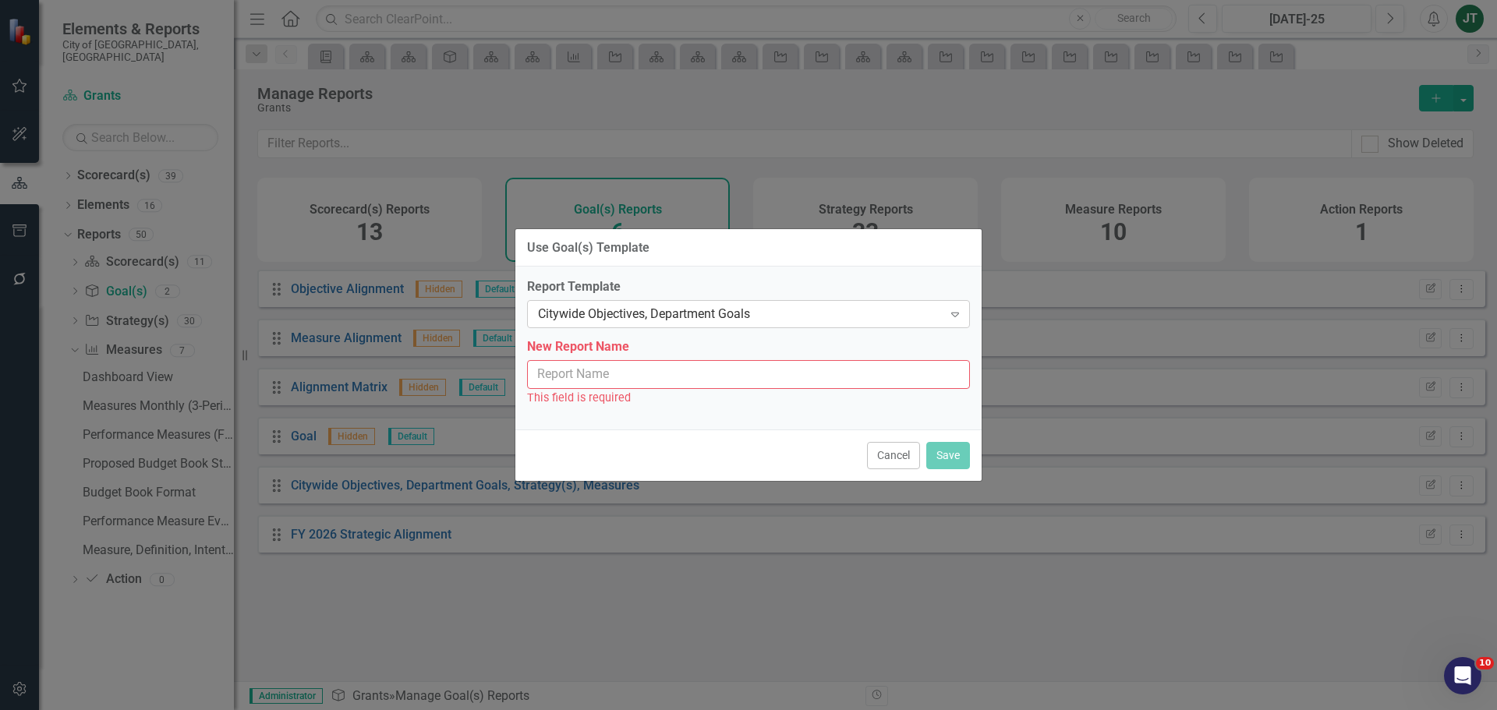
click at [711, 310] on div "Citywide Objectives, Department Goals" at bounding box center [740, 315] width 405 height 18
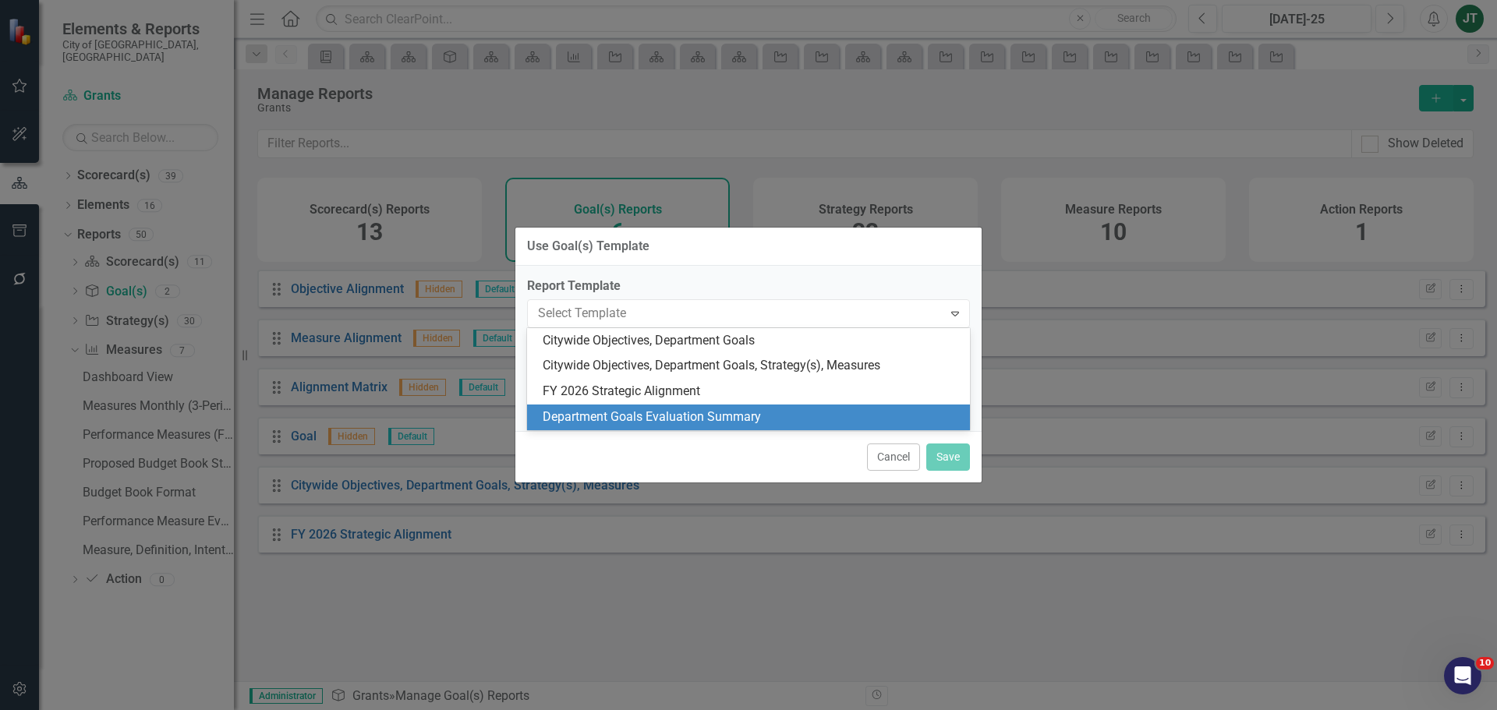
click at [696, 417] on div "Department Goals Evaluation Summary" at bounding box center [752, 418] width 418 height 18
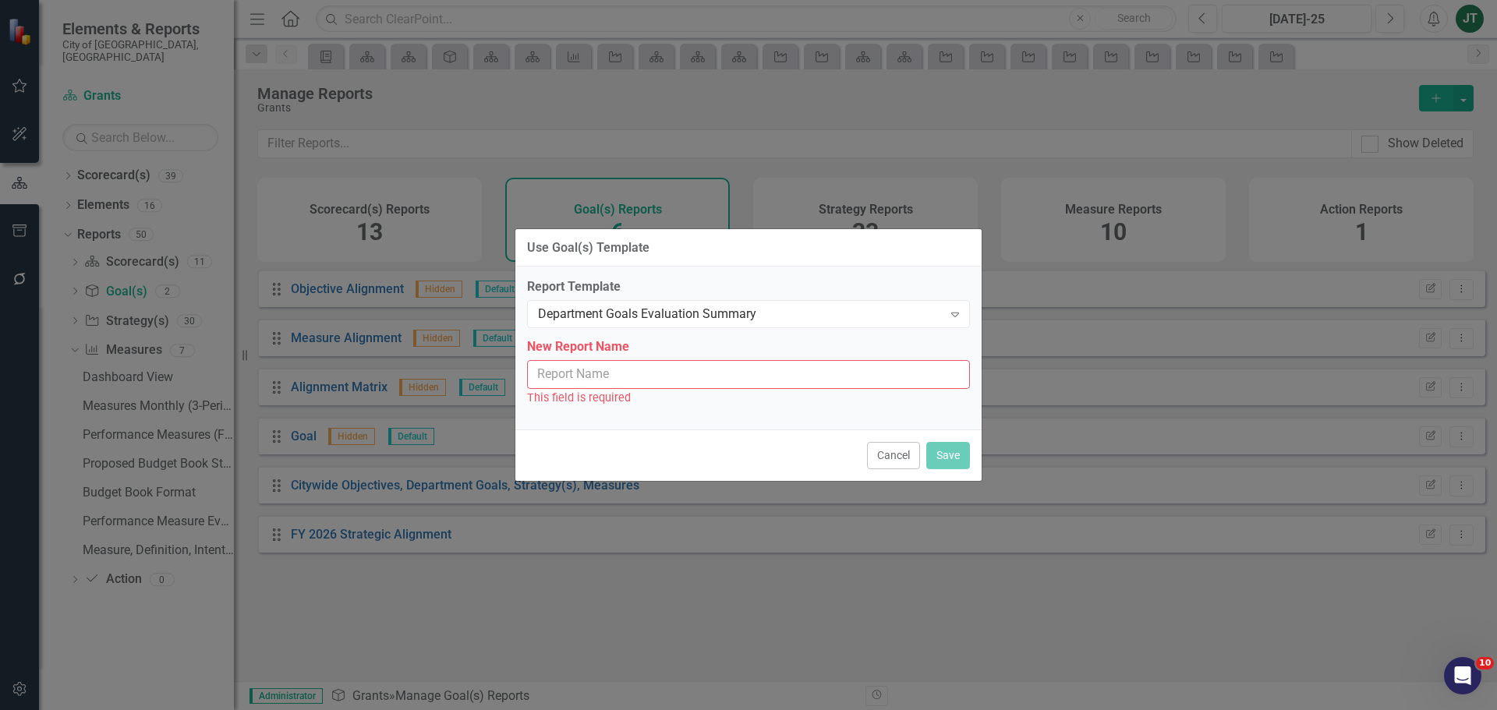
click at [753, 371] on input "New Report Name" at bounding box center [748, 374] width 443 height 29
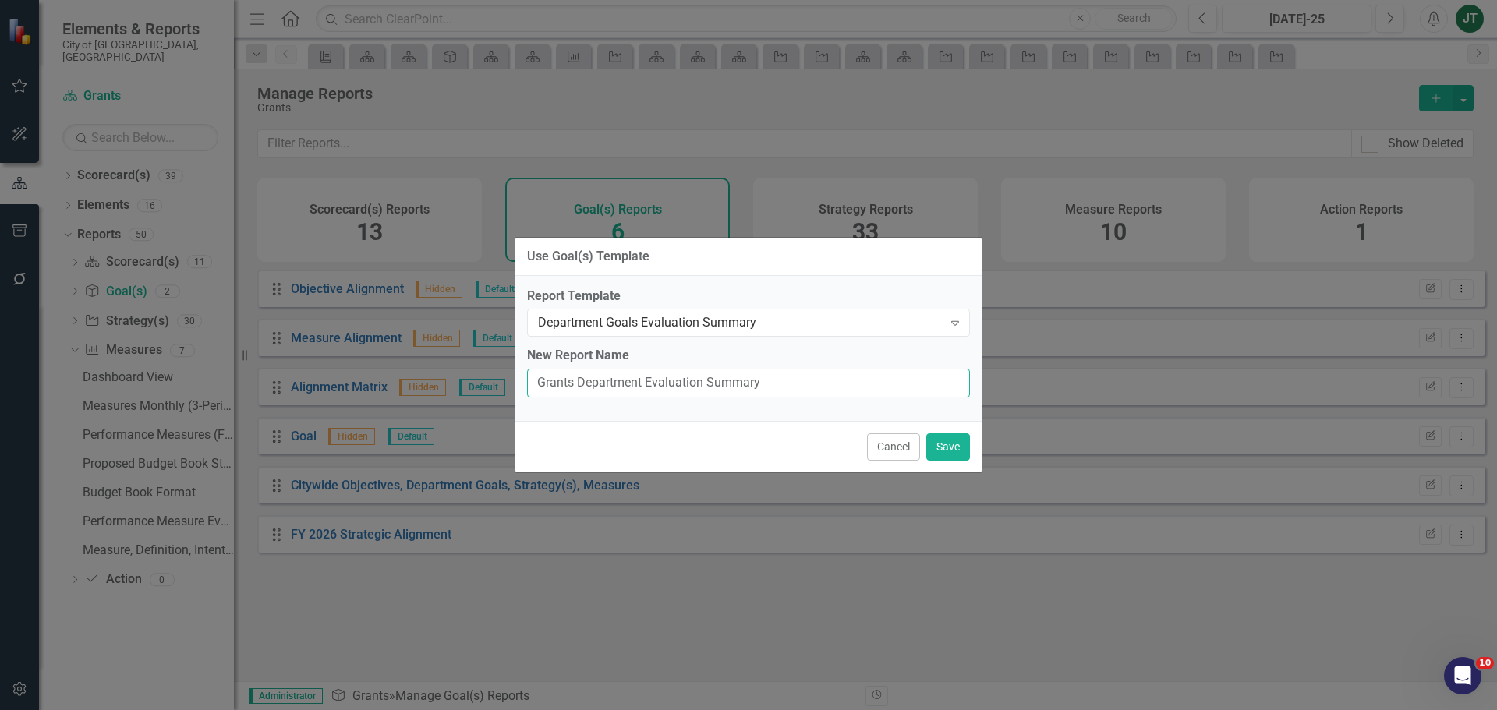
click at [576, 381] on input "Grants Department Evaluation Summary" at bounding box center [748, 383] width 443 height 29
click at [644, 379] on input "Grants Department Evaluation Summary" at bounding box center [748, 383] width 443 height 29
type input "Grants Department Goals Evaluation Summary"
click at [958, 446] on button "Save" at bounding box center [948, 447] width 44 height 27
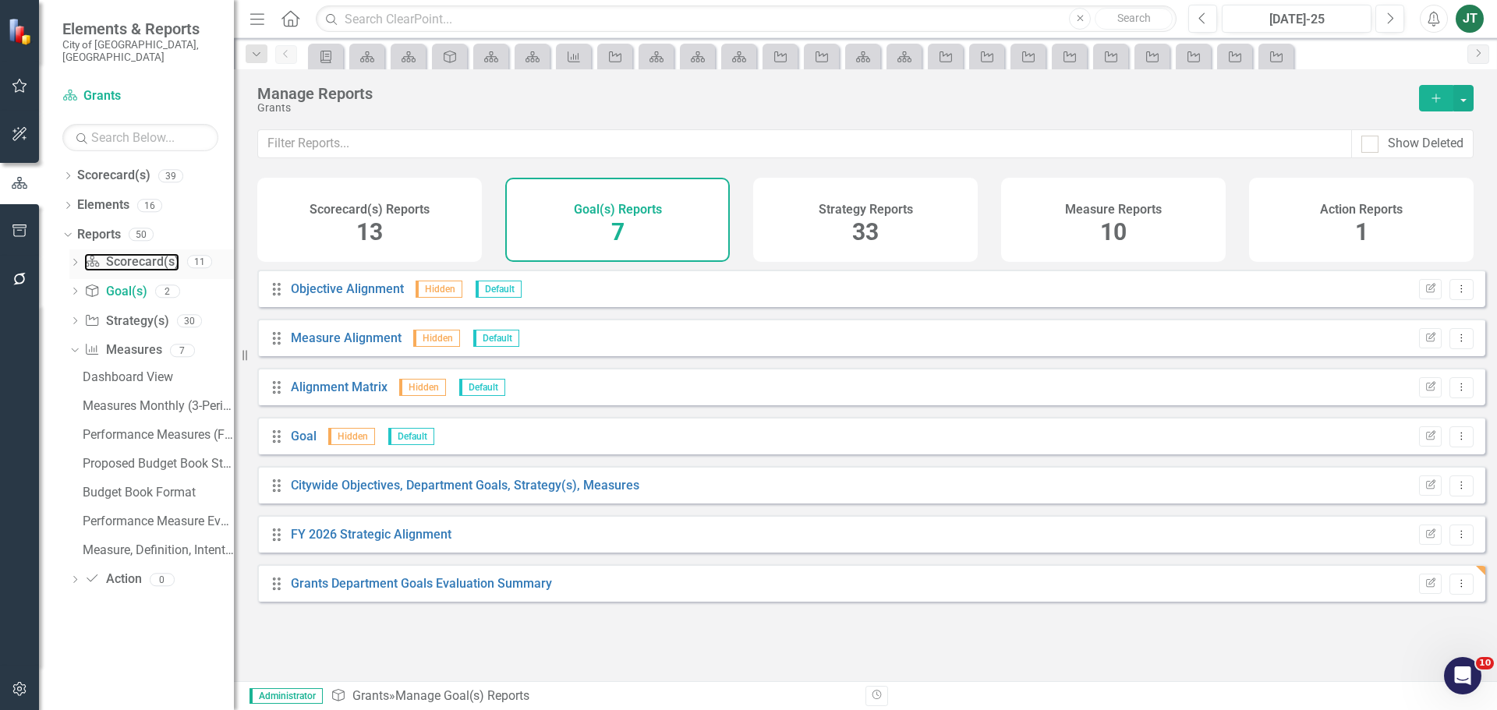
click at [126, 253] on link "Scorecard(s) Scorecard(s)" at bounding box center [131, 262] width 94 height 18
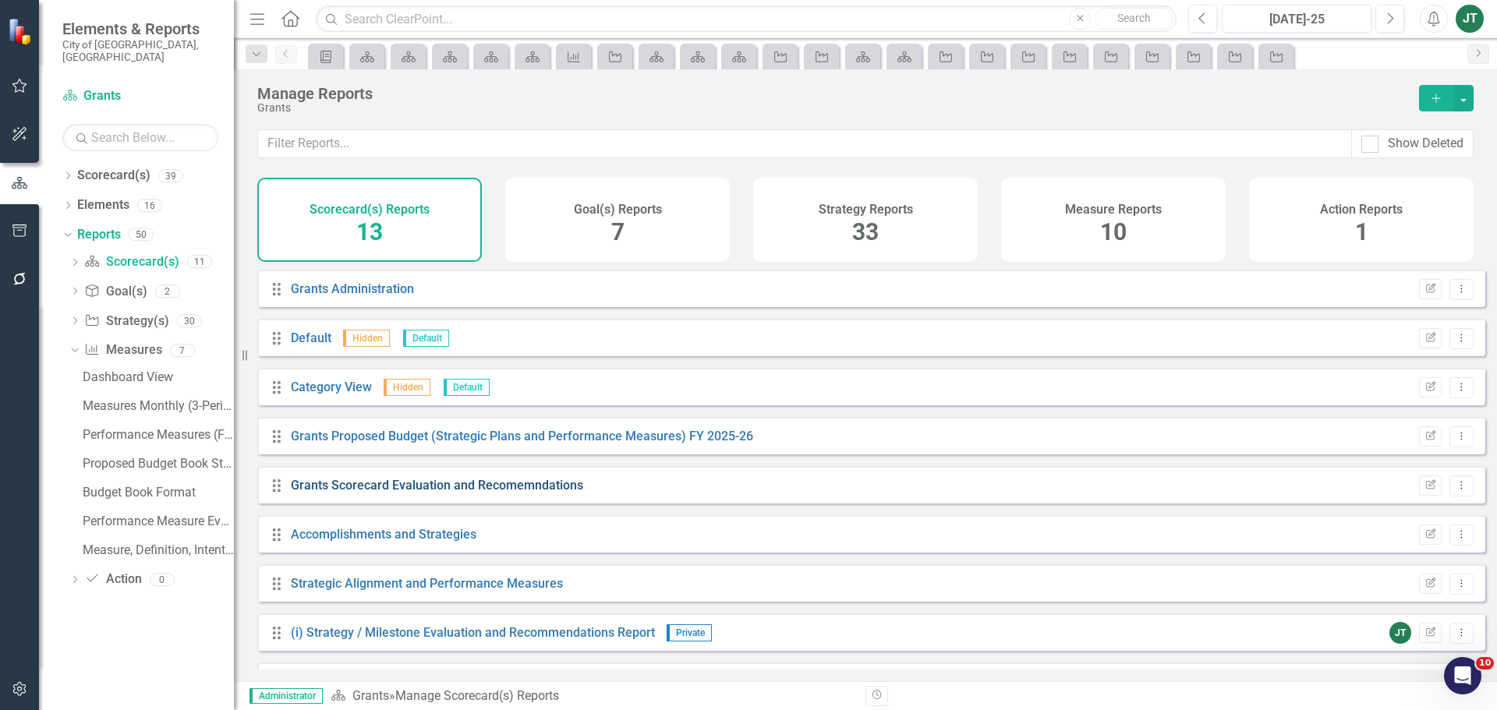
click at [441, 493] on link "Grants Scorecard Evaluation and Recomemndations" at bounding box center [437, 485] width 292 height 15
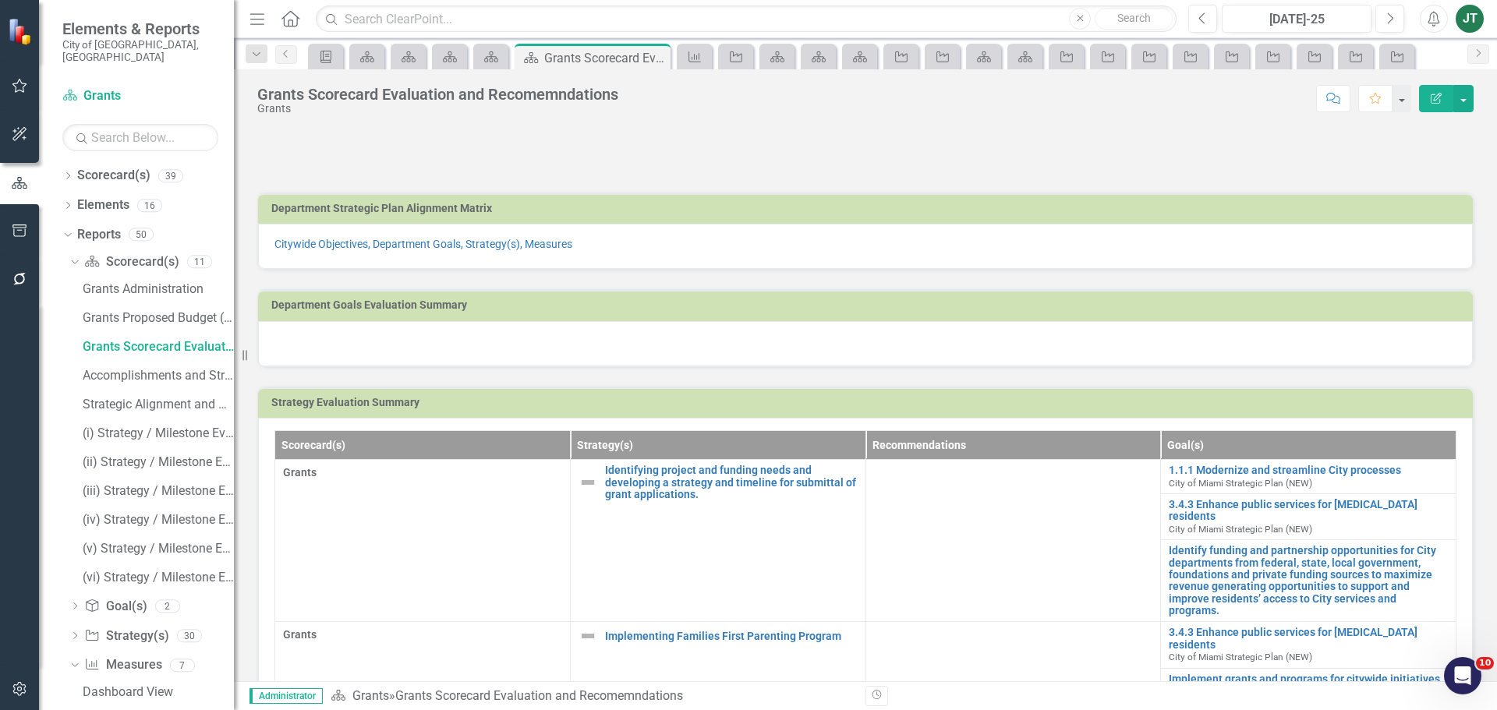
click at [717, 349] on div at bounding box center [865, 343] width 1215 height 45
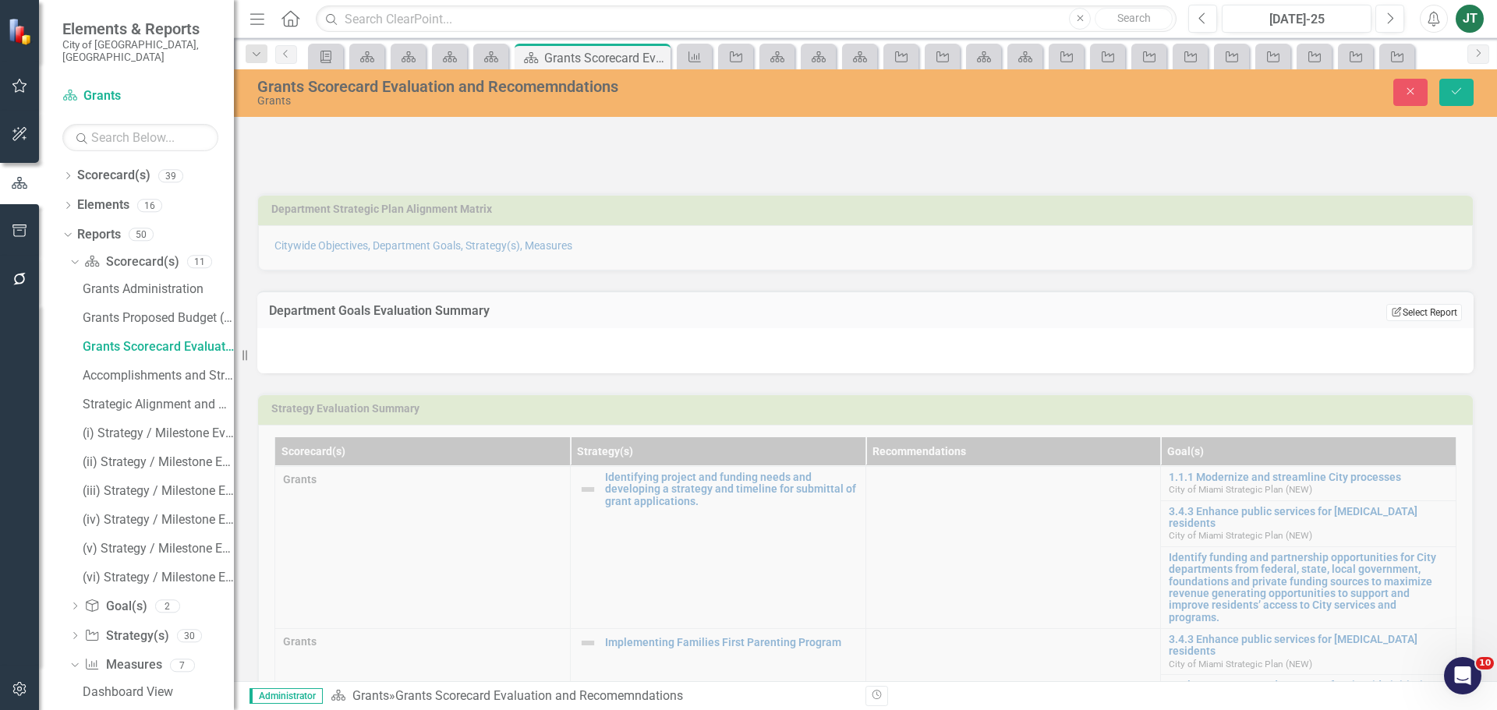
click at [1411, 310] on button "Edit Report Select Report" at bounding box center [1424, 312] width 76 height 17
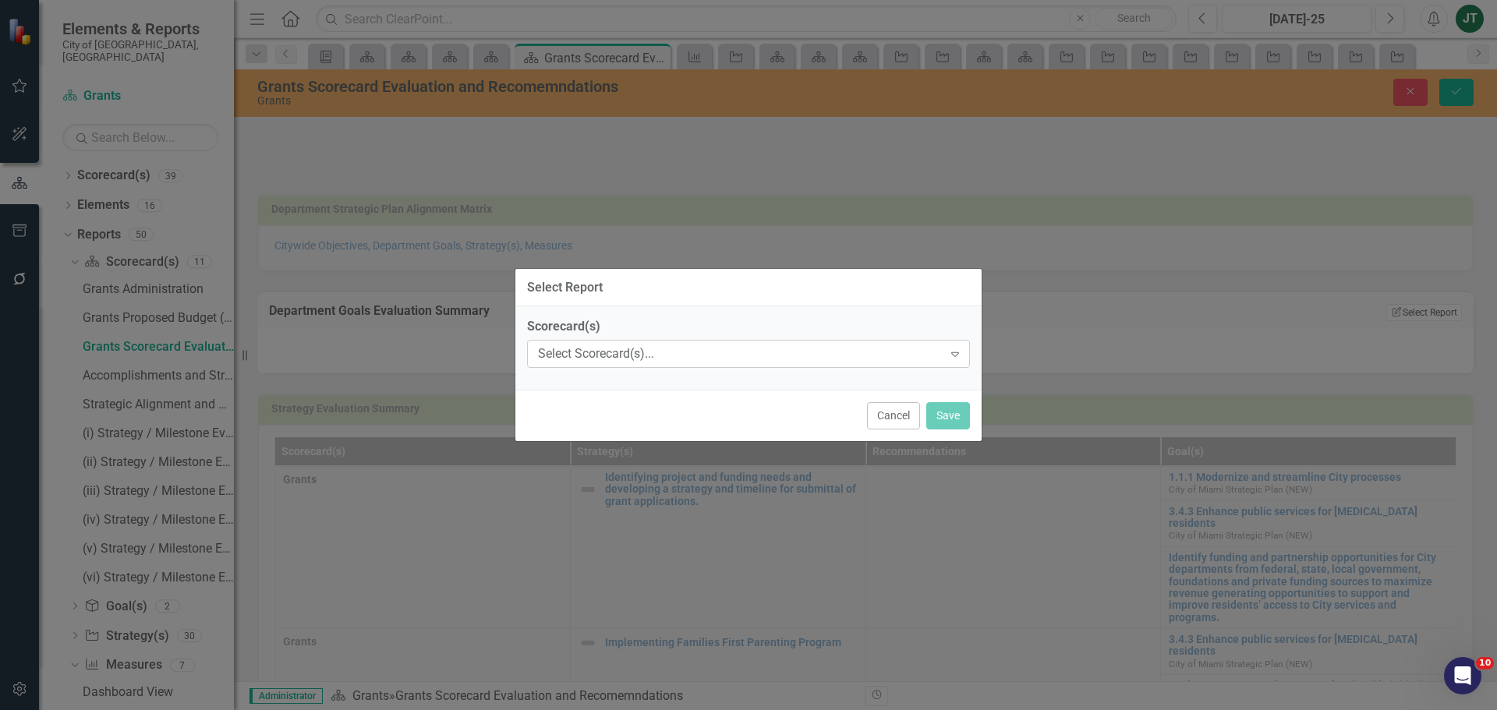
click at [641, 355] on div "Select Scorecard(s)..." at bounding box center [740, 354] width 405 height 18
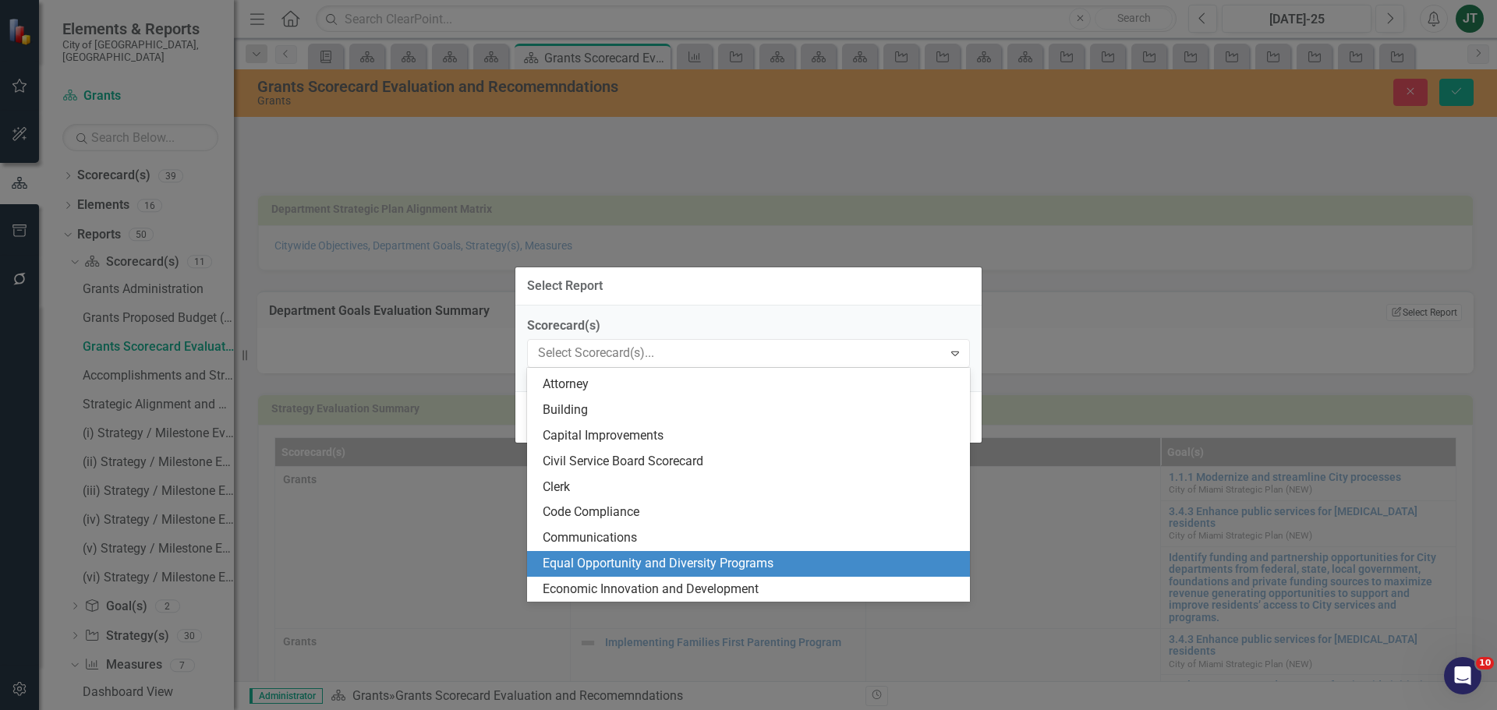
scroll to position [234, 0]
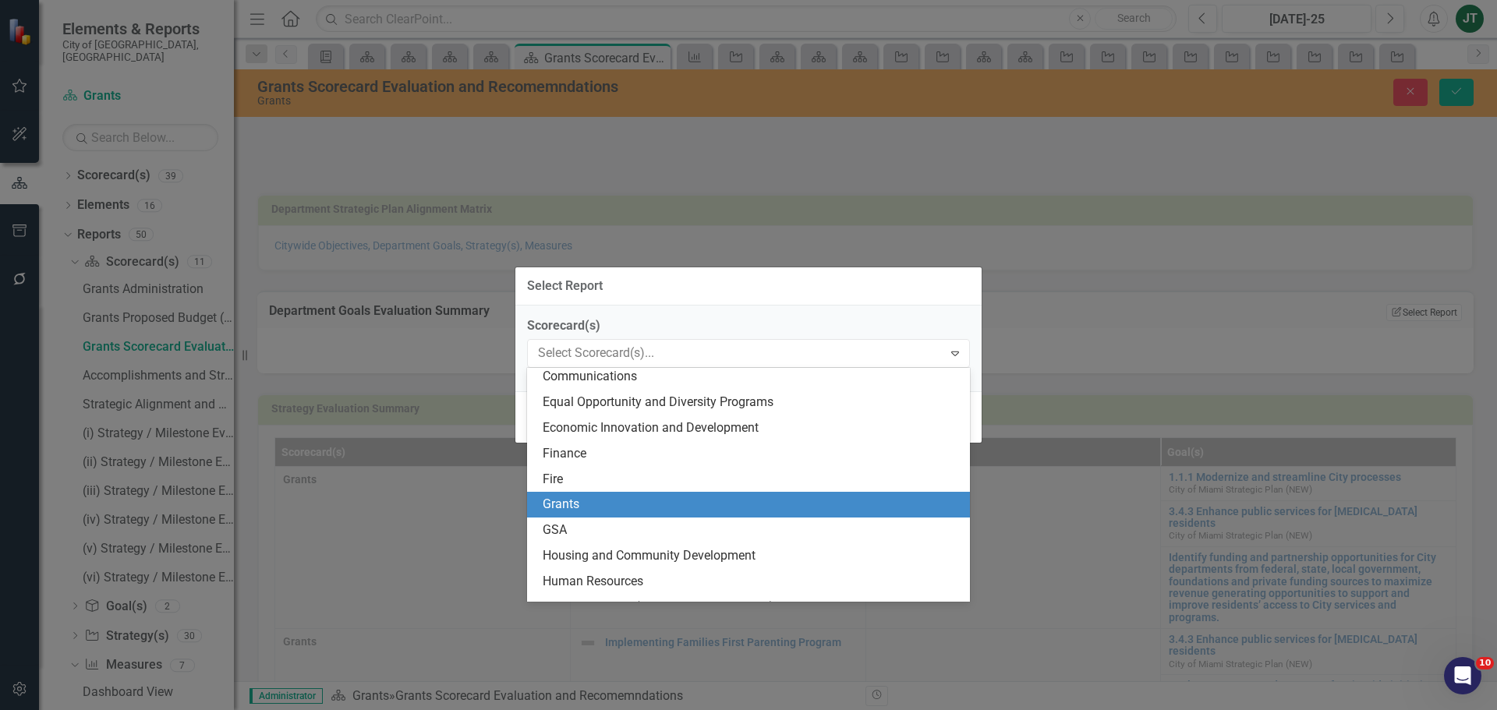
click at [569, 508] on div "Grants" at bounding box center [752, 505] width 418 height 18
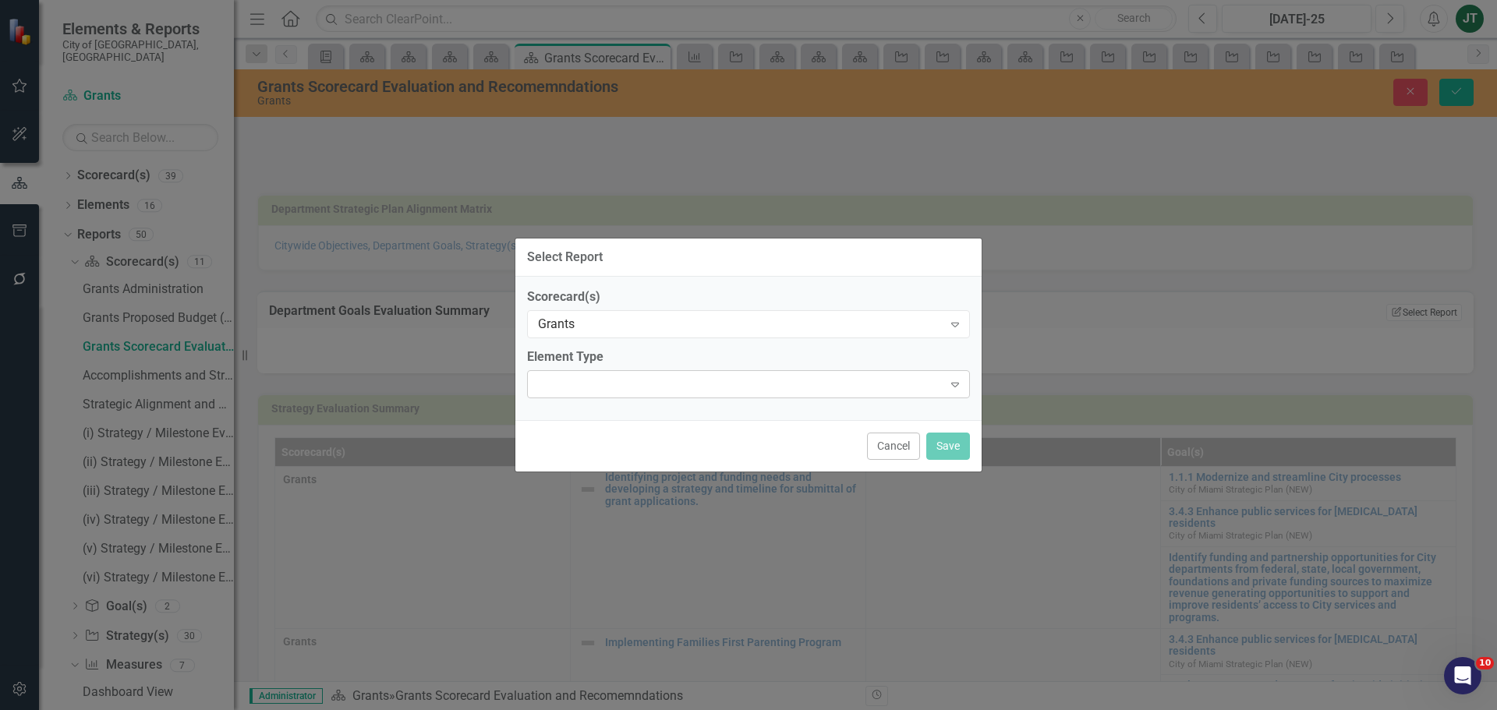
click at [620, 388] on div "Expand" at bounding box center [748, 384] width 443 height 28
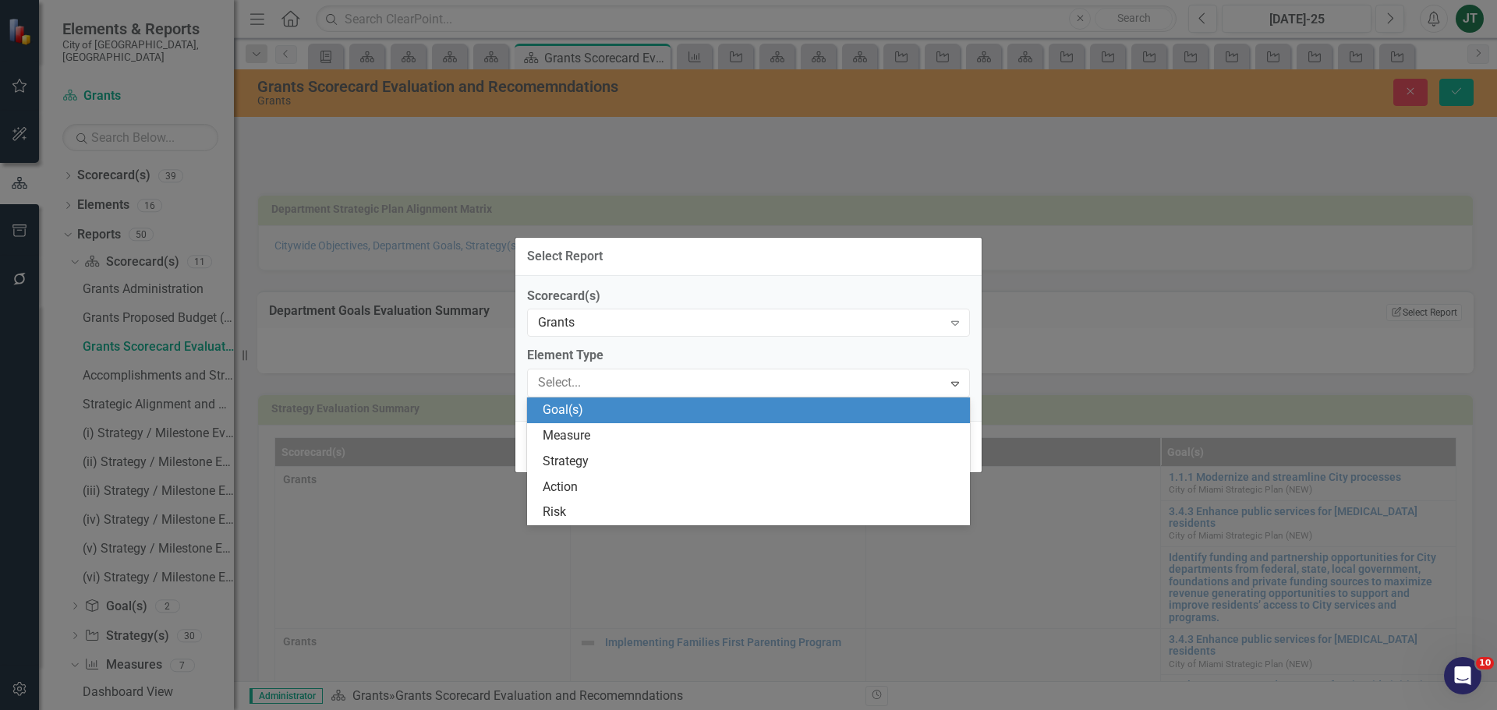
click at [604, 409] on div "Goal(s)" at bounding box center [752, 411] width 418 height 18
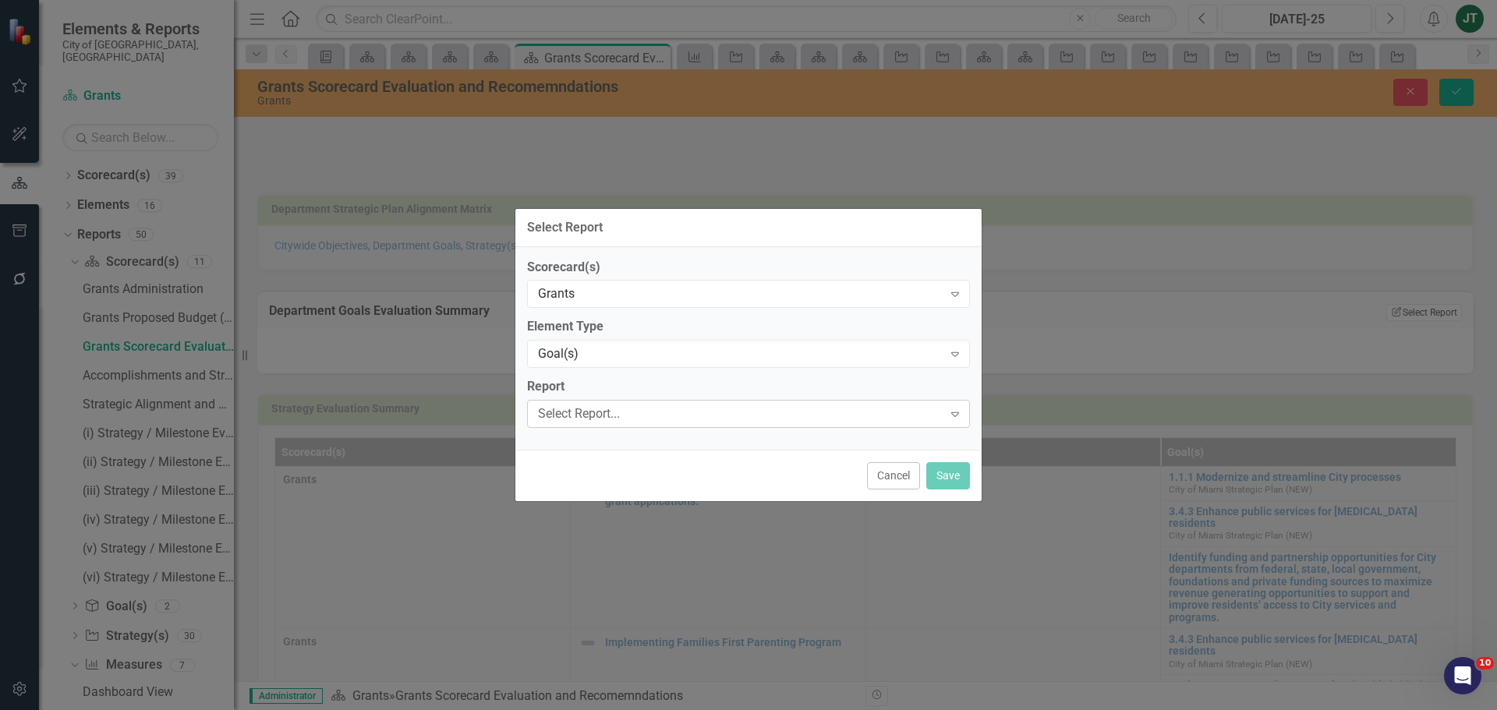
click at [597, 412] on div "Select Report..." at bounding box center [740, 414] width 405 height 18
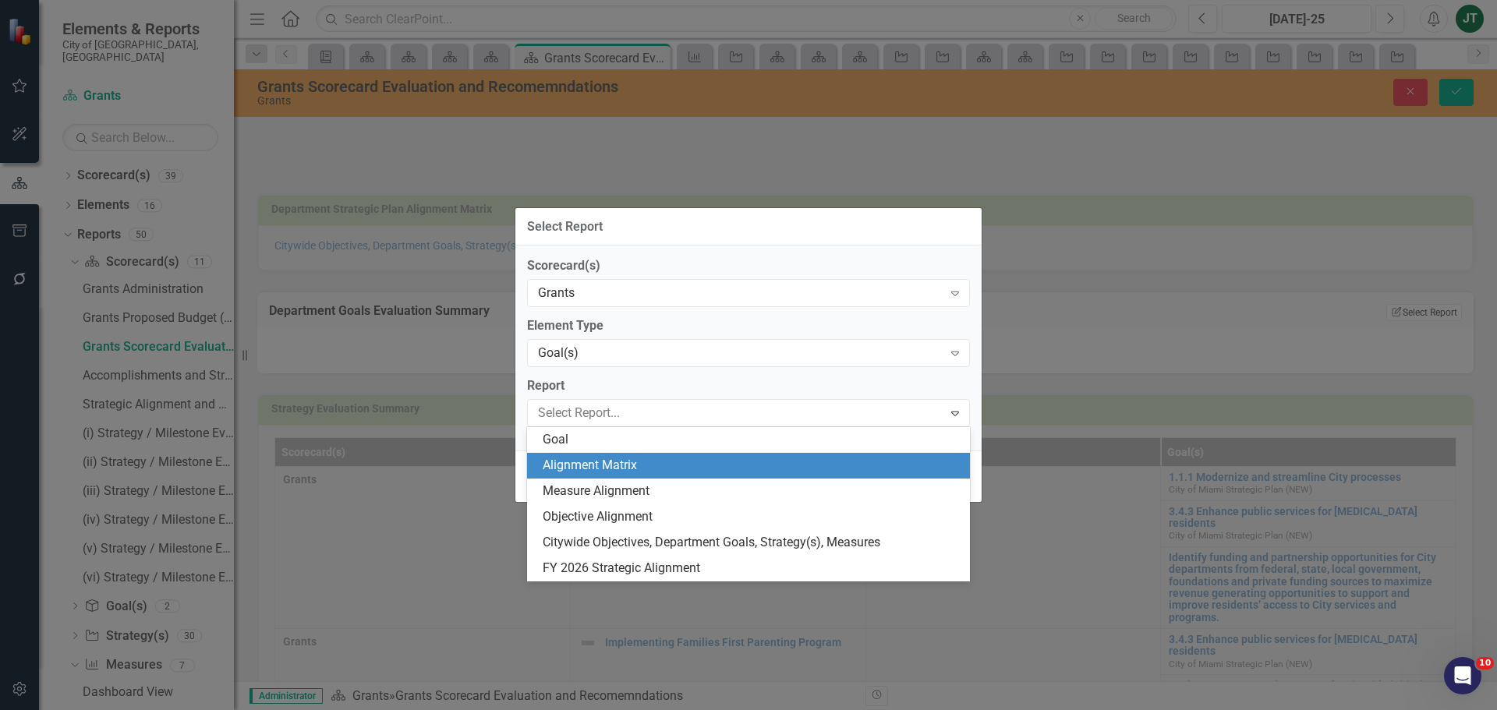
click at [1199, 333] on div "Select Report Scorecard(s) Grants Expand Element Type Goal(s) Expand Report 6 r…" at bounding box center [748, 355] width 1497 height 710
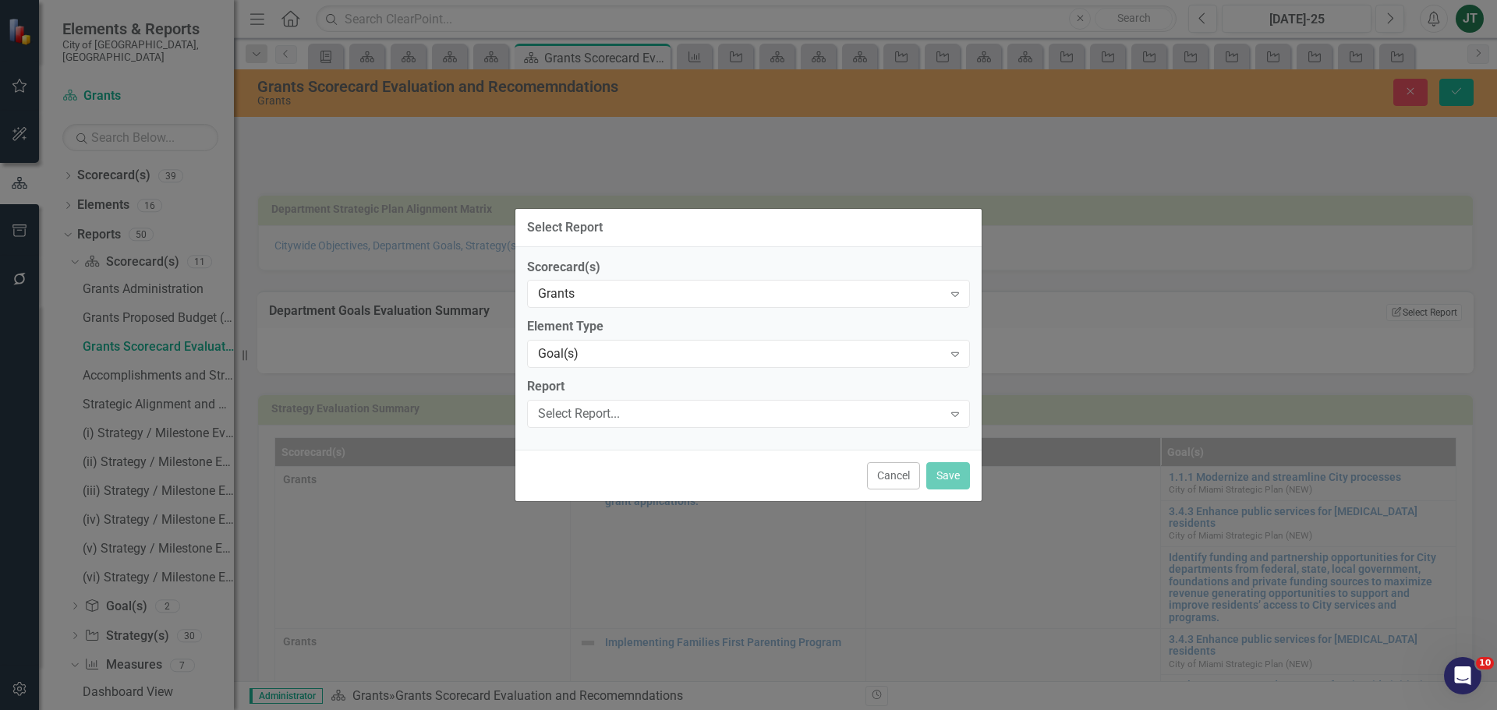
drag, startPoint x: 897, startPoint y: 476, endPoint x: 1156, endPoint y: 281, distance: 324.7
click at [898, 475] on button "Cancel" at bounding box center [893, 475] width 53 height 27
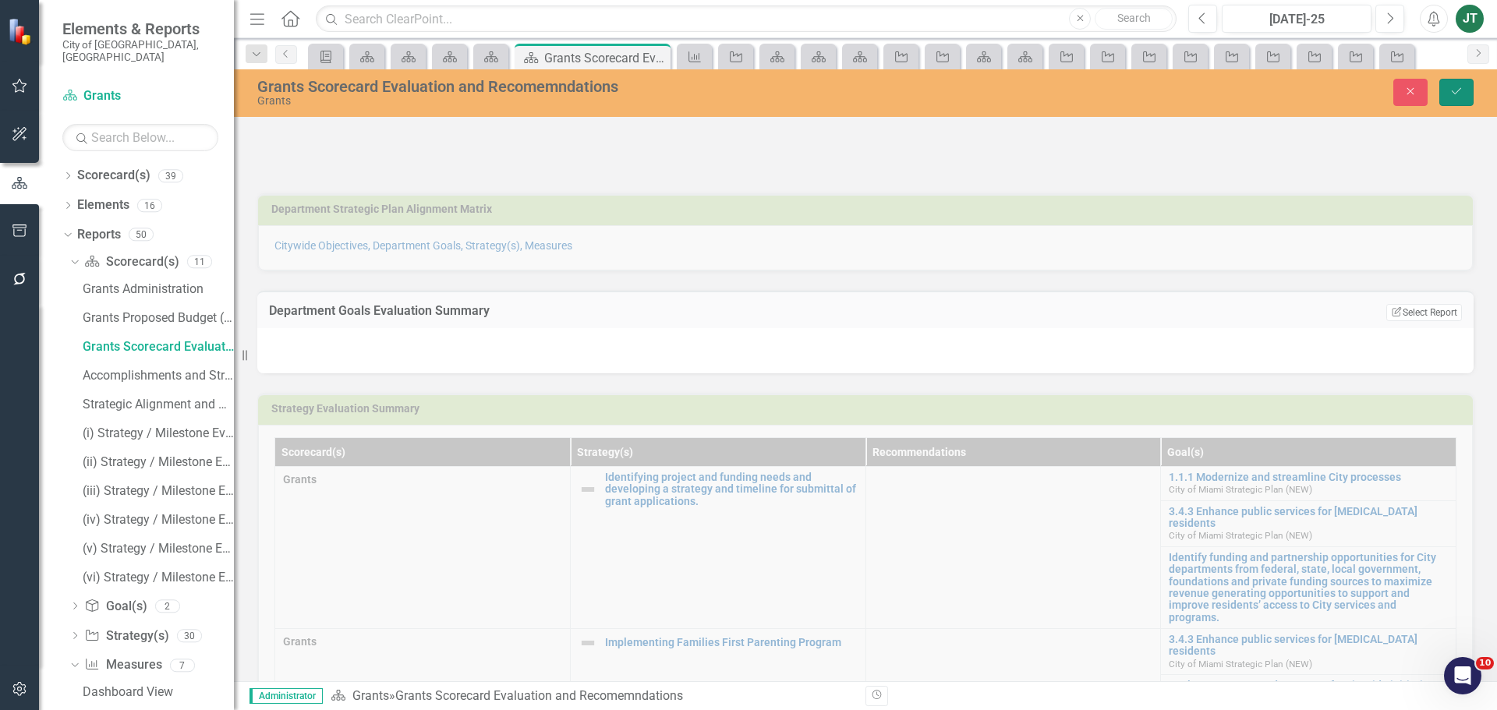
click at [1460, 90] on icon "submit" at bounding box center [1456, 91] width 9 height 6
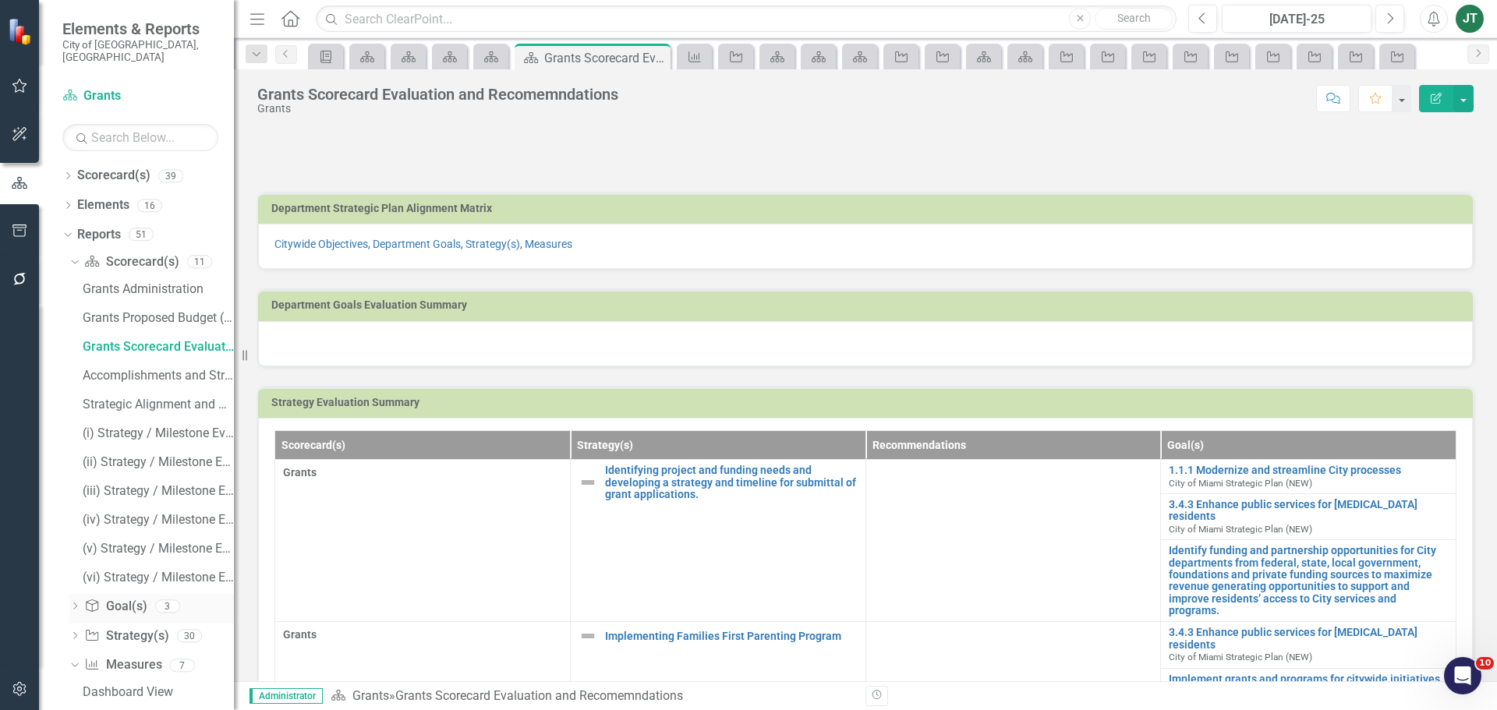
click at [124, 598] on link "Goal(s) Goal(s)" at bounding box center [115, 607] width 62 height 18
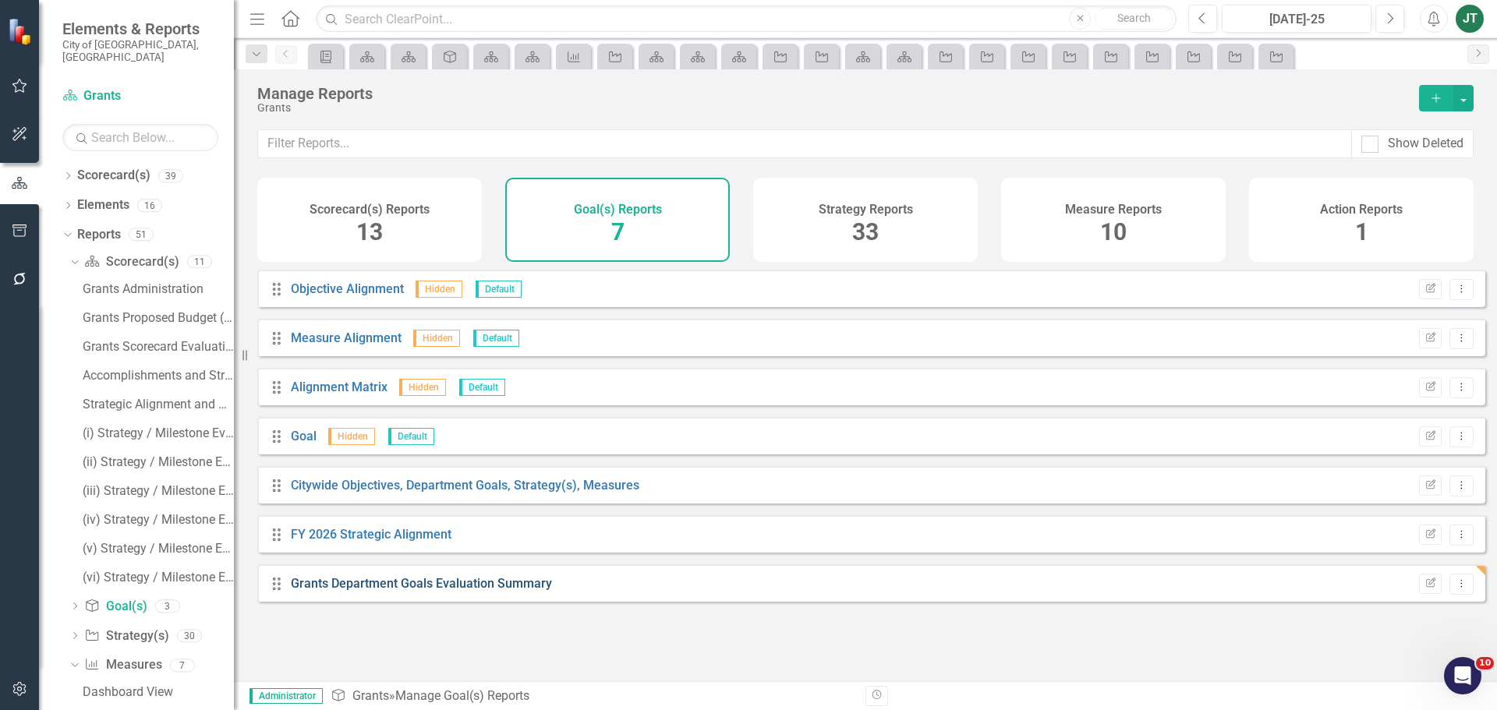
click at [451, 591] on link "Grants Department Goals Evaluation Summary" at bounding box center [421, 583] width 261 height 15
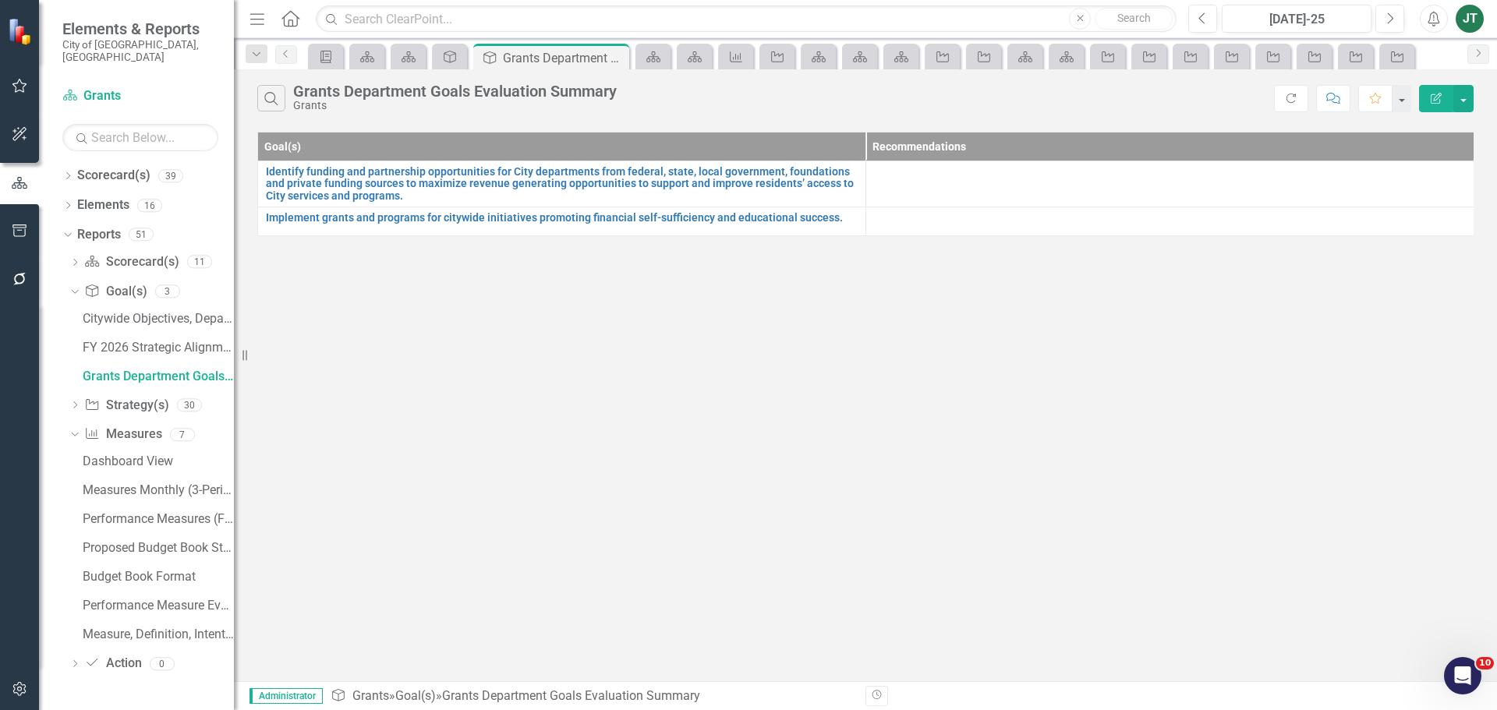
drag, startPoint x: 1437, startPoint y: 97, endPoint x: 472, endPoint y: 352, distance: 998.2
click at [478, 353] on div "Search Grants Department Goals Evaluation Summary Grants Refresh Comment Favori…" at bounding box center [865, 375] width 1263 height 612
click at [130, 253] on link "Scorecard(s) Scorecard(s)" at bounding box center [131, 262] width 94 height 18
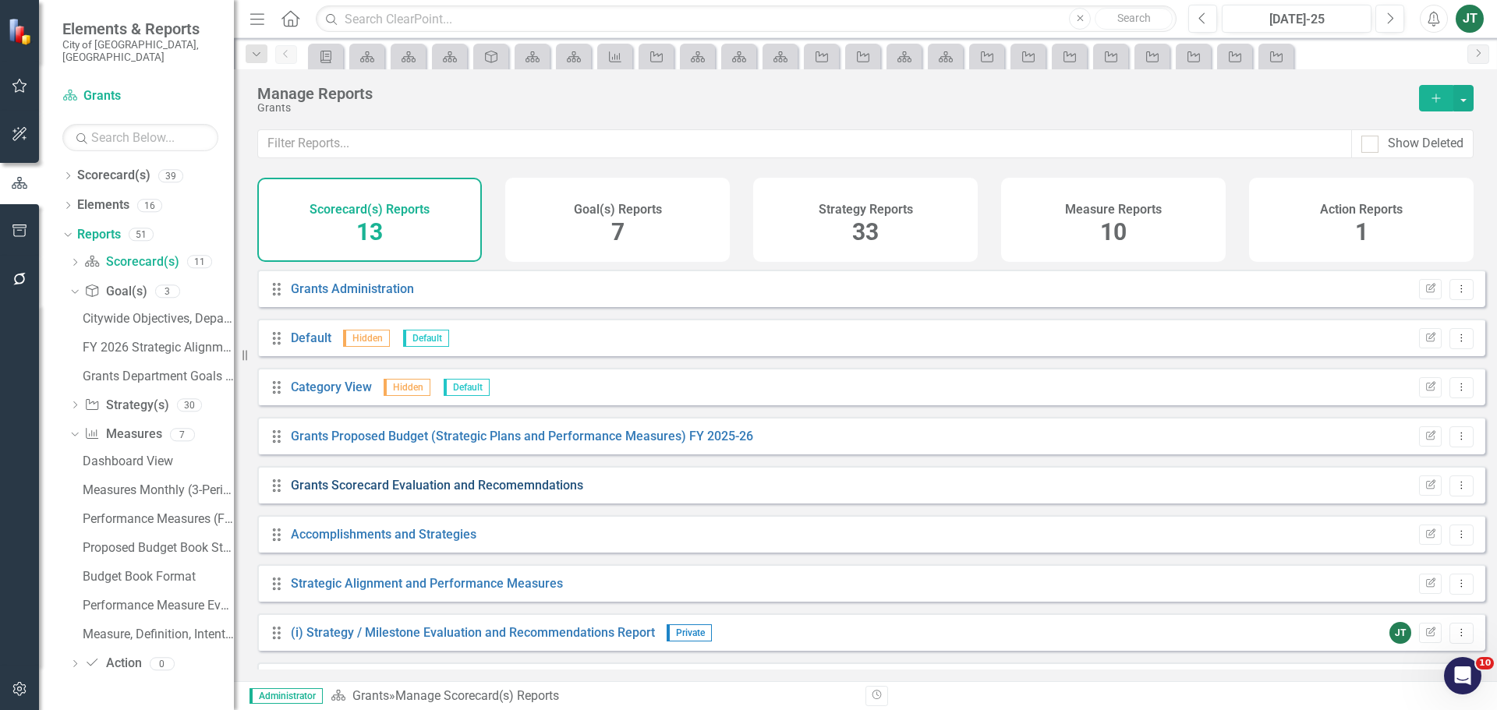
click at [499, 493] on link "Grants Scorecard Evaluation and Recomemndations" at bounding box center [437, 485] width 292 height 15
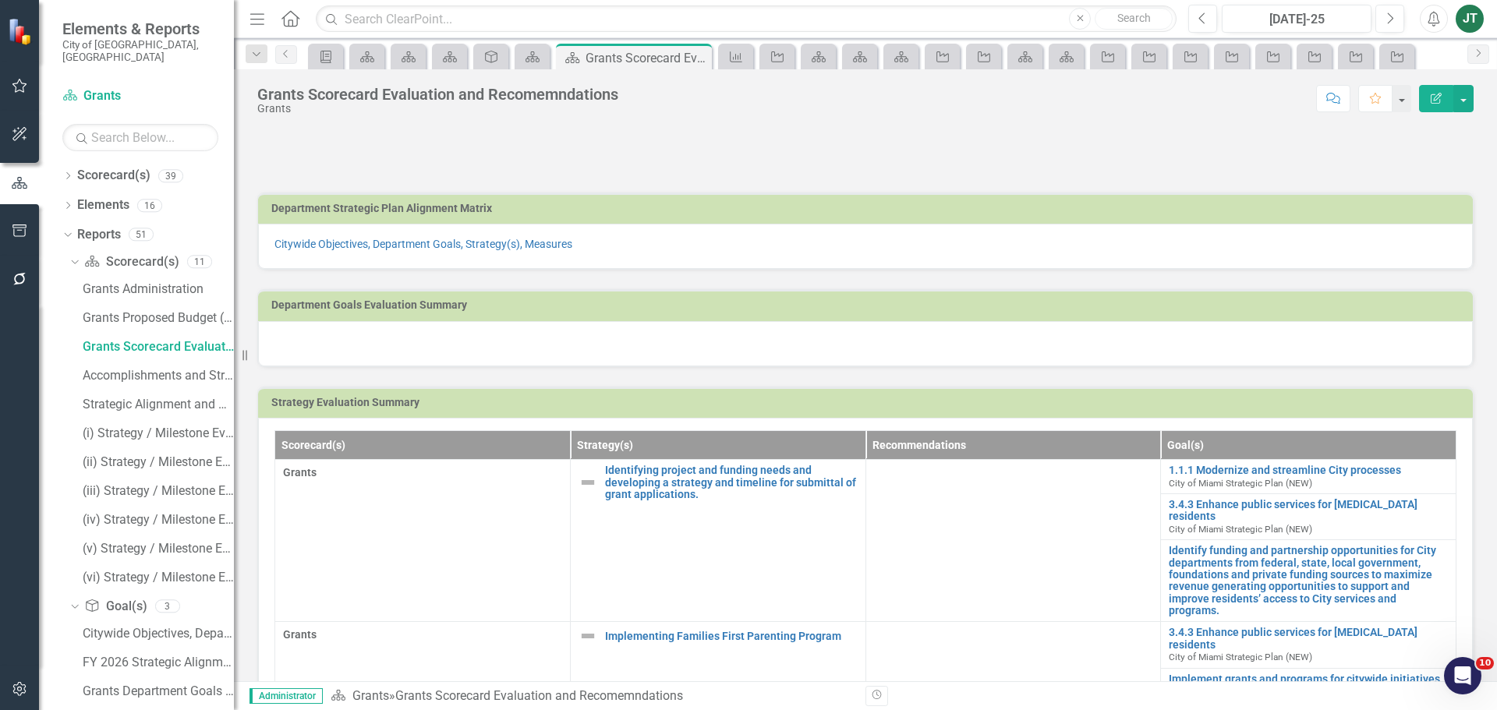
click at [1205, 311] on h3 "Department Goals Evaluation Summary" at bounding box center [868, 305] width 1194 height 12
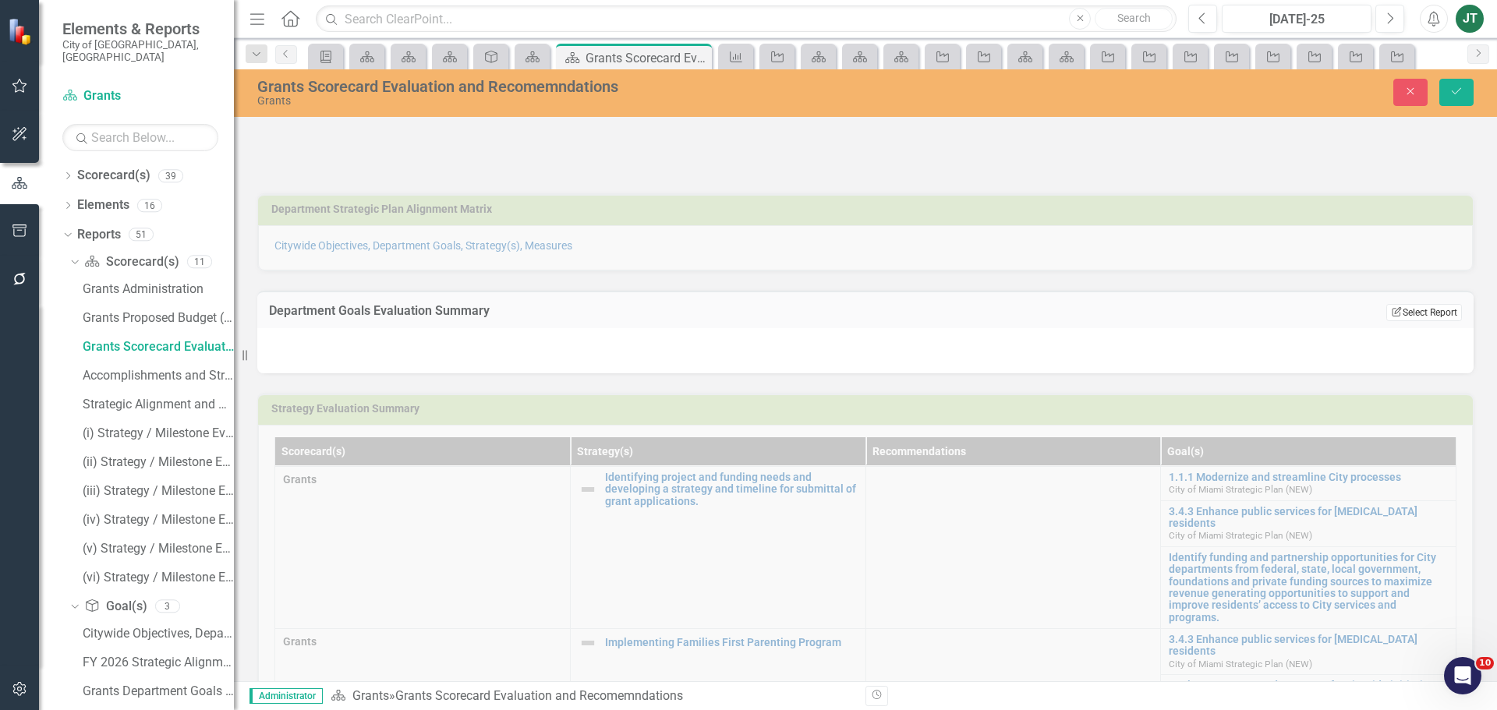
click at [1395, 310] on button "Edit Report Select Report" at bounding box center [1424, 312] width 76 height 17
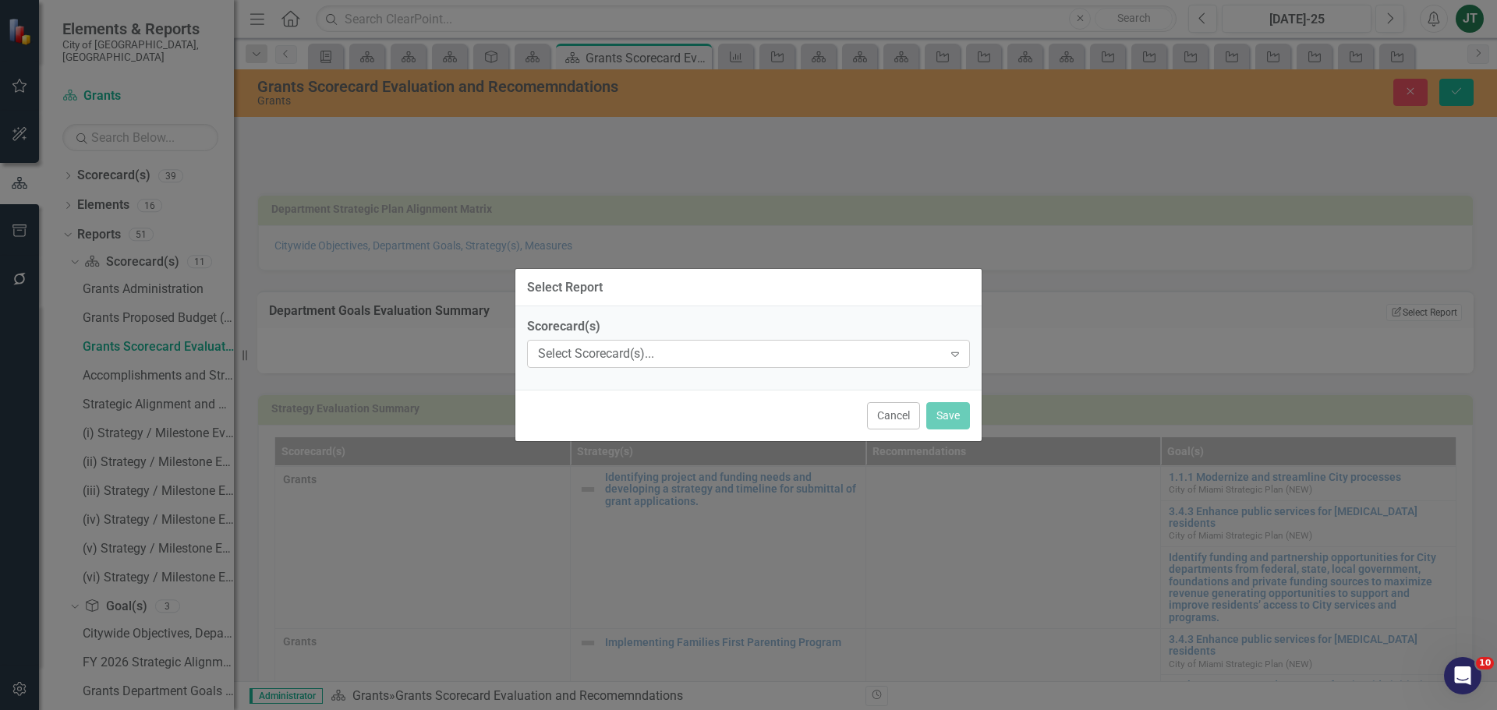
click at [621, 360] on div "Select Scorecard(s)..." at bounding box center [740, 354] width 405 height 18
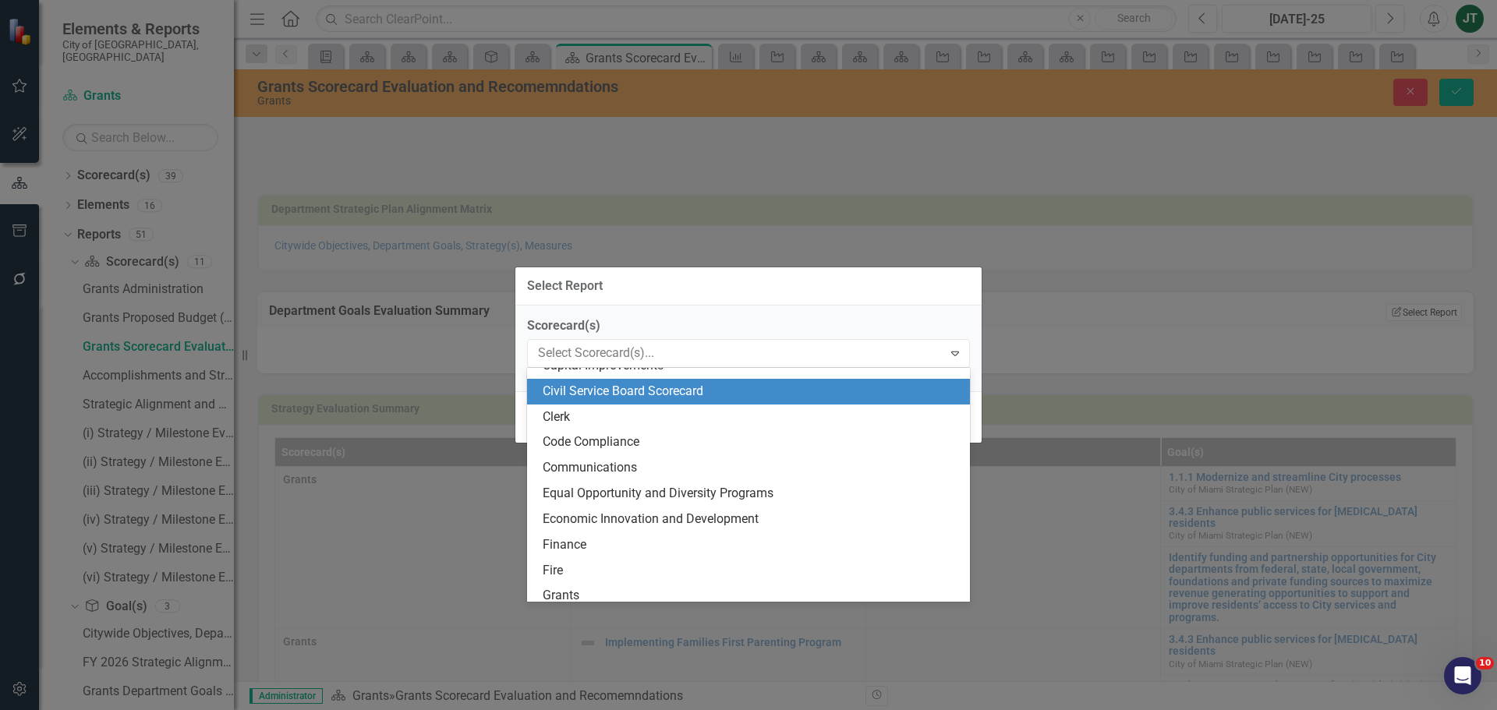
scroll to position [156, 0]
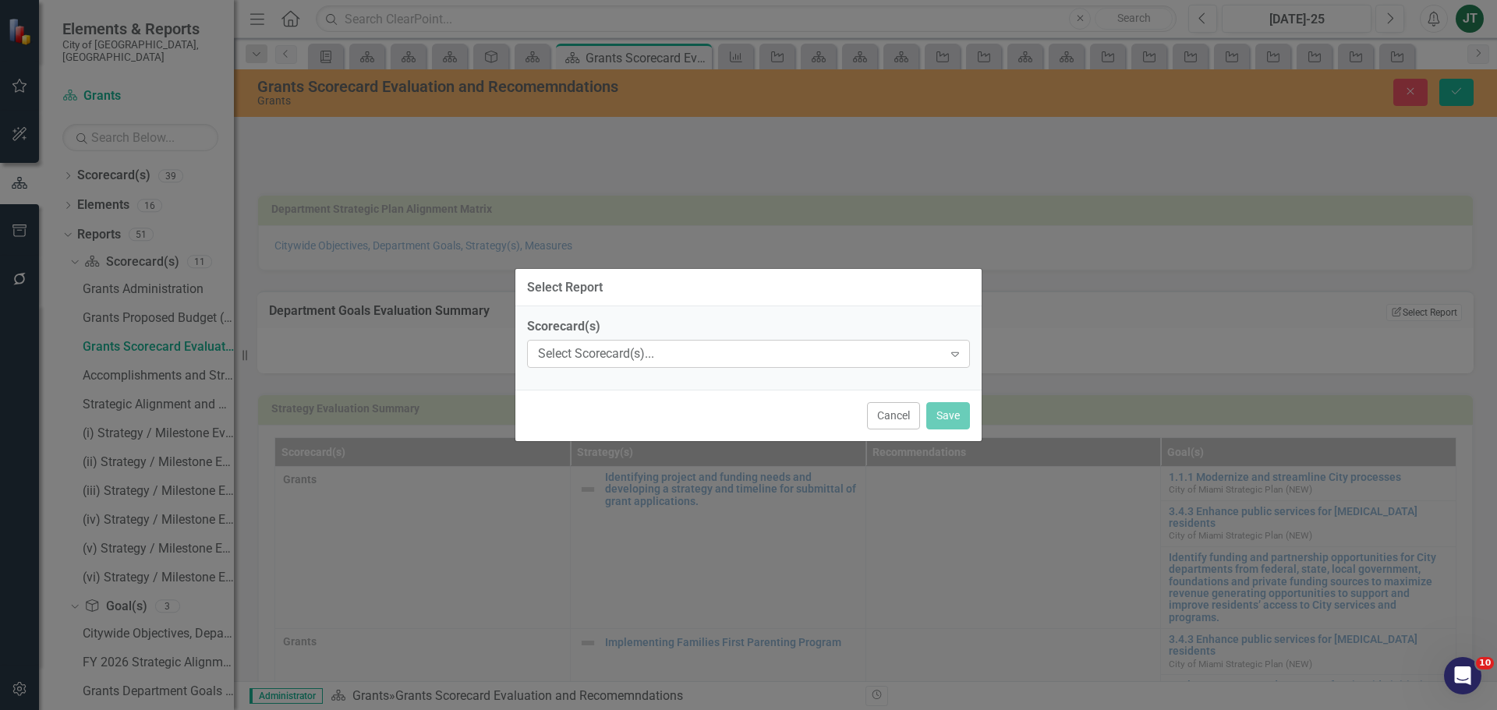
drag, startPoint x: 561, startPoint y: 554, endPoint x: 538, endPoint y: 343, distance: 211.7
click at [538, 343] on div "Select Scorecard(s)... Expand" at bounding box center [748, 354] width 443 height 28
click at [589, 359] on div "Select Scorecard(s)..." at bounding box center [740, 354] width 405 height 18
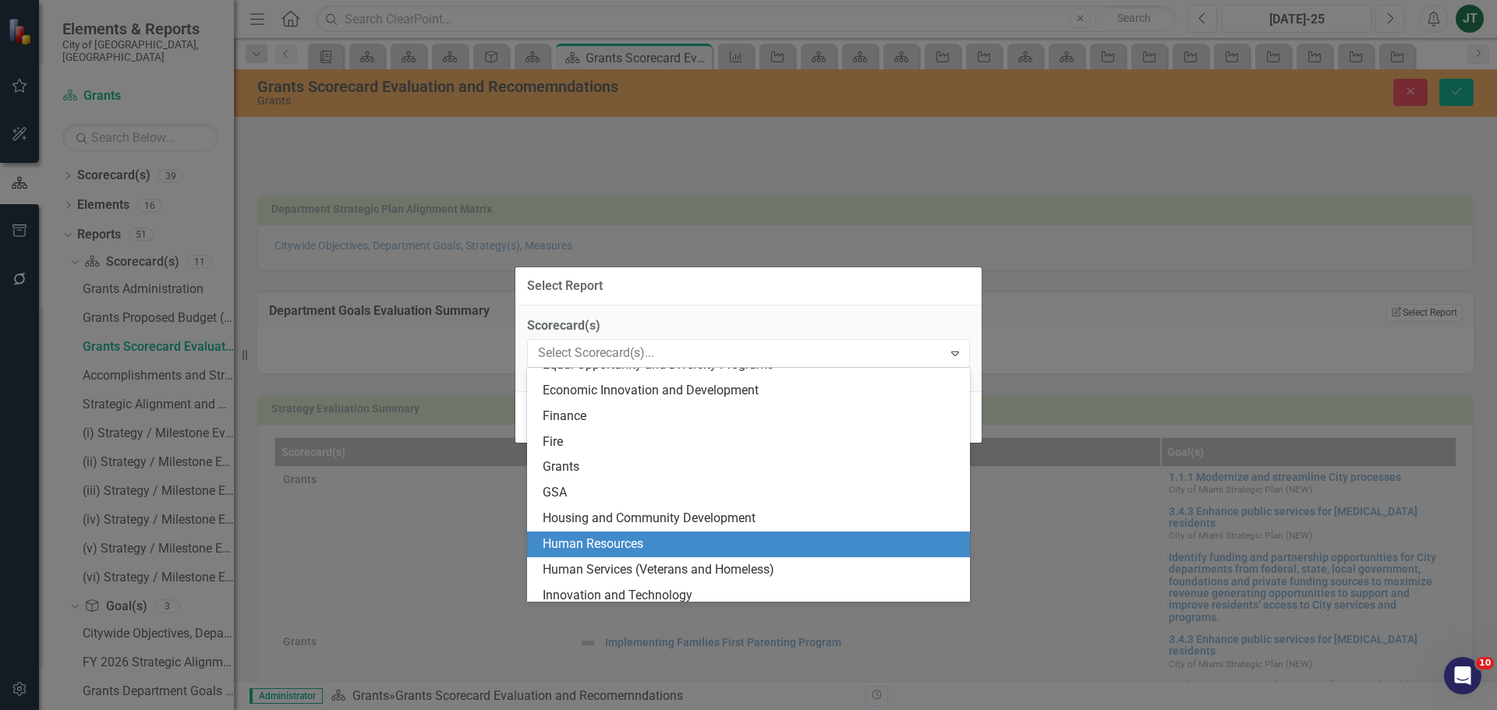
scroll to position [312, 0]
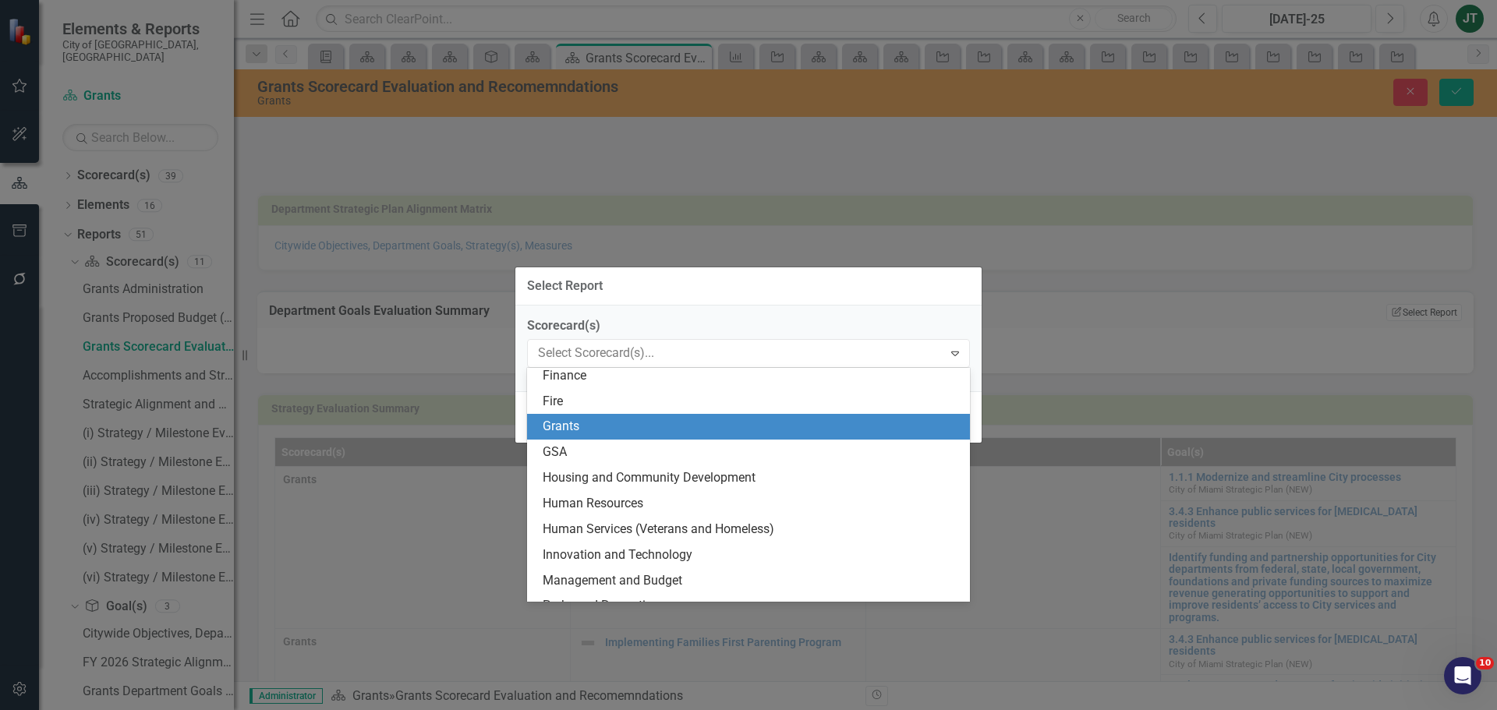
click at [579, 430] on div "Grants" at bounding box center [752, 427] width 418 height 18
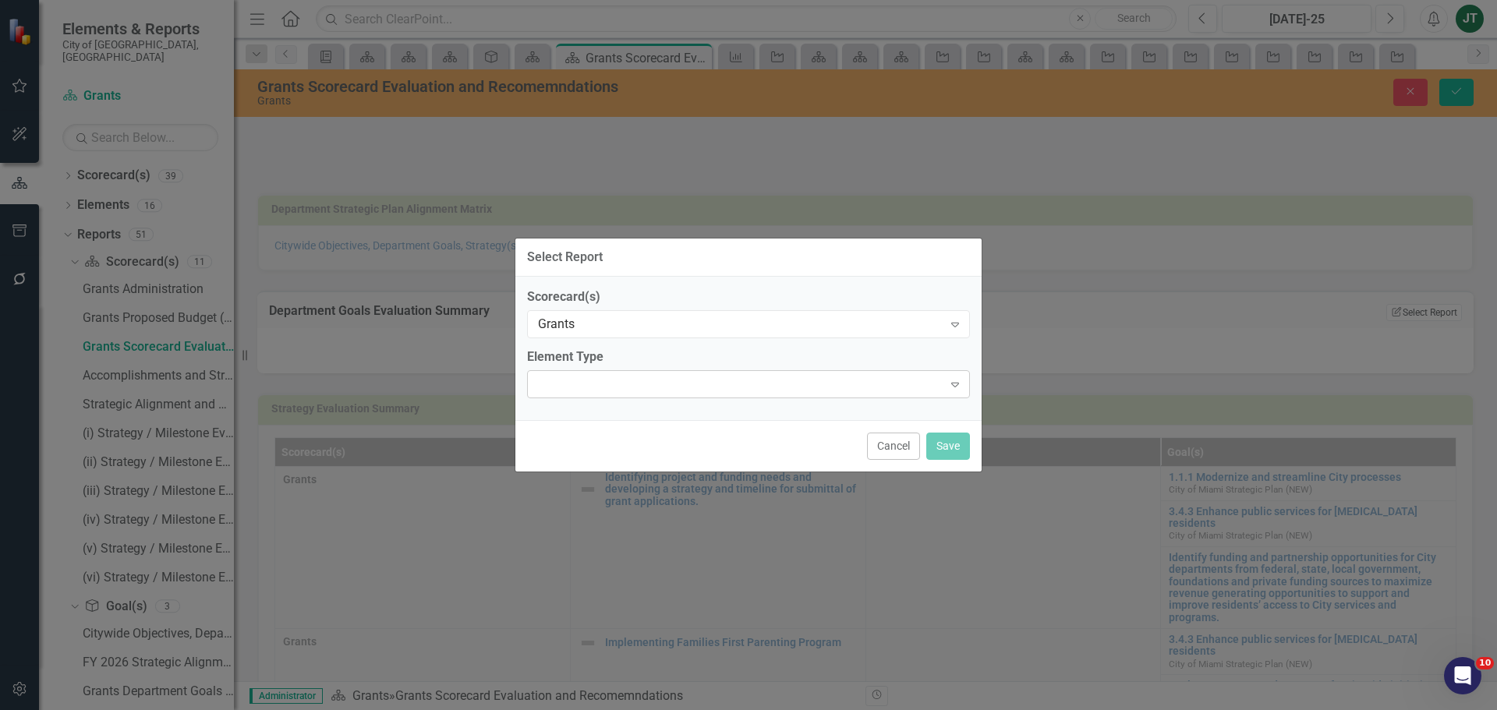
click at [559, 379] on div "Expand" at bounding box center [748, 384] width 443 height 28
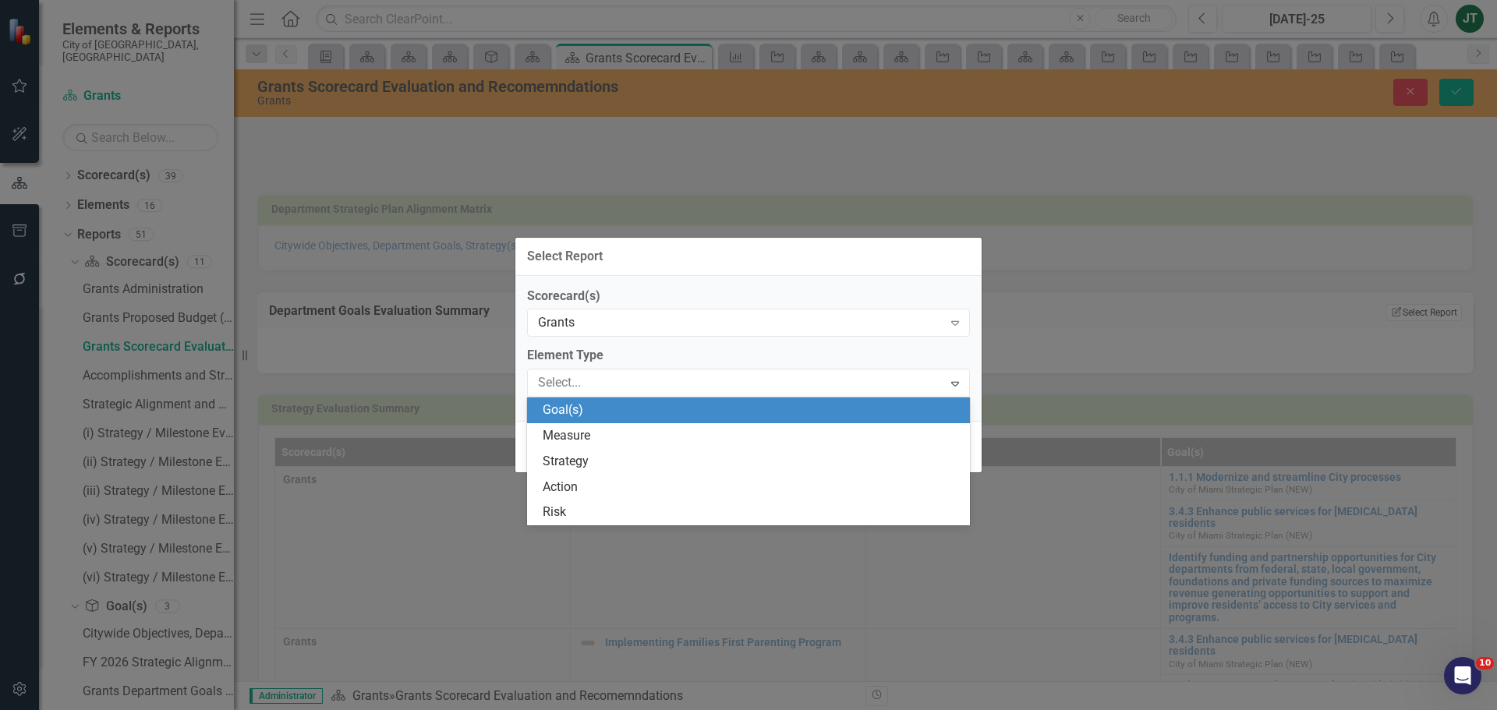
click at [580, 410] on div "Goal(s)" at bounding box center [752, 411] width 418 height 18
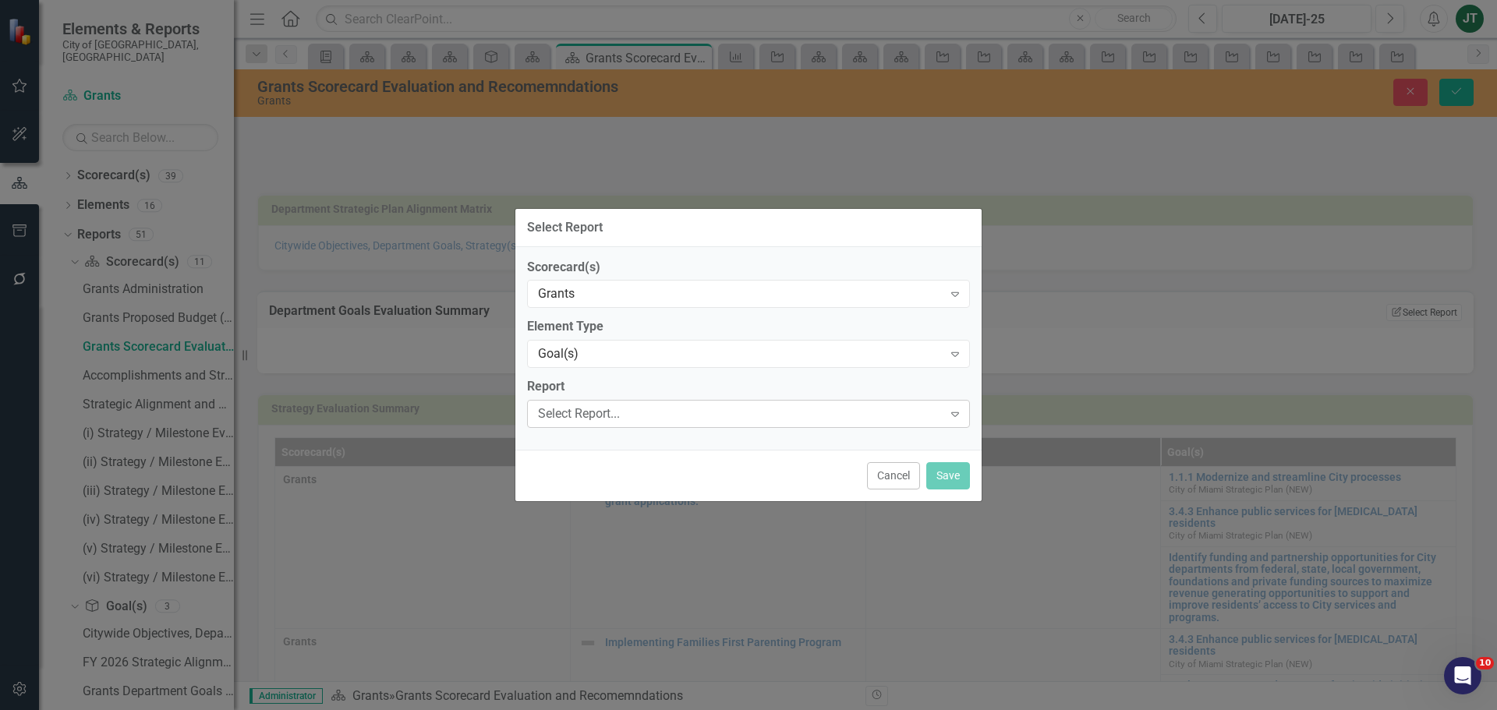
click at [589, 416] on div "Select Report..." at bounding box center [740, 414] width 405 height 18
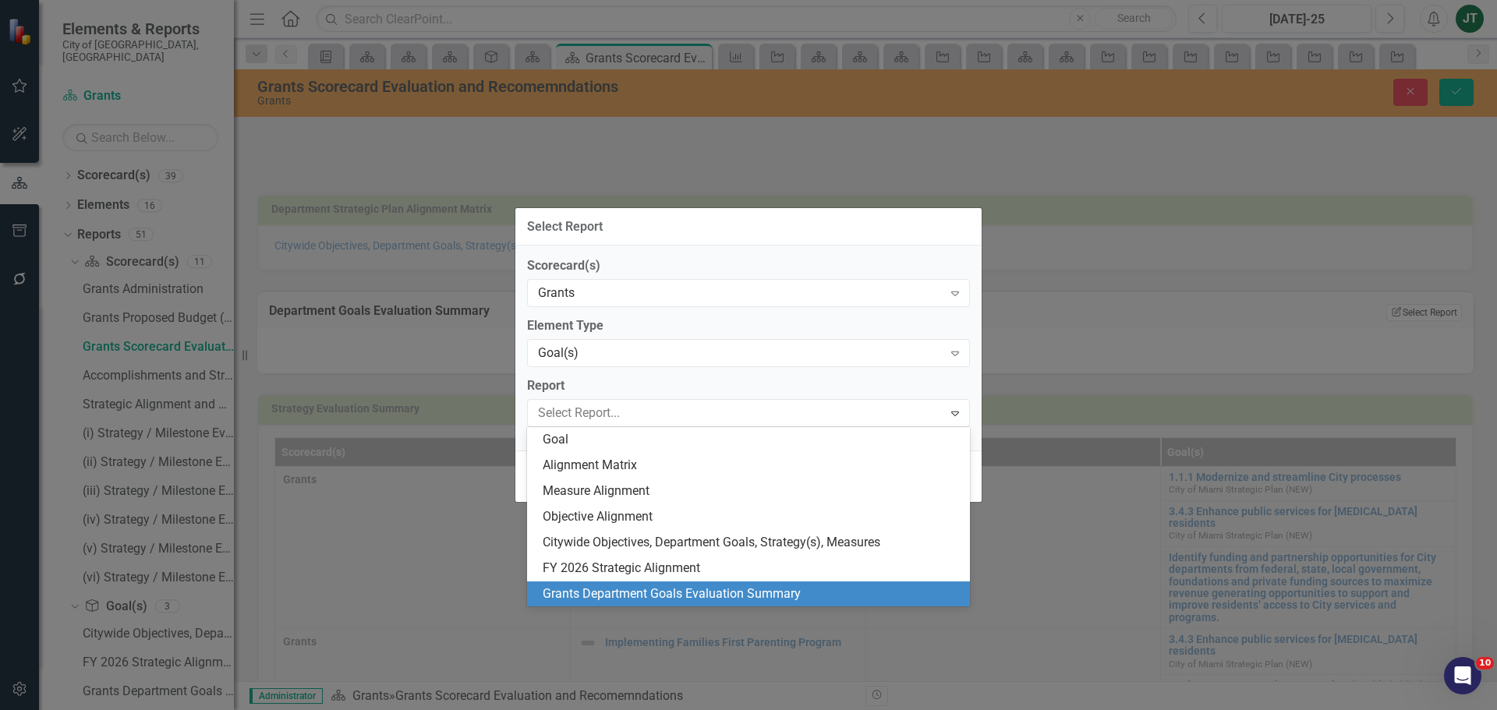
click at [631, 582] on div "Grants Department Goals Evaluation Summary" at bounding box center [748, 595] width 443 height 26
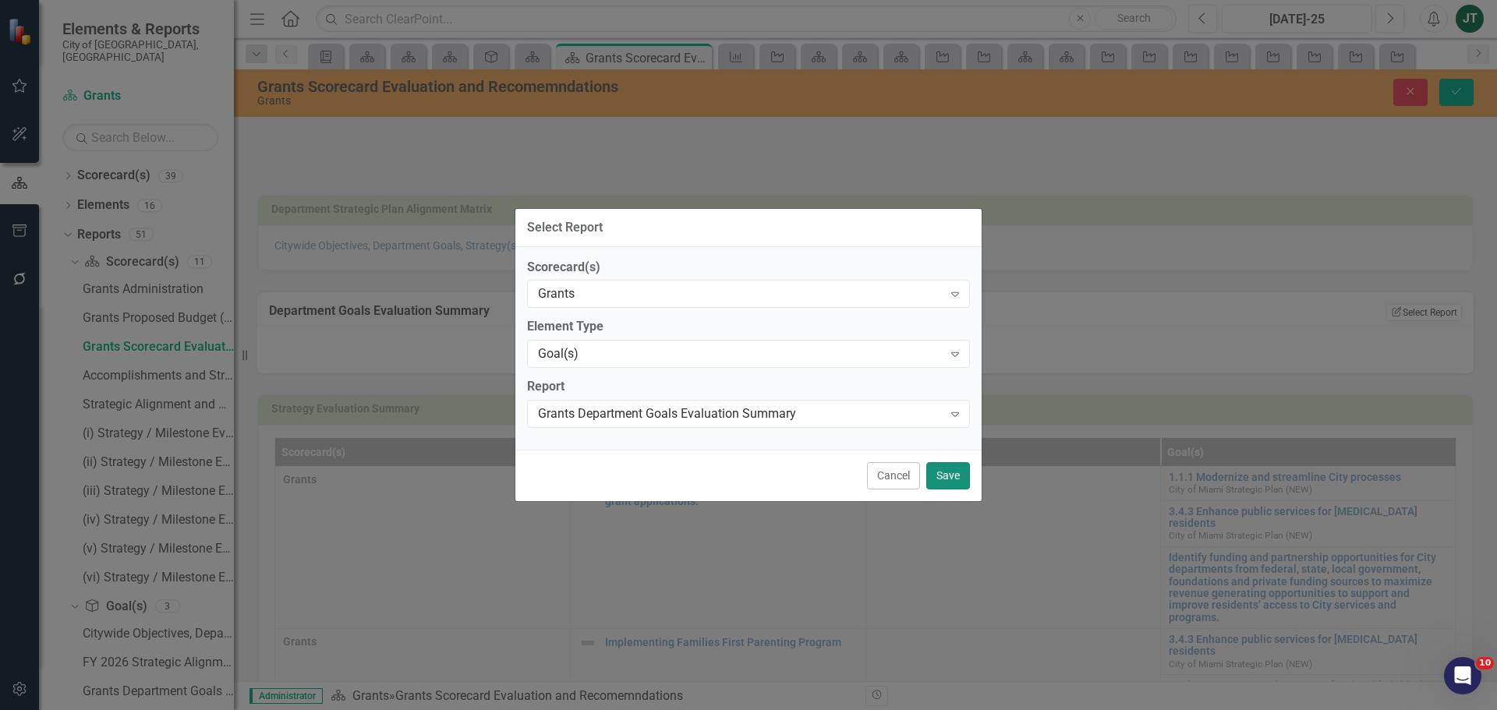
click at [946, 481] on button "Save" at bounding box center [948, 475] width 44 height 27
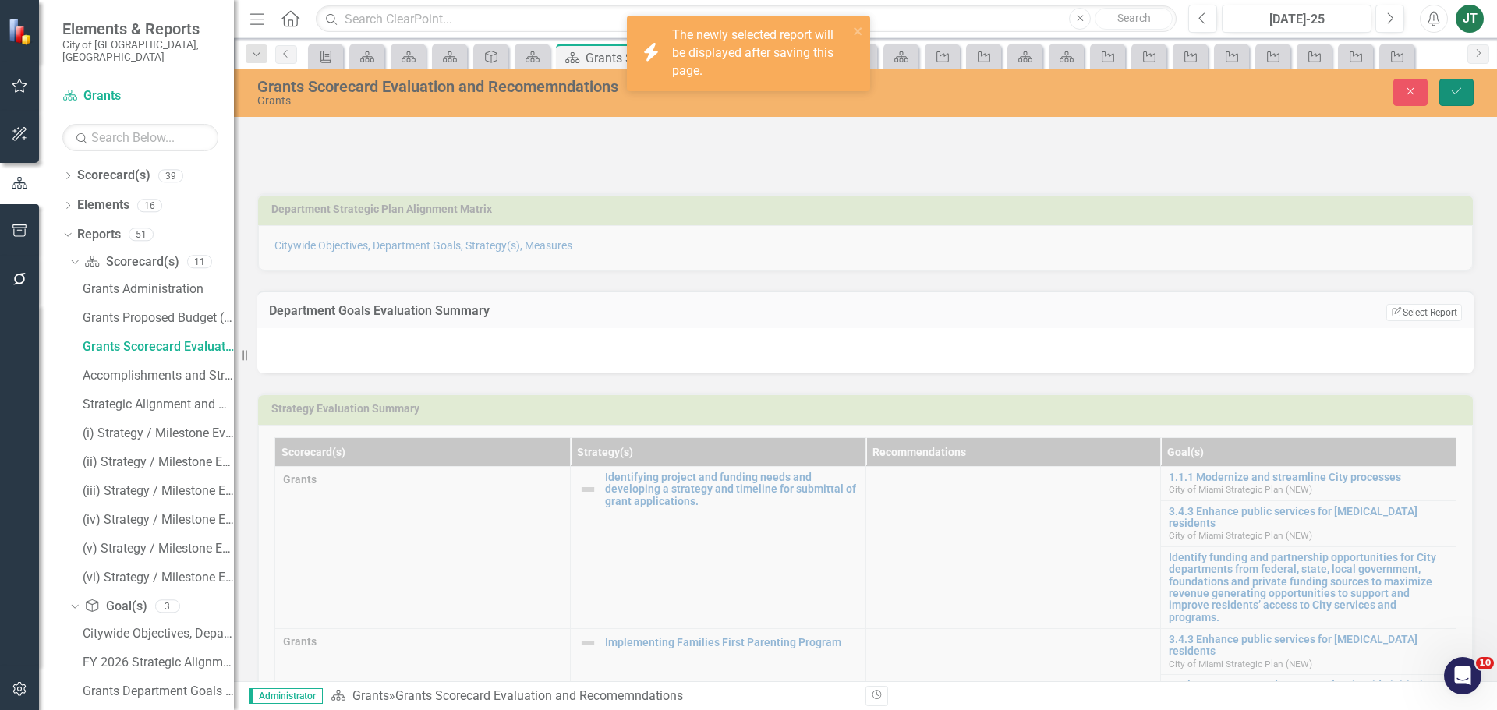
click at [1466, 90] on button "Save" at bounding box center [1456, 92] width 34 height 27
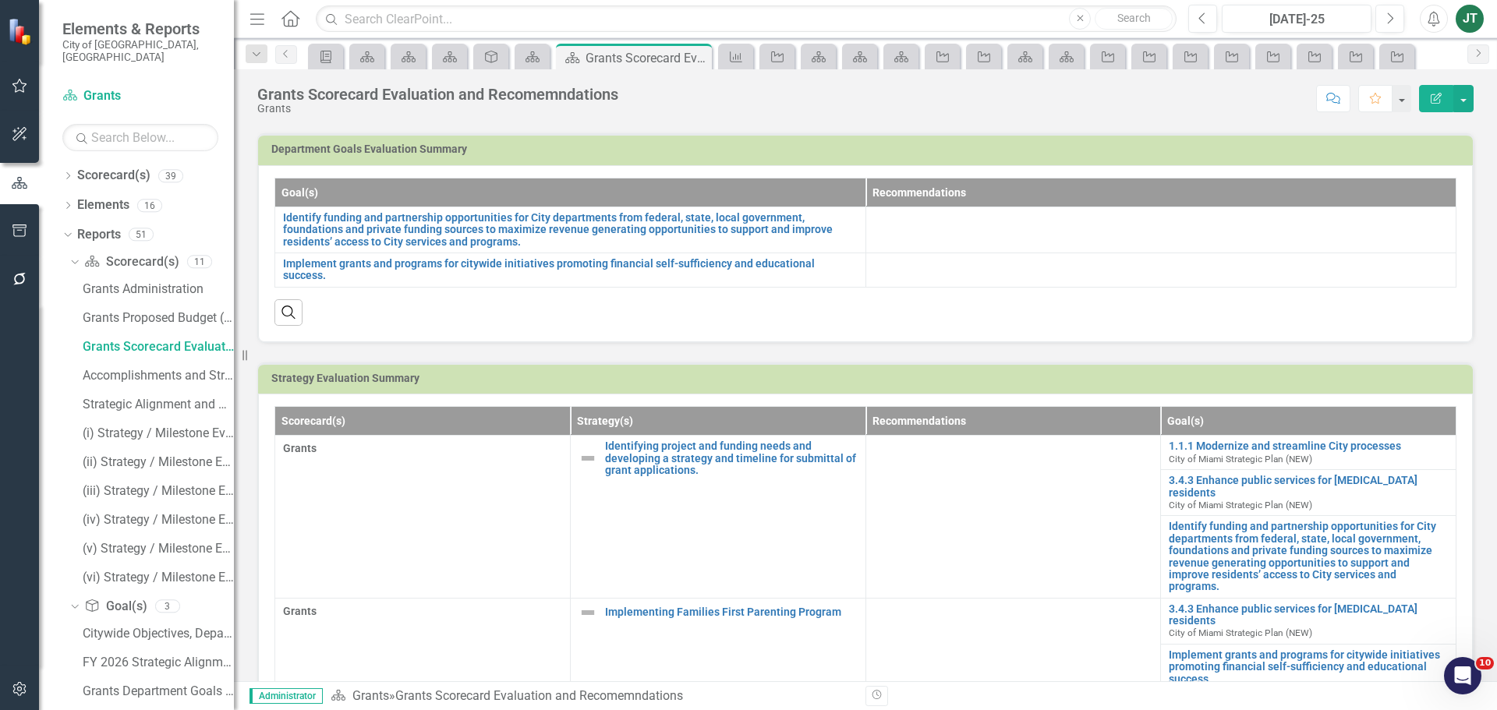
scroll to position [0, 0]
